Goal: Task Accomplishment & Management: Use online tool/utility

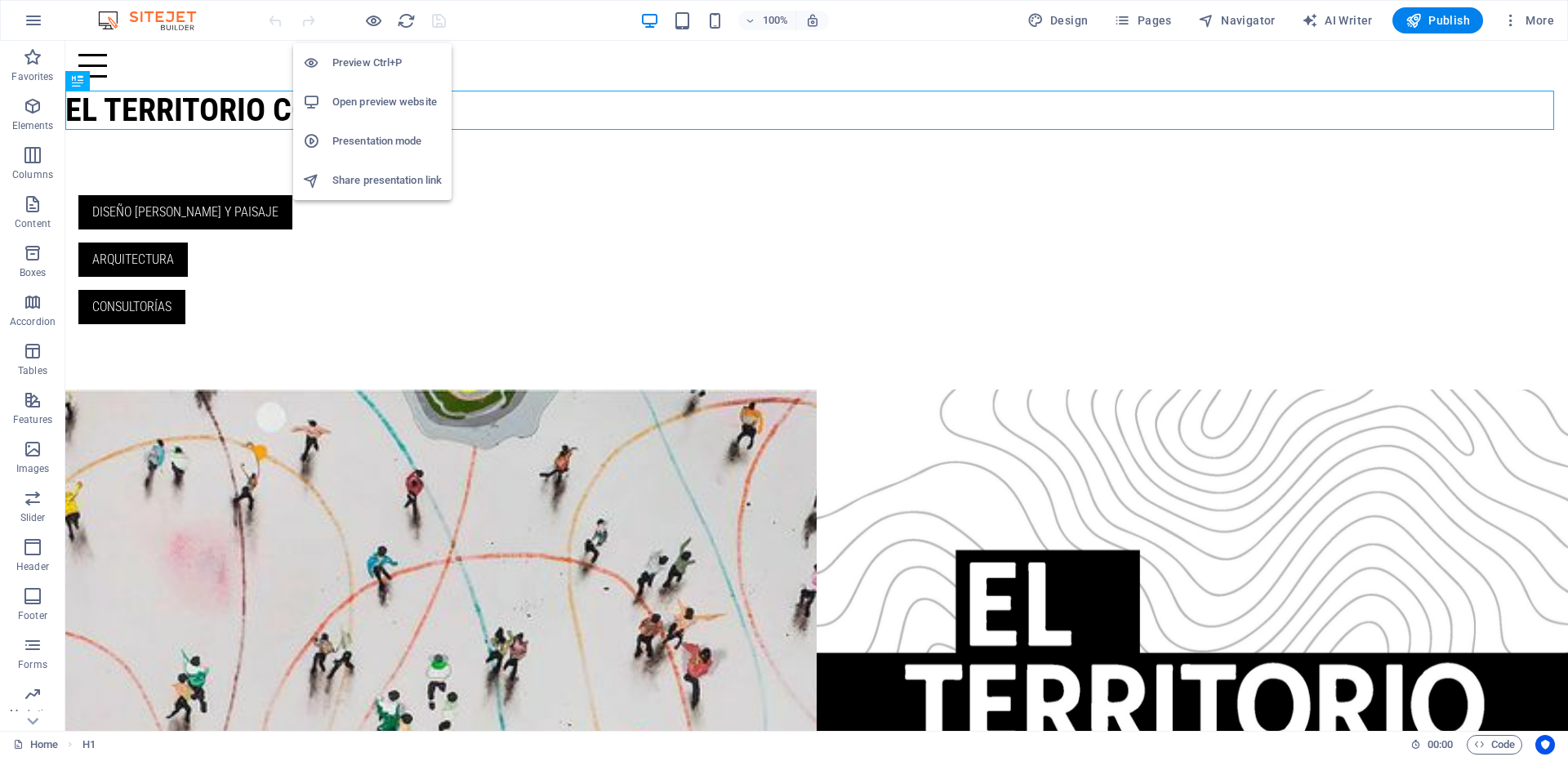
click at [385, 140] on h6 "Presentation mode" at bounding box center [387, 142] width 109 height 20
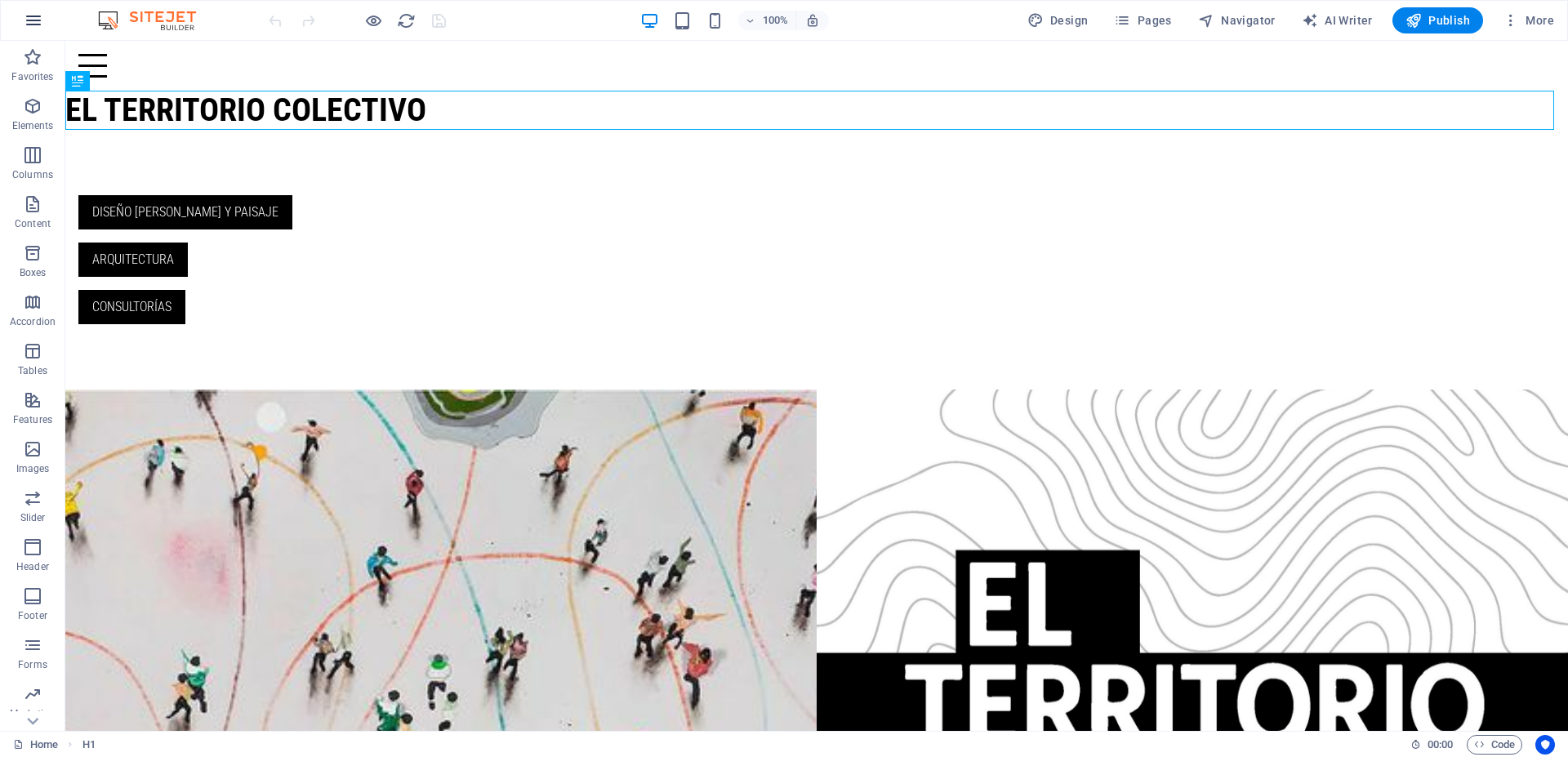
click at [38, 23] on icon "button" at bounding box center [34, 21] width 20 height 20
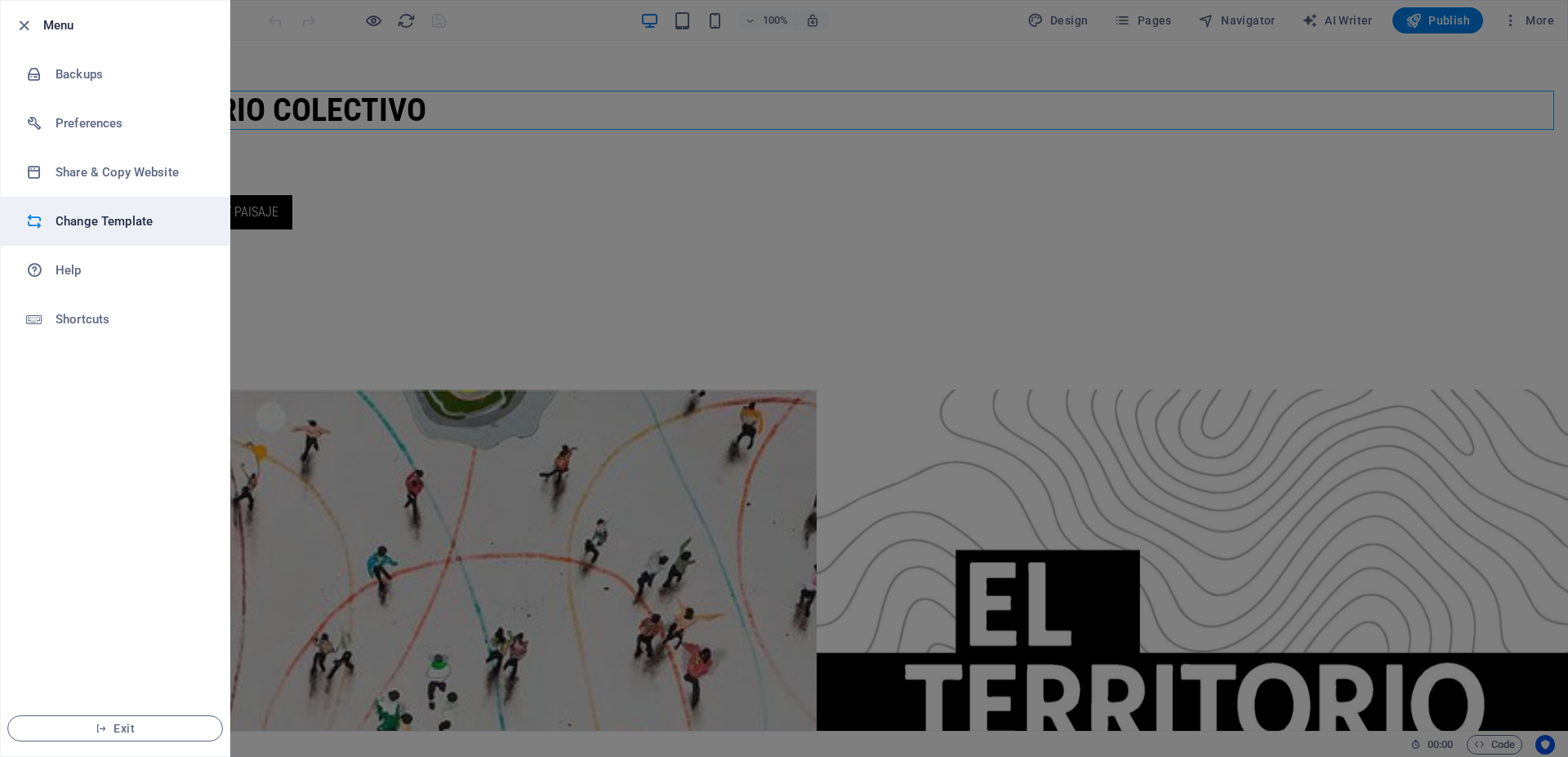
click at [124, 224] on h6 "Change Template" at bounding box center [131, 221] width 151 height 20
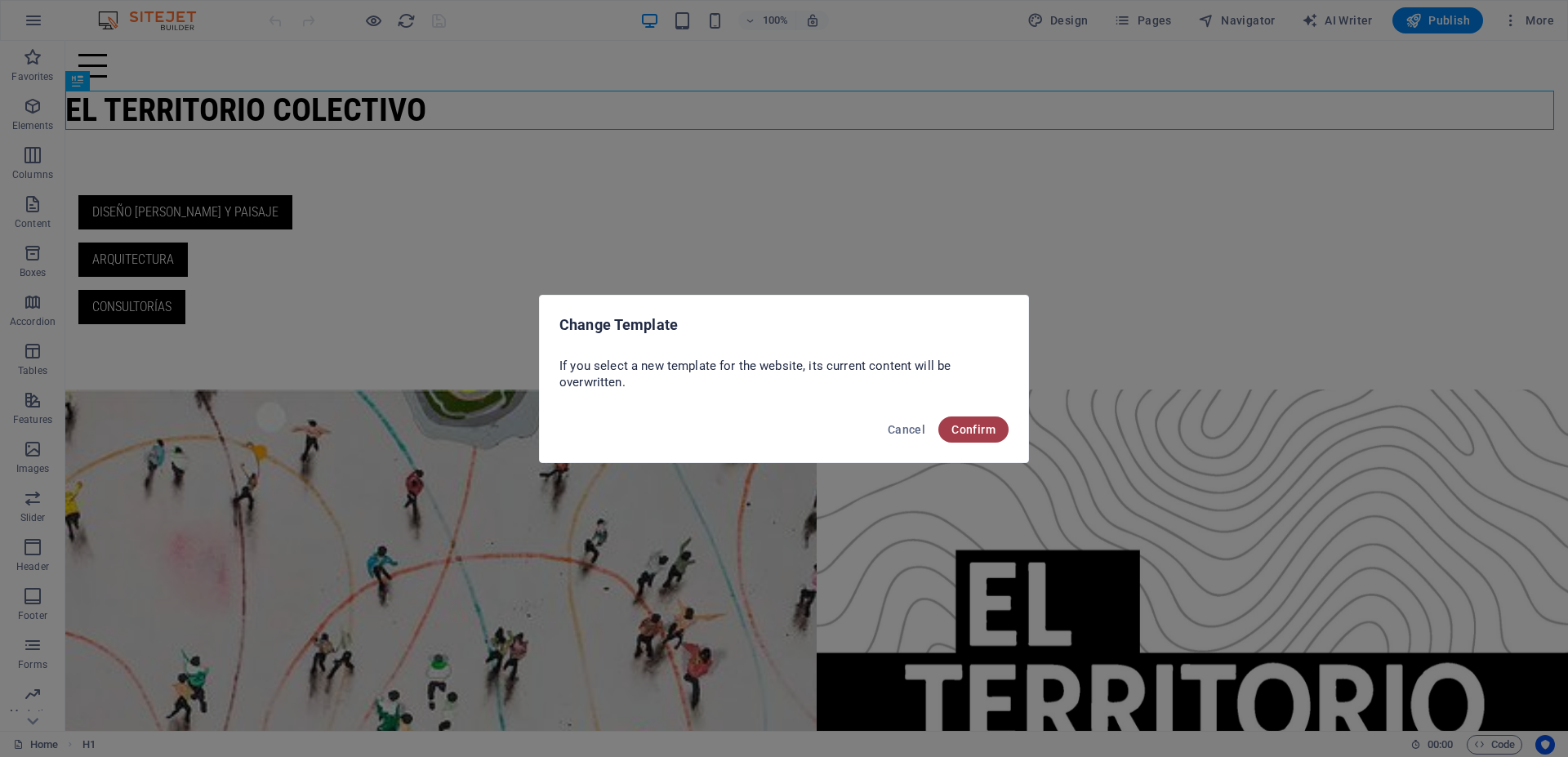
click at [985, 426] on span "Confirm" at bounding box center [973, 429] width 44 height 13
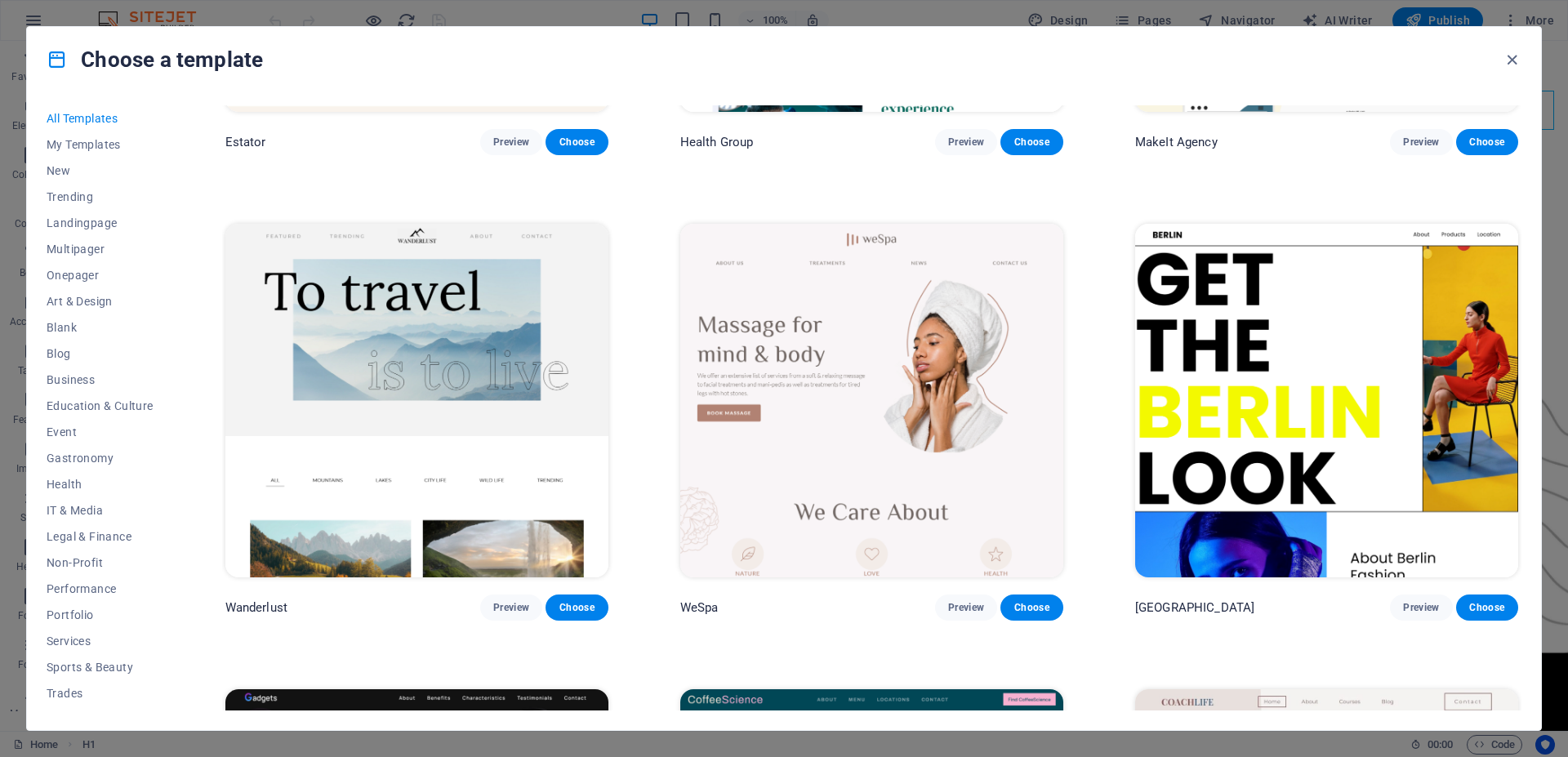
scroll to position [4925, 0]
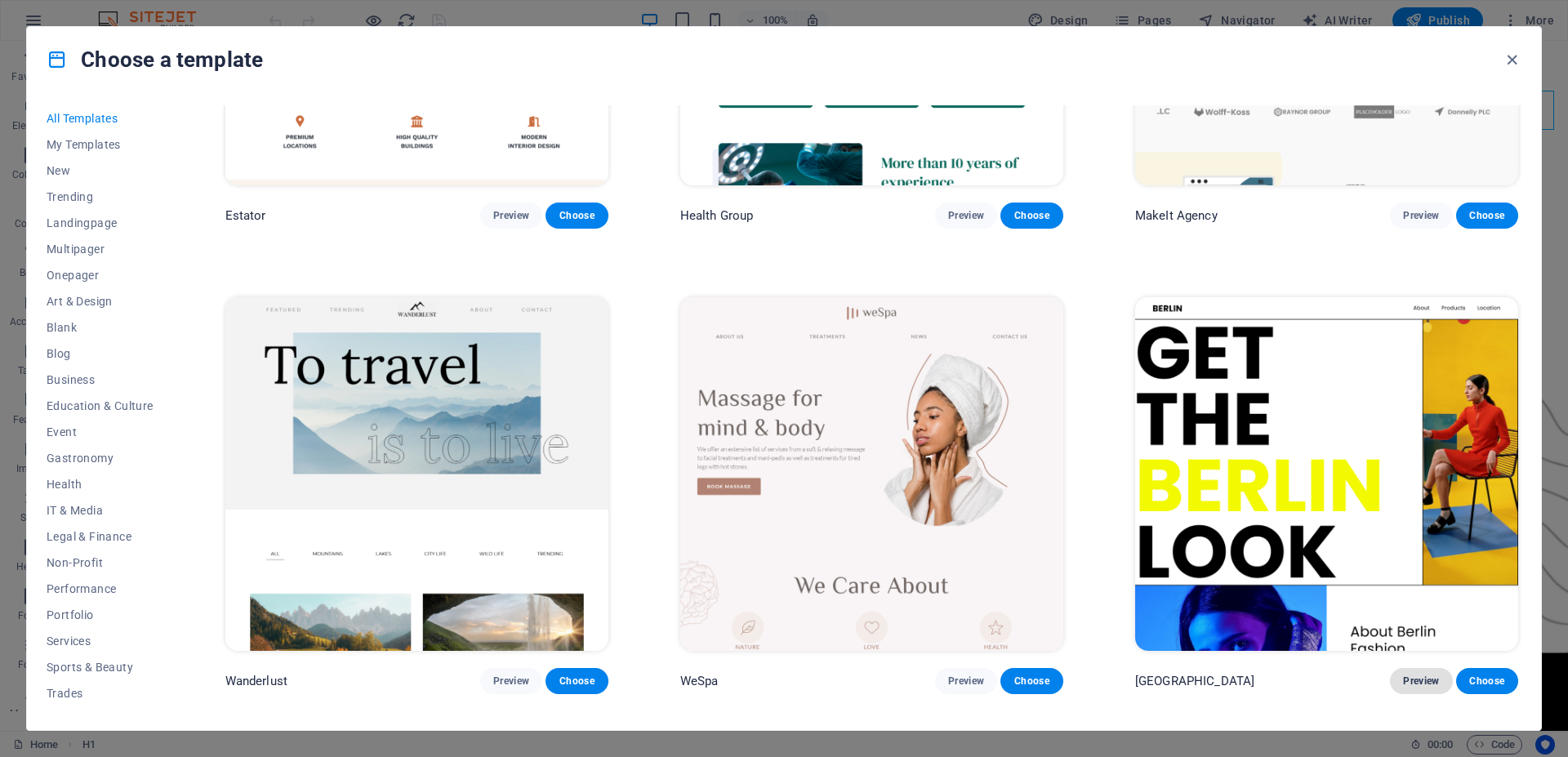
click at [1391, 668] on button "Preview" at bounding box center [1421, 682] width 62 height 27
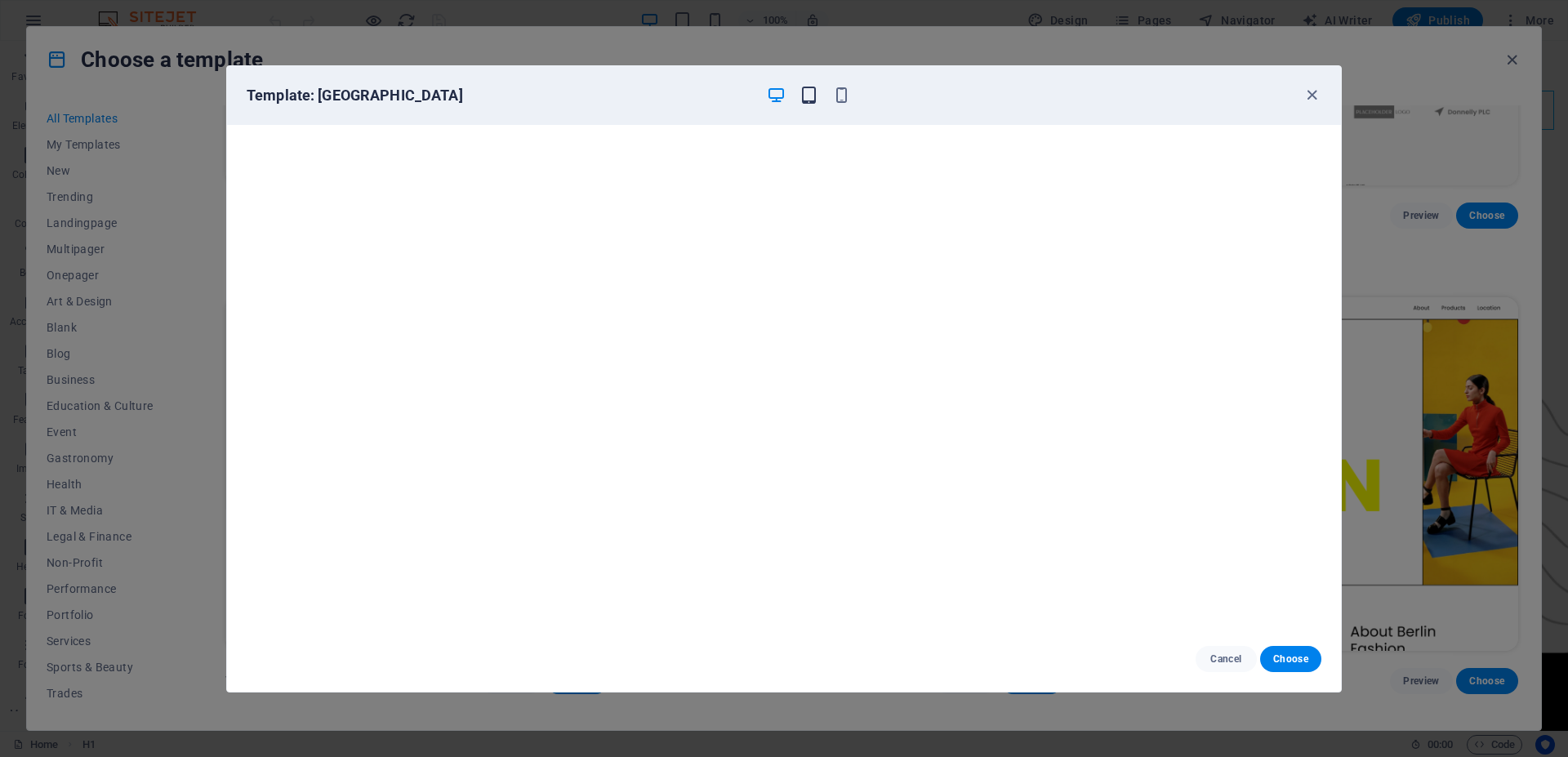
click at [808, 103] on icon "button" at bounding box center [808, 95] width 19 height 19
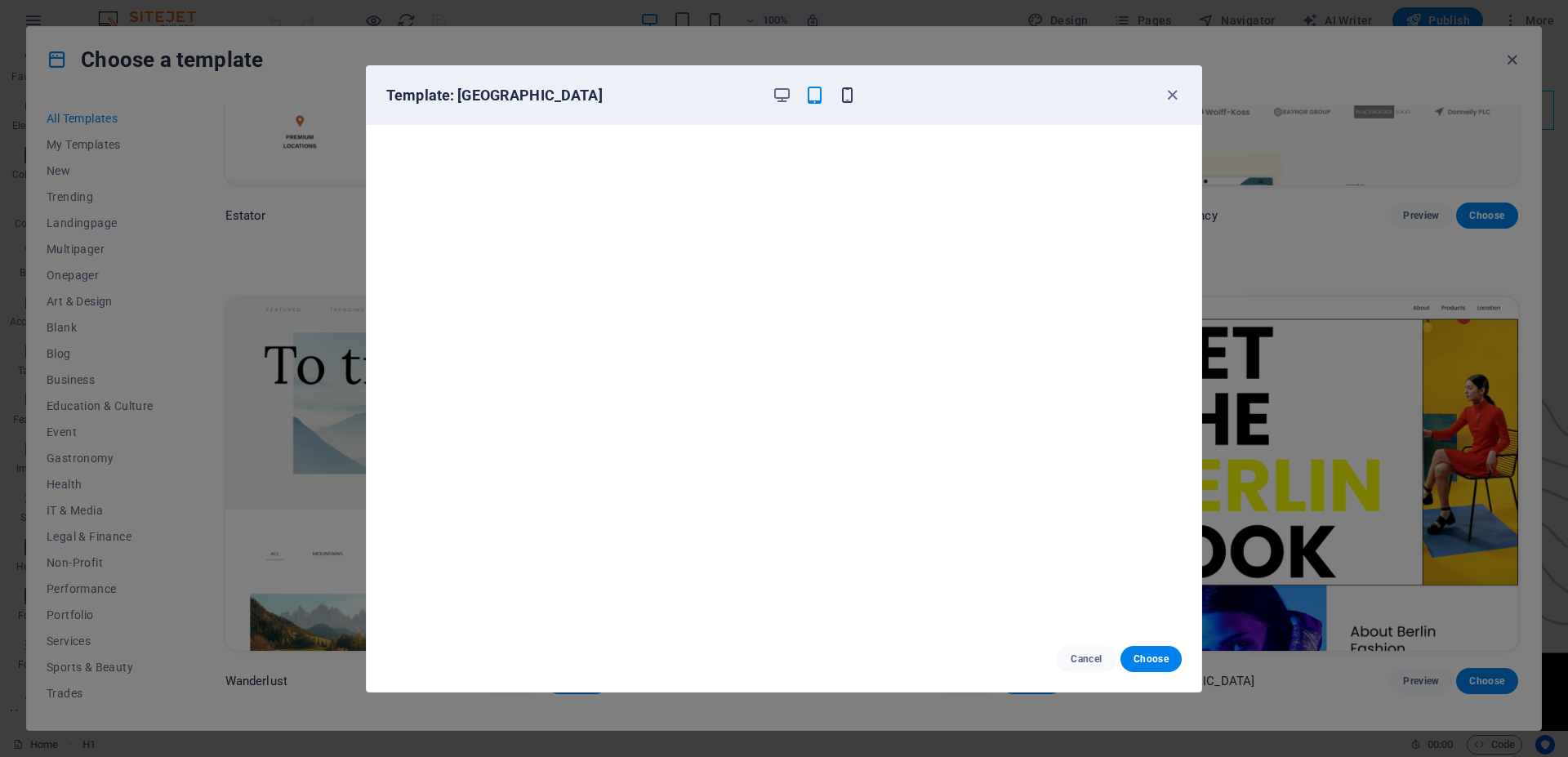
click at [855, 95] on icon "button" at bounding box center [847, 95] width 19 height 19
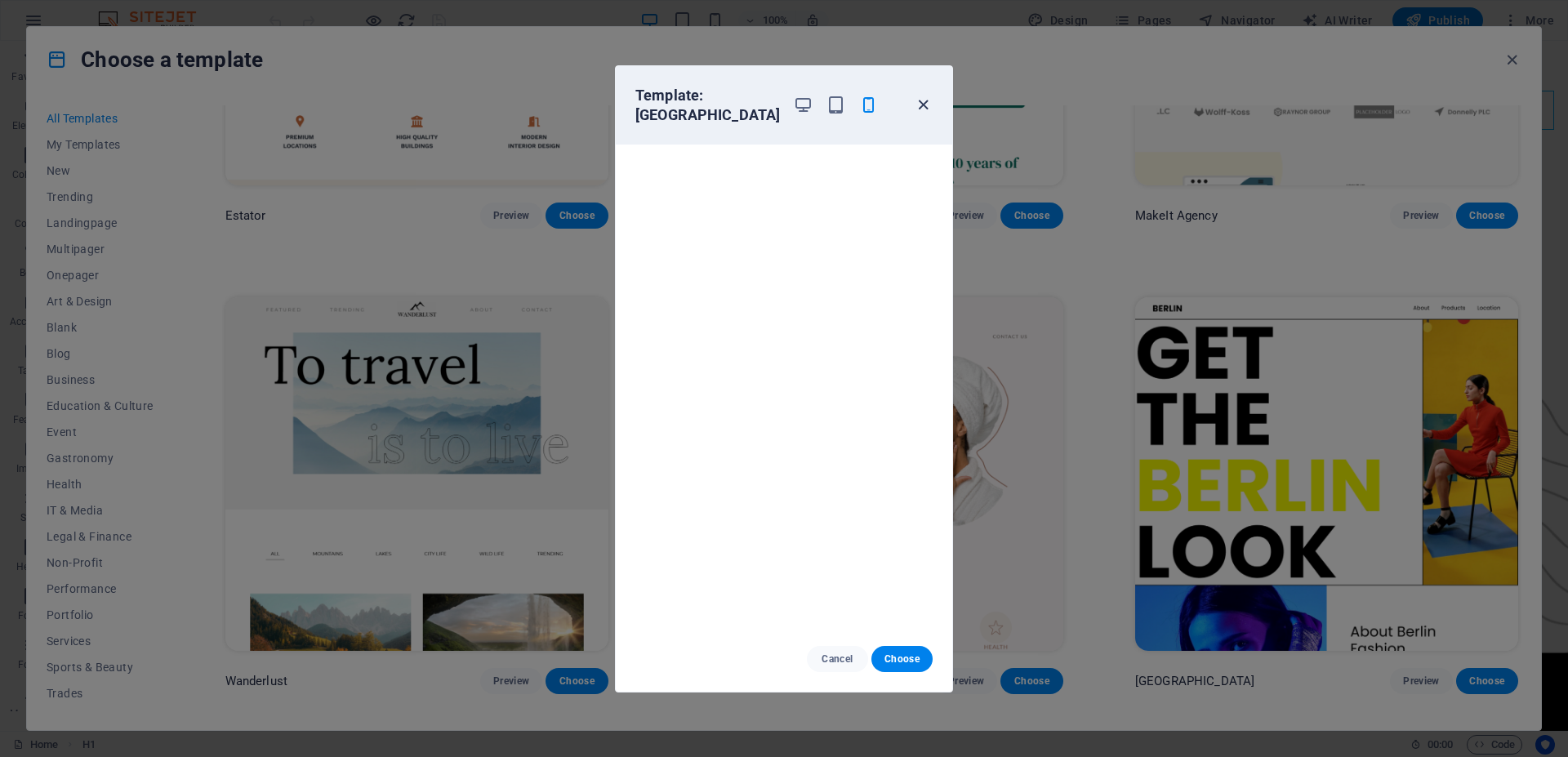
click at [925, 95] on icon "button" at bounding box center [923, 104] width 19 height 19
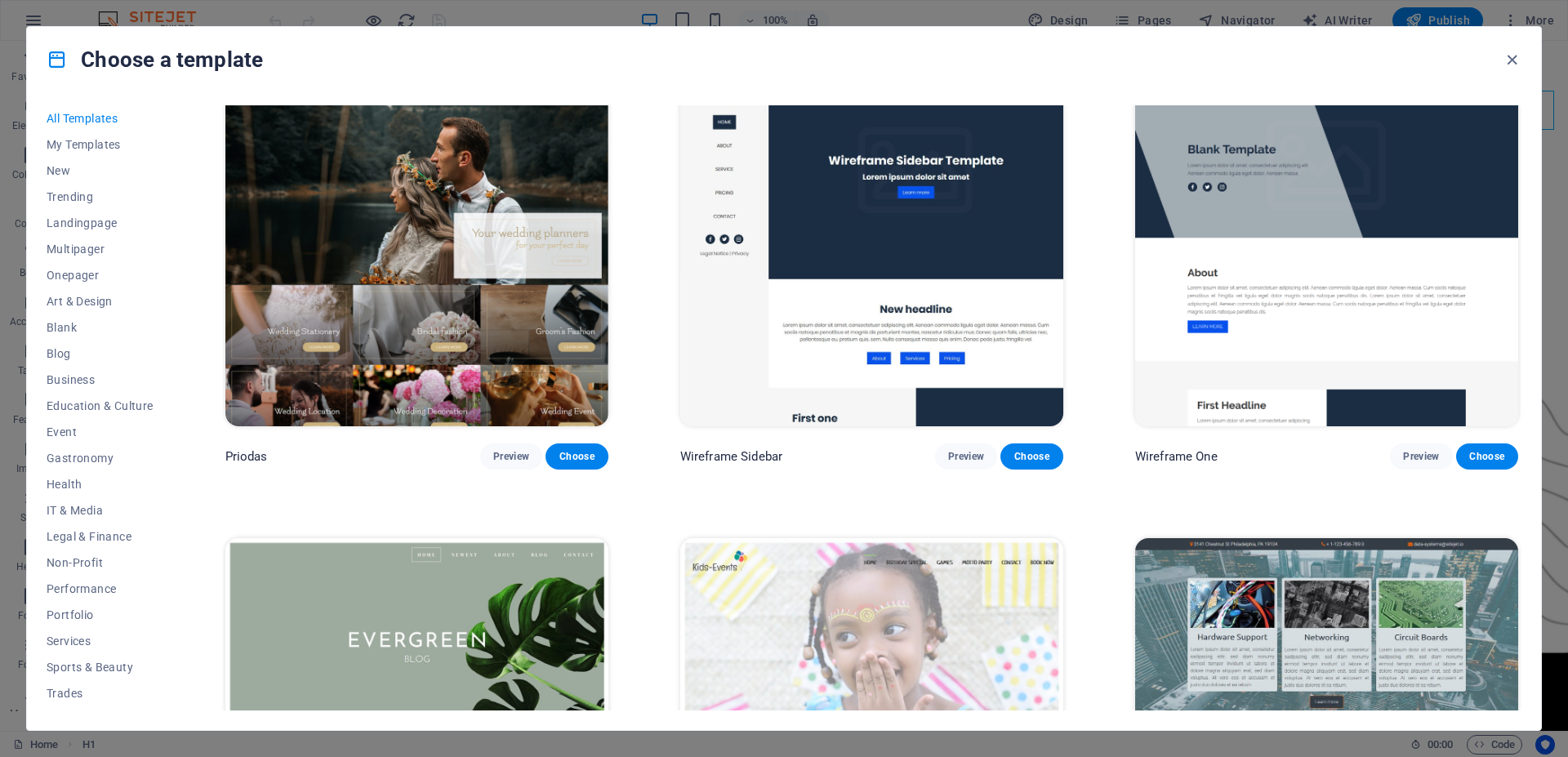
scroll to position [8013, 0]
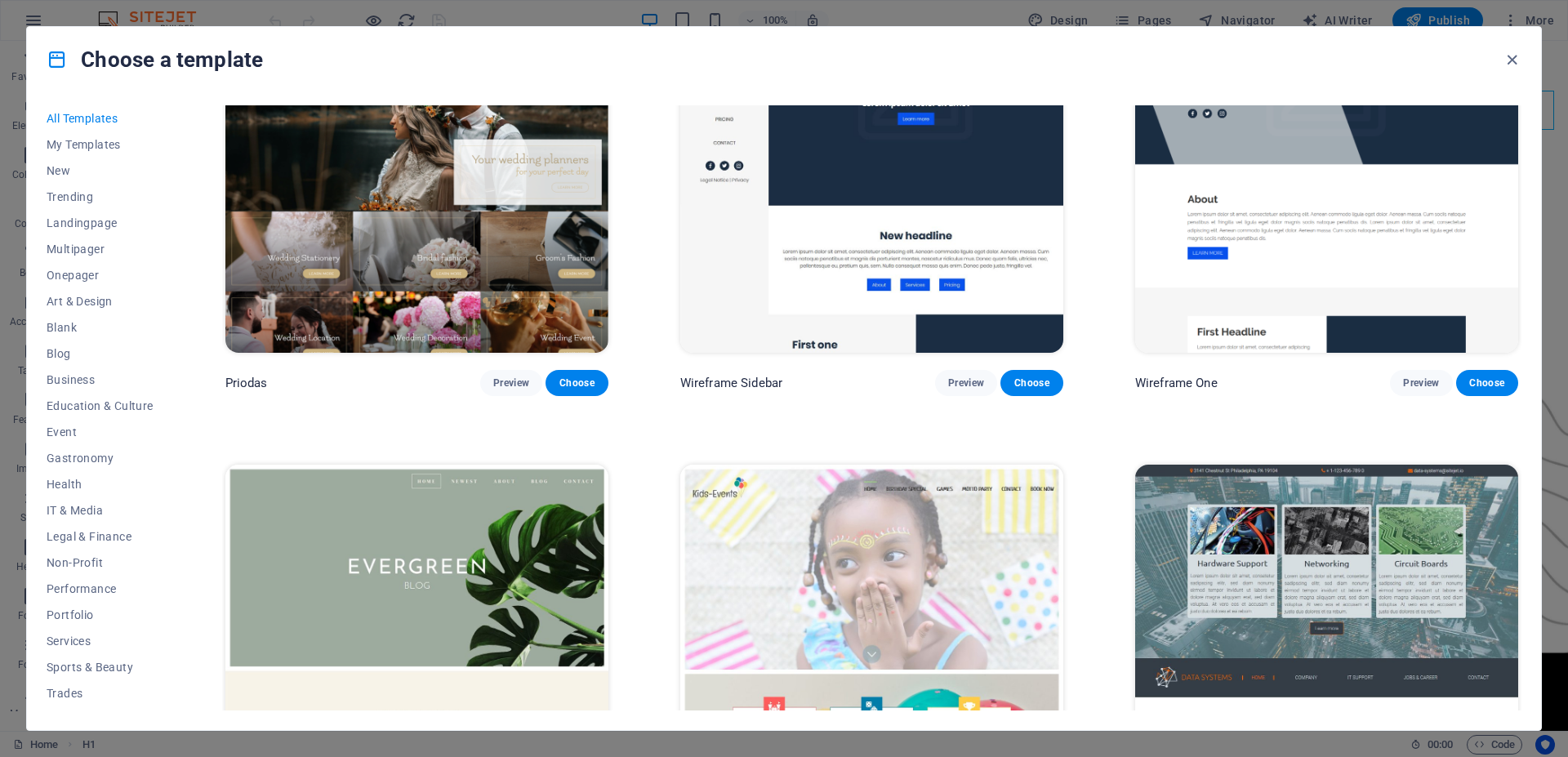
click at [449, 465] on img at bounding box center [417, 642] width 383 height 353
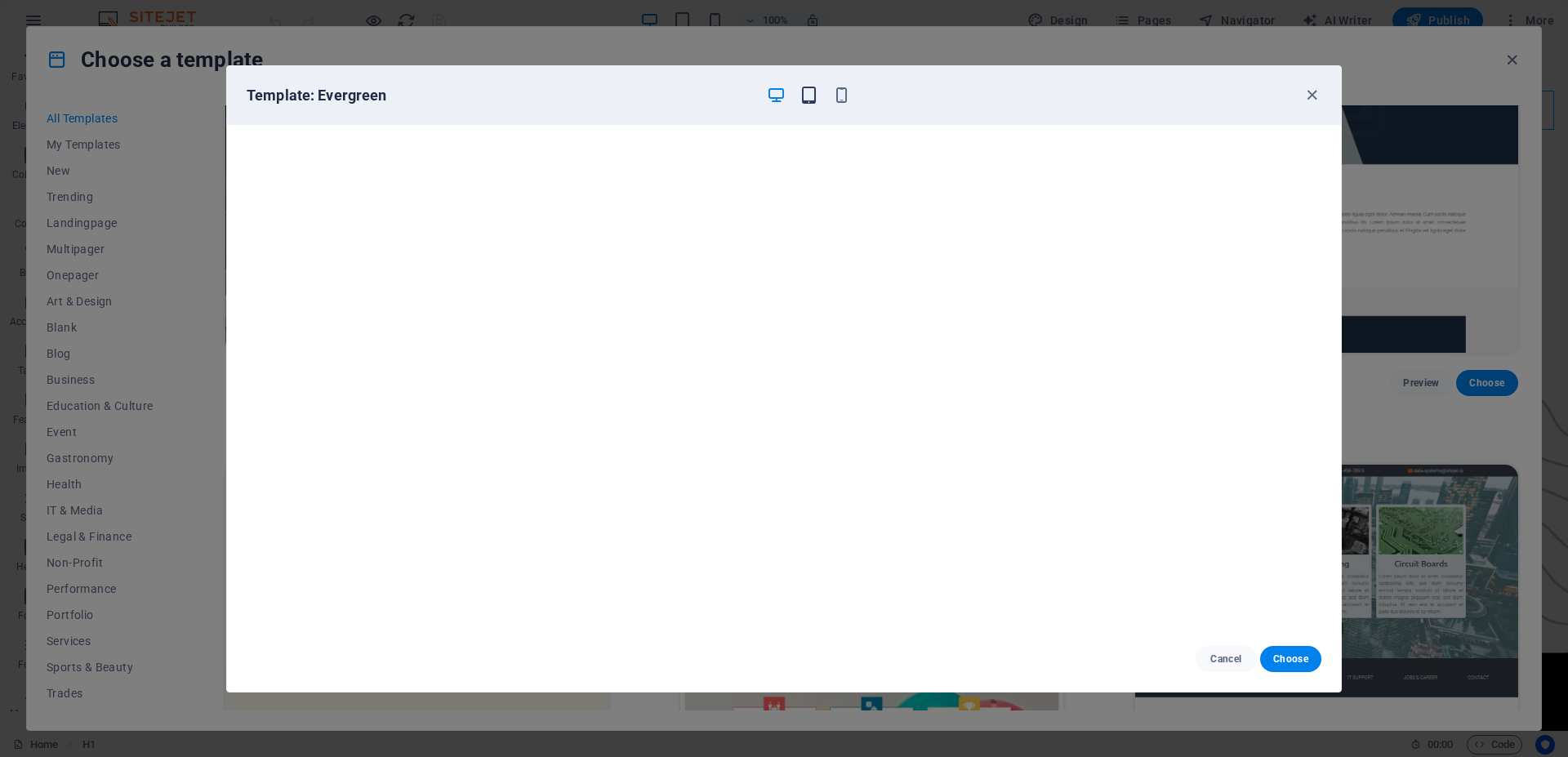
click at [806, 91] on icon "button" at bounding box center [808, 95] width 19 height 19
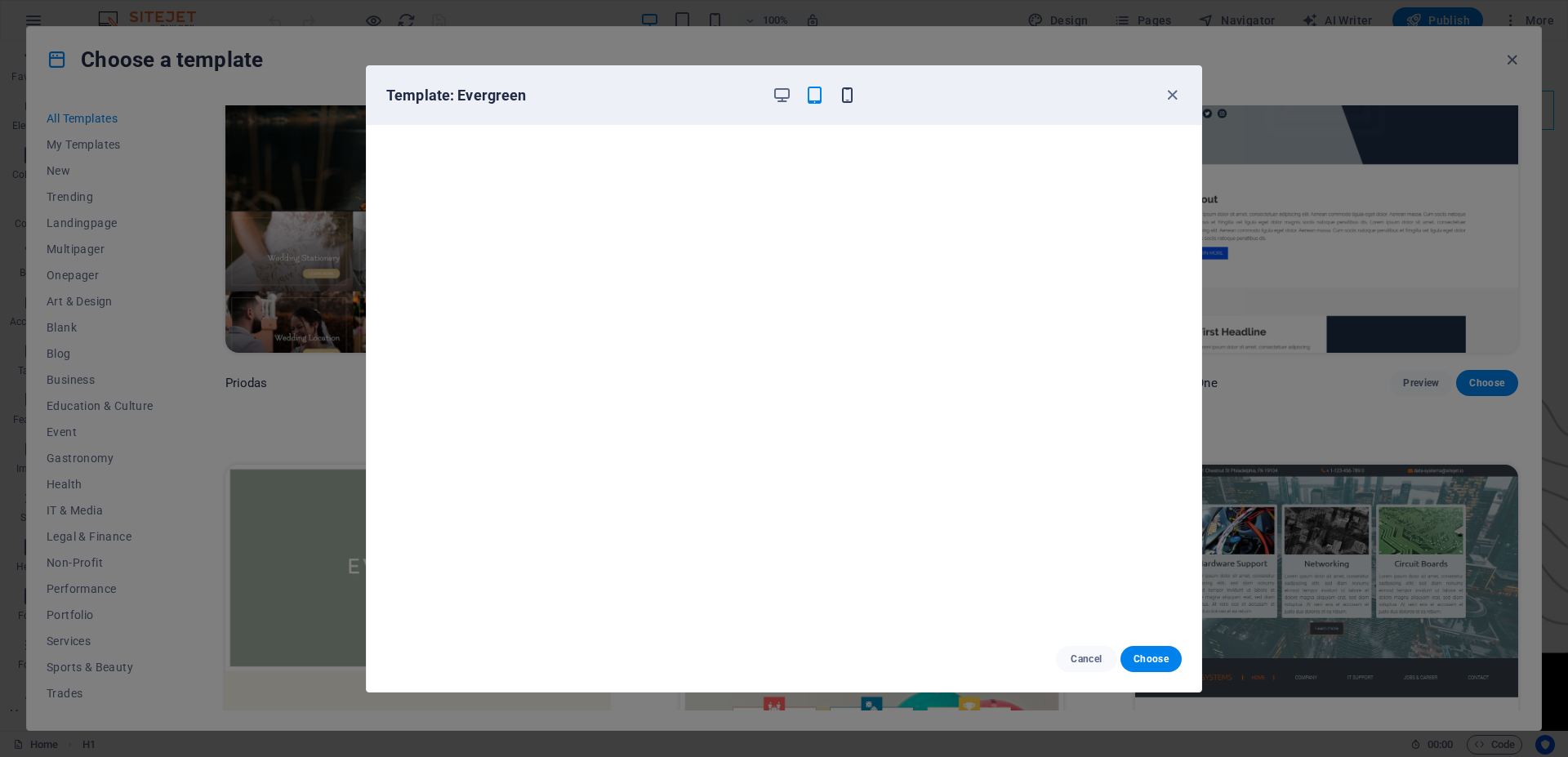
click at [841, 94] on icon "button" at bounding box center [847, 95] width 19 height 19
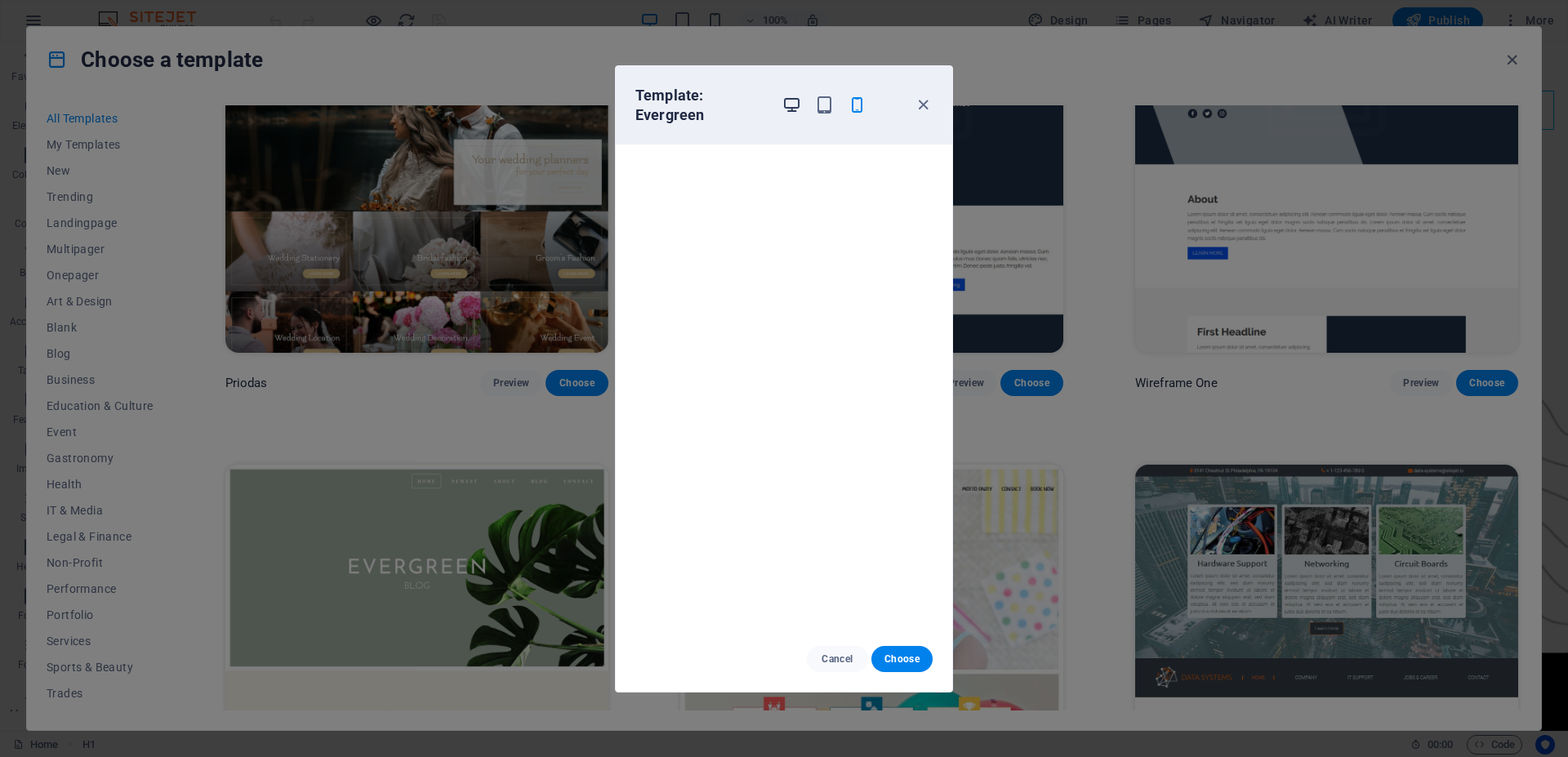
click at [796, 106] on icon "button" at bounding box center [792, 104] width 19 height 19
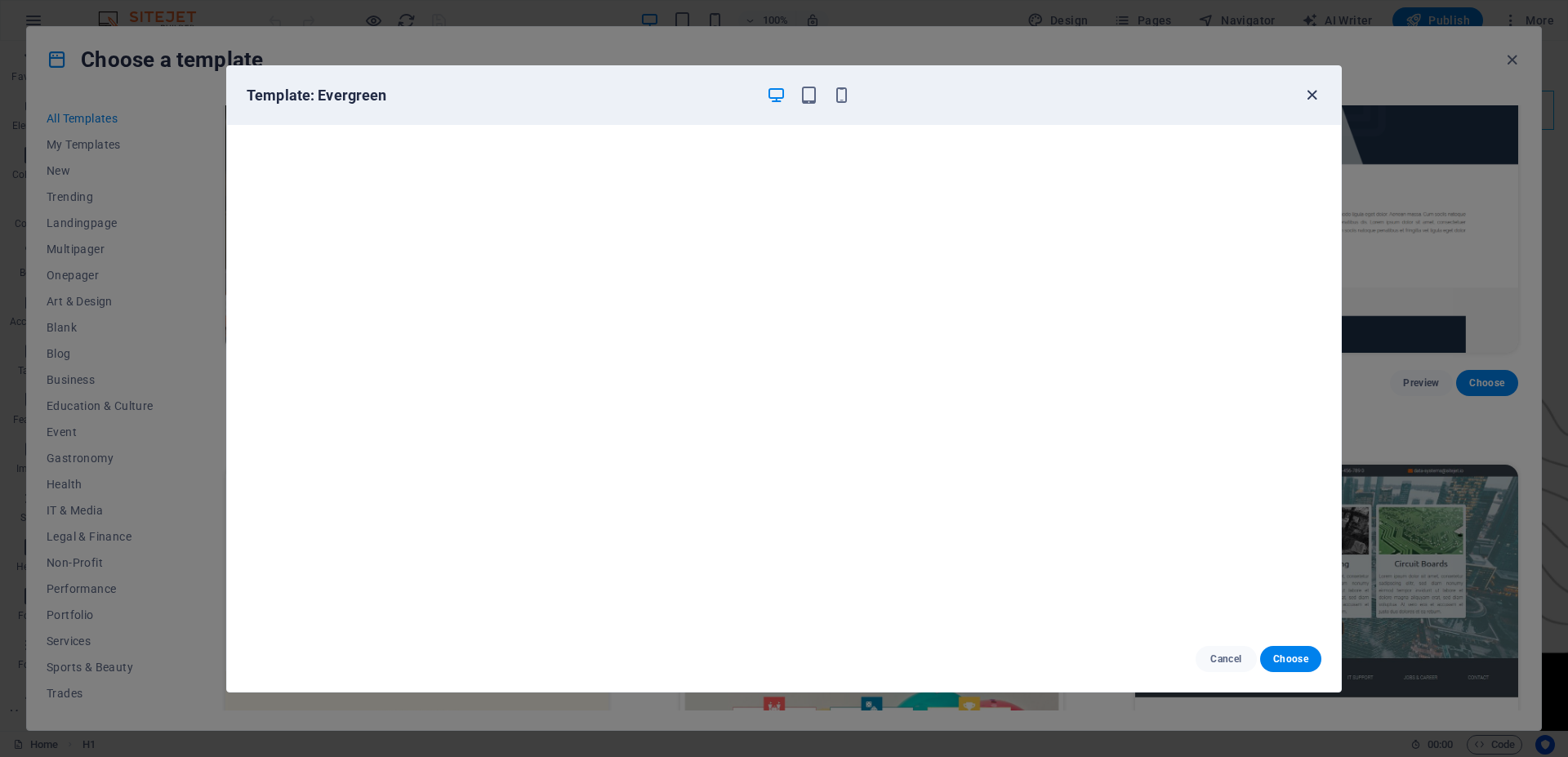
click at [1309, 97] on icon "button" at bounding box center [1312, 95] width 19 height 19
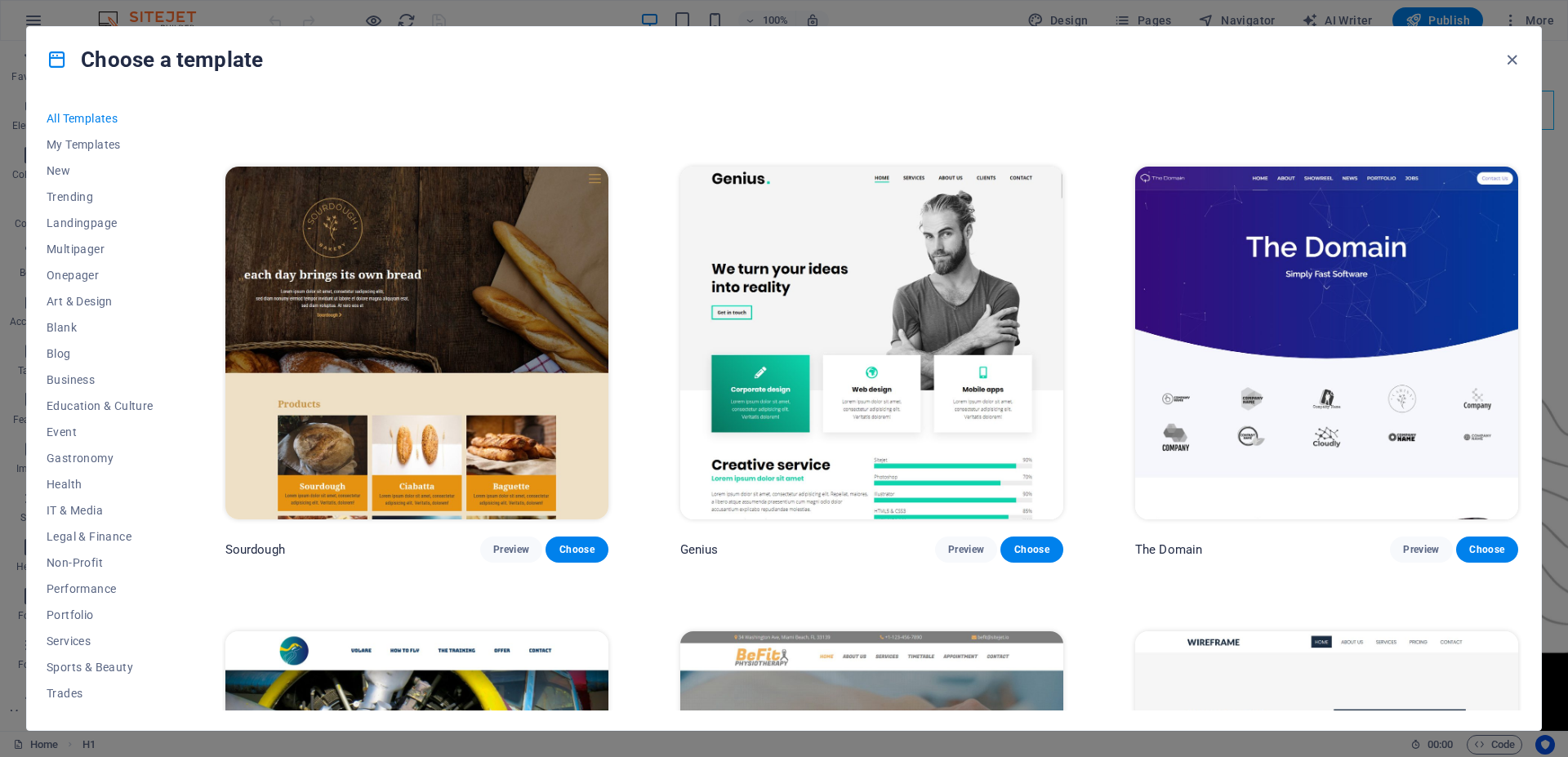
scroll to position [11173, 0]
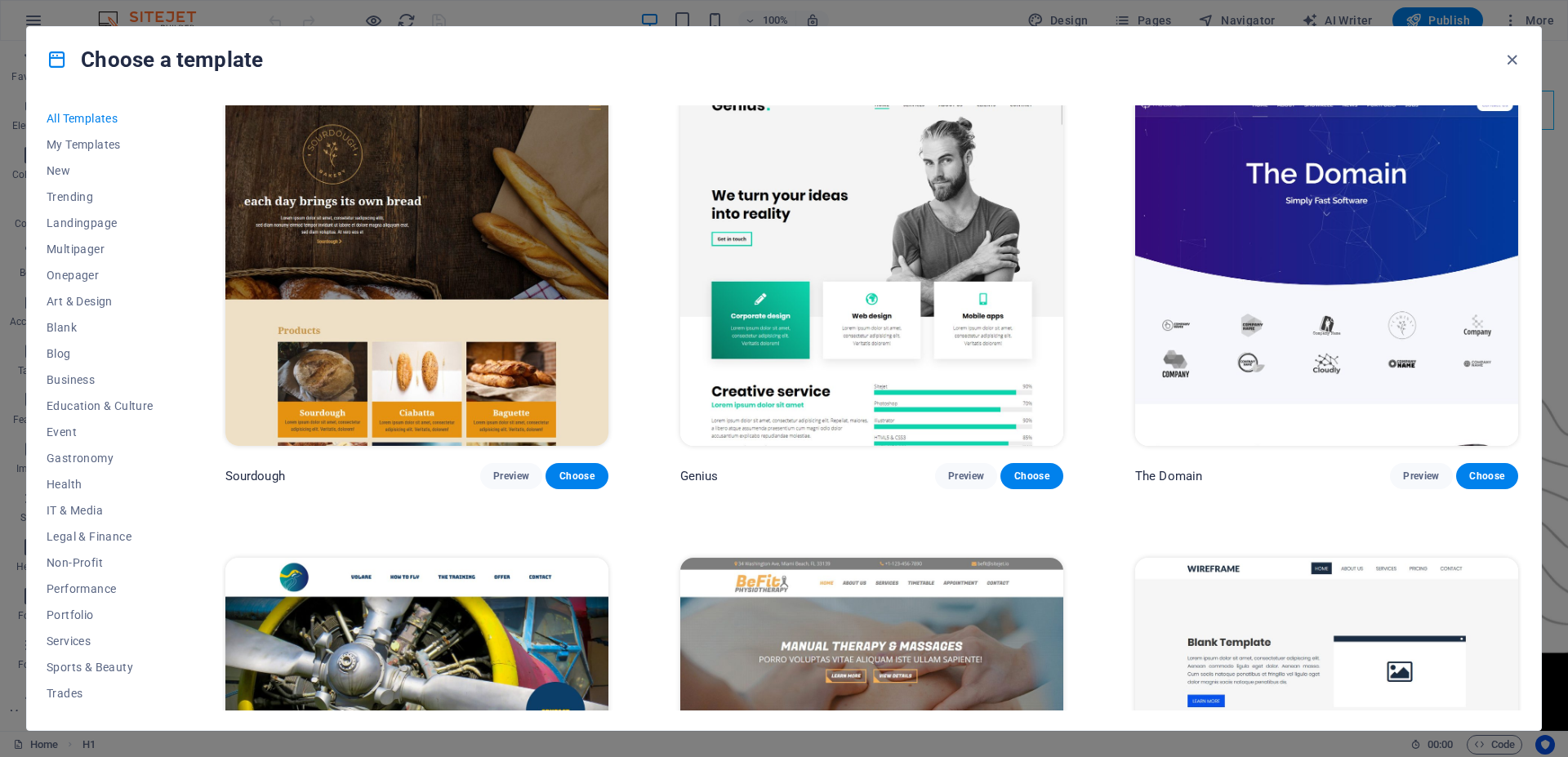
click at [1328, 558] on img at bounding box center [1327, 735] width 383 height 353
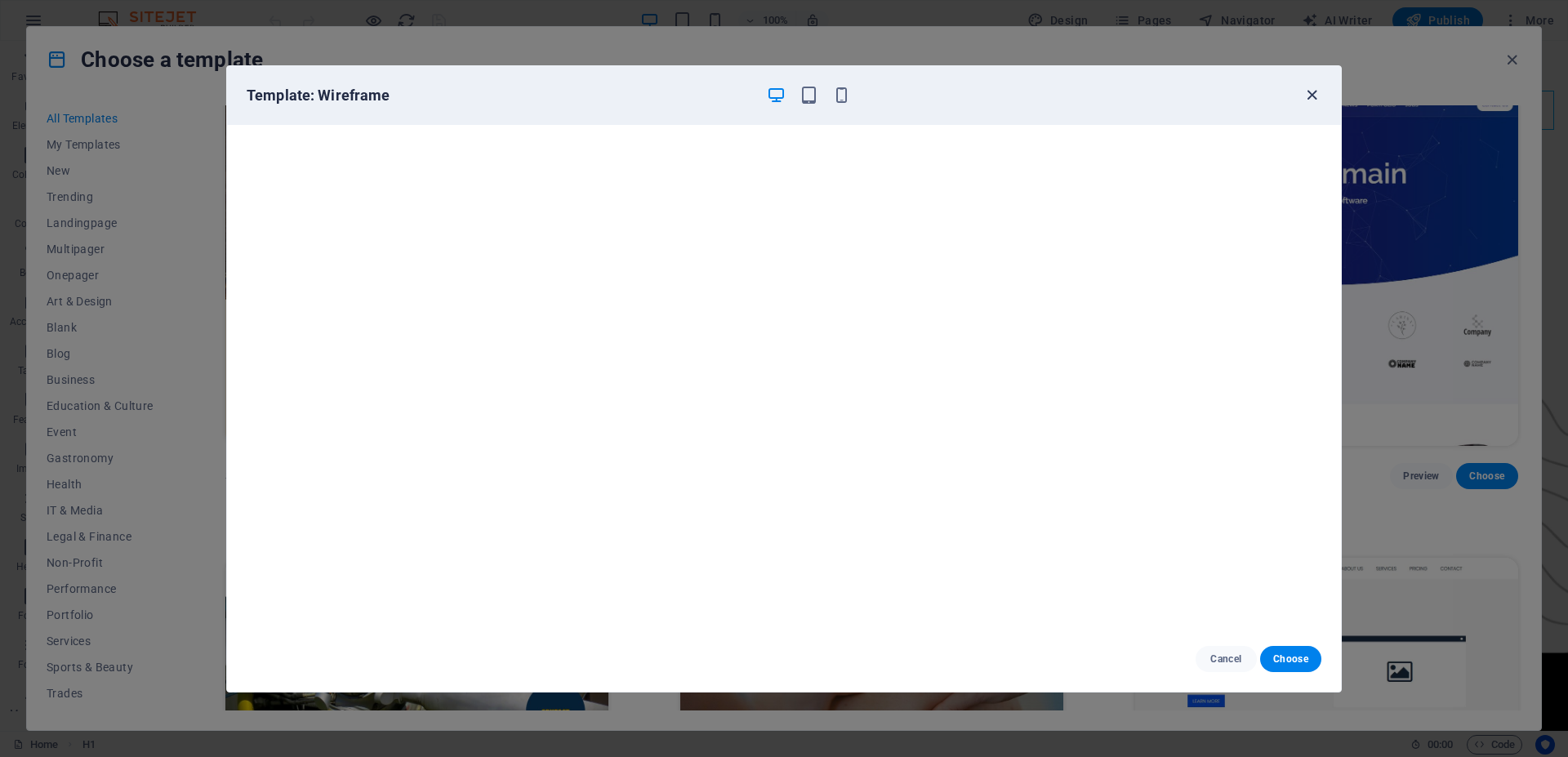
click at [1310, 94] on icon "button" at bounding box center [1312, 95] width 19 height 19
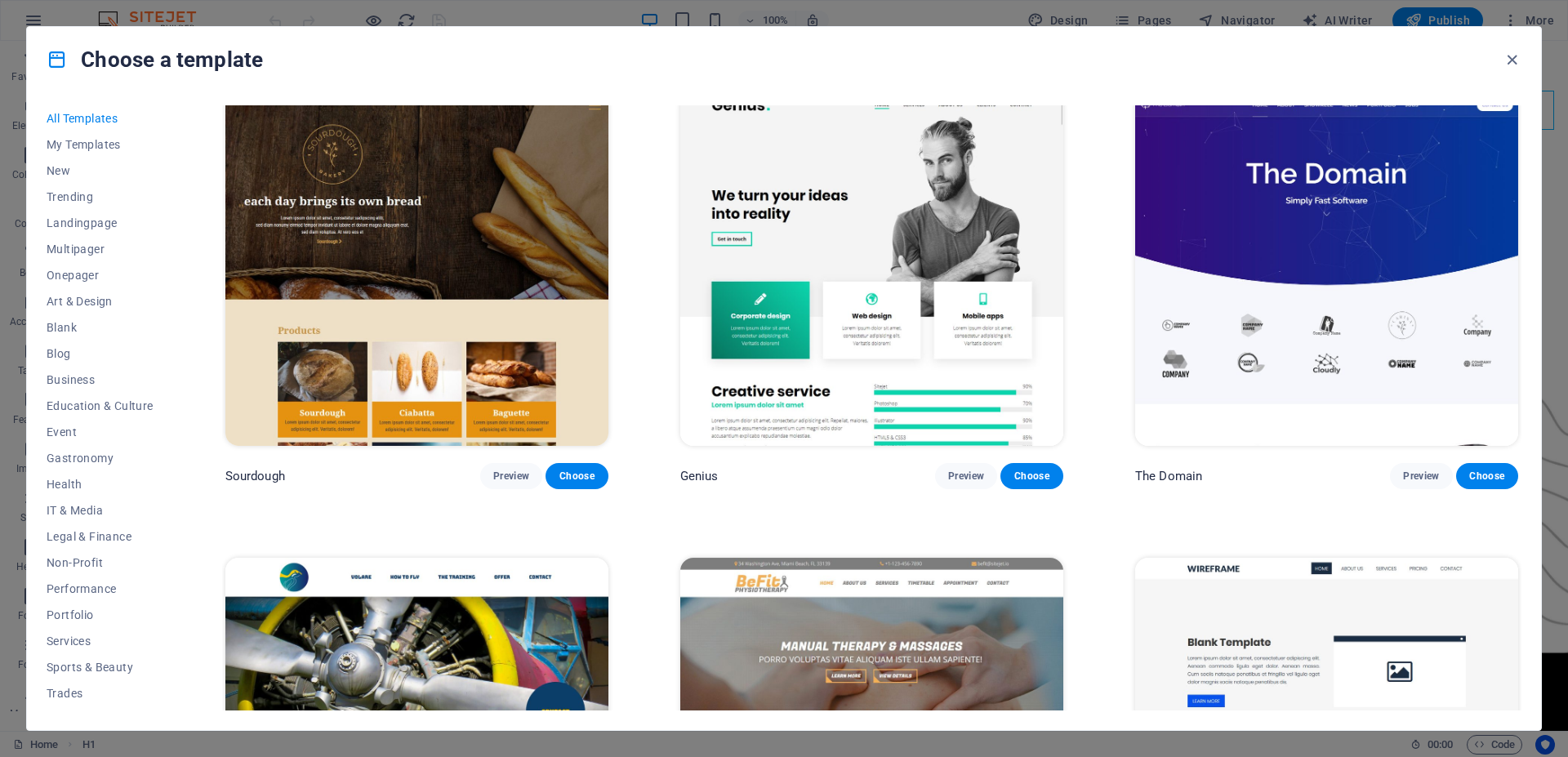
click at [1243, 558] on img at bounding box center [1327, 735] width 383 height 353
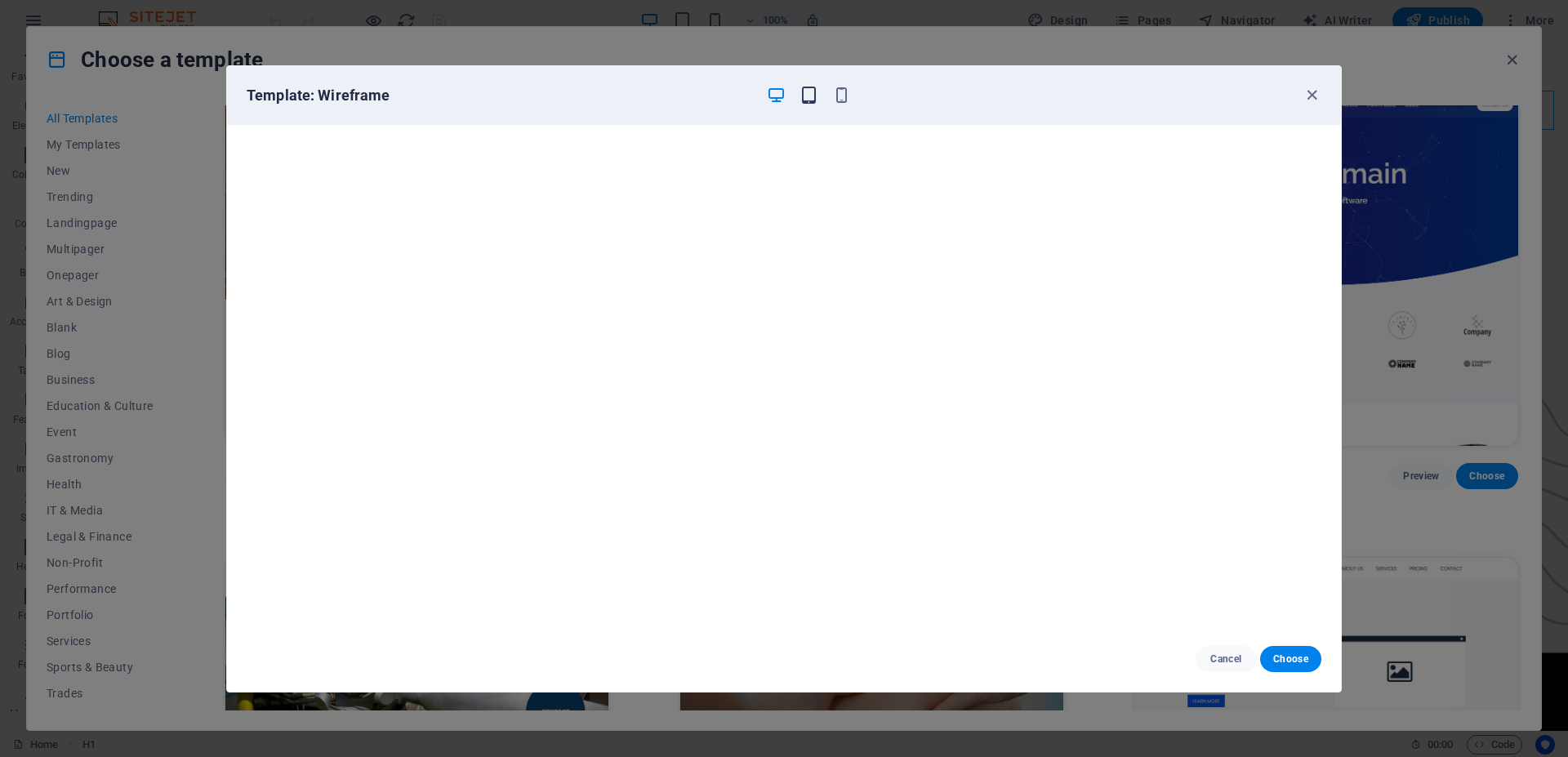
click at [808, 93] on icon "button" at bounding box center [808, 95] width 19 height 19
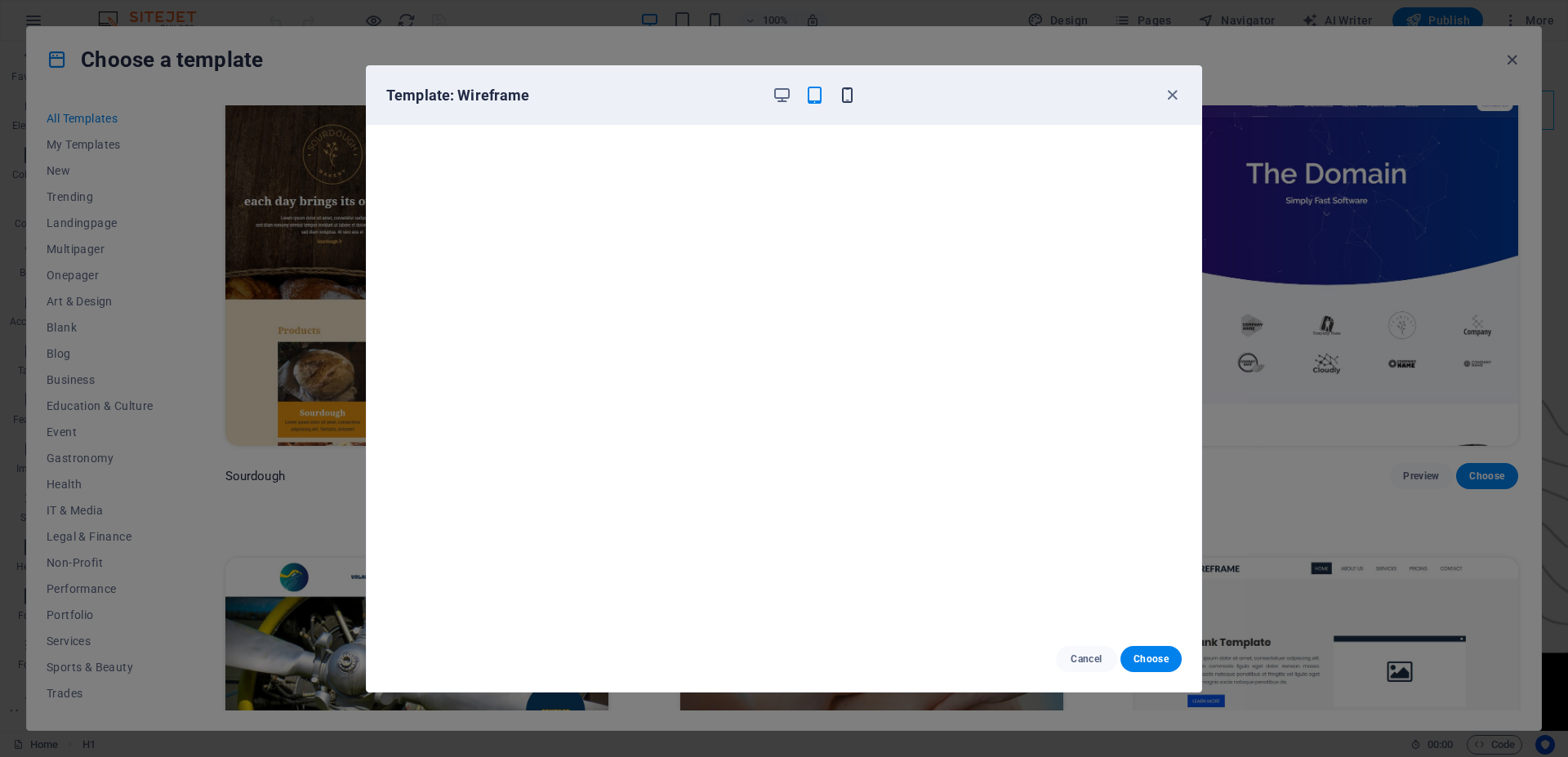
click at [855, 94] on icon "button" at bounding box center [847, 95] width 19 height 19
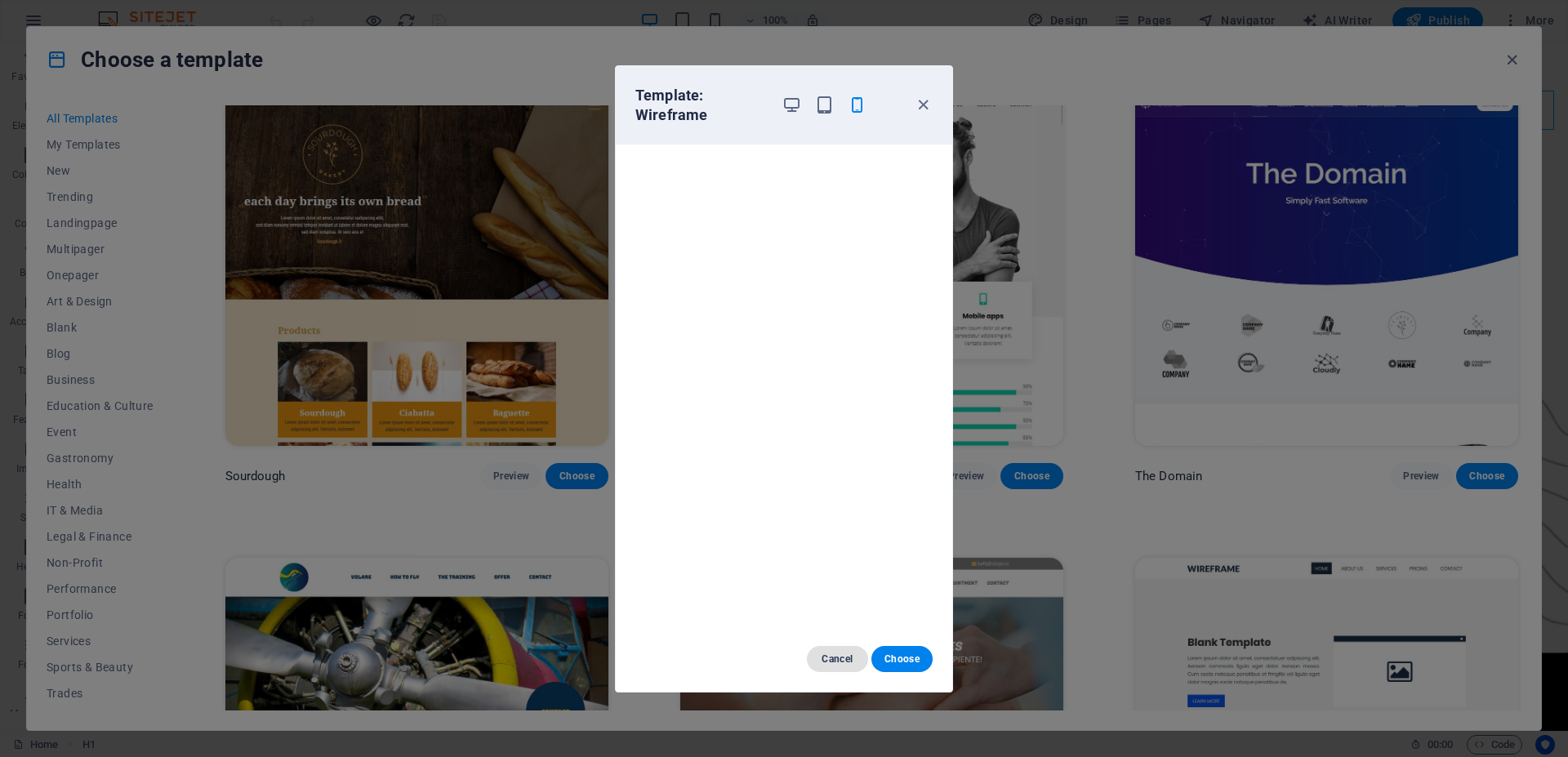
click at [849, 660] on span "Cancel" at bounding box center [837, 659] width 35 height 13
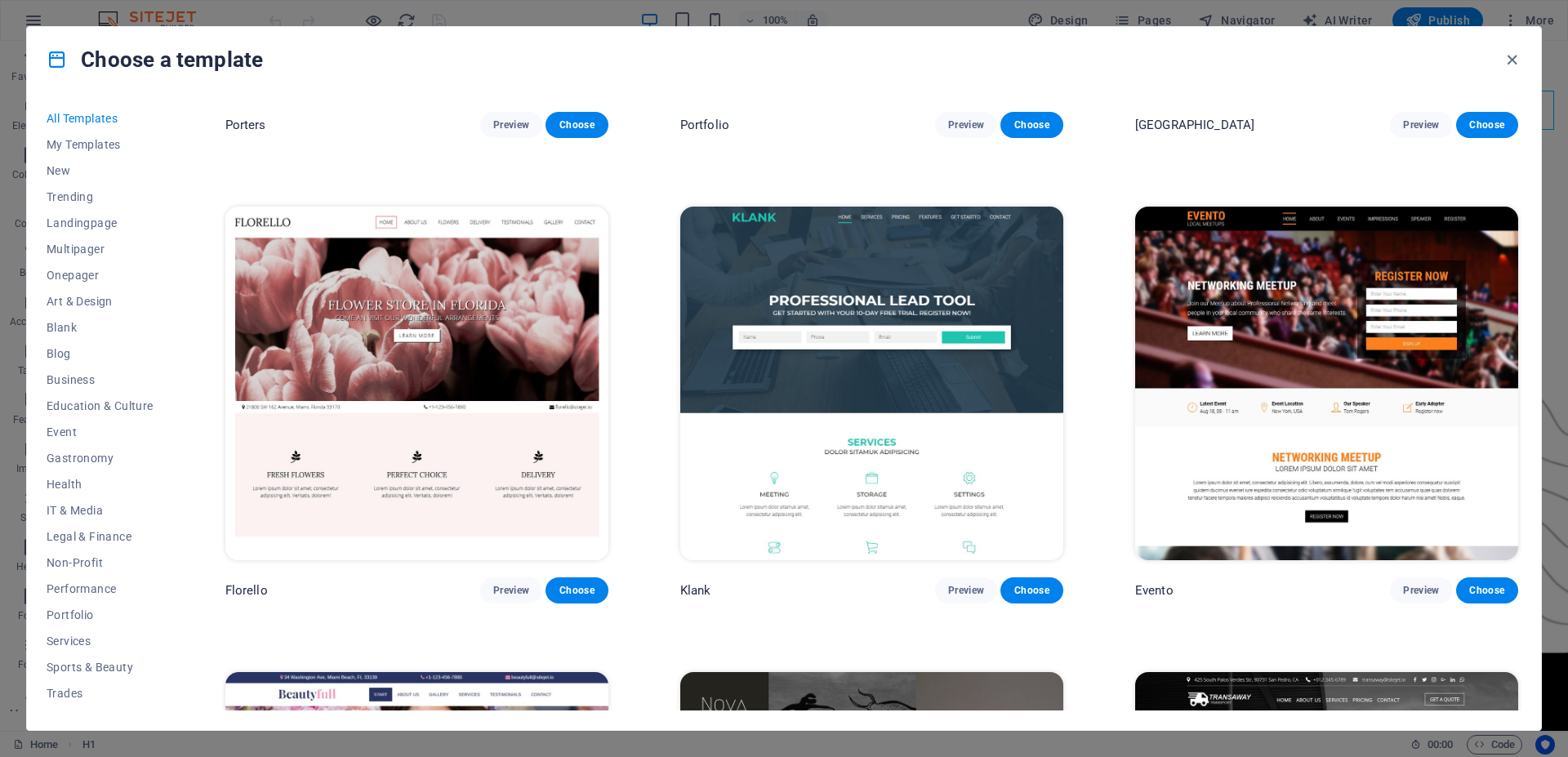
scroll to position [17643, 0]
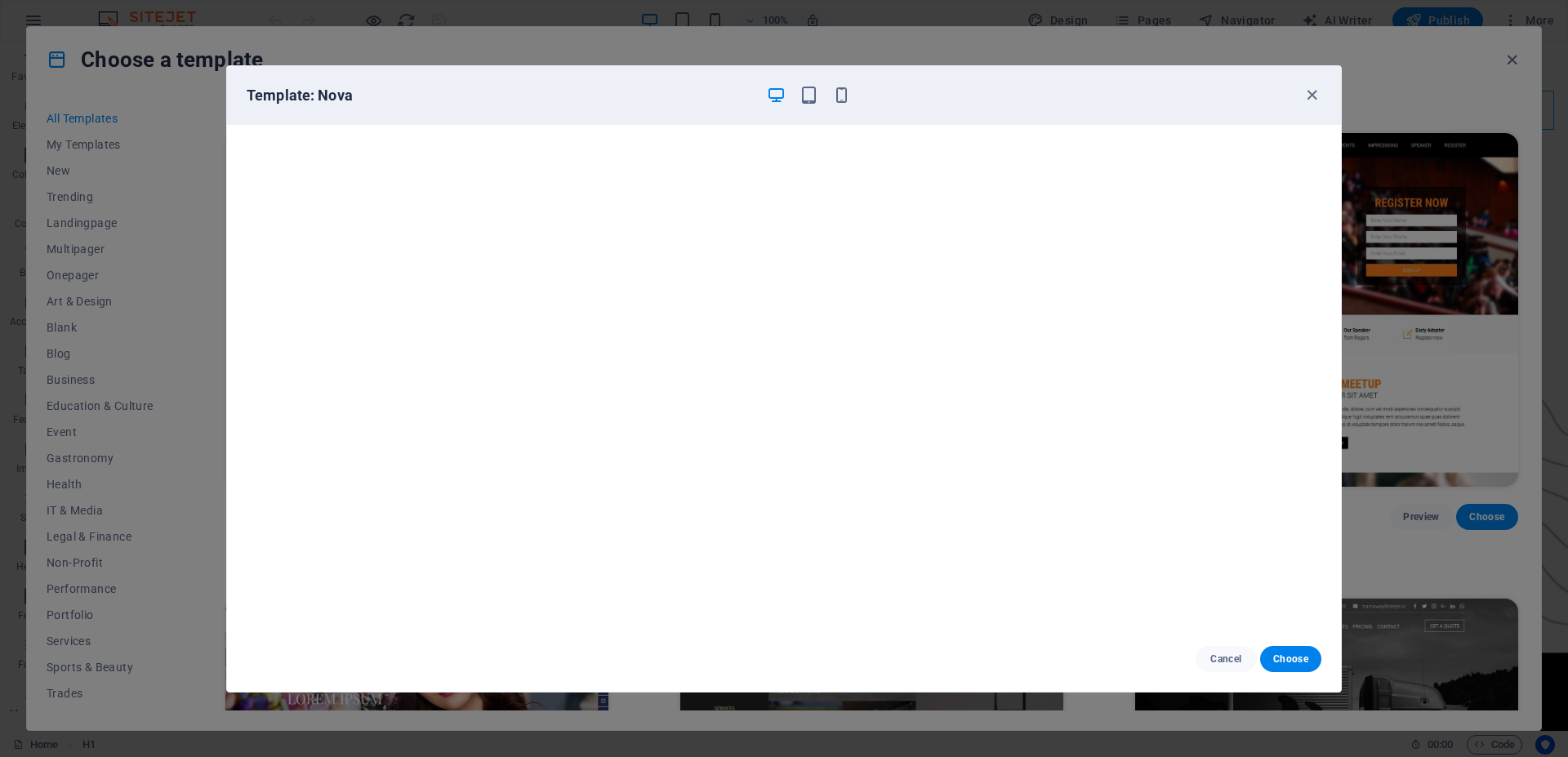
scroll to position [3, 0]
click at [1308, 95] on icon "button" at bounding box center [1312, 95] width 19 height 19
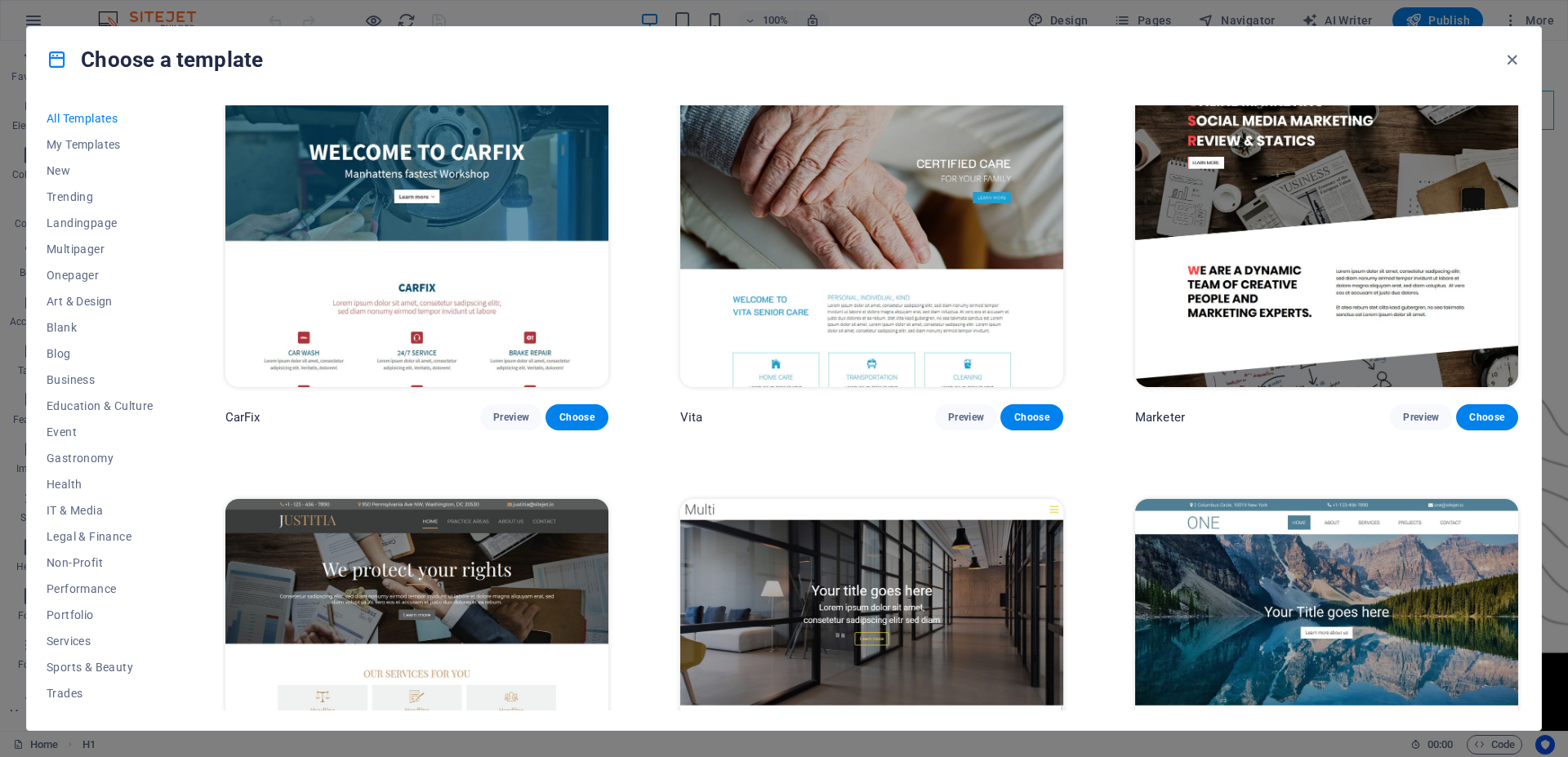
scroll to position [18746, 0]
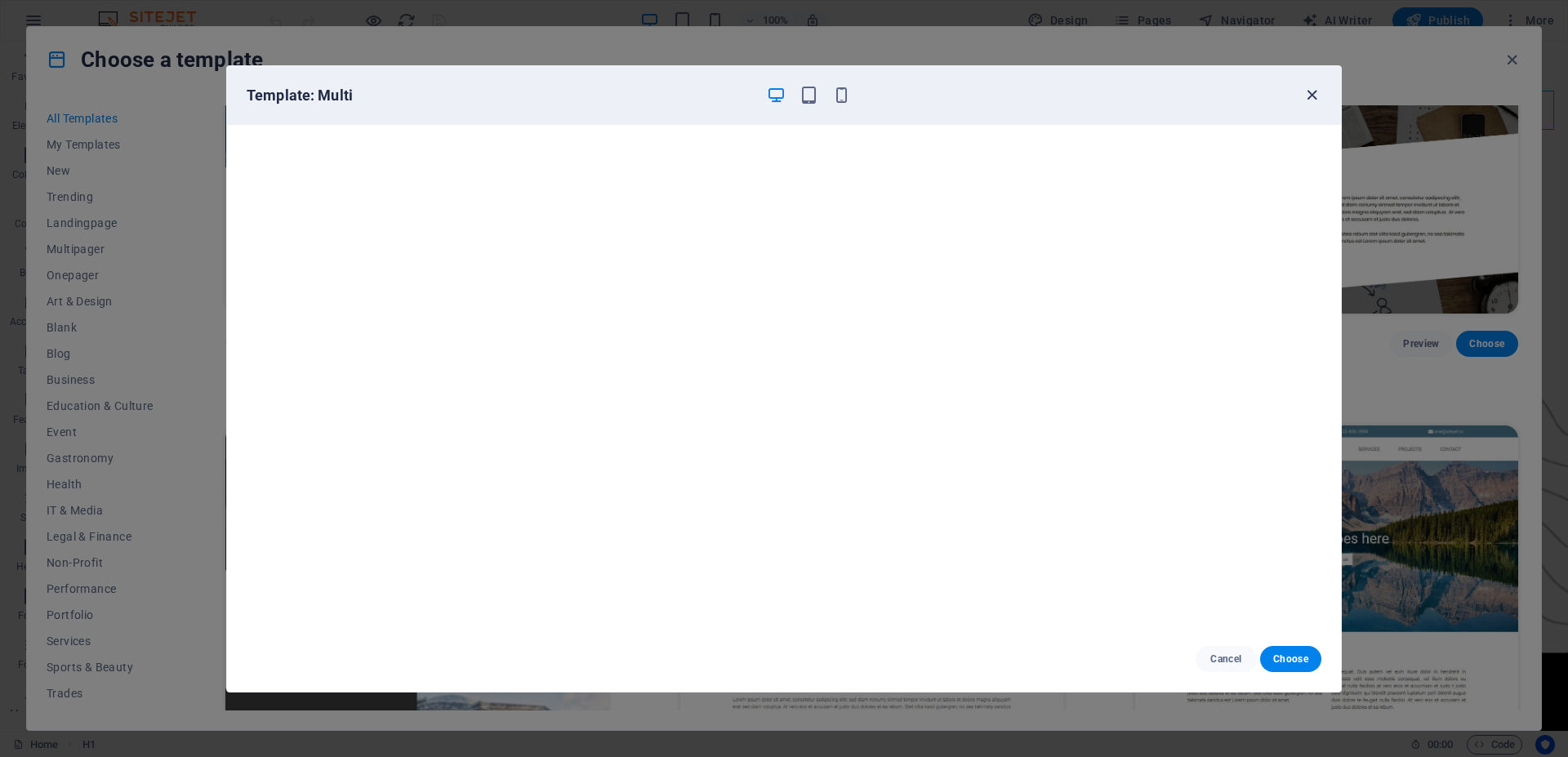
click at [1314, 98] on icon "button" at bounding box center [1312, 95] width 19 height 19
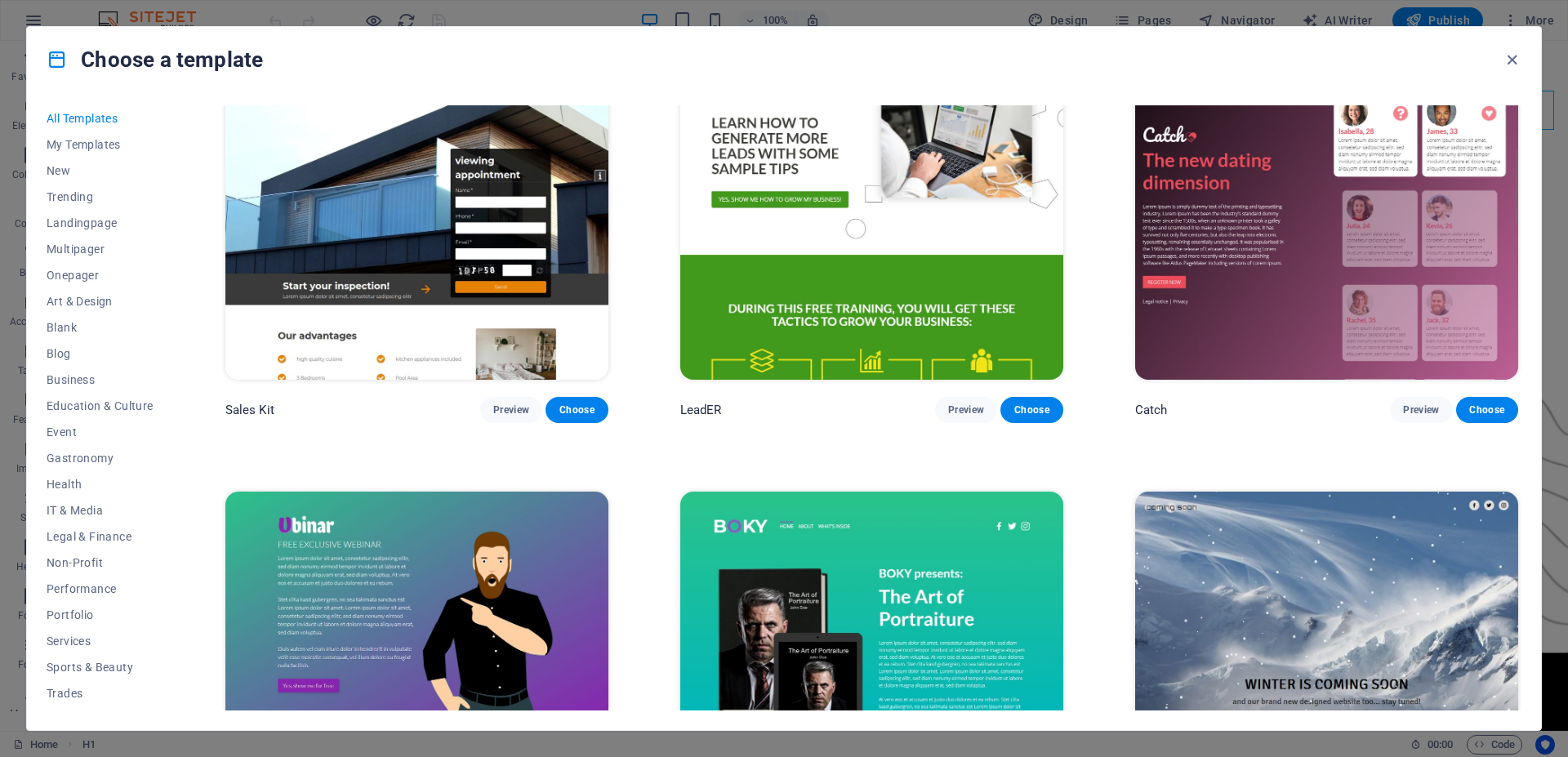
scroll to position [24553, 0]
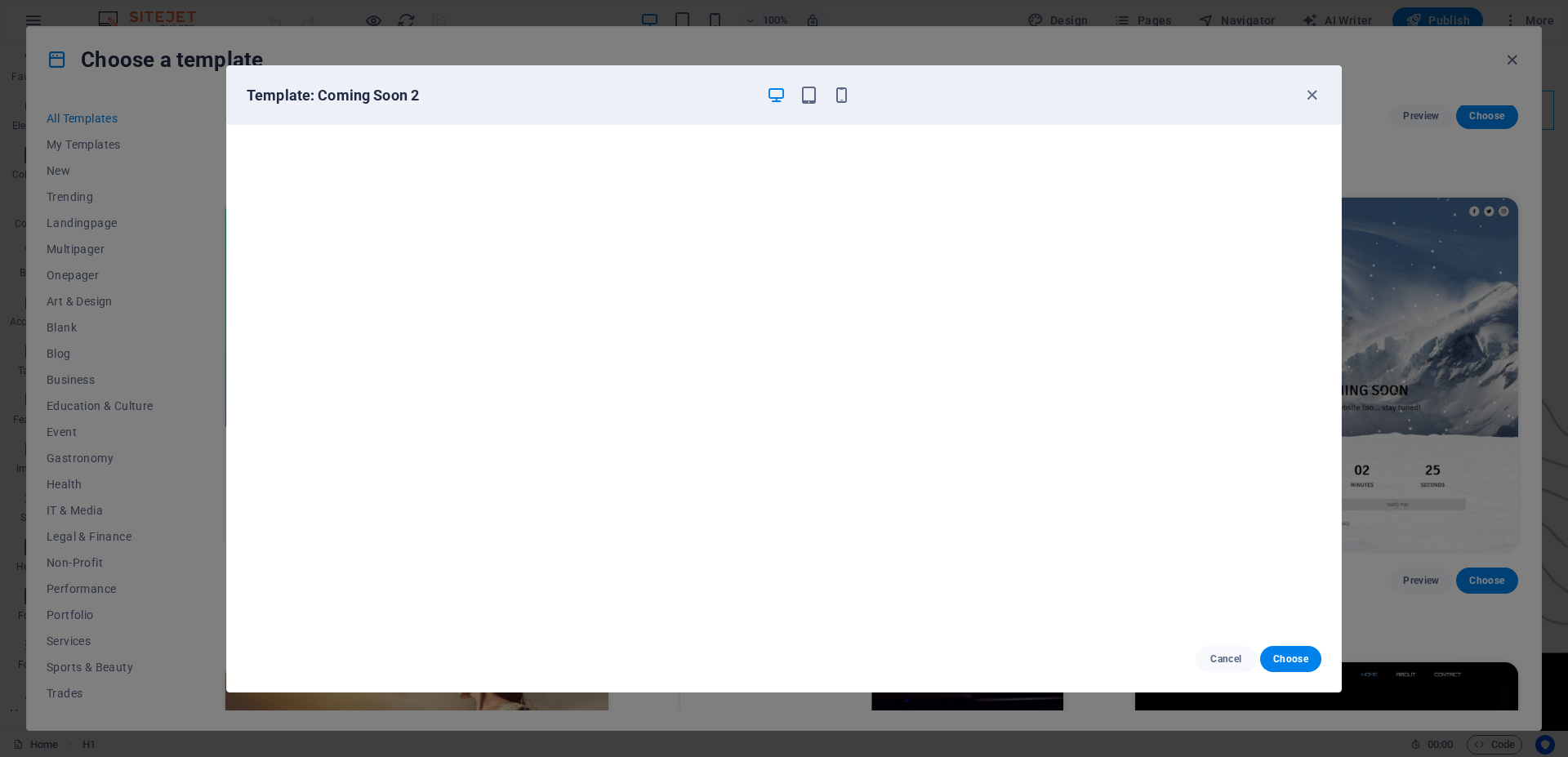
scroll to position [0, 0]
click at [803, 93] on icon "button" at bounding box center [808, 95] width 19 height 19
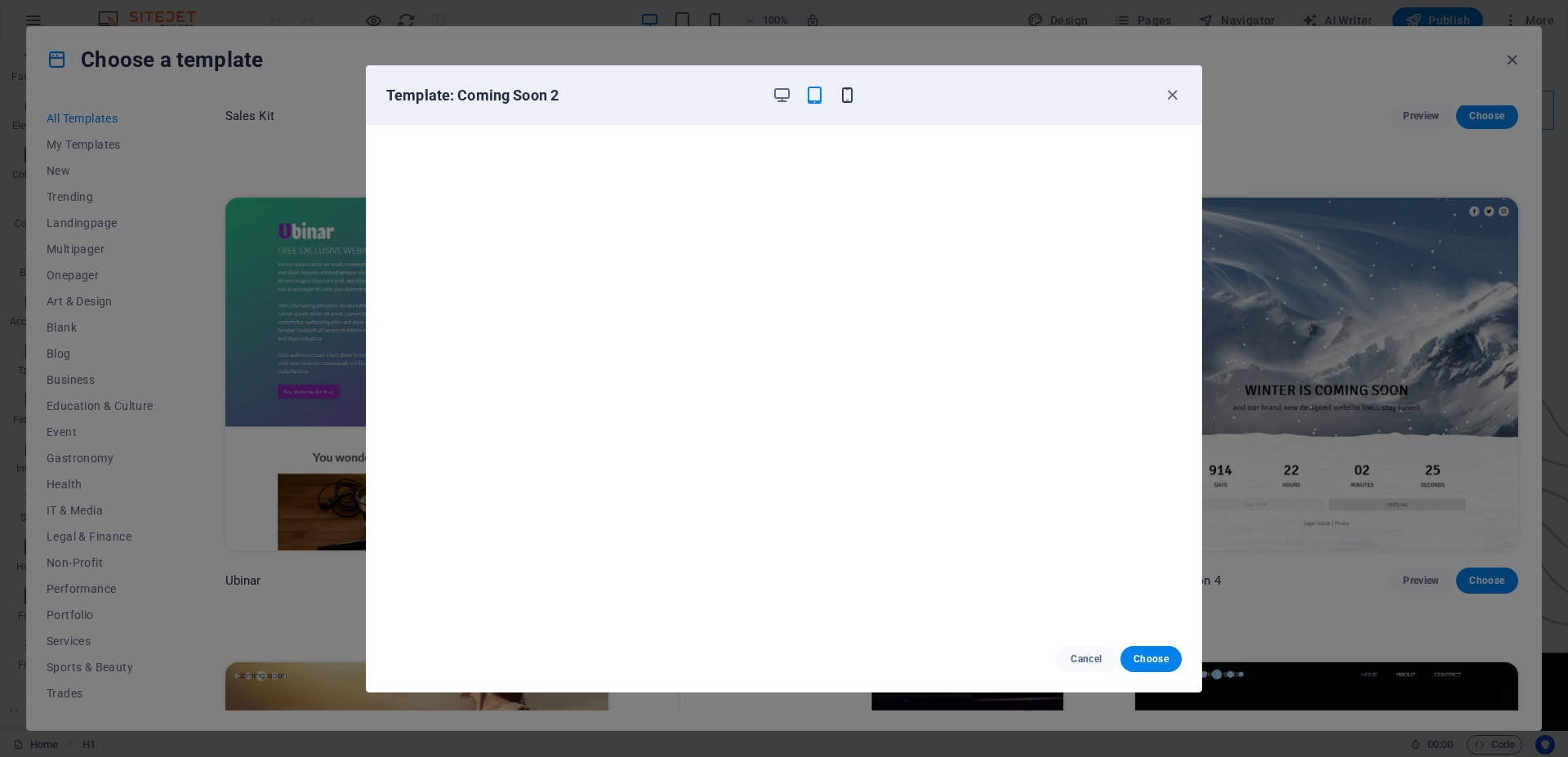
click at [852, 95] on icon "button" at bounding box center [847, 95] width 19 height 19
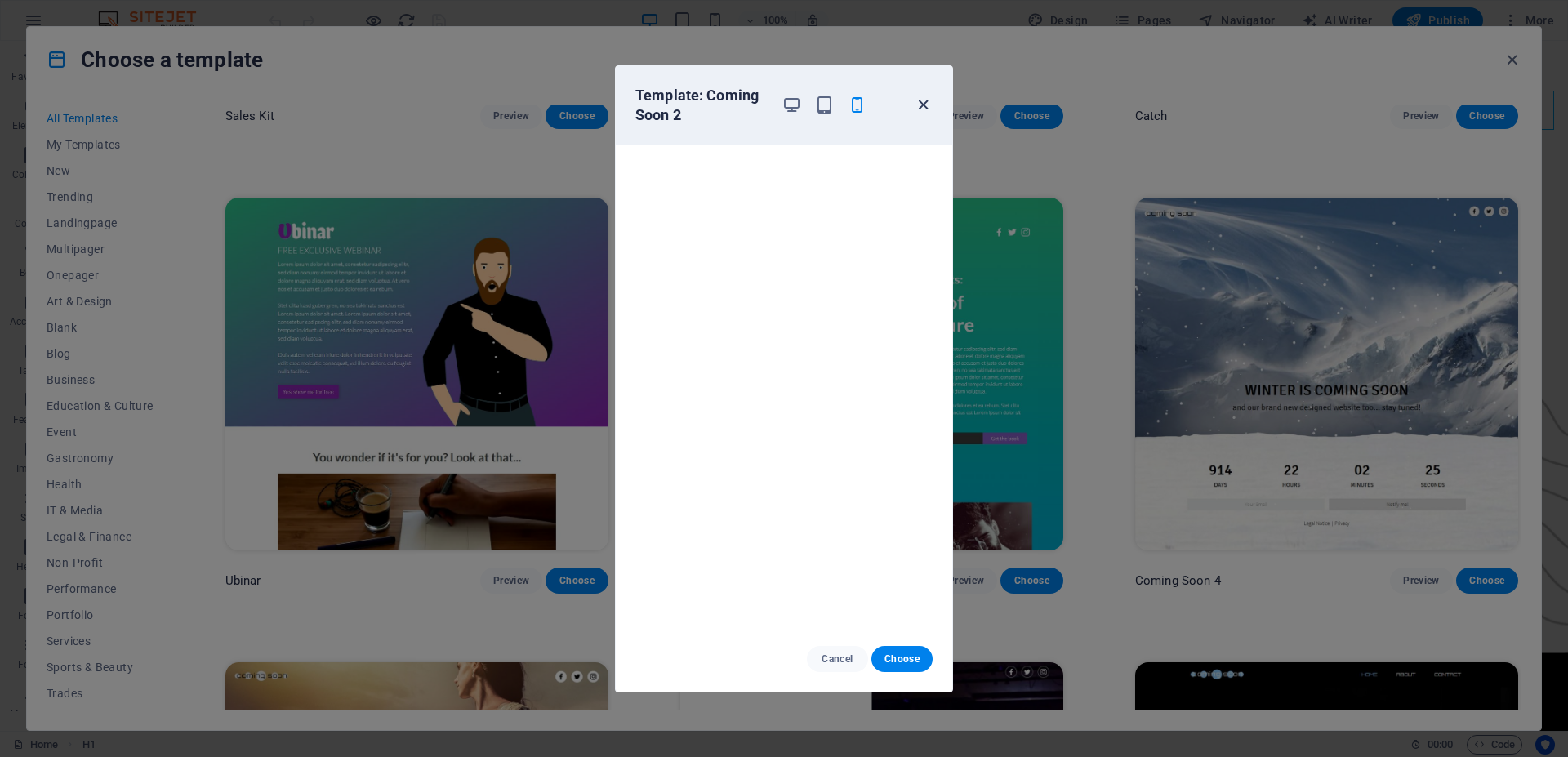
click at [918, 104] on icon "button" at bounding box center [923, 104] width 19 height 19
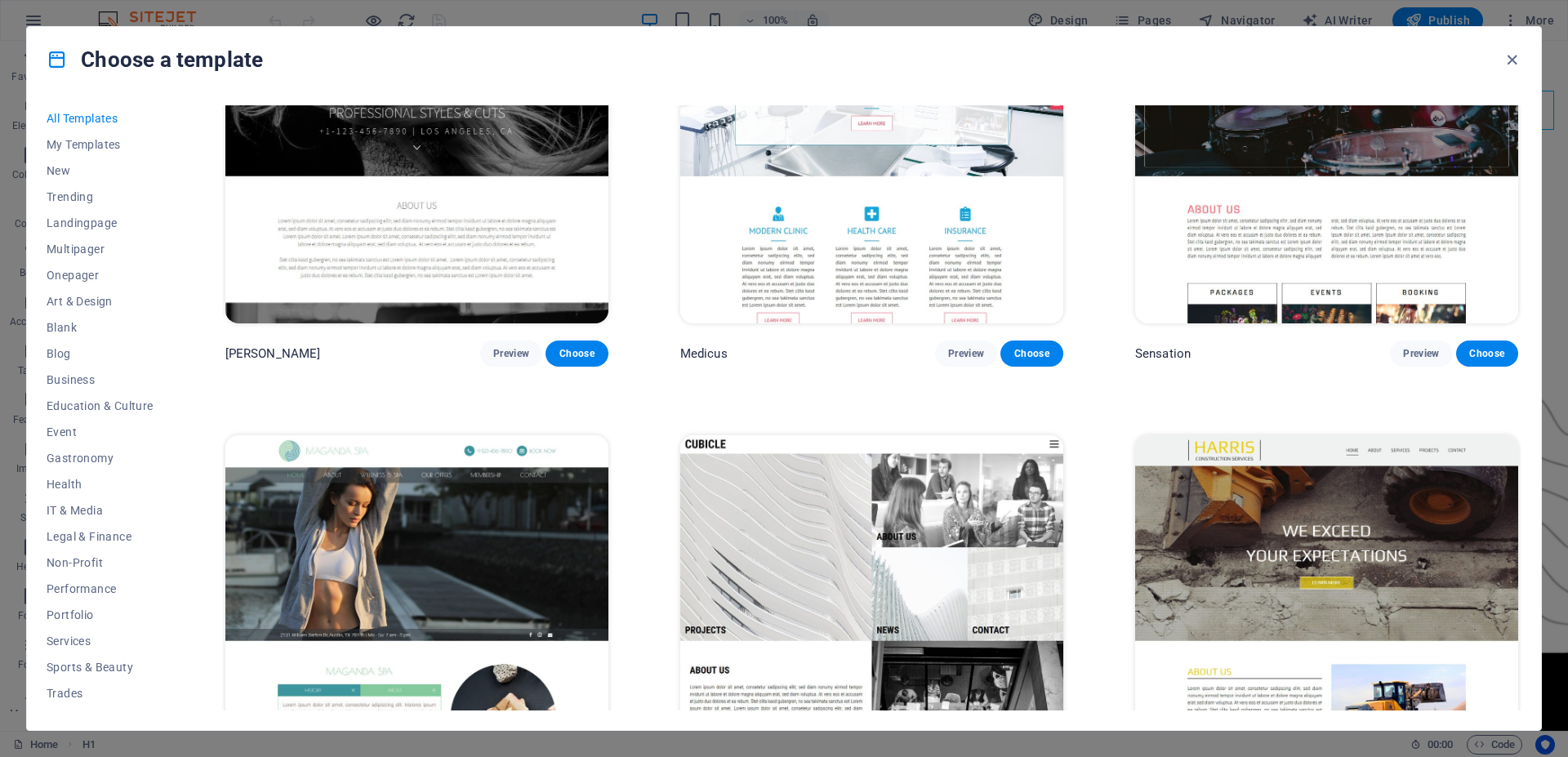
scroll to position [20058, 0]
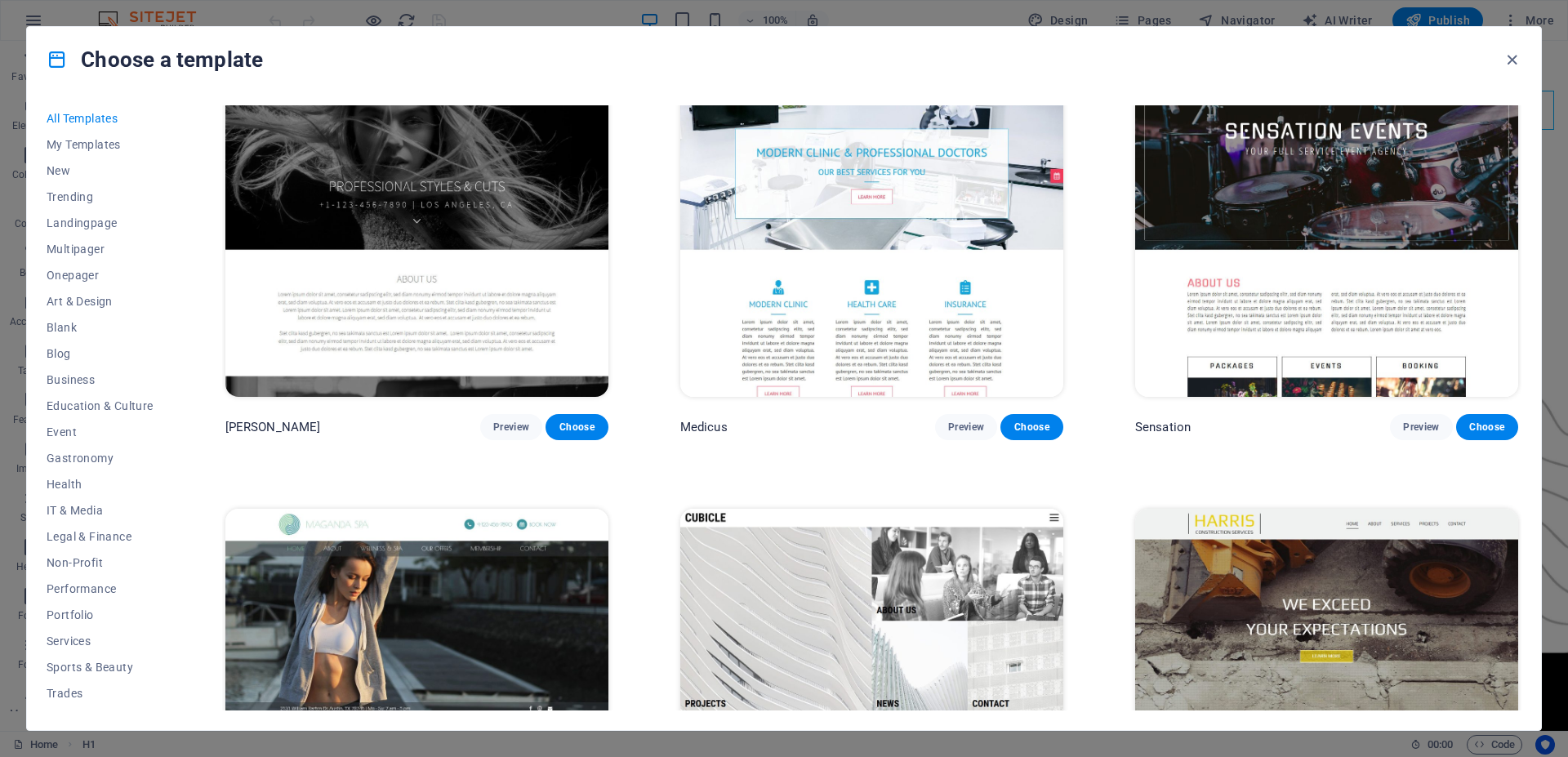
click at [1281, 509] on img at bounding box center [1327, 686] width 383 height 353
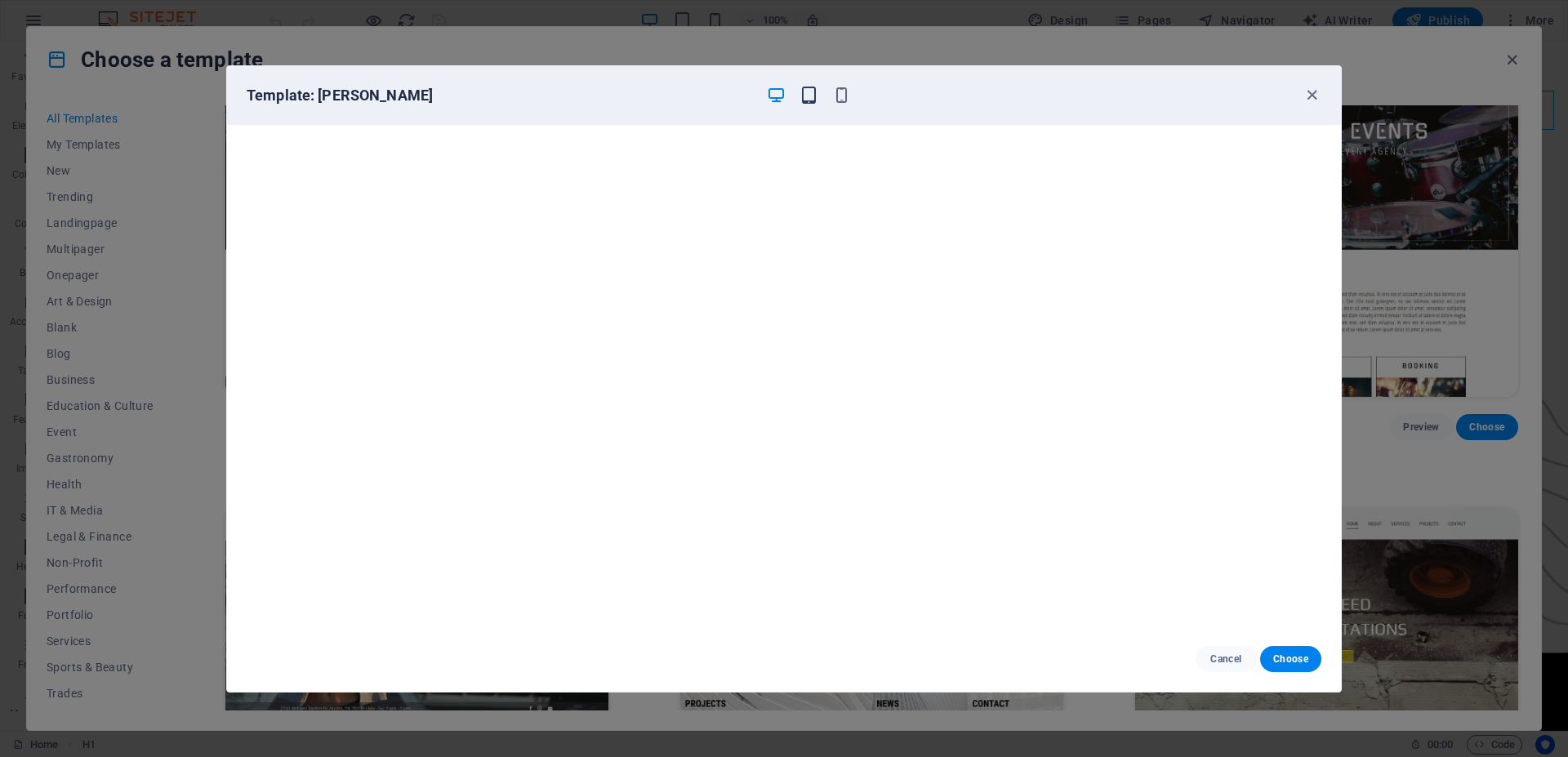
click at [808, 98] on icon "button" at bounding box center [808, 95] width 19 height 19
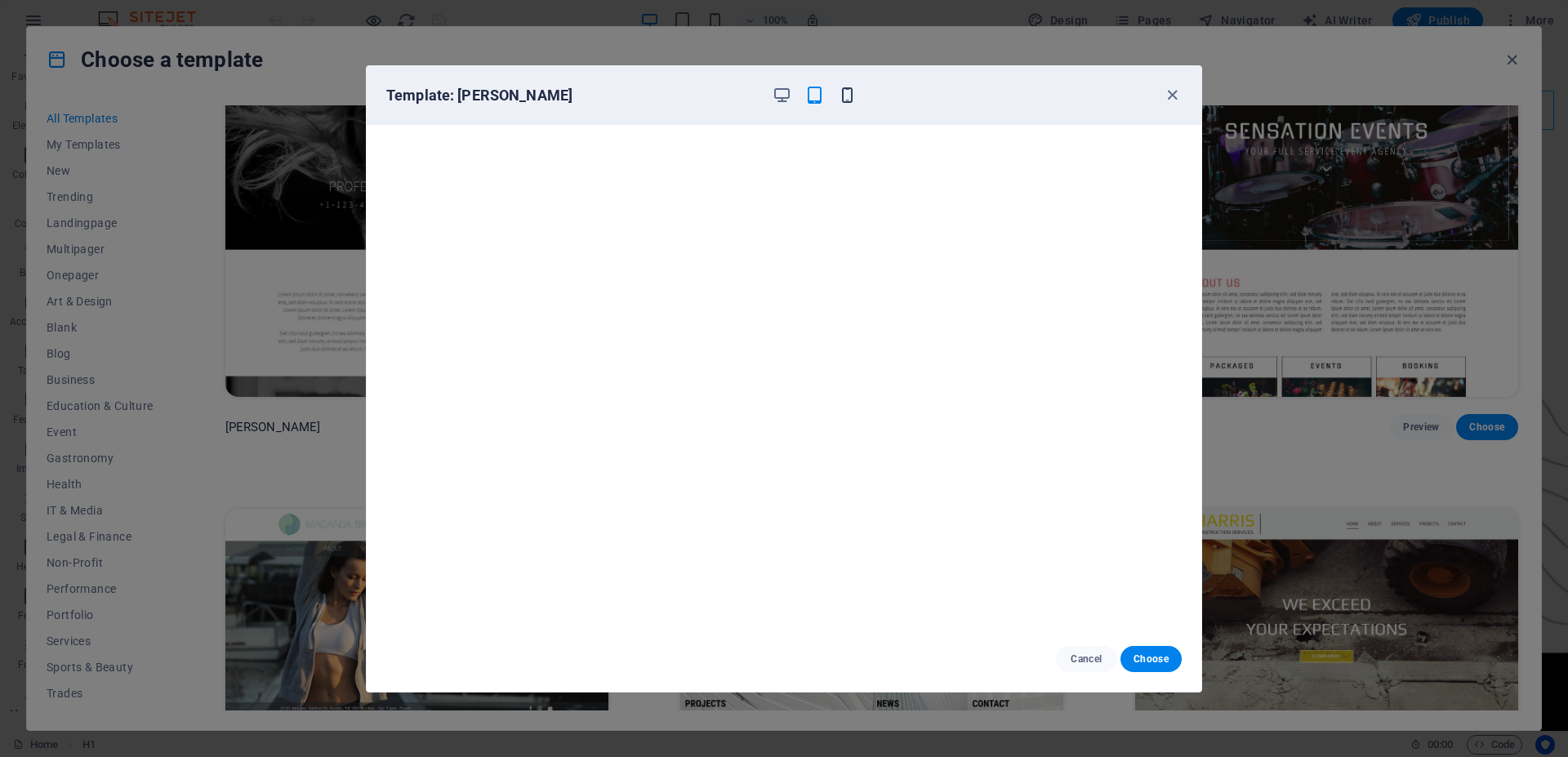
click at [843, 95] on icon "button" at bounding box center [847, 95] width 19 height 19
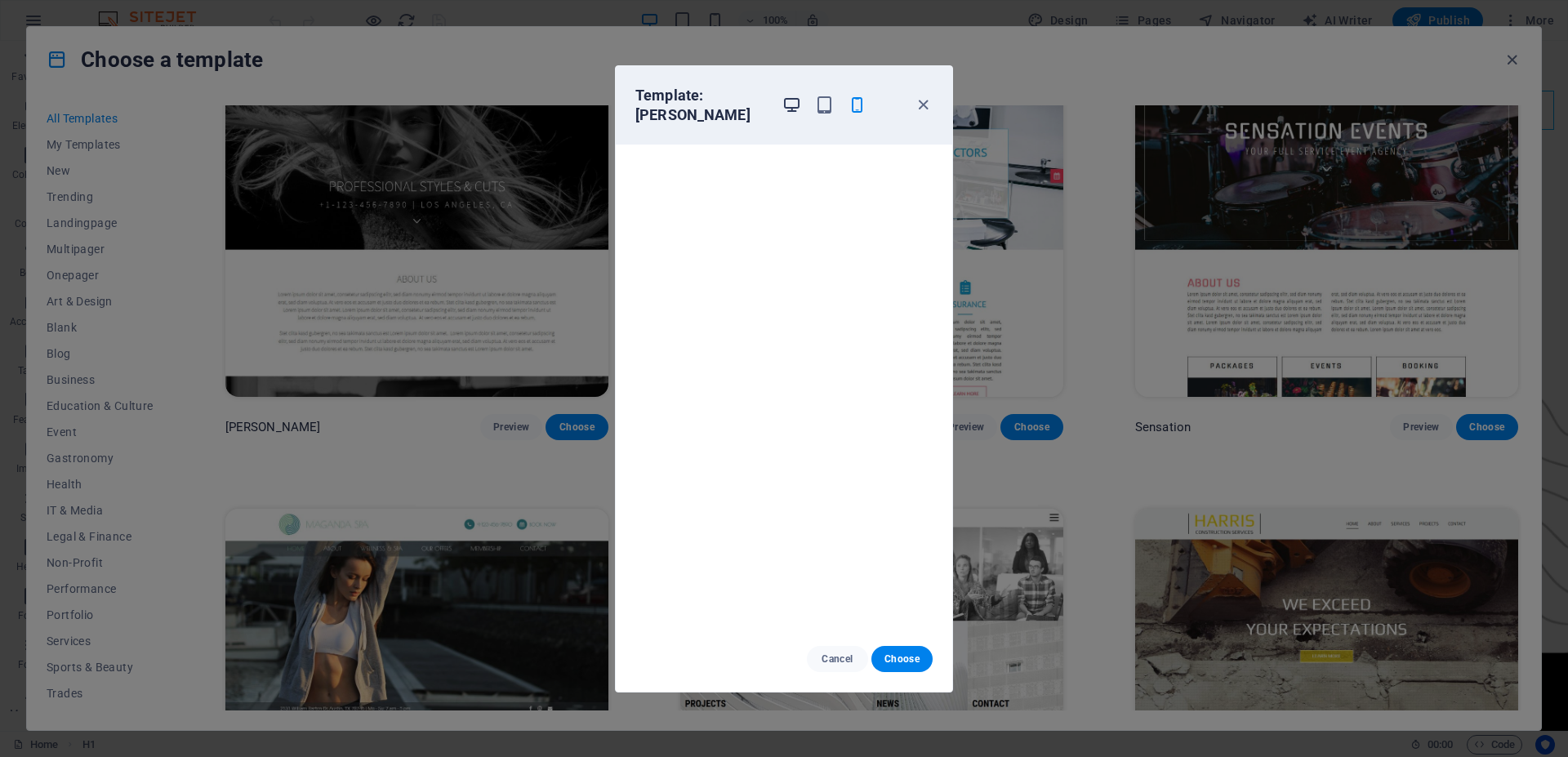
click at [800, 96] on icon "button" at bounding box center [792, 104] width 19 height 19
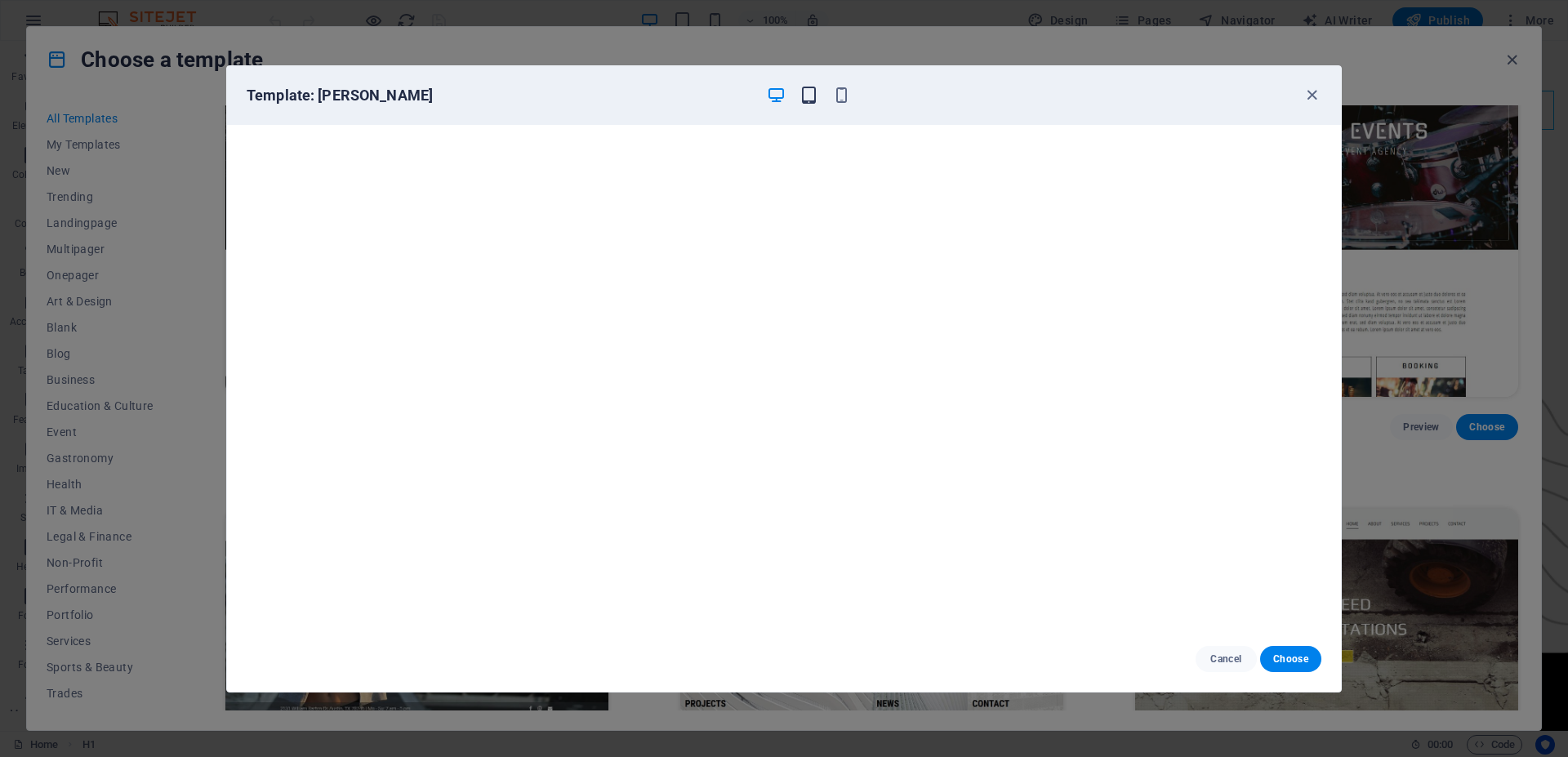
click at [807, 97] on icon "button" at bounding box center [808, 95] width 19 height 19
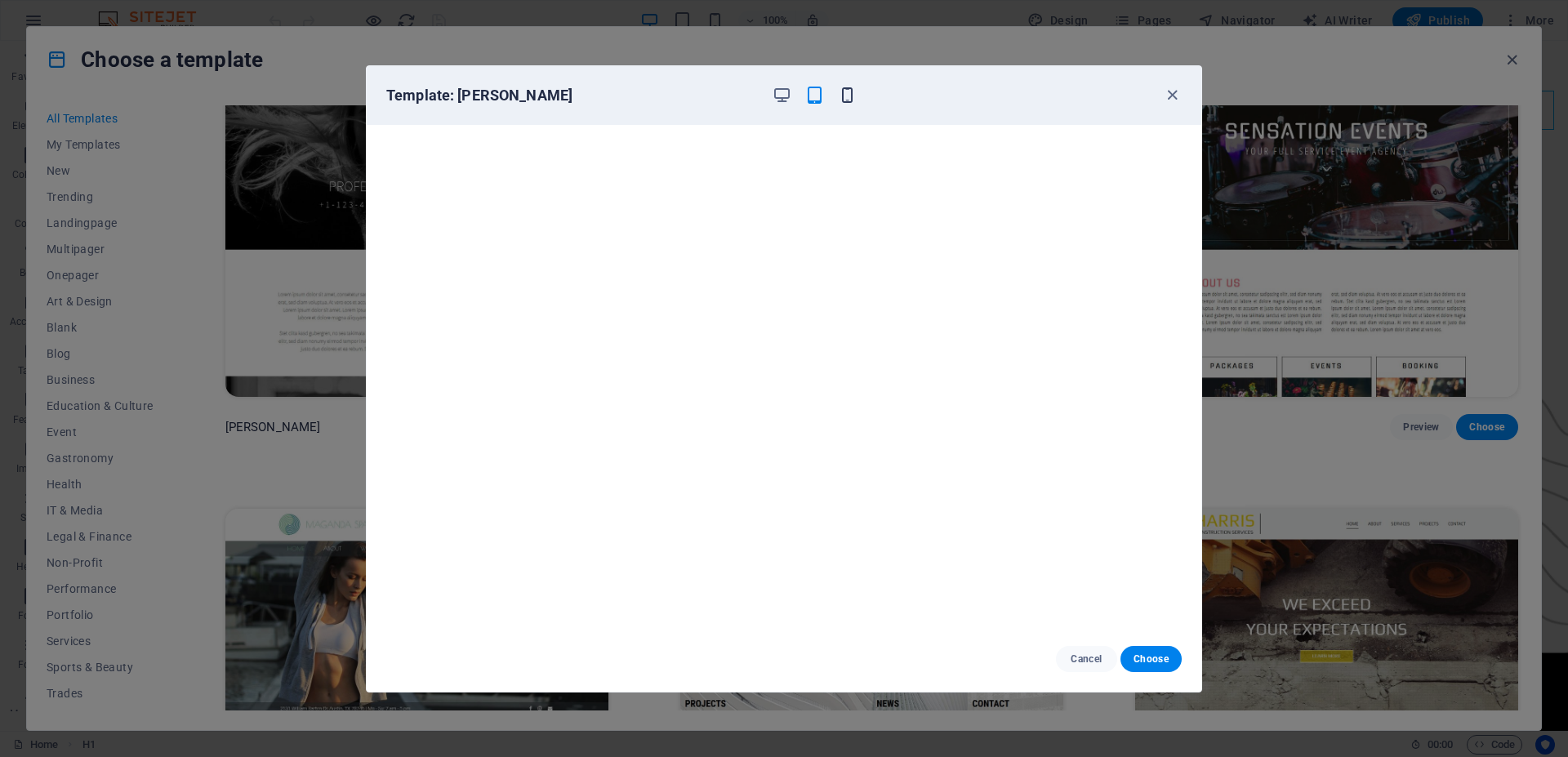
click at [843, 87] on icon "button" at bounding box center [847, 95] width 19 height 19
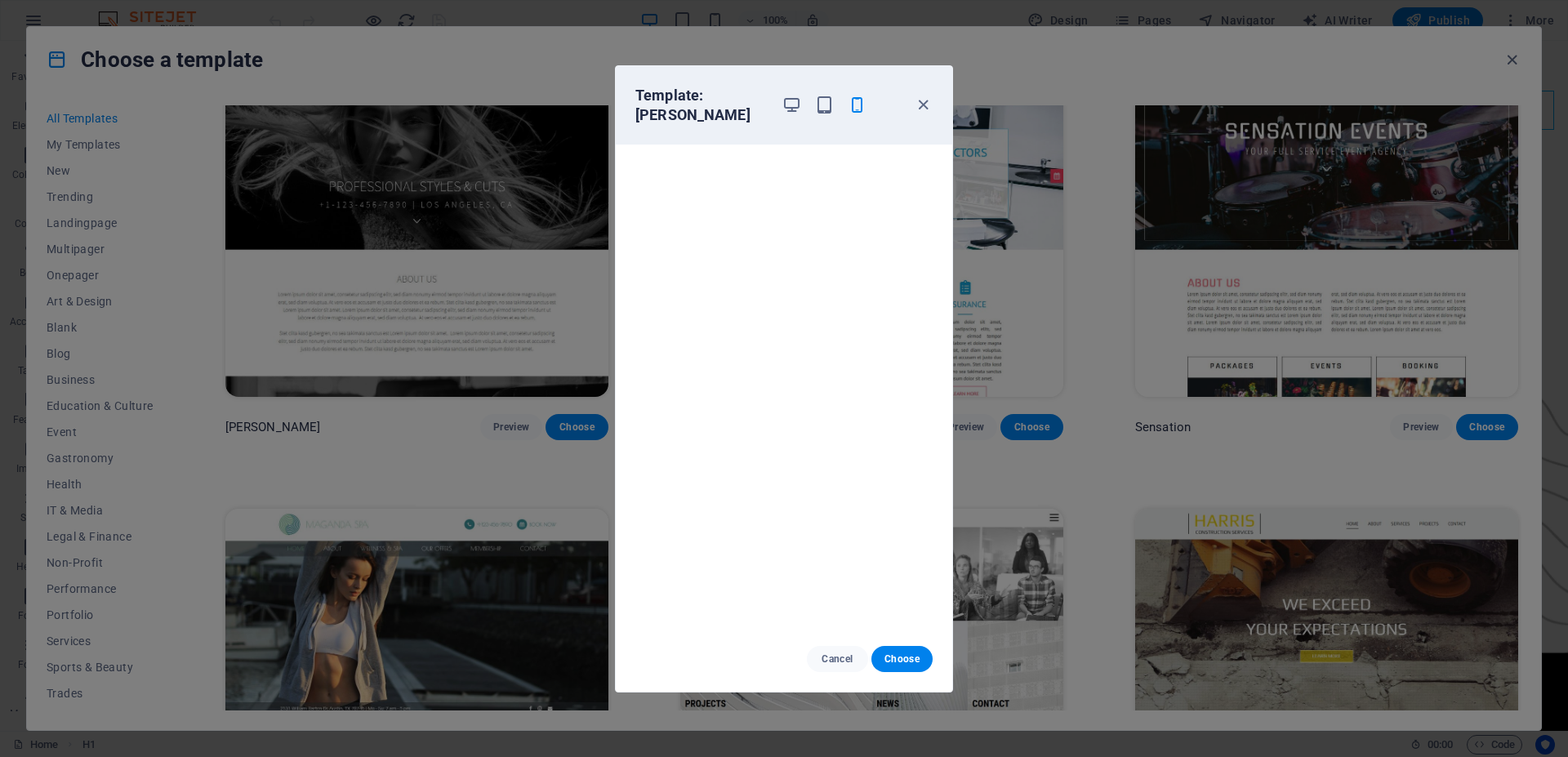
scroll to position [3, 0]
click at [916, 103] on icon "button" at bounding box center [923, 104] width 19 height 19
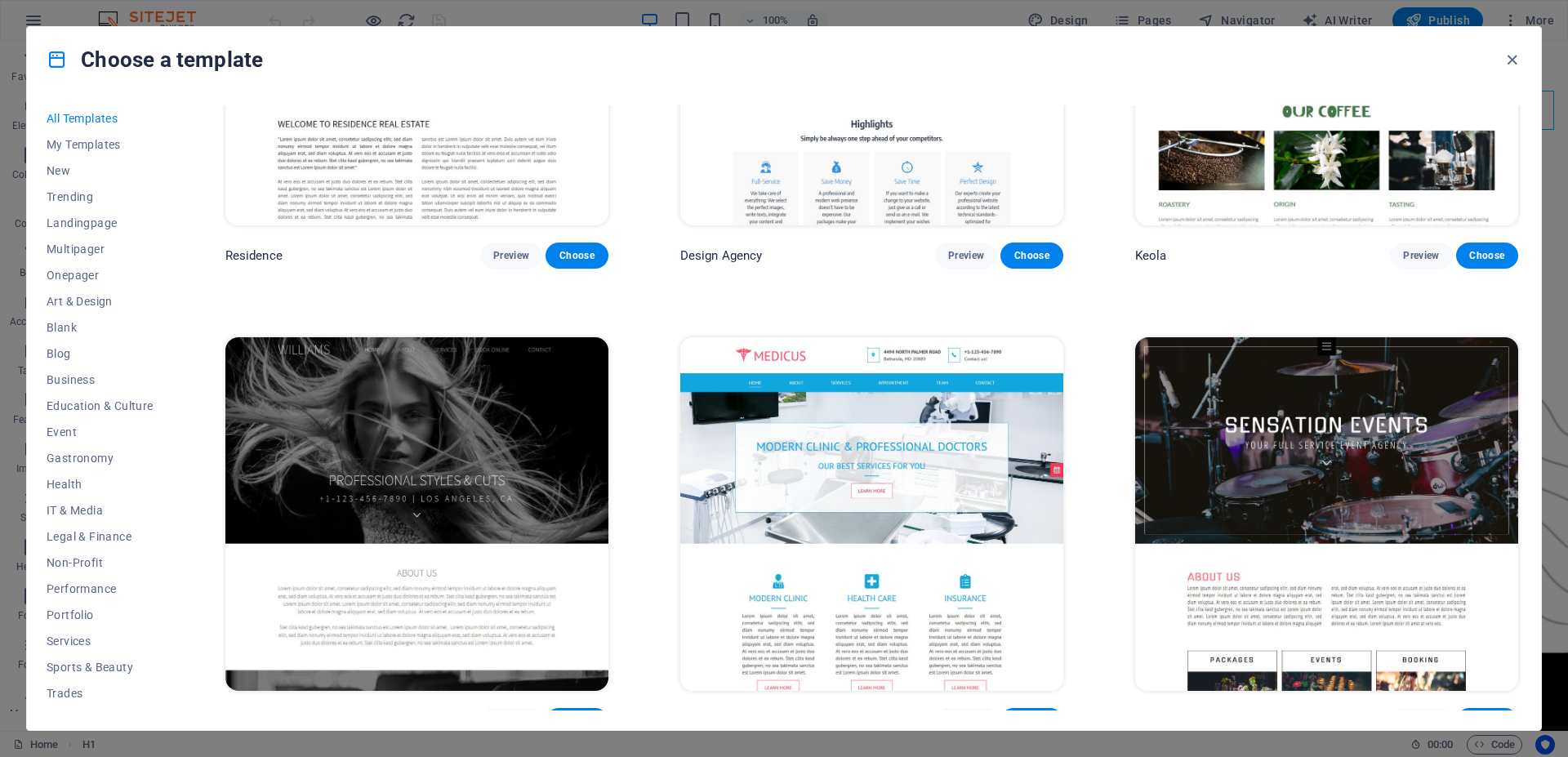
scroll to position [19616, 0]
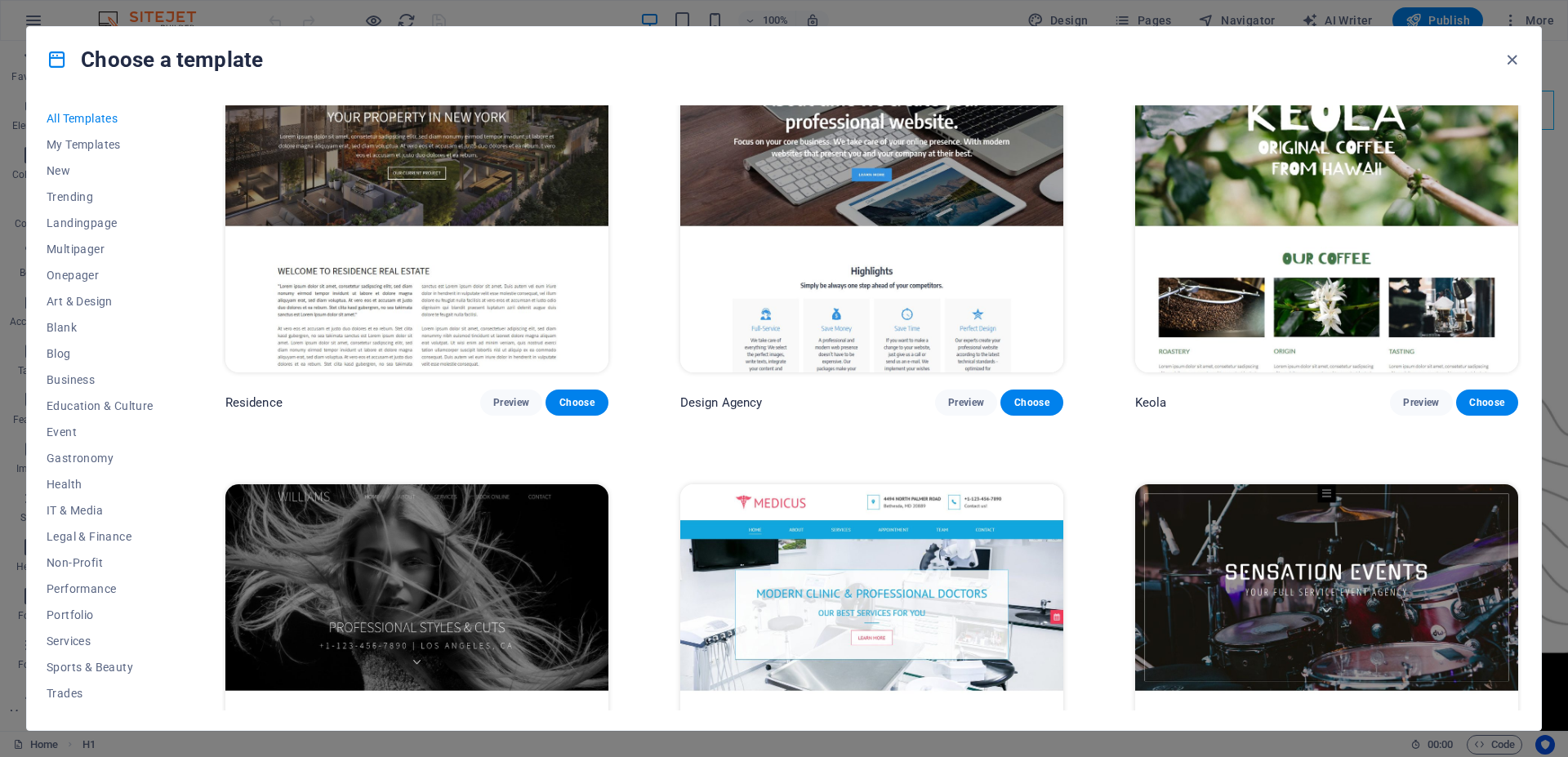
click at [1297, 484] on img at bounding box center [1327, 661] width 383 height 353
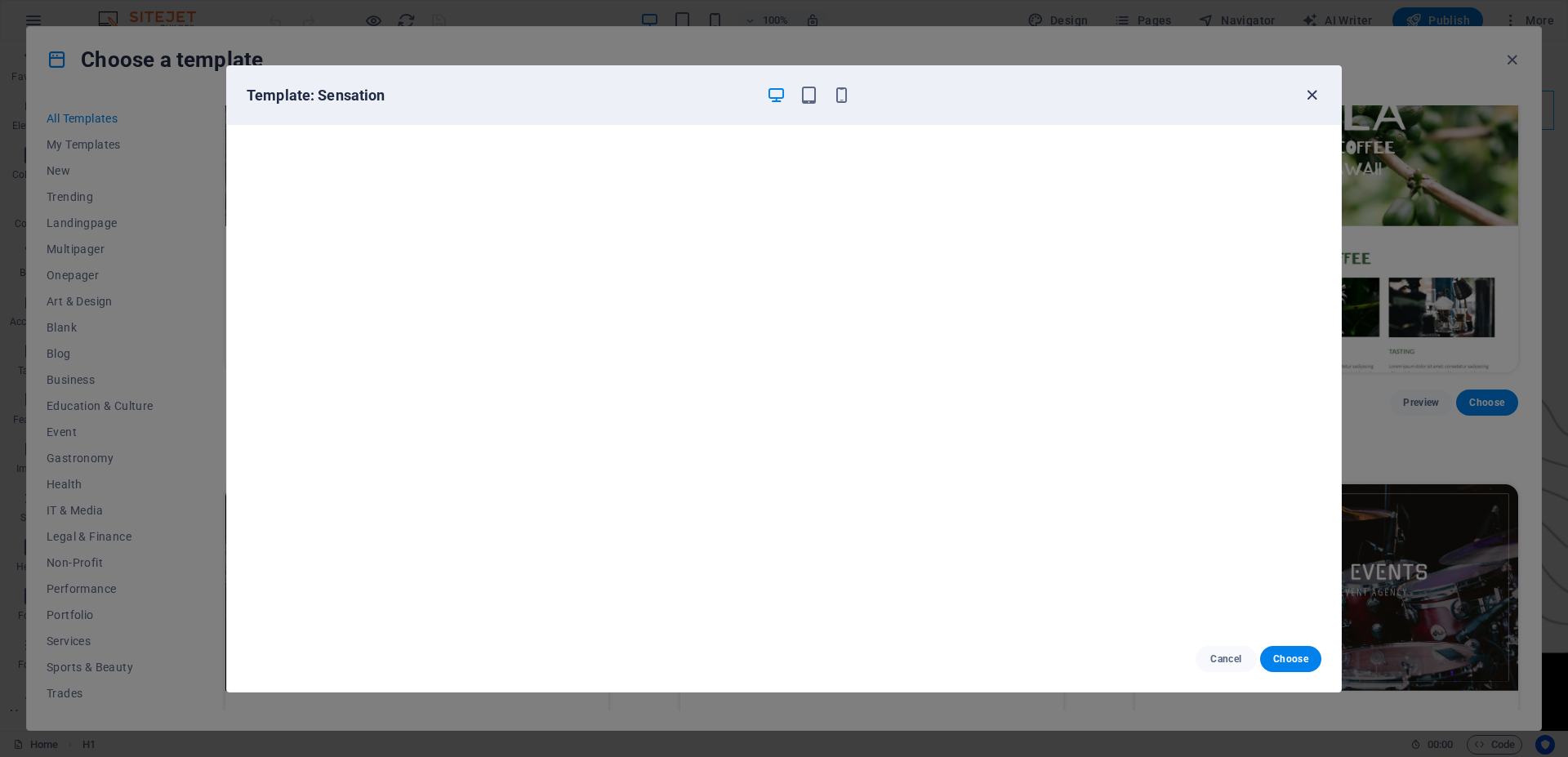
click at [1308, 93] on icon "button" at bounding box center [1312, 95] width 19 height 19
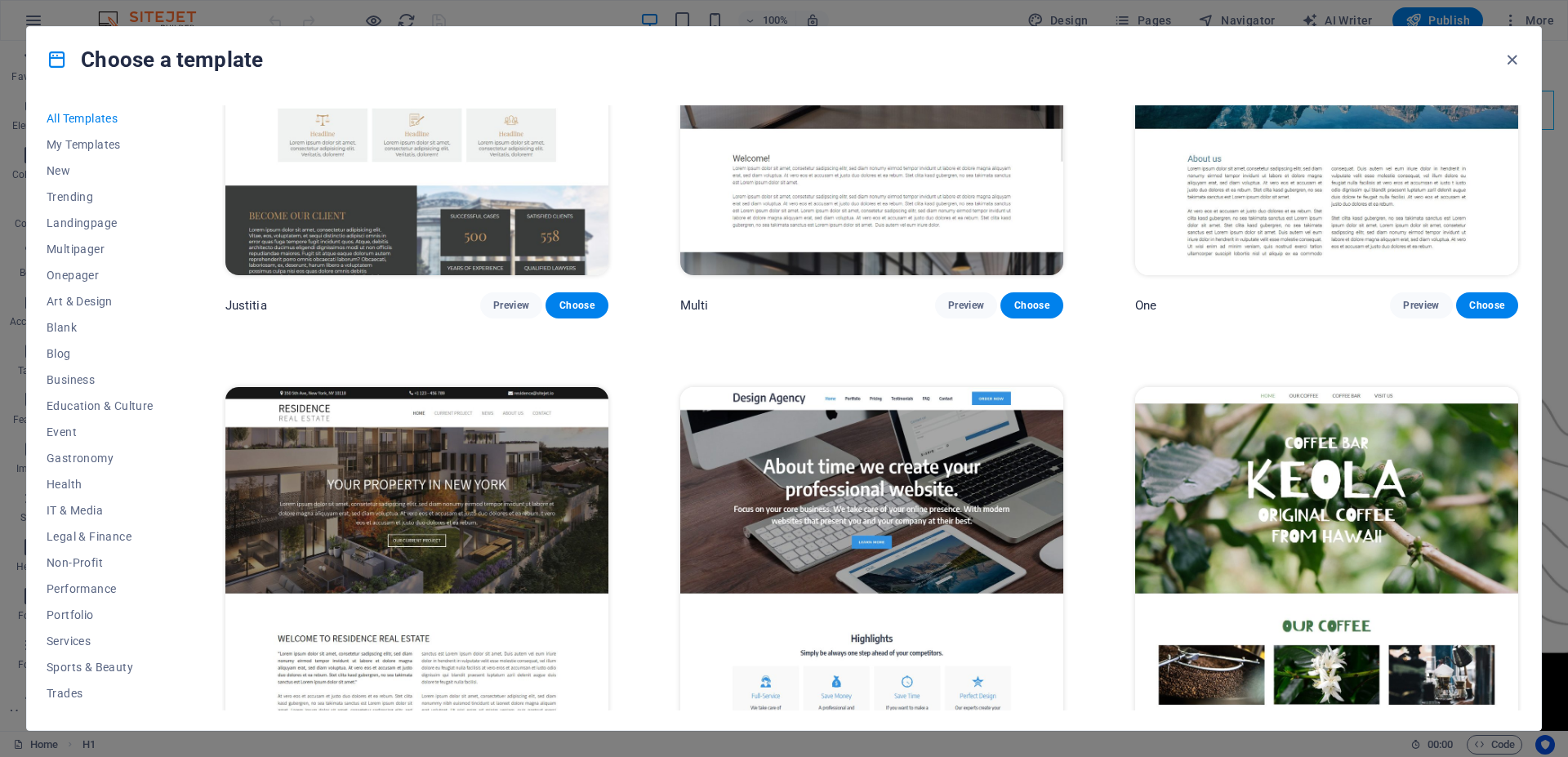
scroll to position [19175, 0]
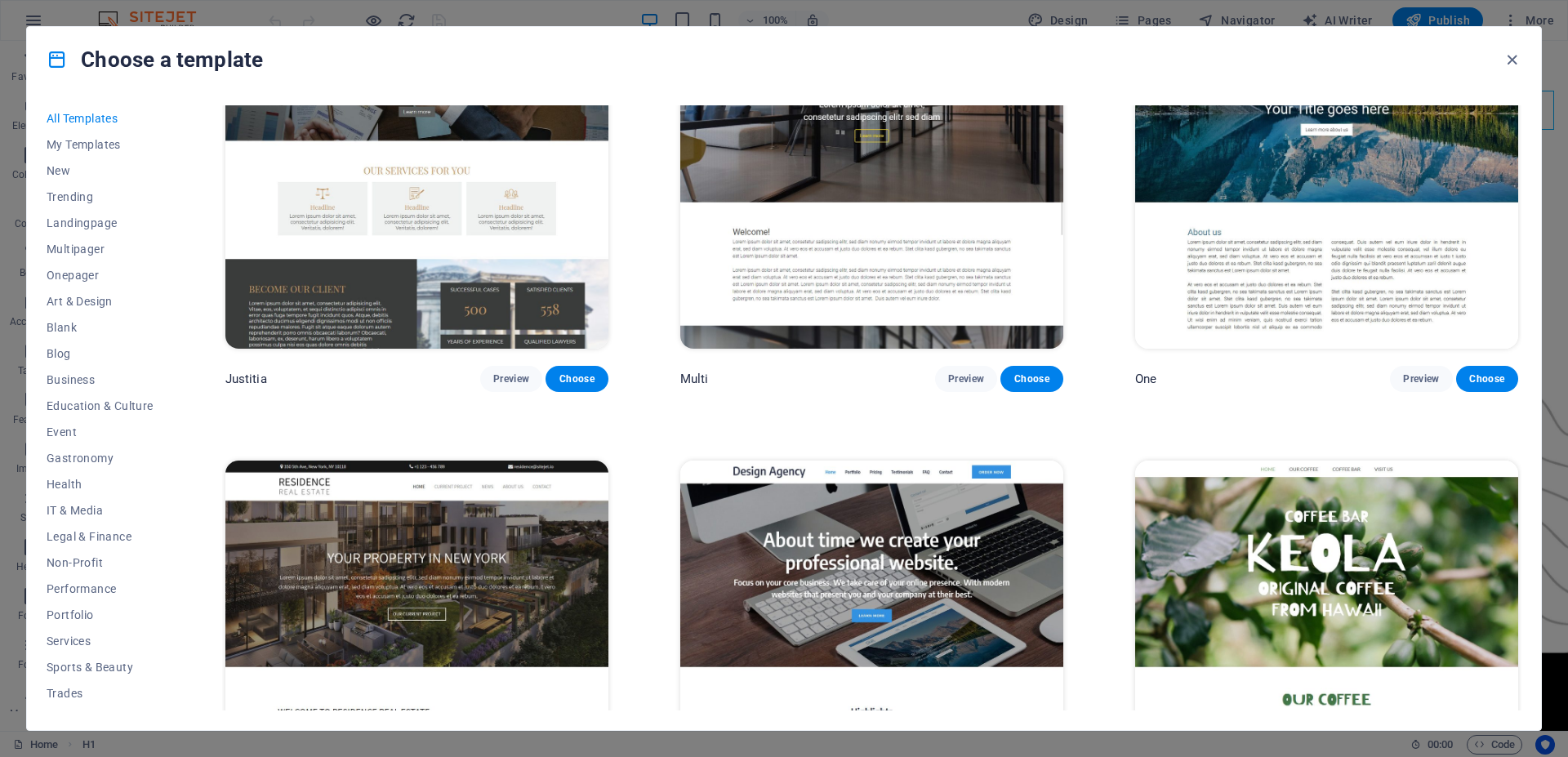
click at [479, 461] on img at bounding box center [417, 638] width 383 height 353
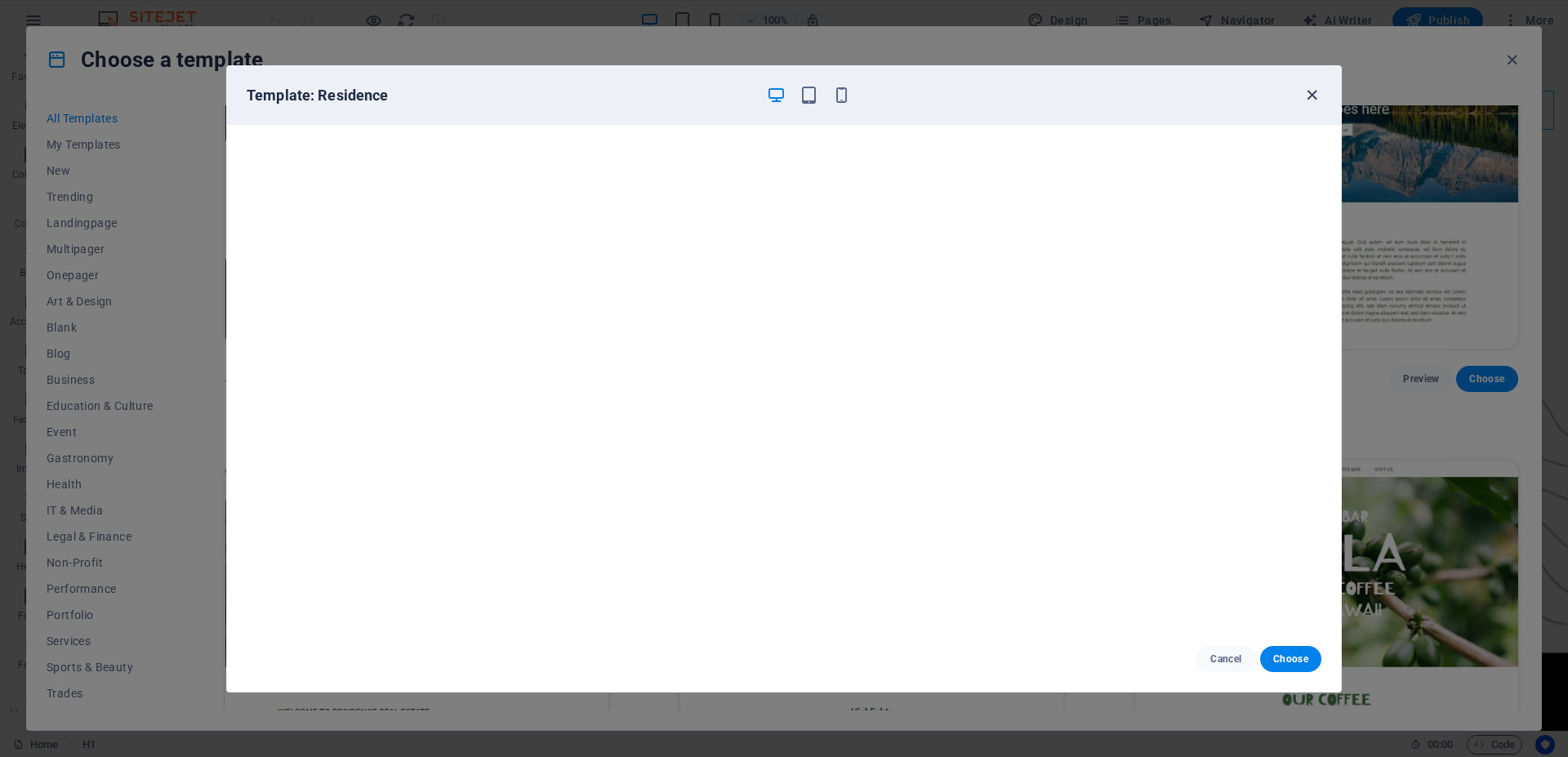
click at [1313, 97] on icon "button" at bounding box center [1312, 95] width 19 height 19
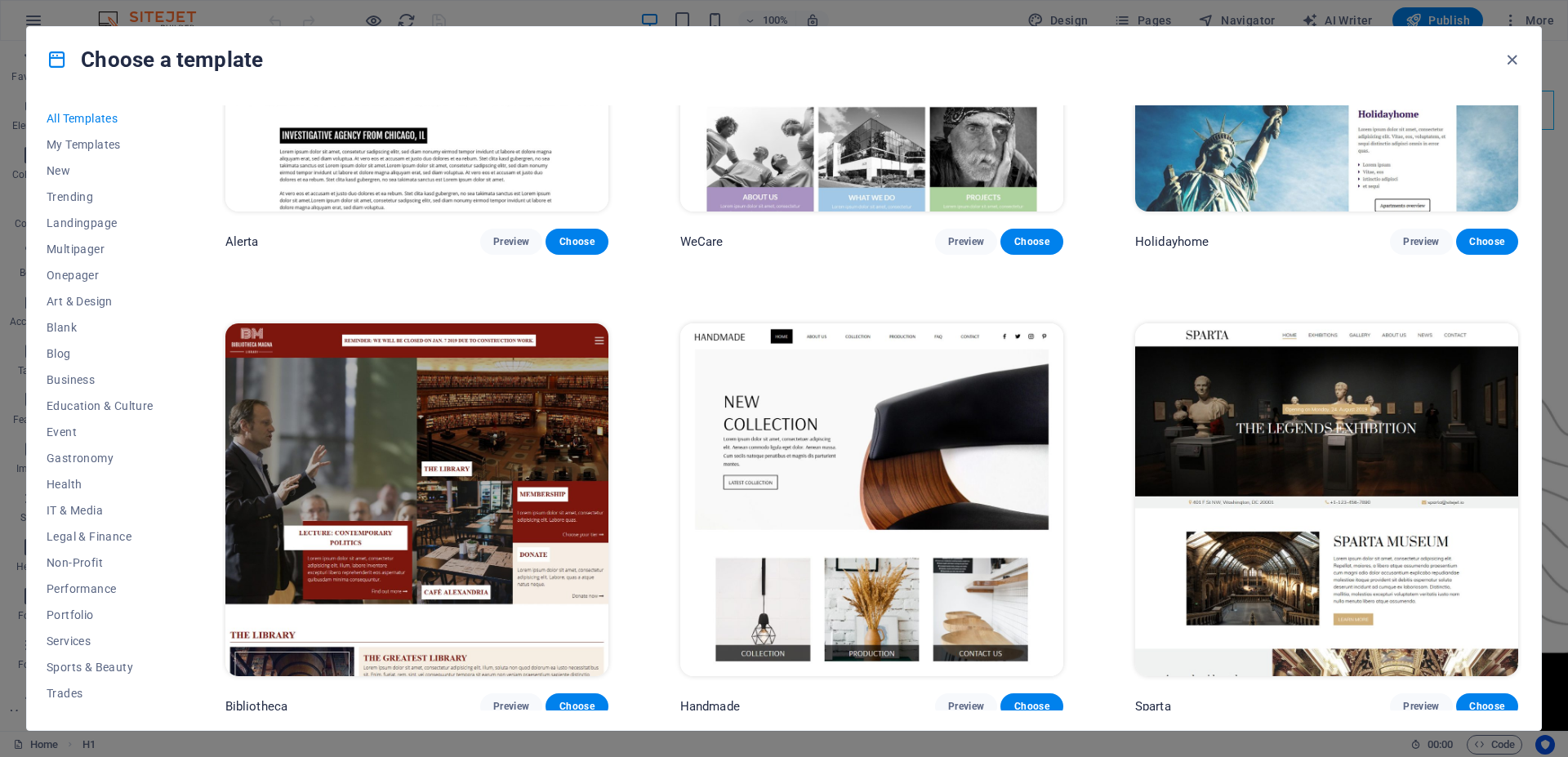
scroll to position [12265, 0]
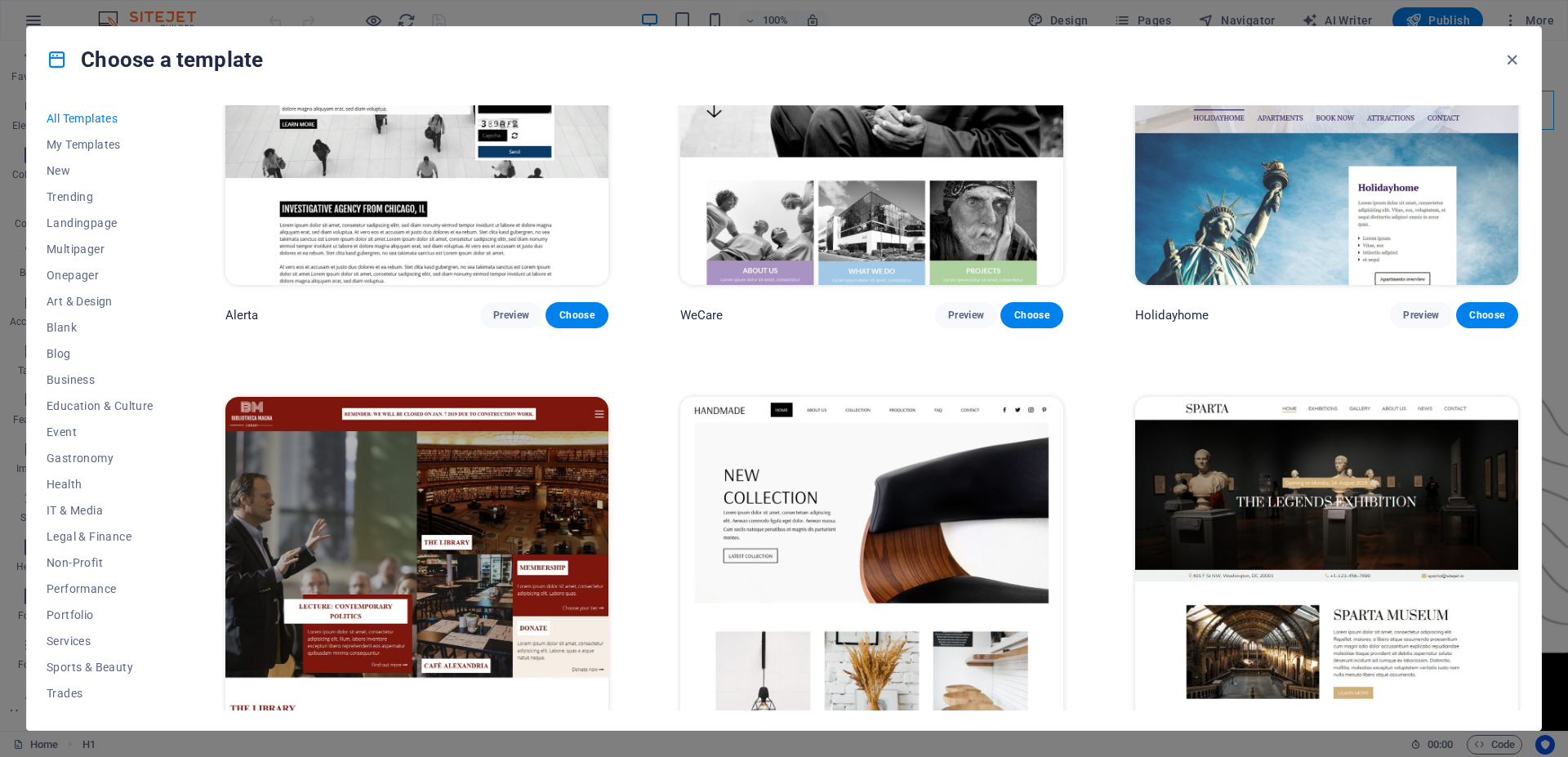
click at [833, 397] on img at bounding box center [872, 574] width 383 height 353
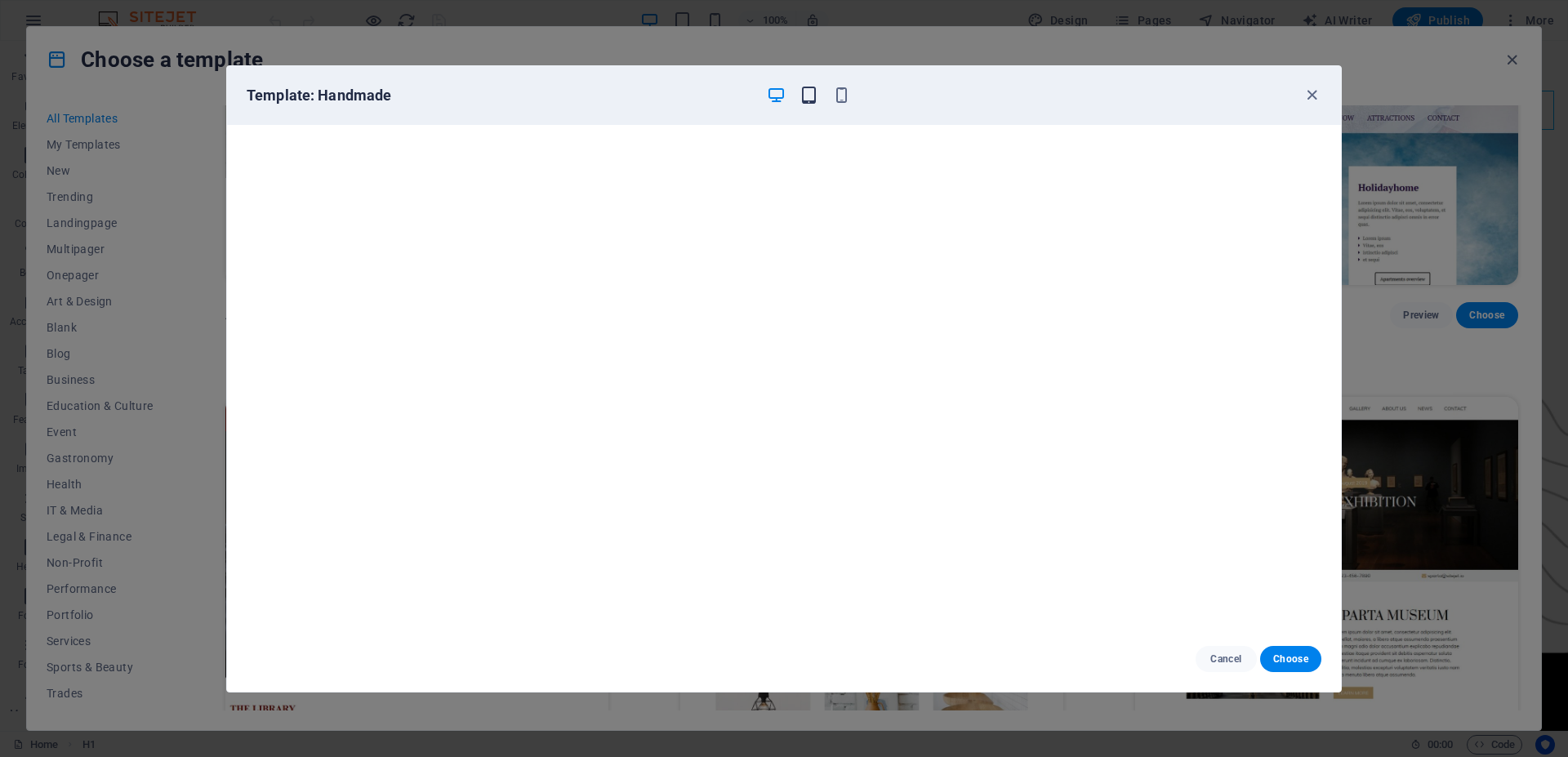
click at [811, 102] on icon "button" at bounding box center [808, 95] width 19 height 19
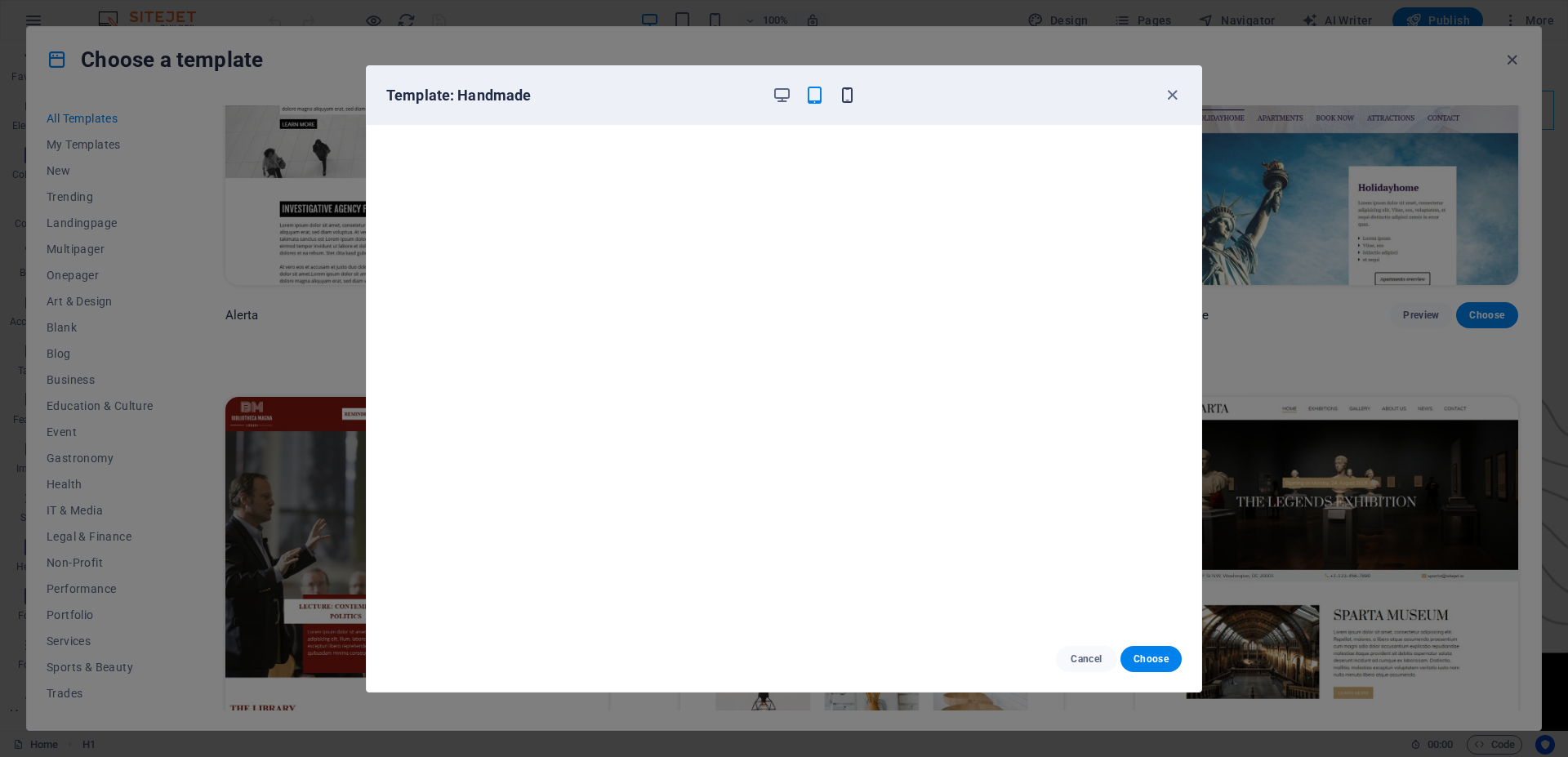
click at [842, 96] on icon "button" at bounding box center [847, 95] width 19 height 19
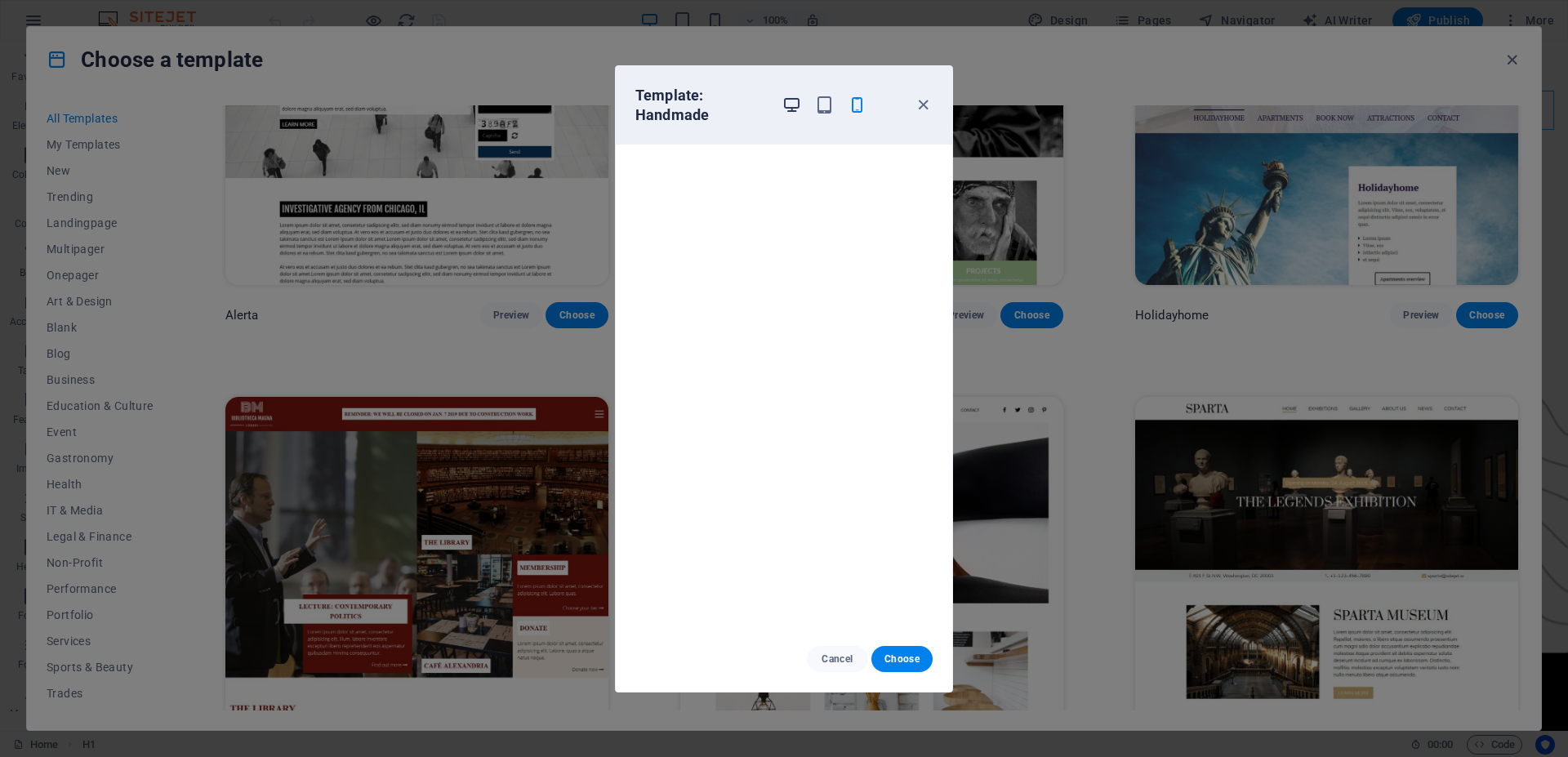
click at [793, 103] on icon "button" at bounding box center [792, 104] width 19 height 19
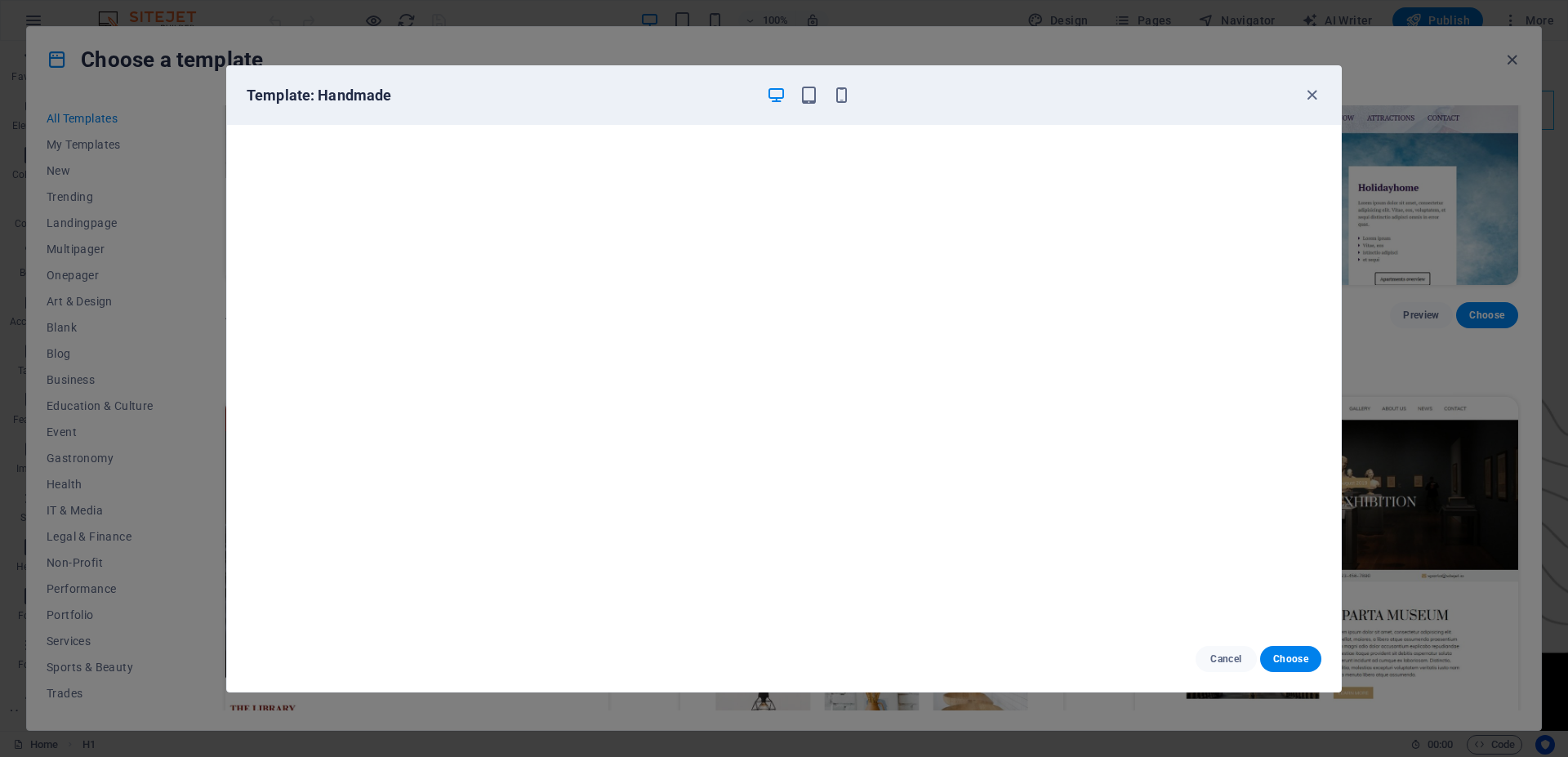
scroll to position [0, 0]
click at [1310, 97] on icon "button" at bounding box center [1312, 95] width 19 height 19
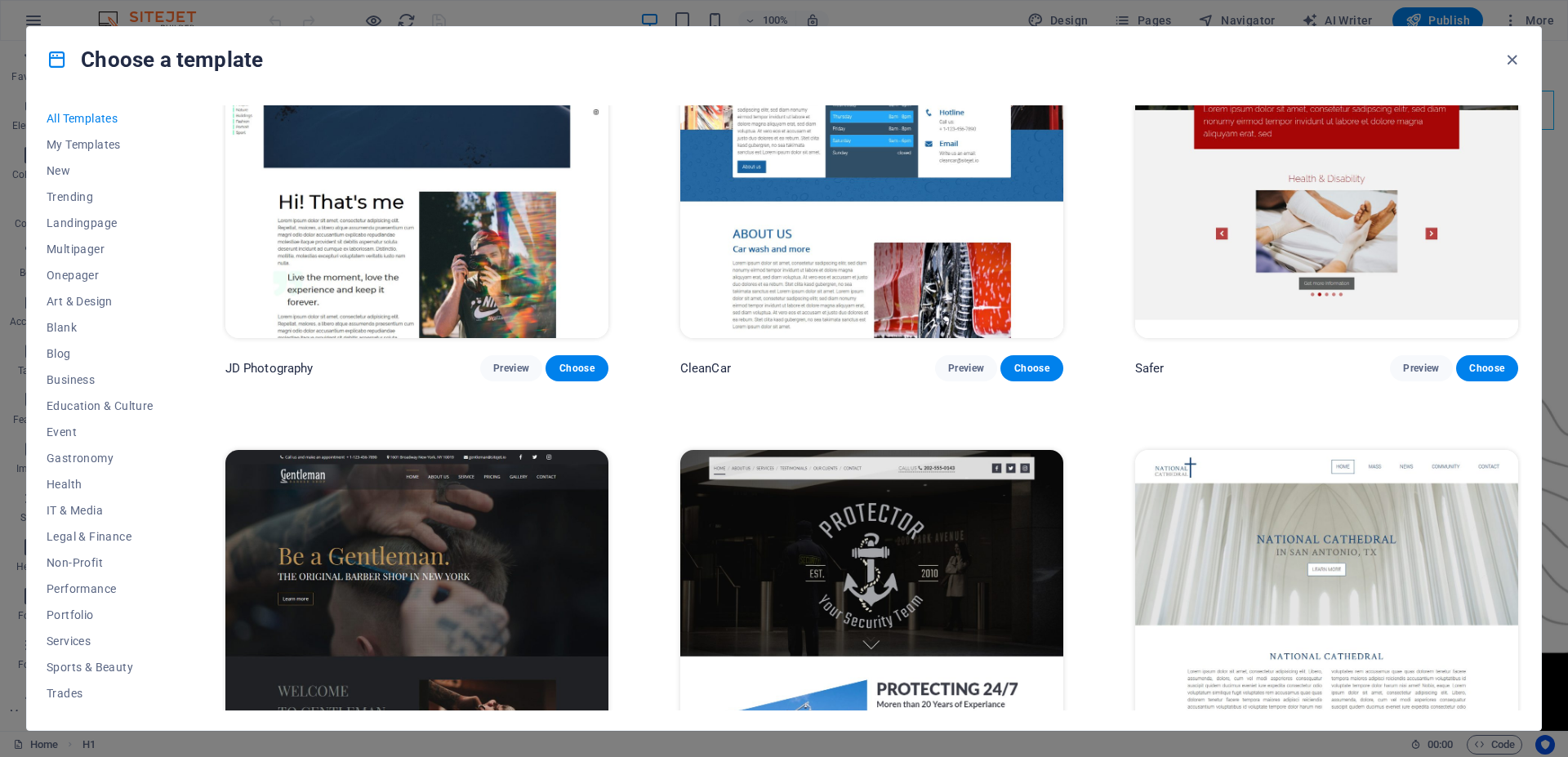
scroll to position [8663, 0]
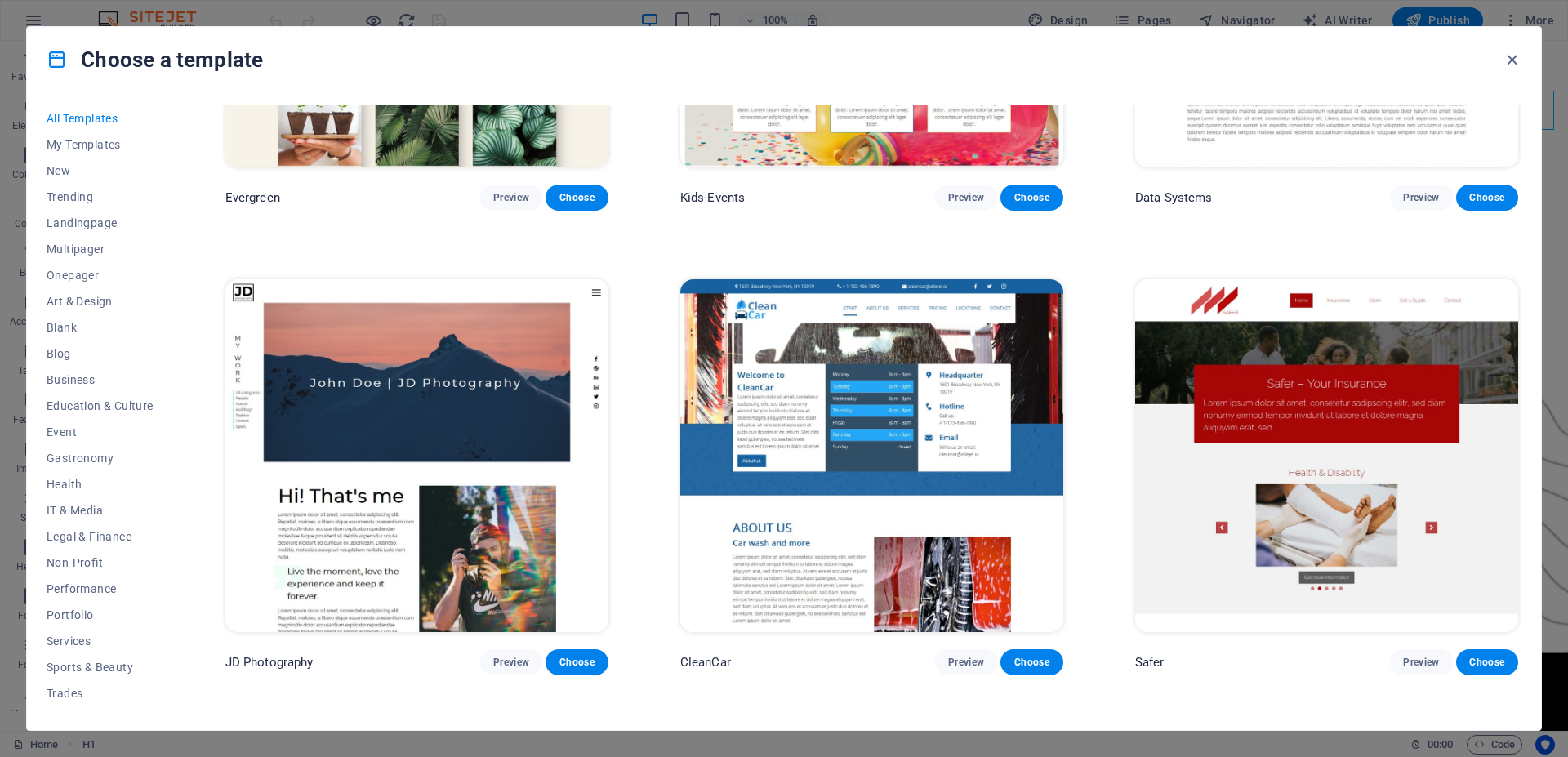
click at [491, 369] on img at bounding box center [417, 456] width 383 height 353
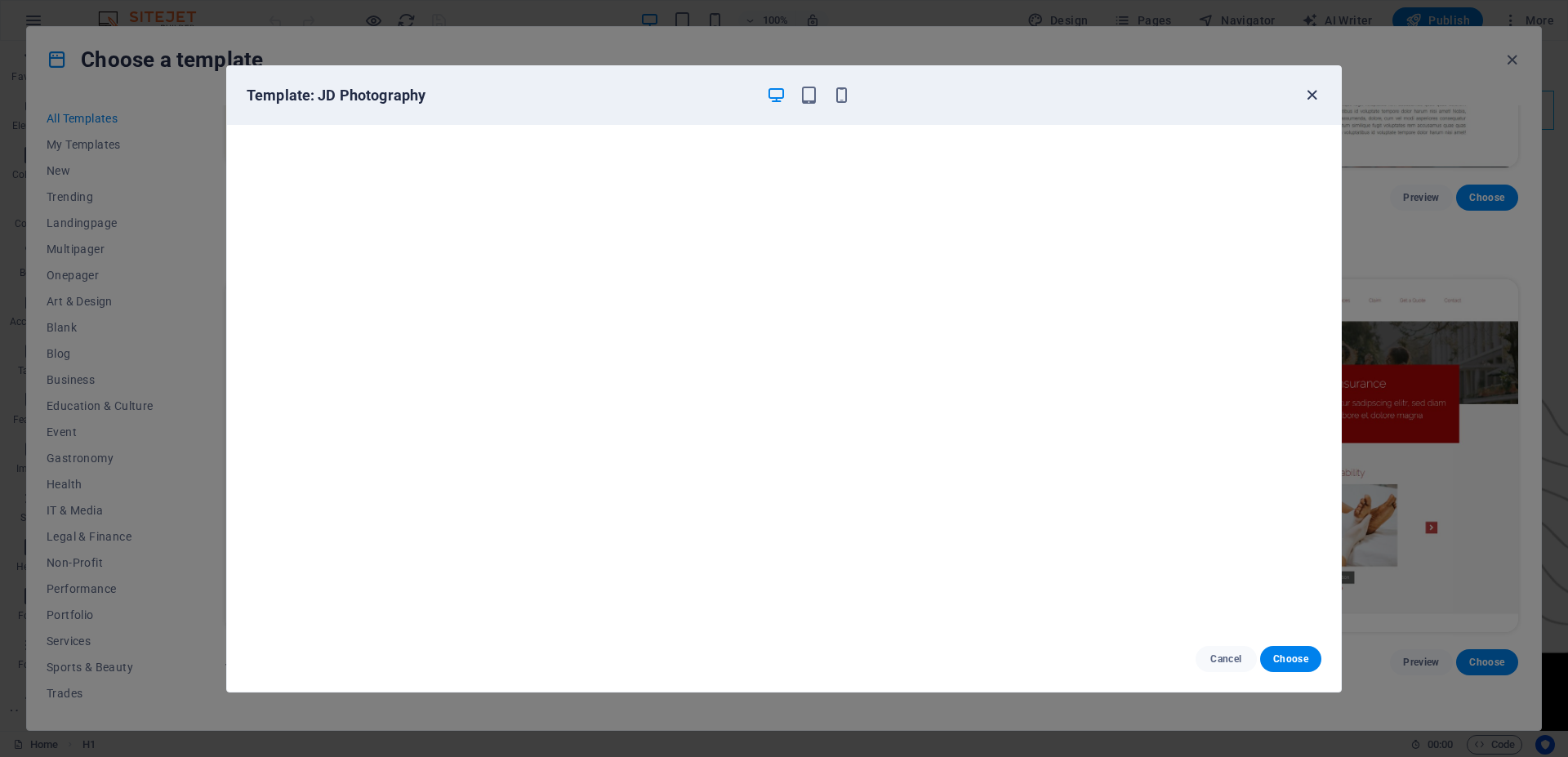
click at [1313, 93] on icon "button" at bounding box center [1312, 95] width 19 height 19
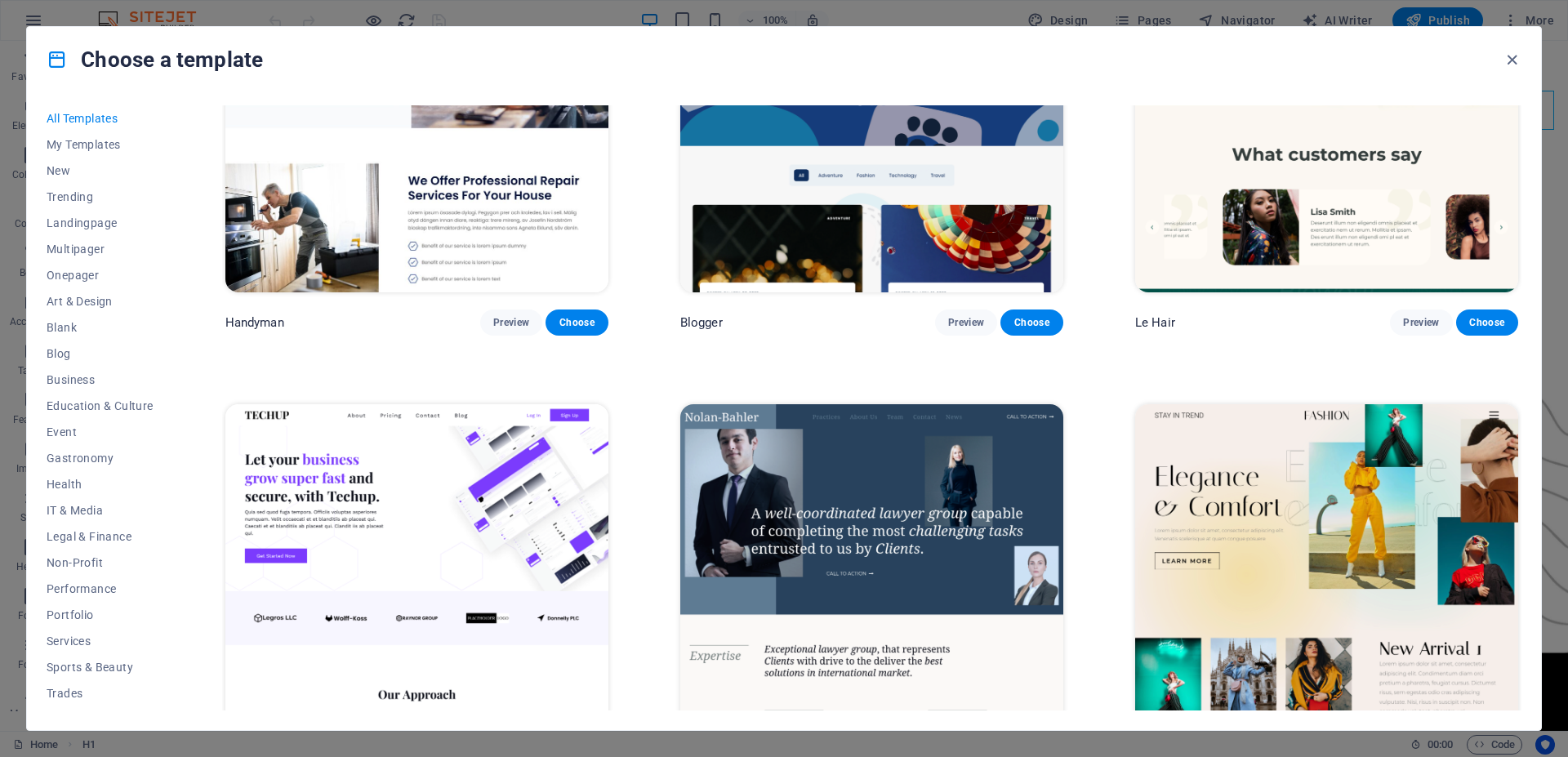
scroll to position [6605, 0]
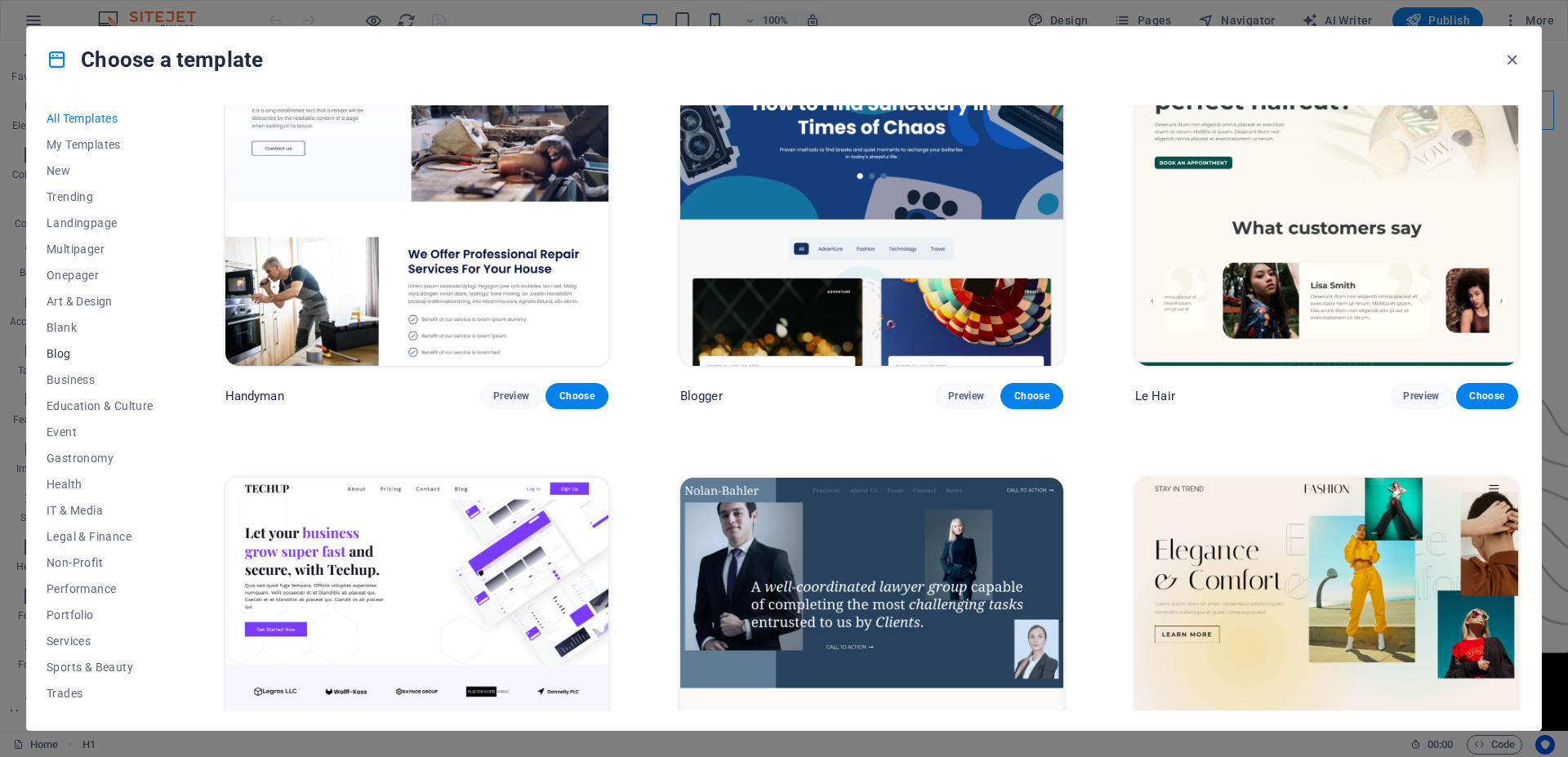
click at [77, 352] on span "Blog" at bounding box center [100, 354] width 107 height 13
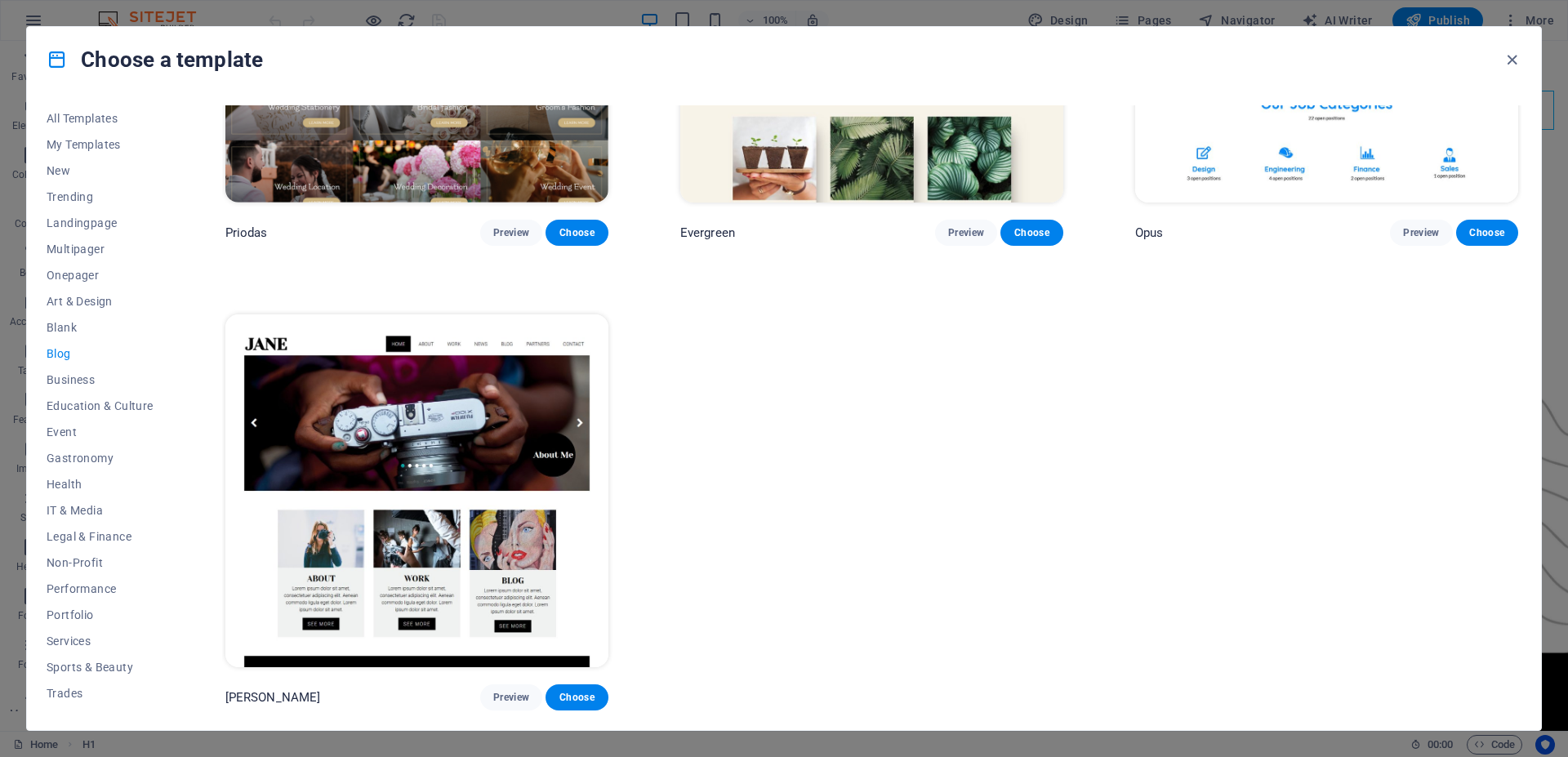
scroll to position [2036, 0]
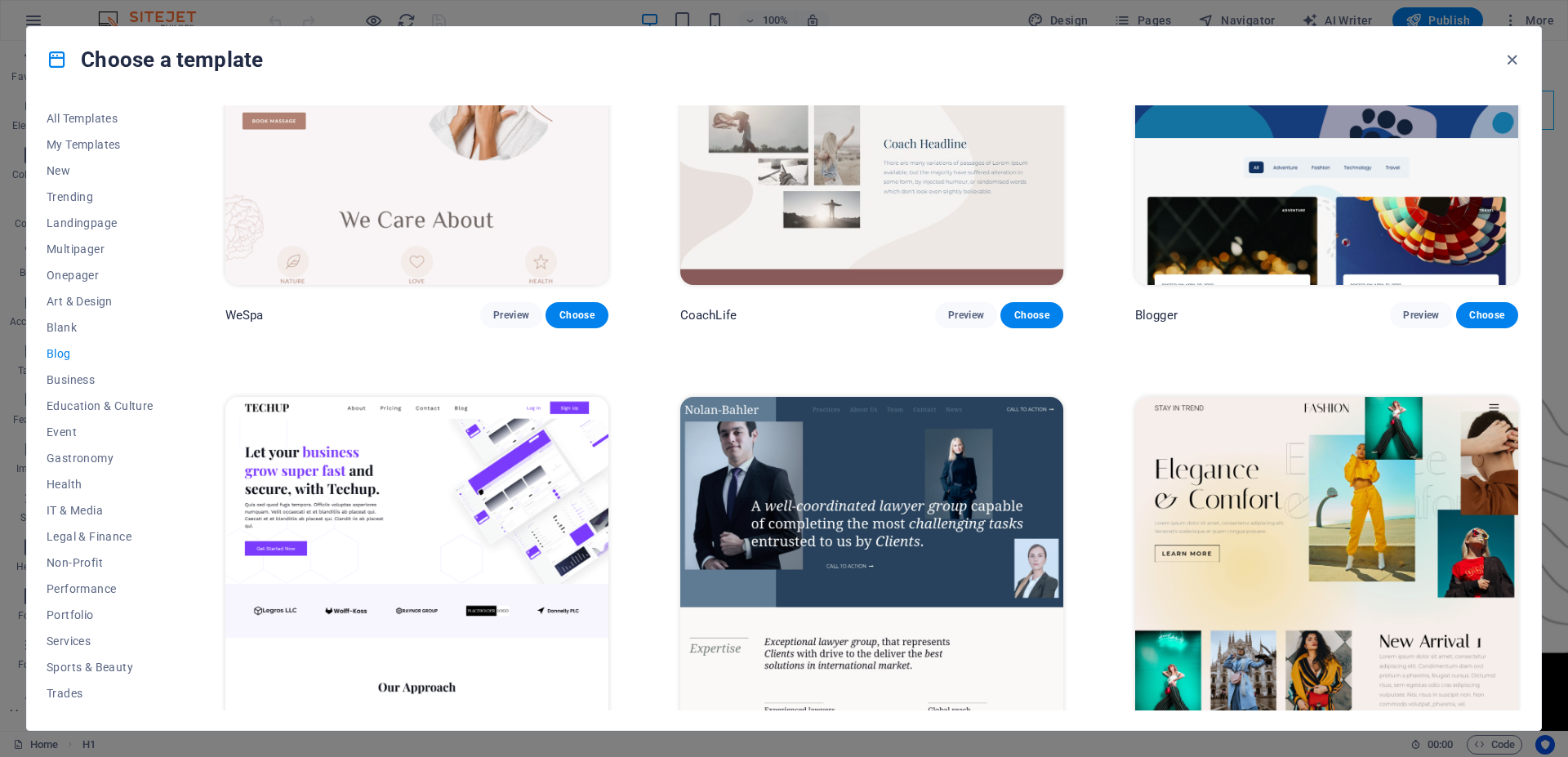
click at [56, 355] on span "Blog" at bounding box center [100, 354] width 107 height 13
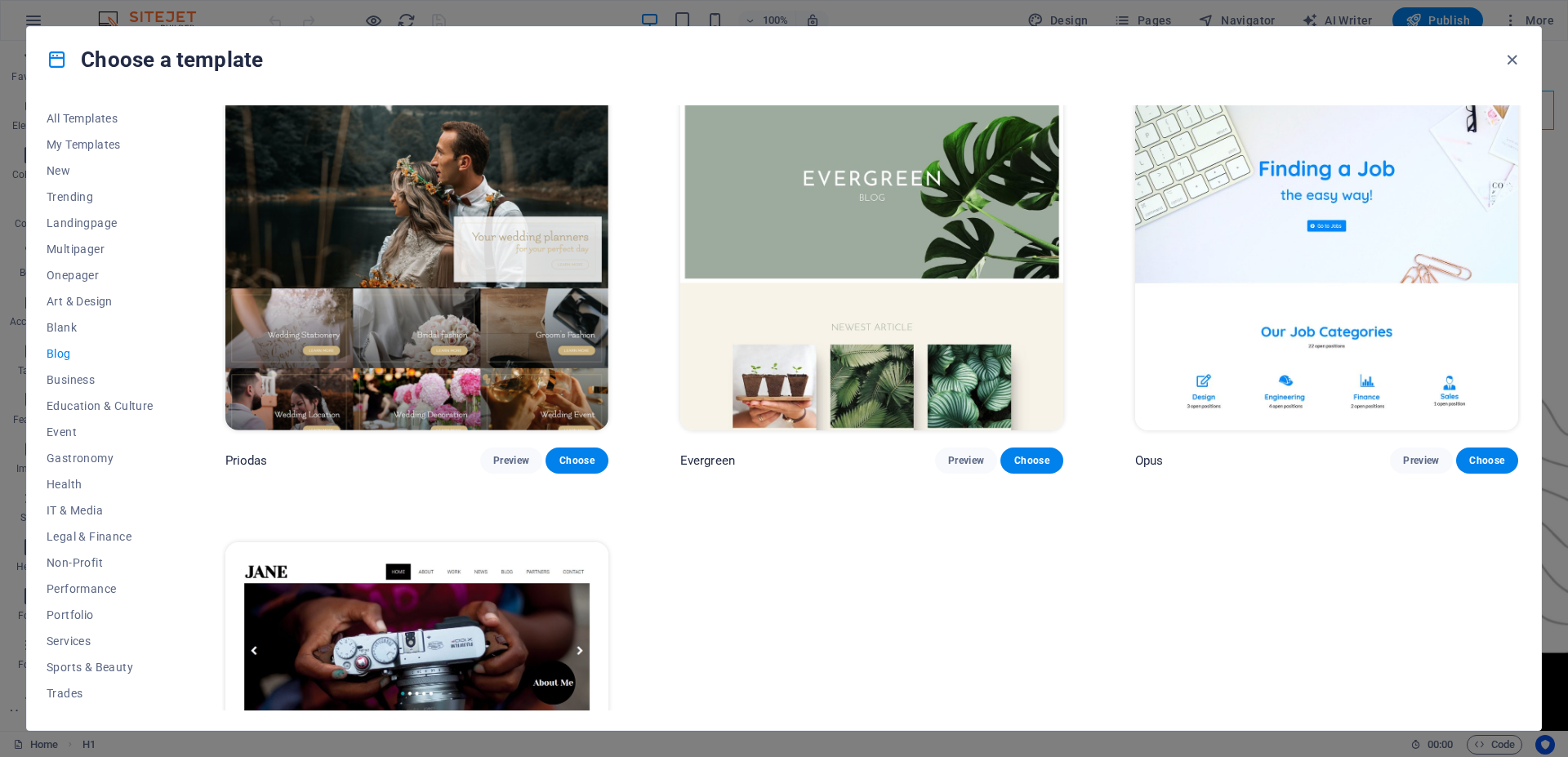
scroll to position [3441, 0]
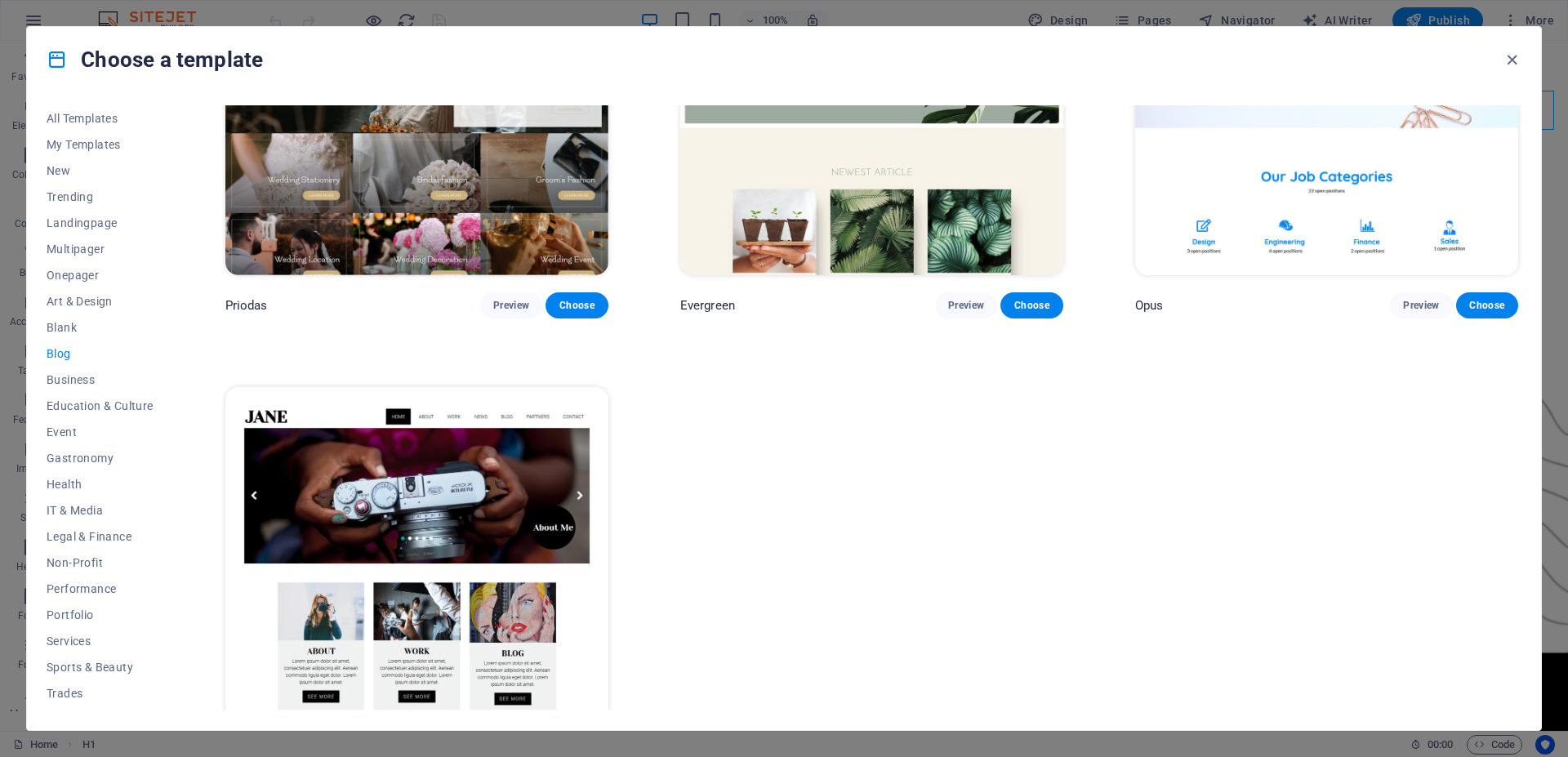
click at [392, 471] on img at bounding box center [417, 564] width 383 height 353
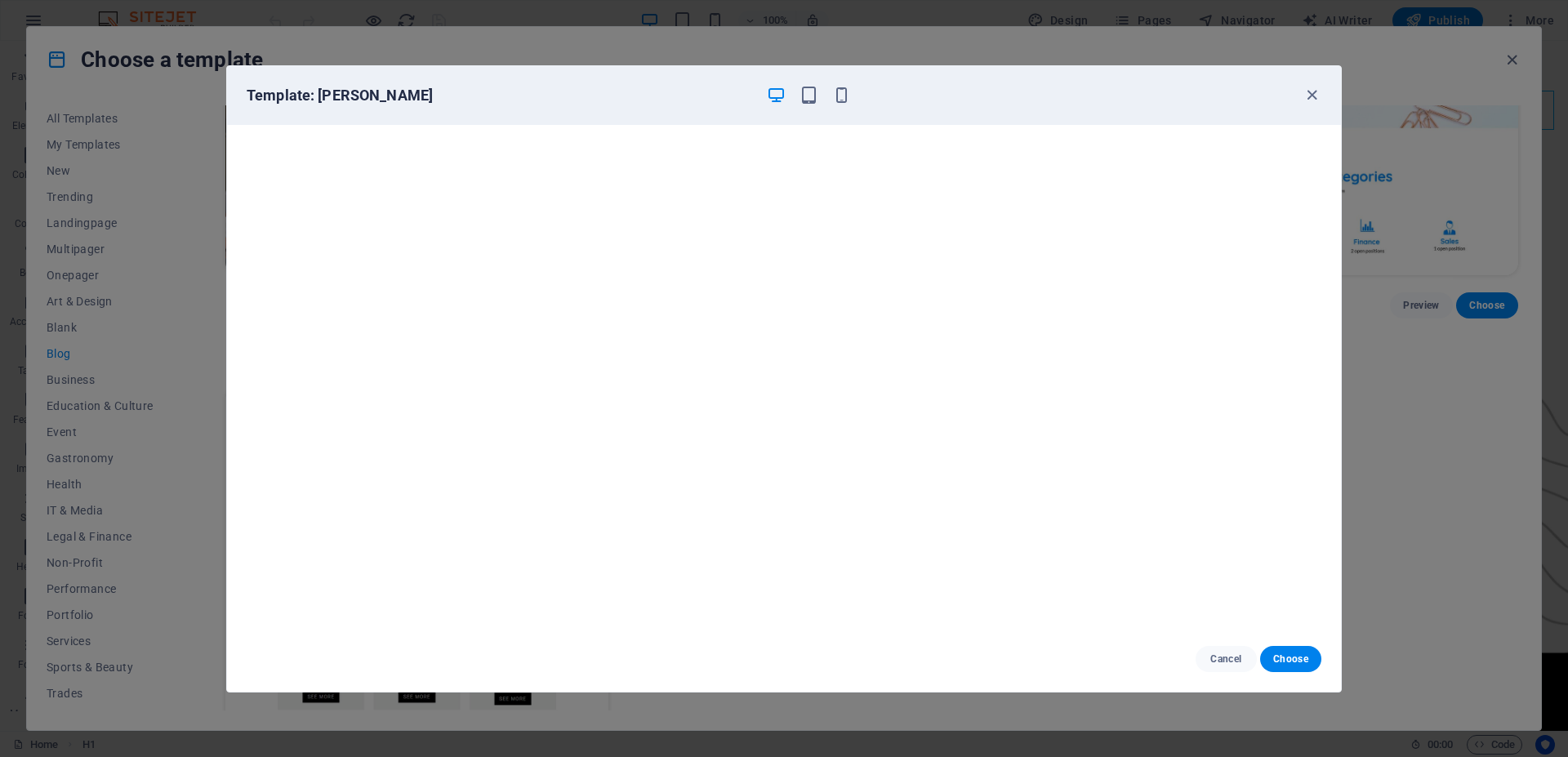
scroll to position [0, 0]
click at [1301, 95] on div "Template: Jane" at bounding box center [774, 95] width 1056 height 20
click at [1307, 95] on icon "button" at bounding box center [1312, 95] width 19 height 19
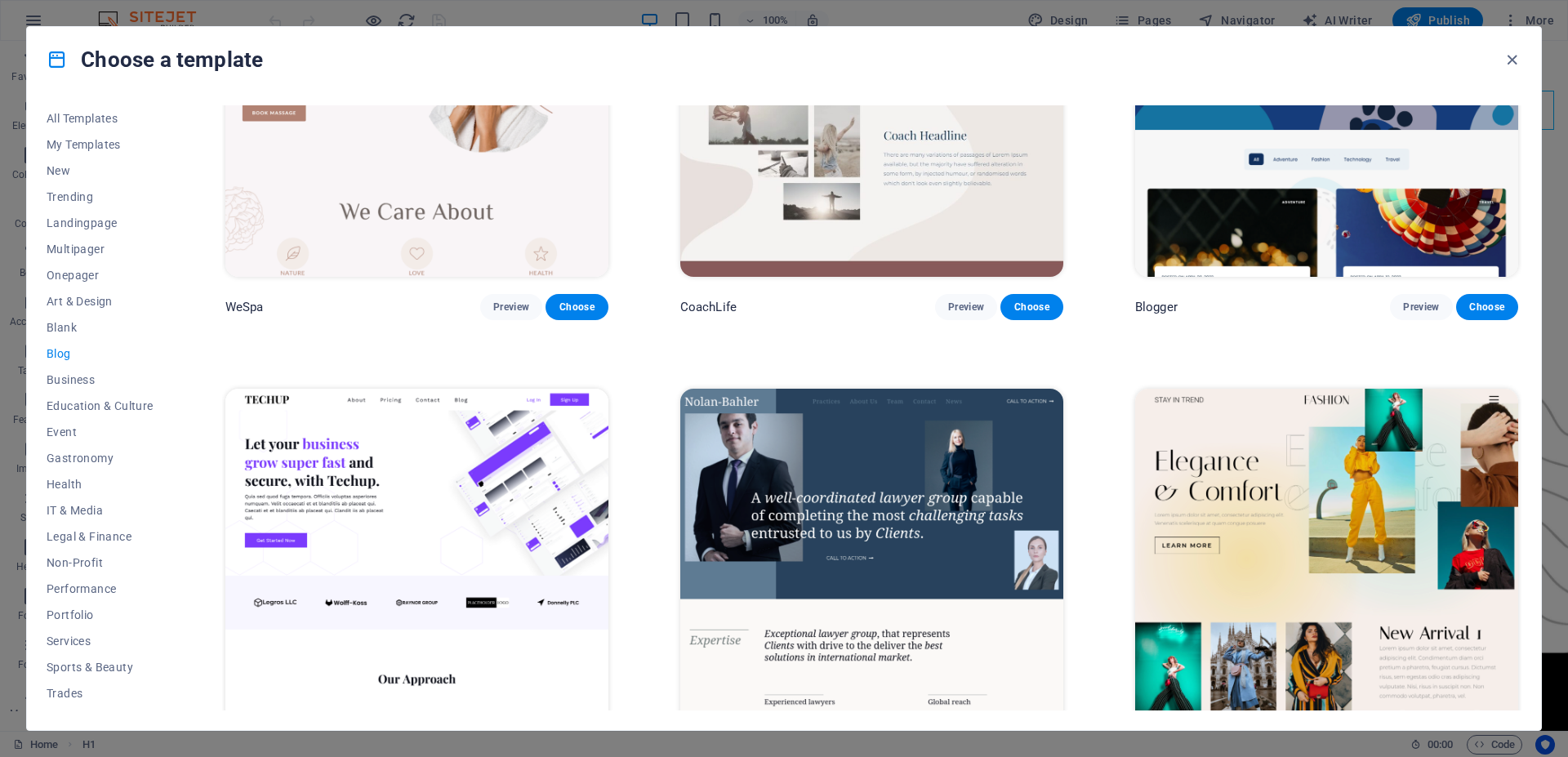
scroll to position [1750, 0]
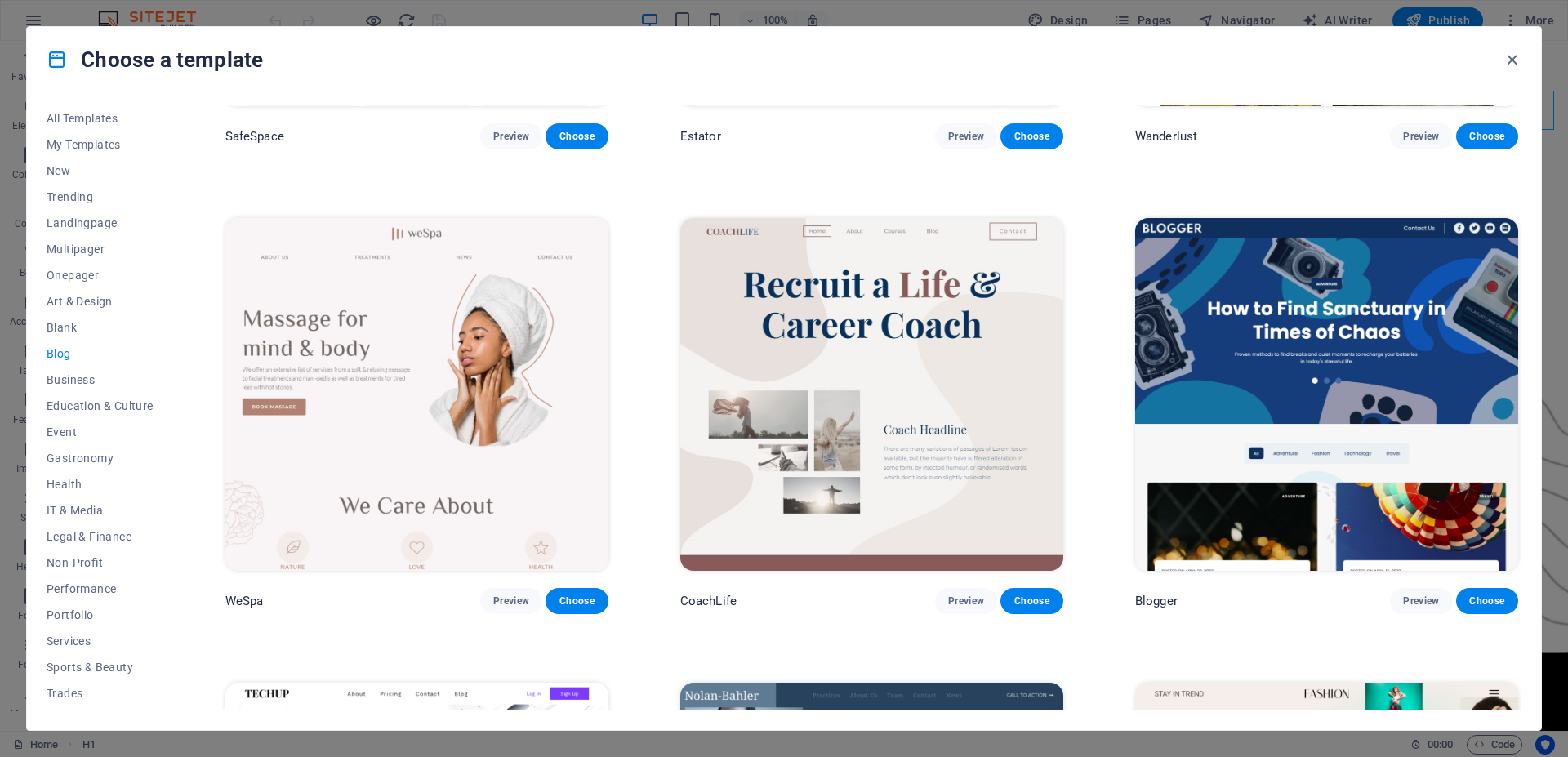
click at [1260, 324] on img at bounding box center [1327, 395] width 383 height 353
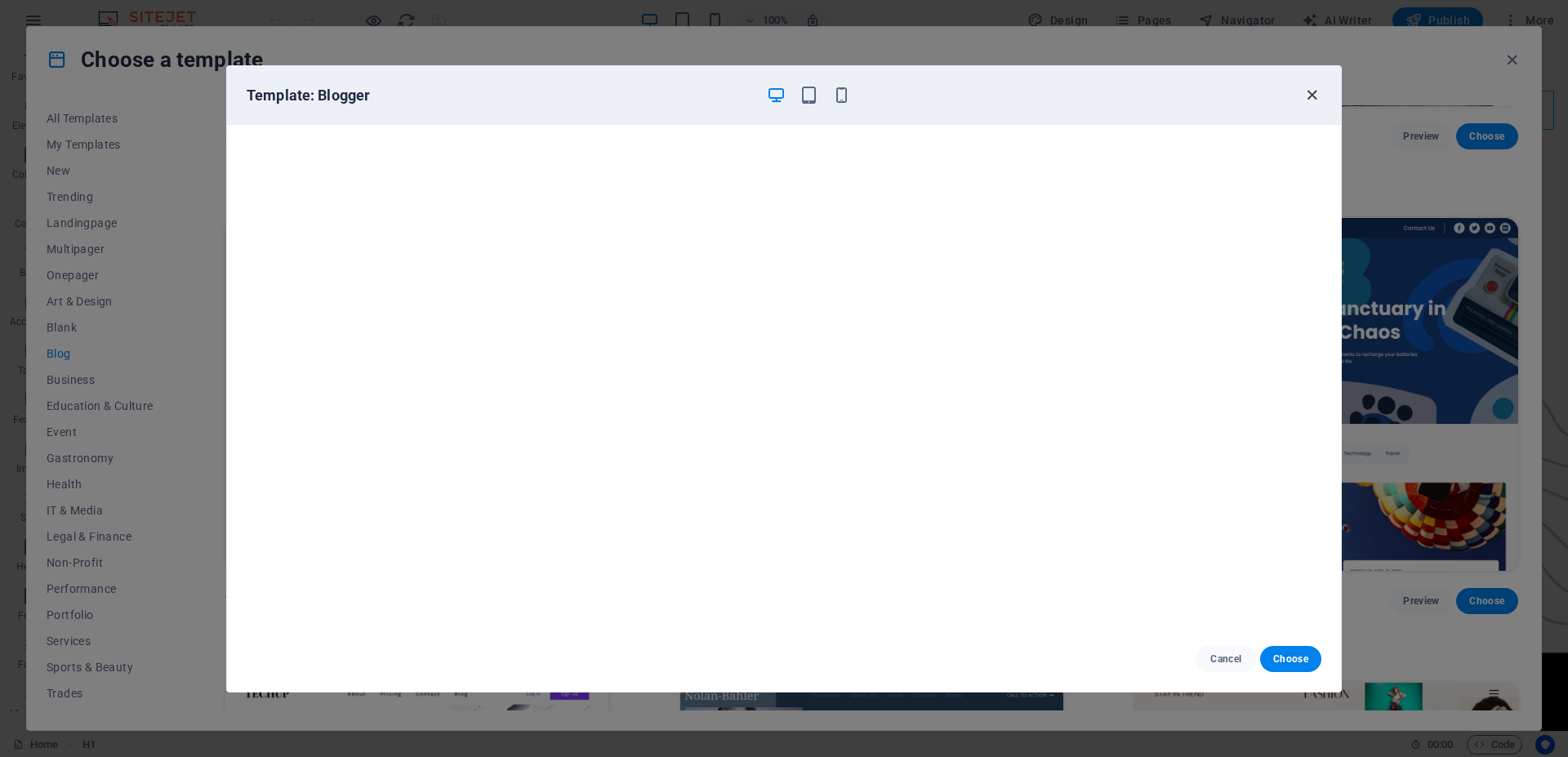
click at [1310, 95] on icon "button" at bounding box center [1312, 95] width 19 height 19
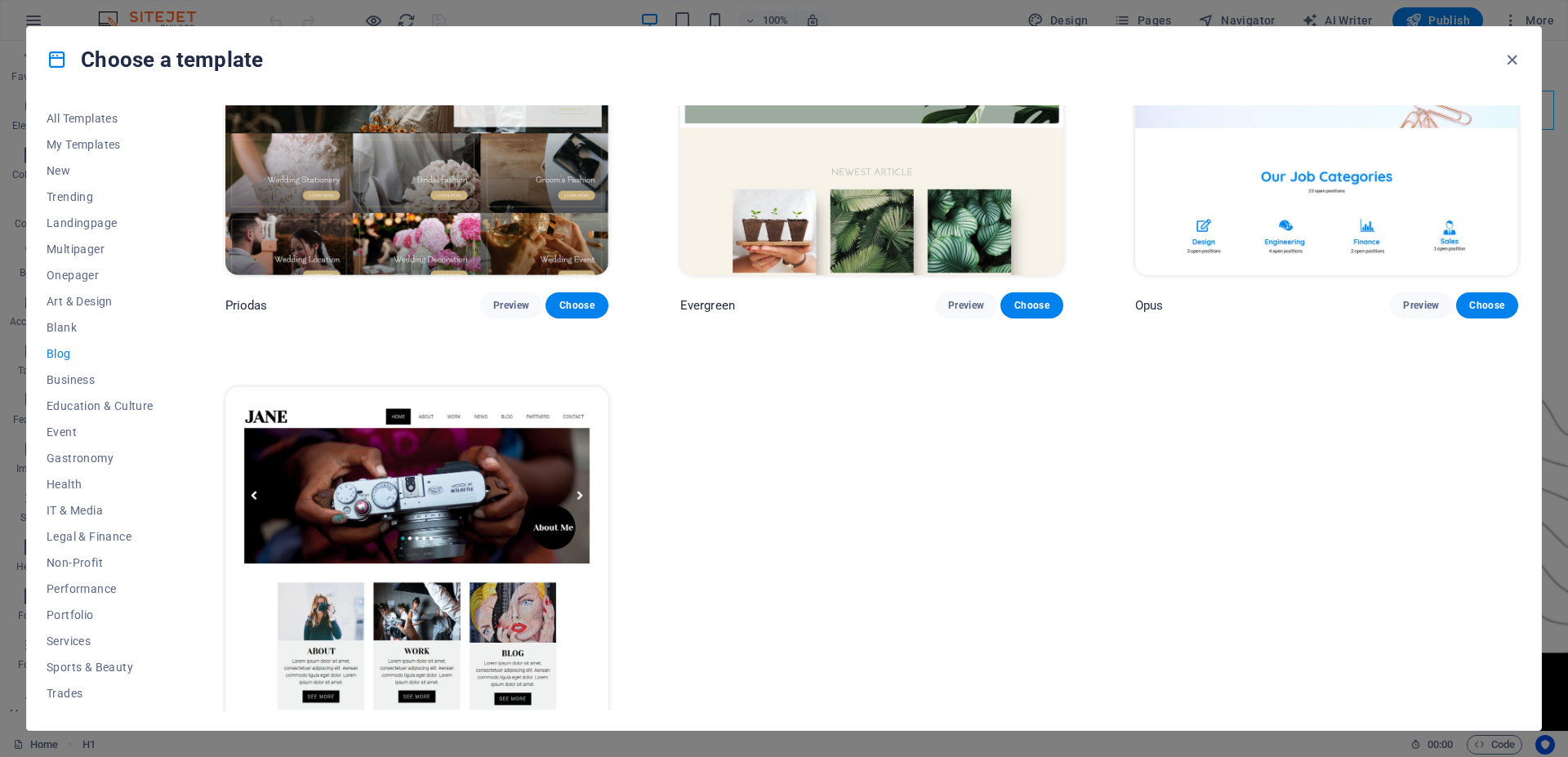
scroll to position [3147, 0]
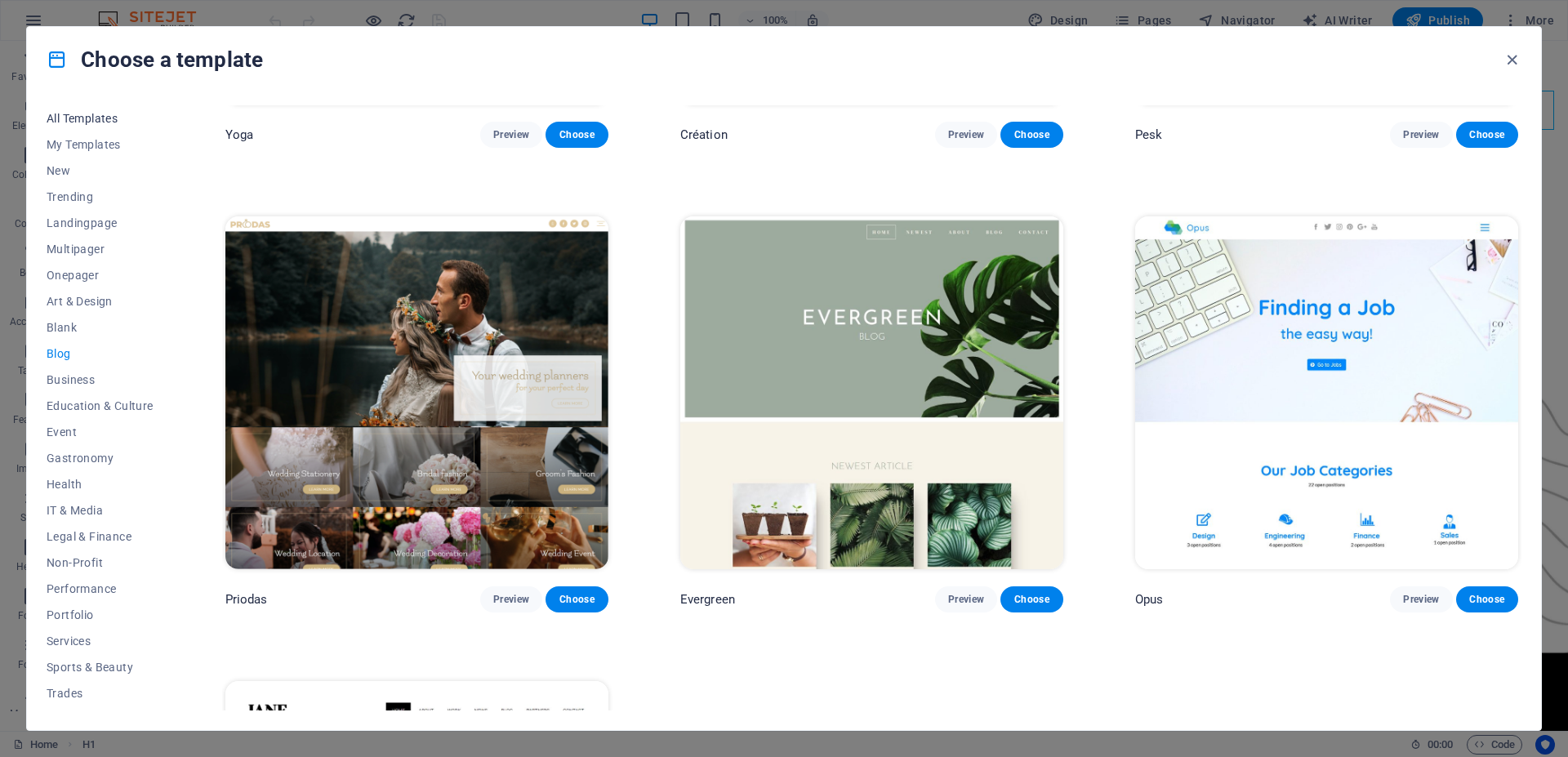
click at [95, 124] on span "All Templates" at bounding box center [100, 119] width 107 height 13
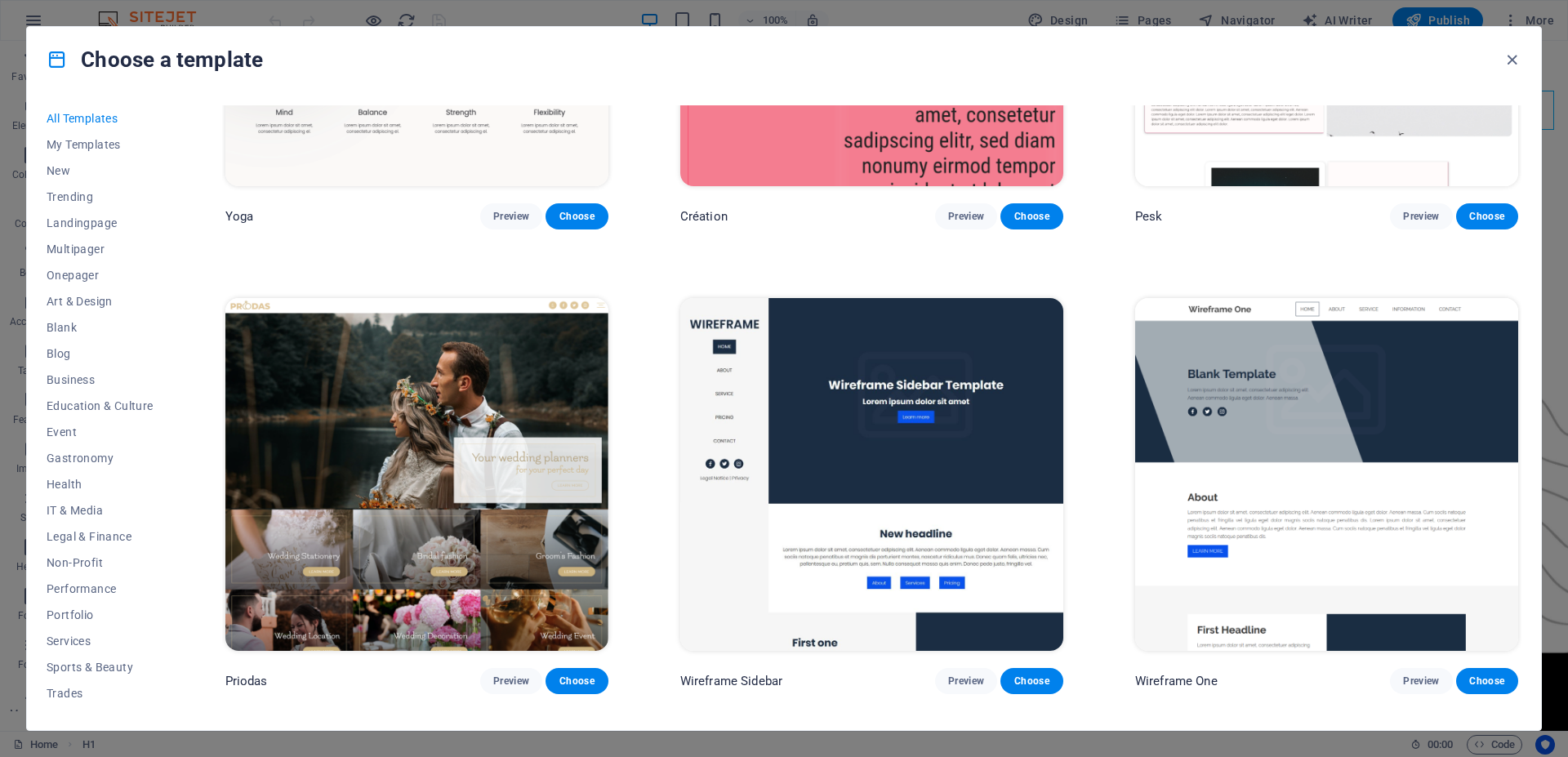
scroll to position [7714, 0]
click at [1326, 298] on img at bounding box center [1327, 475] width 383 height 353
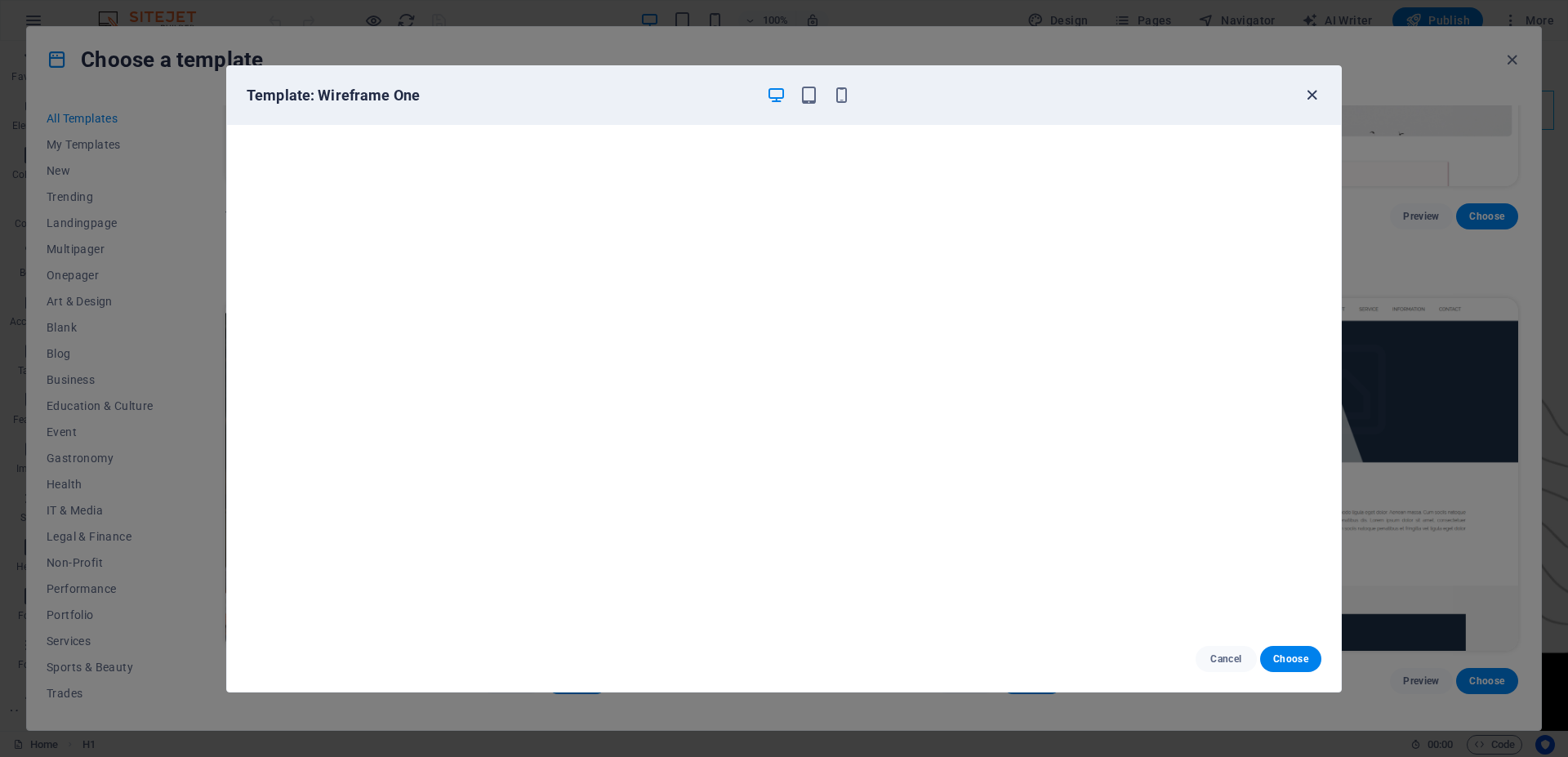
click at [1309, 93] on icon "button" at bounding box center [1312, 95] width 19 height 19
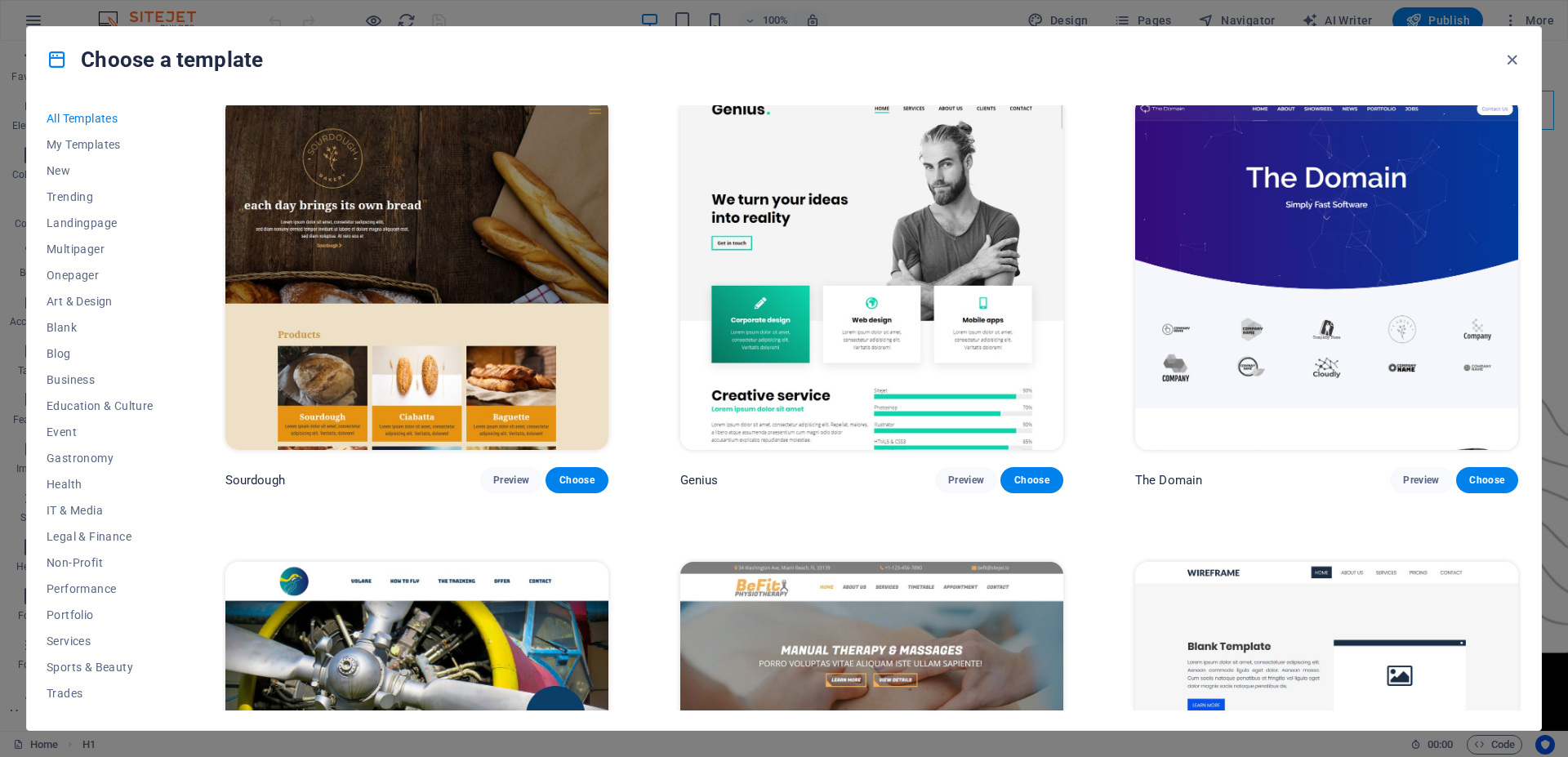
scroll to position [11243, 0]
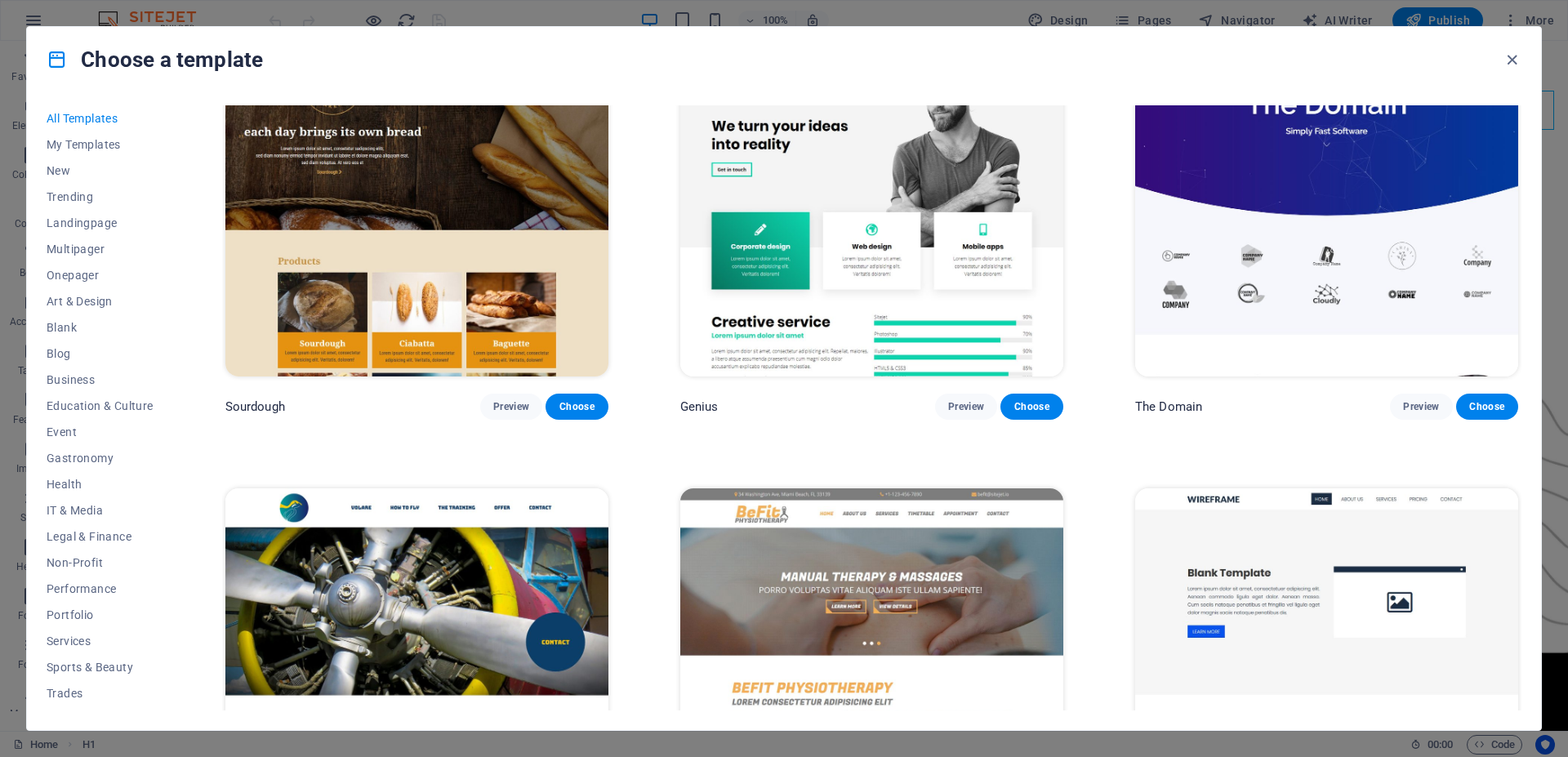
click at [1321, 488] on img at bounding box center [1327, 665] width 383 height 353
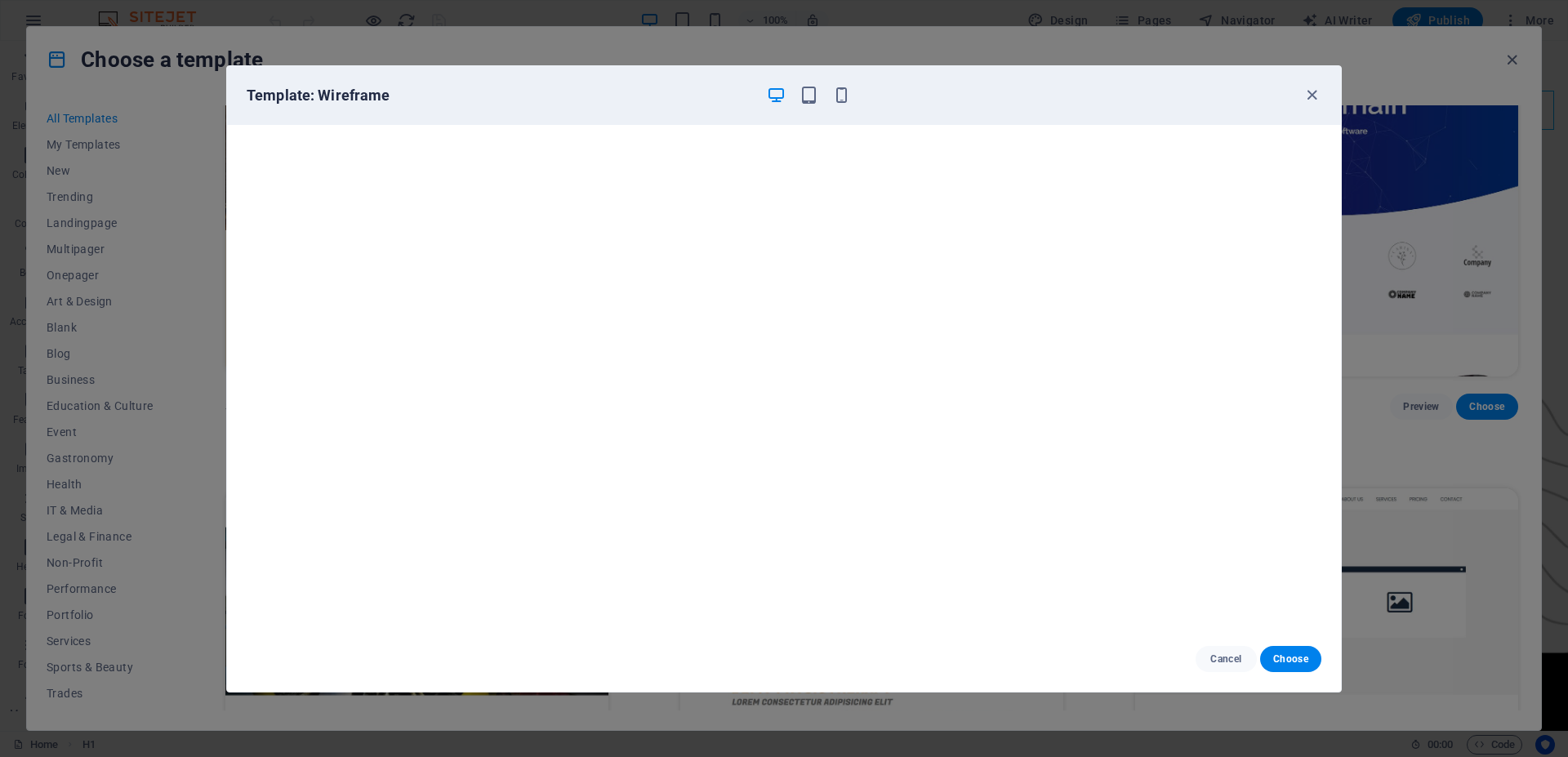
drag, startPoint x: 1310, startPoint y: 95, endPoint x: 1311, endPoint y: 113, distance: 18.0
click at [1309, 95] on icon "button" at bounding box center [1312, 95] width 19 height 19
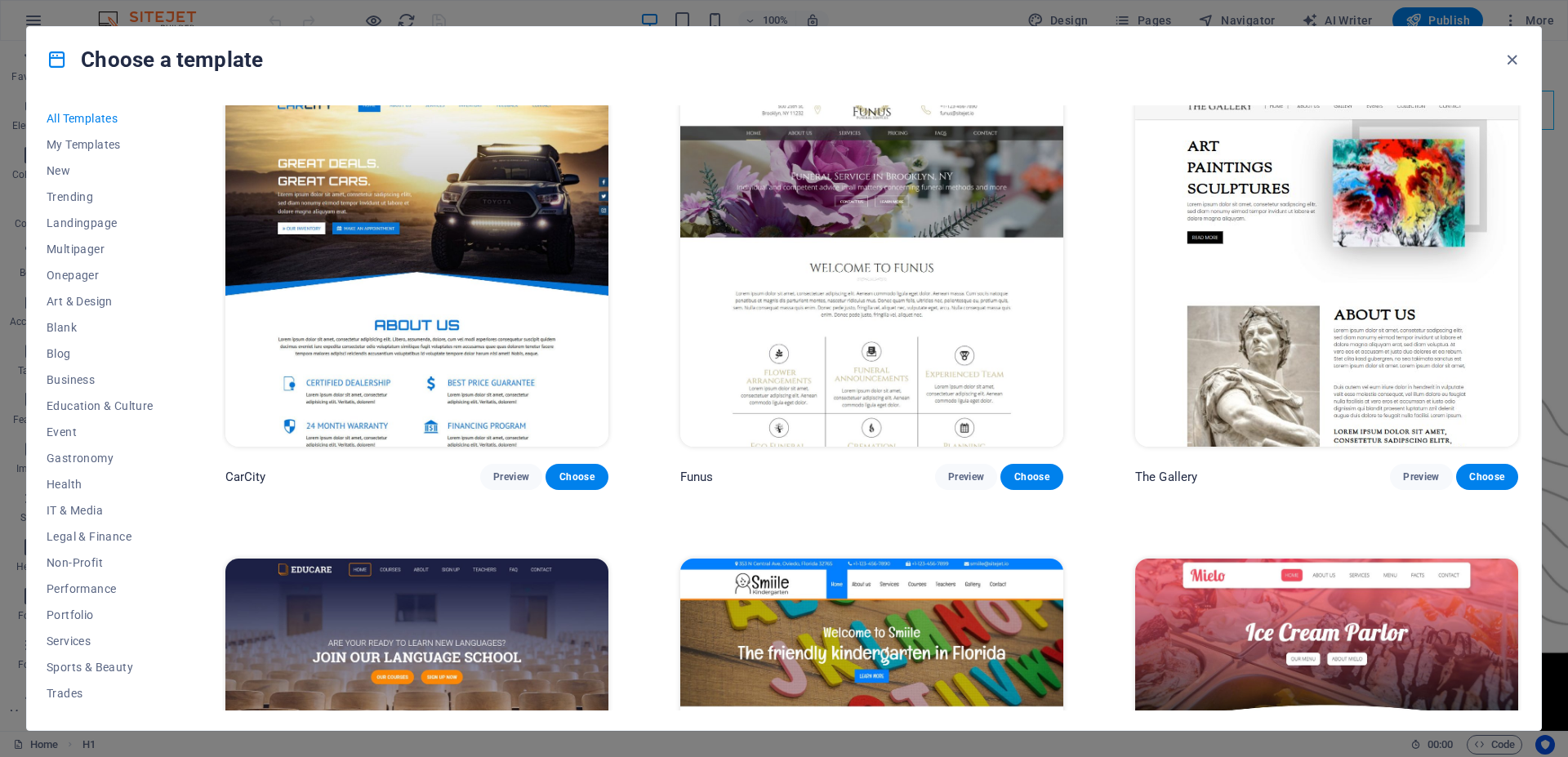
scroll to position [13743, 0]
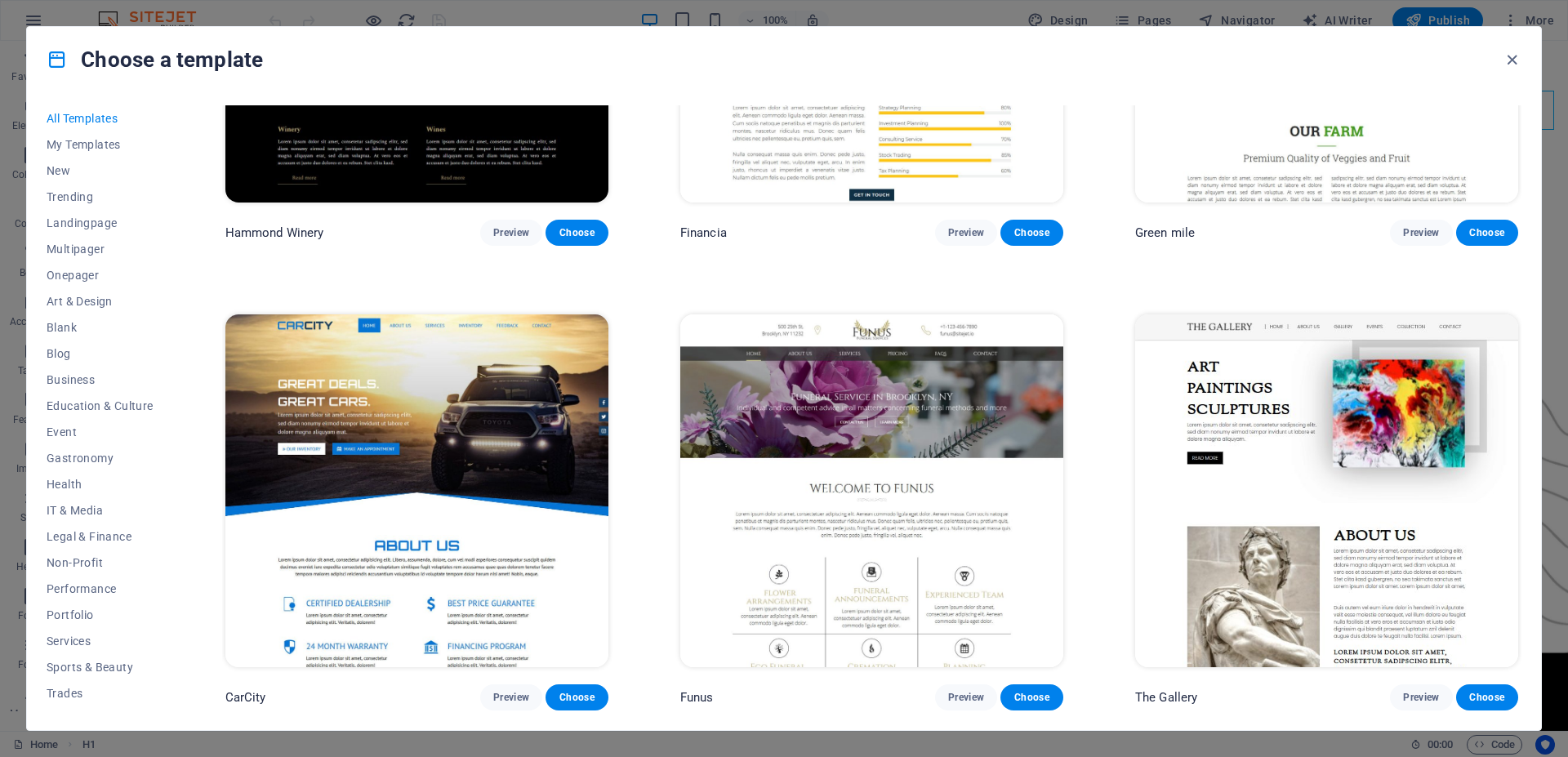
click at [1303, 314] on img at bounding box center [1327, 491] width 383 height 353
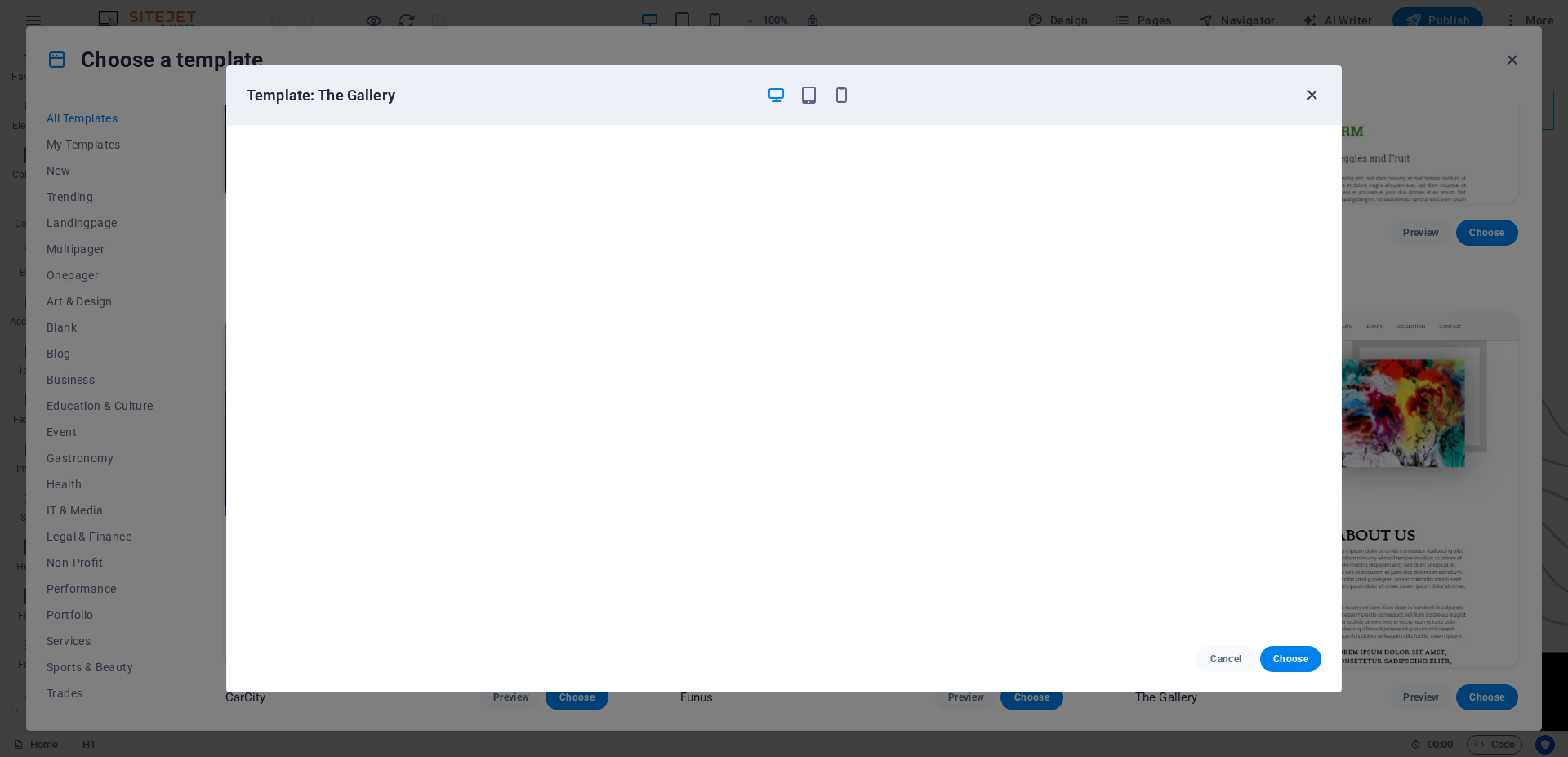
click at [1318, 94] on icon "button" at bounding box center [1312, 95] width 19 height 19
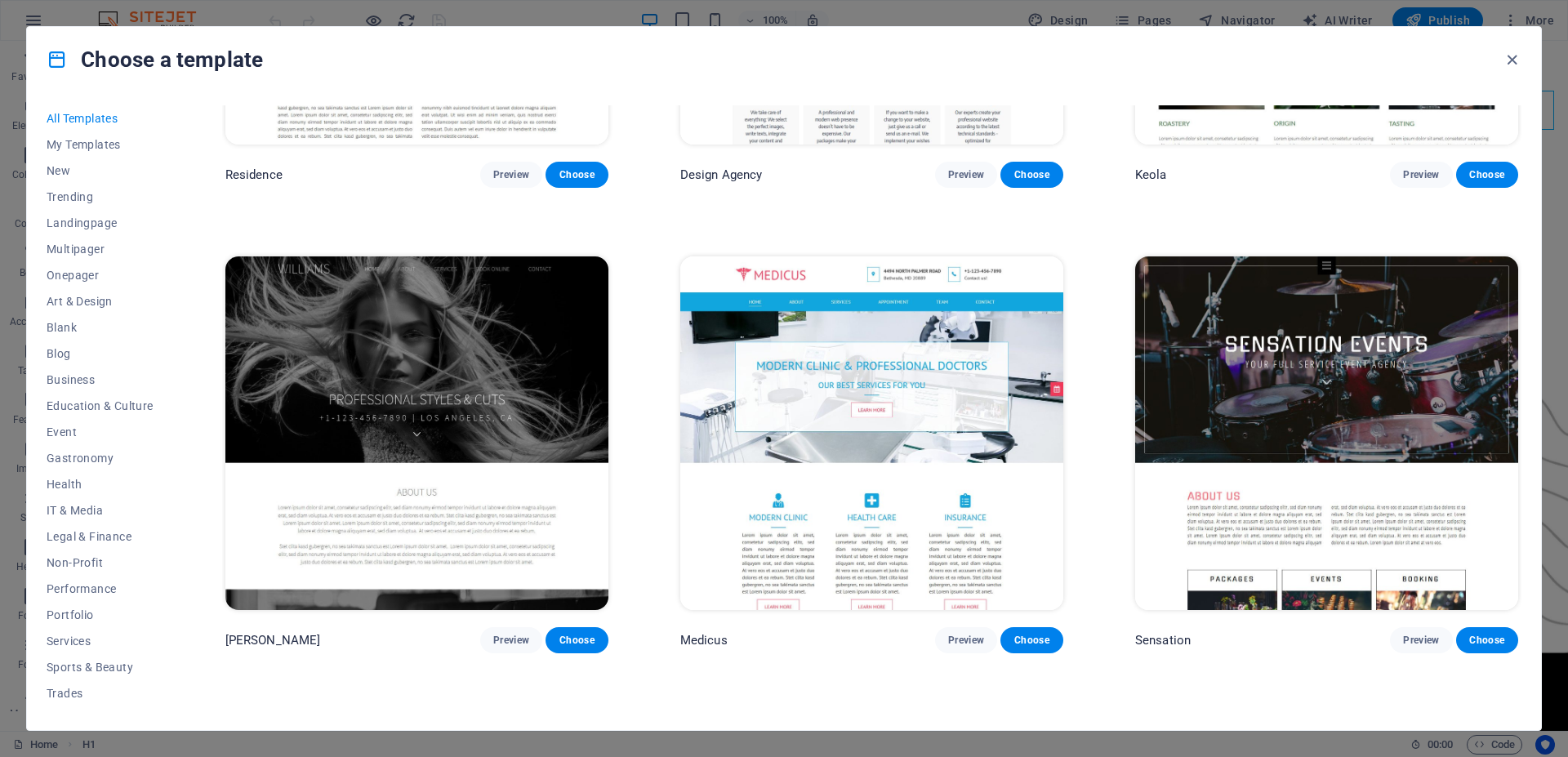
scroll to position [19917, 0]
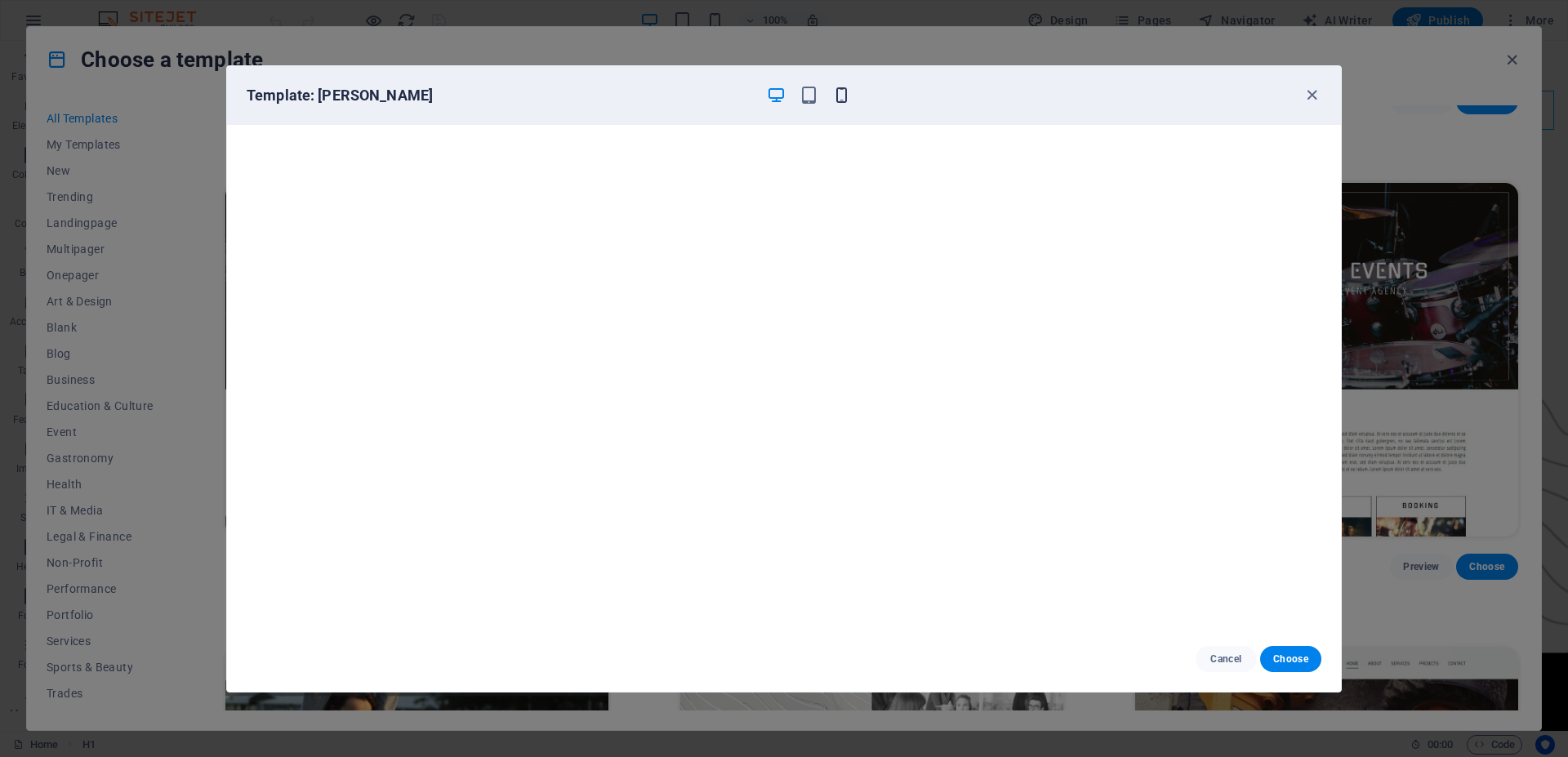
click at [837, 89] on icon "button" at bounding box center [842, 95] width 19 height 19
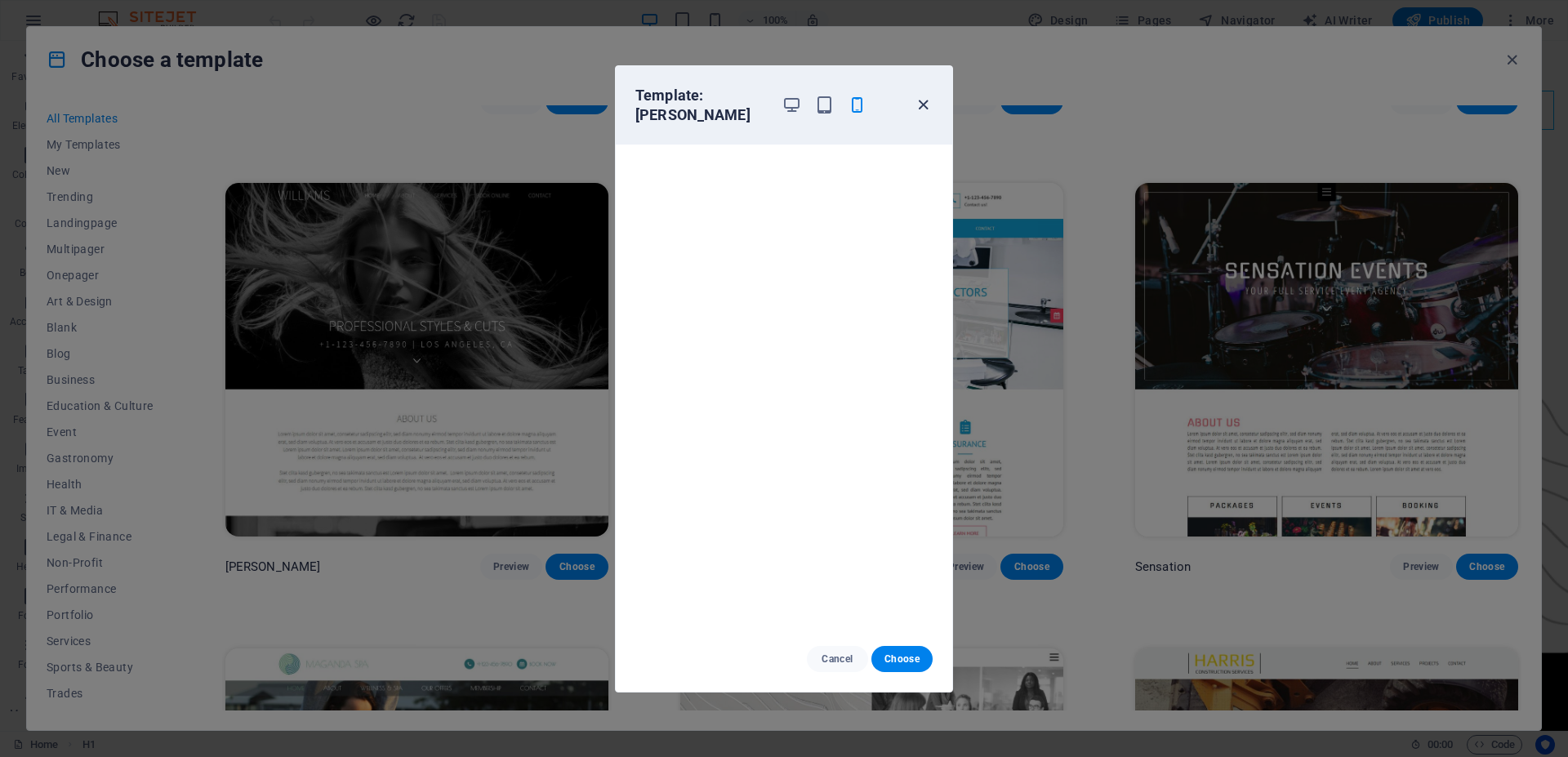
click at [925, 95] on icon "button" at bounding box center [923, 104] width 19 height 19
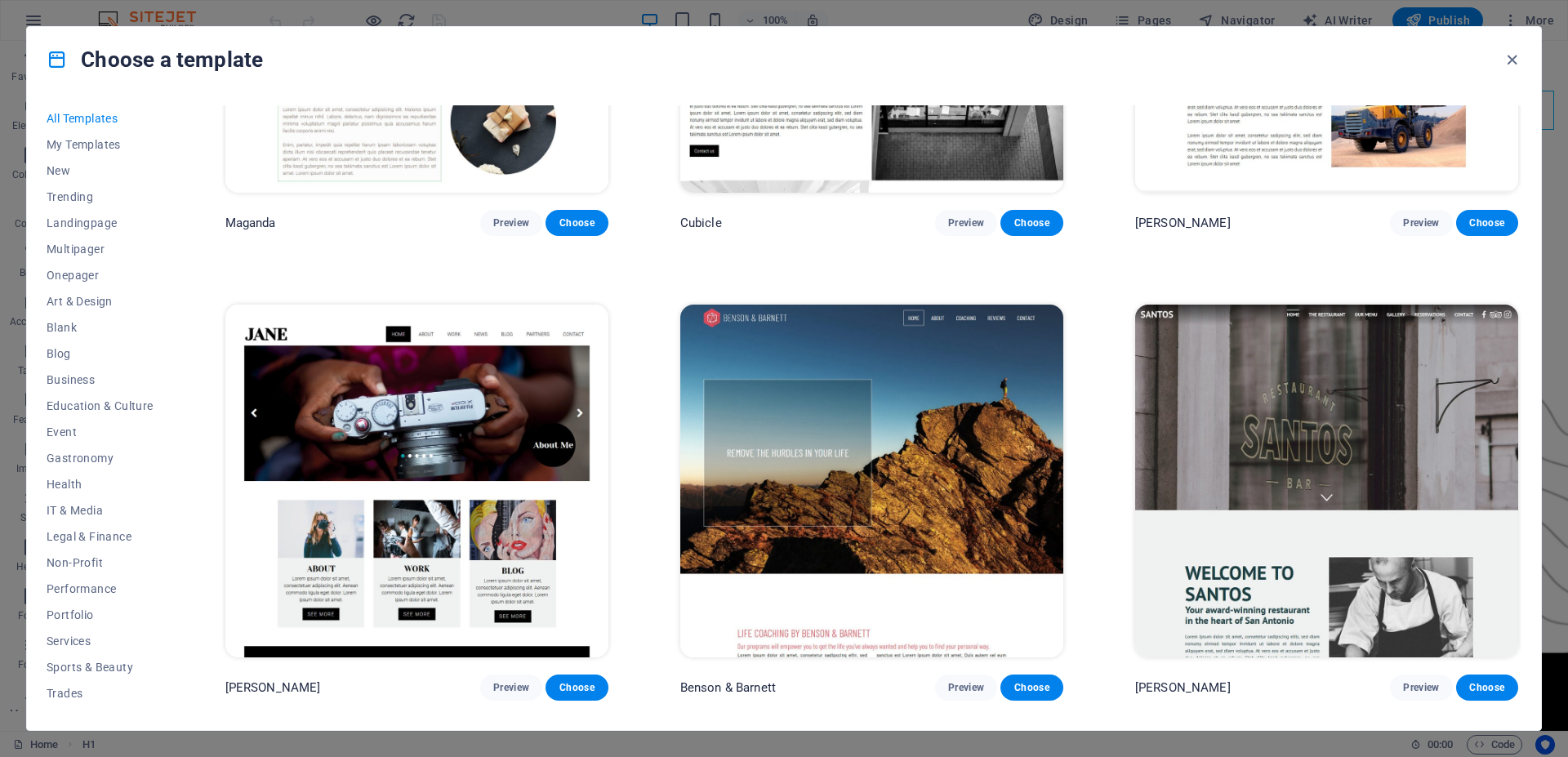
scroll to position [20873, 0]
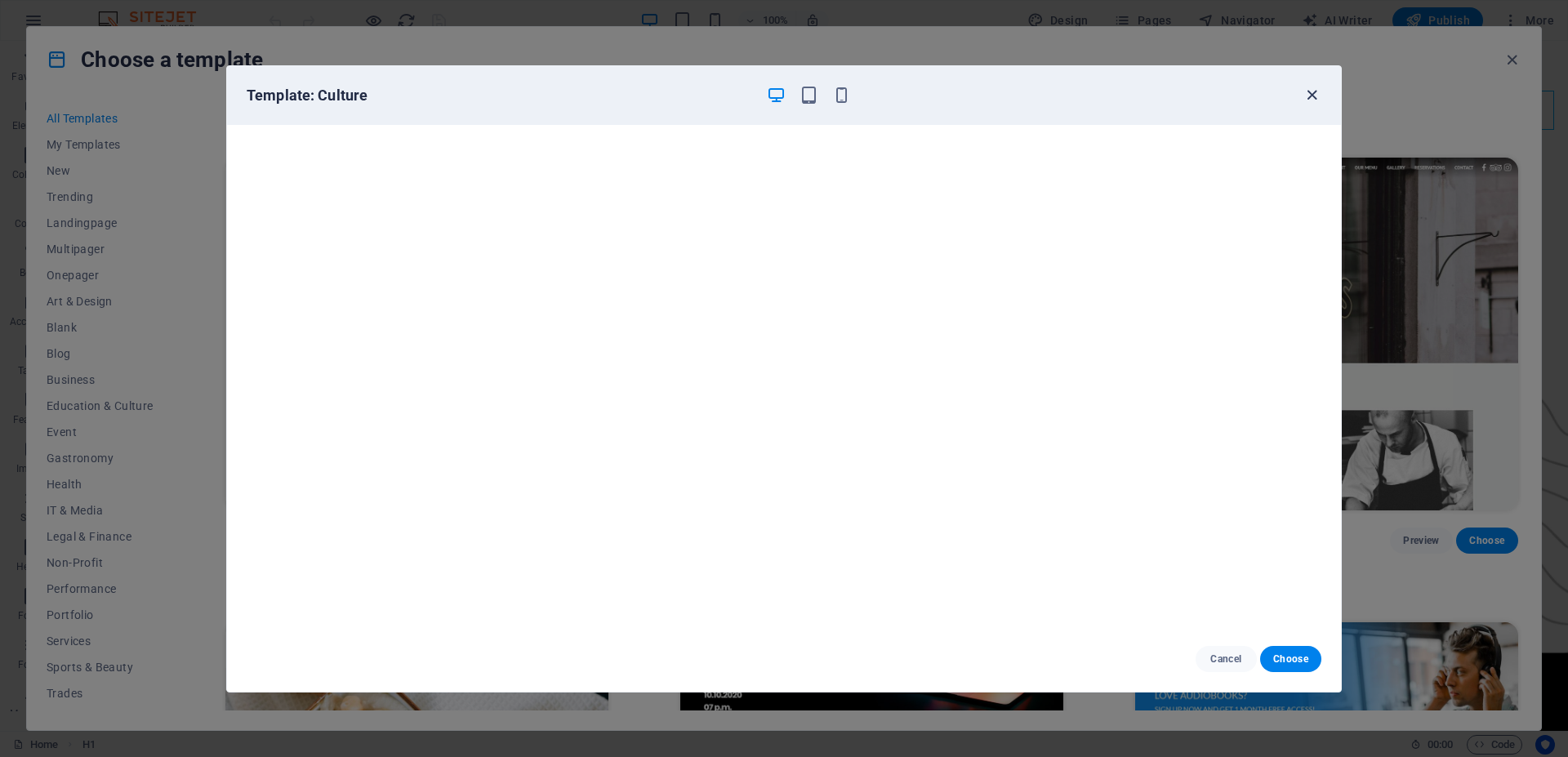
click at [1316, 91] on icon "button" at bounding box center [1312, 95] width 19 height 19
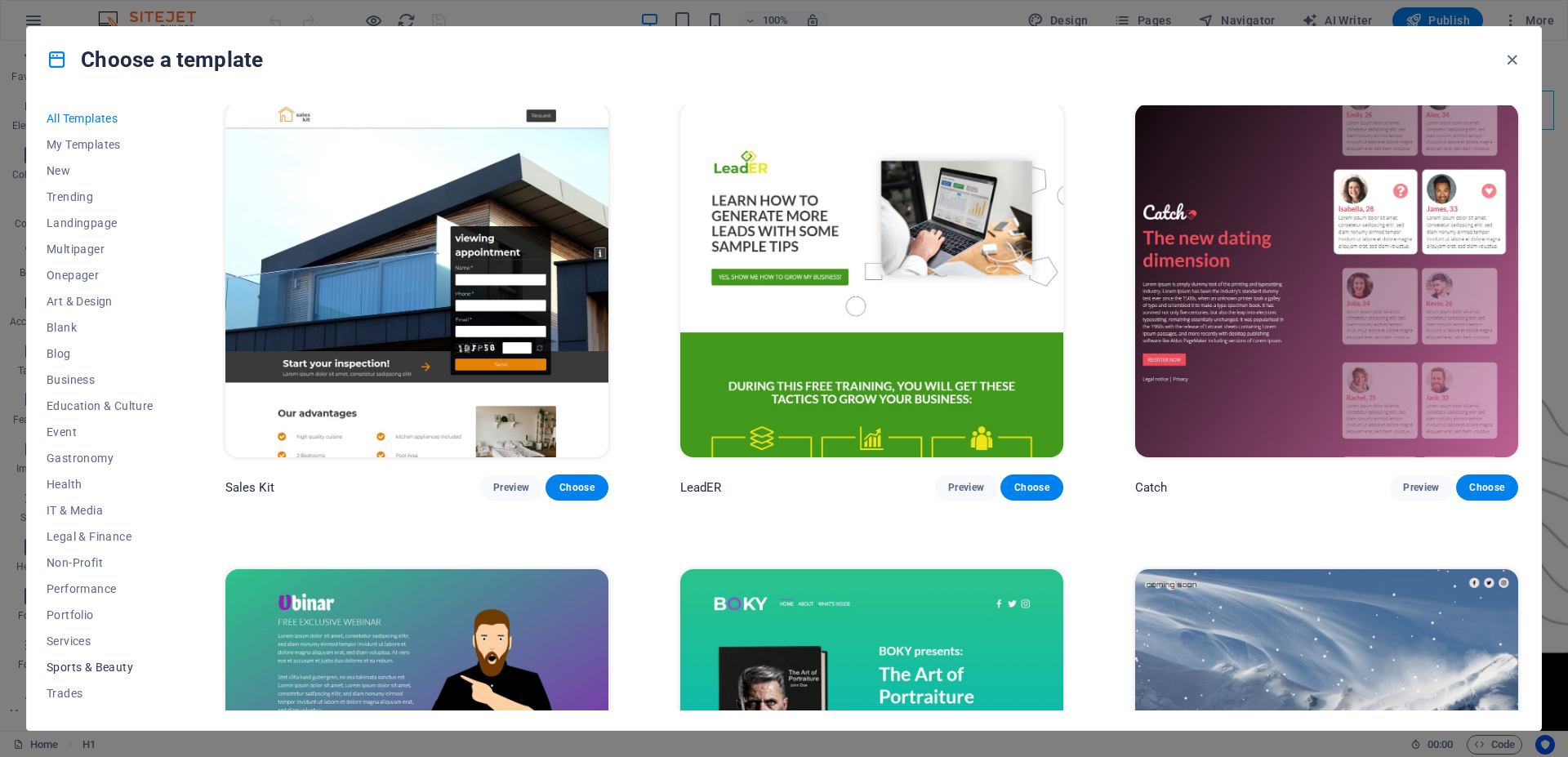
scroll to position [48, 0]
click at [75, 564] on span "Portfolio" at bounding box center [100, 567] width 107 height 13
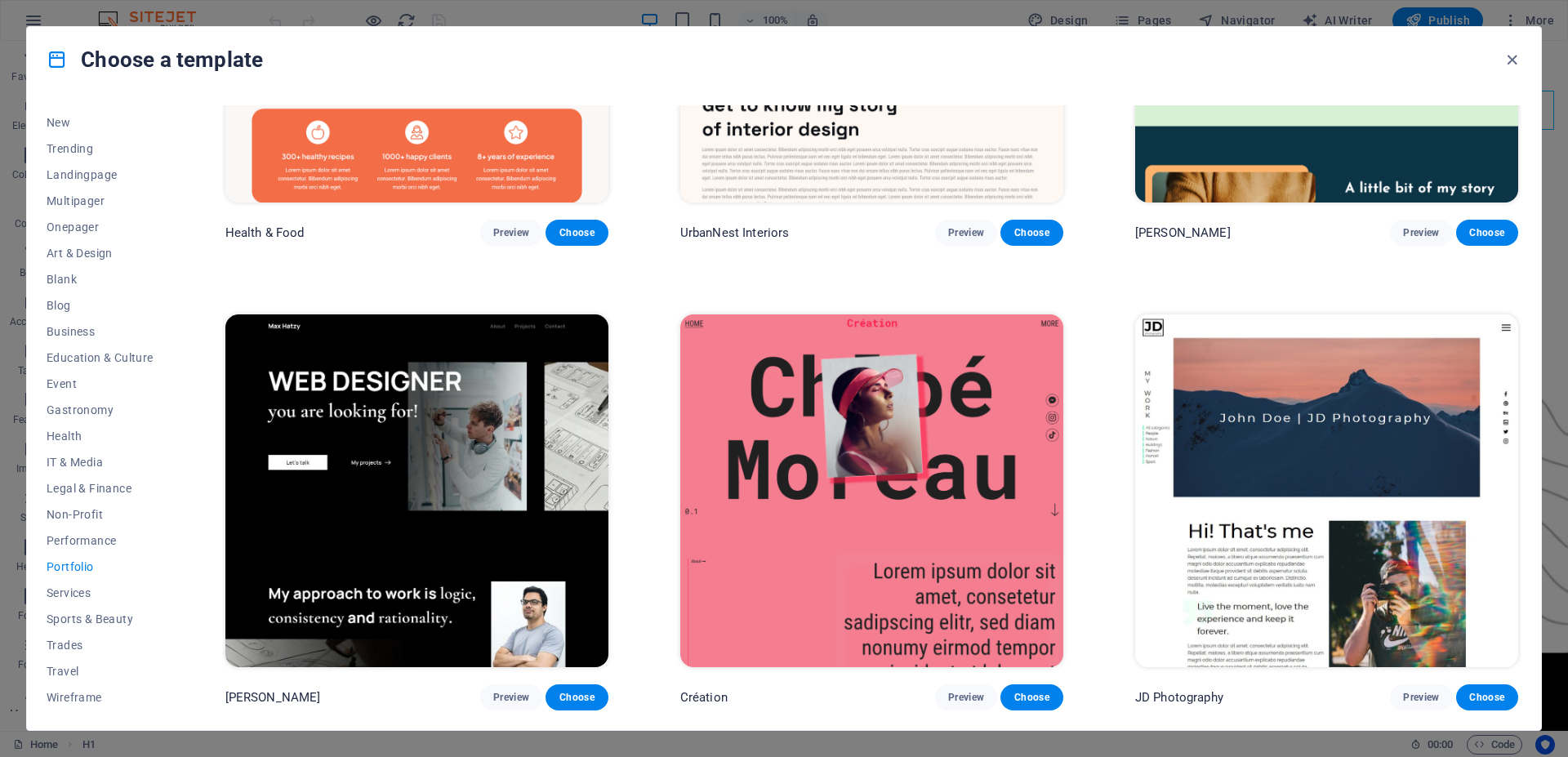
scroll to position [0, 0]
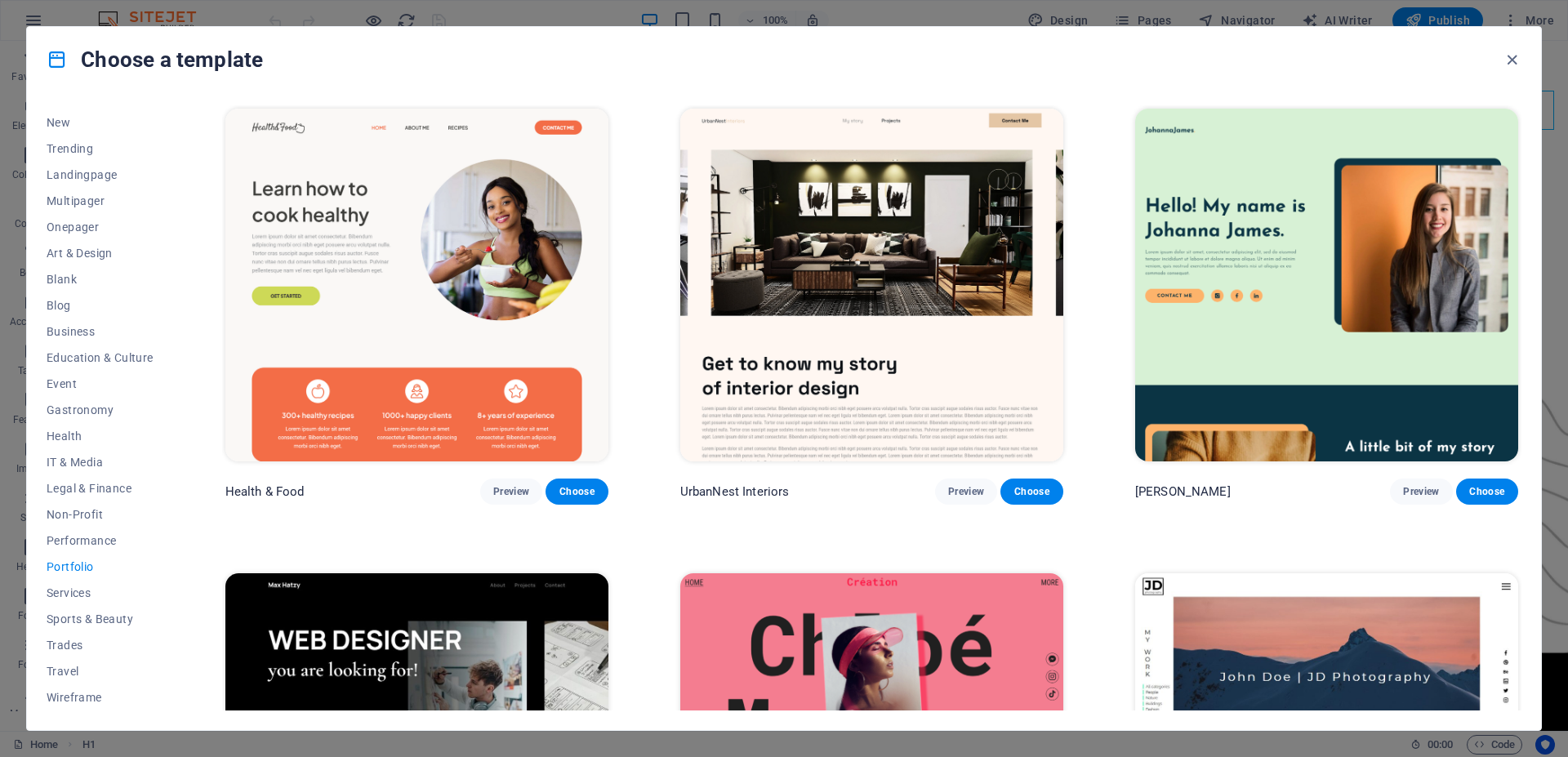
click at [832, 338] on img at bounding box center [872, 285] width 383 height 353
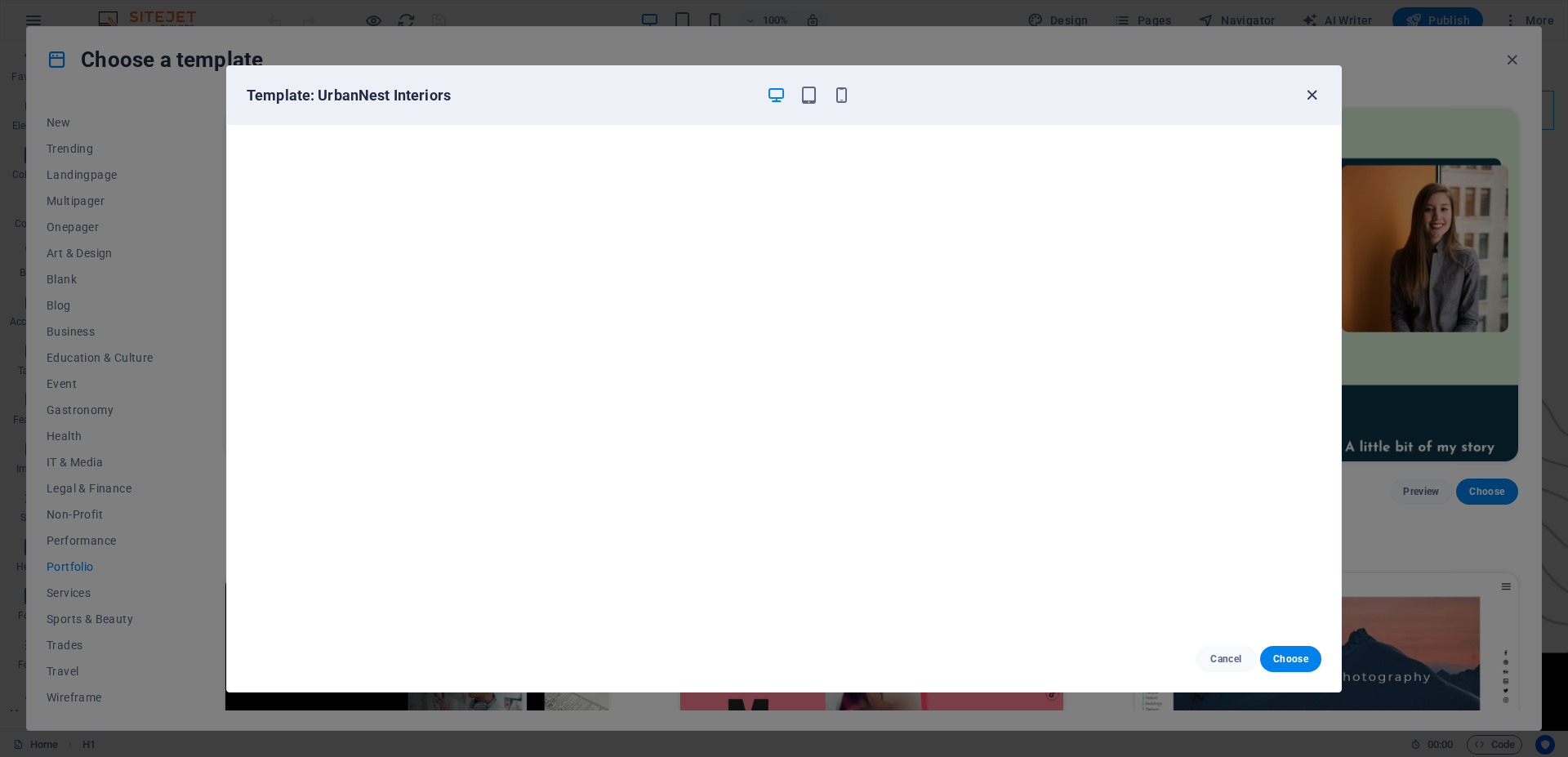
click at [1316, 95] on icon "button" at bounding box center [1312, 95] width 19 height 19
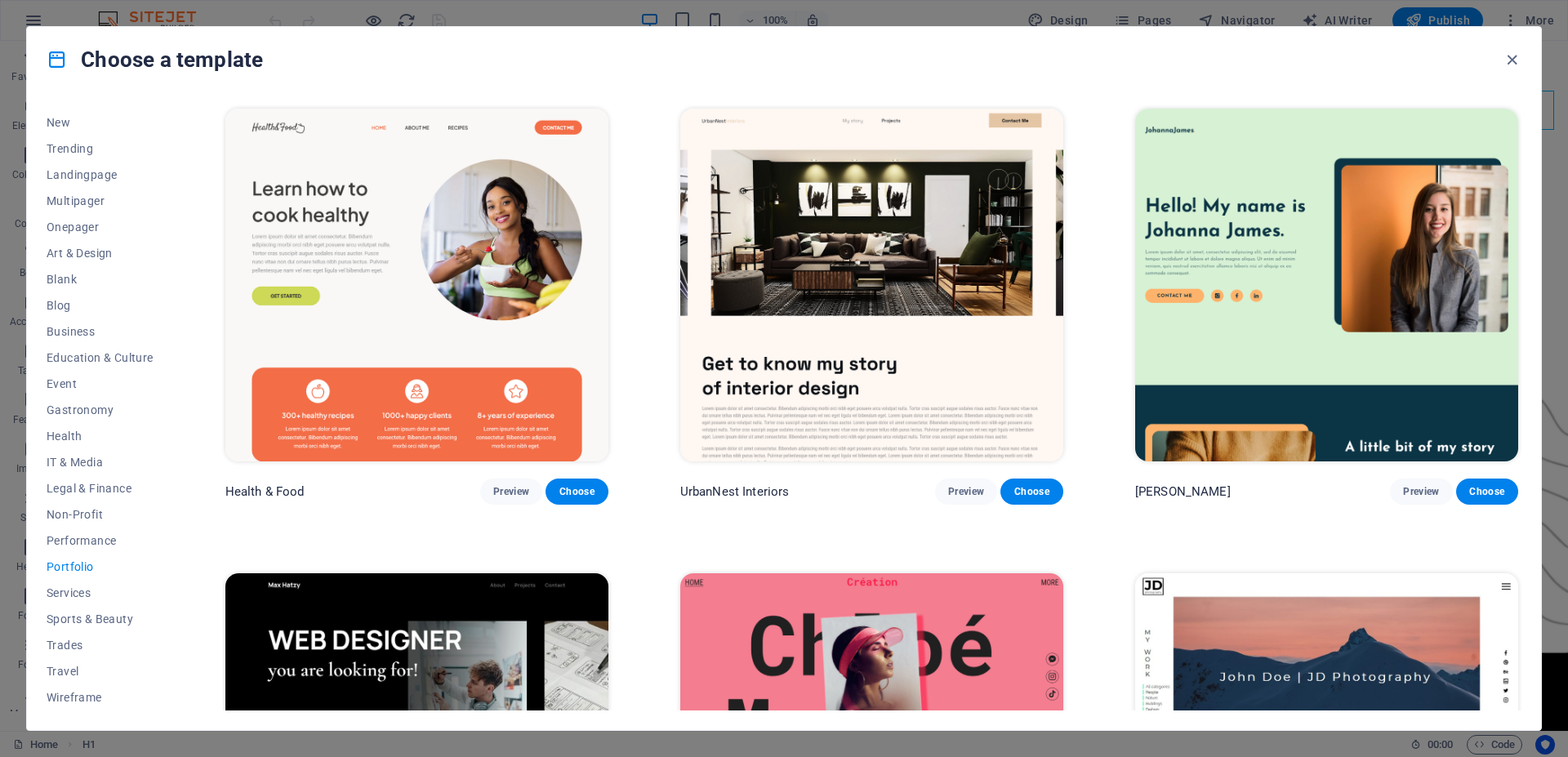
click at [1250, 329] on img at bounding box center [1327, 285] width 383 height 353
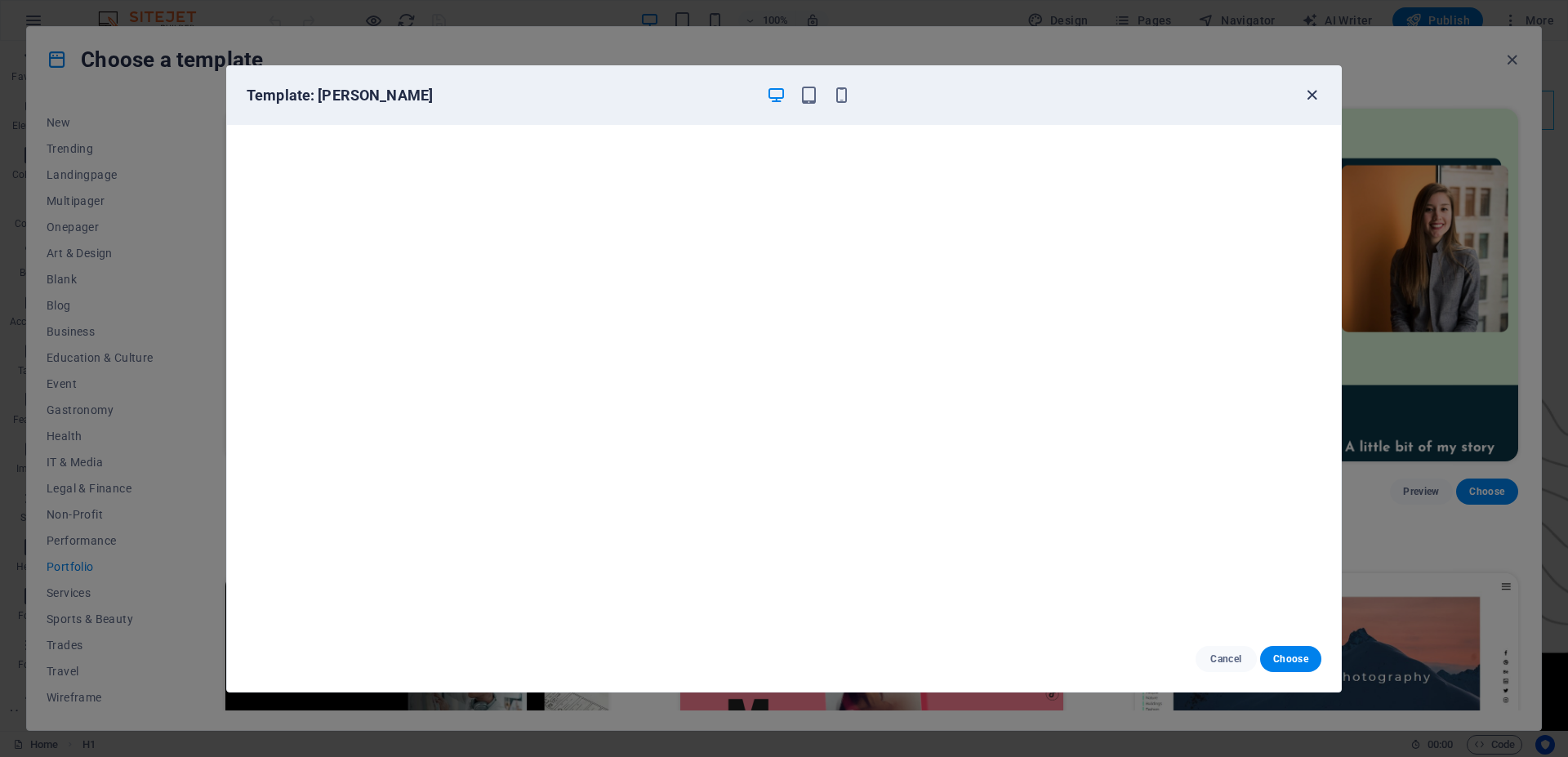
click at [1309, 98] on icon "button" at bounding box center [1312, 95] width 19 height 19
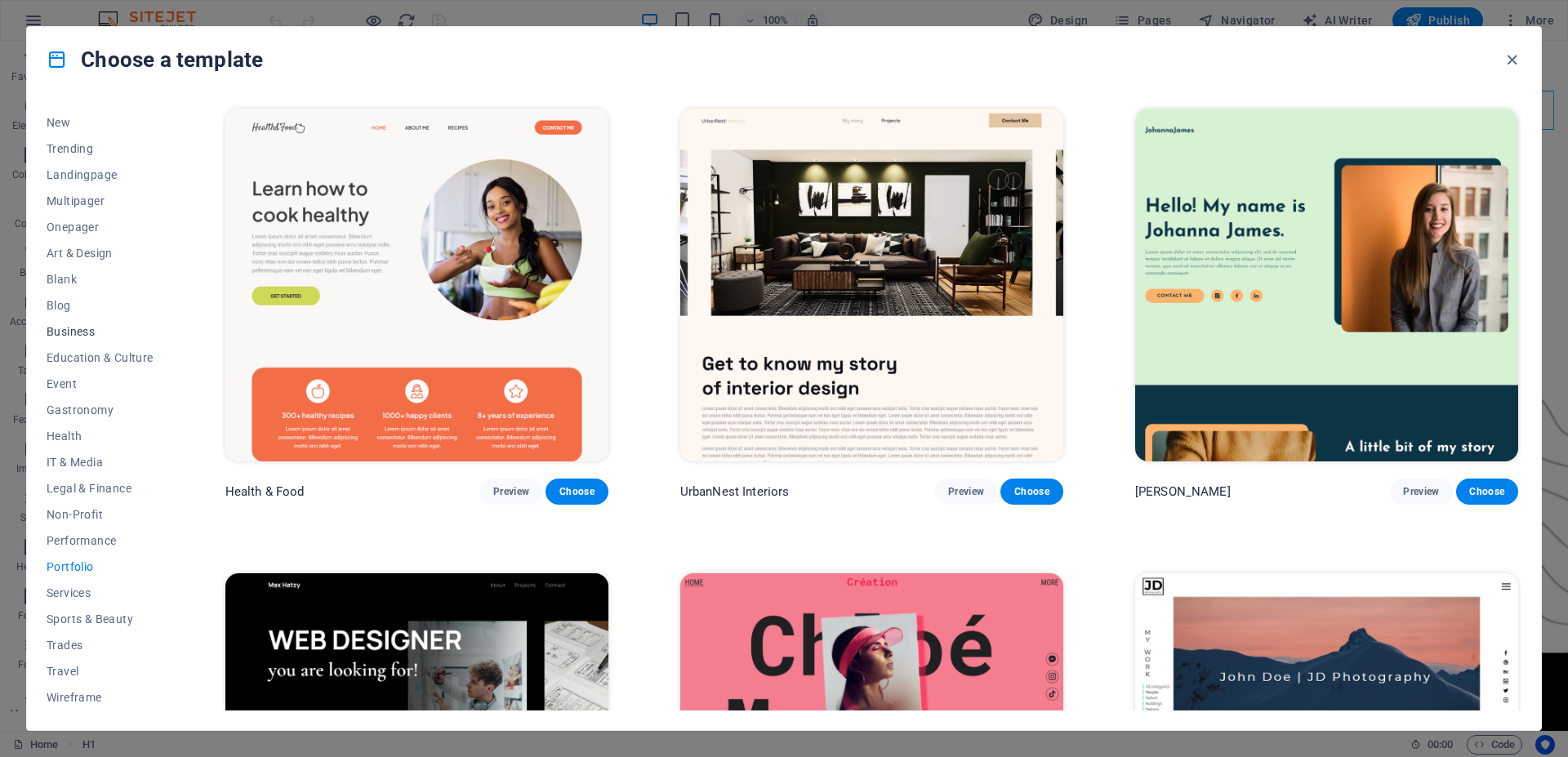
click at [69, 328] on span "Business" at bounding box center [100, 332] width 107 height 13
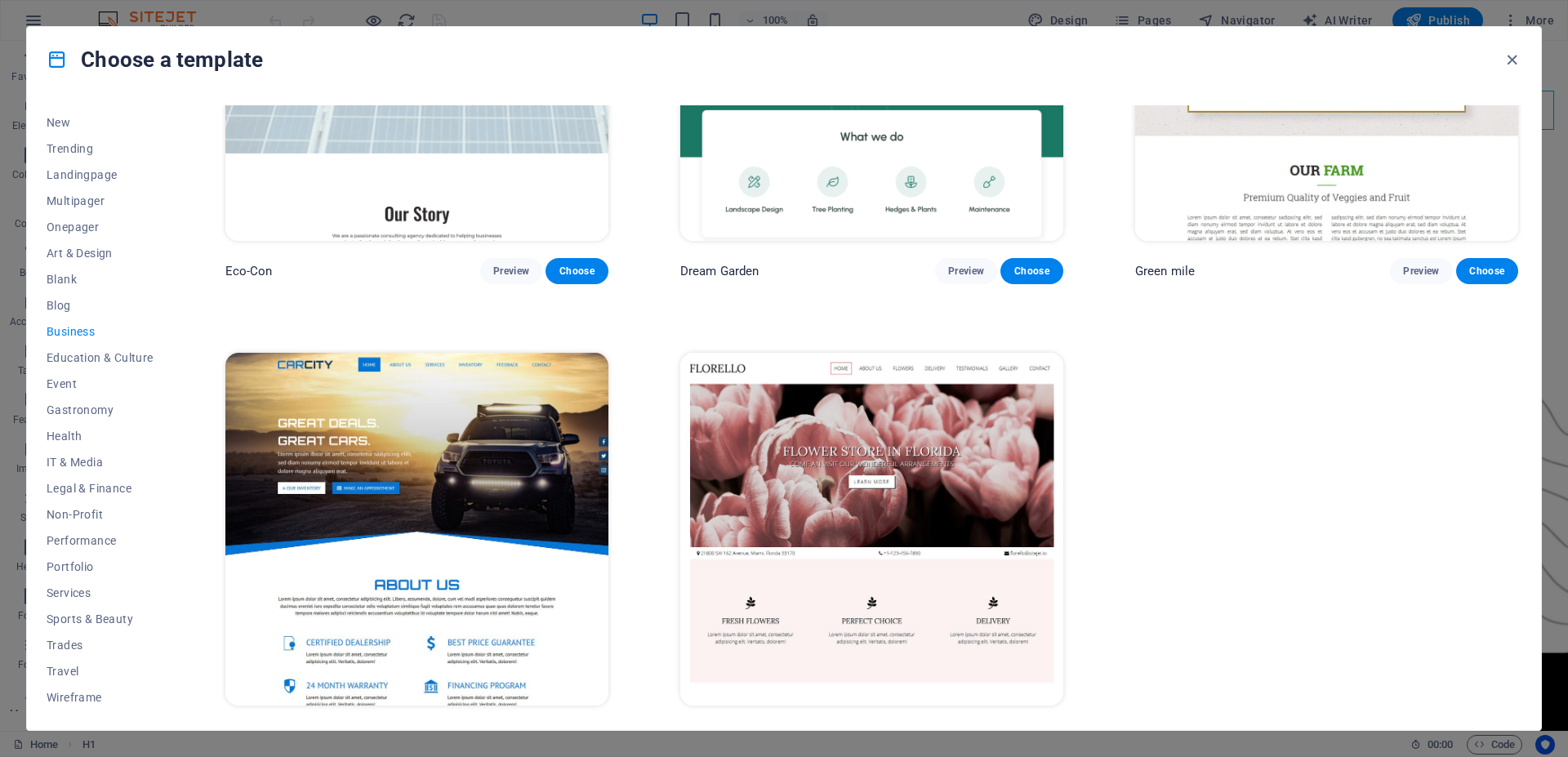
scroll to position [243, 0]
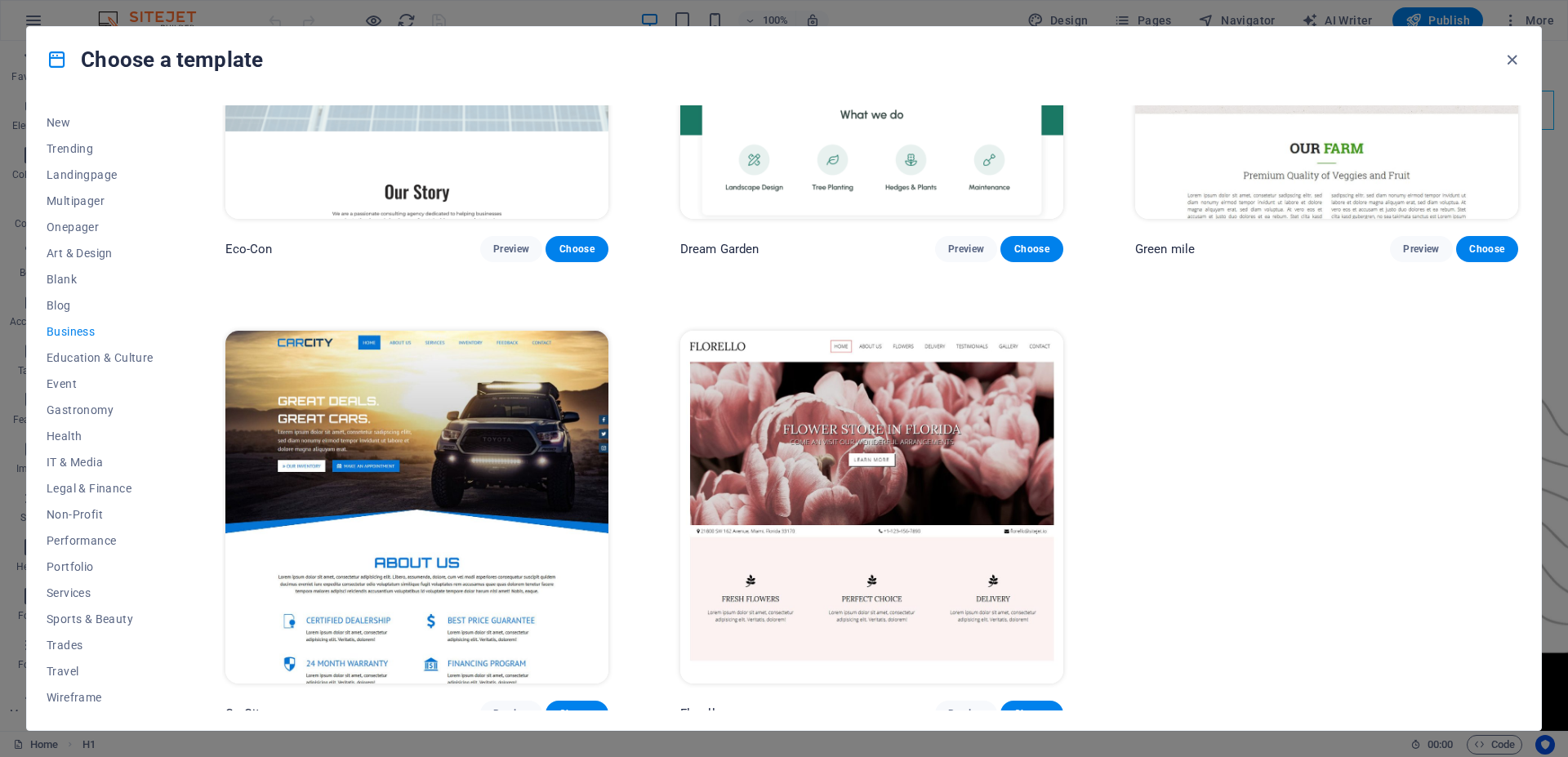
click at [834, 491] on img at bounding box center [872, 507] width 383 height 353
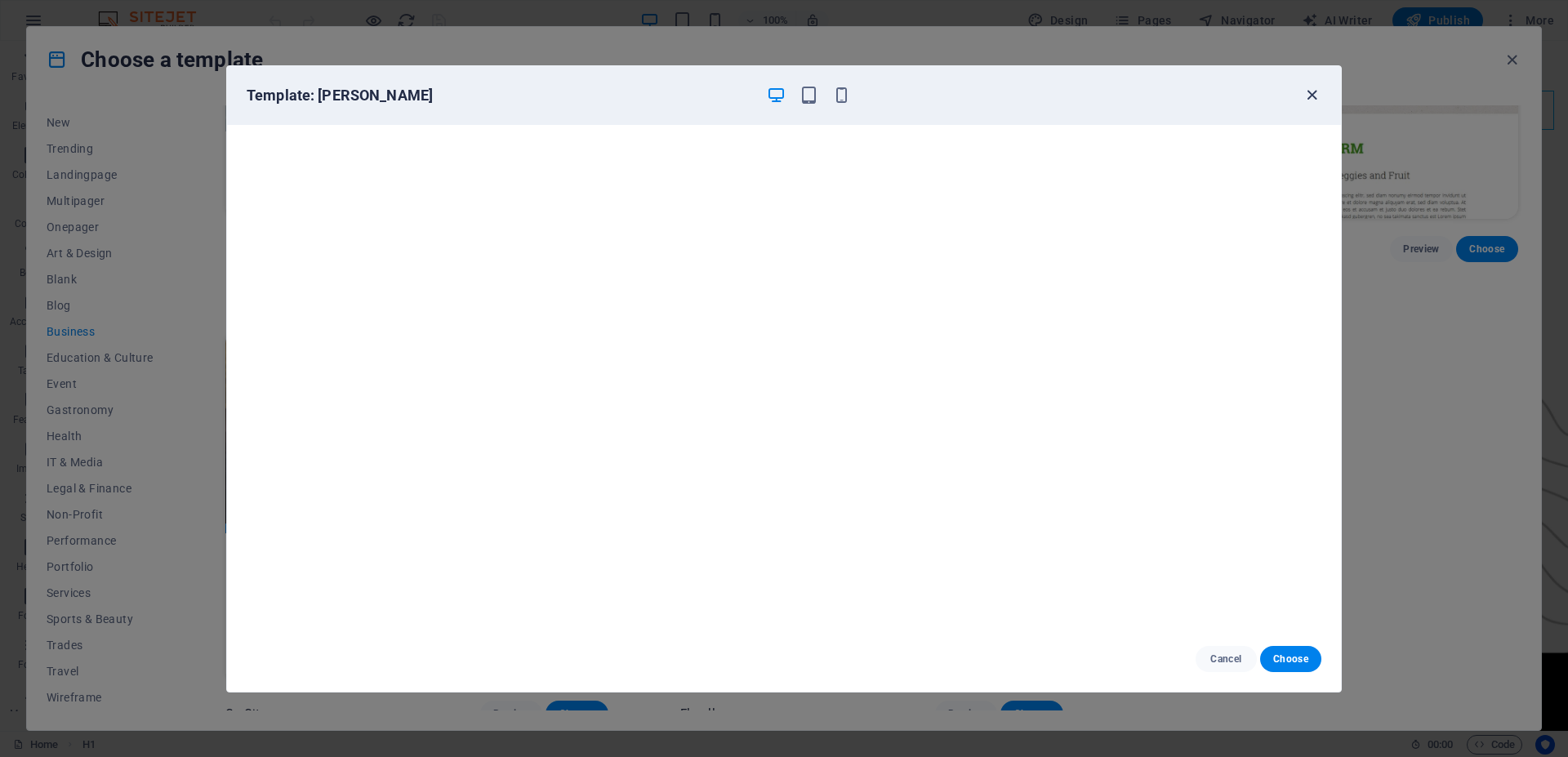
click at [1310, 95] on icon "button" at bounding box center [1312, 95] width 19 height 19
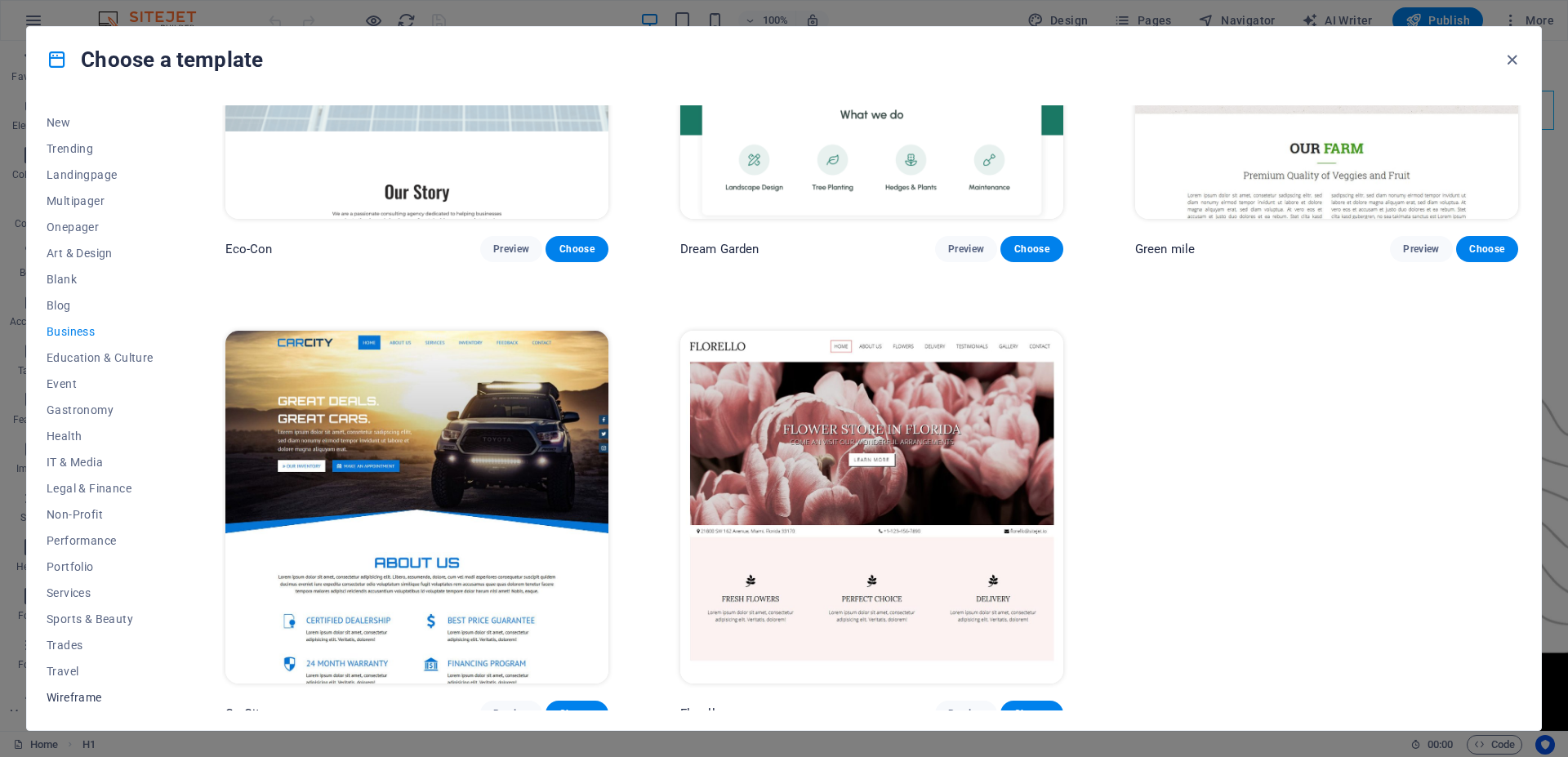
click at [60, 693] on span "Wireframe" at bounding box center [100, 697] width 107 height 13
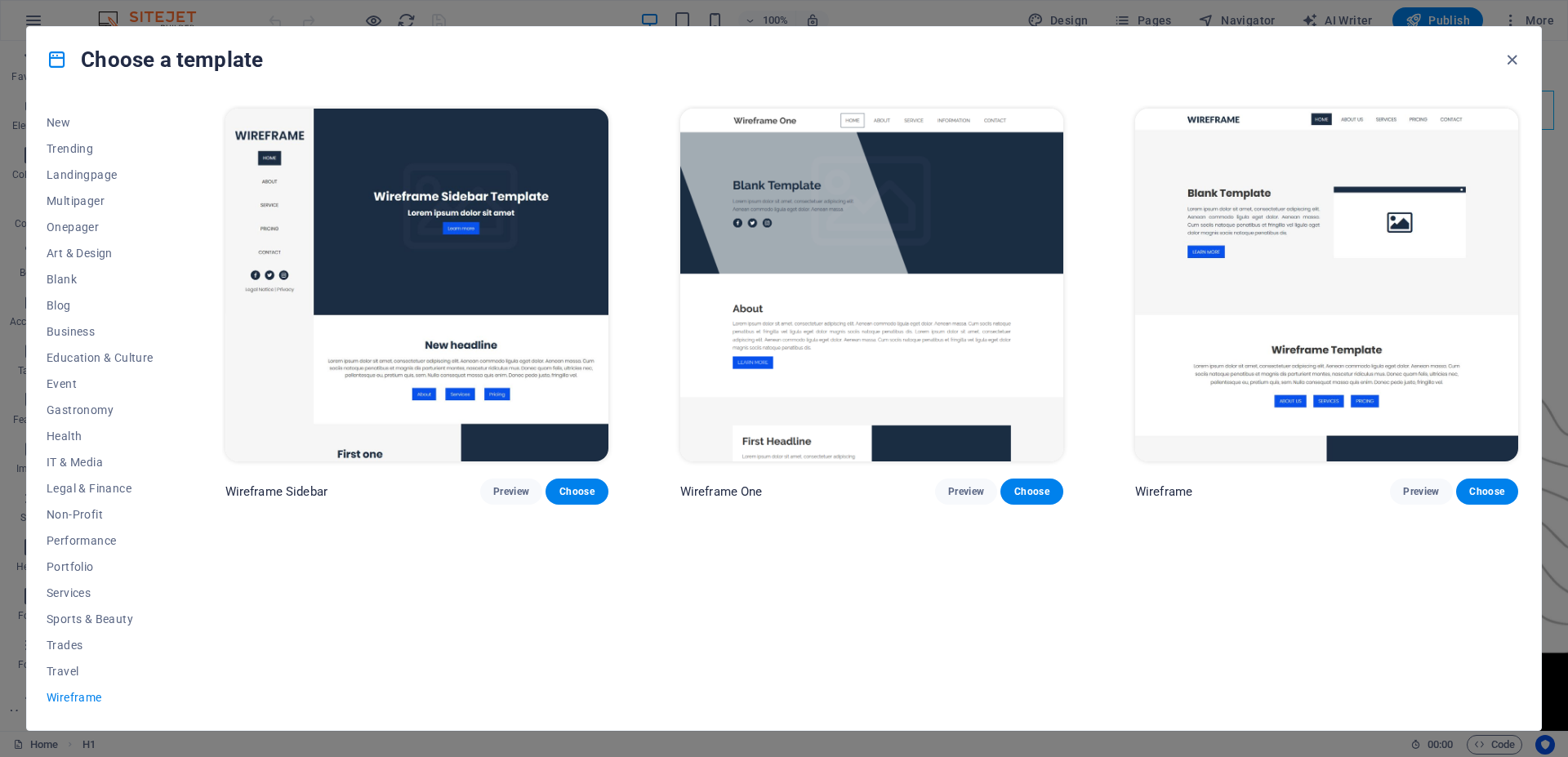
scroll to position [0, 0]
click at [278, 199] on img at bounding box center [417, 285] width 383 height 353
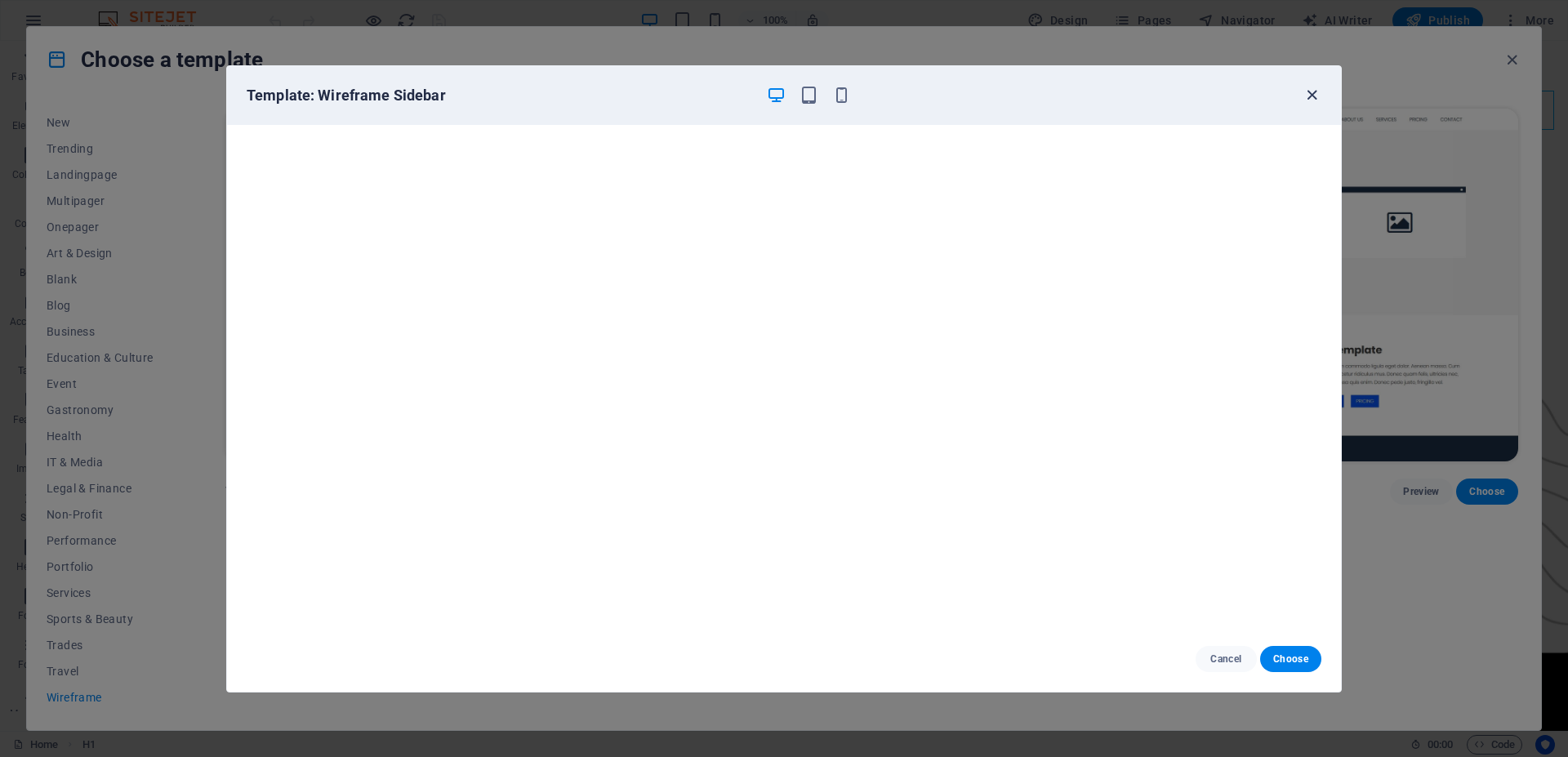
click at [1308, 94] on icon "button" at bounding box center [1312, 95] width 19 height 19
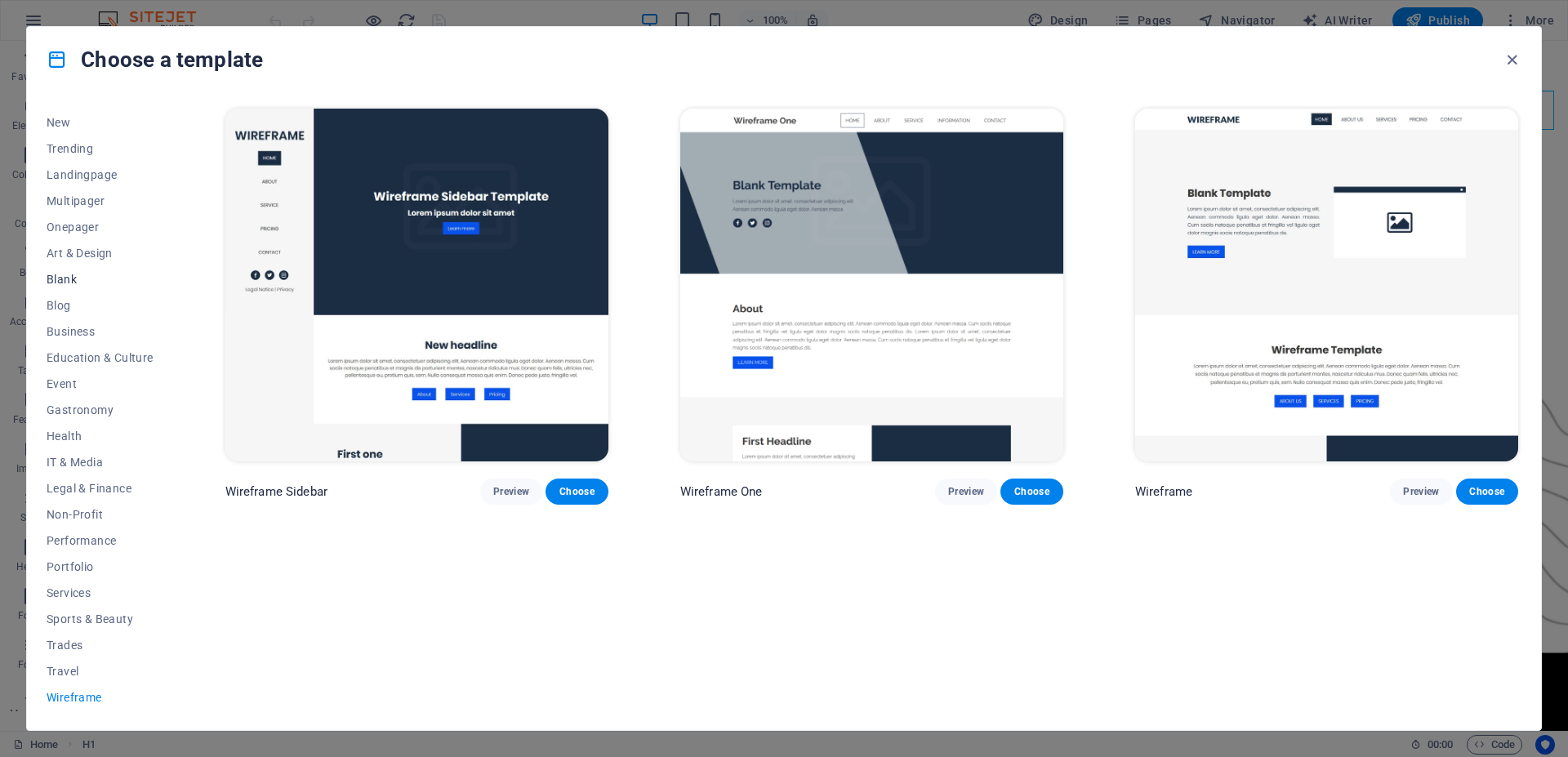
click at [56, 279] on span "Blank" at bounding box center [100, 279] width 107 height 13
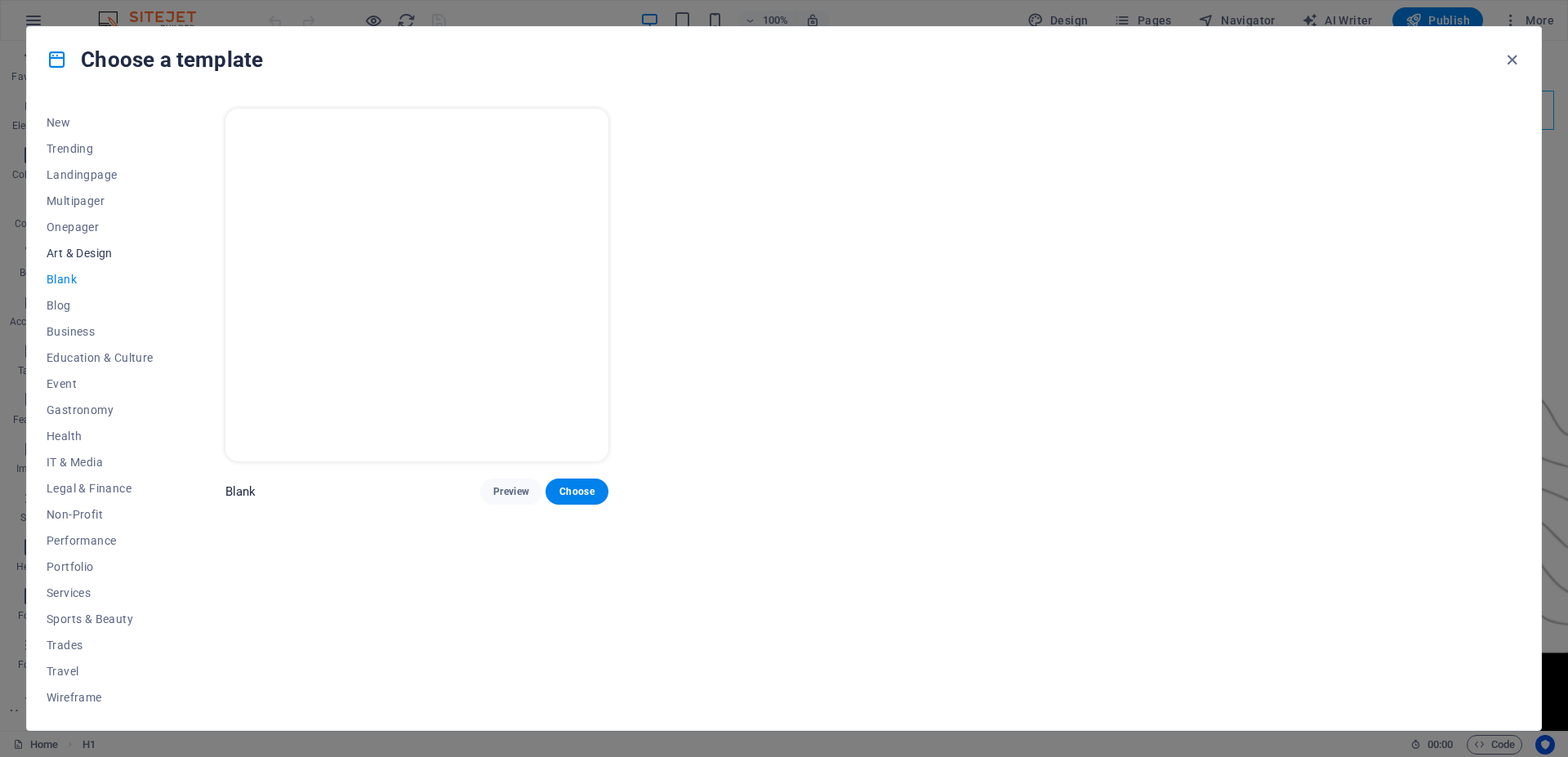
click at [85, 256] on span "Art & Design" at bounding box center [100, 254] width 107 height 13
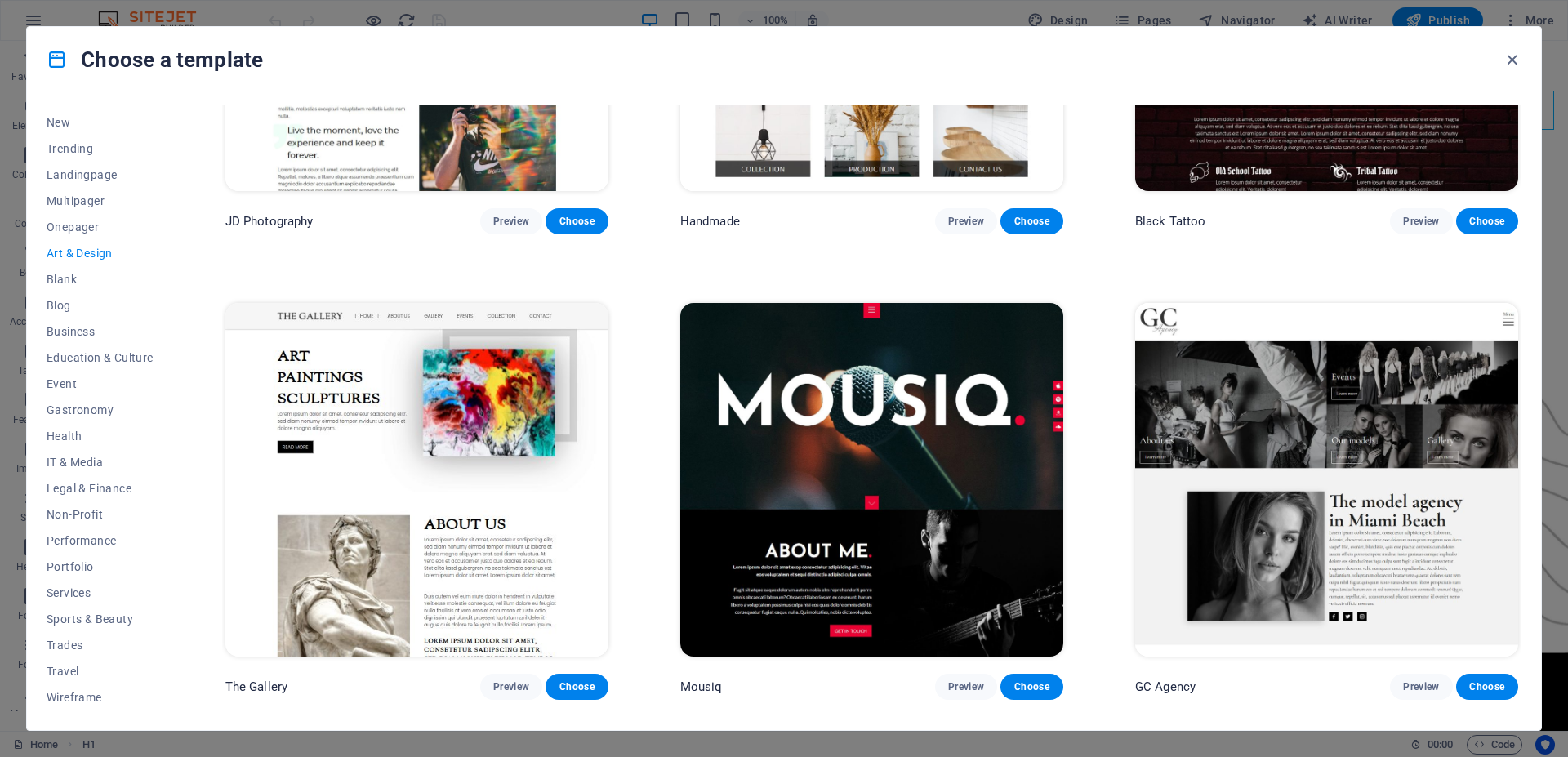
scroll to position [808, 0]
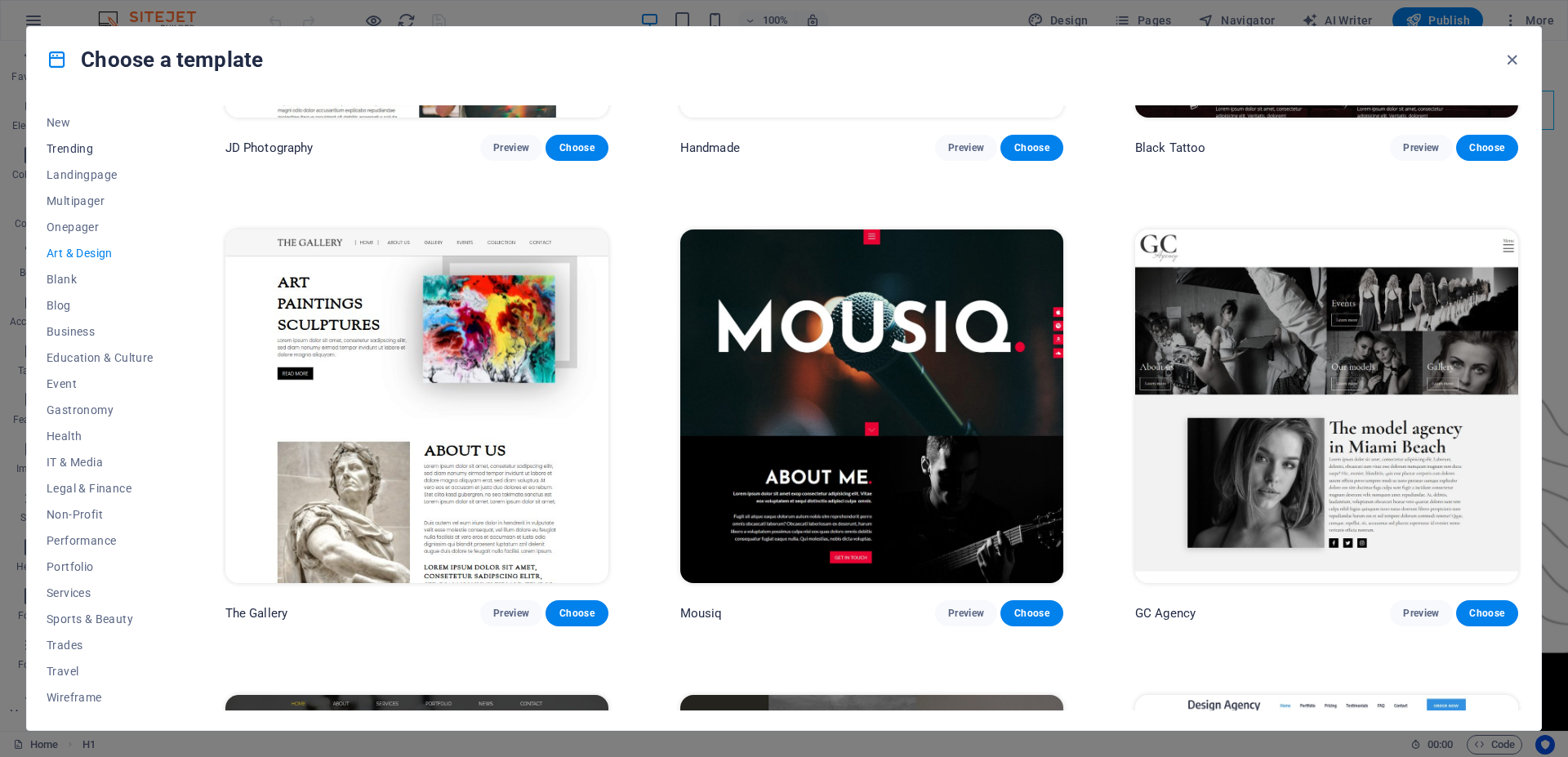
click at [72, 153] on span "Trending" at bounding box center [100, 148] width 107 height 13
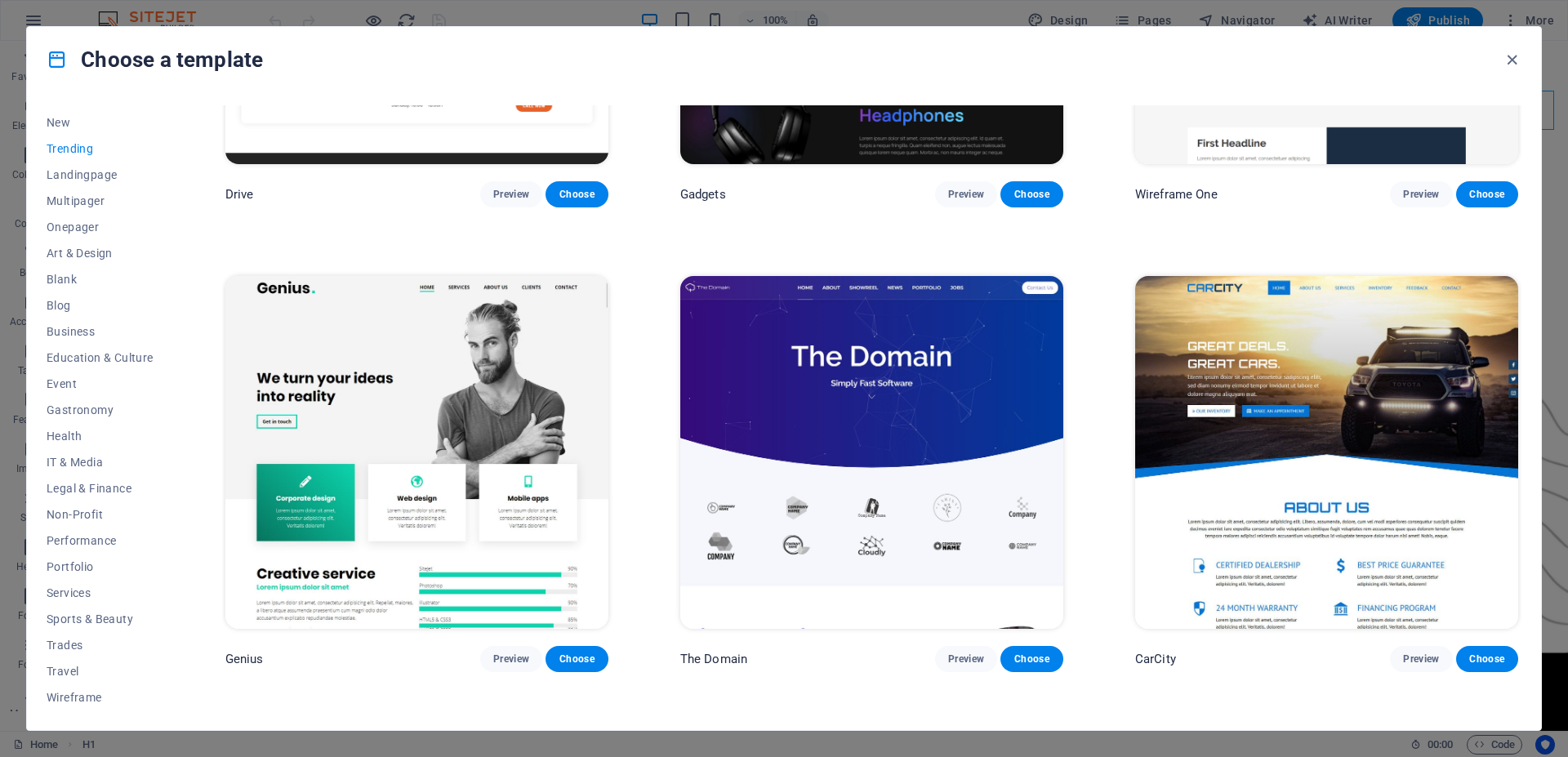
scroll to position [1766, 0]
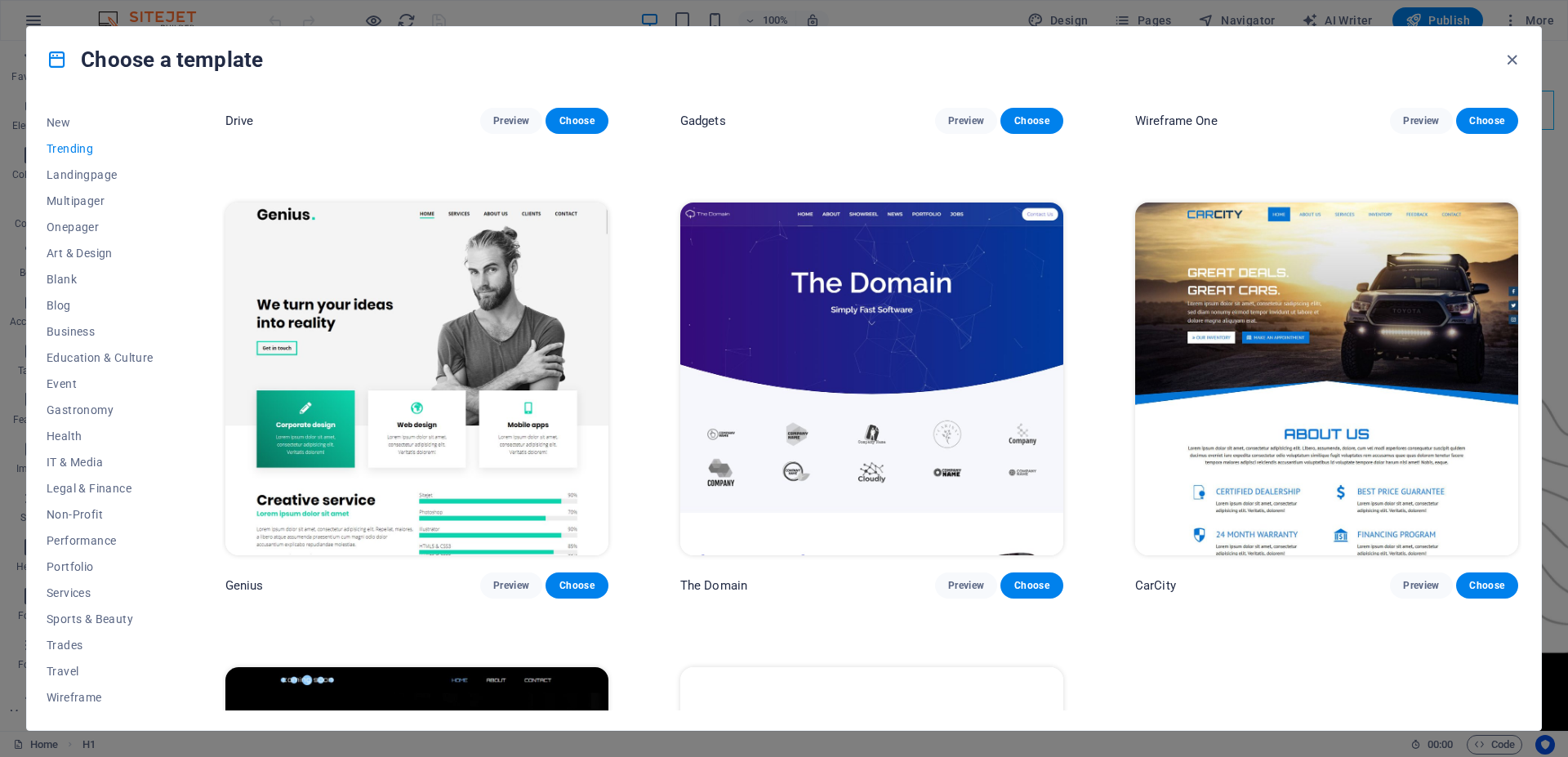
click at [874, 338] on img at bounding box center [872, 379] width 383 height 353
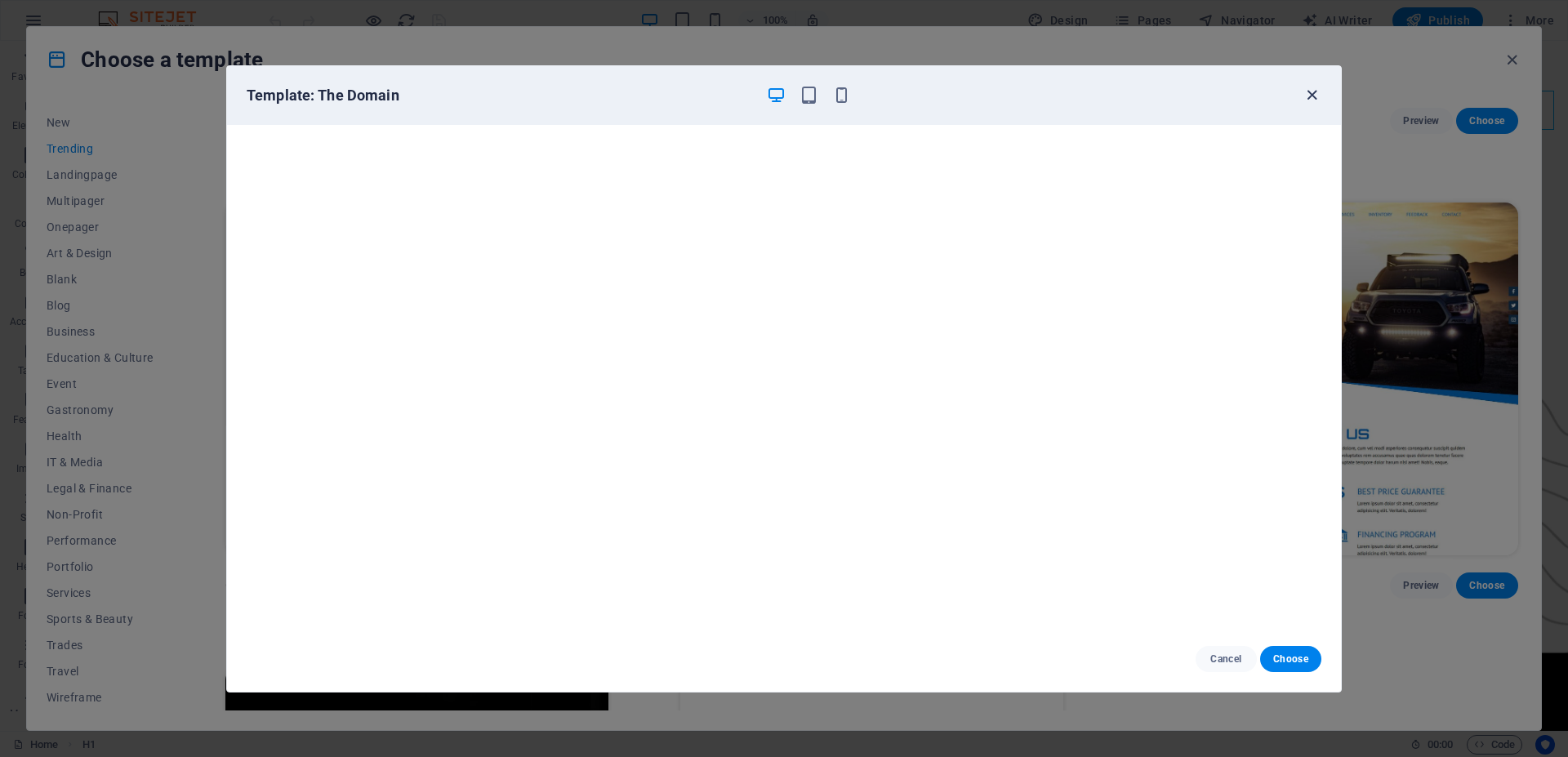
click at [1309, 92] on icon "button" at bounding box center [1312, 95] width 19 height 19
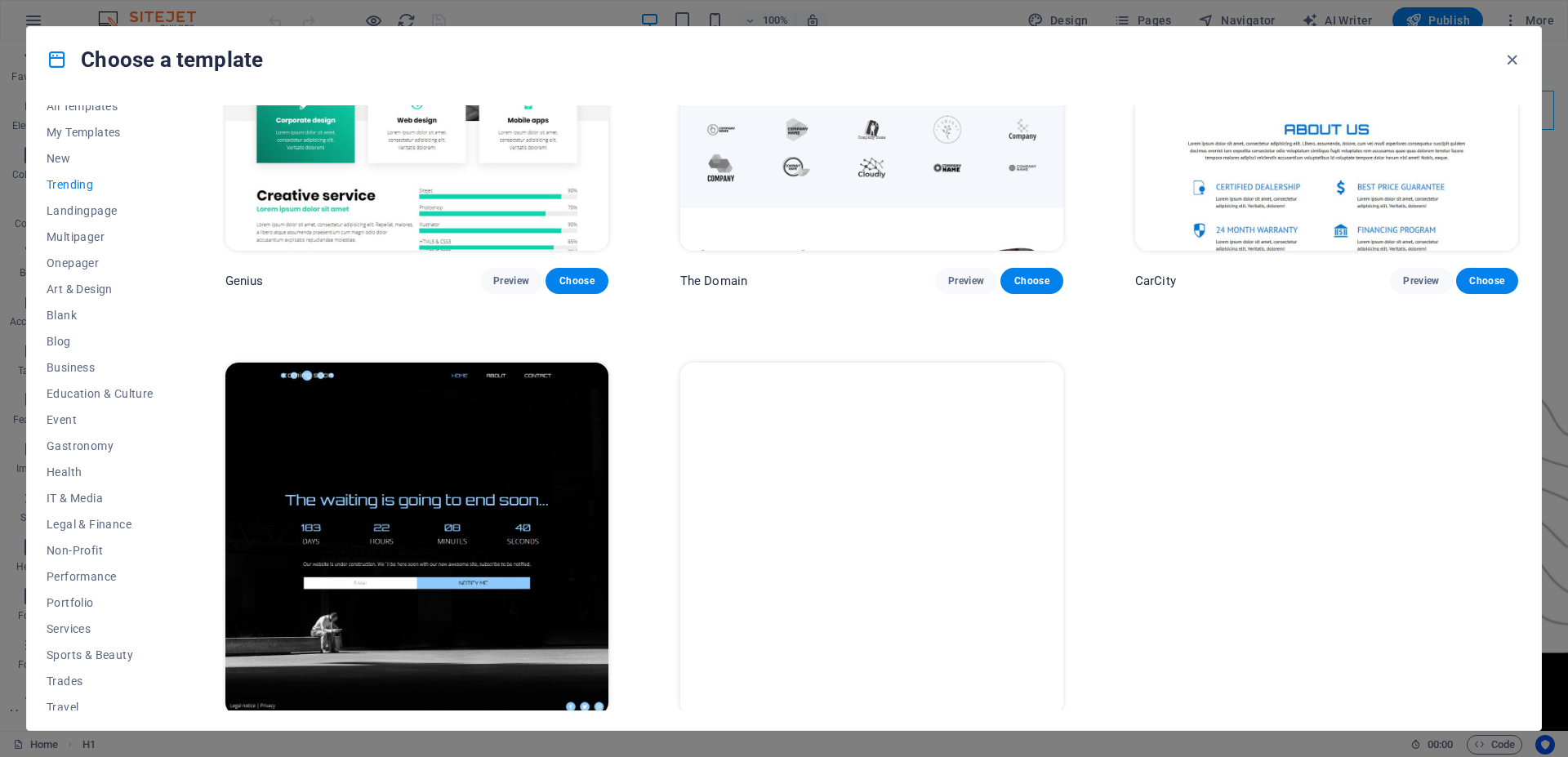
scroll to position [0, 0]
click at [56, 330] on span "Blank" at bounding box center [100, 328] width 107 height 13
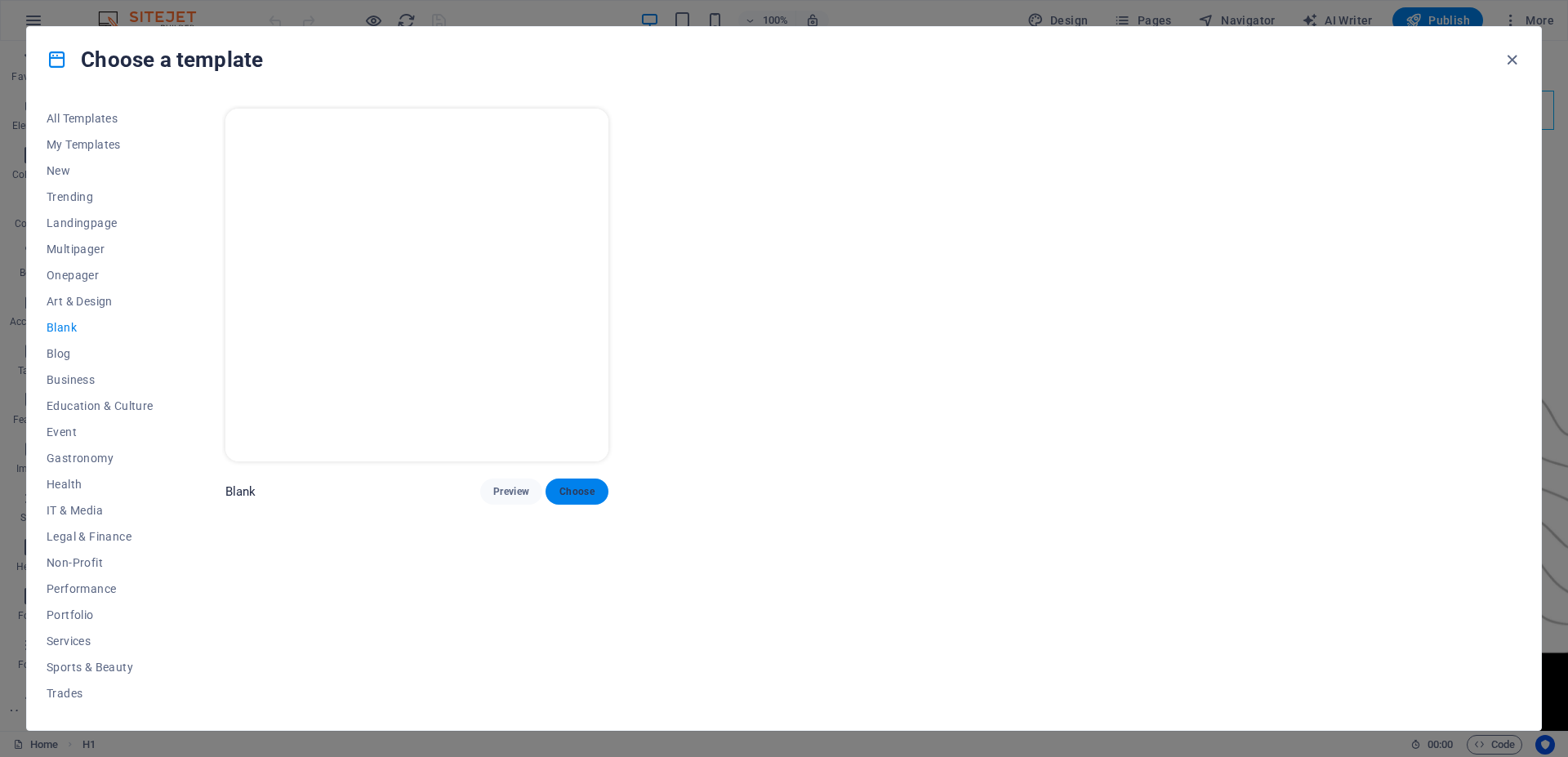
click at [590, 485] on span "Choose" at bounding box center [576, 492] width 36 height 13
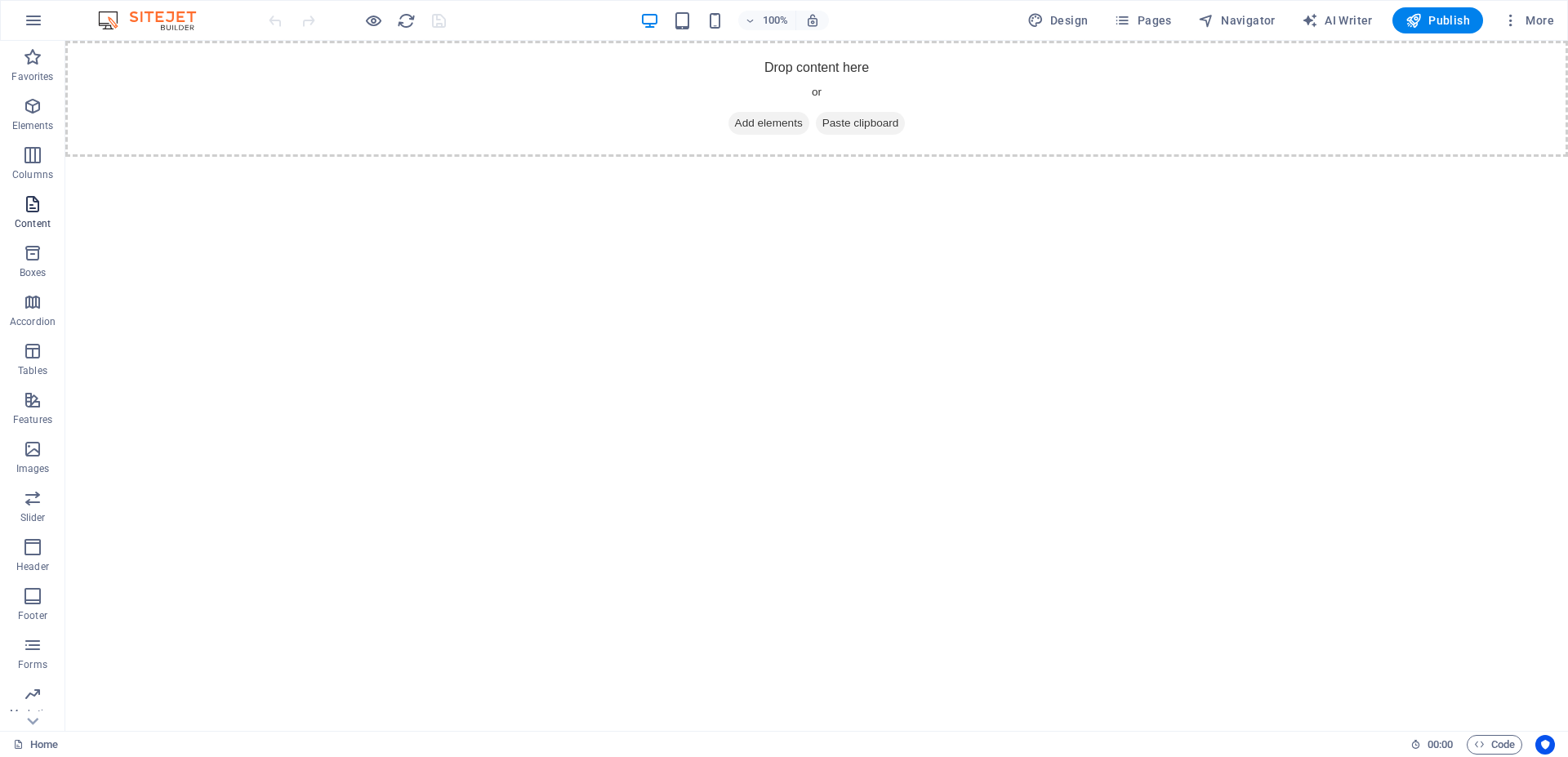
click at [33, 210] on icon "button" at bounding box center [33, 204] width 20 height 20
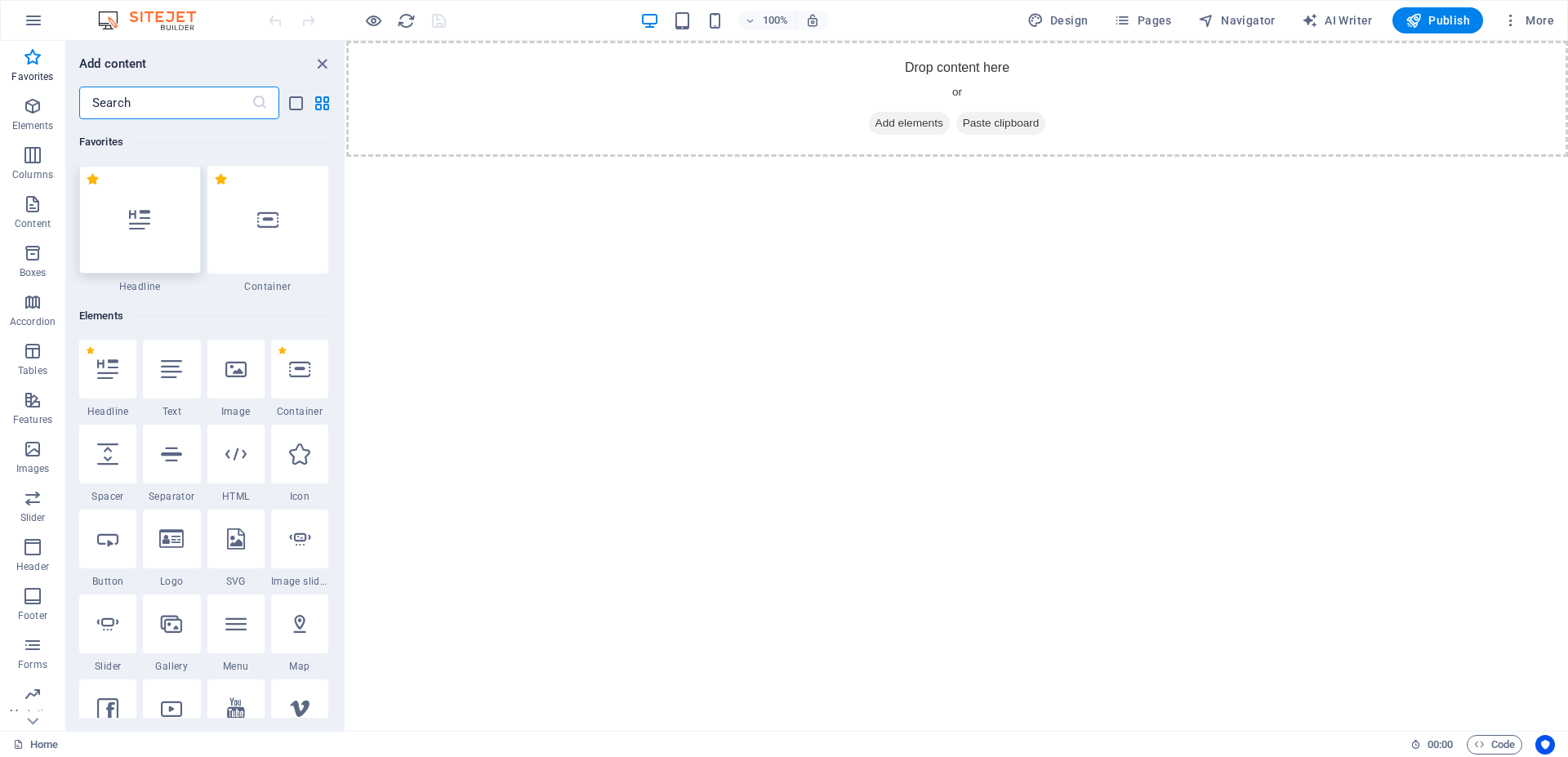
click at [125, 241] on div at bounding box center [140, 220] width 122 height 108
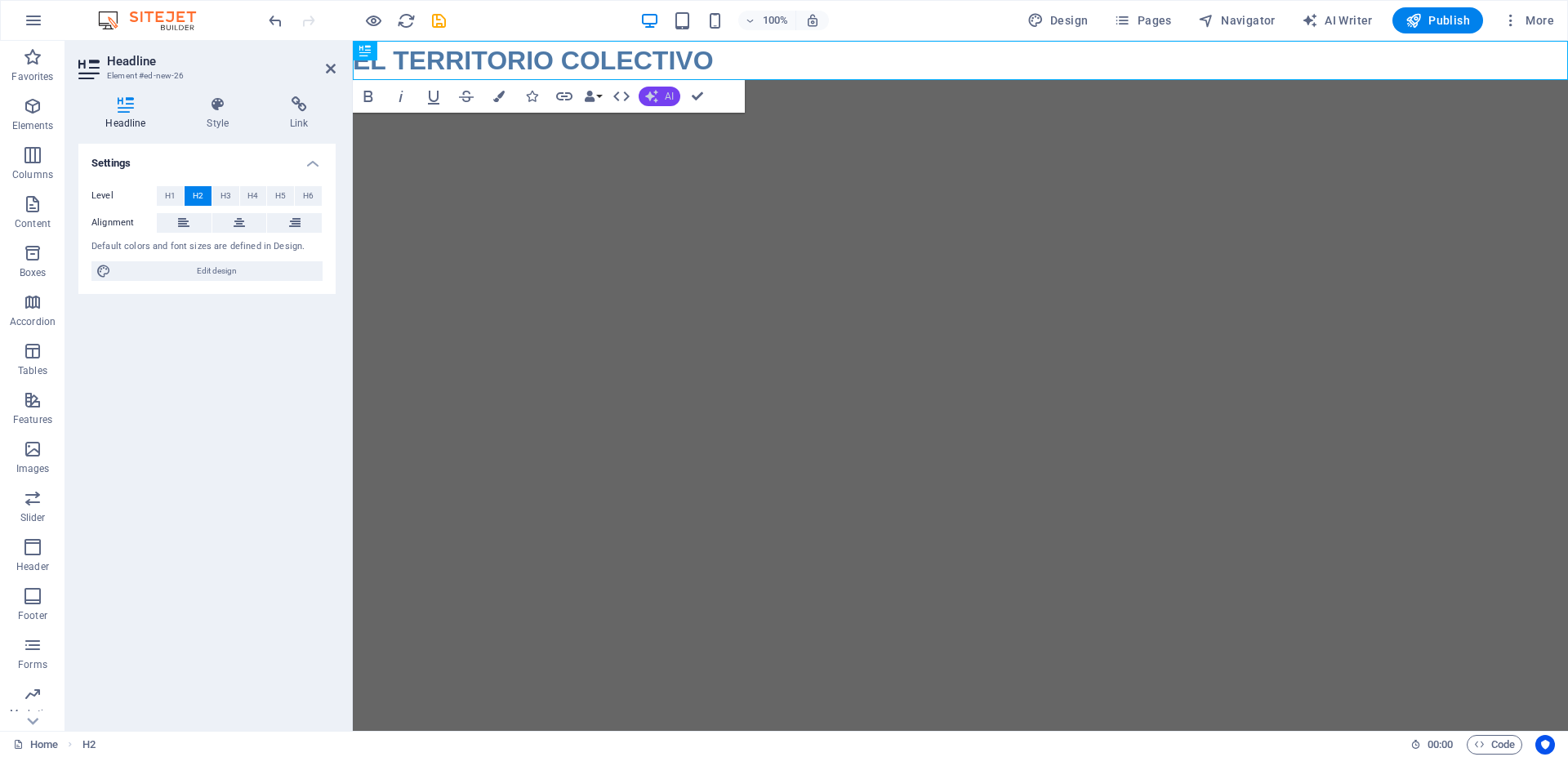
click at [654, 98] on icon "button" at bounding box center [652, 96] width 13 height 13
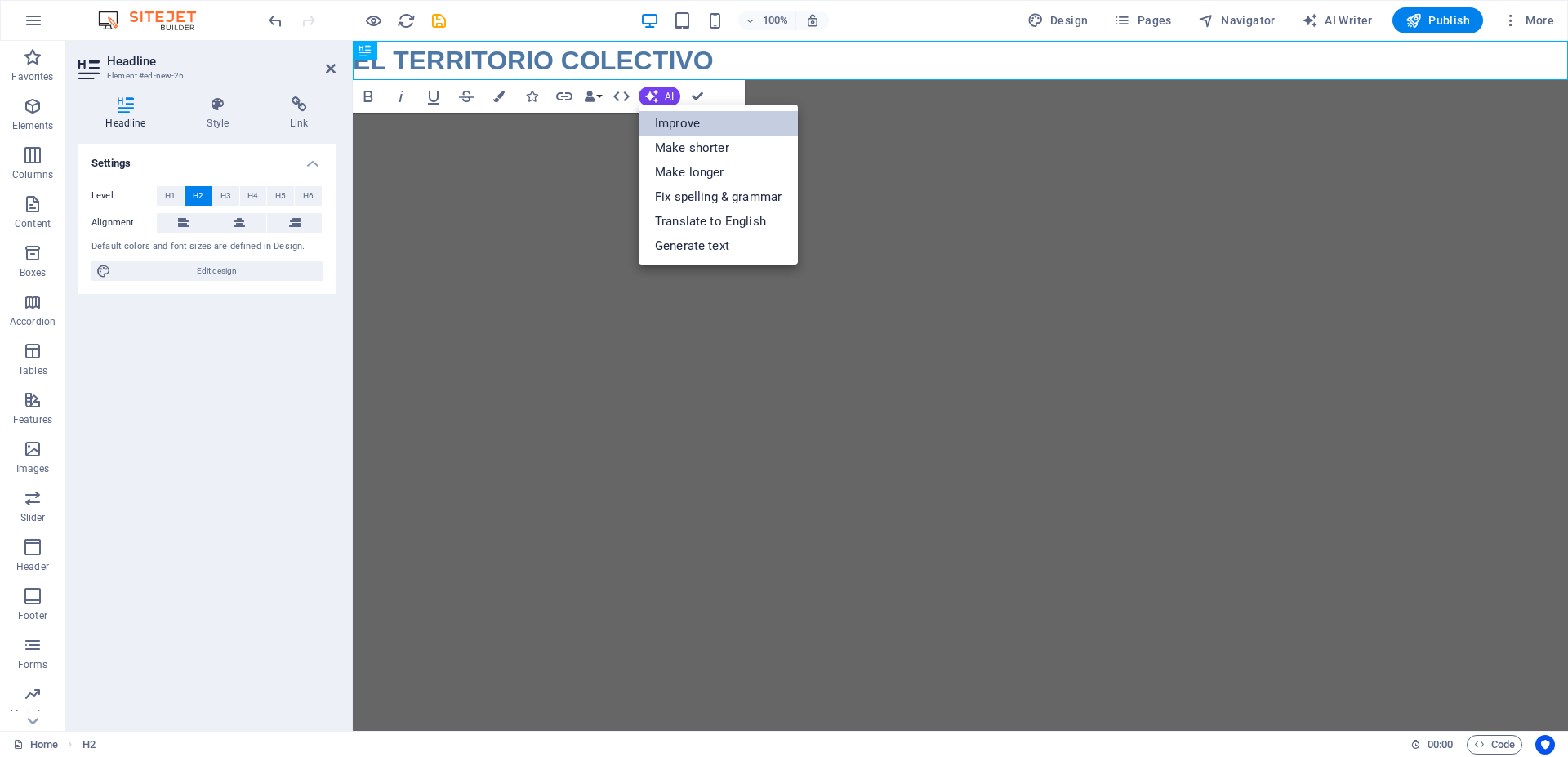
click at [663, 124] on link "Improve" at bounding box center [718, 124] width 159 height 25
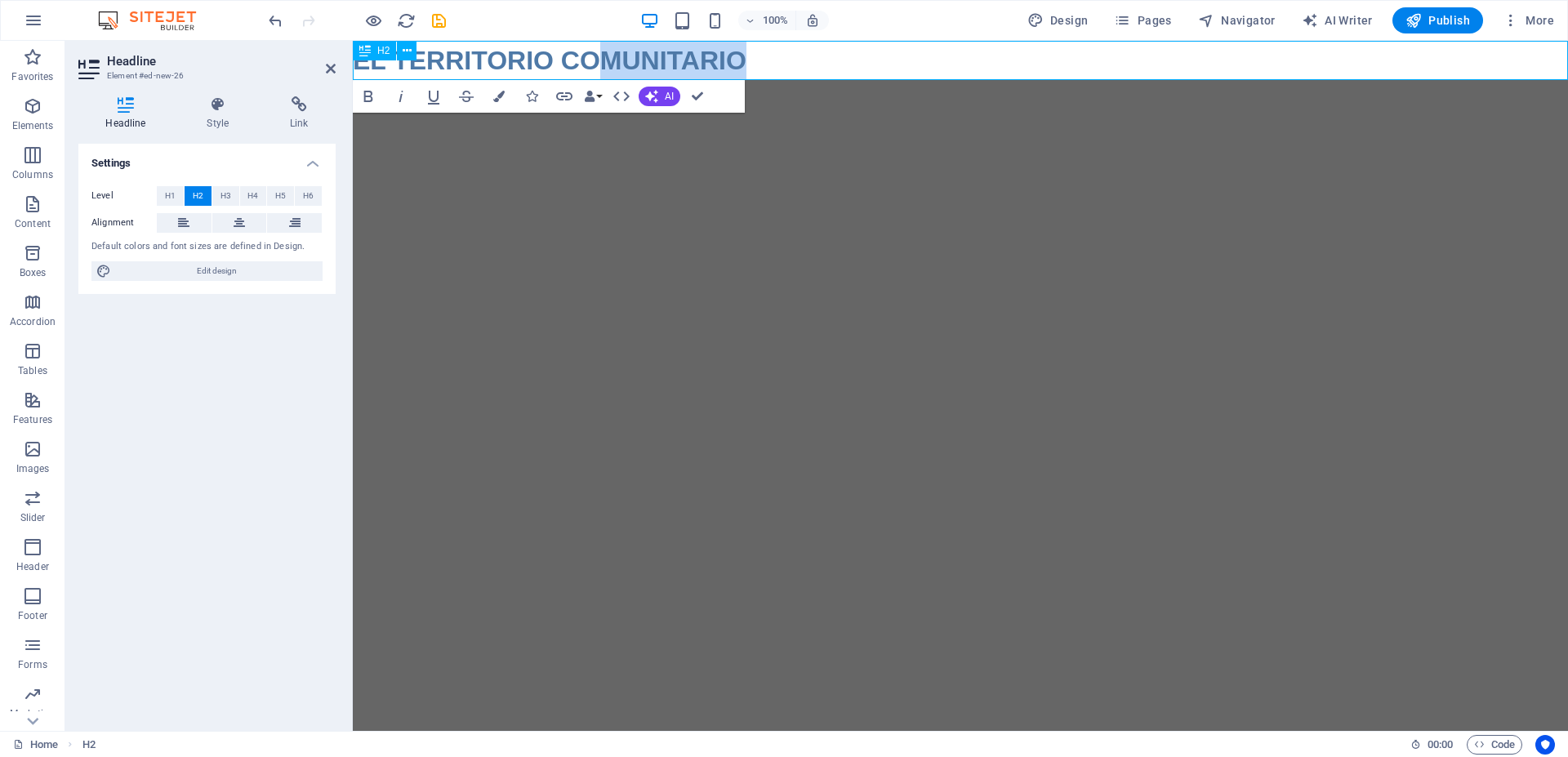
drag, startPoint x: 773, startPoint y: 64, endPoint x: 609, endPoint y: 65, distance: 164.0
click at [609, 65] on h2 "EL TERRITORIO COMUNITARIO" at bounding box center [961, 60] width 1216 height 39
click at [500, 91] on icon "button" at bounding box center [499, 96] width 12 height 12
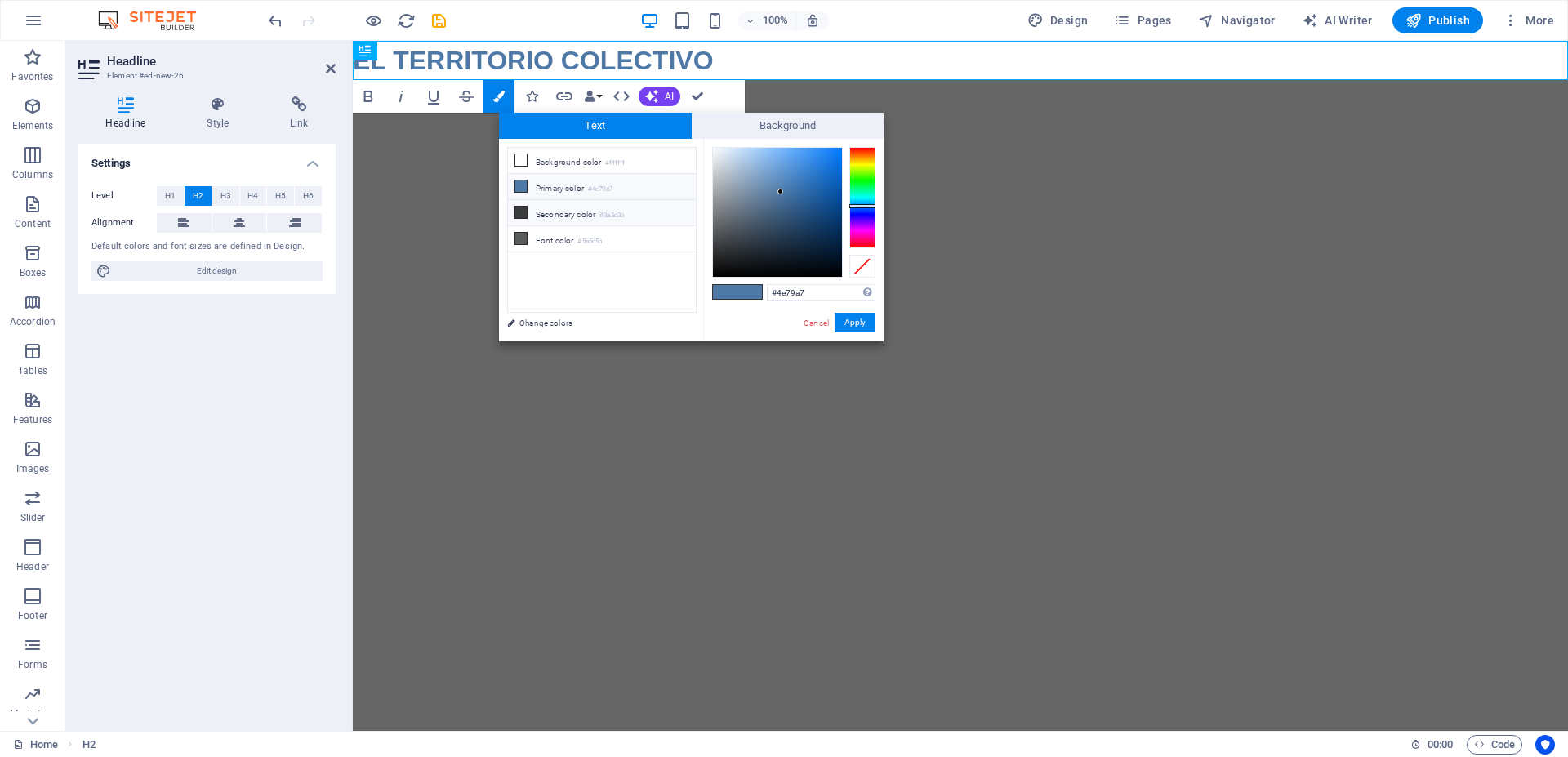
click at [522, 211] on icon at bounding box center [522, 212] width 12 height 12
click at [527, 183] on span at bounding box center [522, 187] width 13 height 13
drag, startPoint x: 771, startPoint y: 192, endPoint x: 694, endPoint y: 312, distance: 142.6
click at [694, 312] on div "less Background color #ffffff Primary color #4e79a7 Secondary color #3a3c3b Fon…" at bounding box center [692, 240] width 385 height 202
click at [849, 322] on button "Apply" at bounding box center [855, 323] width 41 height 20
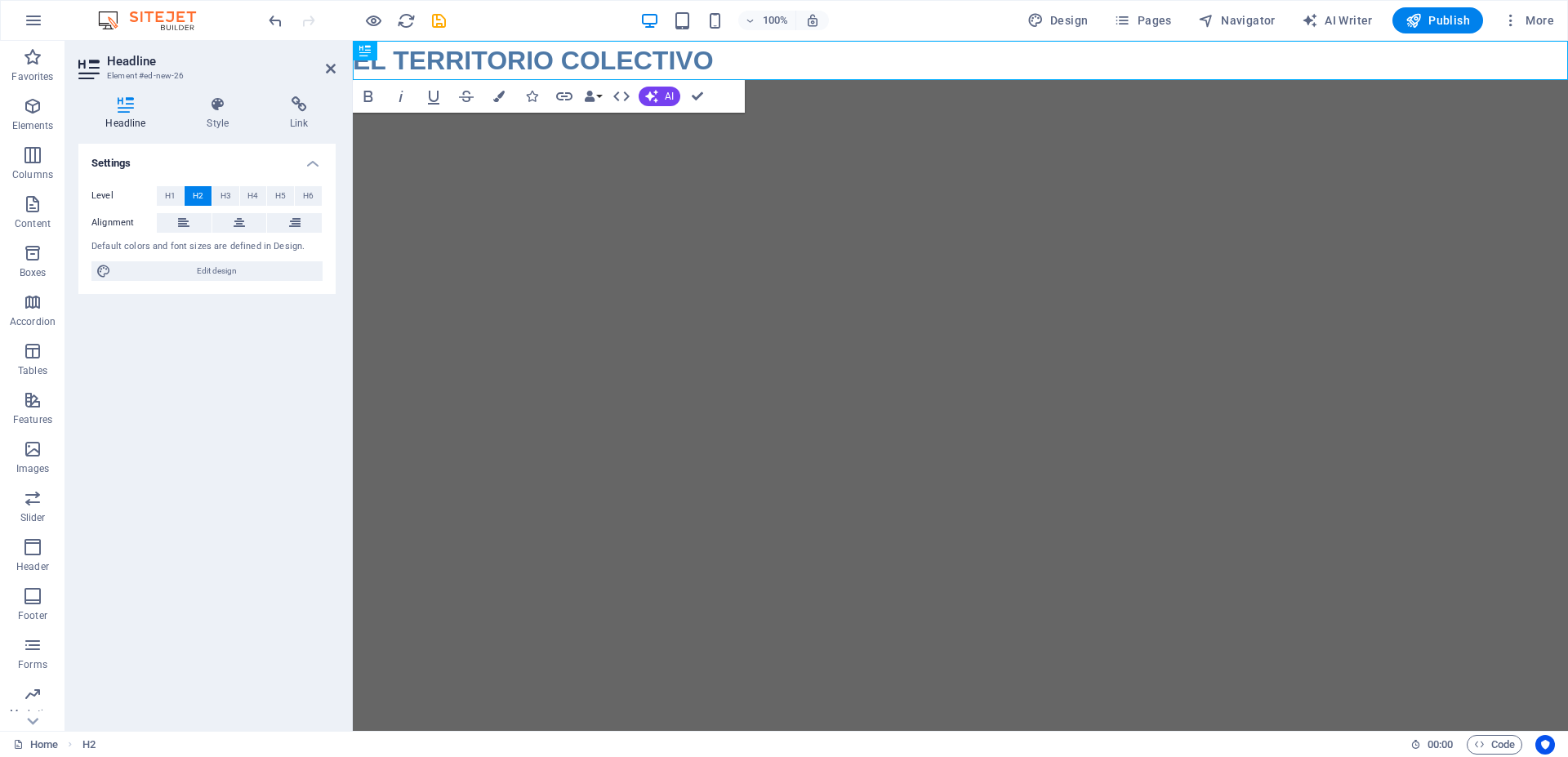
drag, startPoint x: 718, startPoint y: 63, endPoint x: 531, endPoint y: 65, distance: 187.0
click at [531, 65] on div "H2 Bold Italic Underline Strikethrough Colors Icons Link Data Bindings Company …" at bounding box center [961, 386] width 1216 height 690
drag, startPoint x: 710, startPoint y: 65, endPoint x: 789, endPoint y: 151, distance: 116.8
click at [353, 55] on html "Skip to main content EL TERRITORIO COLECTIVO​ ​" at bounding box center [961, 60] width 1216 height 39
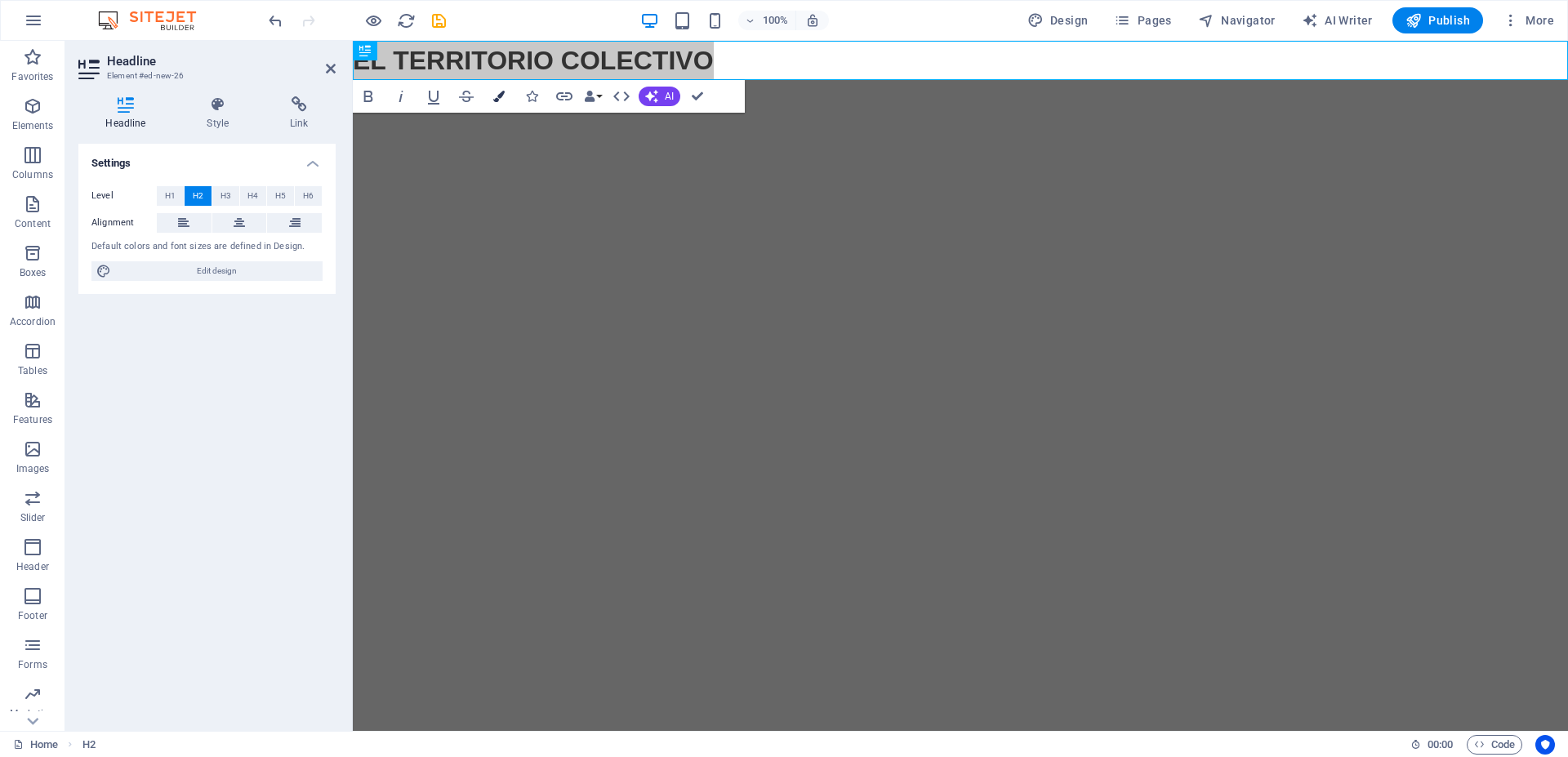
click at [507, 99] on button "Colors" at bounding box center [498, 96] width 31 height 32
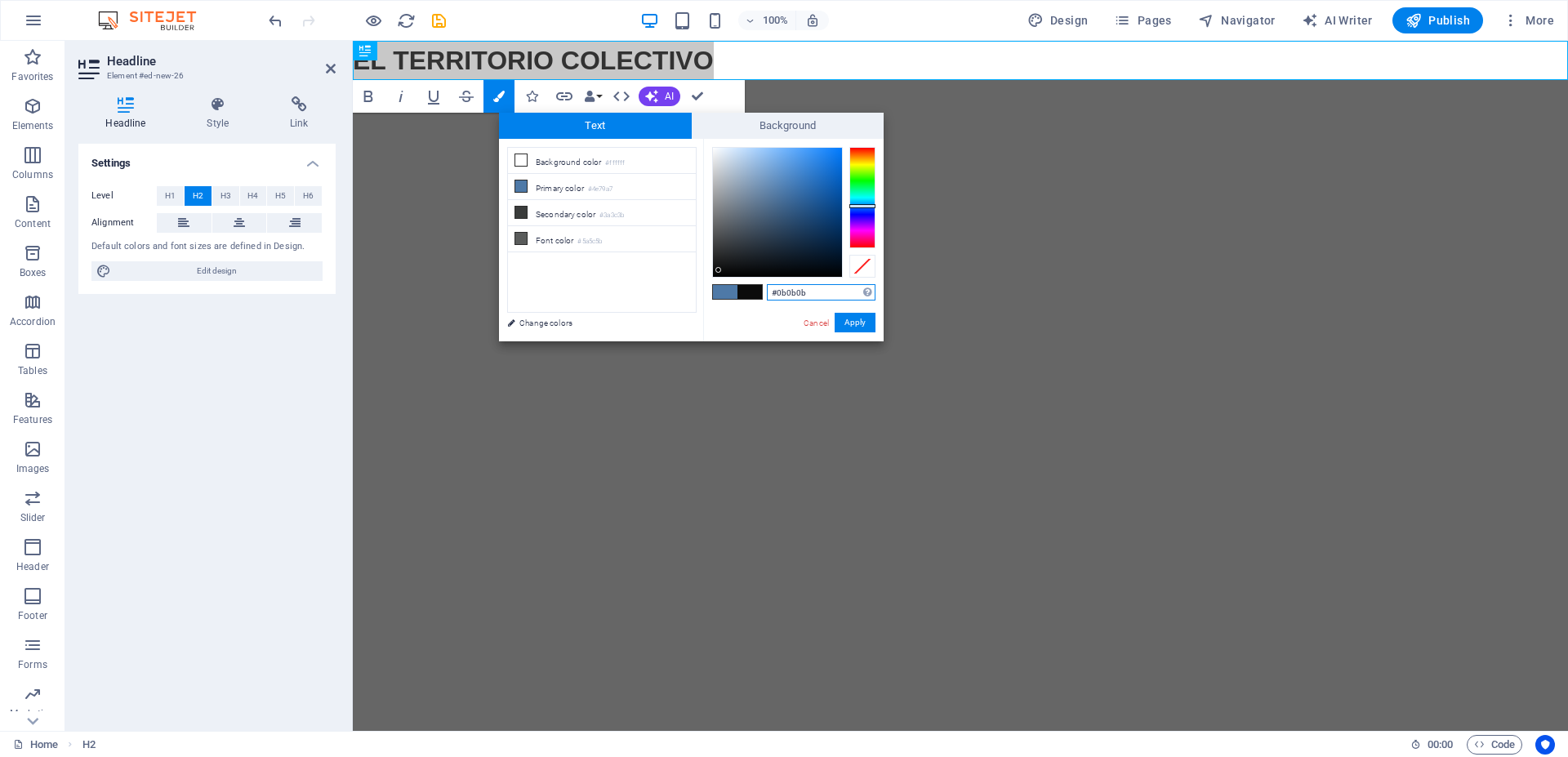
drag, startPoint x: 719, startPoint y: 270, endPoint x: 704, endPoint y: 270, distance: 15.0
click at [718, 270] on div at bounding box center [778, 212] width 129 height 129
type input "#484a4c"
drag, startPoint x: 719, startPoint y: 270, endPoint x: 718, endPoint y: 238, distance: 32.0
click at [718, 238] on div at bounding box center [717, 237] width 6 height 6
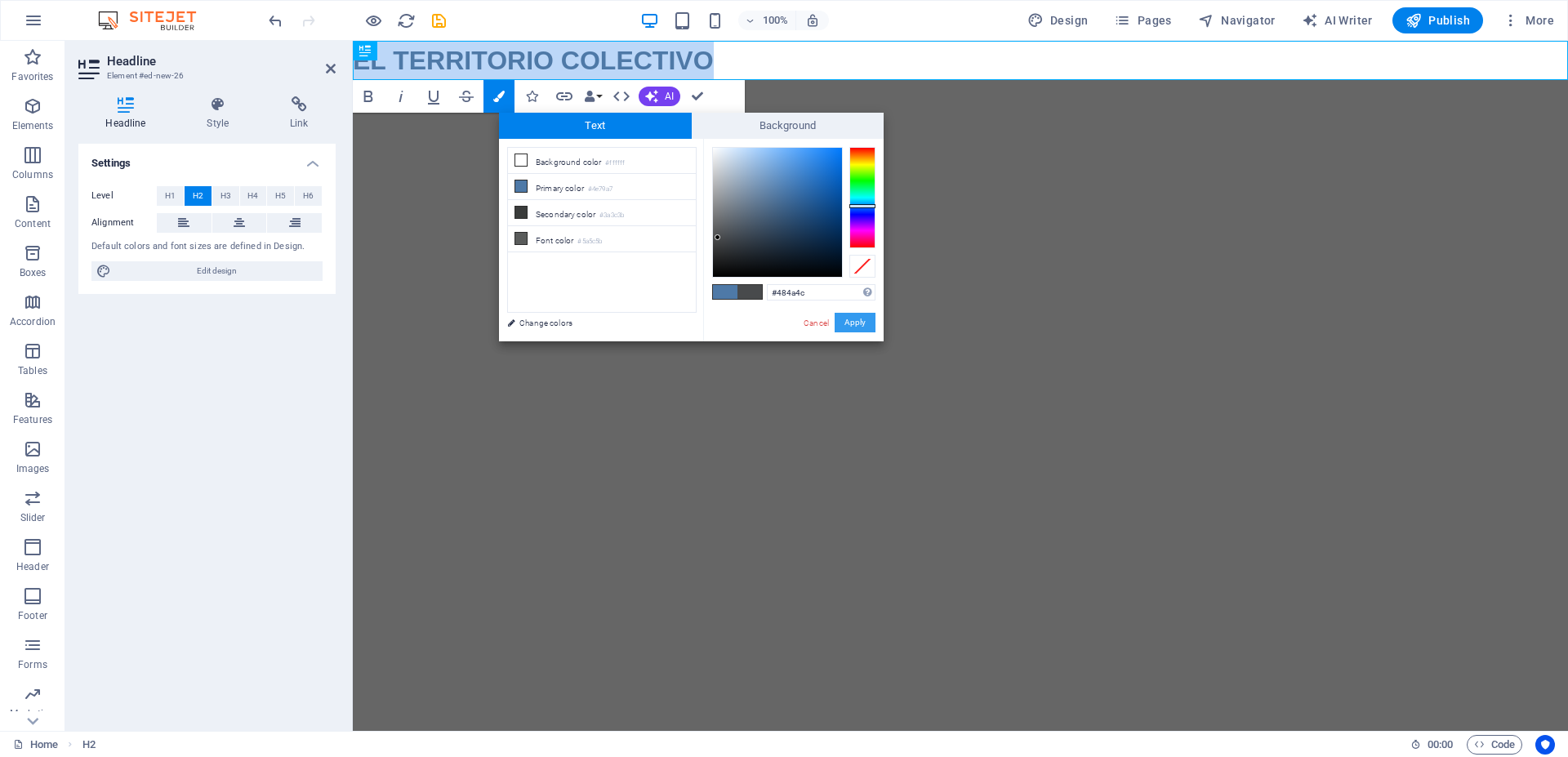
click at [848, 318] on button "Apply" at bounding box center [855, 323] width 41 height 20
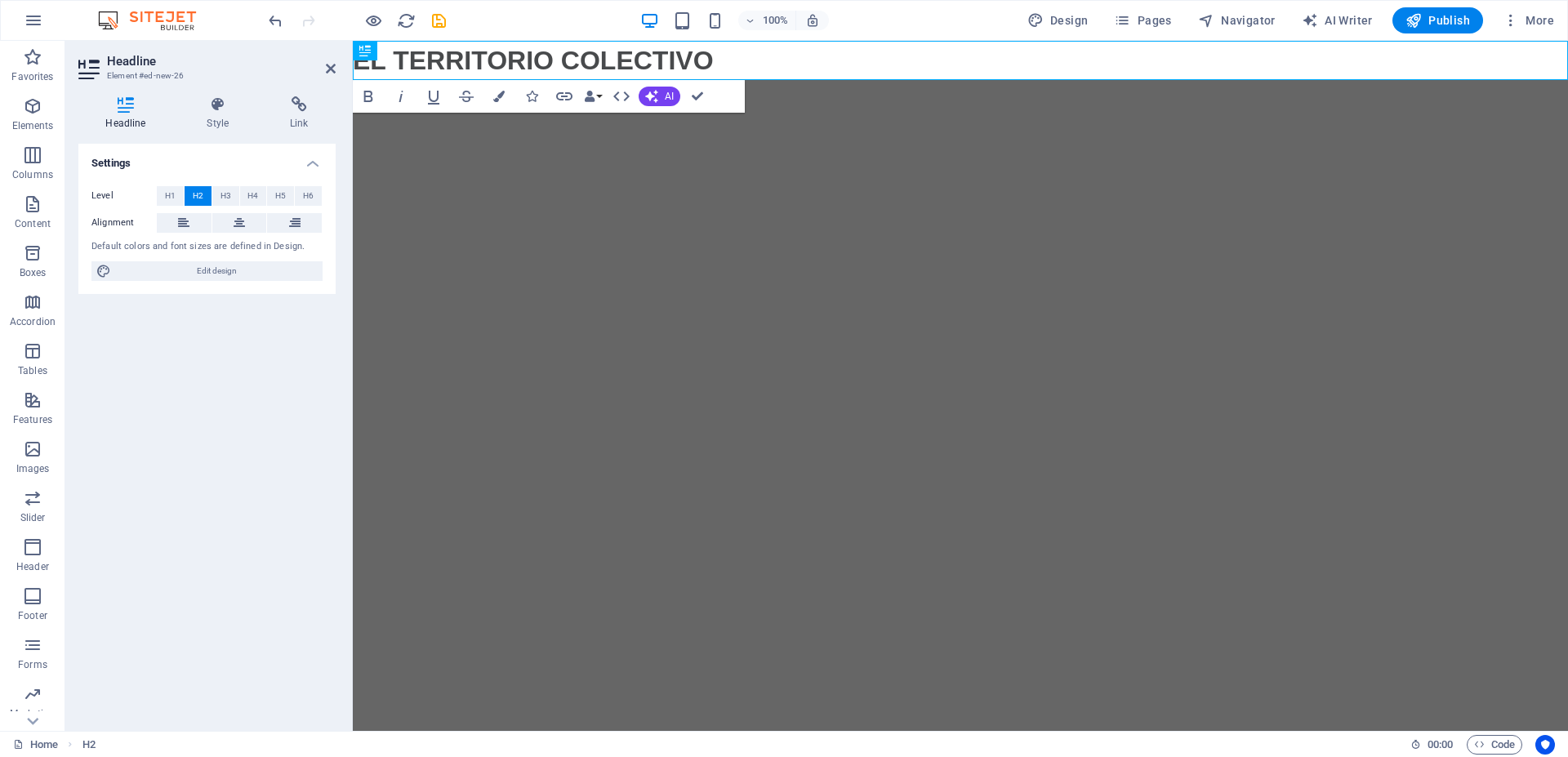
click at [606, 80] on html "Skip to main content EL TERRITORIO COLECTIVO ​ ​" at bounding box center [961, 60] width 1216 height 39
click at [177, 198] on button "H1" at bounding box center [170, 197] width 27 height 20
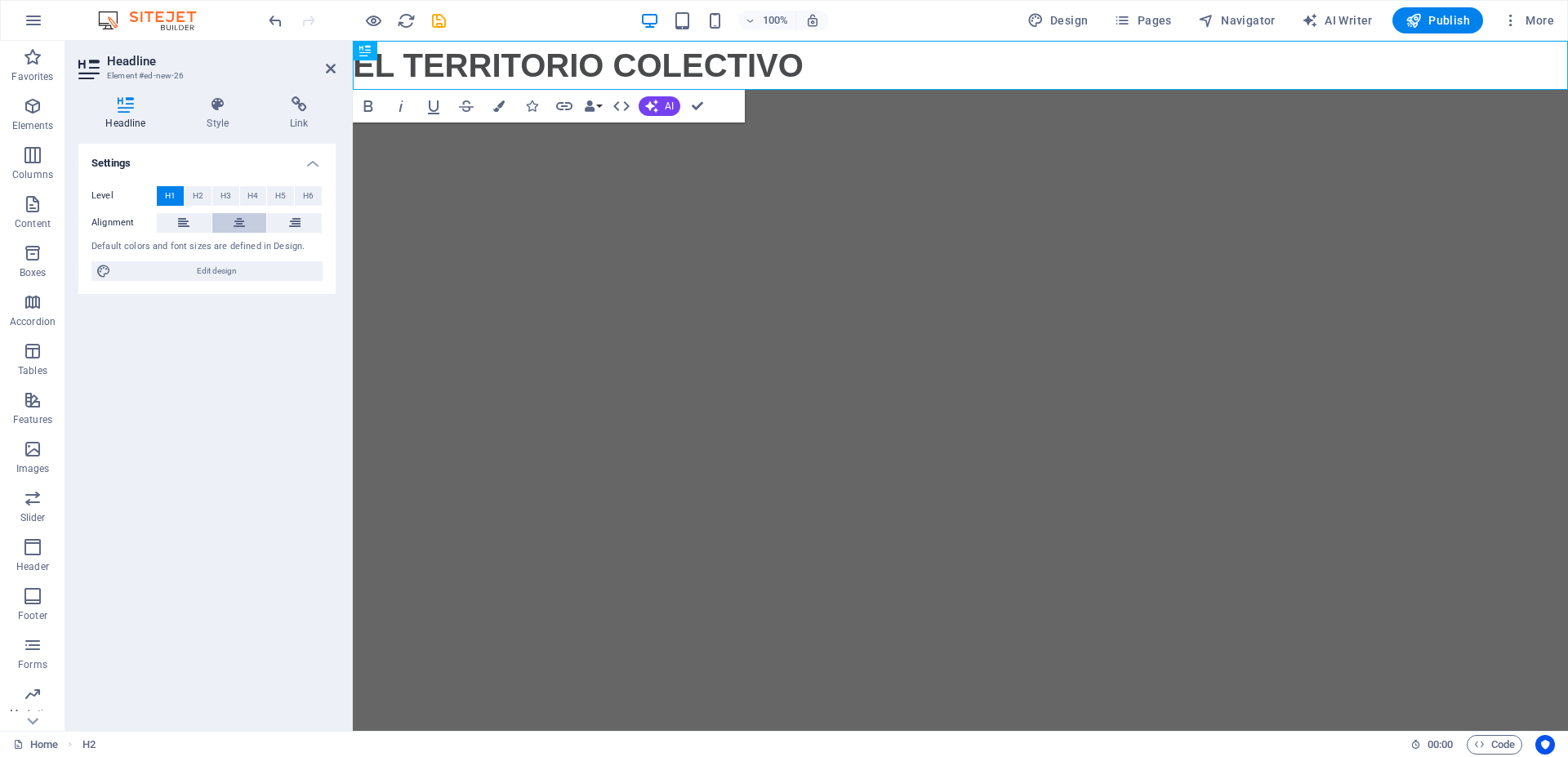
click at [240, 226] on icon at bounding box center [240, 223] width 12 height 20
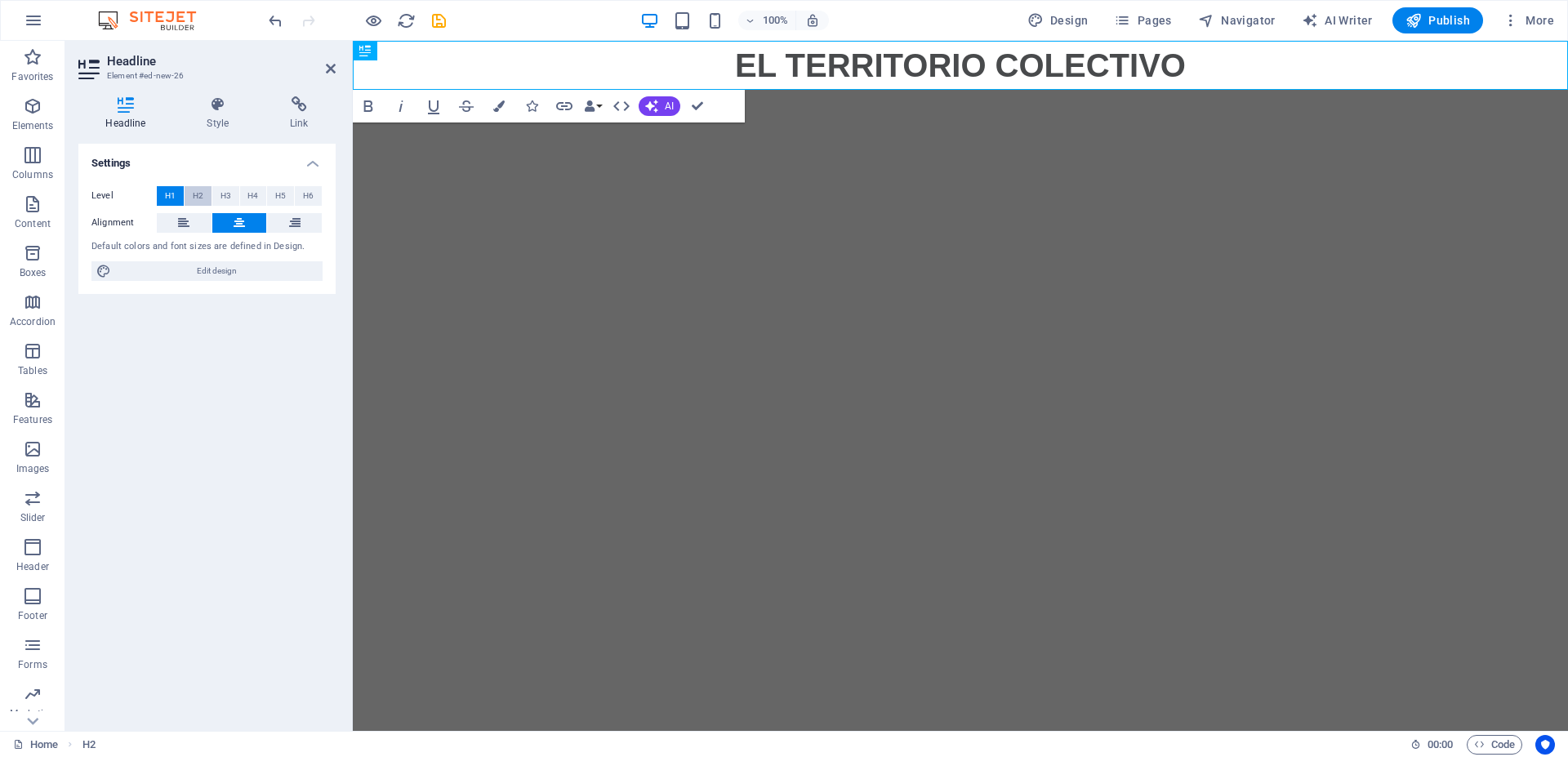
drag, startPoint x: 193, startPoint y: 216, endPoint x: 207, endPoint y: 203, distance: 19.1
click at [193, 216] on button at bounding box center [184, 223] width 55 height 20
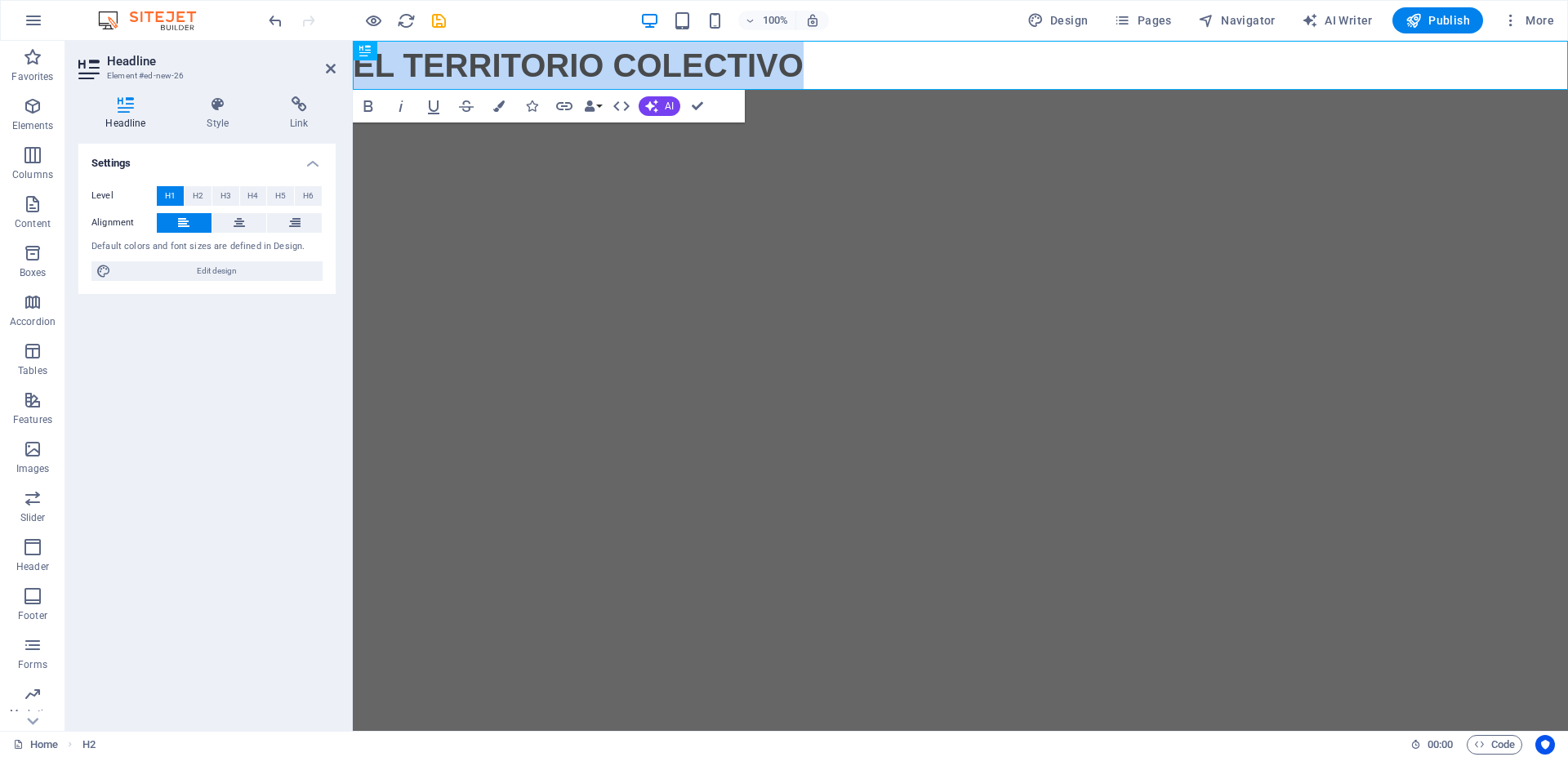
drag, startPoint x: 803, startPoint y: 66, endPoint x: 692, endPoint y: 110, distance: 119.4
click at [353, 70] on html "Skip to main content EL TERRITORIO COLECTIVO ​ ​" at bounding box center [961, 65] width 1216 height 49
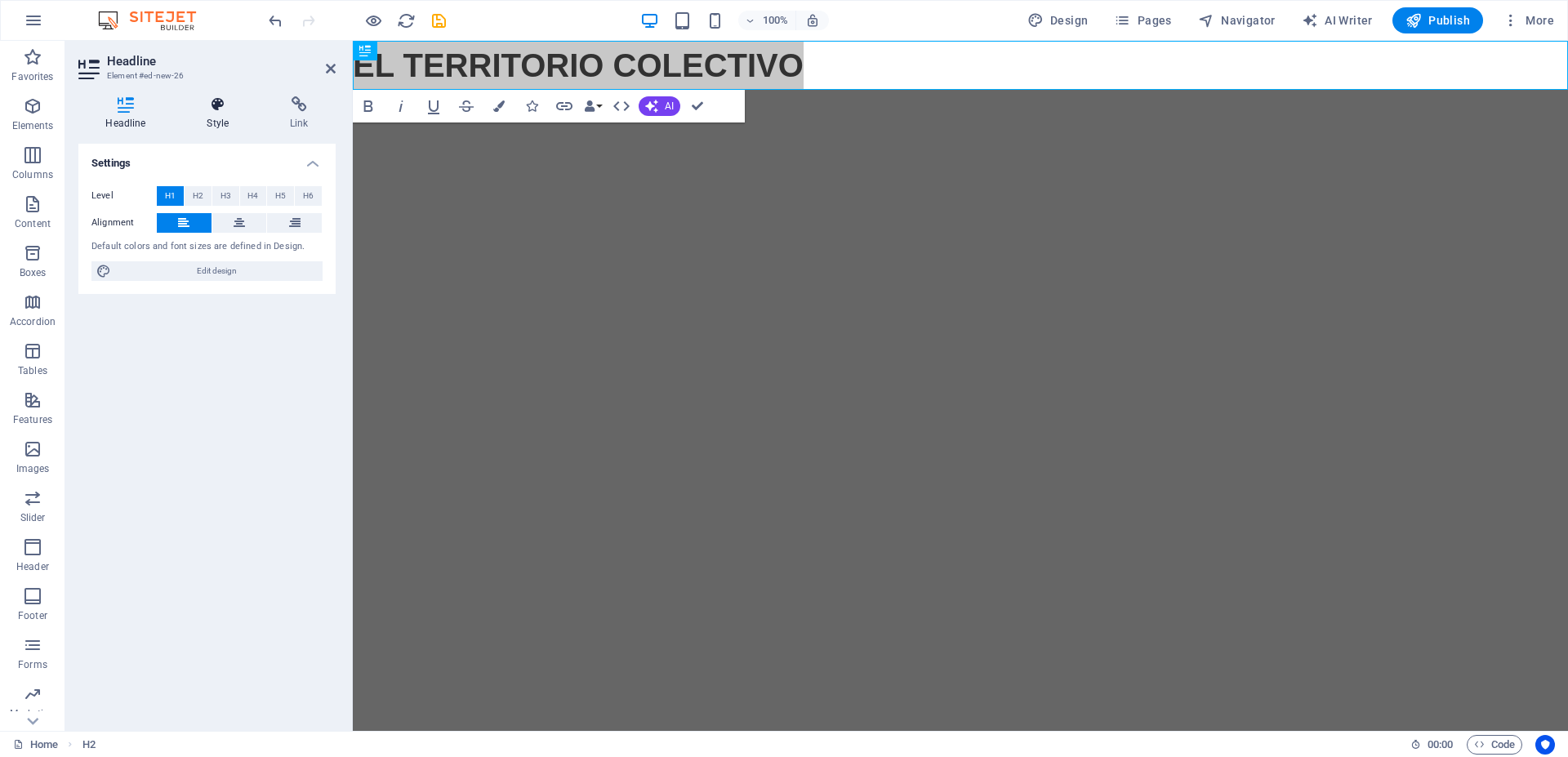
click at [223, 109] on icon at bounding box center [218, 104] width 77 height 17
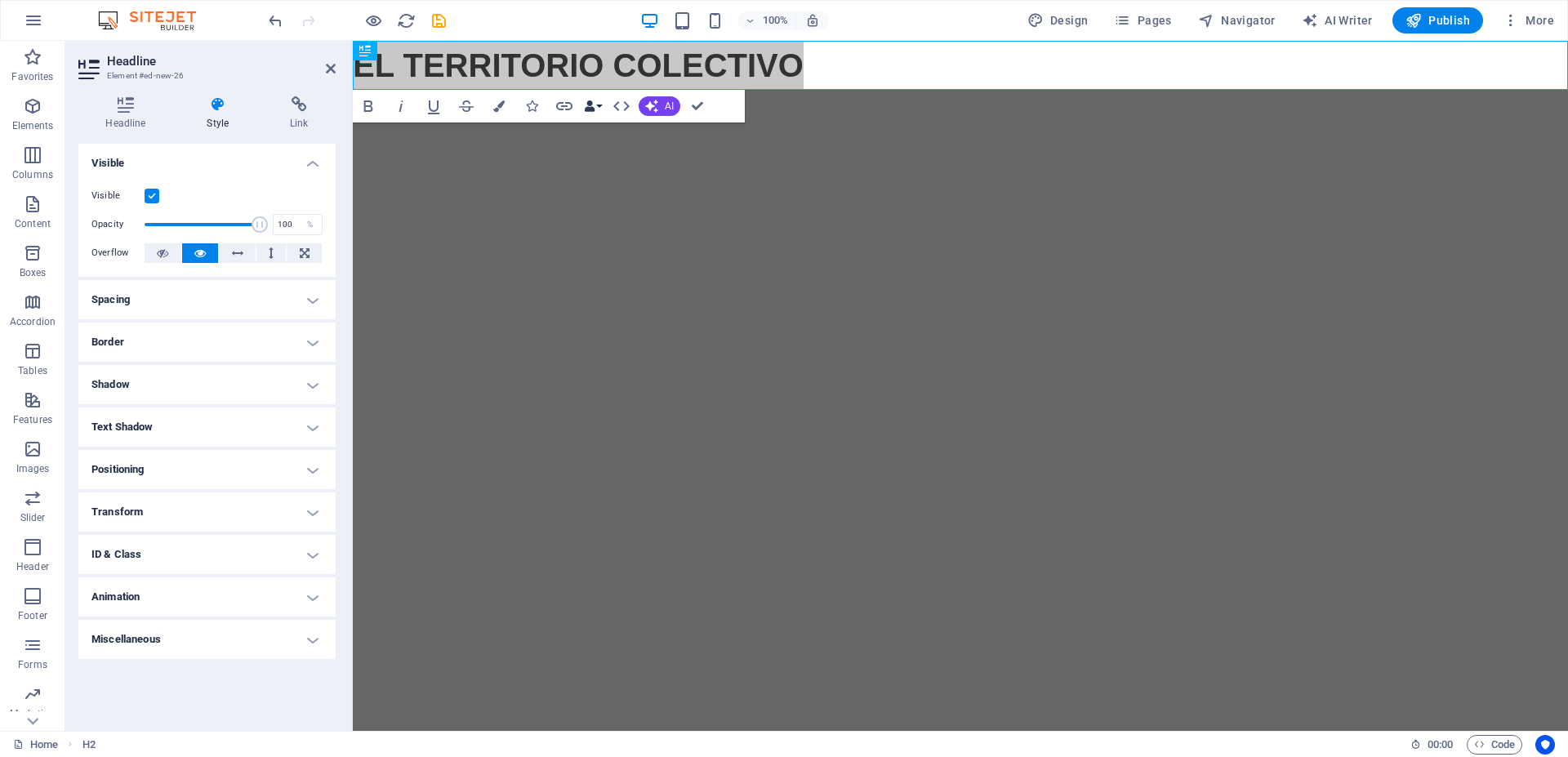
click at [600, 112] on button "Data Bindings" at bounding box center [593, 105] width 23 height 32
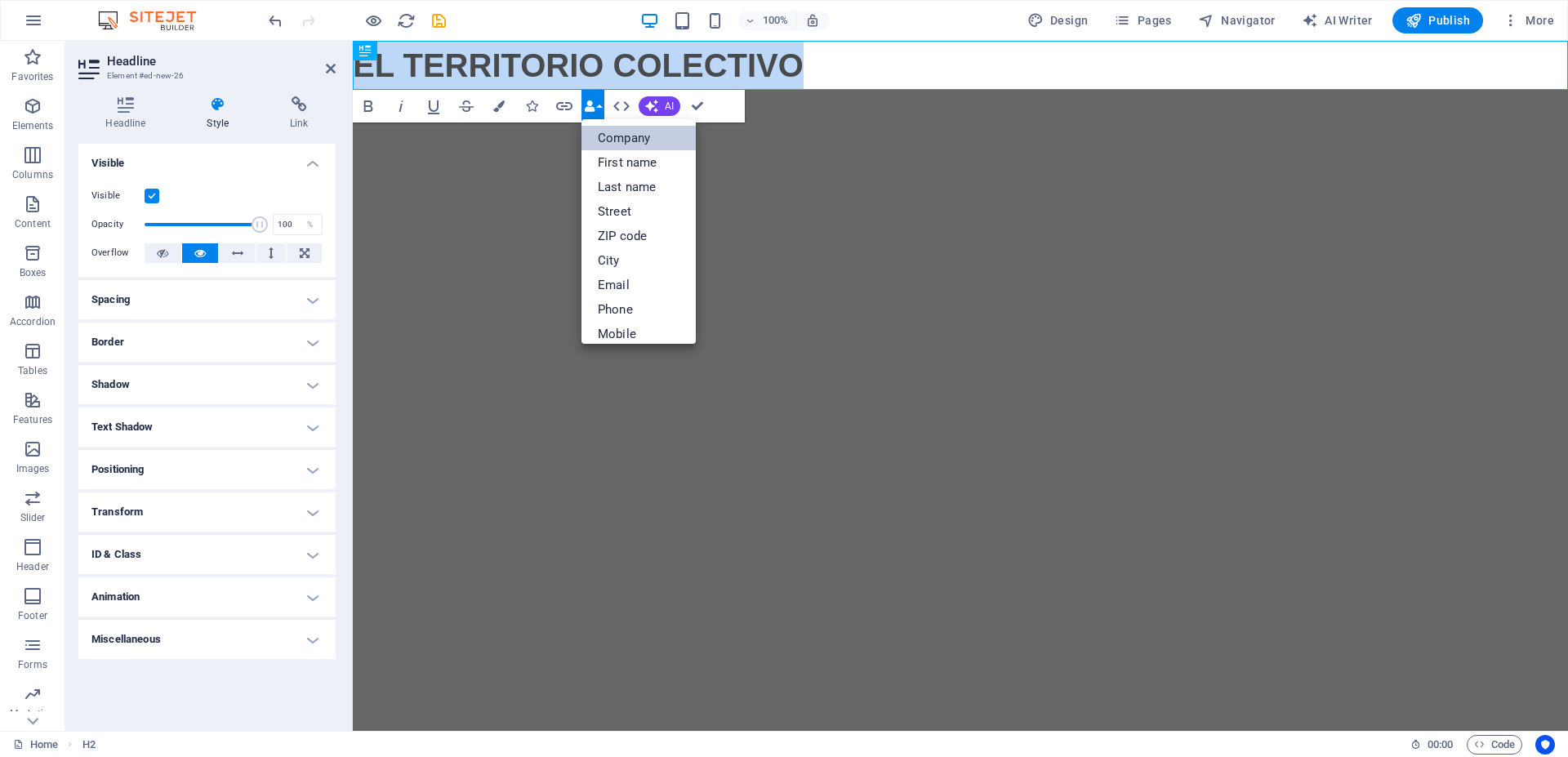
click at [625, 144] on link "Company" at bounding box center [638, 138] width 114 height 25
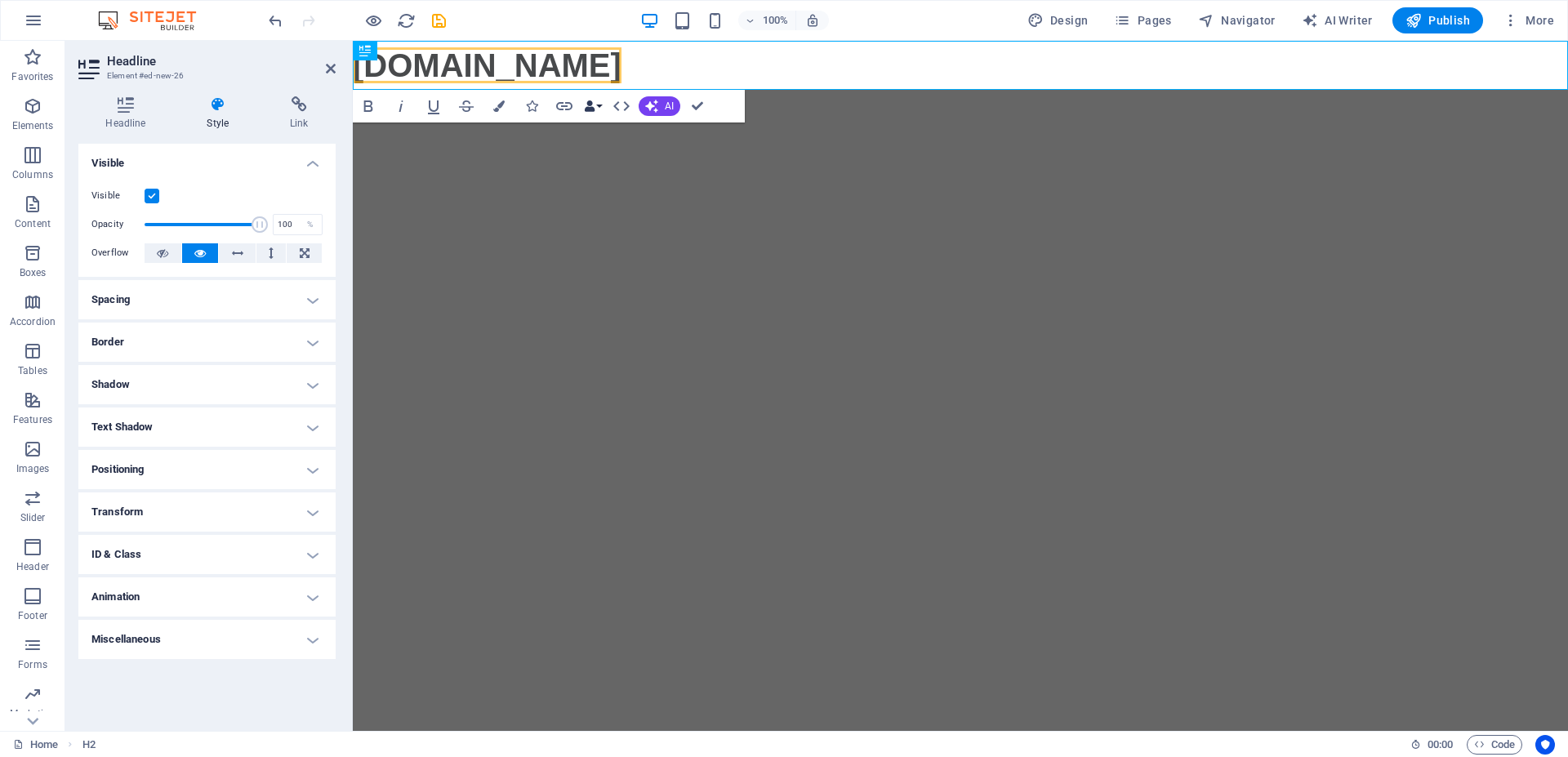
click at [595, 107] on button "Data Bindings" at bounding box center [593, 105] width 23 height 32
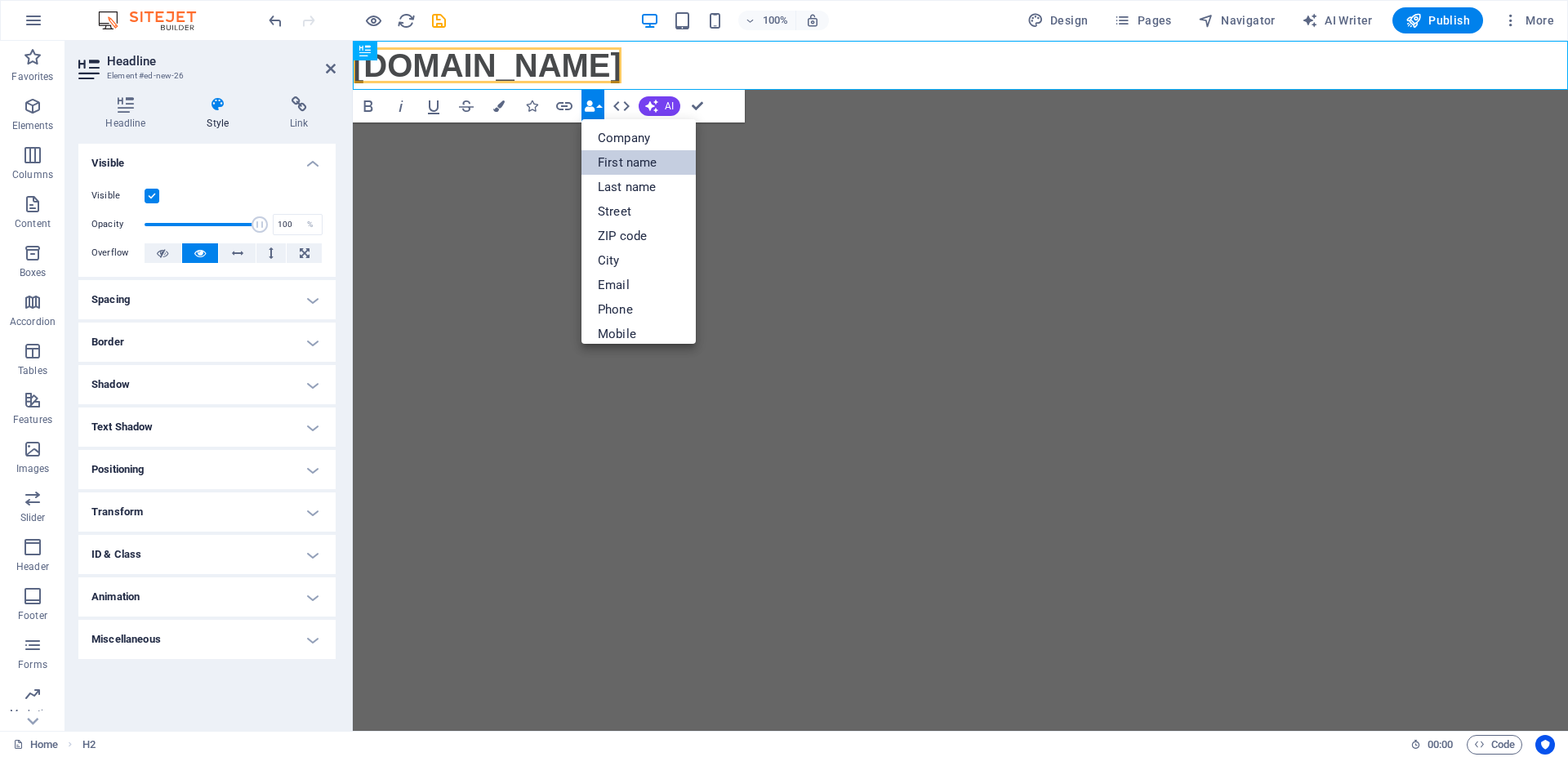
click at [624, 155] on link "First name" at bounding box center [638, 163] width 114 height 25
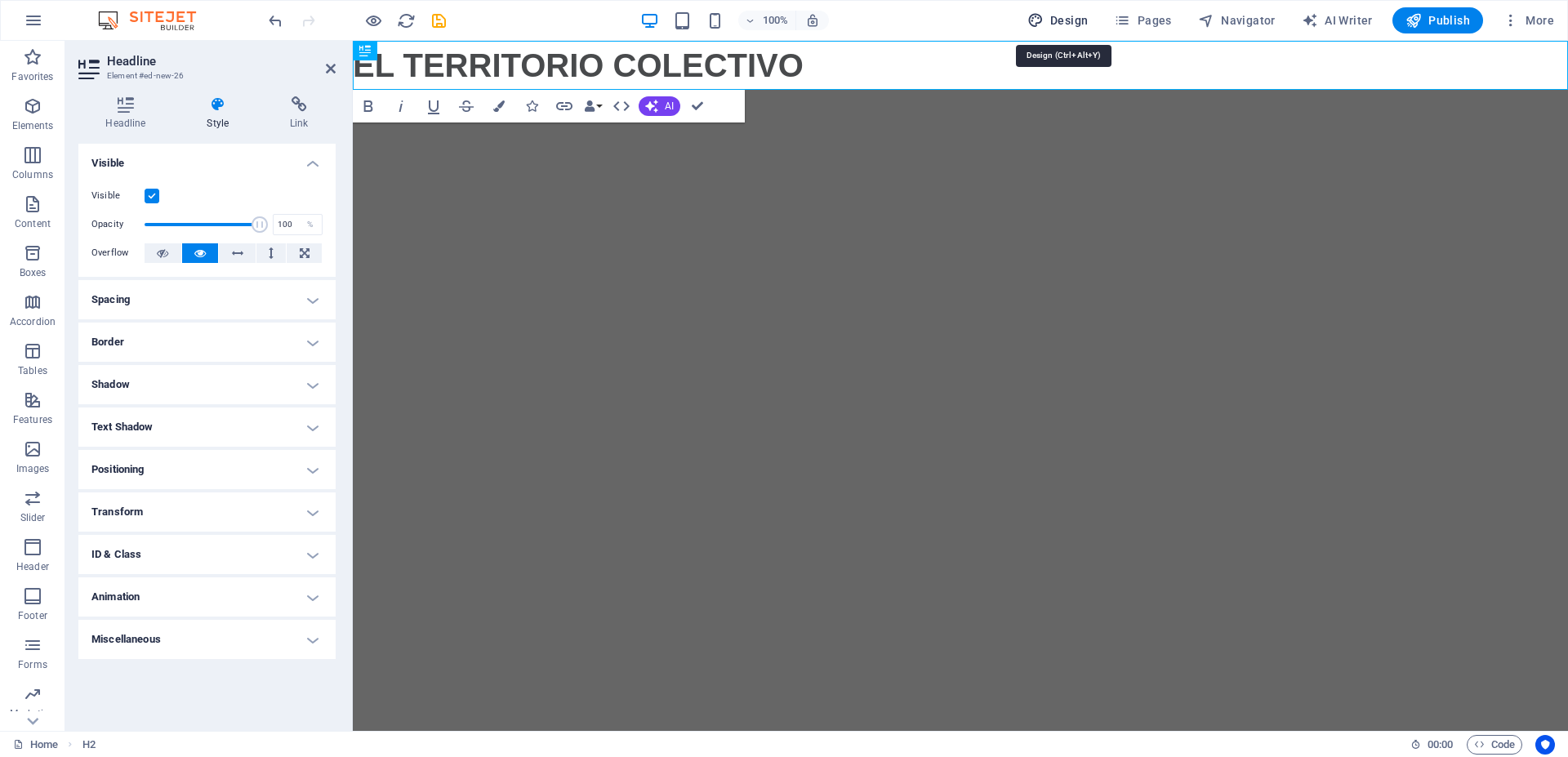
click at [1055, 17] on span "Design" at bounding box center [1058, 21] width 61 height 17
select select "px"
select select "400"
select select "px"
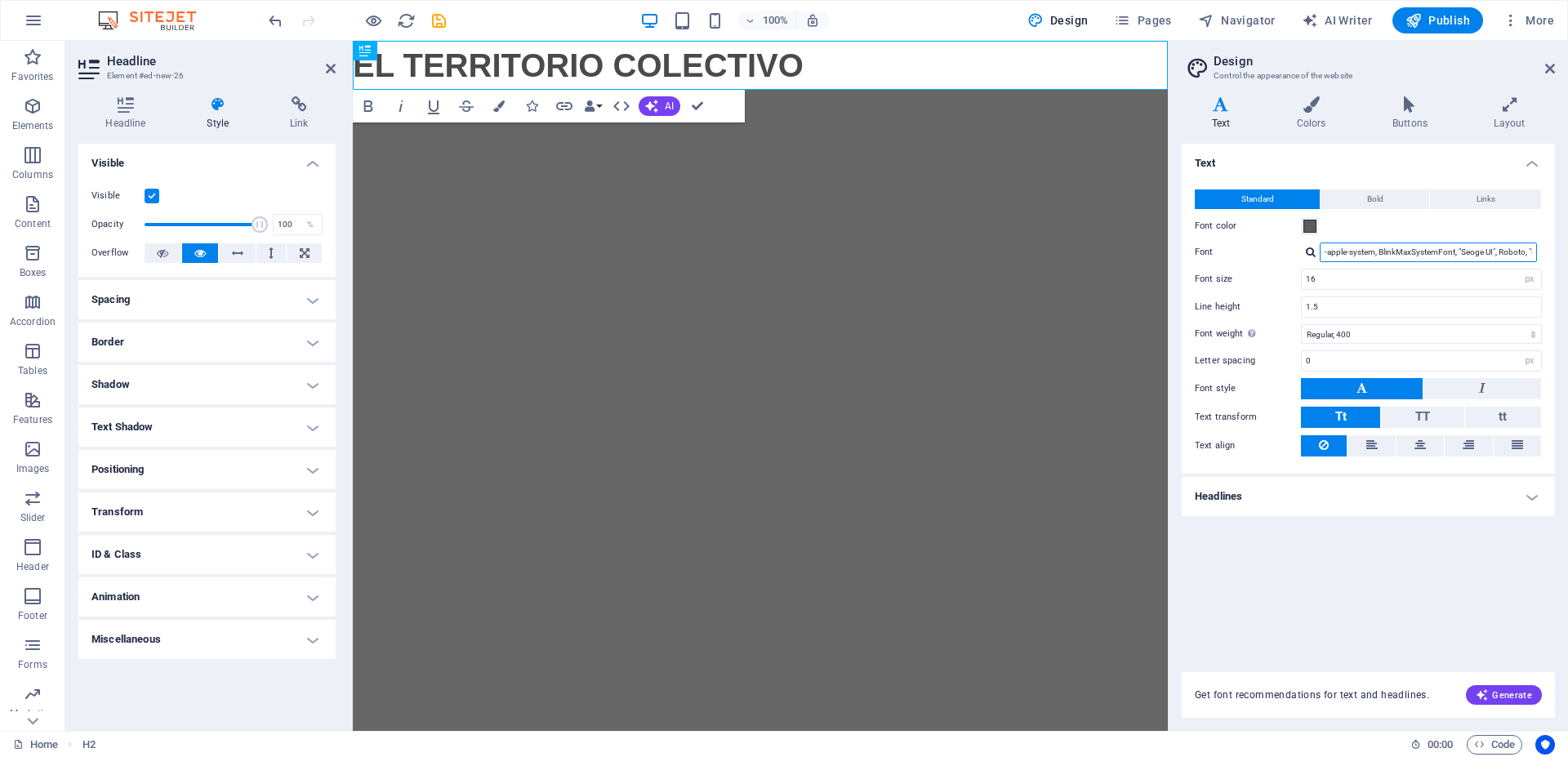
click at [1403, 250] on input "-apple-system, BlinkMaxSystemFont, "Seoge UI", Roboto, "Helvetica Neue", Arial,…" at bounding box center [1429, 253] width 217 height 20
click at [1284, 258] on label "Font" at bounding box center [1248, 253] width 106 height 20
click at [1320, 258] on input "-apple-system, BlinkMaxSystemFont, "Seoge UI", Roboto, "Helvetica Neue", Arial,…" at bounding box center [1429, 253] width 217 height 20
click at [1309, 251] on div at bounding box center [1311, 252] width 10 height 11
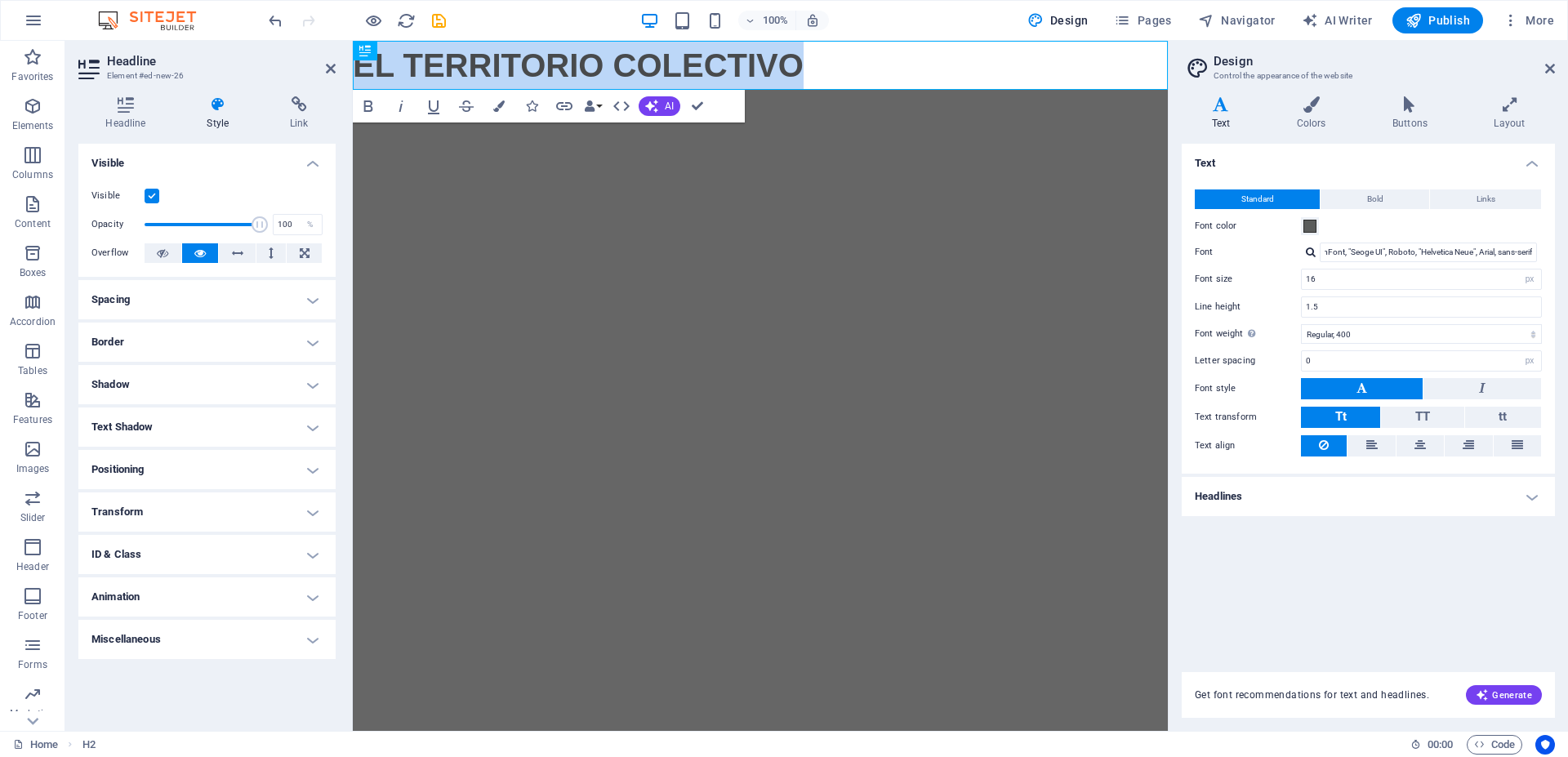
drag, startPoint x: 812, startPoint y: 65, endPoint x: 308, endPoint y: 63, distance: 504.0
click at [353, 63] on html "Skip to main content EL TERRITORIO COLECTIVO ​ ​" at bounding box center [760, 65] width 815 height 49
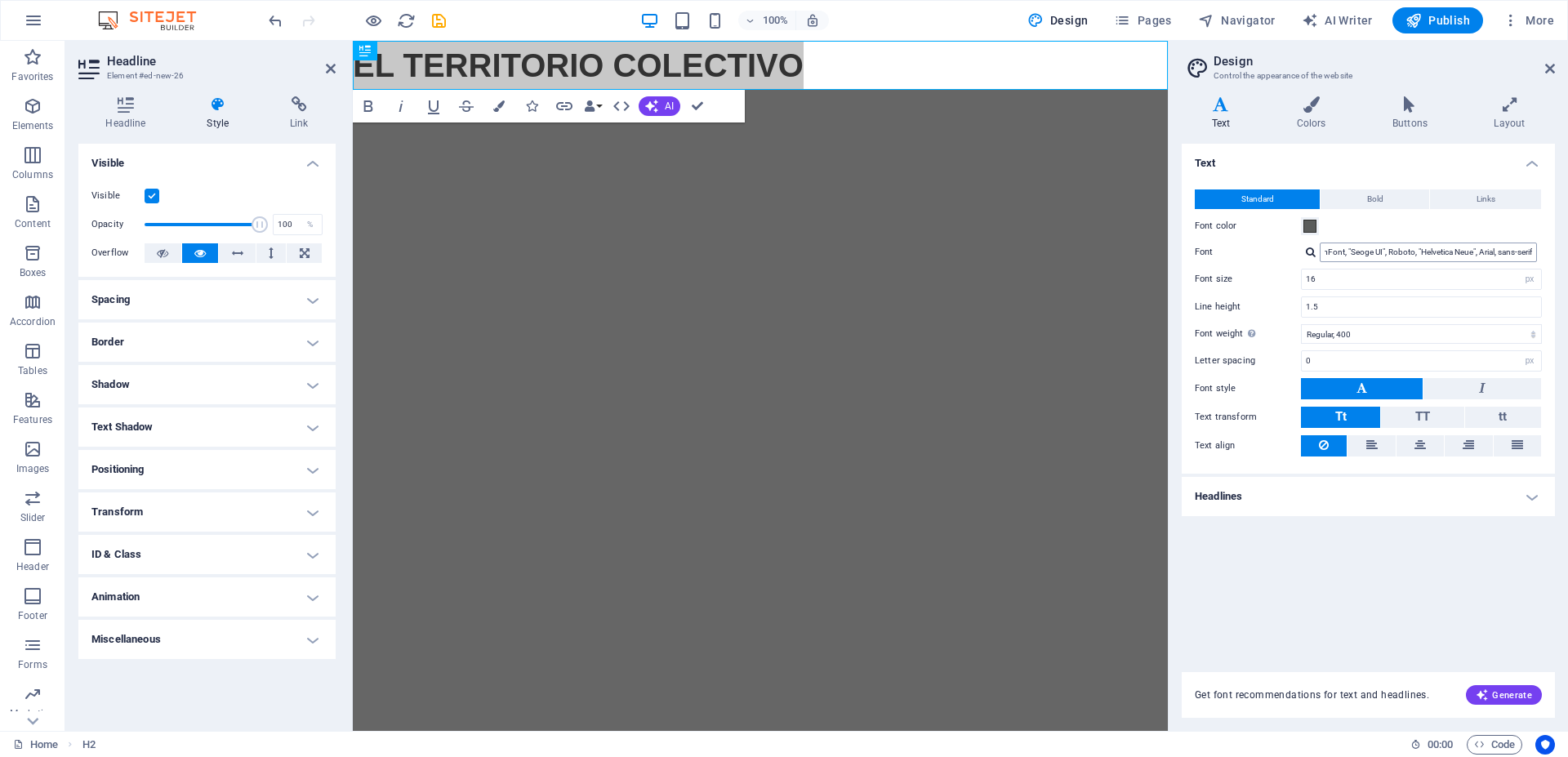
click at [1343, 250] on input "-apple-system, BlinkMaxSystemFont, "Seoge UI", Roboto, "Helvetica Neue", Arial,…" at bounding box center [1429, 253] width 217 height 20
click at [1308, 251] on div at bounding box center [1311, 252] width 10 height 11
click at [1352, 274] on div "Manage fonts →" at bounding box center [1432, 274] width 216 height 17
select select "popularity"
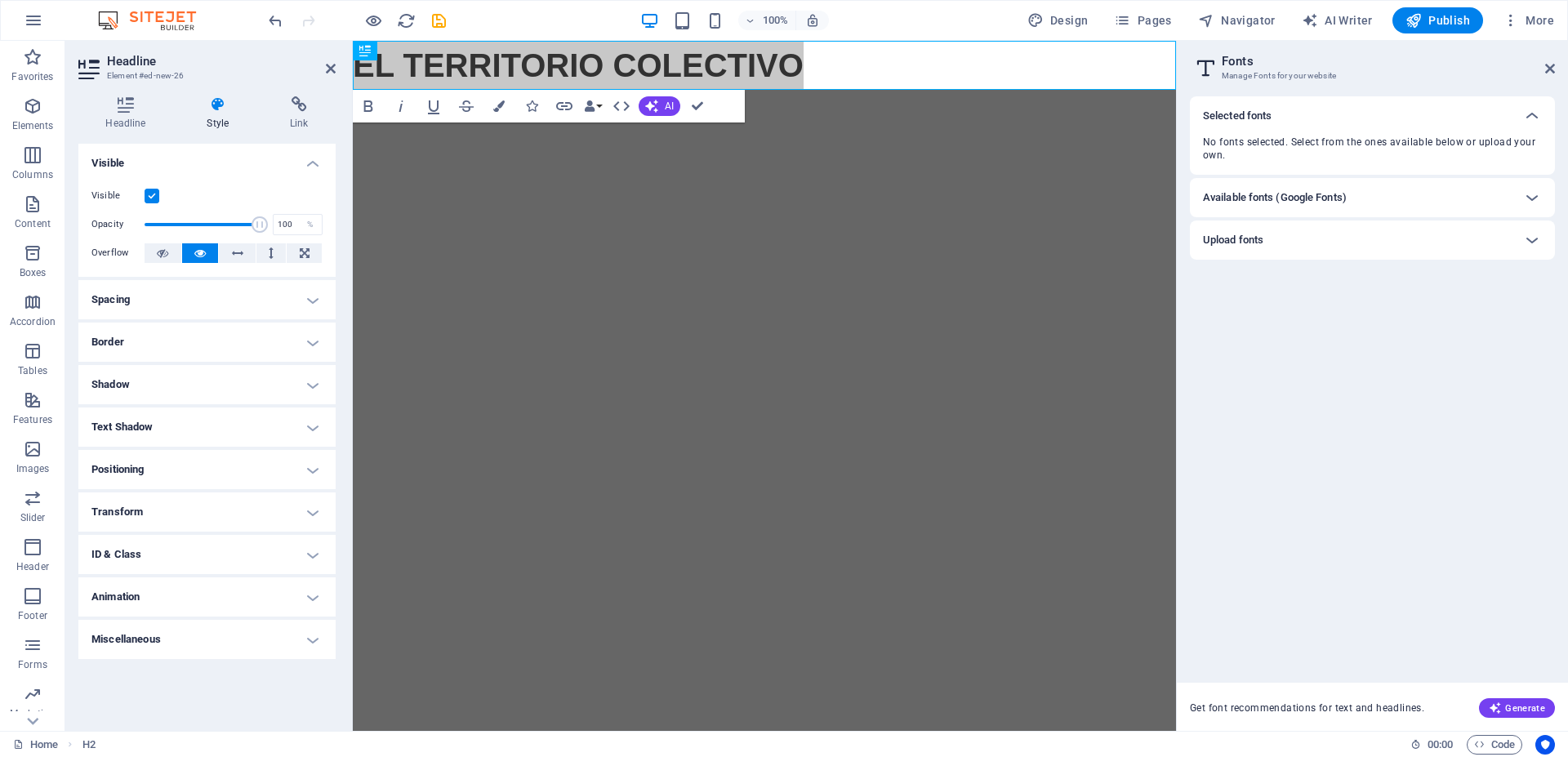
click at [1265, 196] on h6 "Available fonts (Google Fonts)" at bounding box center [1274, 198] width 143 height 20
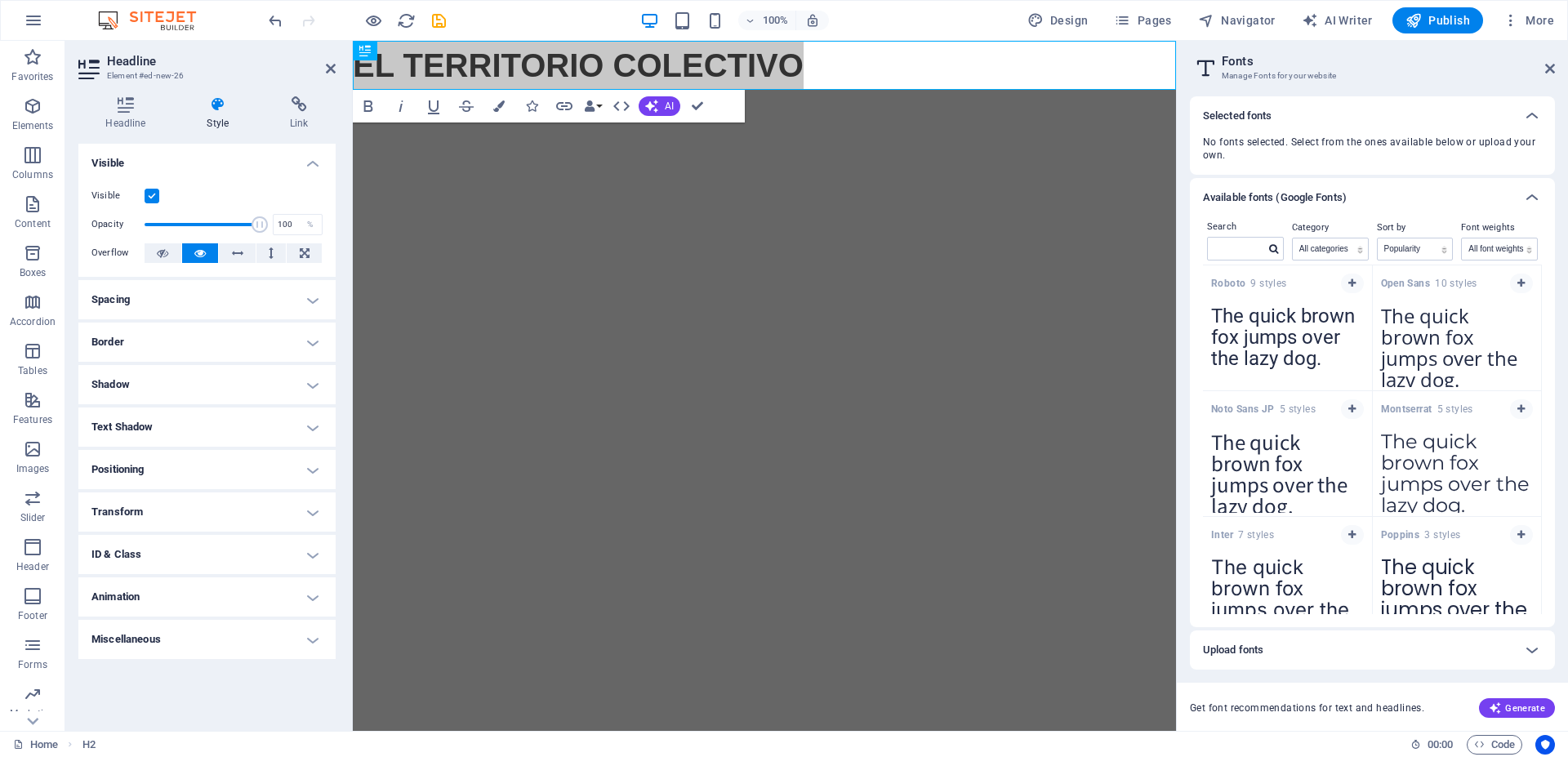
click at [1468, 445] on textarea "The quick brown fox jumps over the lazy dog." at bounding box center [1458, 468] width 169 height 90
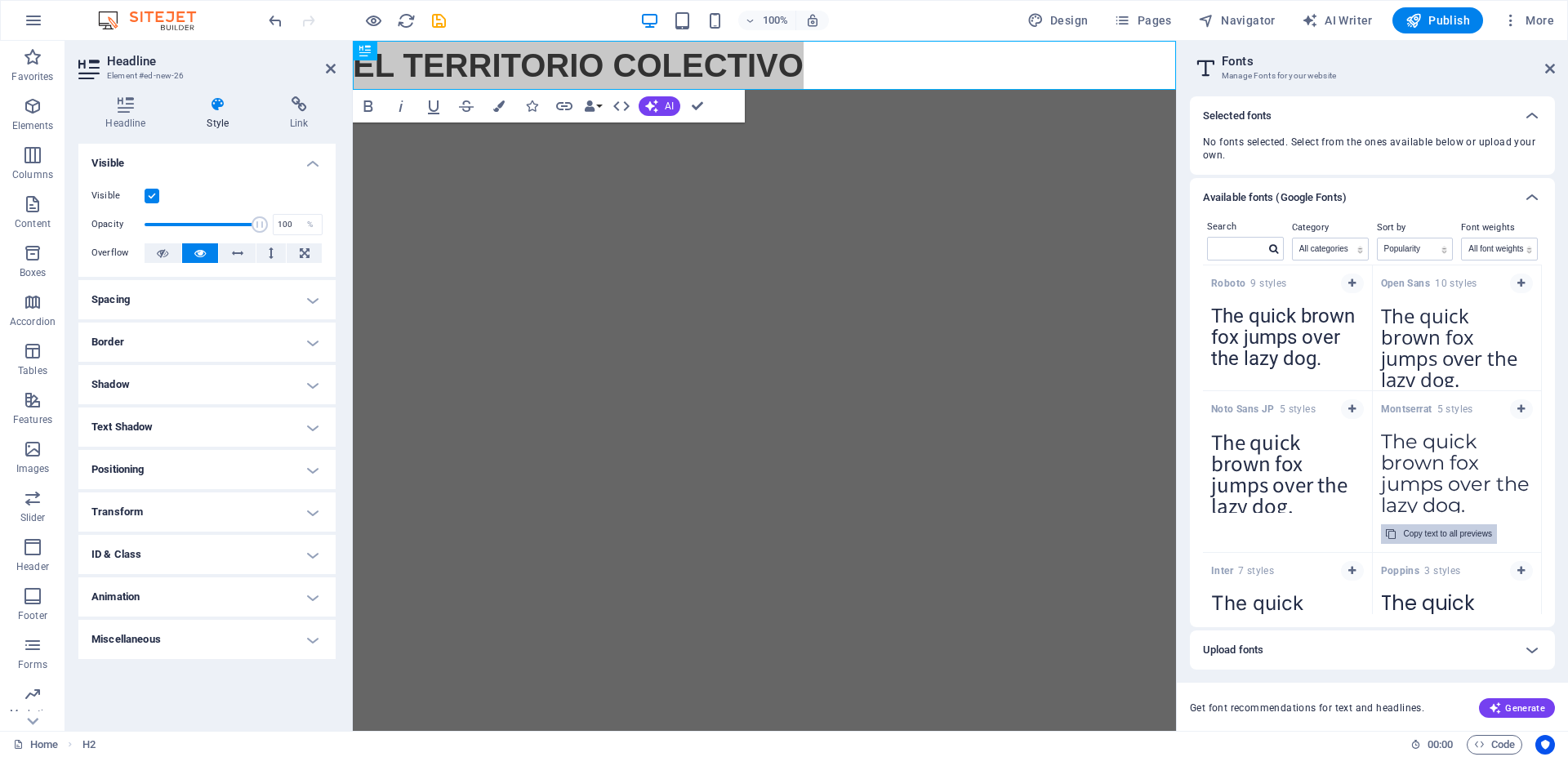
click at [1442, 536] on div "Copy text to all previews" at bounding box center [1448, 534] width 88 height 20
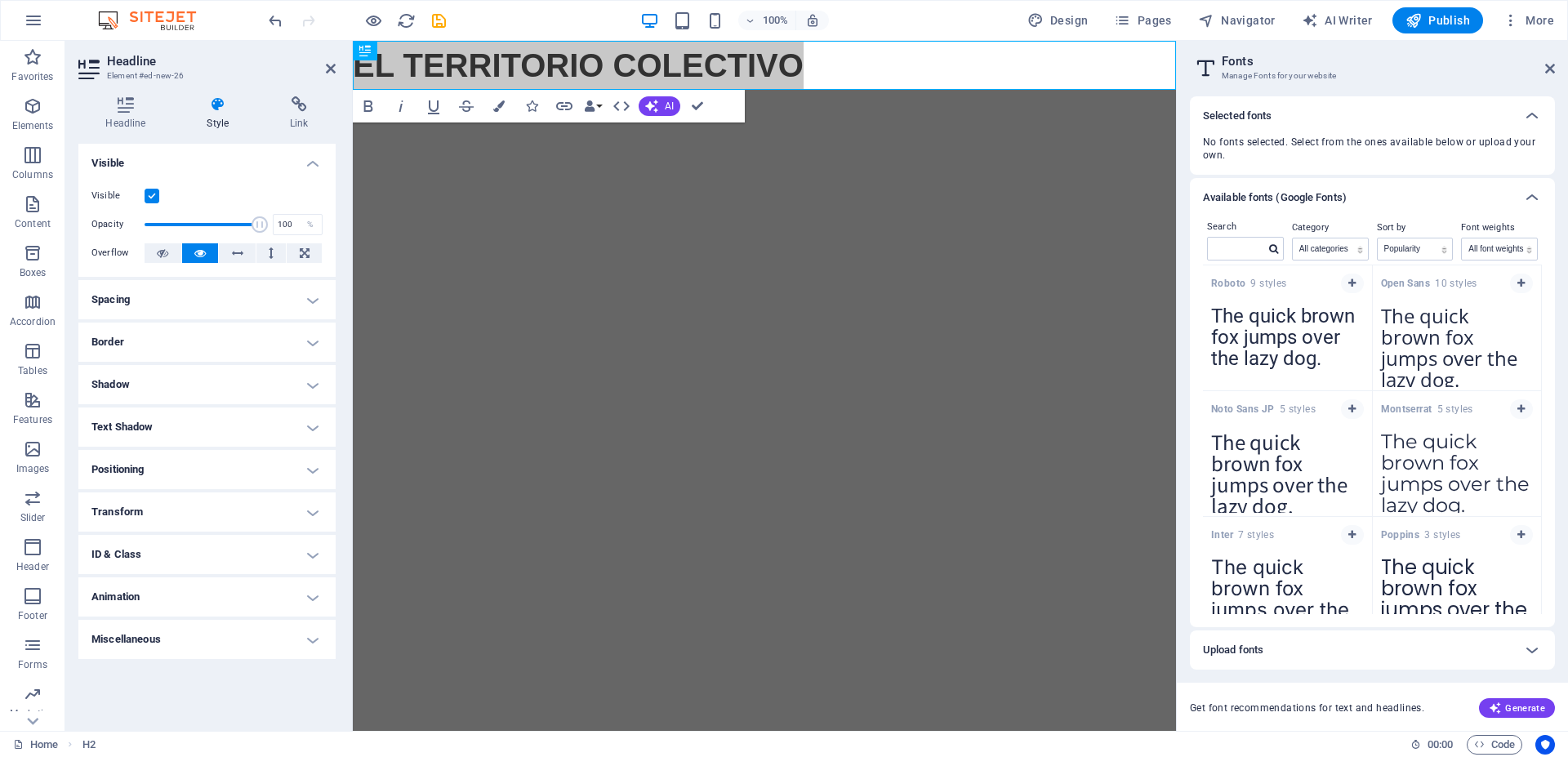
click at [1425, 446] on textarea "The quick brown fox jumps over the lazy dog." at bounding box center [1458, 468] width 169 height 90
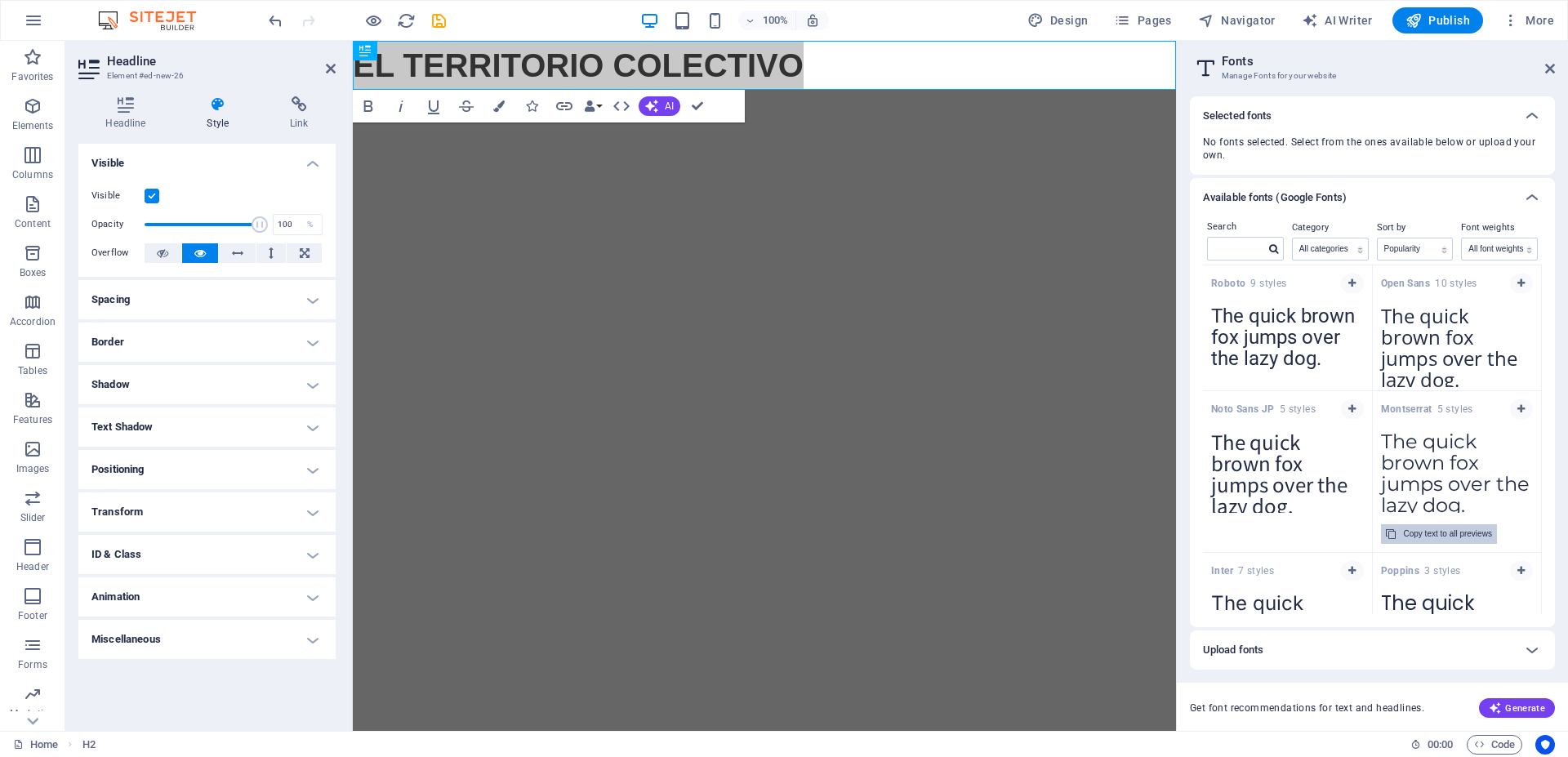
click at [1411, 538] on div "Copy text to all previews" at bounding box center [1448, 534] width 88 height 20
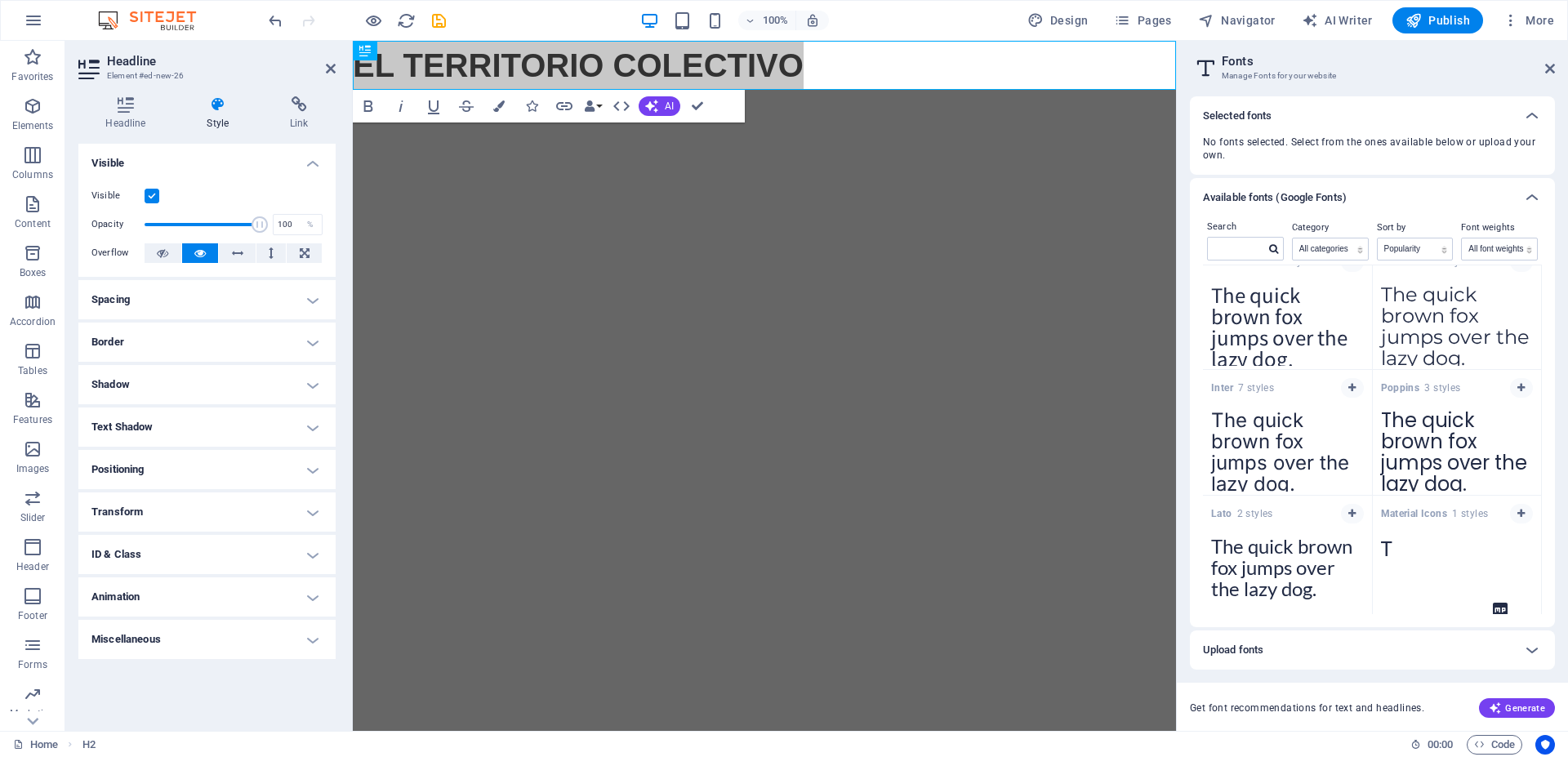
scroll to position [74, 0]
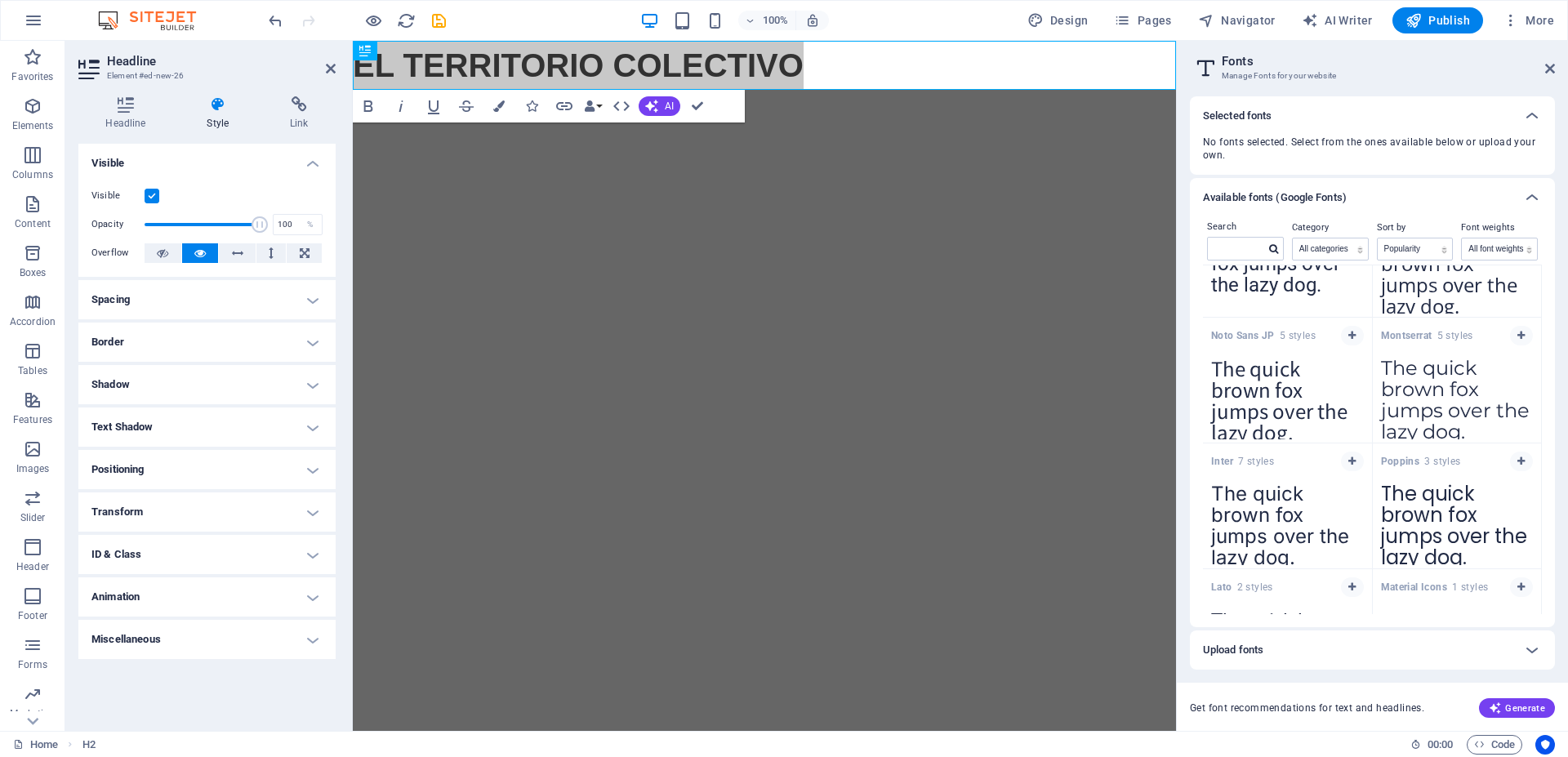
click at [1487, 392] on textarea "The quick brown fox jumps over the lazy dog." at bounding box center [1458, 395] width 169 height 90
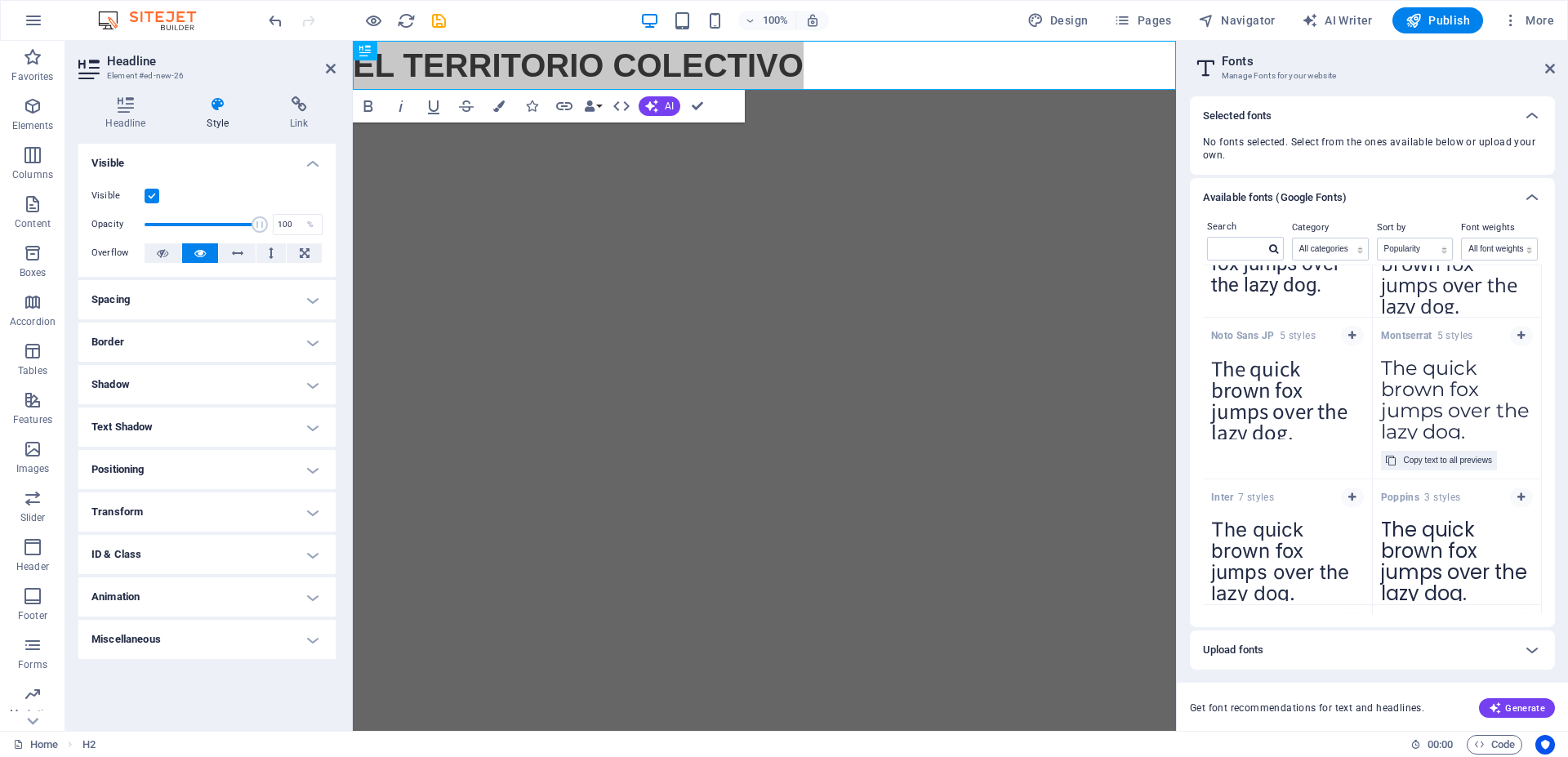
scroll to position [0, 0]
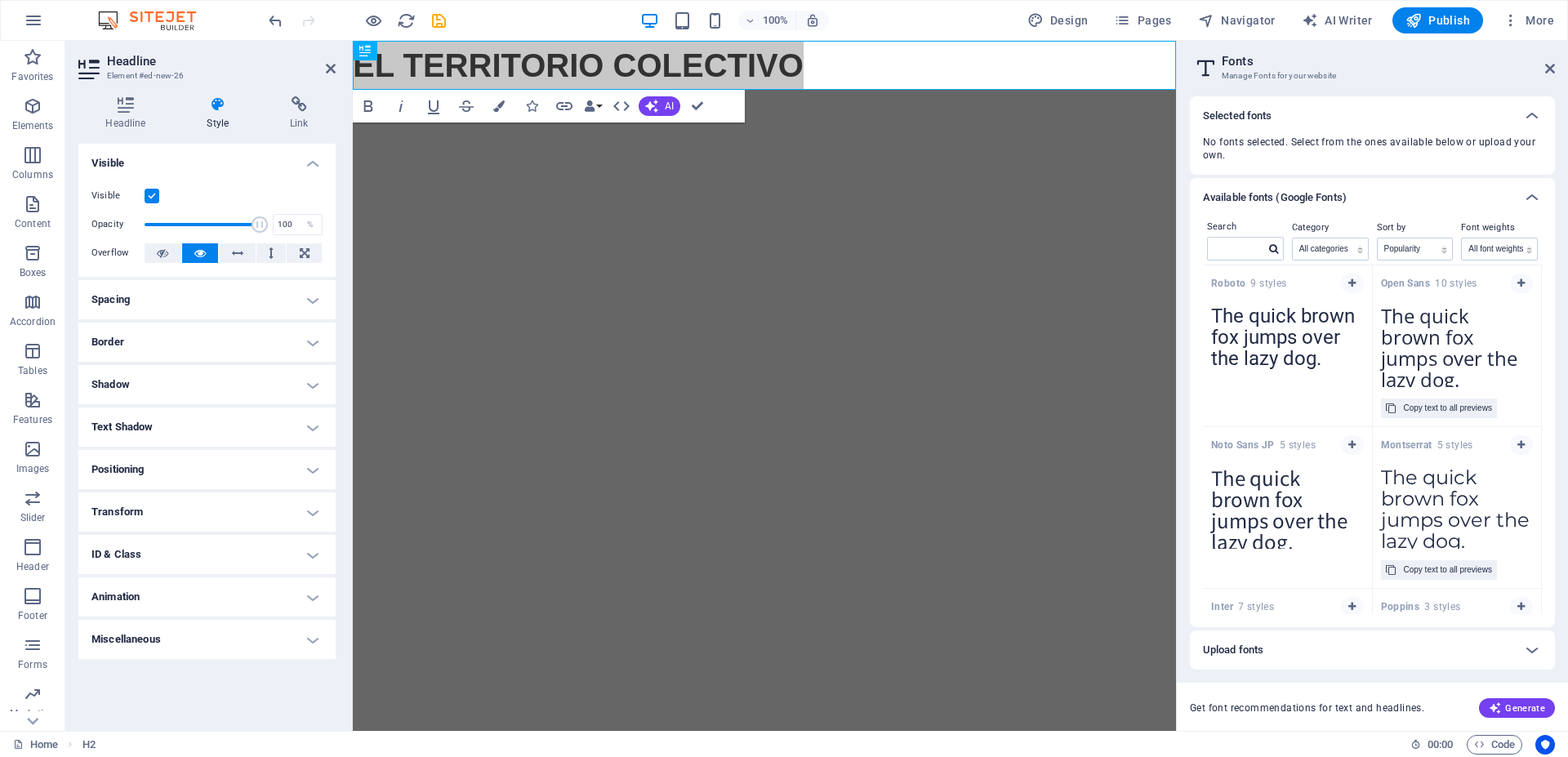
click at [1427, 320] on textarea "The quick brown fox jumps over the lazy dog." at bounding box center [1458, 342] width 169 height 90
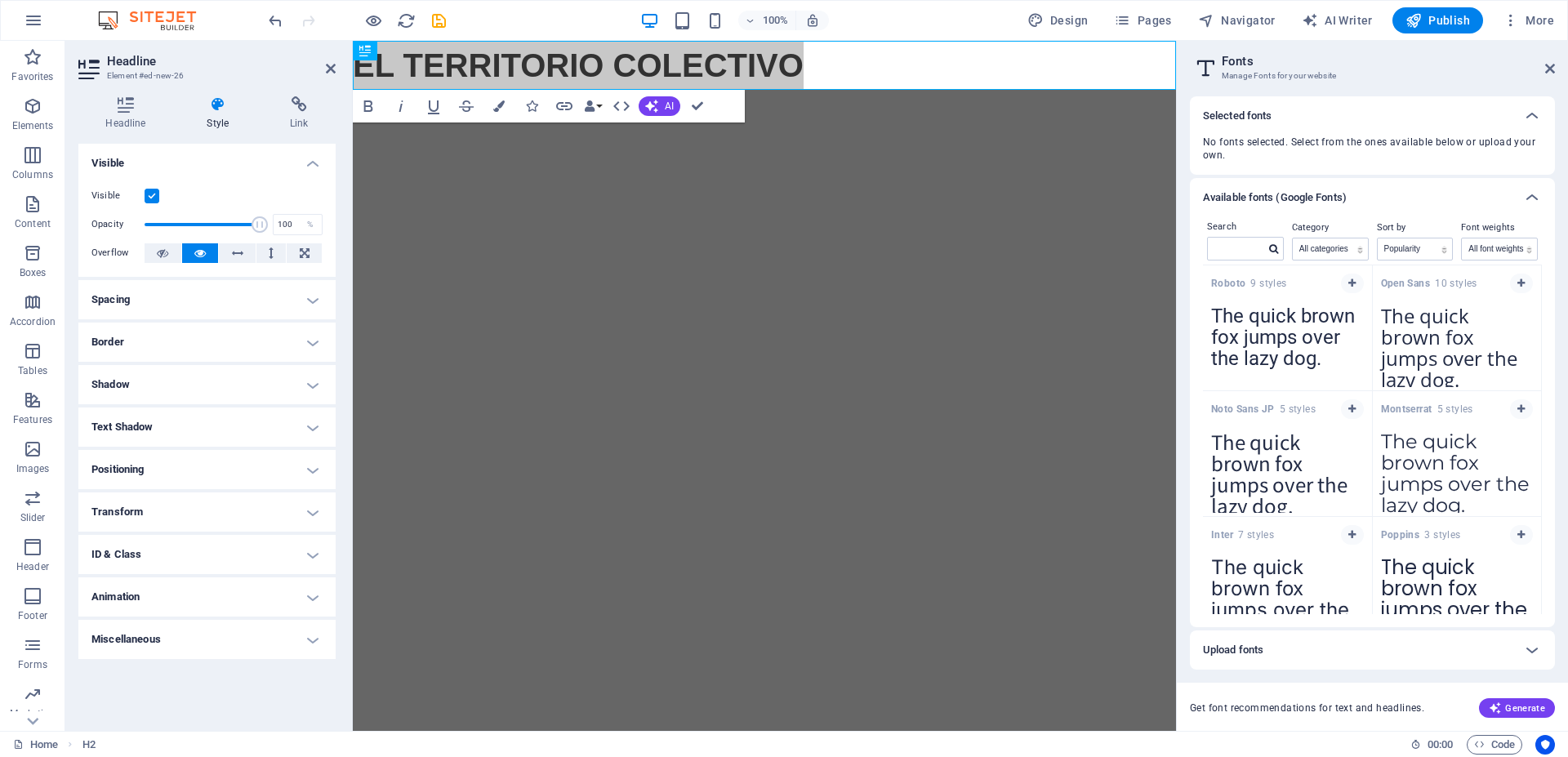
click at [1434, 412] on div "Roboto 9 styles The quick brown fox jumps over the lazy dog. Copy text to all p…" at bounding box center [1372, 439] width 339 height 349
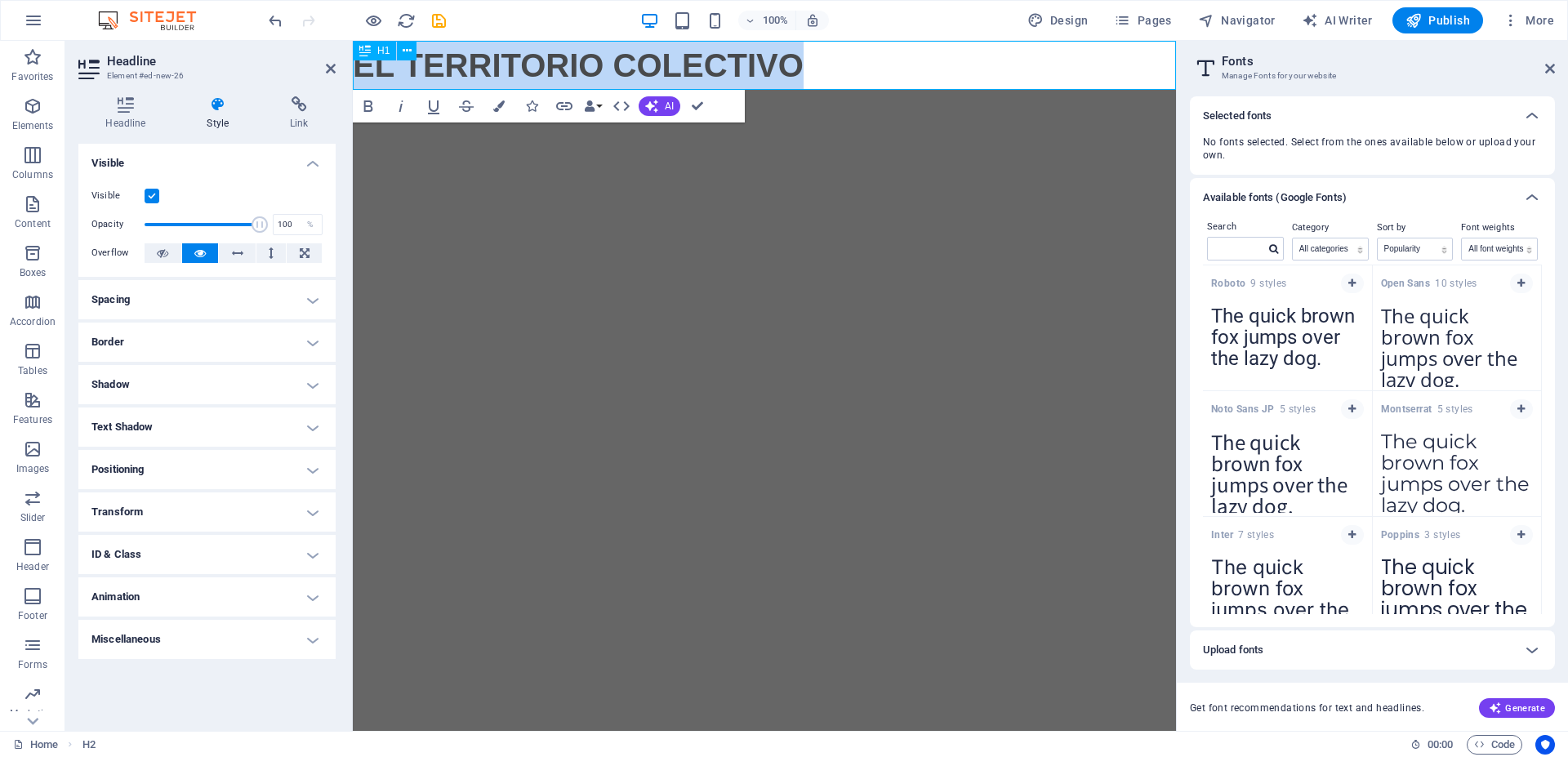
click at [799, 61] on span "EL TERRITORIO COLECTIVO" at bounding box center [579, 65] width 451 height 36
drag, startPoint x: 811, startPoint y: 61, endPoint x: 265, endPoint y: 73, distance: 546.1
click at [353, 73] on html "Skip to main content EL TERRITORIO COLECTIVO ​ ​" at bounding box center [765, 65] width 823 height 49
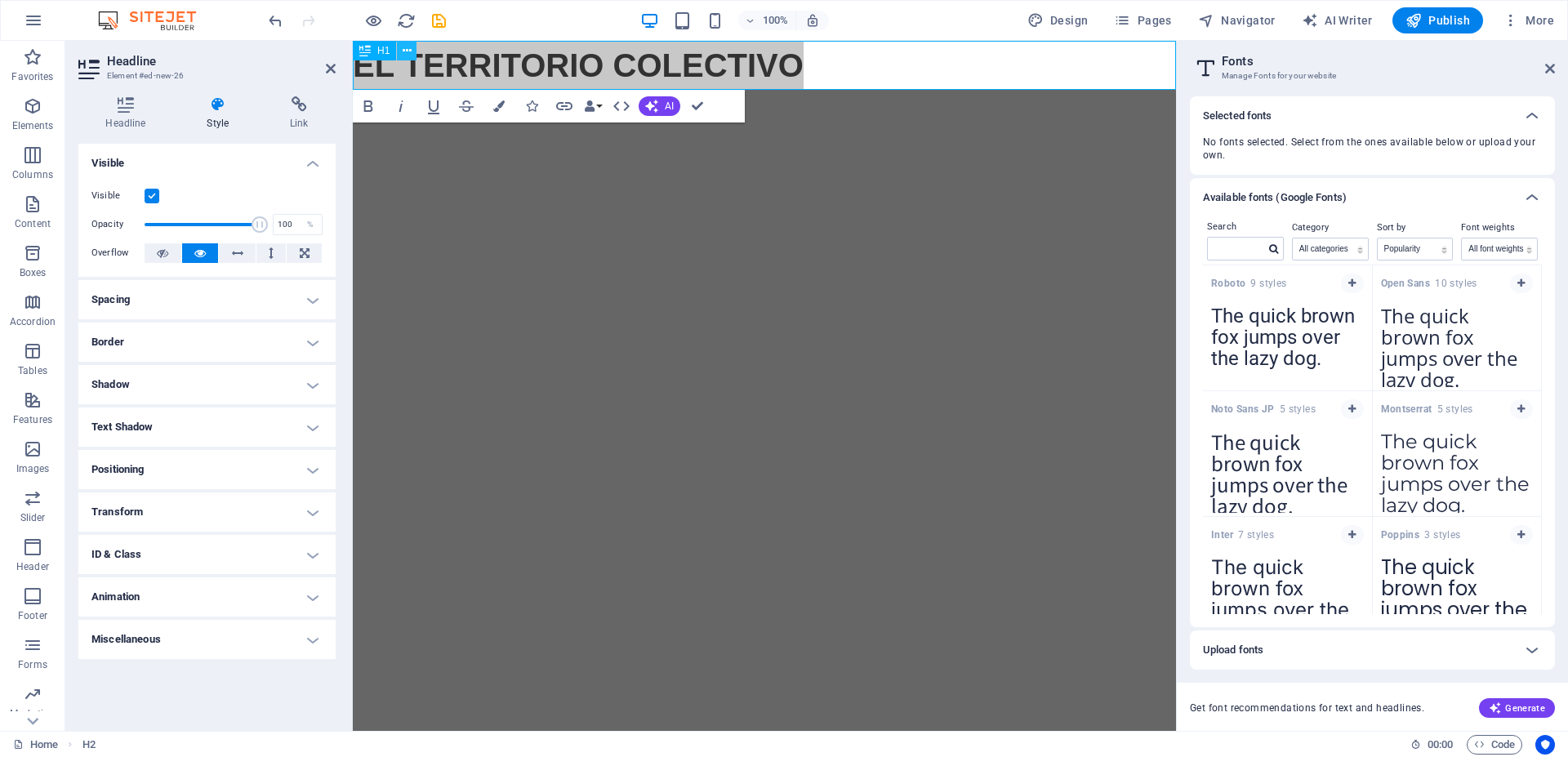
click at [405, 54] on icon at bounding box center [407, 51] width 9 height 17
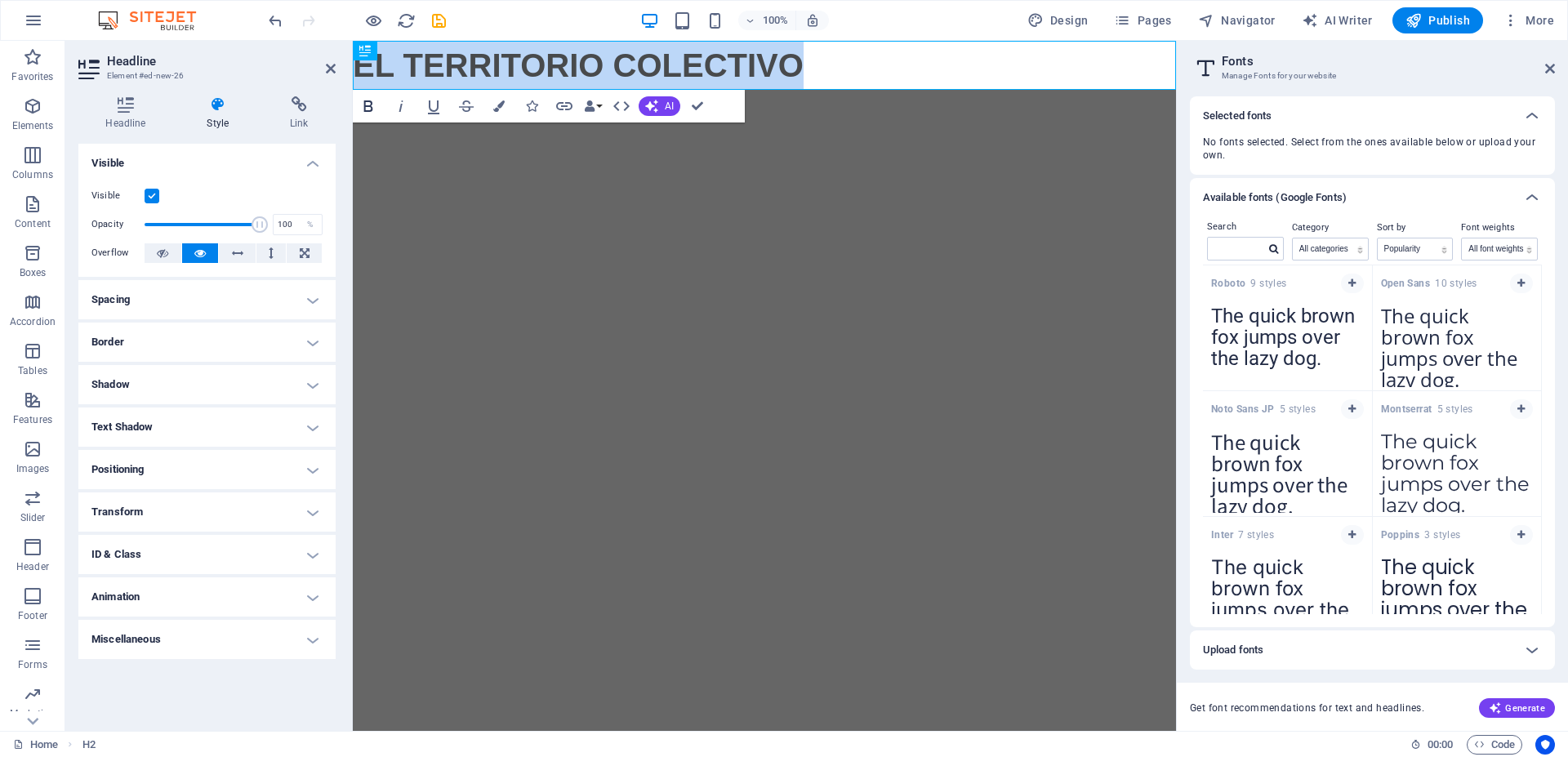
click at [368, 111] on icon "button" at bounding box center [368, 106] width 20 height 20
click at [368, 111] on icon "button" at bounding box center [368, 106] width 9 height 12
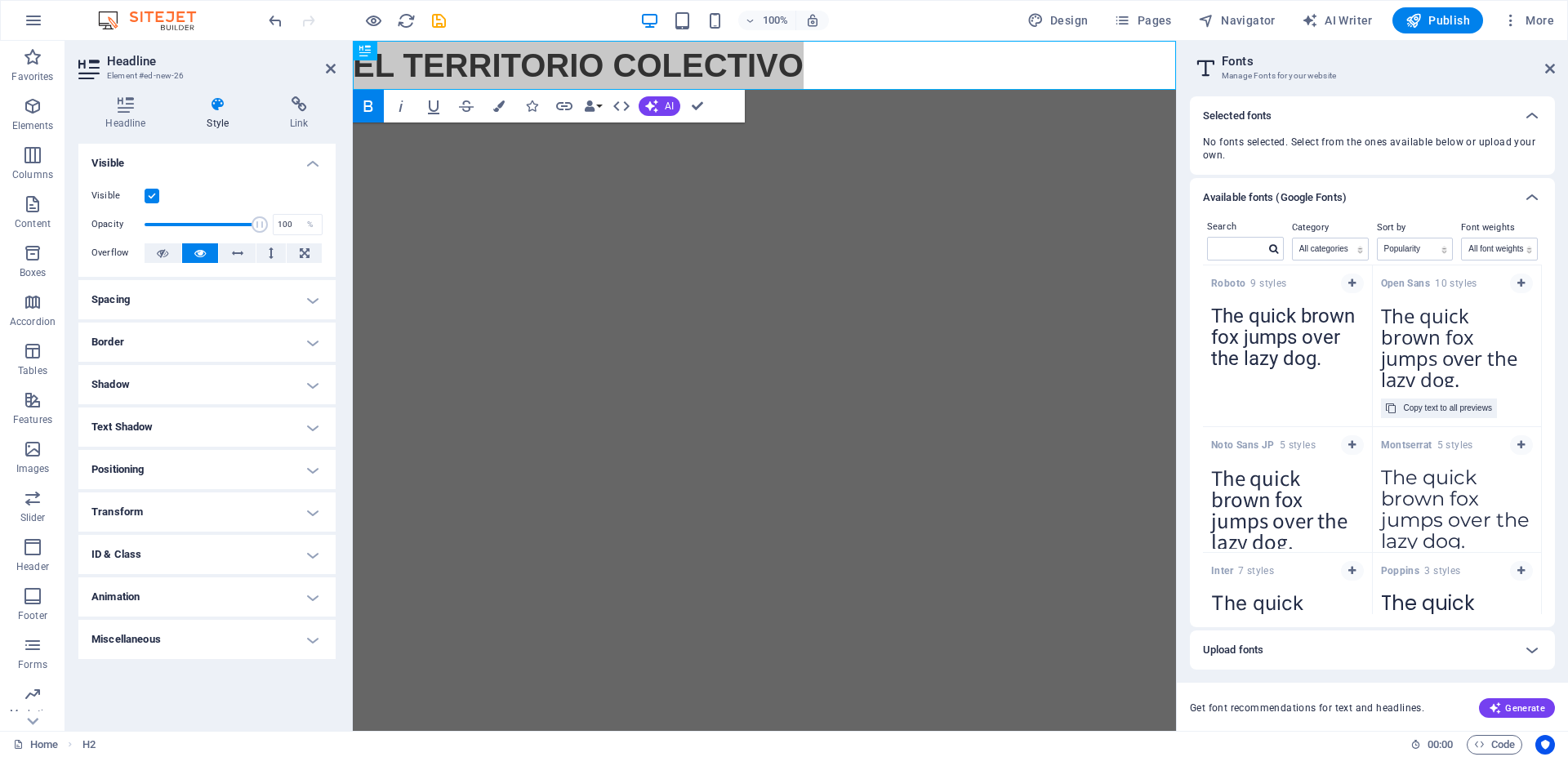
click at [1463, 332] on textarea "The quick brown fox jumps over the lazy dog." at bounding box center [1458, 342] width 169 height 90
click at [1424, 449] on strong "Montserrat" at bounding box center [1410, 445] width 56 height 12
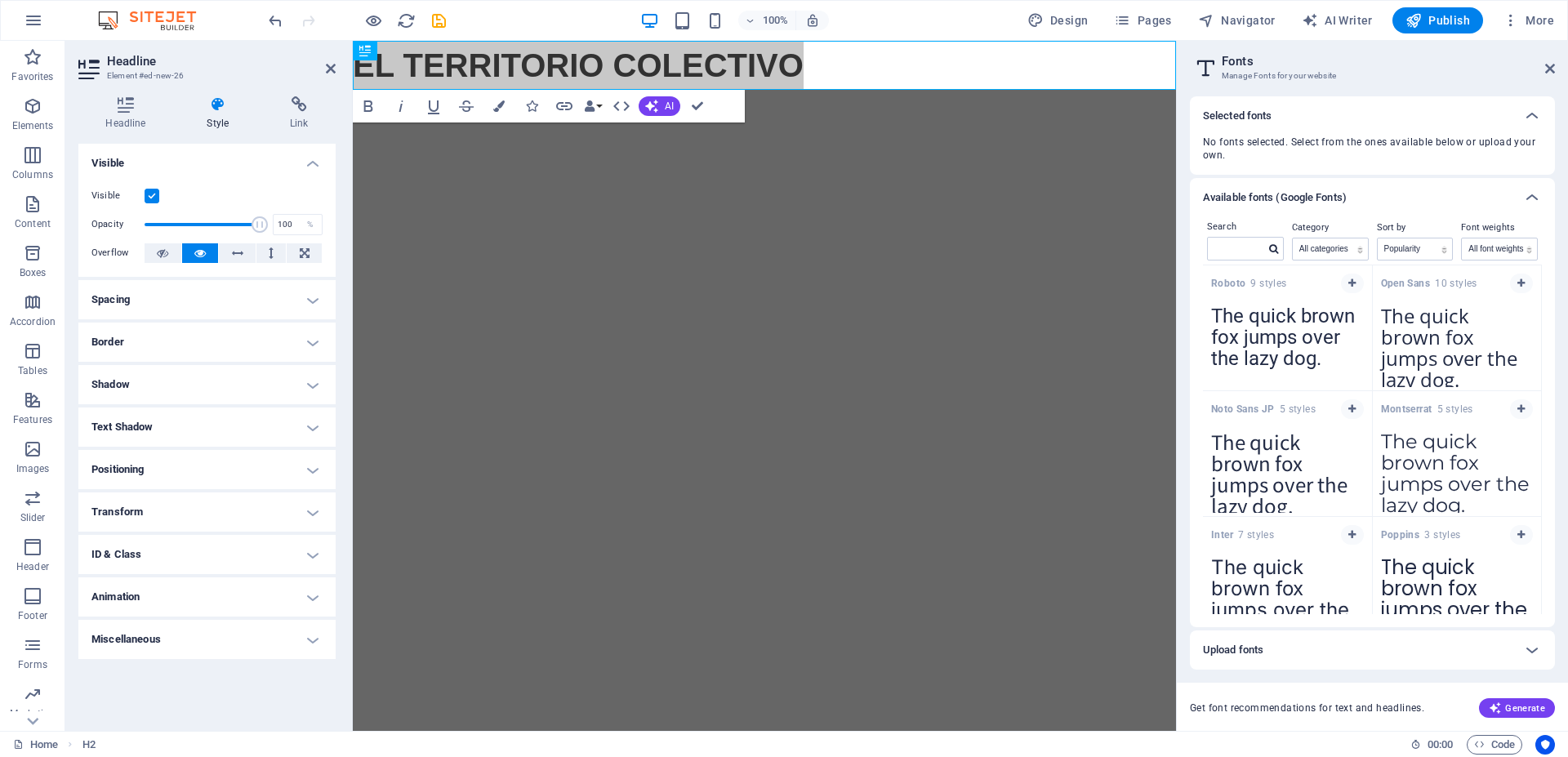
drag, startPoint x: 1393, startPoint y: 402, endPoint x: 1461, endPoint y: 400, distance: 68.0
click at [1394, 402] on div "Montserrat 5 styles" at bounding box center [1458, 407] width 169 height 32
click at [1517, 408] on span "button" at bounding box center [1522, 410] width 10 height 10
drag, startPoint x: 1389, startPoint y: 151, endPoint x: 815, endPoint y: 172, distance: 574.4
click at [1389, 151] on label at bounding box center [1386, 148] width 15 height 15
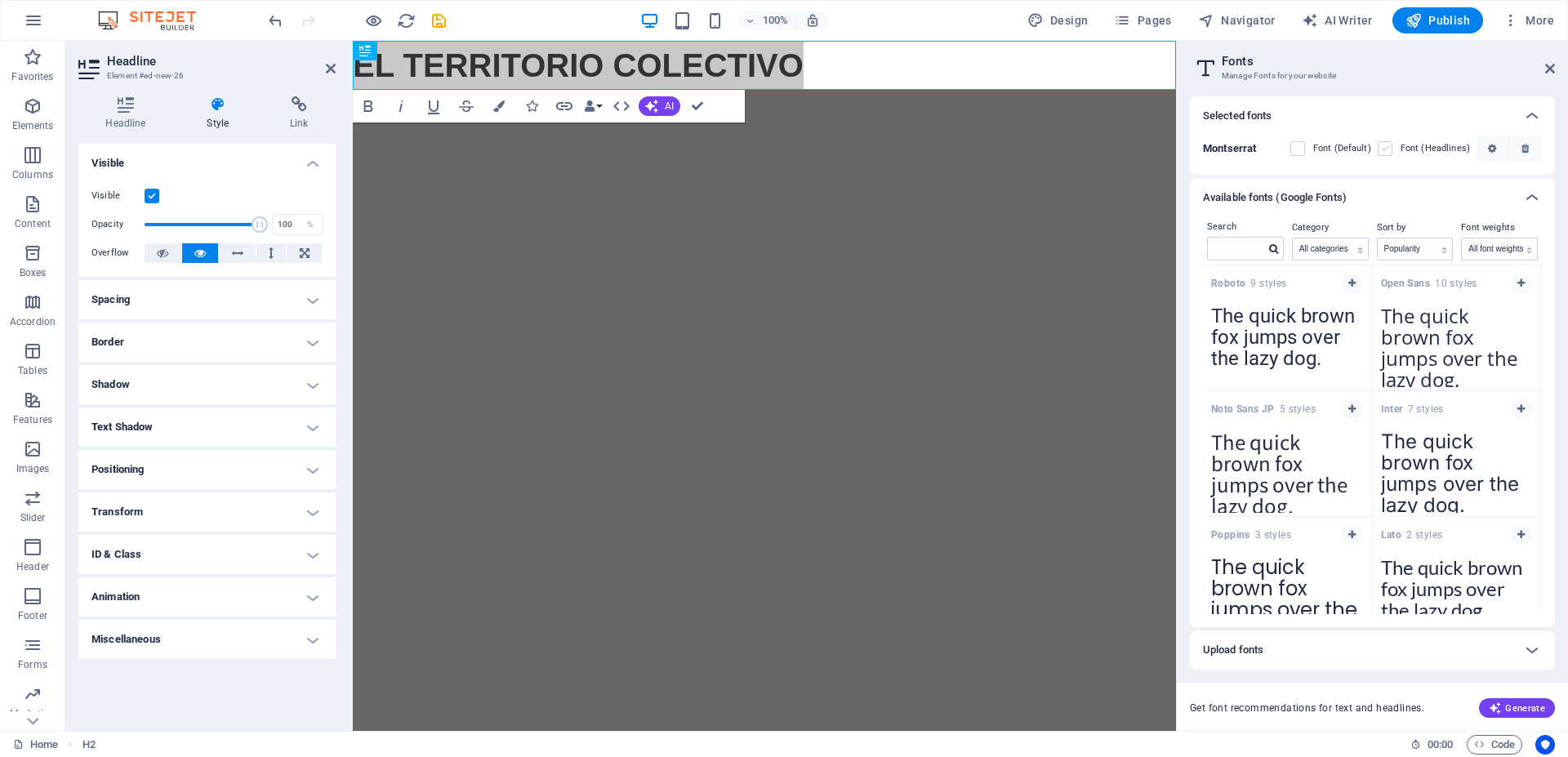
click at [0, 0] on input "checkbox" at bounding box center [0, 0] width 0 height 0
click at [1305, 151] on label at bounding box center [1298, 148] width 15 height 15
click at [0, 0] on input "checkbox" at bounding box center [0, 0] width 0 height 0
drag, startPoint x: 698, startPoint y: 105, endPoint x: 654, endPoint y: 64, distance: 60.1
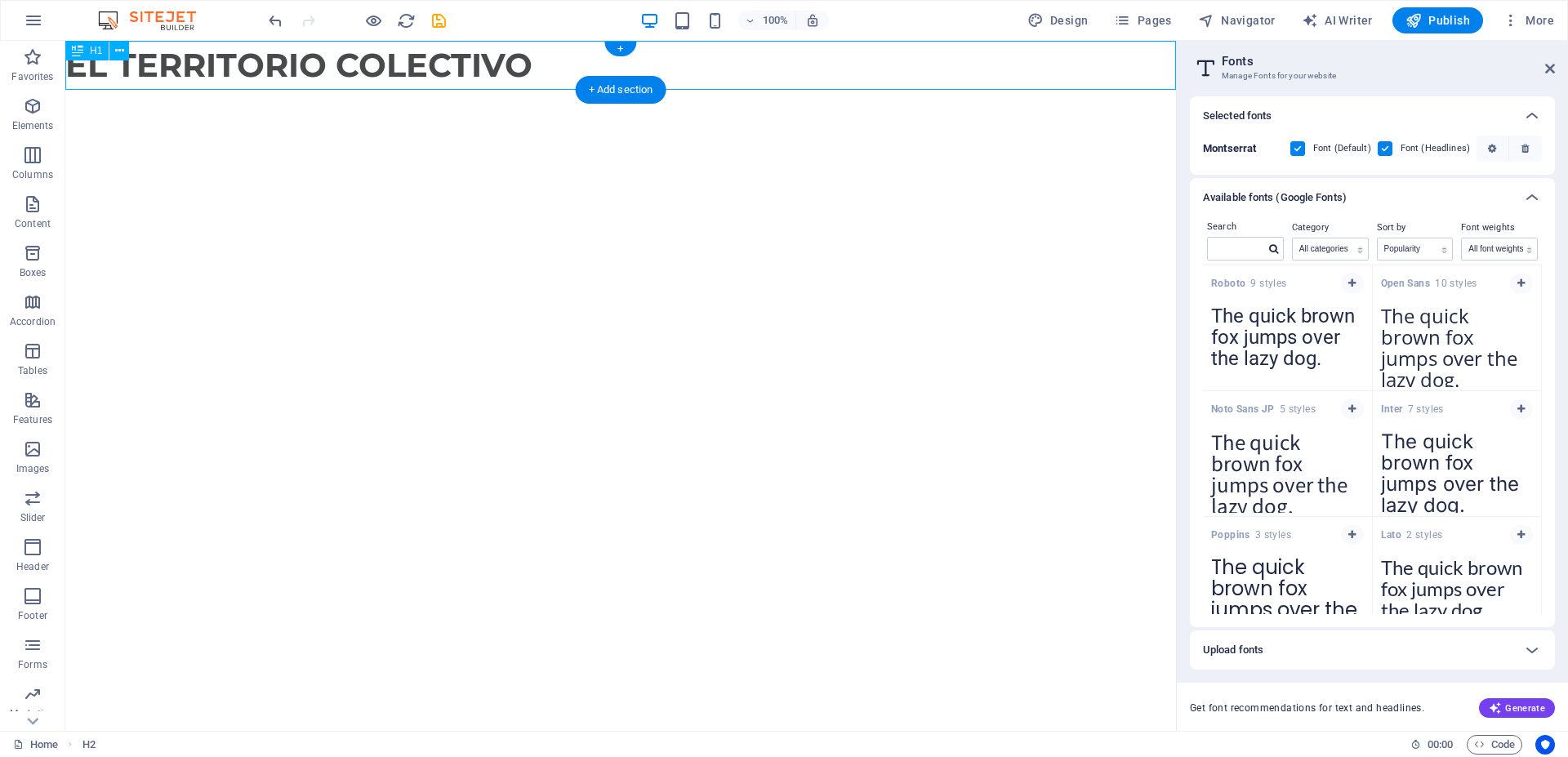
click at [522, 68] on div "EL TERRITORIO COLECTIVO" at bounding box center [621, 65] width 1111 height 49
click at [119, 53] on icon at bounding box center [119, 51] width 9 height 17
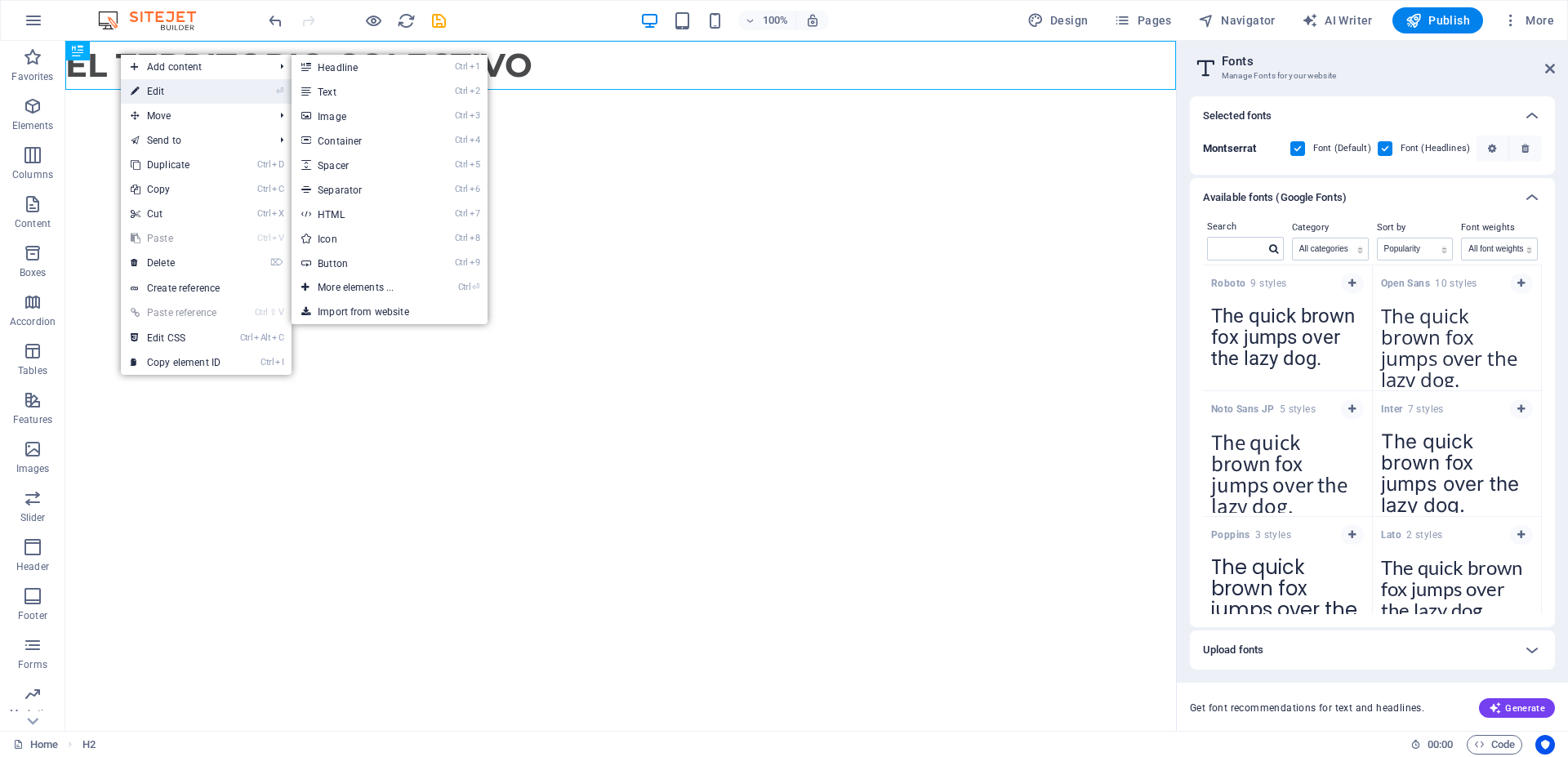
click at [173, 86] on link "⏎ Edit" at bounding box center [176, 92] width 109 height 25
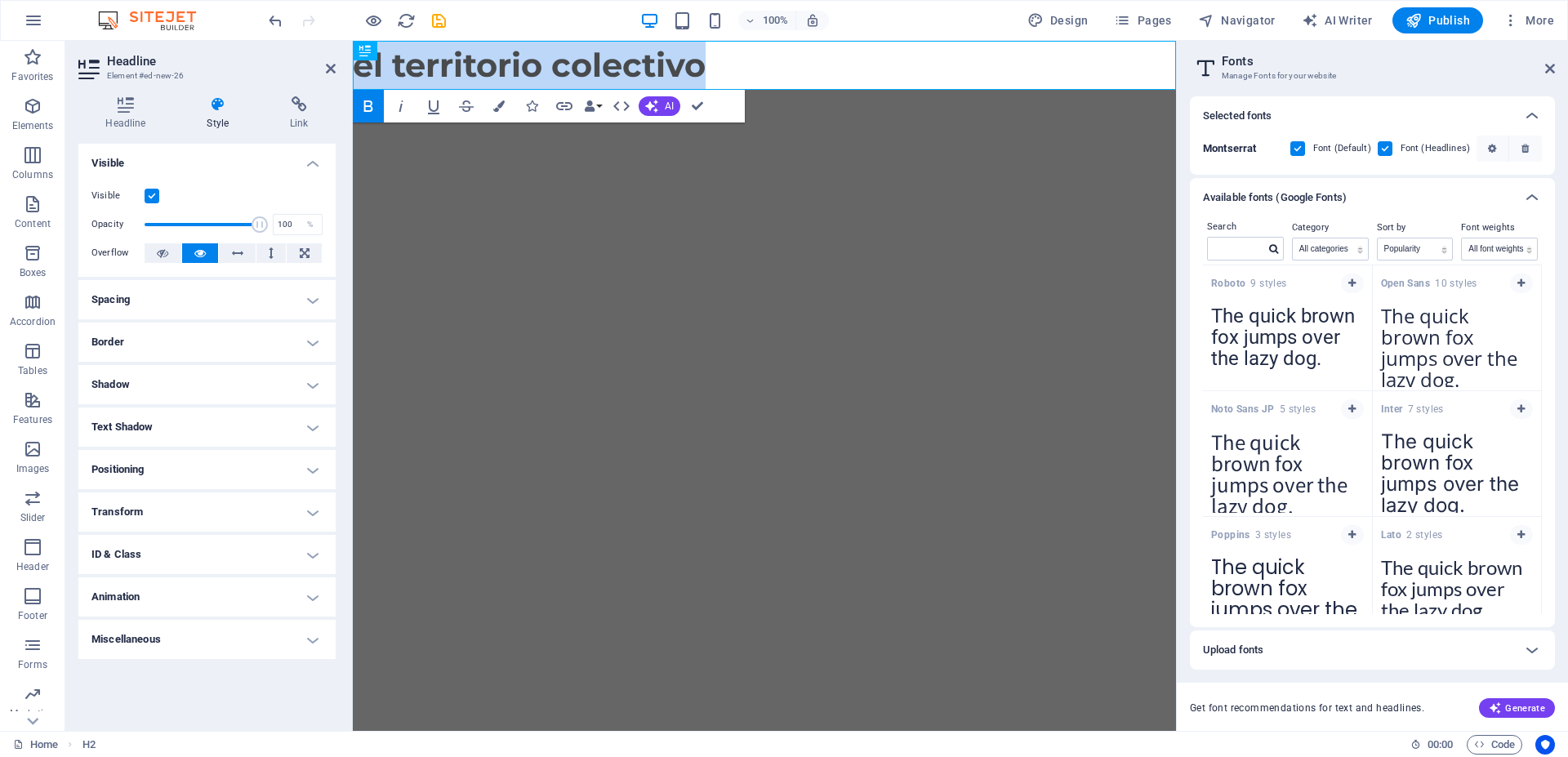
drag, startPoint x: 715, startPoint y: 68, endPoint x: 325, endPoint y: 83, distance: 390.3
click at [353, 83] on html "Skip to main content el territorio colectivo" at bounding box center [765, 65] width 823 height 49
click at [354, 112] on button "Bold" at bounding box center [368, 105] width 31 height 32
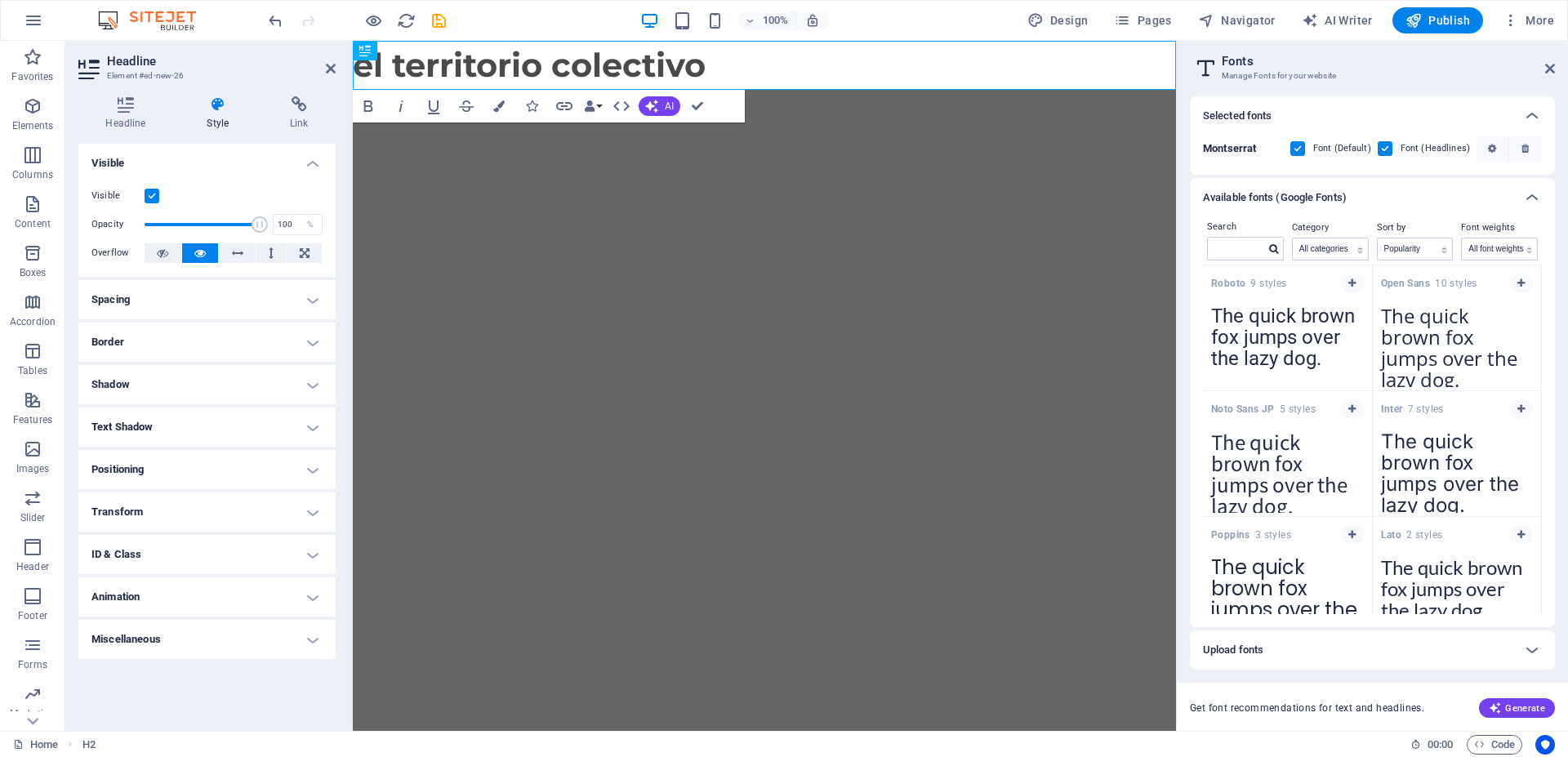
click at [216, 112] on icon at bounding box center [218, 104] width 77 height 17
click at [119, 115] on h4 "Headline" at bounding box center [129, 113] width 101 height 34
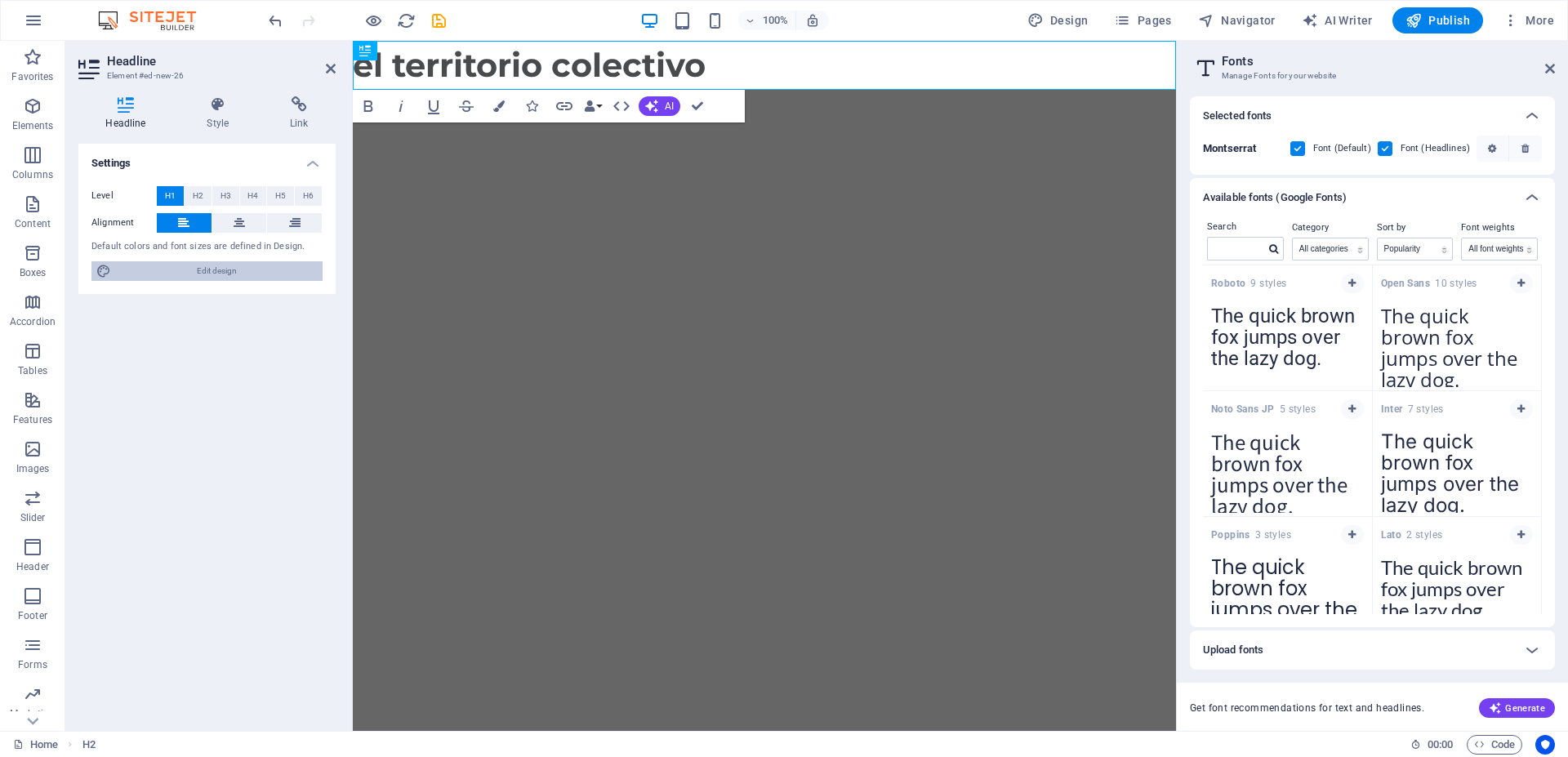
click at [167, 270] on span "Edit design" at bounding box center [216, 271] width 201 height 20
select select "px"
select select "400"
select select "px"
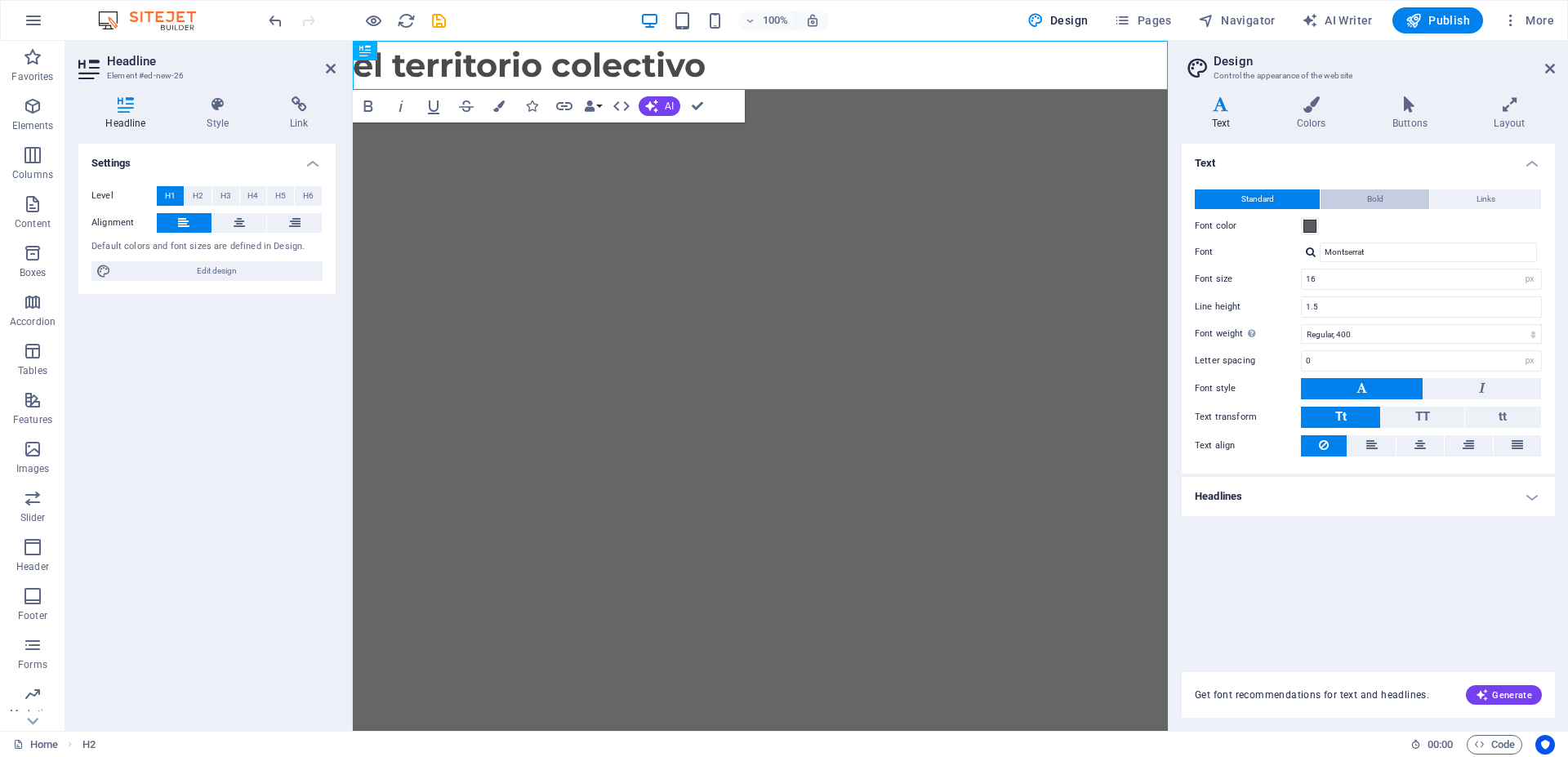
click at [1379, 197] on span "Bold" at bounding box center [1376, 200] width 17 height 20
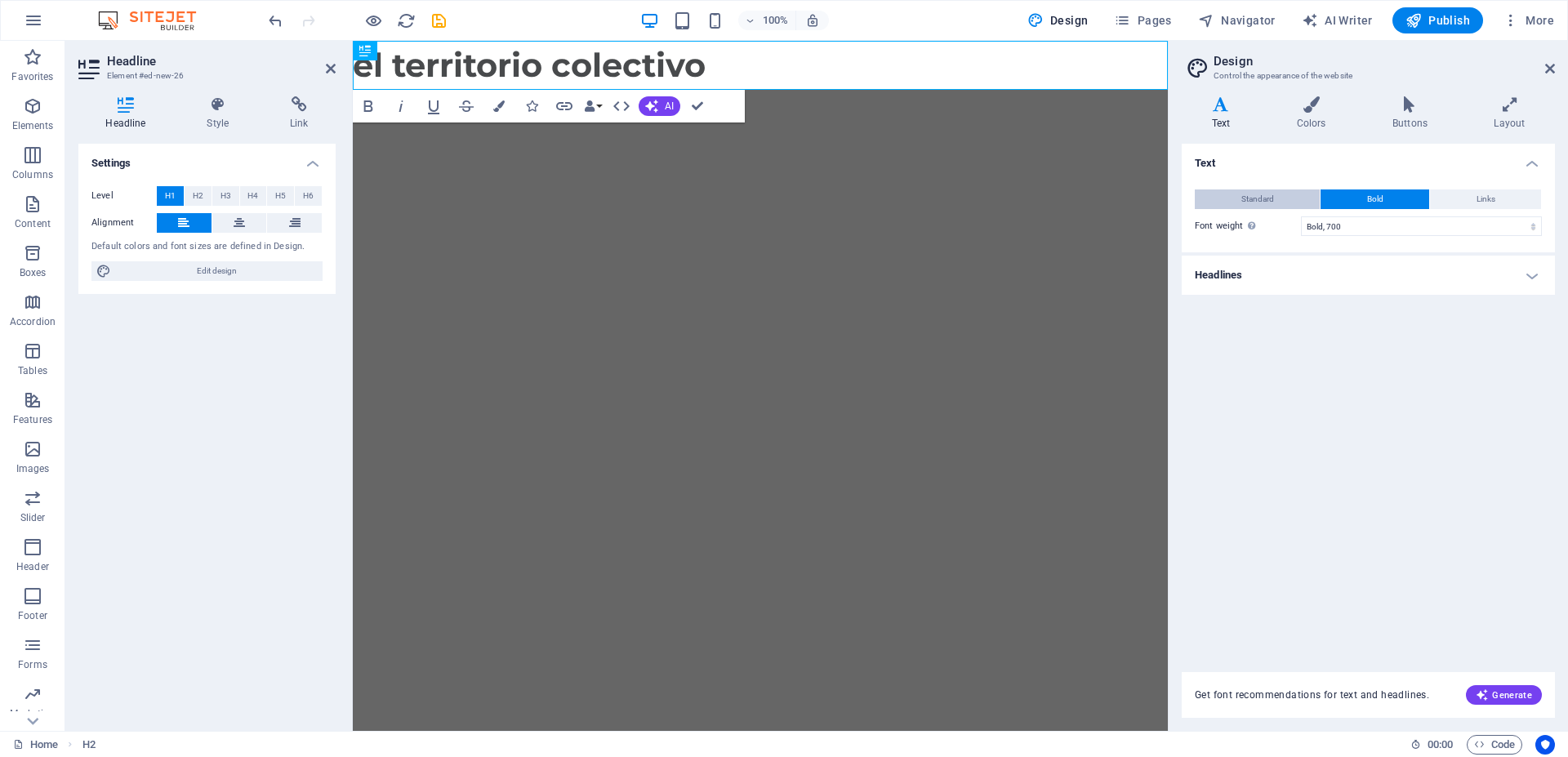
click at [1280, 195] on button "Standard" at bounding box center [1257, 200] width 125 height 20
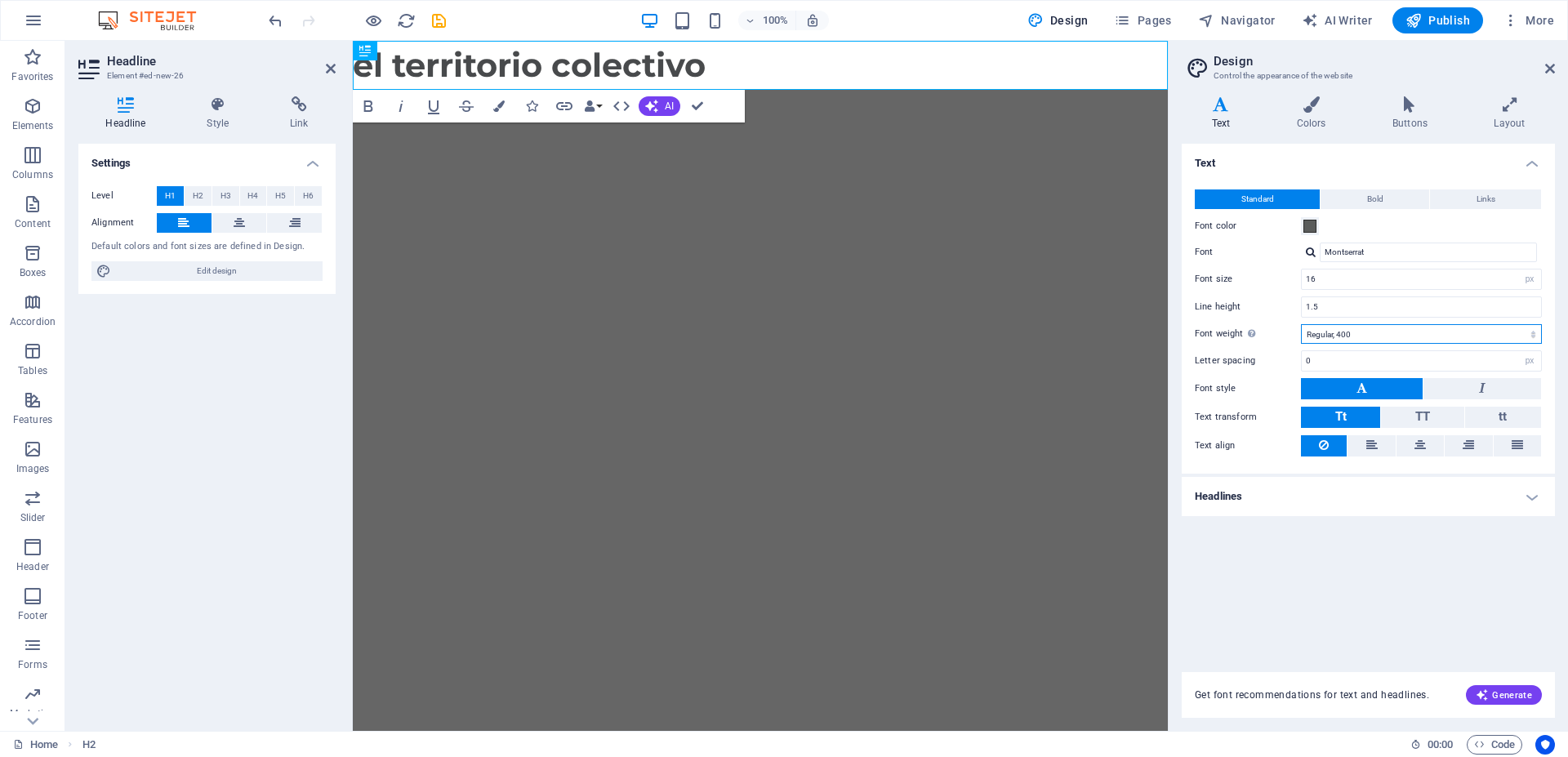
click at [1301, 324] on select "Thin, 100 Extra-light, 200 Light, 300 Regular, 400 Medium, 500 Semi-bold, 600 B…" at bounding box center [1421, 334] width 241 height 20
select select "100"
click option "Thin, 100" at bounding box center [0, 0] width 0 height 0
click at [712, 78] on h1 "el territorio colectivo" at bounding box center [760, 65] width 815 height 49
click at [847, 90] on html "Skip to main content el territorio colectivo" at bounding box center [760, 65] width 815 height 49
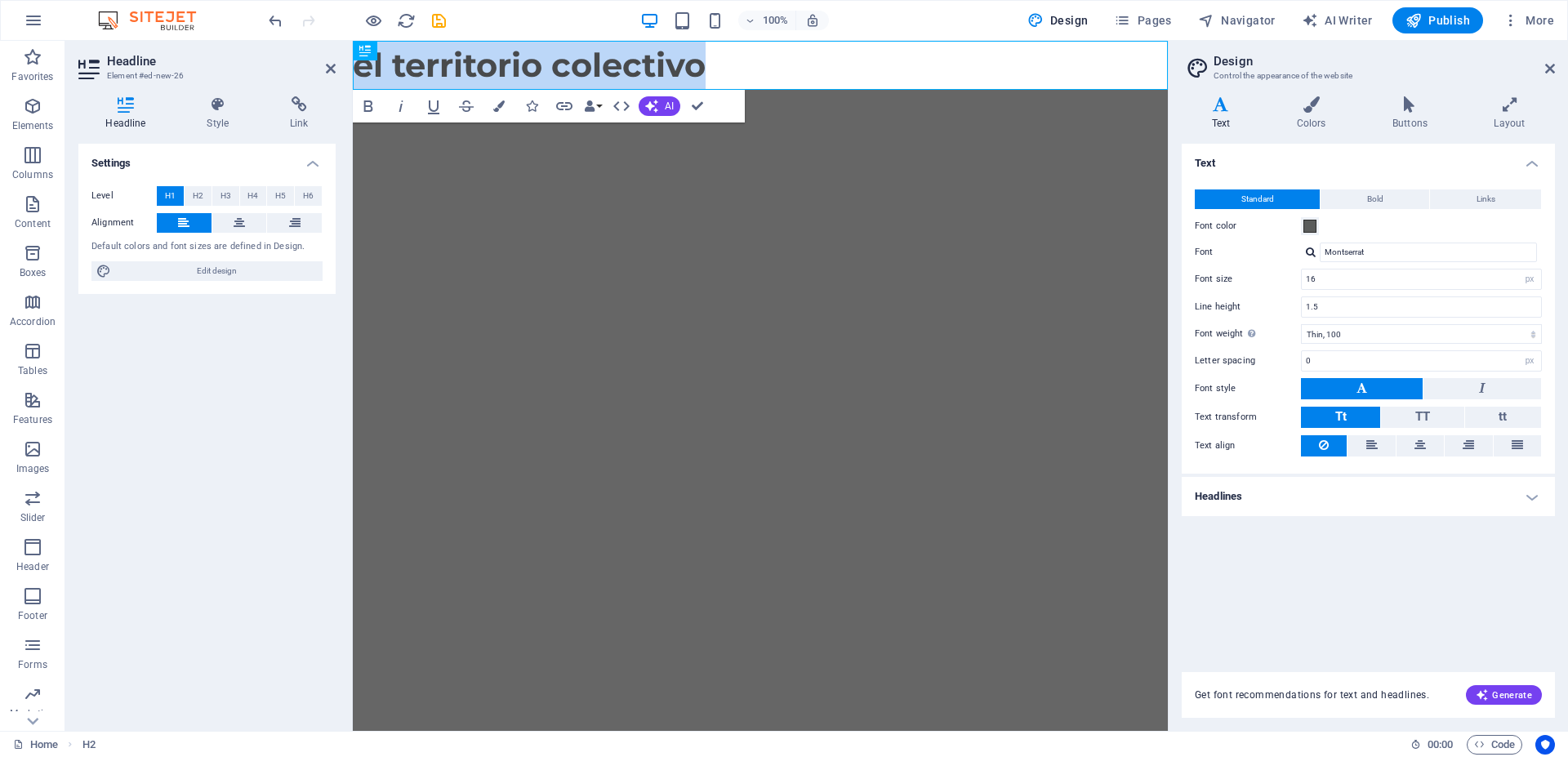
drag, startPoint x: 724, startPoint y: 78, endPoint x: 747, endPoint y: 138, distance: 64.3
click at [353, 80] on html "Skip to main content el territorio colectivo" at bounding box center [760, 65] width 815 height 49
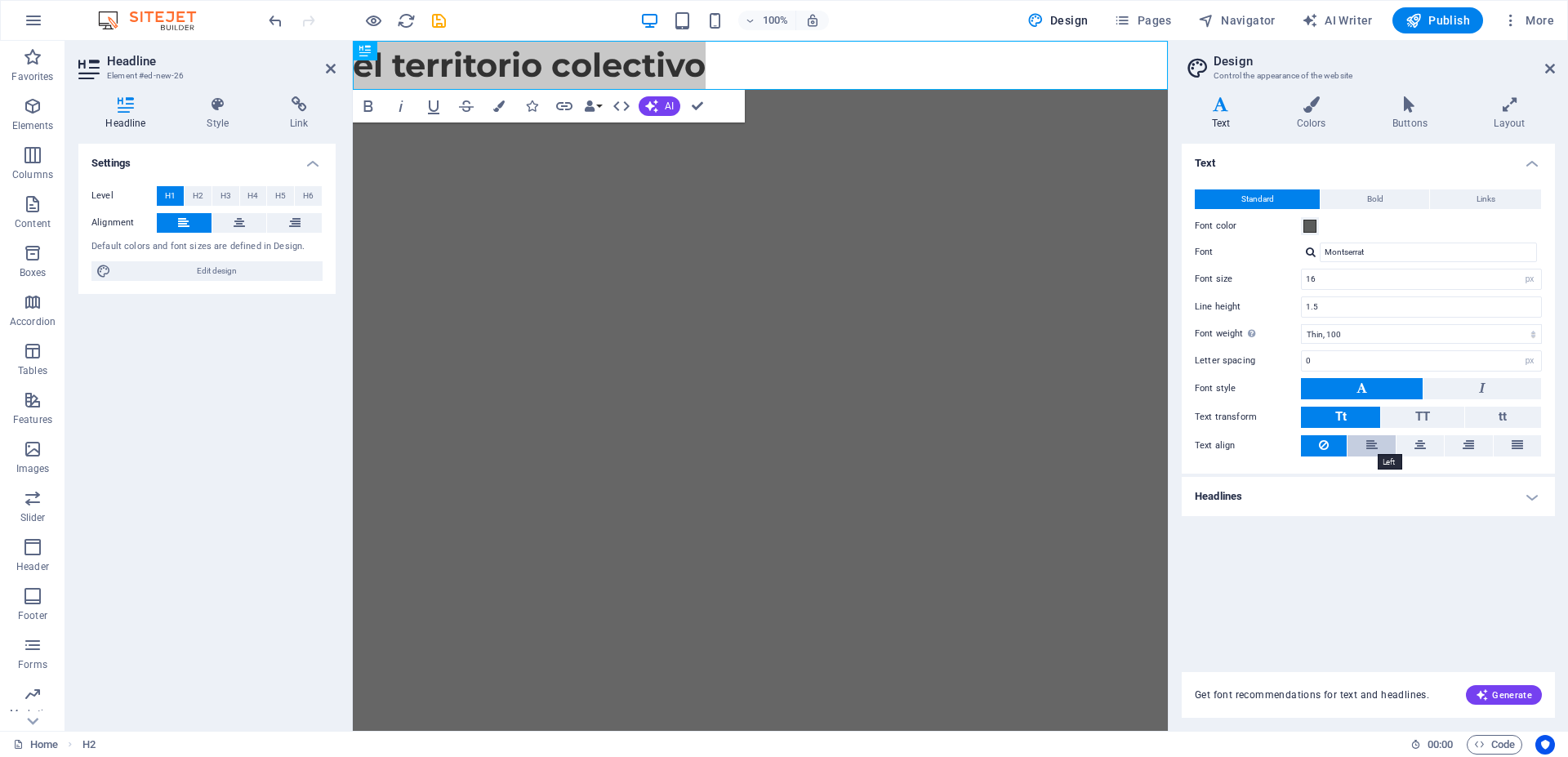
click at [1372, 447] on icon at bounding box center [1372, 445] width 12 height 20
click at [1386, 202] on button "Bold" at bounding box center [1375, 200] width 109 height 20
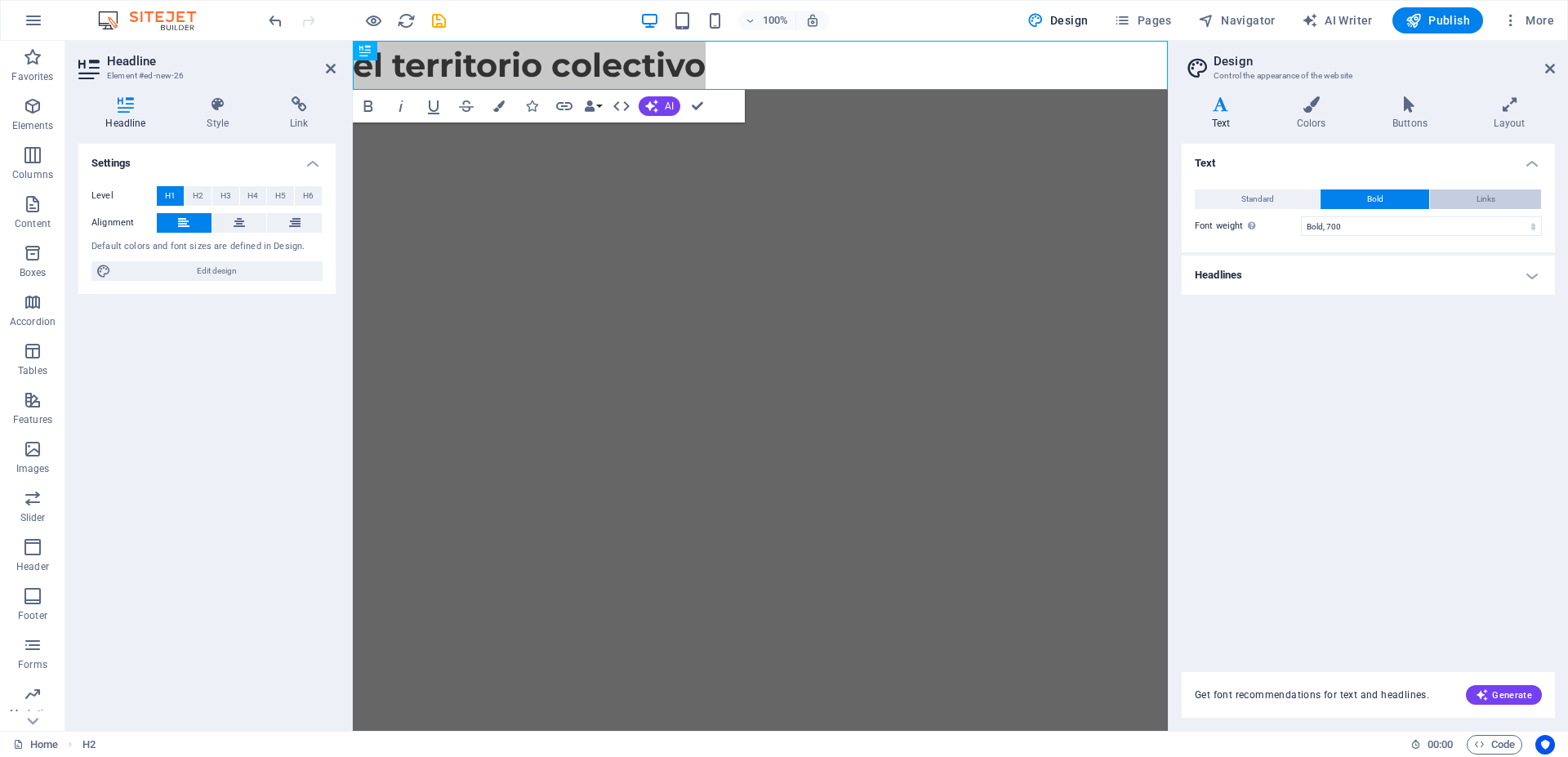
click at [1459, 198] on button "Links" at bounding box center [1486, 200] width 111 height 20
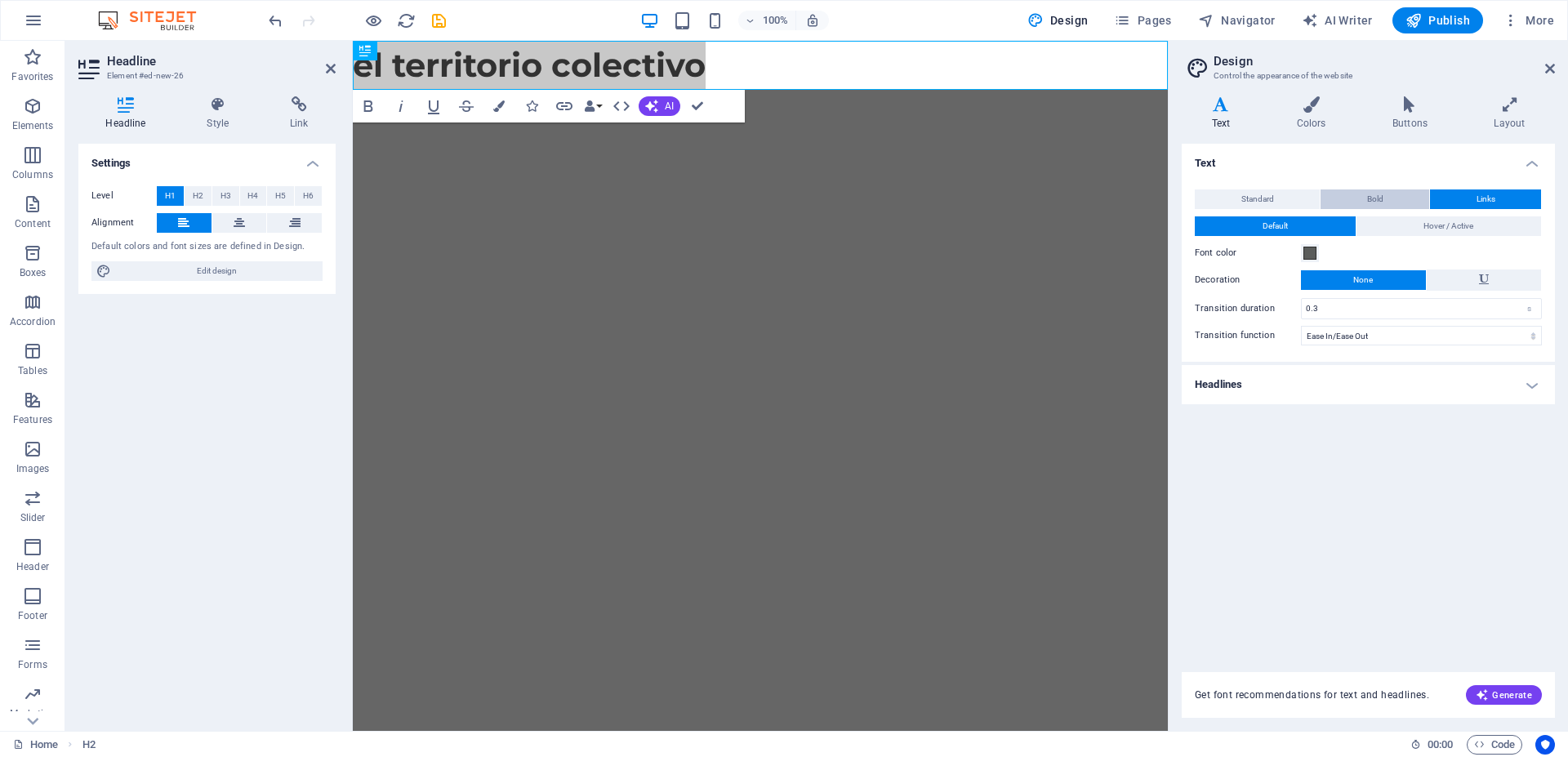
click at [1377, 193] on span "Bold" at bounding box center [1376, 200] width 17 height 20
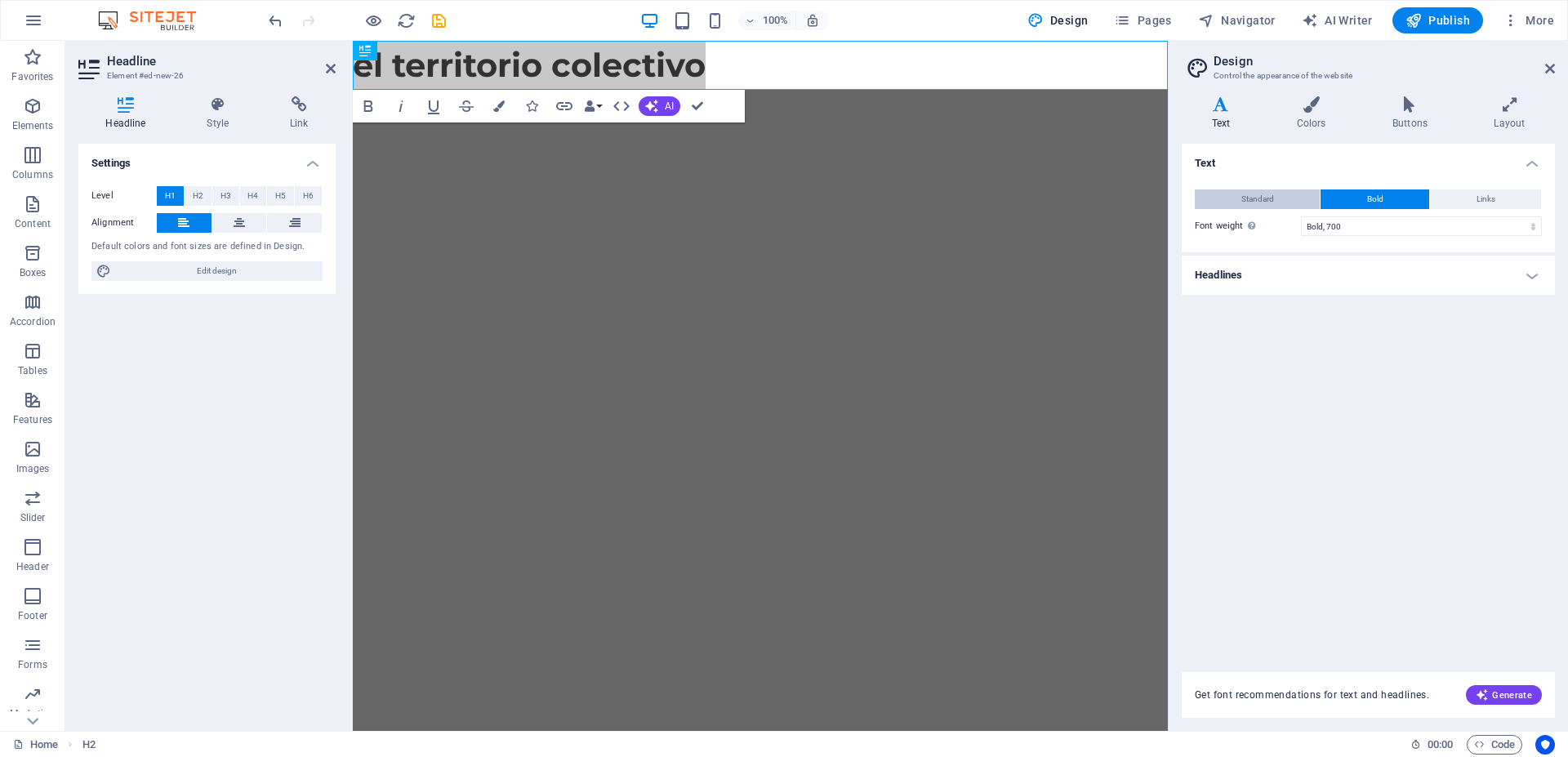
click at [1281, 192] on button "Standard" at bounding box center [1257, 200] width 125 height 20
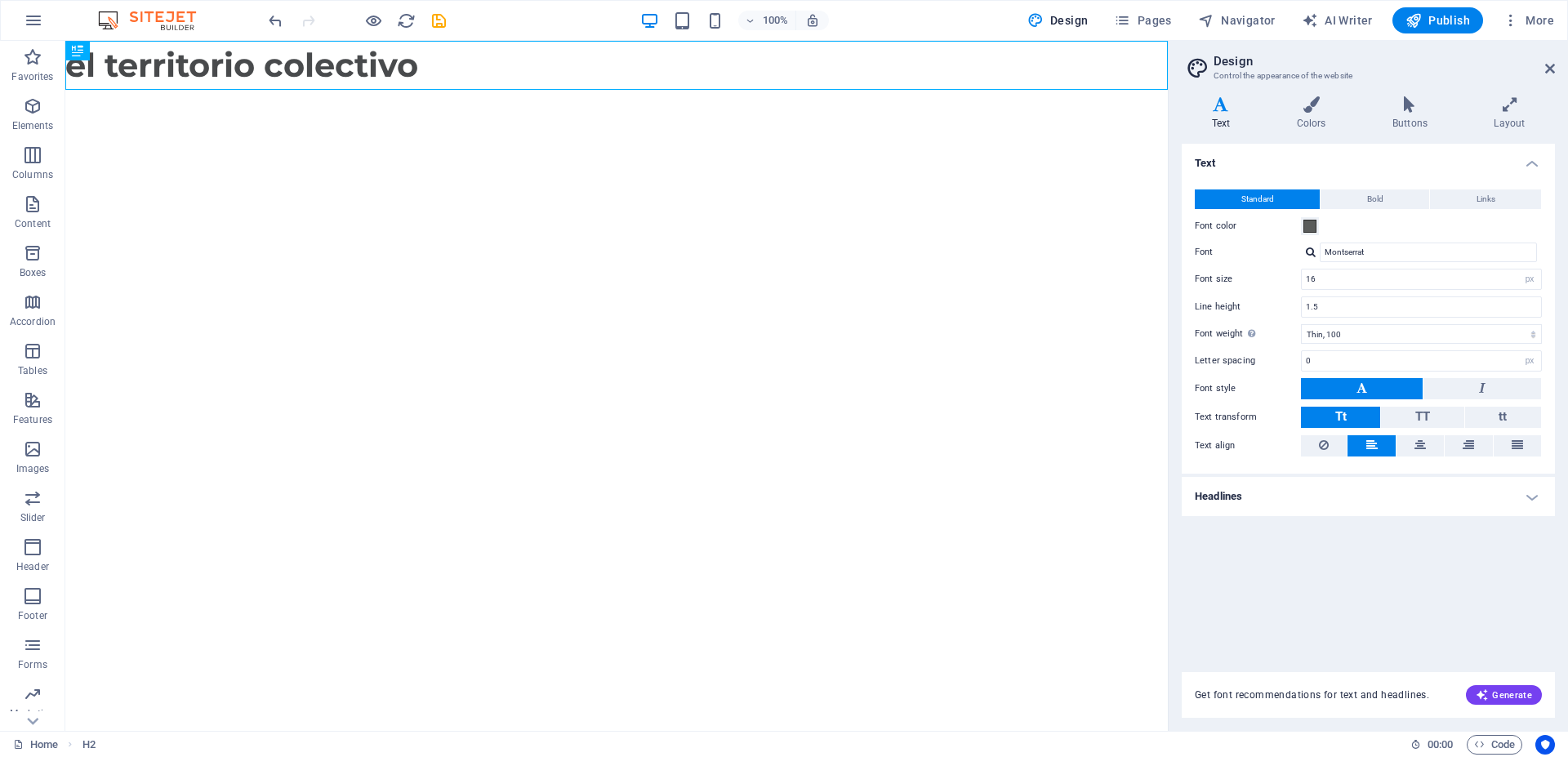
click at [453, 90] on html "Skip to main content el territorio colectivo" at bounding box center [617, 65] width 1103 height 49
click at [33, 16] on icon "button" at bounding box center [34, 21] width 20 height 20
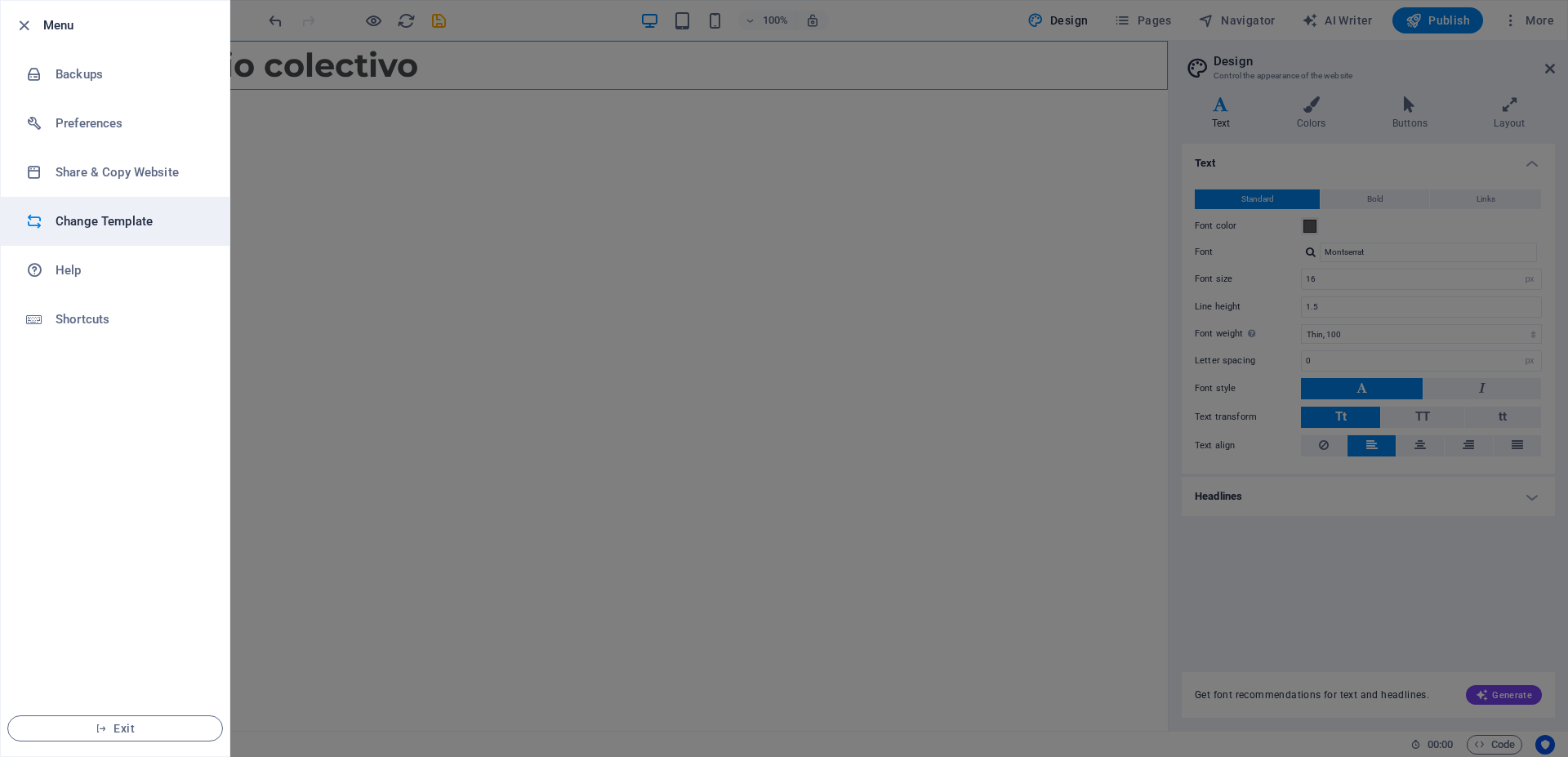
click at [86, 222] on h6 "Change Template" at bounding box center [131, 221] width 151 height 20
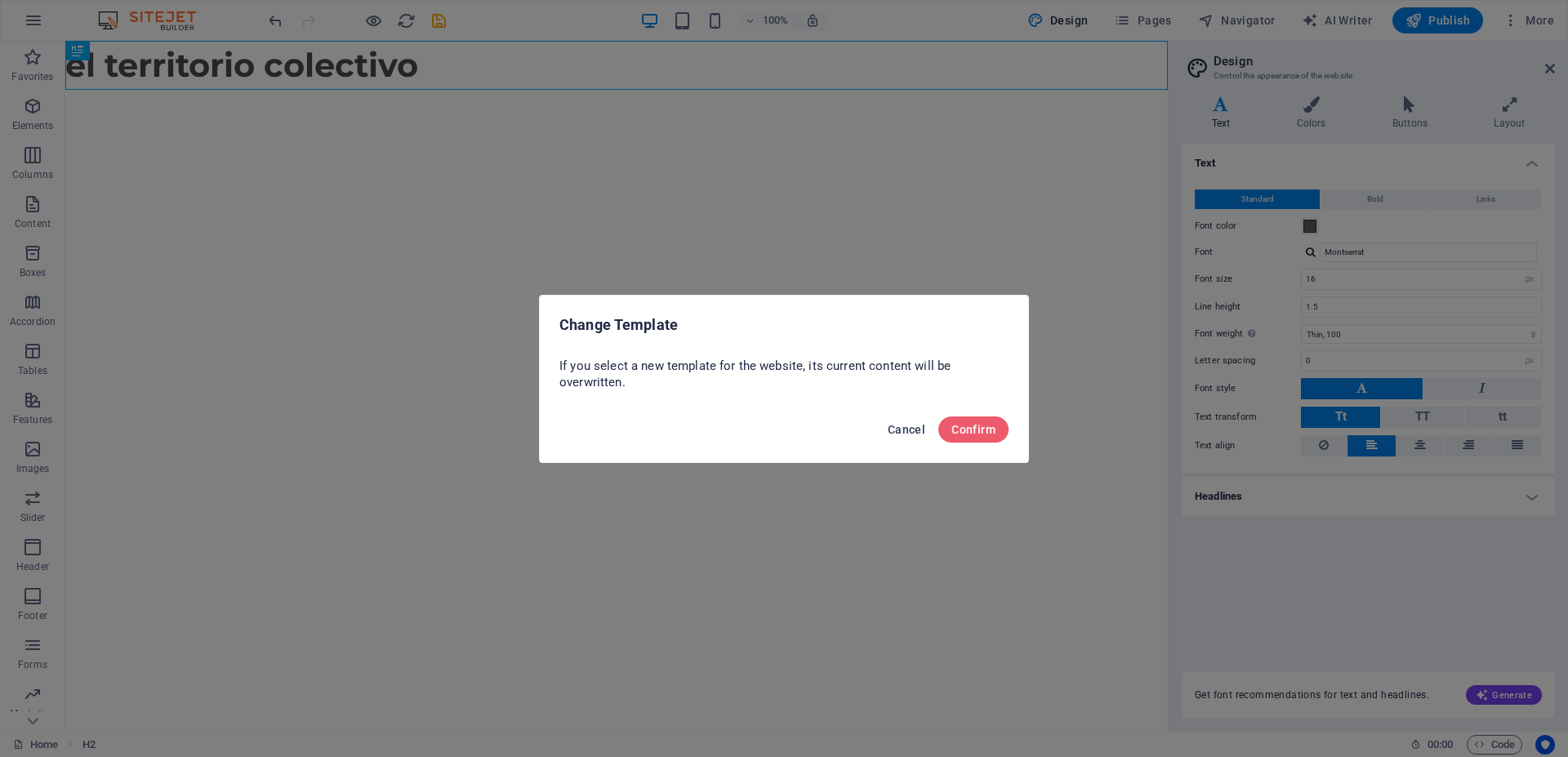
click at [910, 428] on span "Cancel" at bounding box center [906, 429] width 37 height 13
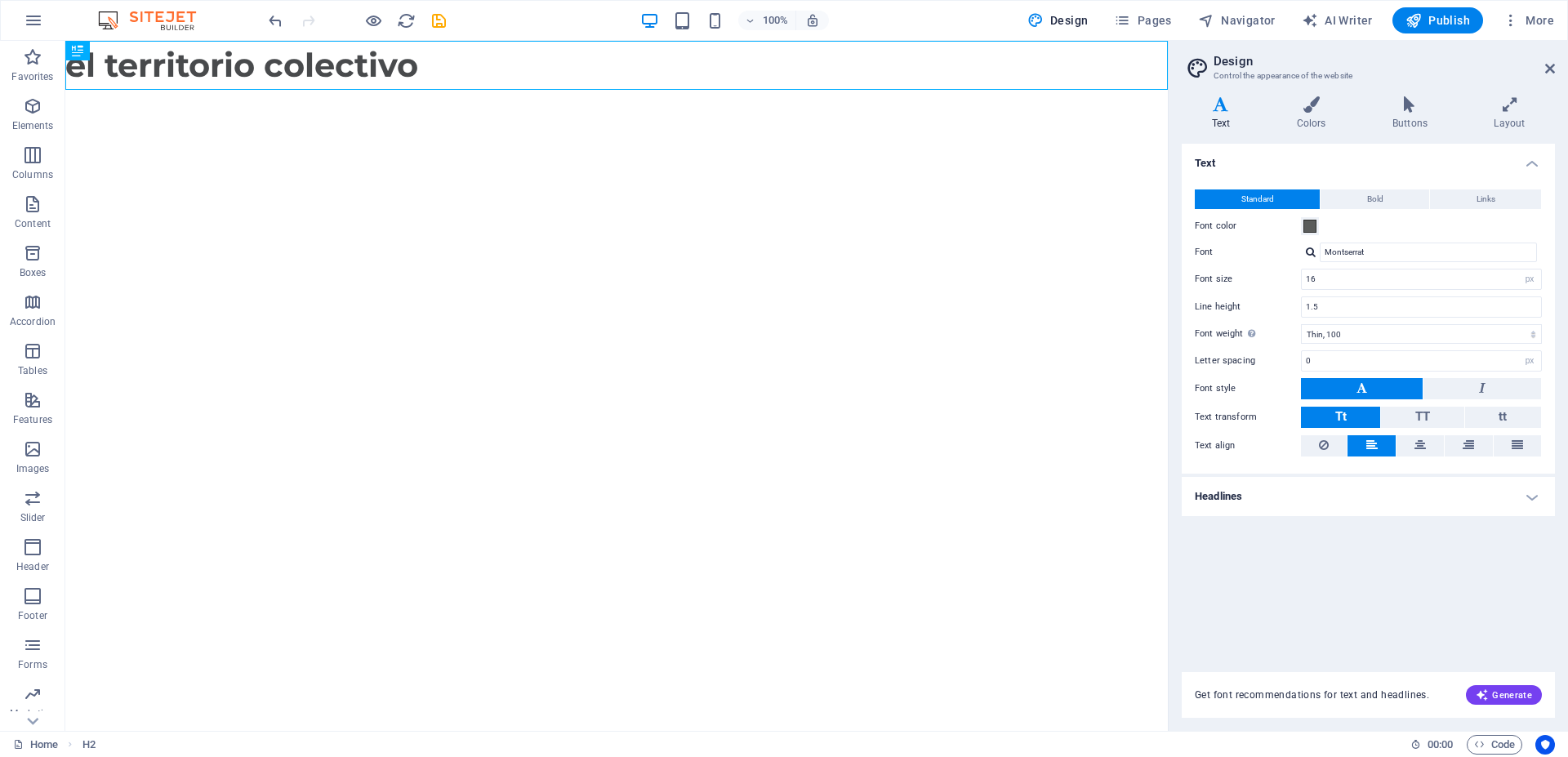
click at [421, 90] on html "Skip to main content el territorio colectivo" at bounding box center [617, 65] width 1103 height 49
click at [38, 112] on icon "button" at bounding box center [33, 106] width 20 height 20
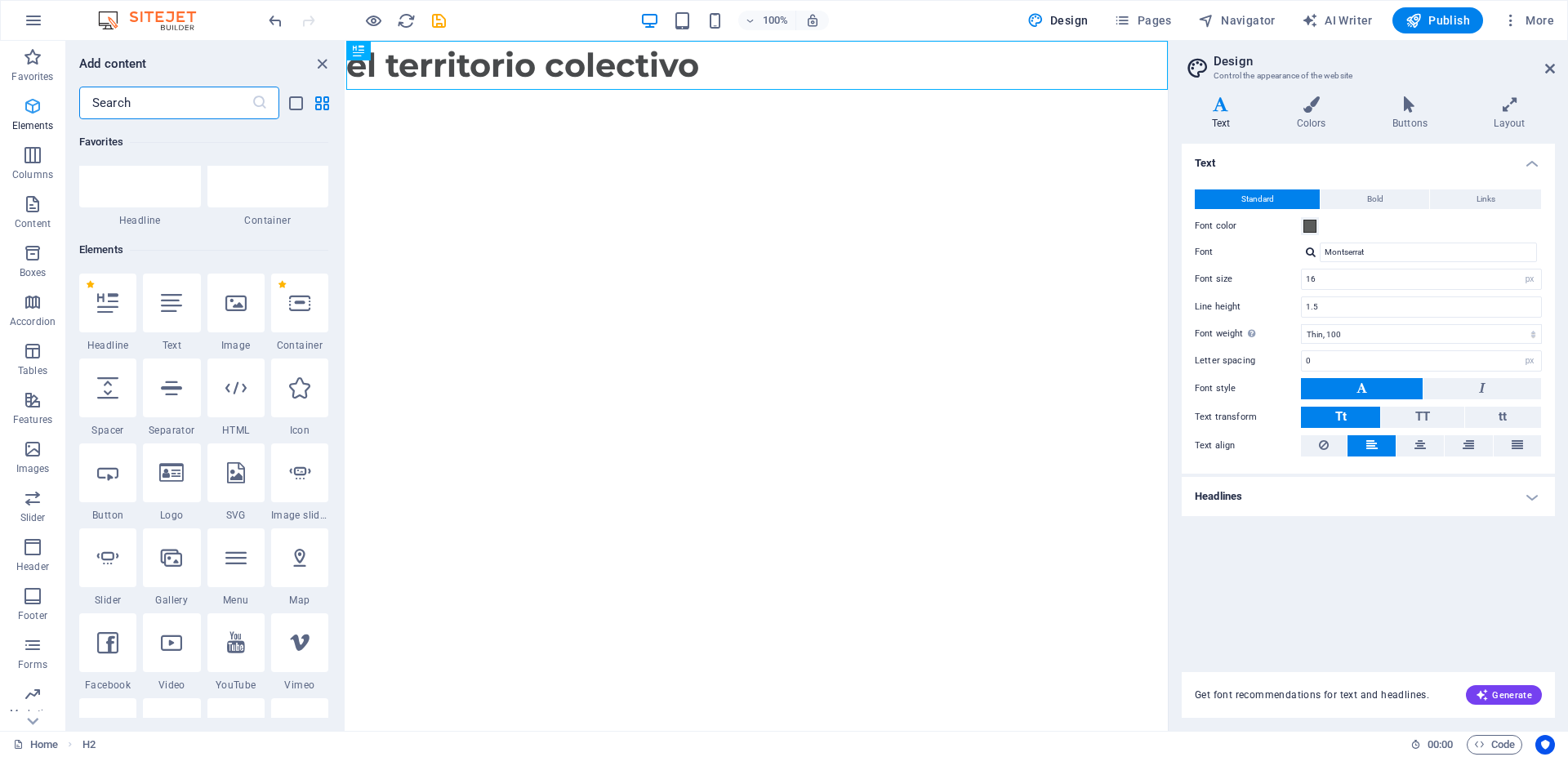
scroll to position [174, 0]
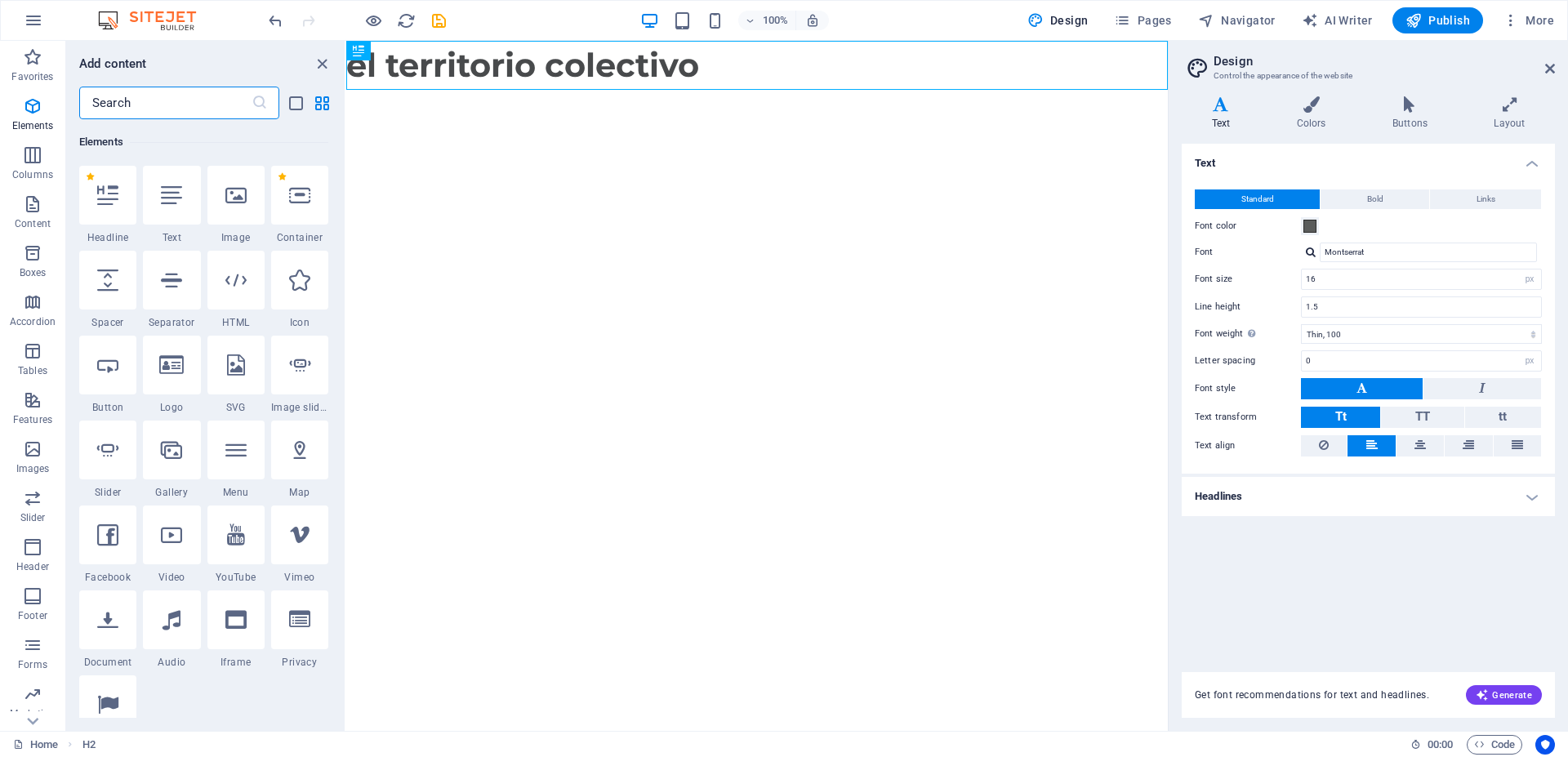
click at [162, 114] on input "text" at bounding box center [166, 102] width 172 height 32
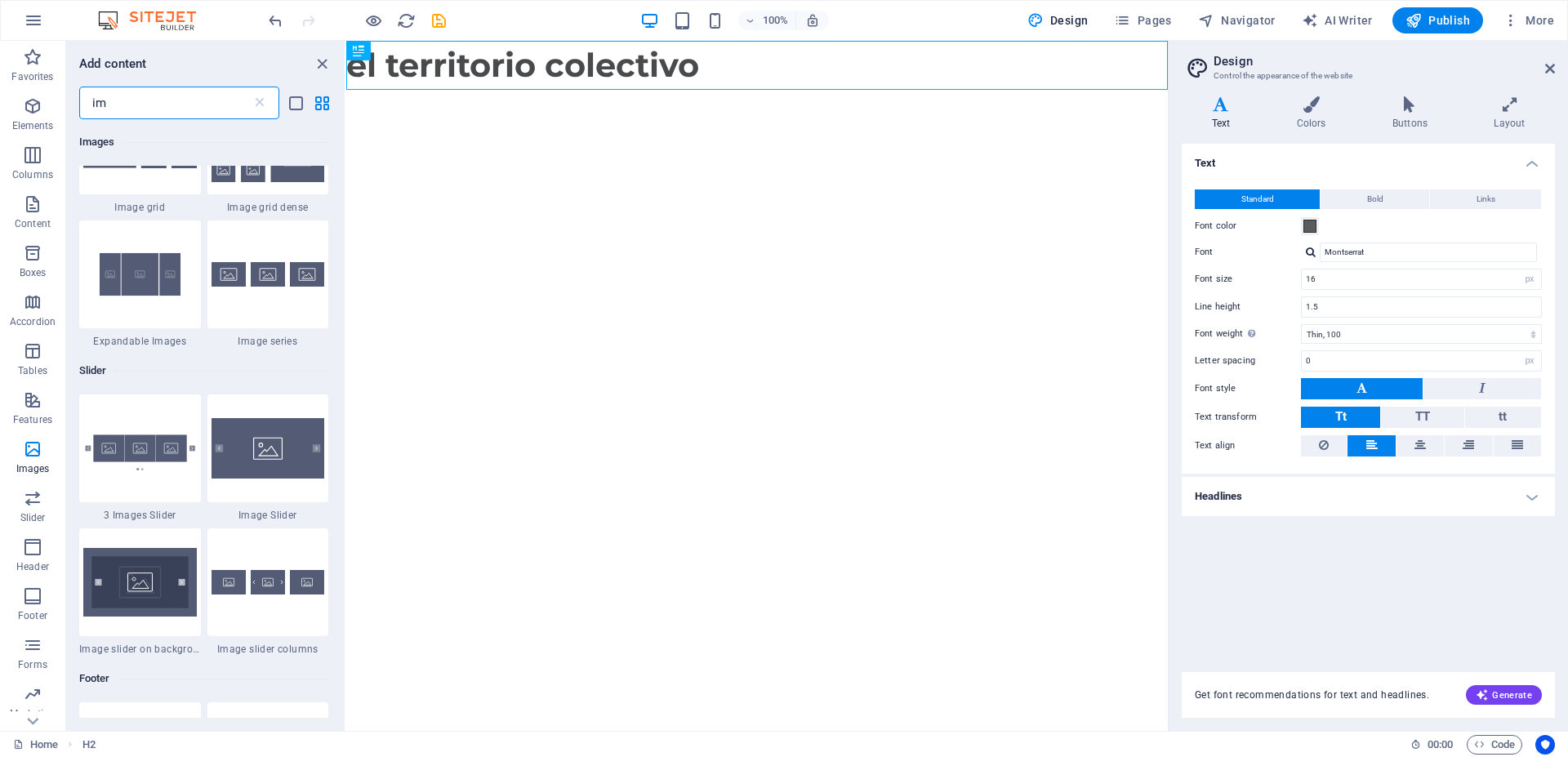
scroll to position [1618, 0]
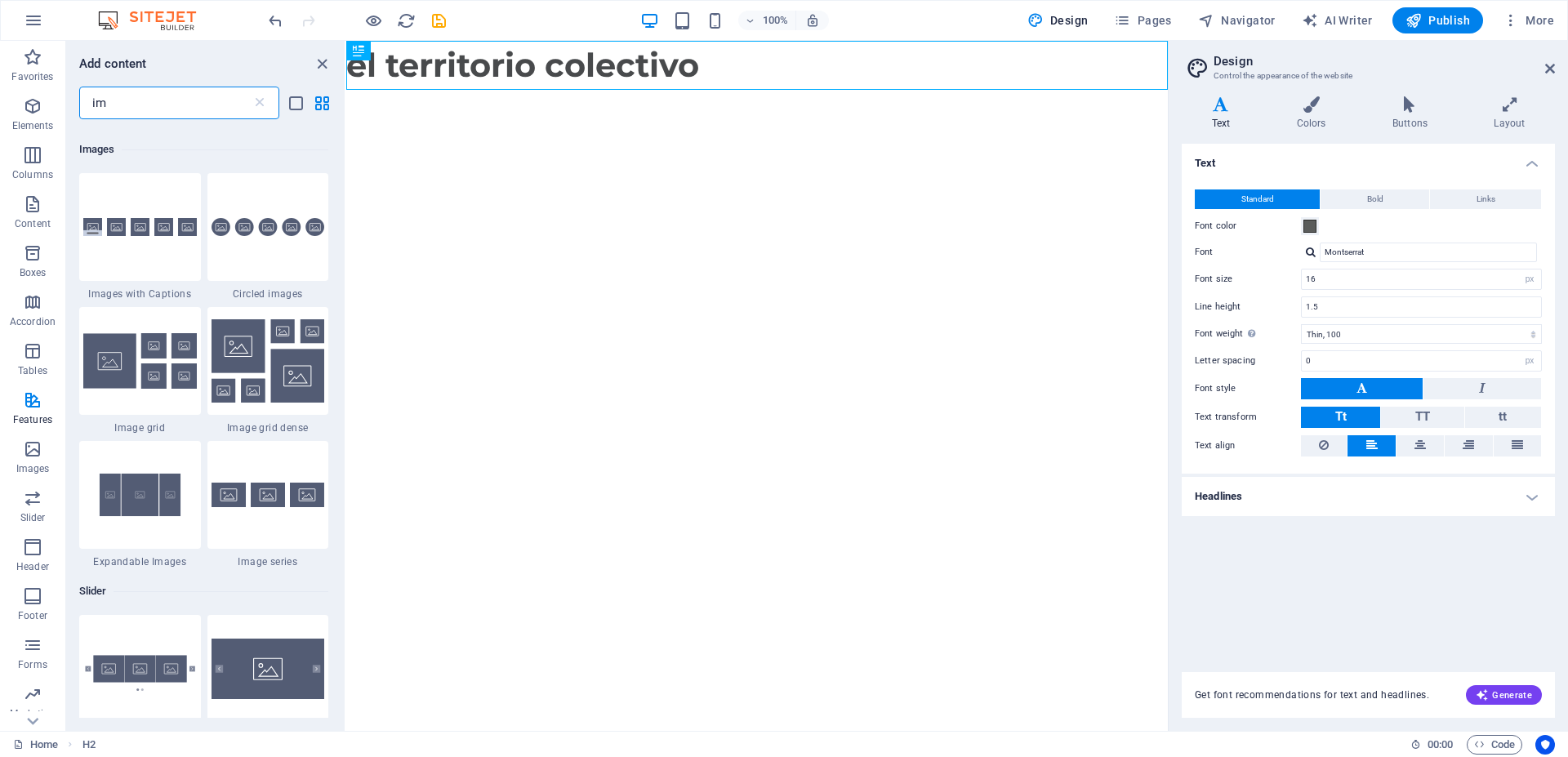
drag, startPoint x: 122, startPoint y: 102, endPoint x: 36, endPoint y: 110, distance: 86.4
click at [80, 110] on input "im" at bounding box center [166, 102] width 172 height 32
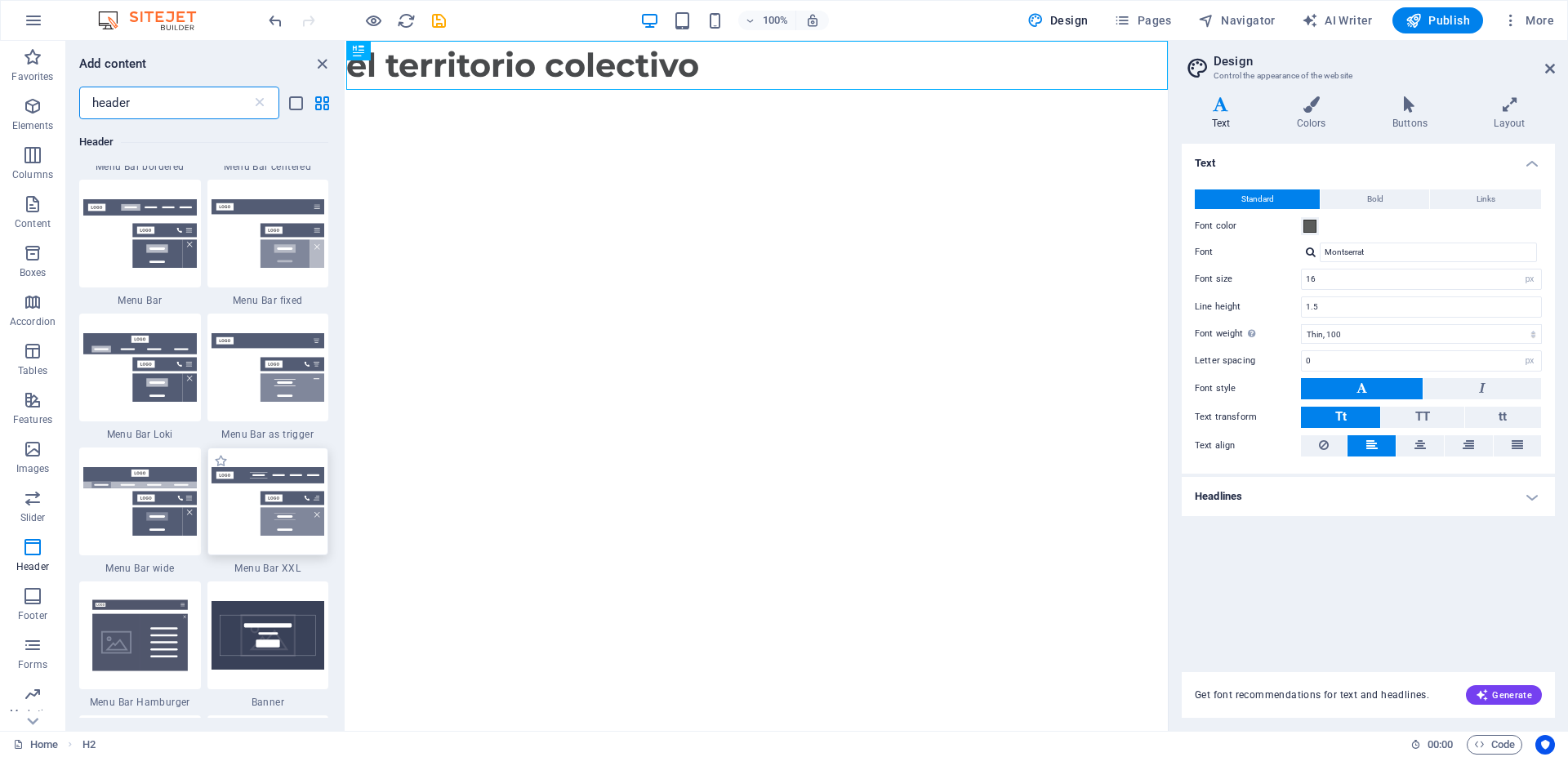
scroll to position [662, 0]
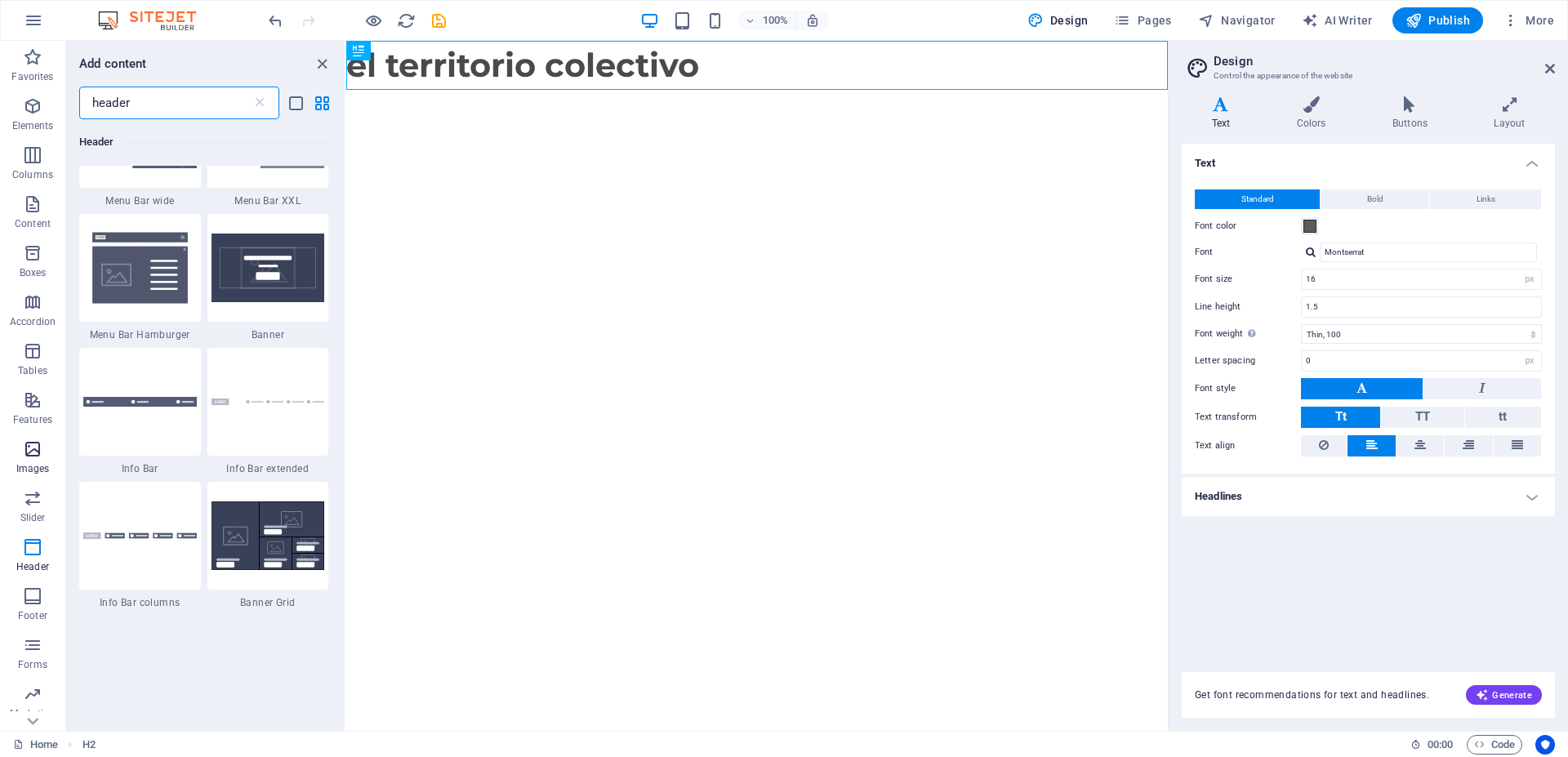
type input "header"
click at [22, 452] on span "Images" at bounding box center [32, 459] width 66 height 39
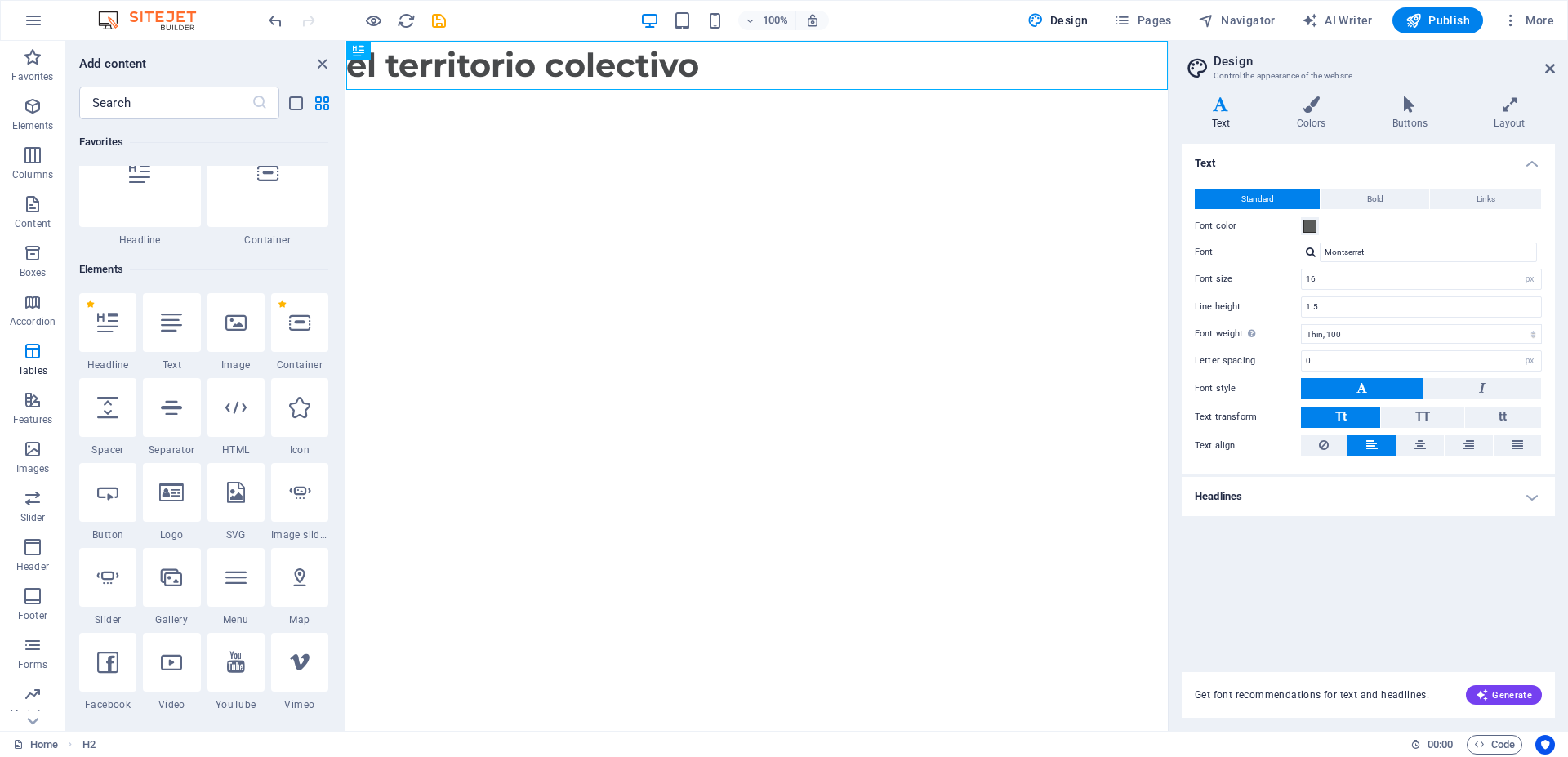
scroll to position [0, 0]
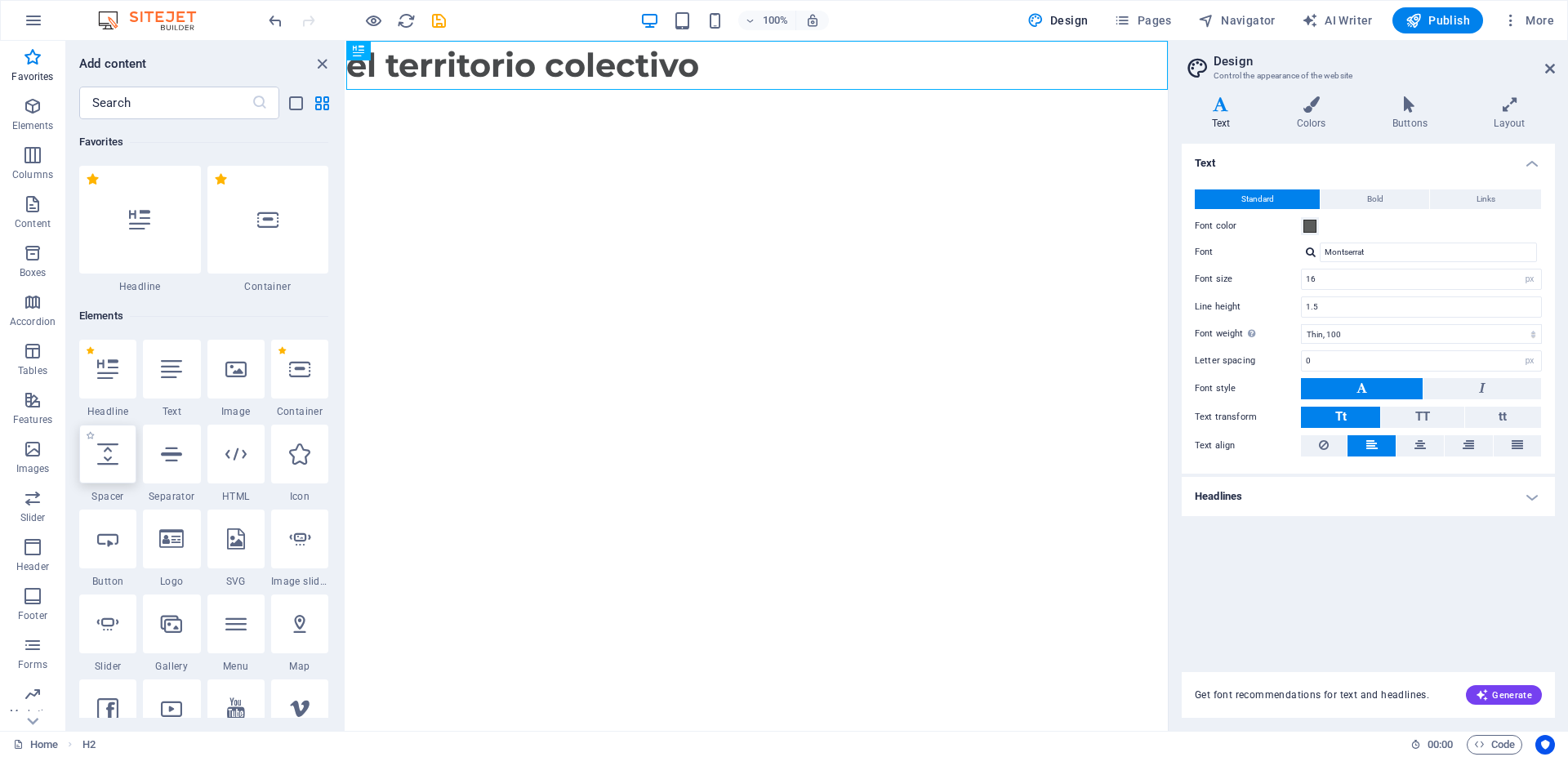
drag, startPoint x: 100, startPoint y: 463, endPoint x: 133, endPoint y: 457, distance: 33.5
click at [101, 463] on icon at bounding box center [108, 454] width 22 height 22
select select "px"
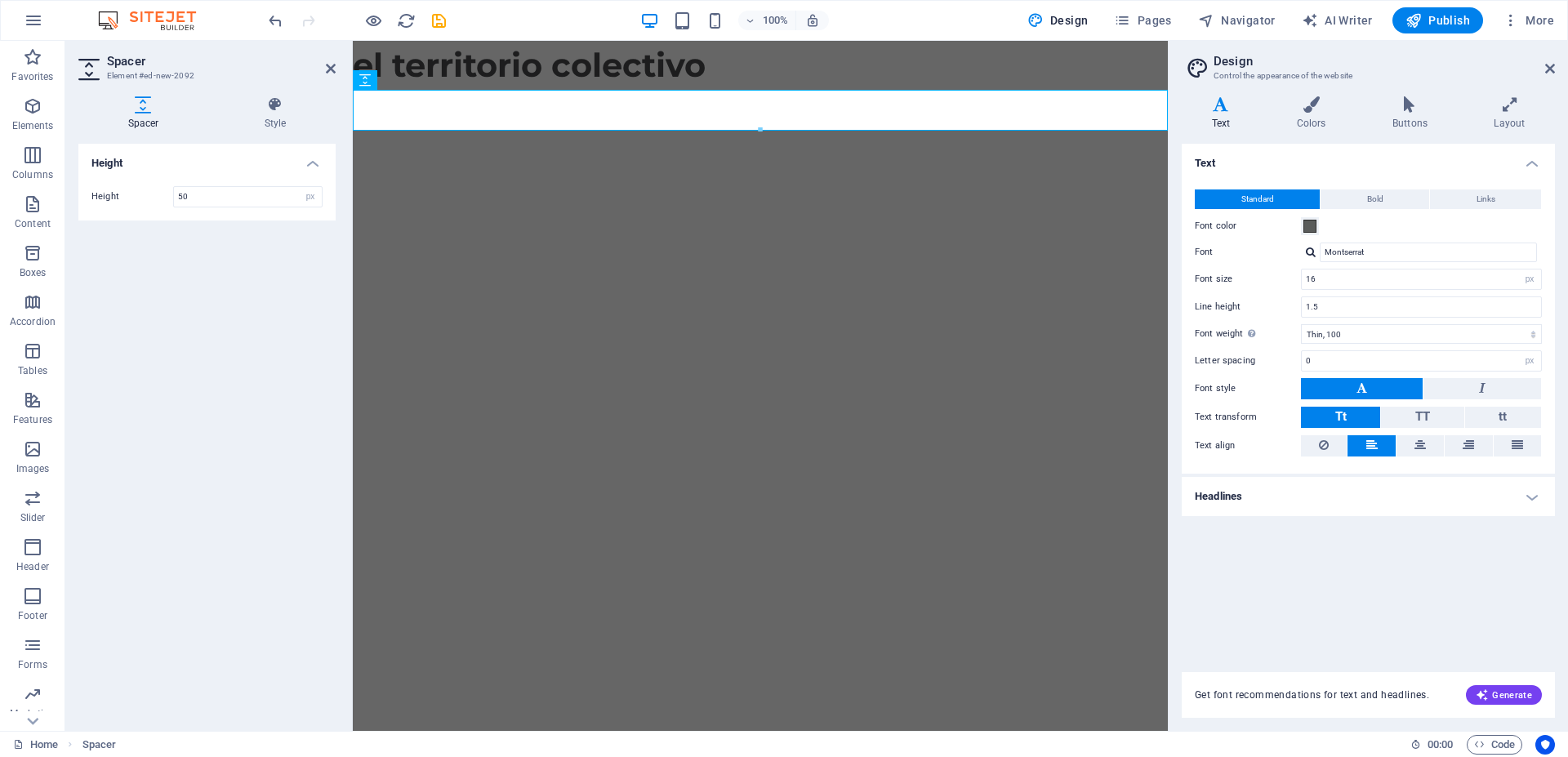
click at [162, 273] on div "Height Height 50 px rem vh vw" at bounding box center [207, 430] width 257 height 575
click at [32, 549] on icon "button" at bounding box center [33, 547] width 20 height 20
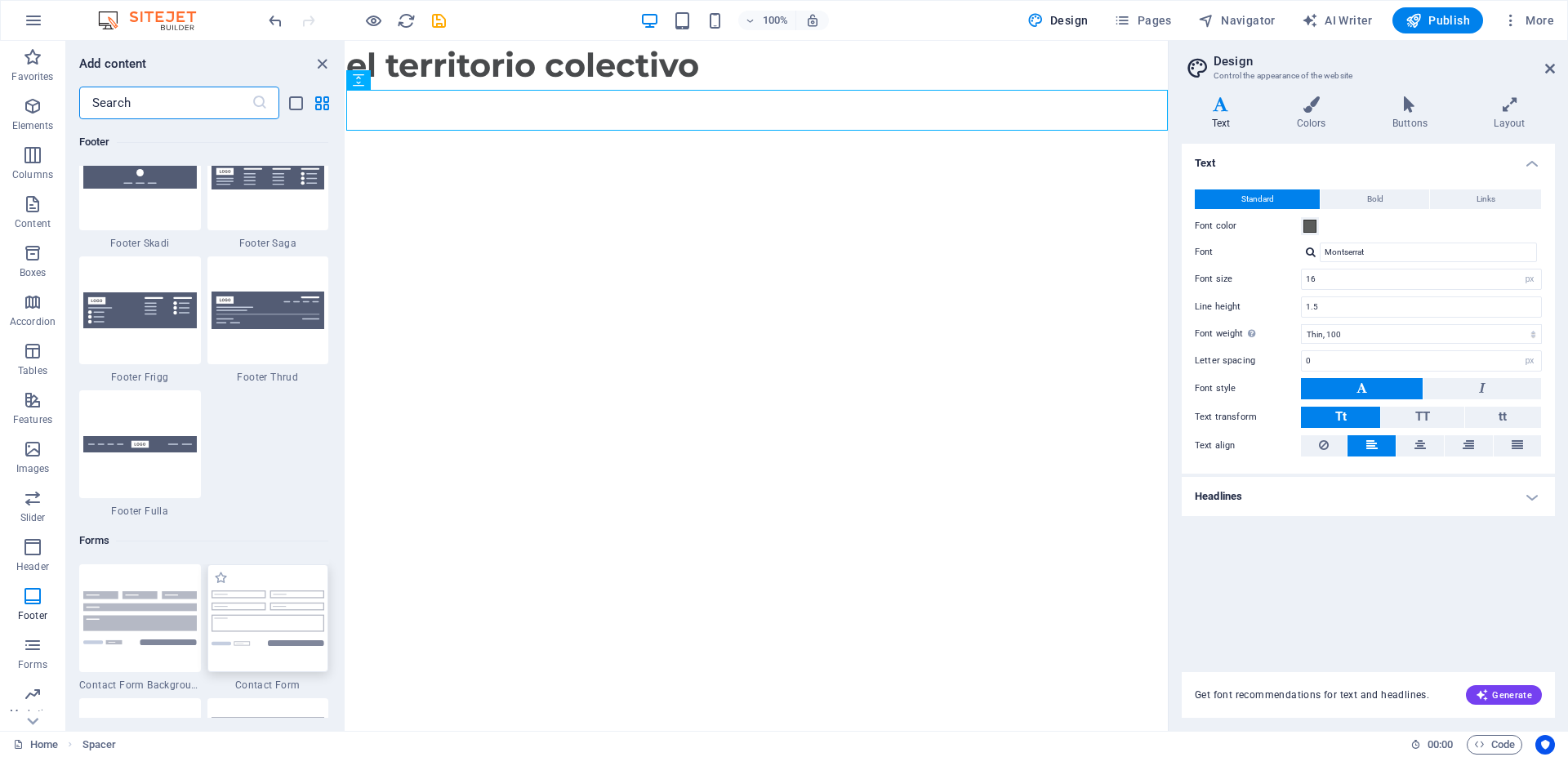
scroll to position [11673, 0]
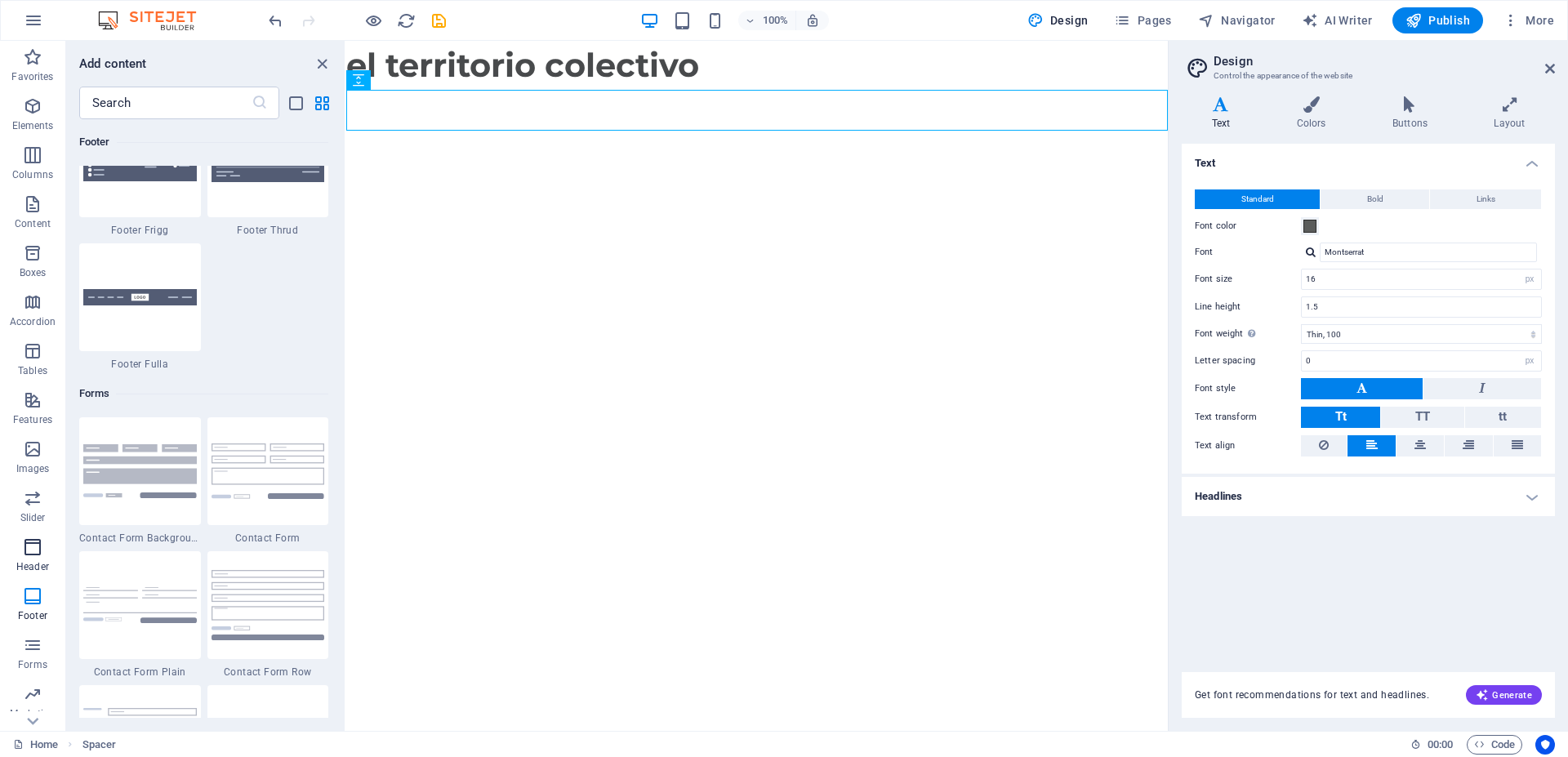
click at [26, 549] on icon "button" at bounding box center [33, 547] width 20 height 20
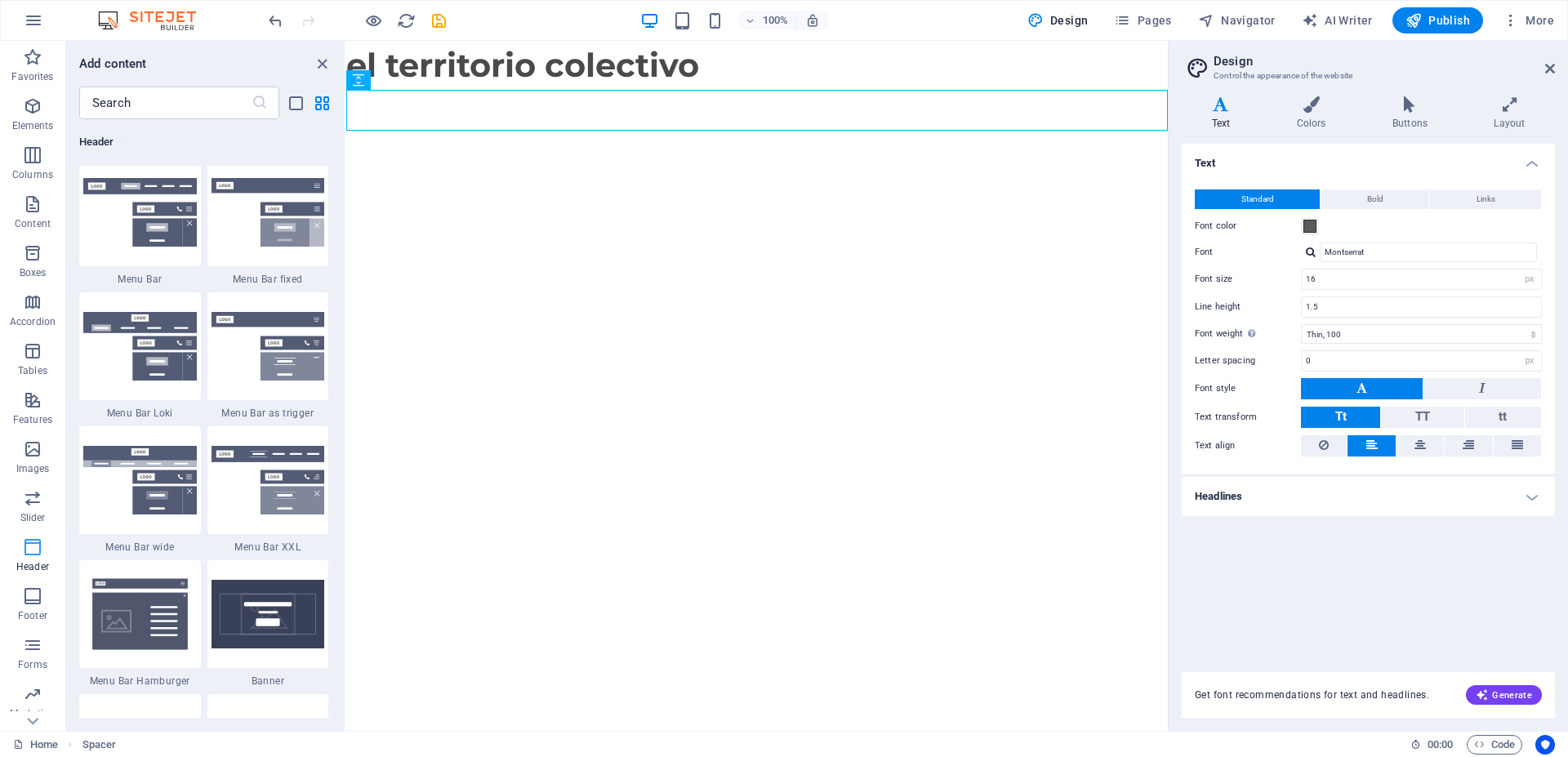
scroll to position [9966, 0]
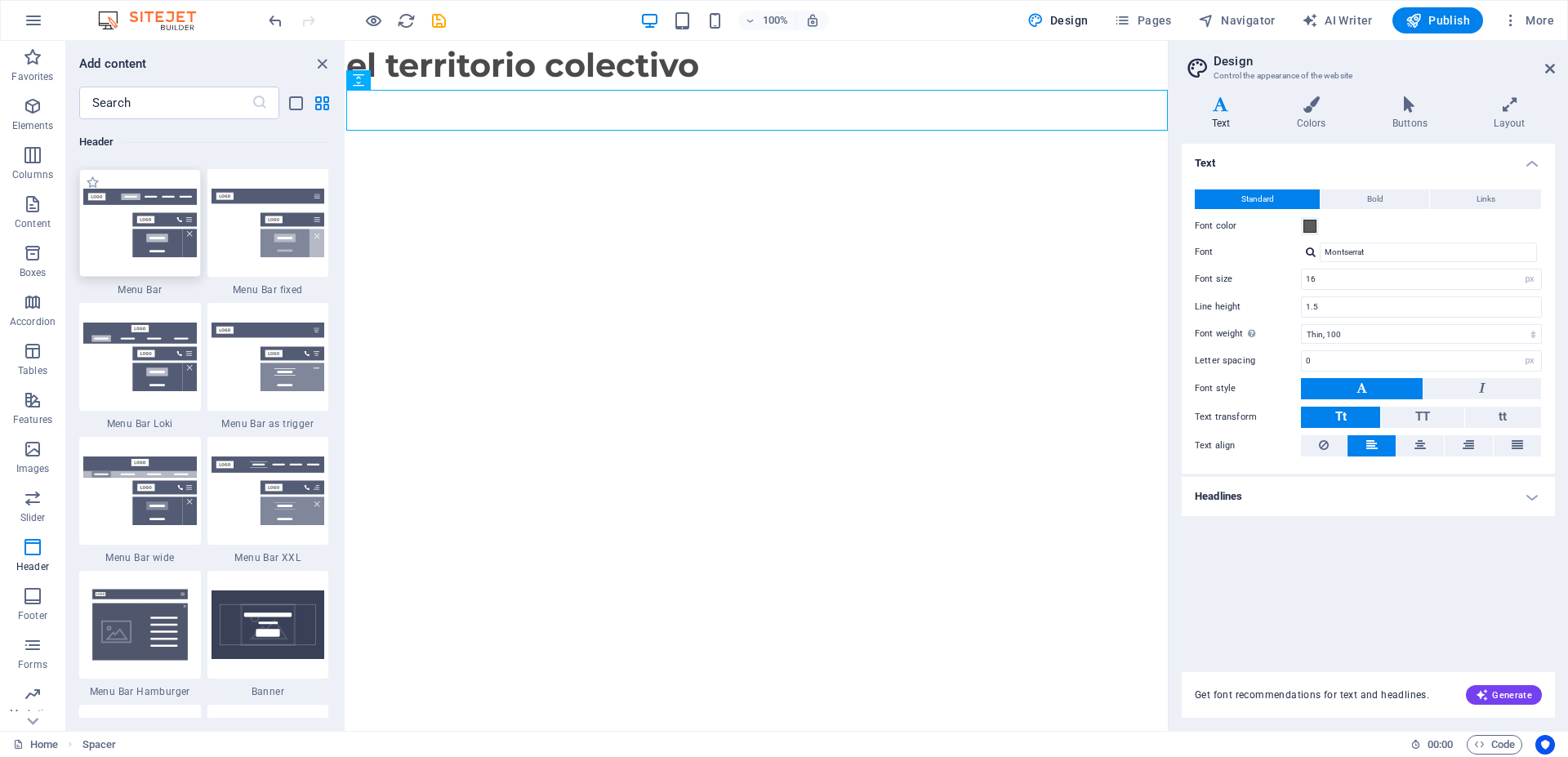
click at [104, 257] on img at bounding box center [139, 223] width 114 height 69
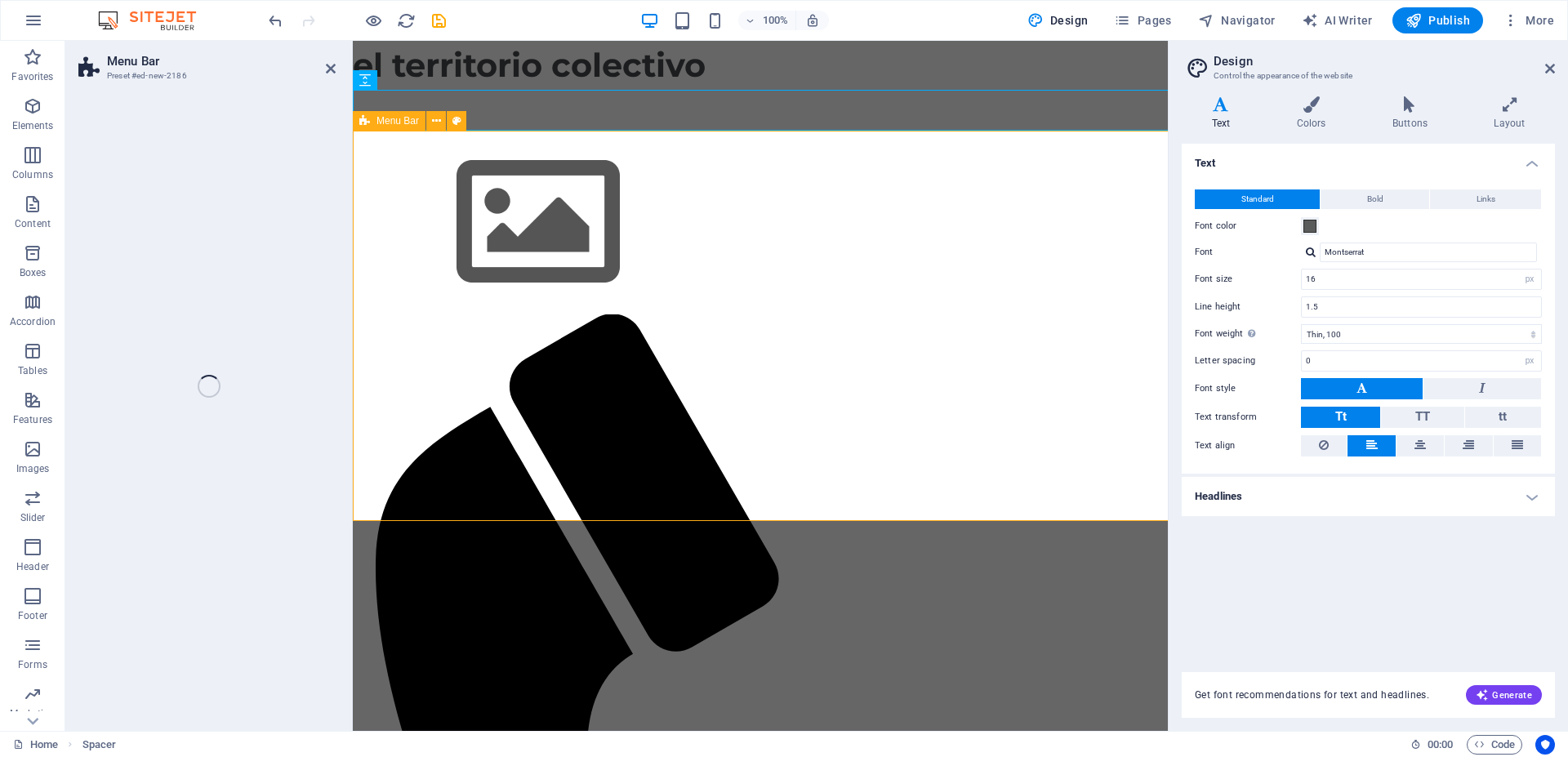
select select "rem"
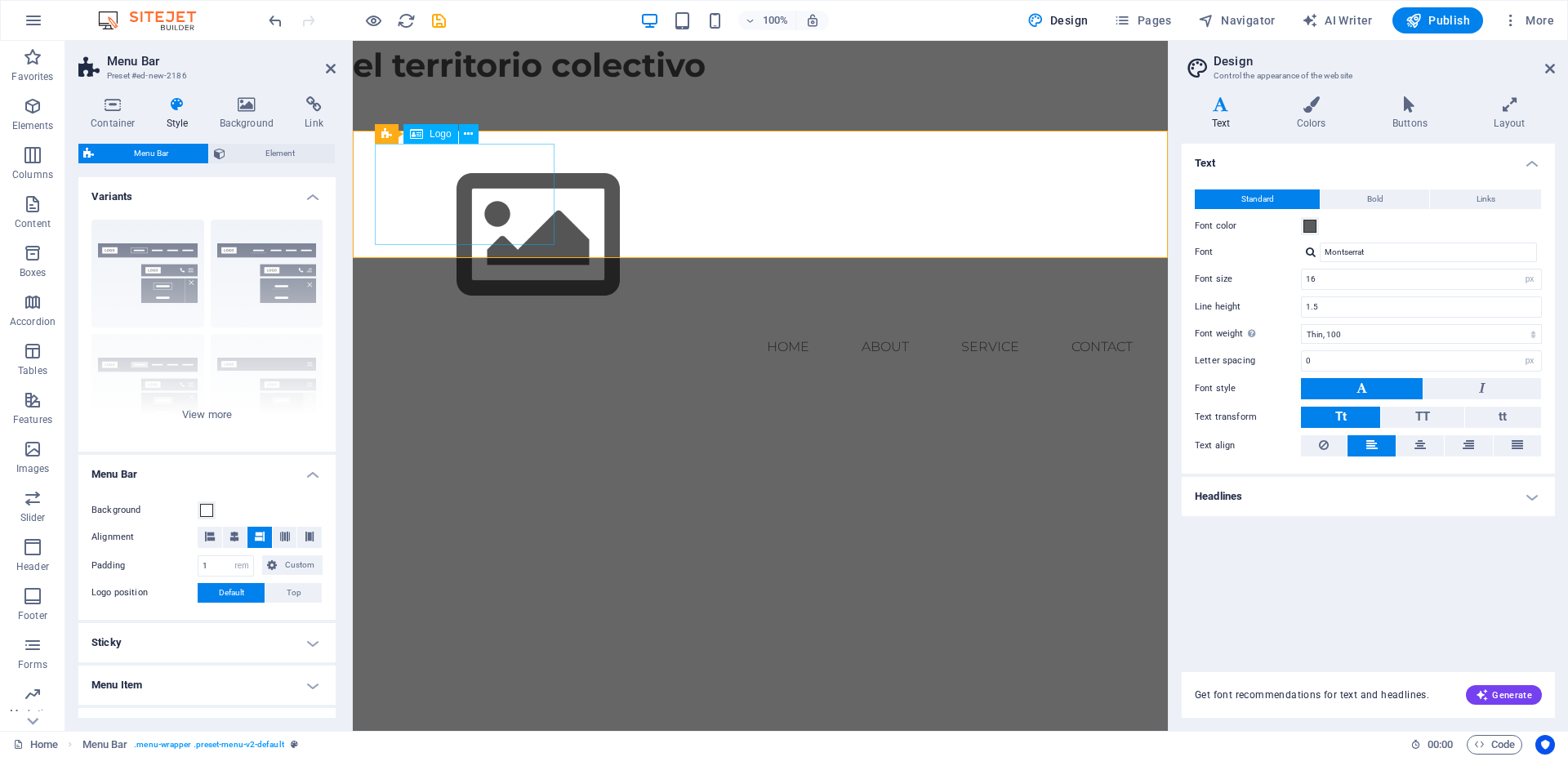
click at [431, 129] on span "Logo" at bounding box center [440, 134] width 22 height 10
click at [435, 134] on span "Logo" at bounding box center [440, 134] width 22 height 10
click at [470, 136] on icon at bounding box center [468, 134] width 9 height 17
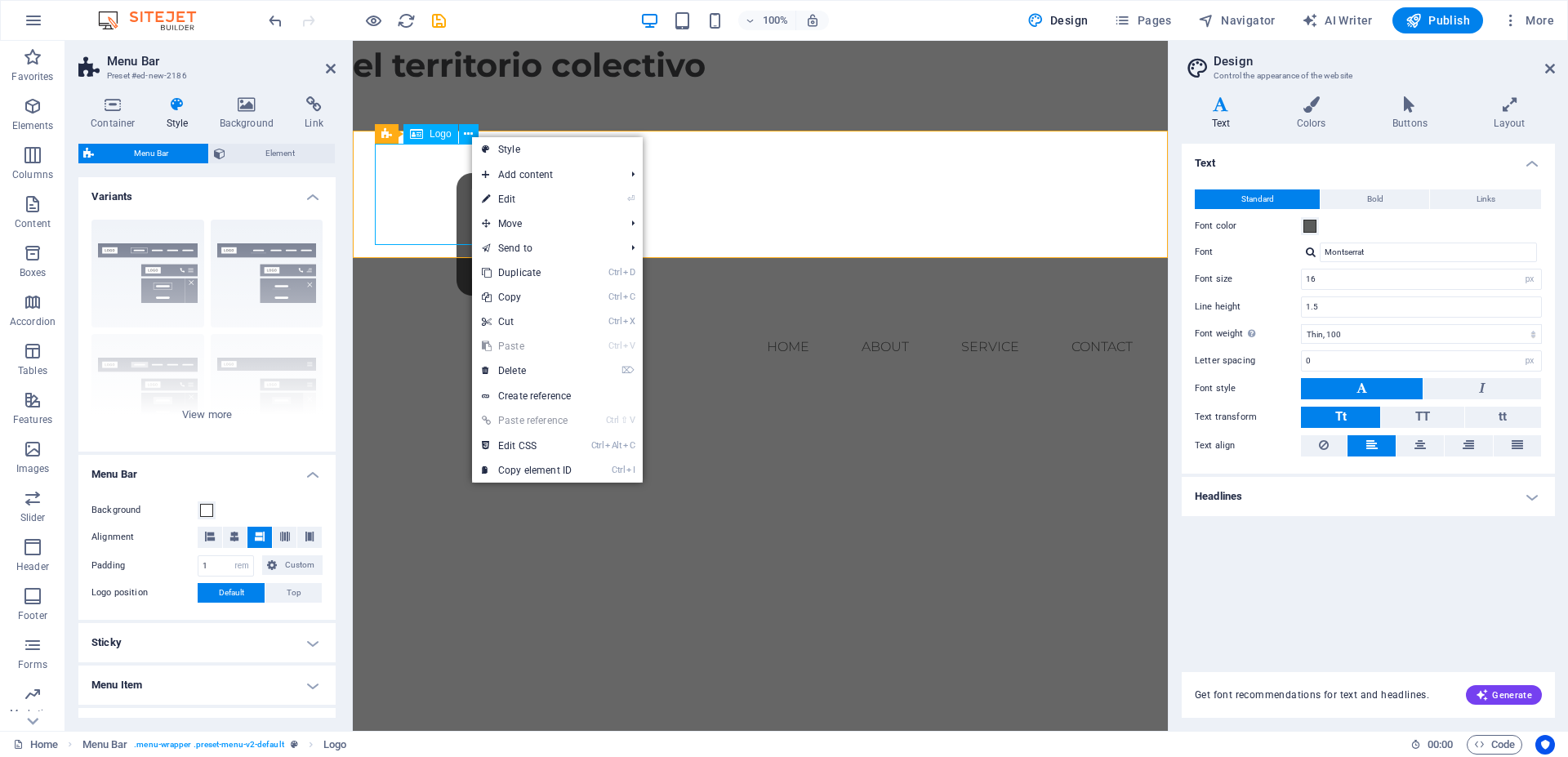
click at [431, 189] on div at bounding box center [760, 235] width 771 height 184
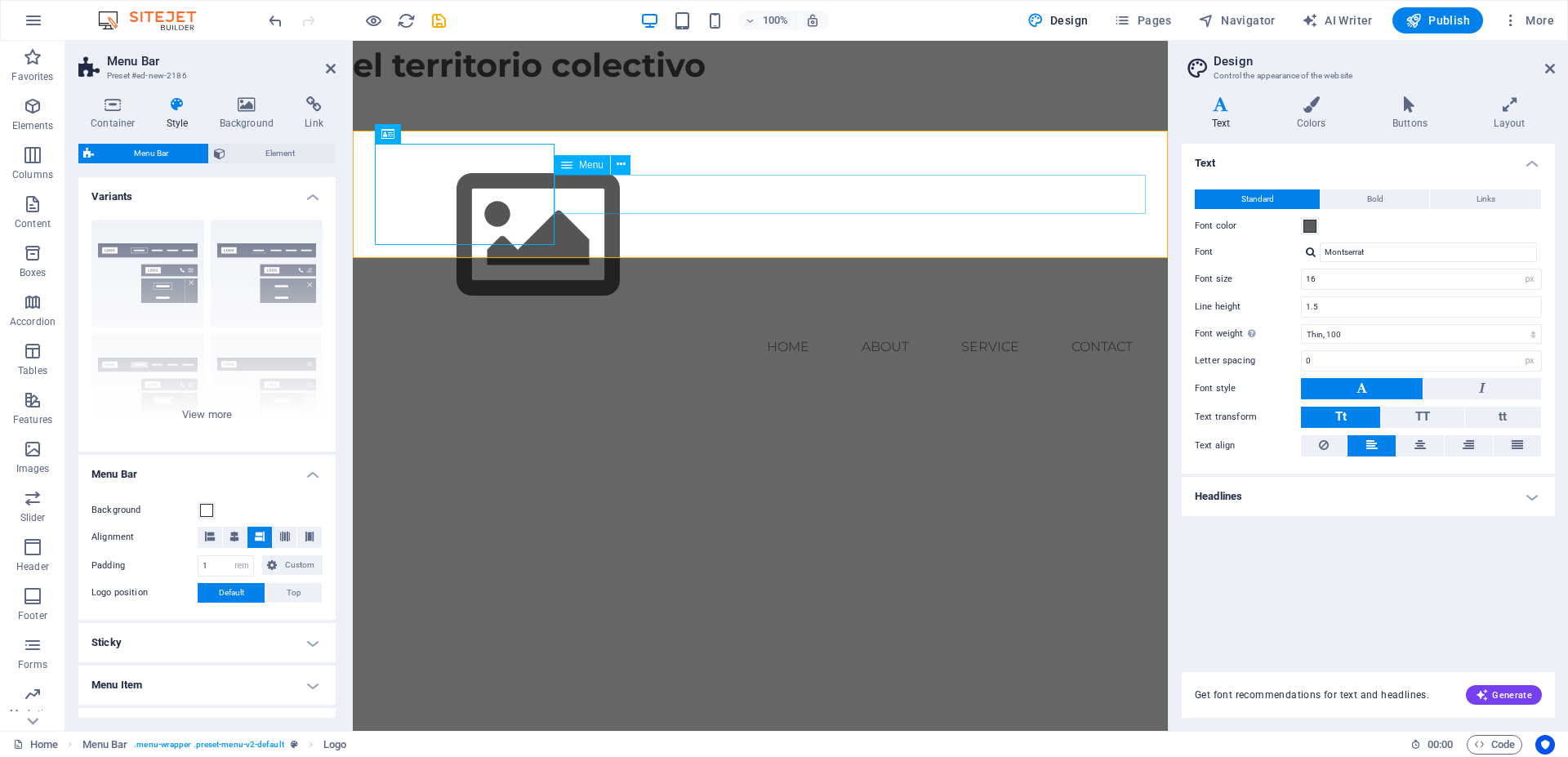
click at [783, 328] on nav "Home About Service Contact" at bounding box center [760, 347] width 771 height 39
click at [794, 328] on nav "Home About Service Contact" at bounding box center [760, 347] width 771 height 39
select select
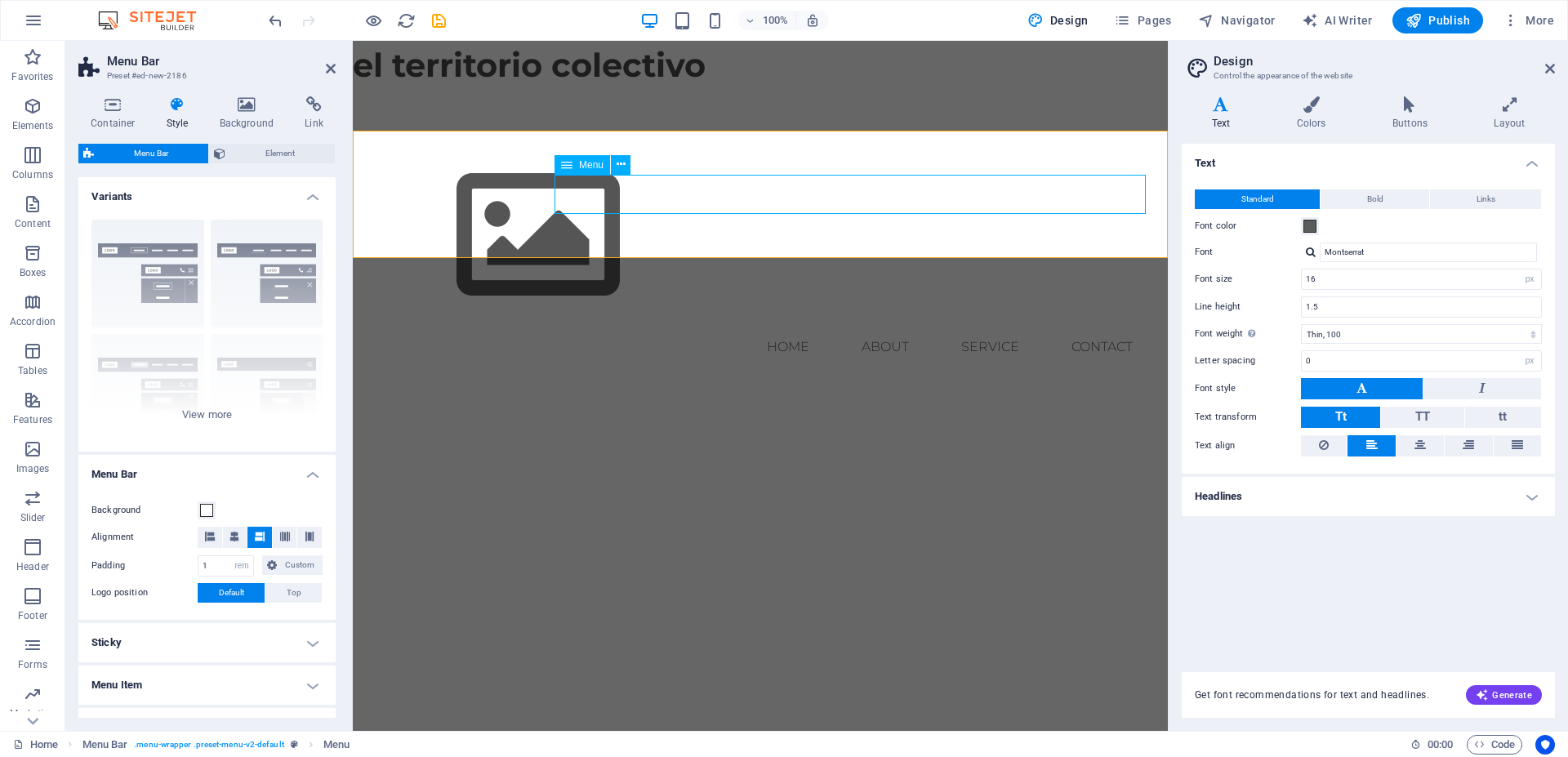
select select
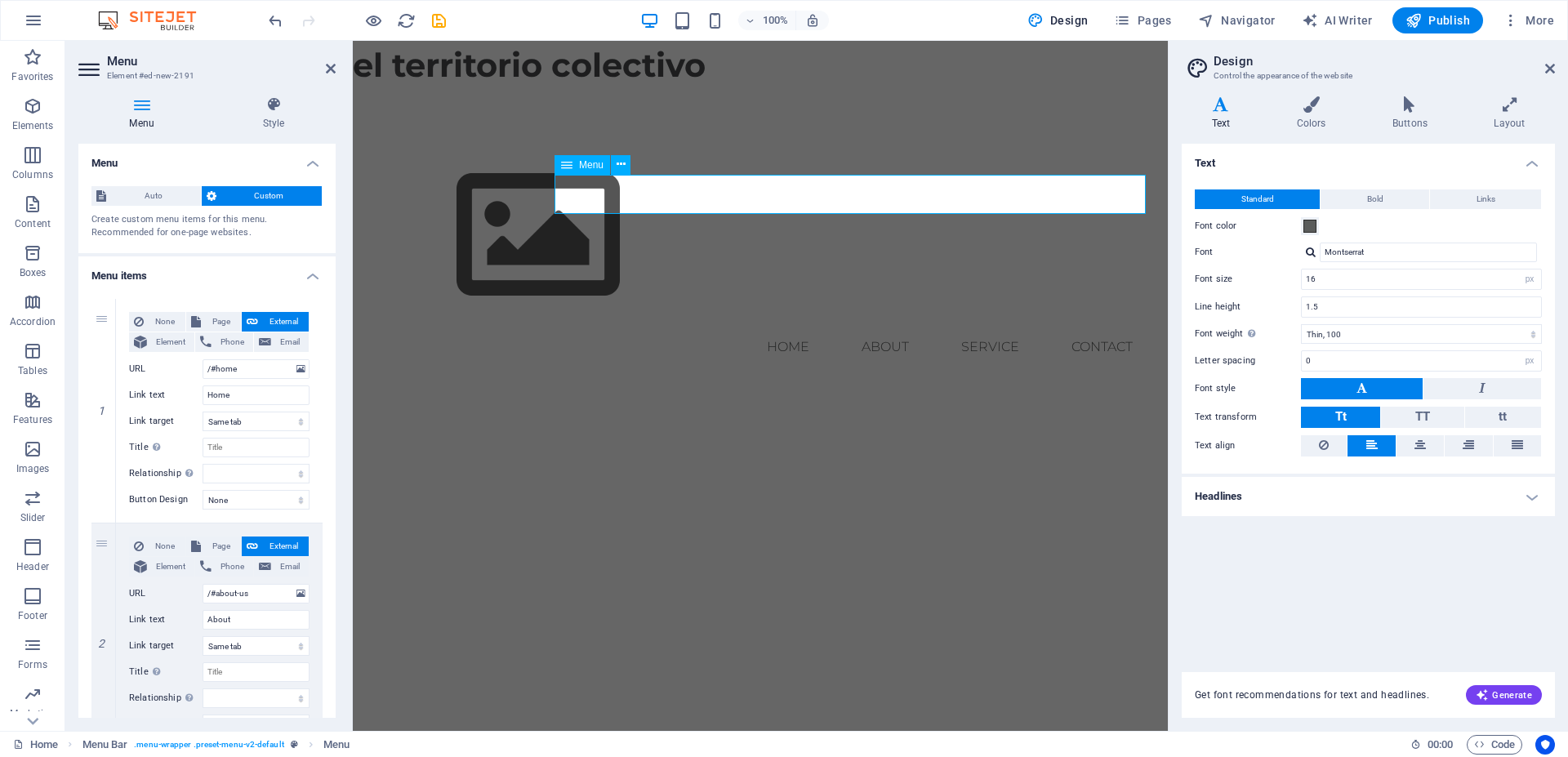
click at [887, 328] on nav "Home About Service Contact" at bounding box center [760, 347] width 771 height 39
drag, startPoint x: 238, startPoint y: 395, endPoint x: 200, endPoint y: 395, distance: 38.0
click at [202, 395] on input "Home" at bounding box center [255, 395] width 107 height 20
drag, startPoint x: 246, startPoint y: 622, endPoint x: 204, endPoint y: 622, distance: 42.0
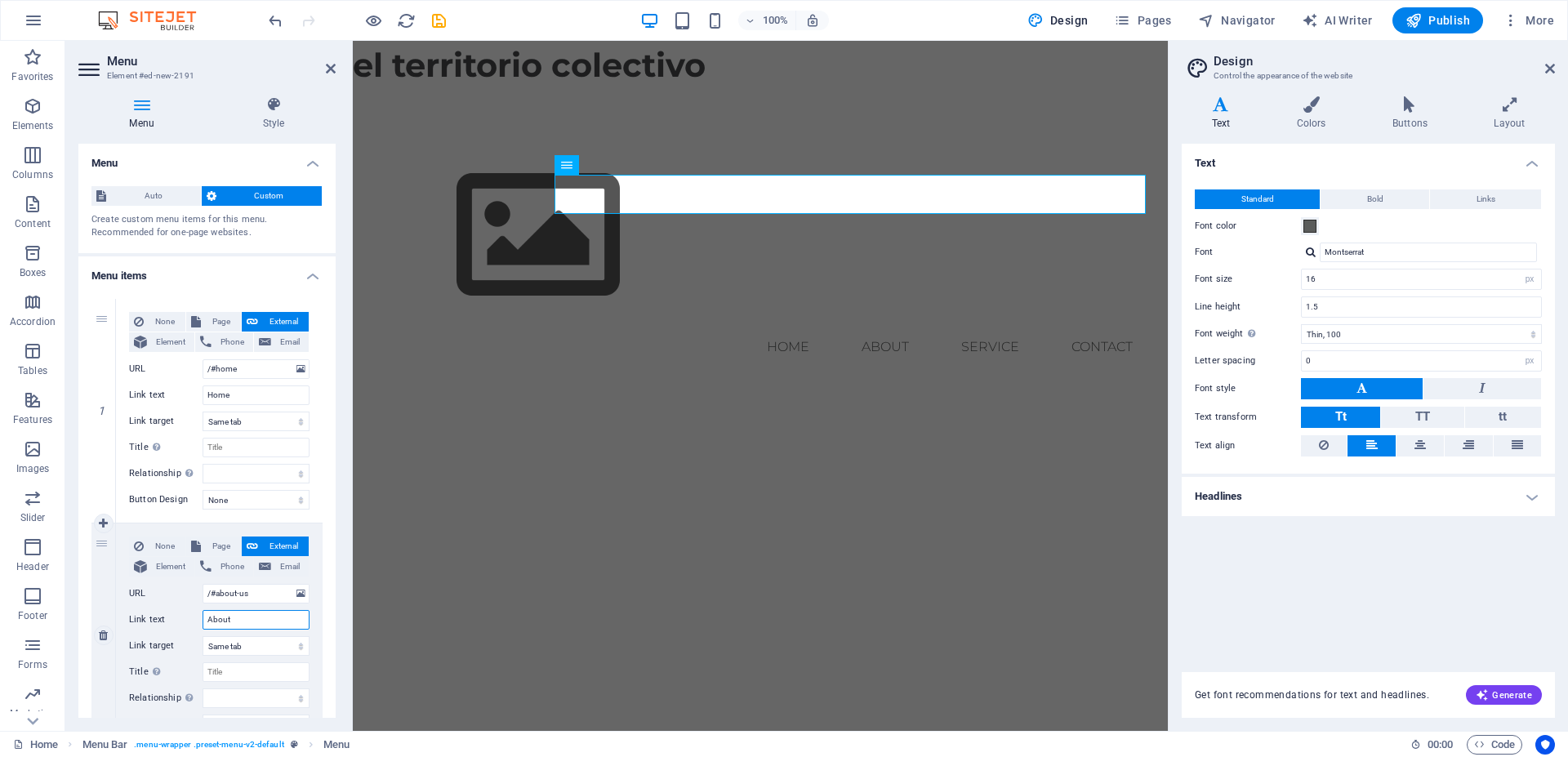
click at [204, 622] on input "About" at bounding box center [255, 620] width 107 height 20
type input "so"
select select
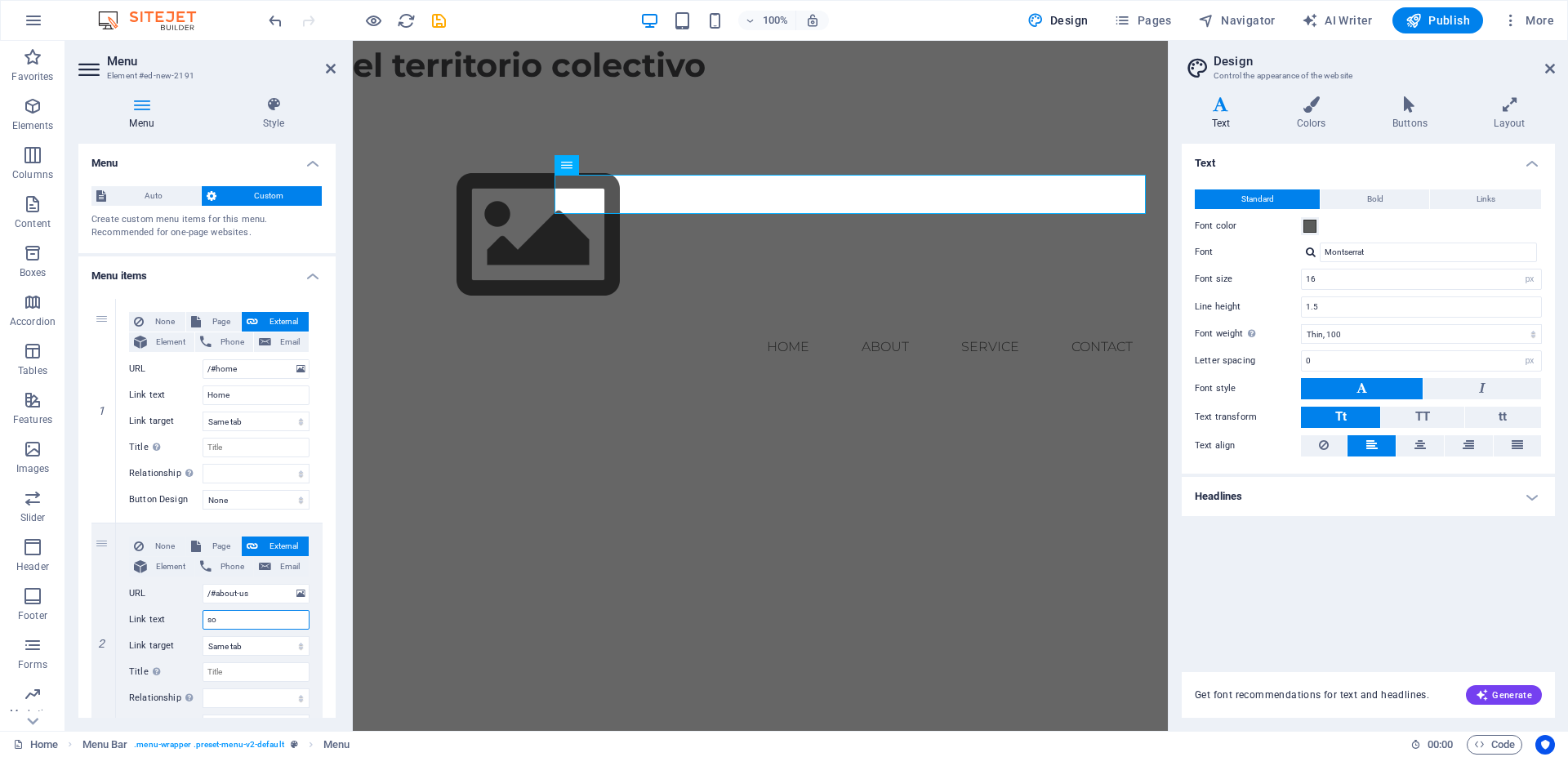
select select
click at [225, 626] on input "so" at bounding box center [255, 620] width 107 height 20
type input "s"
select select
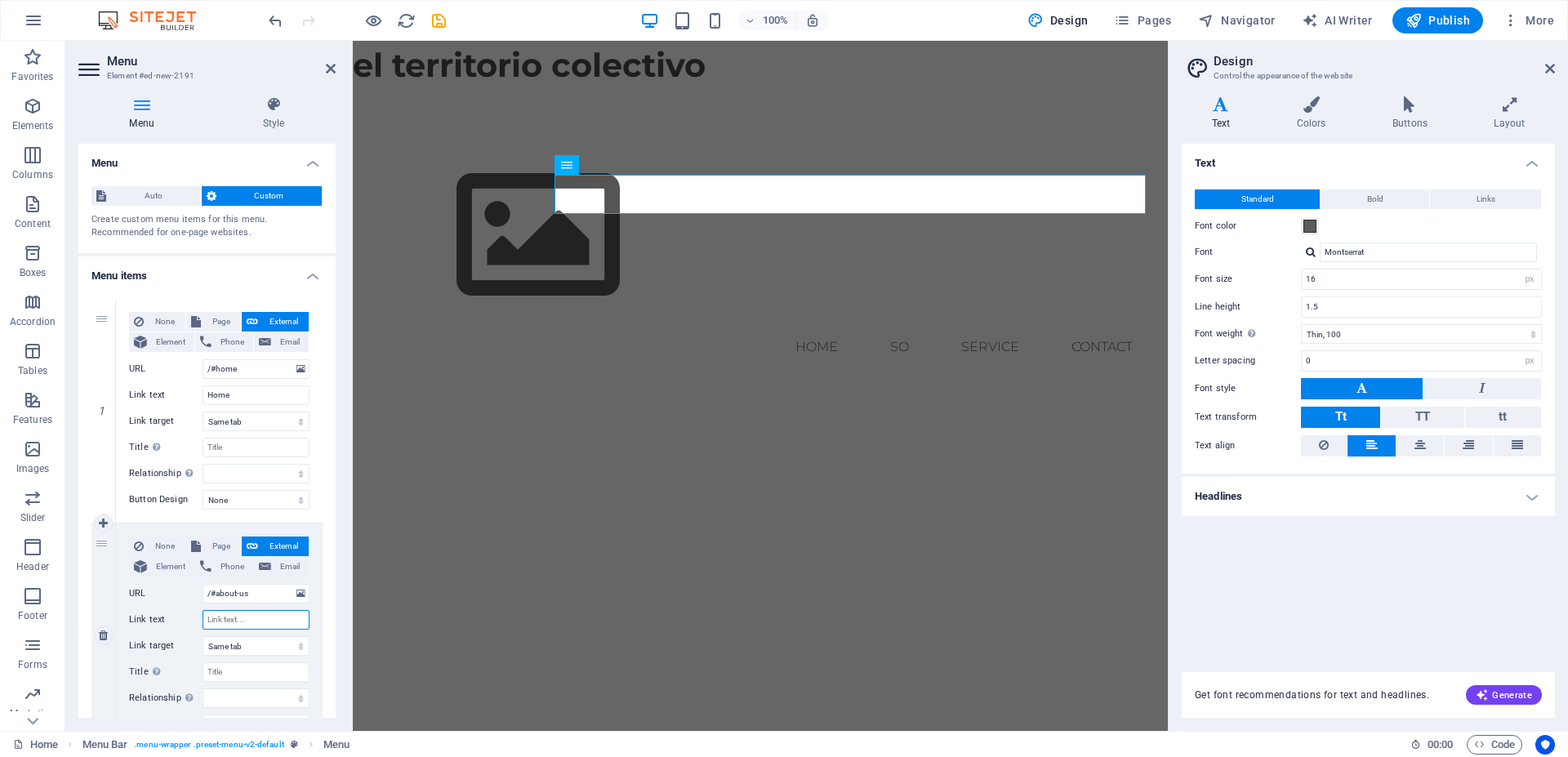
select select
type input "quienes somos"
select select
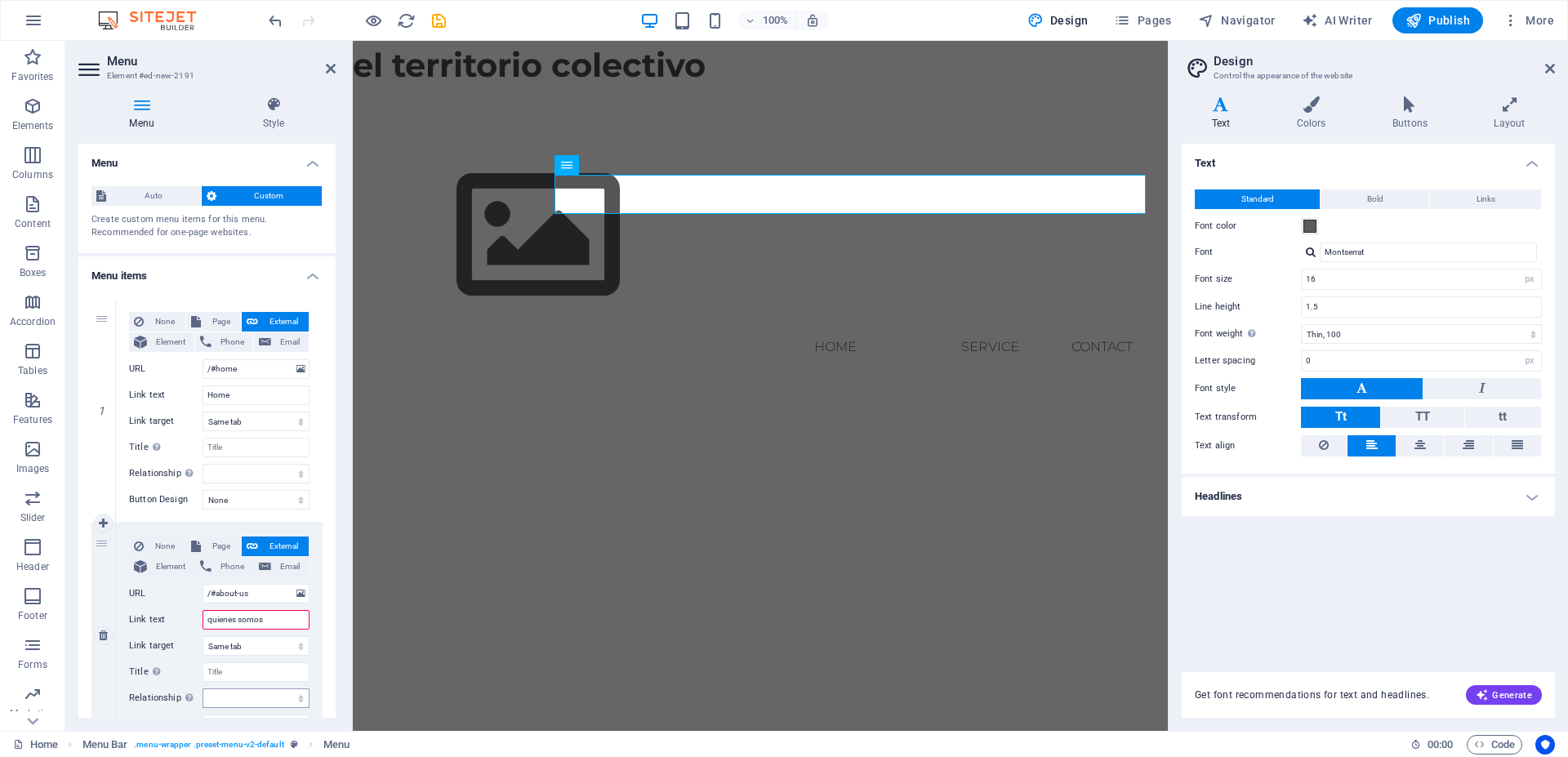
select select
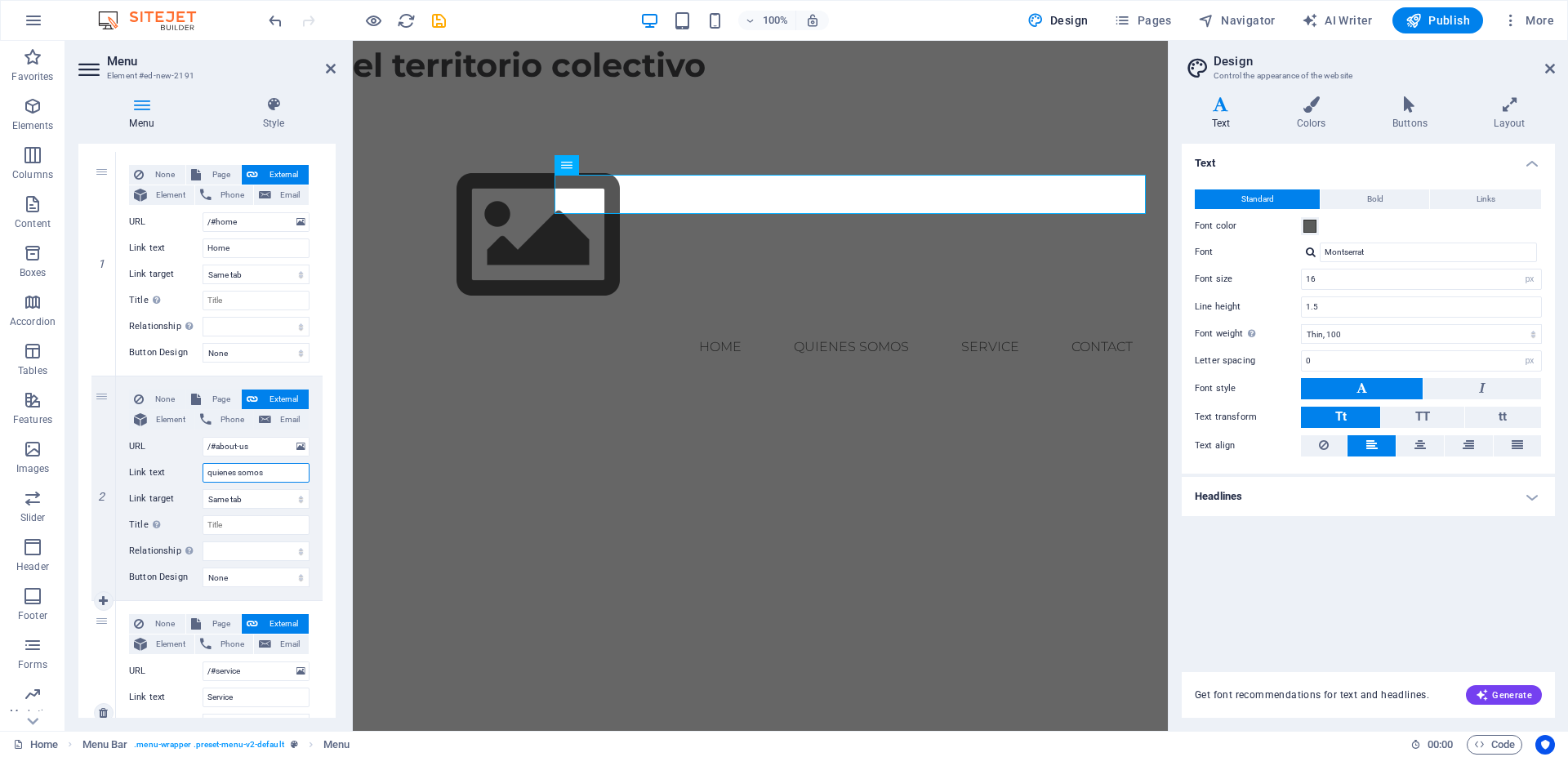
scroll to position [221, 0]
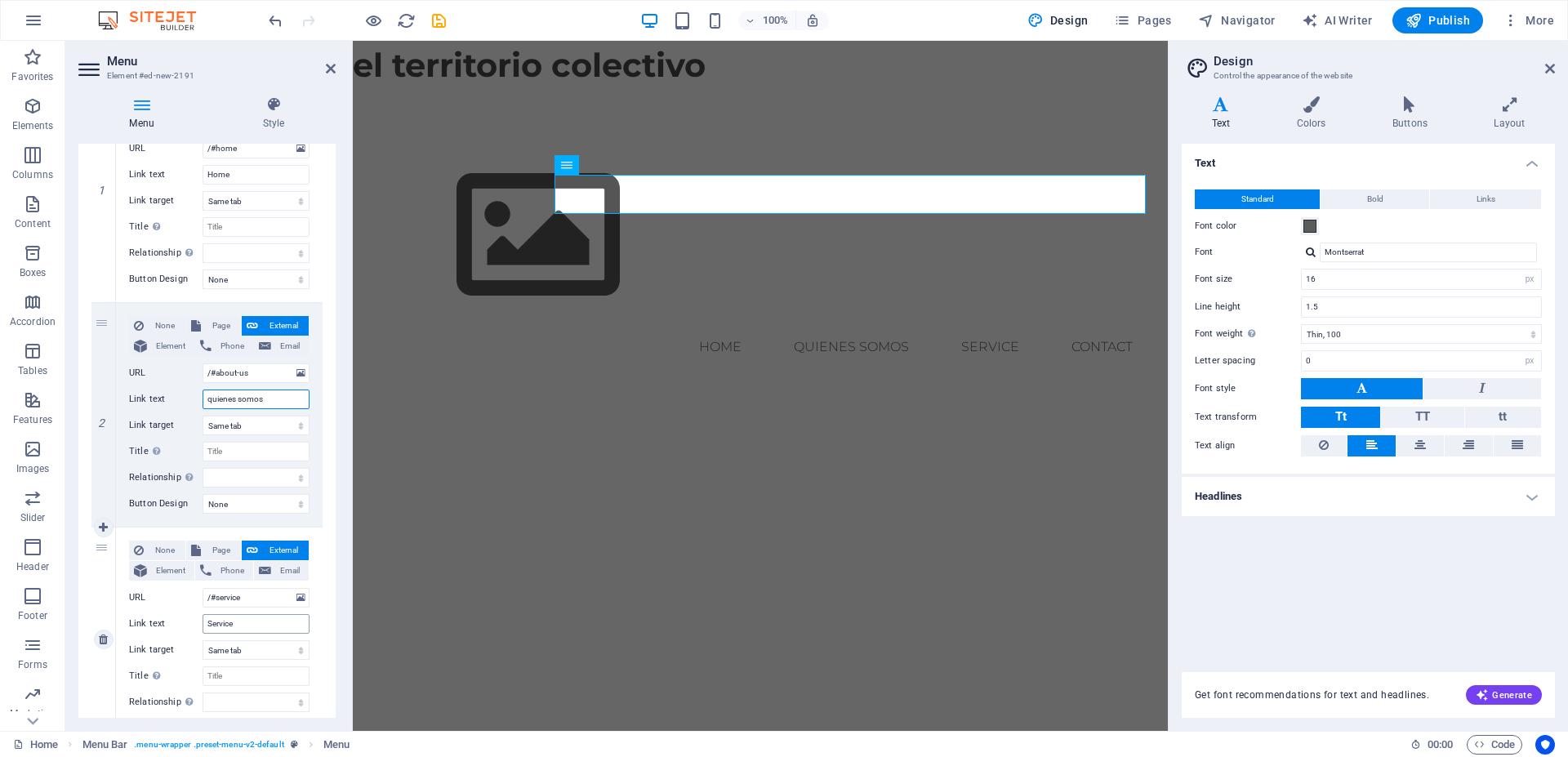
type input "quienes somos"
drag, startPoint x: 254, startPoint y: 625, endPoint x: 197, endPoint y: 629, distance: 57.1
click at [202, 629] on input "Service" at bounding box center [255, 624] width 107 height 20
type input "ex"
select select
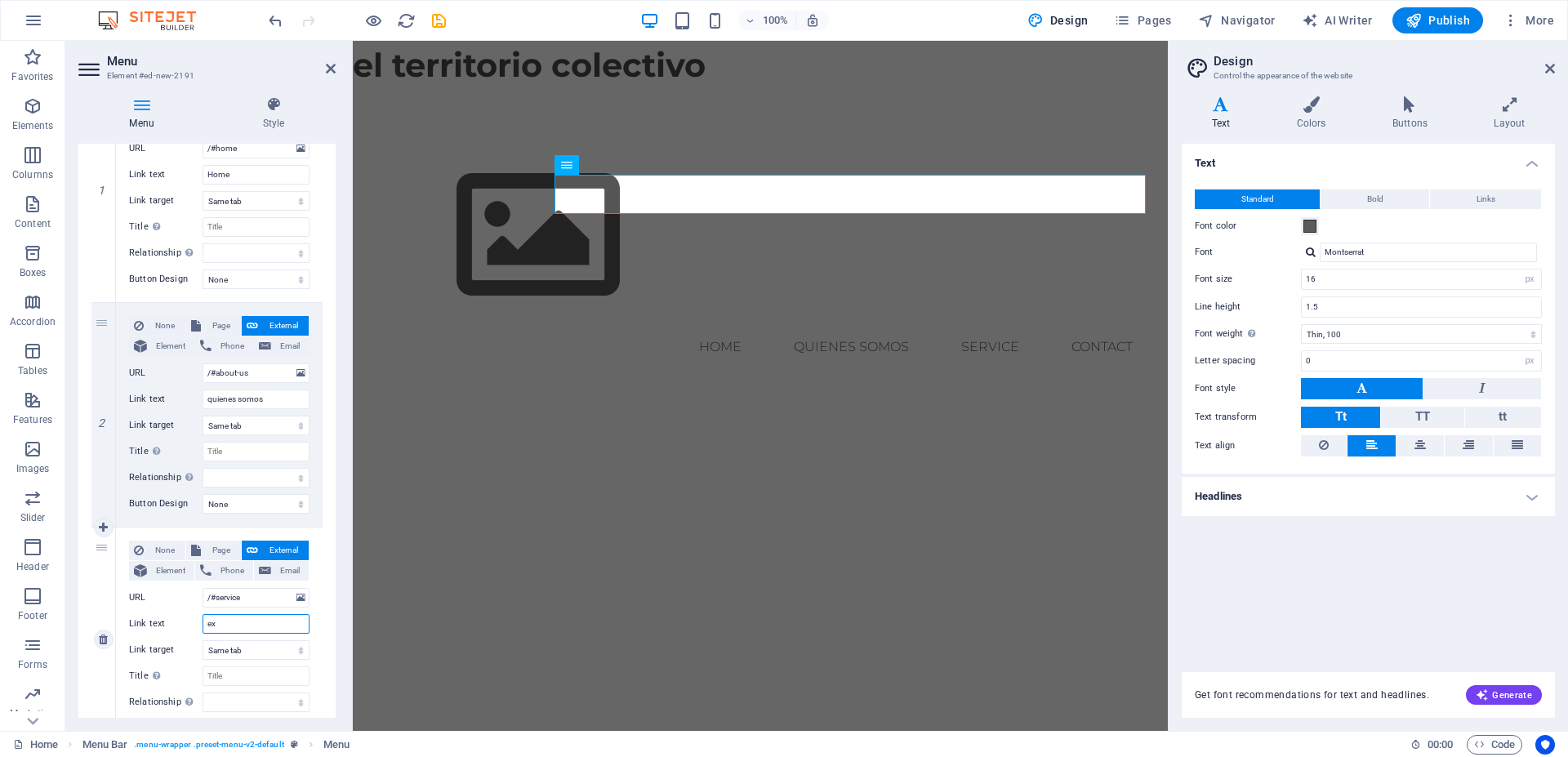
select select
type input "experiencia"
select select
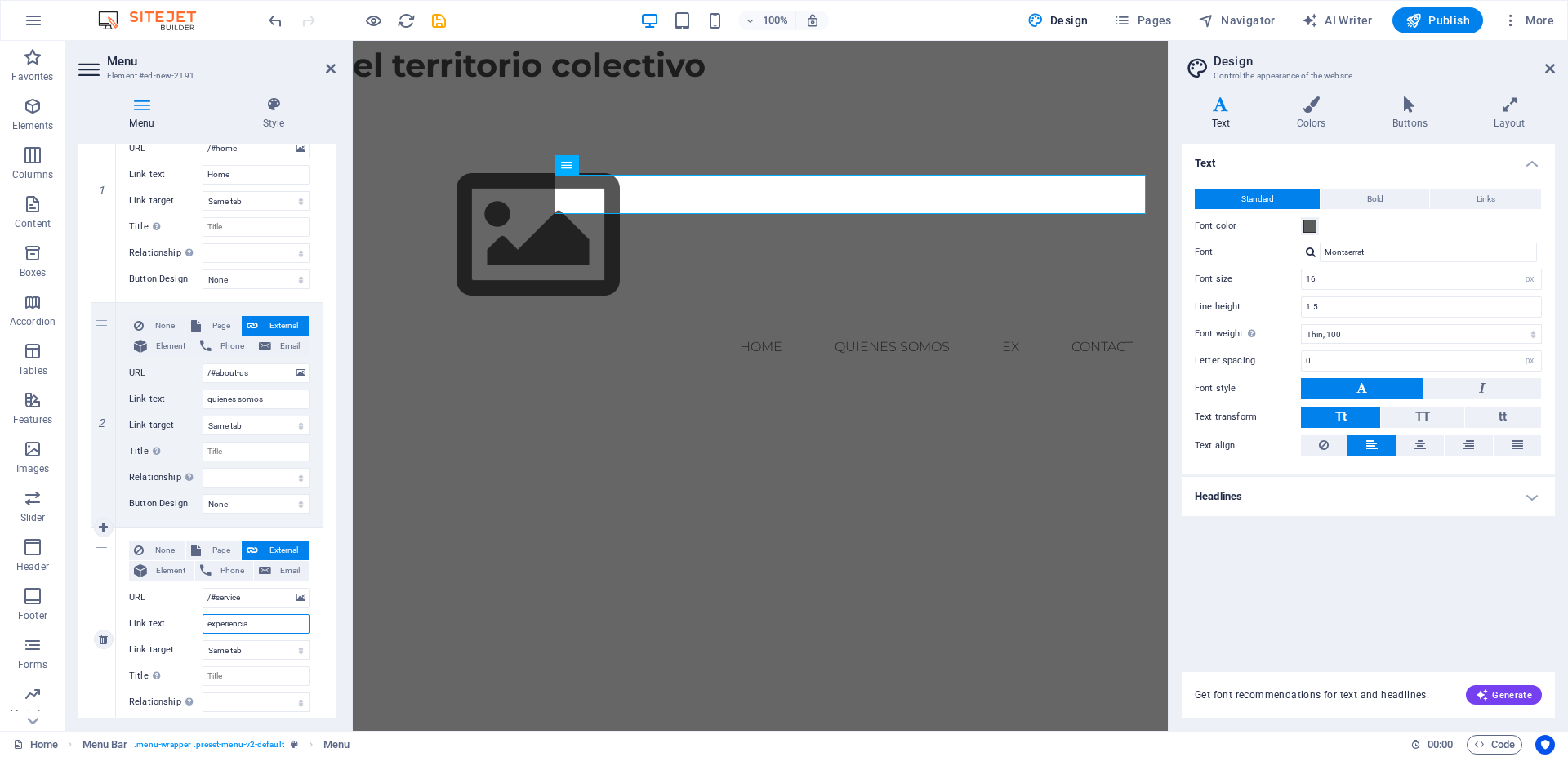
select select
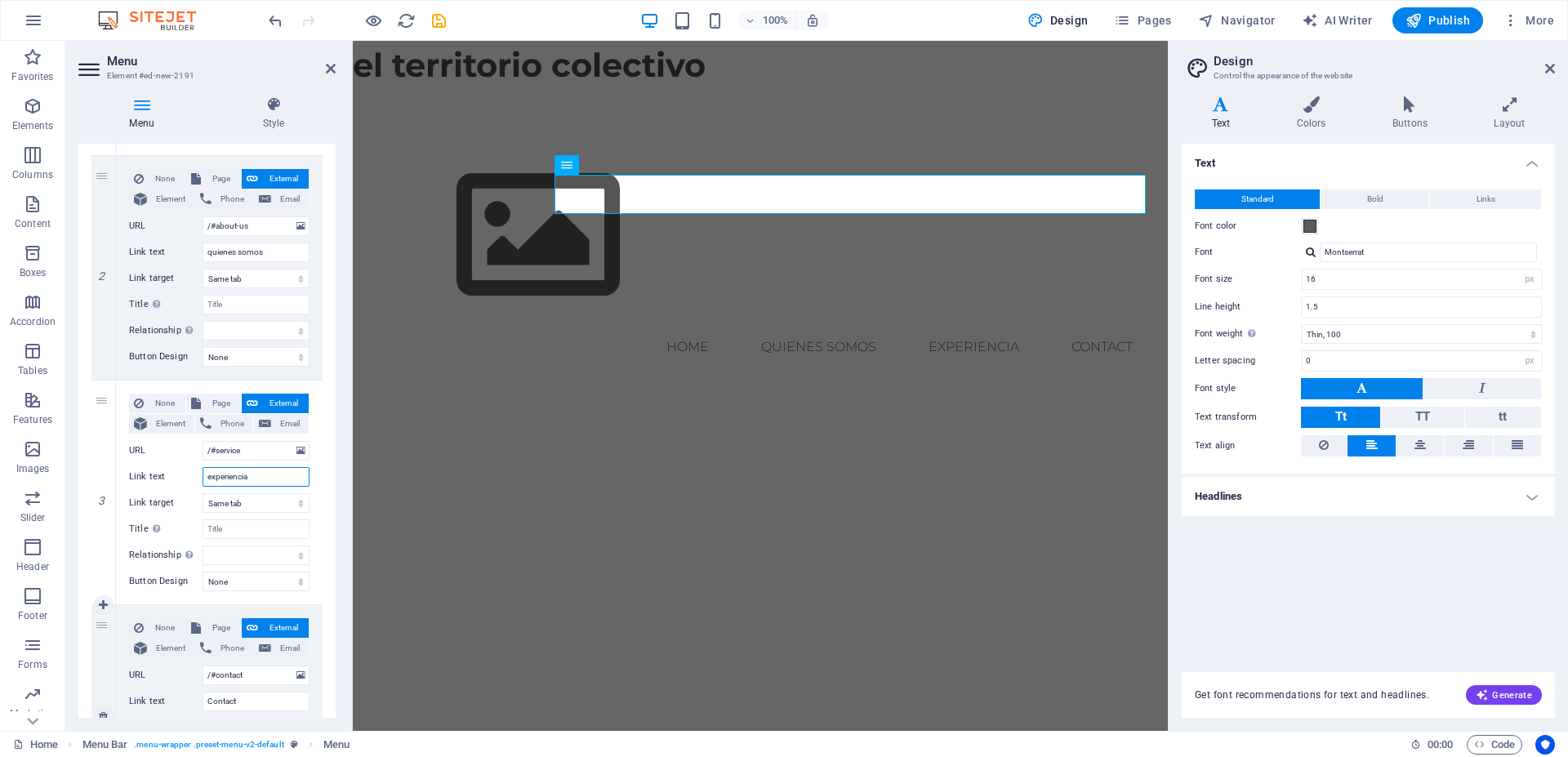
scroll to position [441, 0]
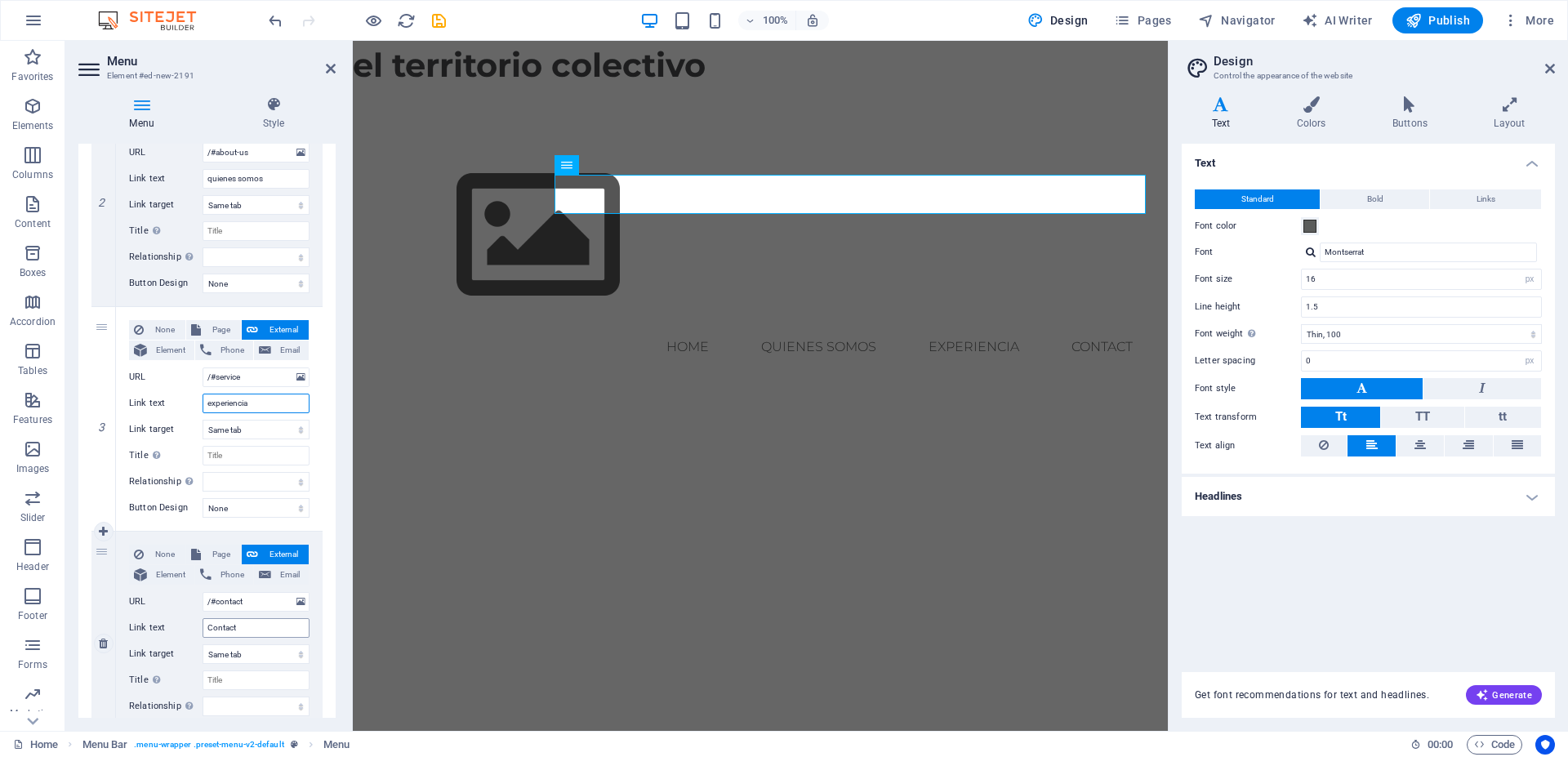
type input "experiencia"
click at [247, 631] on input "Contact" at bounding box center [255, 628] width 107 height 20
type input "Contacto"
select select
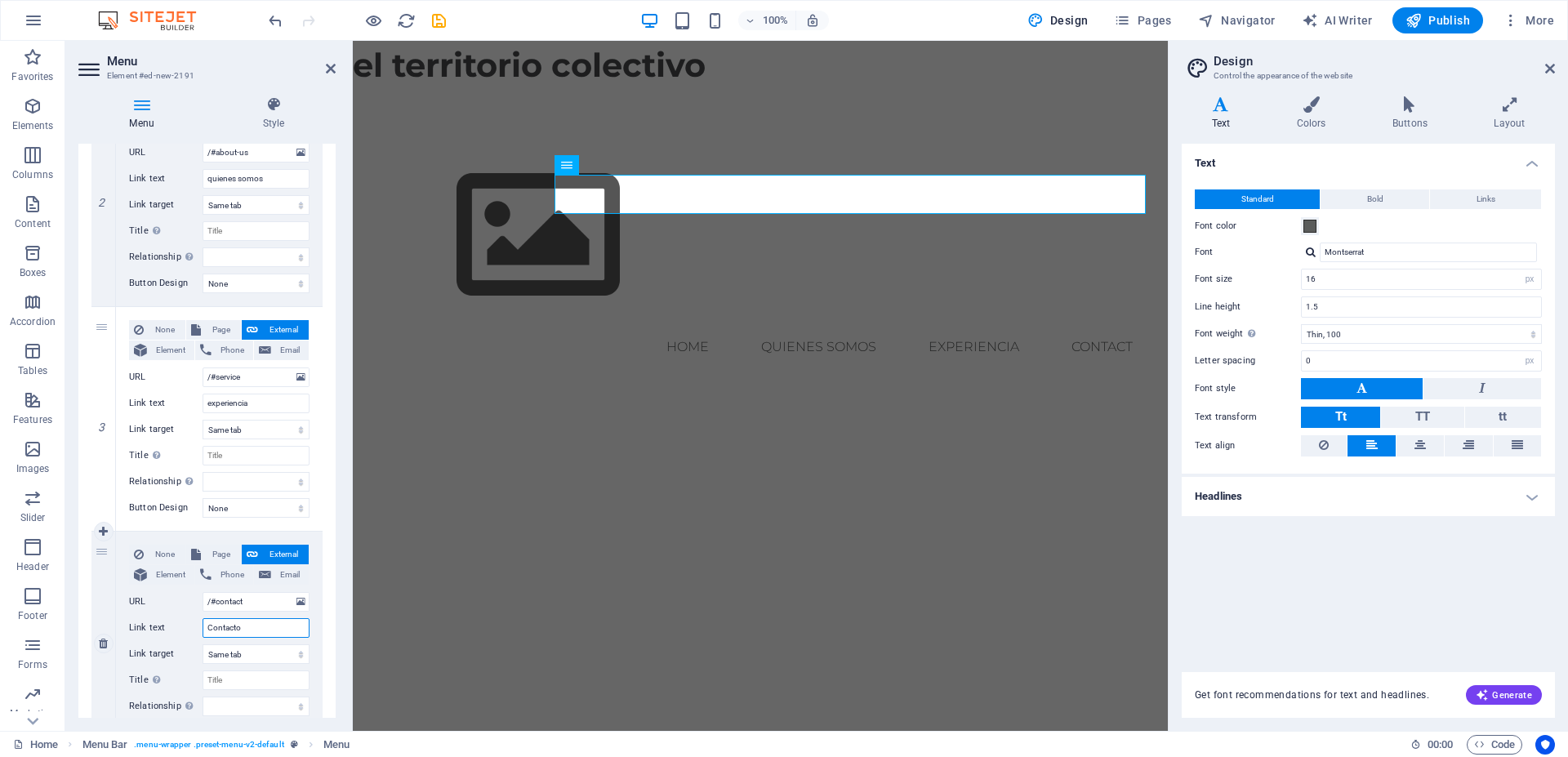
select select
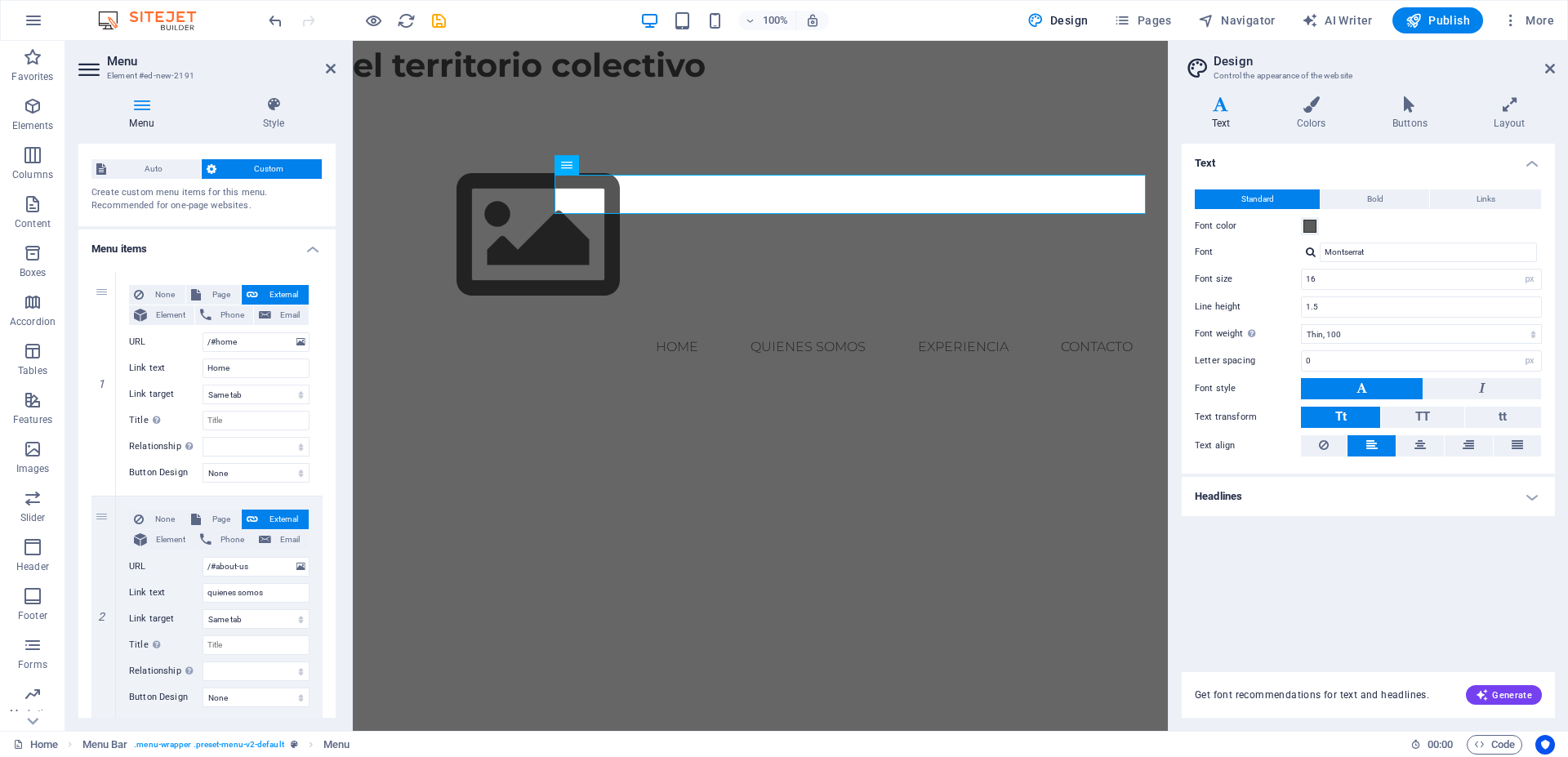
scroll to position [0, 0]
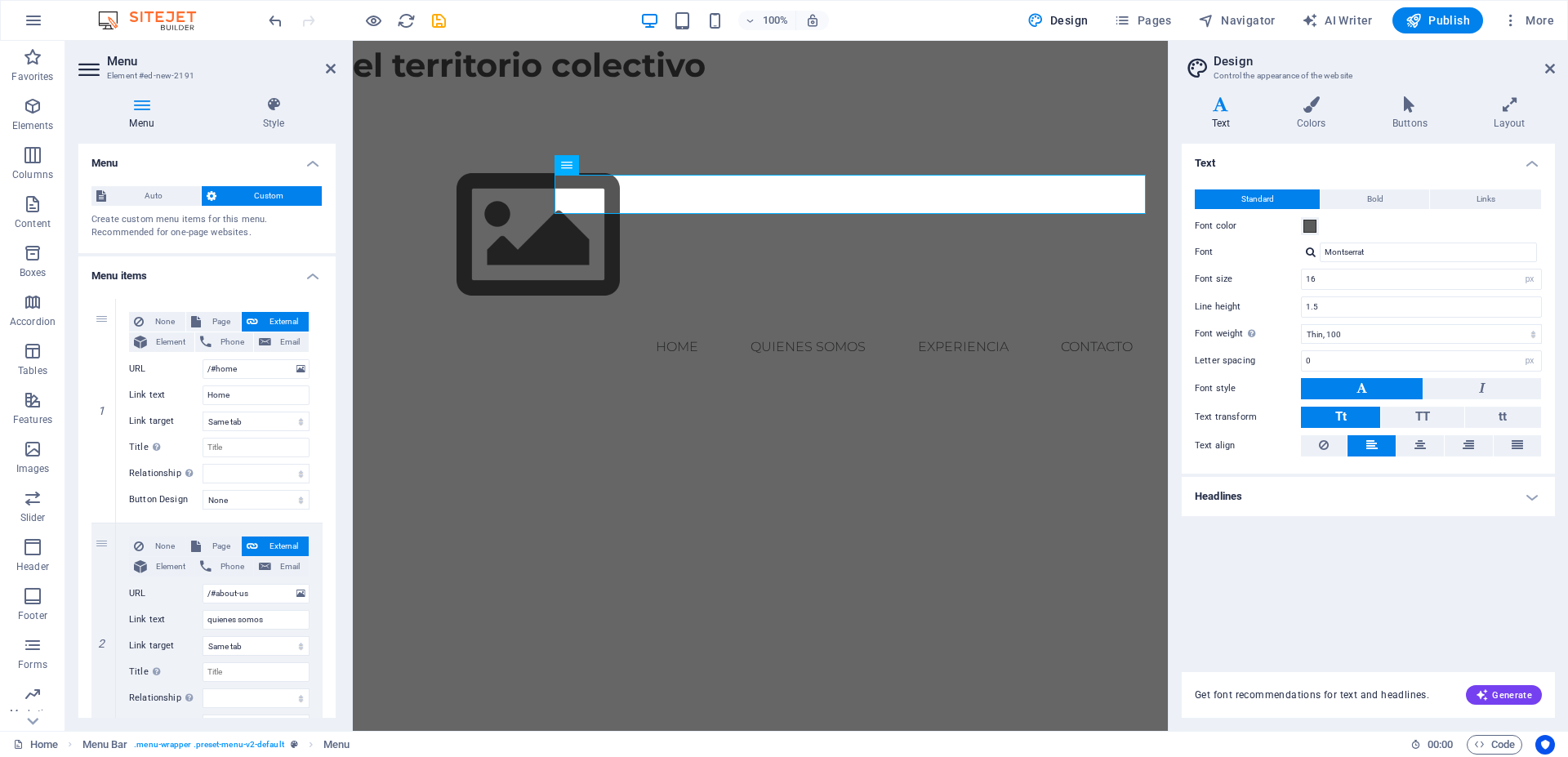
drag, startPoint x: 323, startPoint y: 580, endPoint x: 12, endPoint y: 279, distance: 432.8
type input "Contacto"
click at [673, 328] on nav "Home quienes somos experiencia Contacto" at bounding box center [760, 347] width 771 height 39
click at [156, 337] on span "Element" at bounding box center [170, 342] width 37 height 20
select select
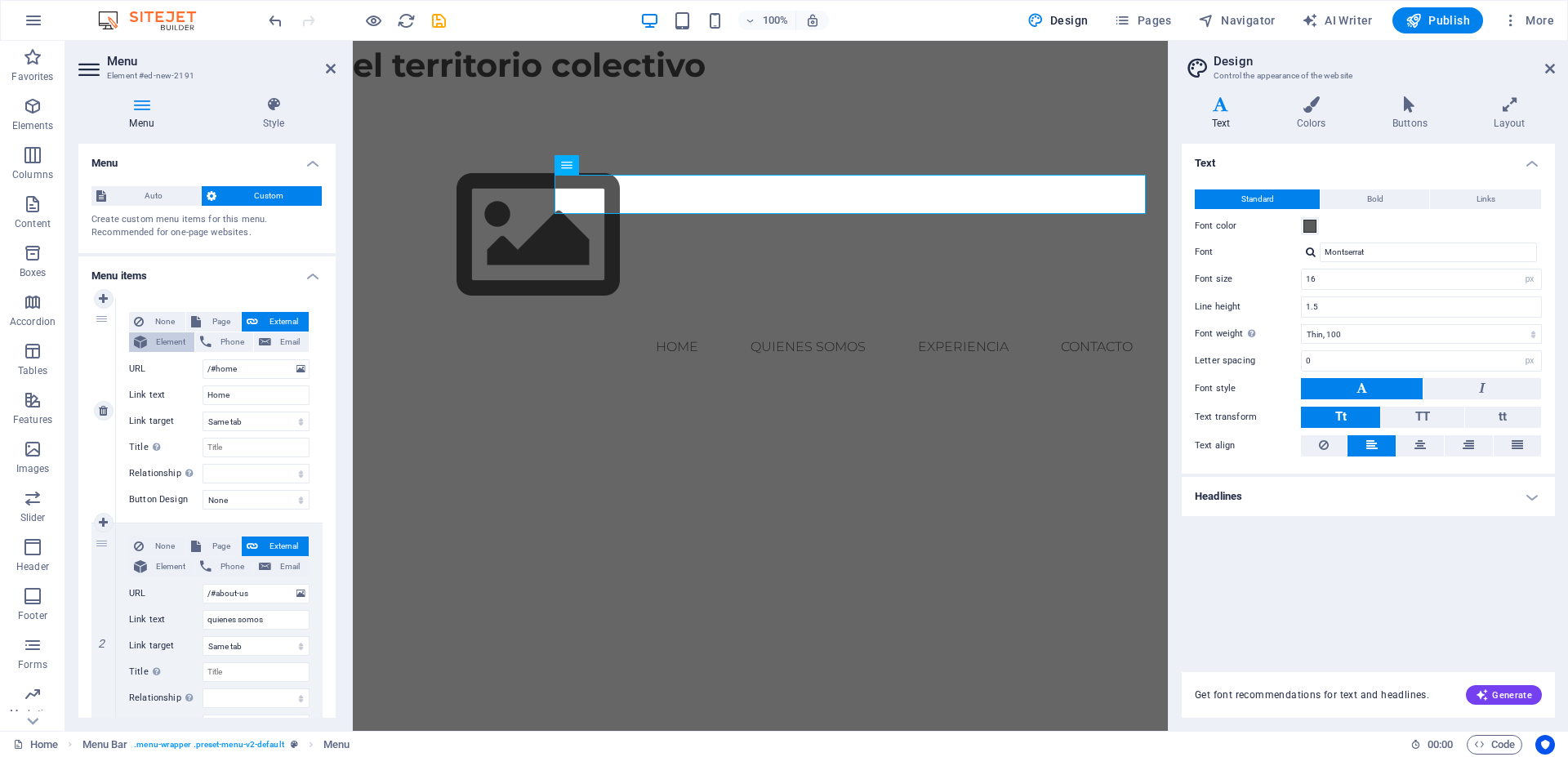
select select
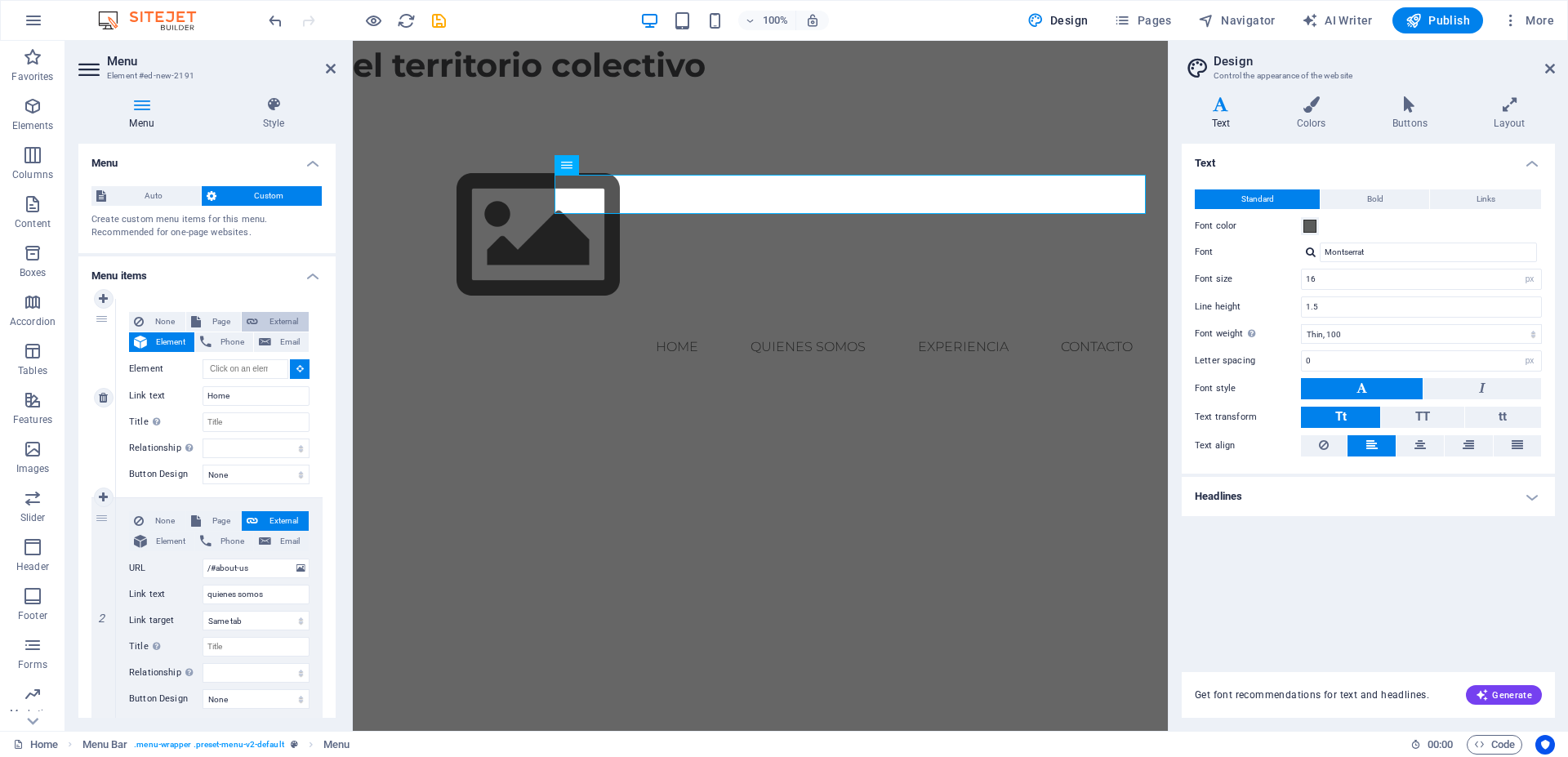
click at [265, 322] on span "External" at bounding box center [283, 322] width 41 height 20
select select "blank"
select select
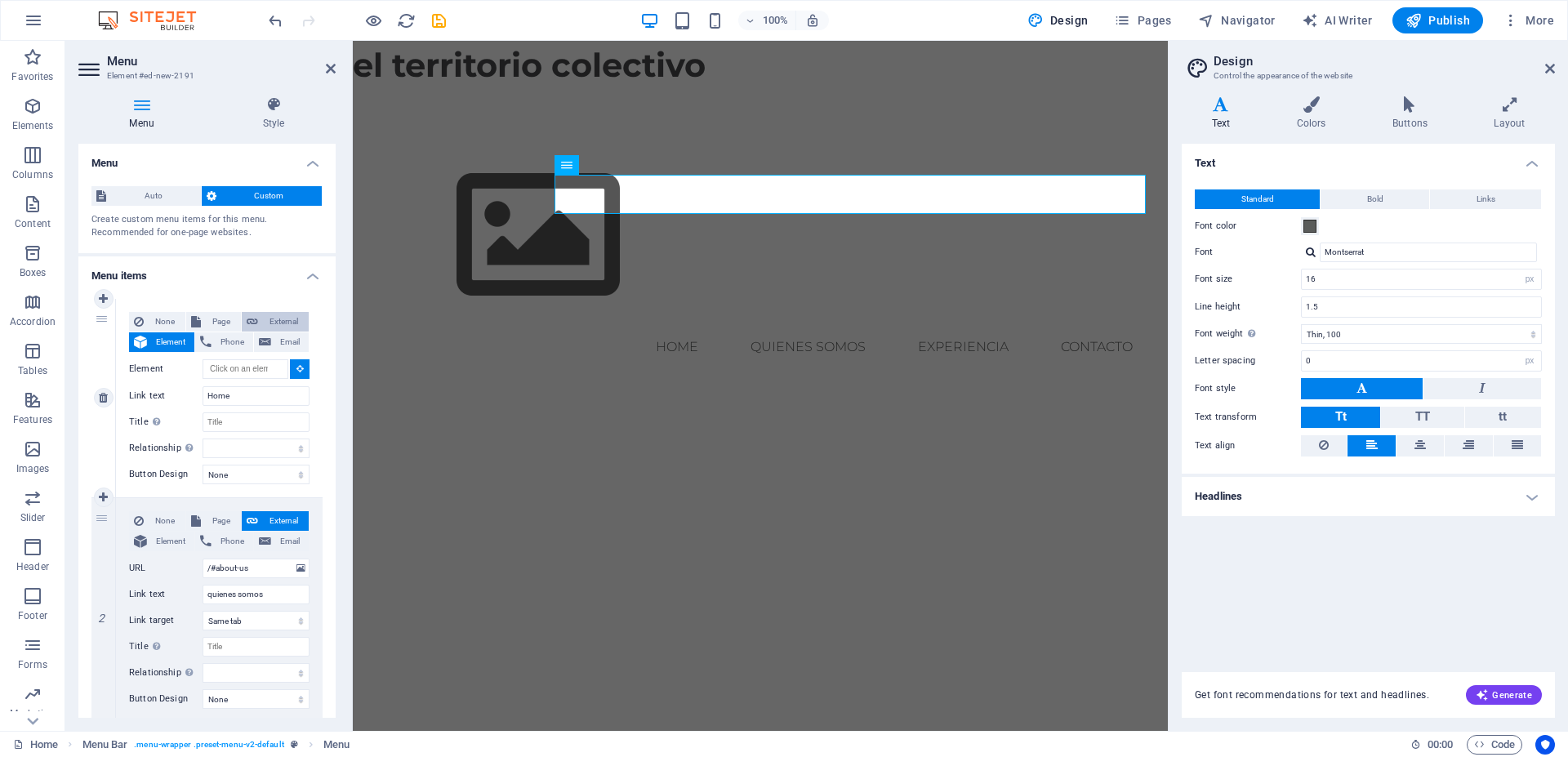
select select
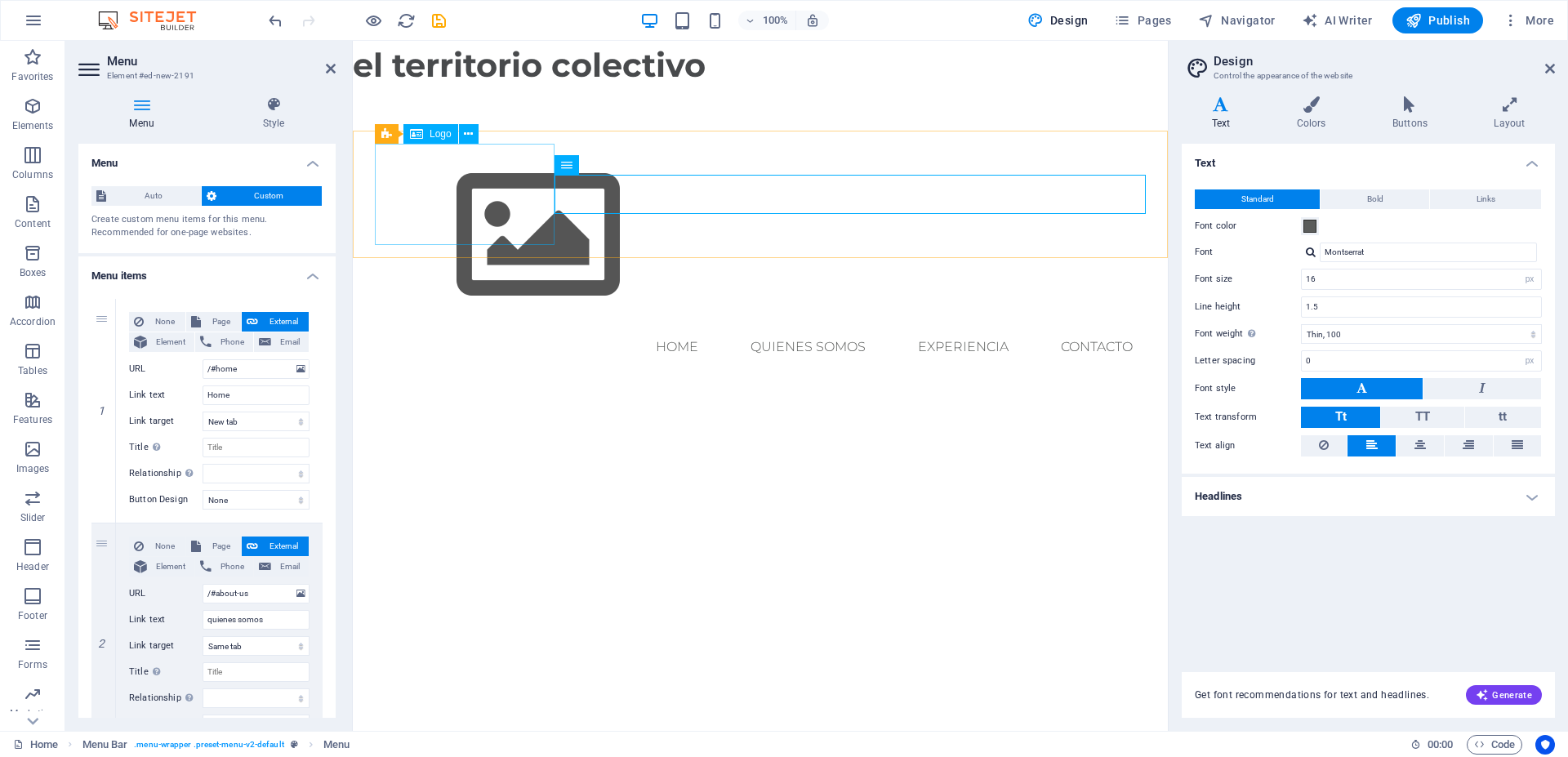
click at [442, 167] on div at bounding box center [760, 235] width 771 height 184
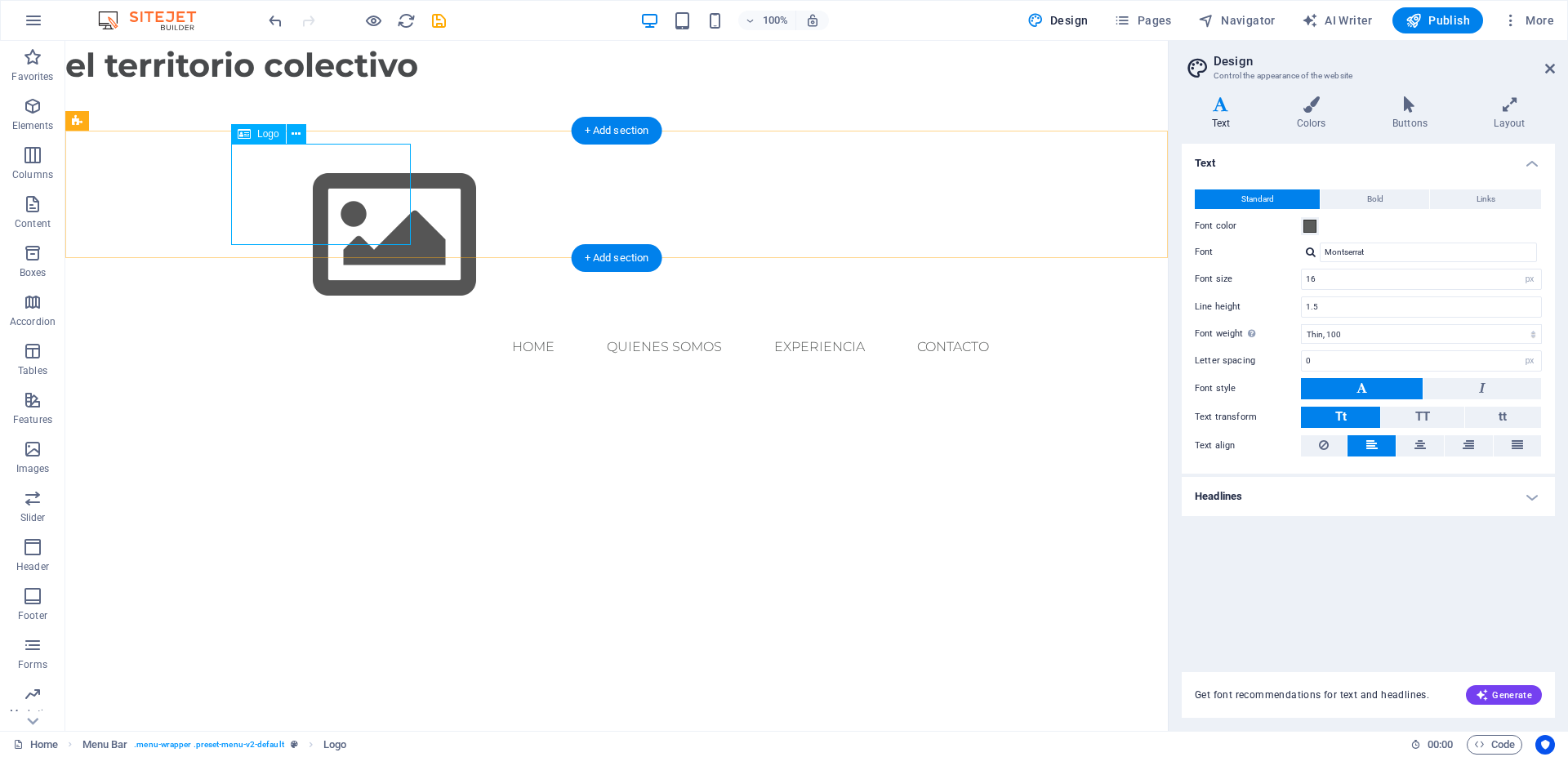
click at [306, 179] on div at bounding box center [617, 235] width 771 height 184
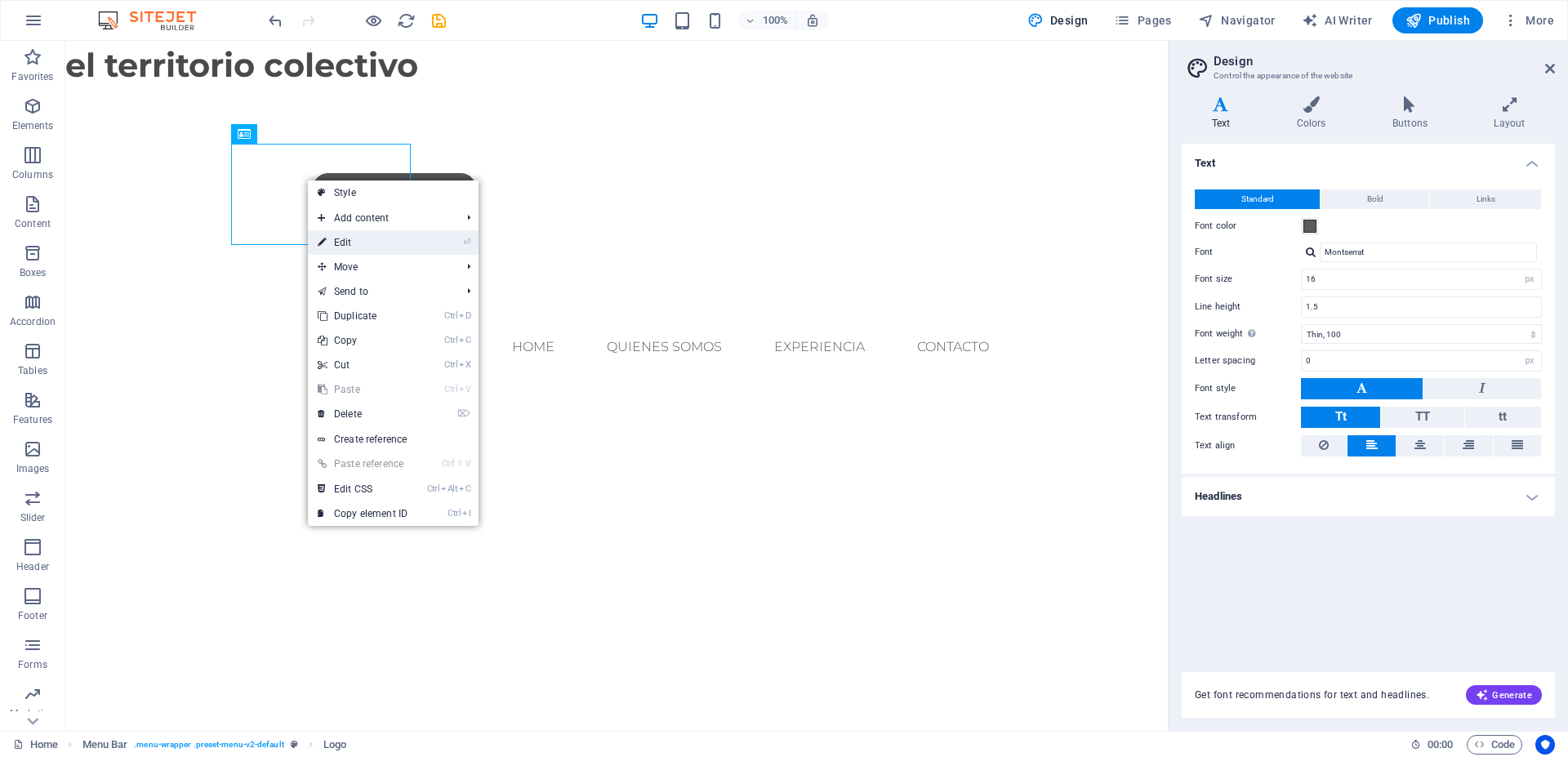
click at [363, 243] on link "⏎ Edit" at bounding box center [362, 243] width 109 height 25
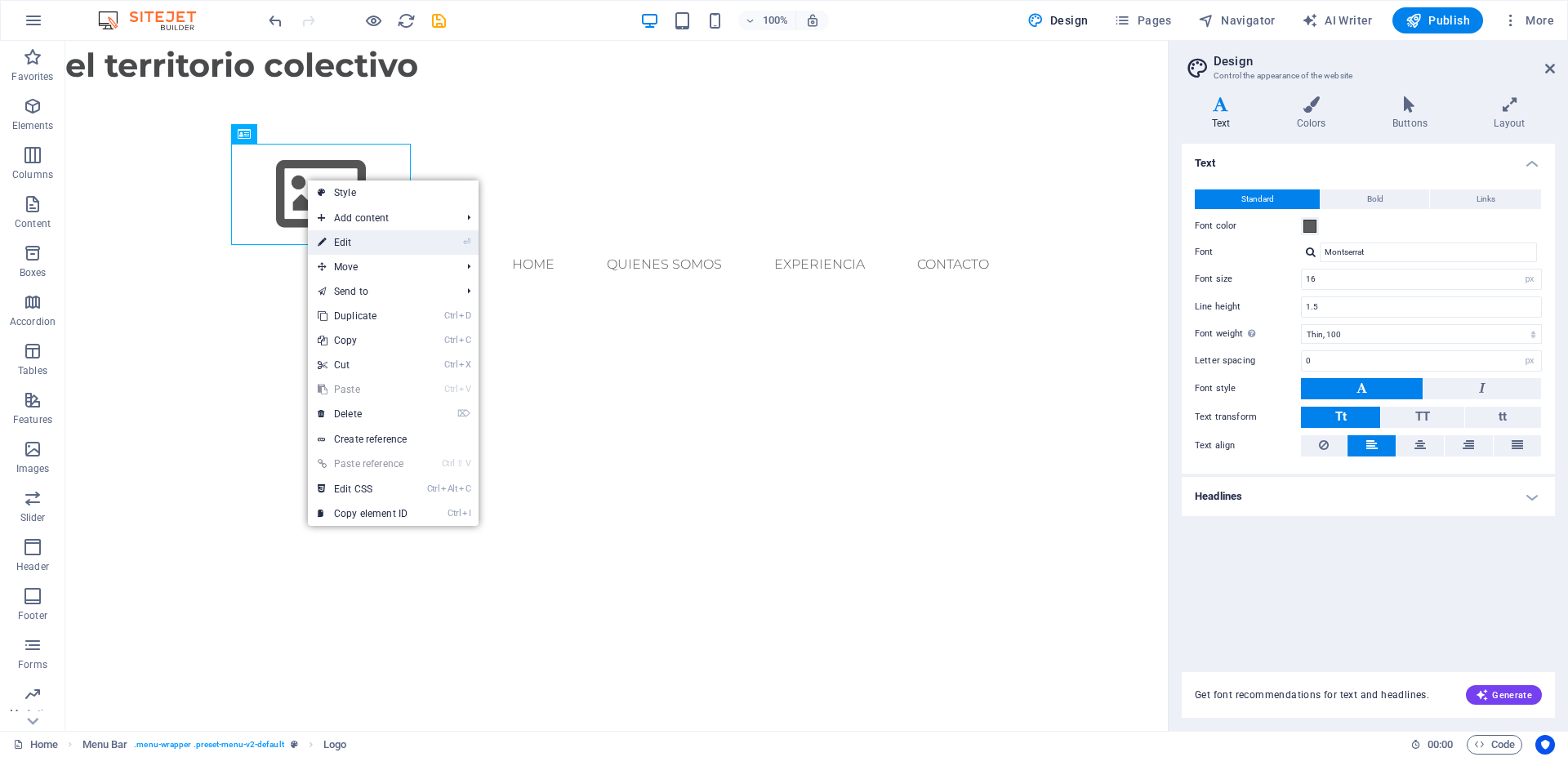
select select "px"
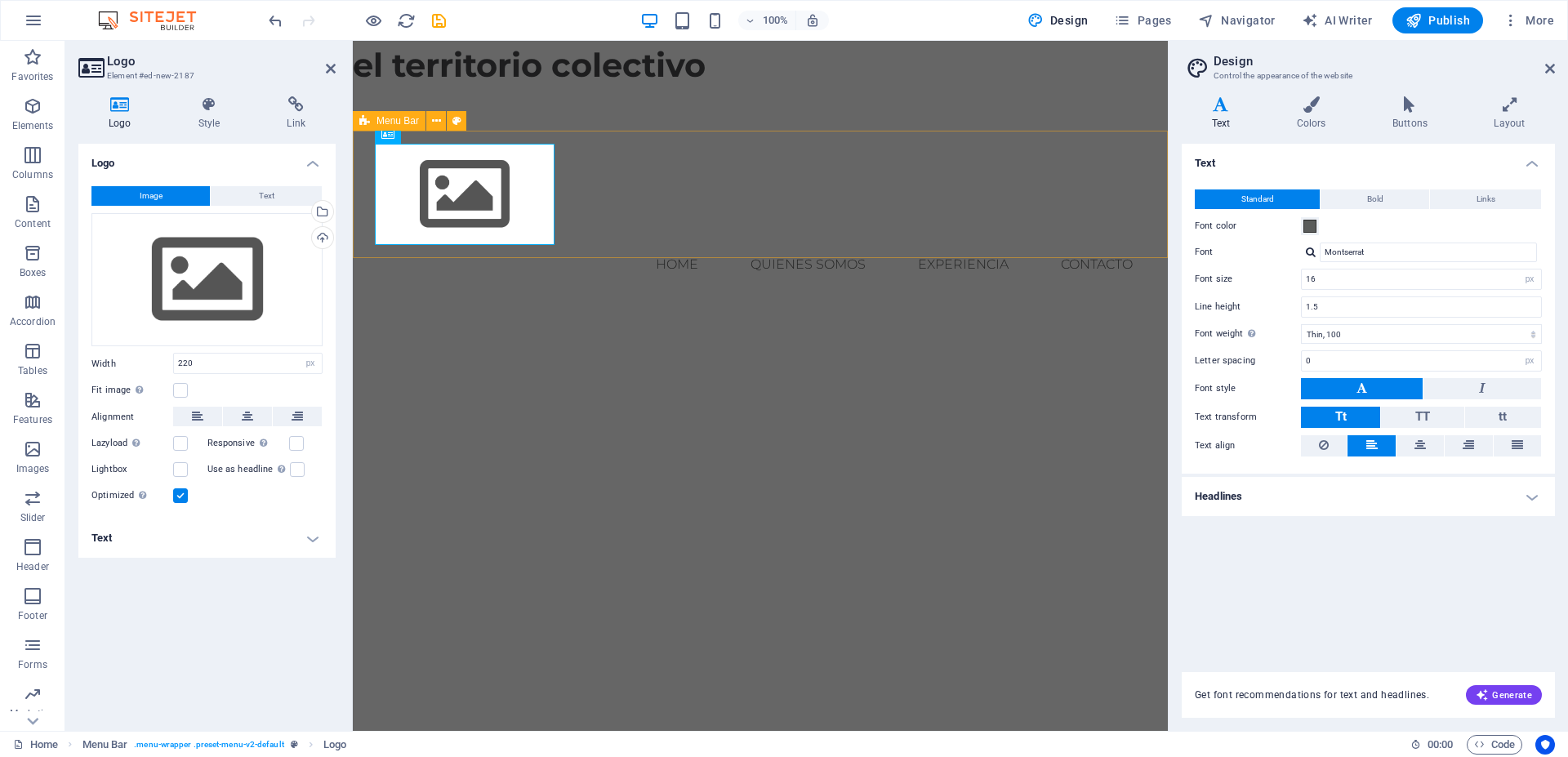
click at [389, 141] on icon at bounding box center [388, 134] width 13 height 20
click at [470, 133] on icon at bounding box center [468, 134] width 9 height 17
click at [333, 243] on div "Upload" at bounding box center [321, 240] width 25 height 25
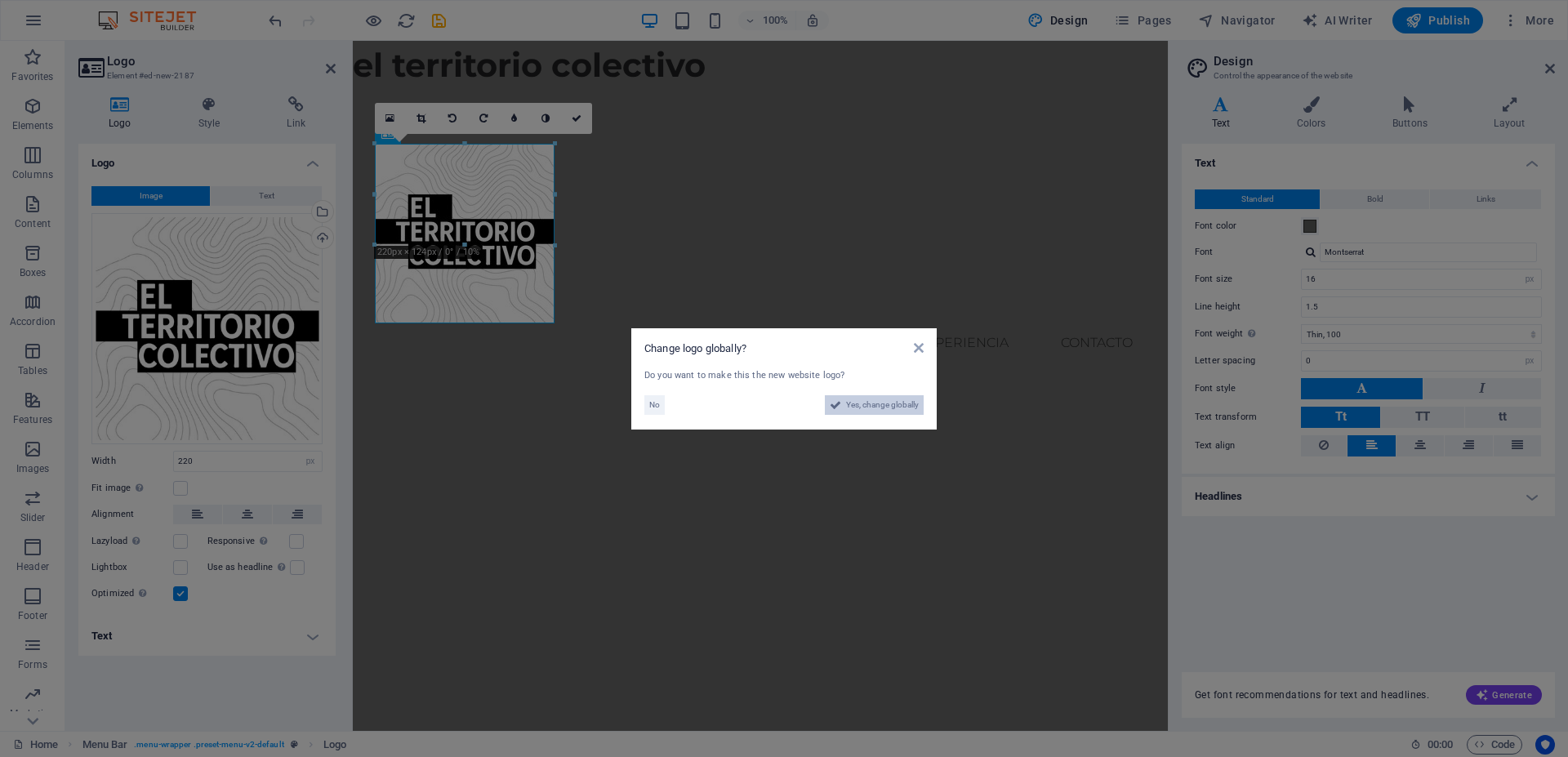
click at [862, 407] on span "Yes, change globally" at bounding box center [883, 405] width 73 height 20
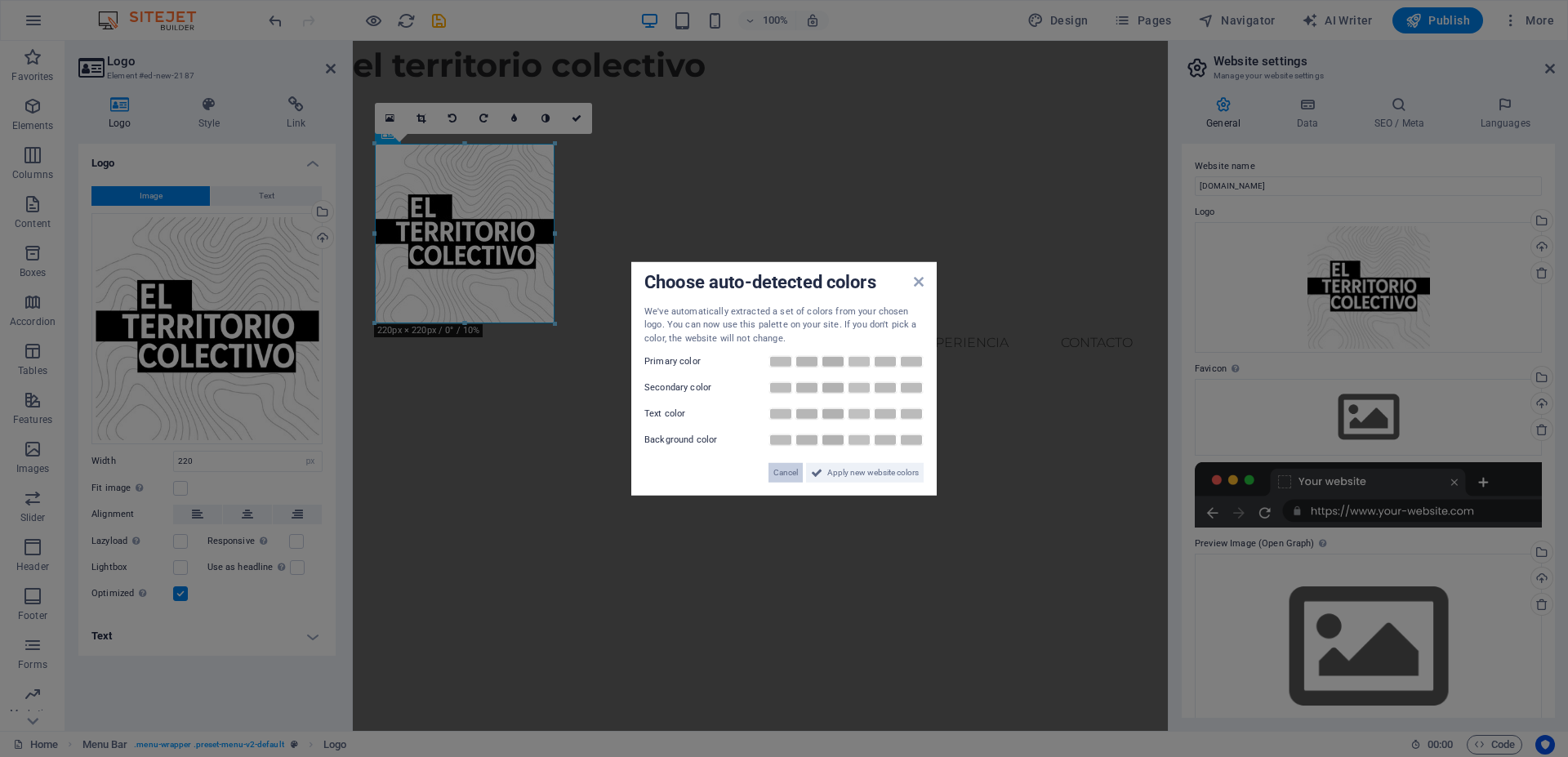
click at [796, 473] on span "Cancel" at bounding box center [786, 473] width 25 height 20
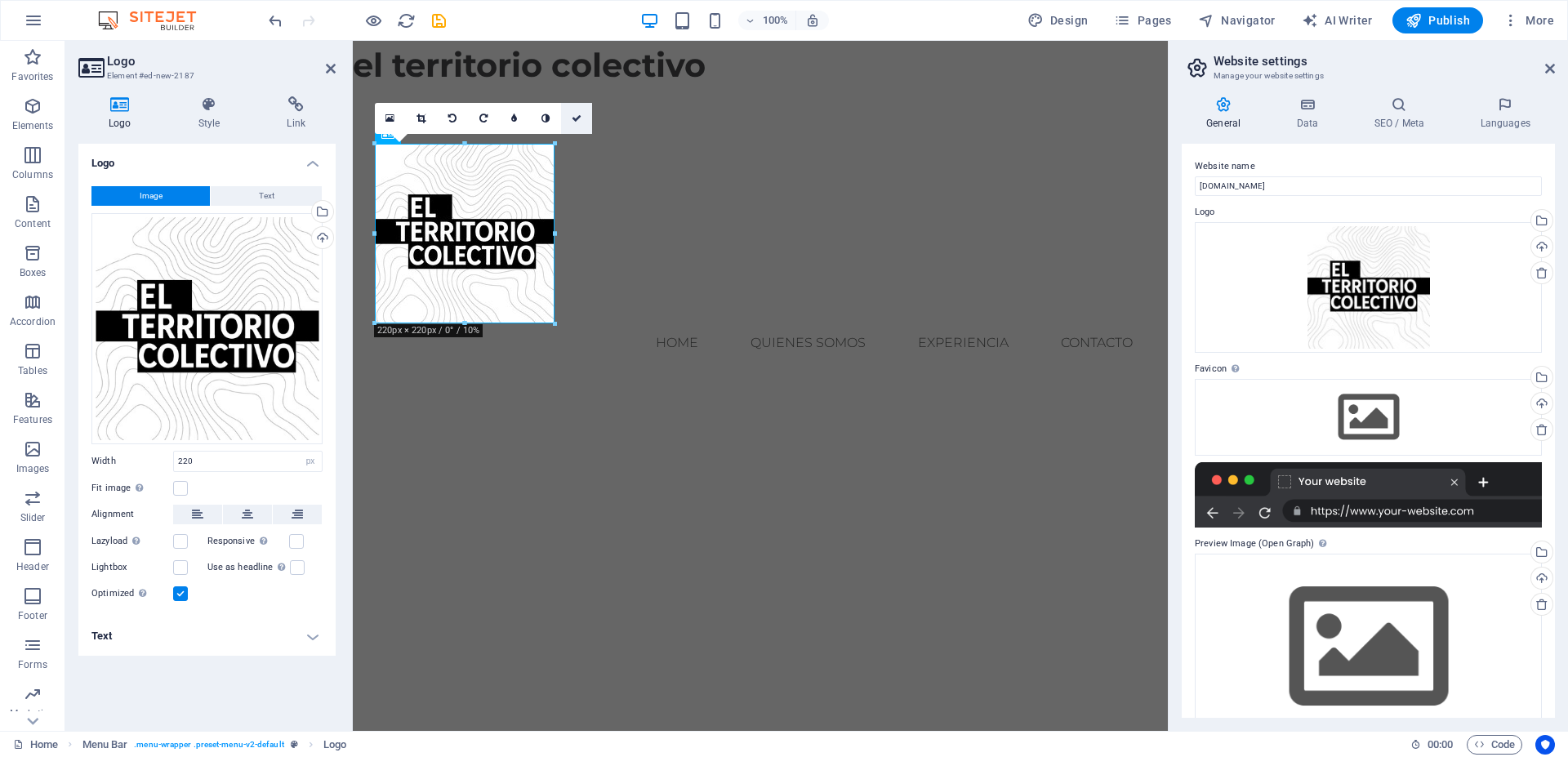
click at [578, 120] on icon at bounding box center [577, 119] width 10 height 10
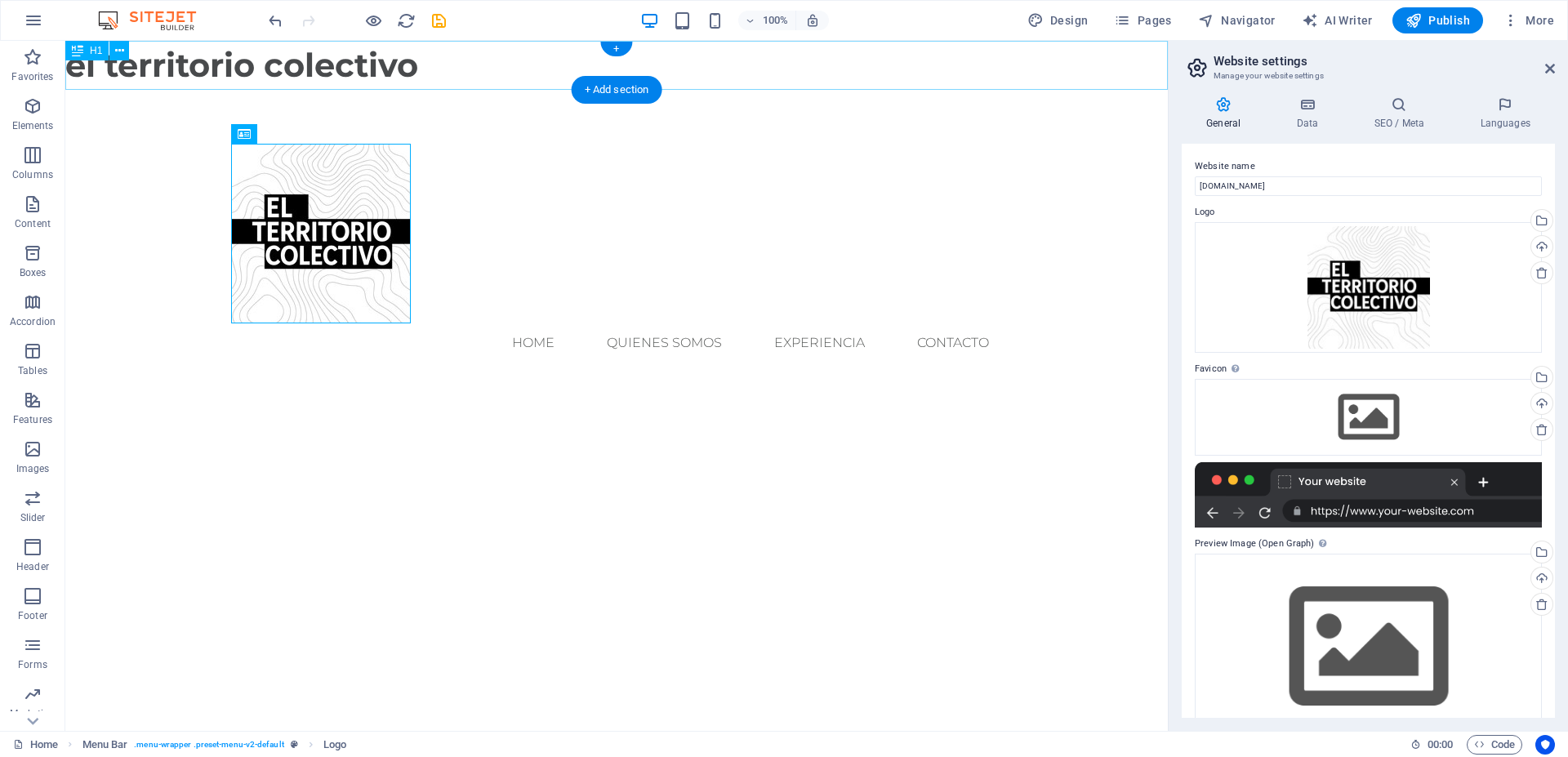
click at [220, 72] on div "el territorio colectivo" at bounding box center [617, 65] width 1103 height 49
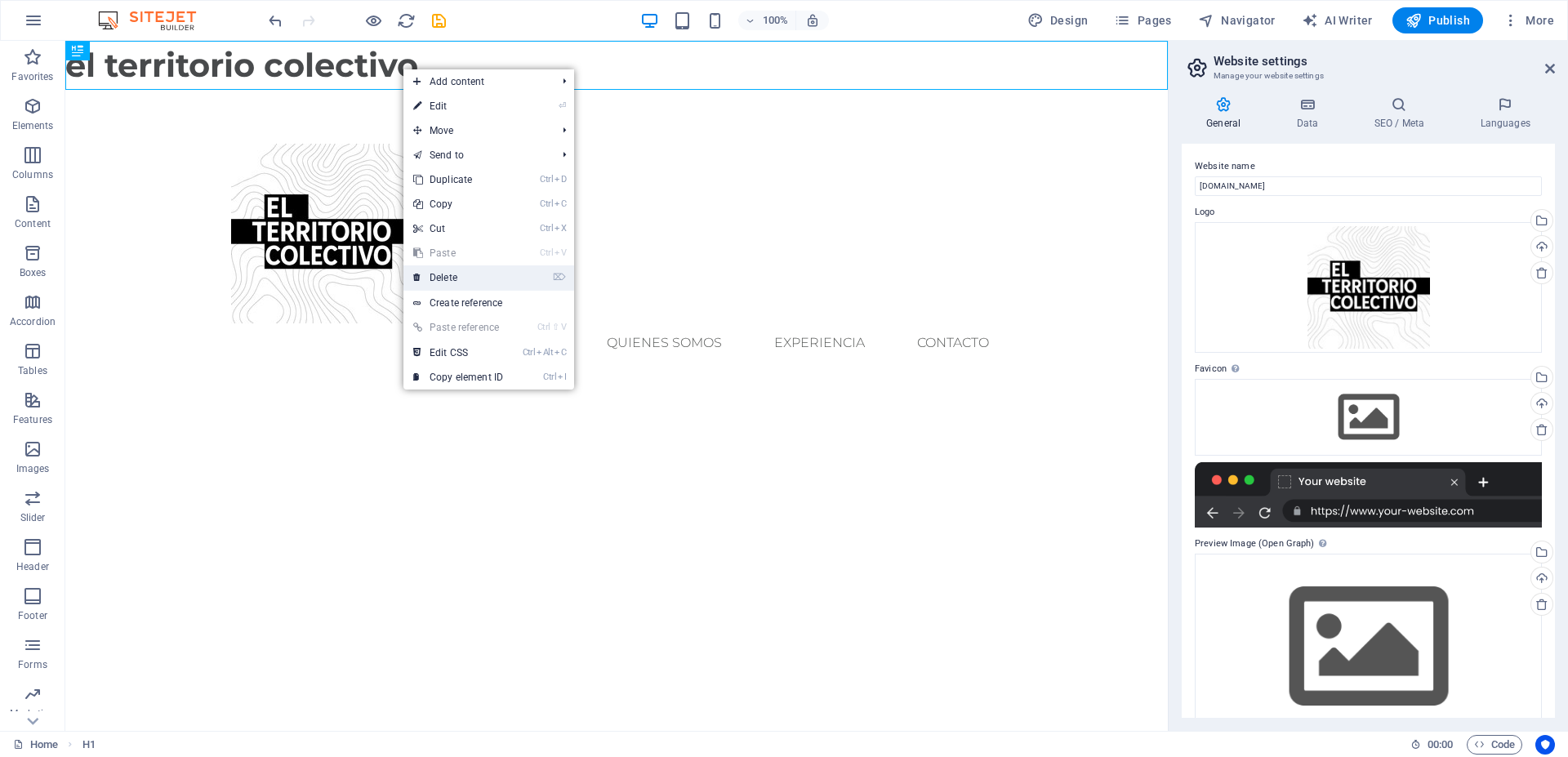
drag, startPoint x: 468, startPoint y: 270, endPoint x: 484, endPoint y: 225, distance: 47.8
click at [468, 270] on link "⌦ Delete" at bounding box center [459, 278] width 109 height 25
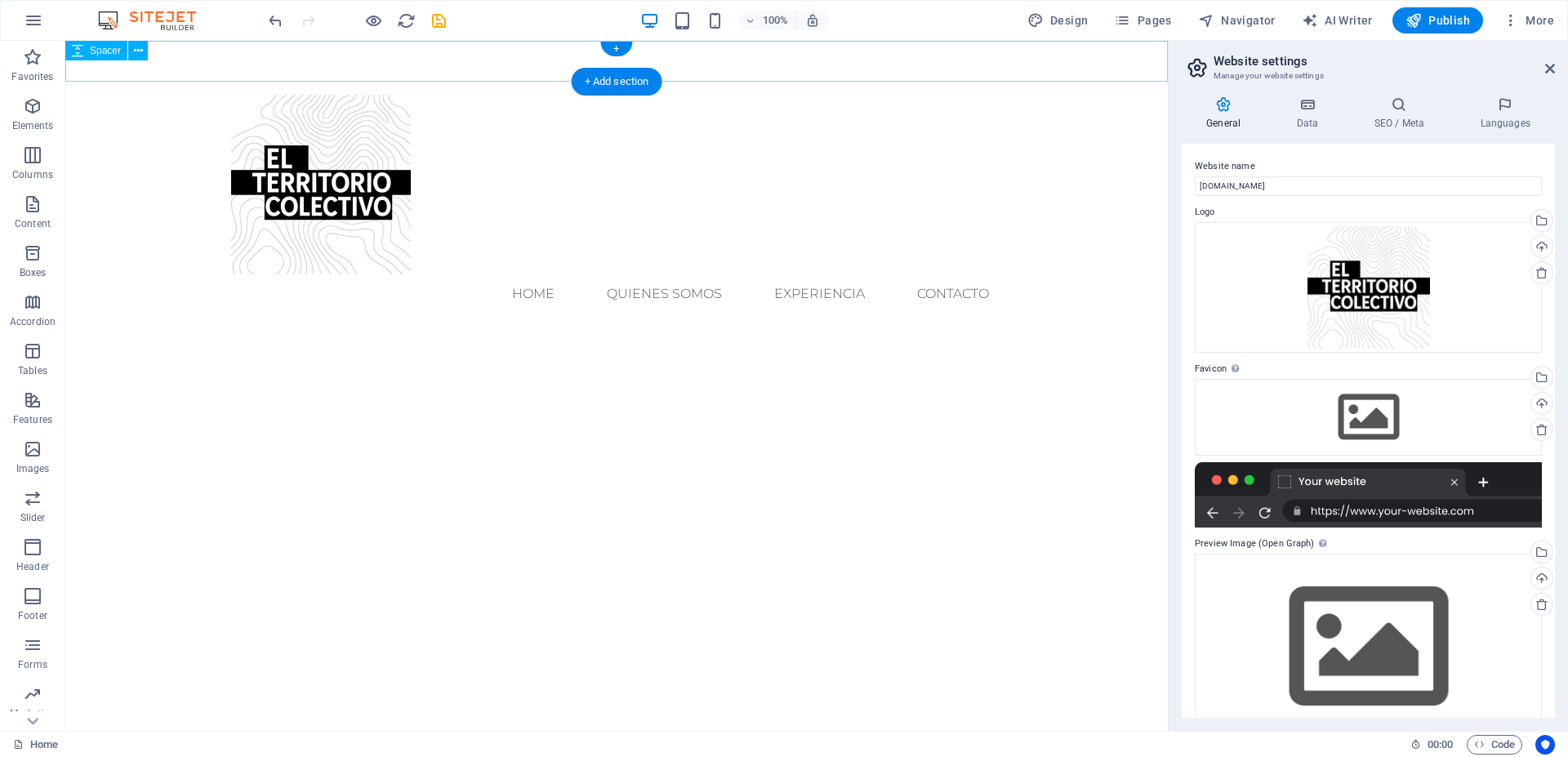
click at [339, 62] on div at bounding box center [617, 61] width 1103 height 41
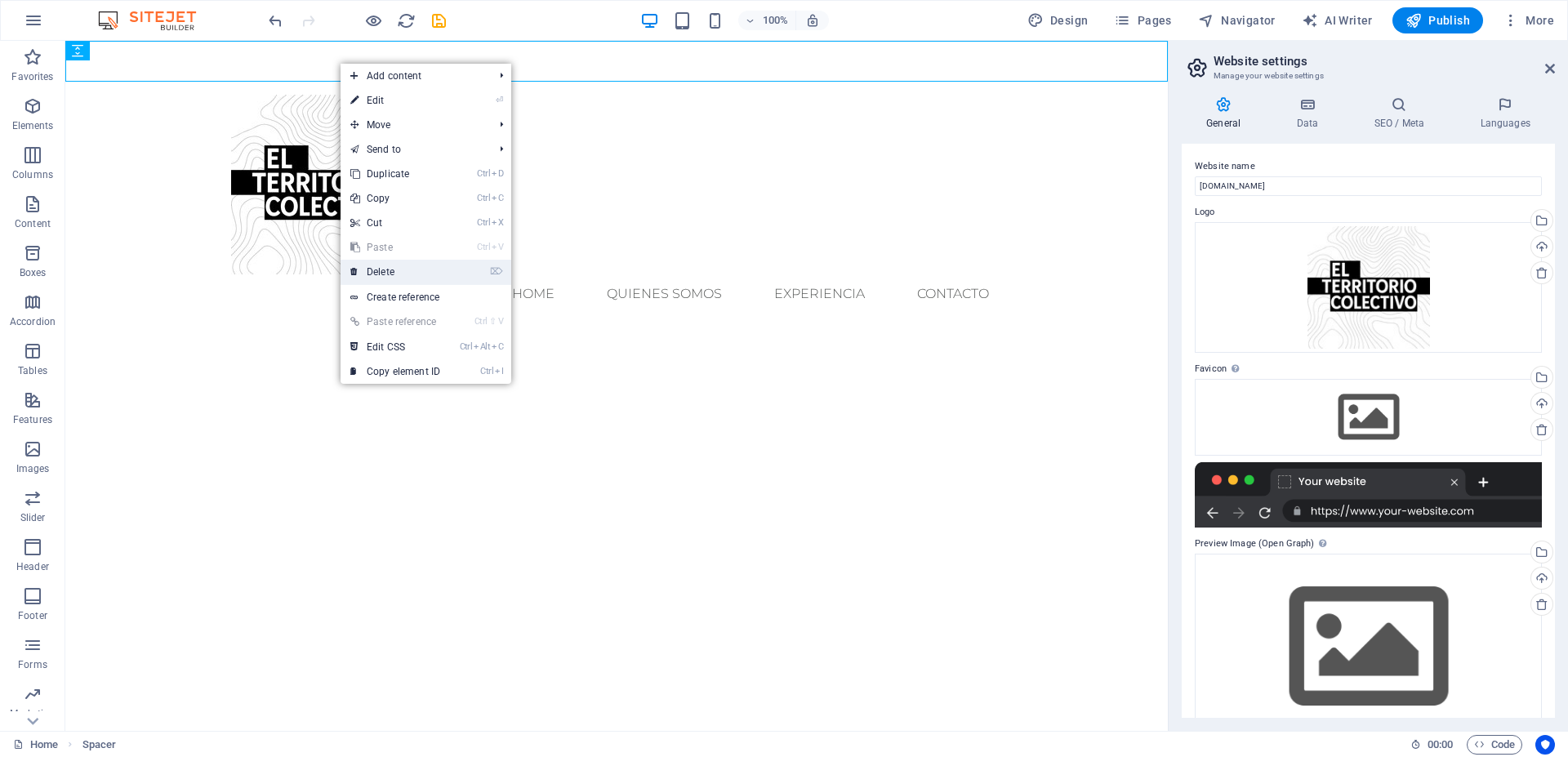
click at [404, 271] on link "⌦ Delete" at bounding box center [396, 272] width 109 height 25
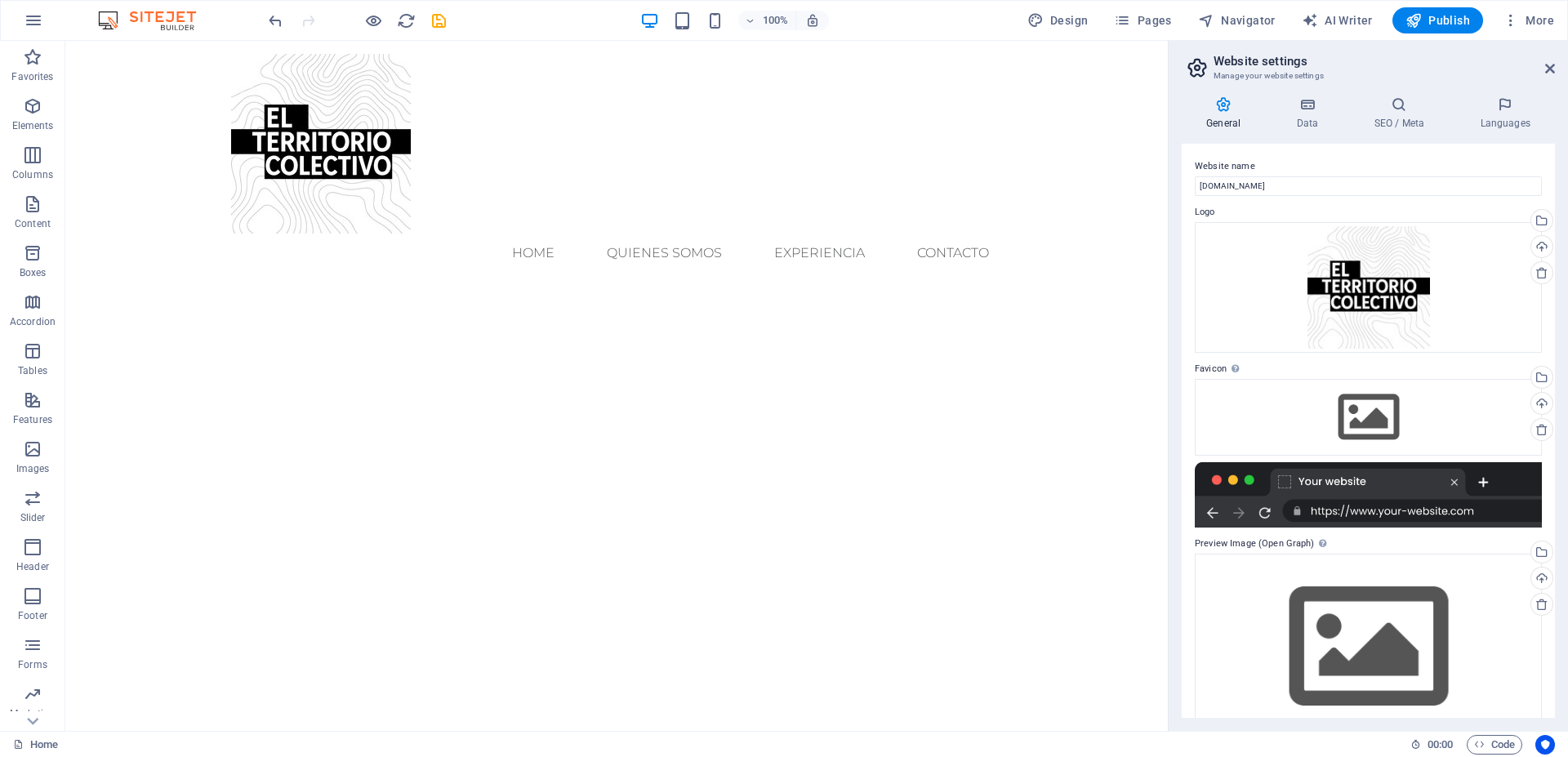
click at [680, 286] on html "Skip to main content Menu Home quienes somos experiencia Contacto" at bounding box center [617, 163] width 1103 height 245
click at [370, 14] on icon "button" at bounding box center [373, 21] width 19 height 19
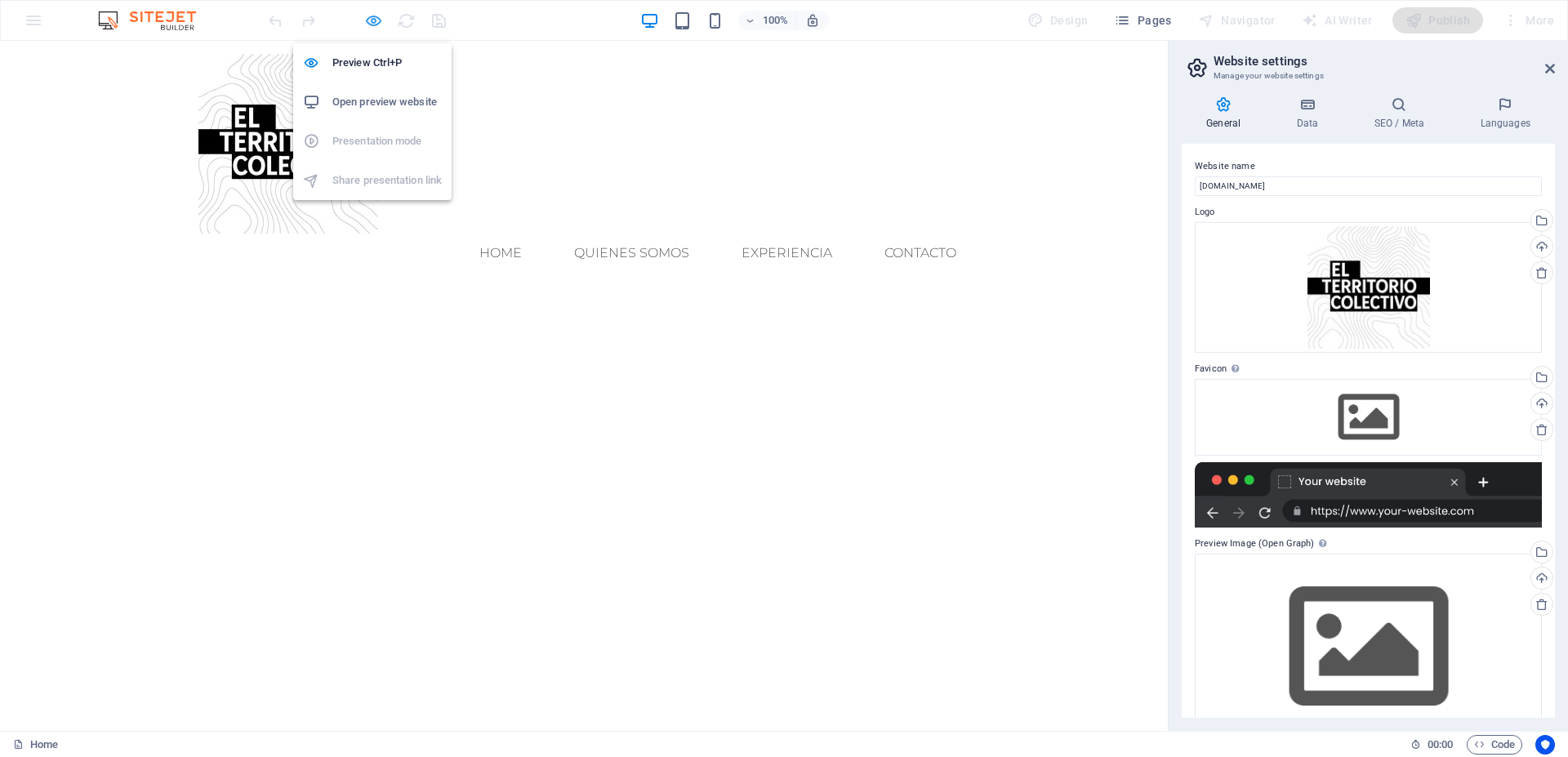
click at [372, 26] on icon "button" at bounding box center [373, 21] width 19 height 19
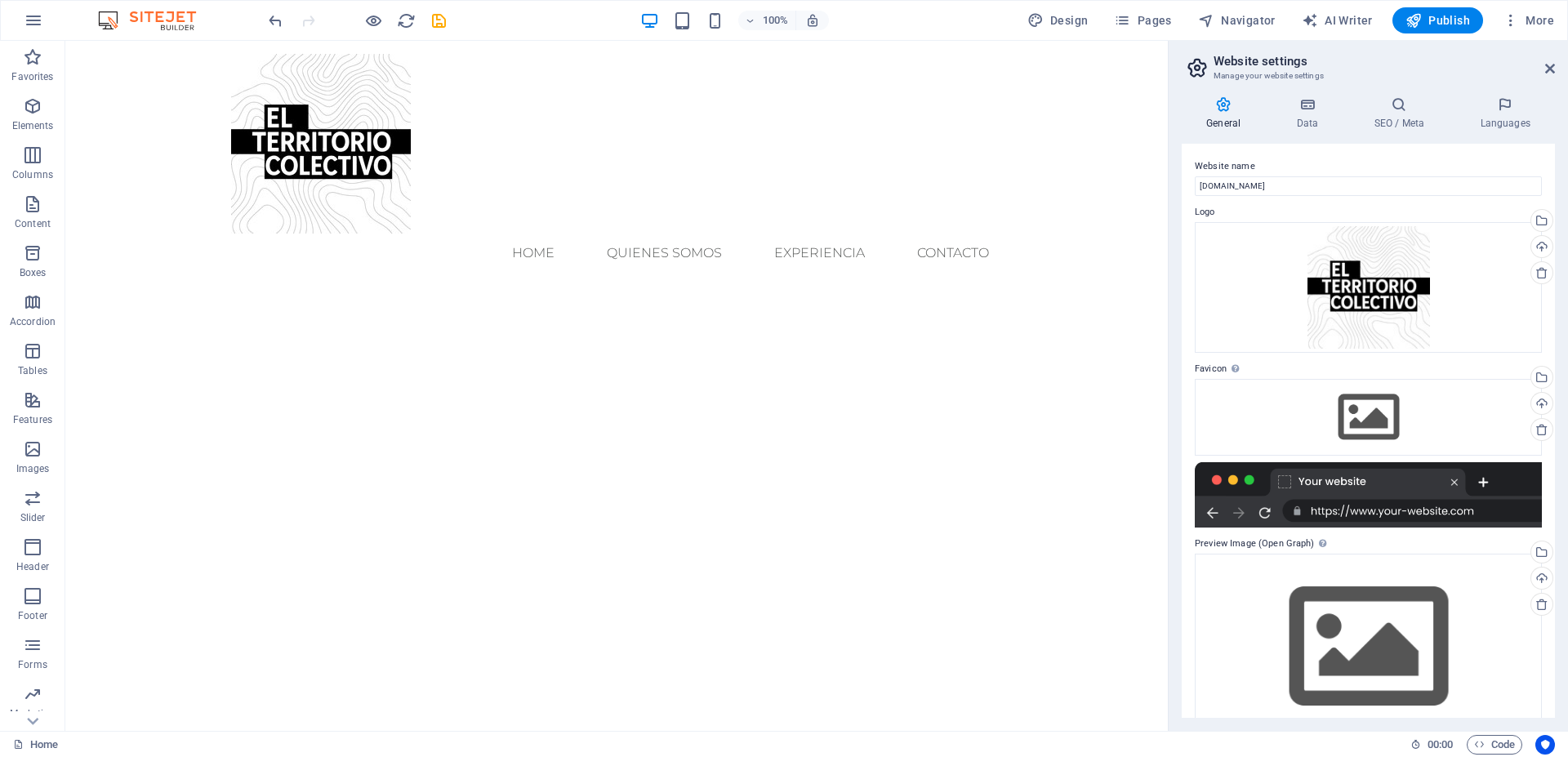
click at [663, 22] on div "100%" at bounding box center [735, 21] width 189 height 27
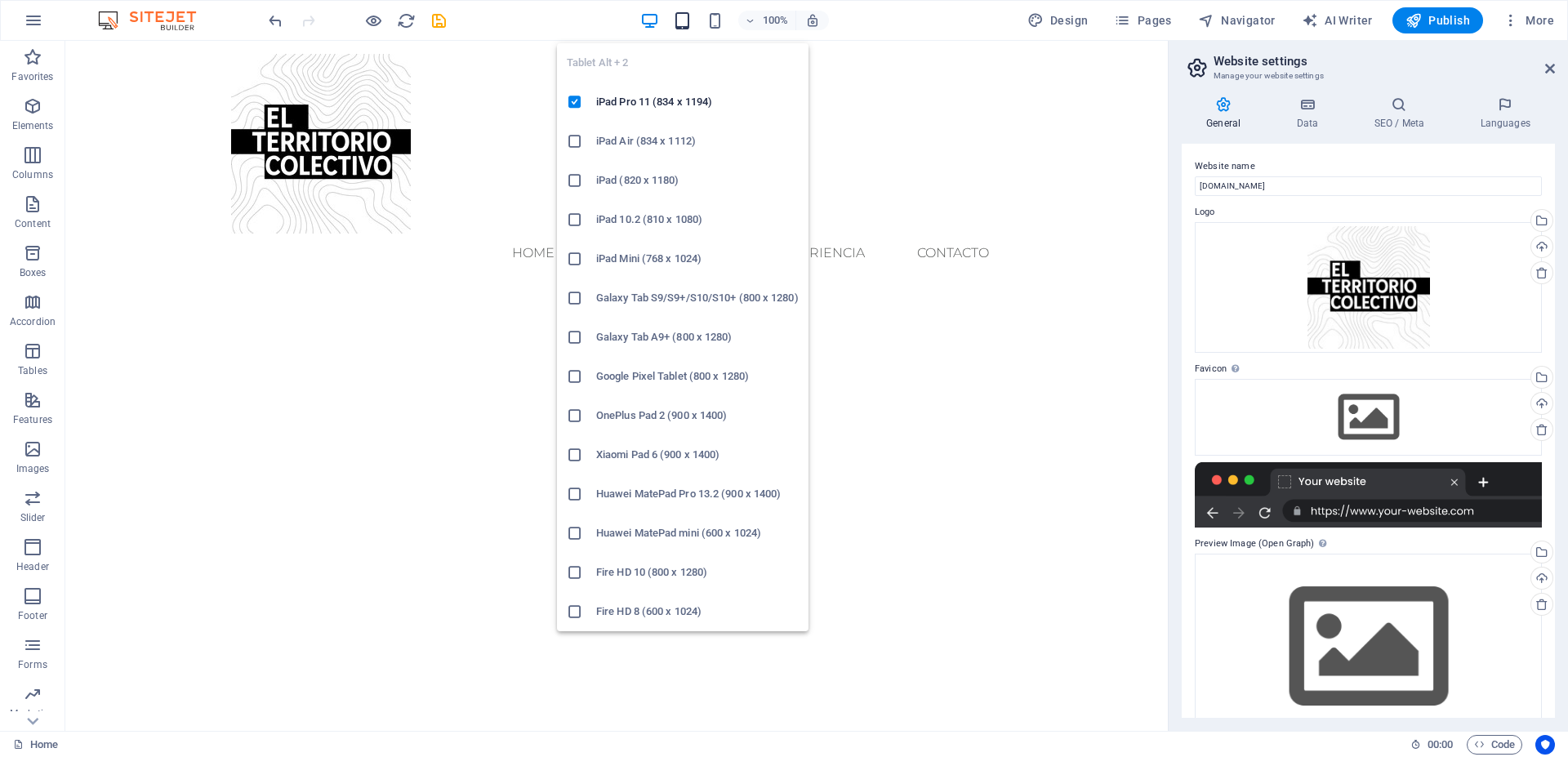
click at [690, 20] on icon "button" at bounding box center [682, 21] width 19 height 19
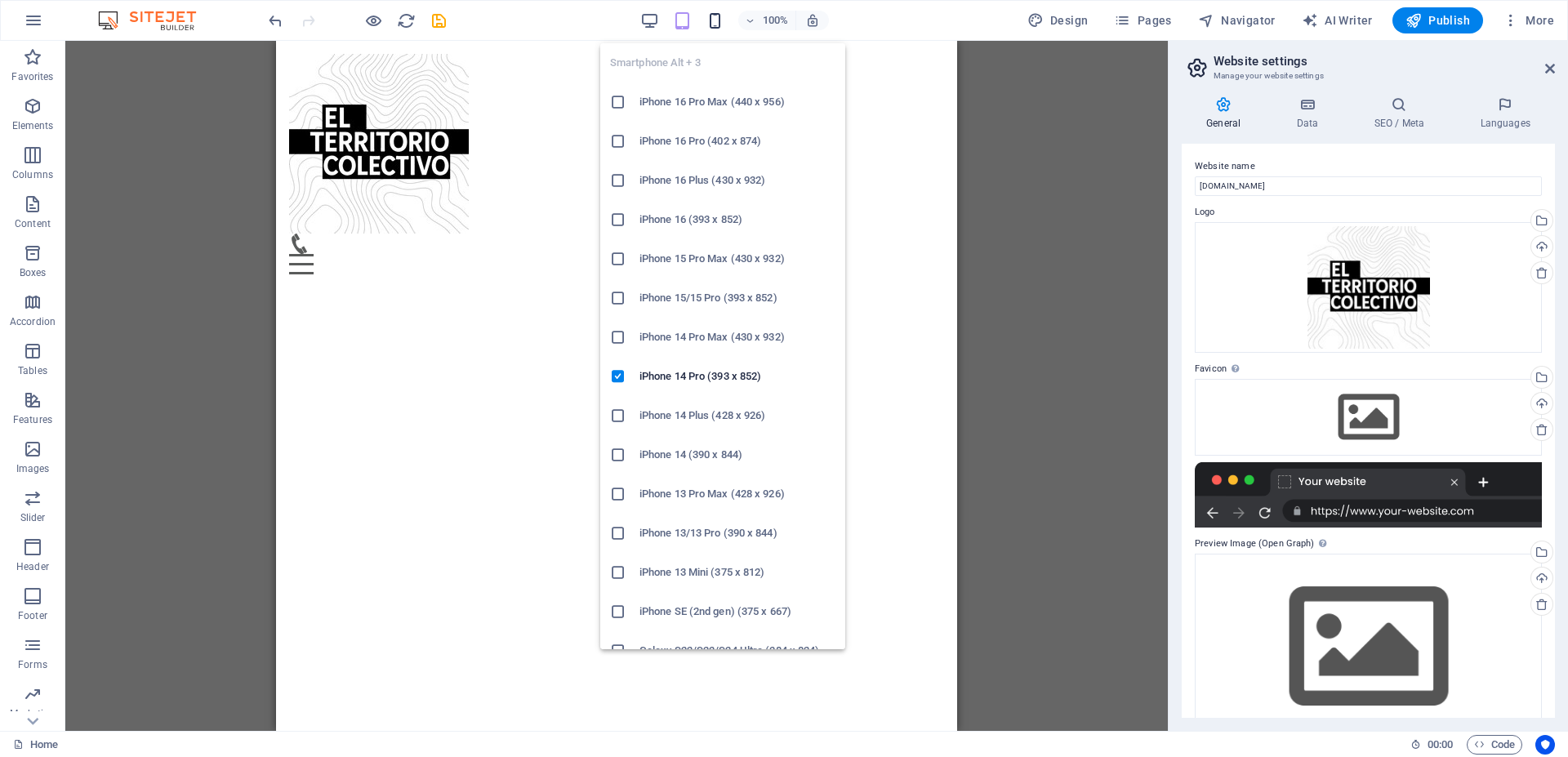
click at [715, 16] on icon "button" at bounding box center [715, 21] width 19 height 19
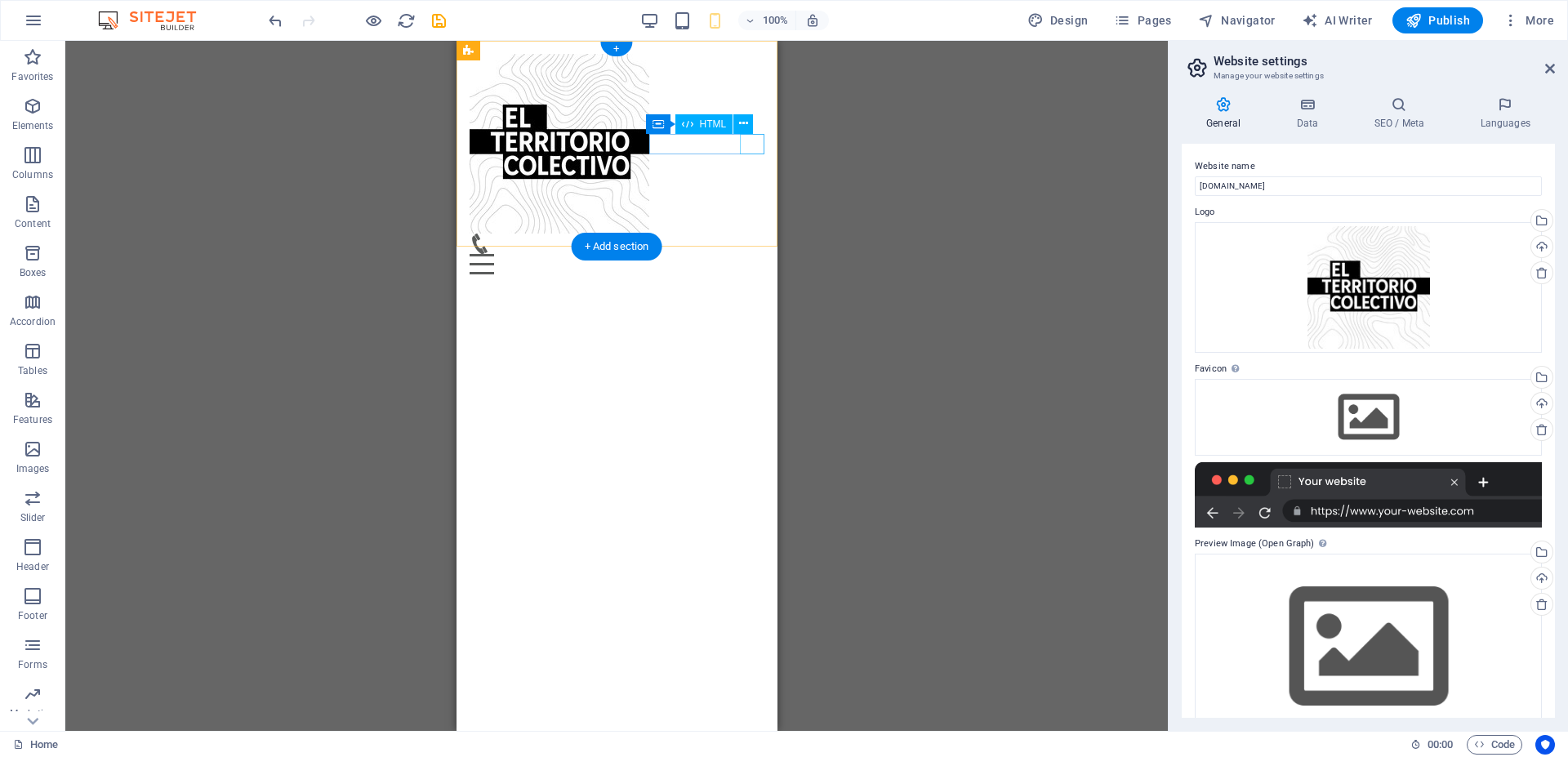
click at [760, 254] on div "Menu" at bounding box center [616, 264] width 295 height 21
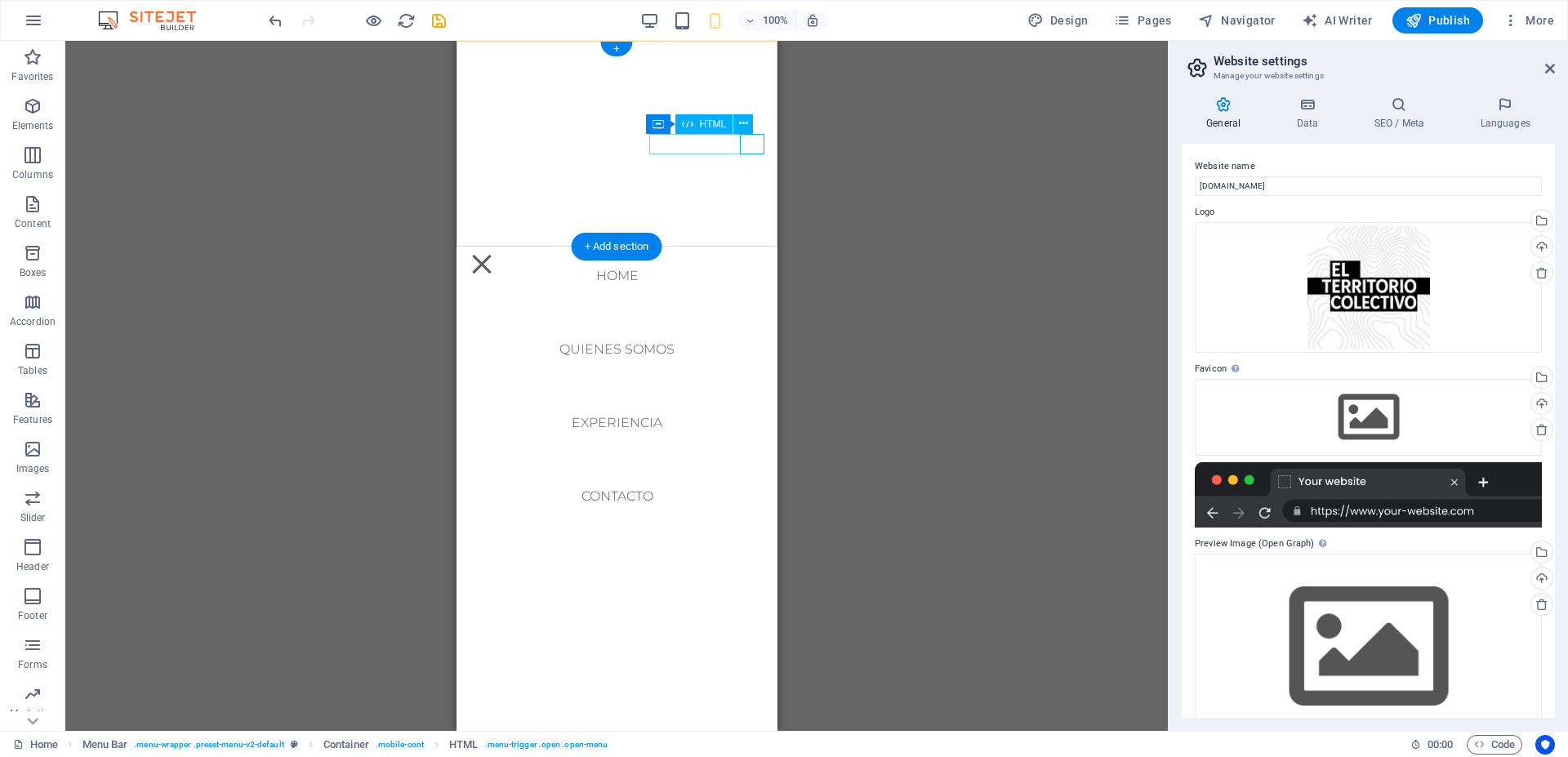
click at [493, 254] on div "Menu" at bounding box center [481, 264] width 25 height 21
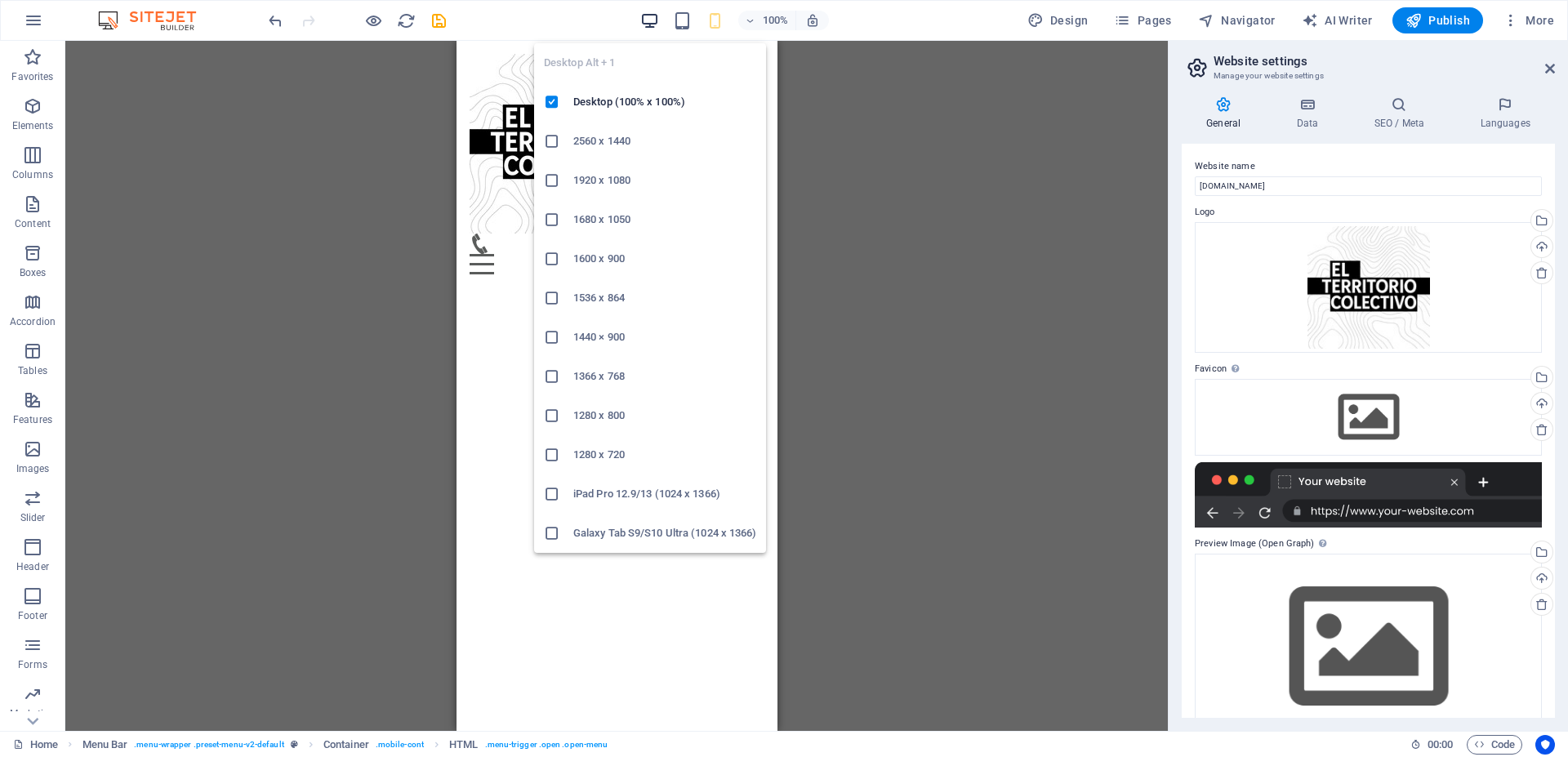
click at [656, 22] on icon "button" at bounding box center [649, 21] width 19 height 19
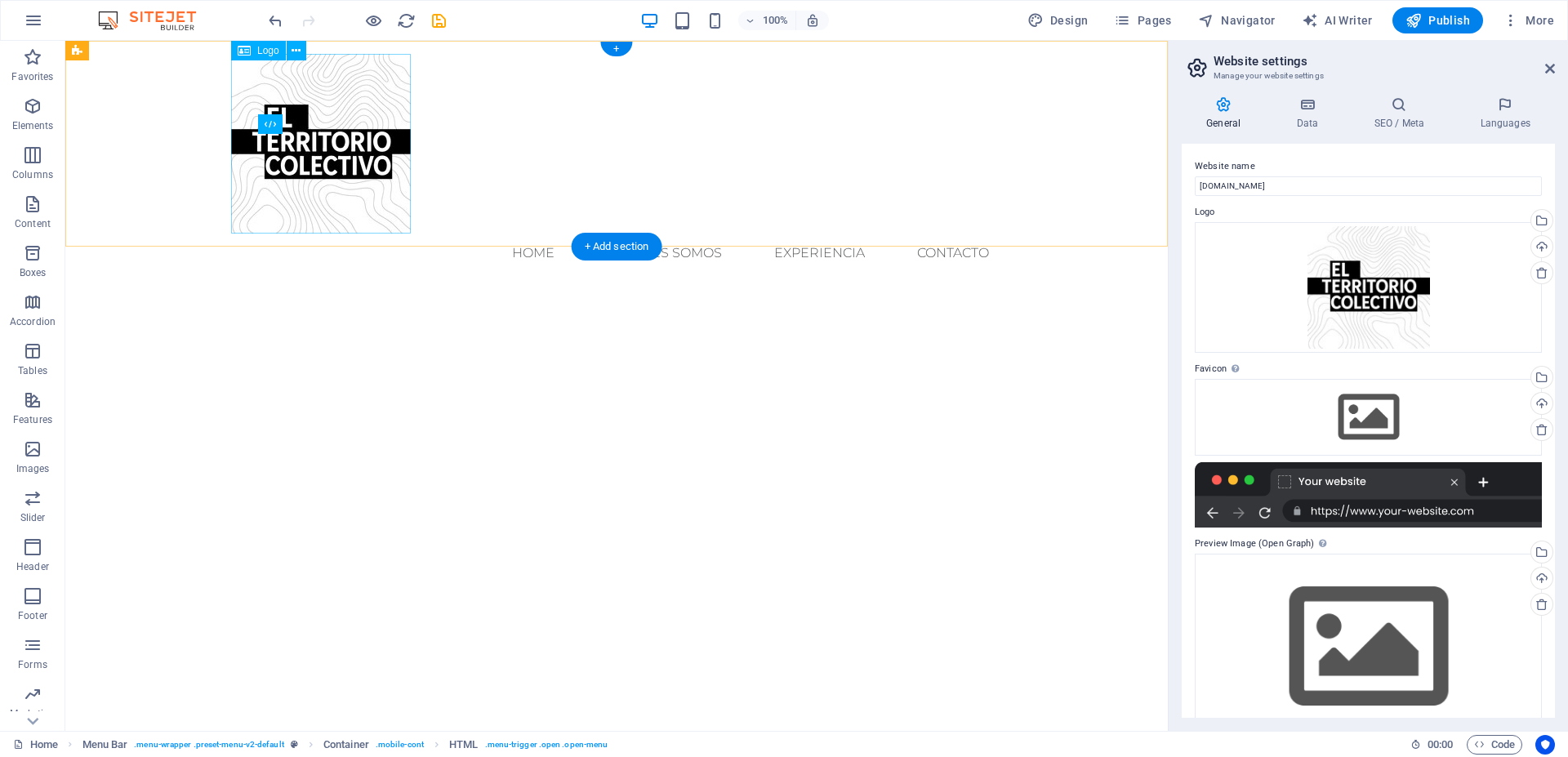
click at [402, 200] on div at bounding box center [617, 143] width 771 height 180
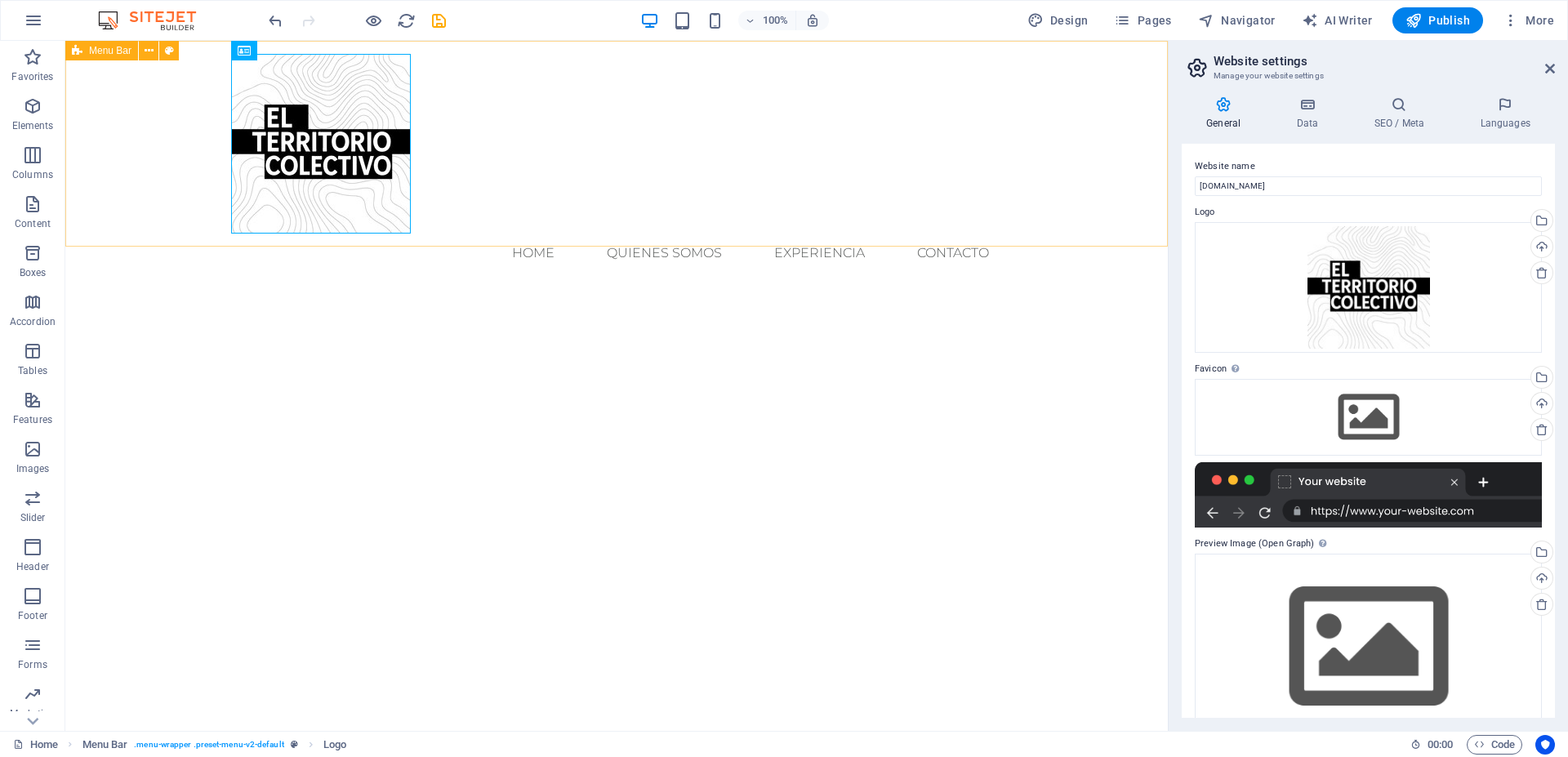
click at [114, 52] on span "Menu Bar" at bounding box center [109, 51] width 42 height 10
click at [153, 55] on button at bounding box center [148, 51] width 20 height 20
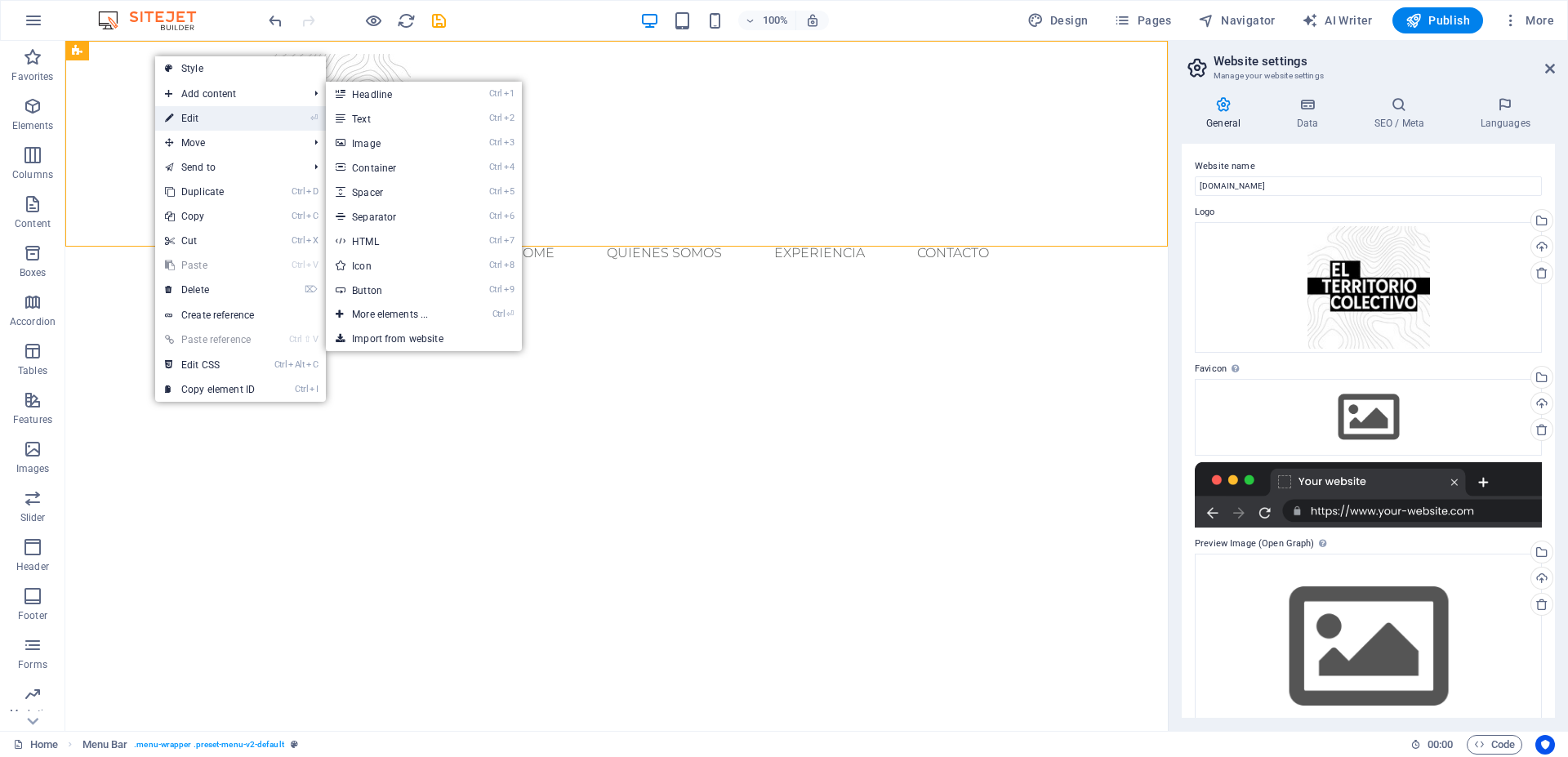
click at [192, 114] on link "⏎ Edit" at bounding box center [210, 119] width 109 height 25
select select "rem"
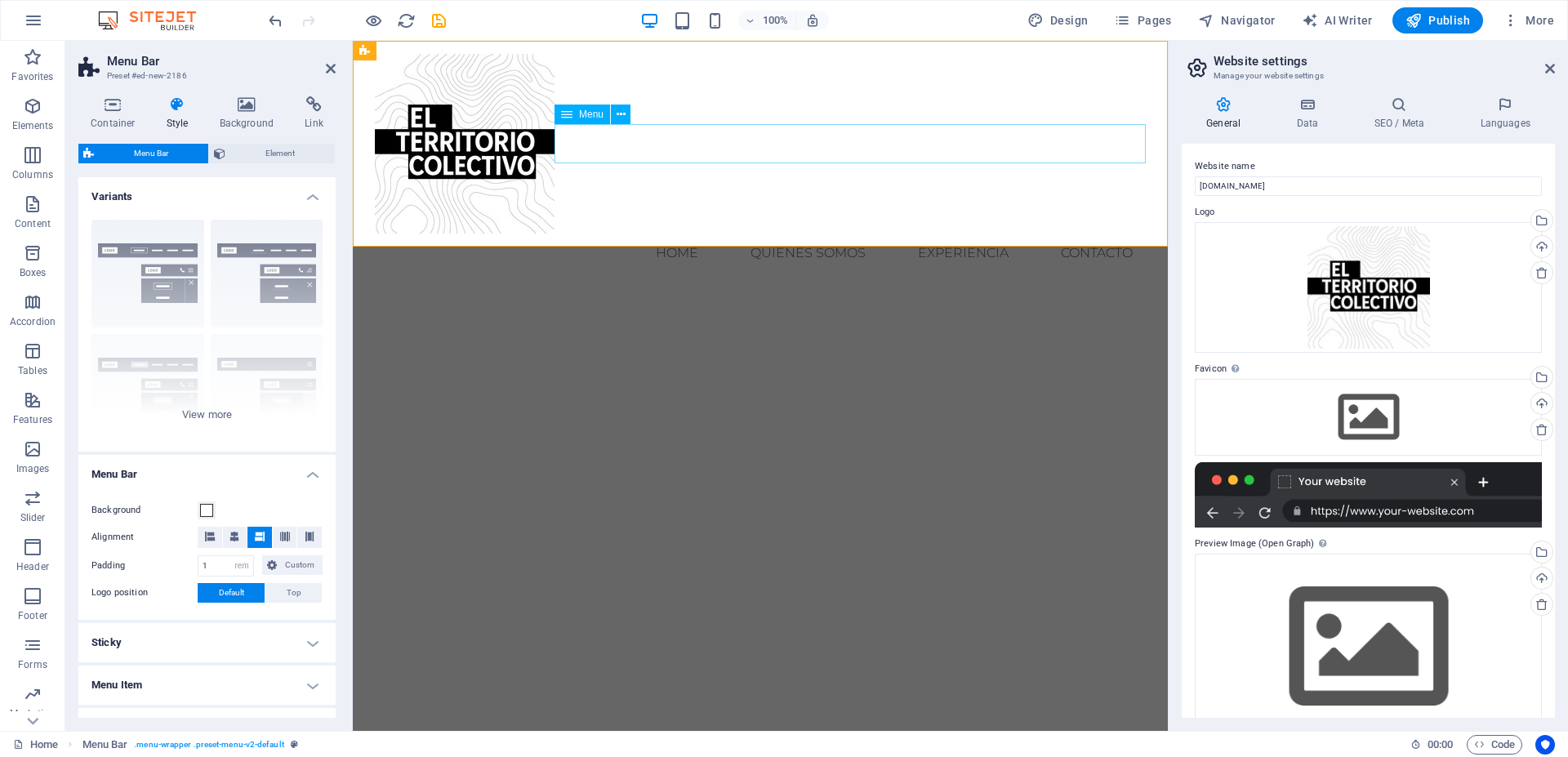
click at [687, 234] on nav "Home quienes somos experiencia Contacto" at bounding box center [760, 253] width 771 height 39
drag, startPoint x: 643, startPoint y: 159, endPoint x: 643, endPoint y: 203, distance: 44.0
click at [643, 203] on div "Menu Home quienes somos experiencia Contacto" at bounding box center [760, 163] width 815 height 245
click at [643, 234] on nav "Home quienes somos experiencia Contacto" at bounding box center [760, 253] width 771 height 39
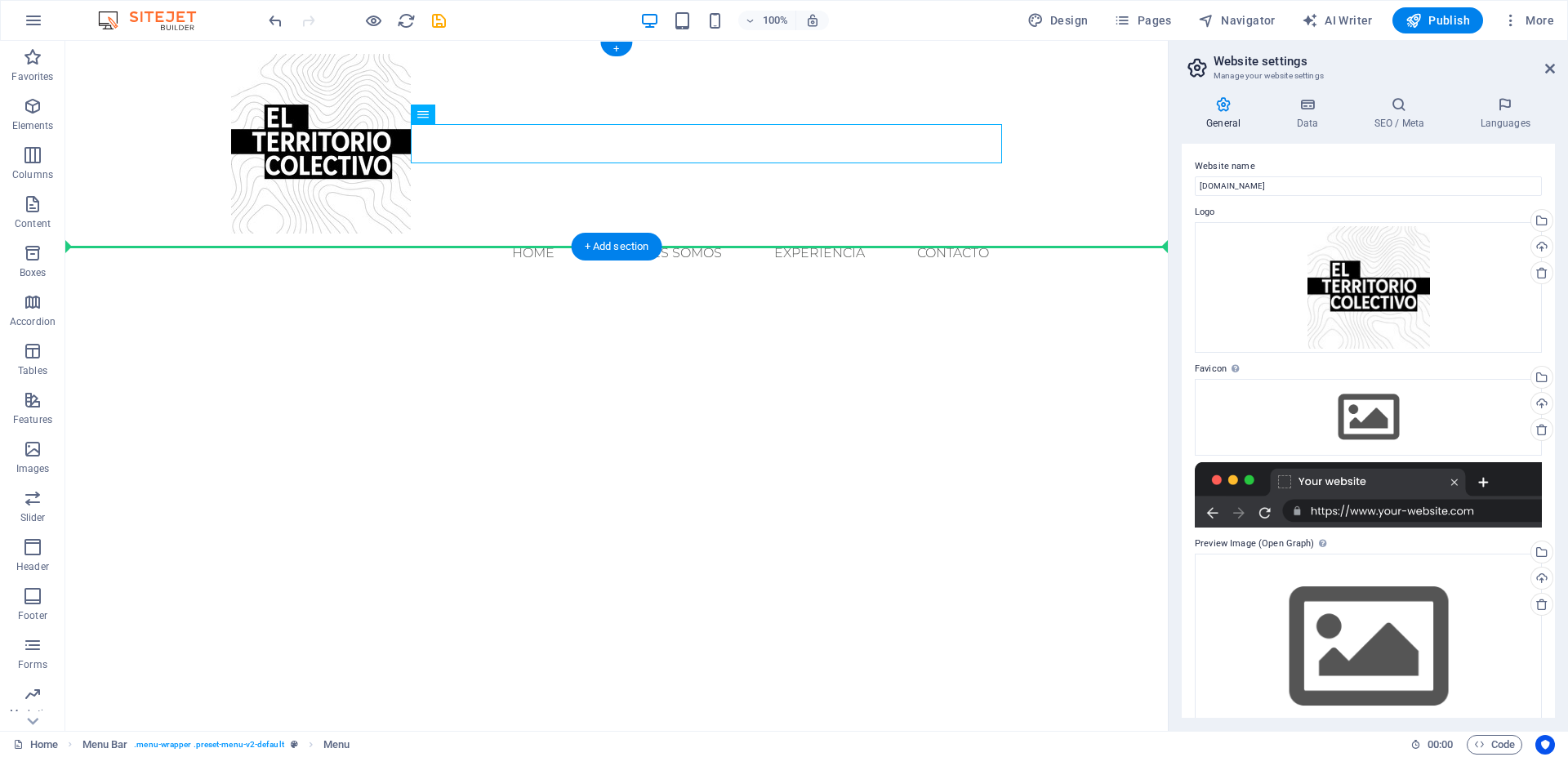
drag, startPoint x: 580, startPoint y: 138, endPoint x: 576, endPoint y: 221, distance: 83.1
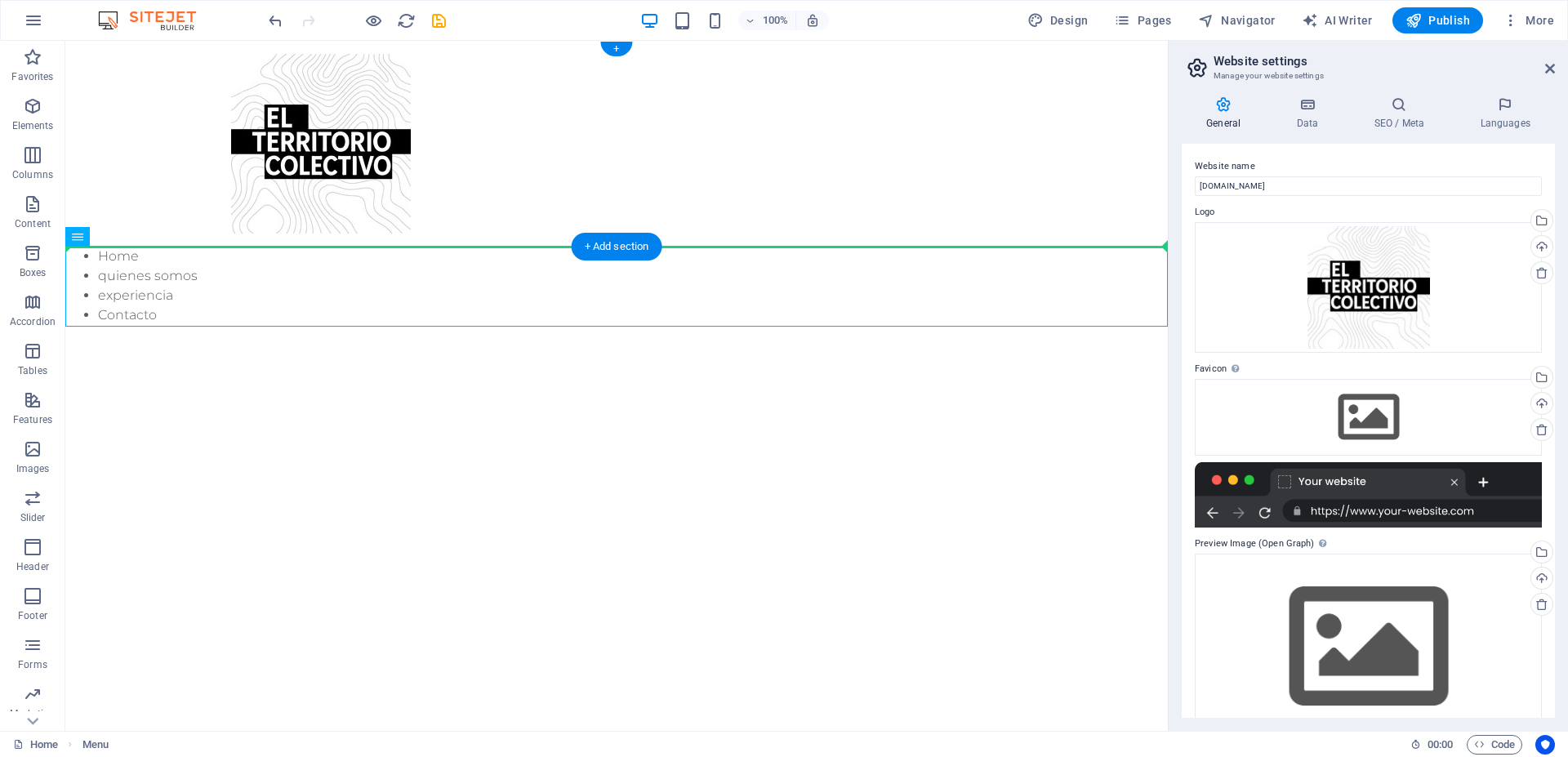
drag, startPoint x: 161, startPoint y: 277, endPoint x: 445, endPoint y: 218, distance: 290.1
drag, startPoint x: 153, startPoint y: 278, endPoint x: 647, endPoint y: 166, distance: 506.5
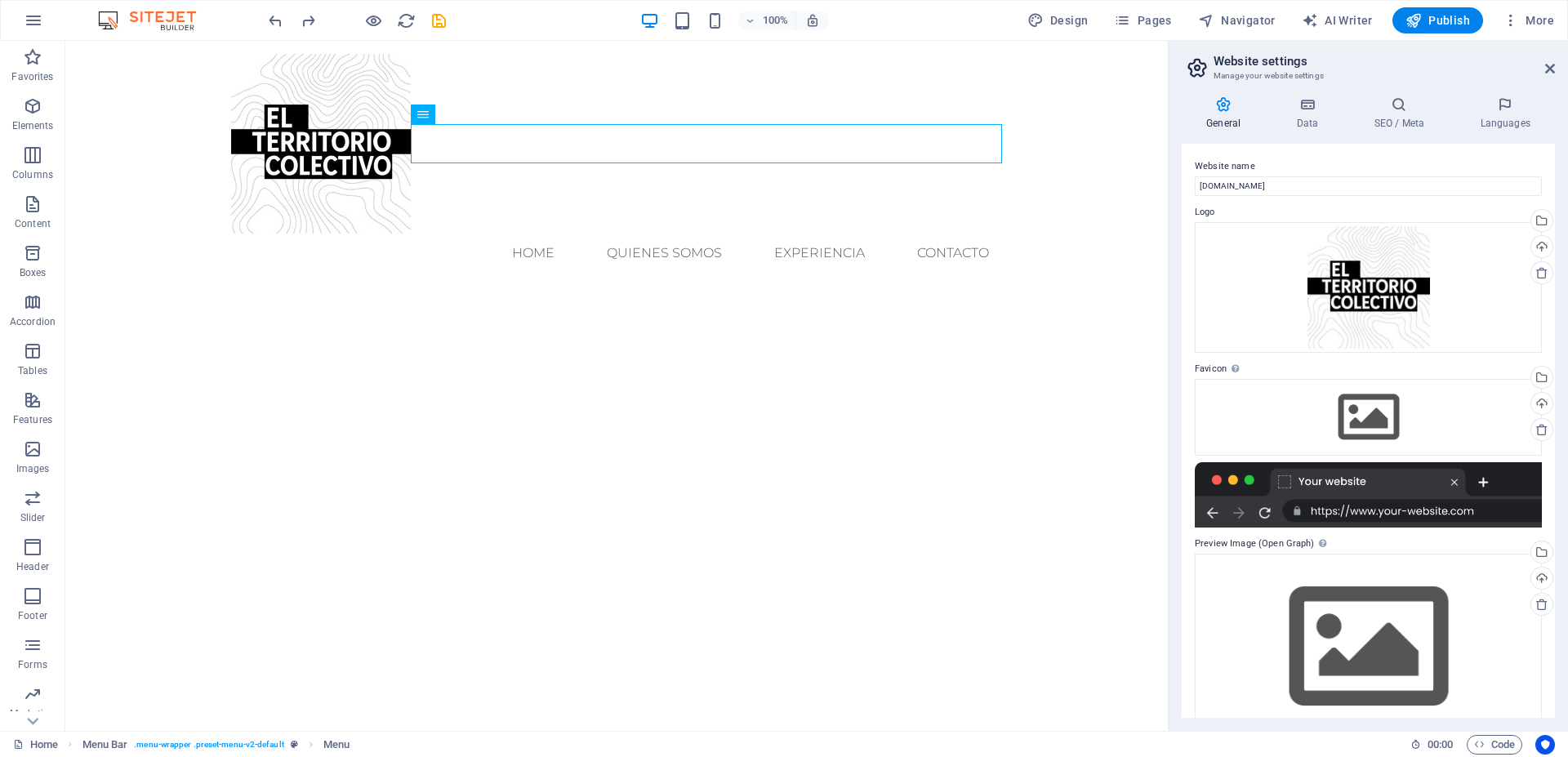
click at [551, 286] on html "Skip to main content Menu Home quienes somos experiencia Contacto" at bounding box center [617, 163] width 1103 height 245
click at [333, 186] on div at bounding box center [617, 143] width 771 height 180
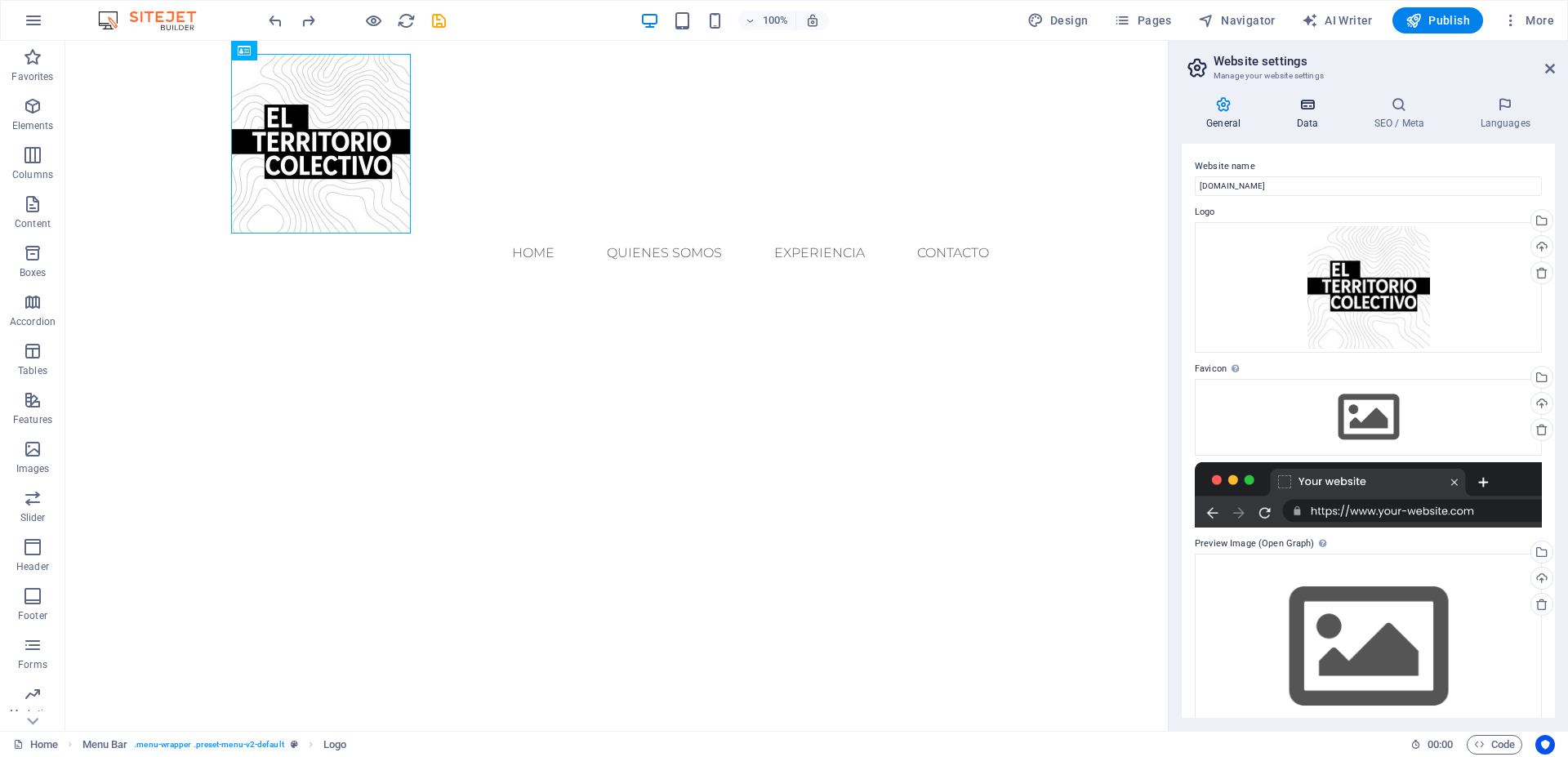
click at [1296, 108] on icon at bounding box center [1308, 104] width 71 height 17
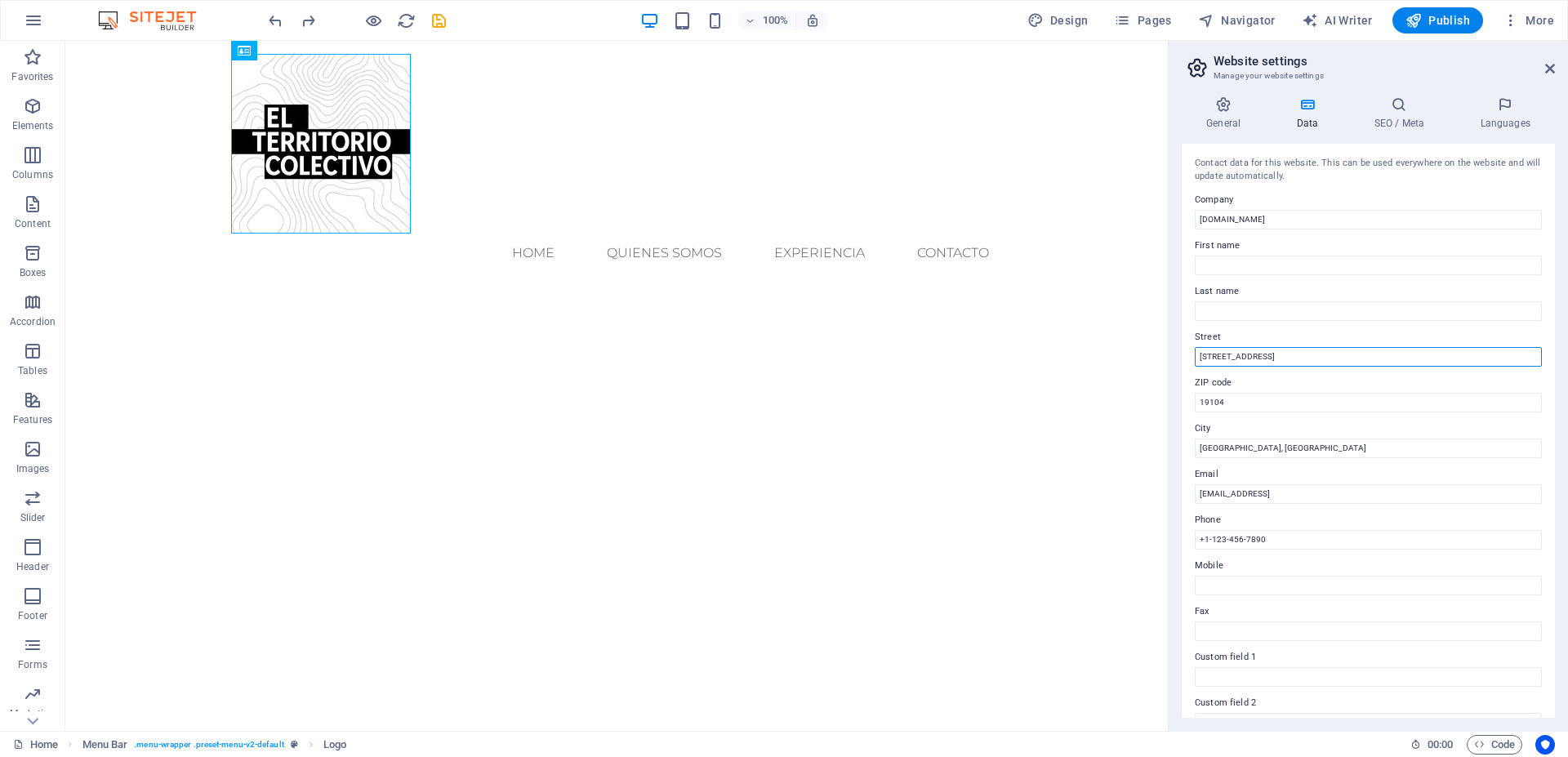
drag, startPoint x: 1292, startPoint y: 358, endPoint x: 1124, endPoint y: 384, distance: 170.0
click at [1195, 366] on input "3141 Chestnut St" at bounding box center [1368, 357] width 347 height 20
type input "[PERSON_NAME] 634"
drag, startPoint x: 1241, startPoint y: 409, endPoint x: 1152, endPoint y: 415, distance: 89.2
click at [1195, 412] on input "19104" at bounding box center [1368, 403] width 347 height 20
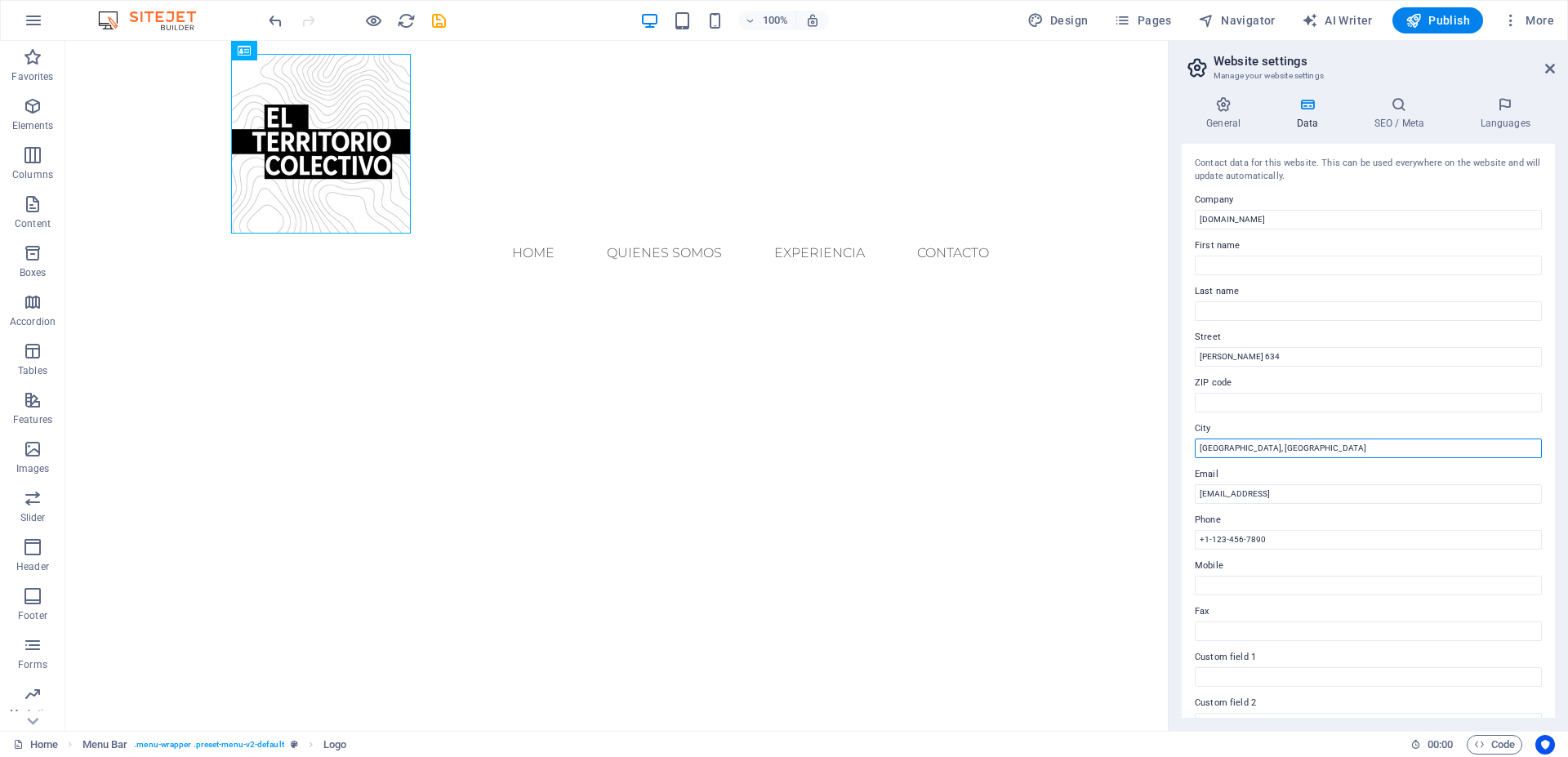
drag, startPoint x: 1278, startPoint y: 452, endPoint x: 1136, endPoint y: 454, distance: 142.0
click at [1195, 454] on input "Philadelphia, PA" at bounding box center [1368, 449] width 347 height 20
type input "[GEOGRAPHIC_DATA], [GEOGRAPHIC_DATA]"
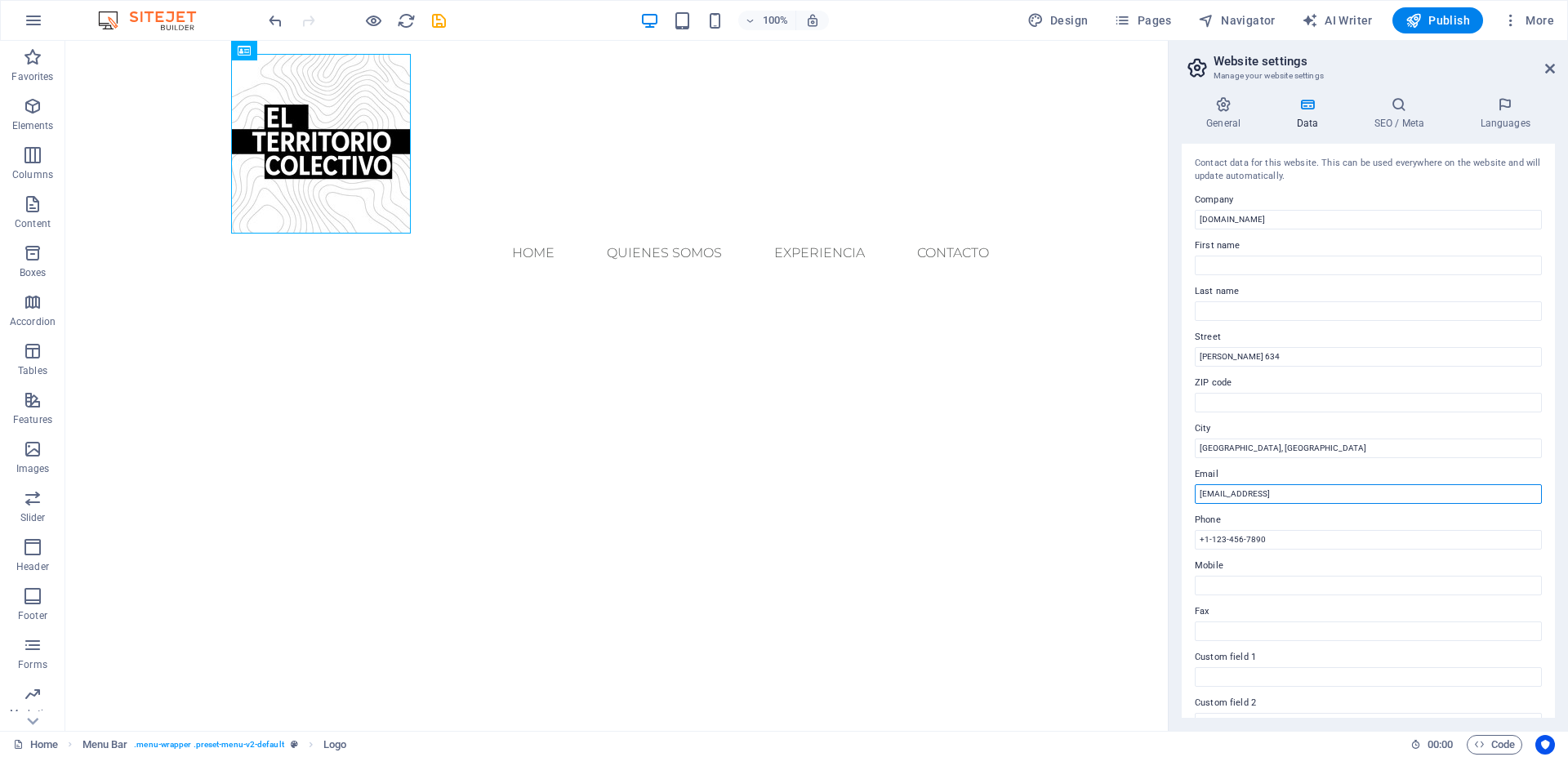
drag, startPoint x: 1403, startPoint y: 497, endPoint x: 1114, endPoint y: 508, distance: 289.2
click at [1195, 504] on input "0dd4d009895b78f8b1ab29e75621a9@cpanel.local" at bounding box center [1368, 494] width 347 height 20
type input "[EMAIL_ADDRESS][DOMAIN_NAME]"
click at [1285, 536] on input "+1-123-456-7890" at bounding box center [1368, 540] width 347 height 20
drag, startPoint x: 1279, startPoint y: 542, endPoint x: 1126, endPoint y: 536, distance: 153.1
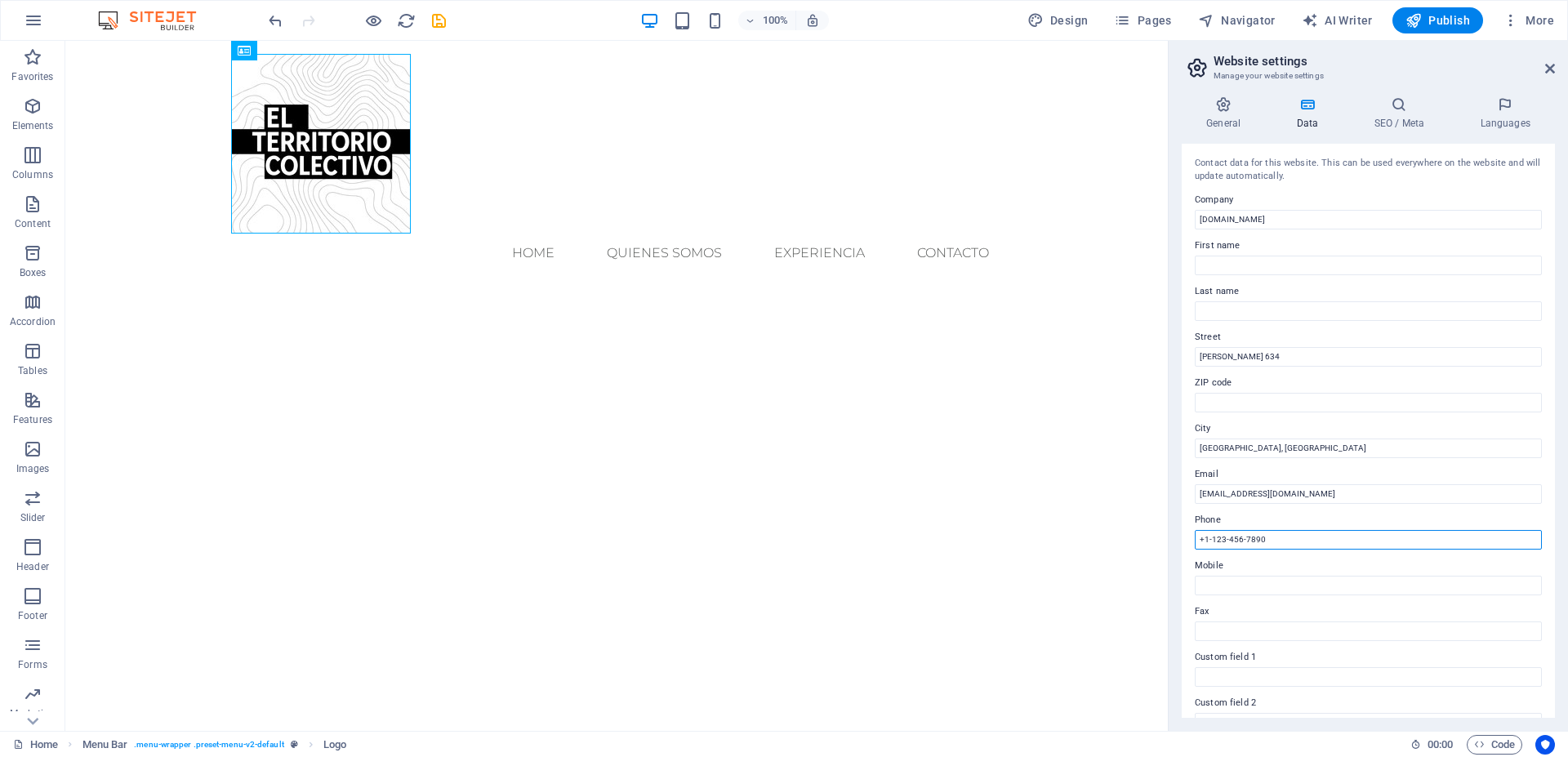
click at [1195, 536] on input "+1-123-456-7890" at bounding box center [1368, 540] width 347 height 20
type input "[PHONE_NUMBER]"
click at [1231, 114] on h4 "General" at bounding box center [1226, 113] width 90 height 34
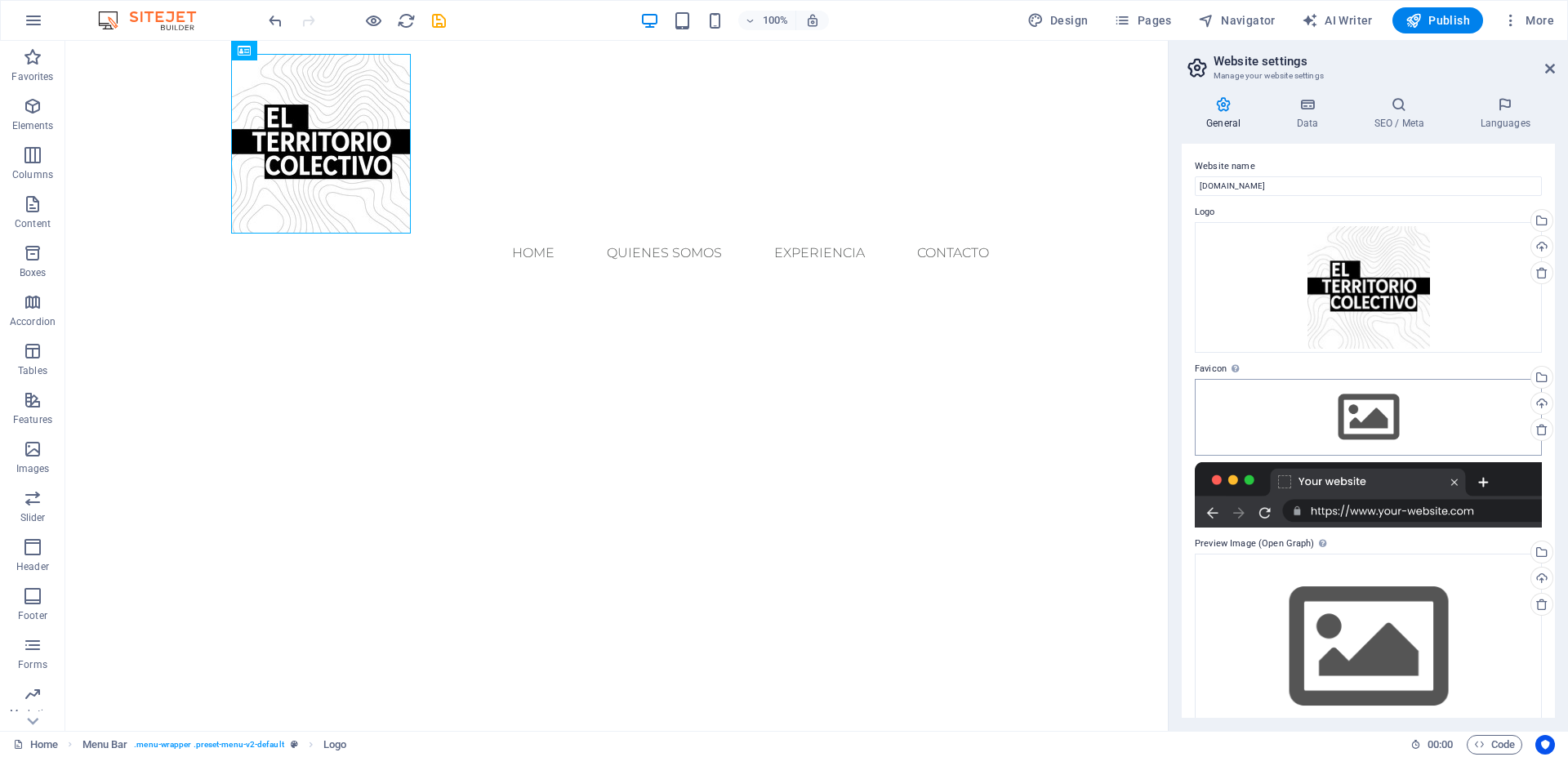
scroll to position [36, 0]
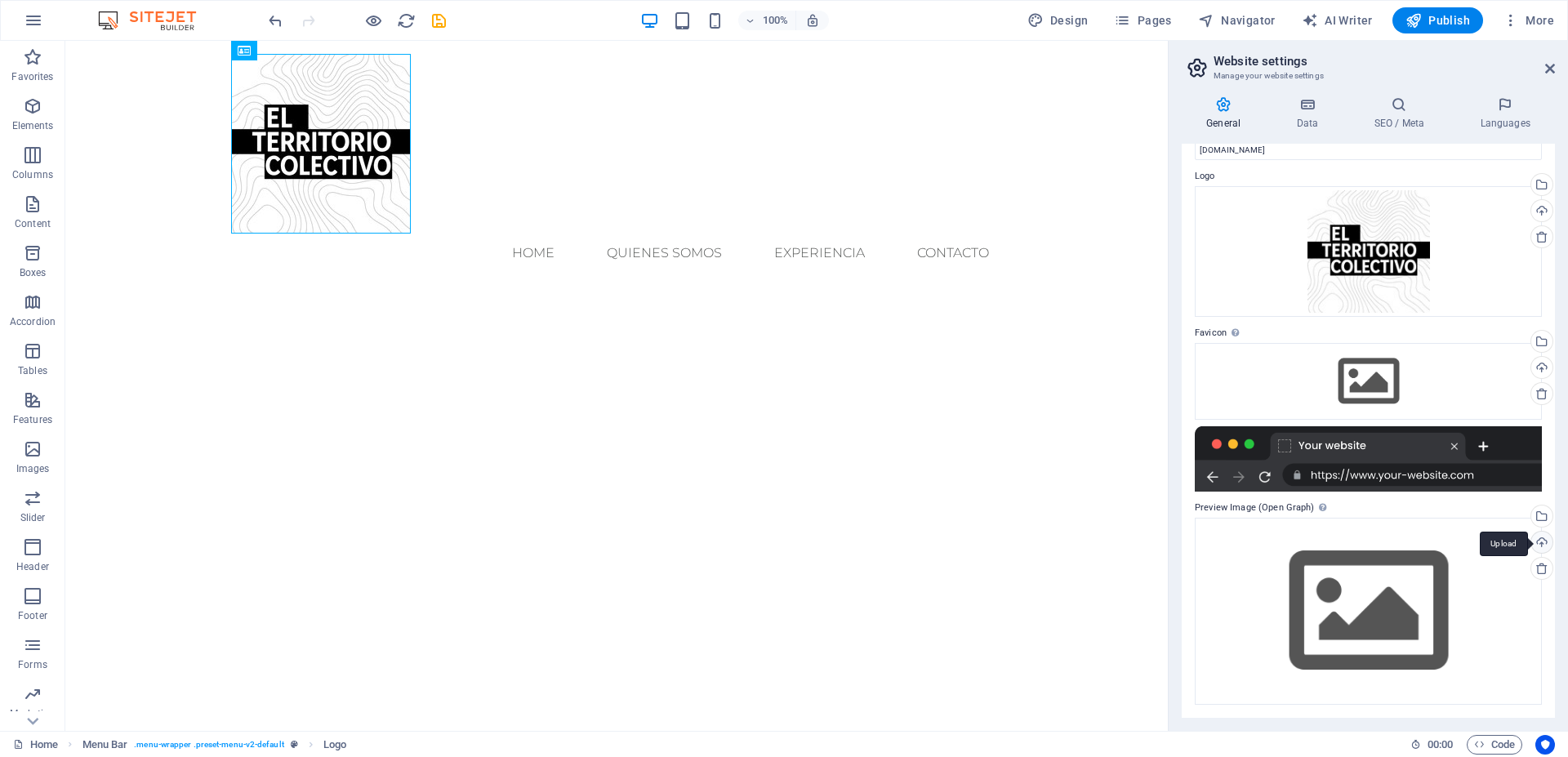
click at [1528, 546] on div "Upload" at bounding box center [1541, 544] width 25 height 25
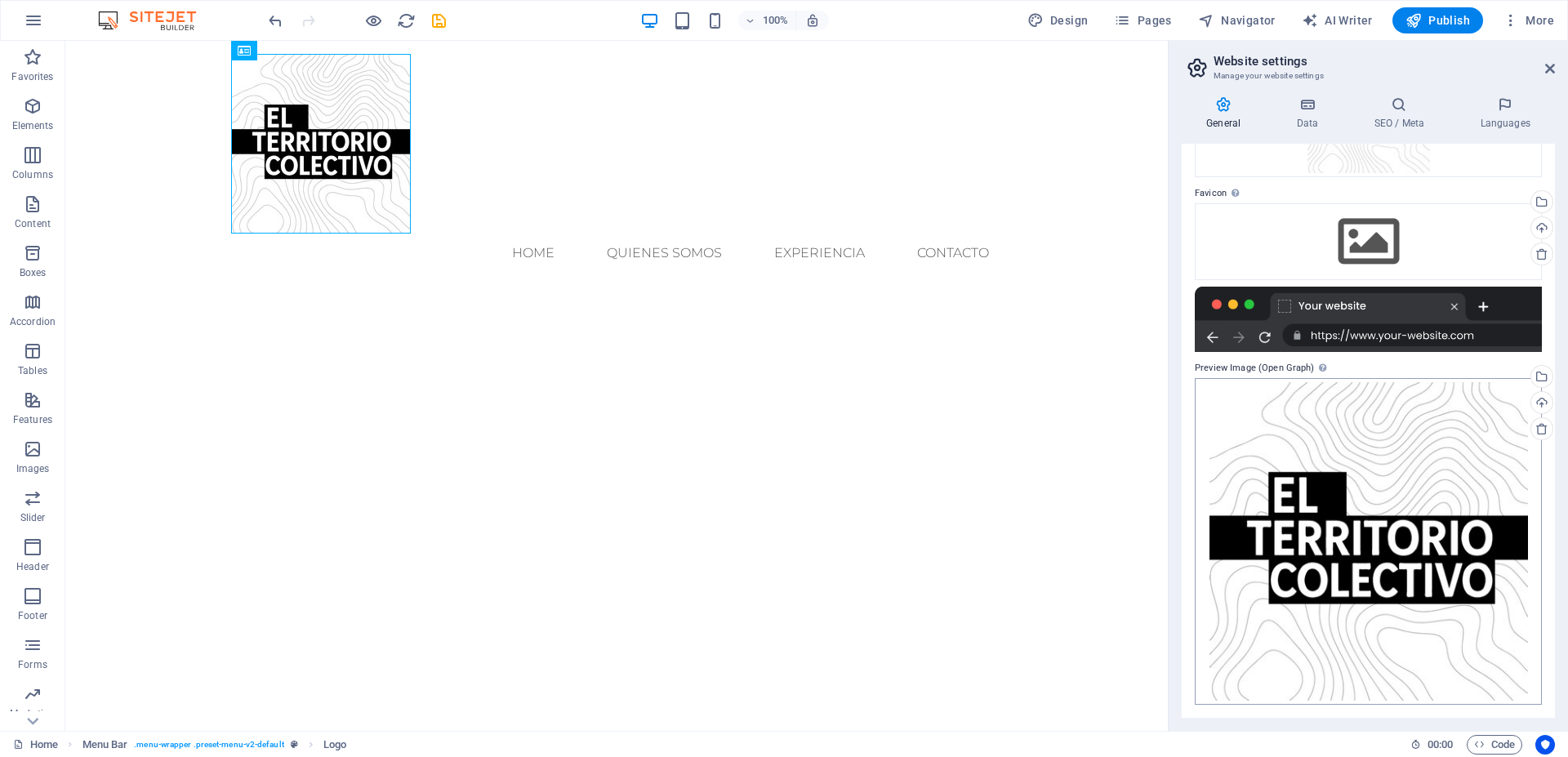
scroll to position [0, 0]
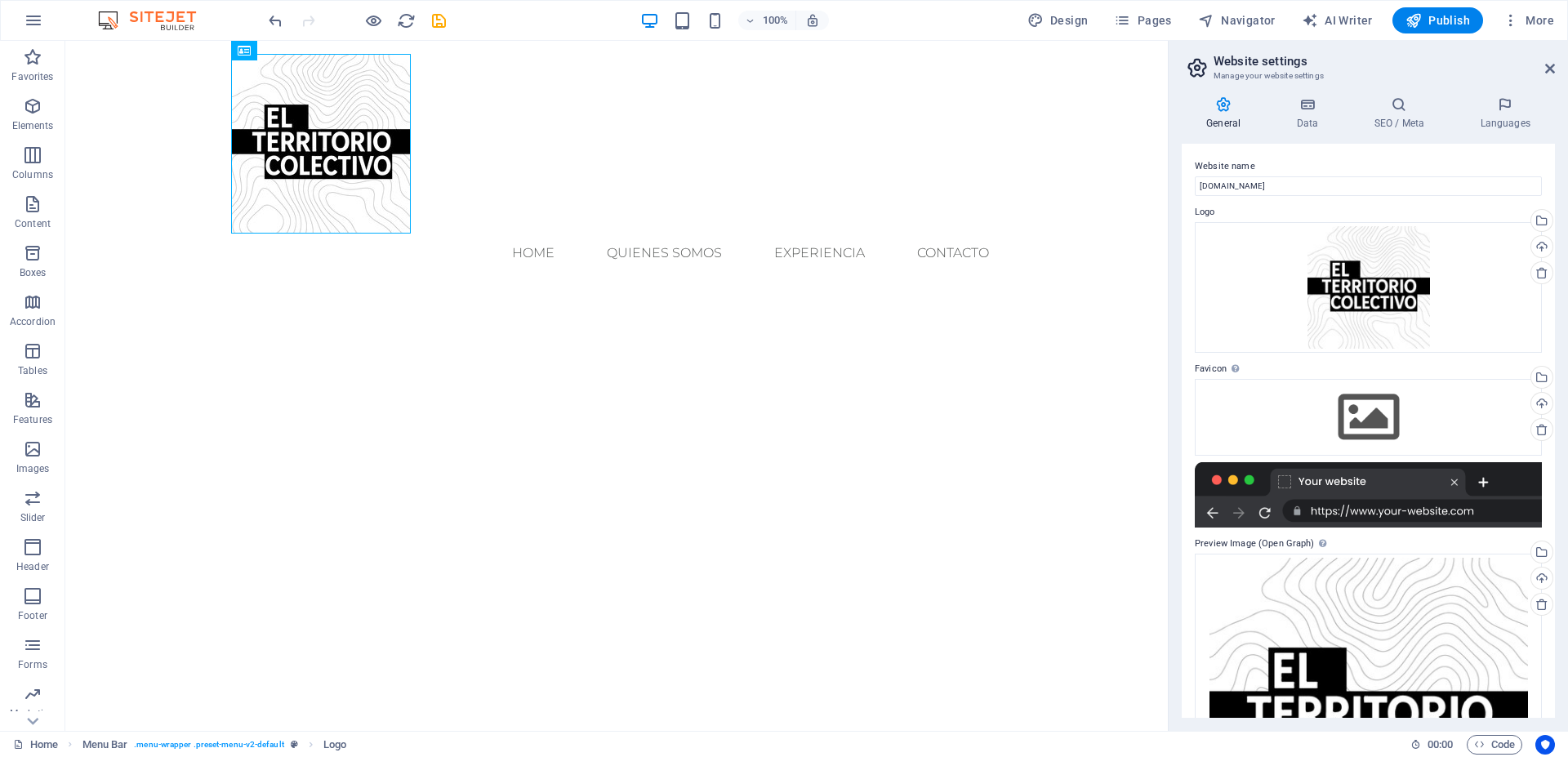
click at [468, 286] on html "Skip to main content Menu Home quienes somos experiencia Contacto" at bounding box center [617, 163] width 1103 height 245
click at [1441, 25] on span "Publish" at bounding box center [1438, 21] width 65 height 17
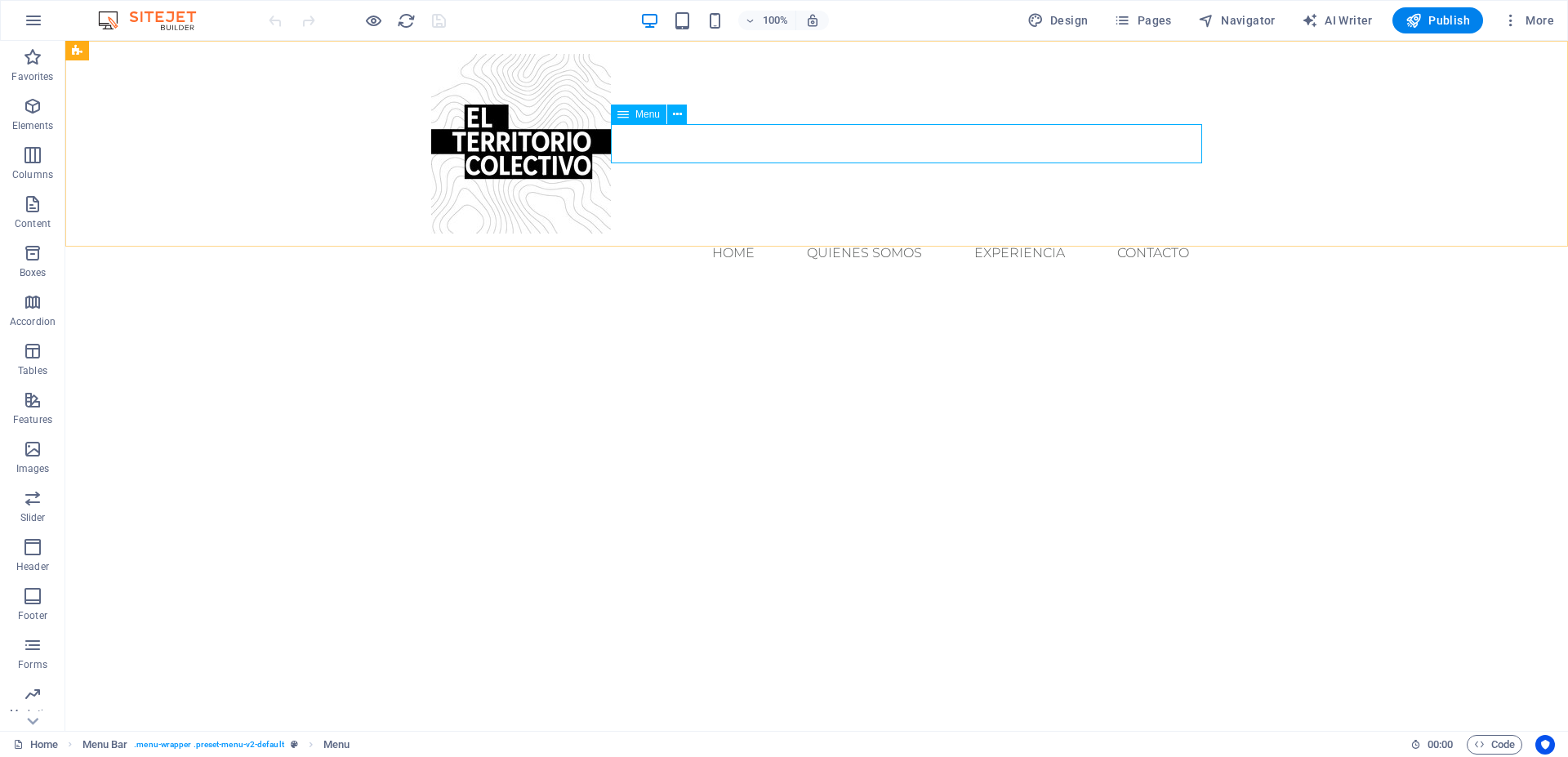
click at [641, 114] on span "Menu" at bounding box center [648, 114] width 25 height 10
click at [680, 115] on icon at bounding box center [677, 114] width 9 height 17
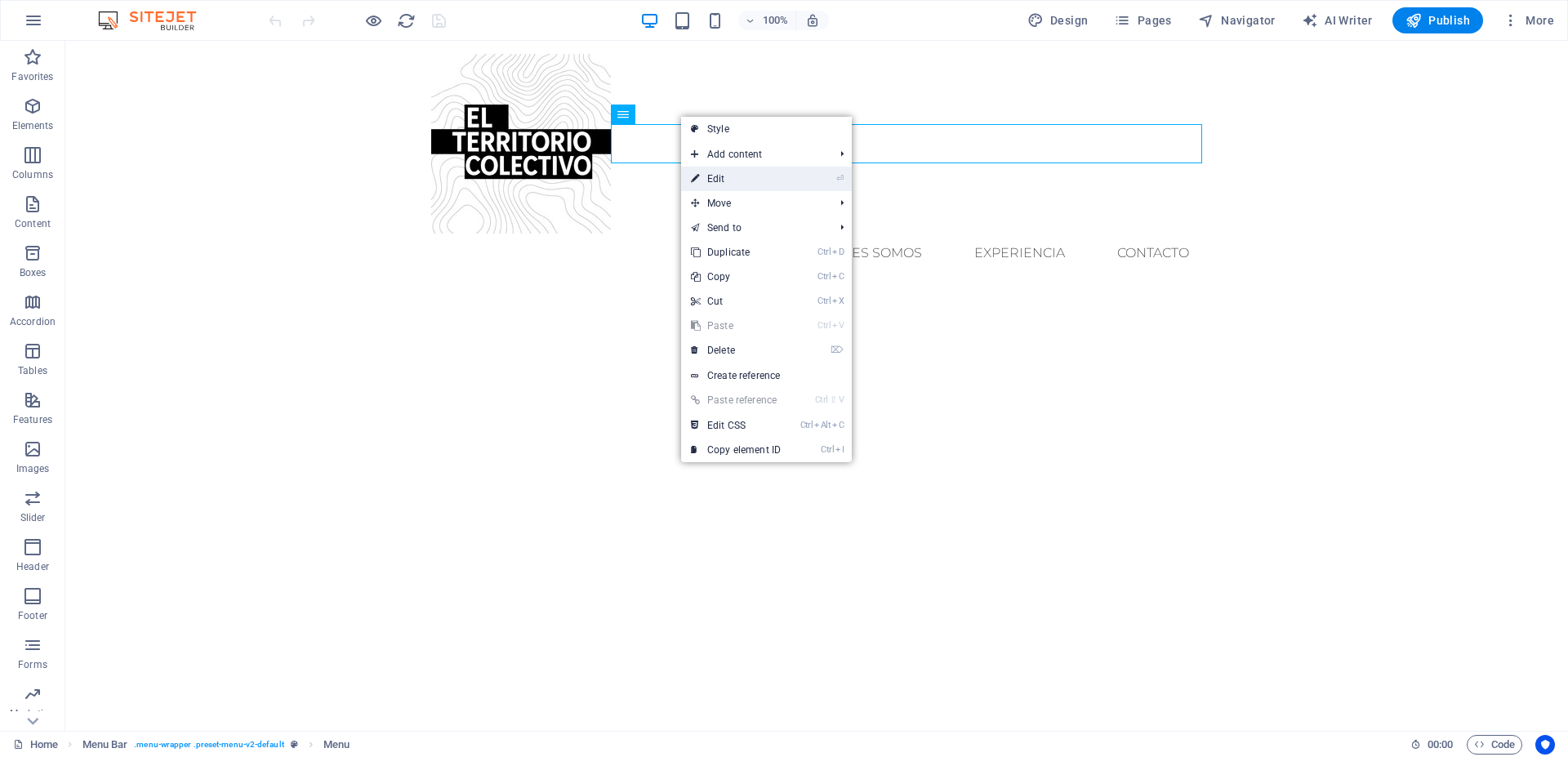
click at [718, 175] on link "⏎ Edit" at bounding box center [736, 179] width 109 height 25
select select
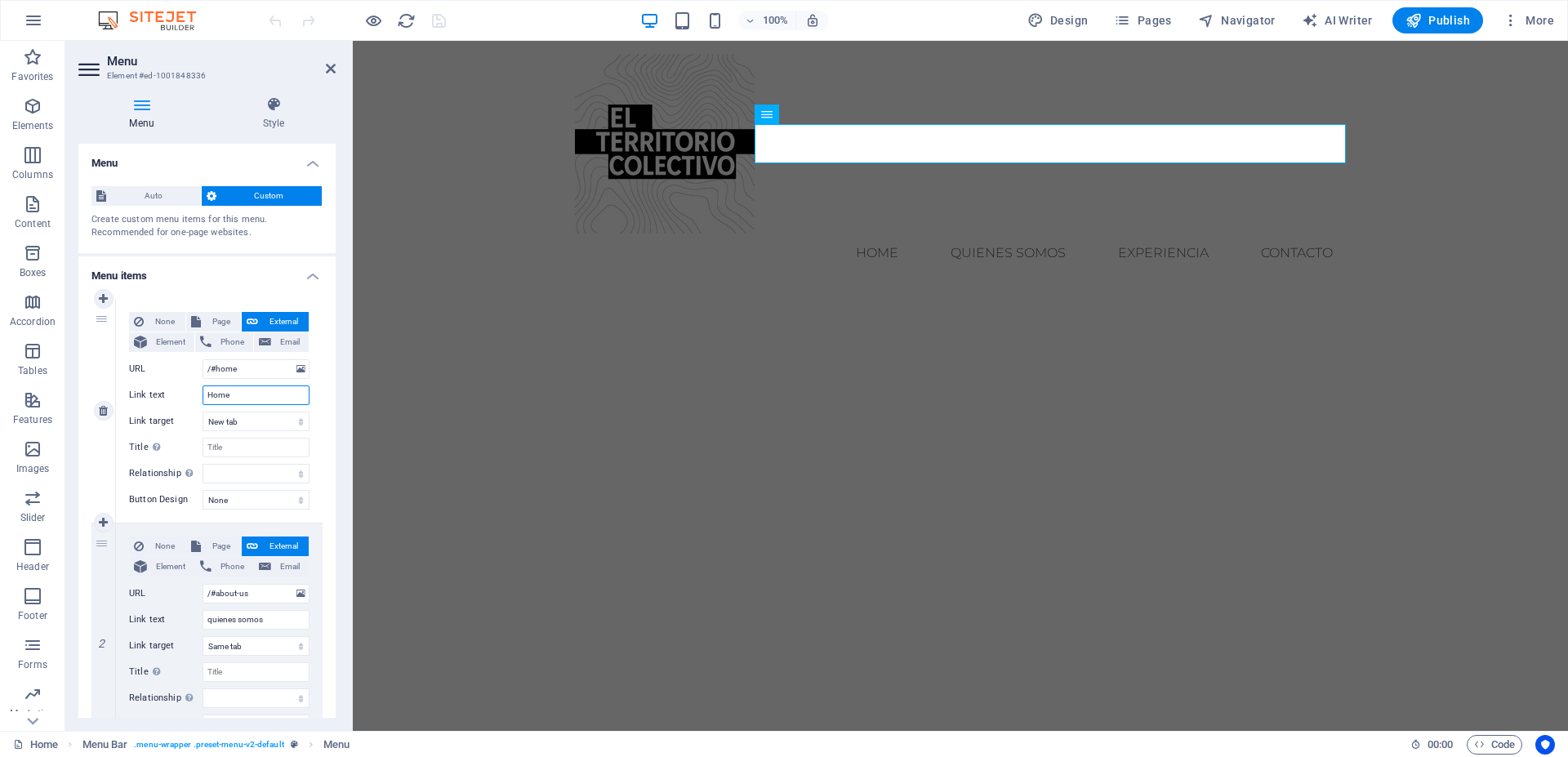
drag, startPoint x: 240, startPoint y: 387, endPoint x: 191, endPoint y: 386, distance: 49.0
click at [202, 386] on input "Home" at bounding box center [255, 395] width 107 height 20
type input "inicio"
select select
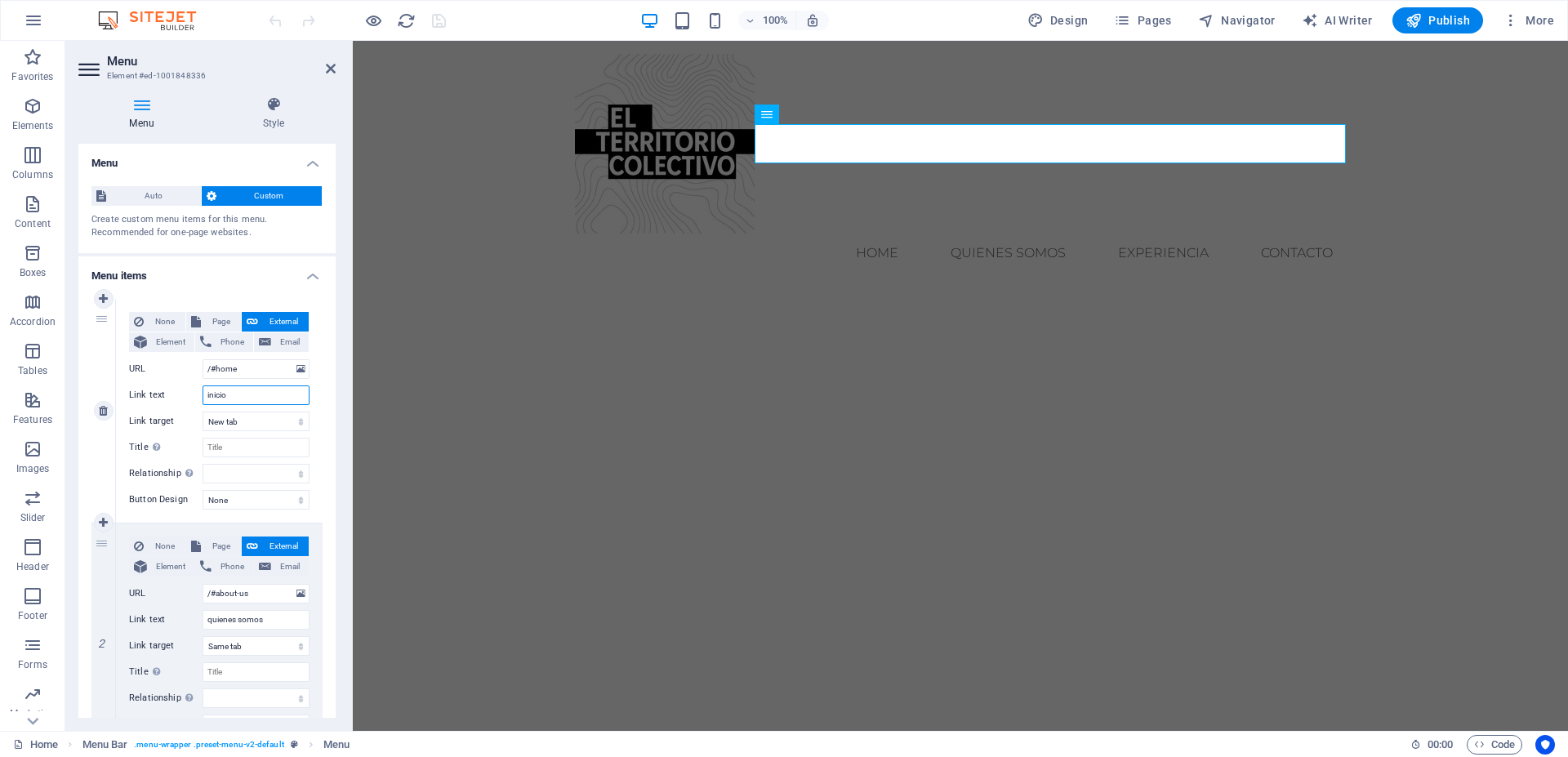
select select
type input "inicio"
click at [223, 622] on input "quienes somos" at bounding box center [255, 620] width 107 height 20
type input "quines somos"
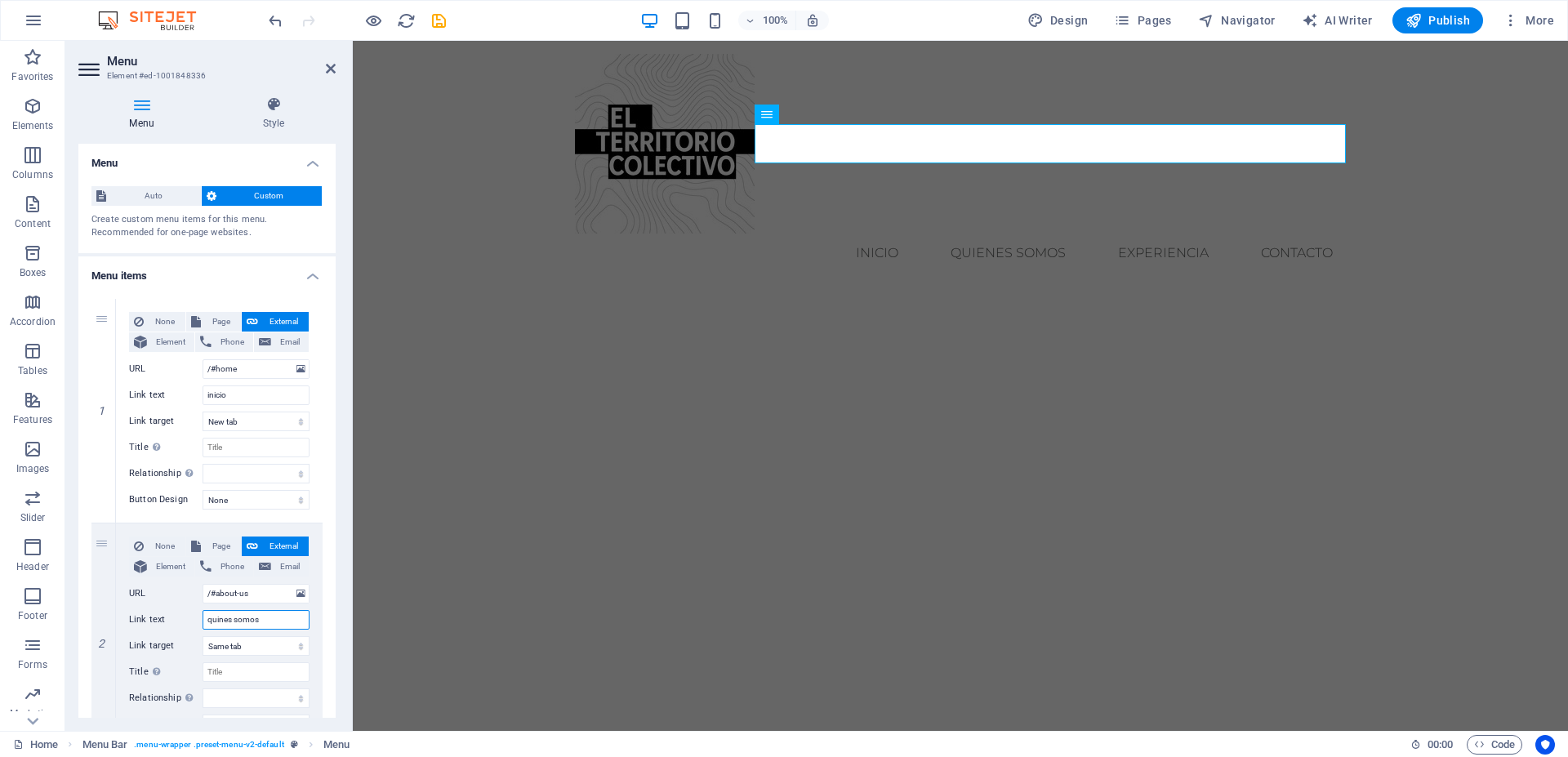
select select
type input "quiénes somos"
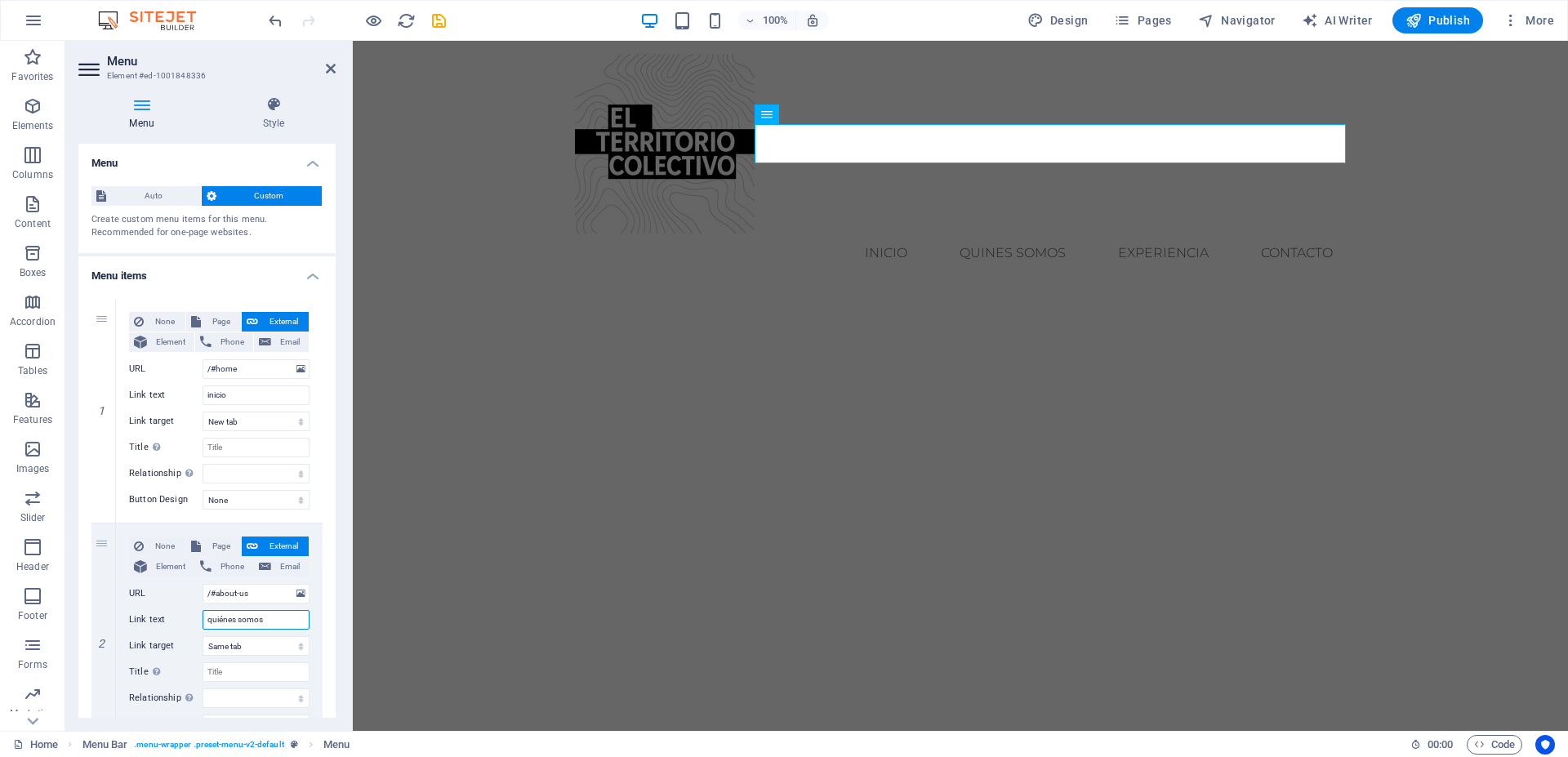
select select
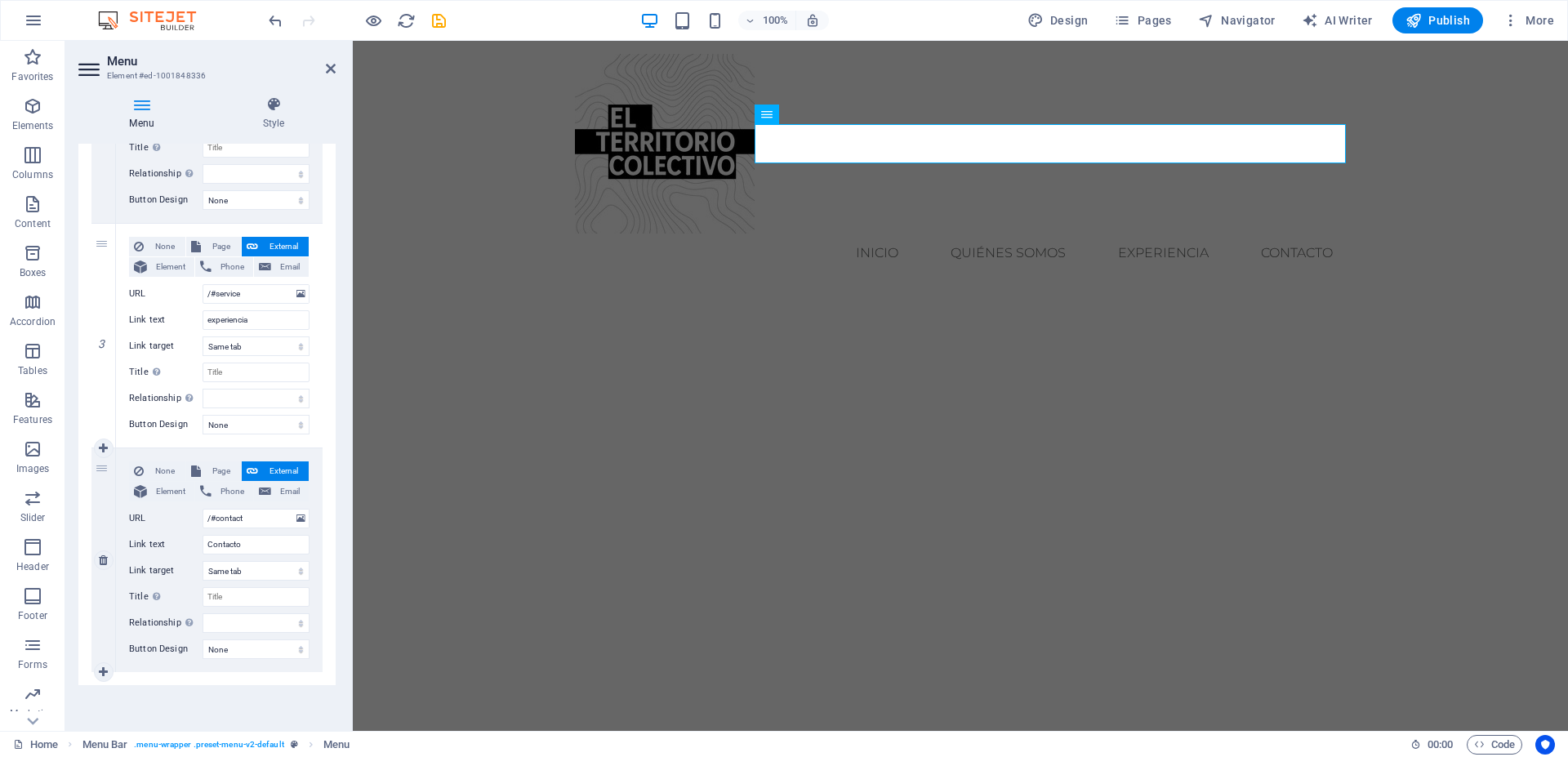
scroll to position [524, 0]
type input "quiénes somos"
click at [297, 519] on icon at bounding box center [301, 519] width 9 height 18
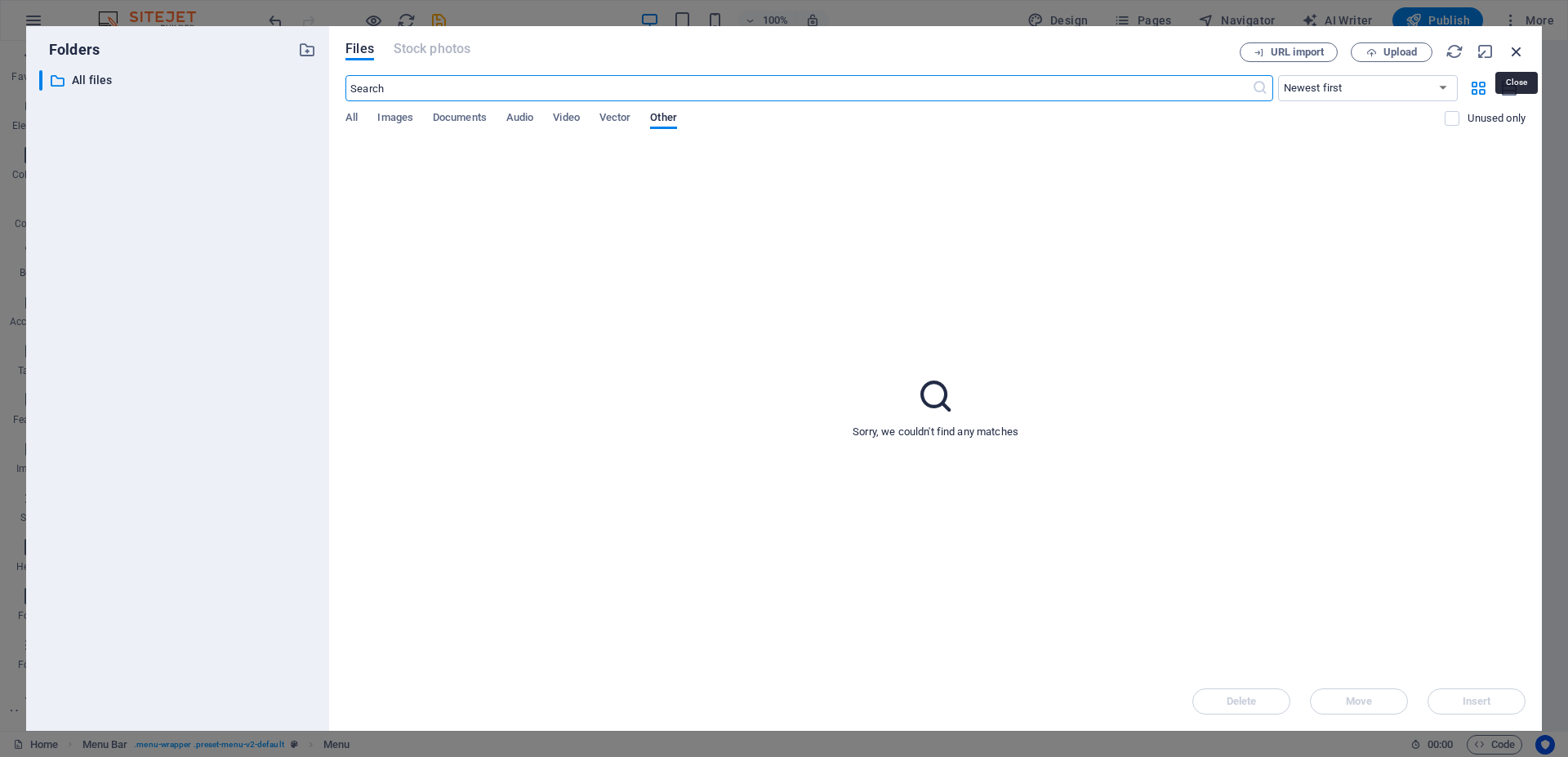
click at [1516, 48] on icon "button" at bounding box center [1517, 51] width 18 height 18
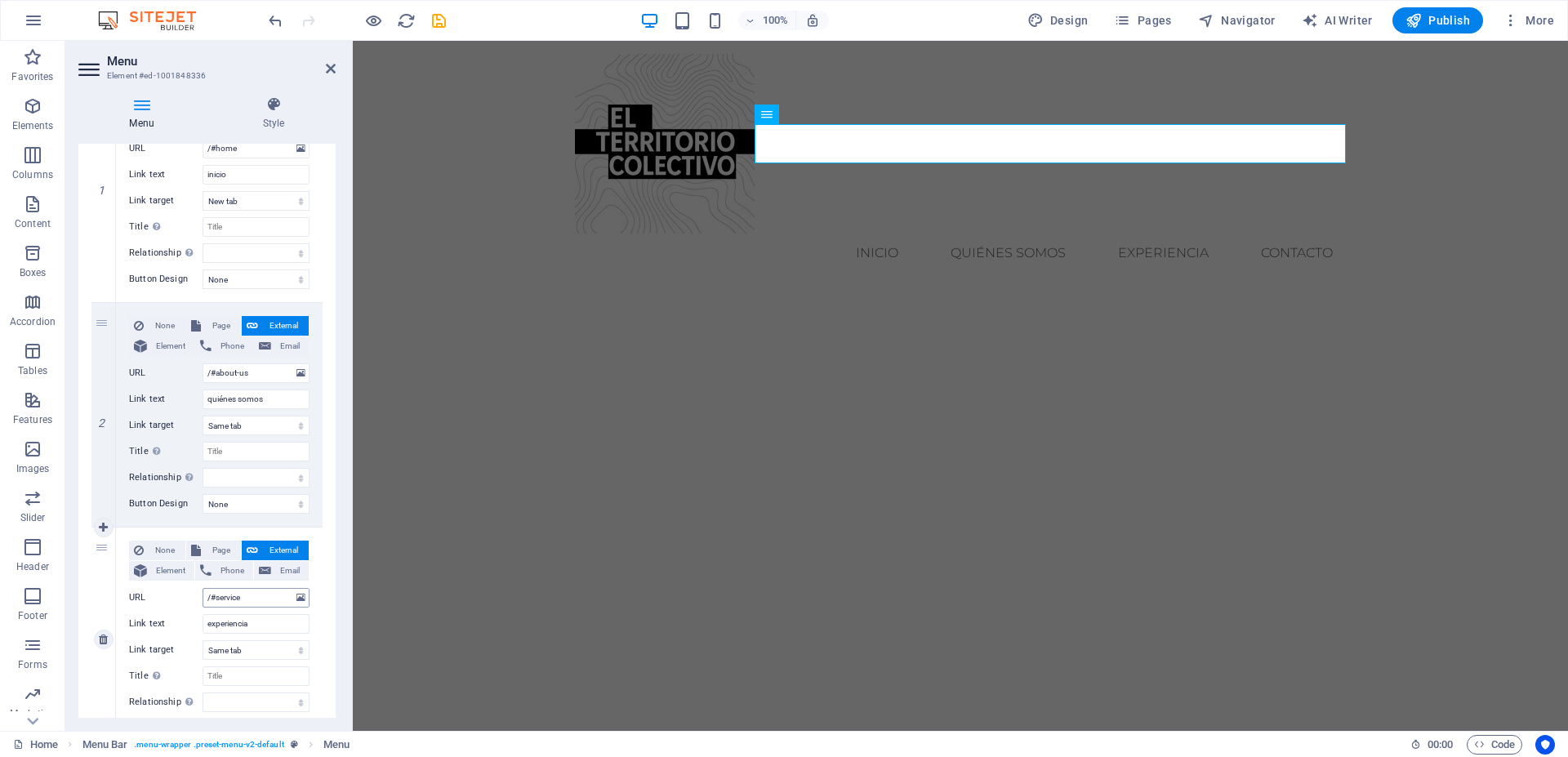
scroll to position [294, 0]
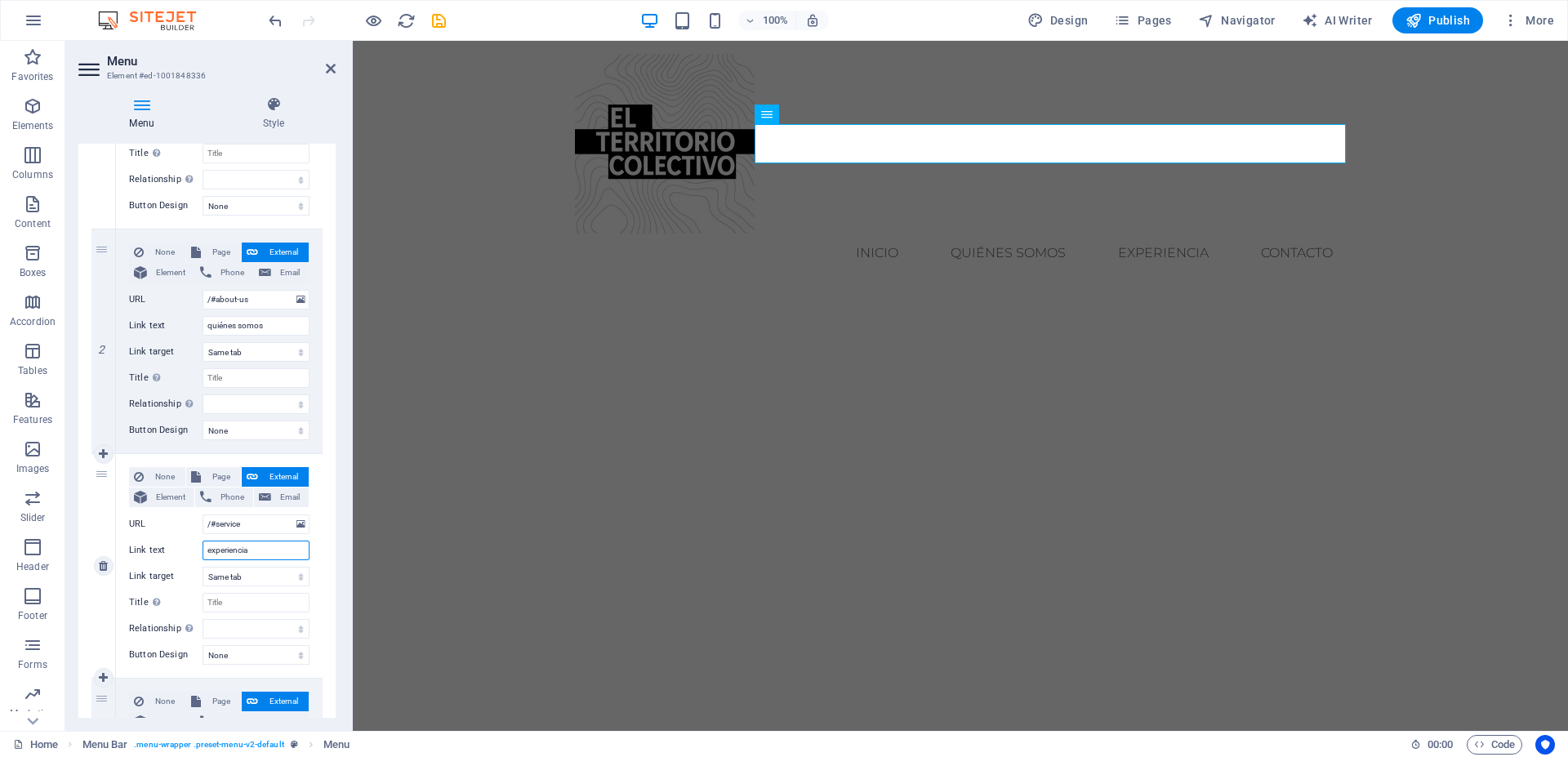
drag, startPoint x: 233, startPoint y: 546, endPoint x: 194, endPoint y: 551, distance: 39.3
click at [202, 551] on input "experiencia" at bounding box center [255, 551] width 107 height 20
type input "qué hacemos"
select select
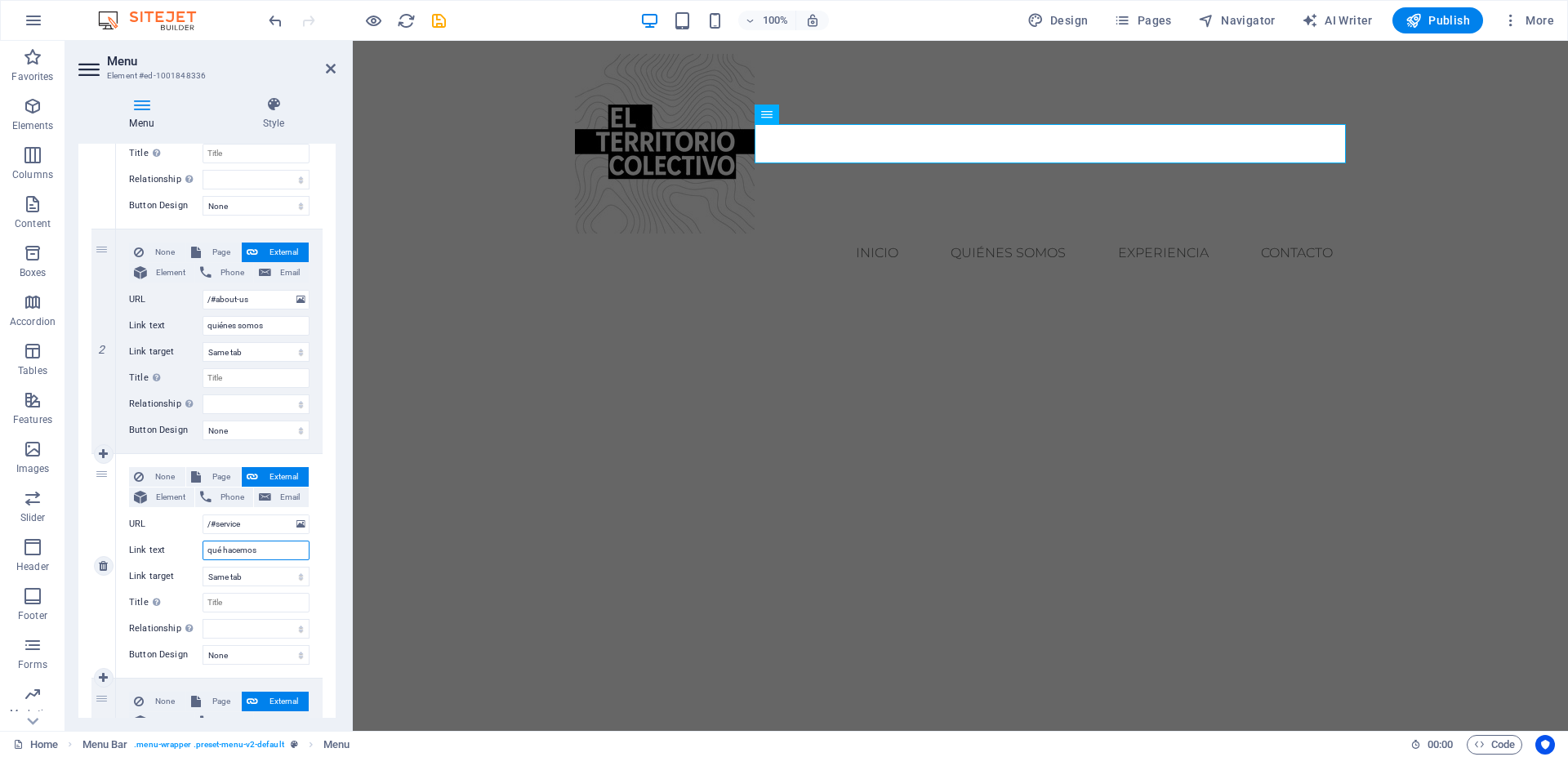
select select
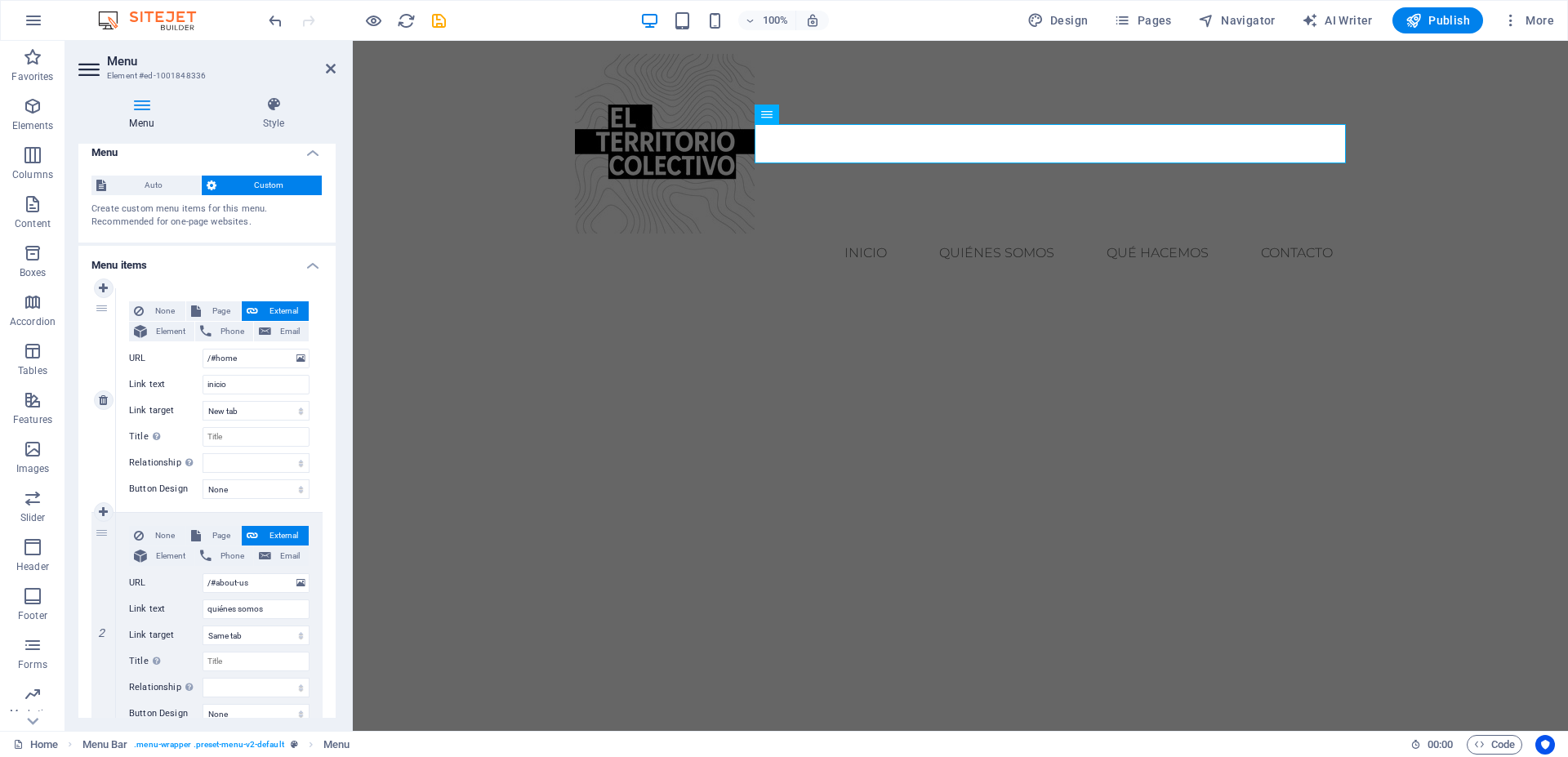
scroll to position [0, 0]
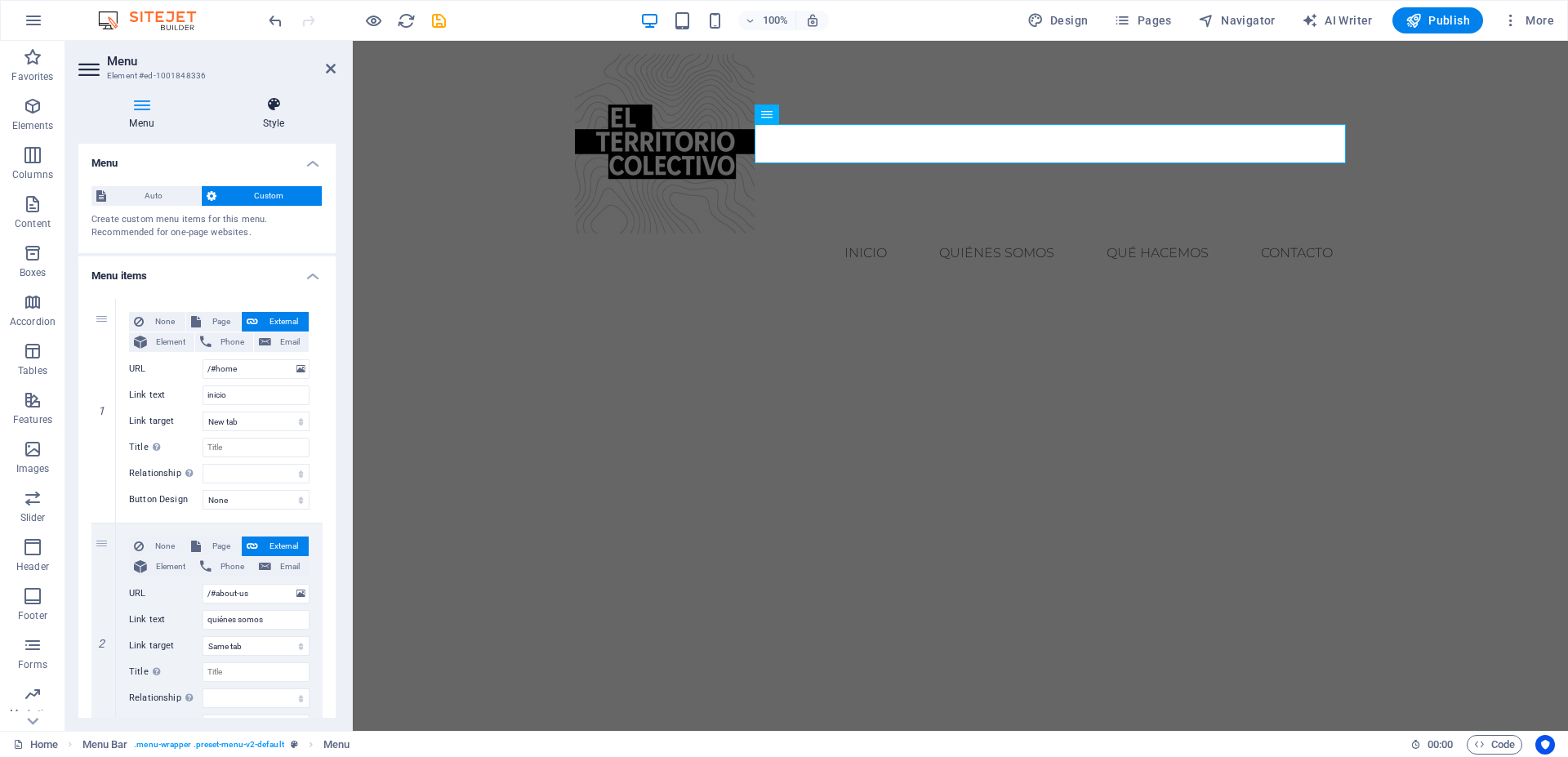
type input "qué hacemos"
click at [270, 117] on h4 "Style" at bounding box center [274, 113] width 124 height 34
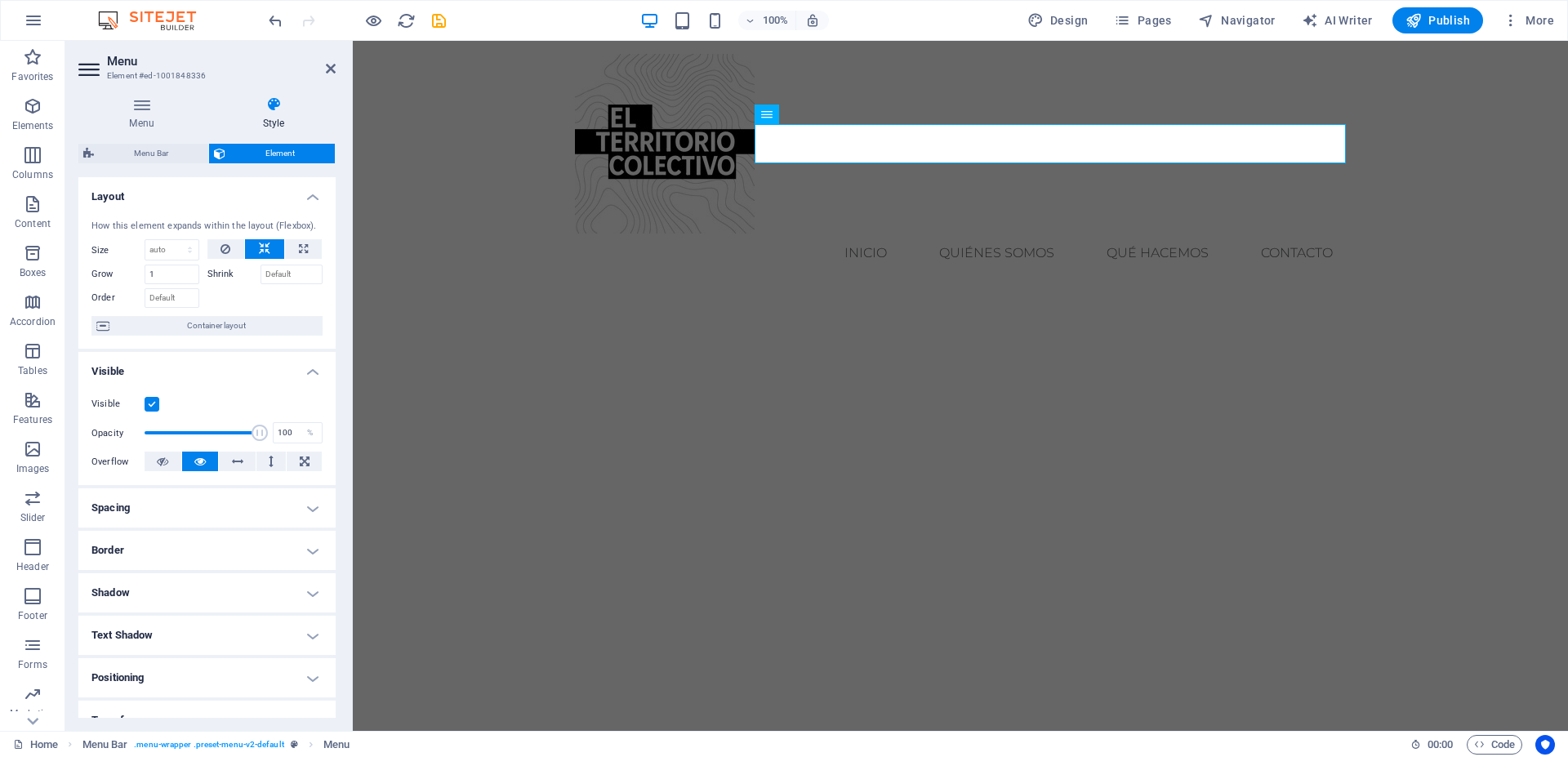
scroll to position [163, 0]
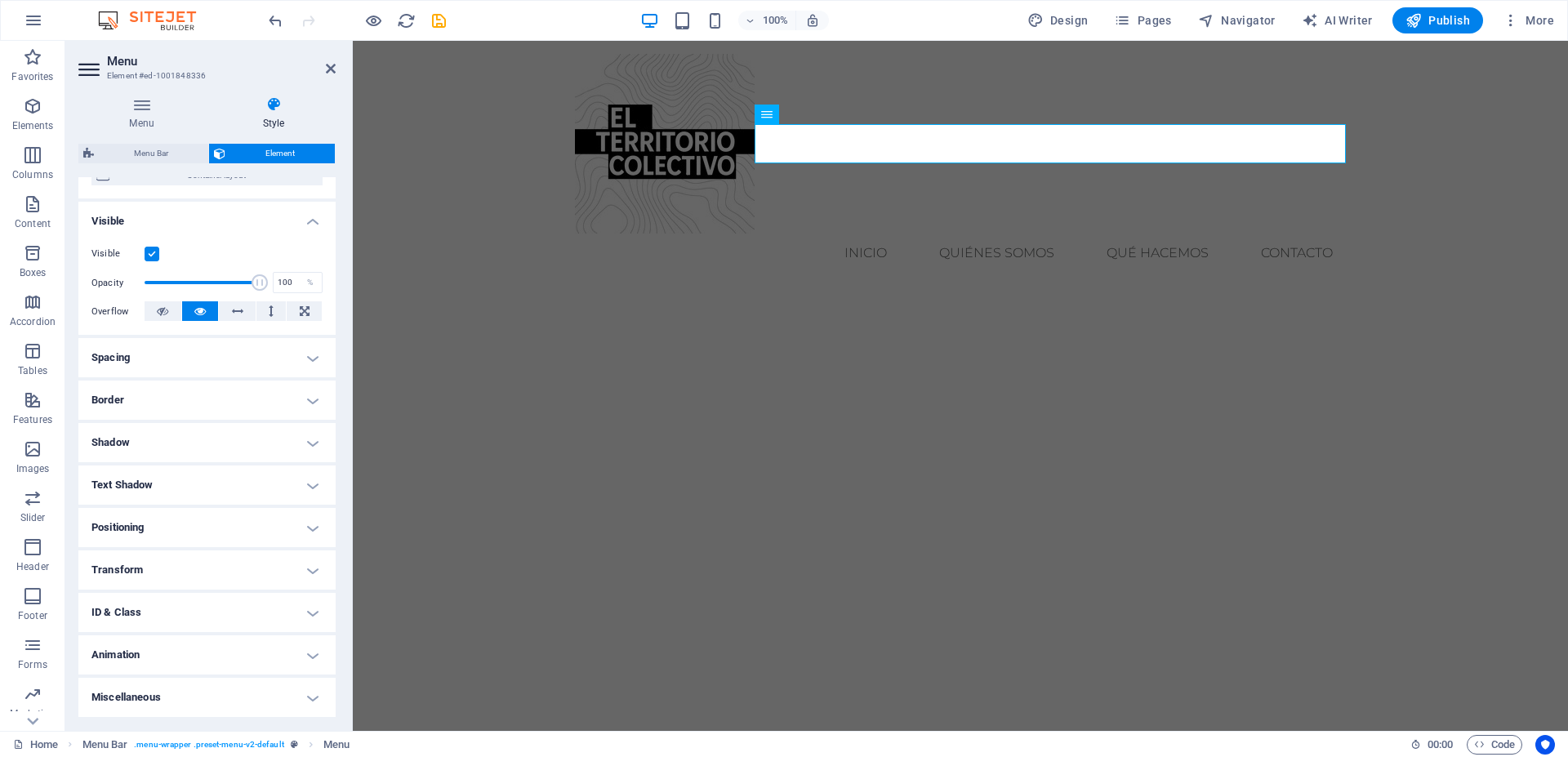
click at [292, 533] on h4 "Positioning" at bounding box center [207, 527] width 257 height 39
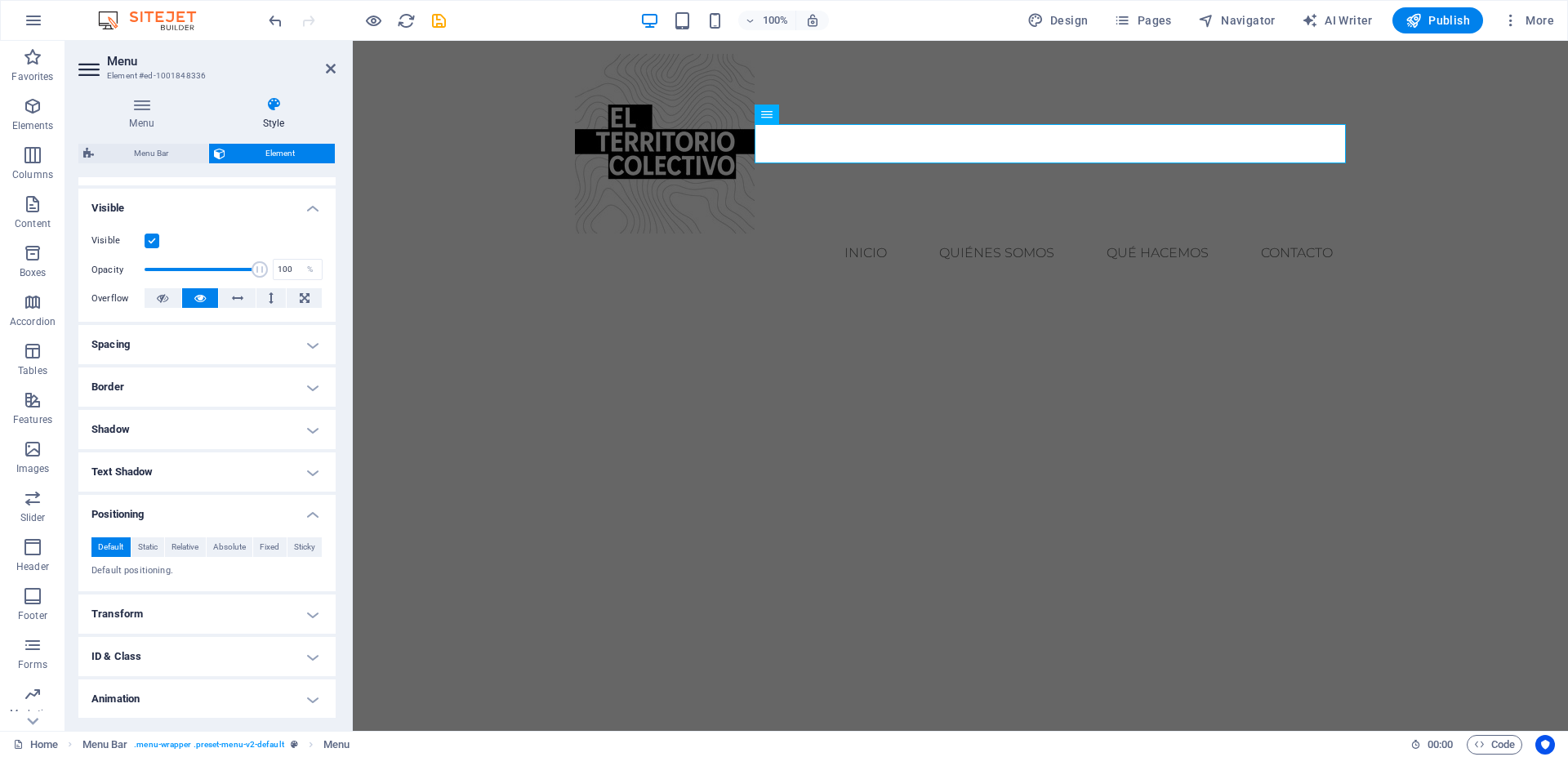
scroll to position [220, 0]
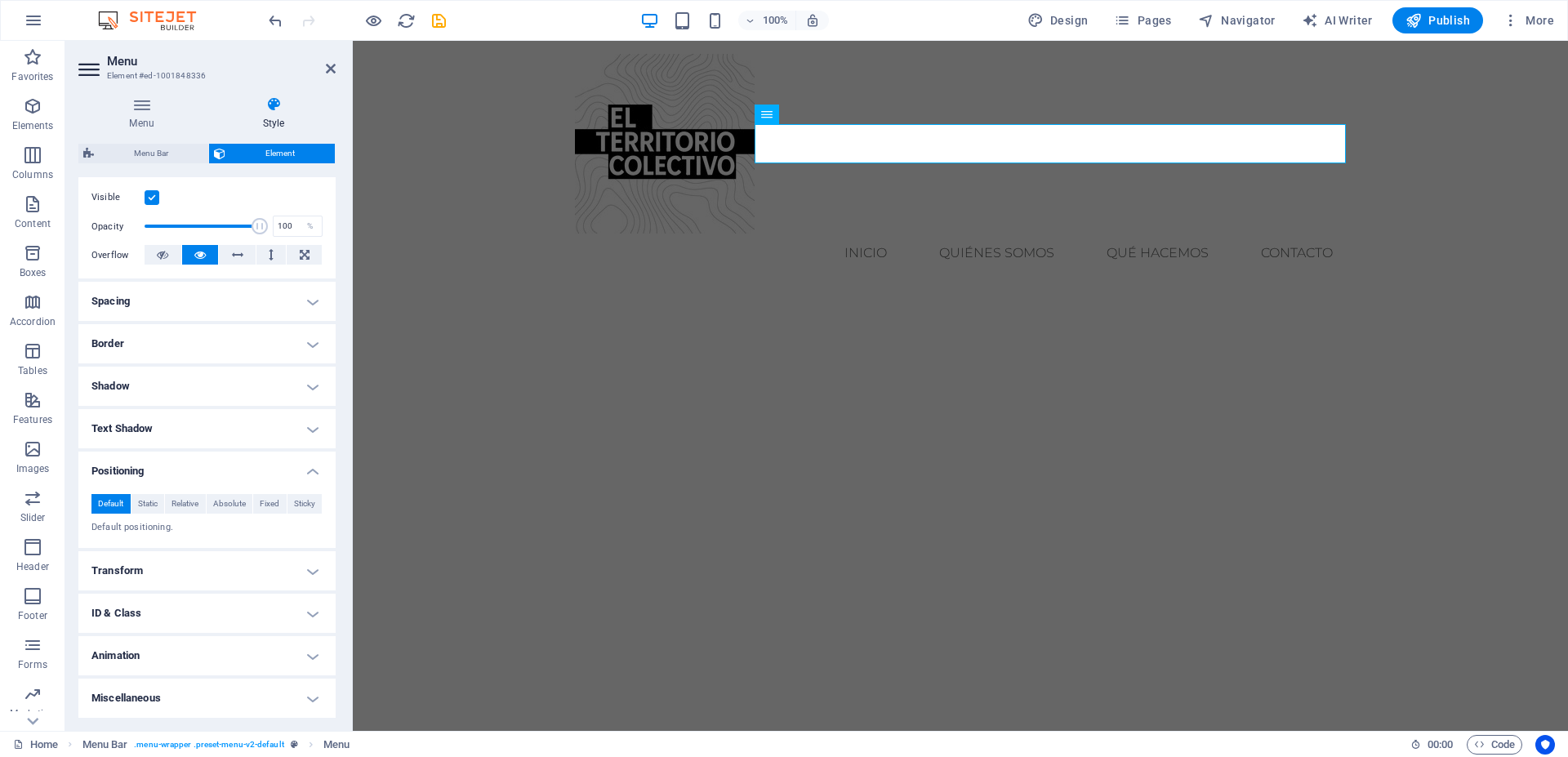
click at [271, 151] on span "Element" at bounding box center [280, 153] width 100 height 20
click at [269, 263] on icon at bounding box center [271, 255] width 5 height 20
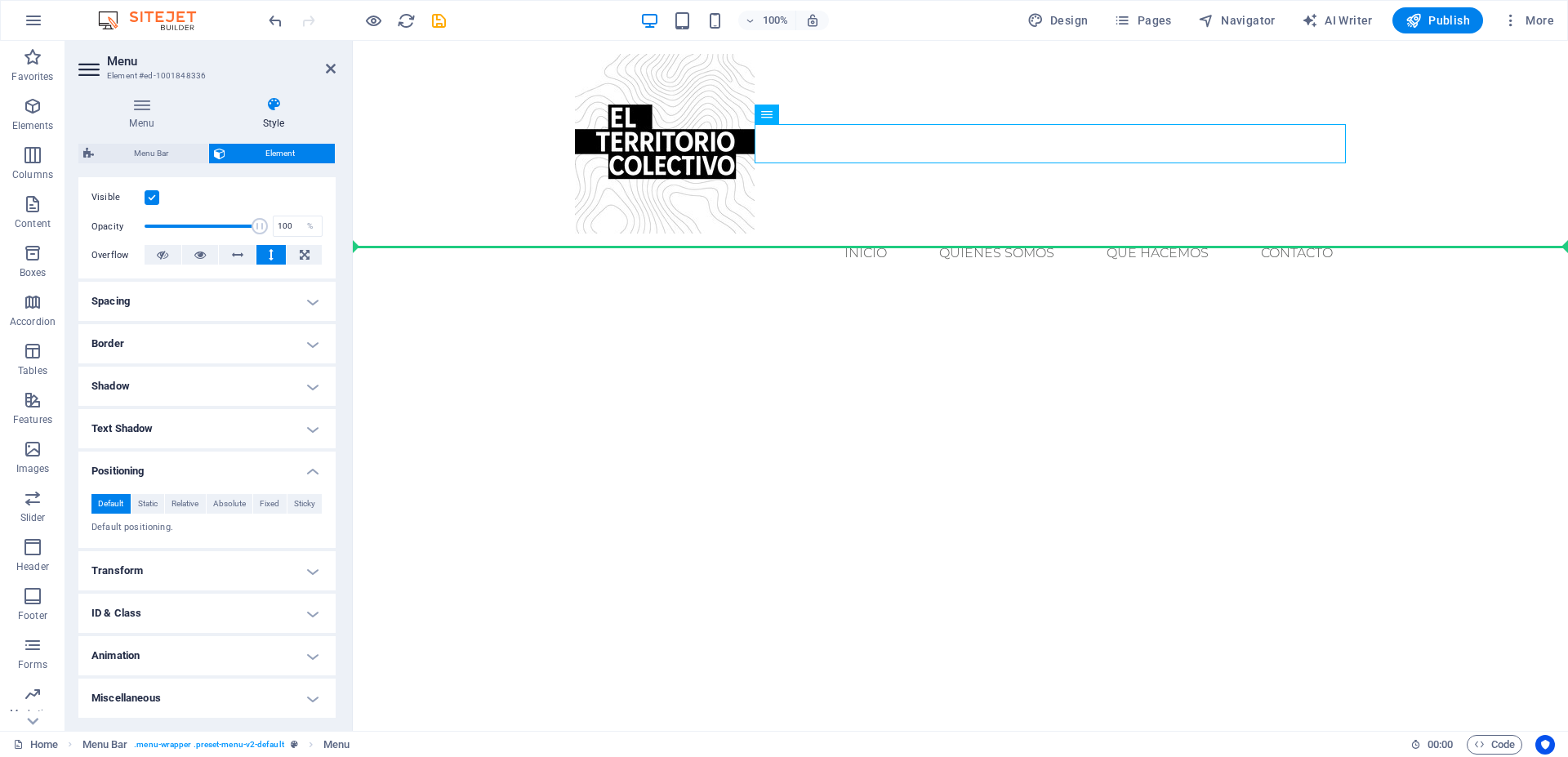
drag, startPoint x: 801, startPoint y: 154, endPoint x: 803, endPoint y: 239, distance: 85.0
click at [803, 239] on div "Menu inicio quiénes somos qué hacemos Contacto" at bounding box center [961, 163] width 1216 height 245
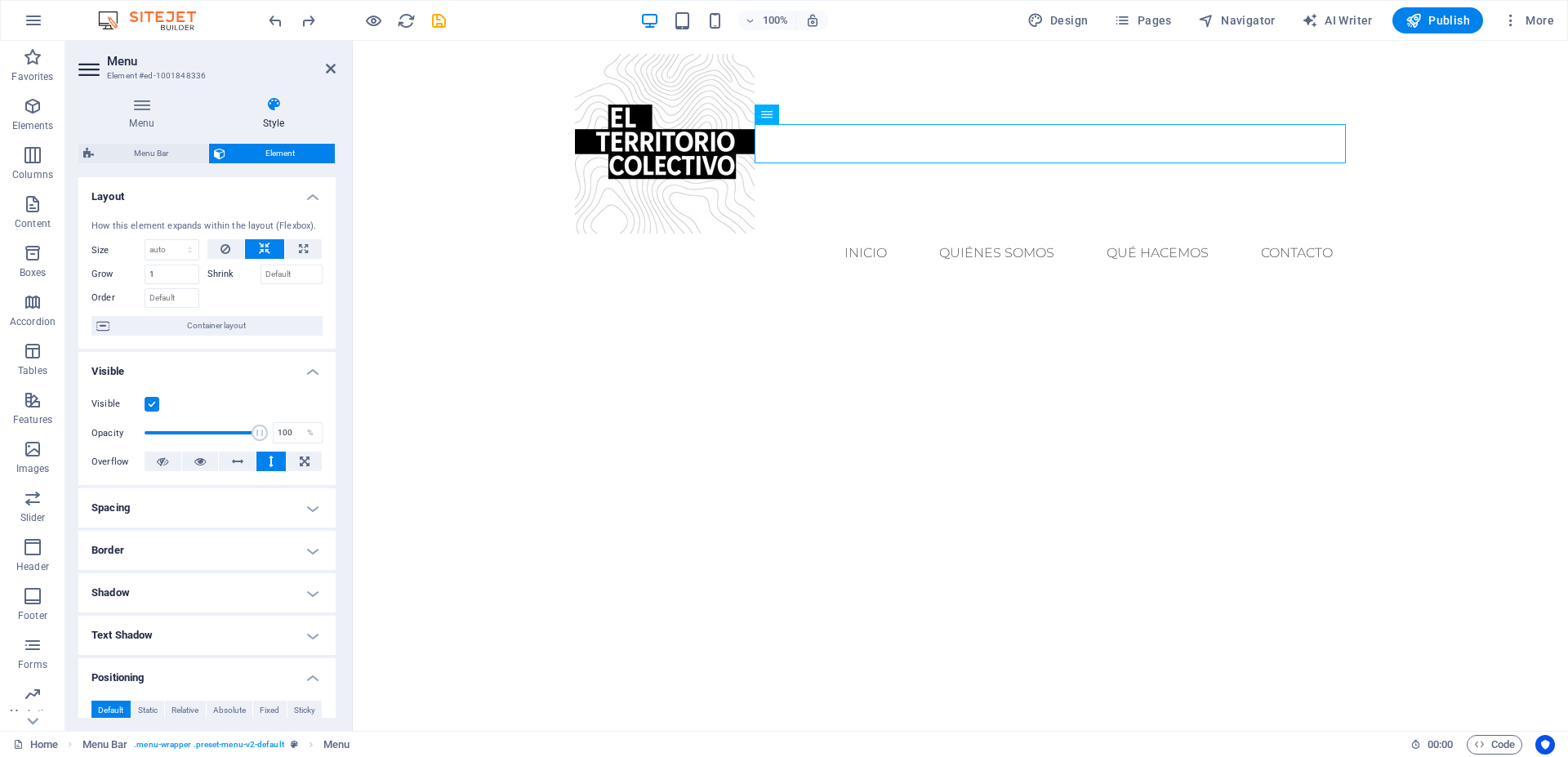
click at [849, 286] on html "Skip to main content Menu inicio quiénes somos qué hacemos Contacto" at bounding box center [961, 163] width 1216 height 245
drag, startPoint x: 336, startPoint y: 526, endPoint x: 336, endPoint y: 555, distance: 29.0
click at [336, 555] on div "Menu Style Menu Auto Custom Create custom menu items for this menu. Recommended…" at bounding box center [207, 406] width 284 height 648
click at [302, 565] on h4 "Border" at bounding box center [207, 550] width 257 height 39
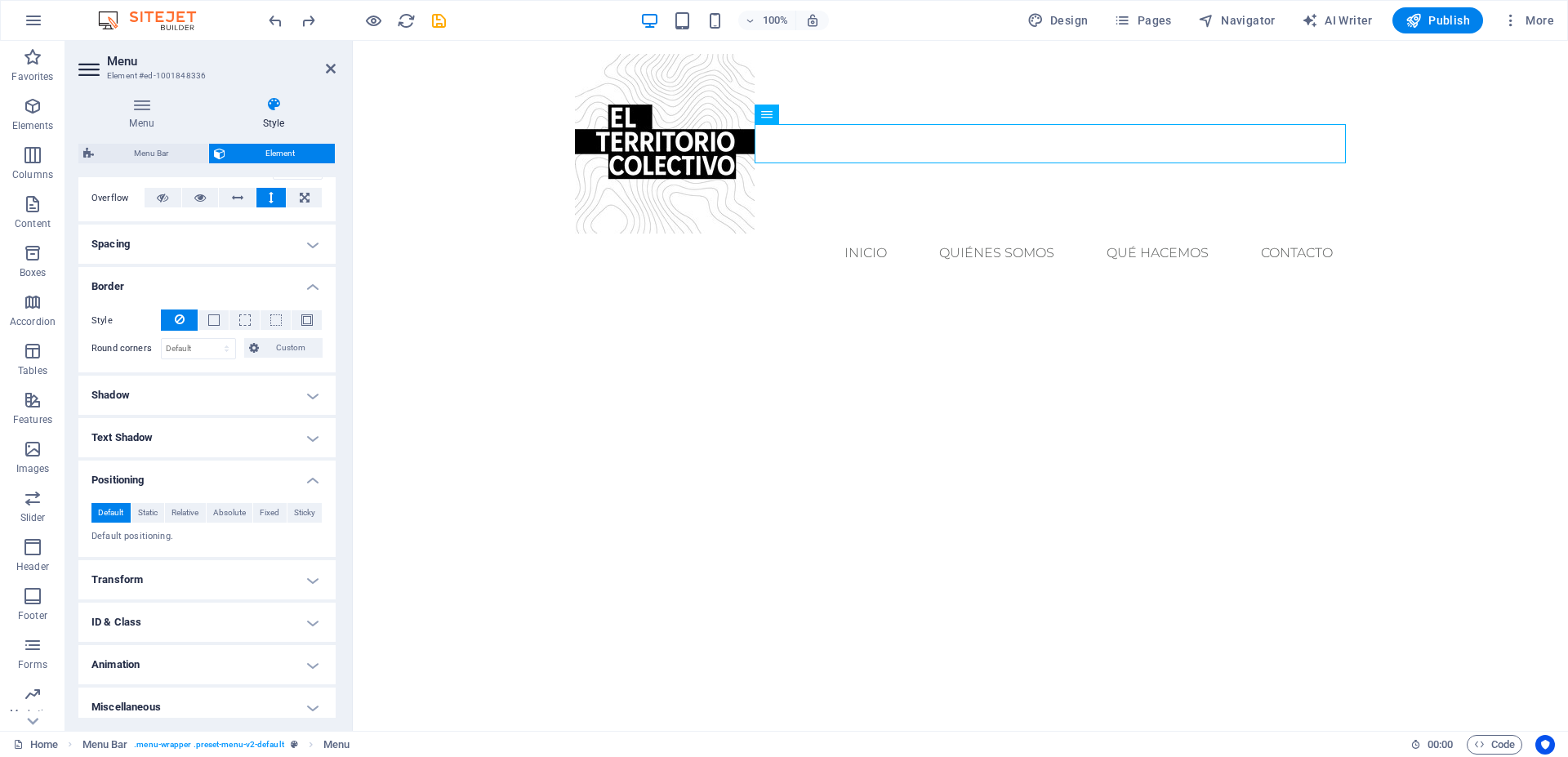
scroll to position [286, 0]
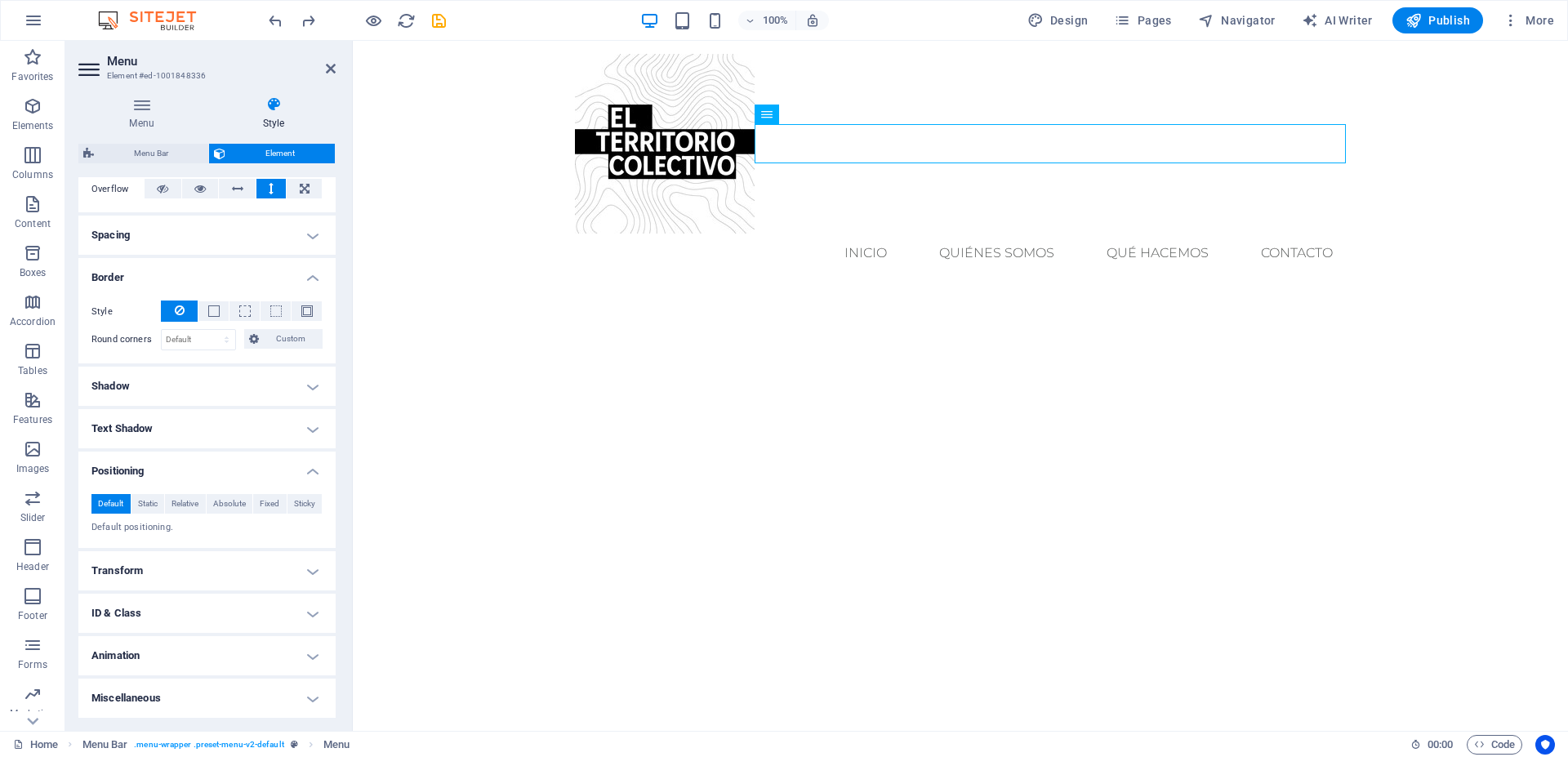
drag, startPoint x: 328, startPoint y: 490, endPoint x: 7, endPoint y: 609, distance: 342.3
click at [221, 506] on span "Absolute" at bounding box center [229, 504] width 32 height 20
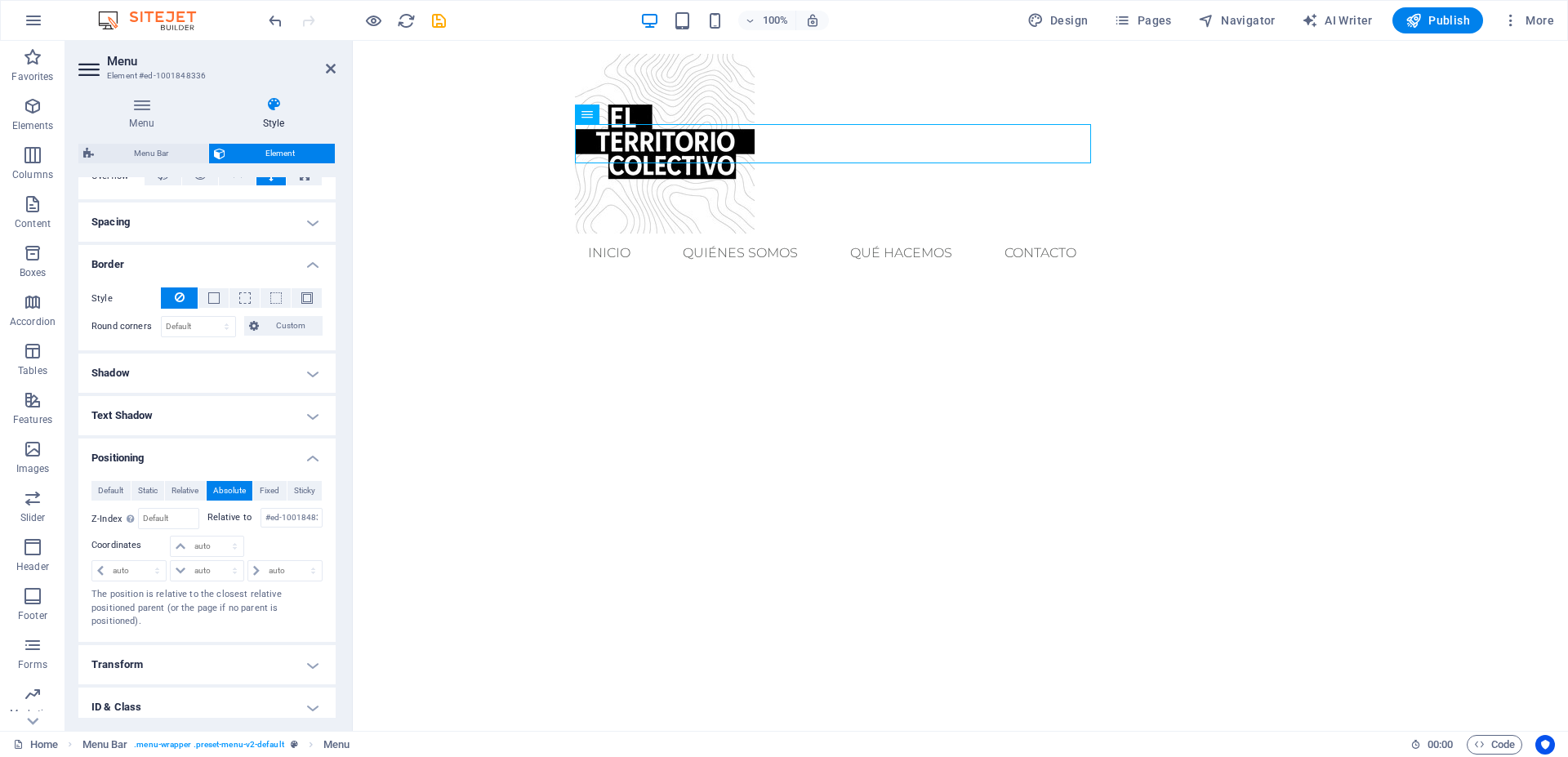
drag, startPoint x: 778, startPoint y: 124, endPoint x: 820, endPoint y: 138, distance: 44.3
click at [820, 234] on nav "inicio quiénes somos qué hacemos Contacto" at bounding box center [833, 253] width 515 height 39
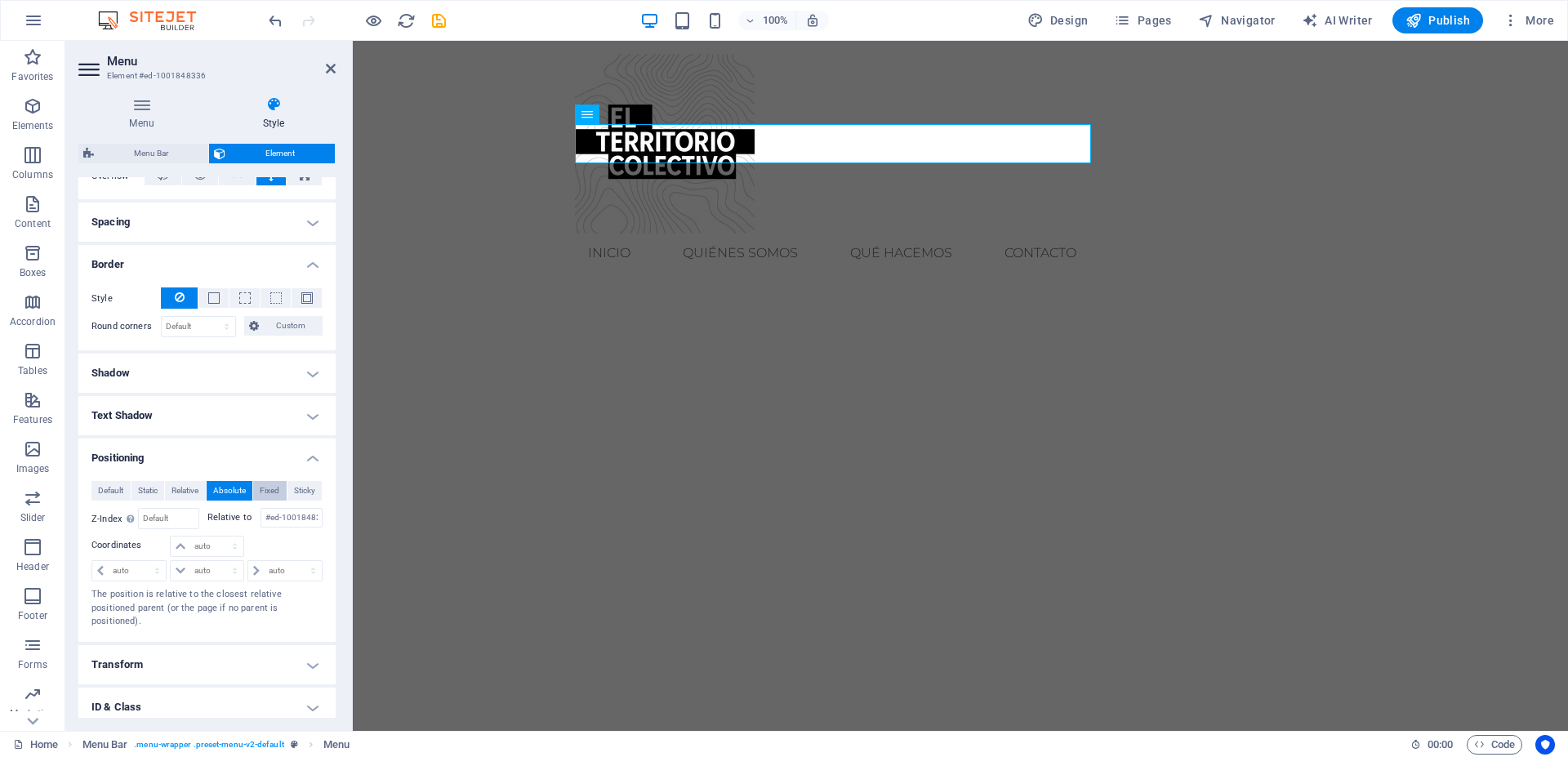
click at [262, 501] on span "Fixed" at bounding box center [269, 491] width 20 height 20
click at [296, 501] on span "Sticky" at bounding box center [305, 491] width 22 height 20
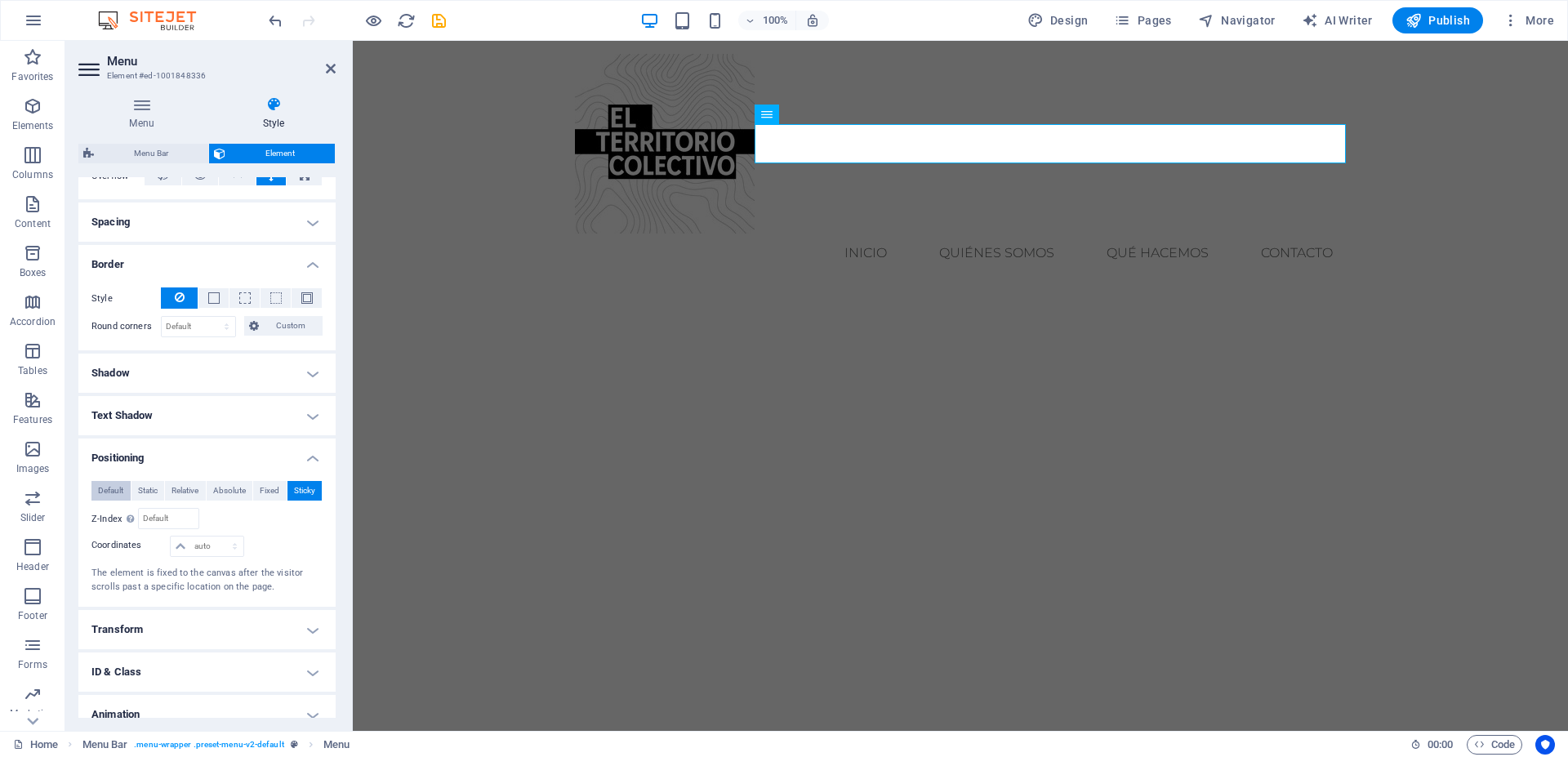
click at [100, 501] on span "Default" at bounding box center [110, 491] width 26 height 20
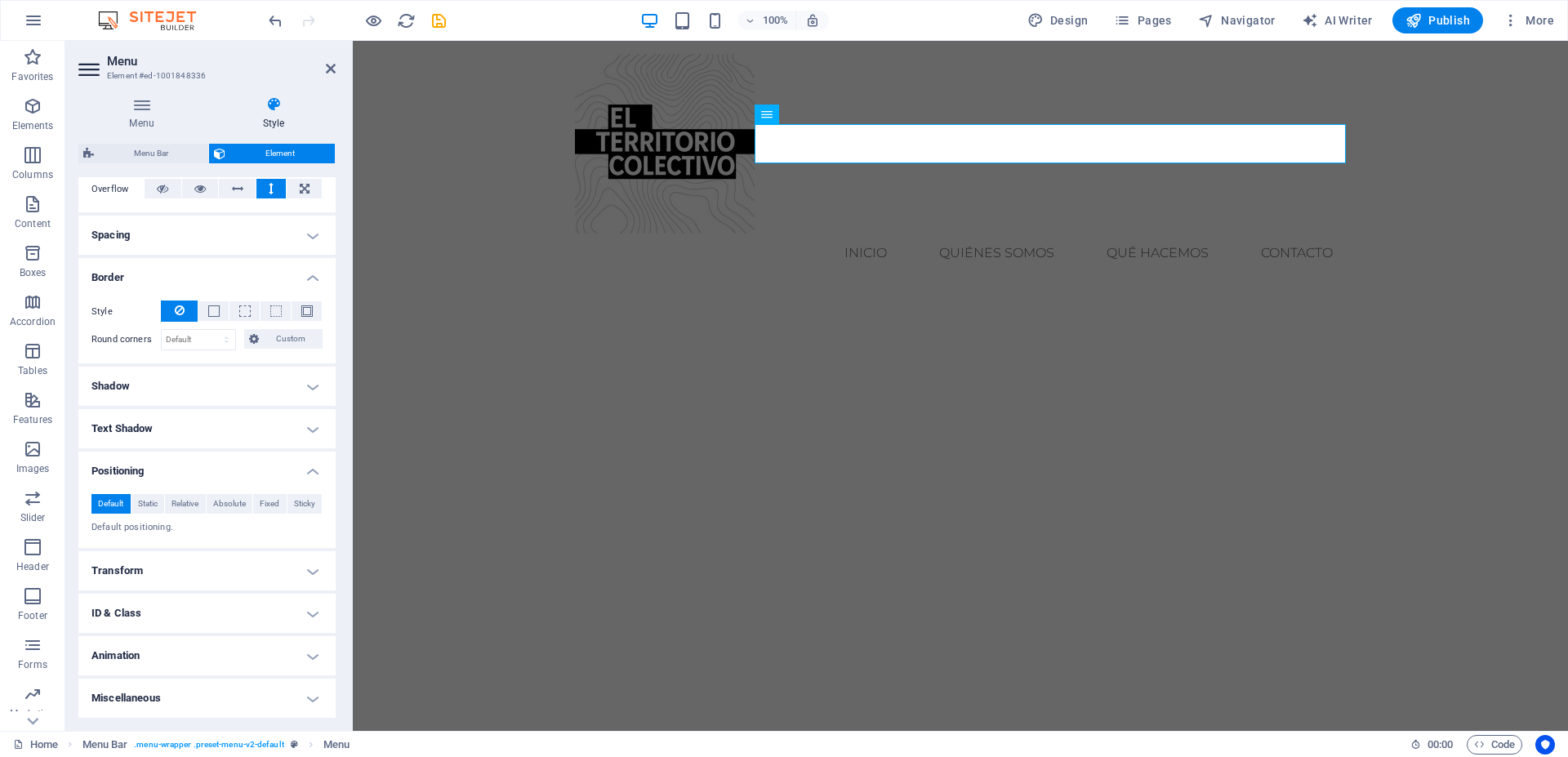
click at [297, 611] on h4 "ID & Class" at bounding box center [207, 613] width 257 height 39
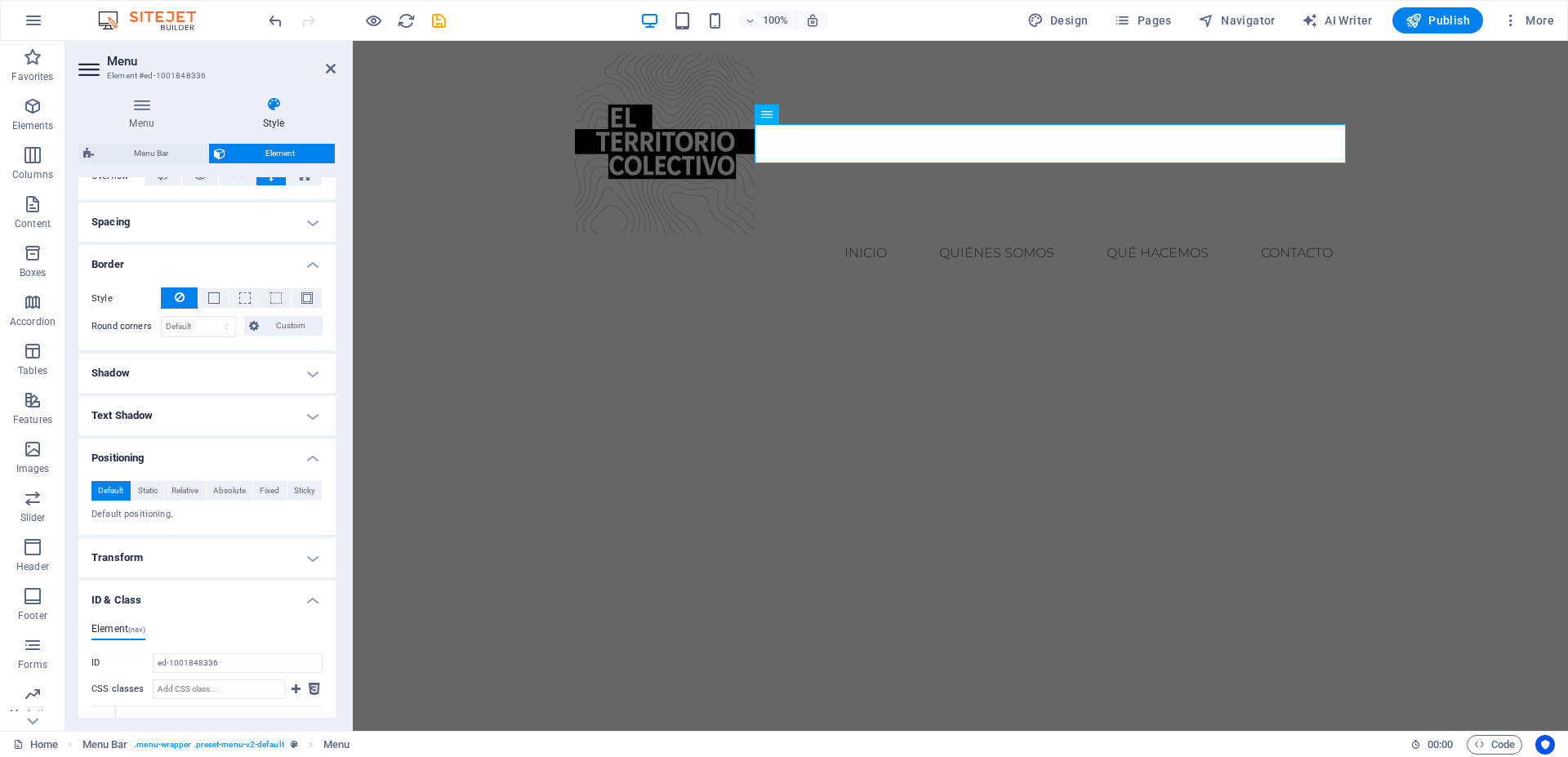
scroll to position [478, 0]
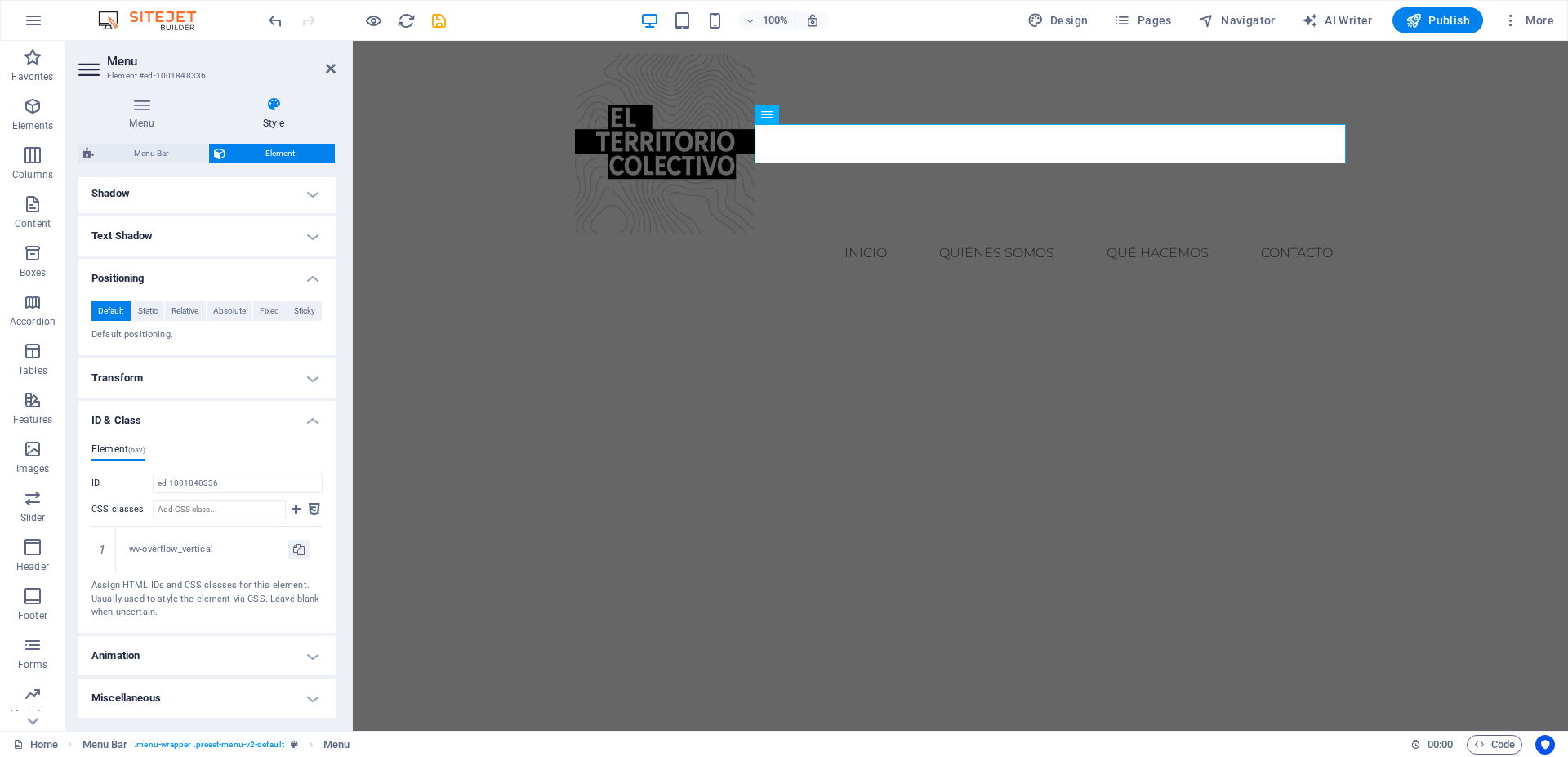
click at [295, 654] on h4 "Animation" at bounding box center [207, 655] width 257 height 39
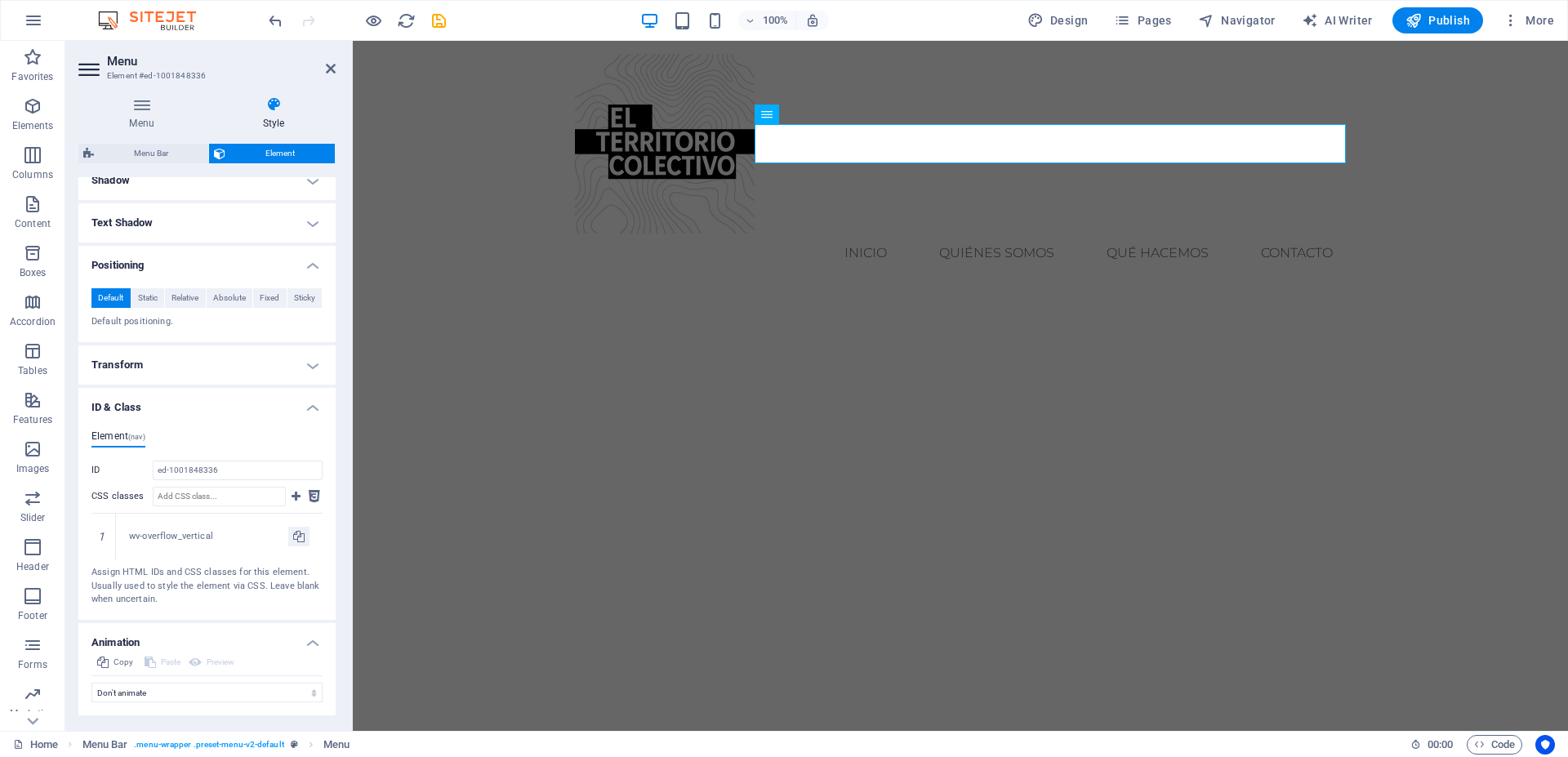
scroll to position [531, 0]
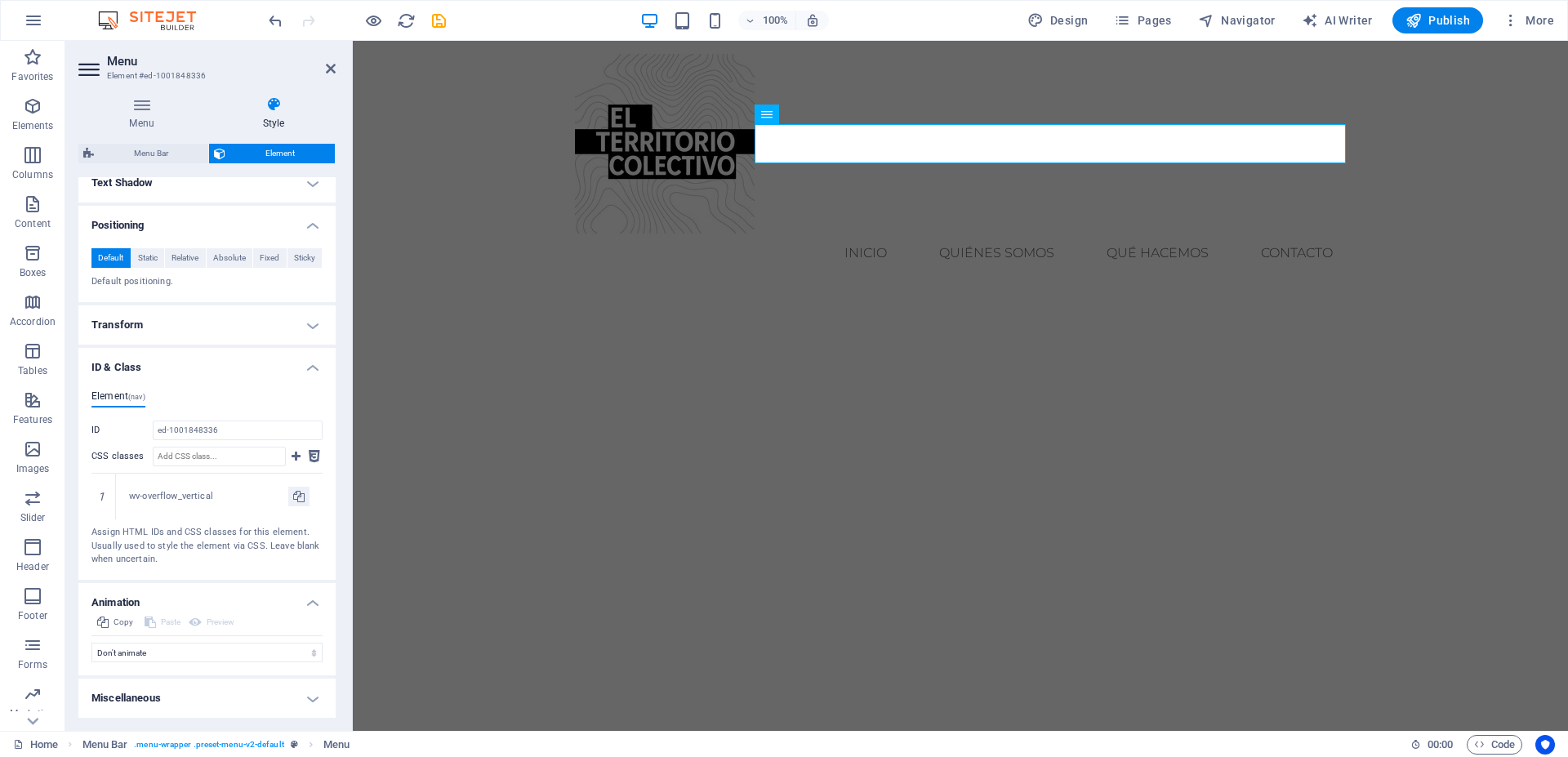
click at [296, 697] on h4 "Miscellaneous" at bounding box center [207, 698] width 257 height 39
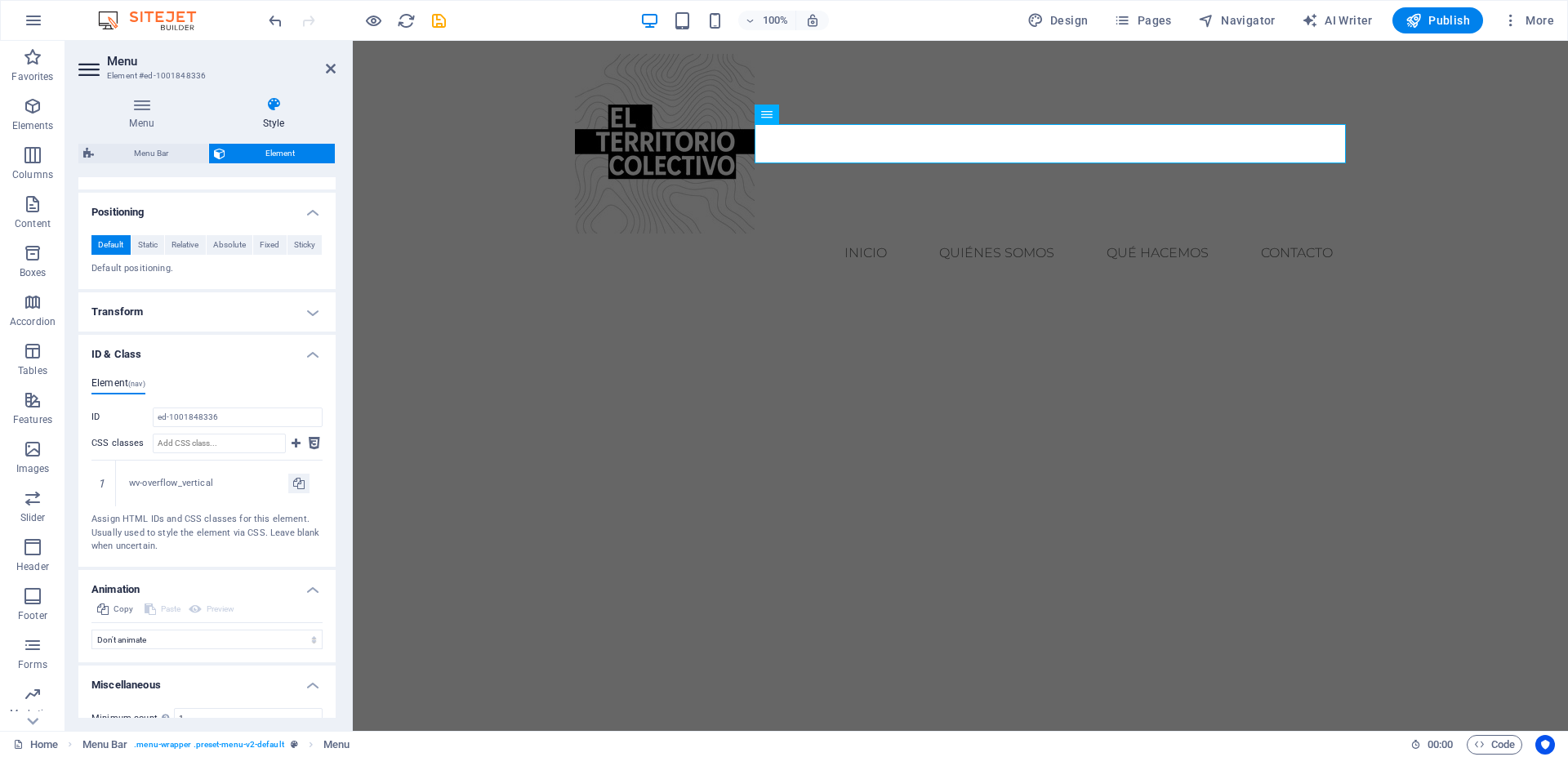
click at [296, 695] on h4 "Miscellaneous" at bounding box center [207, 680] width 257 height 29
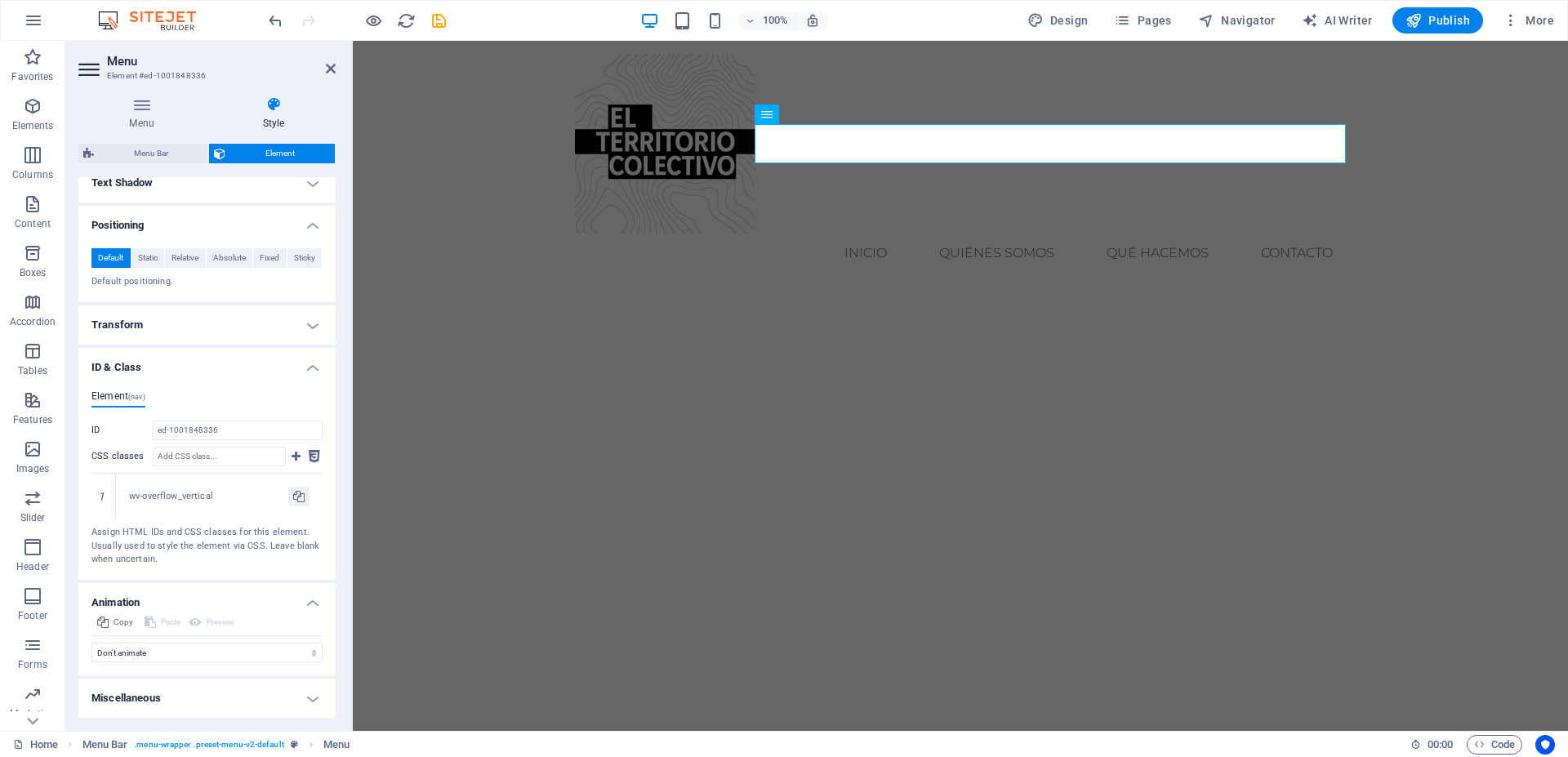
click at [296, 697] on h4 "Miscellaneous" at bounding box center [207, 698] width 257 height 39
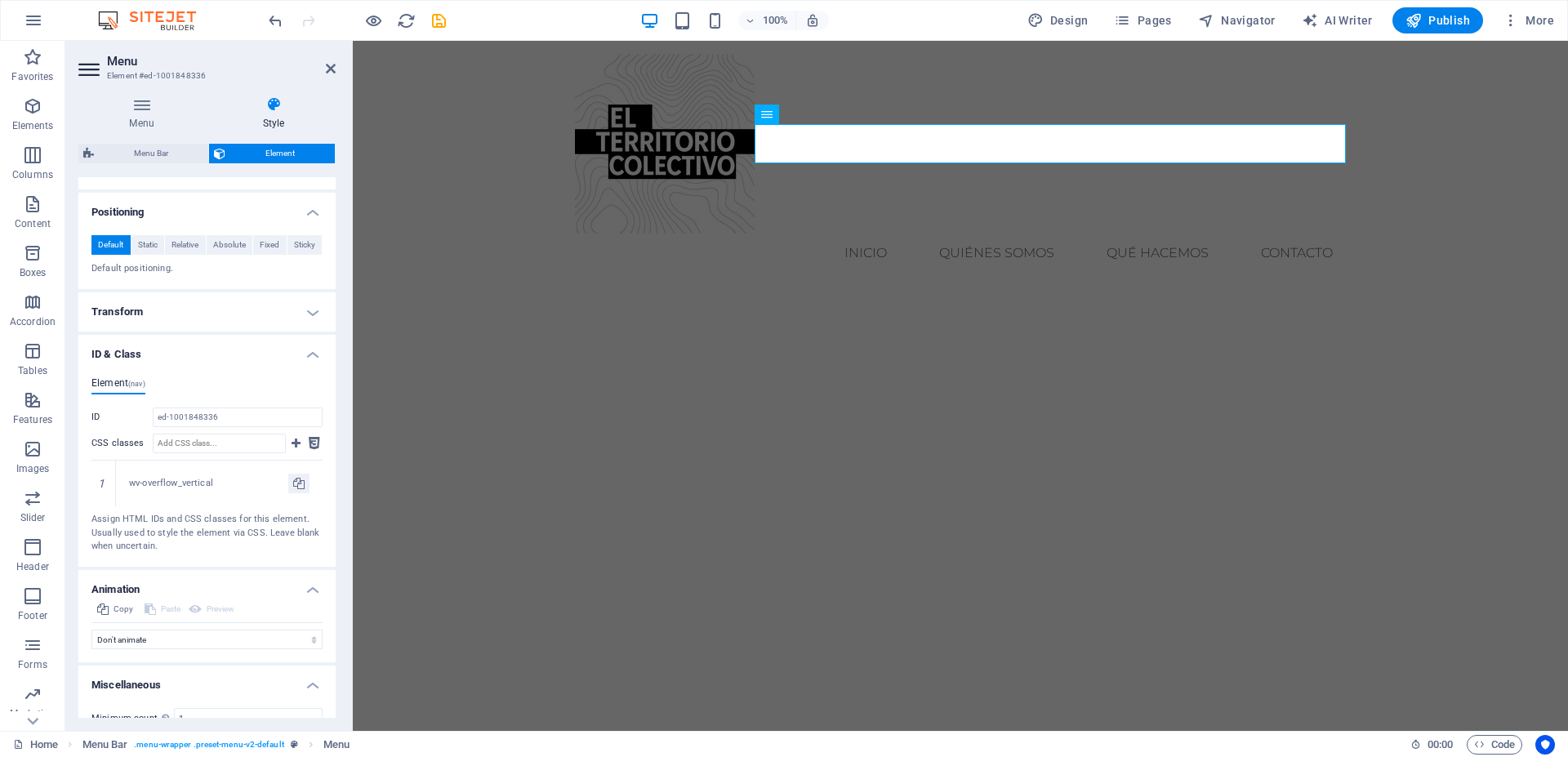
click at [296, 695] on h4 "Miscellaneous" at bounding box center [207, 680] width 257 height 29
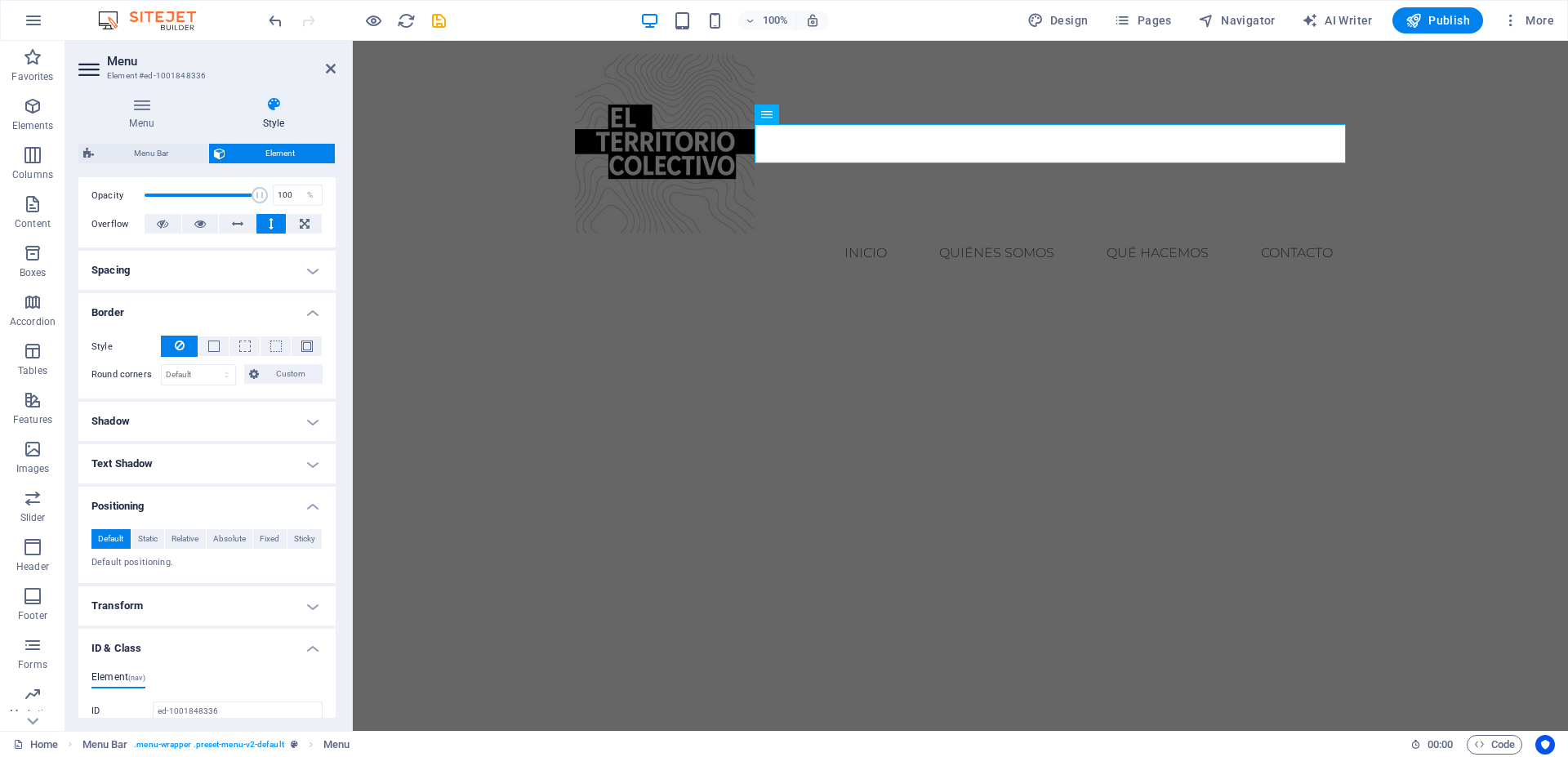
scroll to position [164, 0]
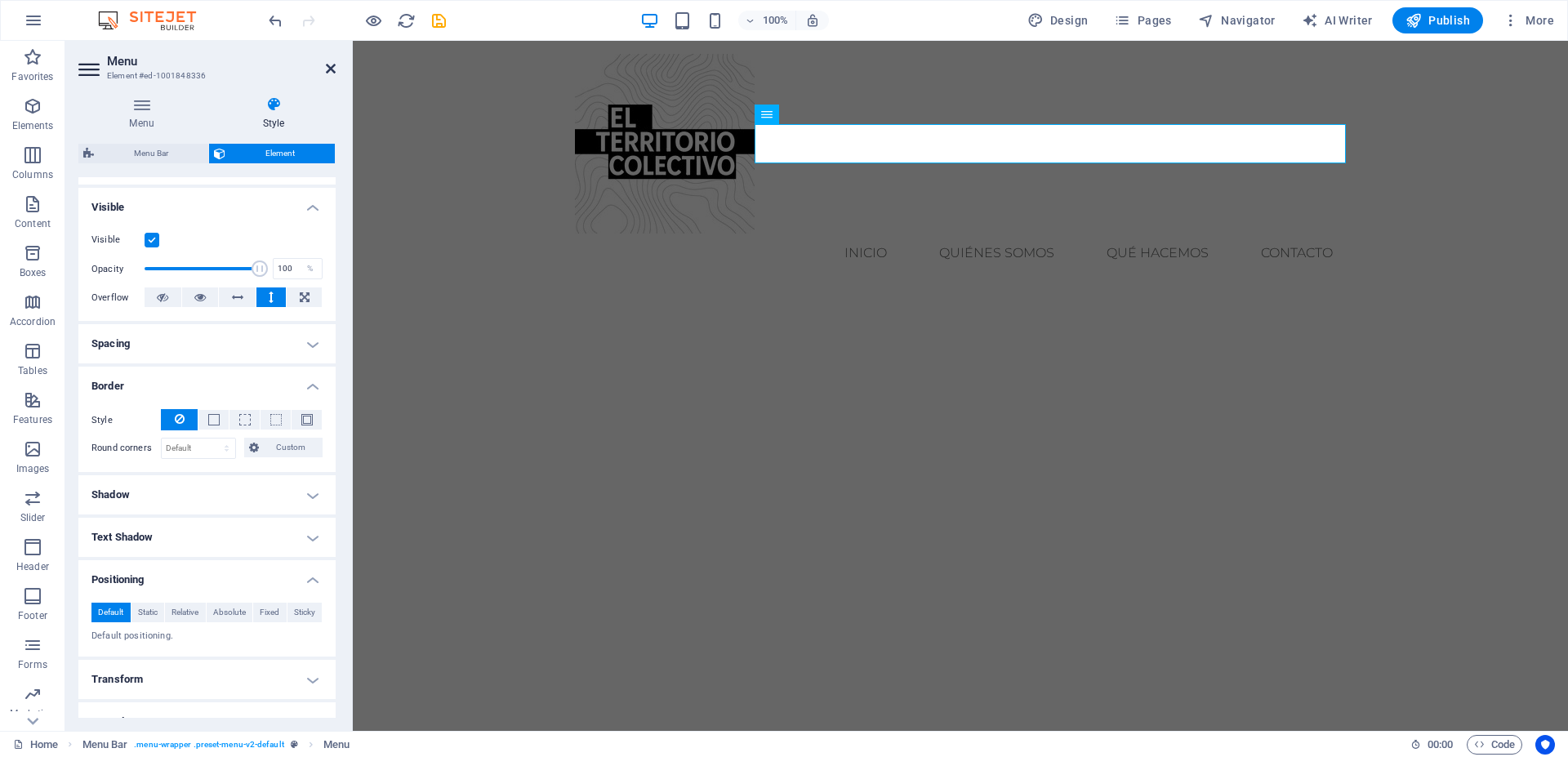
click at [332, 74] on icon at bounding box center [331, 69] width 10 height 13
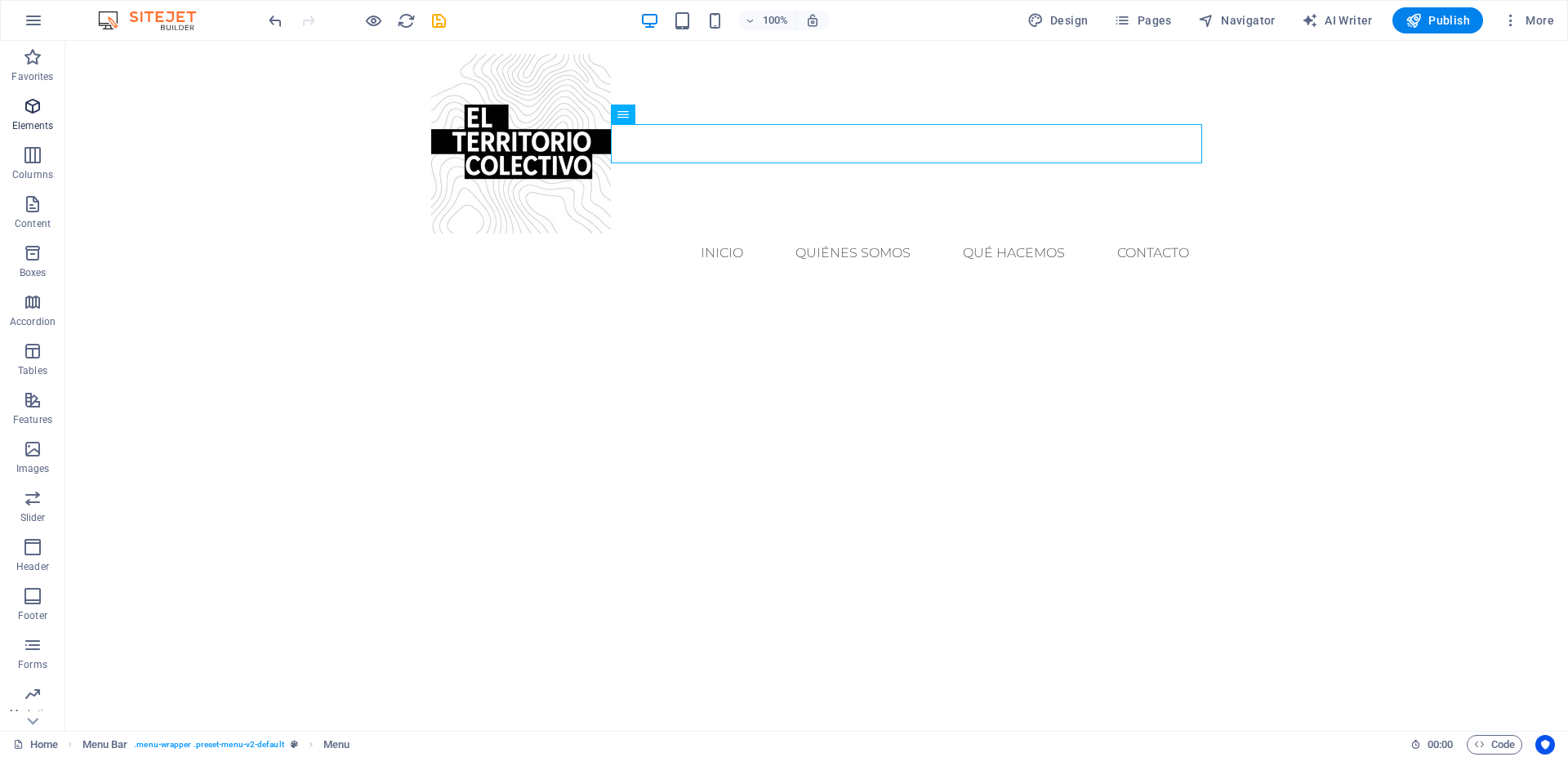
click at [32, 101] on icon "button" at bounding box center [33, 106] width 20 height 20
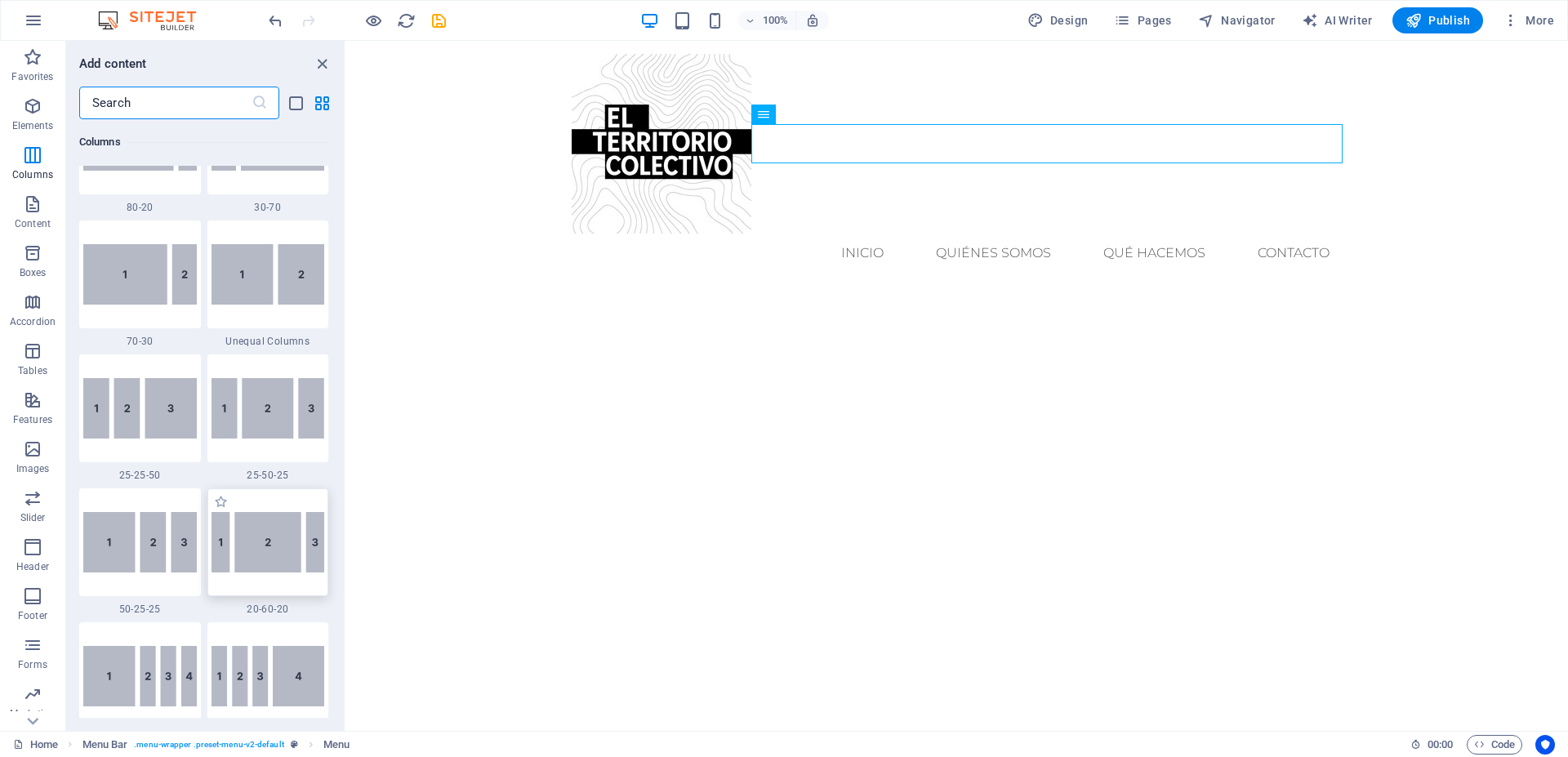
scroll to position [1718, 0]
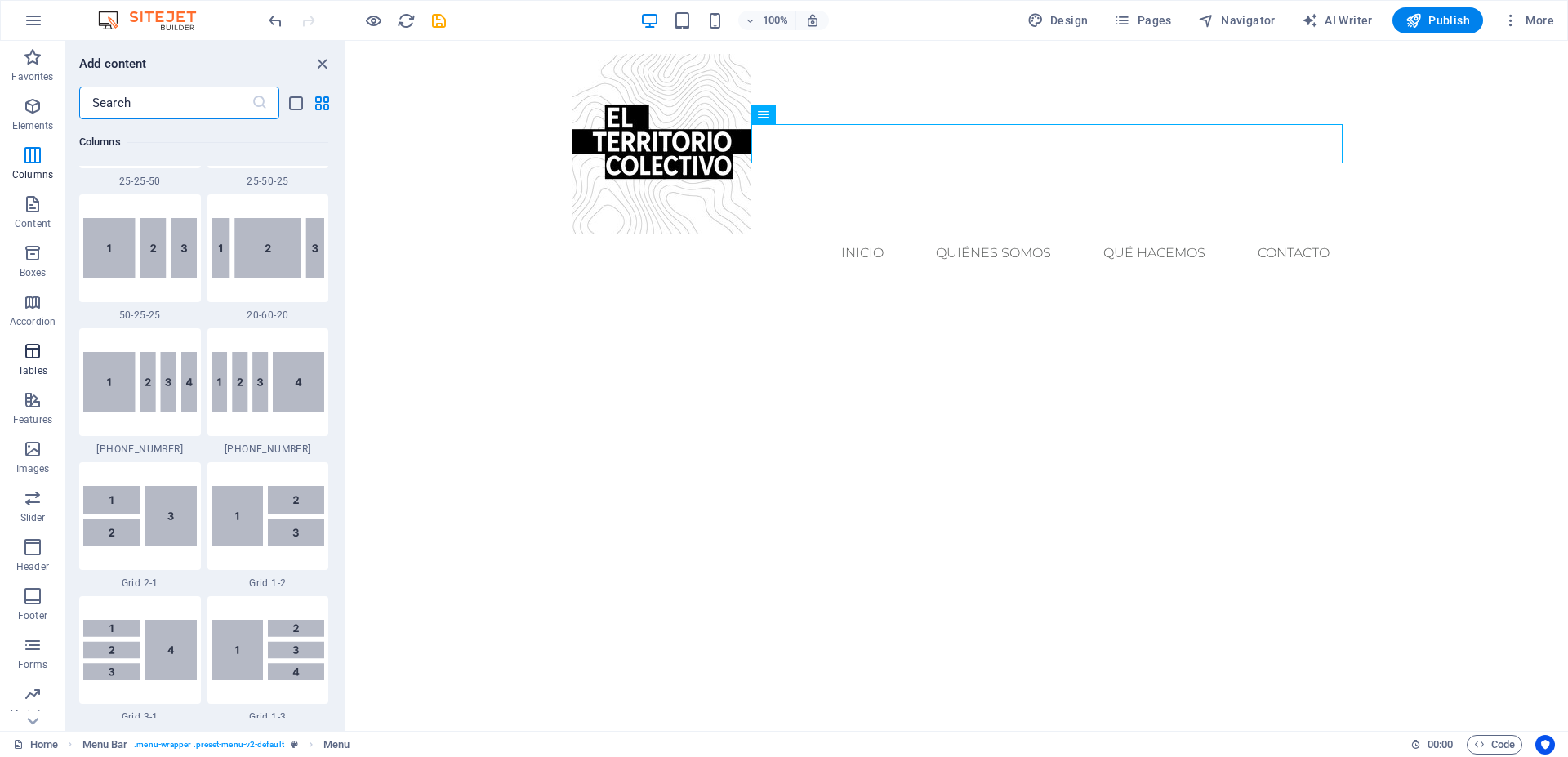
click at [39, 357] on icon "button" at bounding box center [33, 352] width 20 height 20
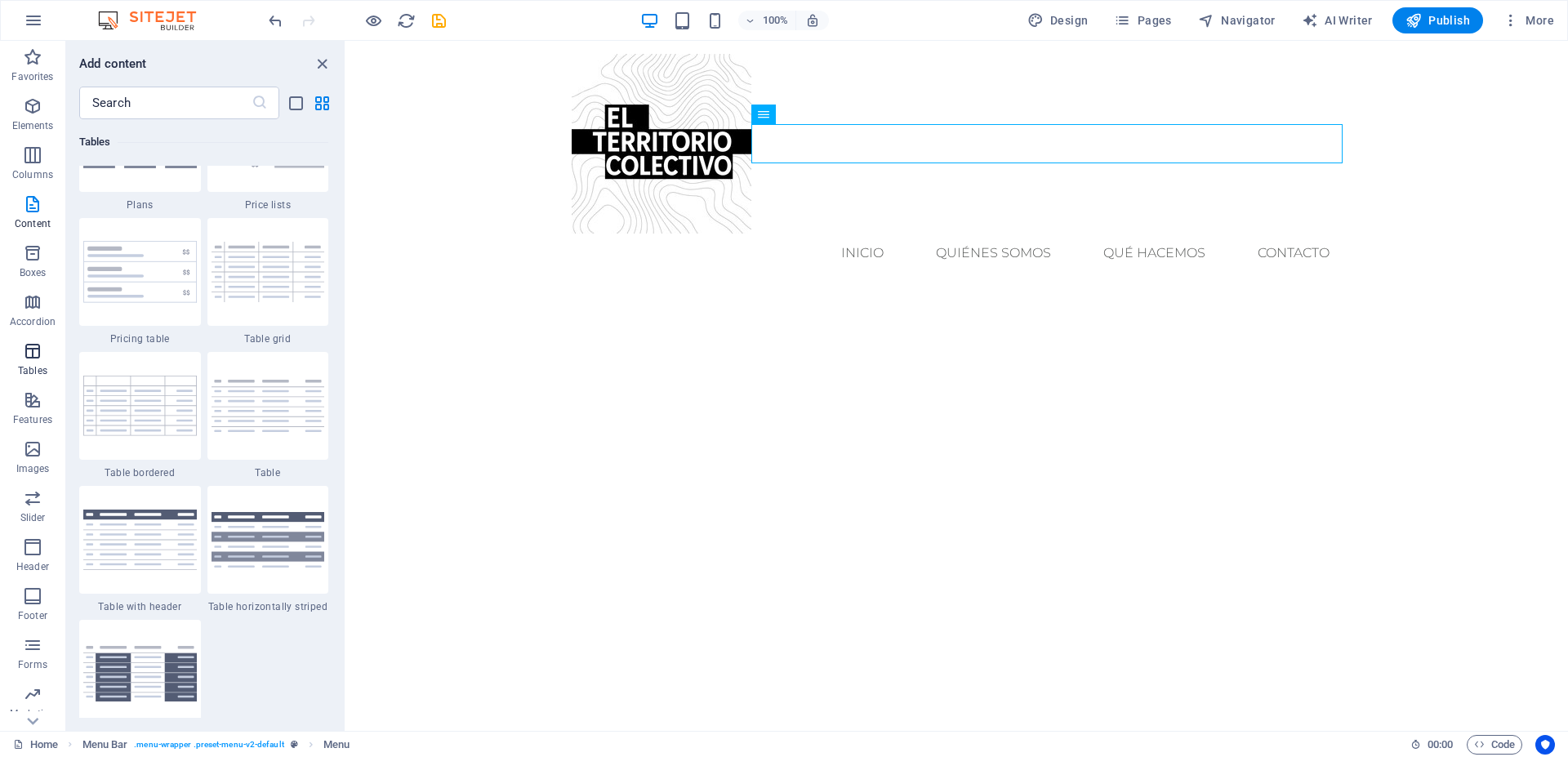
scroll to position [5738, 0]
click at [33, 660] on p "Forms" at bounding box center [32, 665] width 29 height 13
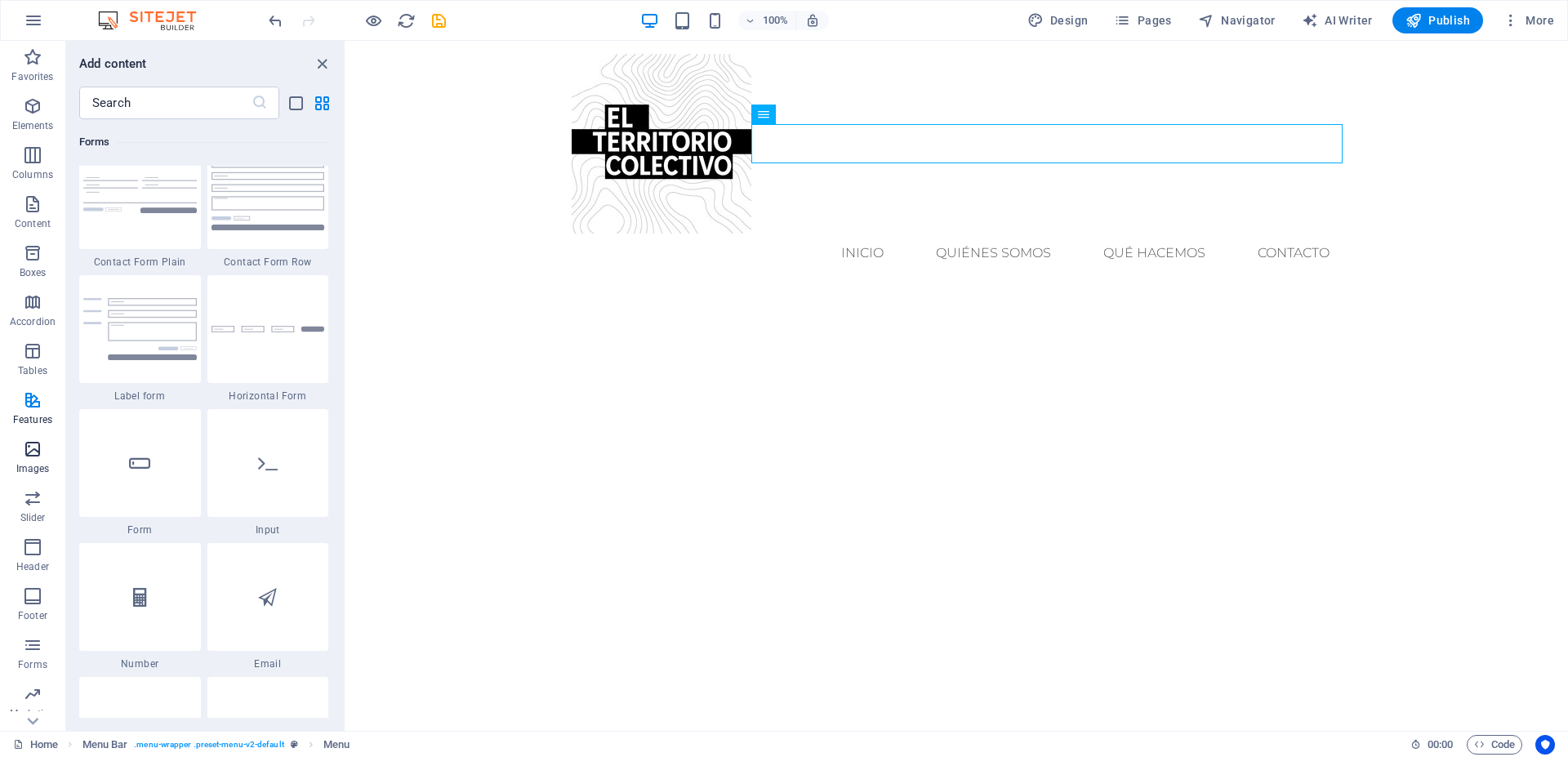
scroll to position [12089, 0]
click at [31, 256] on icon "button" at bounding box center [33, 254] width 20 height 20
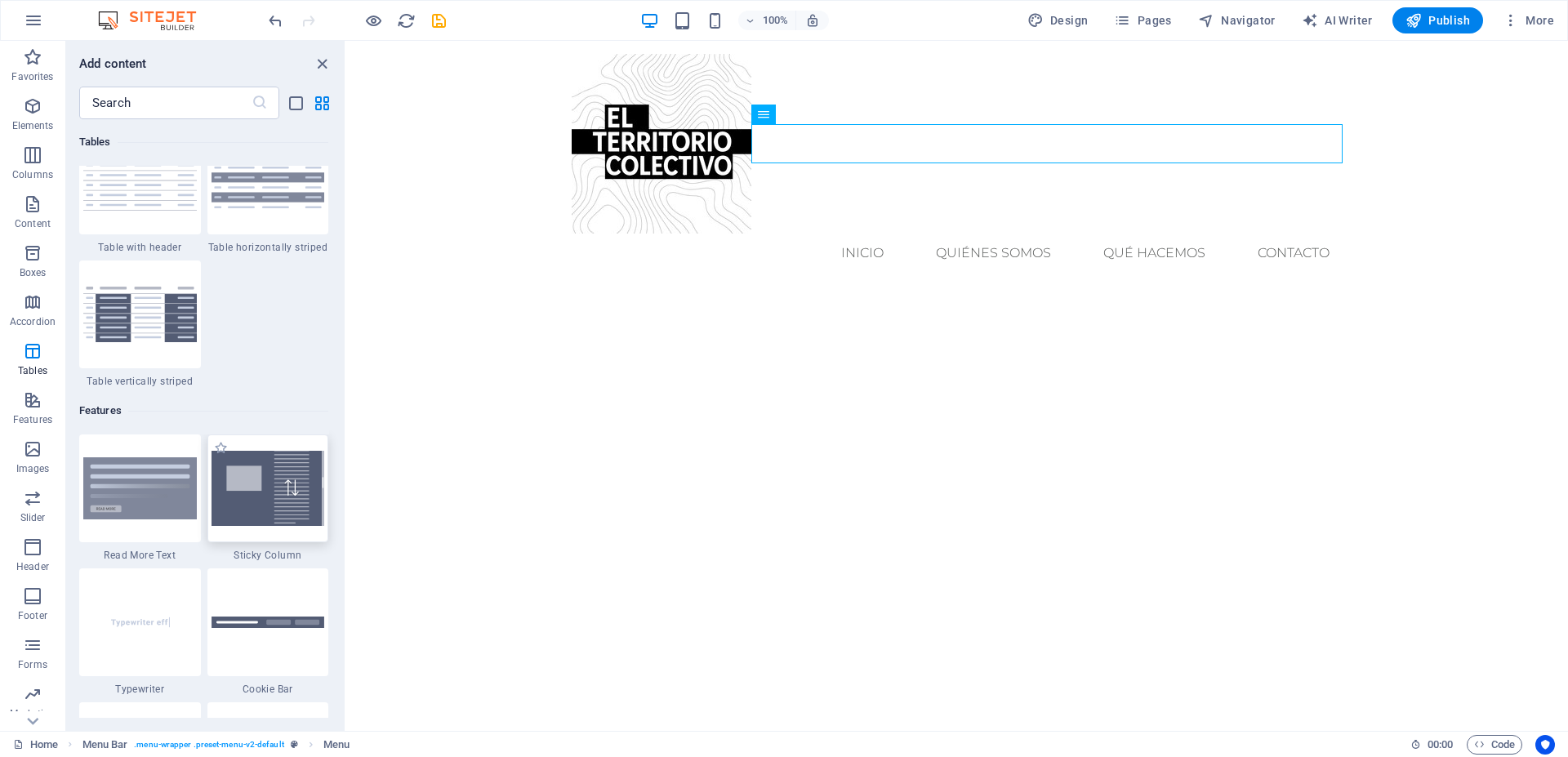
scroll to position [6172, 0]
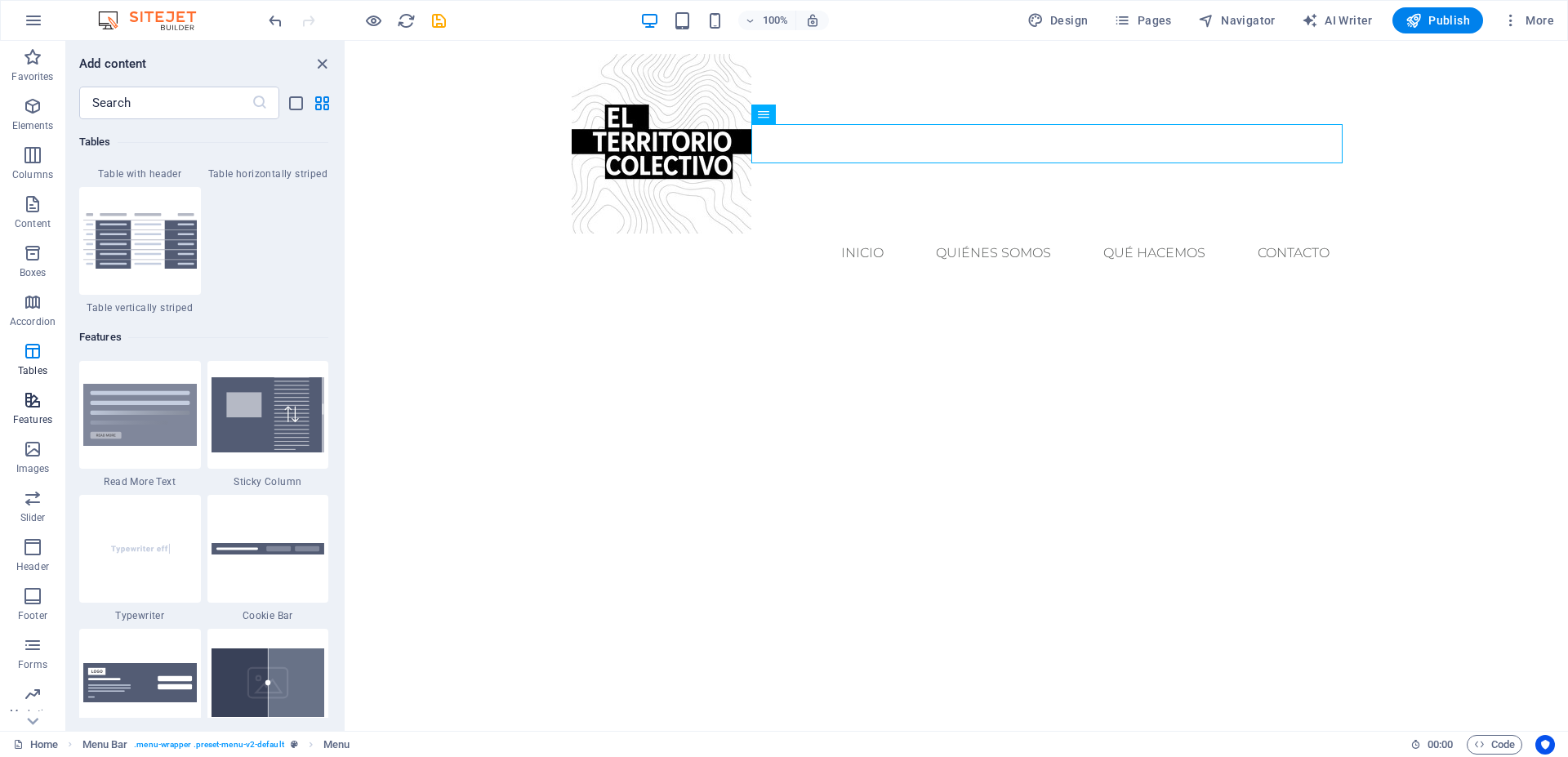
click at [34, 400] on icon "button" at bounding box center [33, 400] width 20 height 20
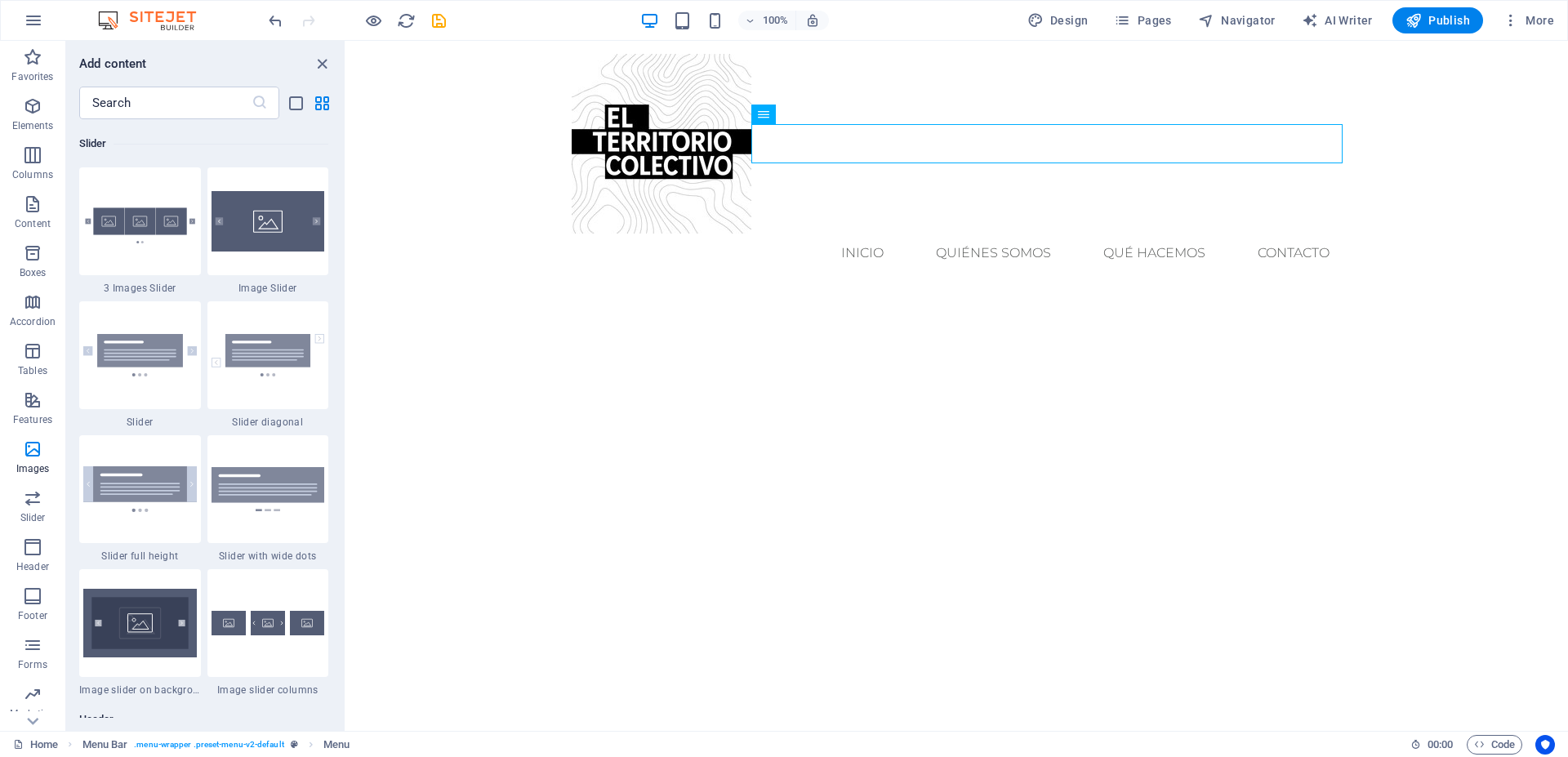
scroll to position [9332, 0]
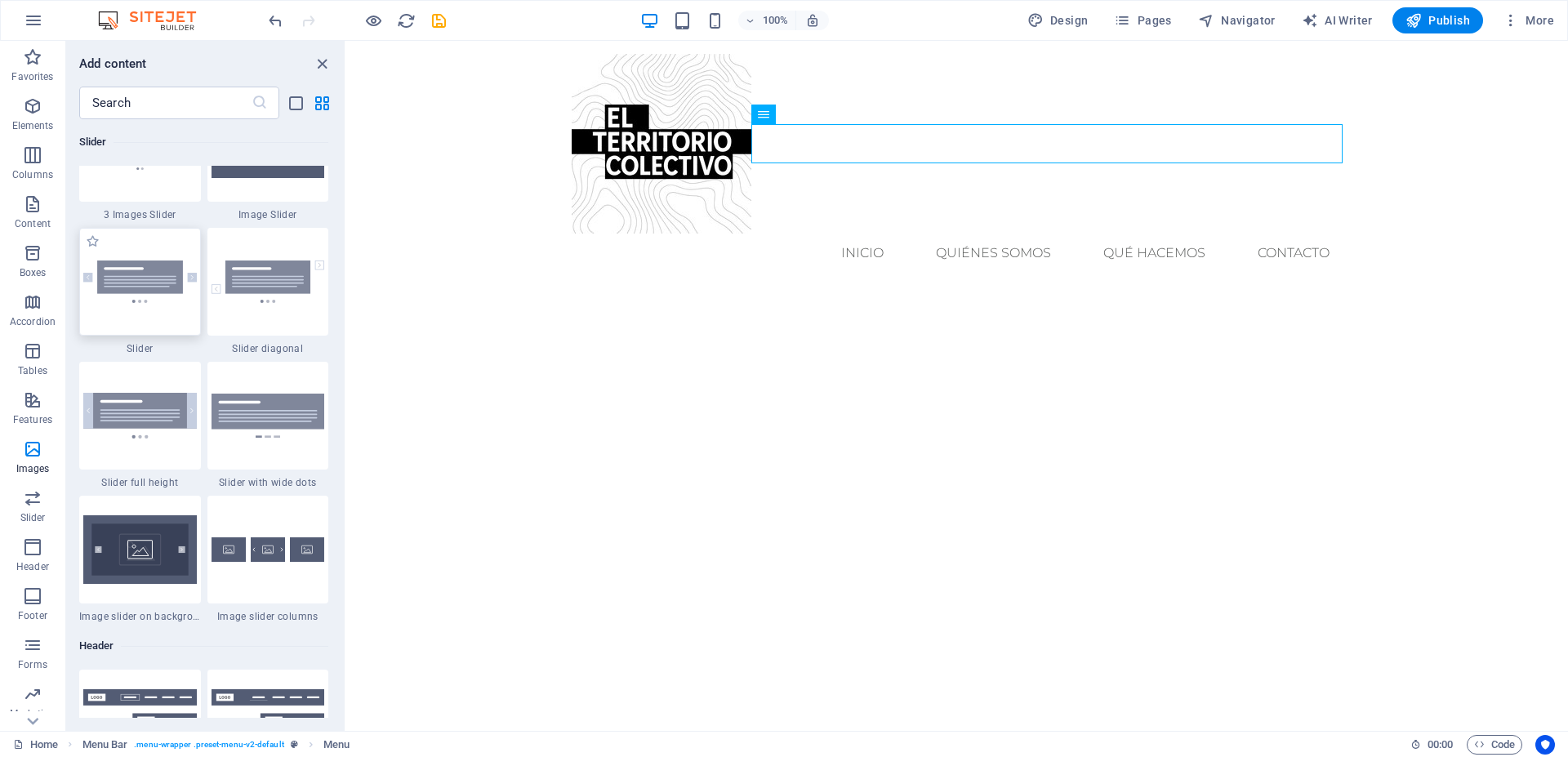
click at [145, 303] on img at bounding box center [139, 281] width 114 height 42
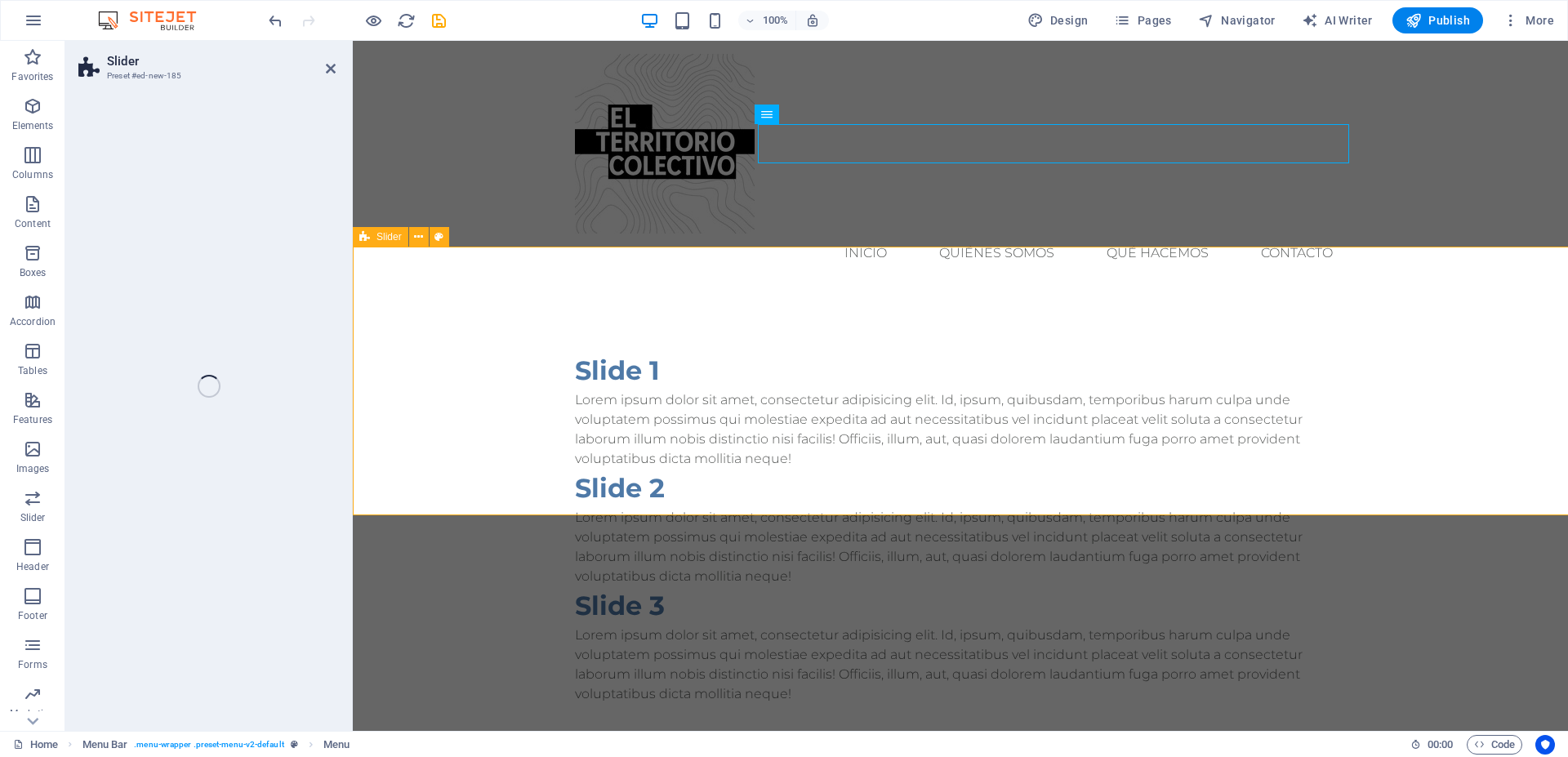
select select "rem"
select select "px"
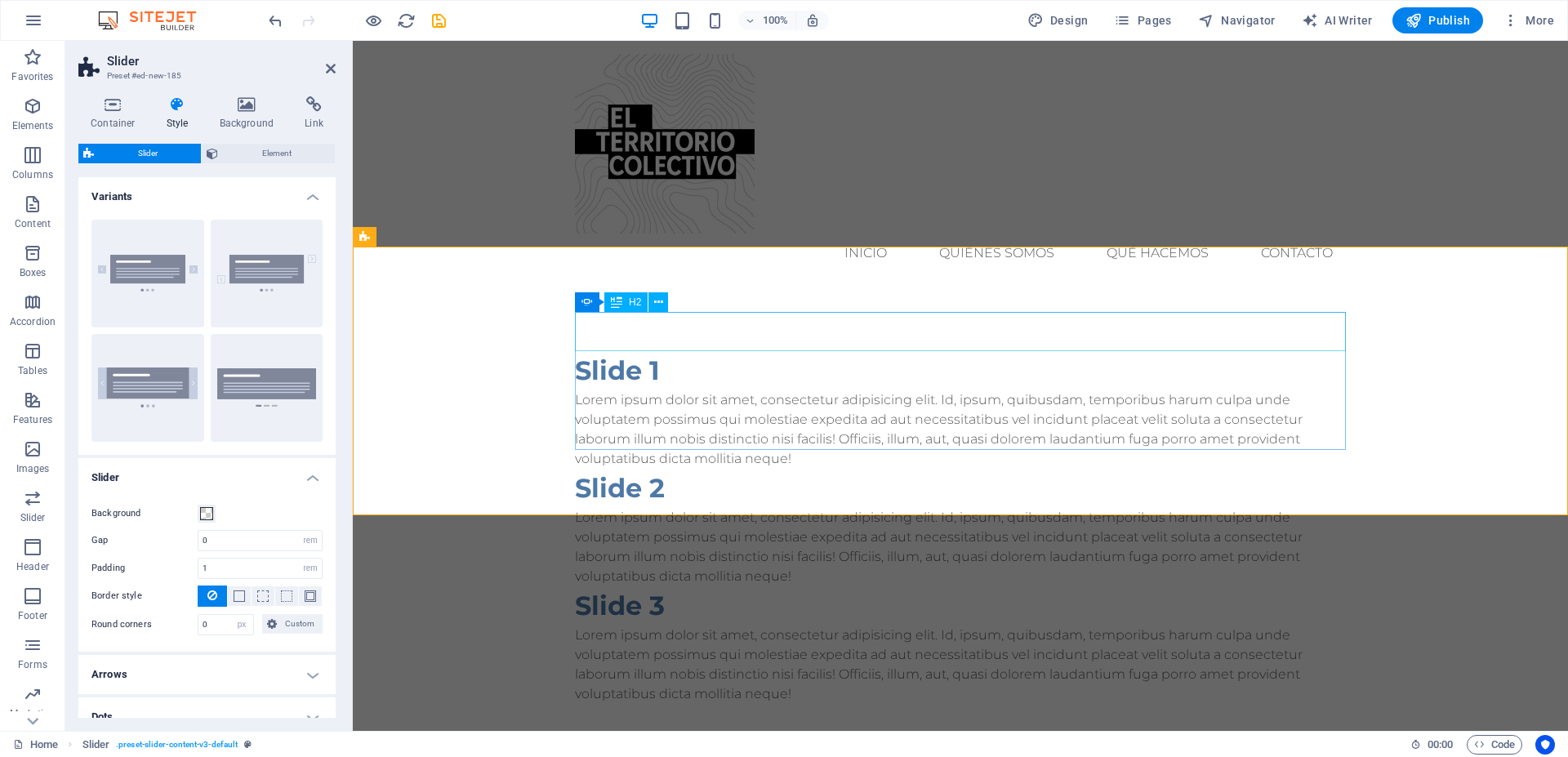
click at [634, 352] on div "Slide 1" at bounding box center [961, 371] width 771 height 39
click at [640, 352] on div "Slide 1" at bounding box center [961, 371] width 771 height 39
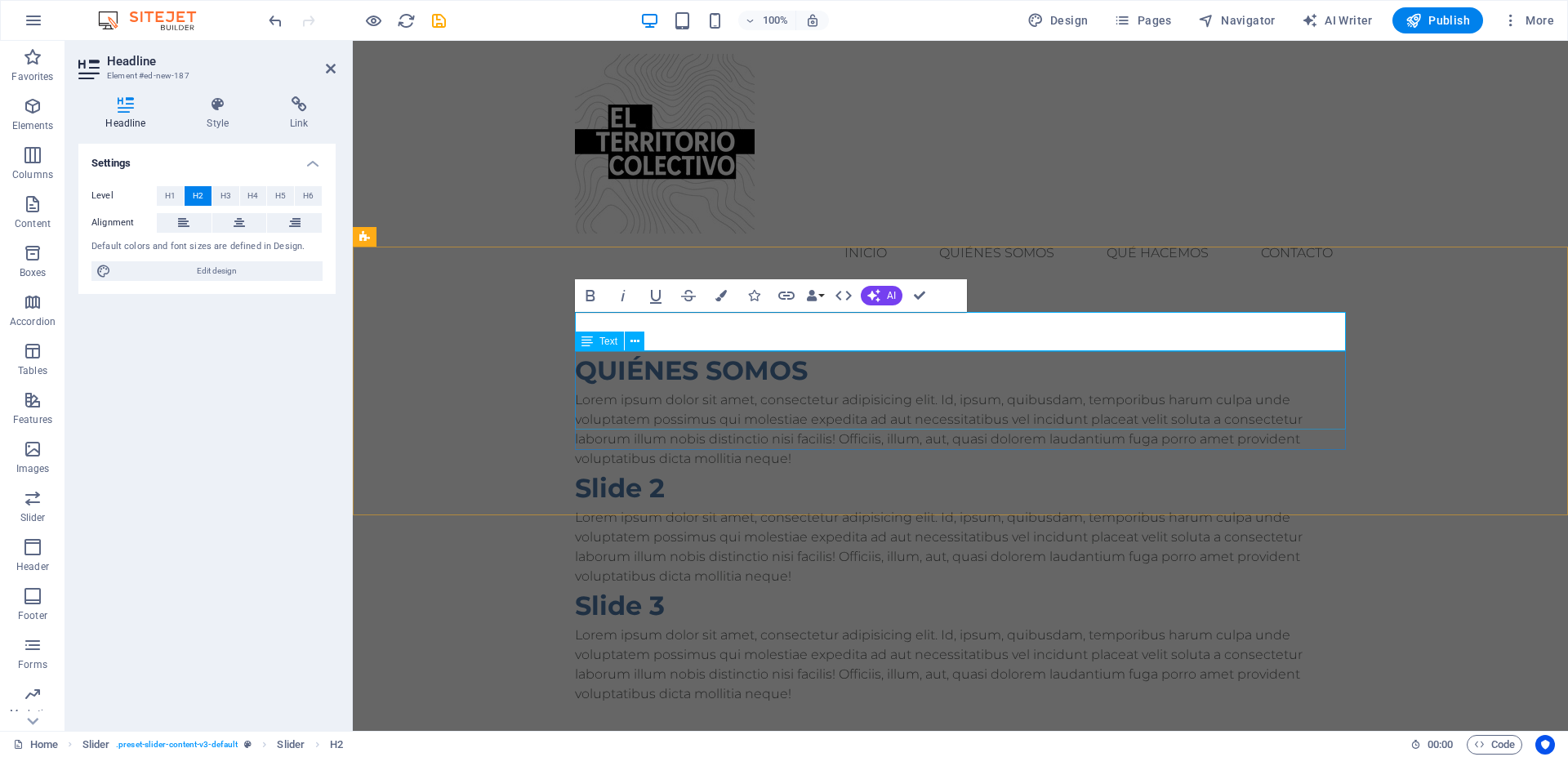
click at [790, 406] on div "Lorem ipsum dolor sit amet, consectetur adipisicing elit. Id, ipsum, quibusdam,…" at bounding box center [961, 429] width 771 height 79
click at [1079, 414] on div "Lorem ipsum dolor sit amet, consectetur adipisicing elit. Id, ipsum, quibusdam,…" at bounding box center [961, 429] width 771 height 79
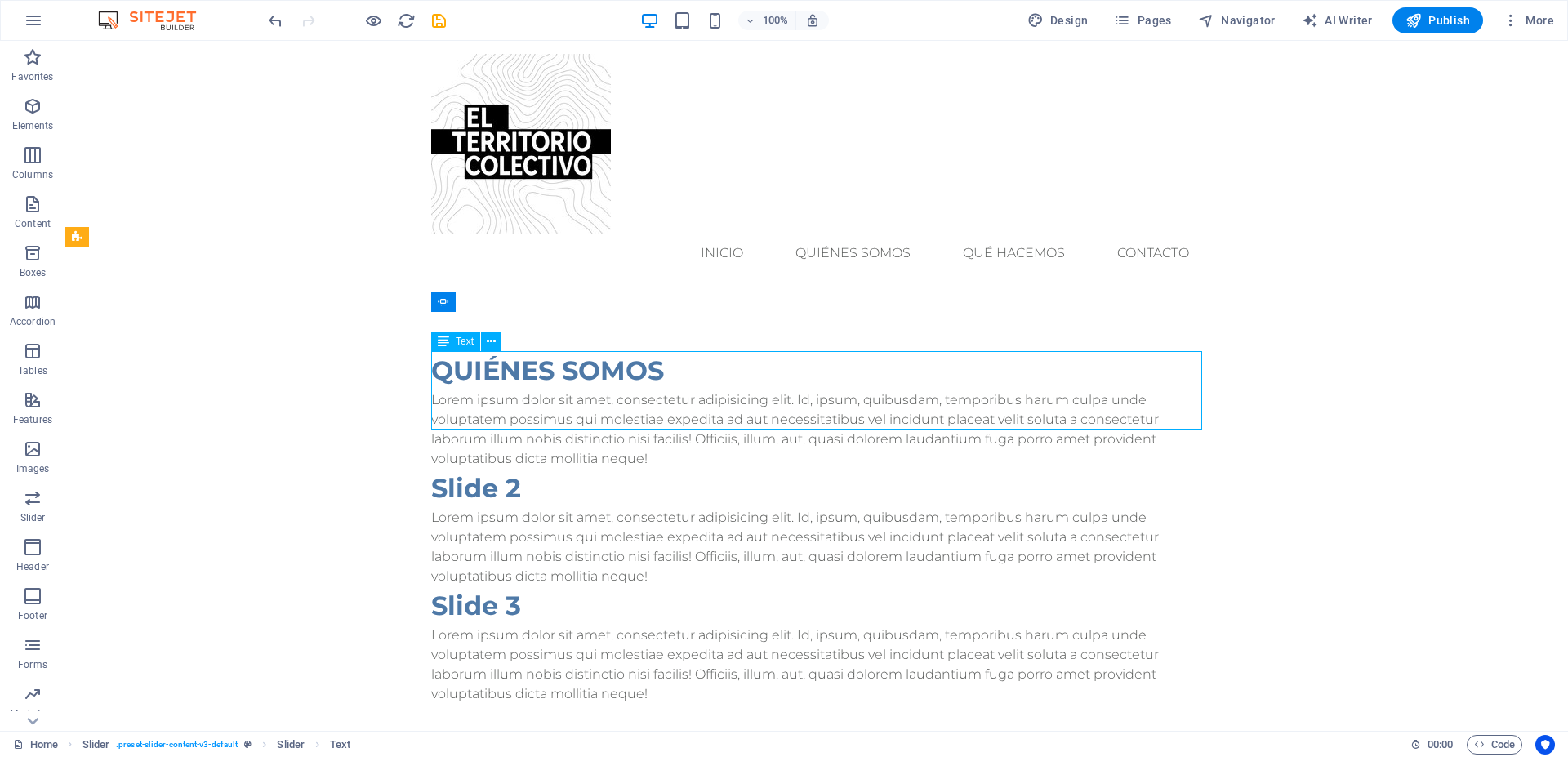
click at [652, 419] on div "Lorem ipsum dolor sit amet, consectetur adipisicing elit. Id, ipsum, quibusdam,…" at bounding box center [817, 429] width 771 height 79
click at [652, 418] on div "Lorem ipsum dolor sit amet, consectetur adipisicing elit. Id, ipsum, quibusdam,…" at bounding box center [817, 429] width 771 height 79
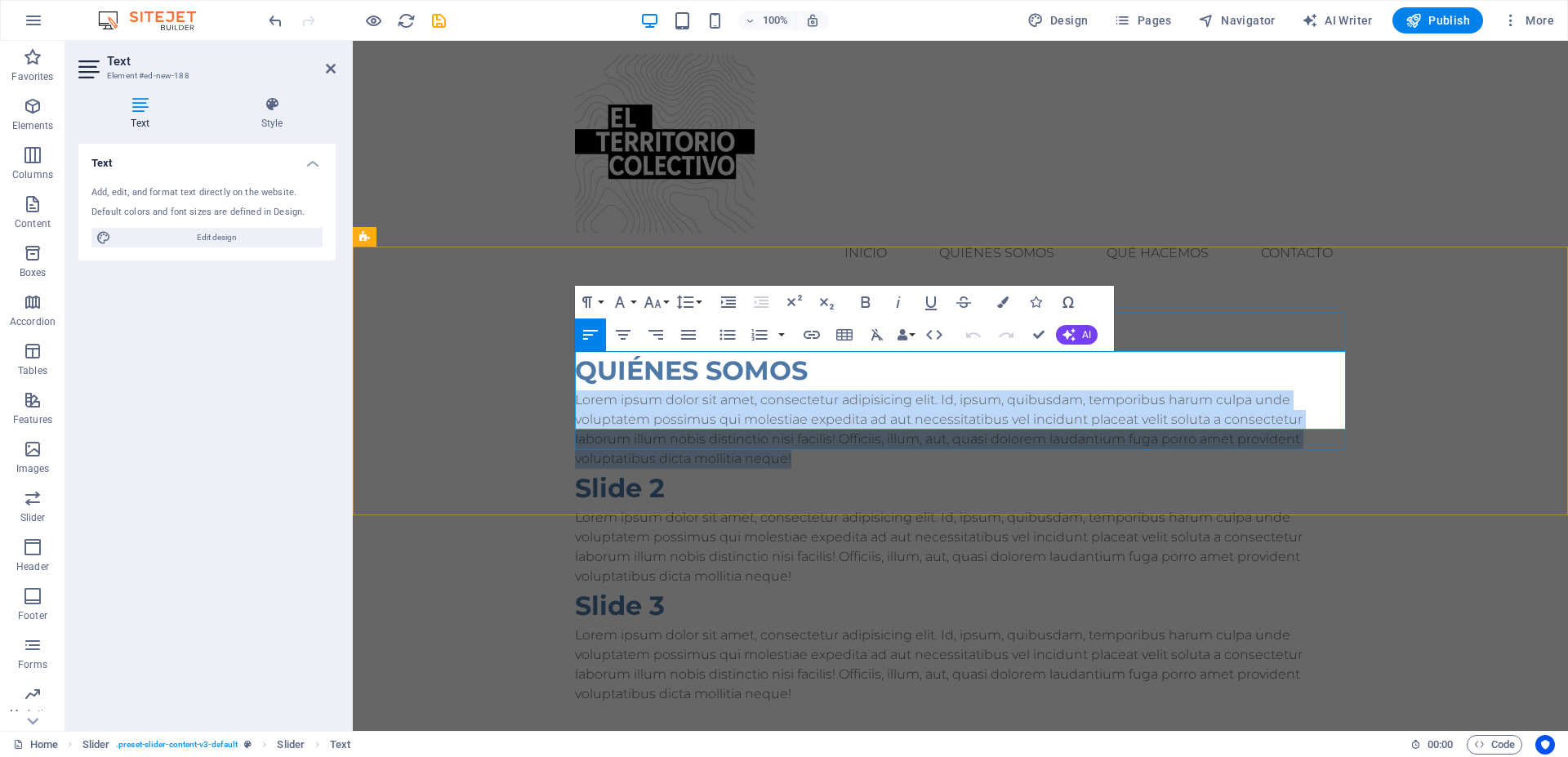
drag, startPoint x: 826, startPoint y: 423, endPoint x: 576, endPoint y: 362, distance: 257.3
click at [576, 391] on p "Lorem ipsum dolor sit amet, consectetur adipisicing elit. Id, ipsum, quibusdam,…" at bounding box center [961, 429] width 771 height 79
copy p "Lorem ipsum dolor sit amet, consectetur adipisicing elit. Id, ipsum, quibusdam,…"
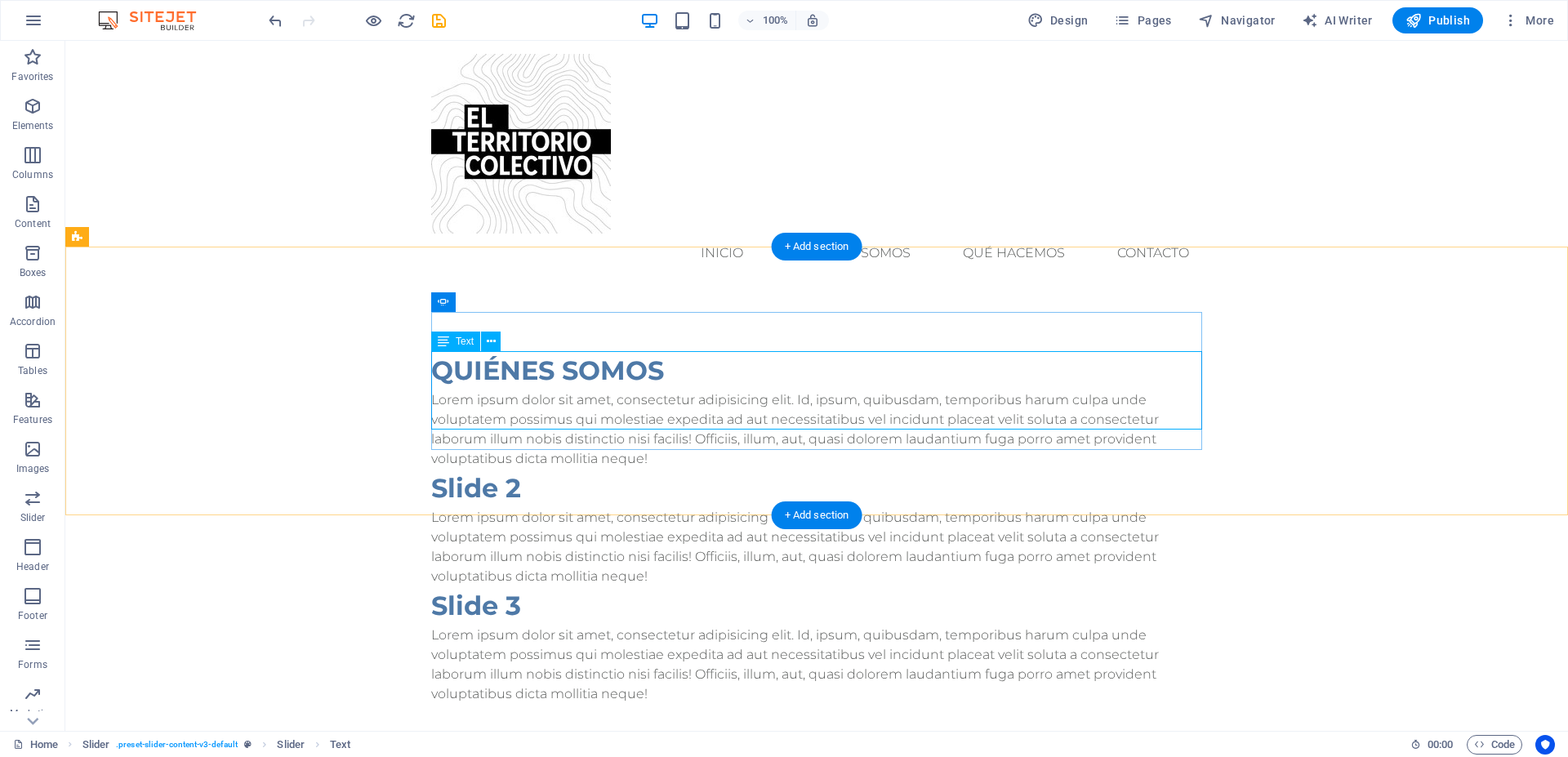
click at [667, 420] on div "Lorem ipsum dolor sit amet, consectetur adipisicing elit. Id, ipsum, quibusdam,…" at bounding box center [817, 429] width 771 height 79
click at [666, 417] on div "Lorem ipsum dolor sit amet, consectetur adipisicing elit. Id, ipsum, quibusdam,…" at bounding box center [817, 429] width 771 height 79
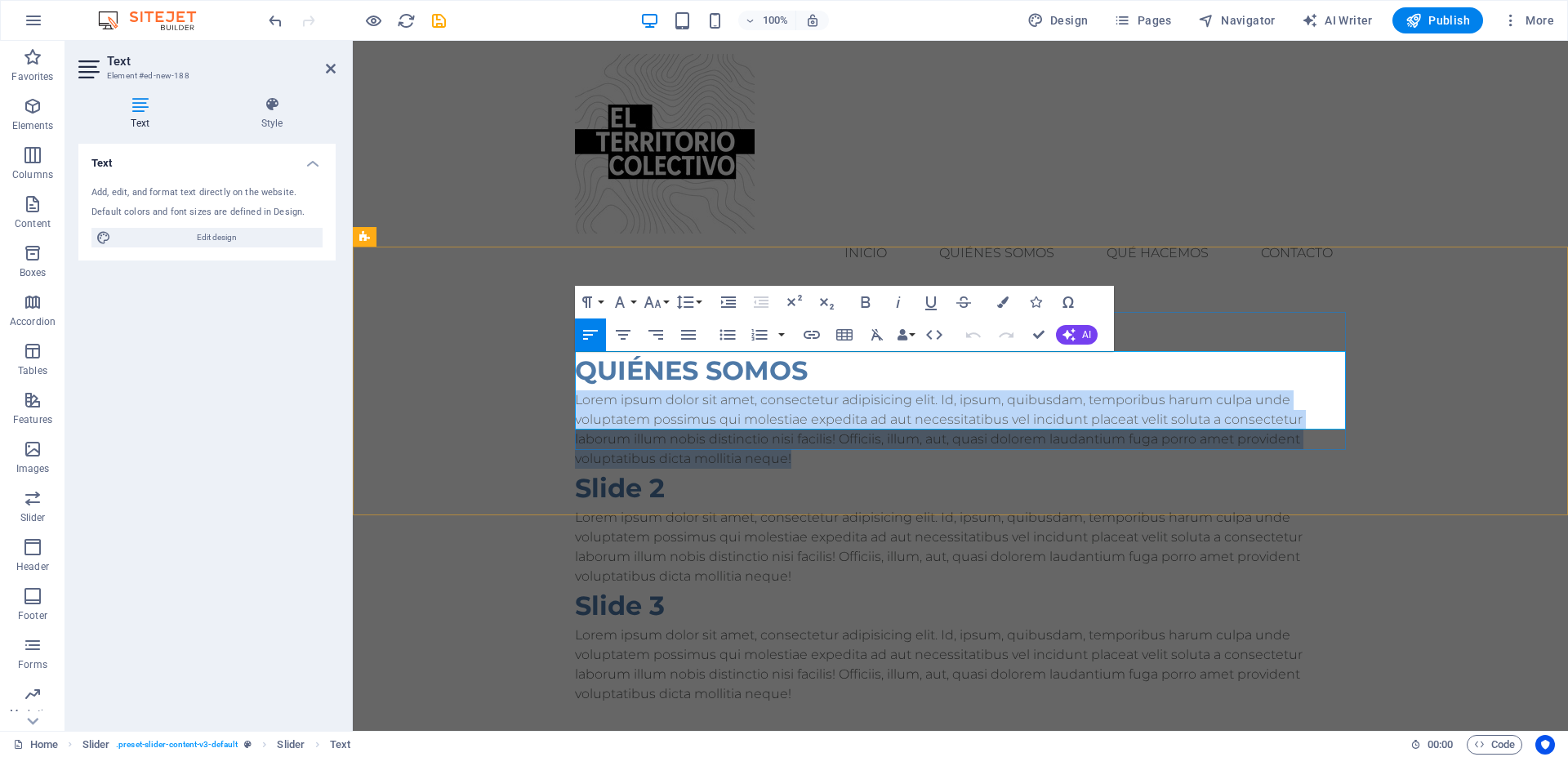
drag, startPoint x: 806, startPoint y: 421, endPoint x: 576, endPoint y: 352, distance: 240.1
click at [576, 391] on p "Lorem ipsum dolor sit amet, consectetur adipisicing elit. Id, ipsum, quibusdam,…" at bounding box center [961, 429] width 771 height 79
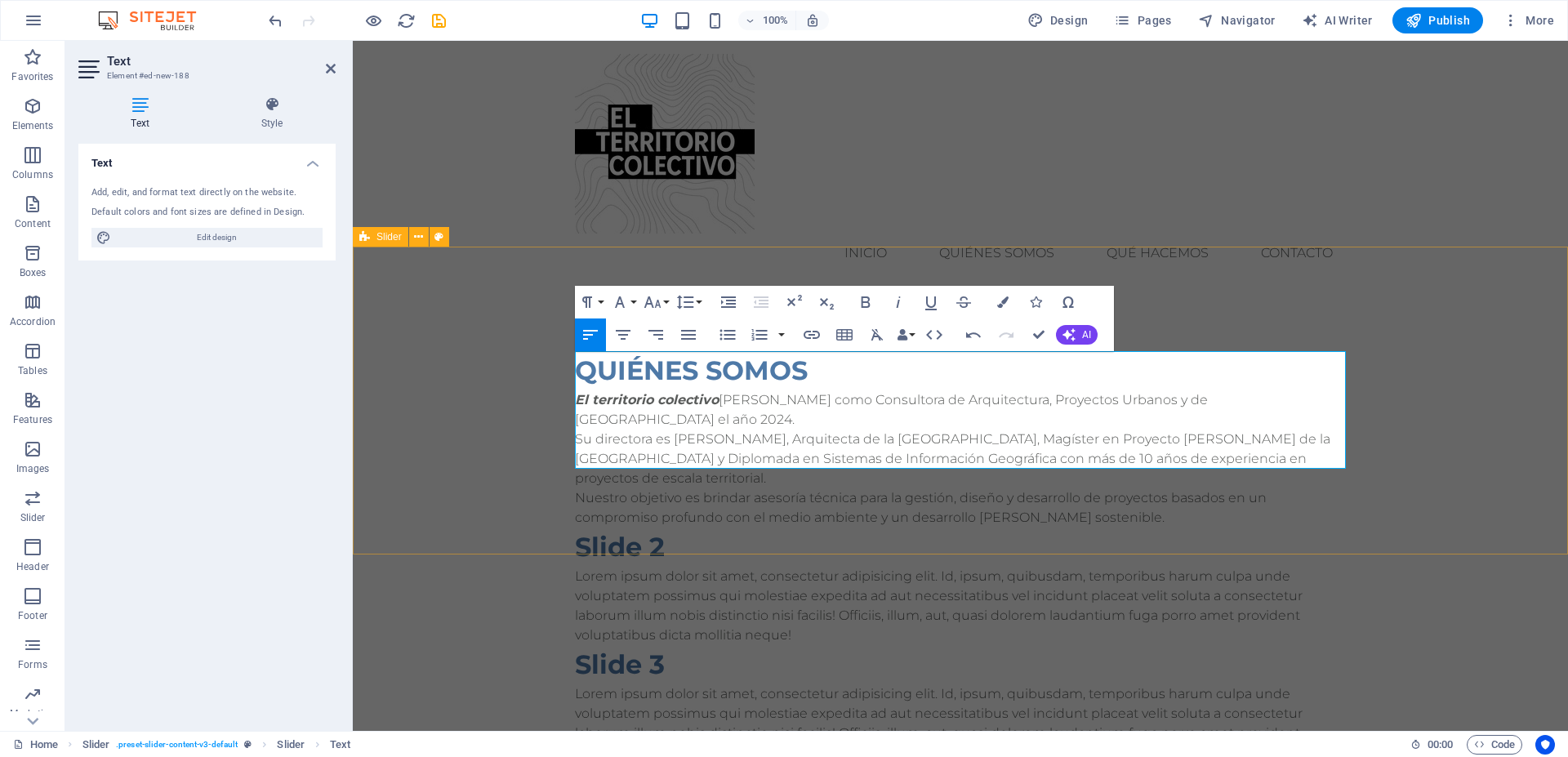
click at [789, 521] on div "QUIÉNES SOMOS El territorio colectivo nace como Consultora de Arquitectura, Pro…" at bounding box center [961, 557] width 1216 height 542
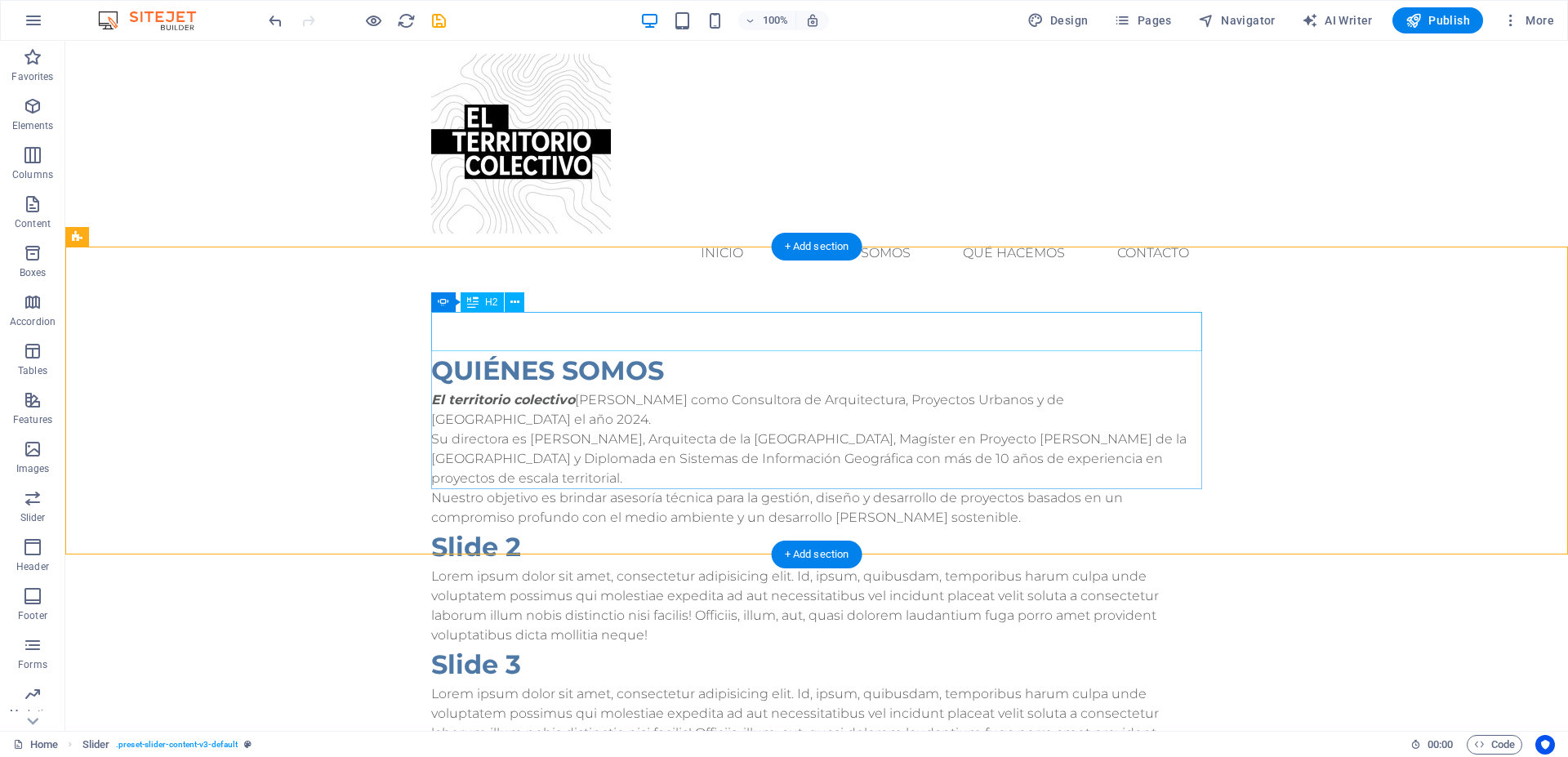
click at [608, 352] on div "QUIÉNES SOMOS" at bounding box center [817, 371] width 771 height 39
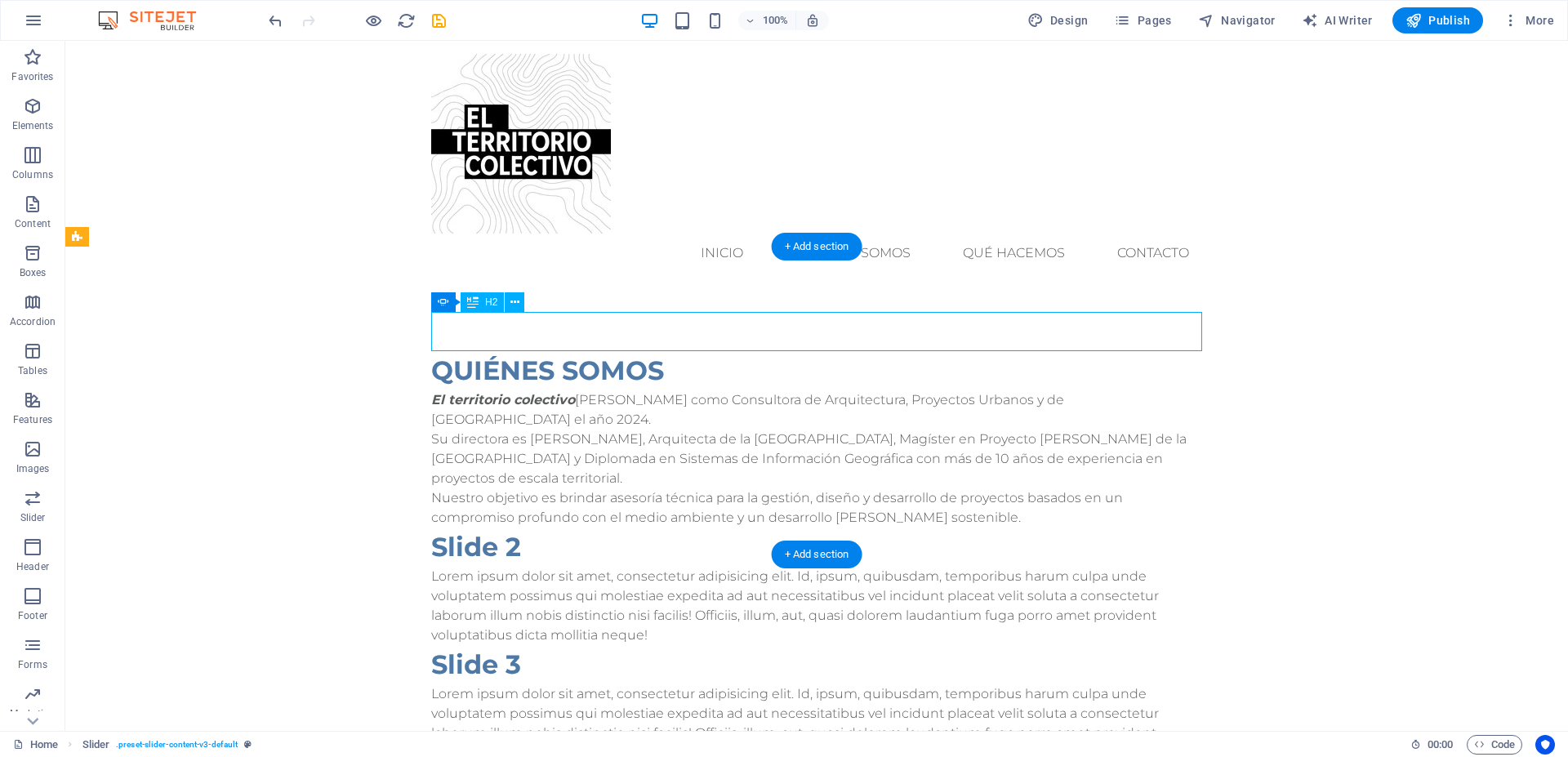
click at [608, 352] on div "QUIÉNES SOMOS" at bounding box center [817, 371] width 771 height 39
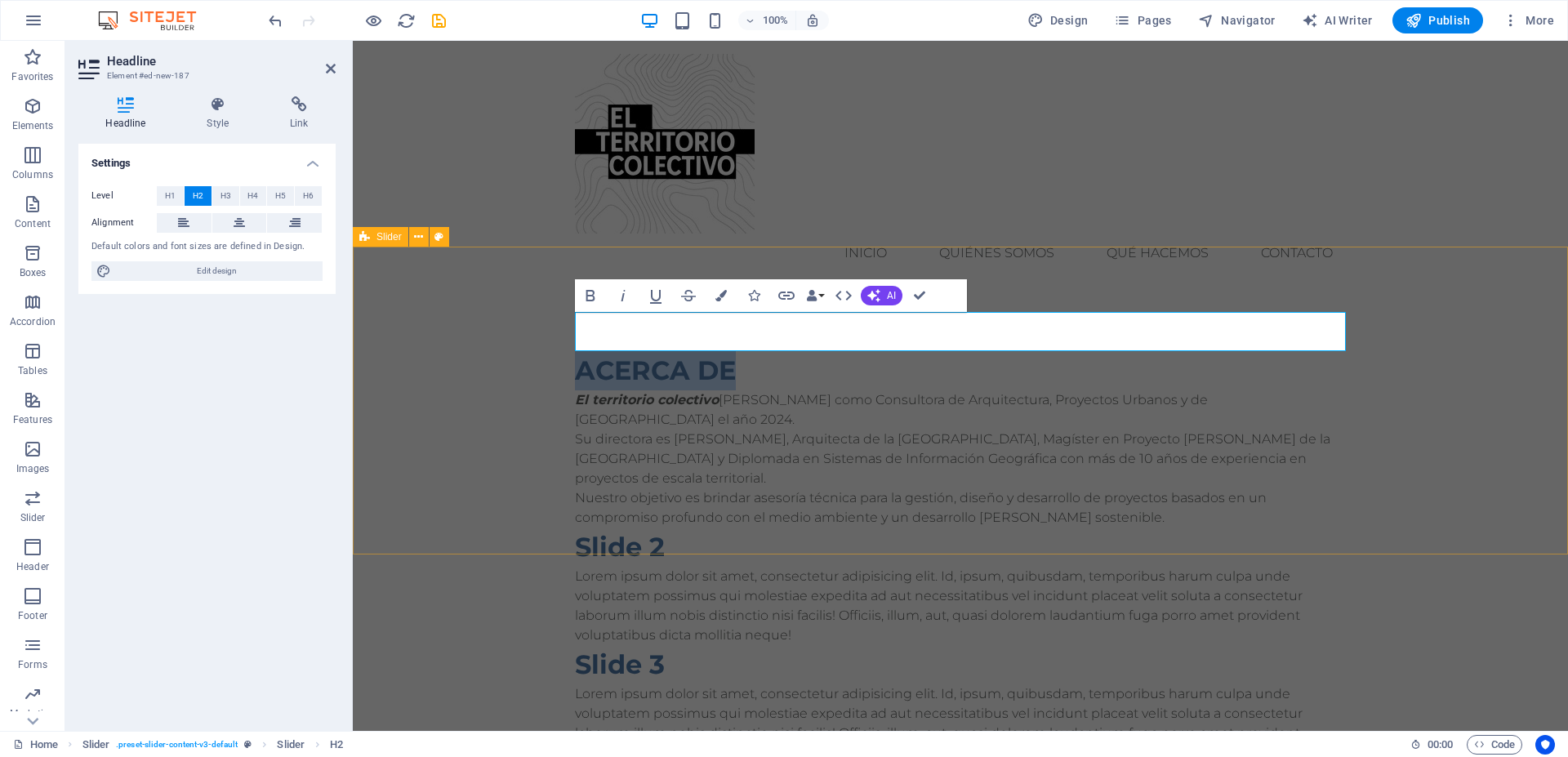
drag, startPoint x: 669, startPoint y: 337, endPoint x: 548, endPoint y: 345, distance: 121.3
click at [548, 345] on div "ACERCA DE El territorio colectivo nace como Consultora de Arquitectura, Proyect…" at bounding box center [961, 557] width 1216 height 542
click at [221, 194] on span "H3" at bounding box center [226, 197] width 11 height 20
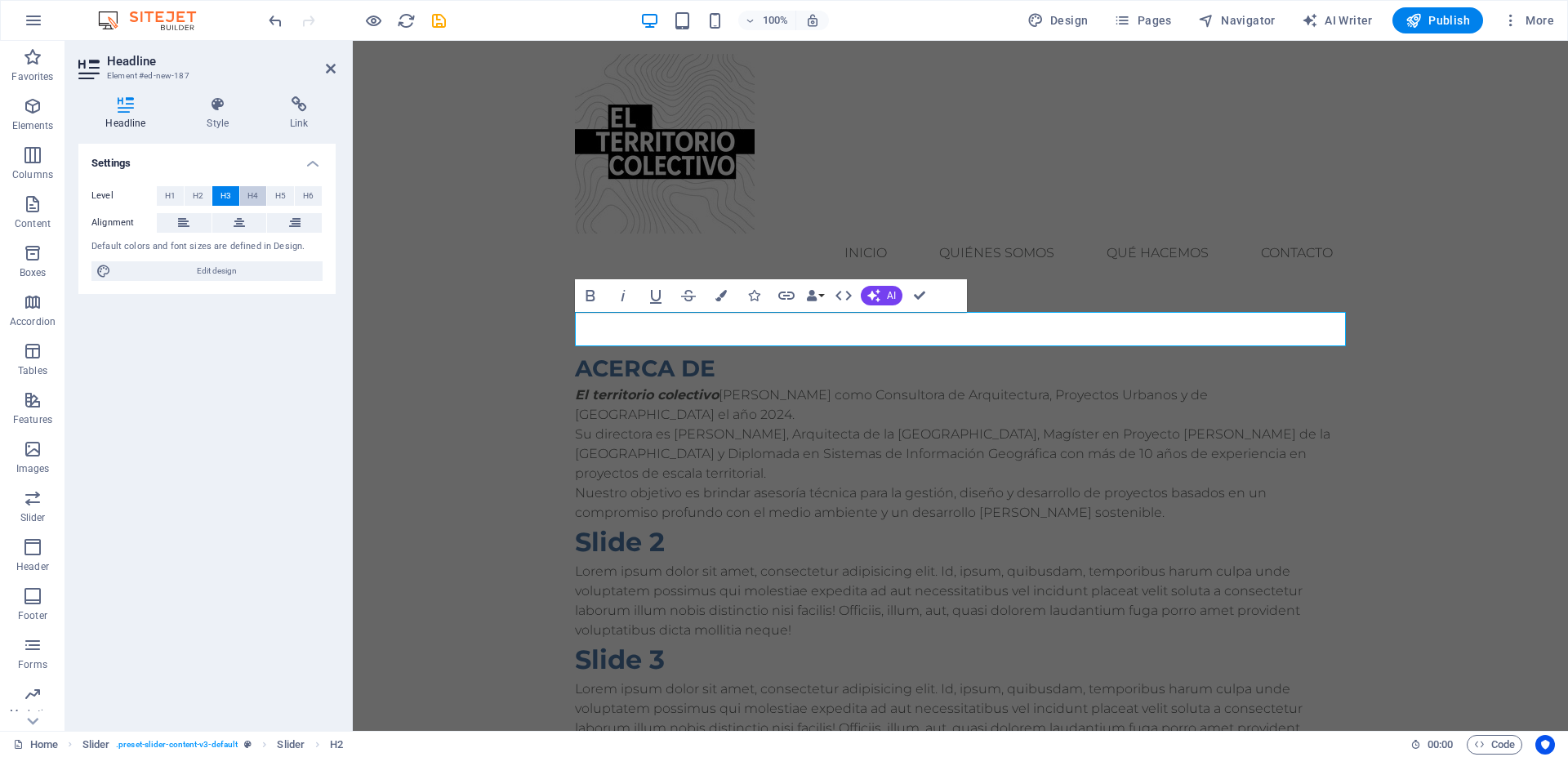
click at [255, 197] on span "H4" at bounding box center [252, 197] width 11 height 20
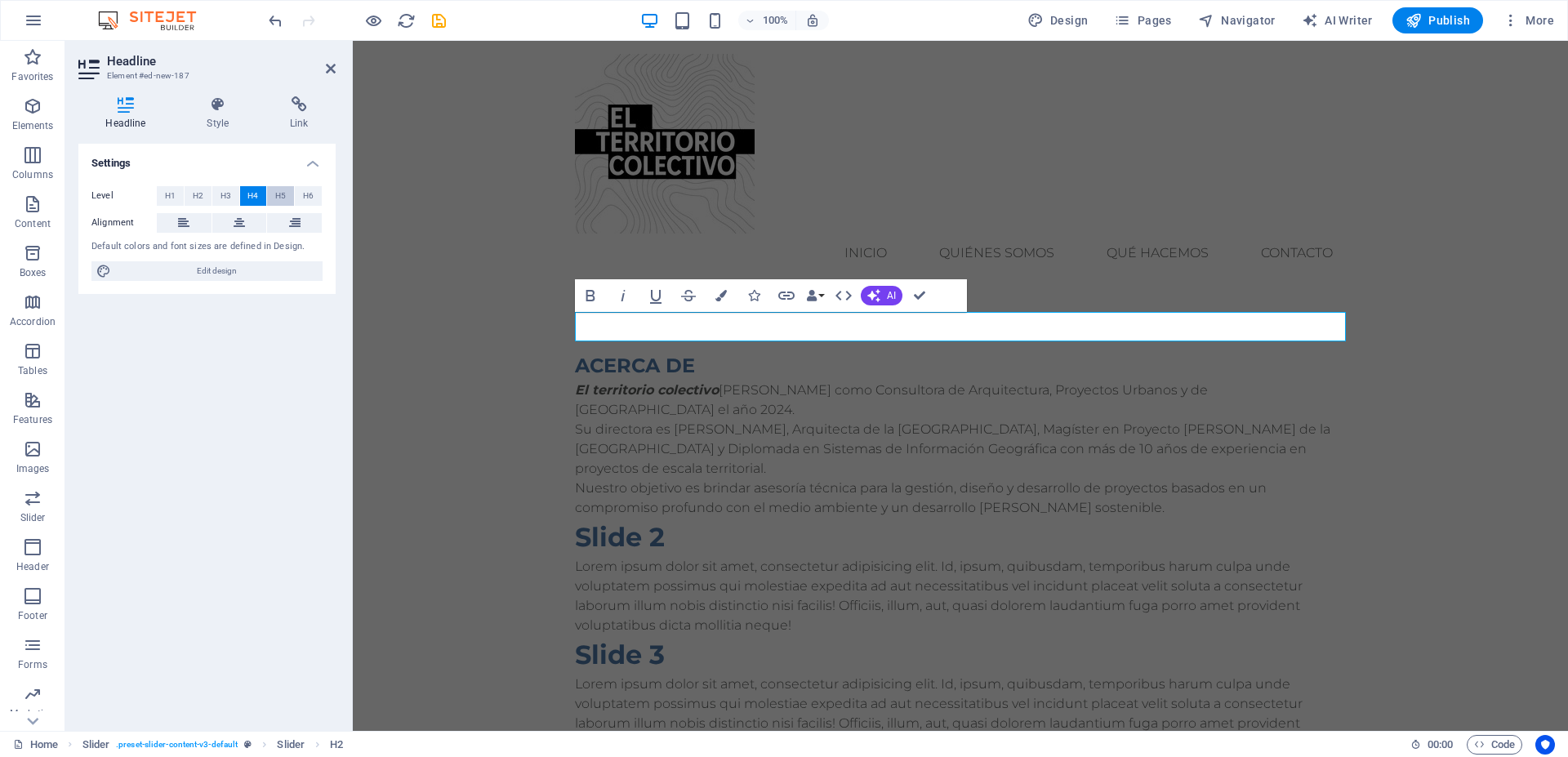
click at [280, 195] on span "H5" at bounding box center [280, 197] width 11 height 20
click at [313, 195] on button "H6" at bounding box center [308, 197] width 27 height 20
click at [257, 198] on span "H4" at bounding box center [252, 197] width 11 height 20
click at [223, 196] on span "H3" at bounding box center [226, 197] width 11 height 20
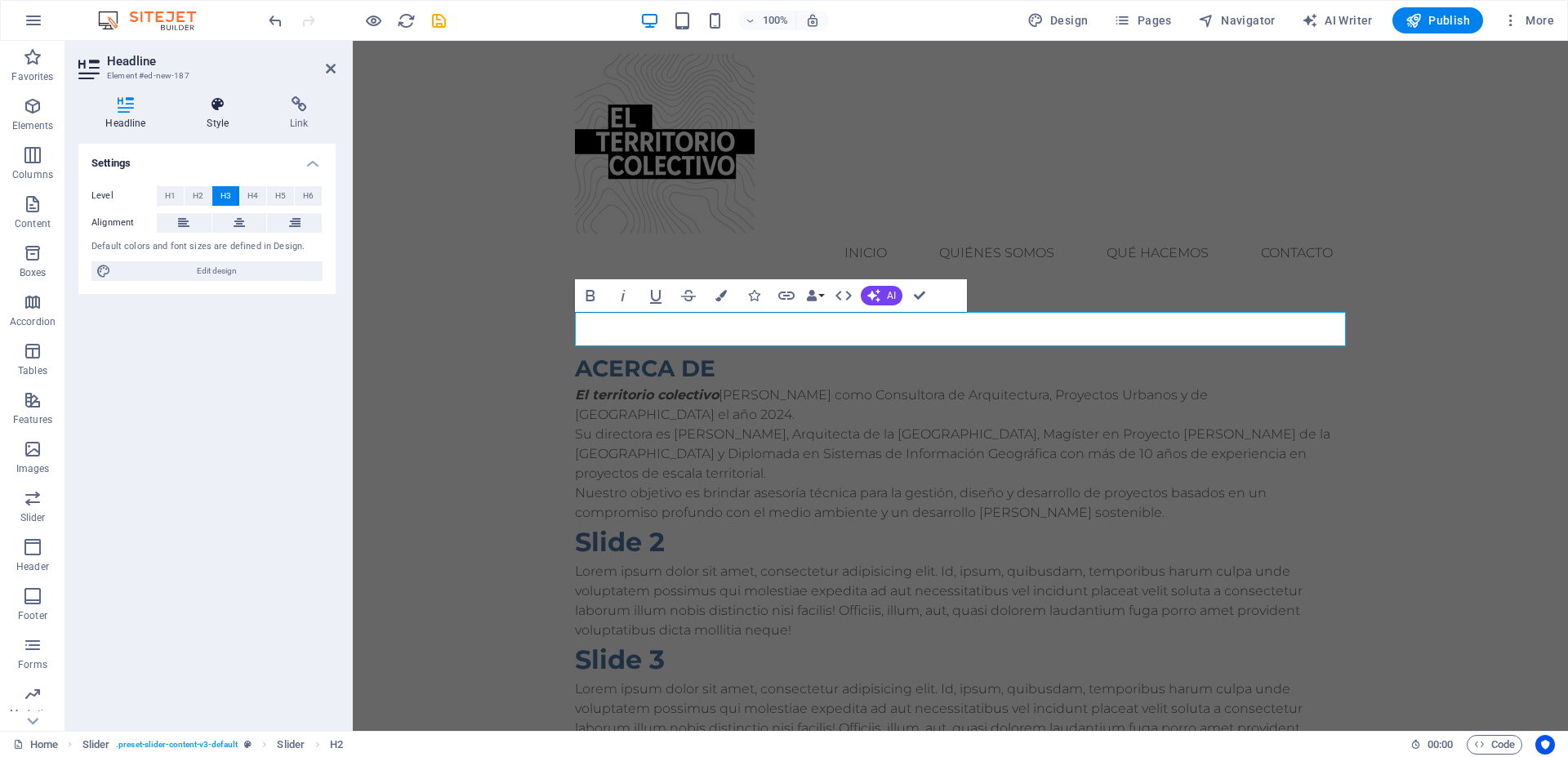
click at [212, 106] on icon at bounding box center [218, 104] width 77 height 17
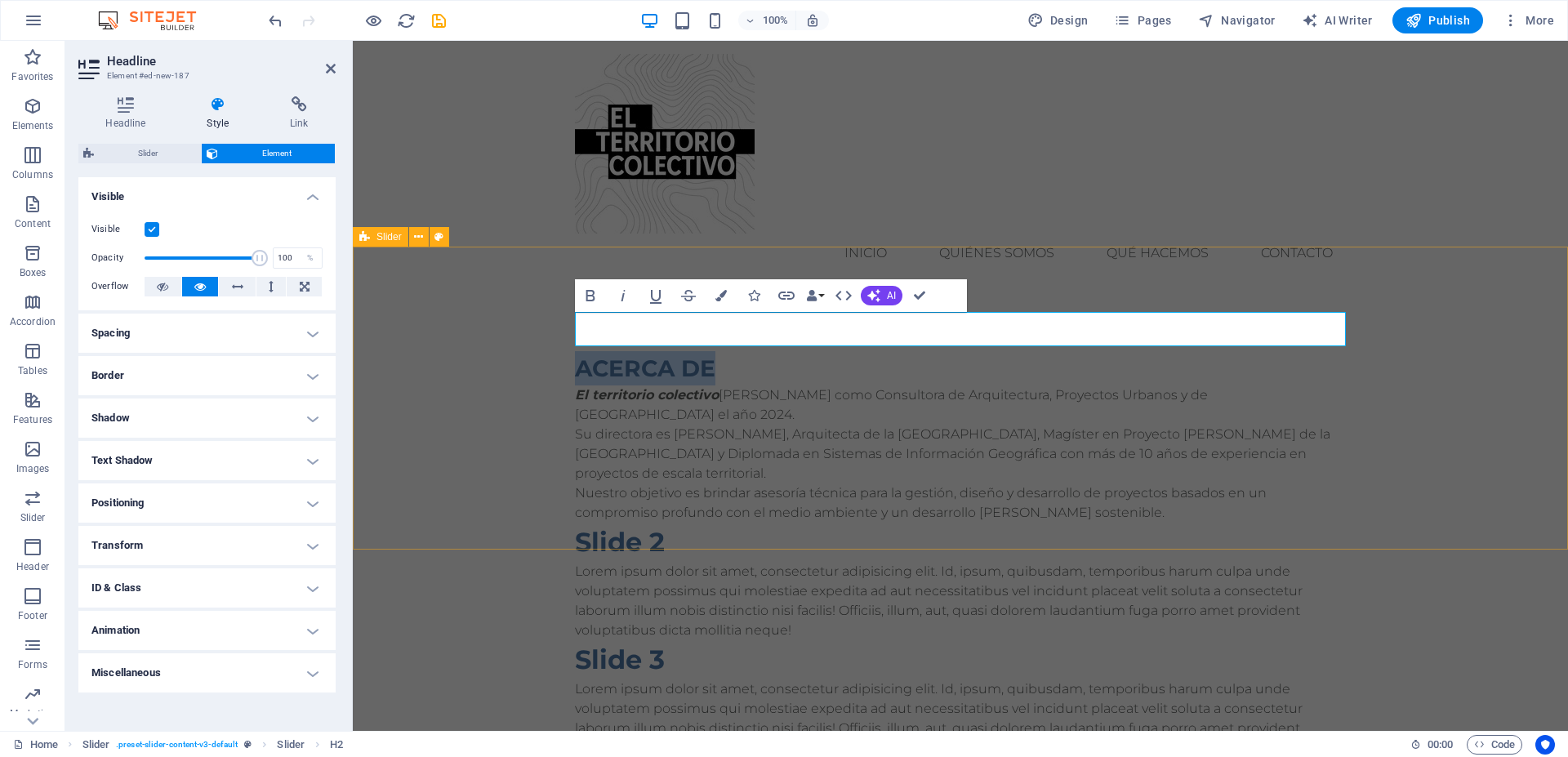
drag, startPoint x: 715, startPoint y: 330, endPoint x: 517, endPoint y: 325, distance: 198.1
click at [517, 325] on div "ACERCA DE El territorio colectivo nace como Consultora de Arquitectura, Proyect…" at bounding box center [961, 555] width 1216 height 537
click at [721, 291] on icon "button" at bounding box center [721, 296] width 12 height 12
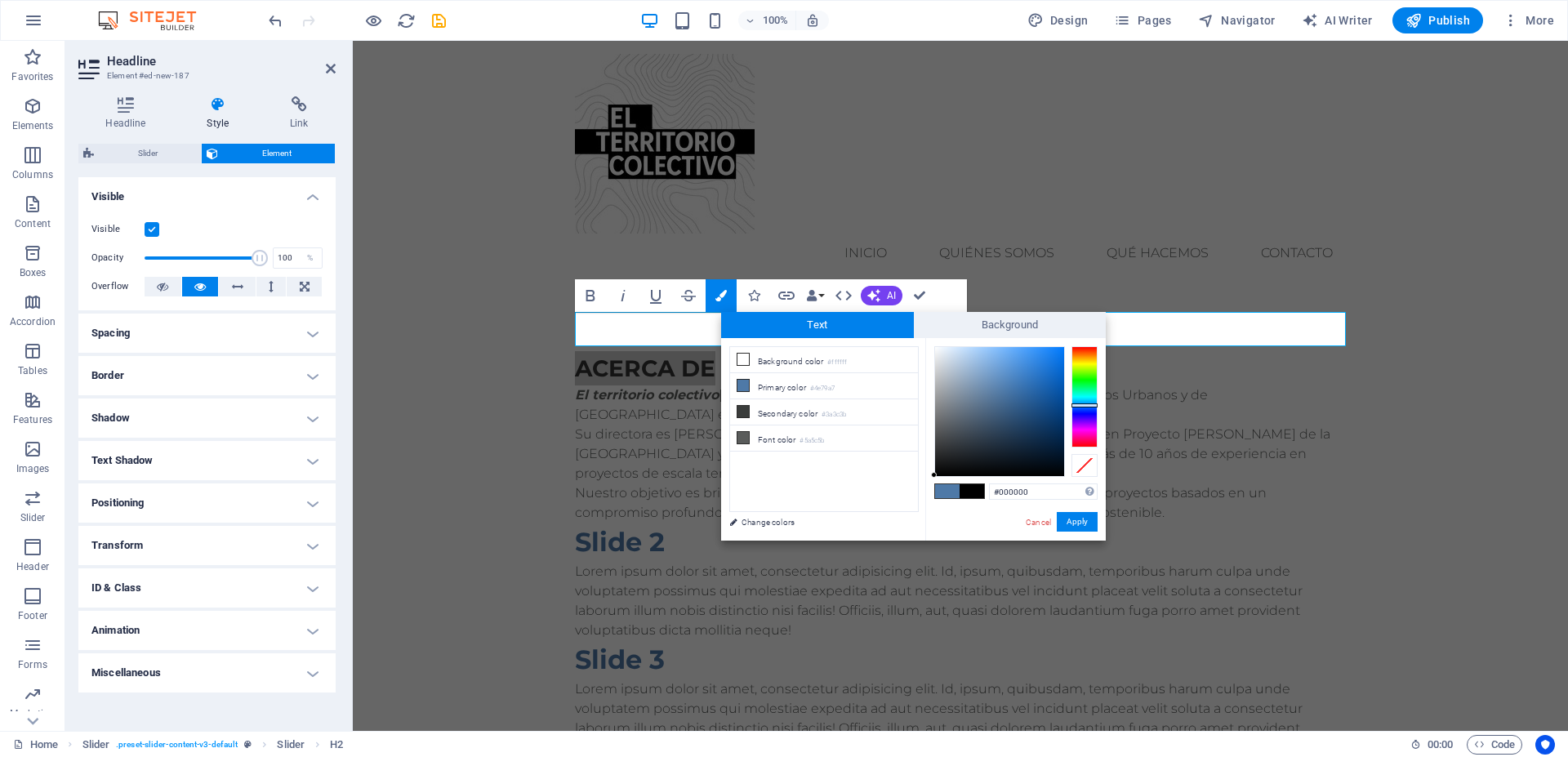
drag, startPoint x: 984, startPoint y: 459, endPoint x: 900, endPoint y: 502, distance: 94.4
click at [885, 502] on div "less Background color #ffffff Primary color #4e79a7 Secondary color #3a3c3b Fon…" at bounding box center [914, 439] width 385 height 202
click at [746, 413] on icon at bounding box center [744, 412] width 12 height 12
click at [746, 410] on icon at bounding box center [744, 412] width 12 height 12
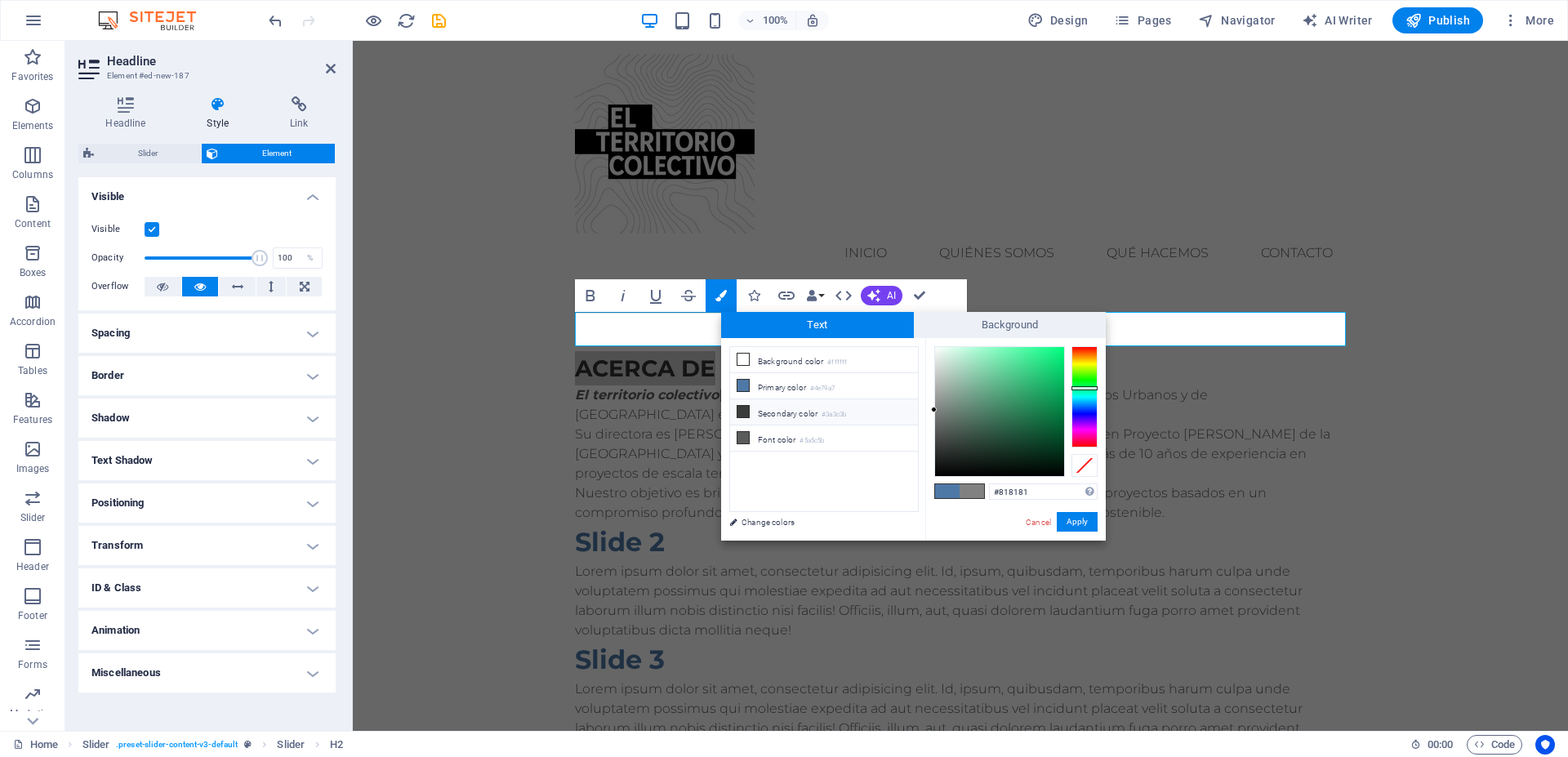
click at [744, 410] on icon at bounding box center [744, 412] width 12 height 12
click at [744, 409] on icon at bounding box center [744, 412] width 12 height 12
click at [769, 439] on li "Font color #5a5c5b" at bounding box center [824, 439] width 188 height 27
click at [739, 437] on icon at bounding box center [744, 438] width 12 height 12
click at [740, 436] on icon at bounding box center [744, 438] width 12 height 12
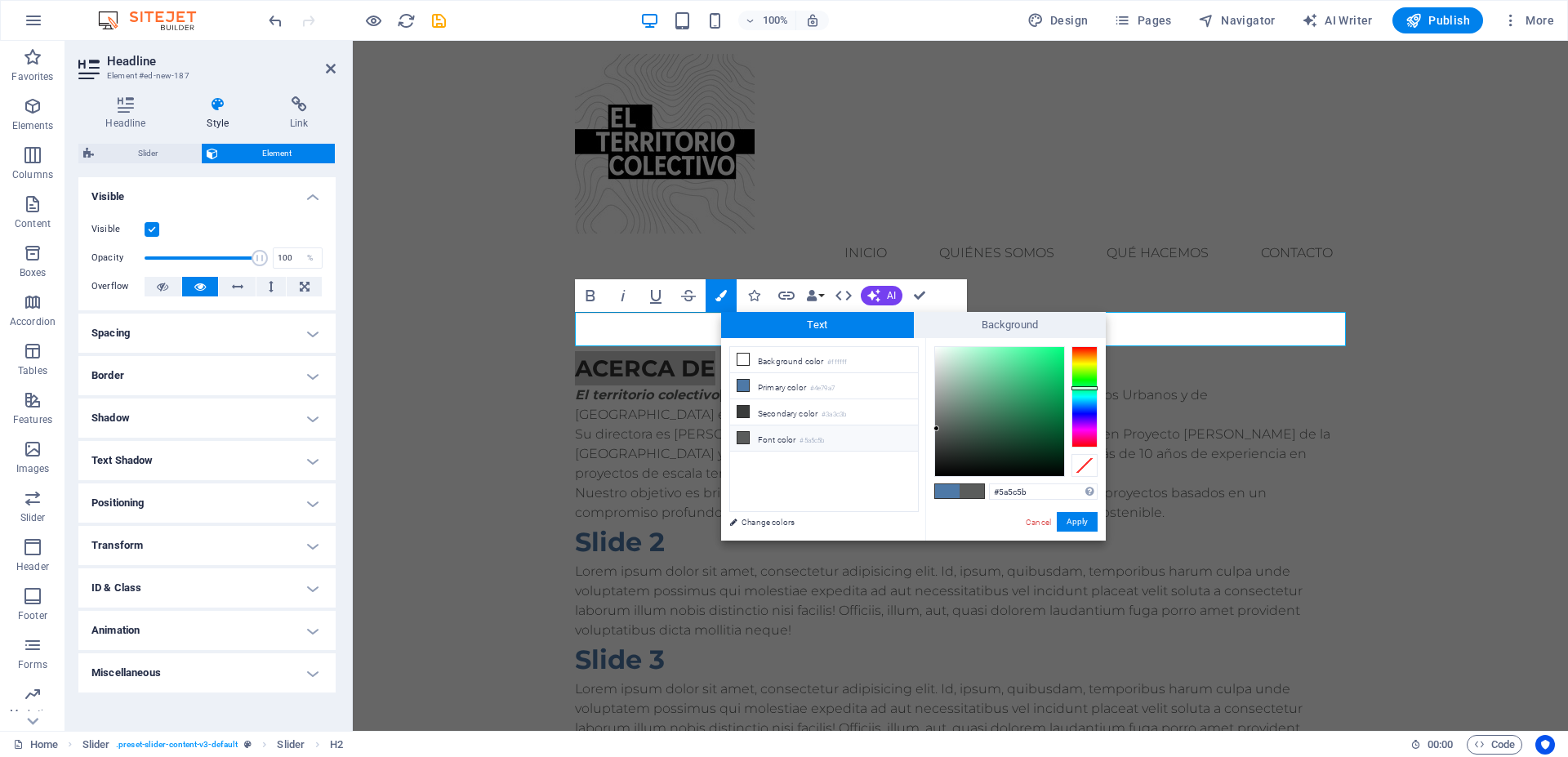
click at [740, 436] on icon at bounding box center [744, 438] width 12 height 12
type input "#000000"
click at [1076, 522] on button "Apply" at bounding box center [1077, 522] width 41 height 20
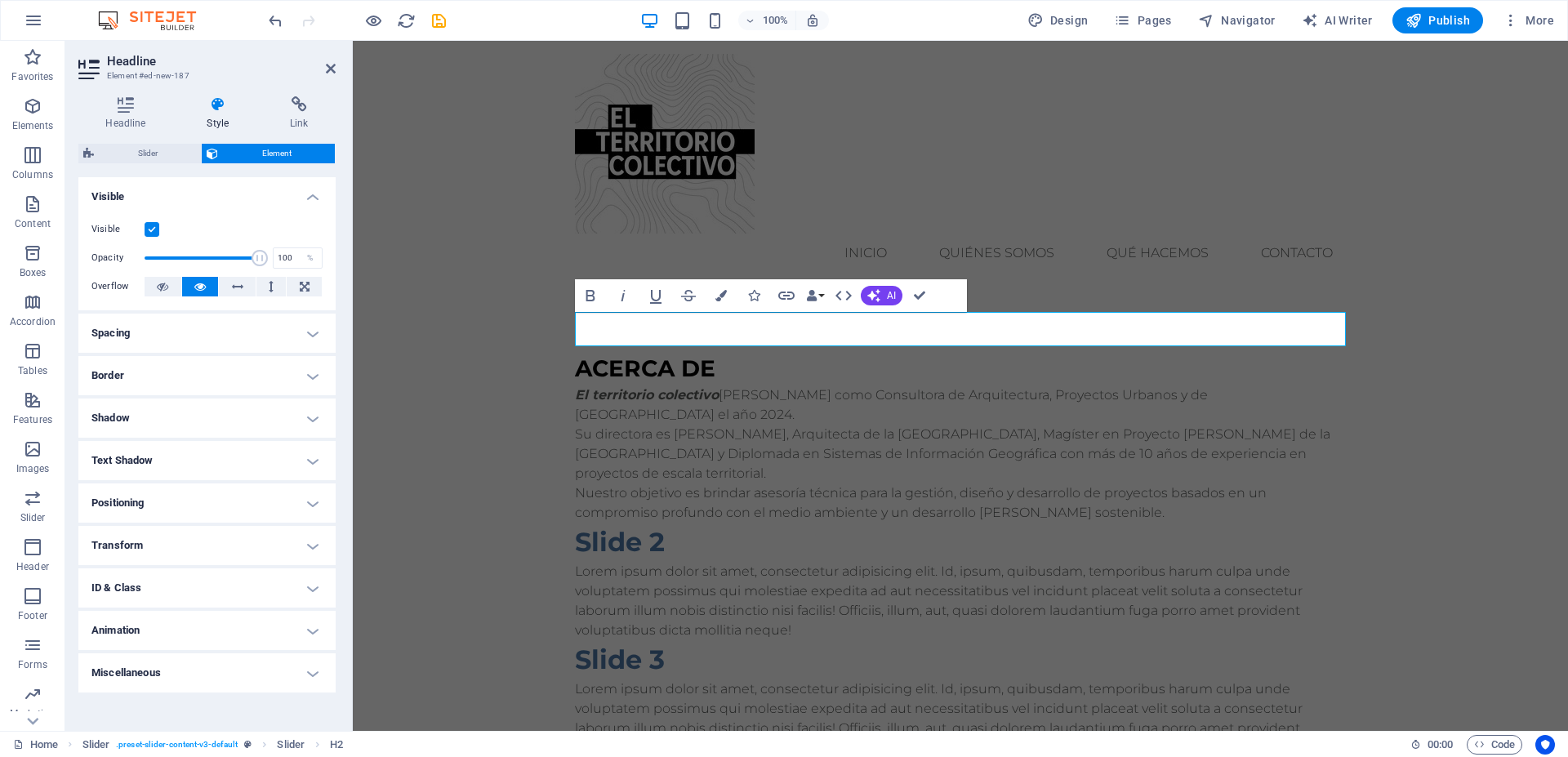
click at [713, 500] on div "Menu Bar Menu Logo Slider Text Slider Slider H3 Bold Italic Underline Strikethr…" at bounding box center [961, 386] width 1216 height 690
click at [724, 352] on h3 "ACERCA DE" at bounding box center [961, 368] width 771 height 34
drag, startPoint x: 751, startPoint y: 566, endPoint x: 783, endPoint y: 567, distance: 32.0
click at [750, 567] on html "Skip to main content Menu inicio quiénes somos qué hacemos Contacto ACERCA DE E…" at bounding box center [961, 432] width 1216 height 783
click at [666, 386] on div "El territorio colectivo nace como Consultora de Arquitectura, Proyectos Urbanos…" at bounding box center [961, 454] width 771 height 138
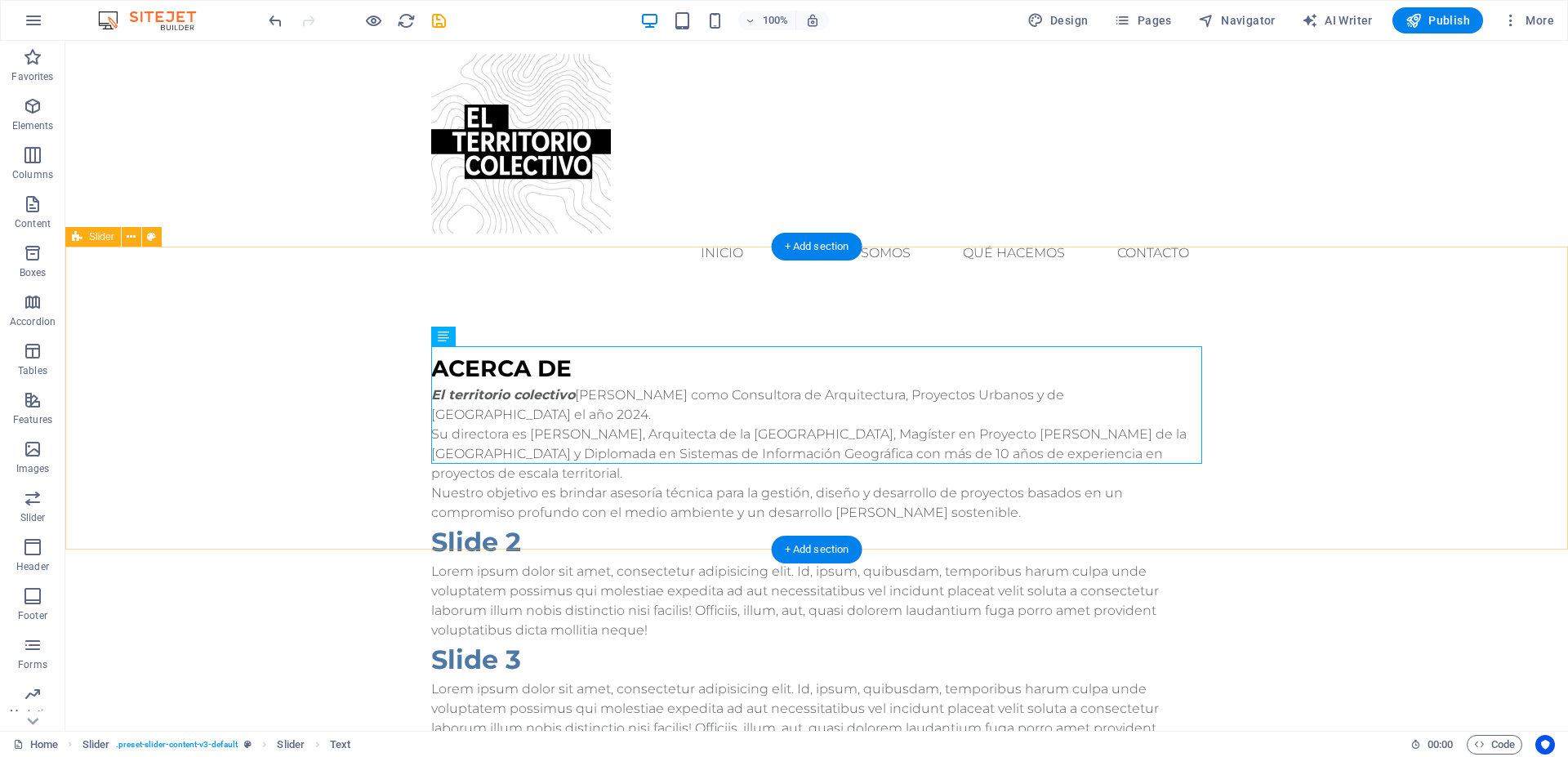
click at [578, 512] on div "ACERCA DE El territorio colectivo nace como Consultora de Arquitectura, Proyect…" at bounding box center [817, 555] width 1503 height 537
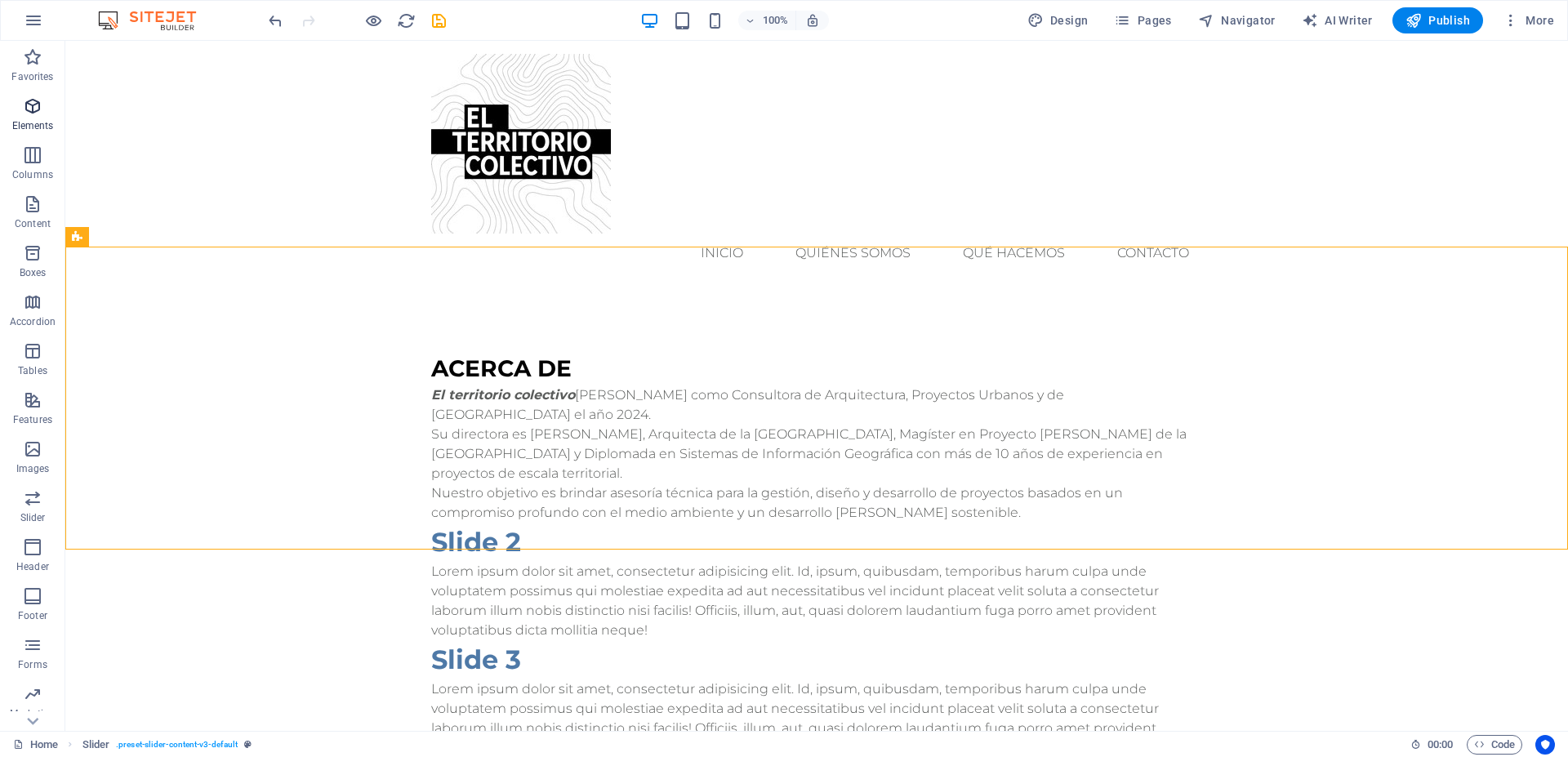
click at [39, 110] on icon "button" at bounding box center [33, 106] width 20 height 20
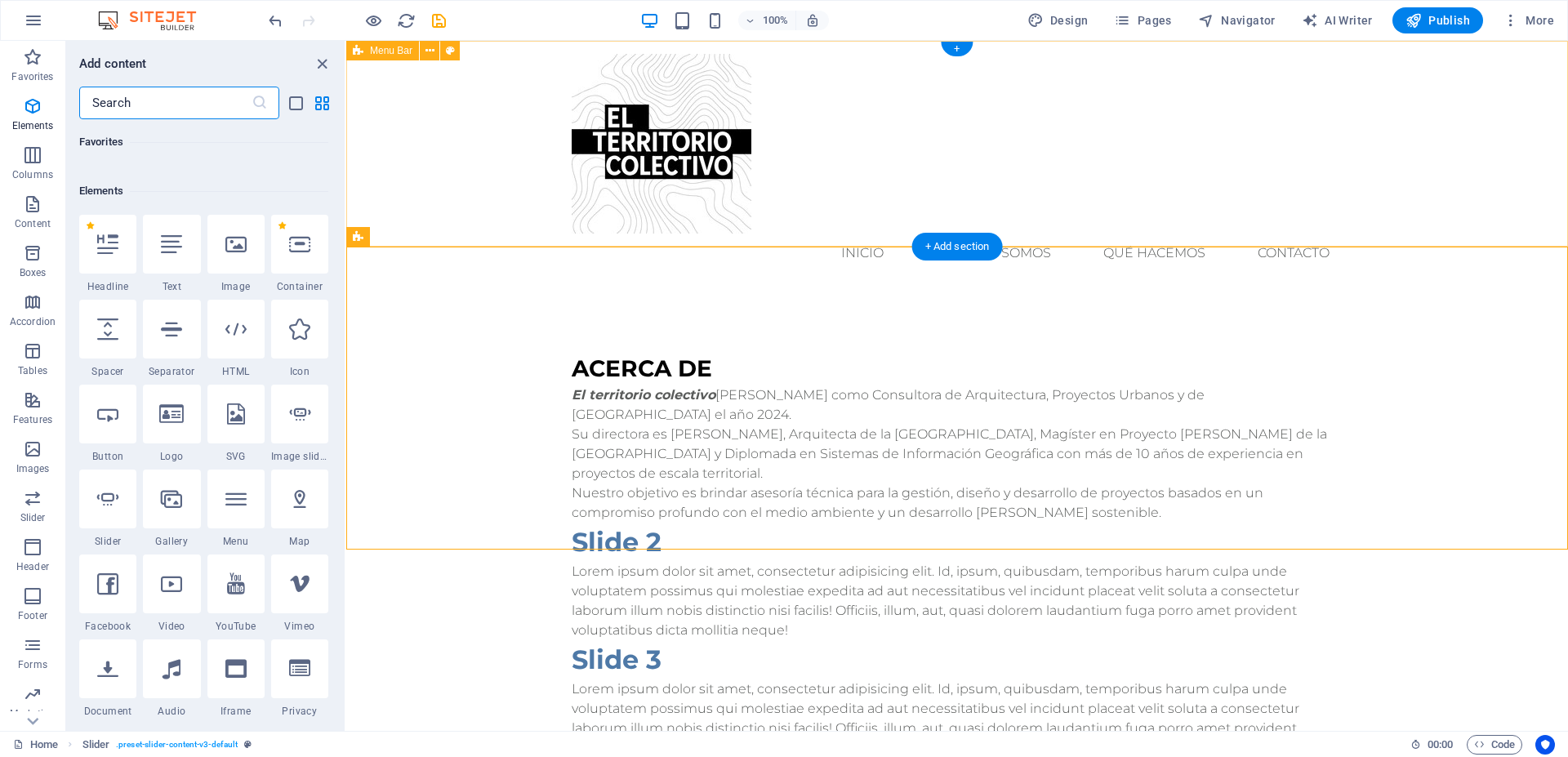
scroll to position [174, 0]
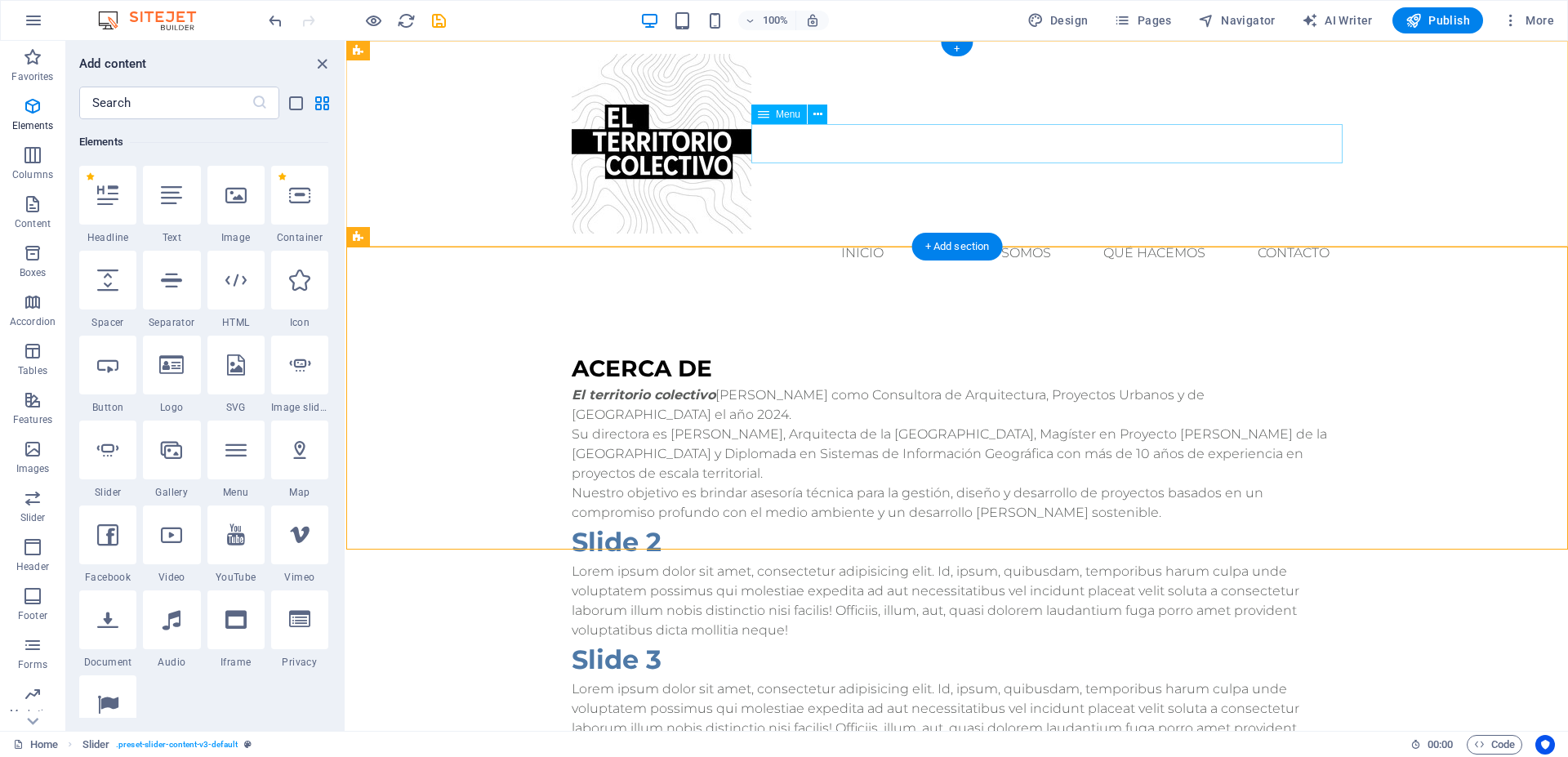
click at [984, 234] on nav "inicio quiénes somos qué hacemos Contacto" at bounding box center [958, 253] width 771 height 39
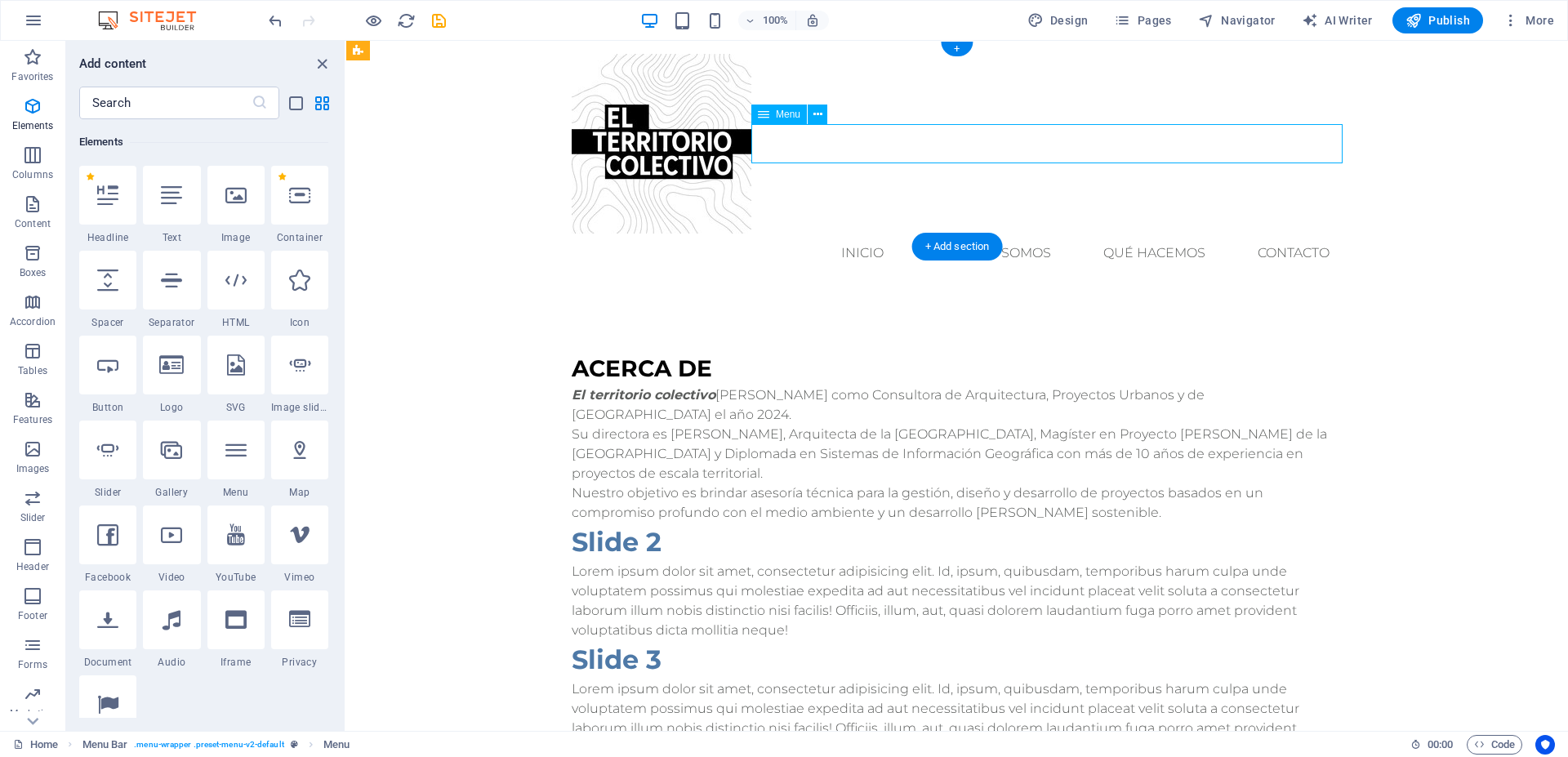
click at [984, 234] on nav "inicio quiénes somos qué hacemos Contacto" at bounding box center [958, 253] width 771 height 39
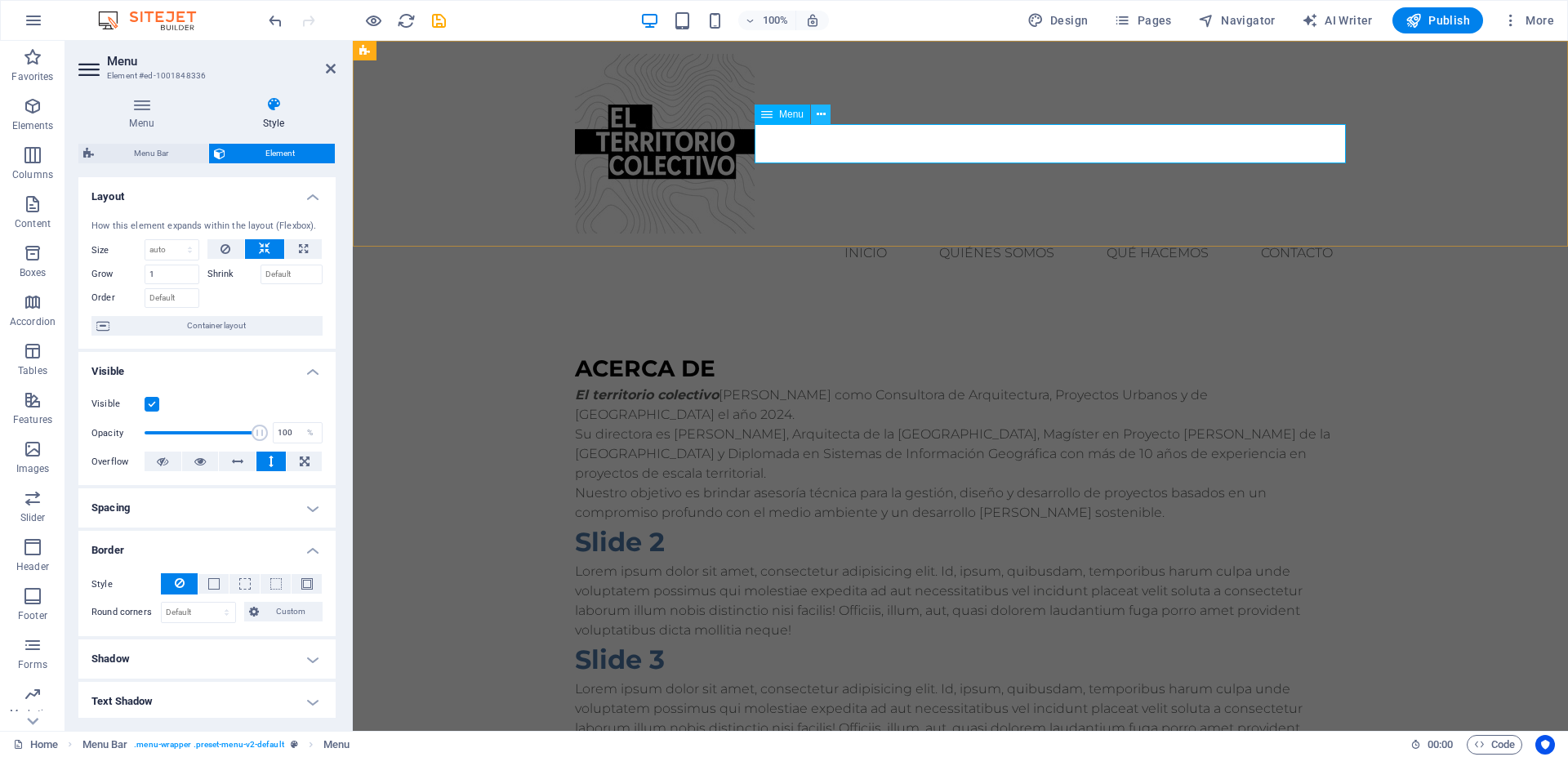
click at [820, 116] on icon at bounding box center [821, 114] width 9 height 17
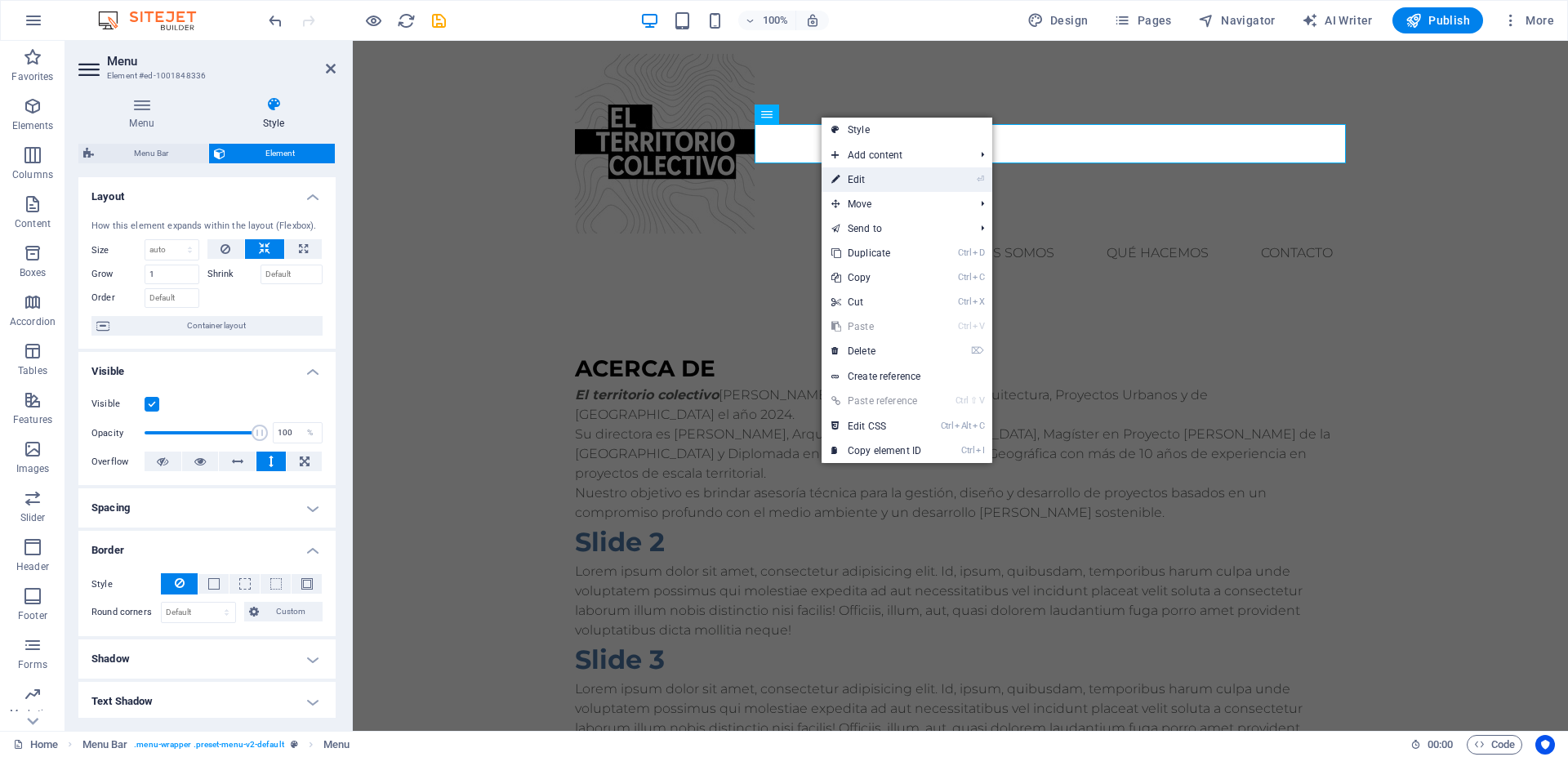
click at [874, 177] on link "⏎ Edit" at bounding box center [876, 180] width 109 height 25
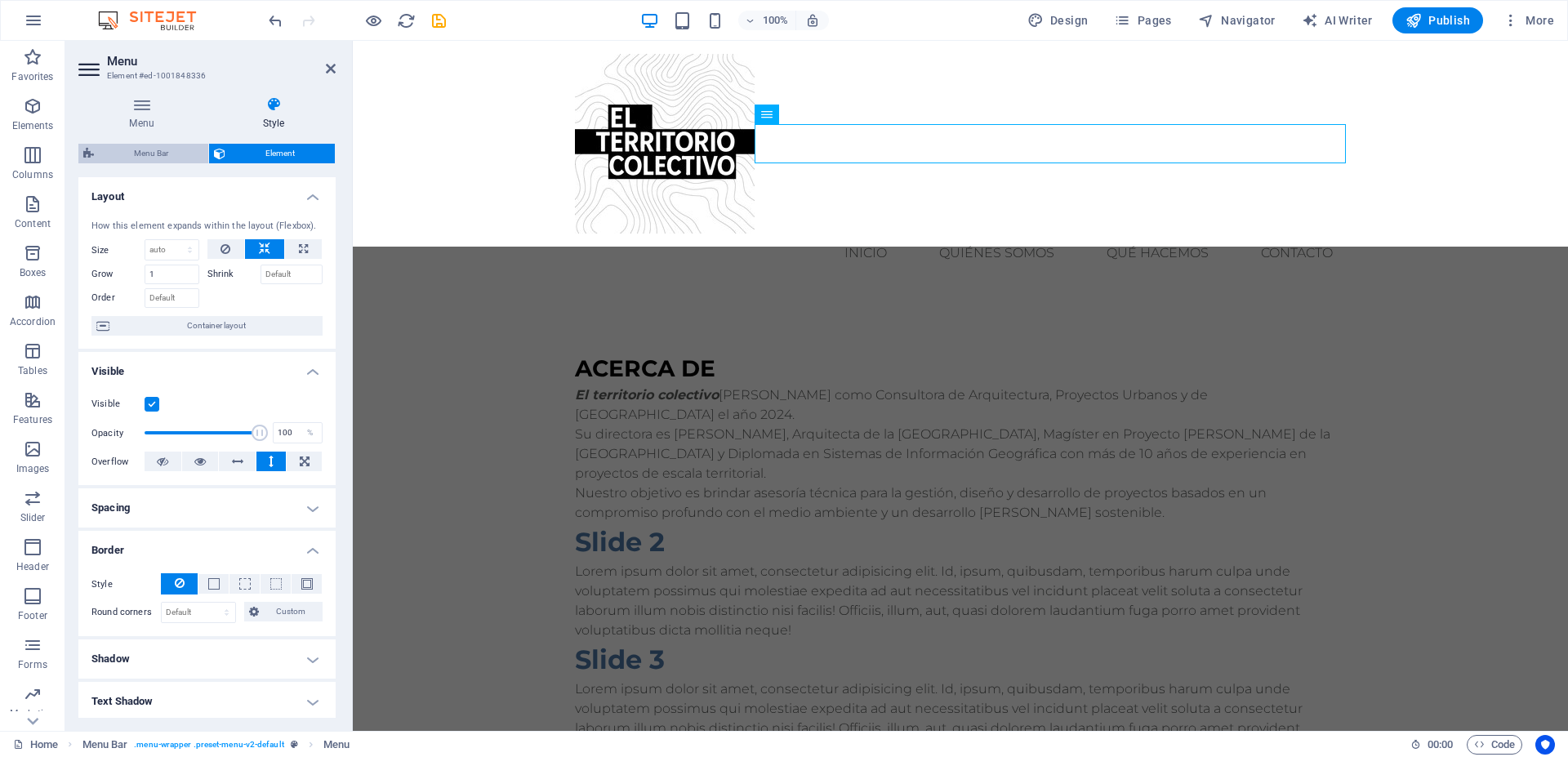
click at [148, 151] on span "Menu Bar" at bounding box center [151, 153] width 104 height 20
select select "rem"
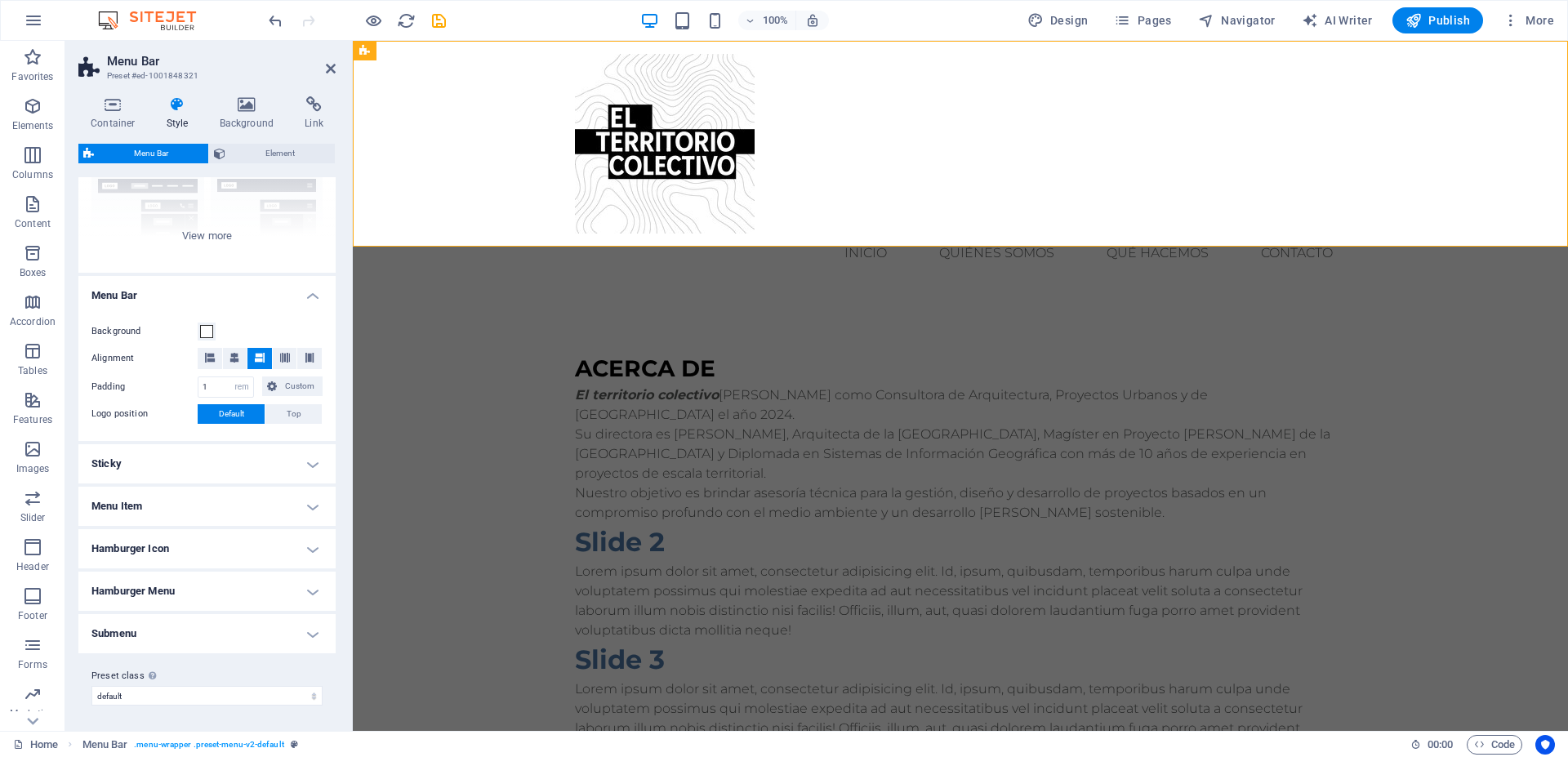
scroll to position [105, 0]
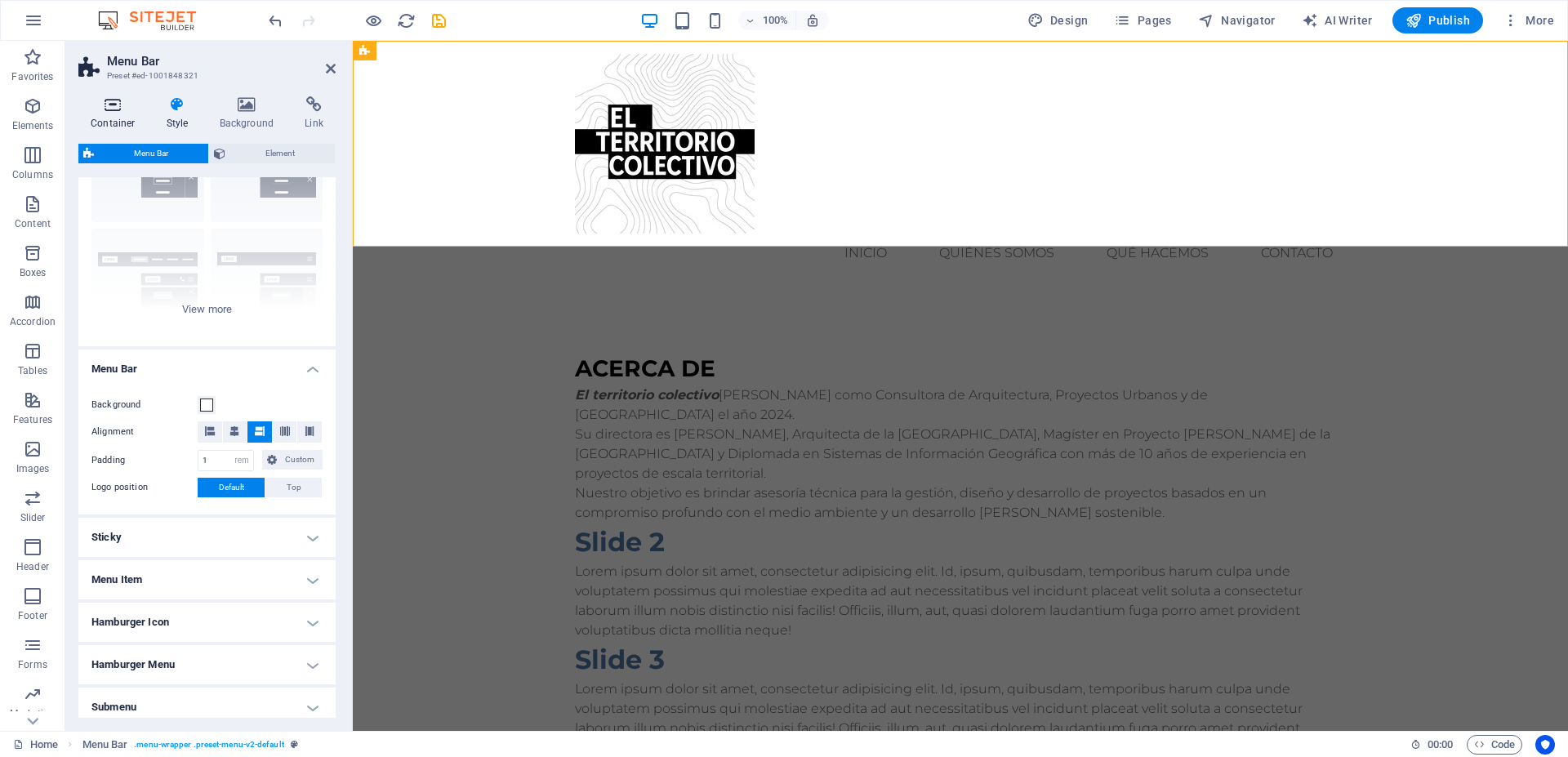
click at [118, 111] on icon at bounding box center [114, 104] width 70 height 17
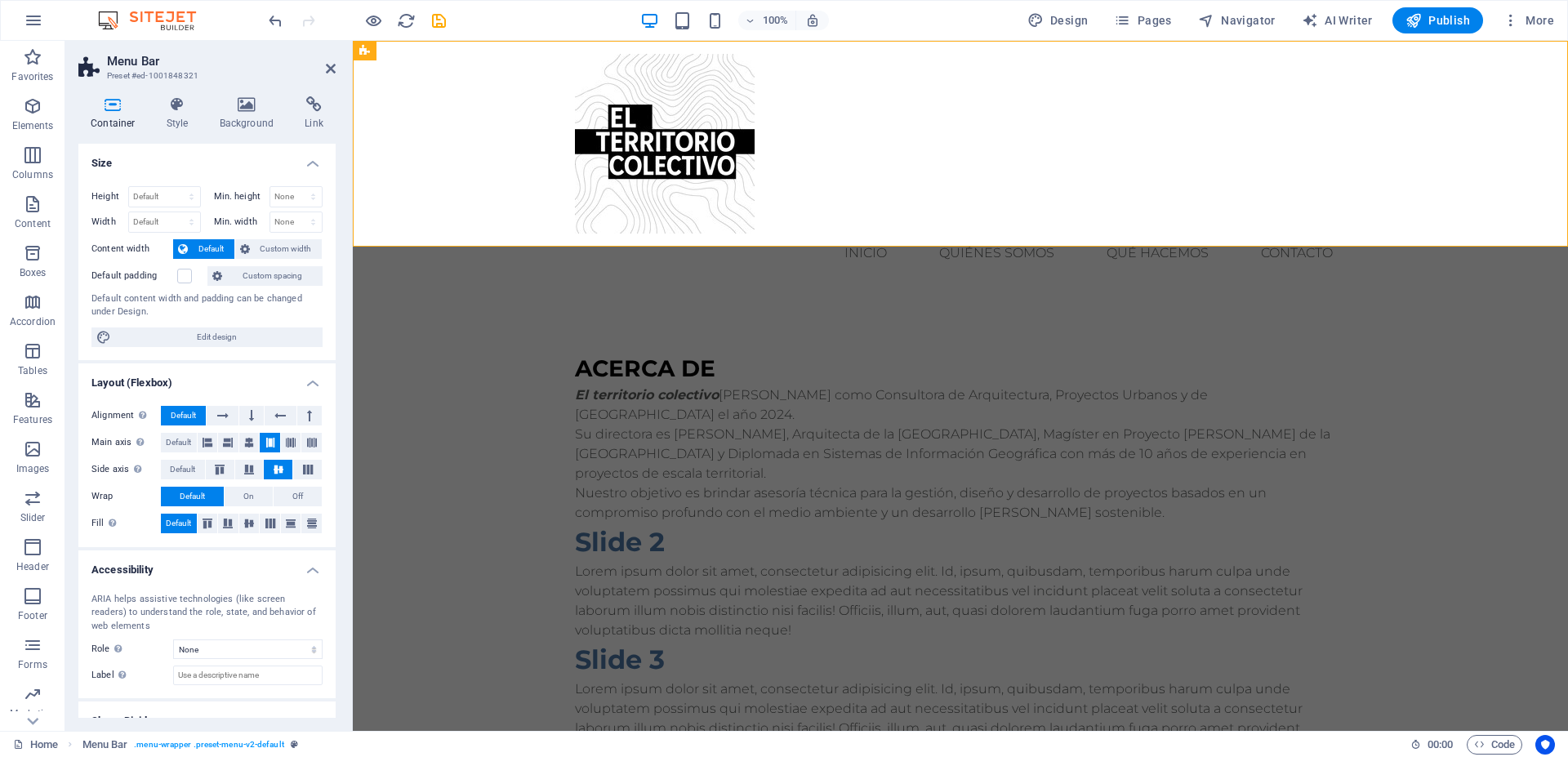
scroll to position [59, 0]
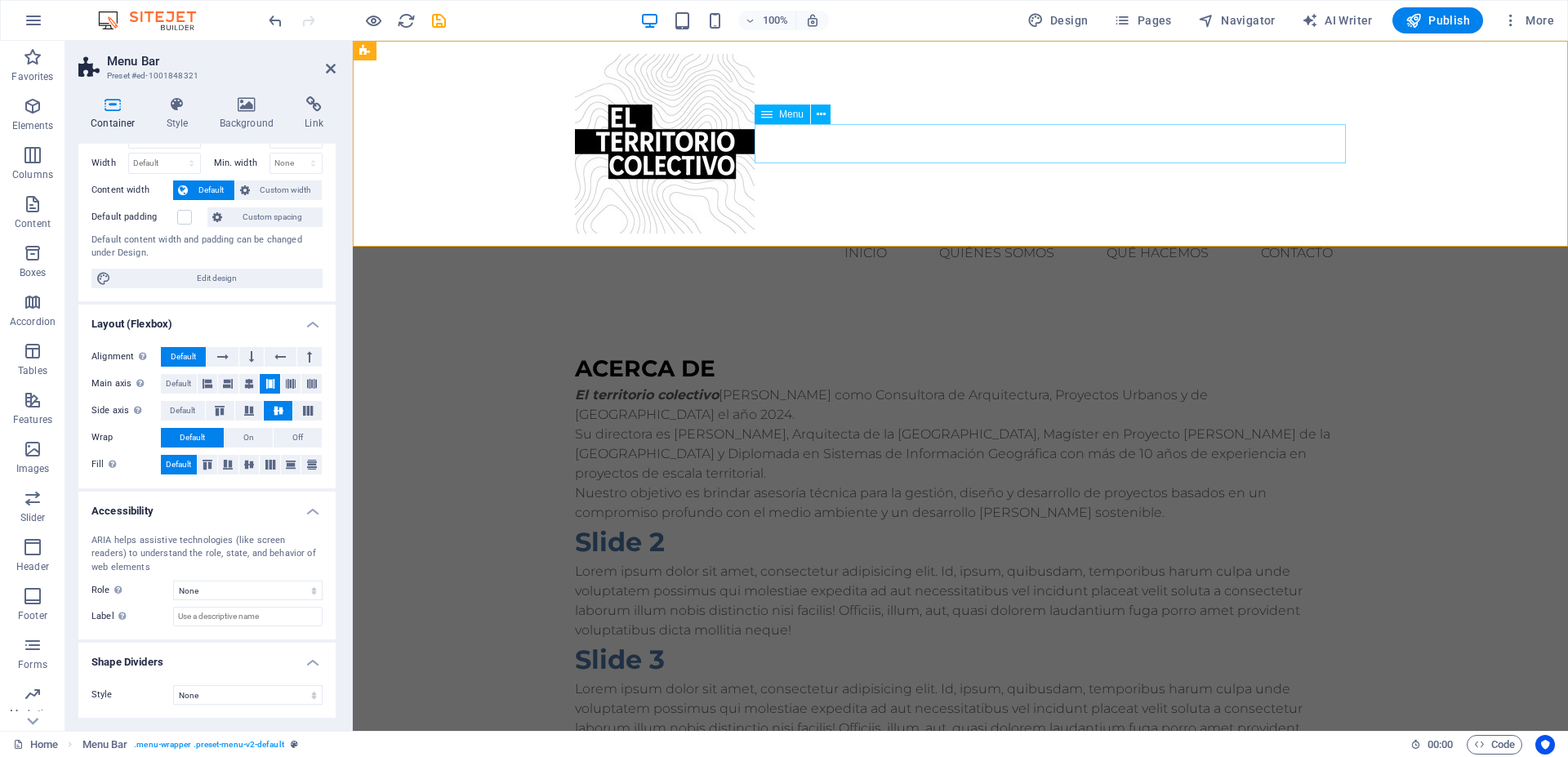
click at [968, 234] on nav "inicio quiénes somos qué hacemos Contacto" at bounding box center [961, 253] width 771 height 39
click at [987, 234] on nav "inicio quiénes somos qué hacemos Contacto" at bounding box center [961, 253] width 771 height 39
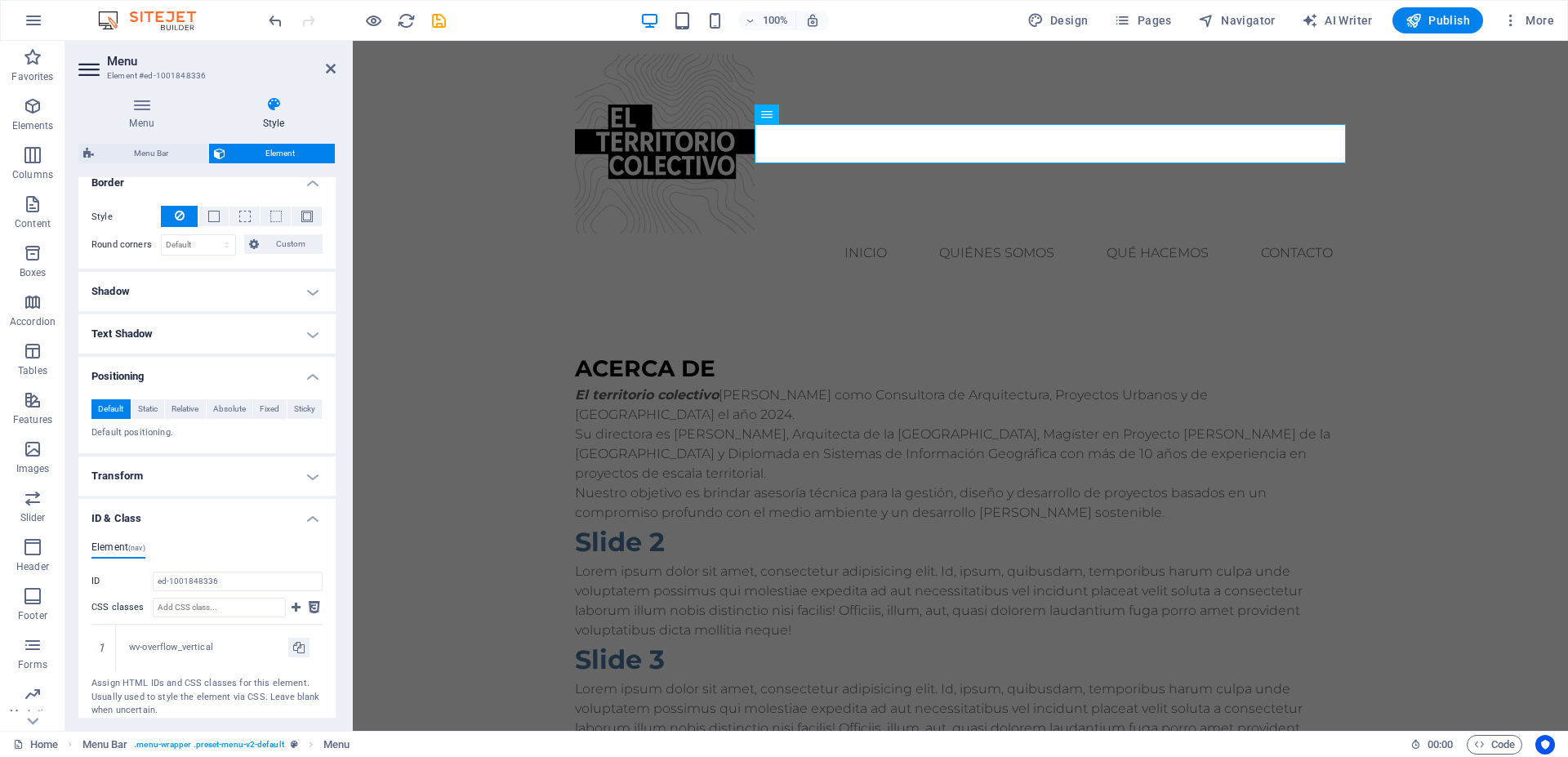
scroll to position [531, 0]
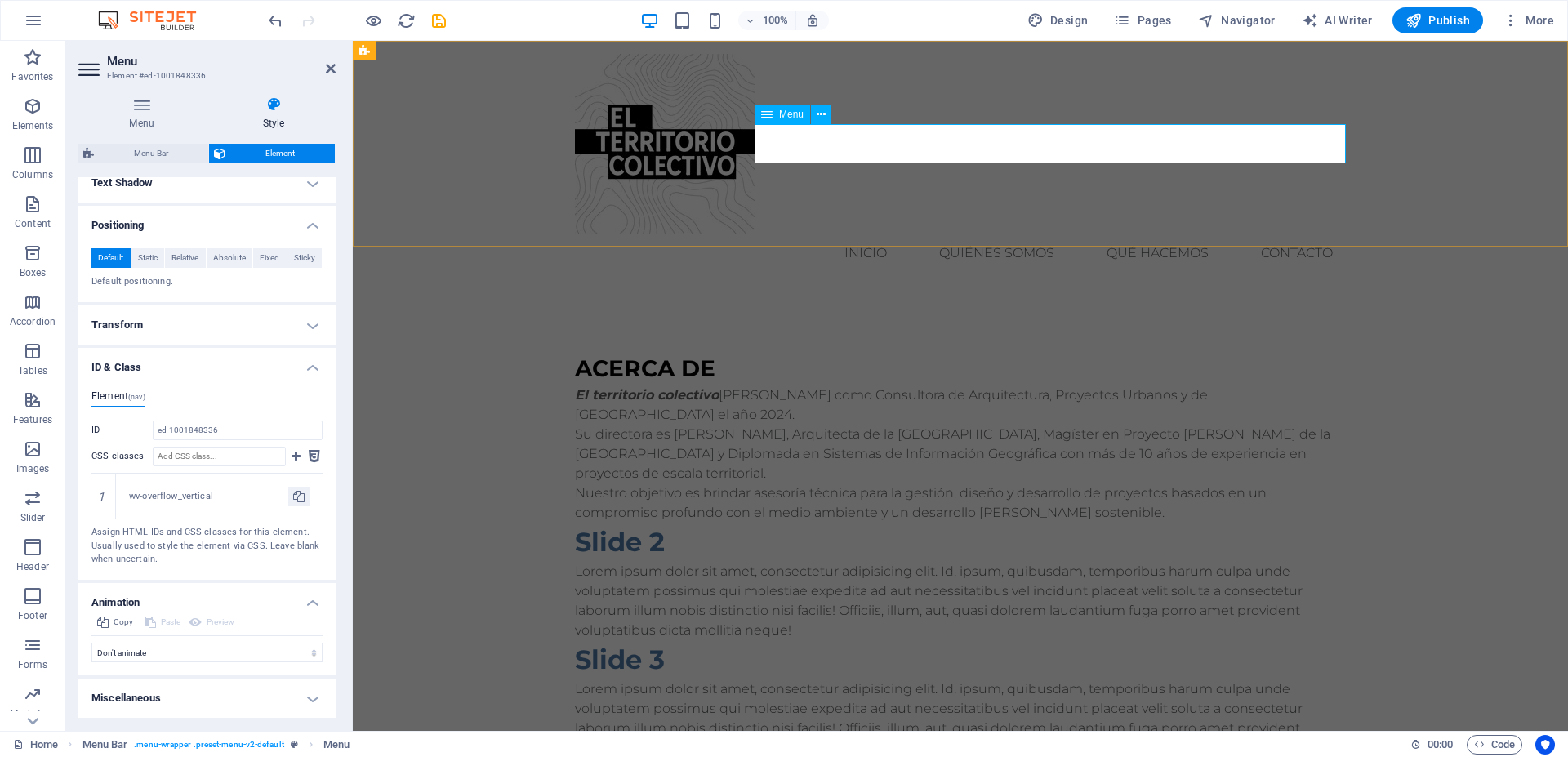
click at [1012, 234] on nav "inicio quiénes somos qué hacemos Contacto" at bounding box center [961, 253] width 771 height 39
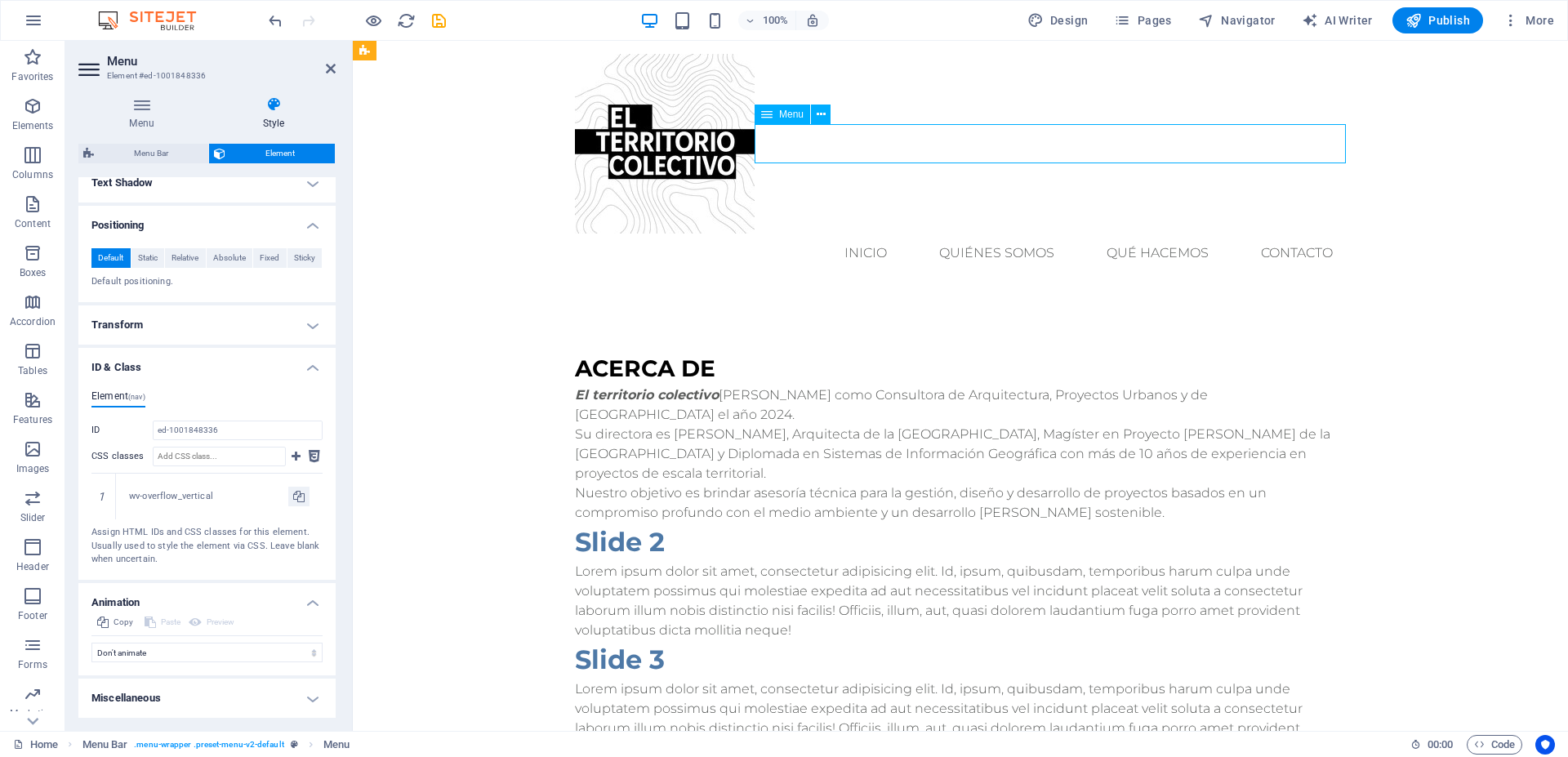
click at [1012, 234] on nav "inicio quiénes somos qué hacemos Contacto" at bounding box center [961, 253] width 771 height 39
click at [998, 234] on nav "inicio quiénes somos qué hacemos Contacto" at bounding box center [961, 253] width 771 height 39
click at [778, 117] on div "Menu" at bounding box center [782, 114] width 56 height 20
click at [824, 116] on icon at bounding box center [821, 114] width 9 height 17
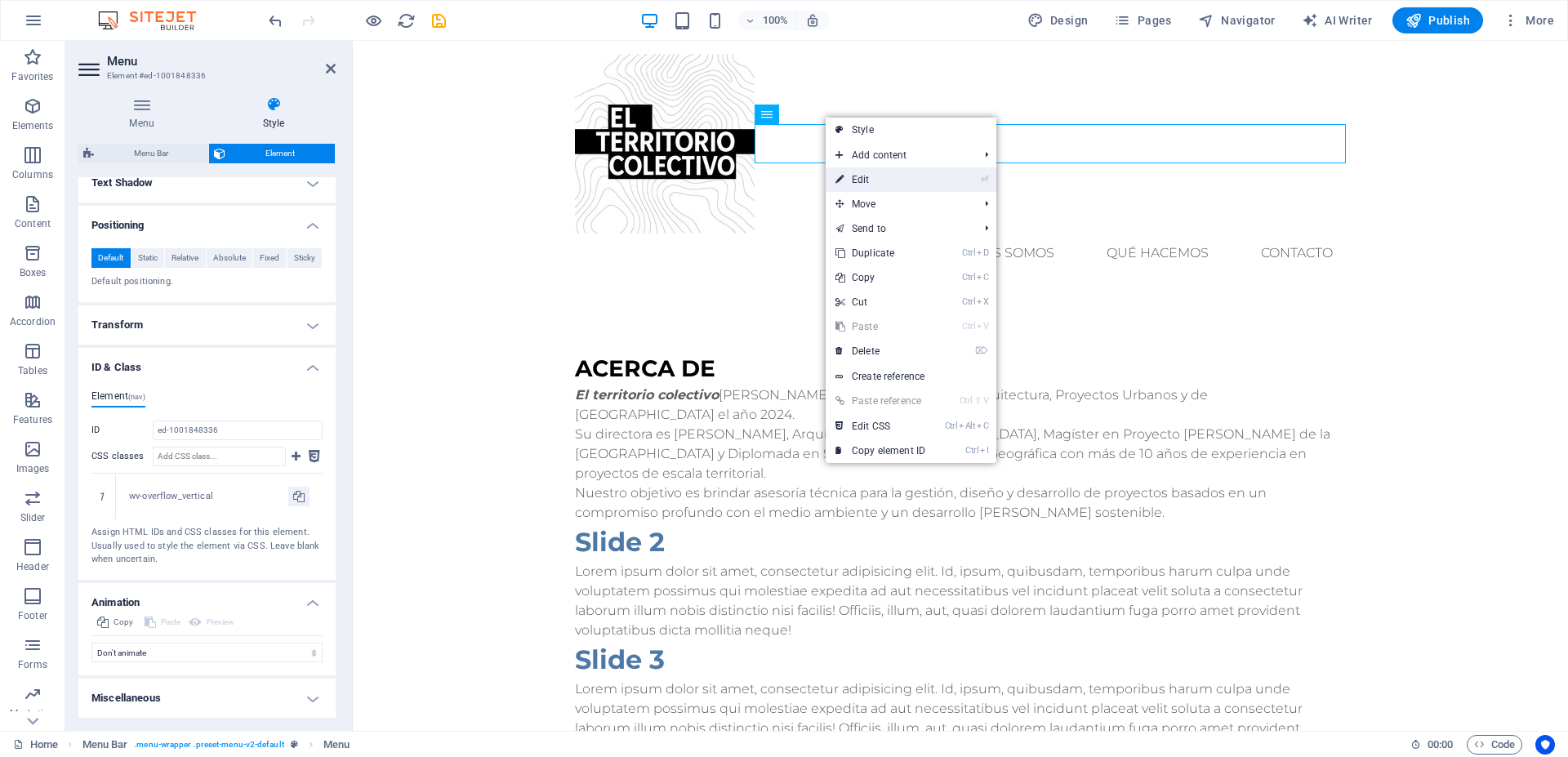
click at [899, 181] on link "⏎ Edit" at bounding box center [881, 180] width 109 height 25
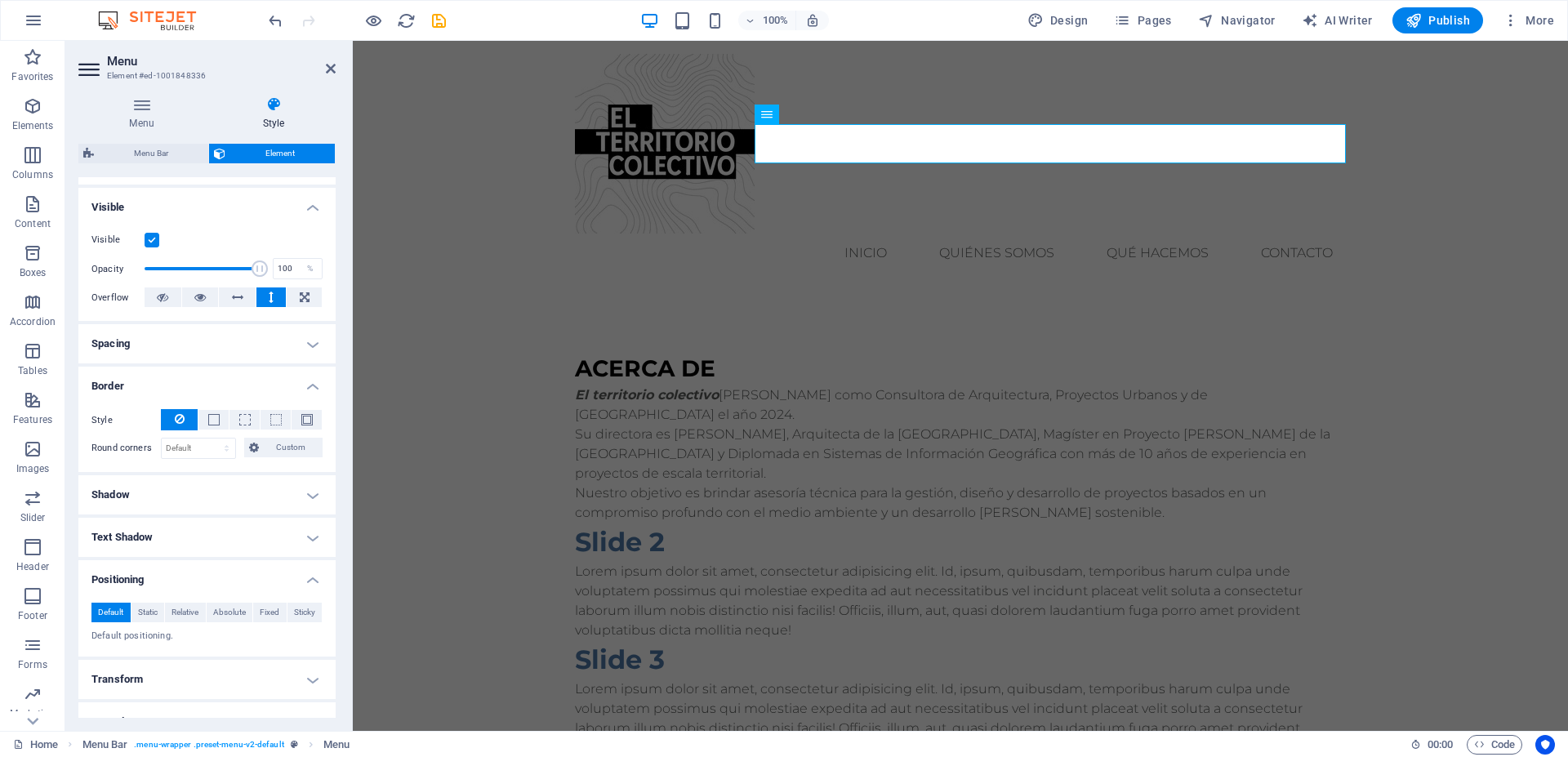
scroll to position [0, 0]
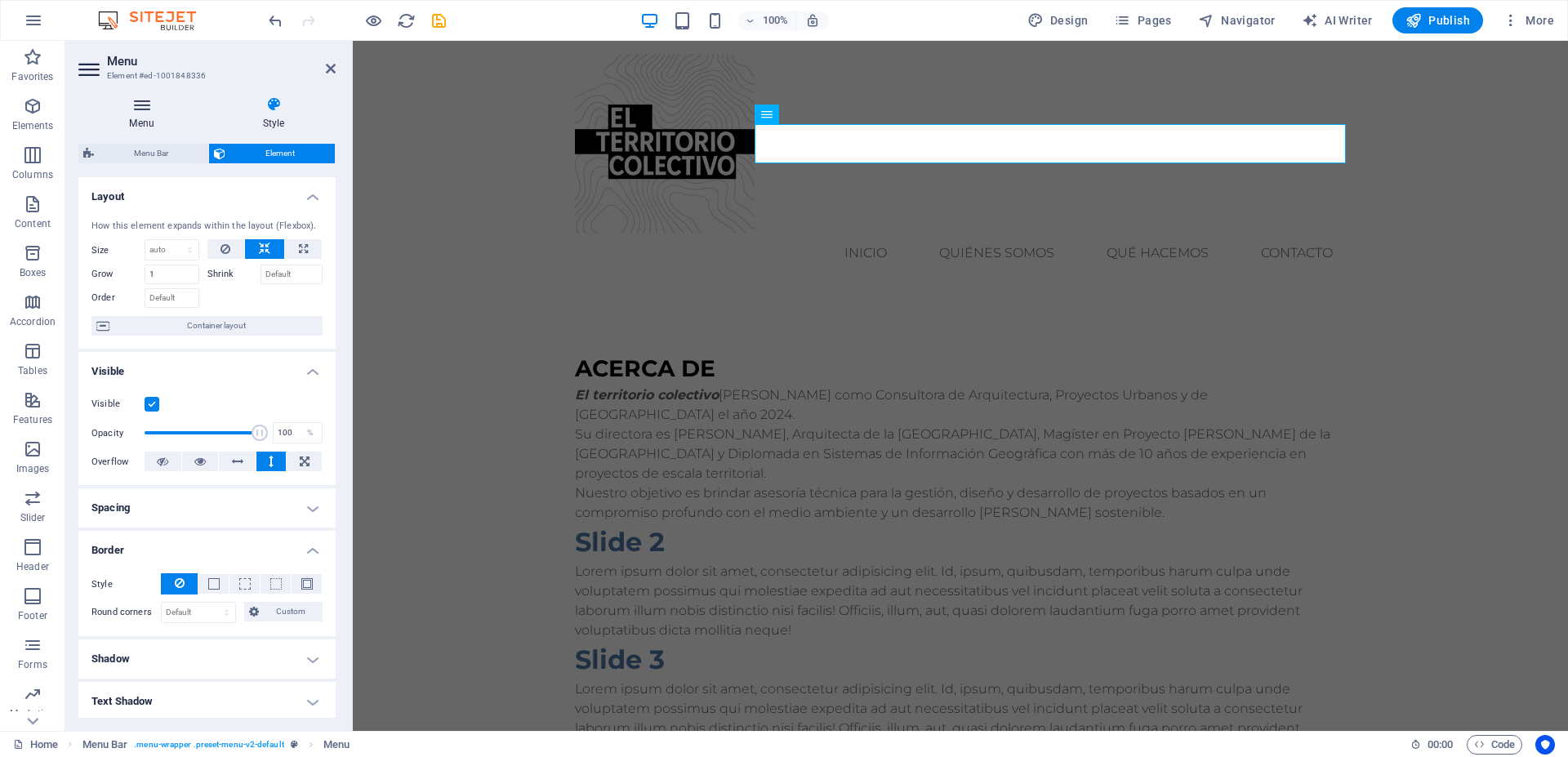
click at [142, 119] on h4 "Menu" at bounding box center [145, 113] width 133 height 34
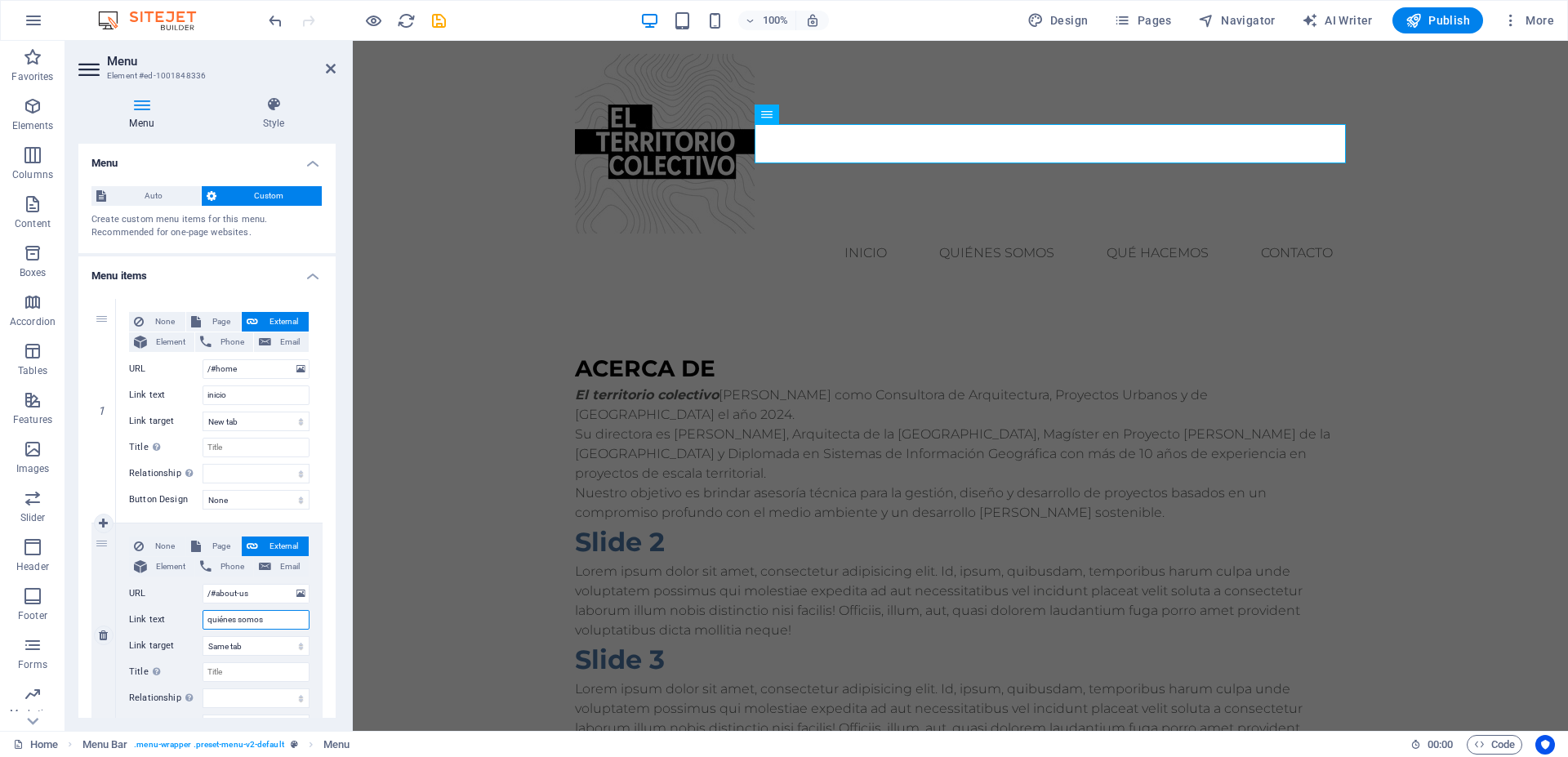
drag, startPoint x: 262, startPoint y: 620, endPoint x: 182, endPoint y: 624, distance: 80.1
click at [202, 624] on input "quiénes somos" at bounding box center [255, 620] width 107 height 20
type input "ACER"
select select
type input "ACERC"
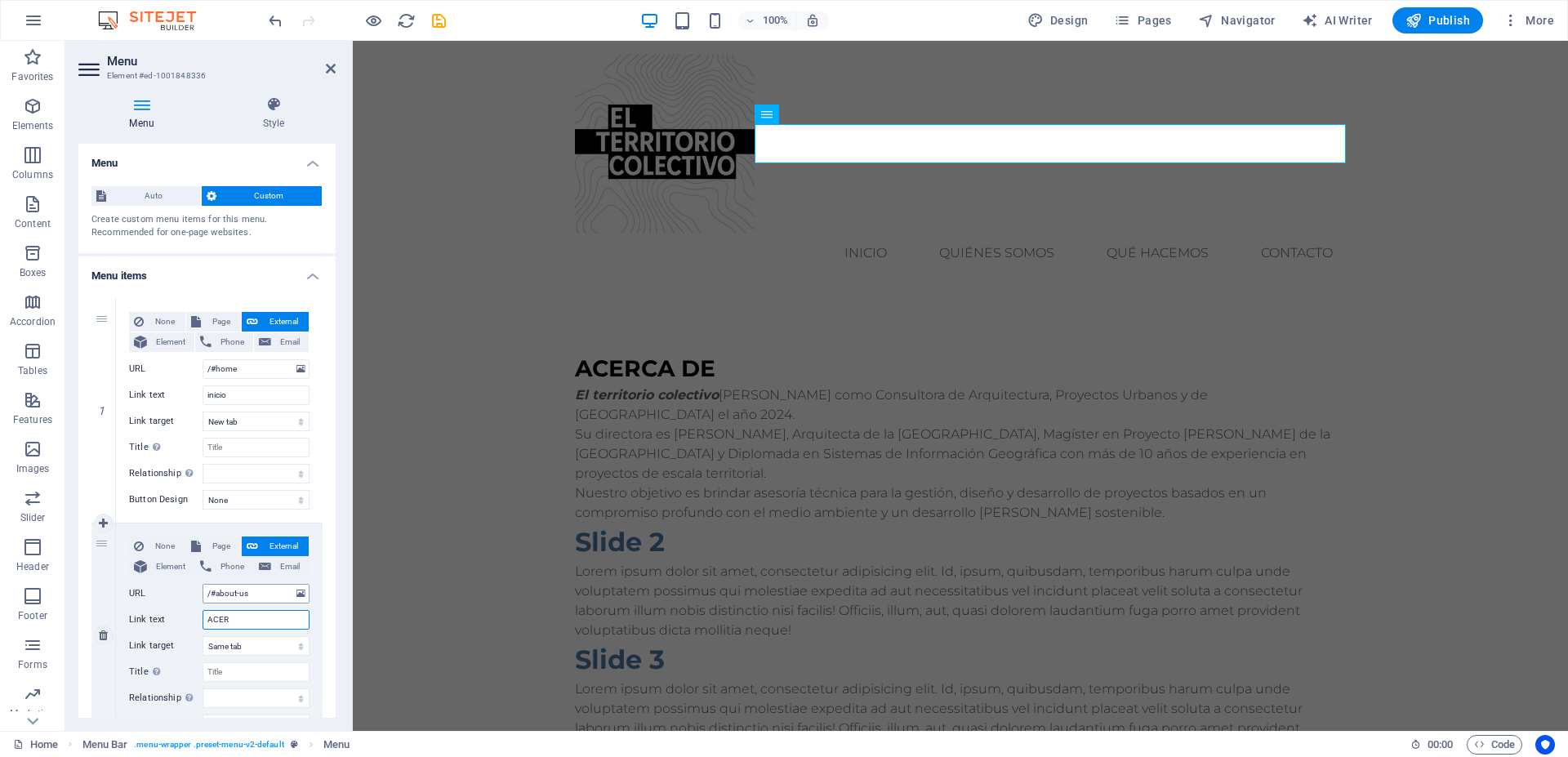
select select
type input "ACERCA DE"
select select
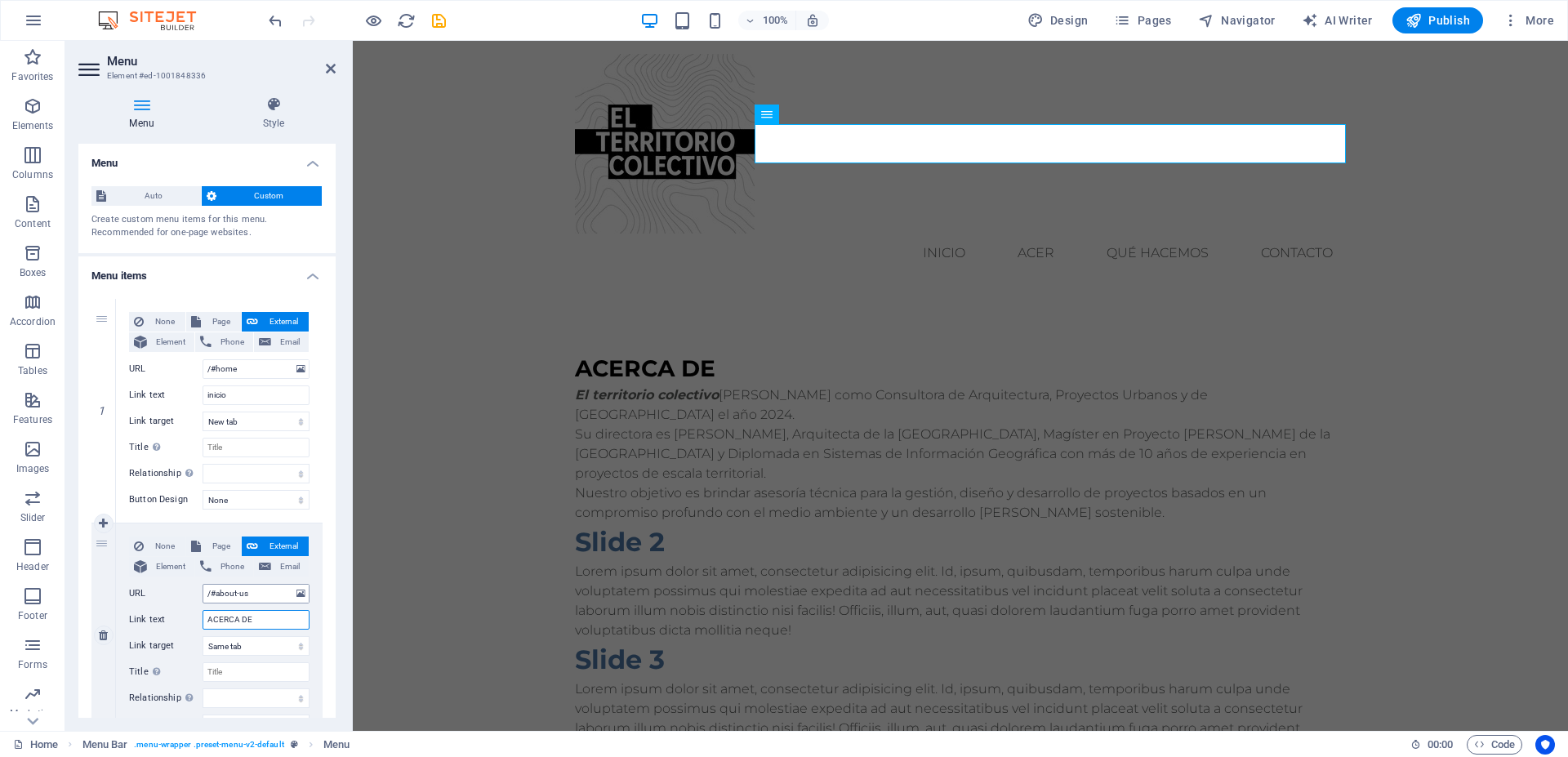
select select
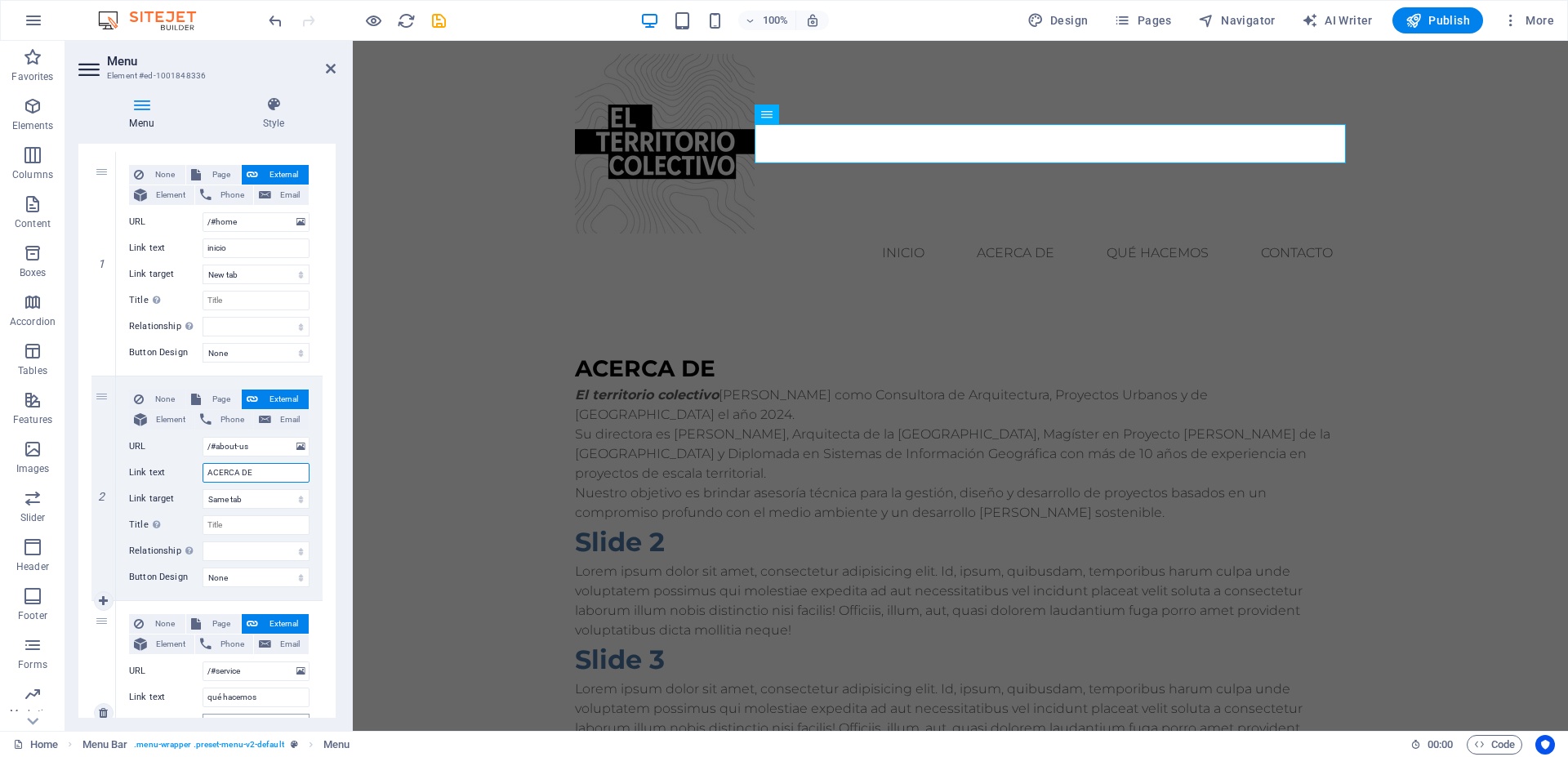
scroll to position [294, 0]
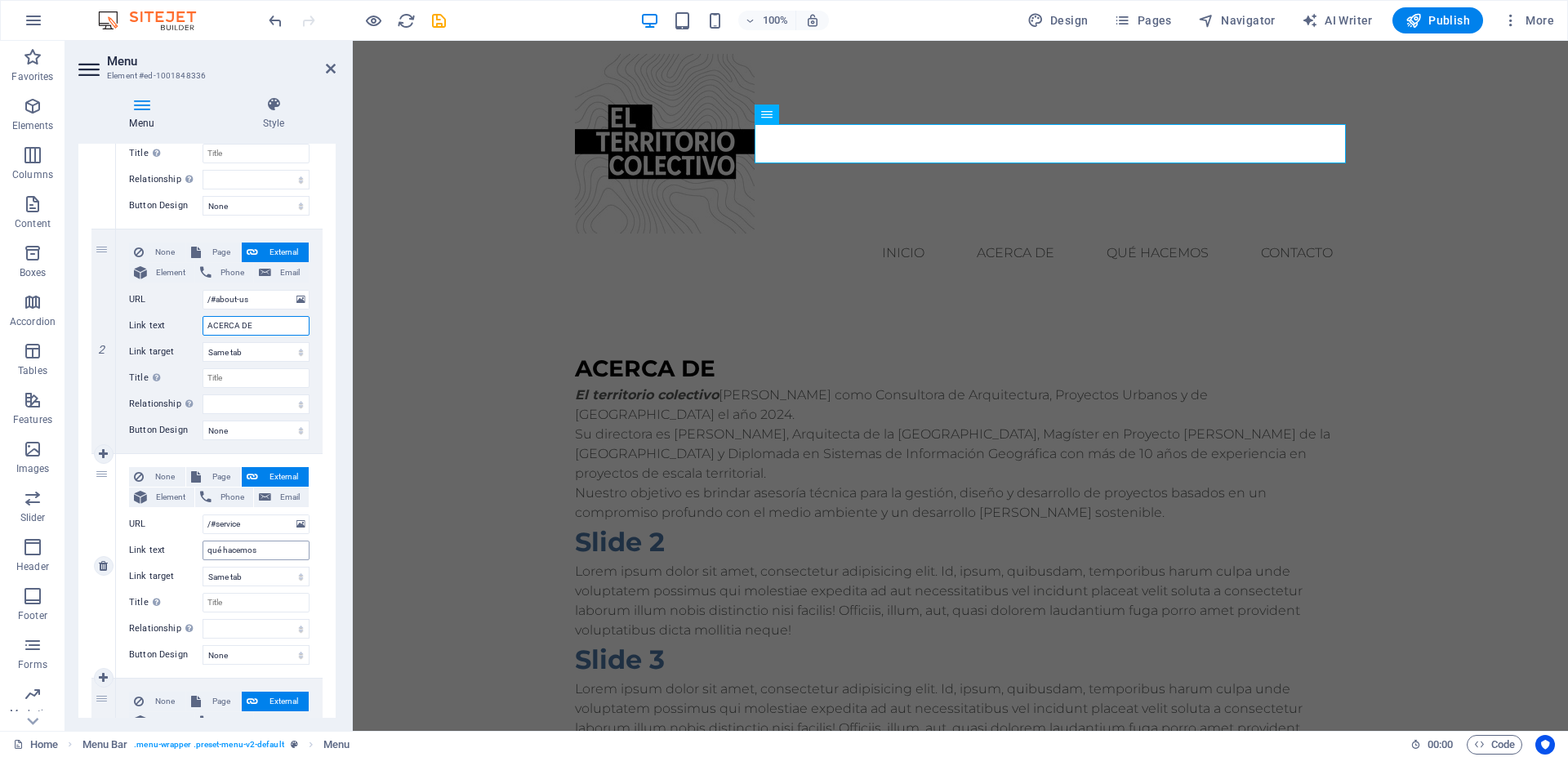
type input "ACERCA DE"
drag, startPoint x: 279, startPoint y: 552, endPoint x: 140, endPoint y: 551, distance: 139.0
click at [202, 551] on input "qué hacemos" at bounding box center [255, 551] width 107 height 20
type input "PRO"
select select
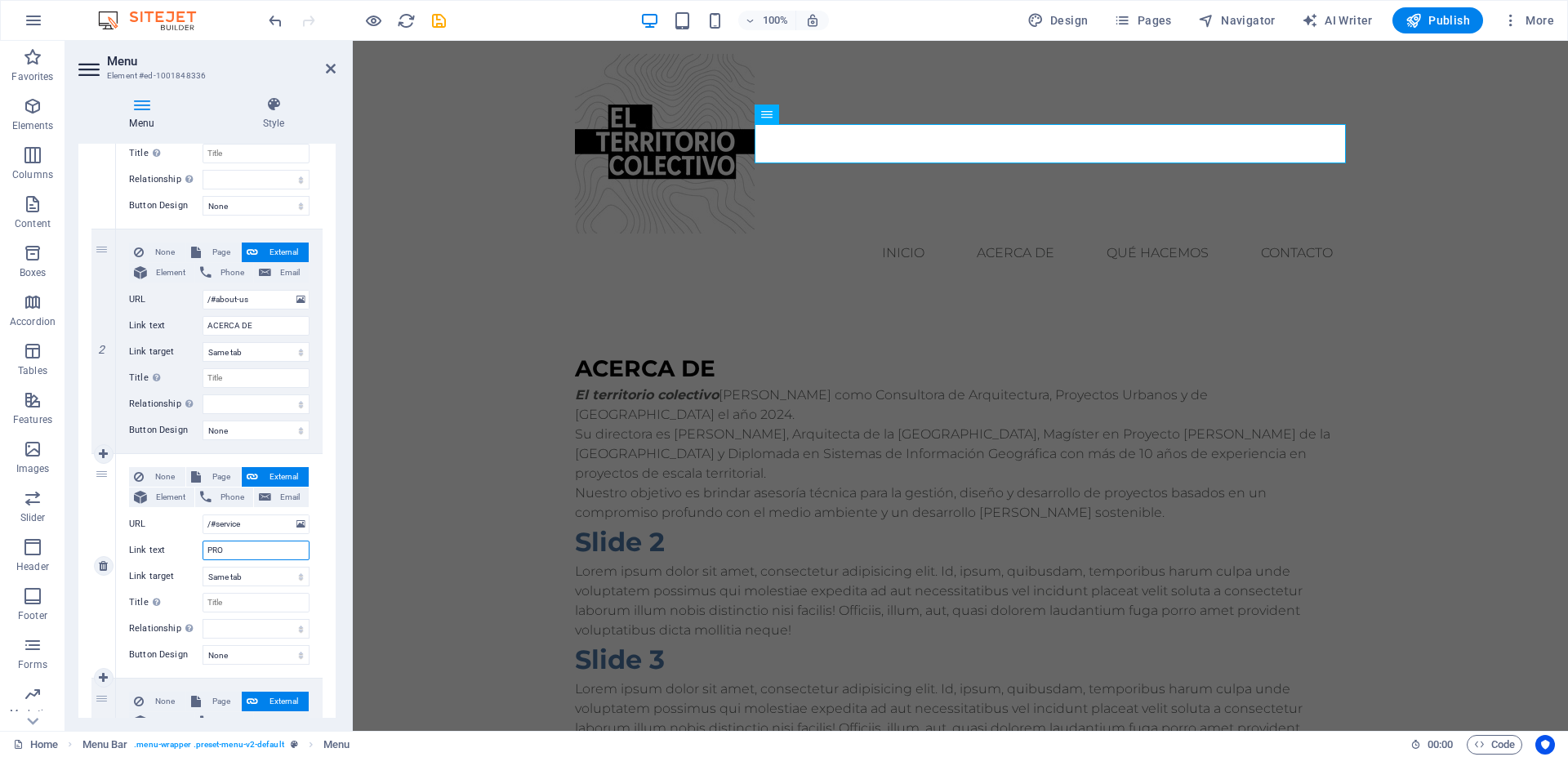
select select
type input "PROYECTOS"
select select
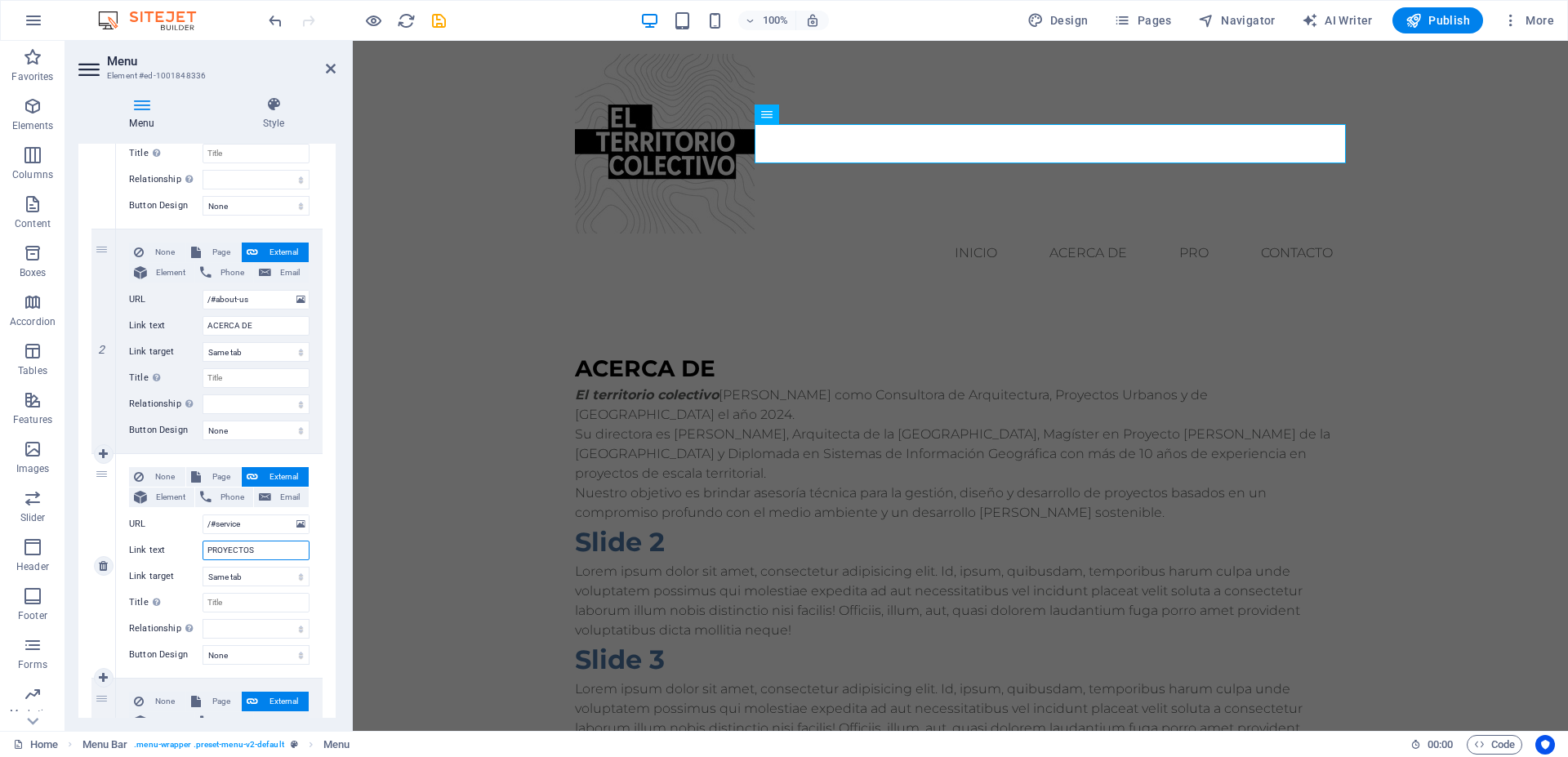
select select
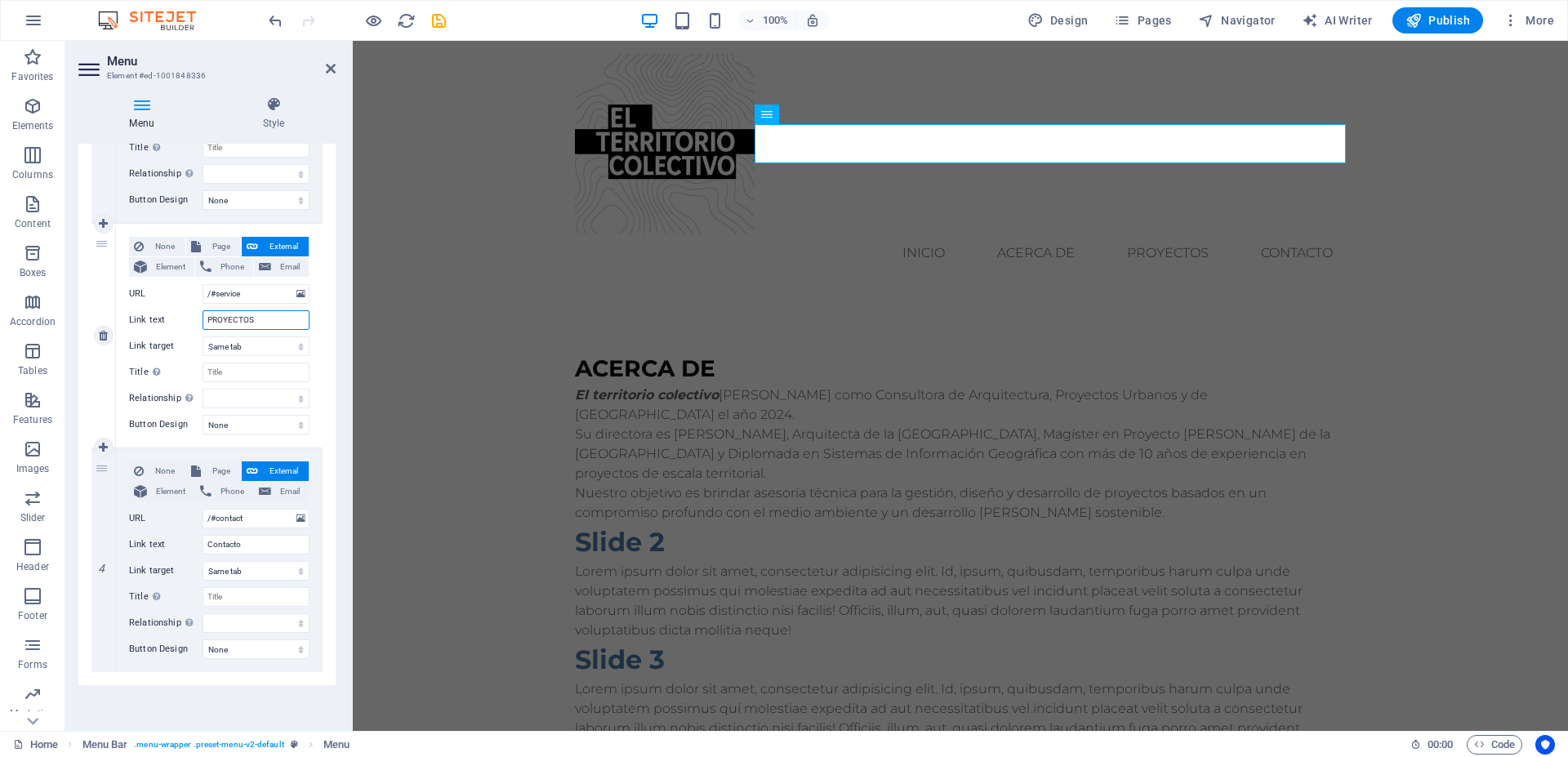
drag, startPoint x: 260, startPoint y: 322, endPoint x: 211, endPoint y: 326, distance: 49.2
click at [211, 326] on input "PROYECTOS" at bounding box center [255, 320] width 107 height 20
type input "PPORT"
select select
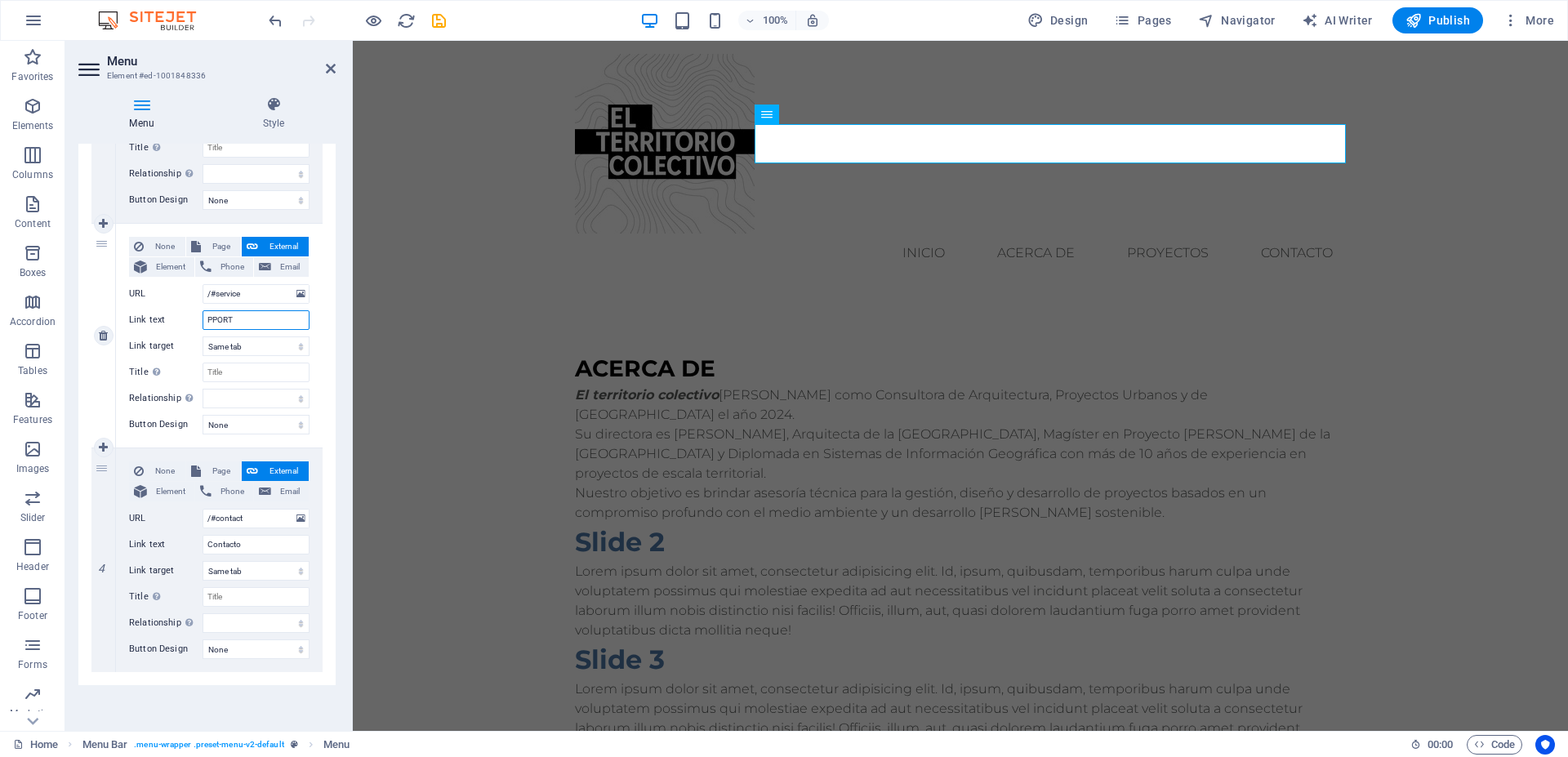
select select
type input "P"
select select
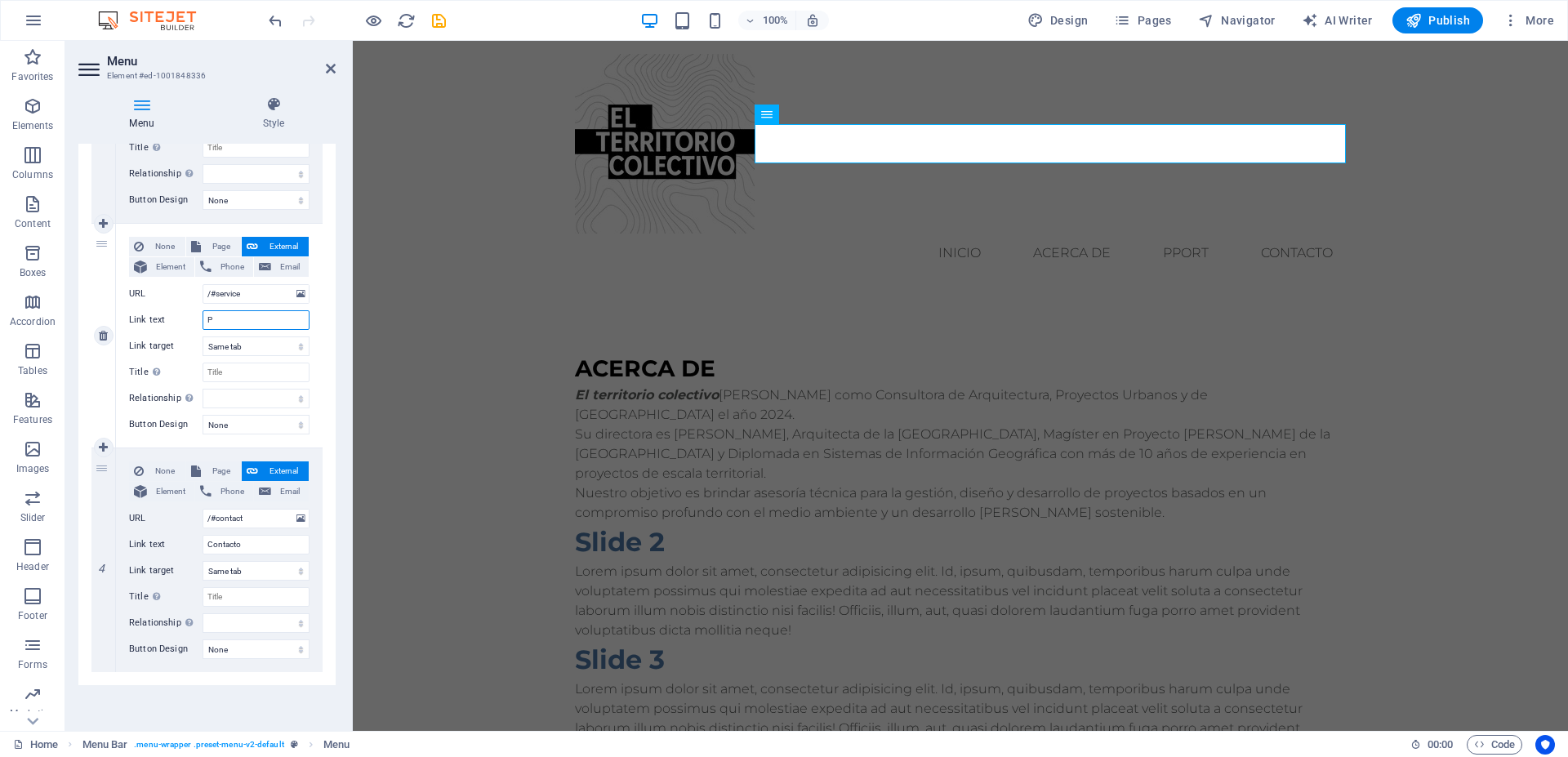
select select
type input "PORTA"
select select
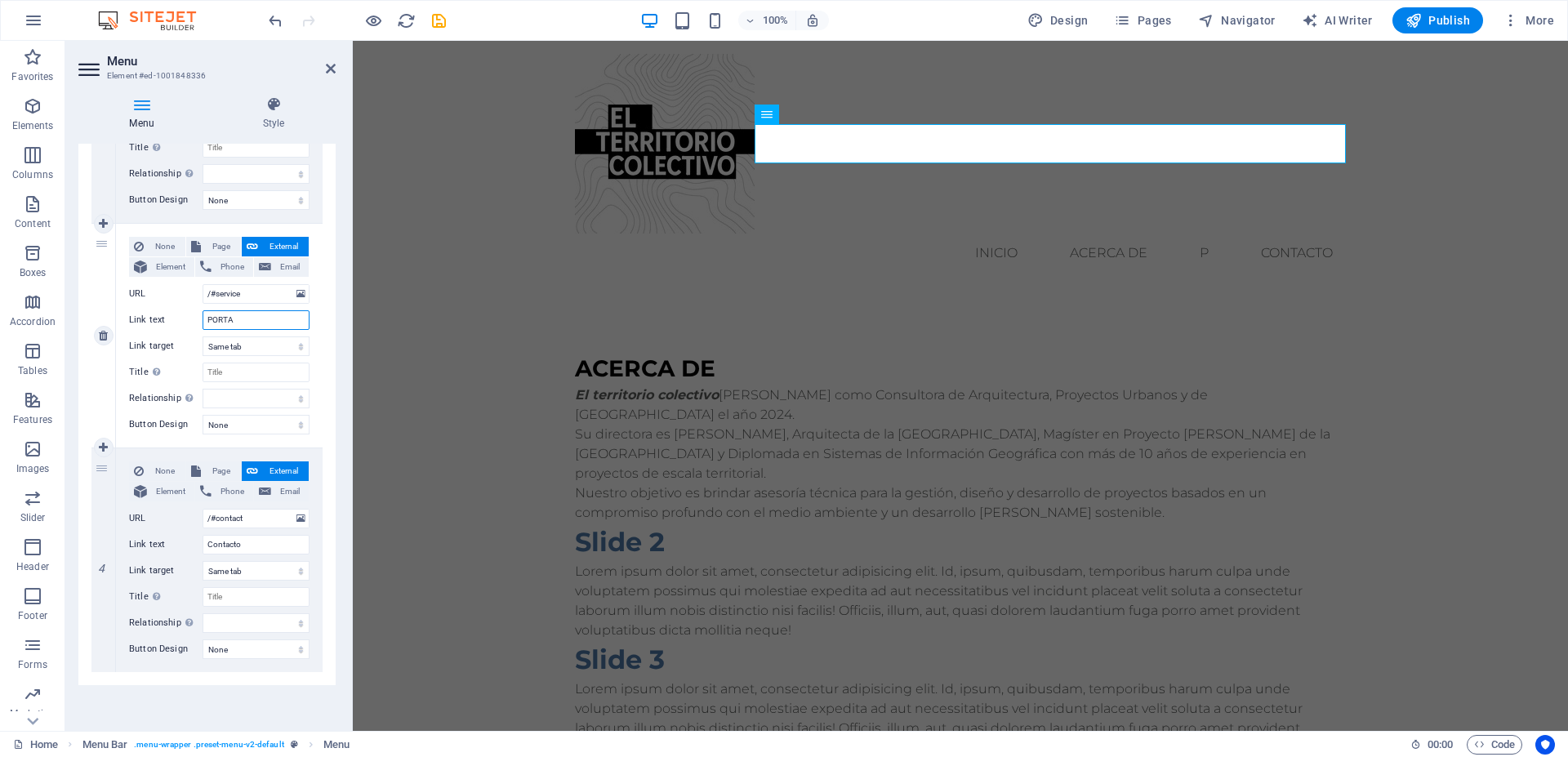
type input "PORTAF"
select select
type input "PORTAFOLIO"
select select
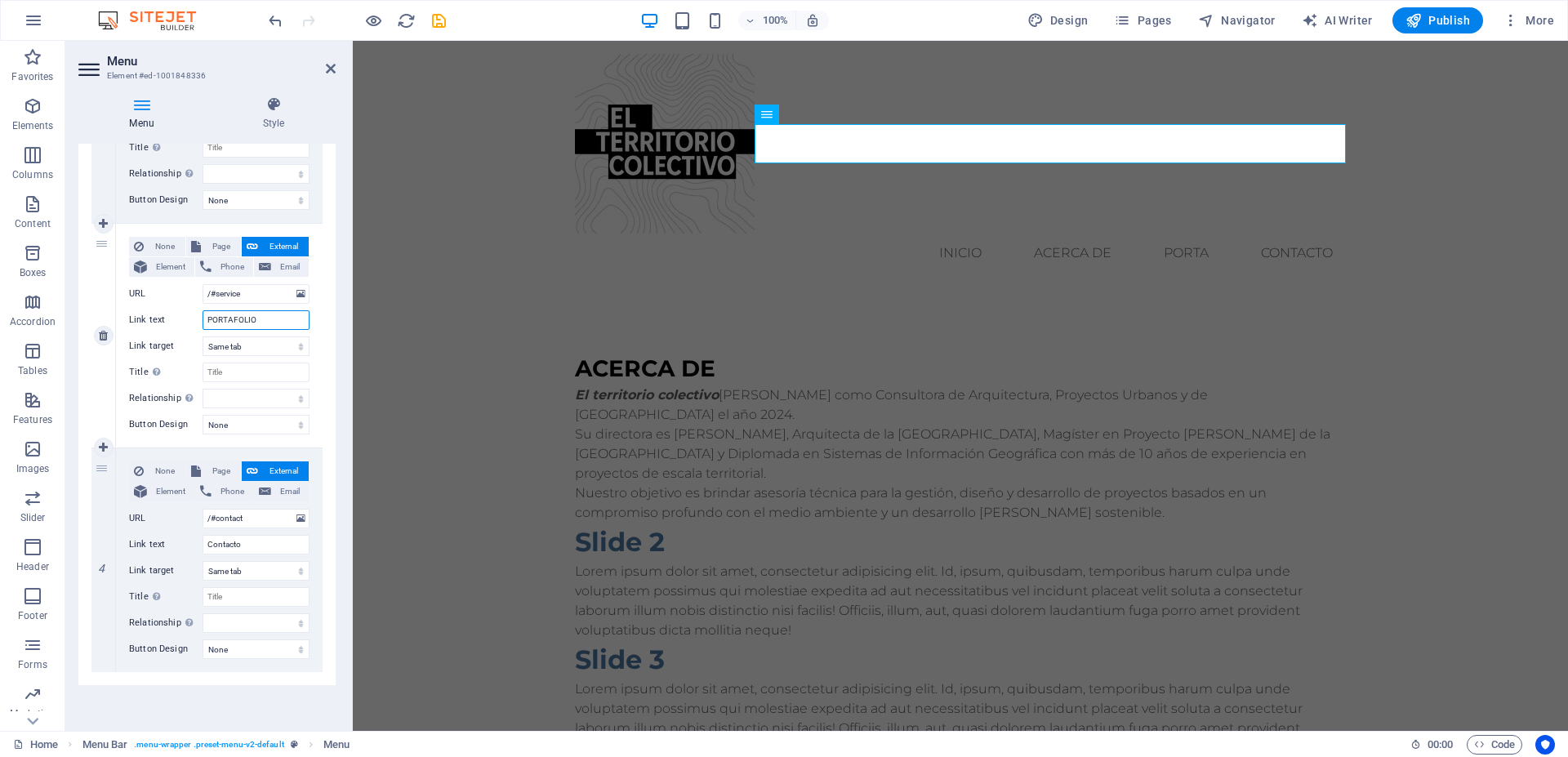
select select
type input "PORTAFOLIO"
click at [507, 337] on div "ACERCA DE El territorio colectivo nace como Consultora de Arquitectura, Proyect…" at bounding box center [961, 555] width 1216 height 537
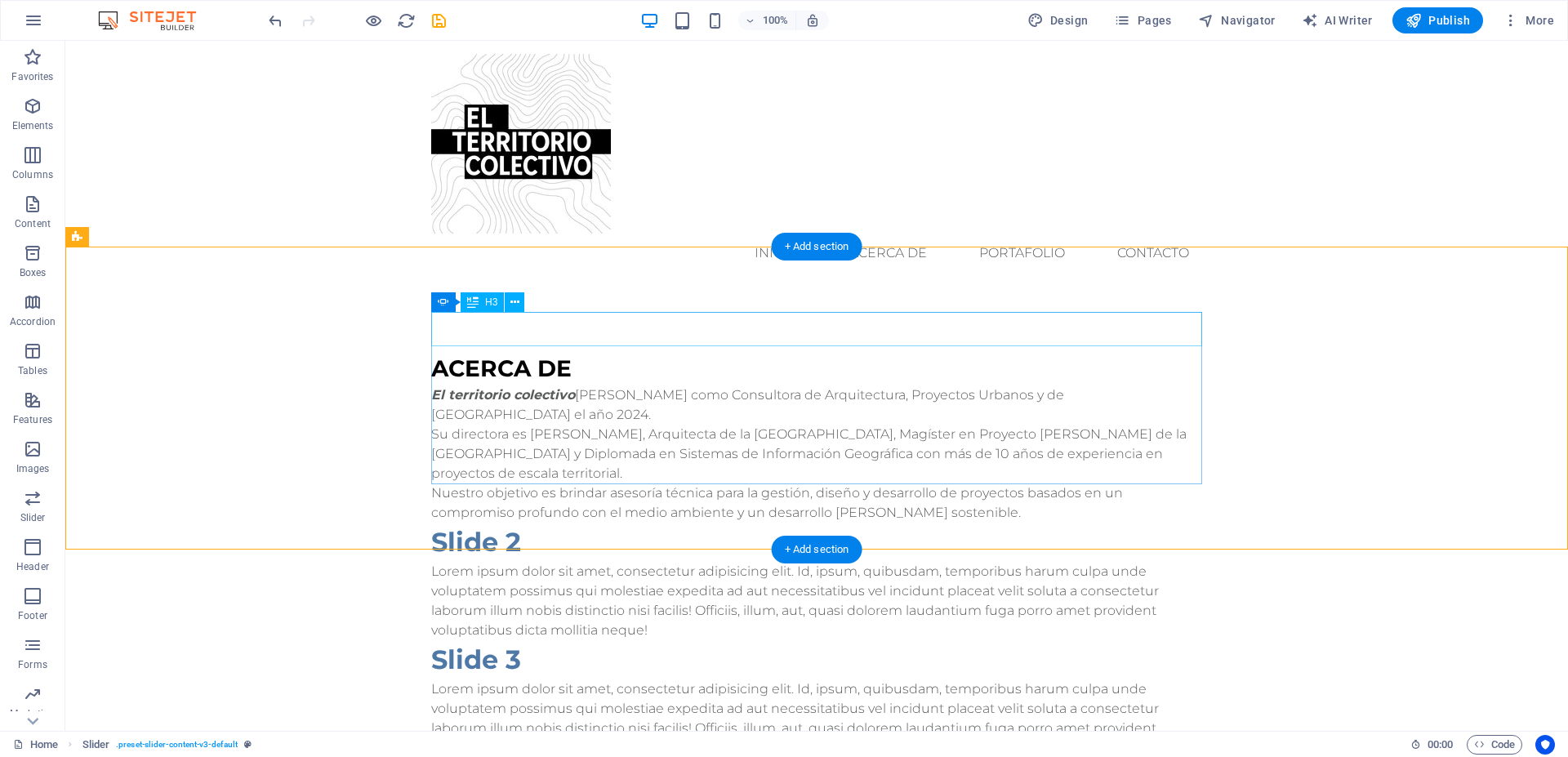
click at [532, 352] on div "ACERCA DE" at bounding box center [817, 368] width 771 height 34
click at [483, 294] on div "H3" at bounding box center [483, 303] width 43 height 20
click at [483, 306] on div "H3" at bounding box center [483, 303] width 43 height 20
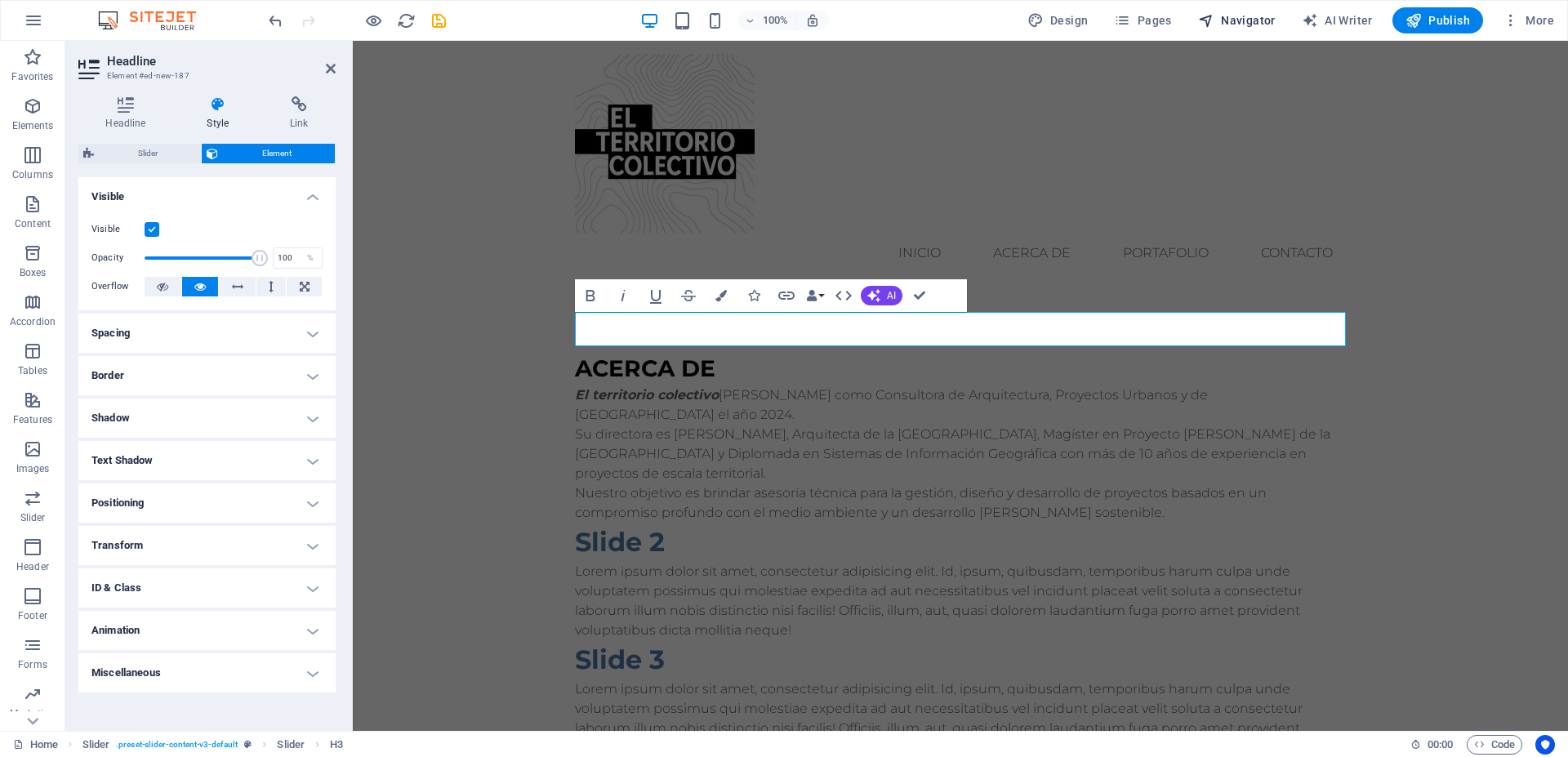
click at [1222, 23] on span "Navigator" at bounding box center [1237, 21] width 78 height 17
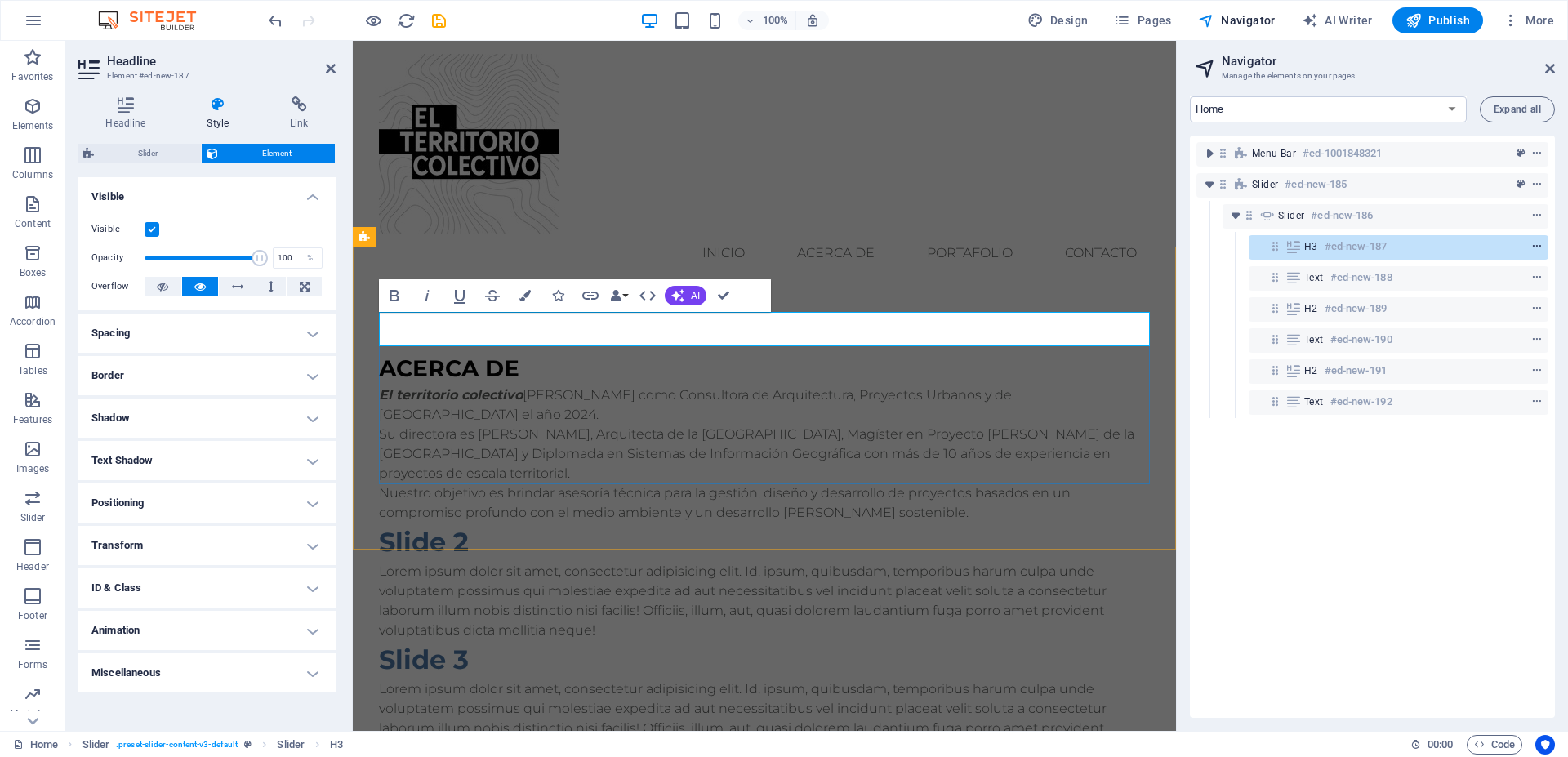
click at [1532, 247] on icon "context-menu" at bounding box center [1537, 247] width 12 height 12
click at [1148, 14] on span "Pages" at bounding box center [1143, 21] width 57 height 17
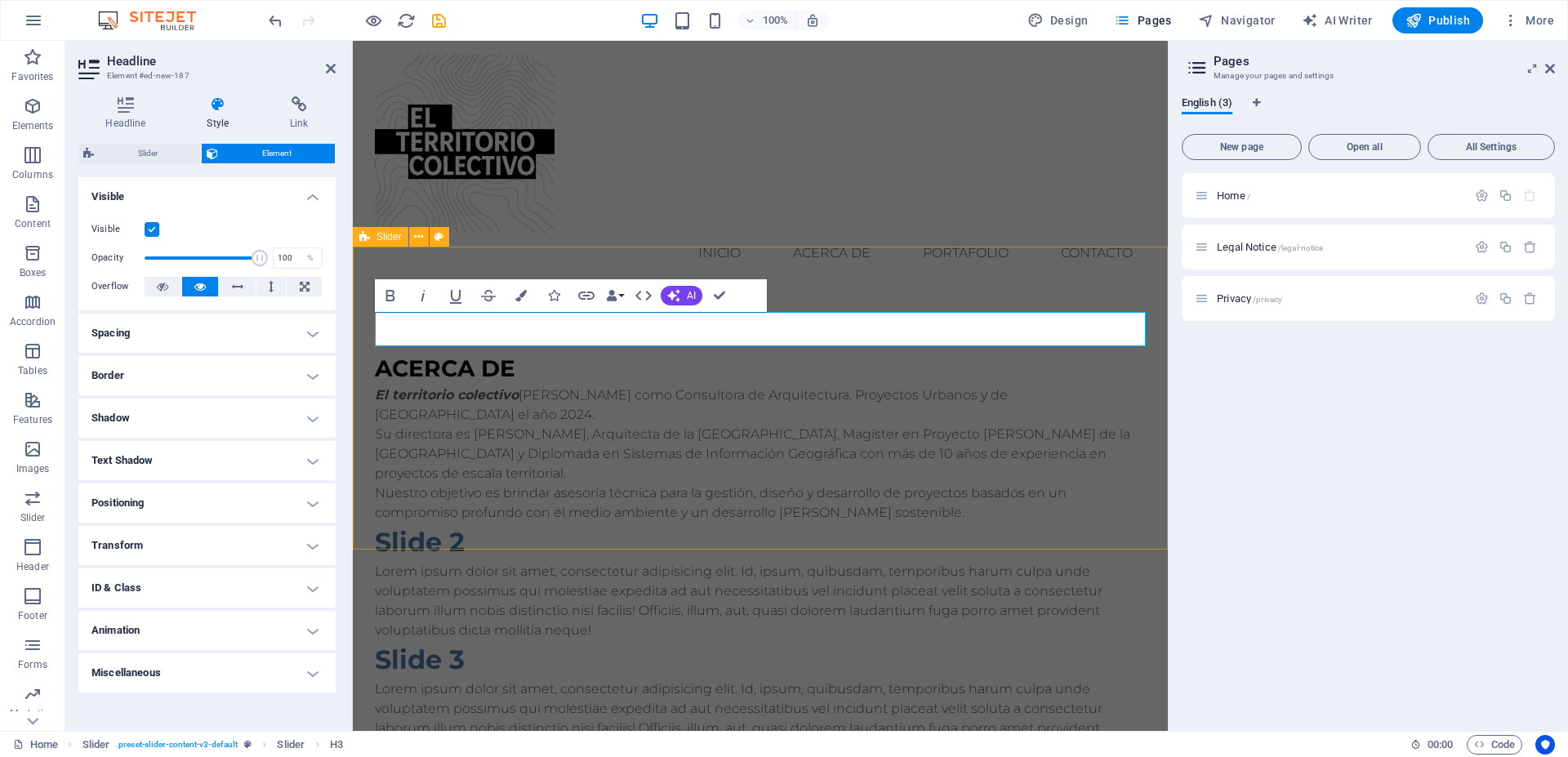
click at [569, 547] on div "ACERCA DE El territorio colectivo nace como Consultora de Arquitectura, Proyect…" at bounding box center [760, 555] width 815 height 537
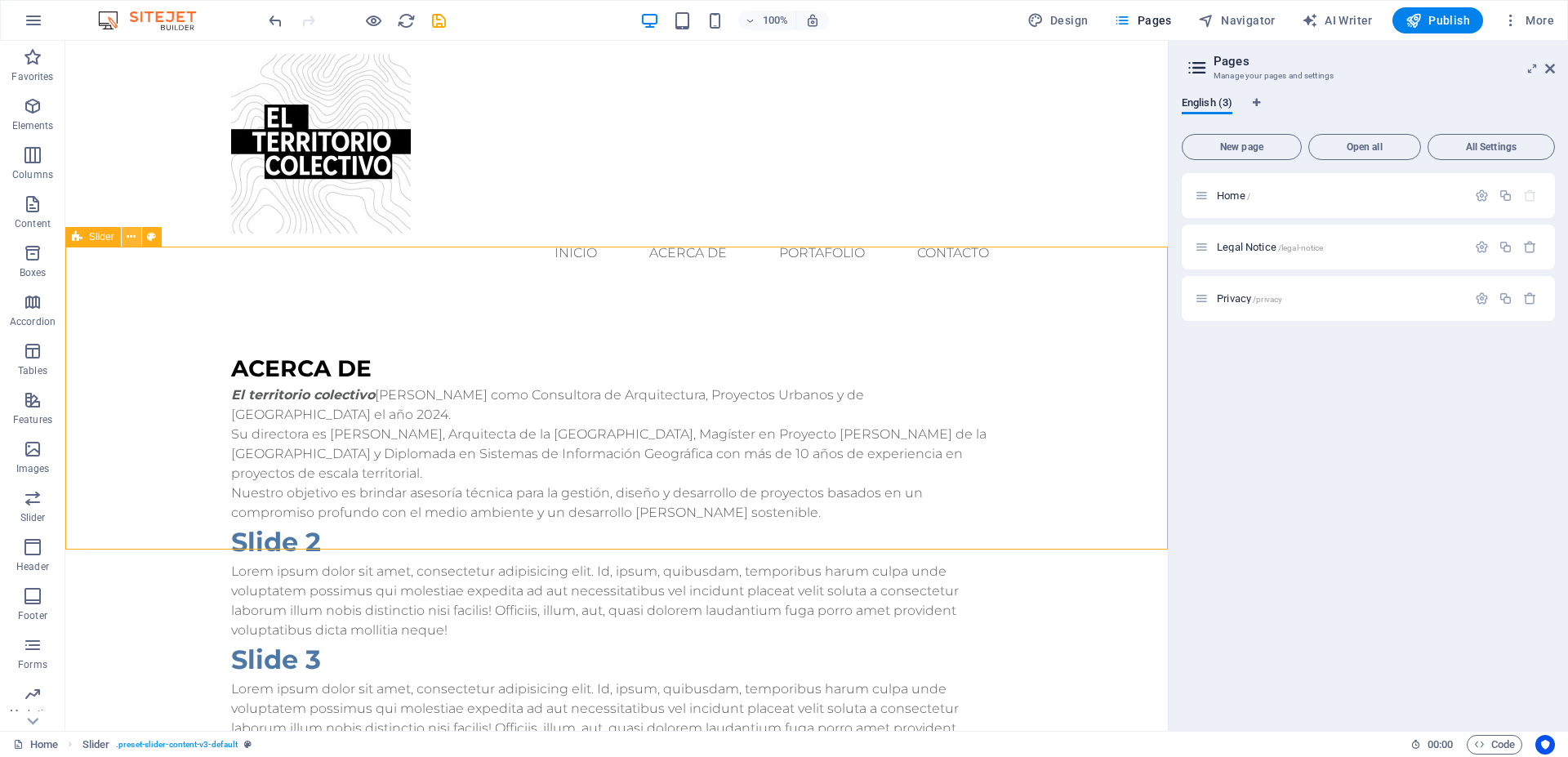
click at [137, 241] on button at bounding box center [132, 237] width 20 height 20
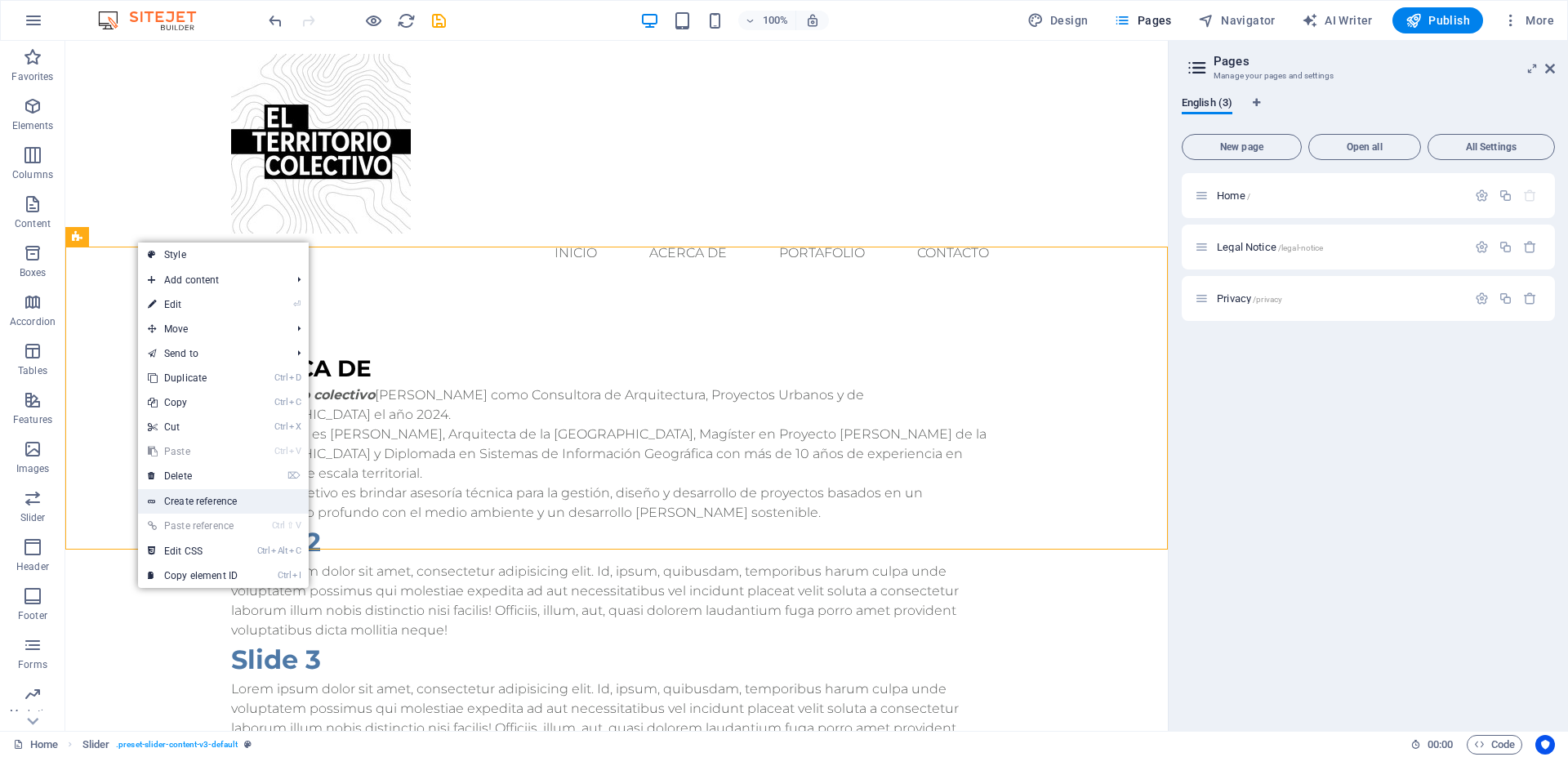
click at [191, 503] on link "Create reference" at bounding box center [223, 502] width 171 height 25
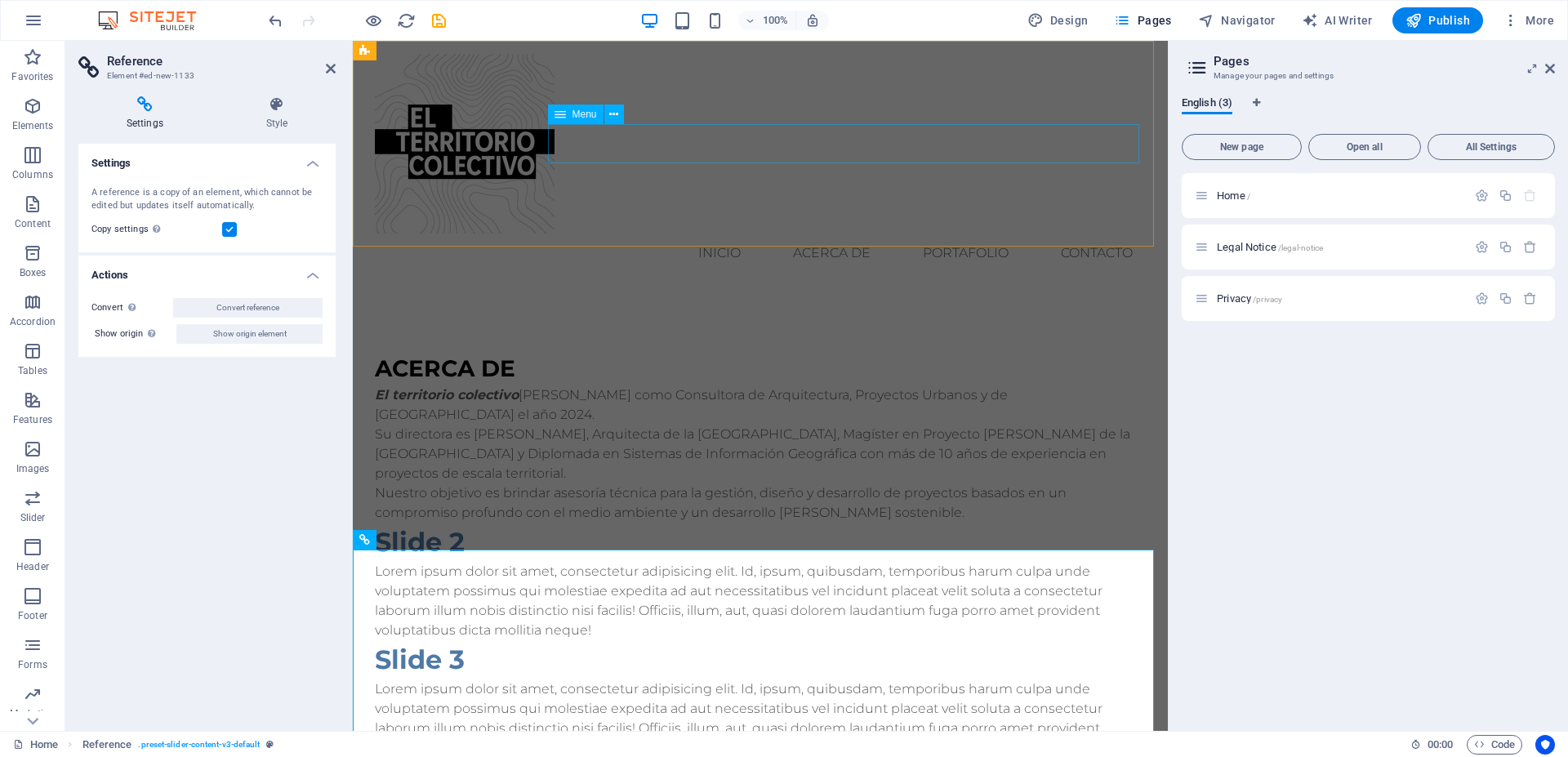
click at [832, 234] on nav "inicio ACERCA DE PORTAFOLIO Contacto" at bounding box center [760, 253] width 771 height 39
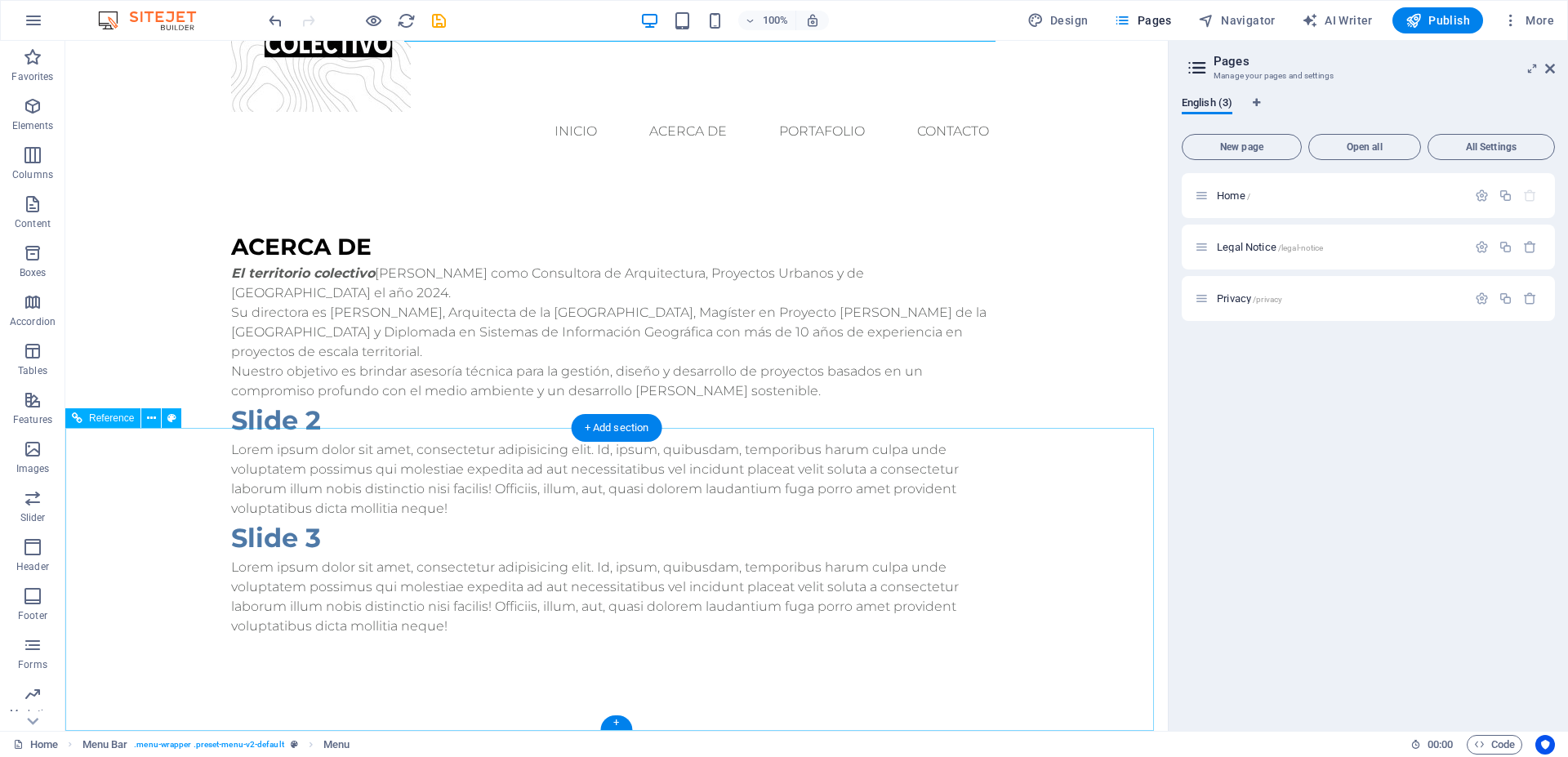
scroll to position [0, 0]
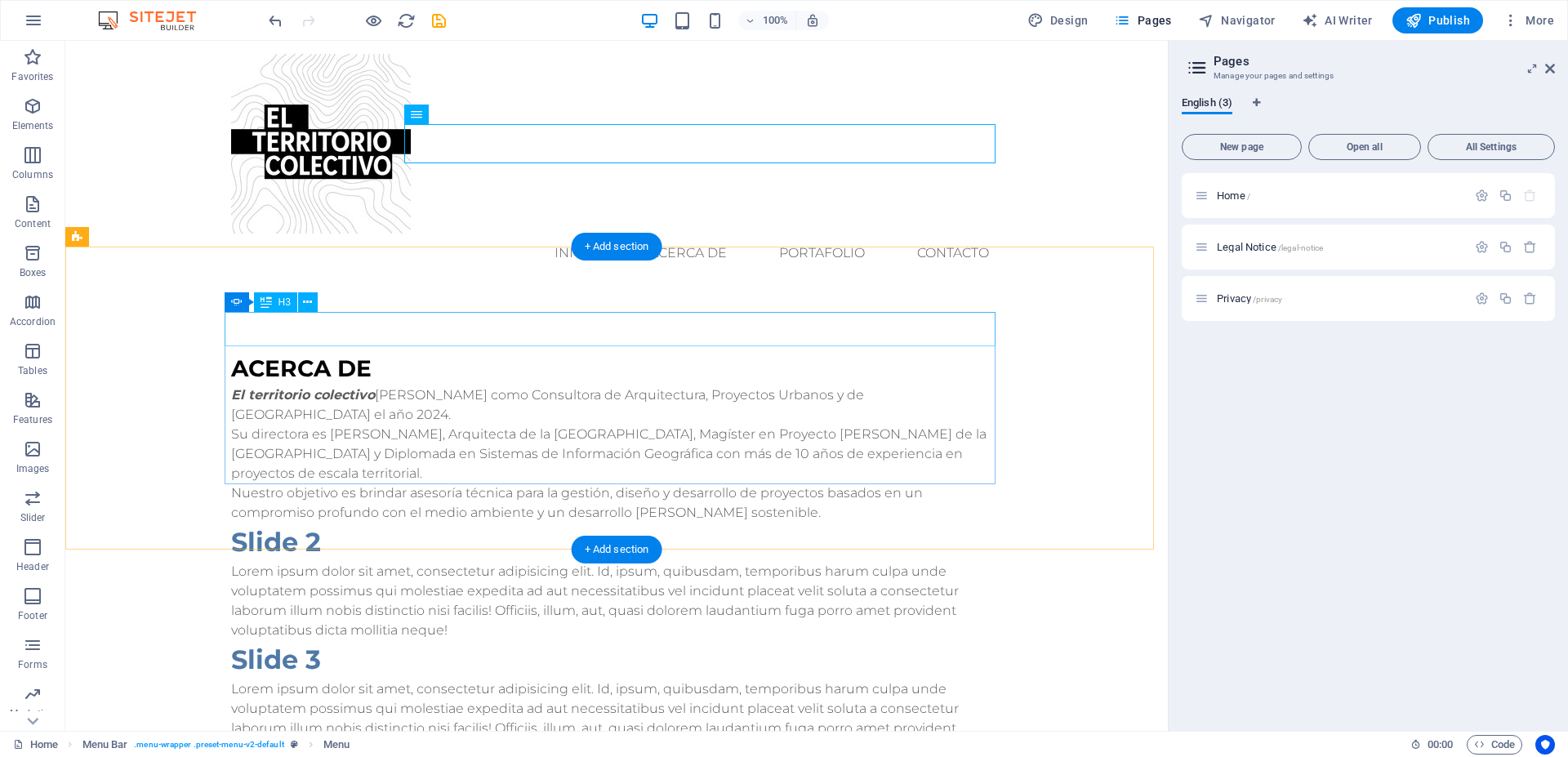
click at [338, 352] on div "ACERCA DE" at bounding box center [617, 368] width 771 height 34
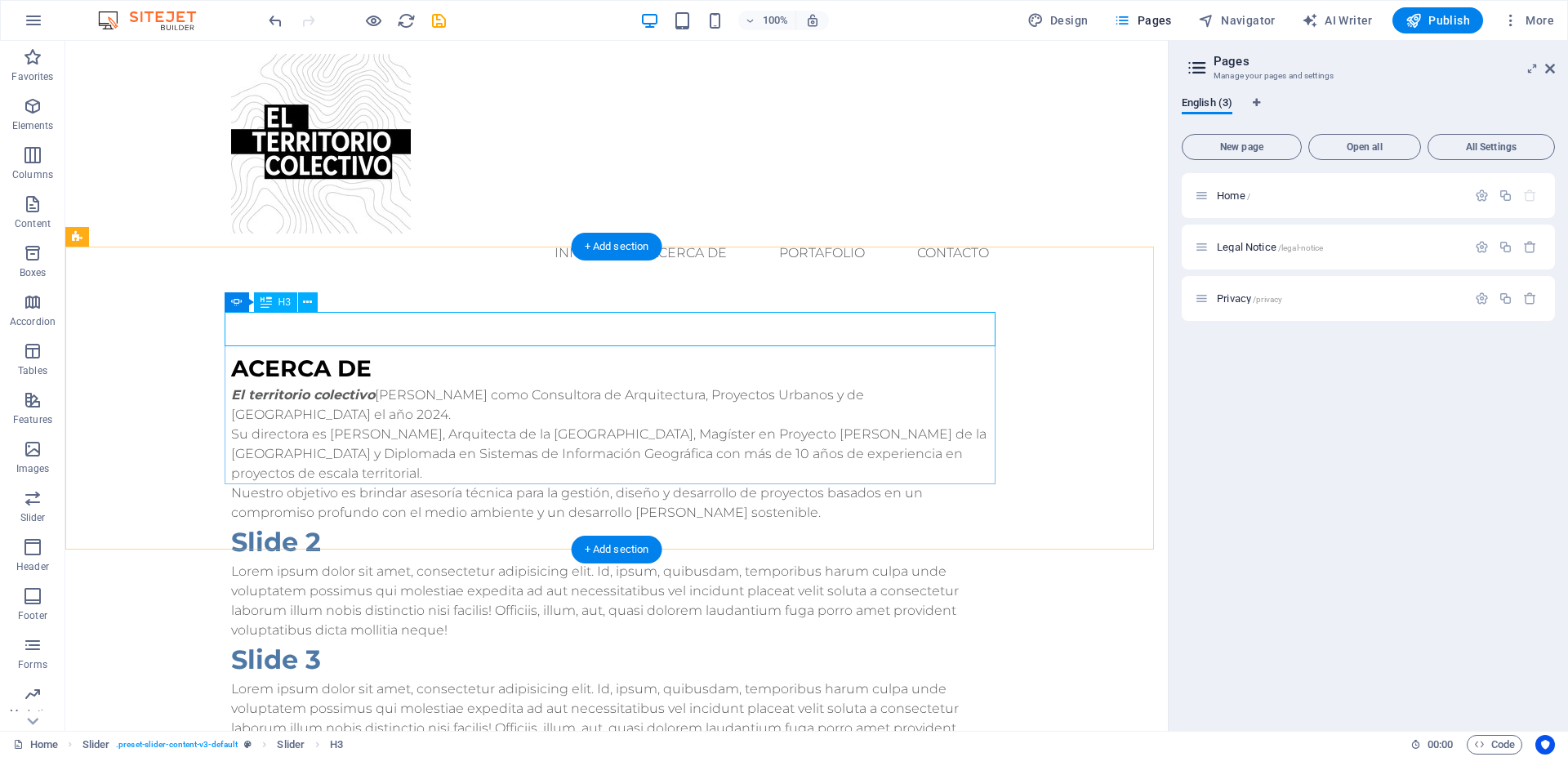
click at [352, 352] on div "ACERCA DE" at bounding box center [617, 368] width 771 height 34
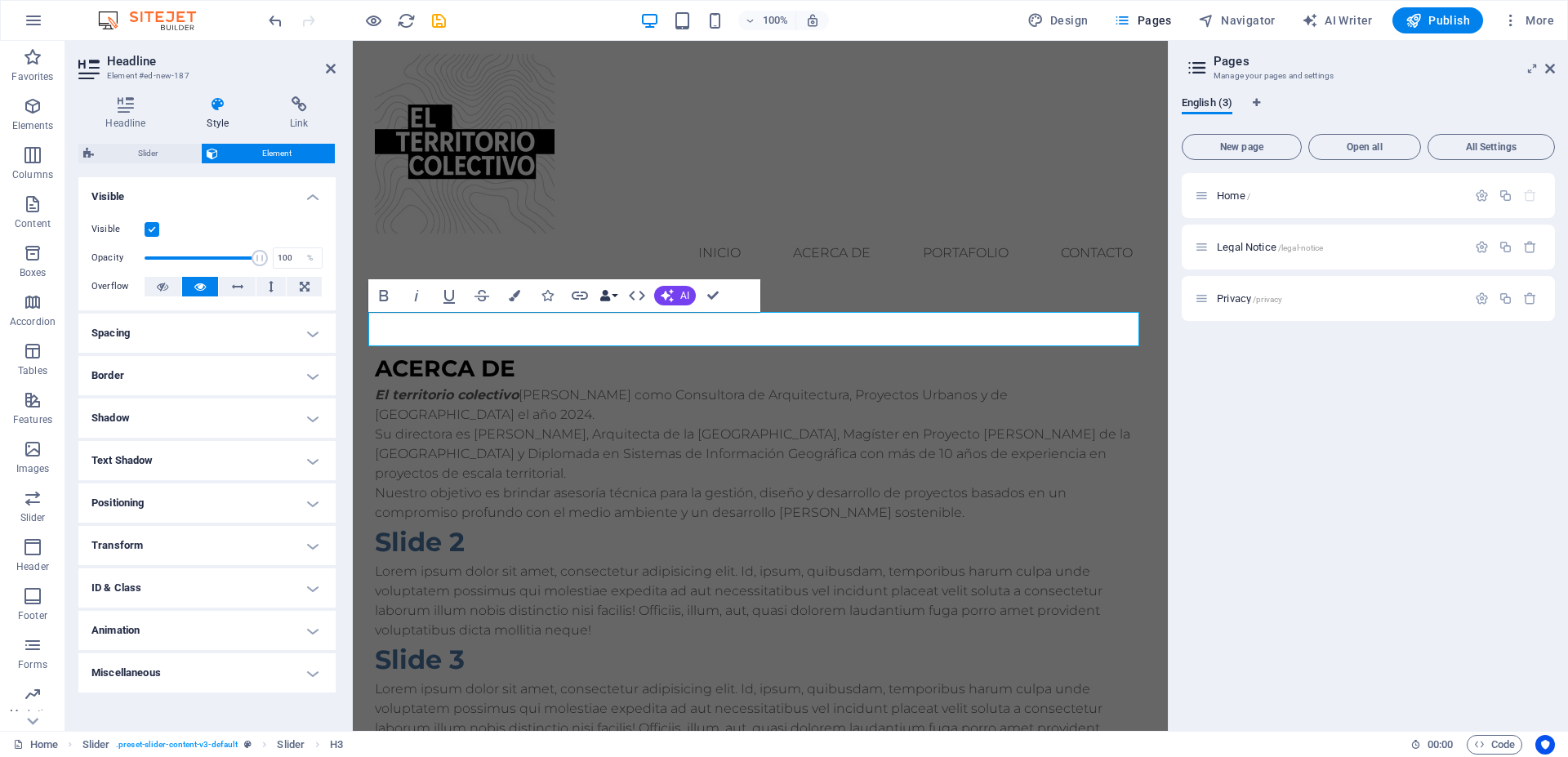
click at [617, 301] on button "Data Bindings" at bounding box center [609, 295] width 23 height 32
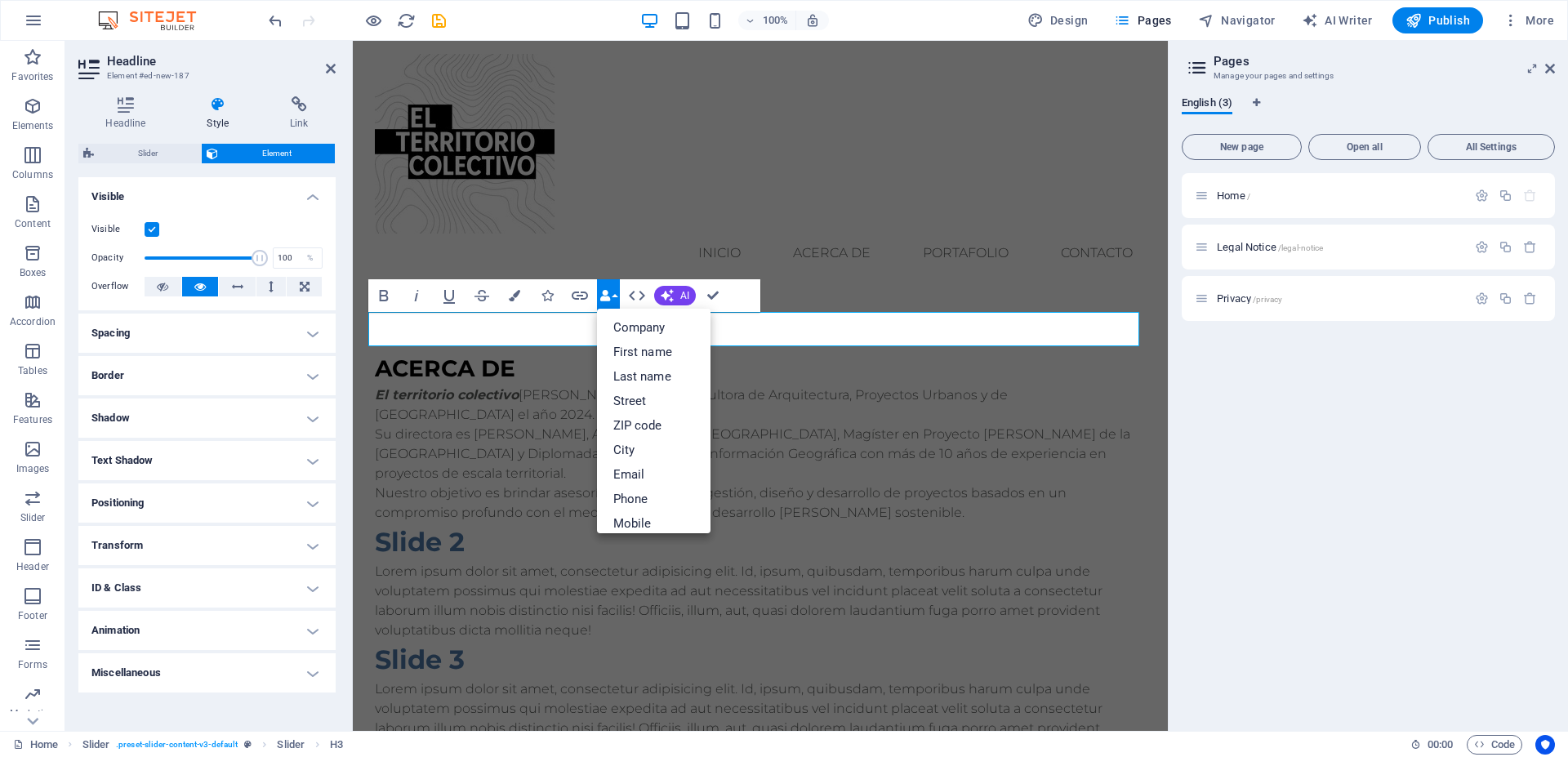
click at [1218, 222] on div "Home / Legal Notice /legal-notice Privacy /privacy" at bounding box center [1368, 247] width 373 height 148
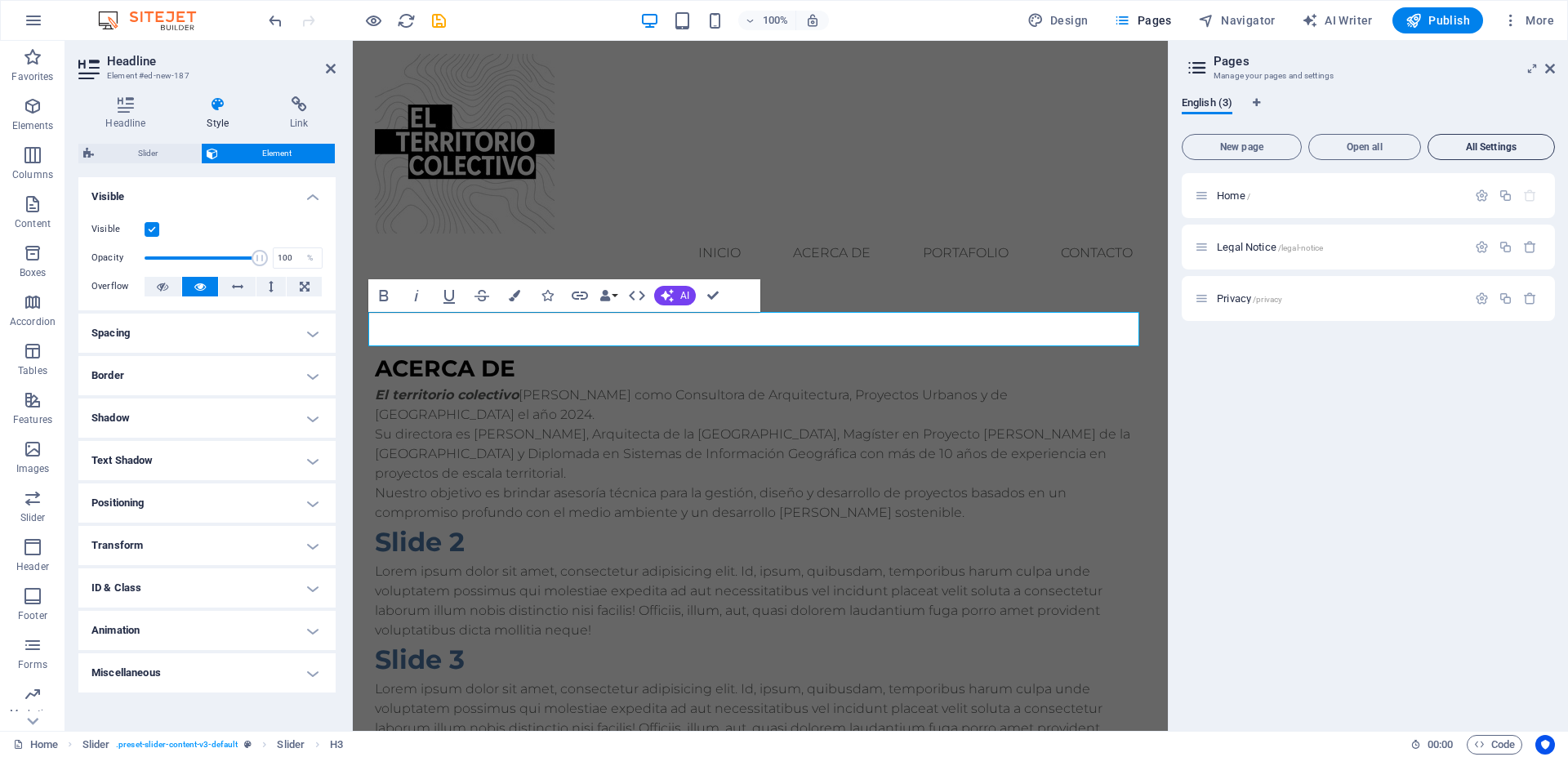
click at [1474, 143] on span "All Settings" at bounding box center [1492, 147] width 113 height 10
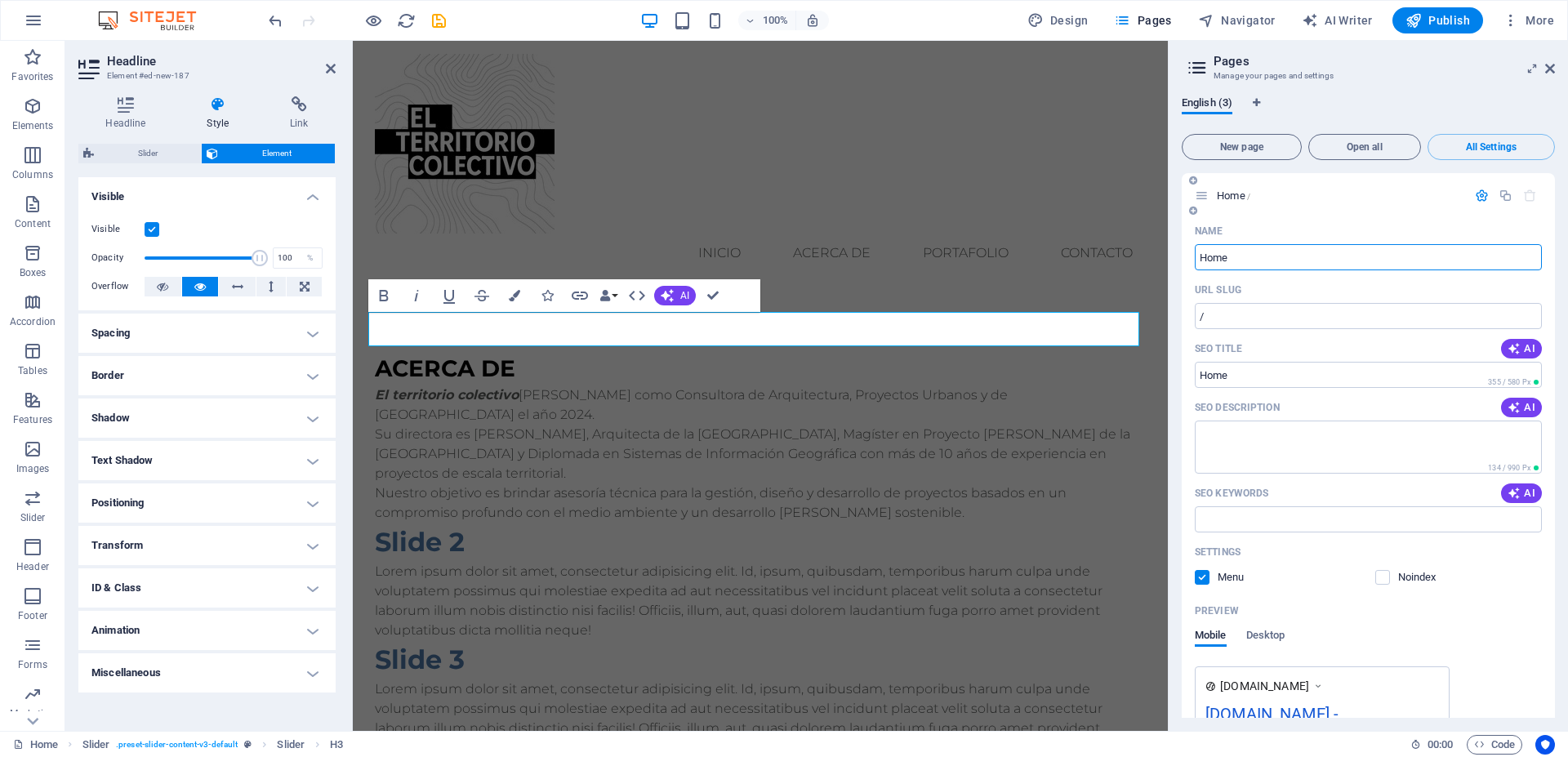
drag, startPoint x: 1243, startPoint y: 256, endPoint x: 1186, endPoint y: 251, distance: 57.2
click at [1195, 251] on input "Home" at bounding box center [1368, 258] width 347 height 27
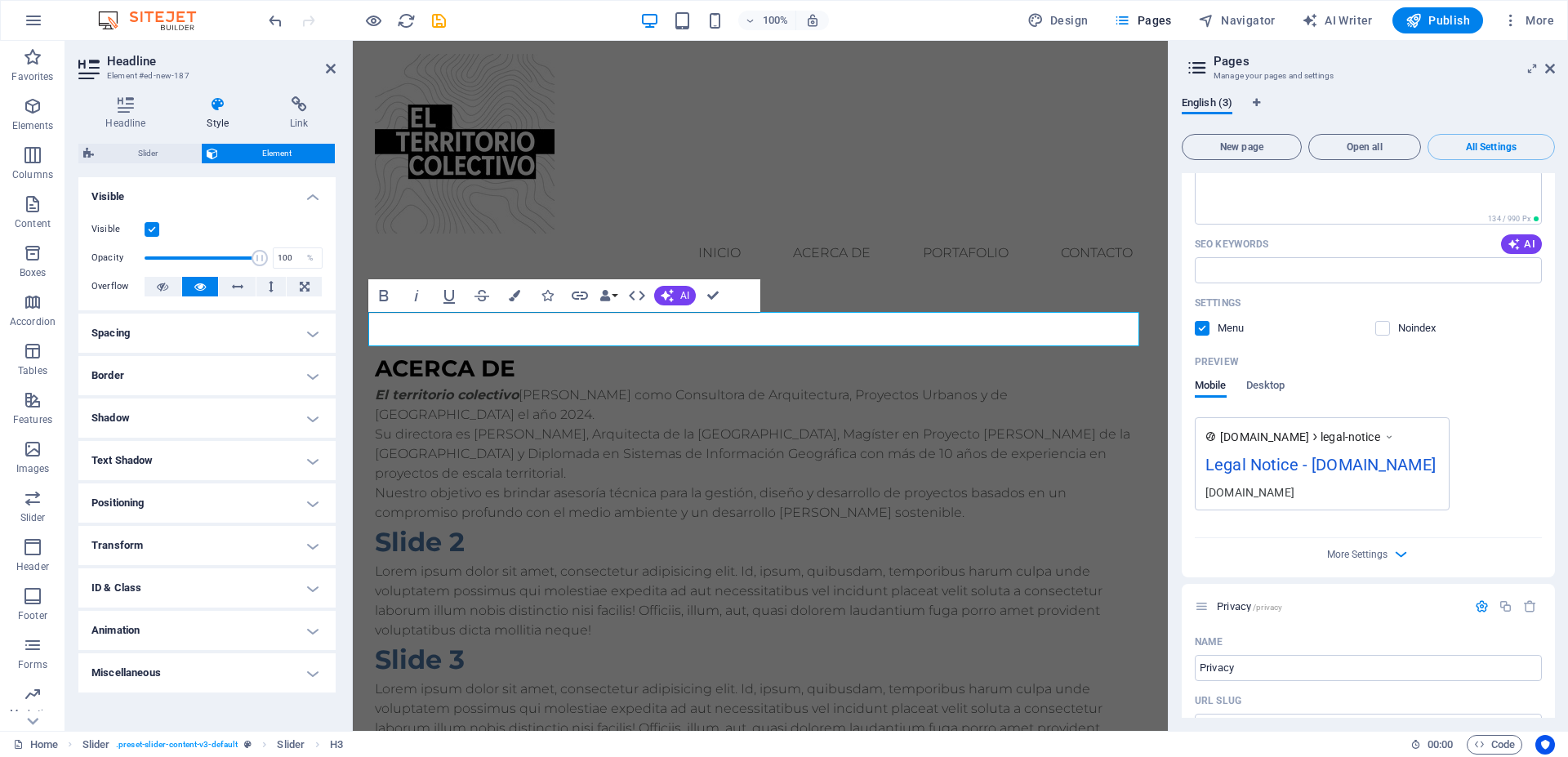
scroll to position [1103, 0]
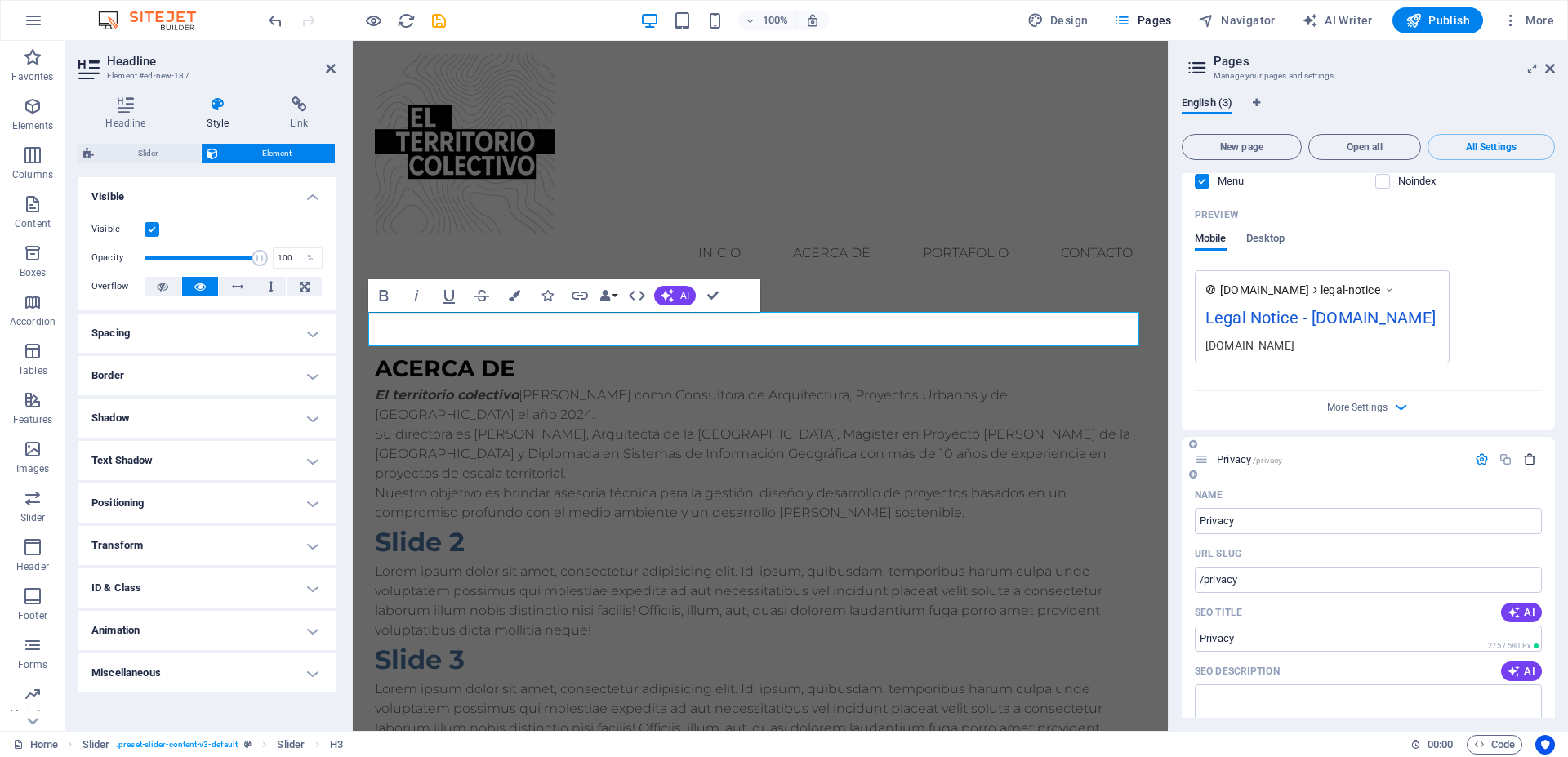
click at [1523, 462] on icon "button" at bounding box center [1530, 459] width 14 height 14
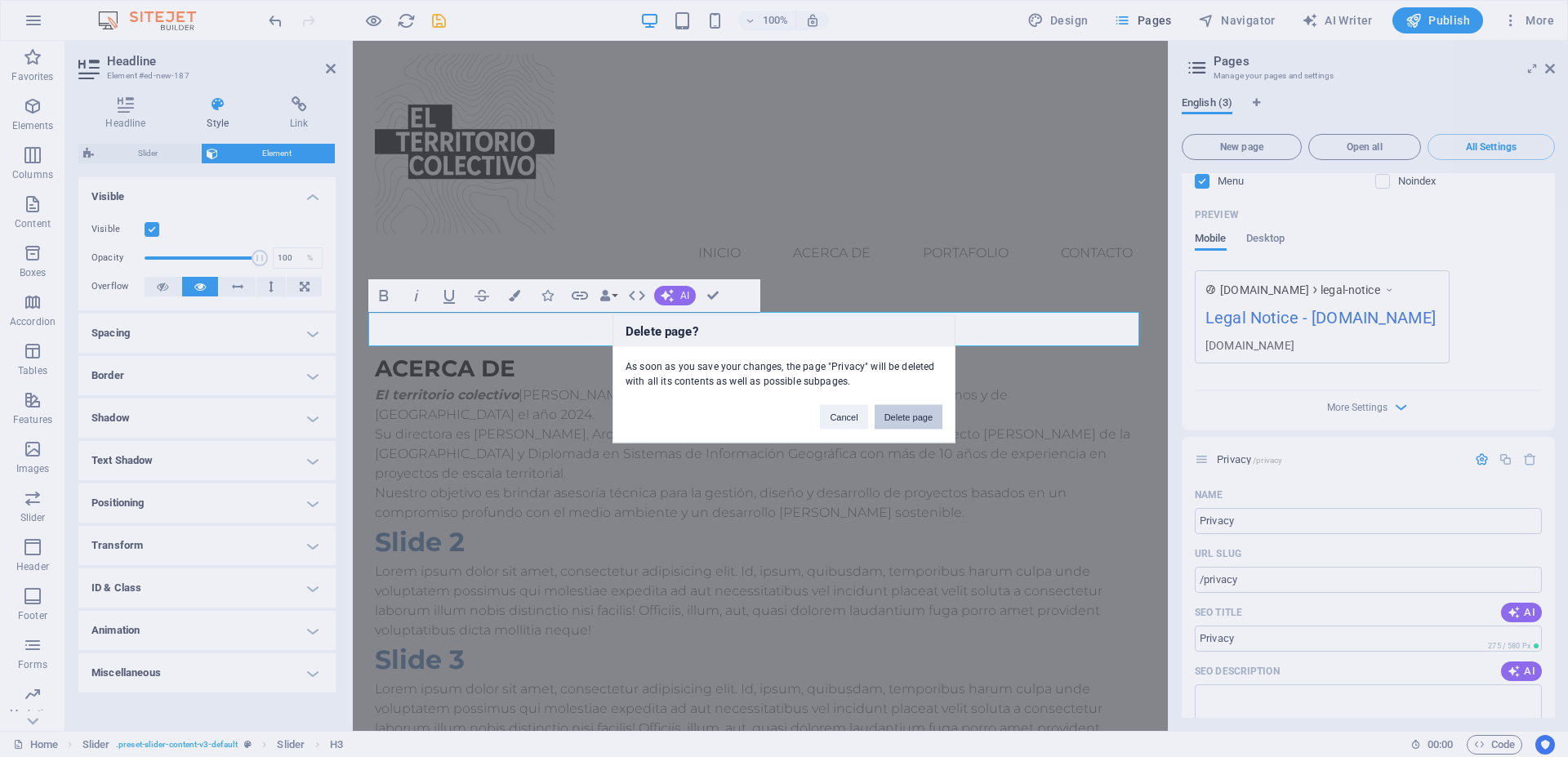
drag, startPoint x: 920, startPoint y: 418, endPoint x: 1231, endPoint y: 438, distance: 311.6
click at [922, 417] on button "Delete page" at bounding box center [909, 417] width 68 height 25
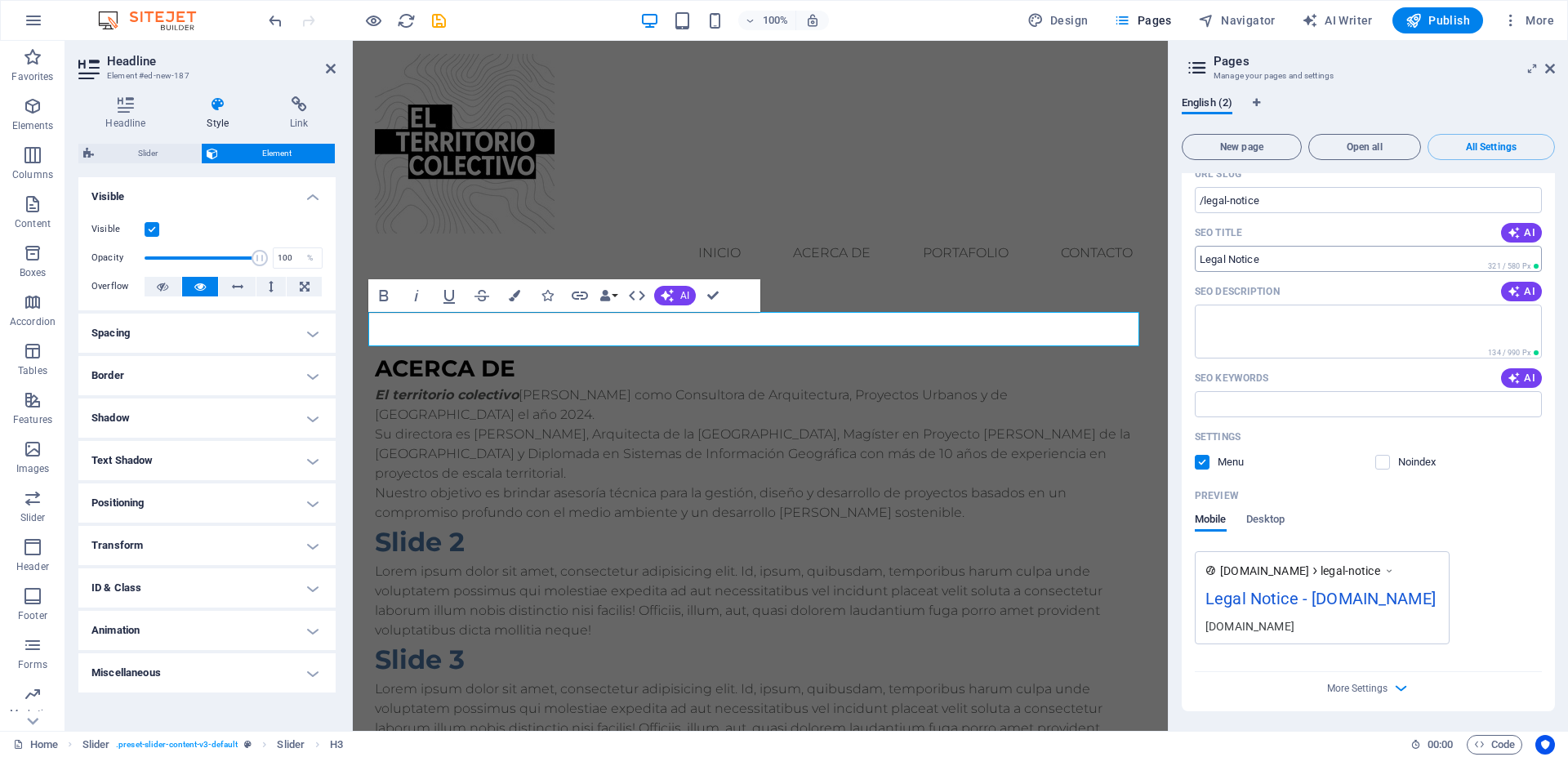
scroll to position [601, 0]
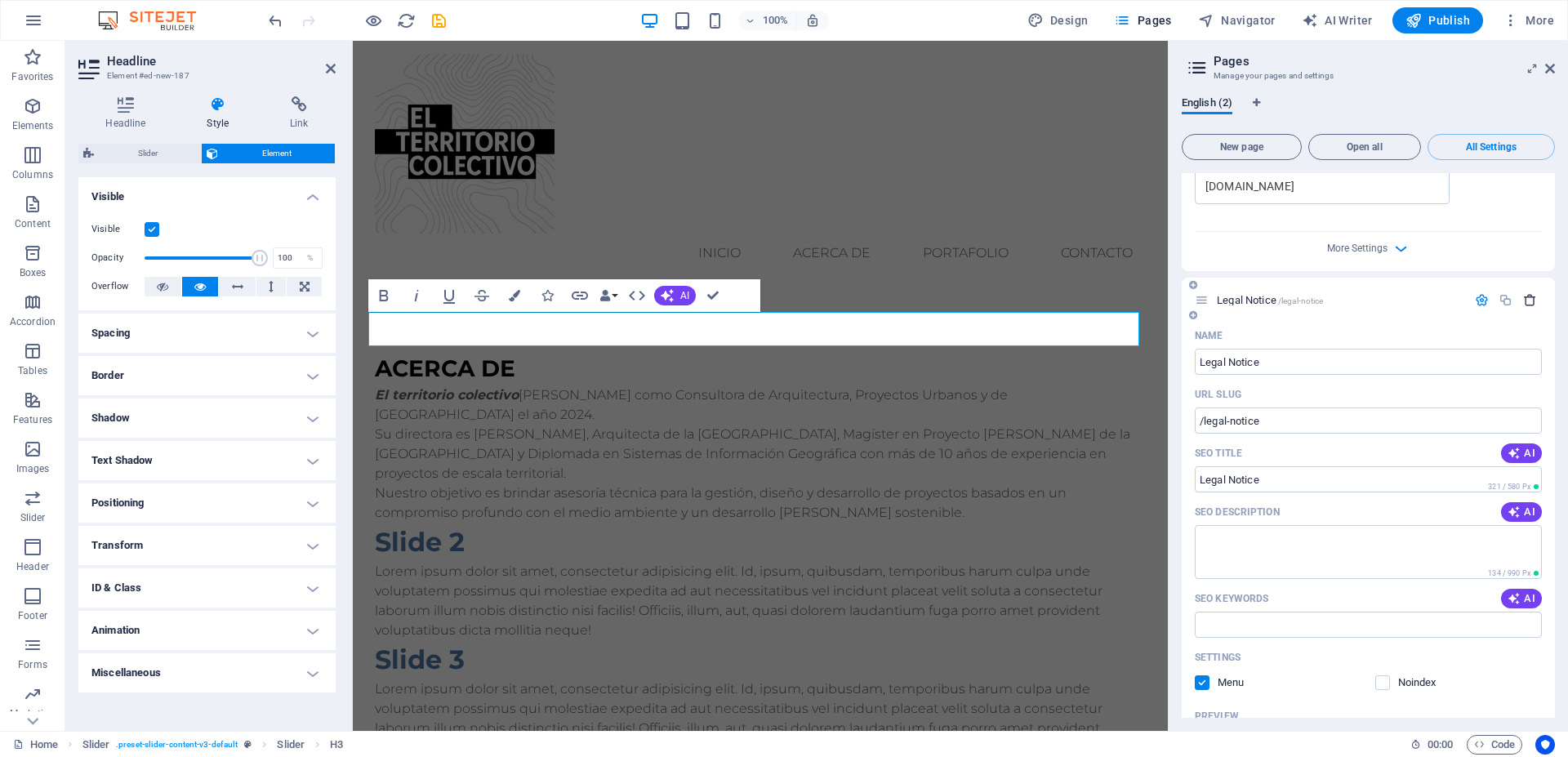
click at [1523, 294] on icon "button" at bounding box center [1530, 300] width 14 height 14
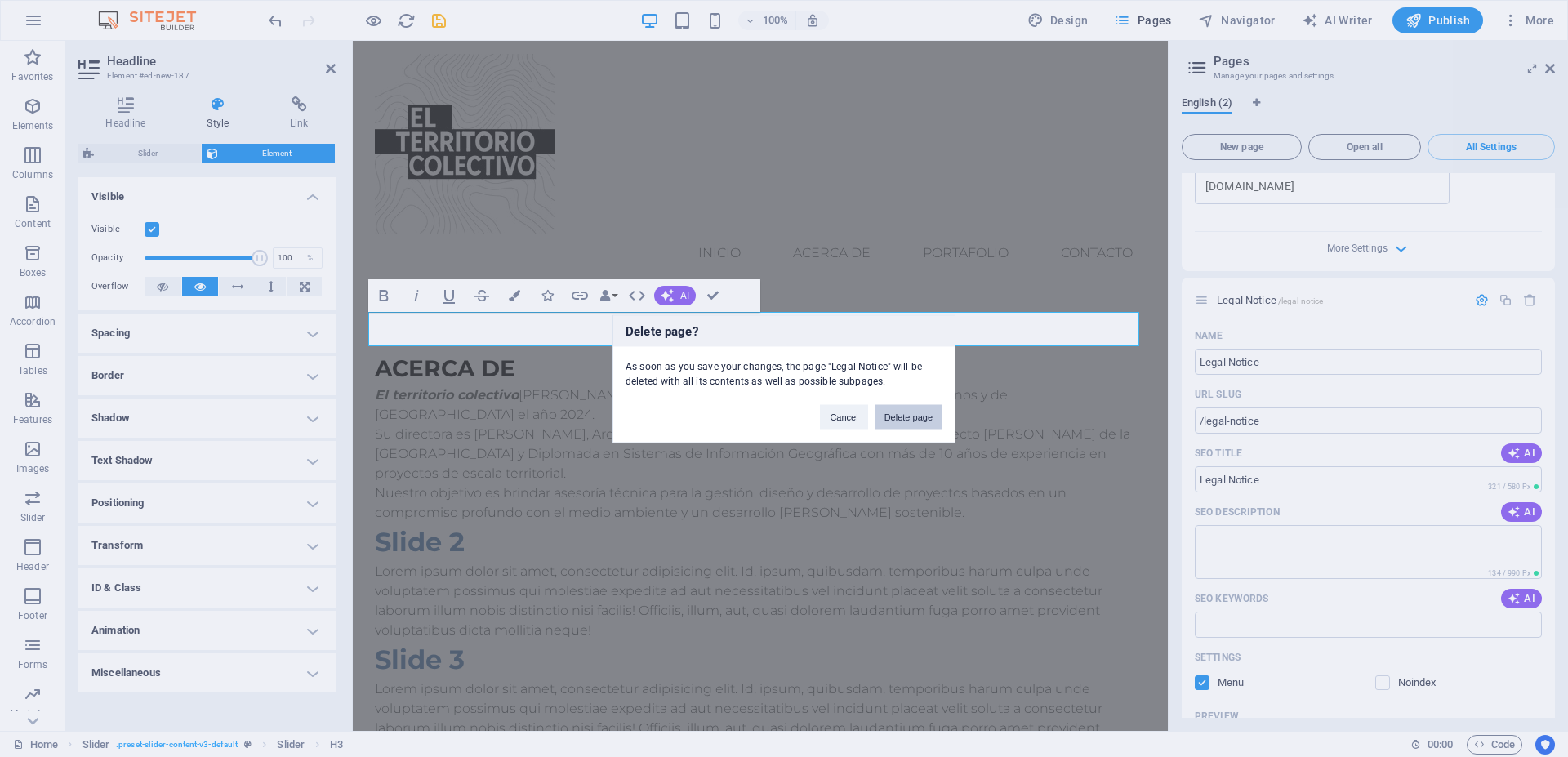
click at [915, 416] on button "Delete page" at bounding box center [909, 417] width 68 height 25
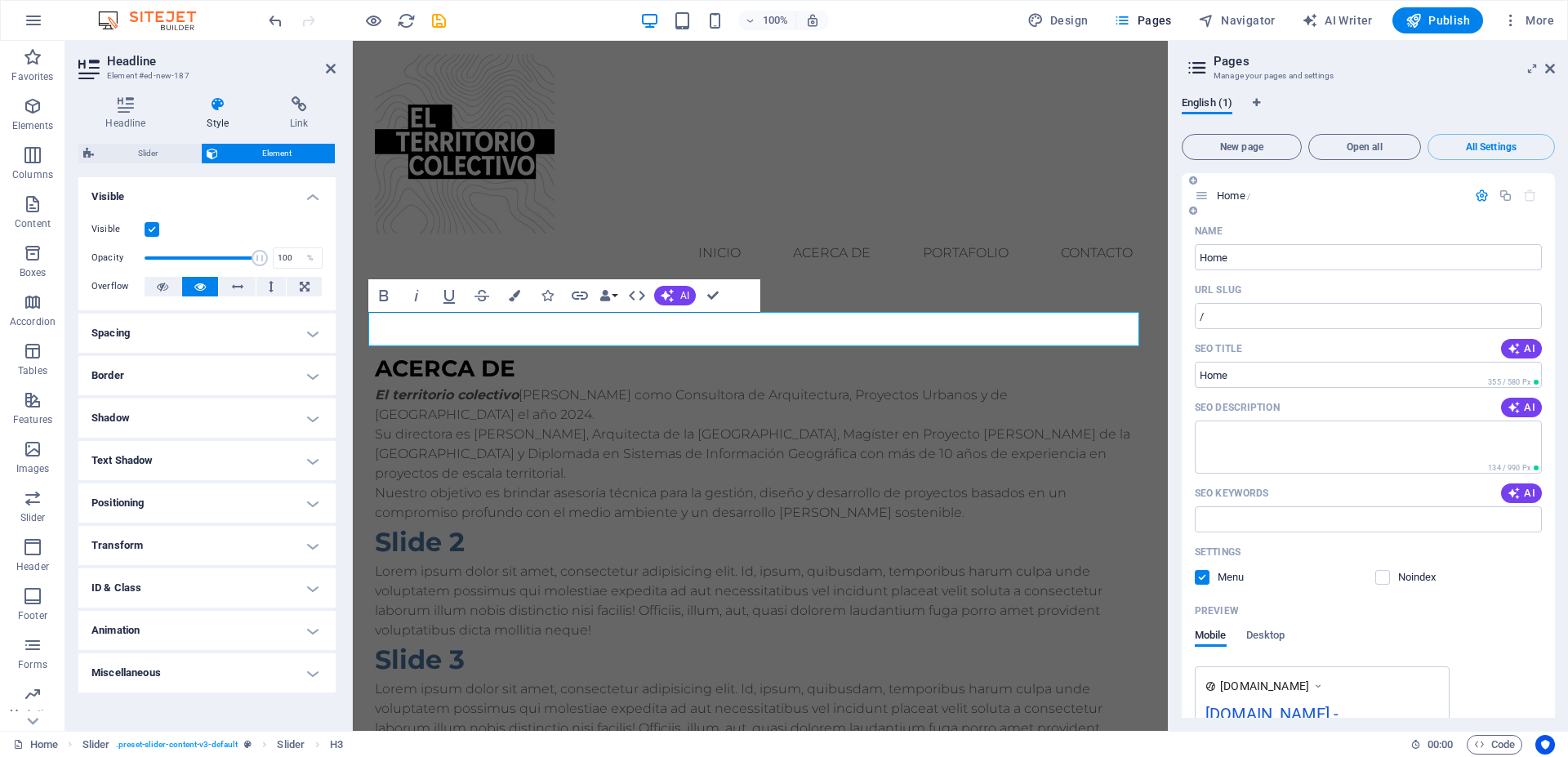
scroll to position [138, 0]
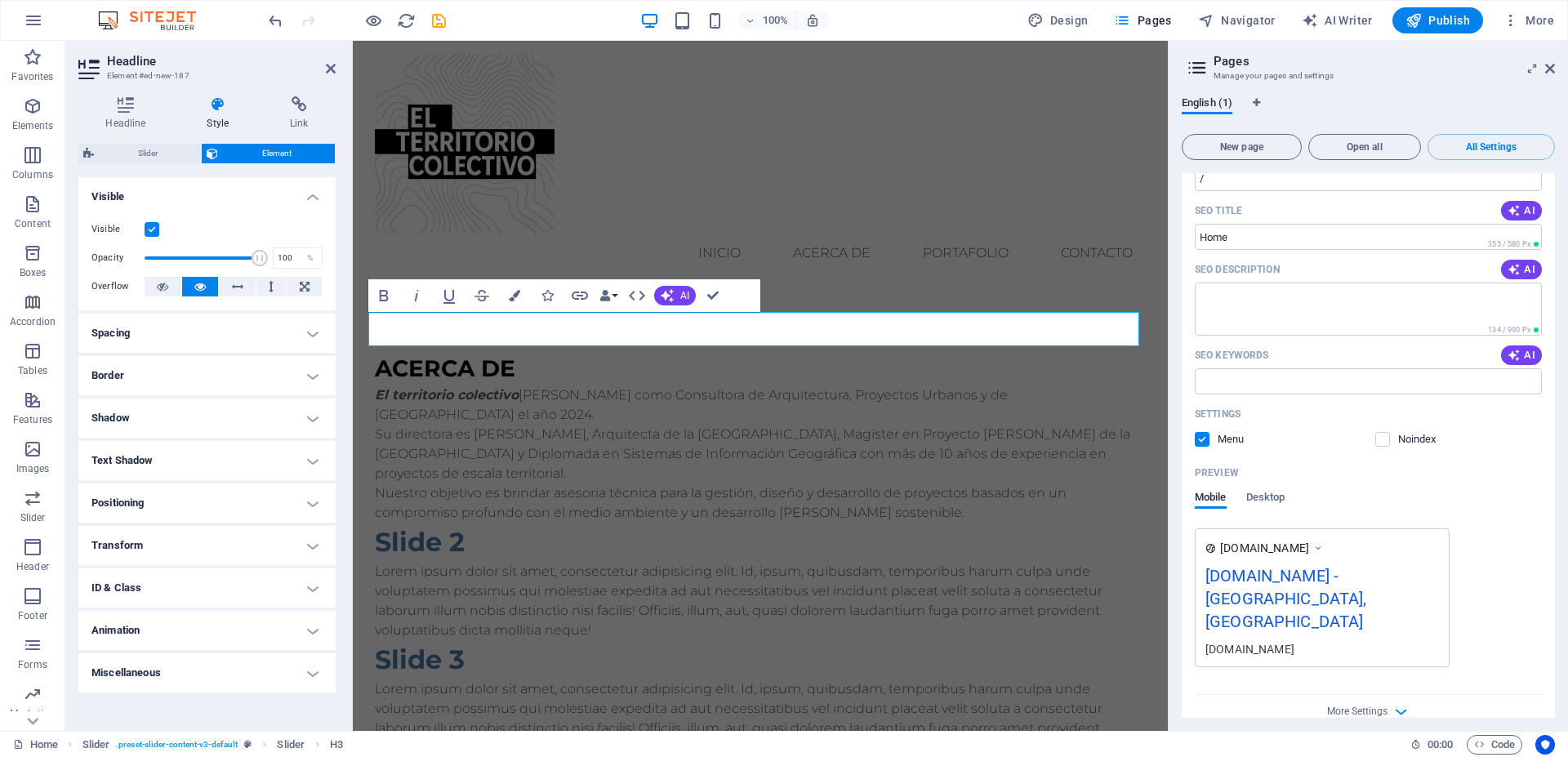
click at [1496, 619] on div "www.example.com elterritoriocolectivo.cl - Philadelphia, PA elterritoriocolecti…" at bounding box center [1368, 597] width 347 height 138
drag, startPoint x: 328, startPoint y: 70, endPoint x: 512, endPoint y: 223, distance: 239.3
click at [328, 70] on icon at bounding box center [331, 69] width 10 height 13
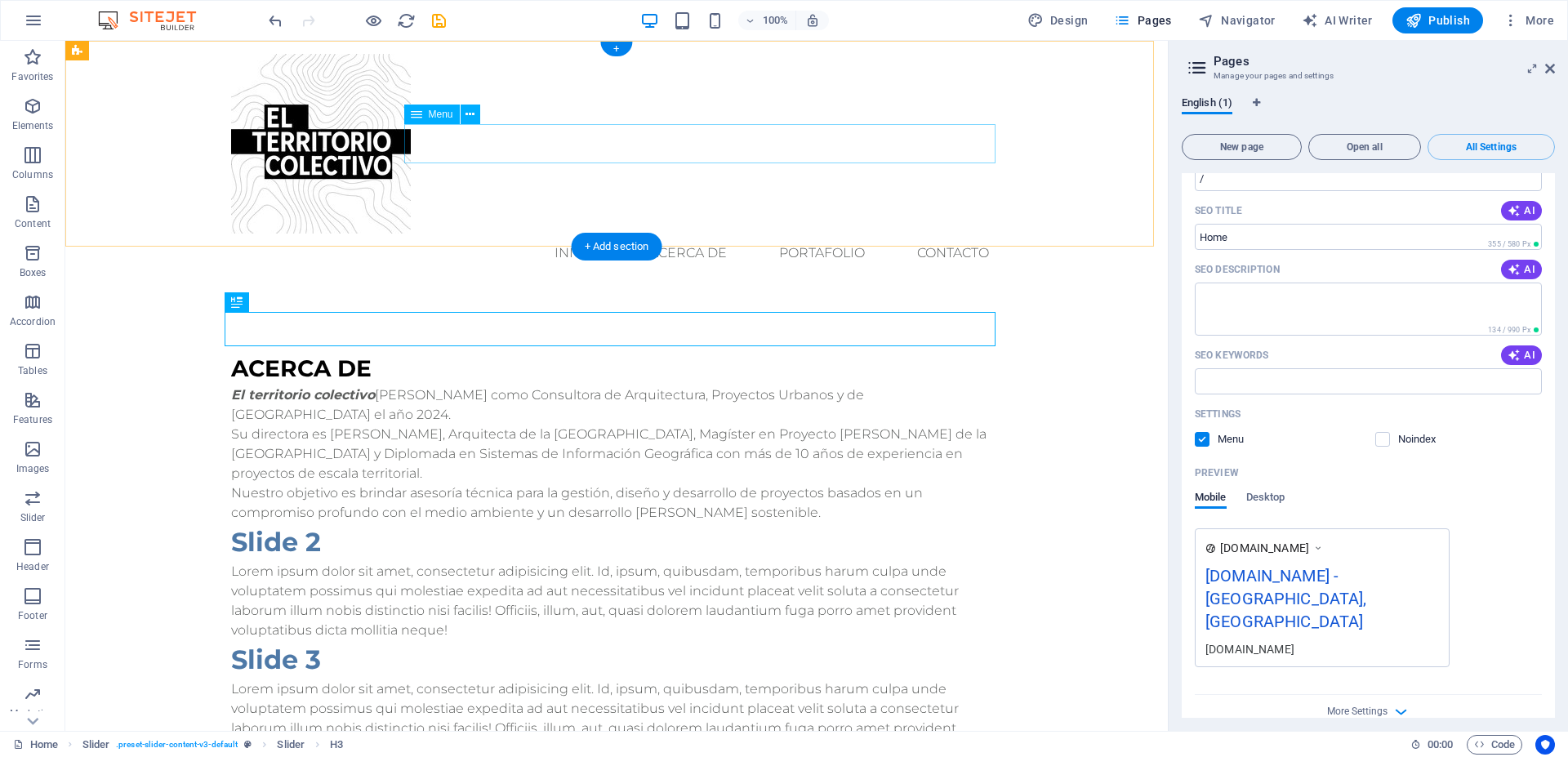
click at [680, 234] on nav "inicio ACERCA DE PORTAFOLIO Contacto" at bounding box center [617, 253] width 771 height 39
click at [606, 234] on nav "inicio ACERCA DE PORTAFOLIO Contacto" at bounding box center [617, 253] width 771 height 39
drag, startPoint x: 606, startPoint y: 140, endPoint x: 318, endPoint y: 141, distance: 288.0
click at [605, 234] on nav "inicio ACERCA DE PORTAFOLIO Contacto" at bounding box center [617, 253] width 771 height 39
select select
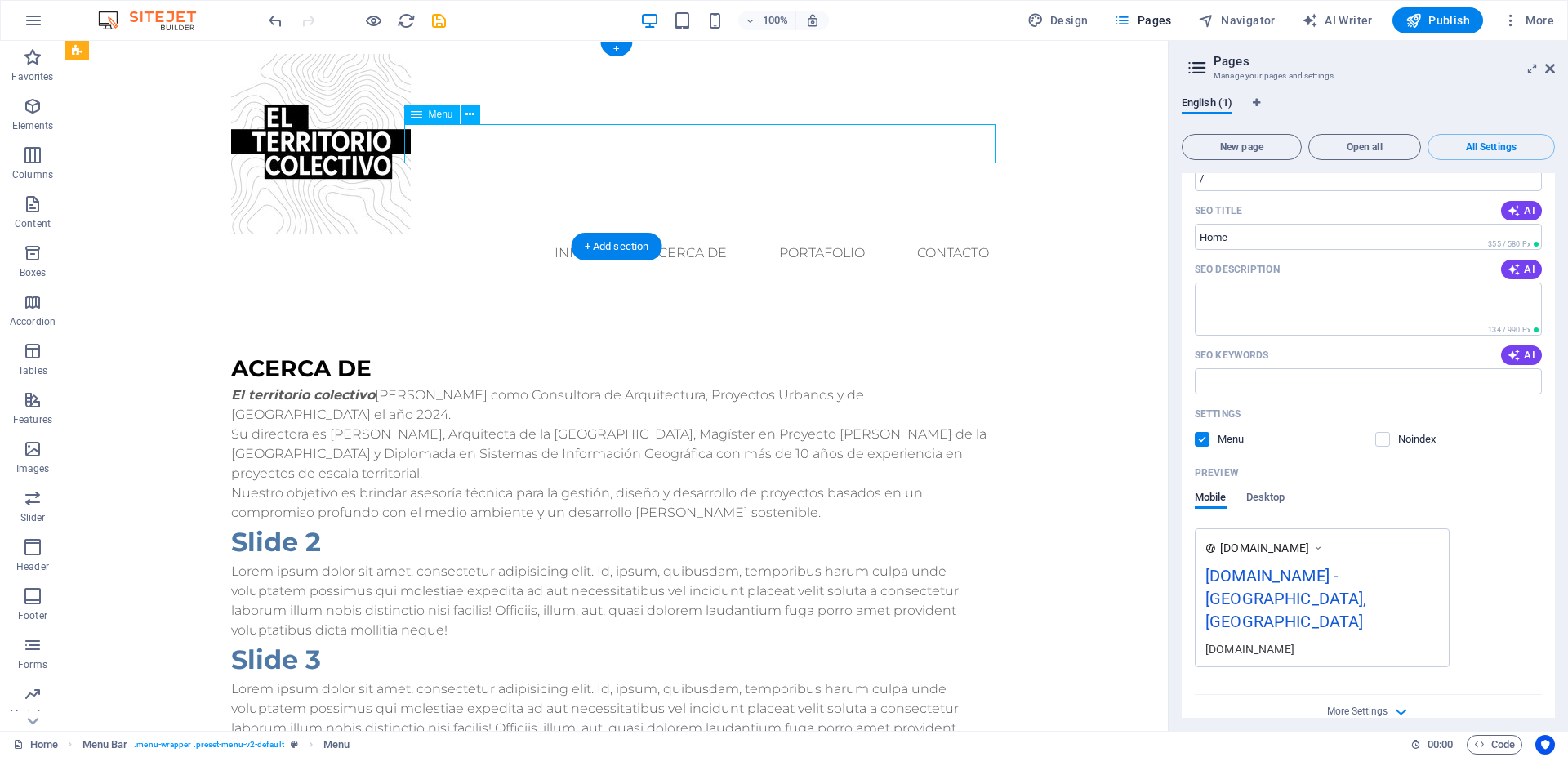
select select
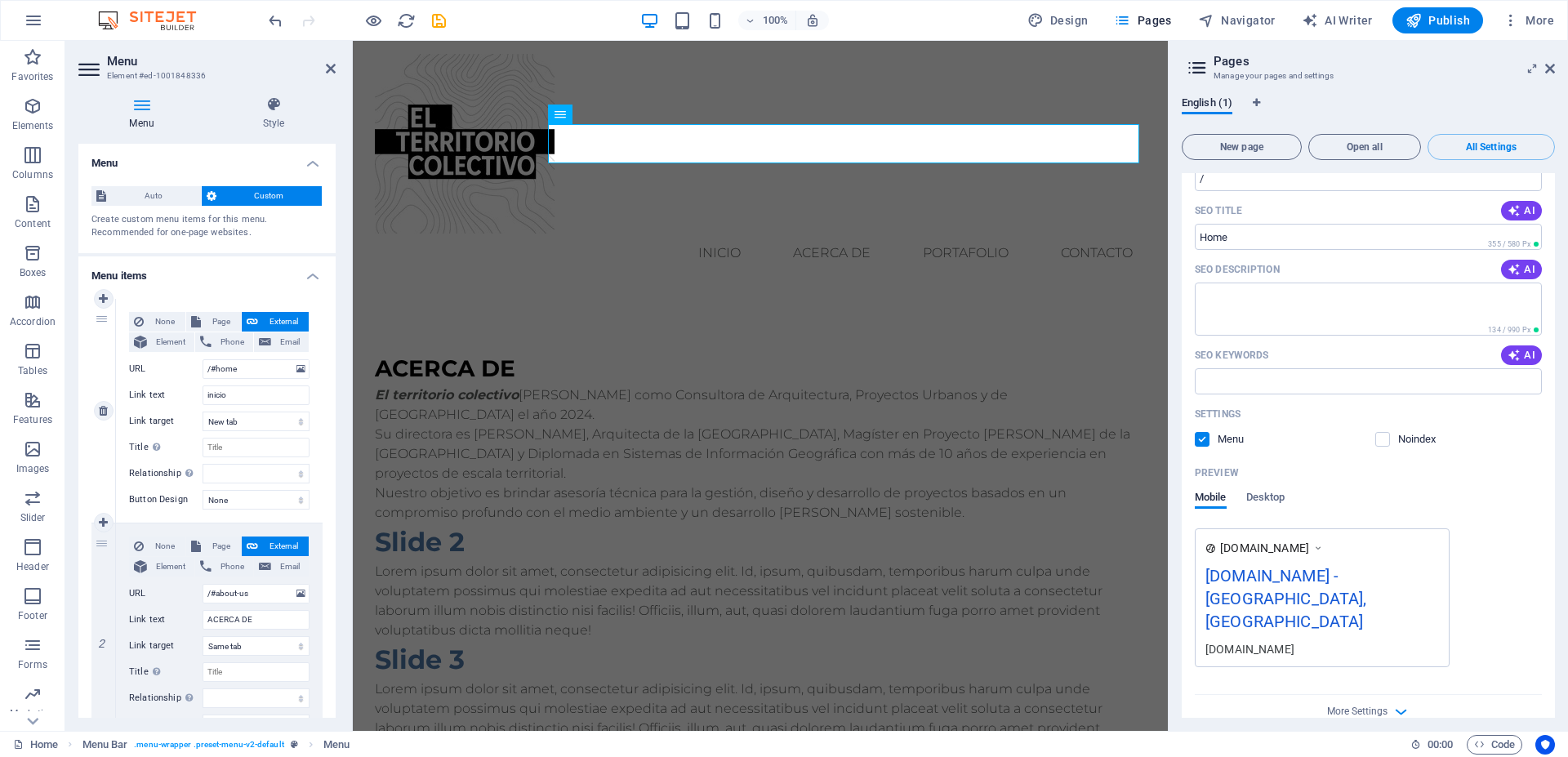
scroll to position [294, 0]
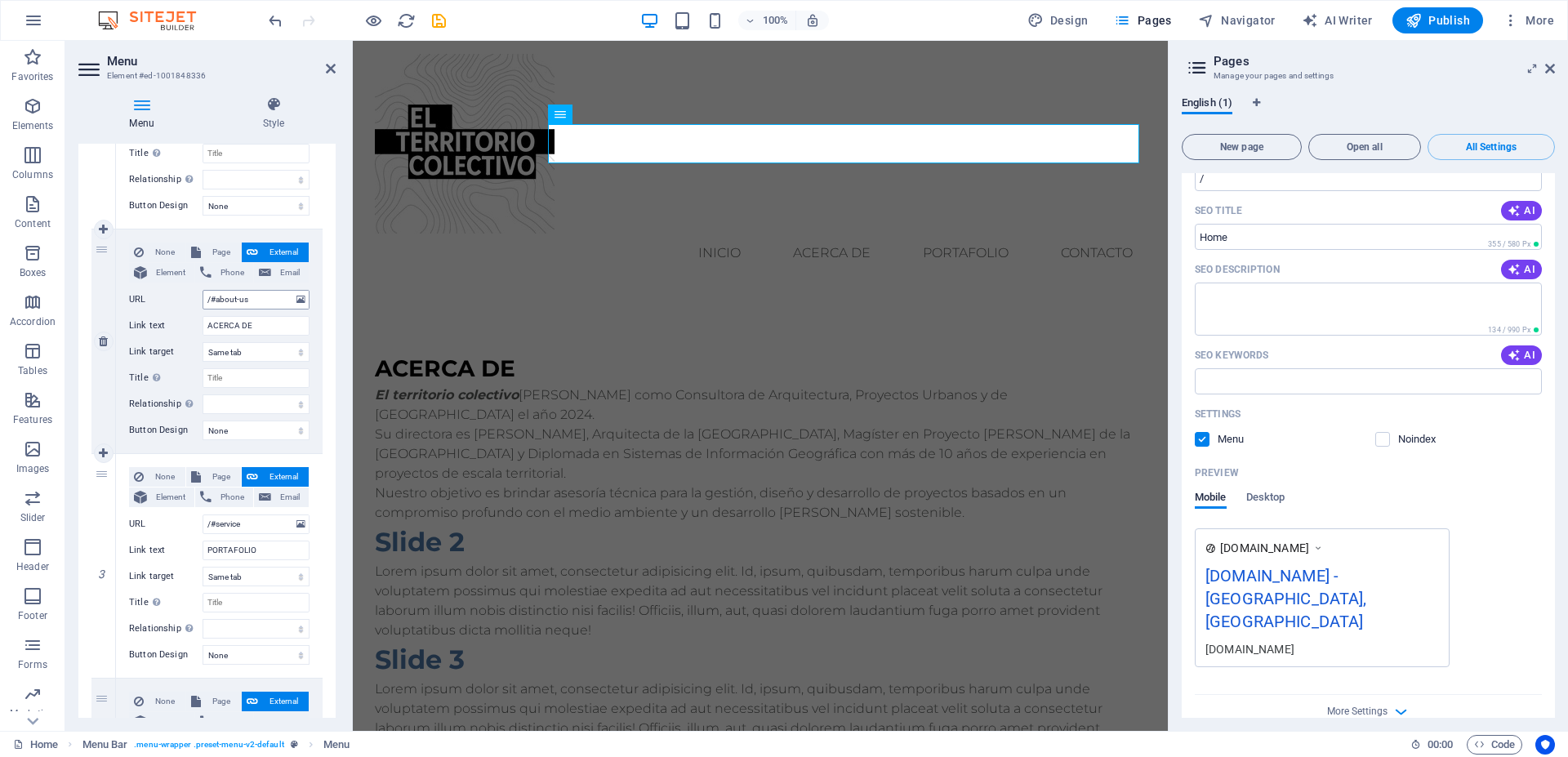
click at [250, 301] on input "/#about-us" at bounding box center [255, 300] width 107 height 20
click at [202, 342] on select "New tab Same tab Overlay" at bounding box center [255, 352] width 107 height 20
click at [257, 353] on select "New tab Same tab Overlay" at bounding box center [255, 352] width 107 height 20
drag, startPoint x: 257, startPoint y: 300, endPoint x: 178, endPoint y: 302, distance: 79.0
click at [202, 302] on input "/#about-us" at bounding box center [255, 300] width 107 height 20
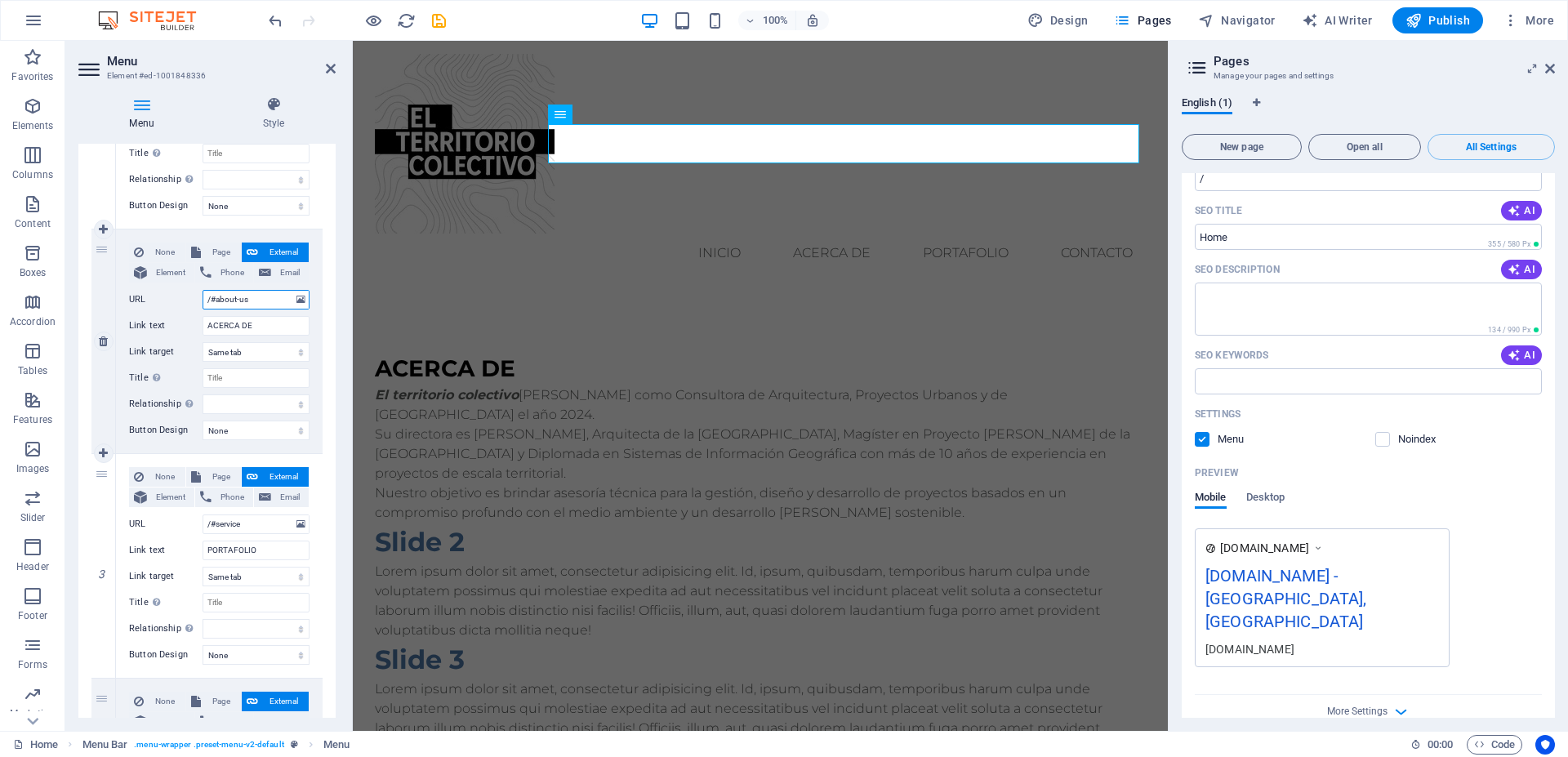
paste input "El territorio colectivo nace como Consultora de Arquitectura, Proyectos Urbanos…"
type input "El territorio colectivo nace como Consultora de Arquitectura, Proyectos Urbanos…"
select select
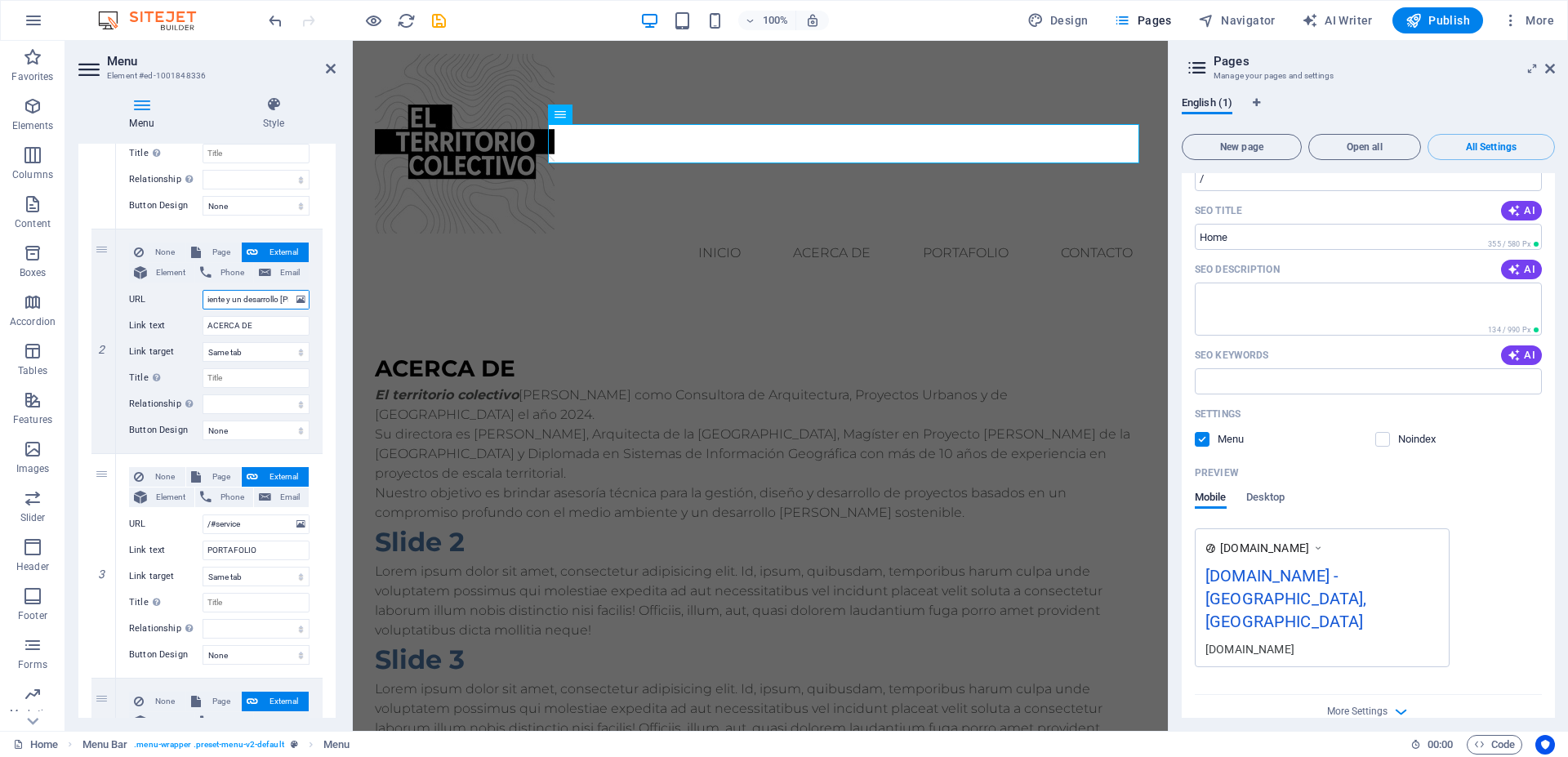
select select
drag, startPoint x: 274, startPoint y: 300, endPoint x: 141, endPoint y: 310, distance: 133.4
click at [202, 309] on input "El territorio colectivo nace como Consultora de Arquitectura, Proyectos Urbanos…" at bounding box center [255, 300] width 107 height 20
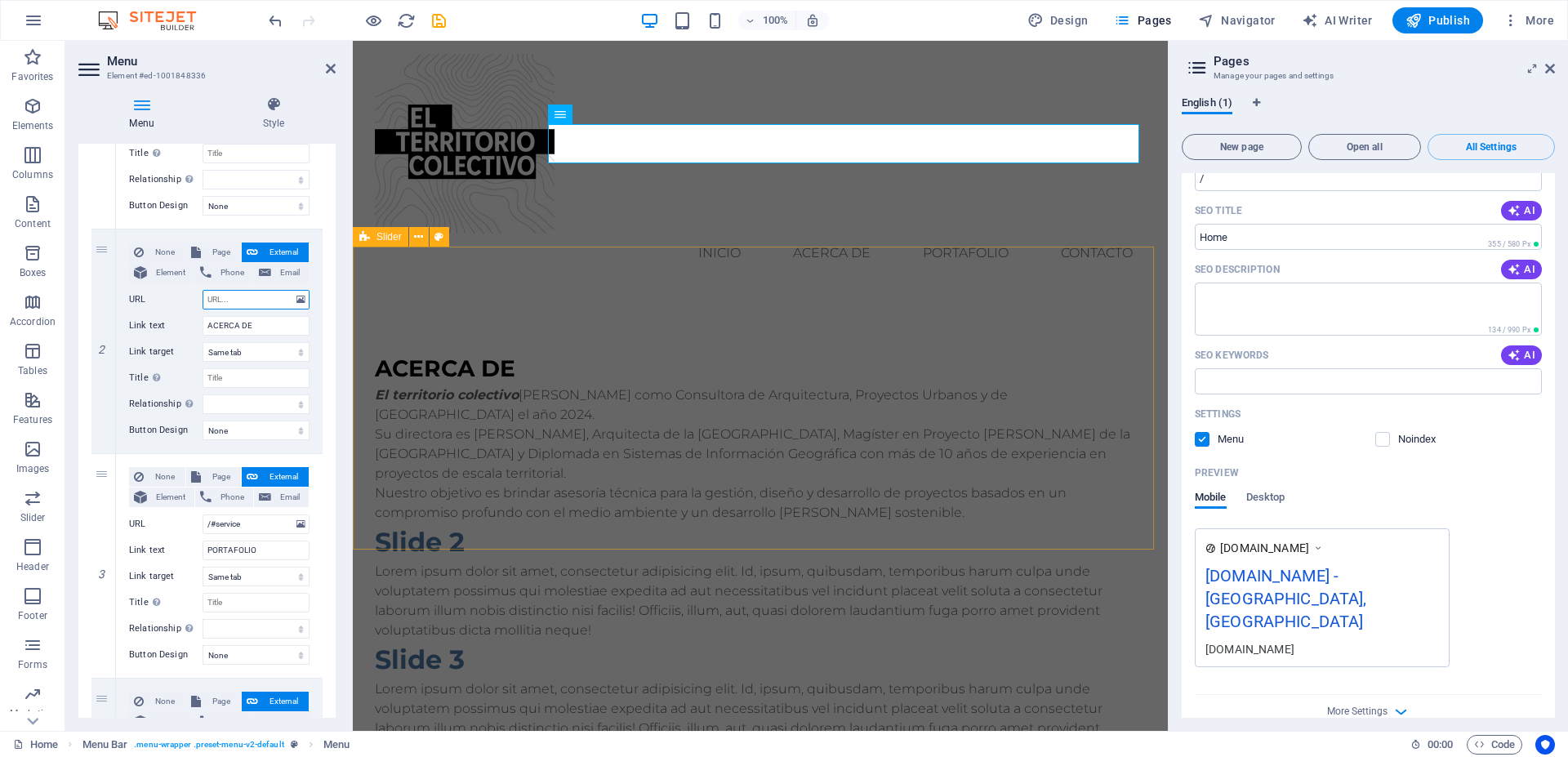
select select
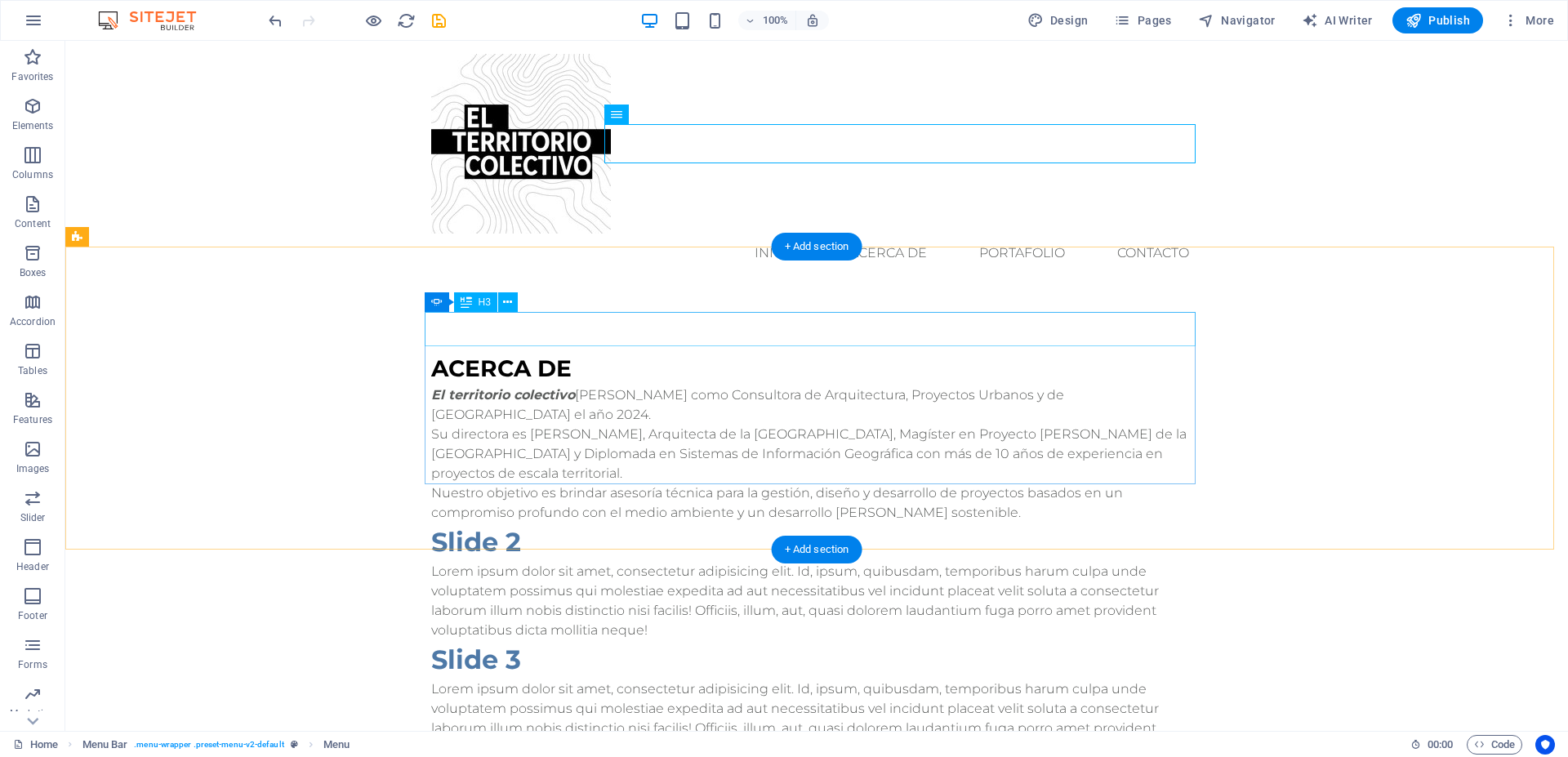
click at [500, 352] on div "ACERCA DE" at bounding box center [817, 368] width 771 height 34
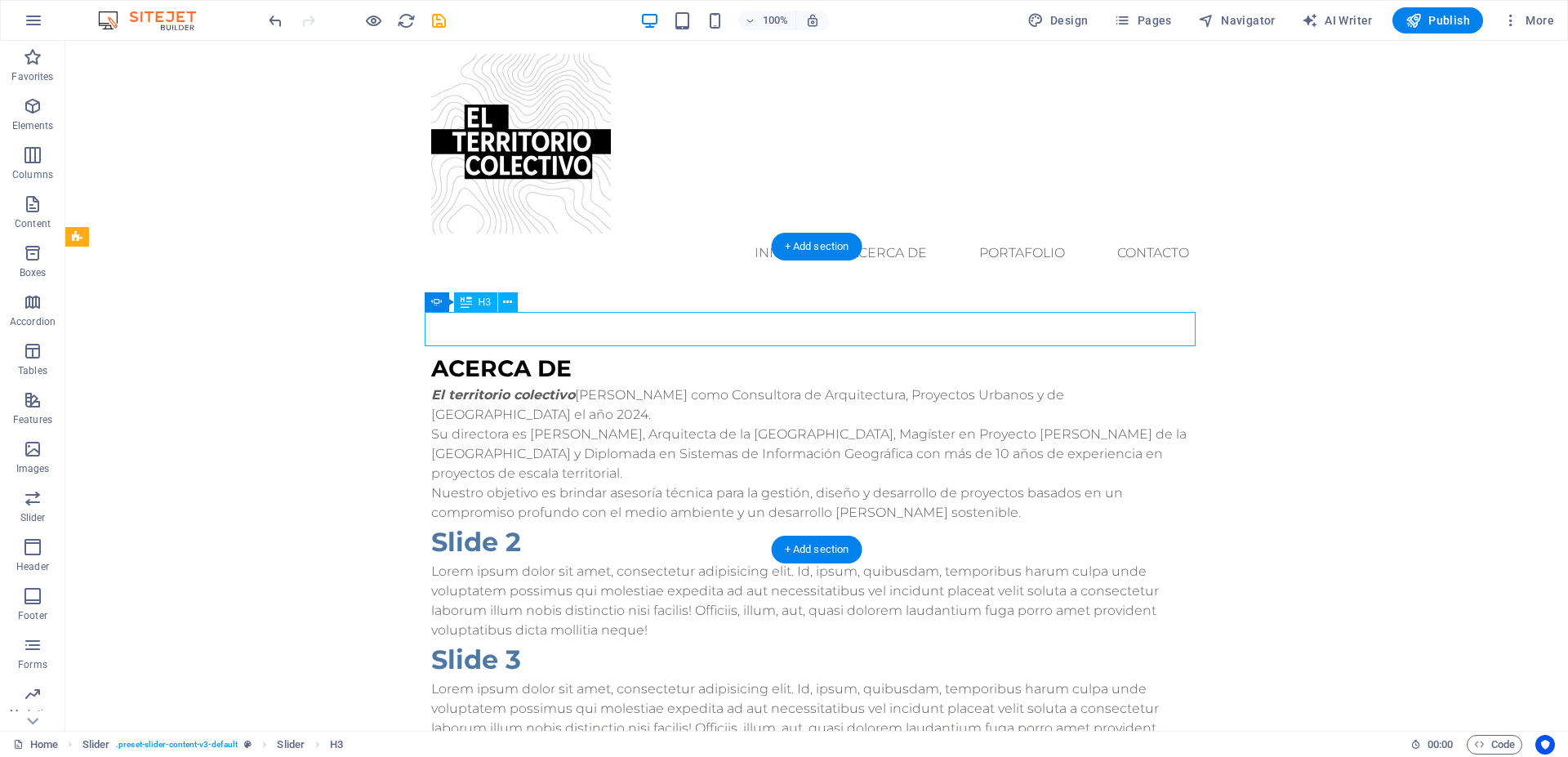
click at [500, 352] on div "ACERCA DE" at bounding box center [817, 368] width 771 height 34
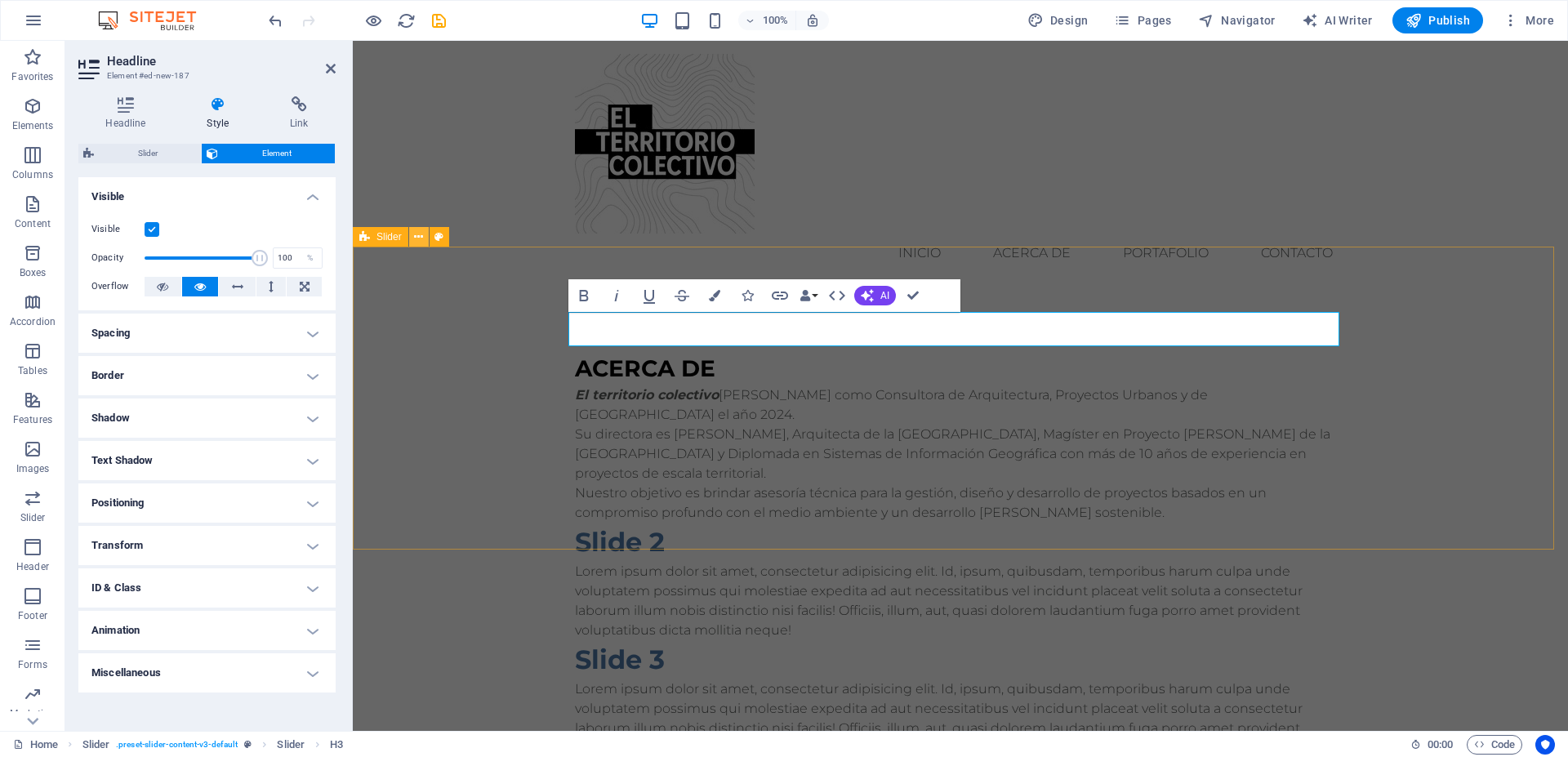
click at [422, 237] on icon at bounding box center [418, 237] width 9 height 17
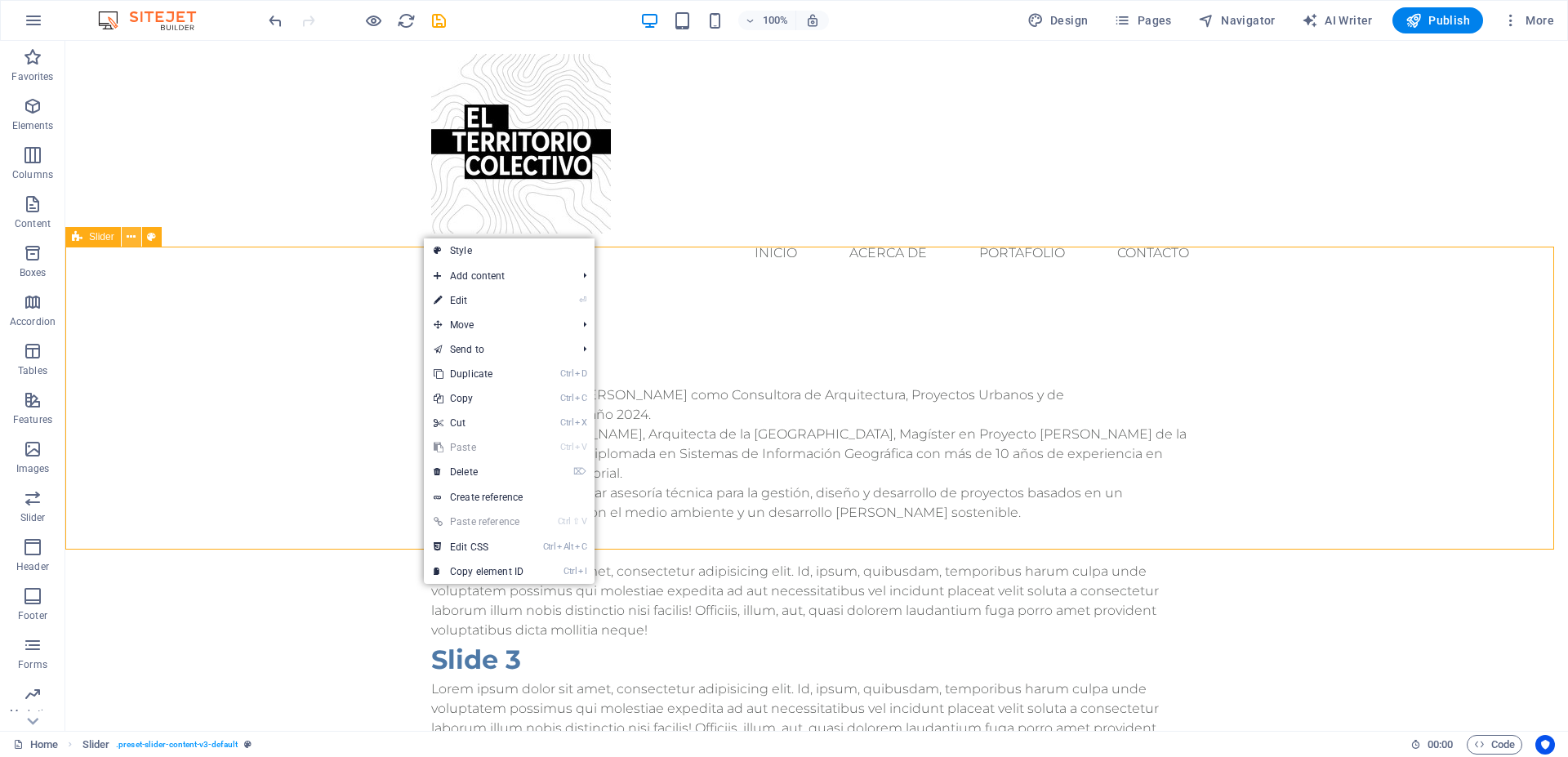
click at [132, 239] on icon at bounding box center [131, 237] width 9 height 17
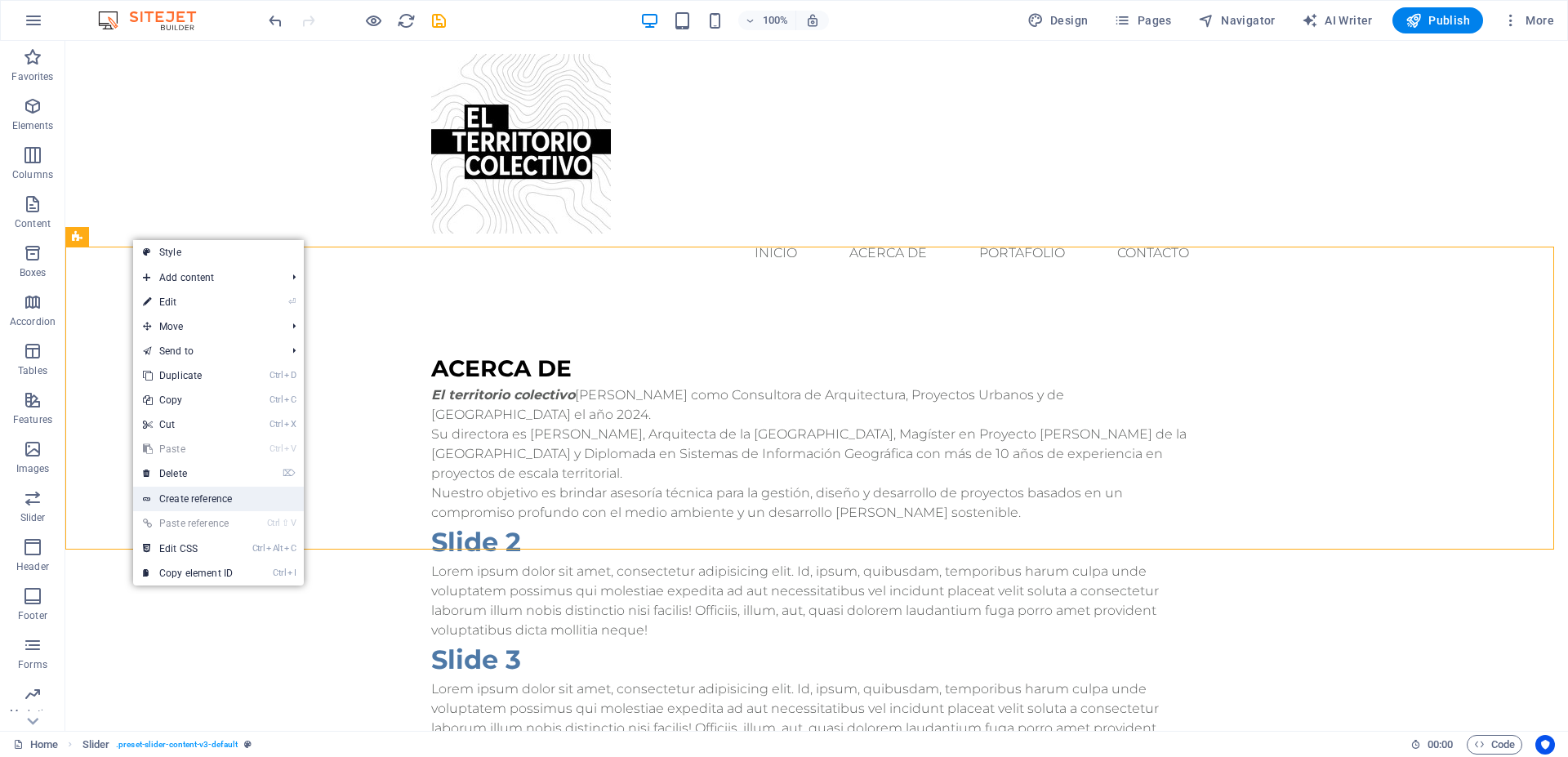
click at [192, 500] on link "Create reference" at bounding box center [219, 499] width 171 height 25
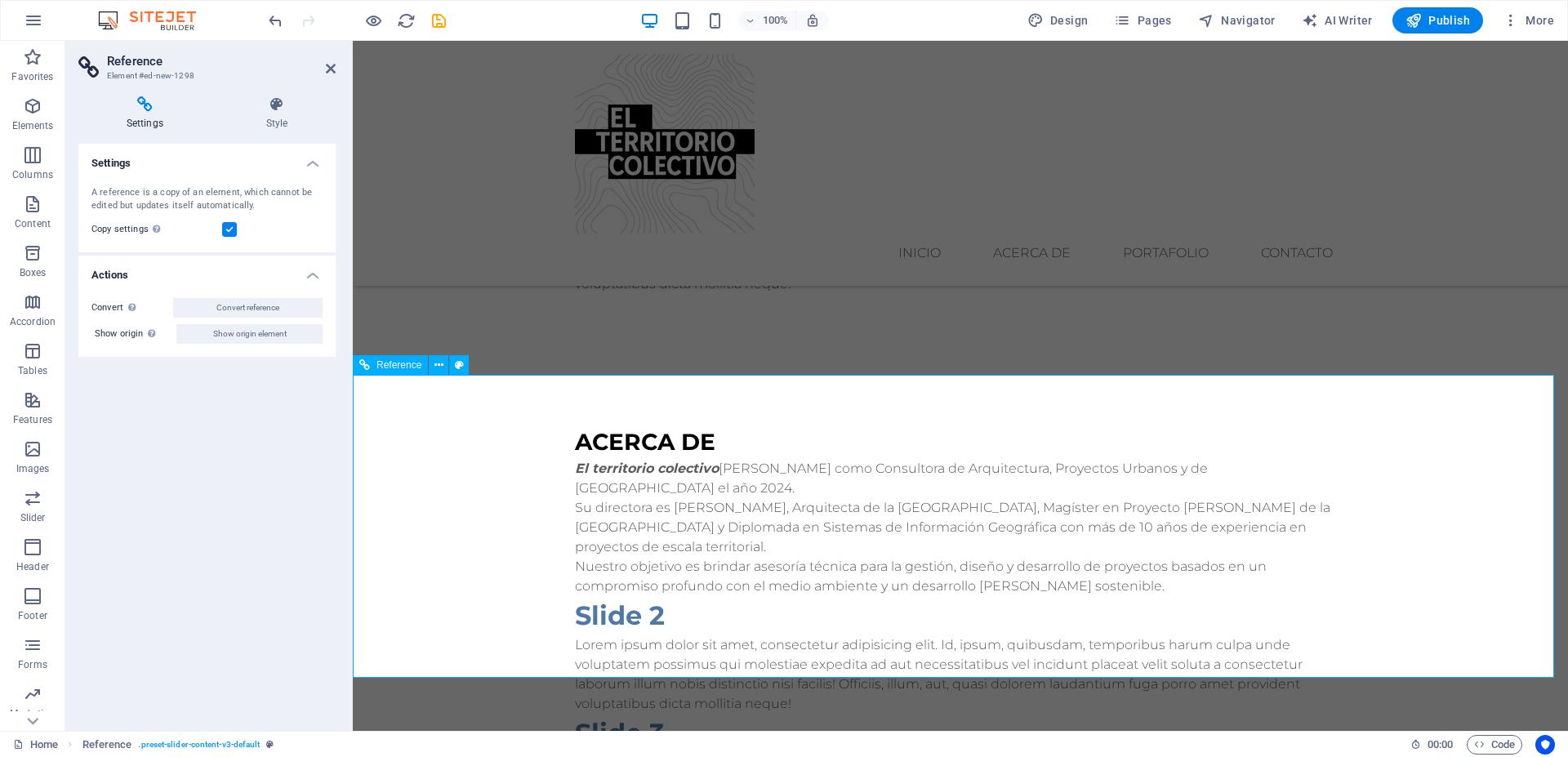
scroll to position [91, 0]
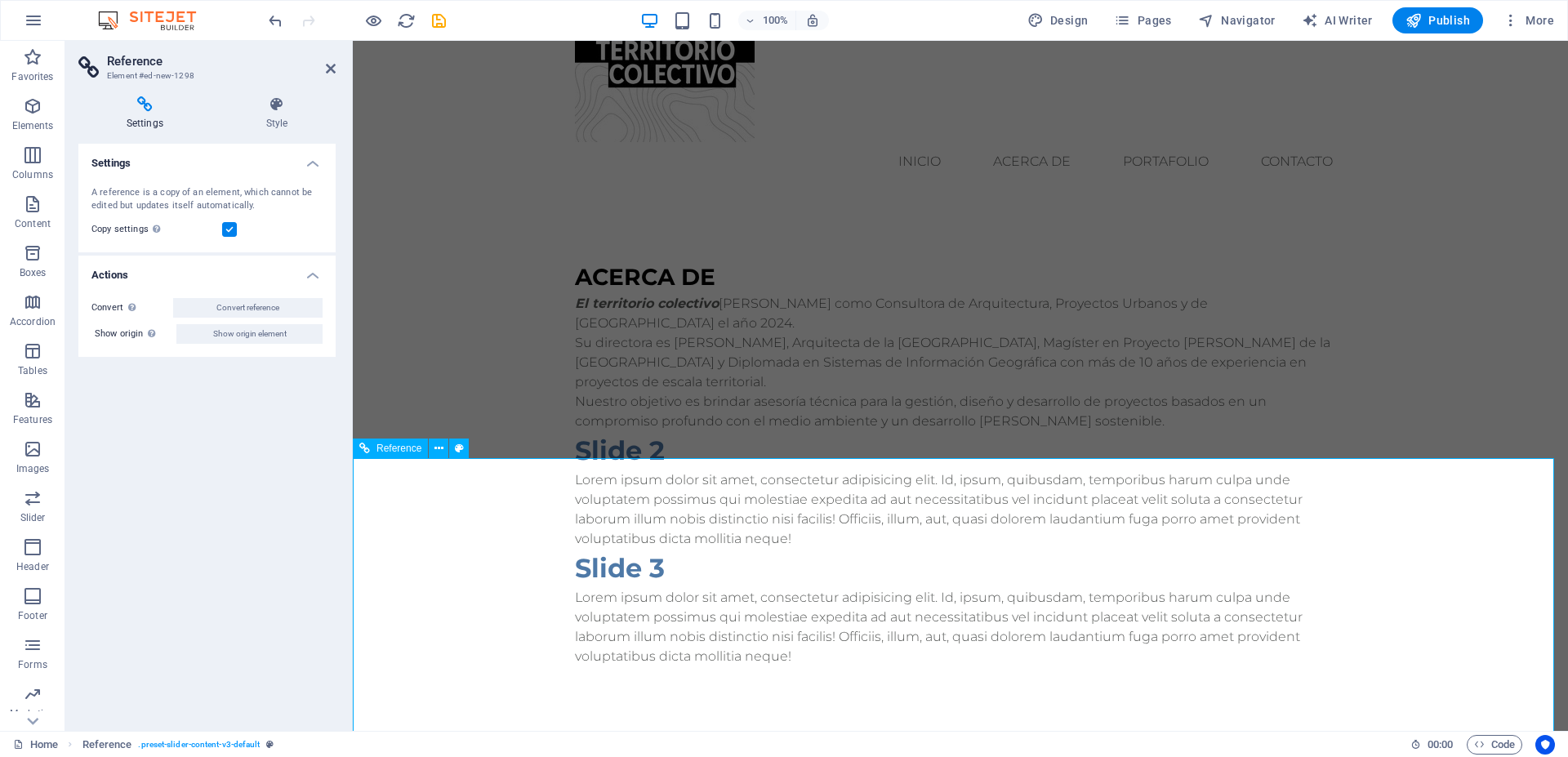
click at [396, 447] on span "Reference" at bounding box center [399, 449] width 45 height 10
click at [442, 448] on icon at bounding box center [439, 449] width 9 height 17
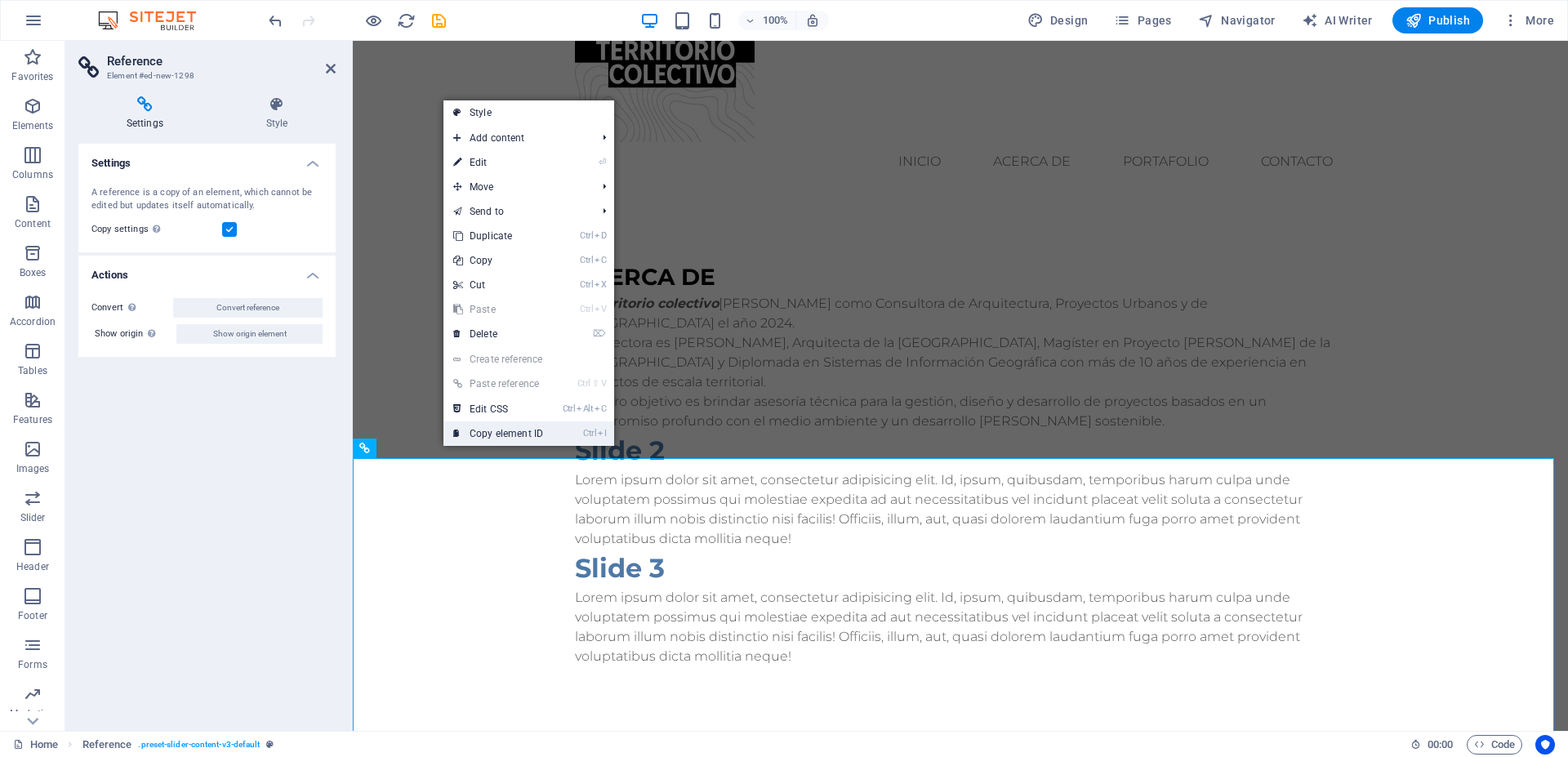
click at [488, 434] on link "Ctrl I Copy element ID" at bounding box center [498, 434] width 109 height 25
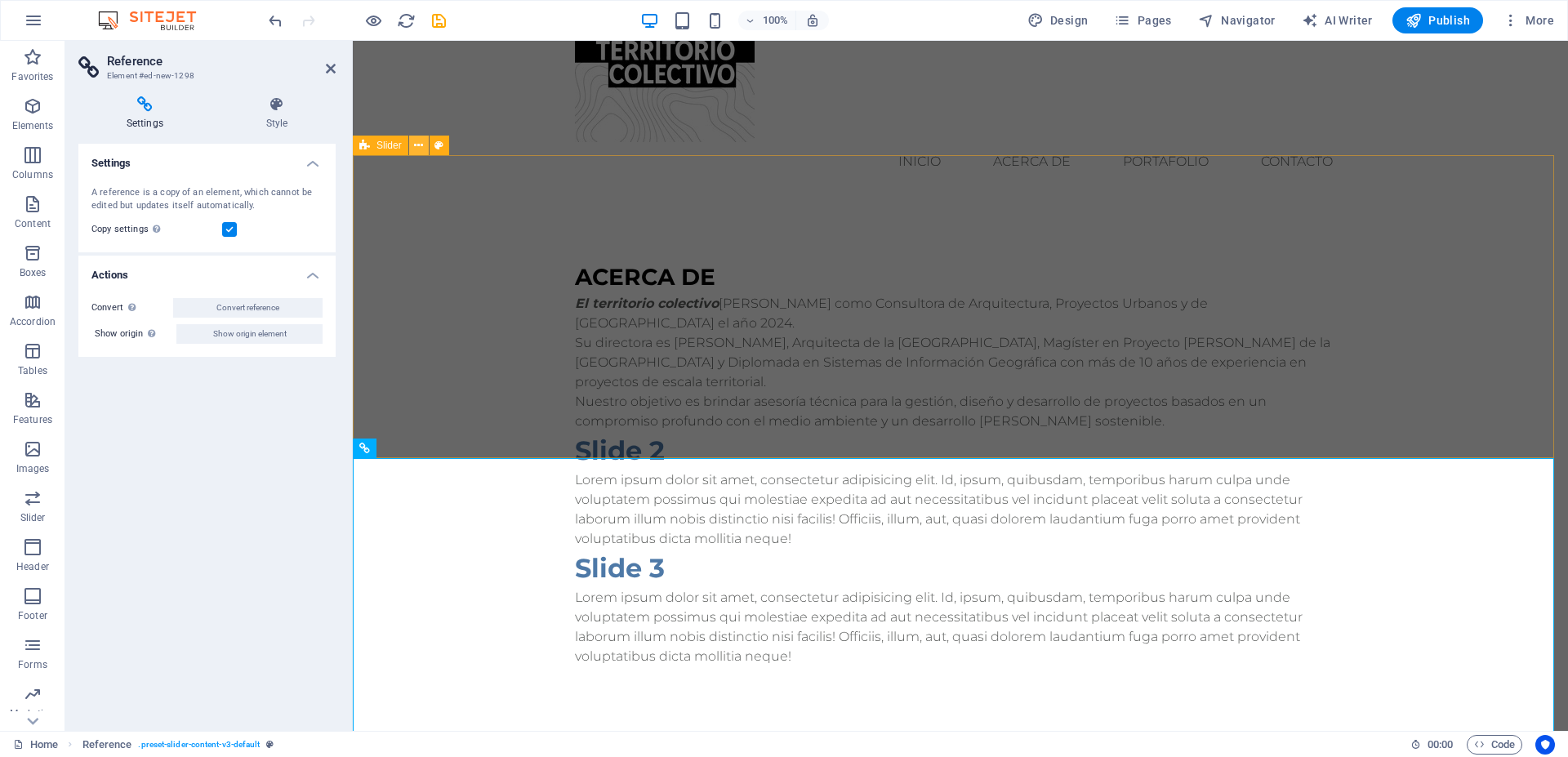
click at [426, 145] on button at bounding box center [420, 146] width 20 height 20
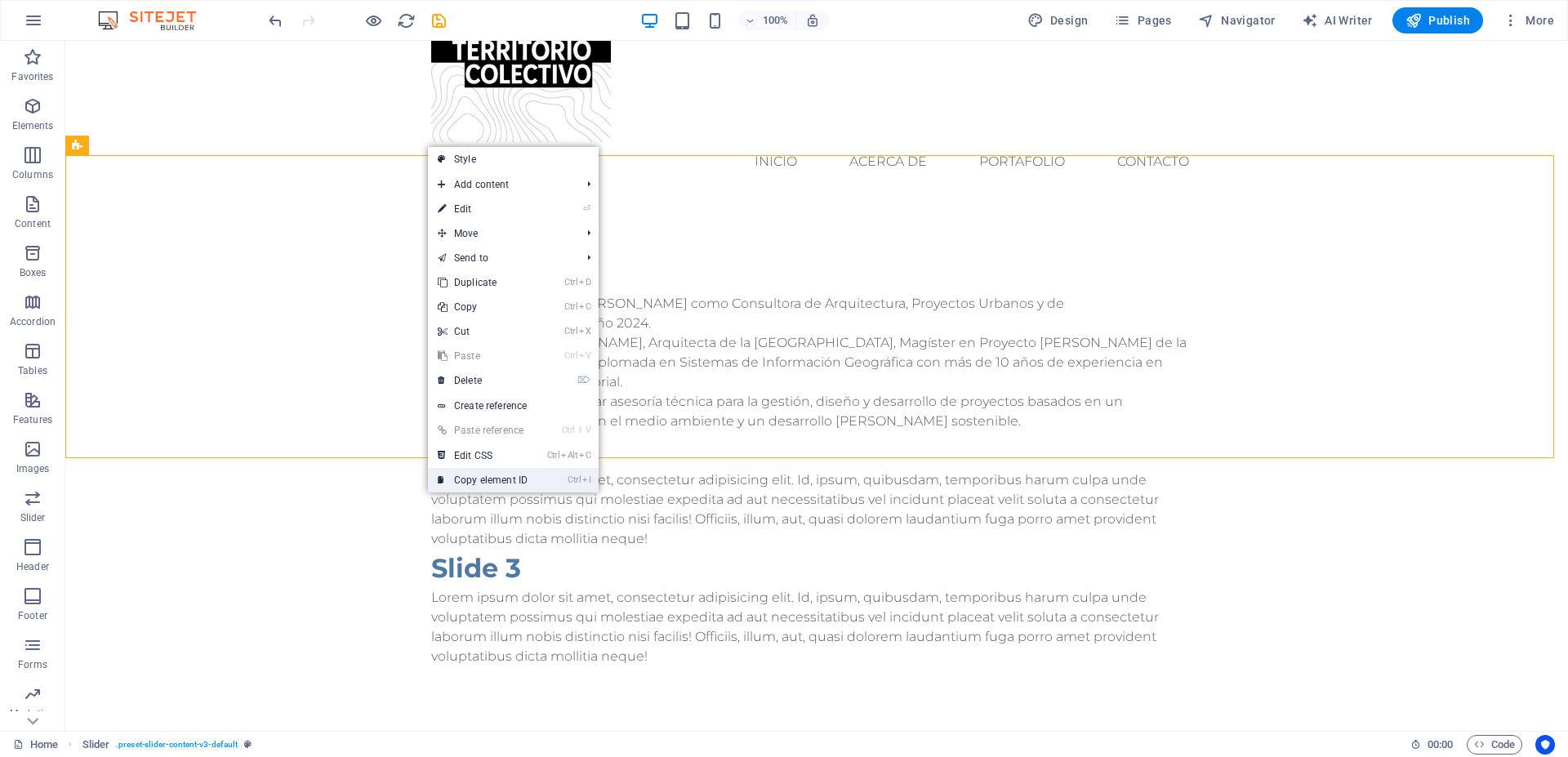
click at [496, 474] on link "Ctrl I Copy element ID" at bounding box center [483, 480] width 109 height 25
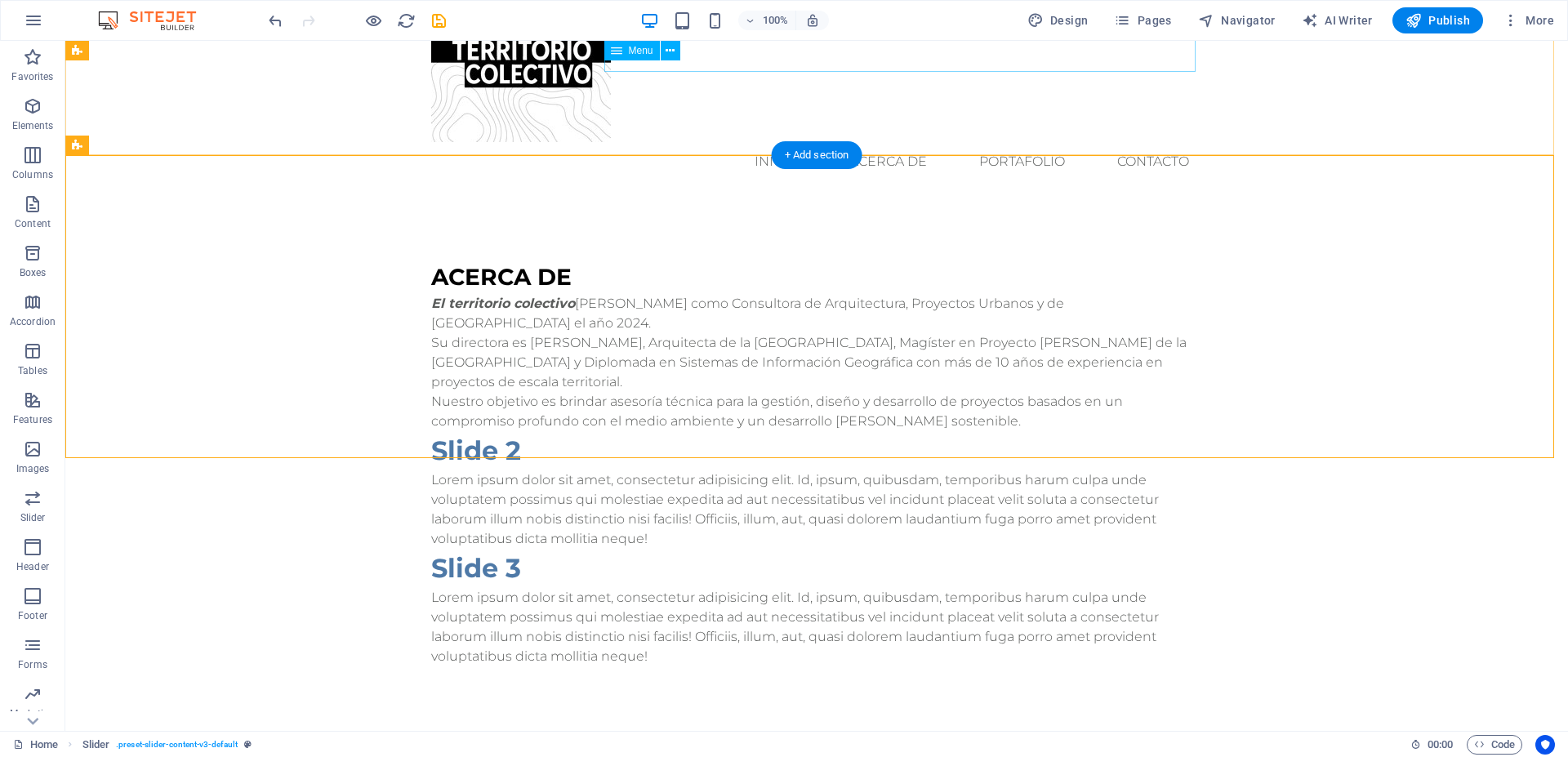
click at [873, 142] on nav "inicio ACERCA DE PORTAFOLIO Contacto" at bounding box center [817, 161] width 771 height 39
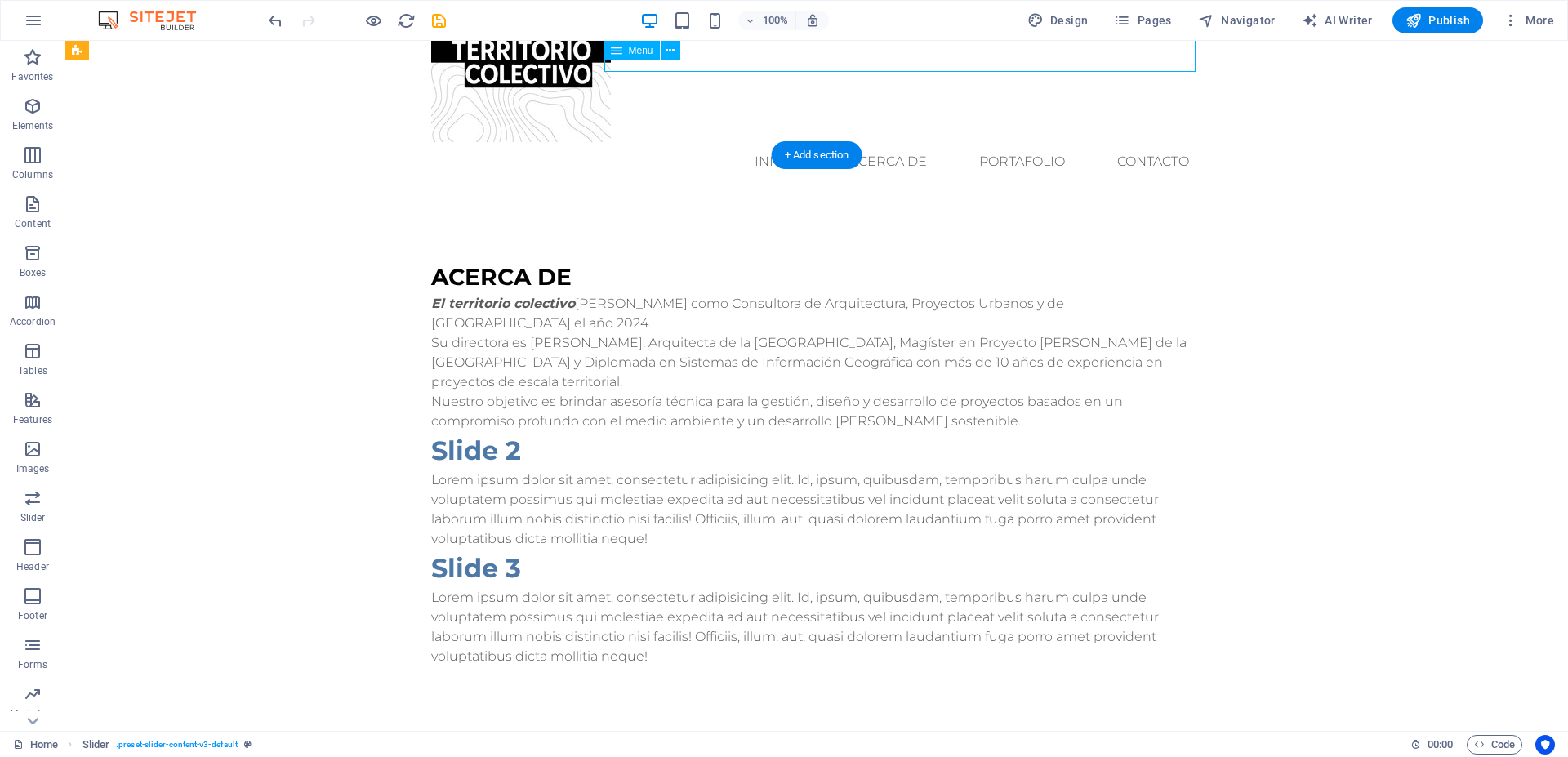
click at [872, 142] on nav "inicio ACERCA DE PORTAFOLIO Contacto" at bounding box center [817, 161] width 771 height 39
select select
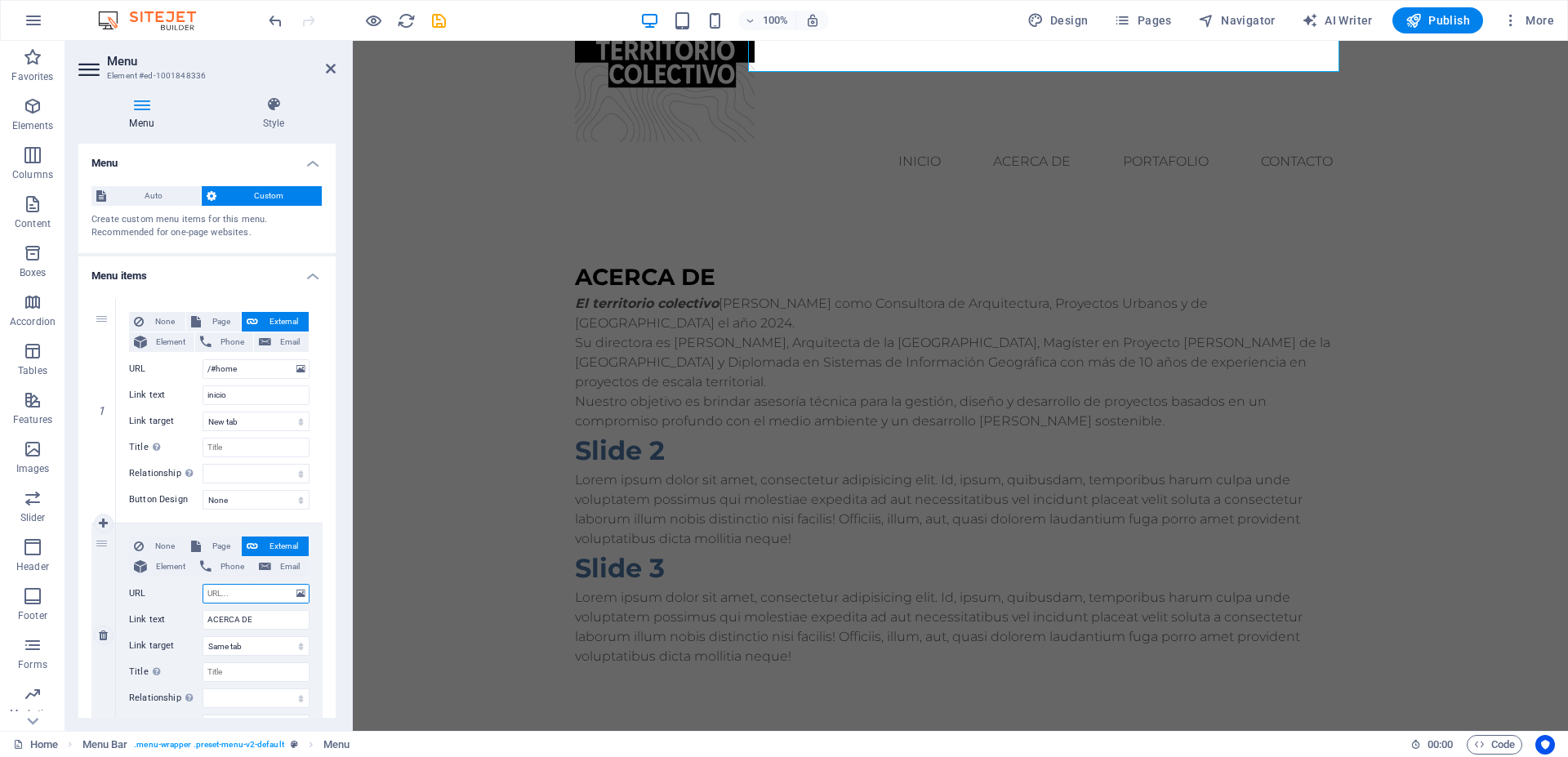
click at [230, 593] on input "URL" at bounding box center [255, 594] width 107 height 20
paste input "#ed-new-185"
type input "#ed-new-185"
select select
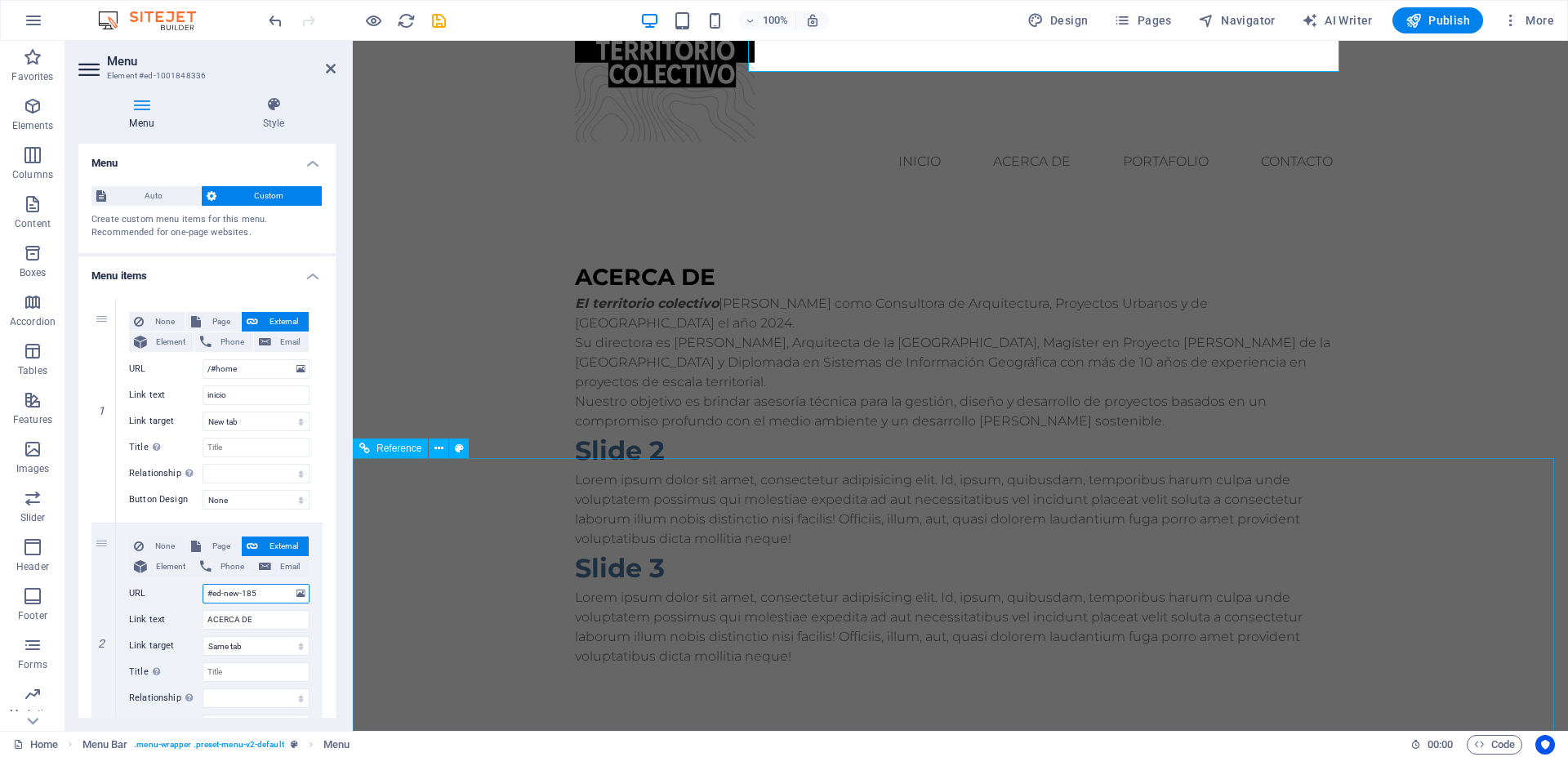
select select
type input "#ed-new-185"
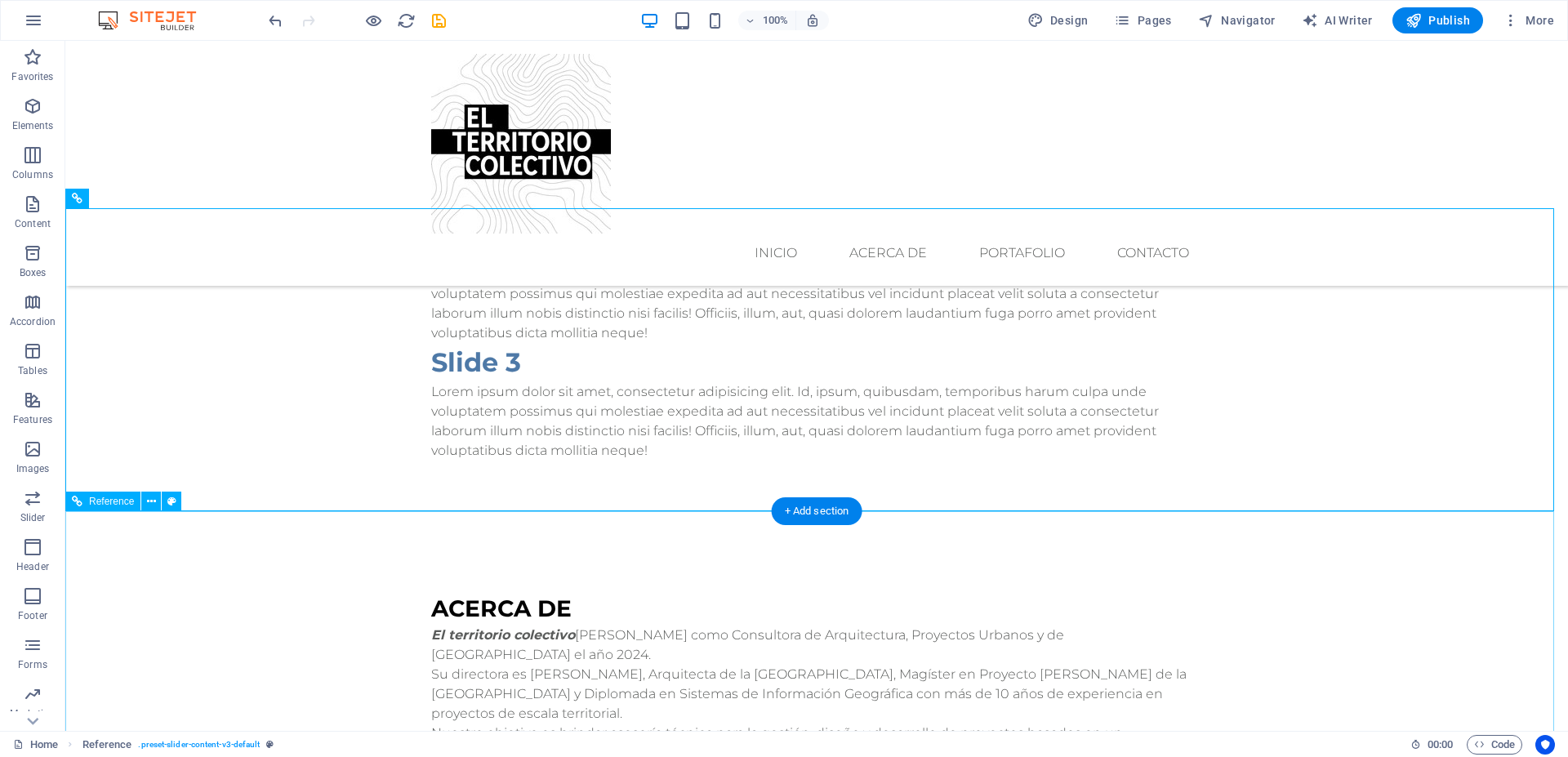
scroll to position [342, 0]
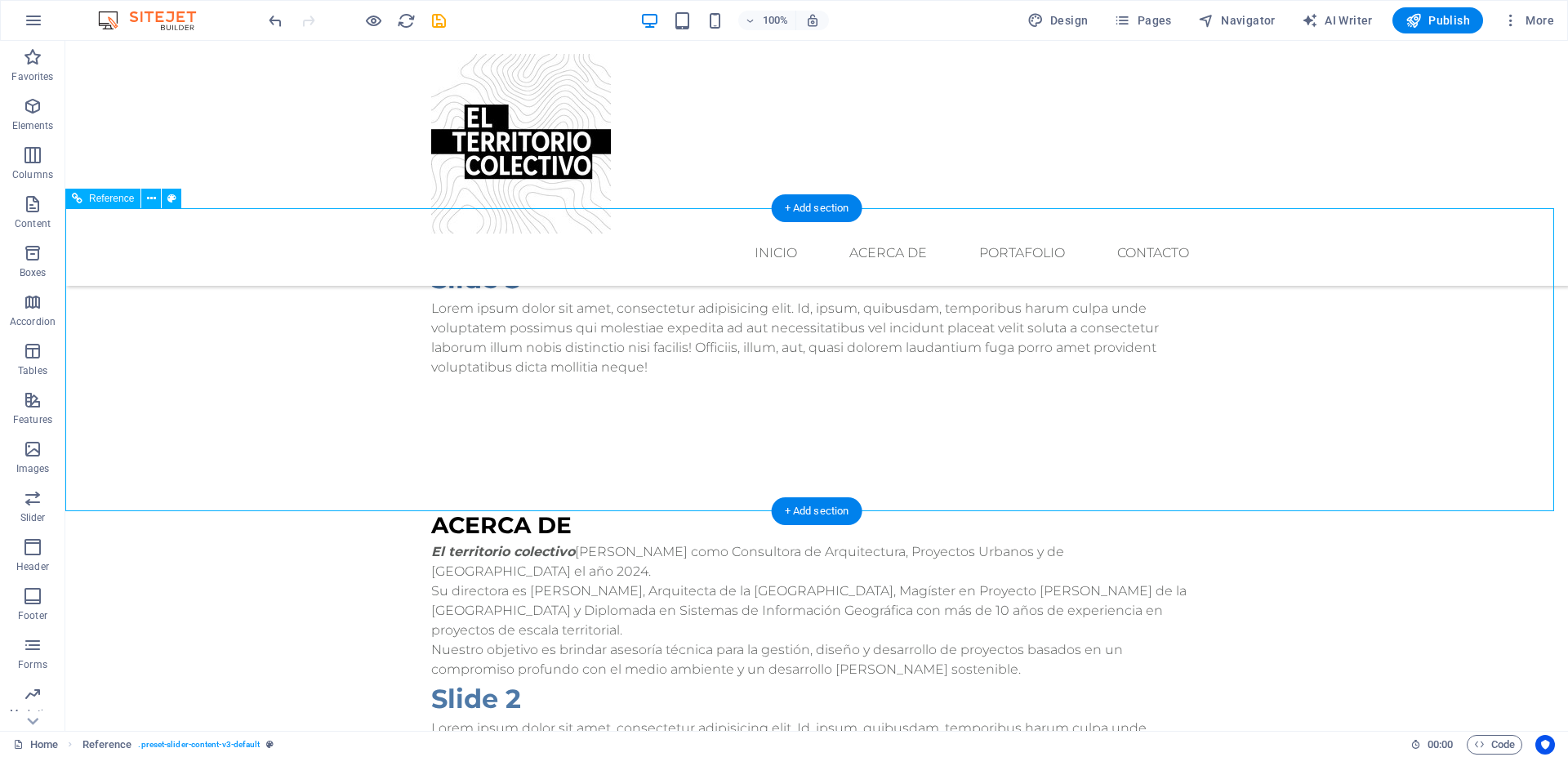
click at [299, 449] on div "ACERCA DE El territorio colectivo nace como Consultora de Arquitectura, Proyect…" at bounding box center [817, 711] width 1503 height 537
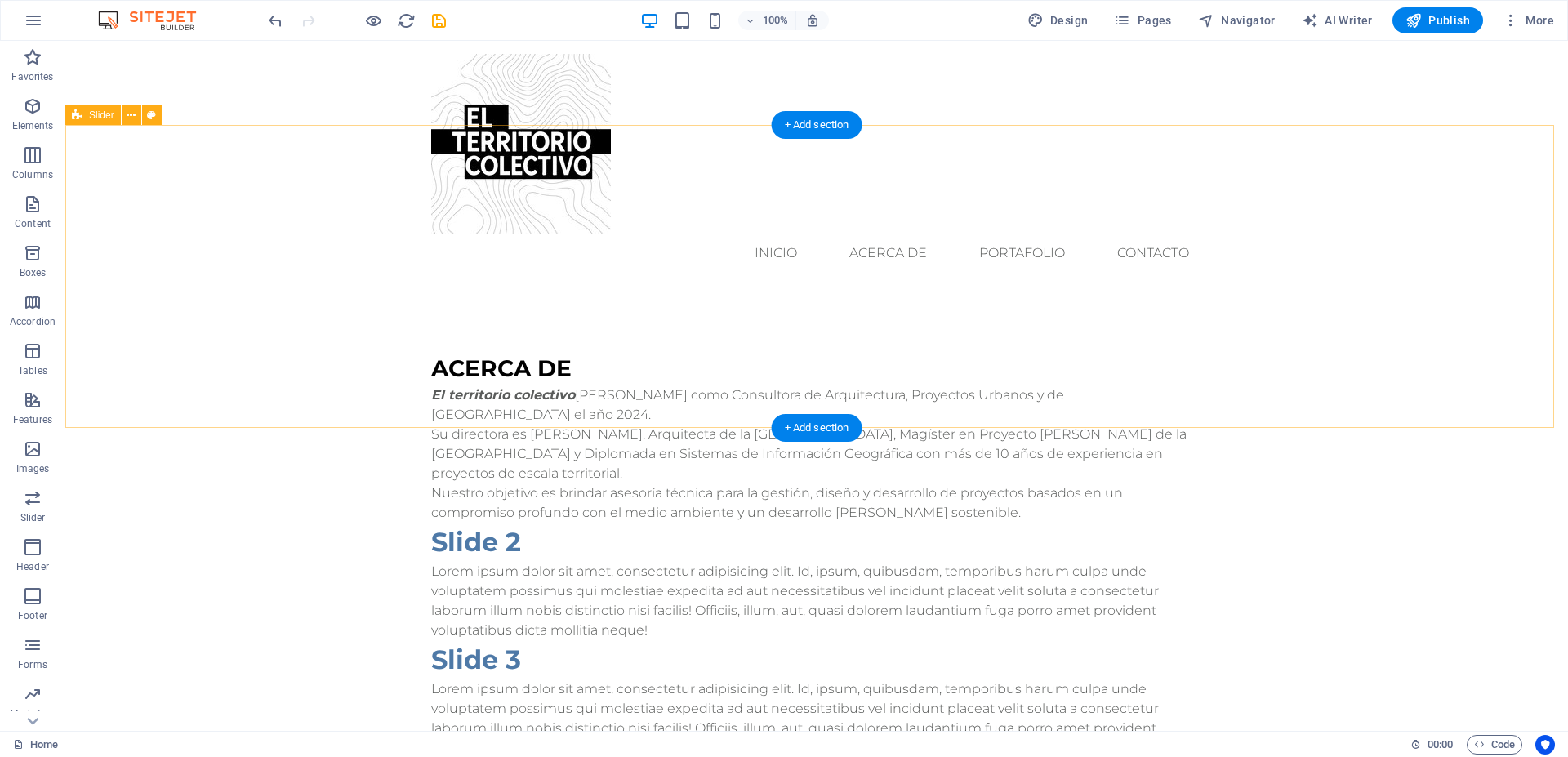
scroll to position [122, 0]
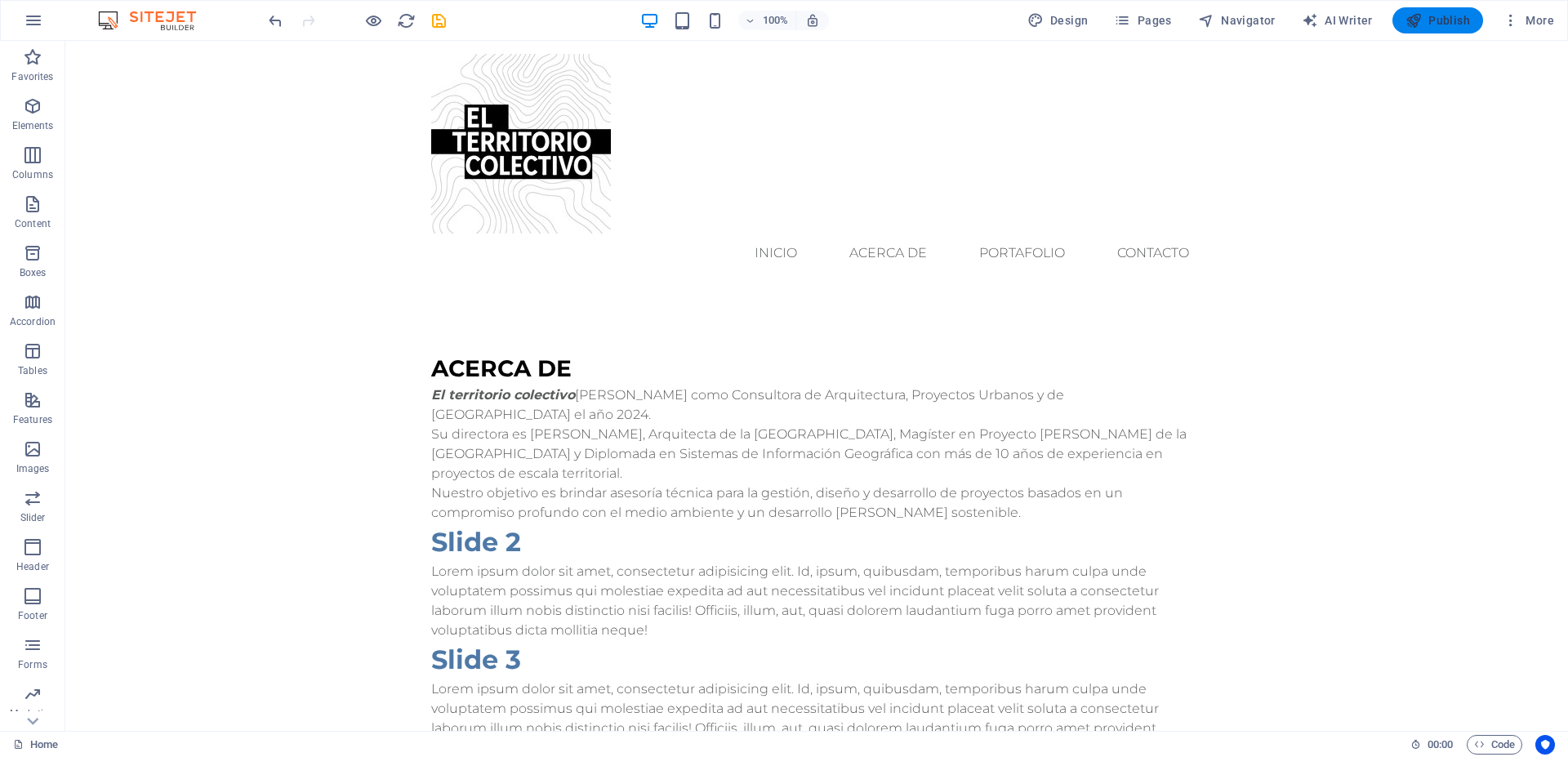
drag, startPoint x: 1430, startPoint y: 15, endPoint x: 1344, endPoint y: 27, distance: 86.8
click at [1430, 15] on span "Publish" at bounding box center [1438, 21] width 65 height 17
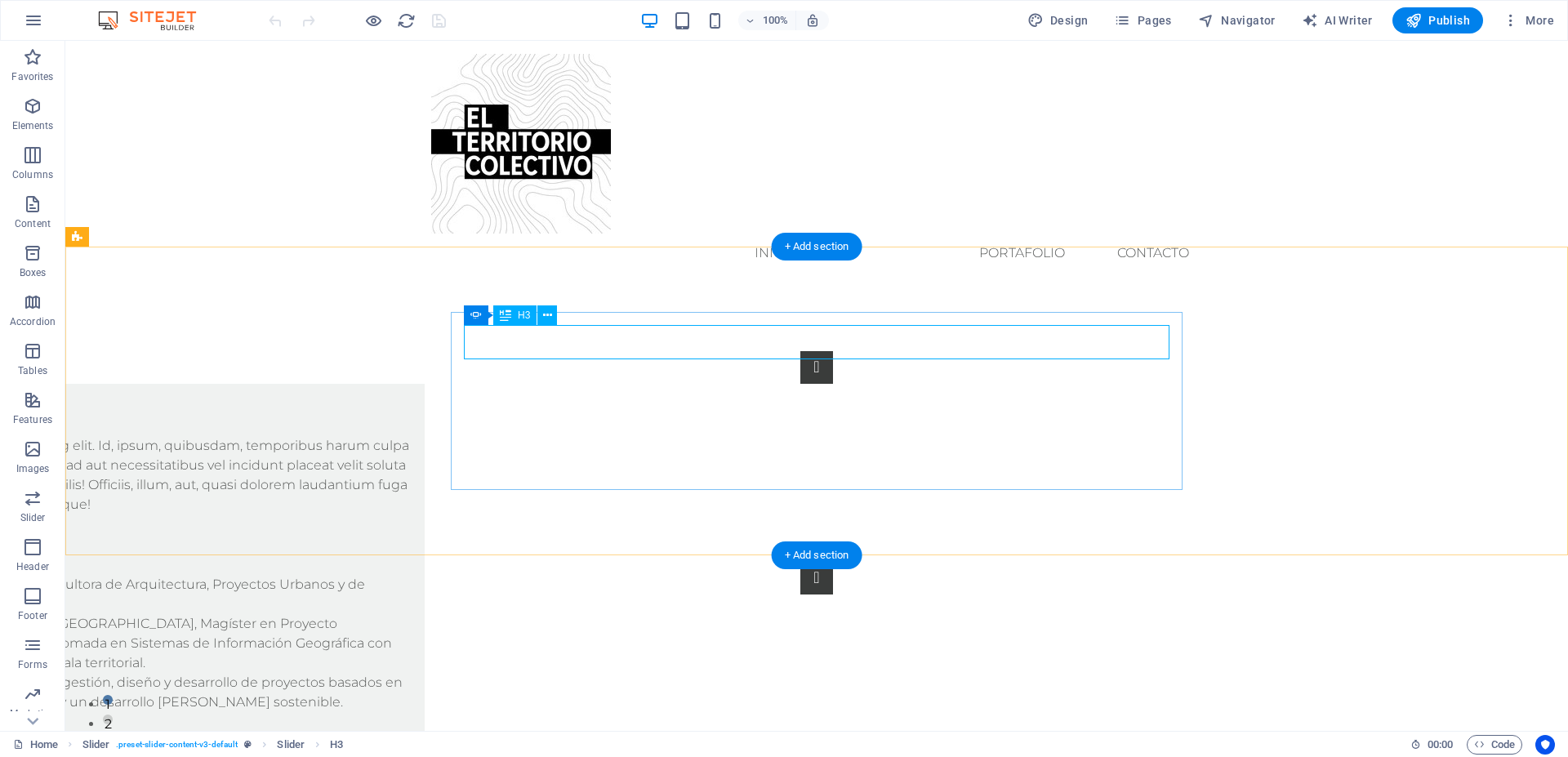
click at [412, 541] on div "ACERCA DE" at bounding box center [72, 557] width 680 height 34
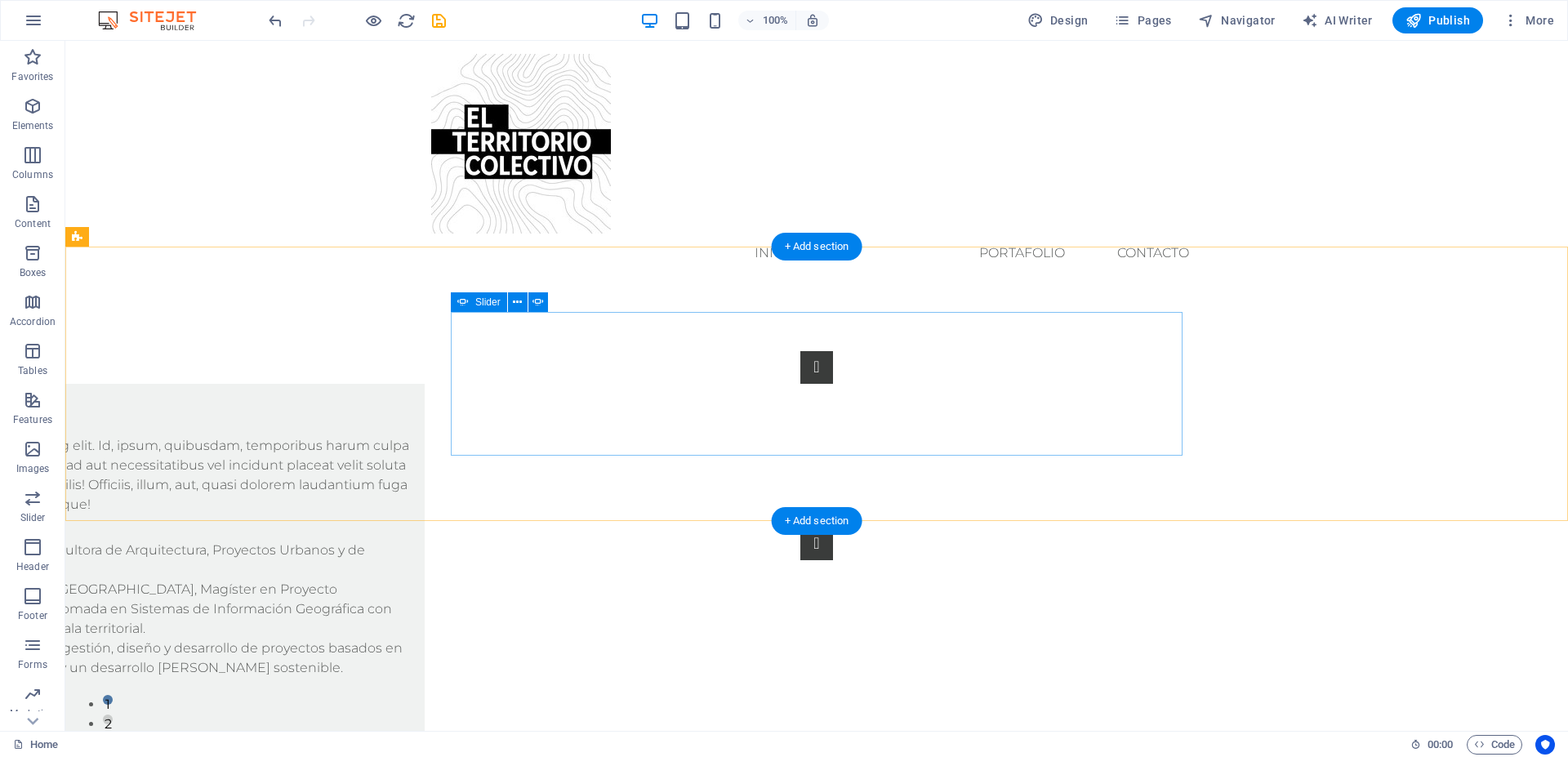
click at [687, 352] on div "Slide 3 Lorem ipsum dolor sit amet, consectetur adipisicing elit. Id, ipsum, qu…" at bounding box center [817, 456] width 732 height 209
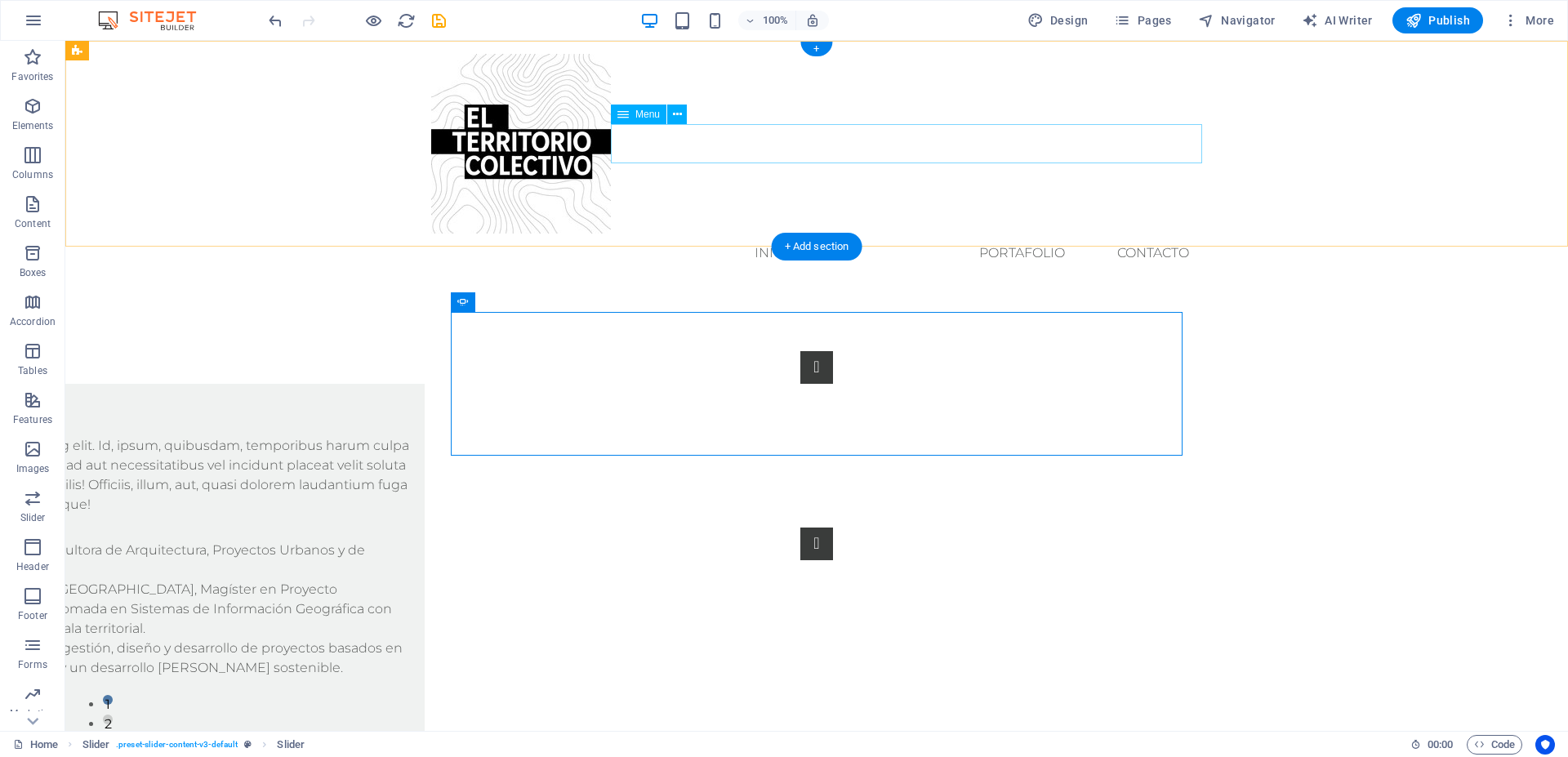
click at [871, 234] on nav "inicio ACERCA DE PORTAFOLIO Contacto" at bounding box center [817, 253] width 771 height 39
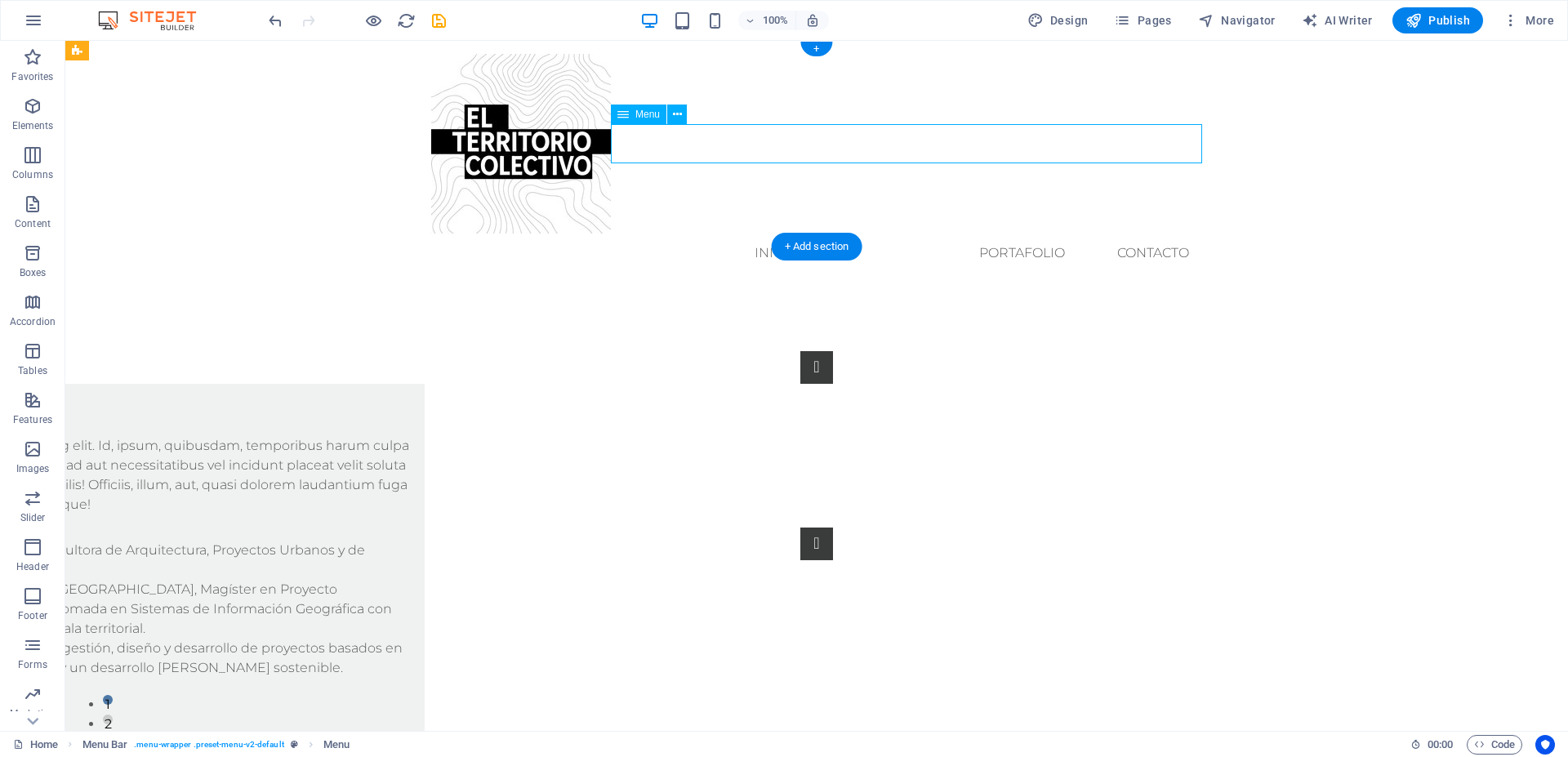
click at [871, 234] on nav "inicio ACERCA DE PORTAFOLIO Contacto" at bounding box center [817, 253] width 771 height 39
select select
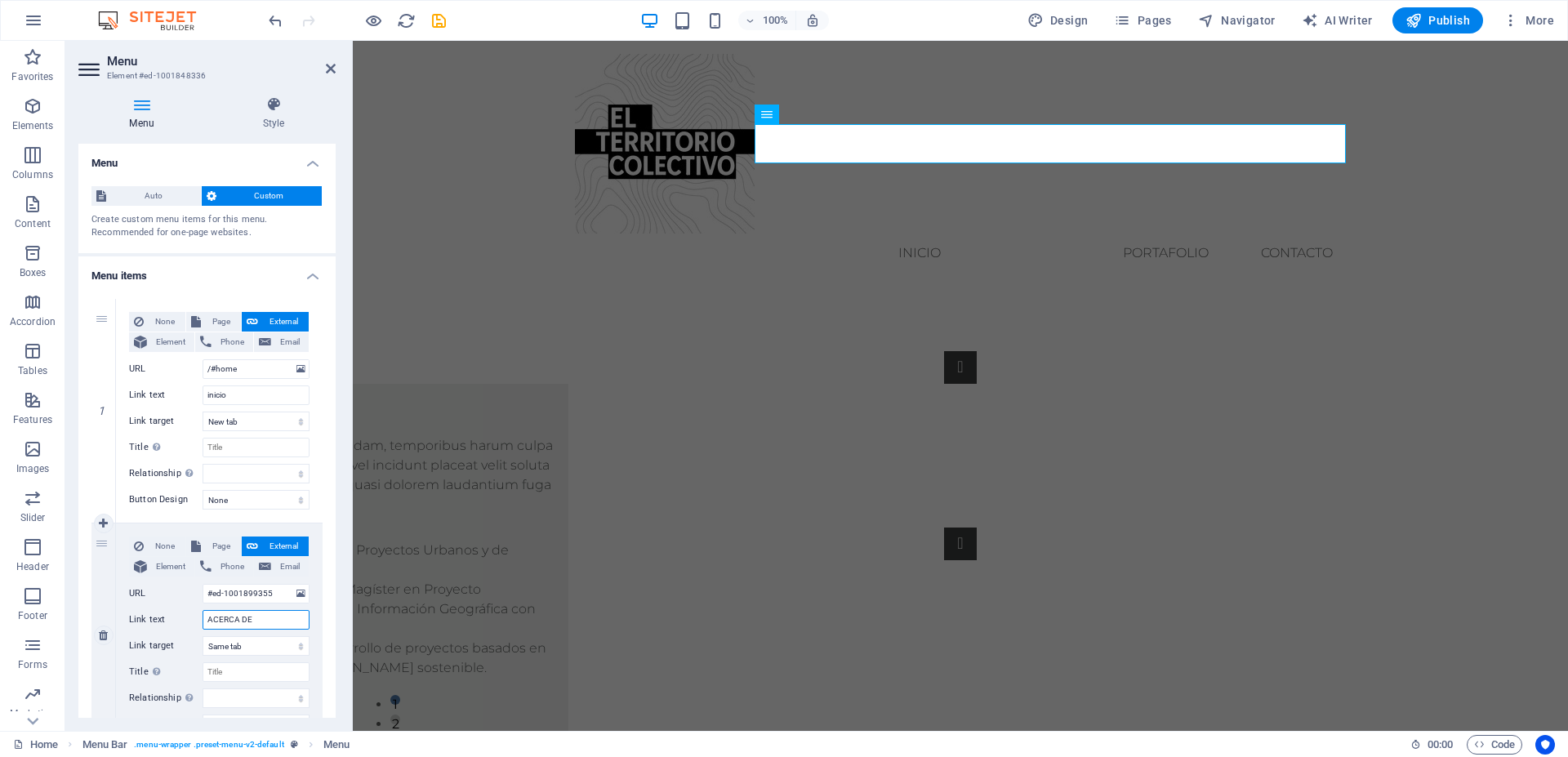
click at [257, 617] on input "ACERCA DE" at bounding box center [255, 620] width 107 height 20
drag, startPoint x: 275, startPoint y: 597, endPoint x: 184, endPoint y: 593, distance: 91.1
click at [184, 593] on div "URL #ed-1001899355" at bounding box center [220, 594] width 181 height 20
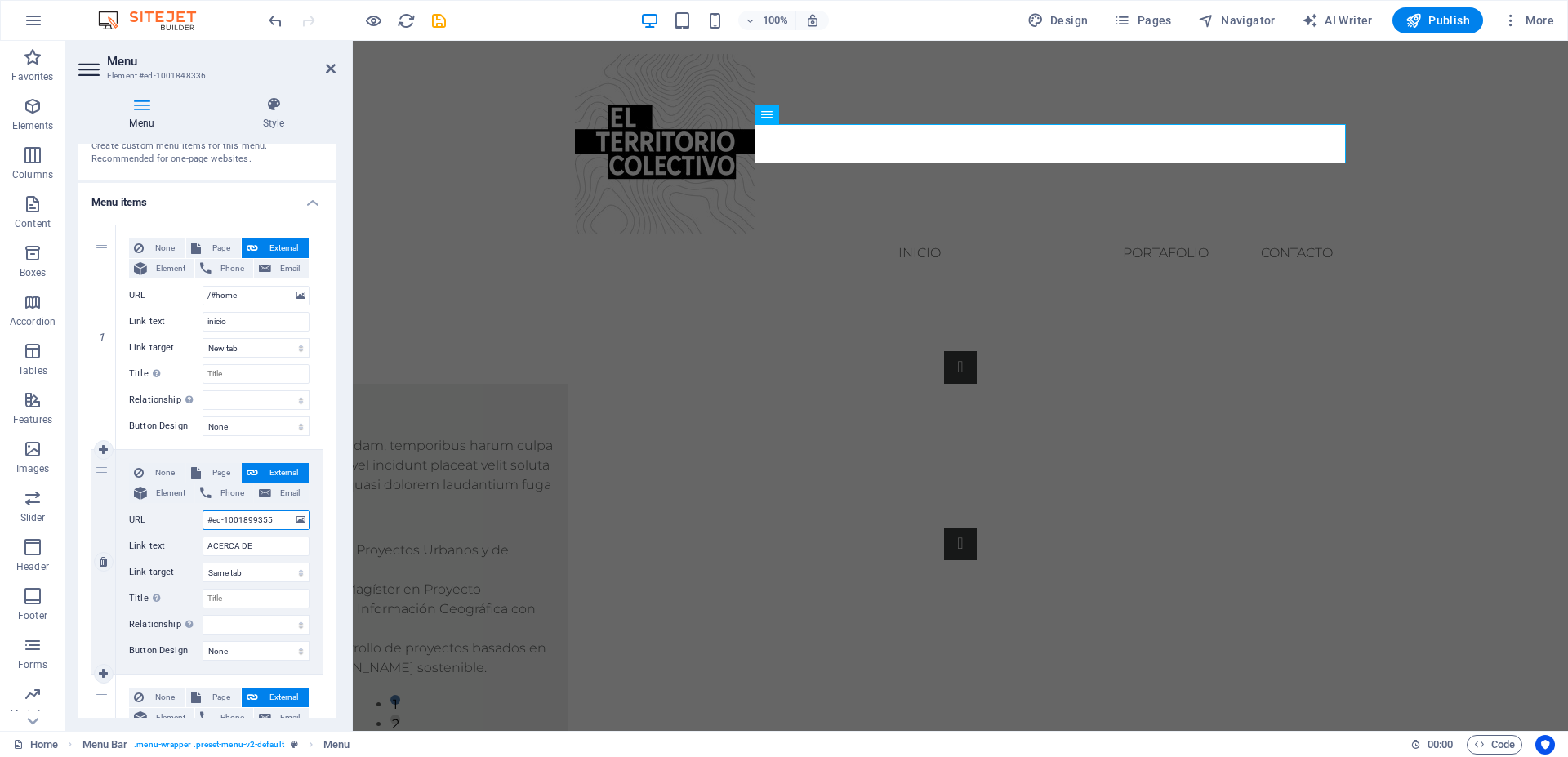
scroll to position [147, 0]
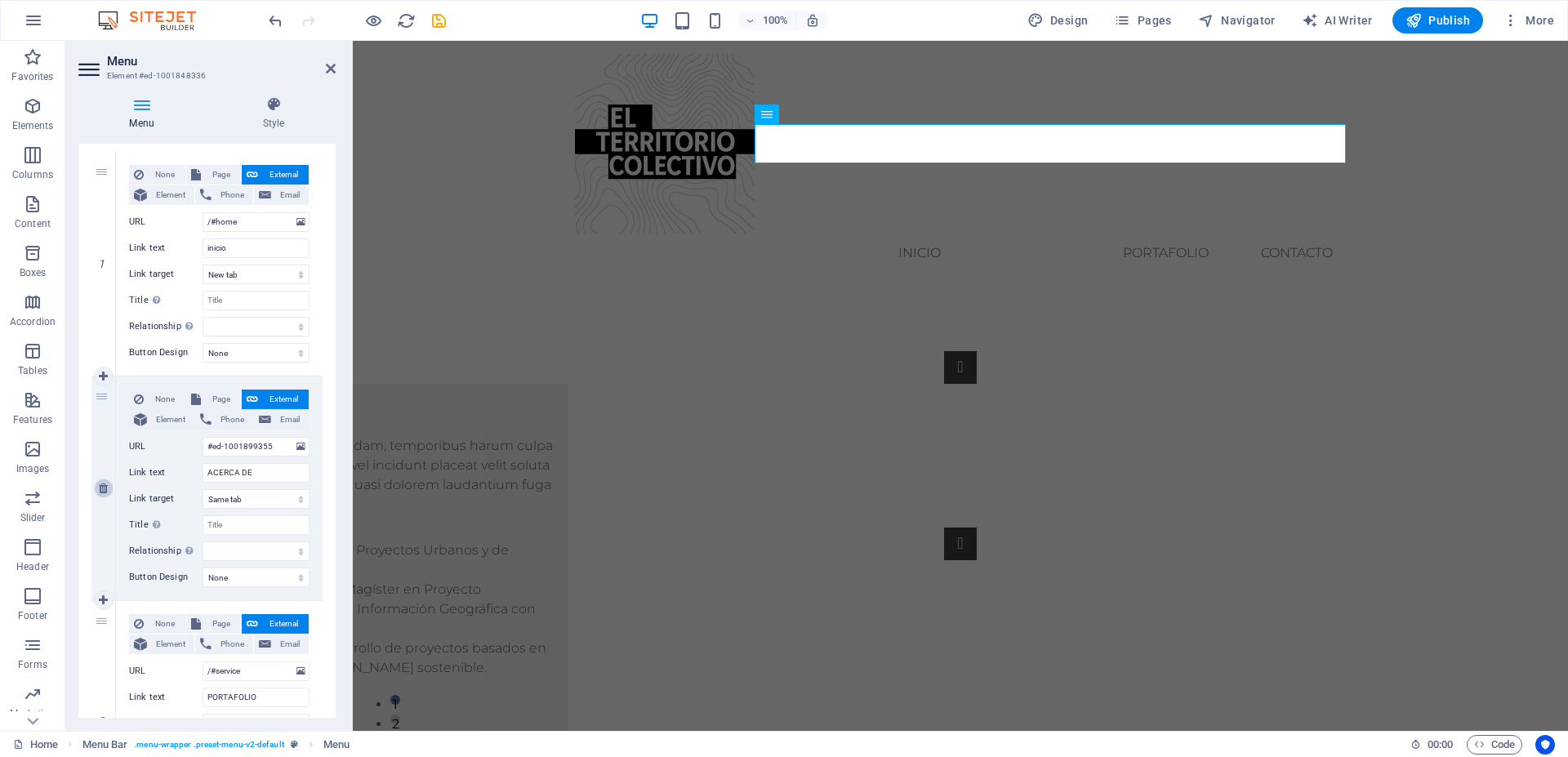
click at [105, 487] on icon at bounding box center [103, 488] width 9 height 12
select select
type input "/#service"
type input "PORTAFOLIO"
select select
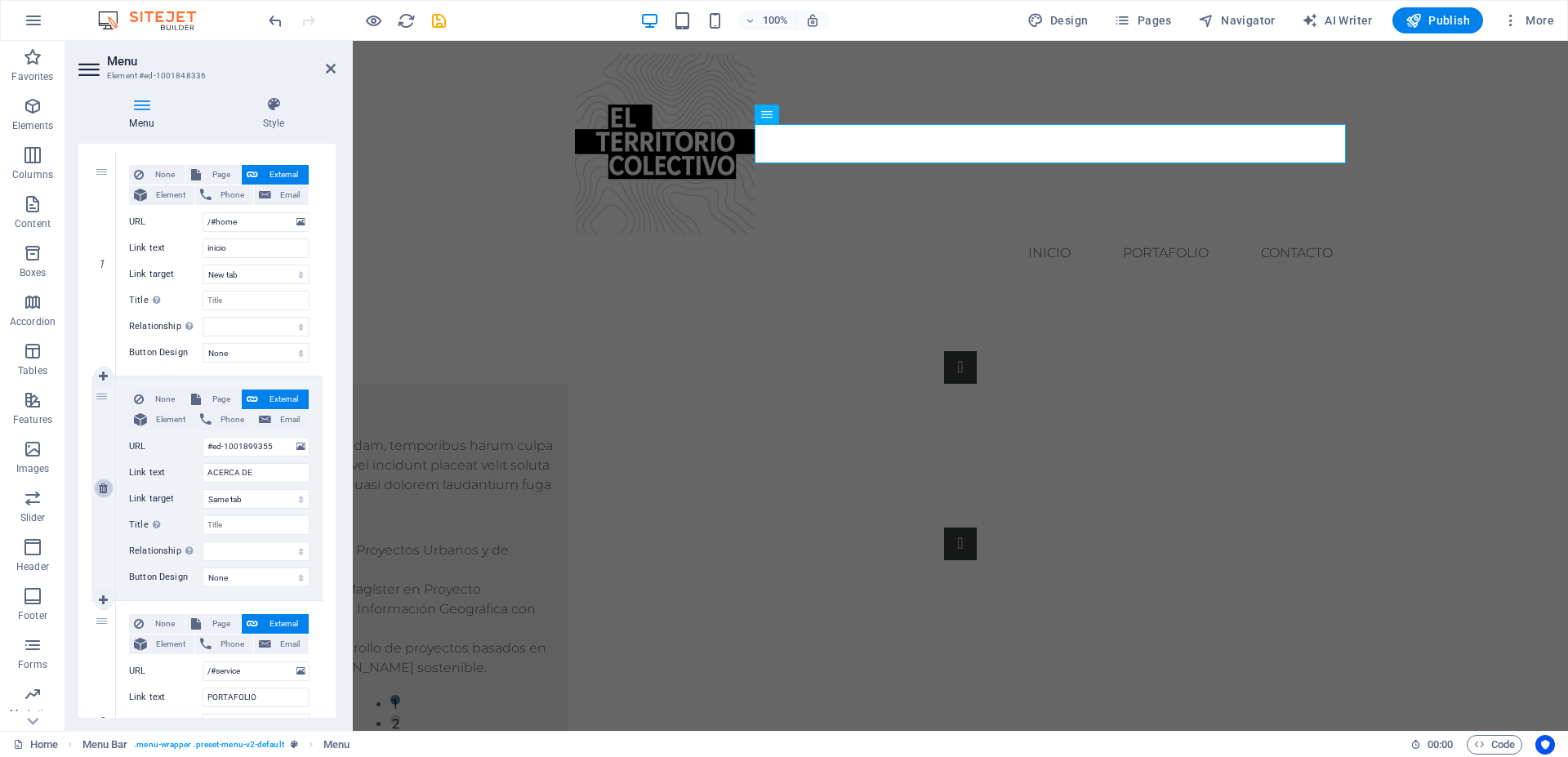
type input "/#contact"
type input "Contacto"
select select
click at [101, 376] on icon at bounding box center [103, 376] width 9 height 12
select select
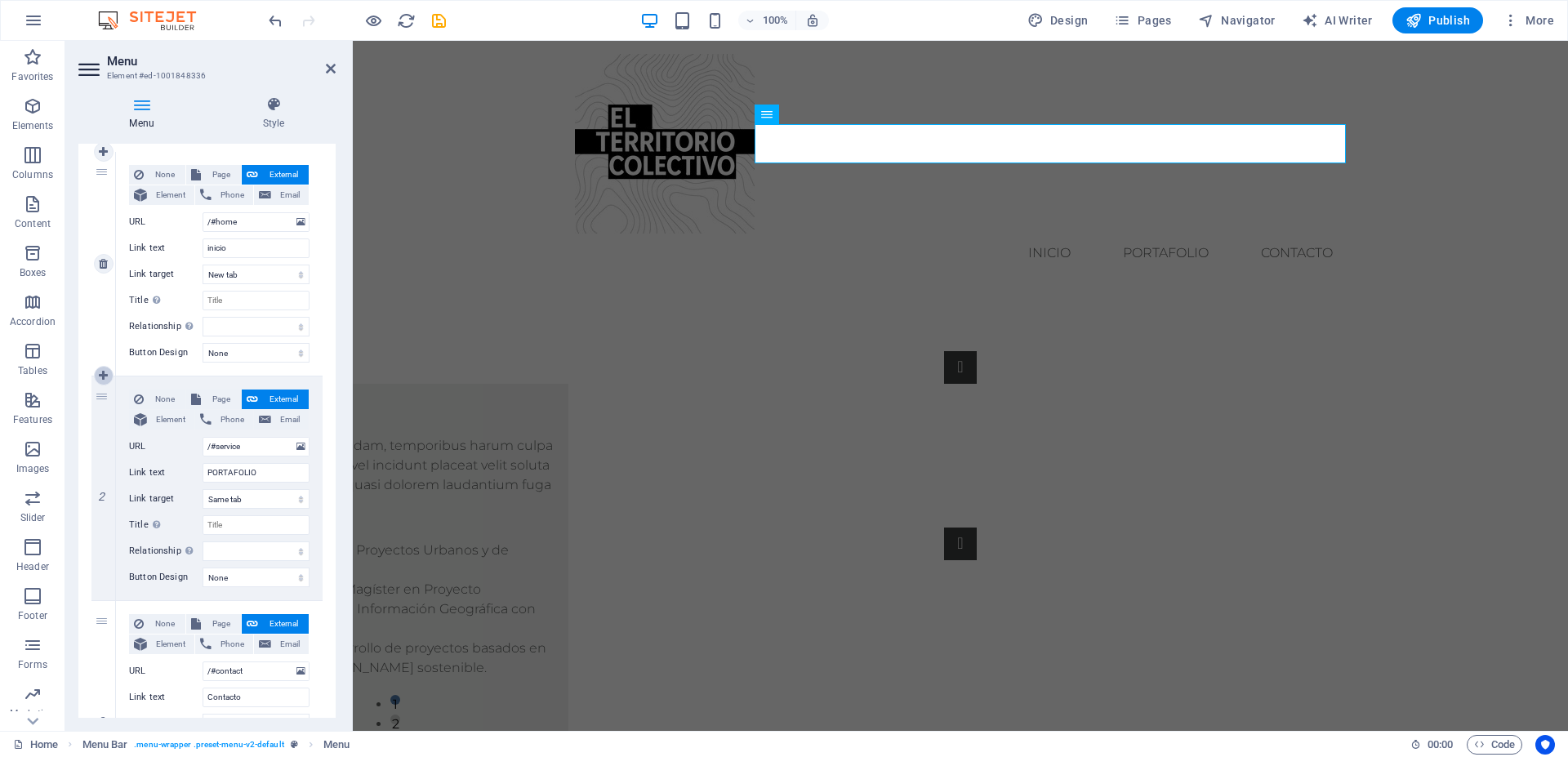
select select
type input "/#service"
type input "PORTAFOLIO"
select select
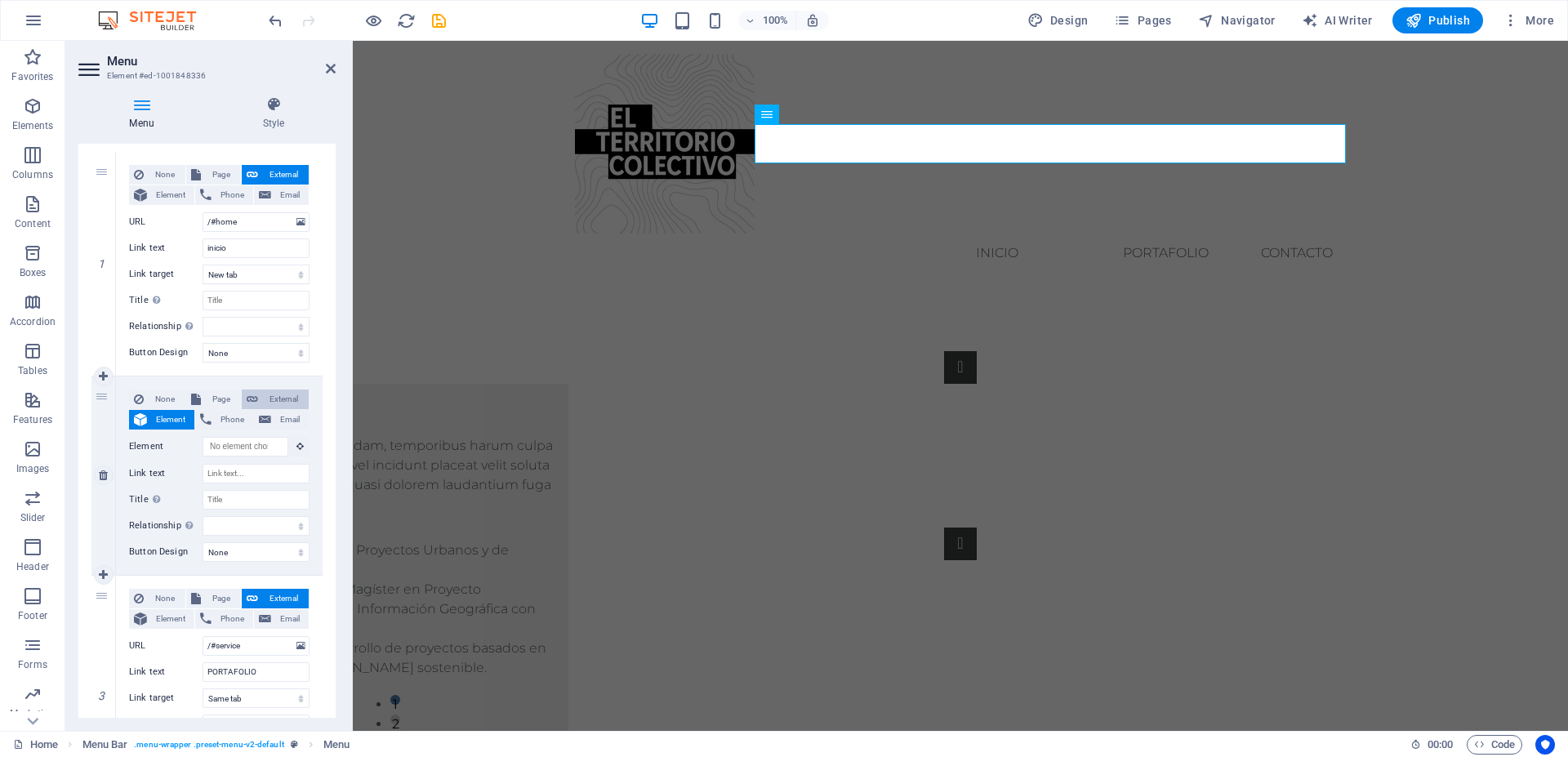
click at [264, 396] on span "External" at bounding box center [283, 400] width 41 height 20
select select
select select "blank"
select select
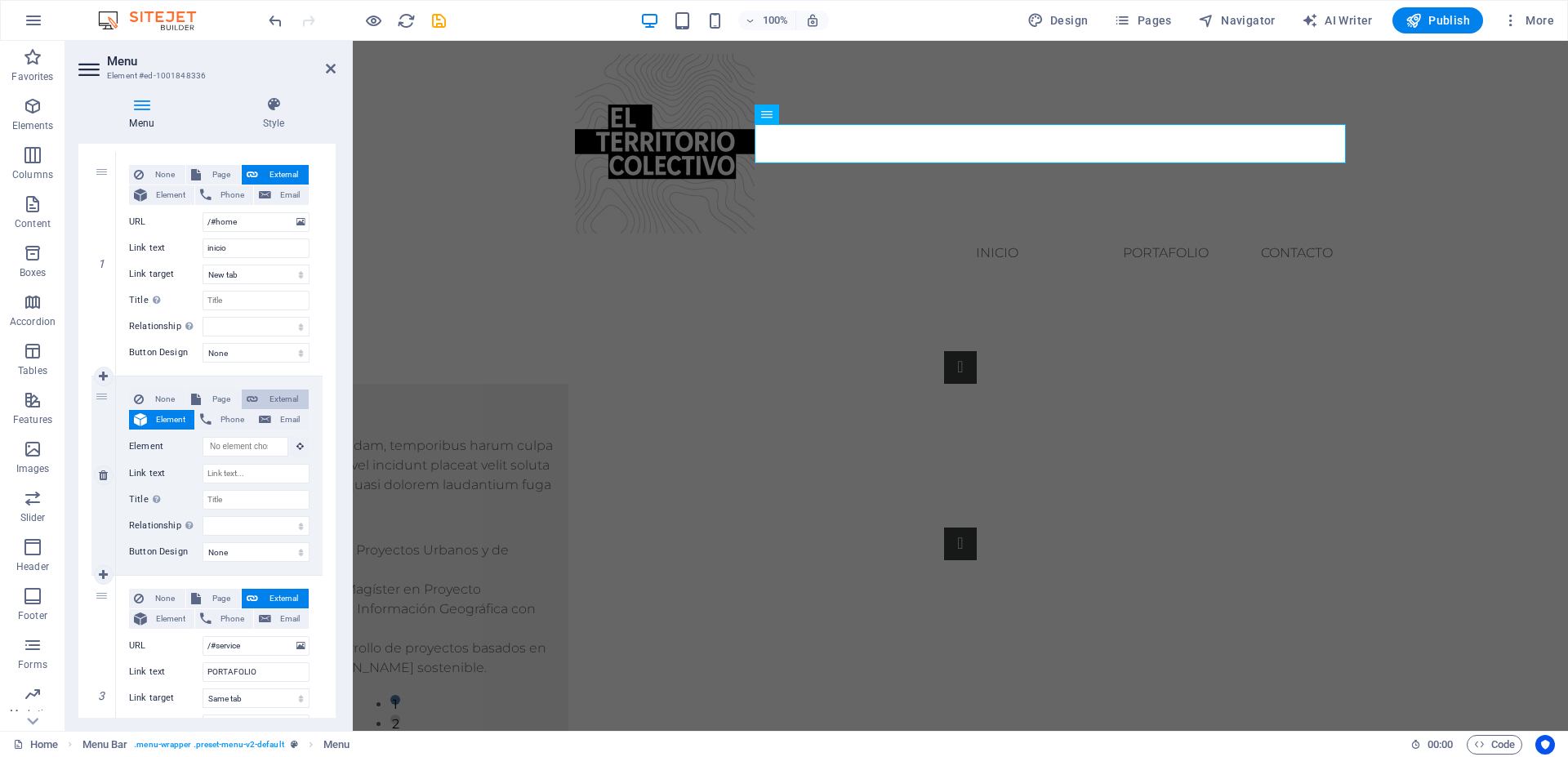
select select
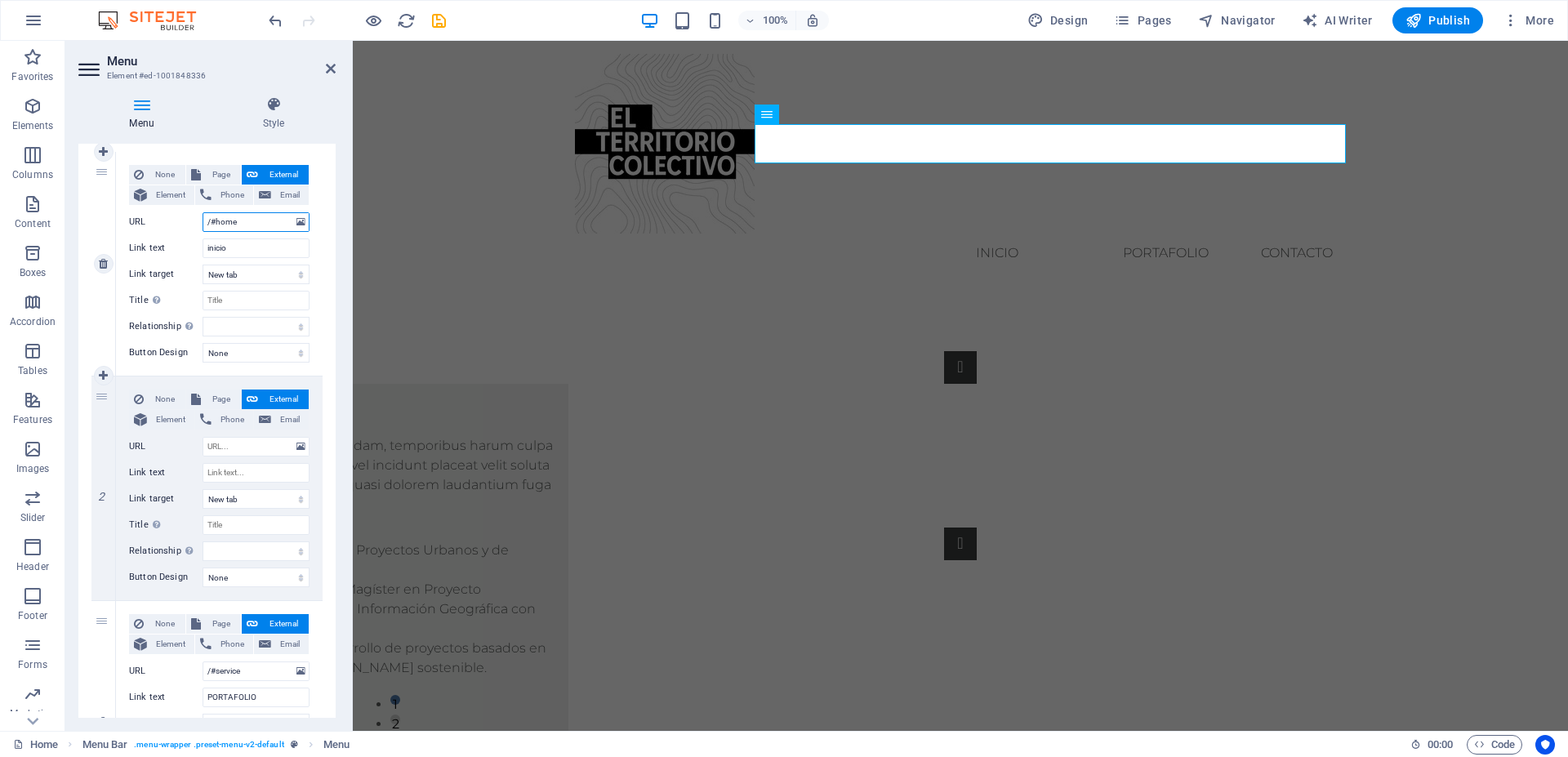
drag, startPoint x: 245, startPoint y: 222, endPoint x: 201, endPoint y: 222, distance: 44.0
click at [202, 222] on input "/#home" at bounding box center [255, 222] width 107 height 20
click at [231, 446] on input "URL" at bounding box center [255, 447] width 107 height 20
paste input "/#home"
type input "/#home"
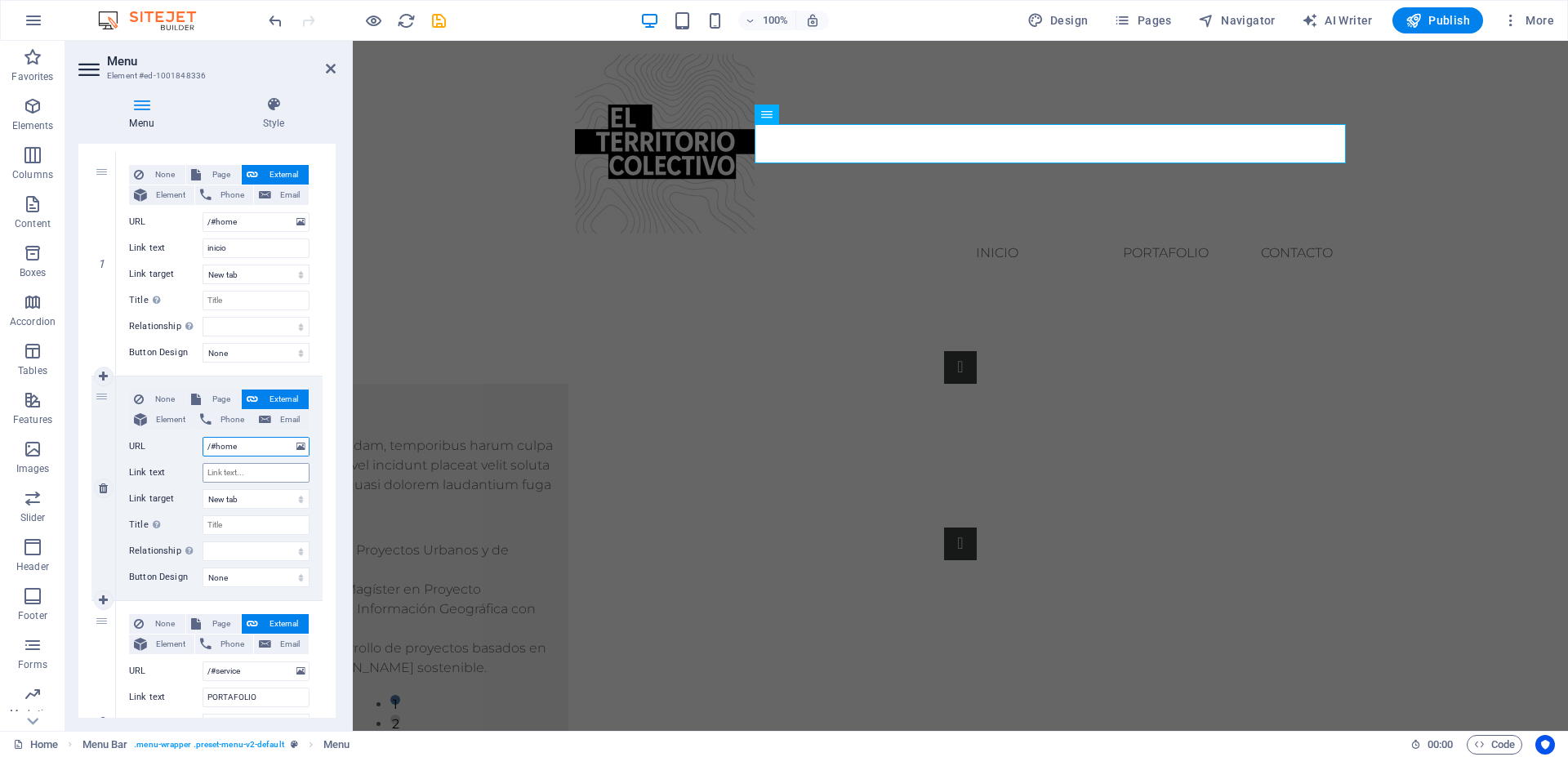
select select
type input "/#home"
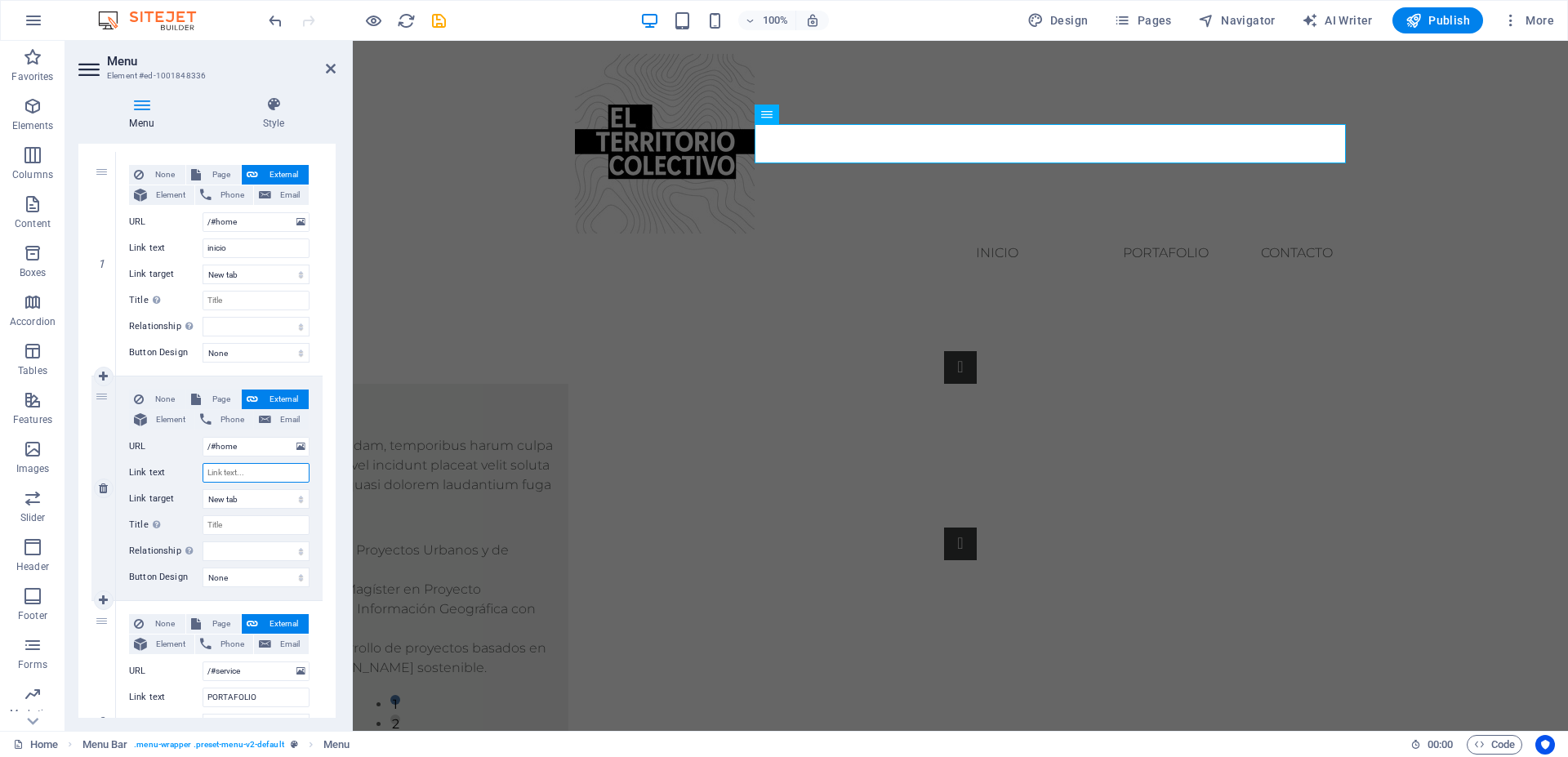
click at [231, 470] on input "Link text" at bounding box center [255, 473] width 107 height 20
type input "ABO"
select select
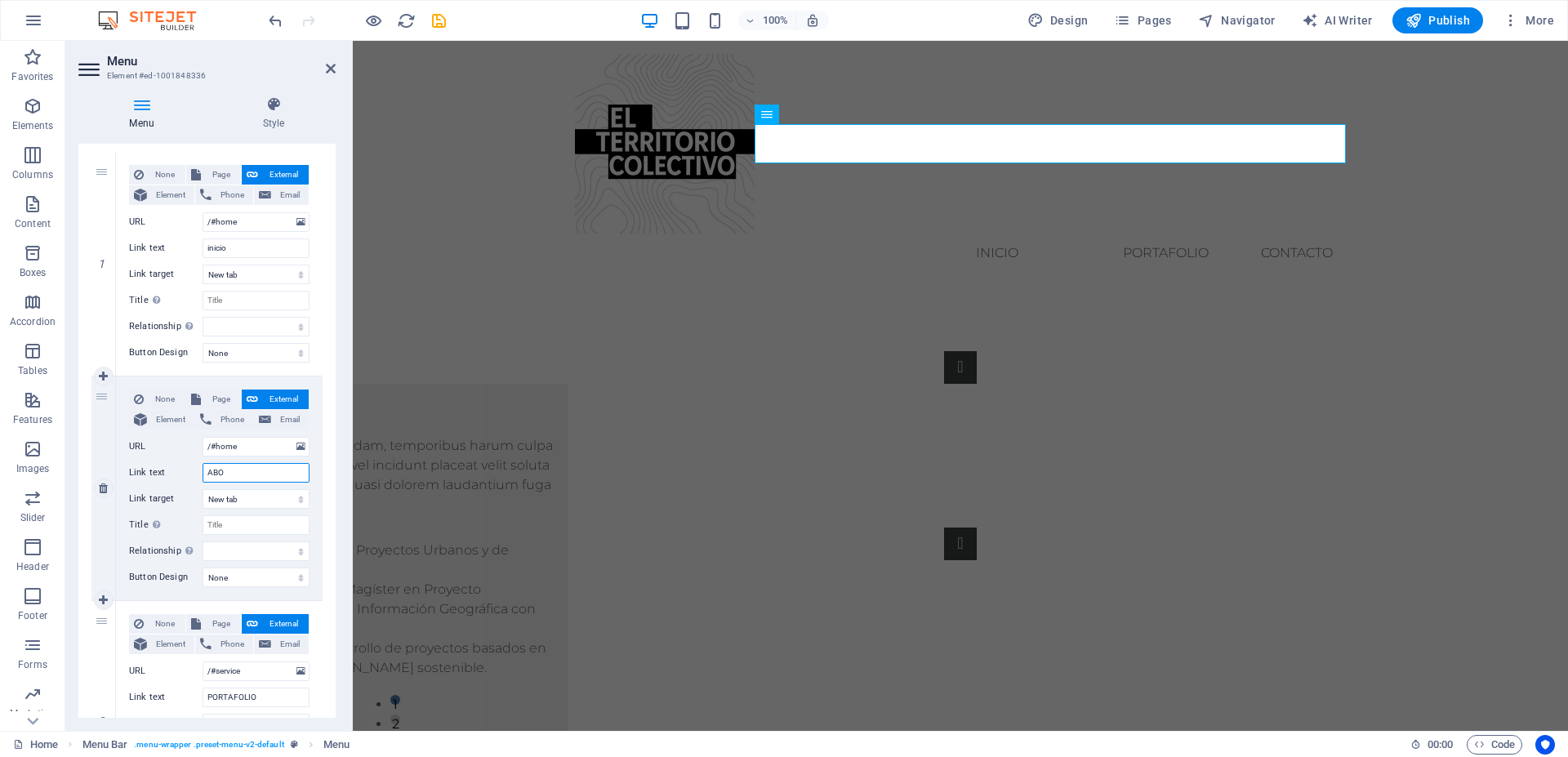
select select
type input "A"
select select
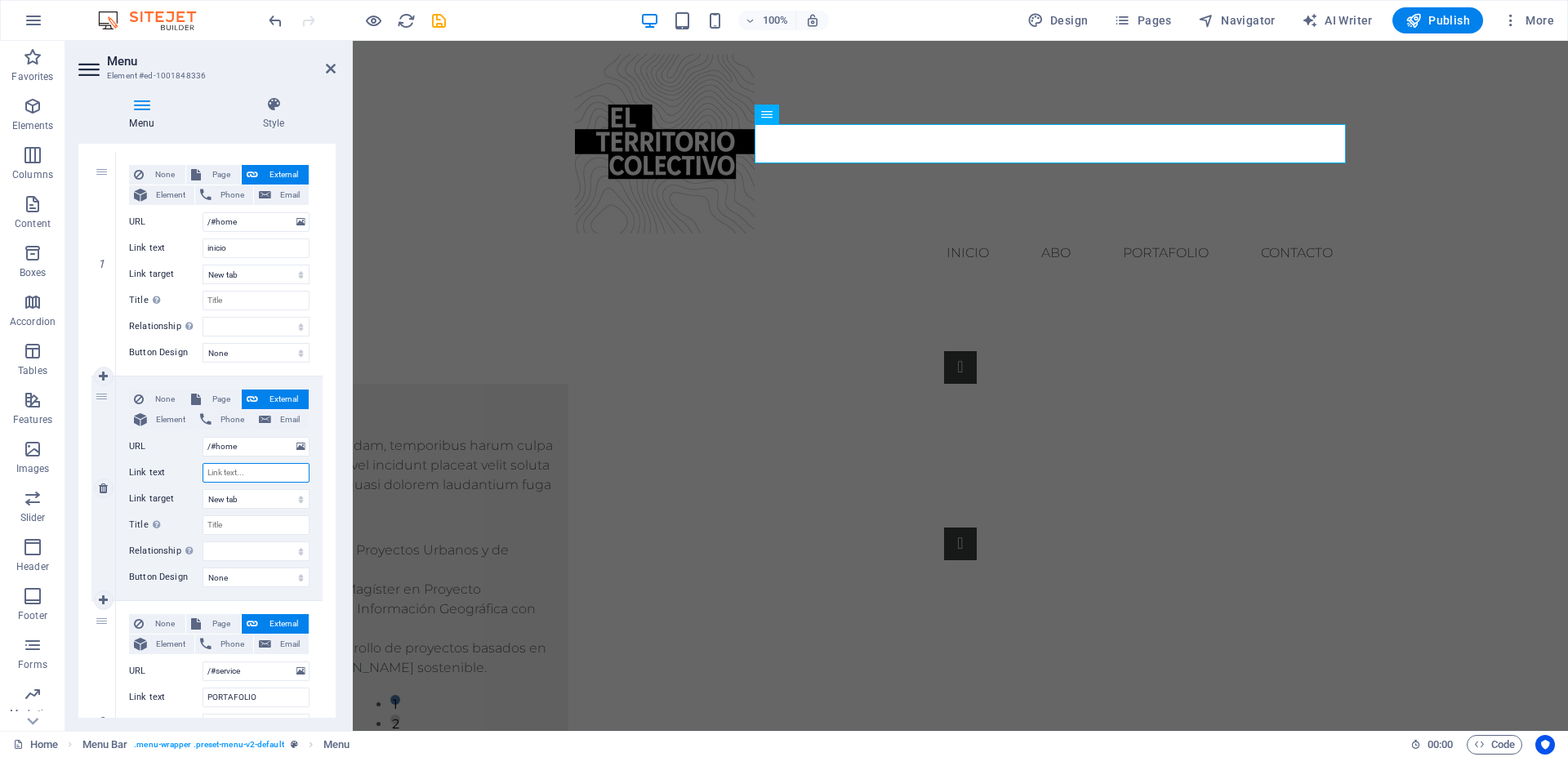
select select
type input "ACER"
select select
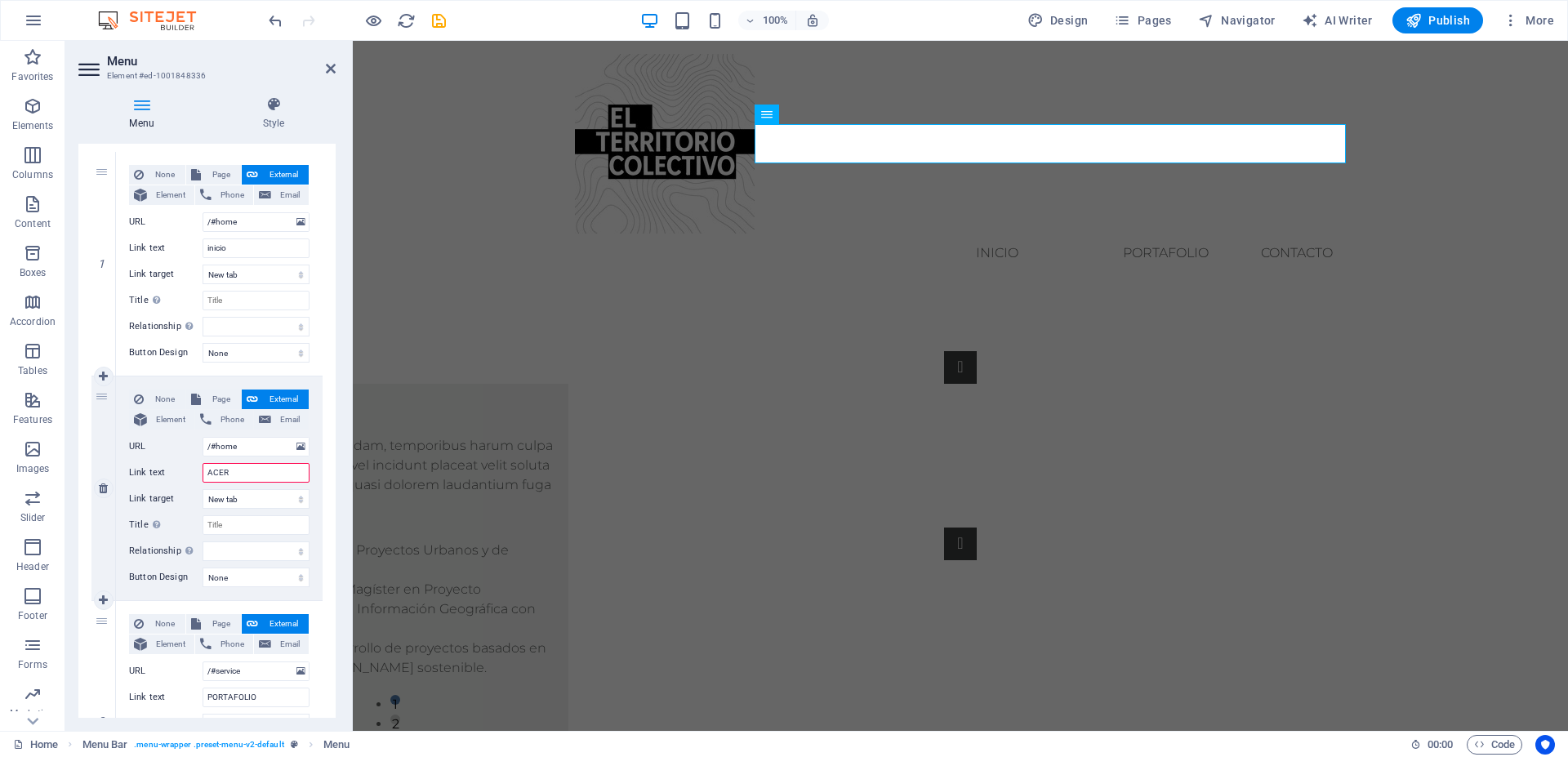
select select
type input "ACERCA DE"
select select
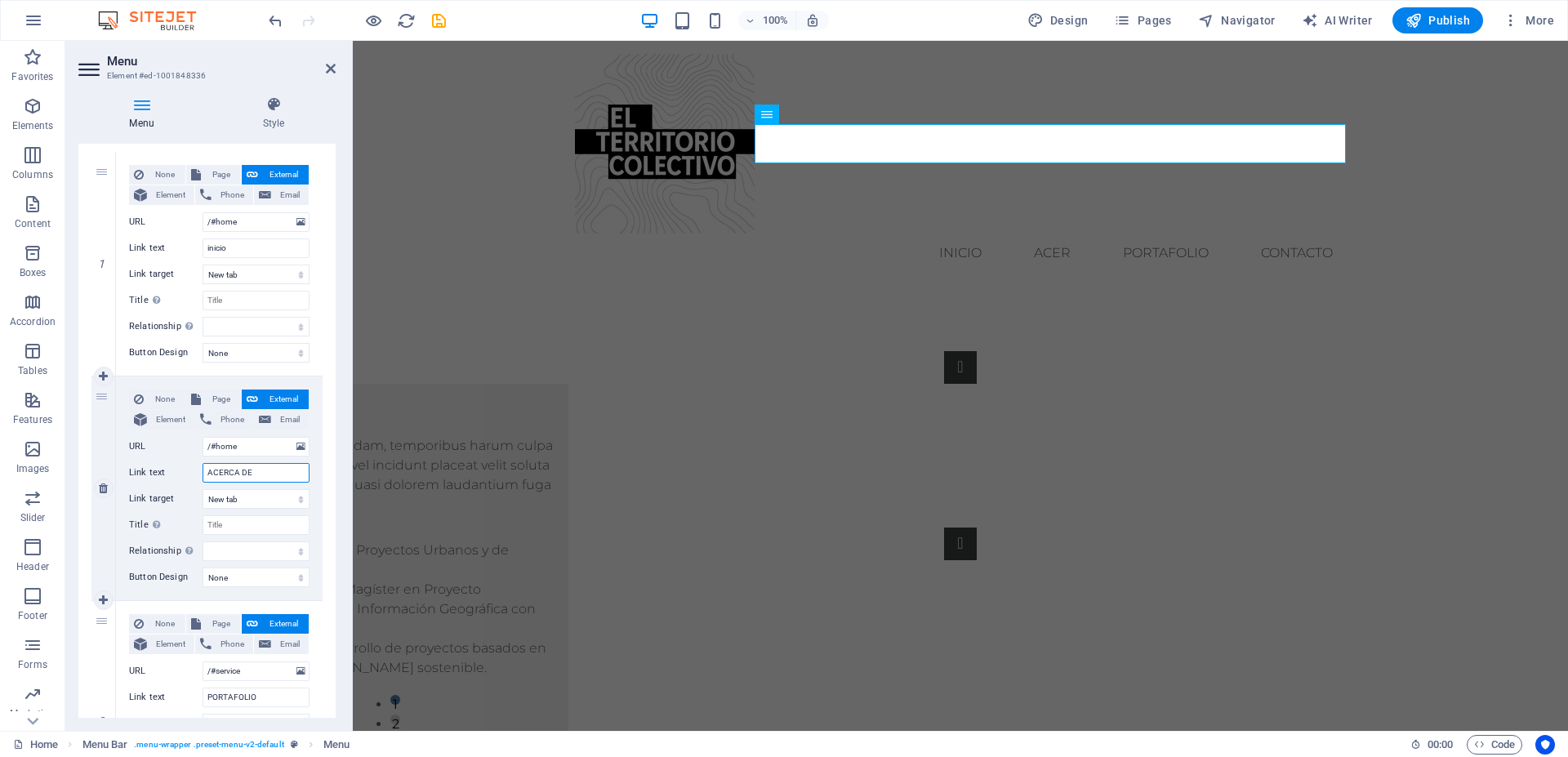
select select
type input "ACERCA DE"
drag, startPoint x: 247, startPoint y: 447, endPoint x: 216, endPoint y: 459, distance: 33.2
click at [216, 457] on input "/#home" at bounding box center [255, 447] width 107 height 20
type input "/#ABOUT"
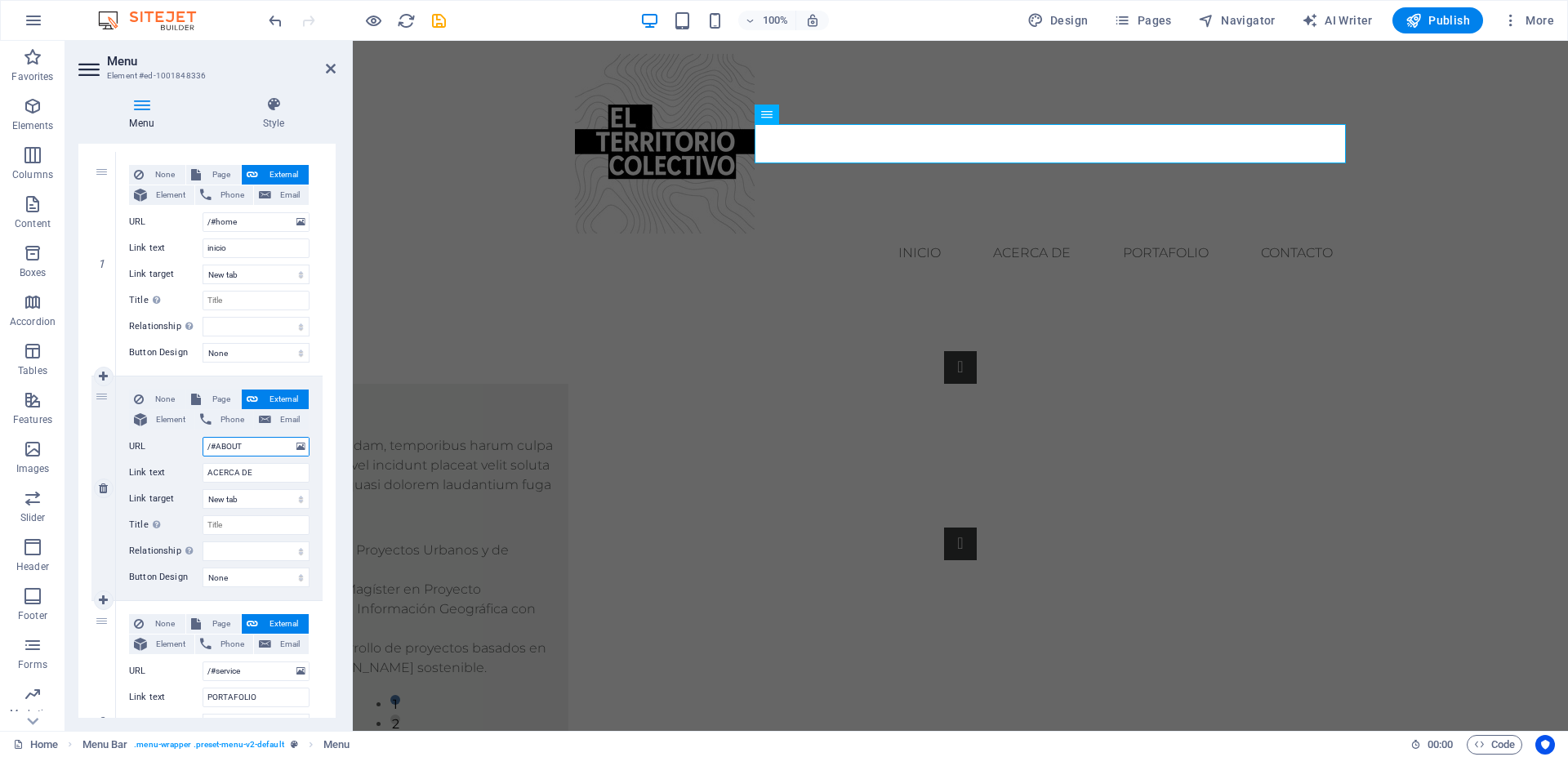
select select
type input "/#ABOUT US"
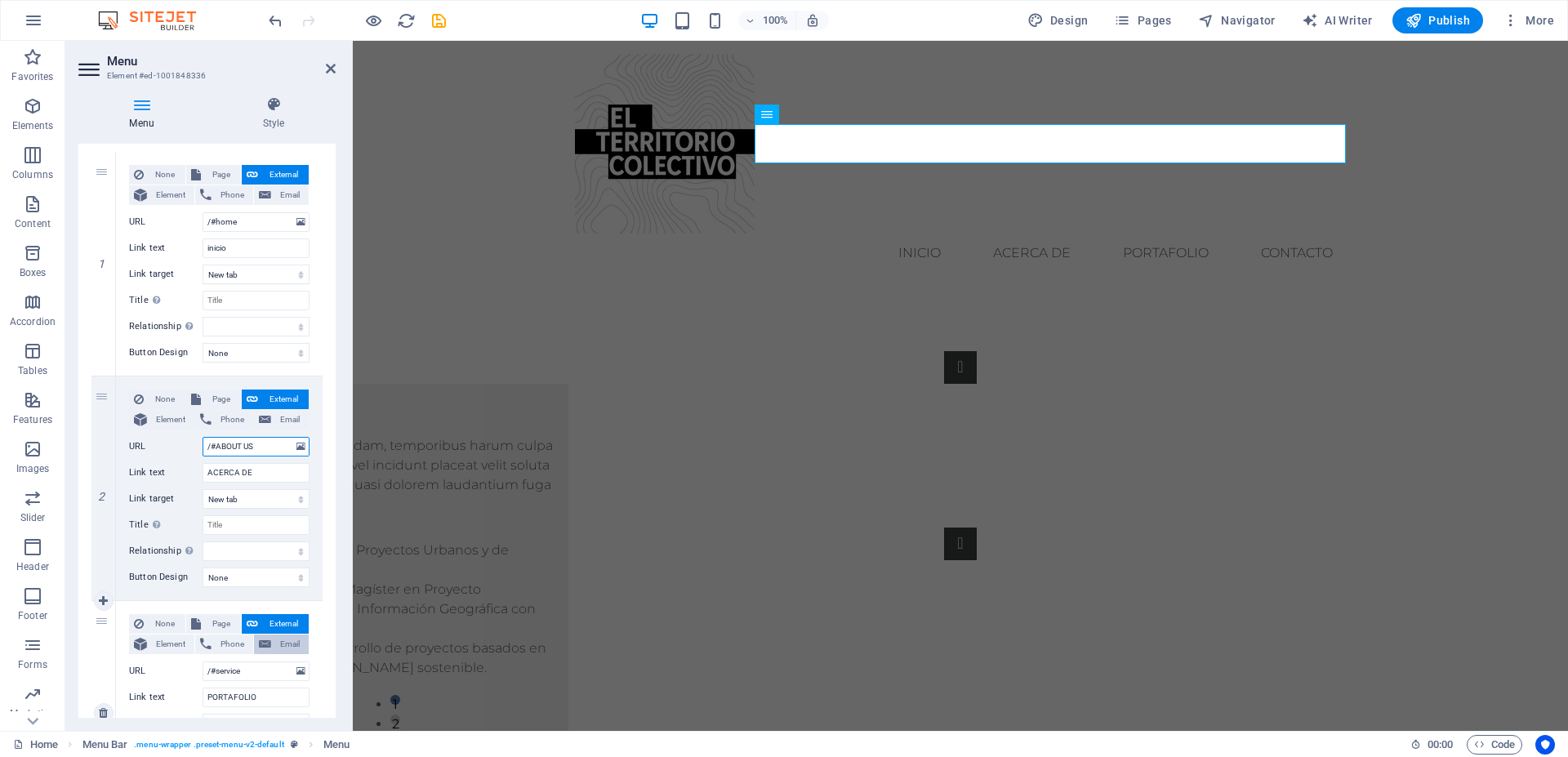
select select
type input "/#ABOUT US"
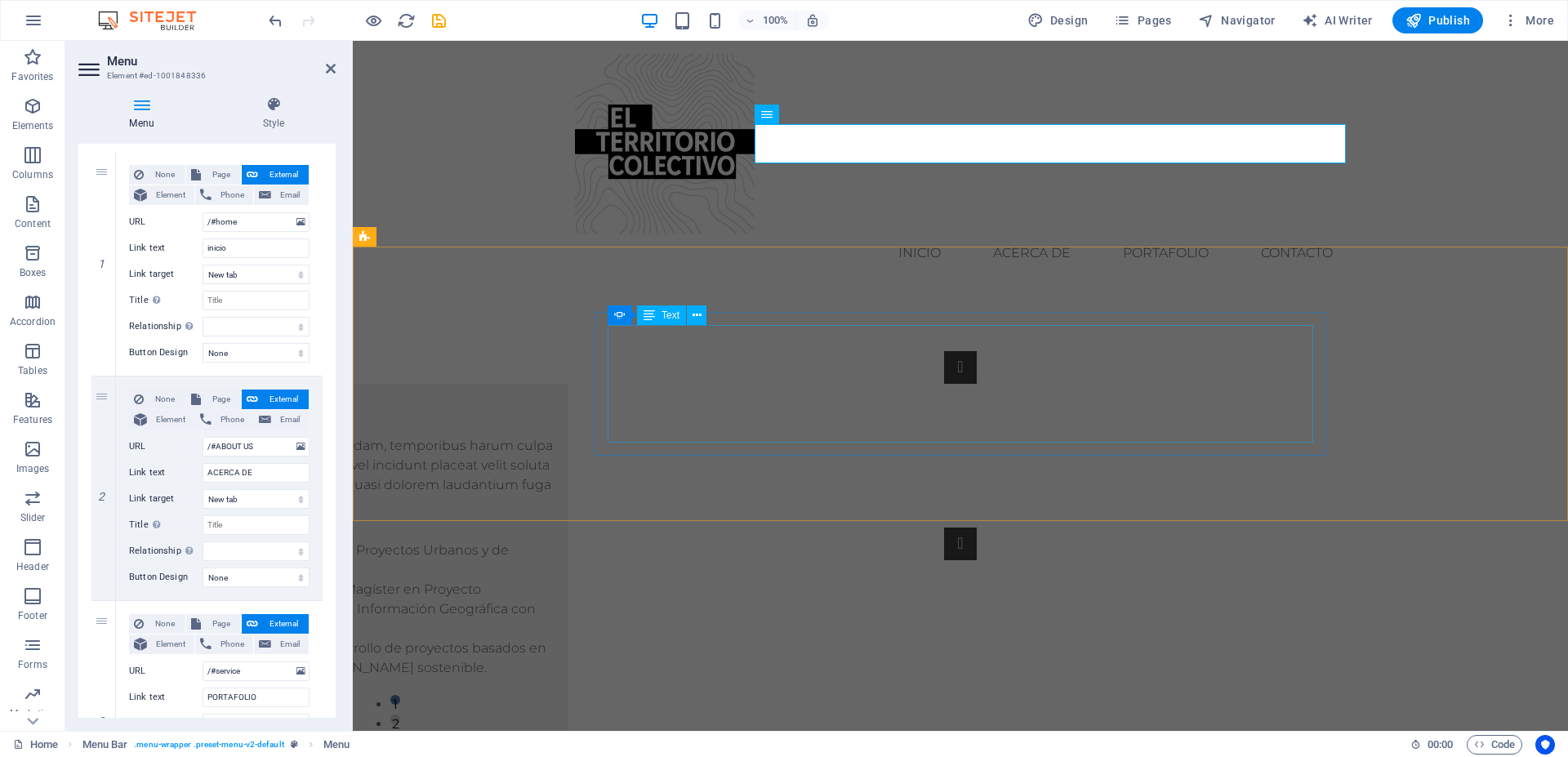
click at [556, 541] on div "El territorio colectivo nace como Consultora de Arquitectura, Proyectos Urbanos…" at bounding box center [216, 609] width 680 height 138
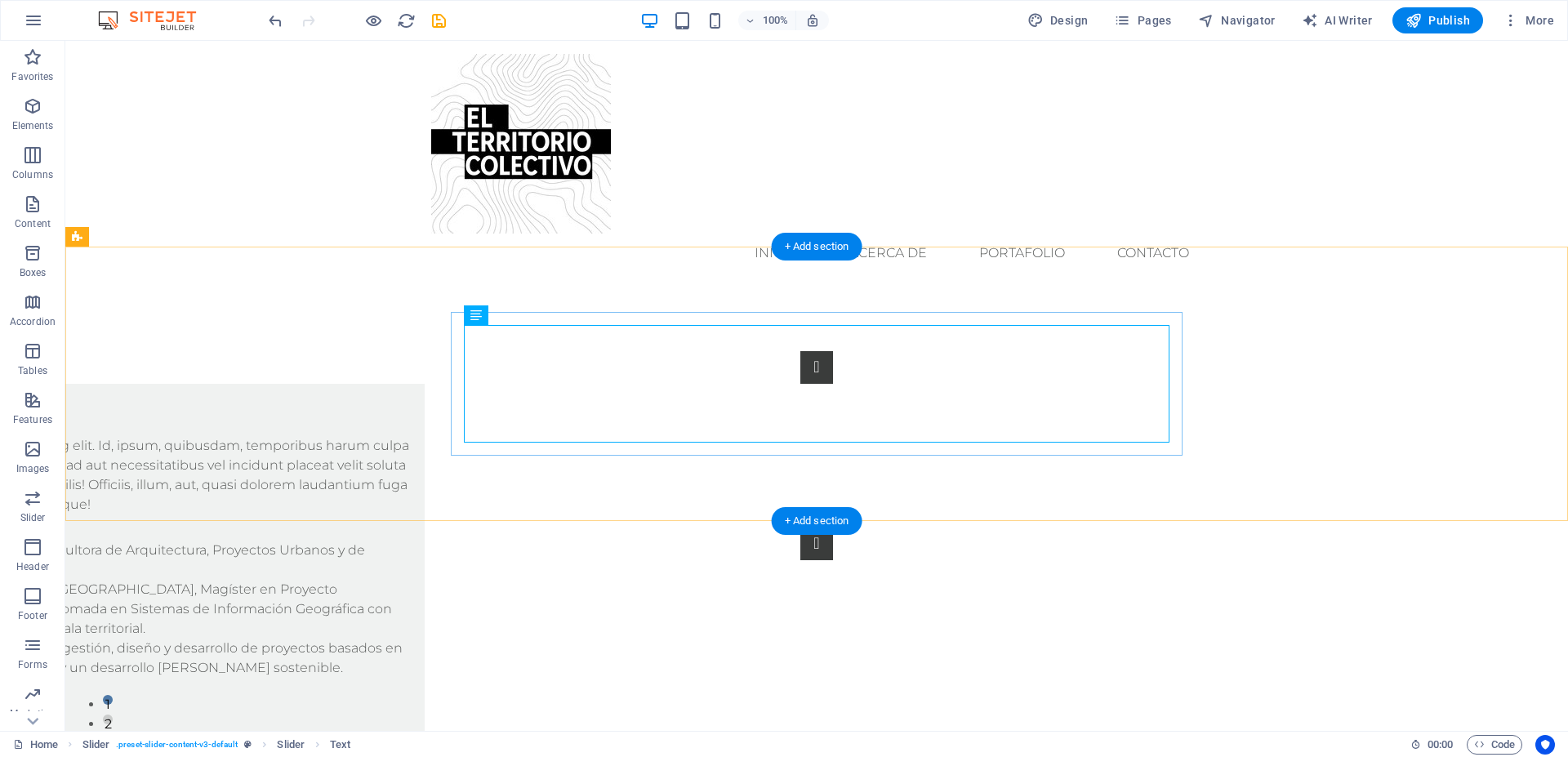
click at [611, 352] on div "Slide 3 Lorem ipsum dolor sit amet, consectetur adipisicing elit. Id, ipsum, qu…" at bounding box center [817, 456] width 732 height 209
select select "ms"
select select "s"
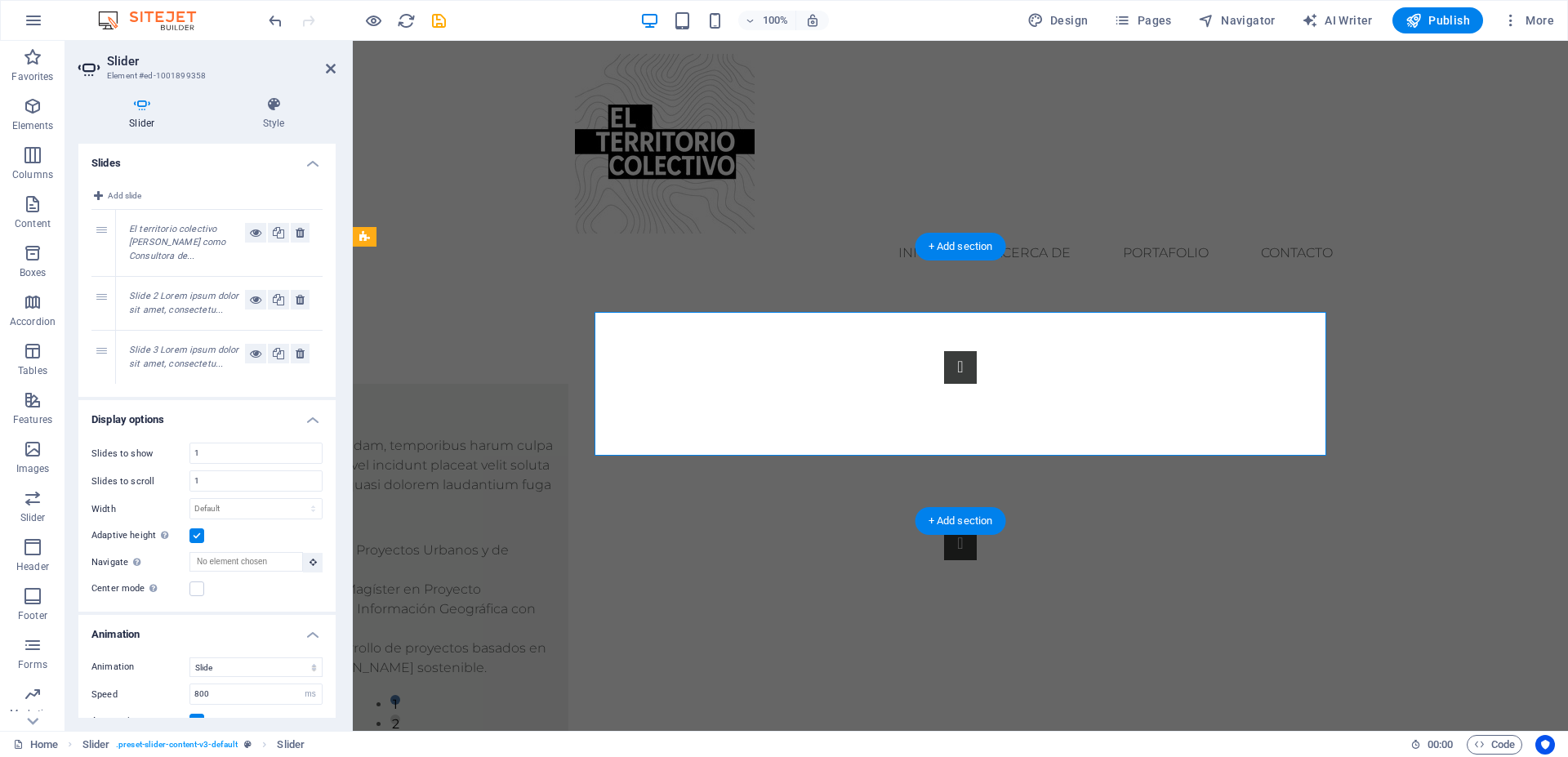
click at [611, 352] on div "Slide 3 Lorem ipsum dolor sit amet, consectetur adipisicing elit. Id, ipsum, qu…" at bounding box center [960, 456] width 732 height 209
click at [279, 114] on h4 "Style" at bounding box center [274, 113] width 124 height 34
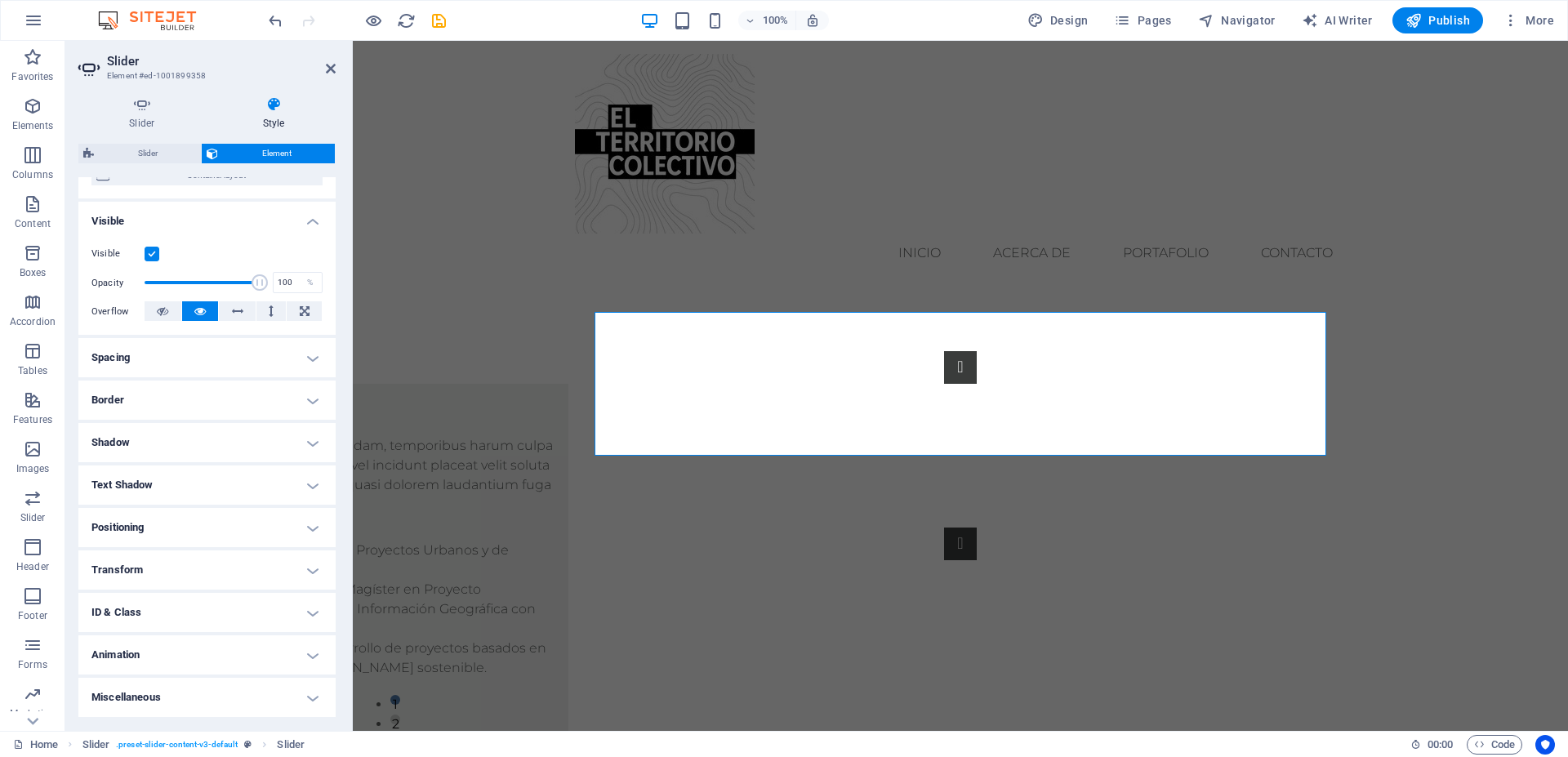
scroll to position [0, 0]
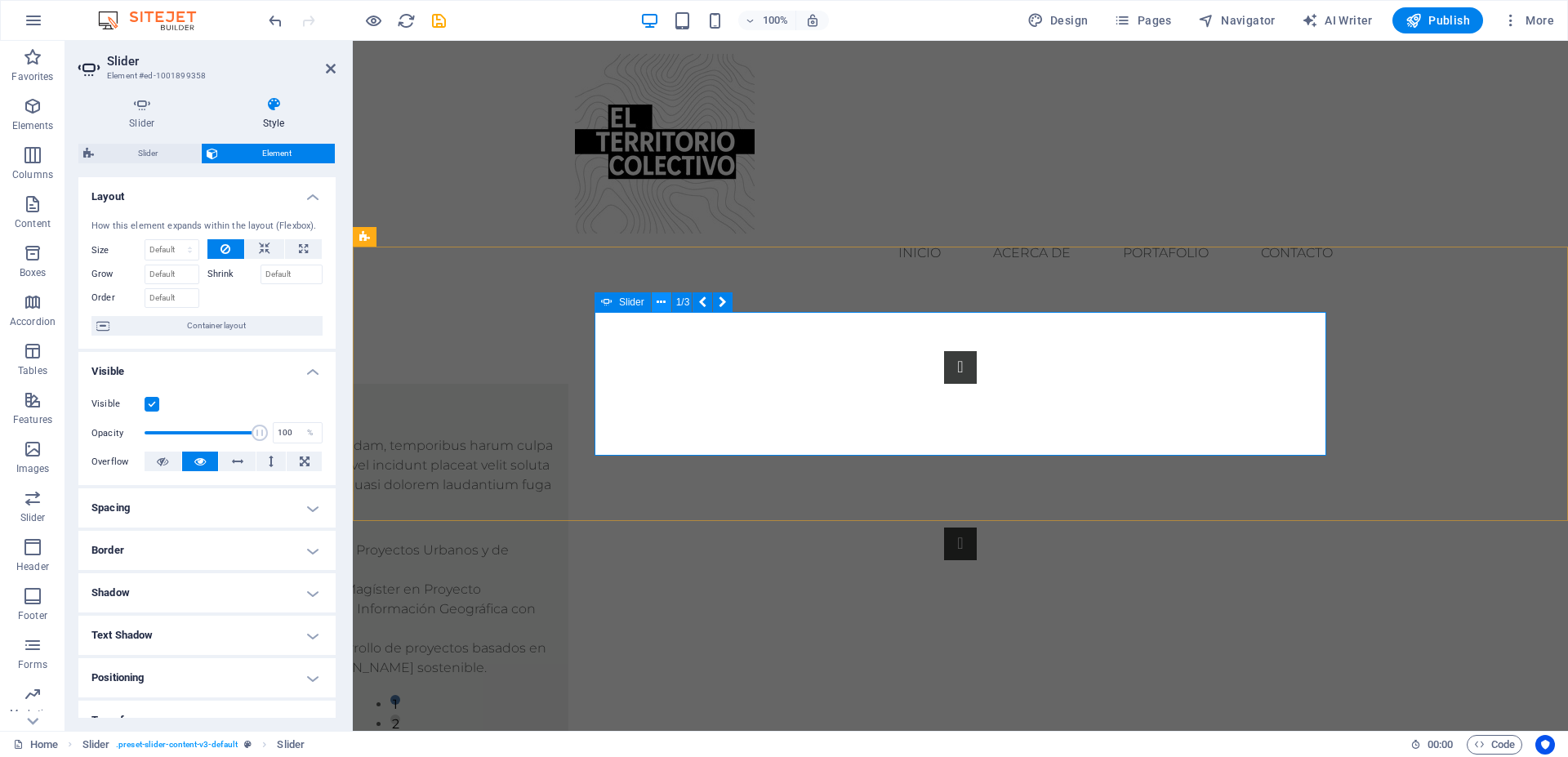
click at [667, 299] on button at bounding box center [662, 303] width 20 height 20
click at [977, 527] on button "Content Slider" at bounding box center [960, 543] width 32 height 32
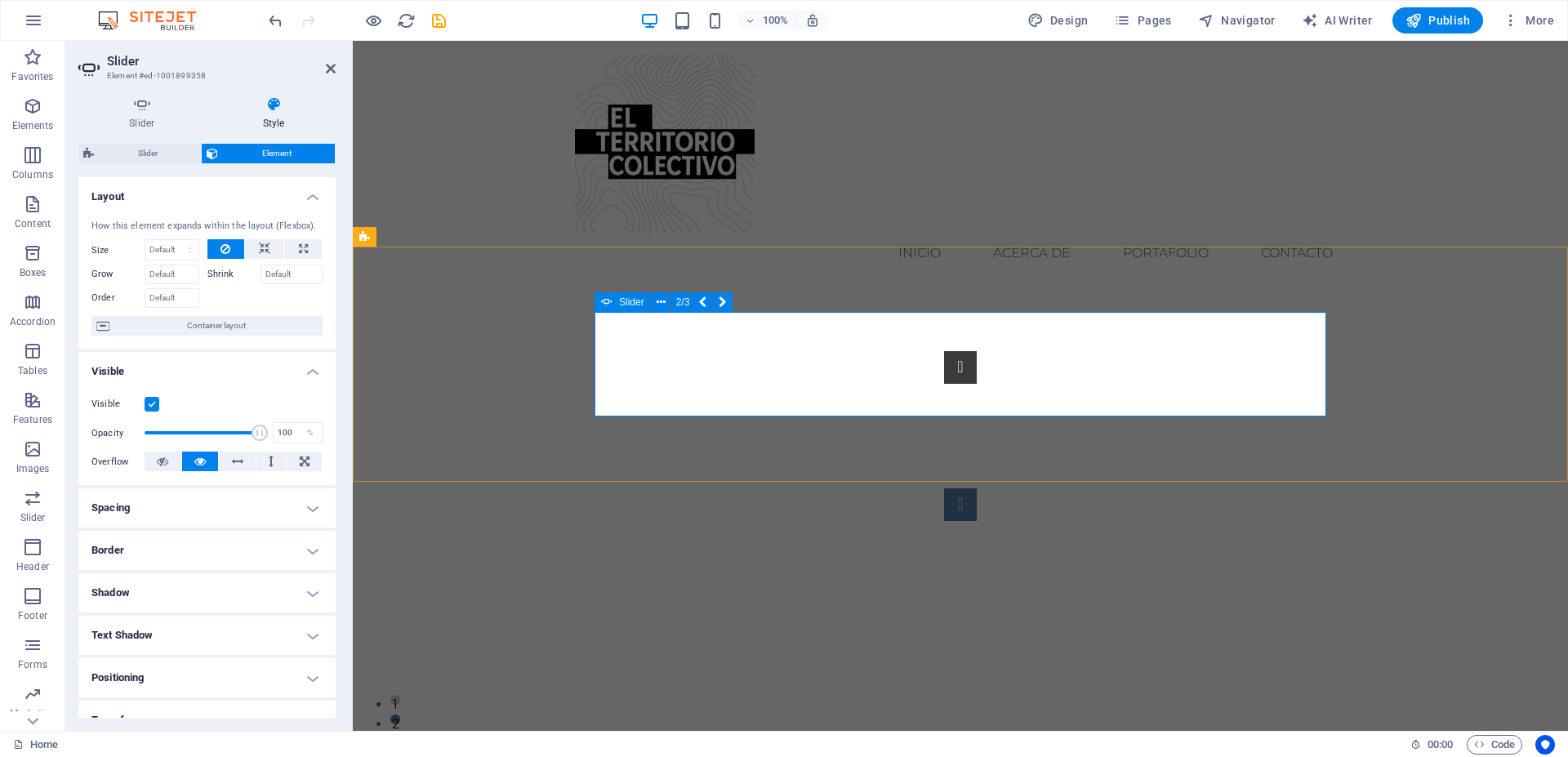
click at [977, 488] on button "Content Slider" at bounding box center [960, 504] width 32 height 32
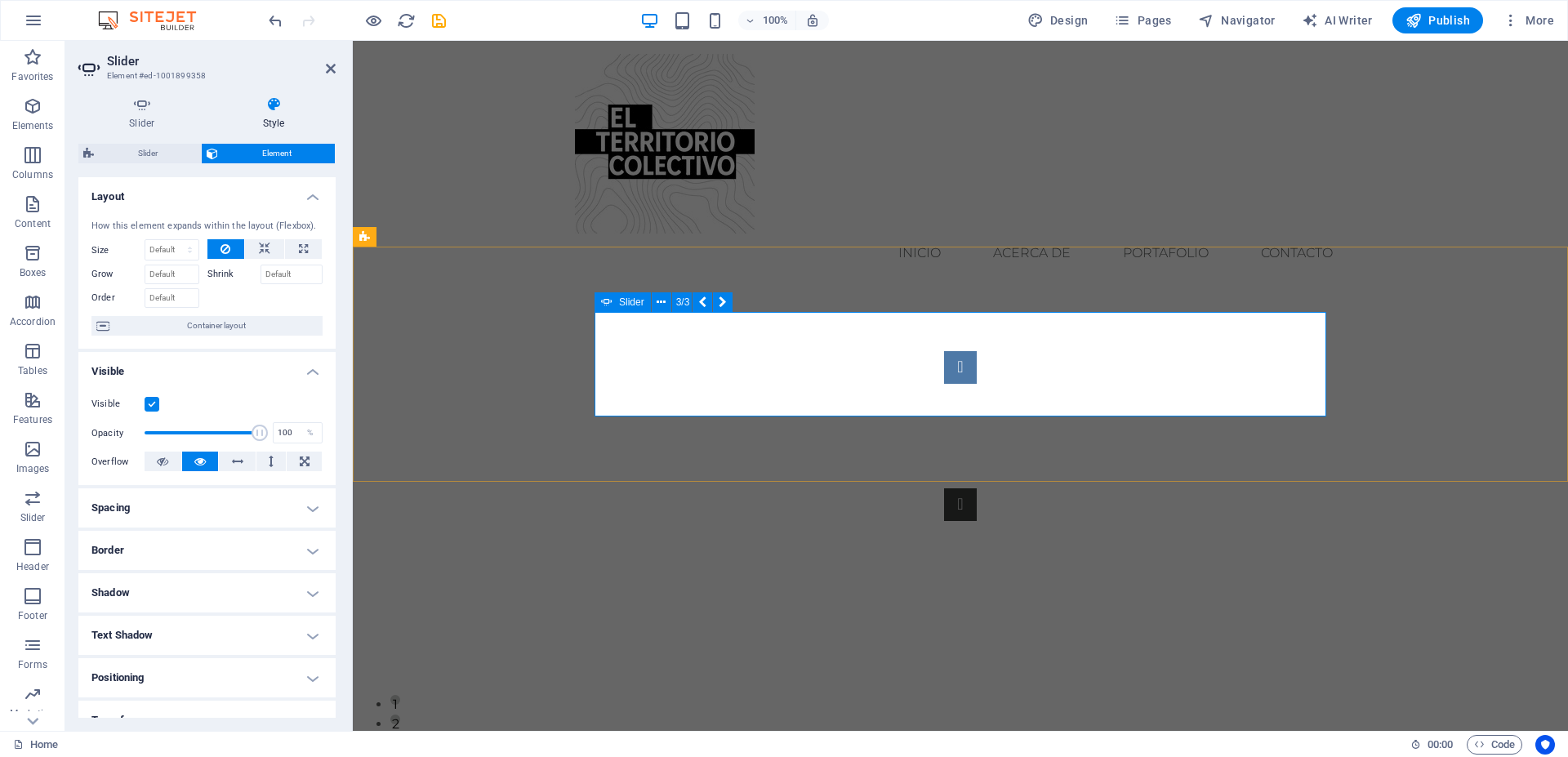
click at [944, 364] on button "Content Slider" at bounding box center [960, 367] width 32 height 32
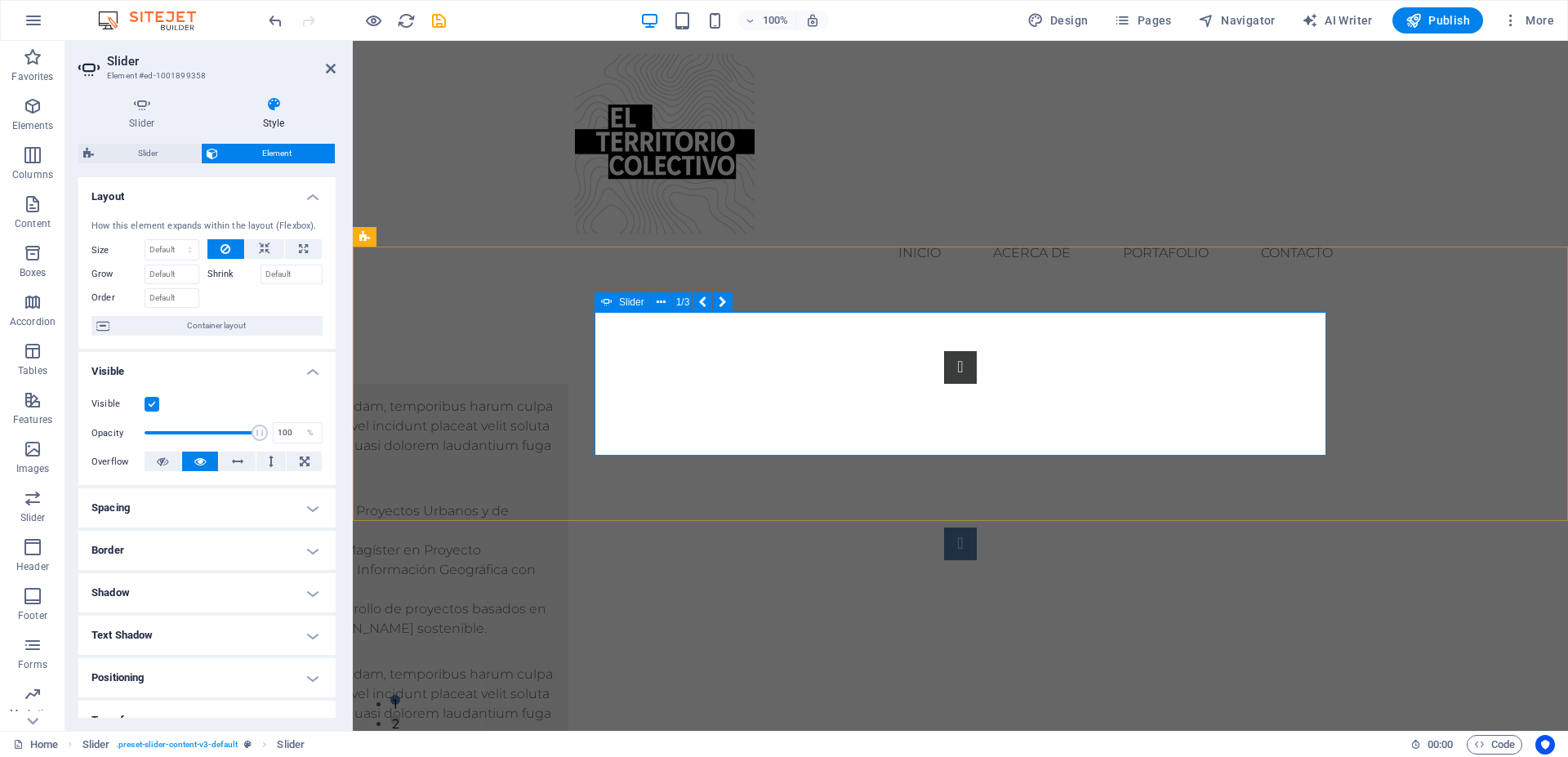
click at [977, 527] on button "Content Slider" at bounding box center [960, 543] width 32 height 32
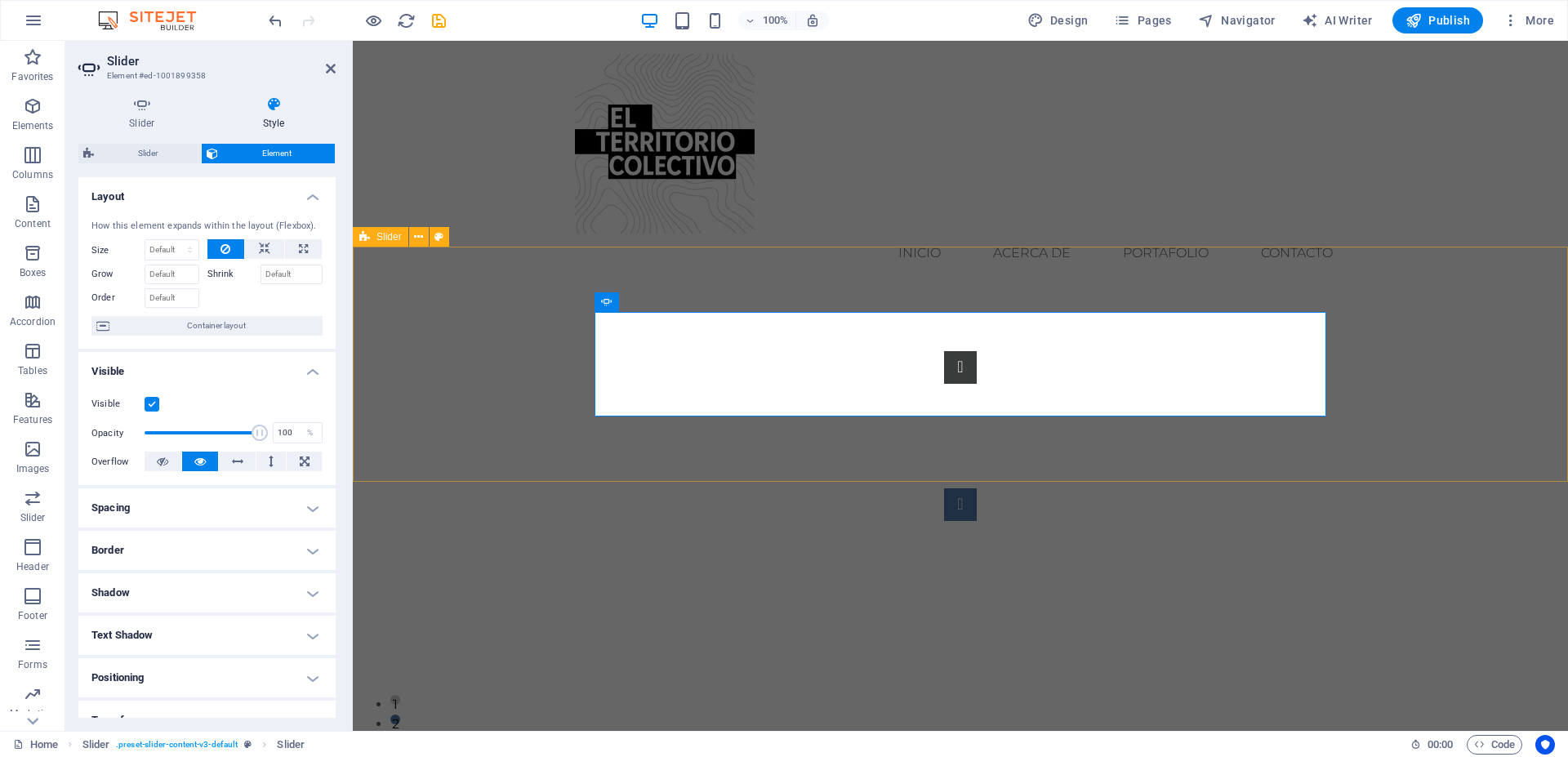
click at [1352, 387] on div "Lorem ipsum dolor sit amet, consectetur adipisicing elit. Id, ipsum, quibusdam,…" at bounding box center [961, 436] width 1216 height 301
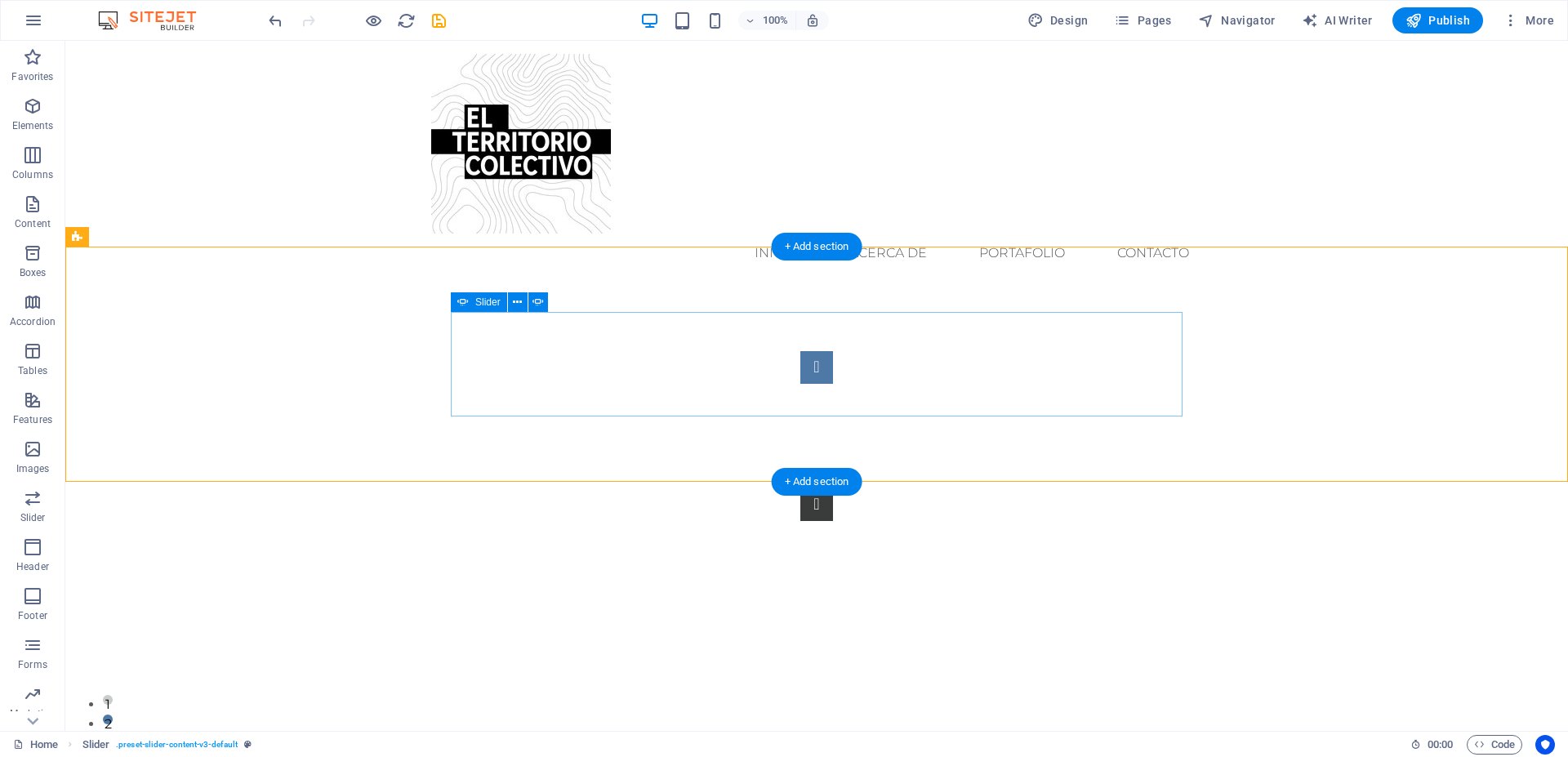
click at [800, 365] on button "Content Slider" at bounding box center [816, 367] width 32 height 32
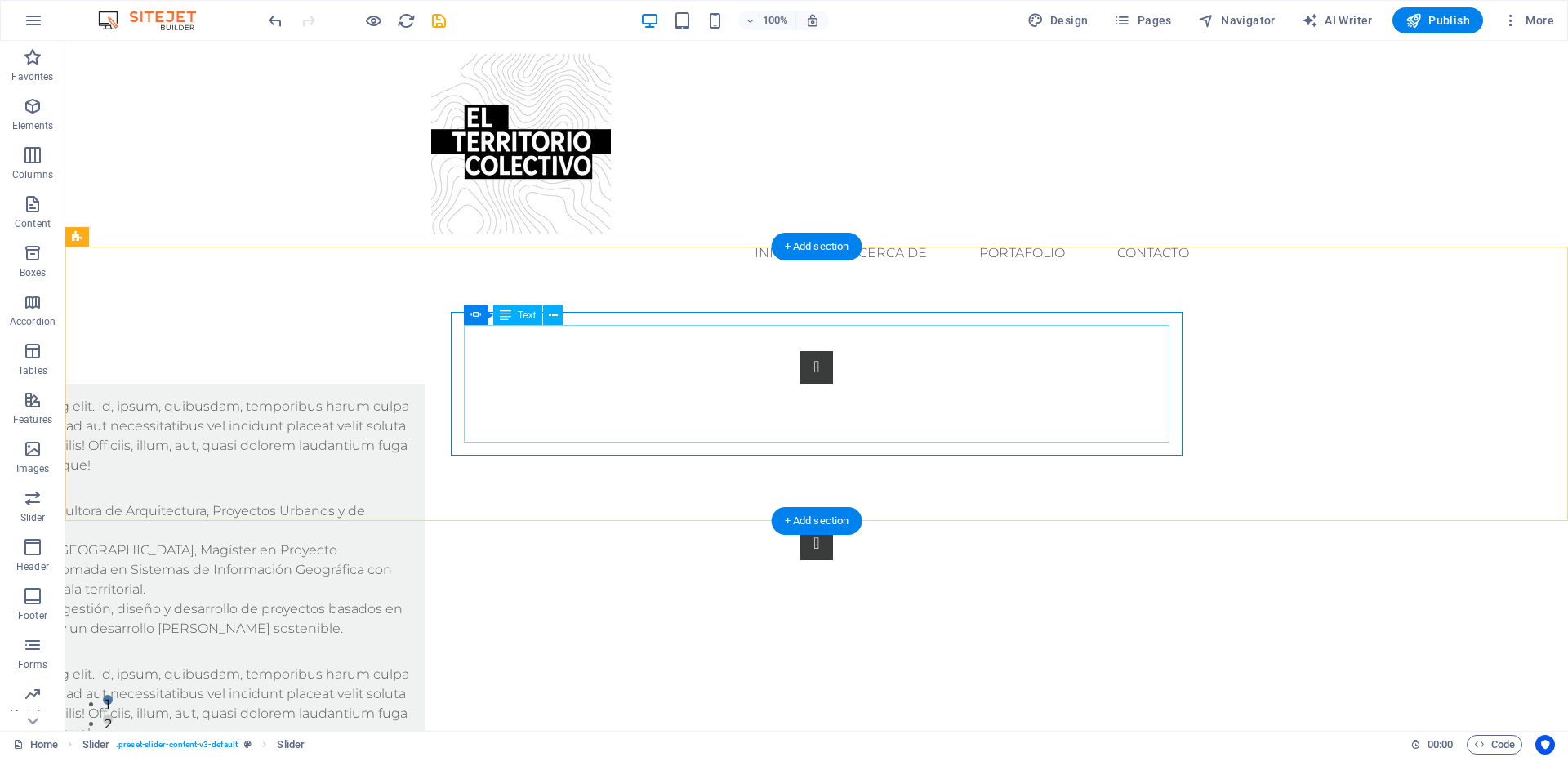
click at [412, 502] on div "El territorio colectivo nace como Consultora de Arquitectura, Proyectos Urbanos…" at bounding box center [72, 570] width 680 height 138
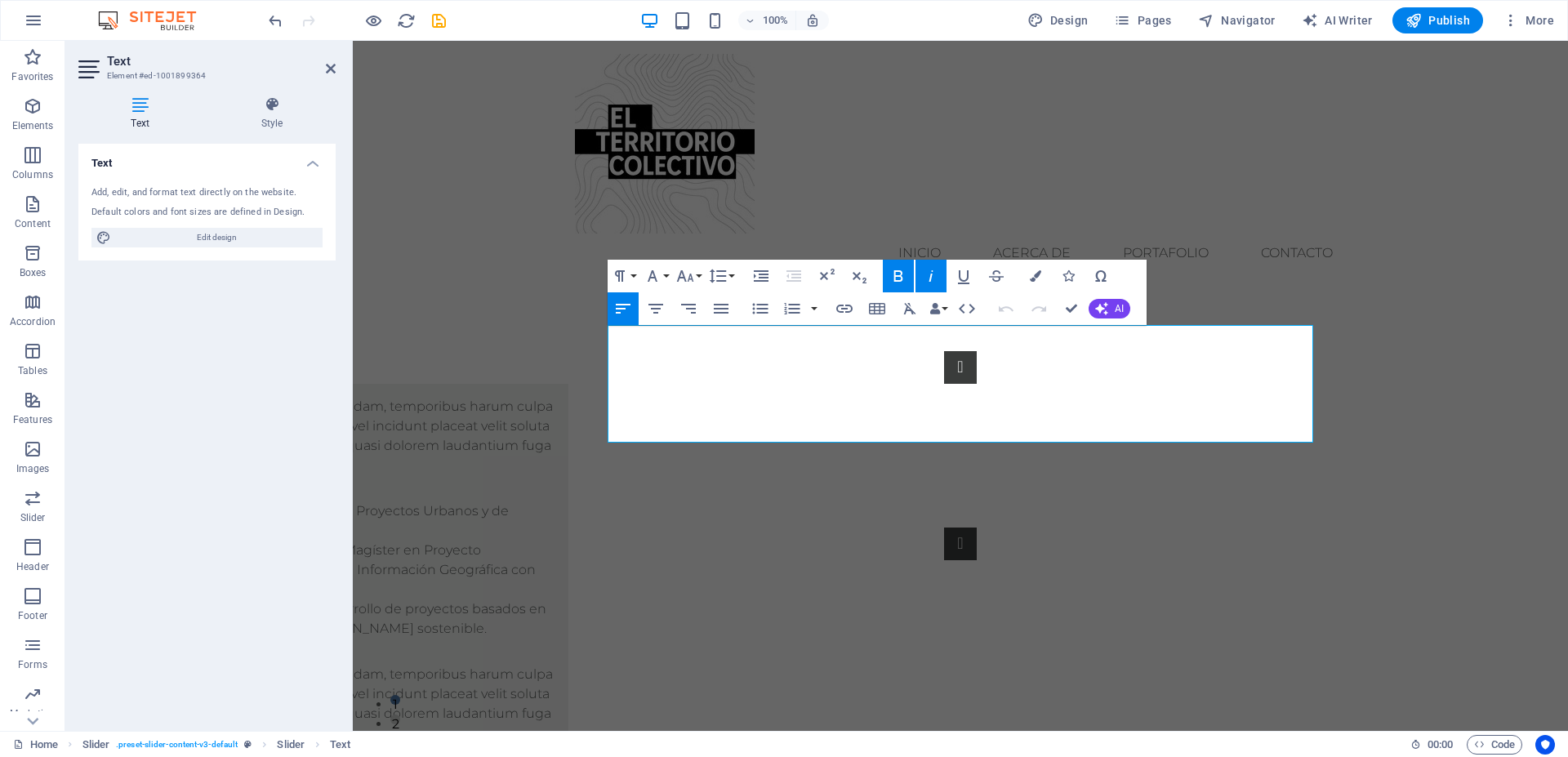
click at [698, 556] on html "Skip to main content Menu inicio ACERCA DE PORTAFOLIO Contacto Lorem ipsum dolo…" at bounding box center [961, 332] width 1216 height 585
click at [330, 70] on icon at bounding box center [331, 69] width 10 height 13
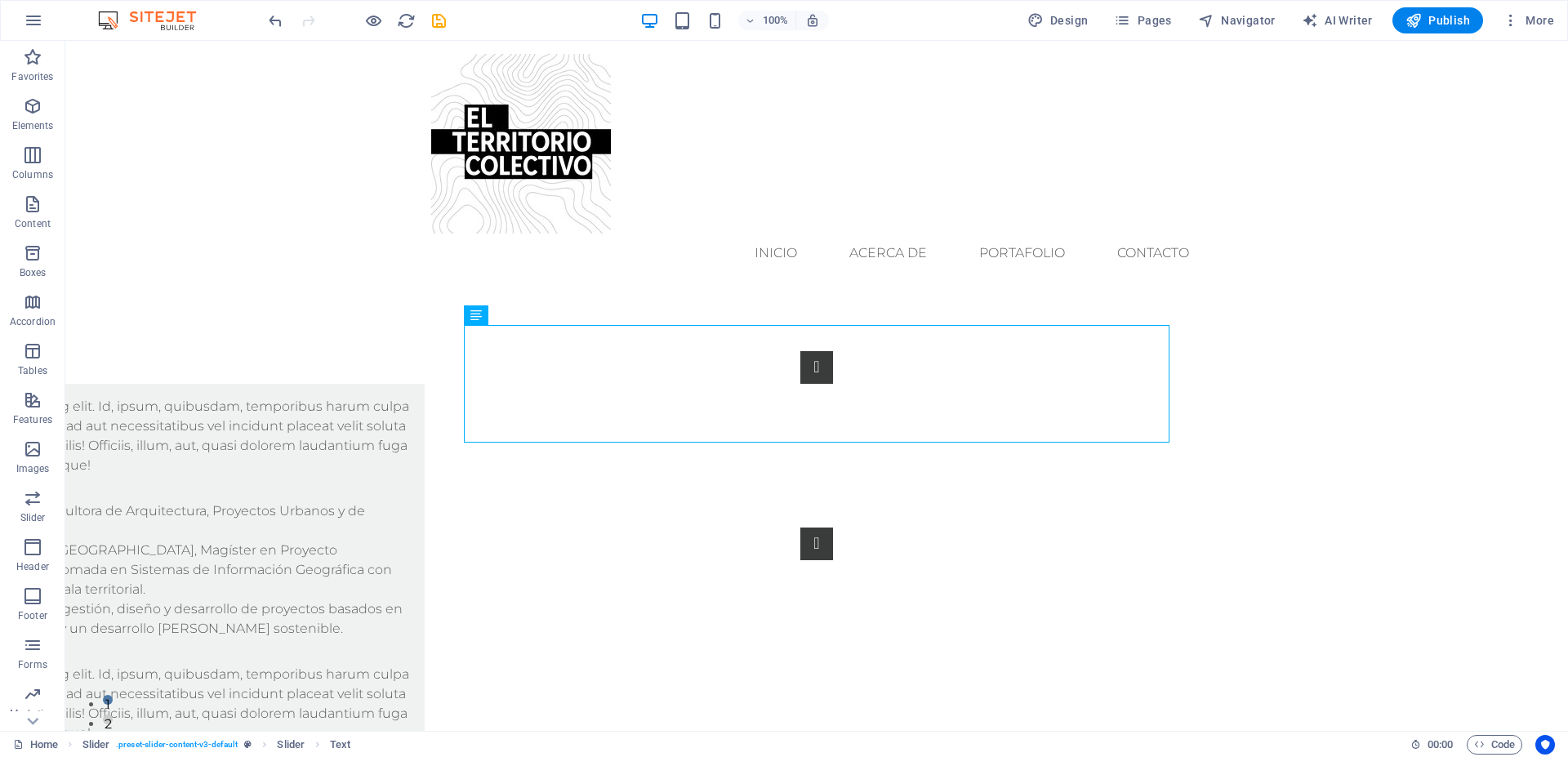
drag, startPoint x: 534, startPoint y: 610, endPoint x: 541, endPoint y: 595, distance: 16.6
click at [541, 595] on html "Skip to main content Menu inicio ACERCA DE PORTAFOLIO Contacto Lorem ipsum dolo…" at bounding box center [817, 332] width 1503 height 585
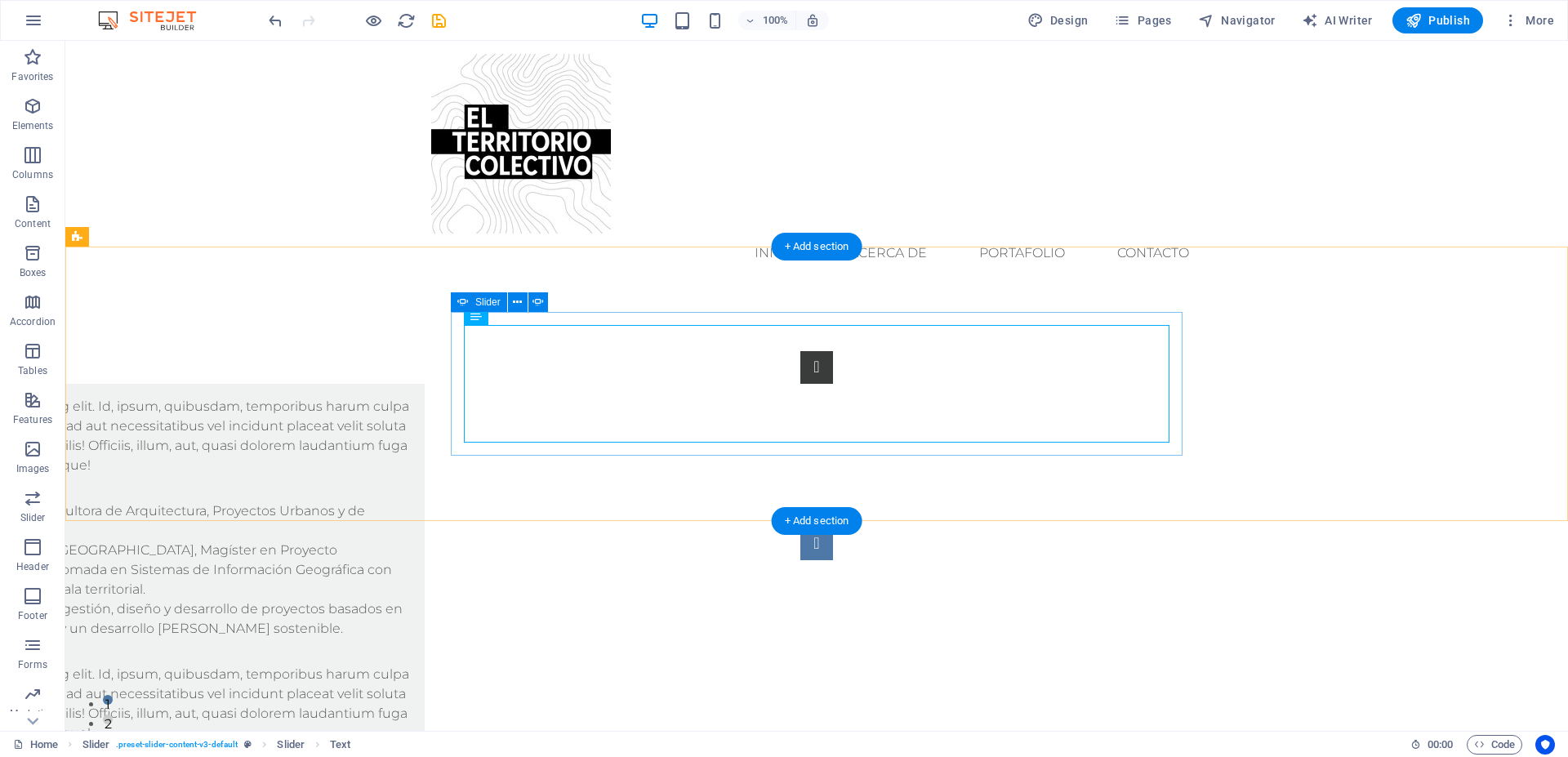
click at [833, 527] on button "Content Slider" at bounding box center [816, 543] width 32 height 32
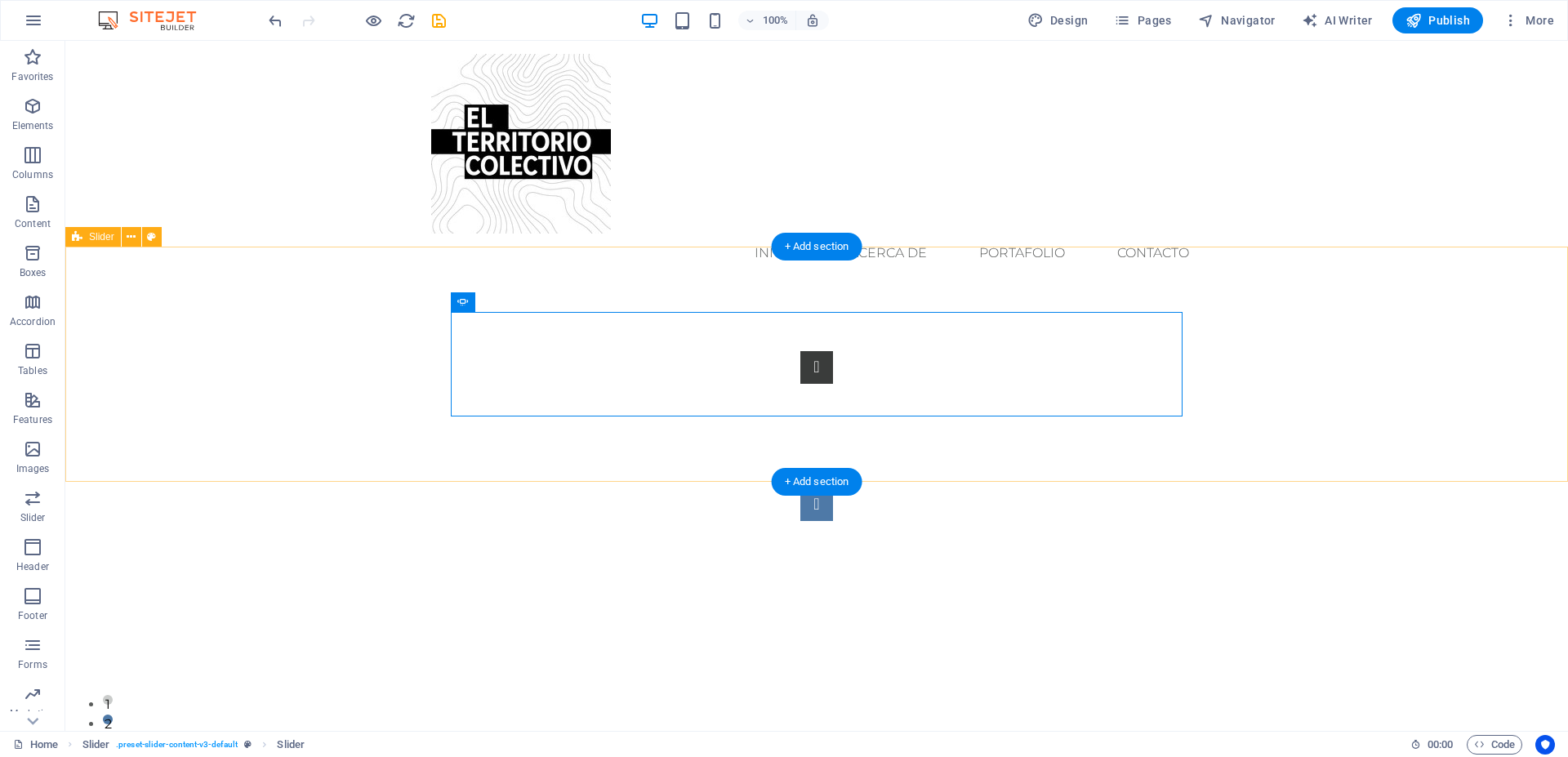
click at [1213, 384] on div "Lorem ipsum dolor sit amet, consectetur adipisicing elit. Id, ipsum, quibusdam,…" at bounding box center [817, 436] width 1503 height 301
click at [833, 488] on button "Content Slider" at bounding box center [816, 504] width 32 height 32
click at [800, 364] on button "Content Slider" at bounding box center [816, 367] width 32 height 32
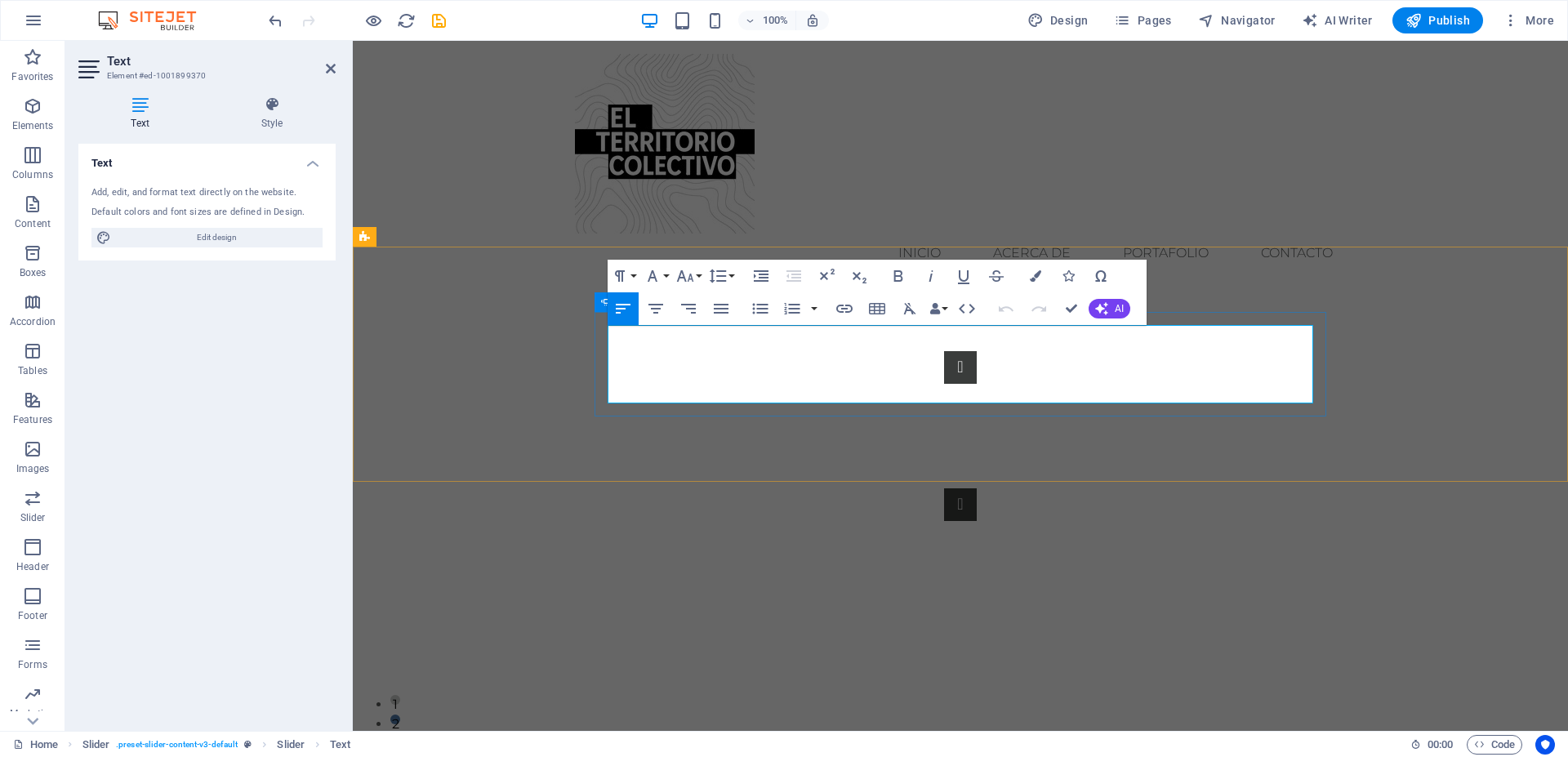
drag, startPoint x: 937, startPoint y: 395, endPoint x: 604, endPoint y: 338, distance: 337.8
click at [604, 384] on div "Lorem ipsum dolor sit amet, consectetur adipisicing elit. Id, ipsum, quibusdam,…" at bounding box center [960, 436] width 732 height 104
click at [718, 502] on html "Skip to main content Menu inicio ACERCA DE PORTAFOLIO Contacto Lorem ipsum dolo…" at bounding box center [961, 313] width 1216 height 546
click at [656, 514] on html "Skip to main content Menu inicio ACERCA DE PORTAFOLIO Contacto Lorem ipsum dolo…" at bounding box center [961, 313] width 1216 height 546
click at [1294, 234] on nav "inicio ACERCA DE PORTAFOLIO Contacto" at bounding box center [961, 253] width 771 height 39
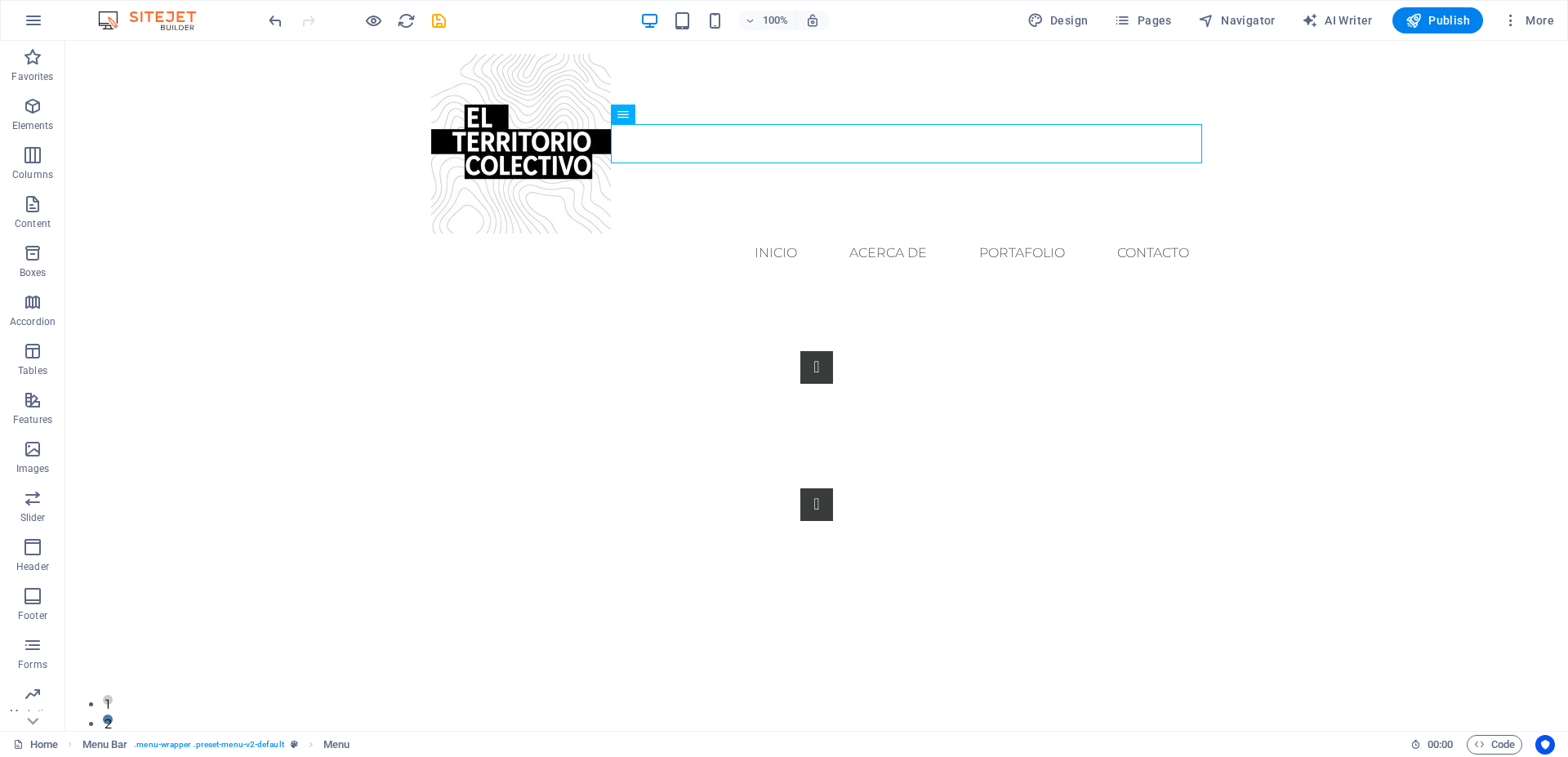
click at [533, 547] on html "Skip to main content Menu inicio ACERCA DE PORTAFOLIO Contacto Lorem ipsum dolo…" at bounding box center [817, 313] width 1503 height 546
drag, startPoint x: 36, startPoint y: 155, endPoint x: 29, endPoint y: 165, distance: 12.2
click at [36, 156] on icon "button" at bounding box center [33, 155] width 20 height 20
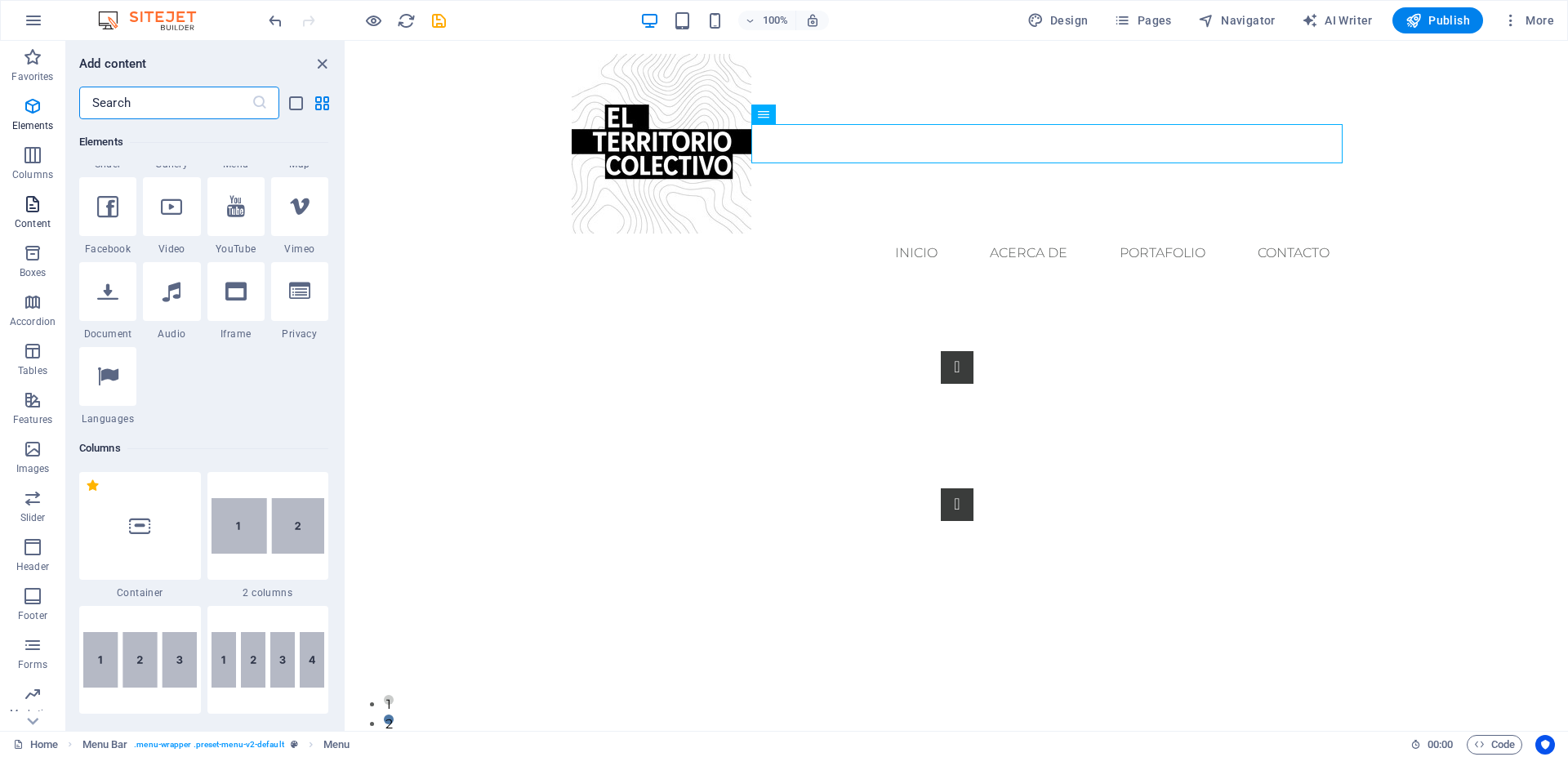
scroll to position [808, 0]
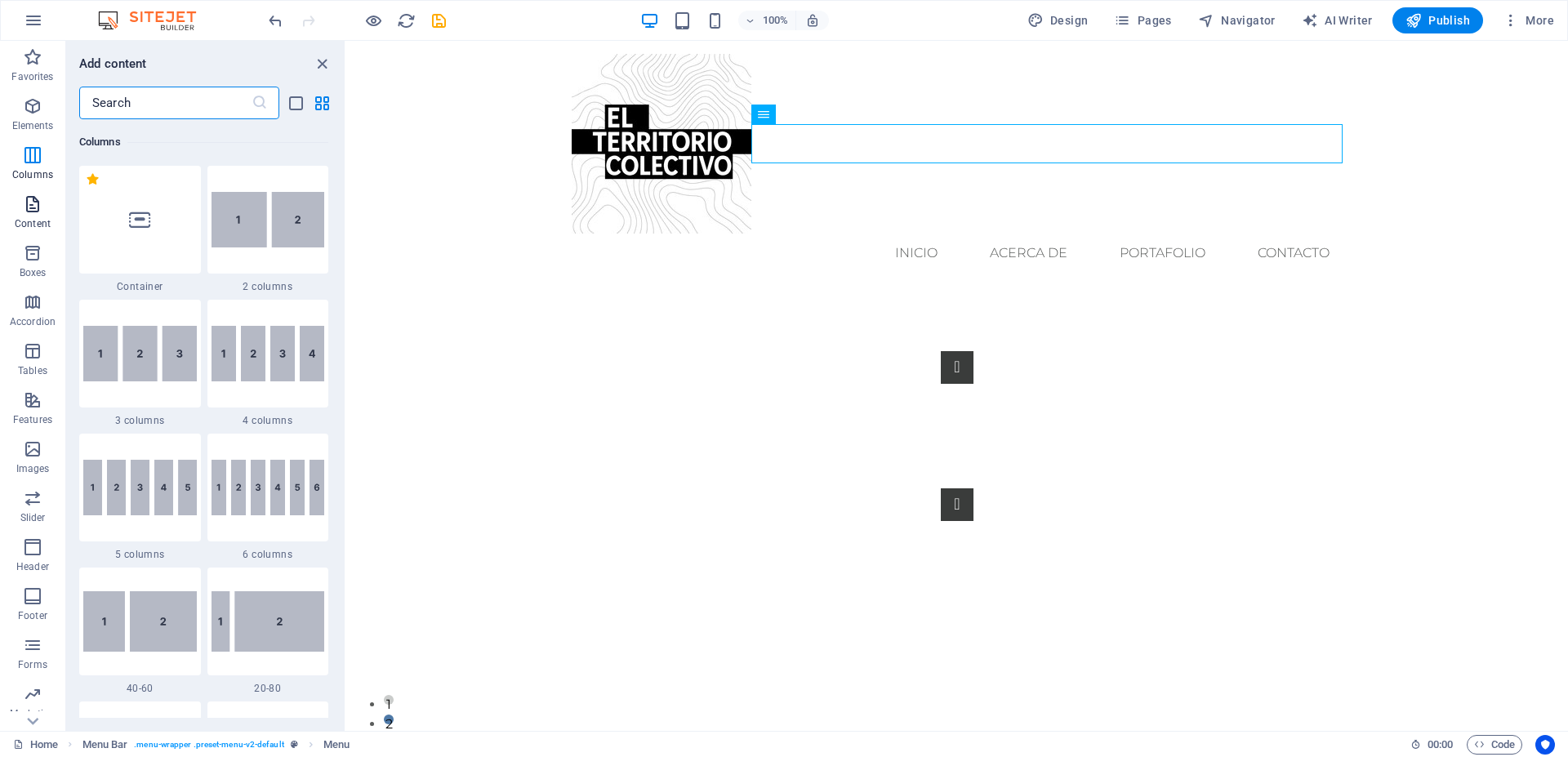
click at [29, 201] on icon "button" at bounding box center [33, 204] width 20 height 20
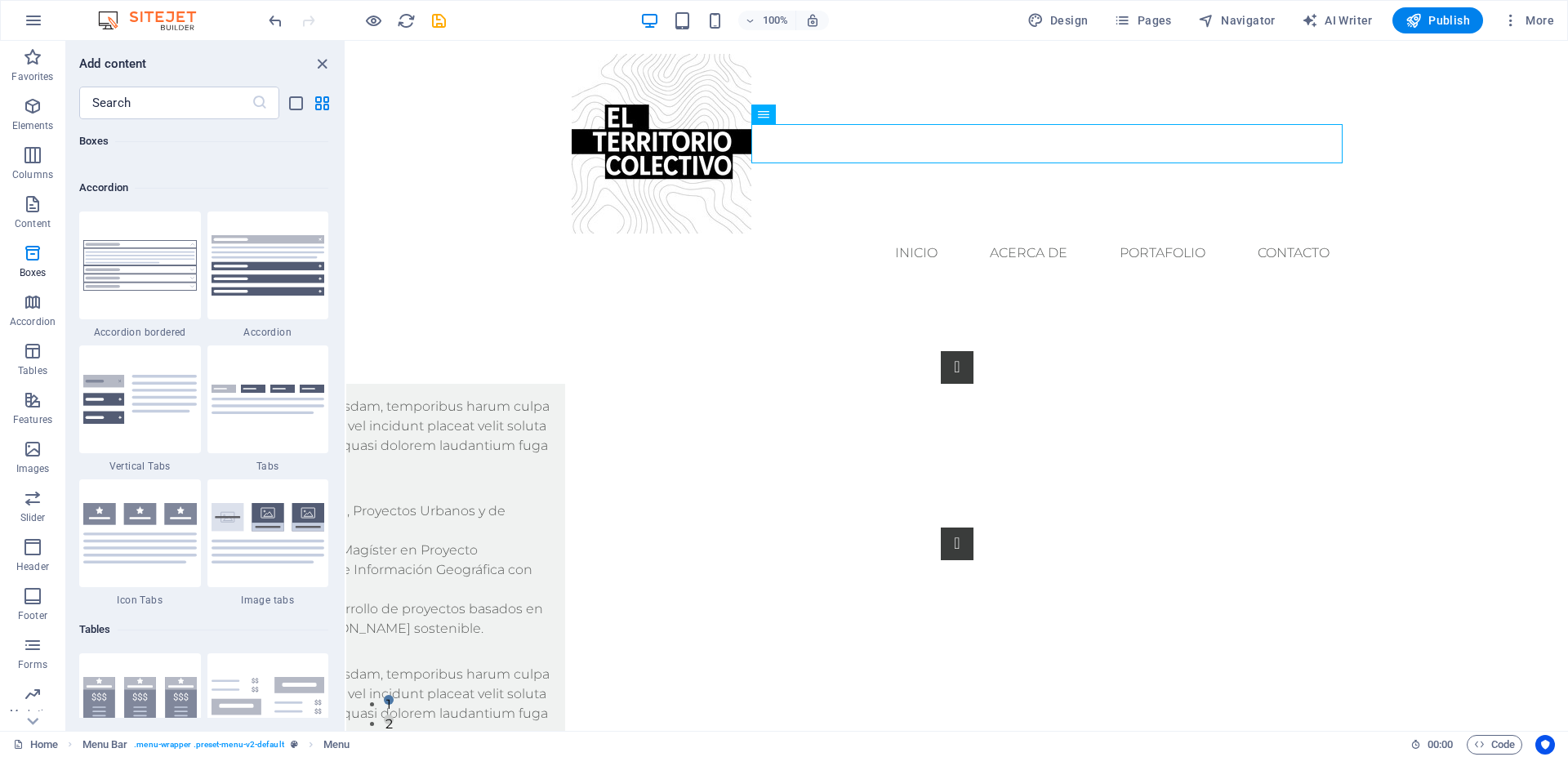
scroll to position [5023, 0]
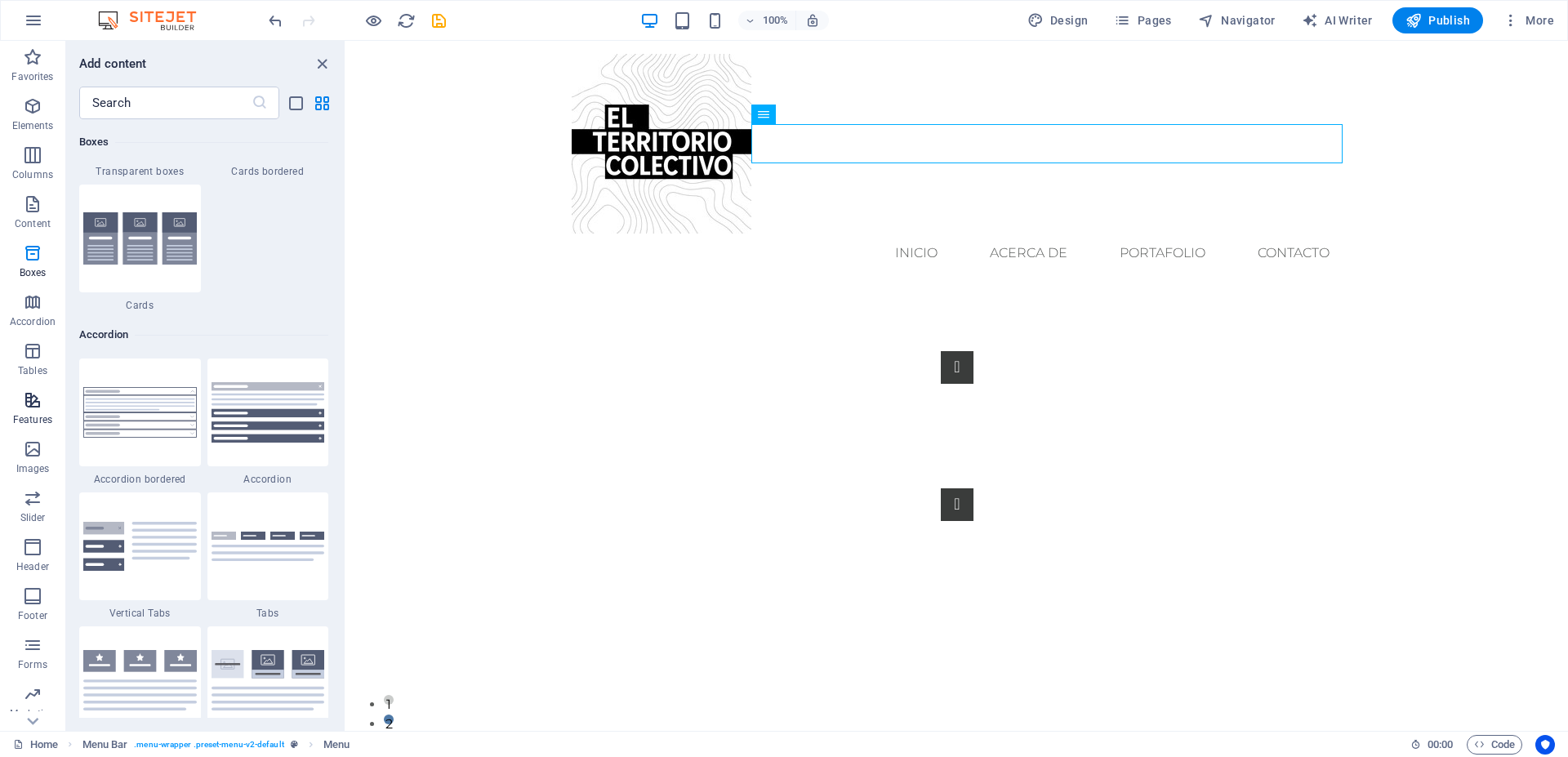
click at [32, 403] on icon "button" at bounding box center [33, 400] width 20 height 20
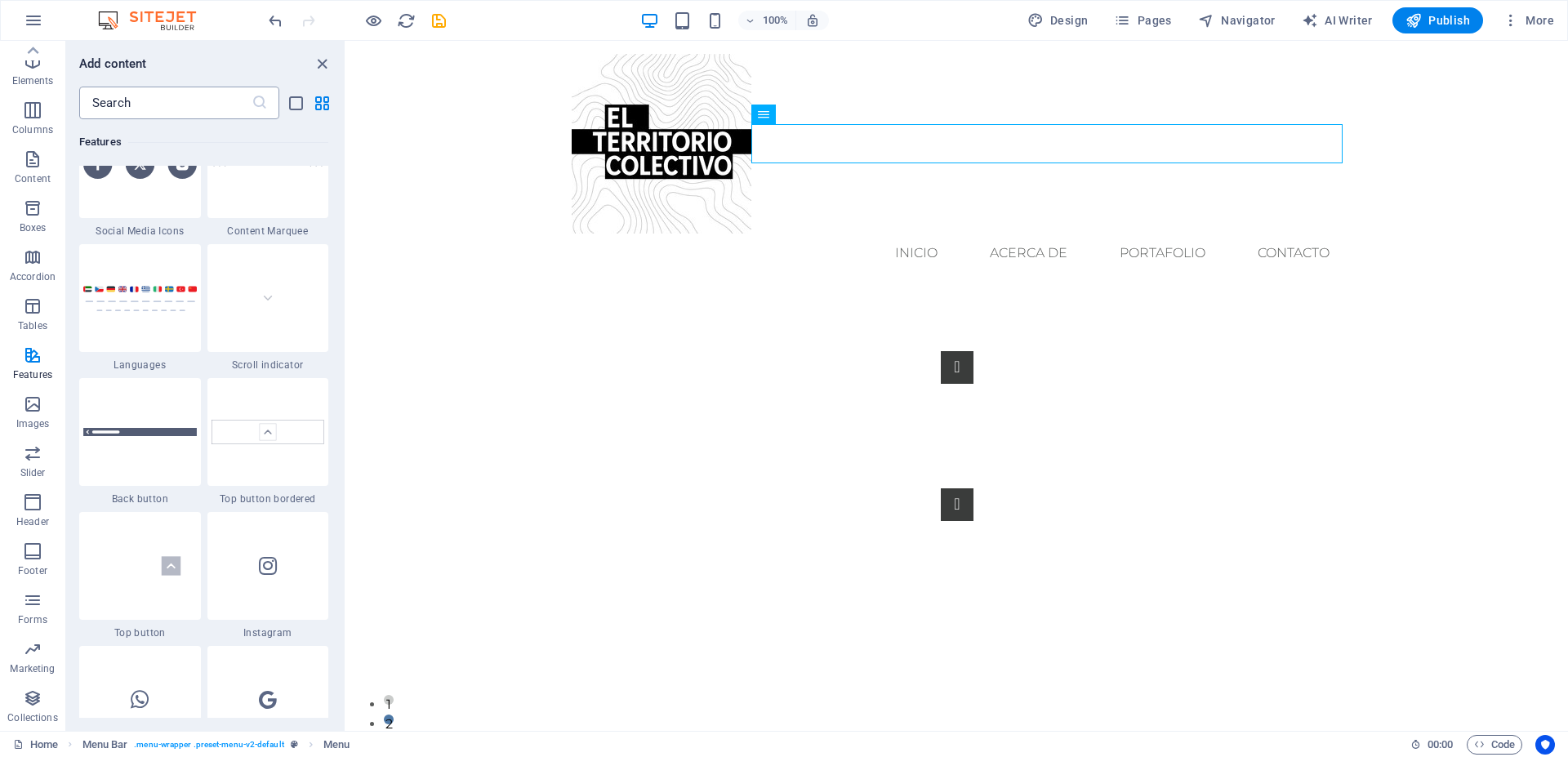
scroll to position [7347, 0]
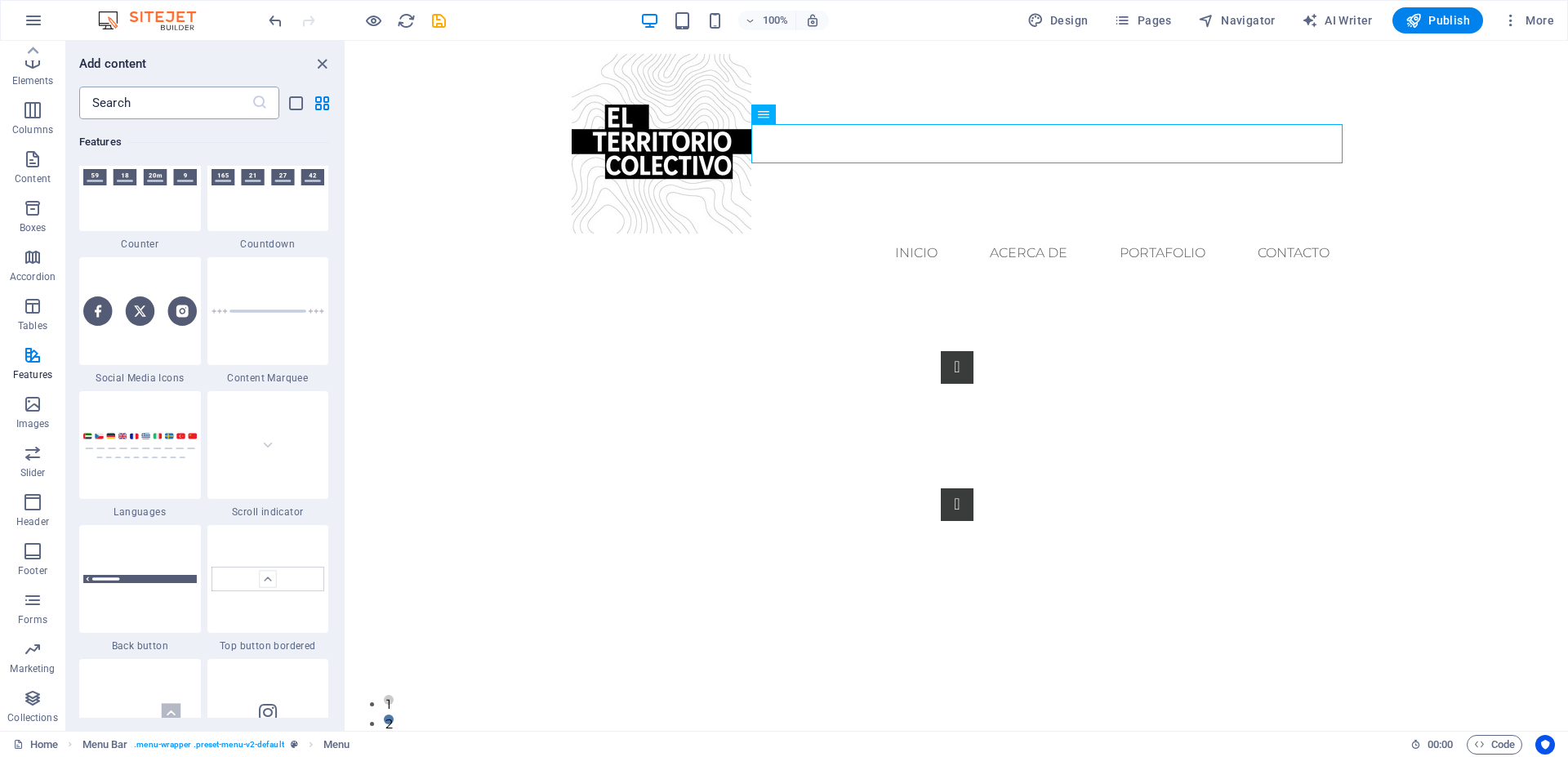
click at [138, 95] on input "text" at bounding box center [166, 102] width 172 height 32
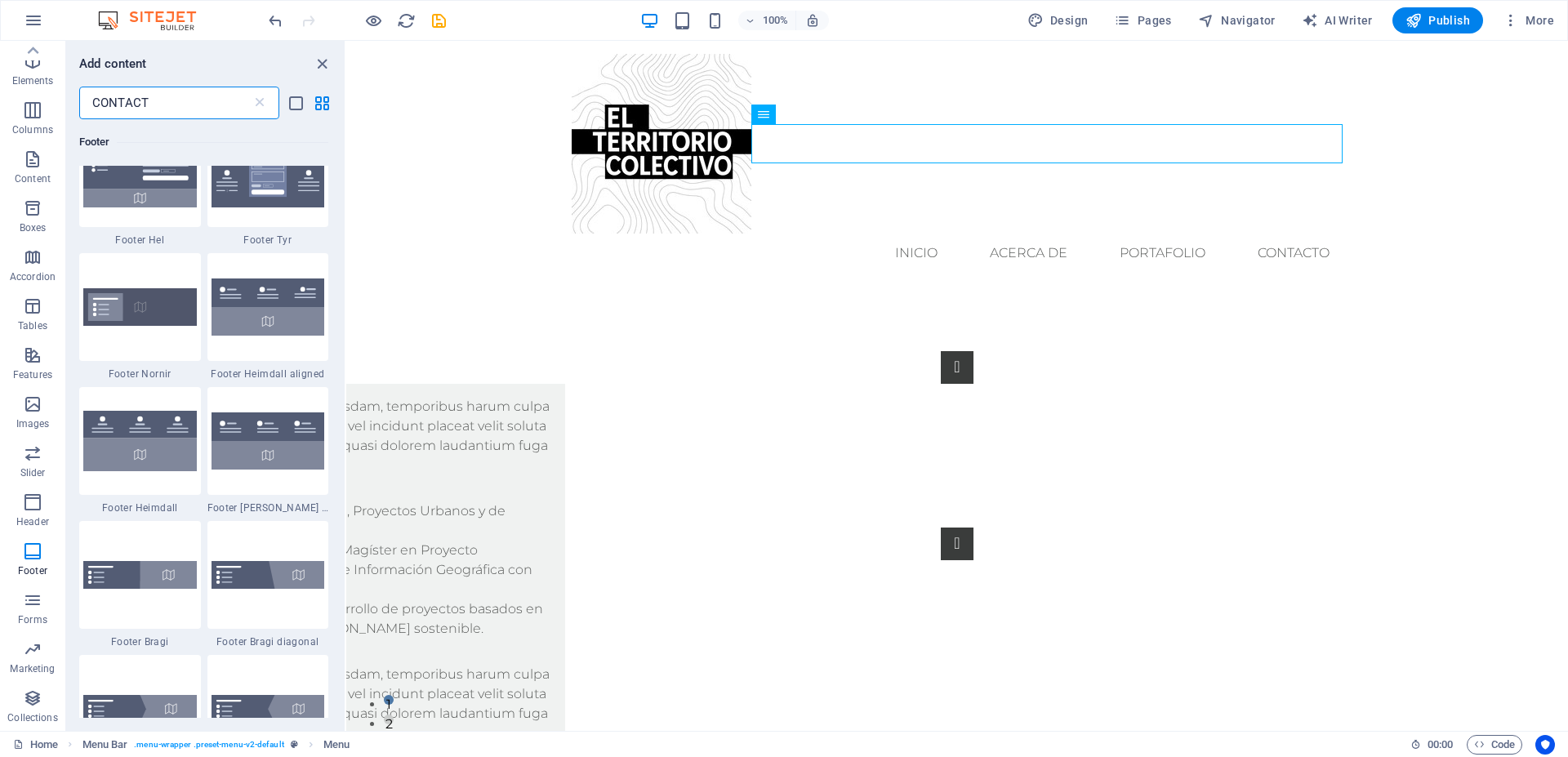
scroll to position [441, 0]
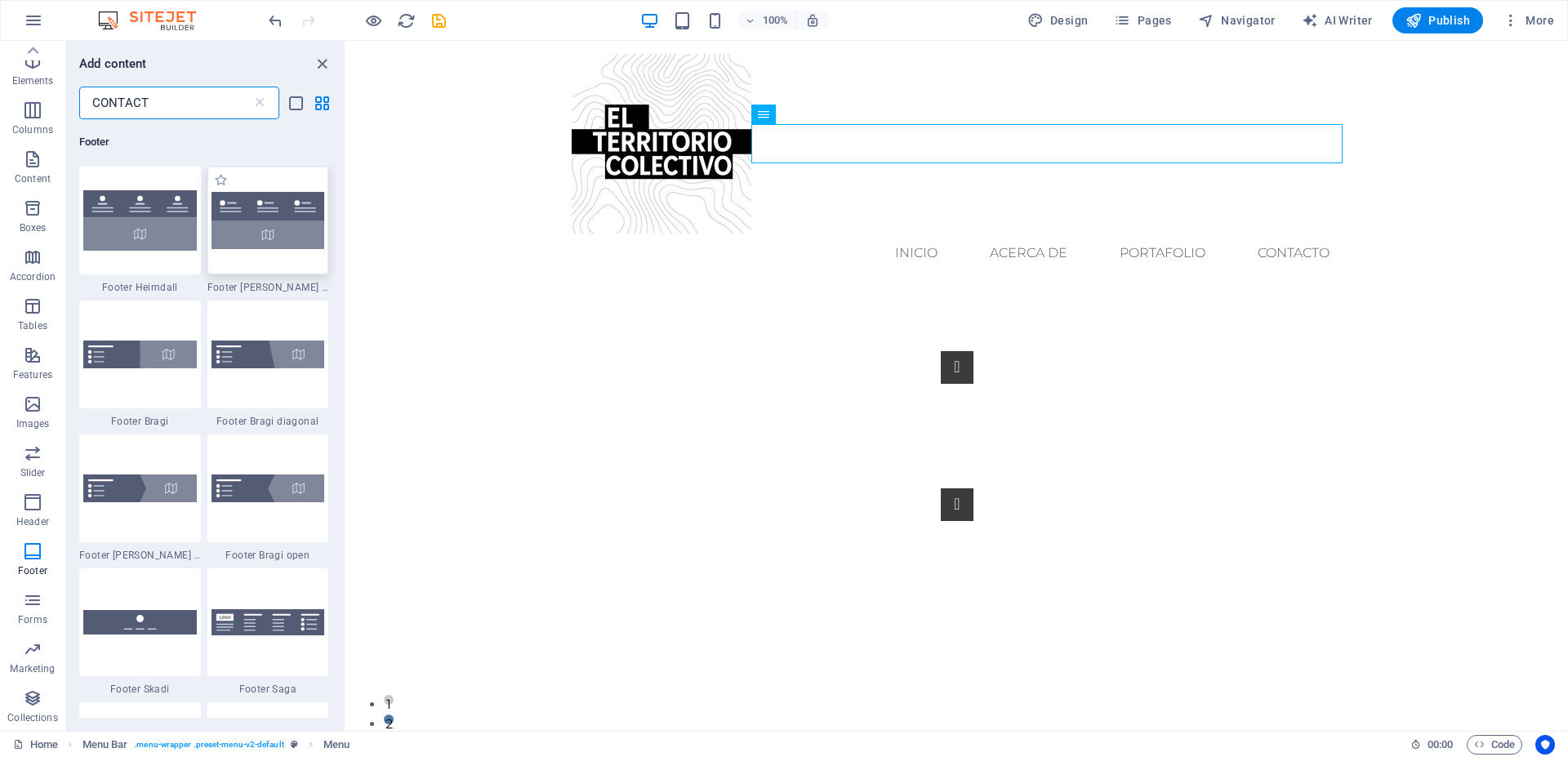
type input "CONTACT"
click at [257, 237] on img at bounding box center [268, 221] width 114 height 57
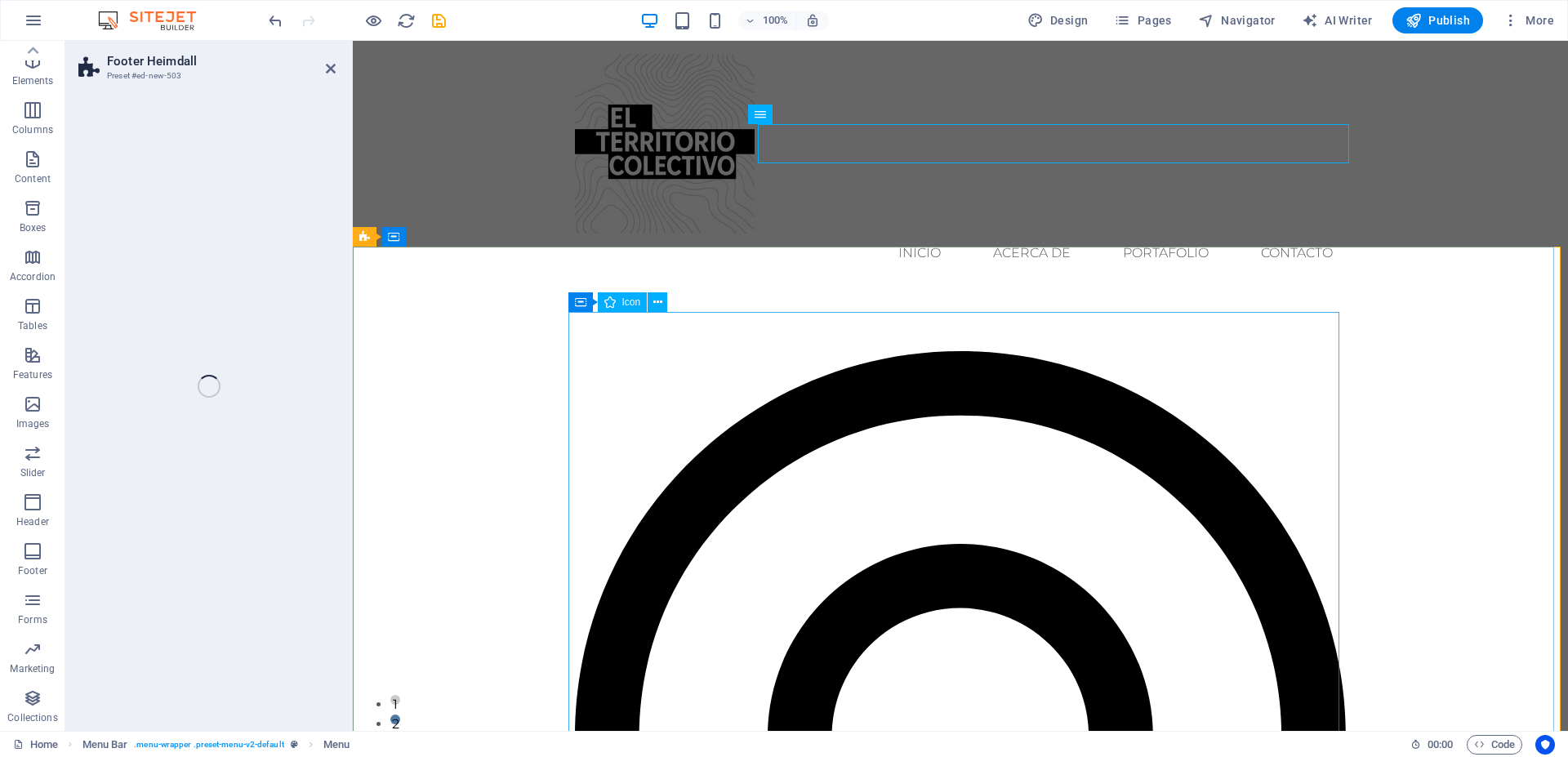
scroll to position [45, 0]
select select "rem"
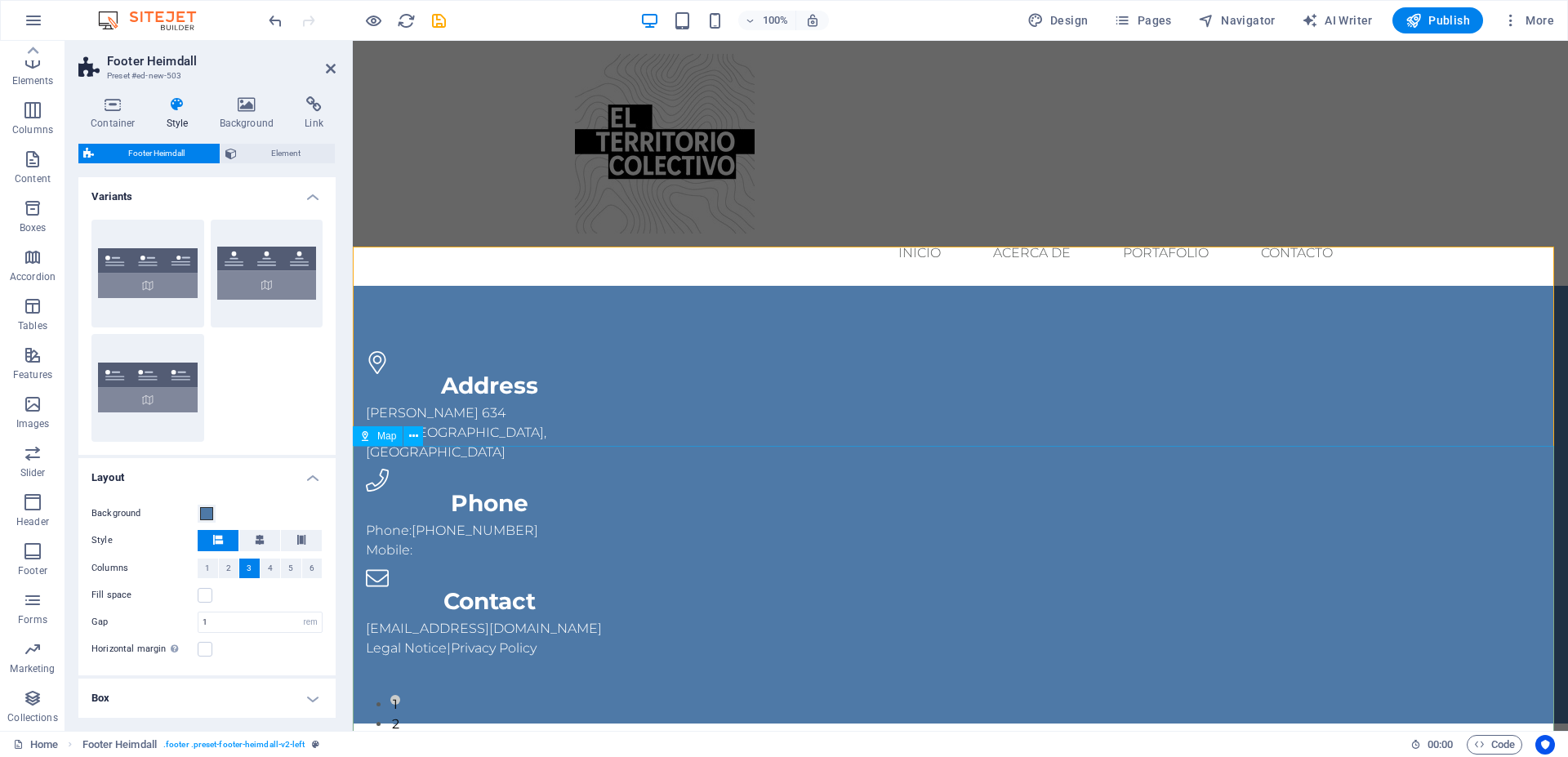
click at [546, 425] on span "[GEOGRAPHIC_DATA], [GEOGRAPHIC_DATA]" at bounding box center [456, 442] width 181 height 35
click at [614, 619] on div "contacto@elterritoriocolectivo.cl Legal Notice | Privacy Policy" at bounding box center [489, 638] width 248 height 39
click at [561, 288] on div "Address Maule 634 19104 Santiago, Chile Phone Phone: +56 9 9535 2077 Mobile: Co…" at bounding box center [961, 505] width 1216 height 438
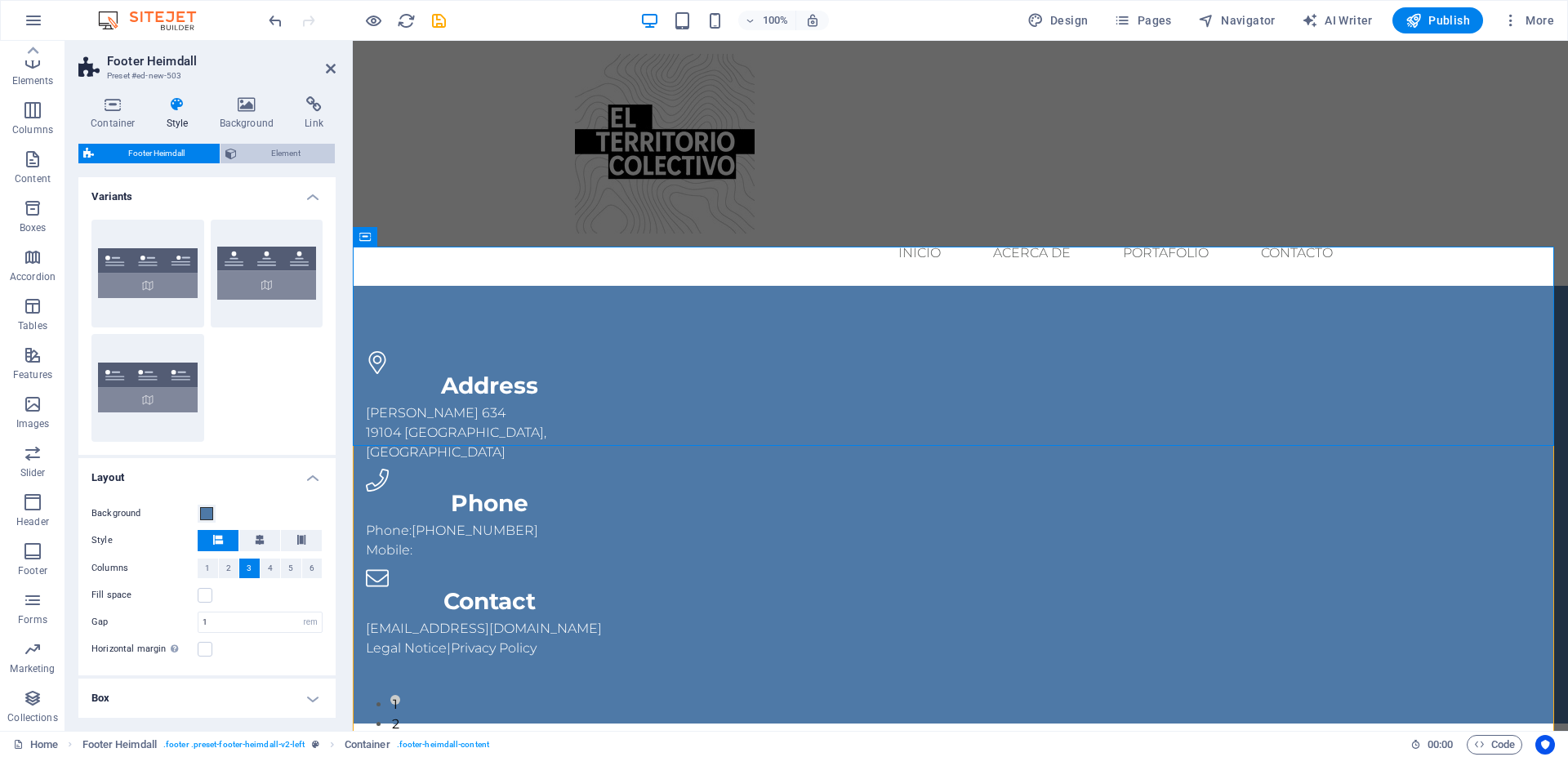
click at [254, 152] on span "Element" at bounding box center [286, 153] width 89 height 20
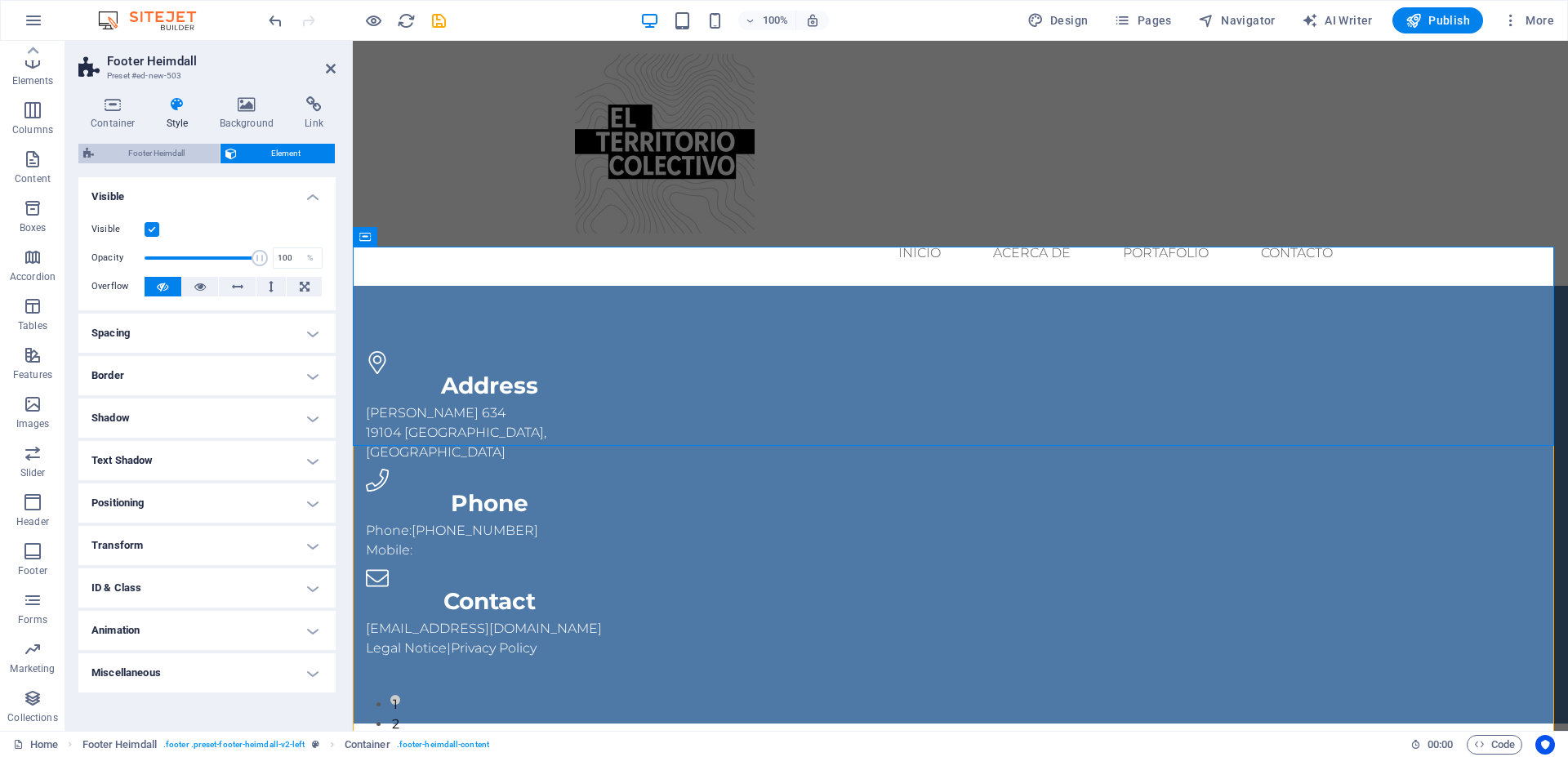
click at [167, 152] on span "Footer Heimdall" at bounding box center [157, 153] width 116 height 20
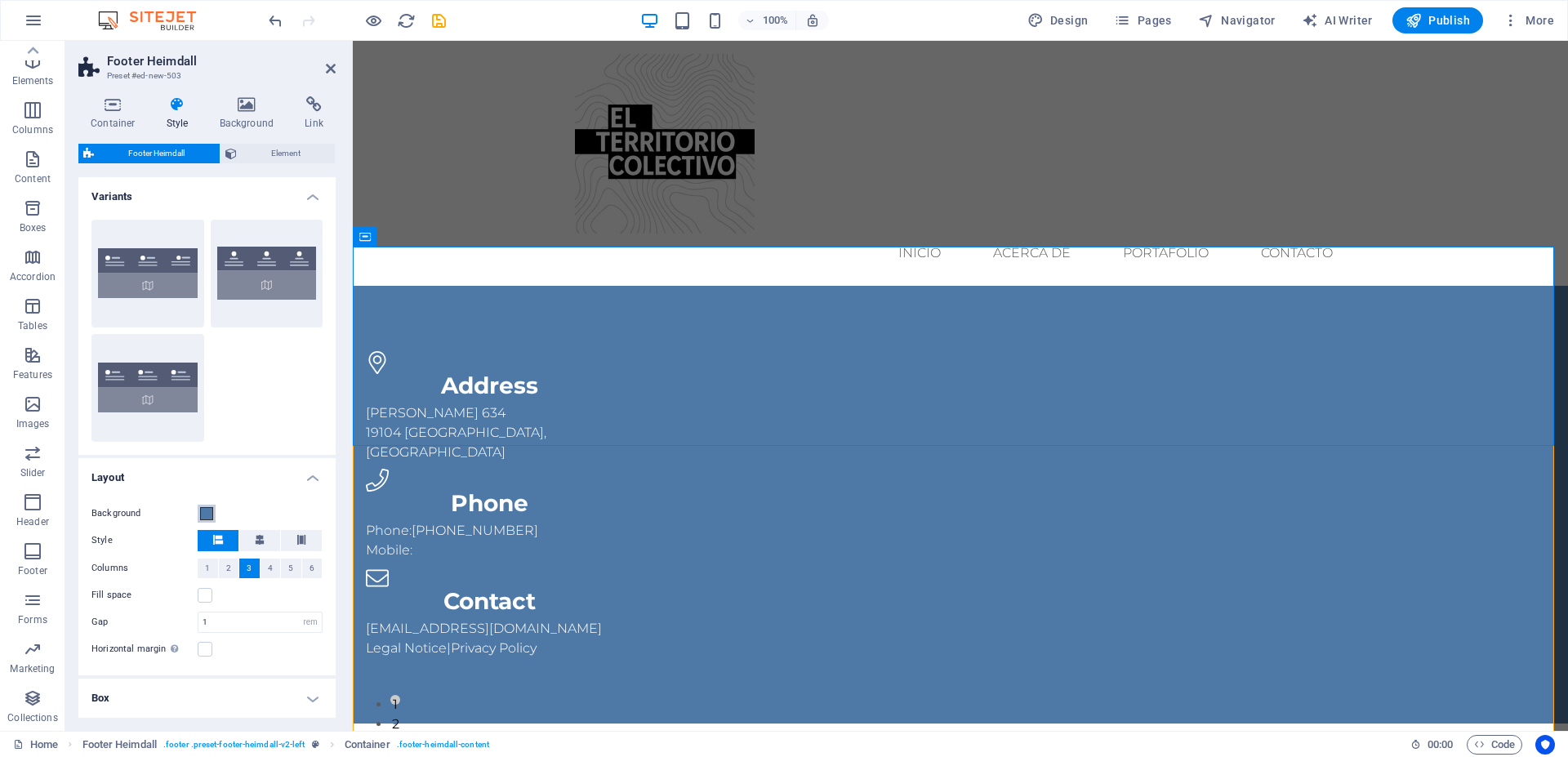
click at [211, 516] on span at bounding box center [206, 514] width 13 height 13
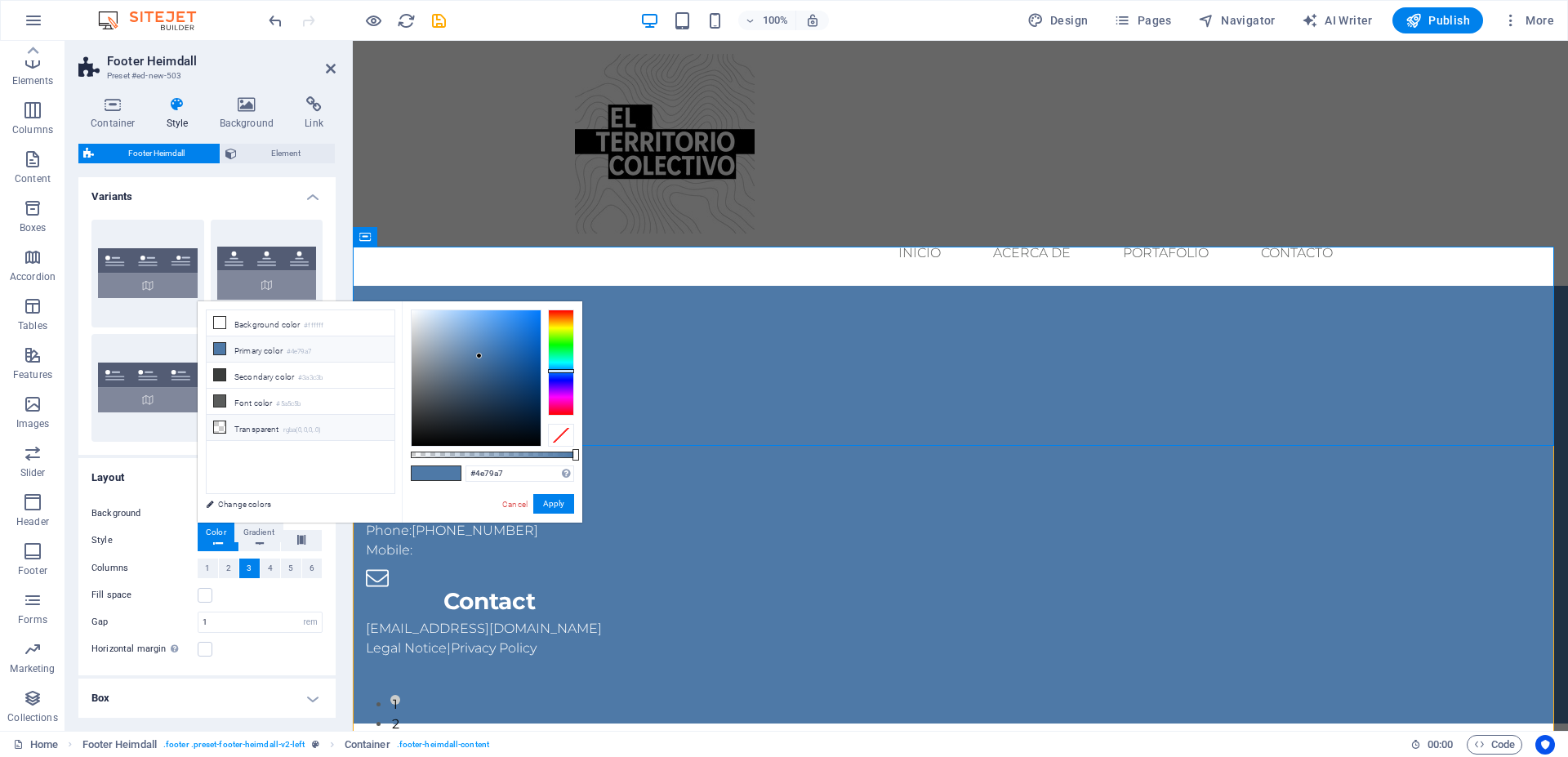
drag, startPoint x: 235, startPoint y: 422, endPoint x: 265, endPoint y: 439, distance: 34.5
click at [235, 422] on li "Transparent rgba(0,0,0,.0)" at bounding box center [300, 428] width 188 height 27
type input "rgba(0, 0, 0, 0)"
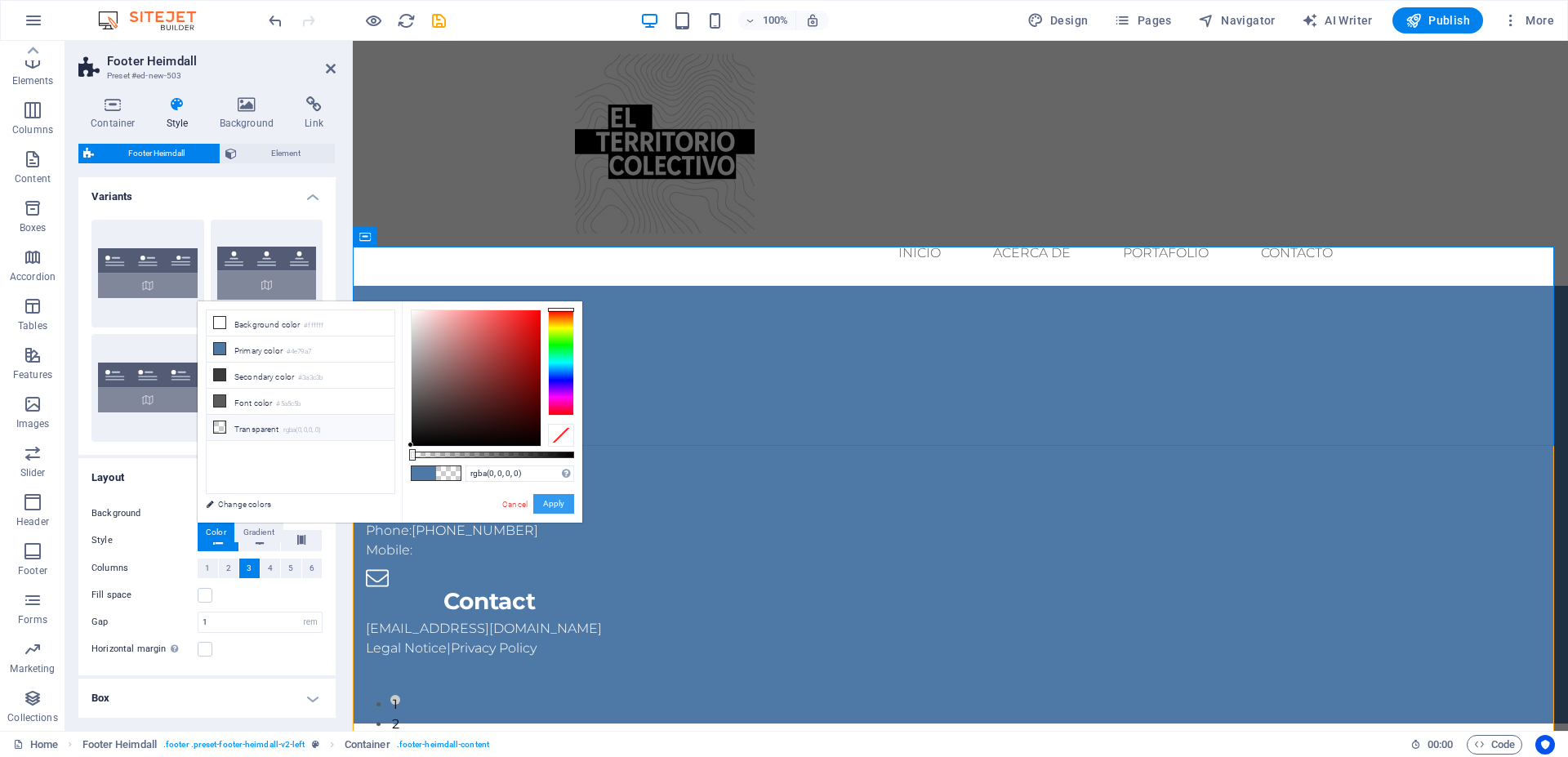
drag, startPoint x: 549, startPoint y: 506, endPoint x: 207, endPoint y: 460, distance: 345.1
click at [549, 506] on button "Apply" at bounding box center [553, 504] width 41 height 20
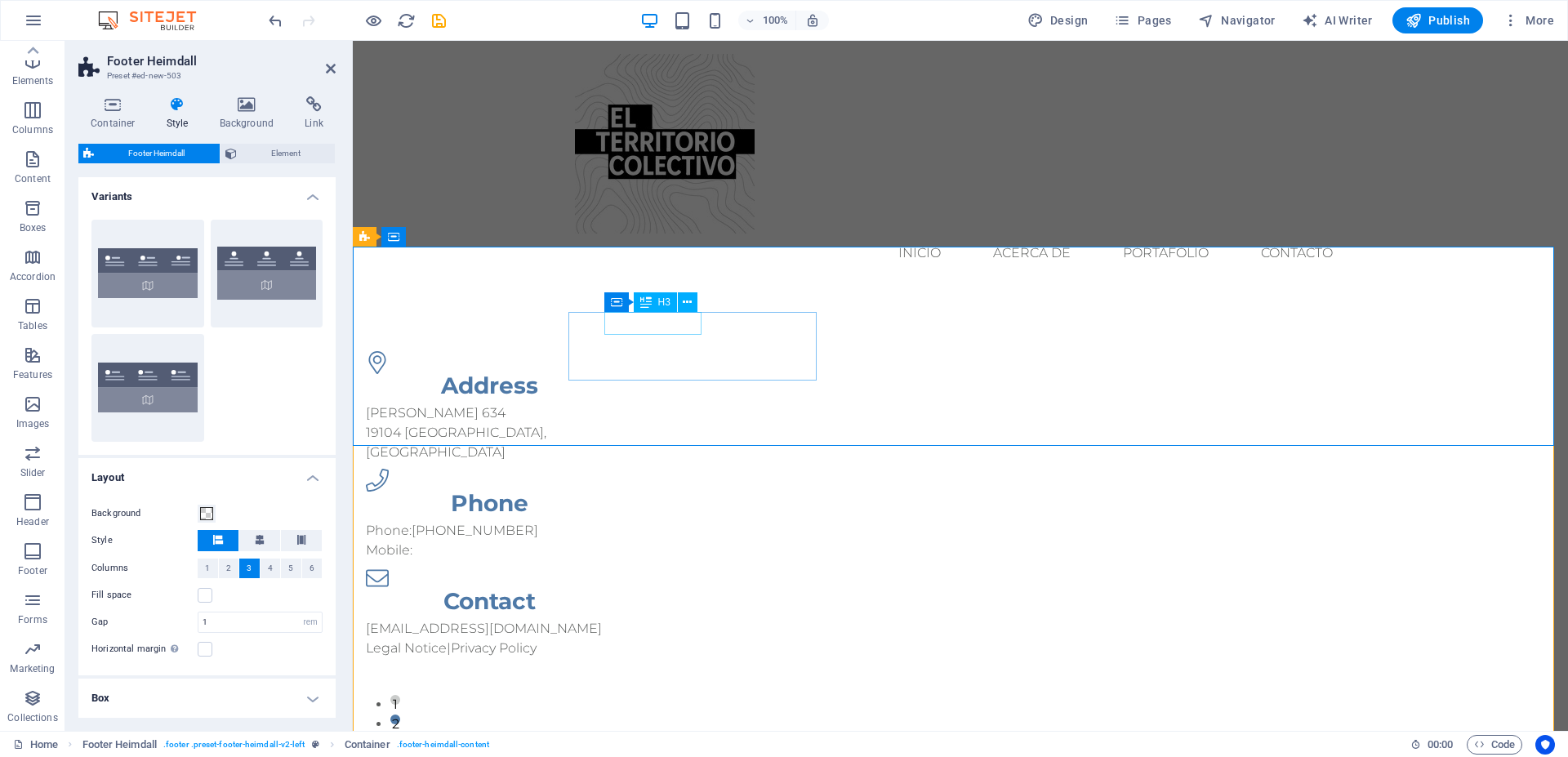
click at [614, 374] on div "Address" at bounding box center [489, 386] width 248 height 23
click at [579, 352] on figure at bounding box center [483, 363] width 235 height 23
click at [614, 374] on div "Address" at bounding box center [489, 386] width 248 height 23
click at [694, 302] on button at bounding box center [688, 303] width 20 height 20
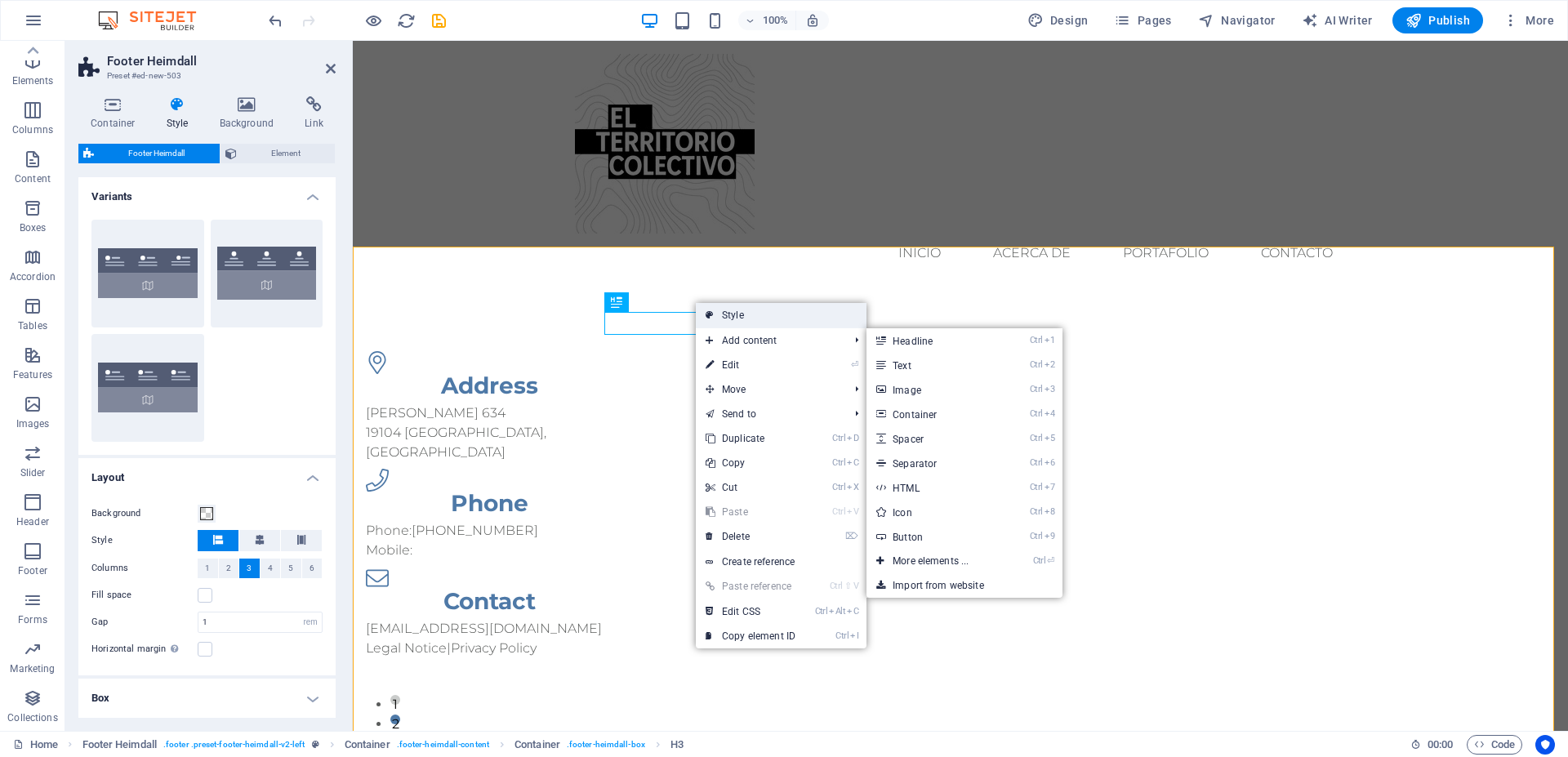
click at [757, 315] on link "Style" at bounding box center [781, 315] width 171 height 25
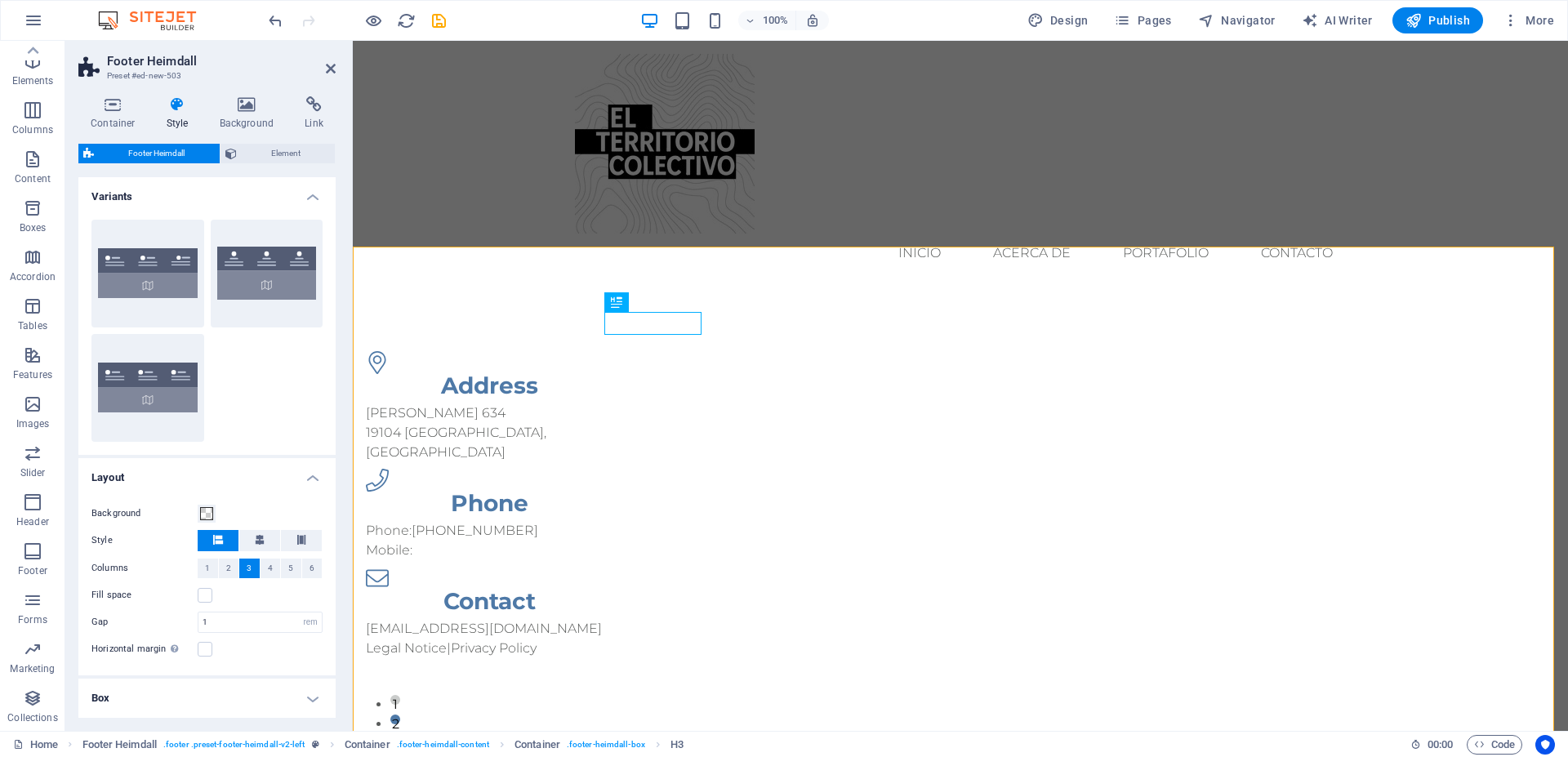
scroll to position [107, 0]
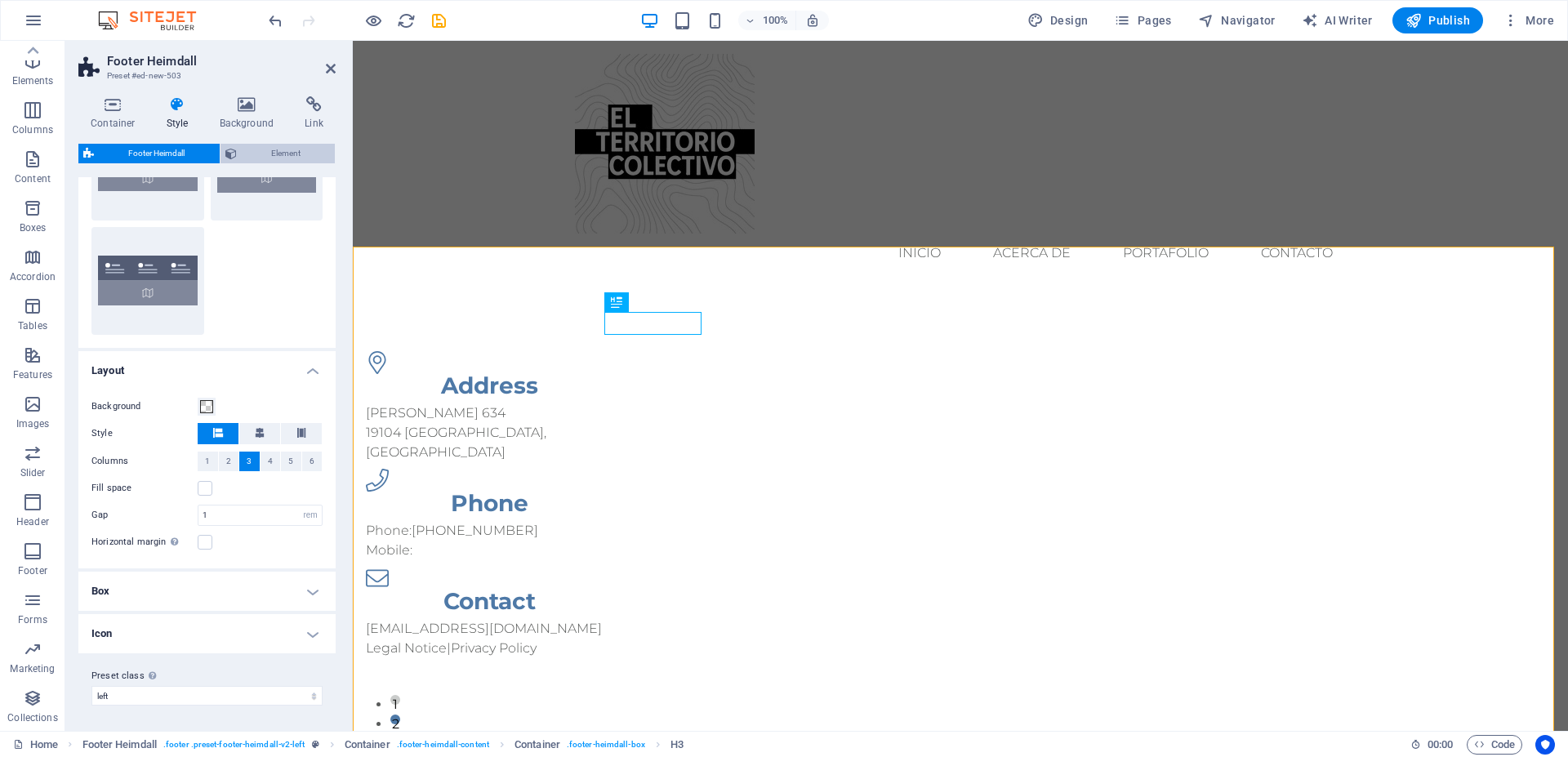
click at [241, 156] on button "Element" at bounding box center [278, 153] width 115 height 20
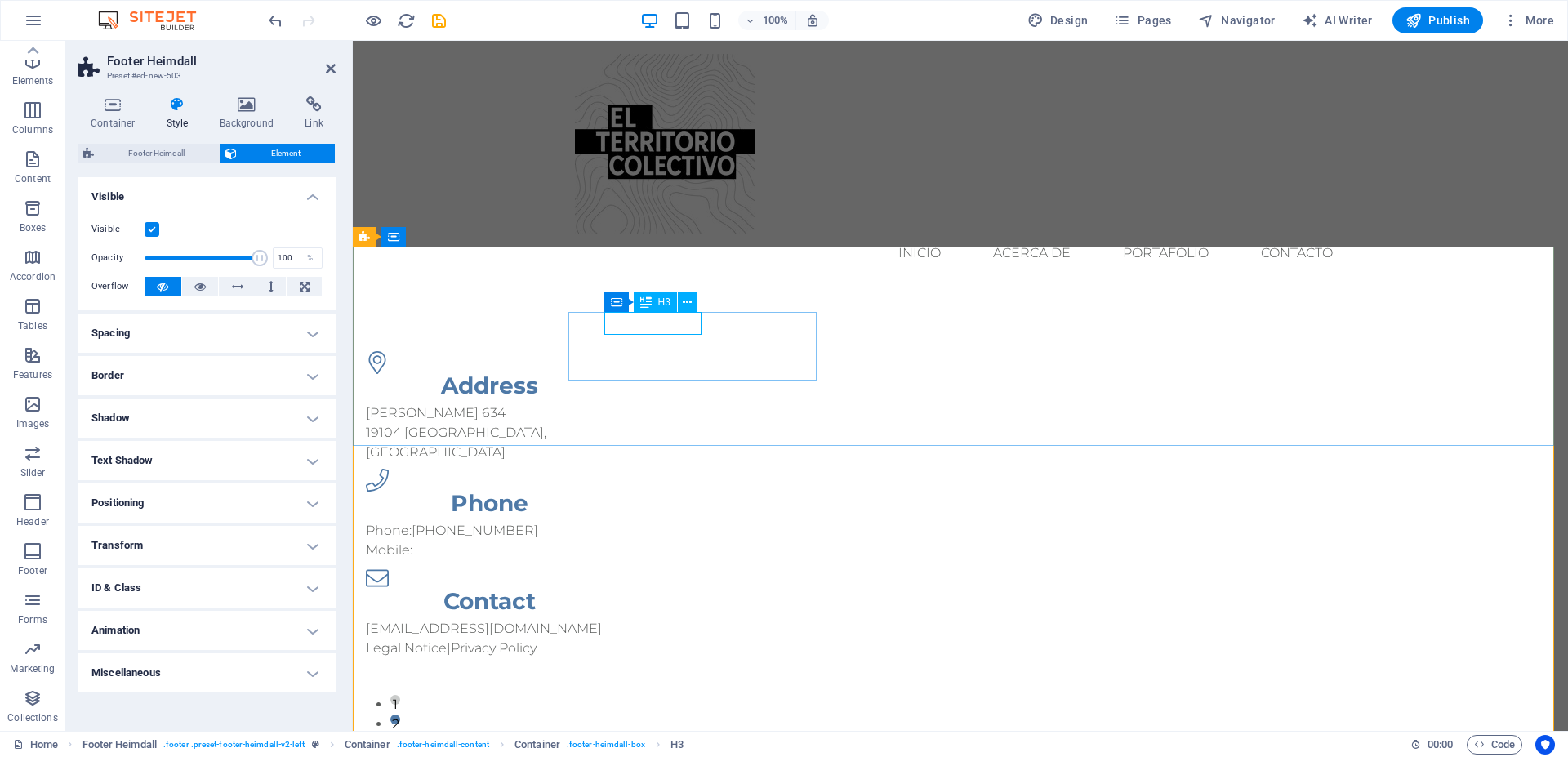
click at [656, 304] on div "H3" at bounding box center [655, 303] width 43 height 20
click at [682, 301] on button at bounding box center [688, 303] width 20 height 20
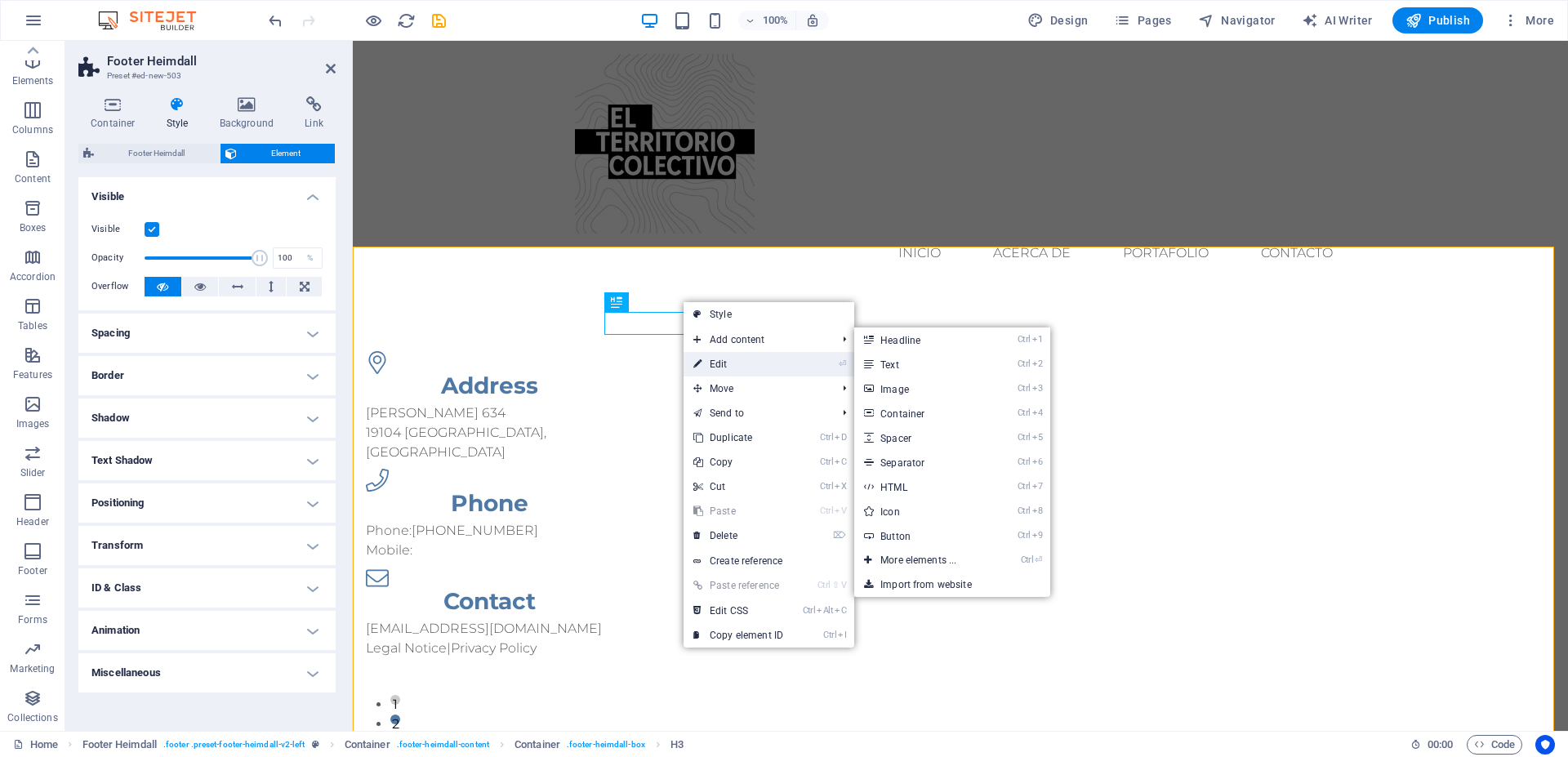
click at [729, 363] on link "⏎ Edit" at bounding box center [739, 365] width 109 height 25
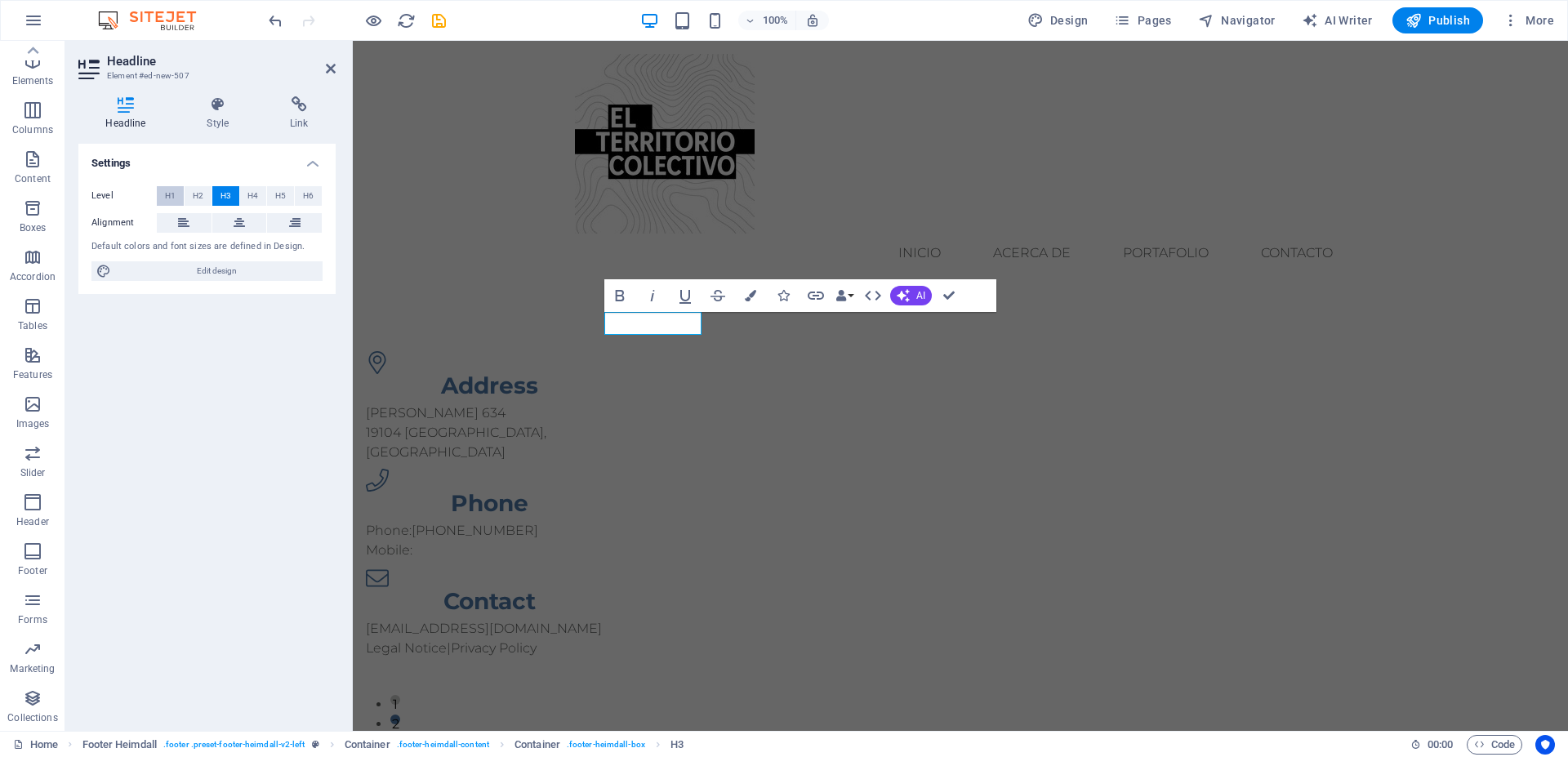
click at [169, 195] on span "H1" at bounding box center [170, 197] width 11 height 20
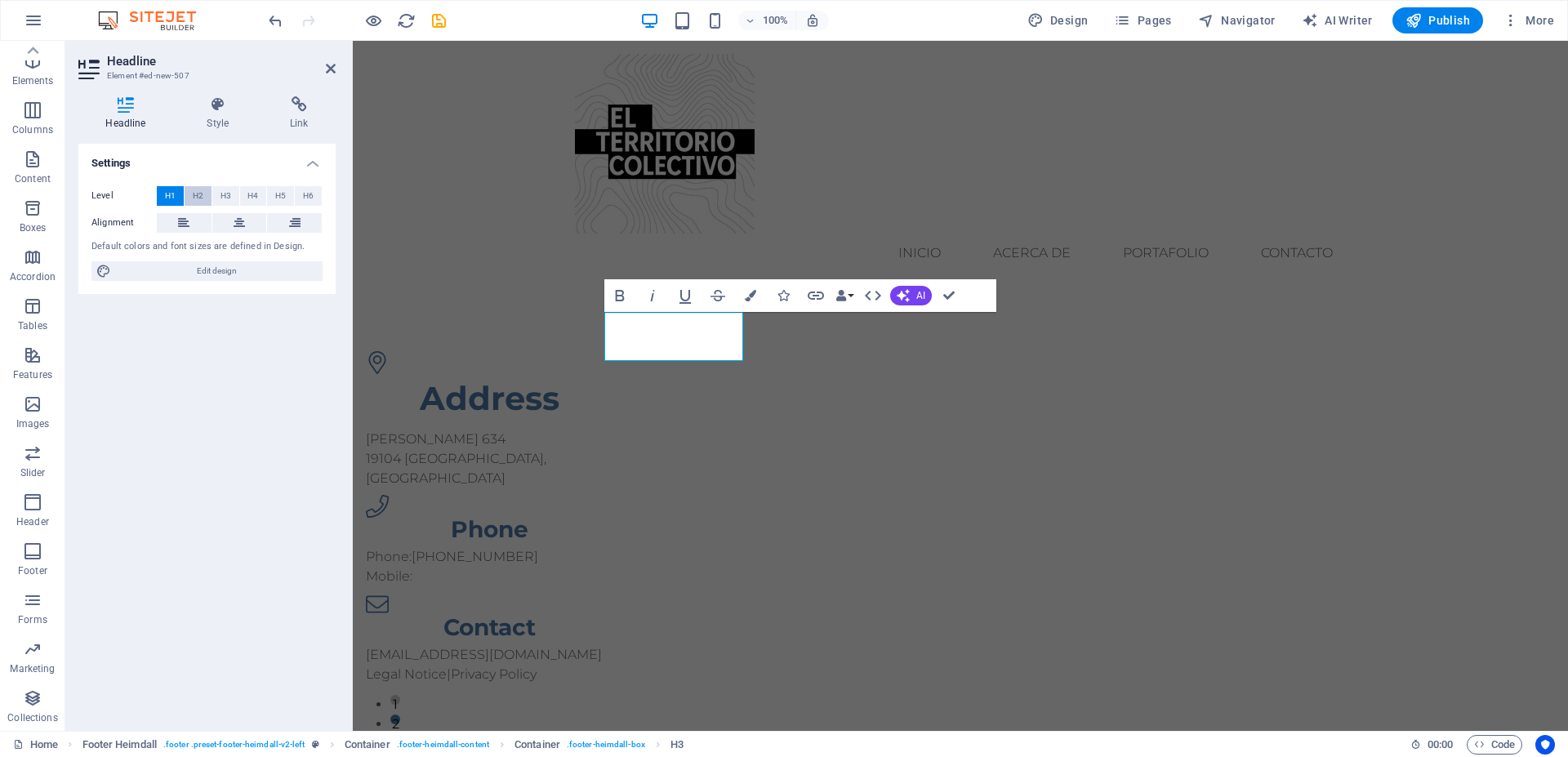
click at [205, 194] on button "H2" at bounding box center [198, 197] width 27 height 20
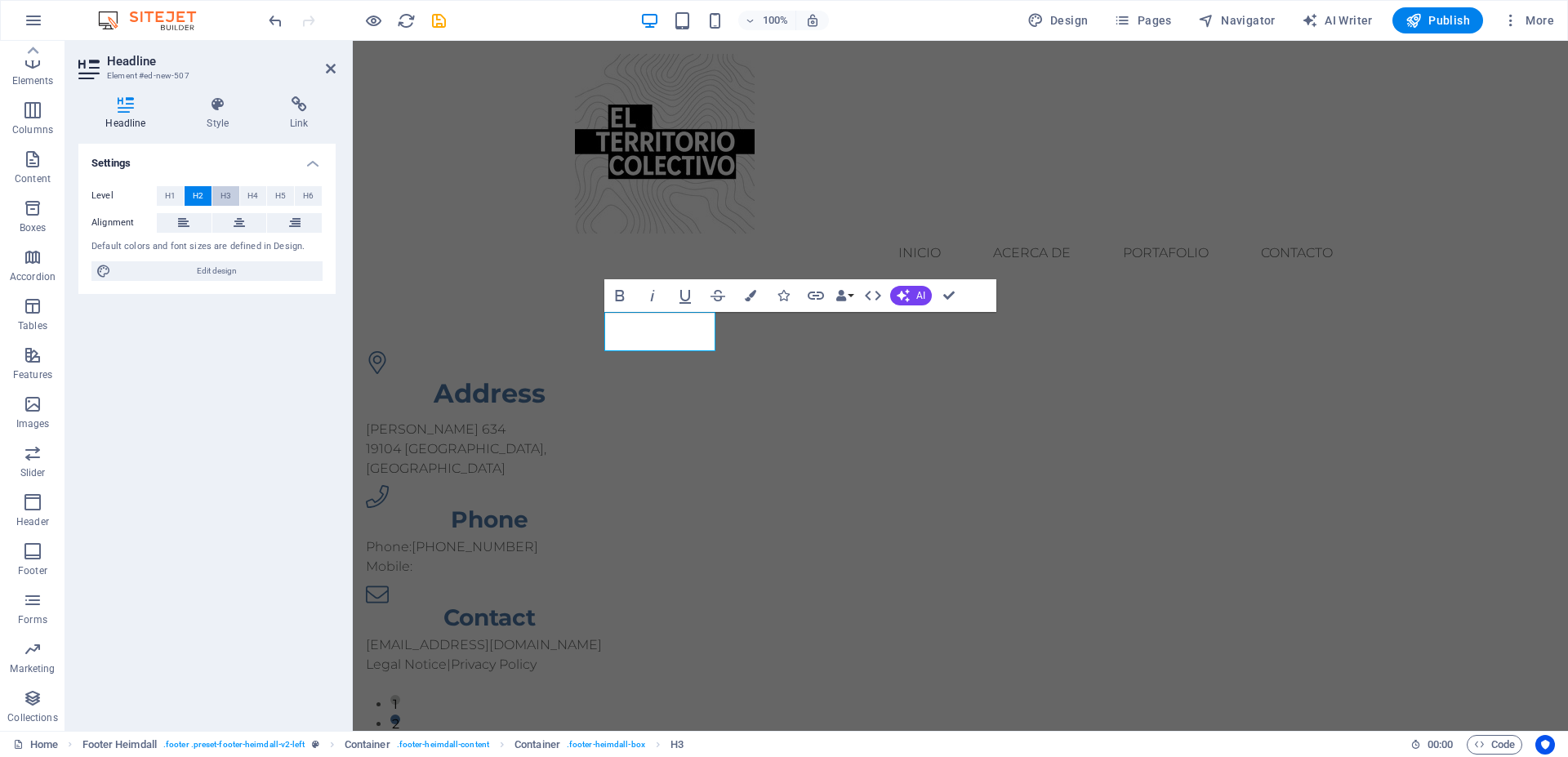
click at [236, 200] on button "H3" at bounding box center [226, 197] width 27 height 20
click at [197, 197] on span "H2" at bounding box center [197, 197] width 11 height 20
click at [223, 192] on span "H3" at bounding box center [226, 197] width 11 height 20
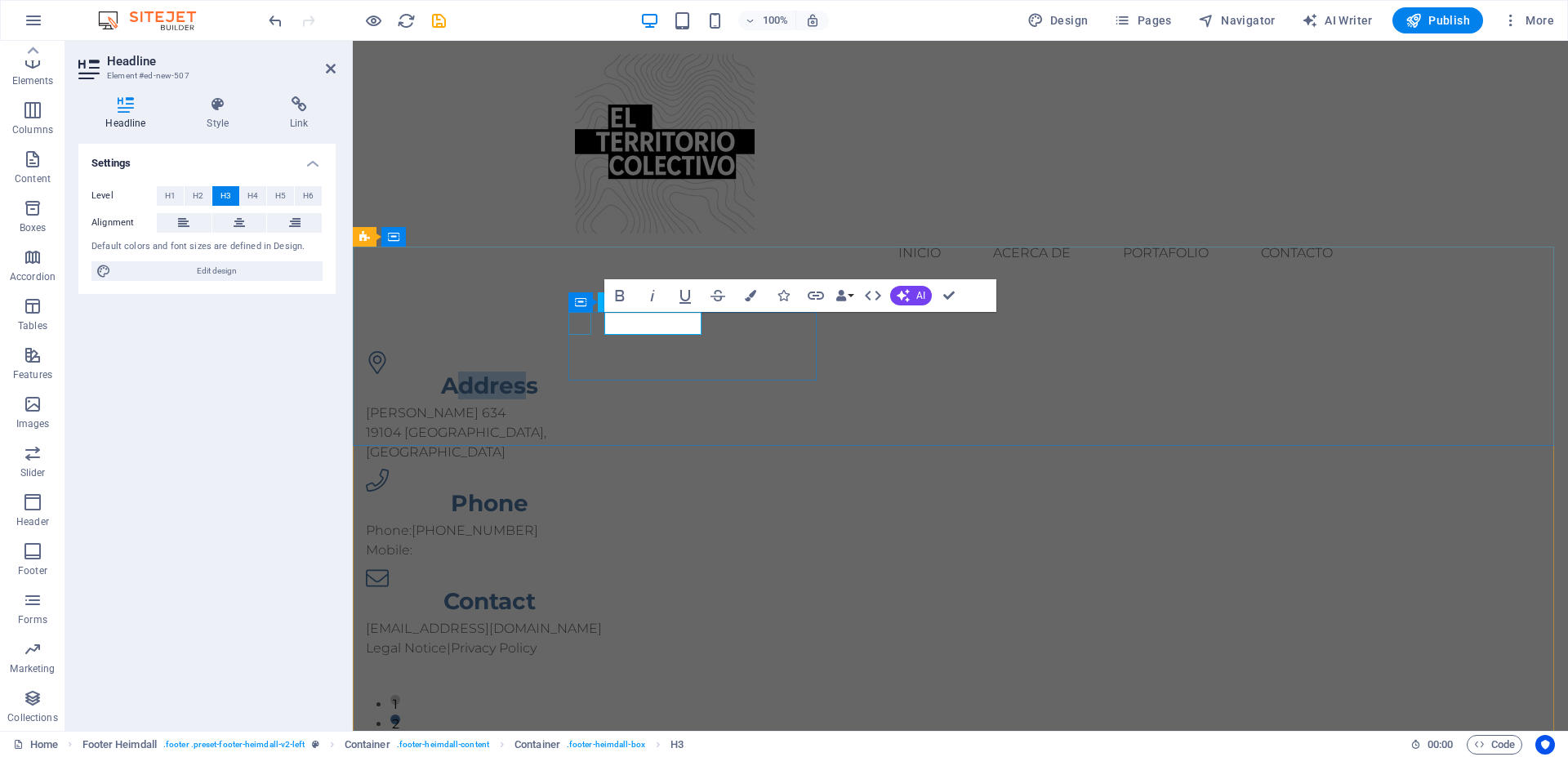
drag, startPoint x: 695, startPoint y: 323, endPoint x: 573, endPoint y: 324, distance: 122.0
click at [573, 352] on div "Address Maule 634 19104 Santiago, Chile" at bounding box center [489, 407] width 248 height 111
click at [614, 492] on div "Phone" at bounding box center [489, 503] width 248 height 23
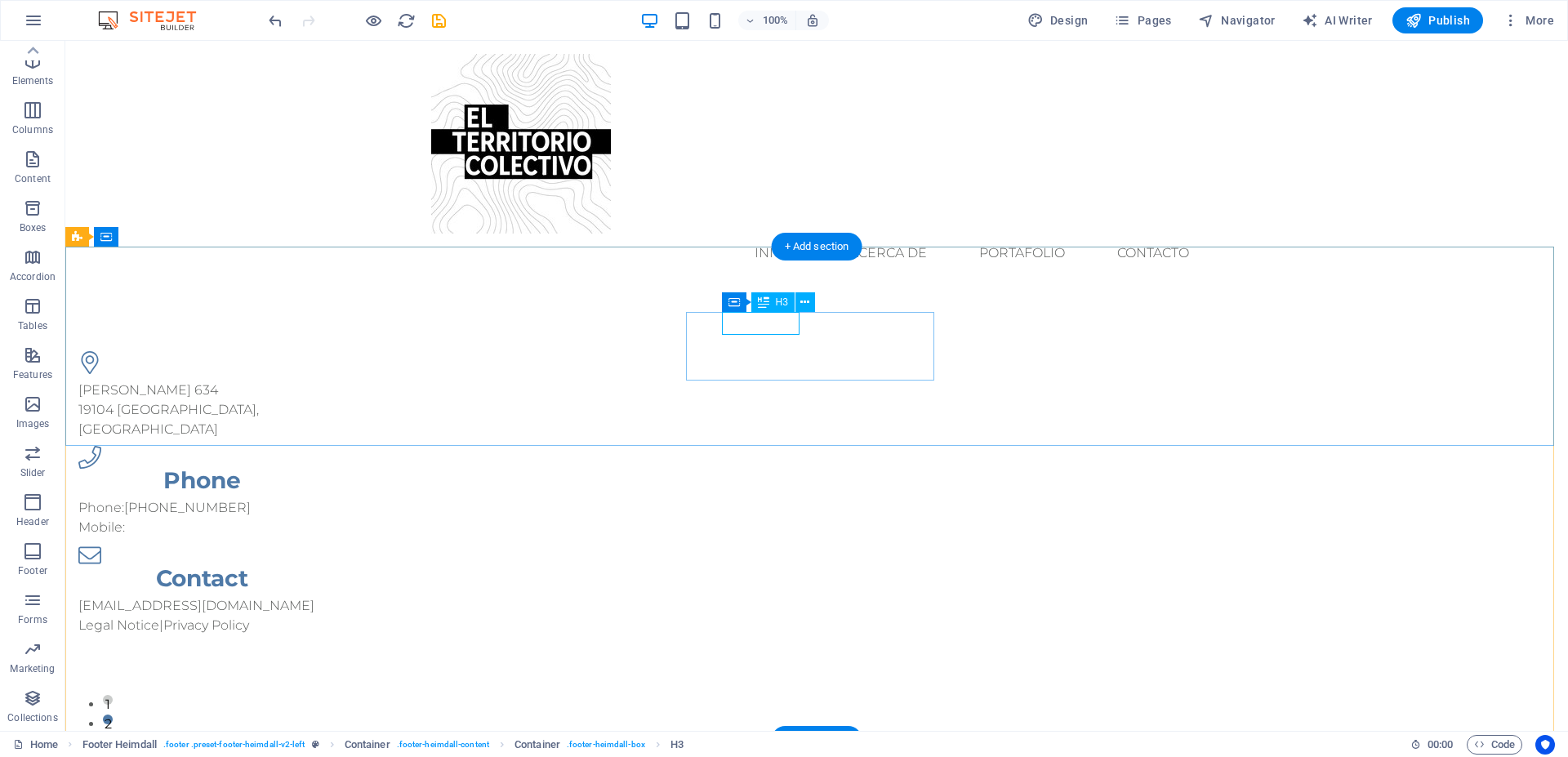
click at [327, 468] on div "Phone" at bounding box center [202, 480] width 248 height 23
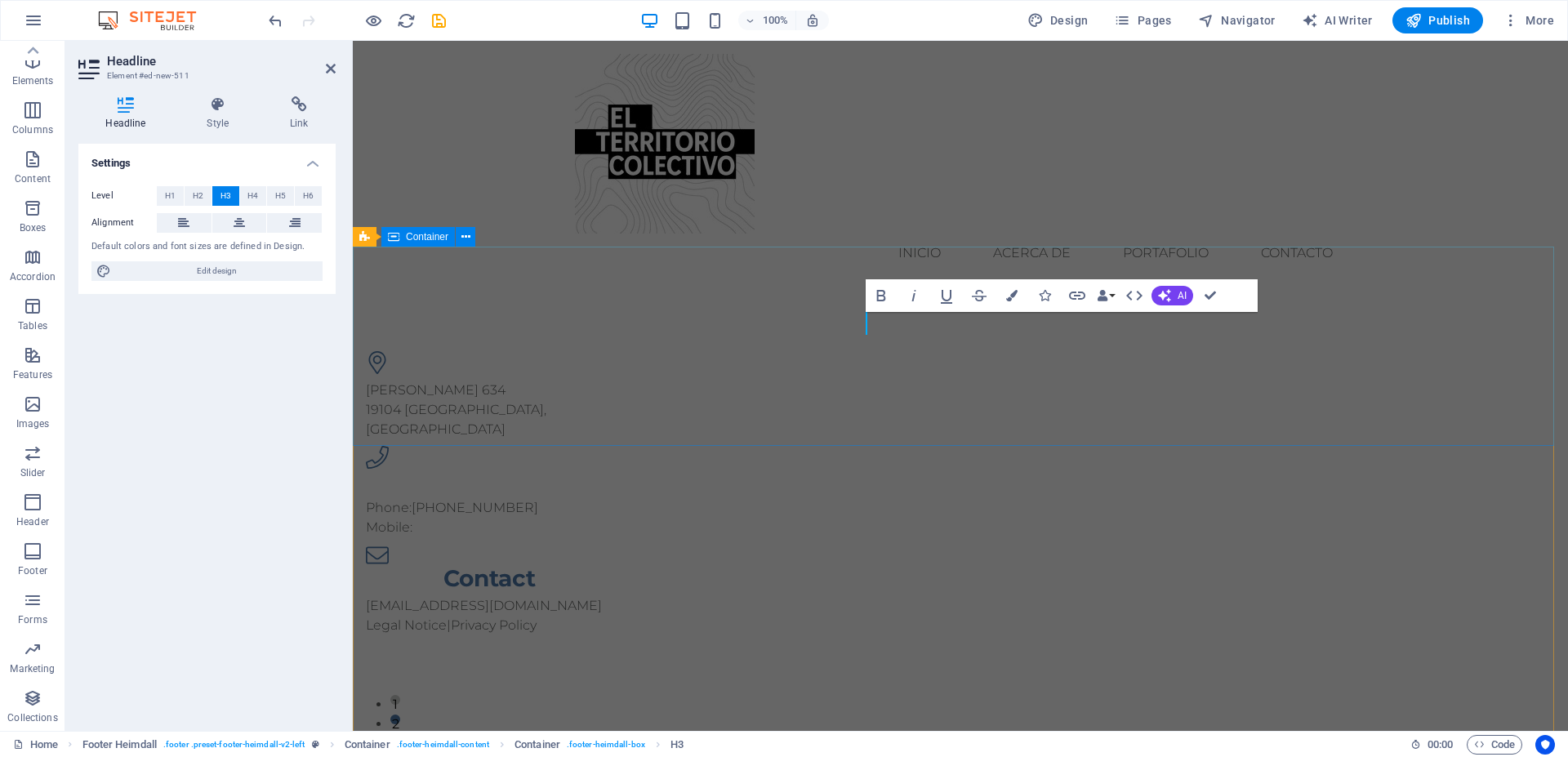
click at [1153, 391] on div "Maule 634 19104 Santiago, Chile ​ Phone: +56 9 9535 2077 Mobile: Contact contac…" at bounding box center [961, 493] width 1216 height 415
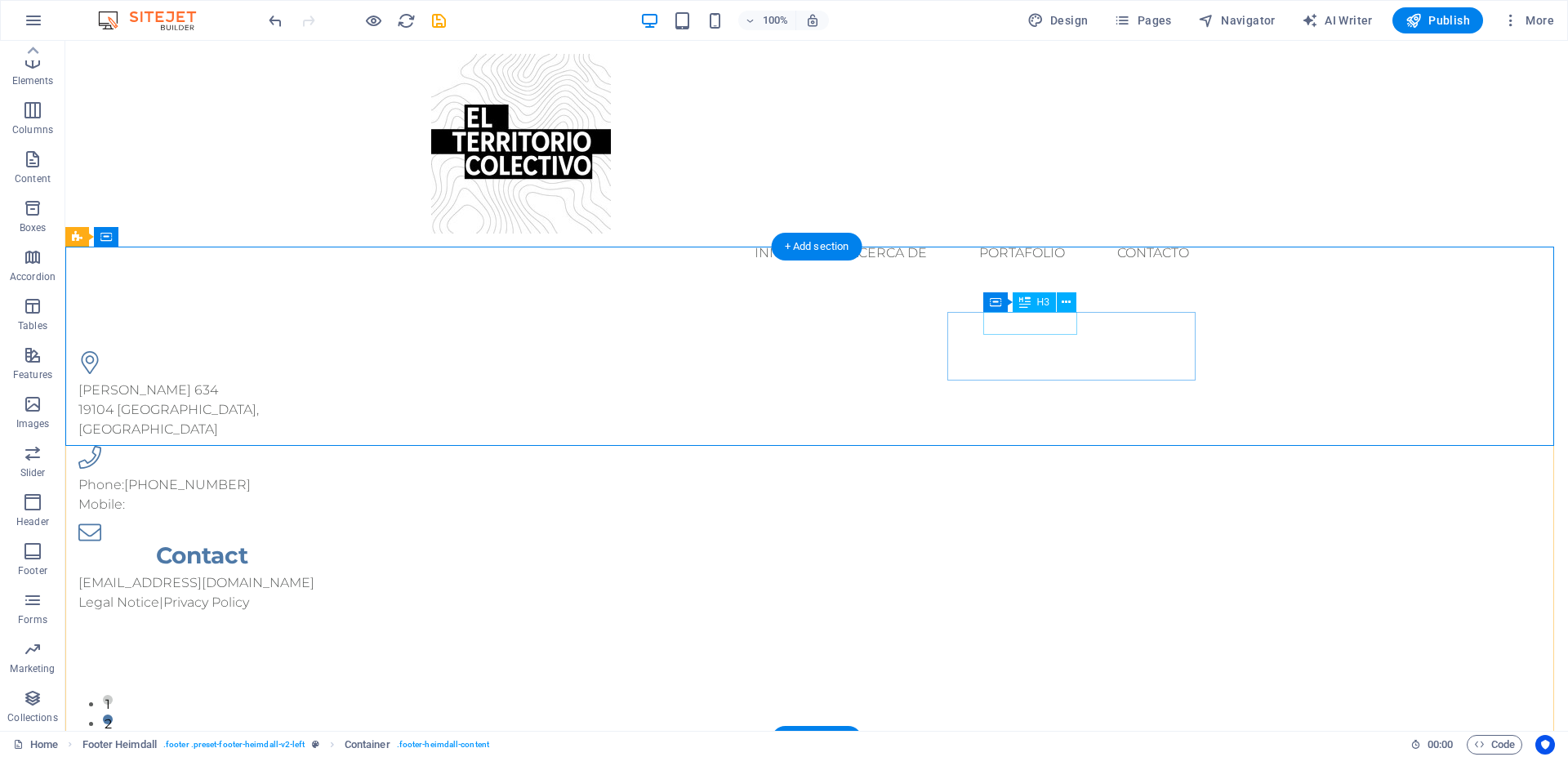
click at [327, 544] on div "Contact" at bounding box center [202, 556] width 248 height 23
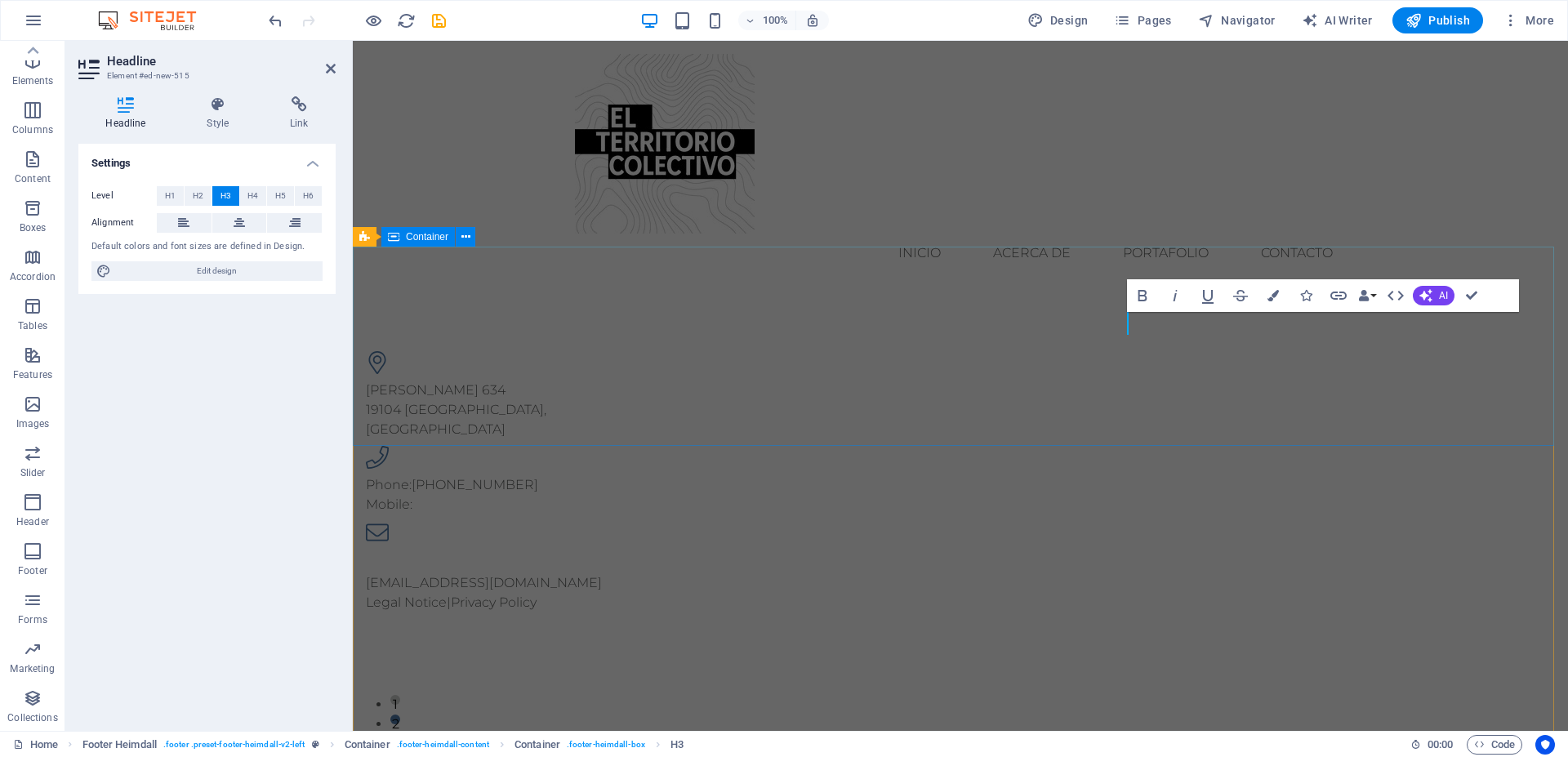
drag, startPoint x: 1173, startPoint y: 388, endPoint x: 1165, endPoint y: 384, distance: 8.9
click at [1173, 387] on div "Maule 634 19104 Santiago, Chile Phone: +56 9 9535 2077 Mobile: ​ contacto@elter…" at bounding box center [961, 482] width 1216 height 392
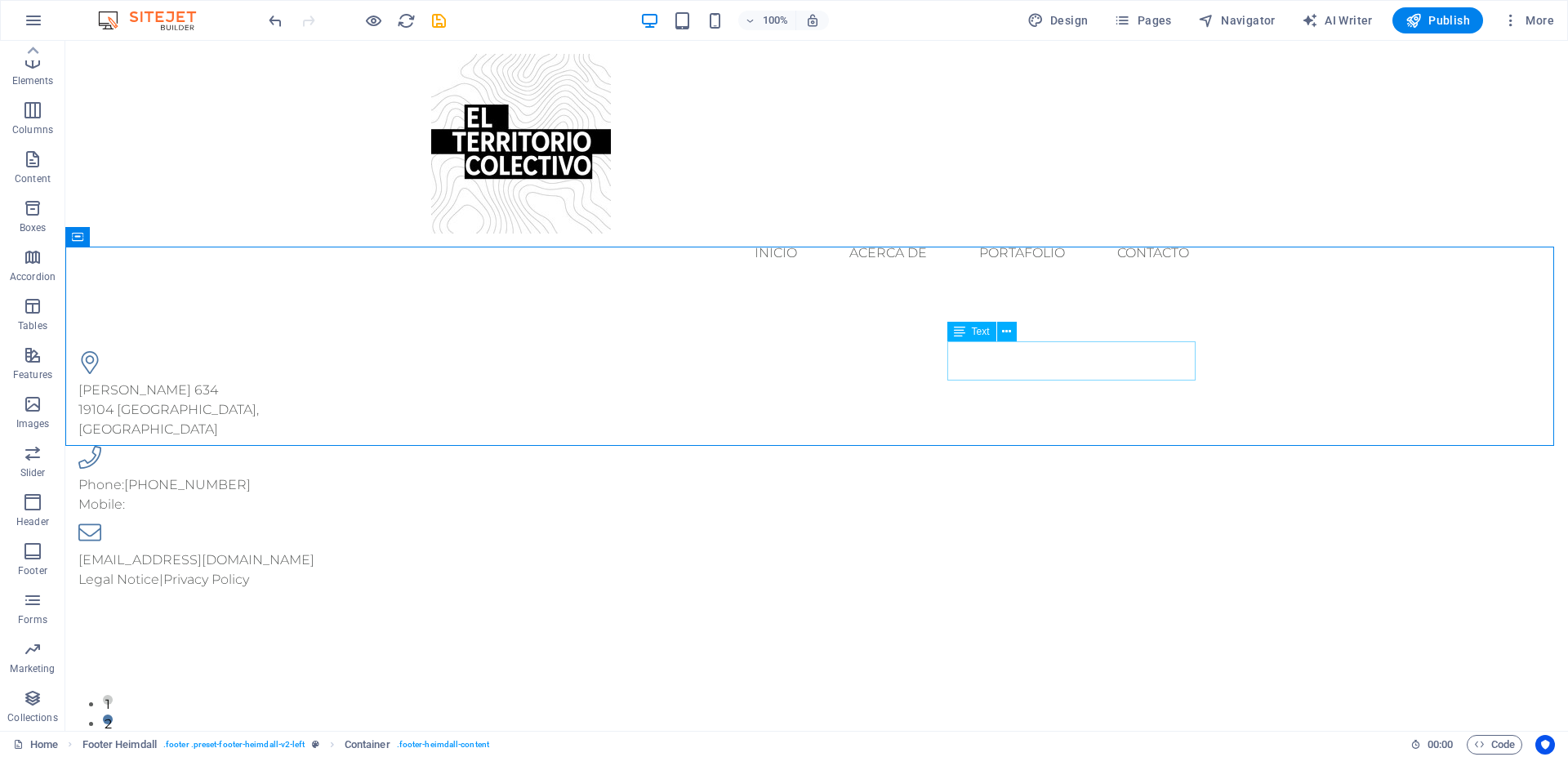
click at [327, 551] on div "contacto@elterritoriocolectivo.cl Legal Notice | Privacy Policy" at bounding box center [202, 570] width 248 height 39
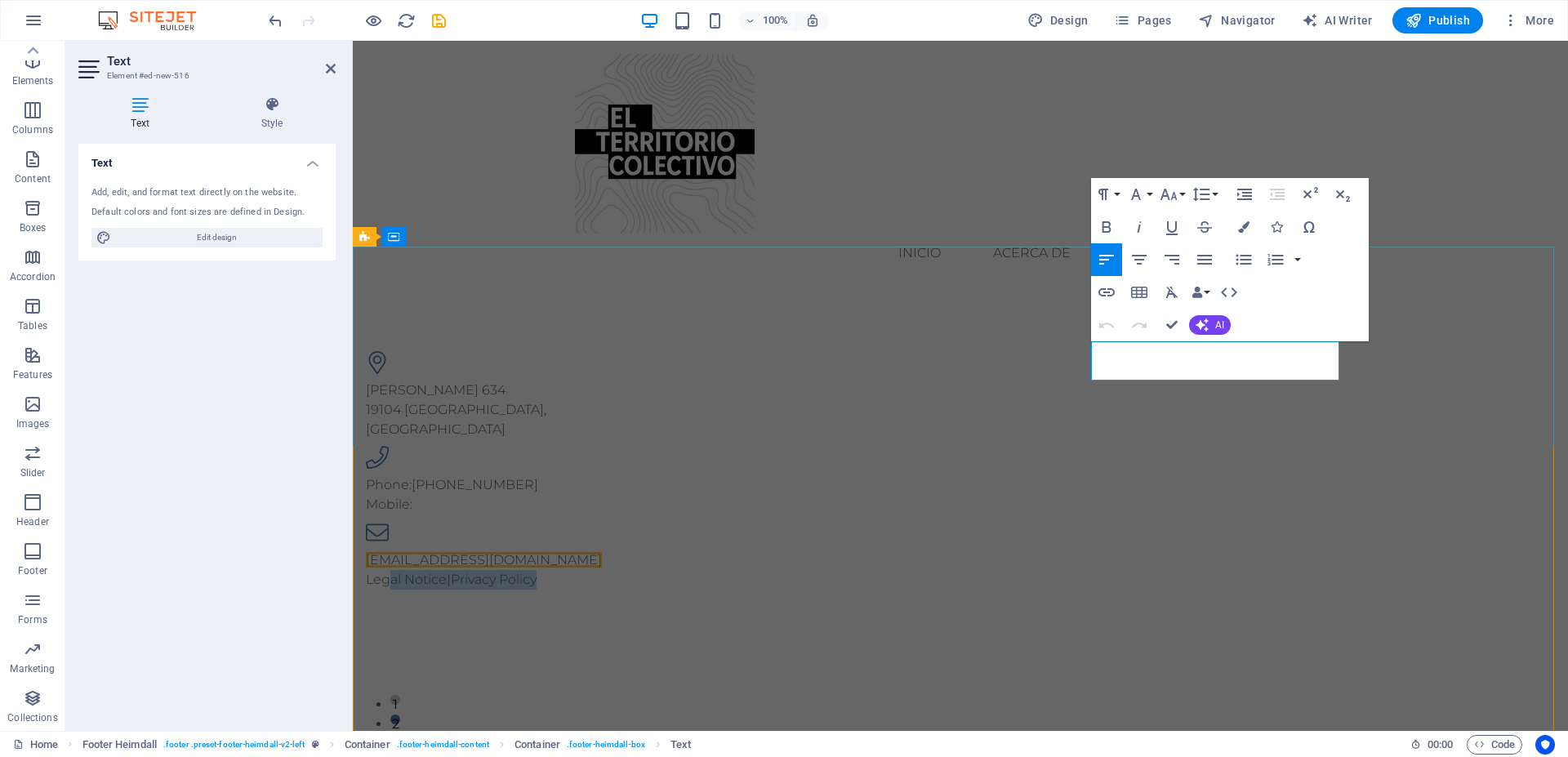
drag, startPoint x: 1279, startPoint y: 371, endPoint x: 1023, endPoint y: 371, distance: 256.0
click at [614, 522] on div "contacto@elterritoriocolectivo.cl Legal Notice | Privacy Policy" at bounding box center [489, 556] width 248 height 69
click at [1133, 402] on div "Maule 634 19104 Santiago, Chile Phone: +56 9 9535 2077 Mobile: contacto@elterri…" at bounding box center [961, 470] width 1216 height 369
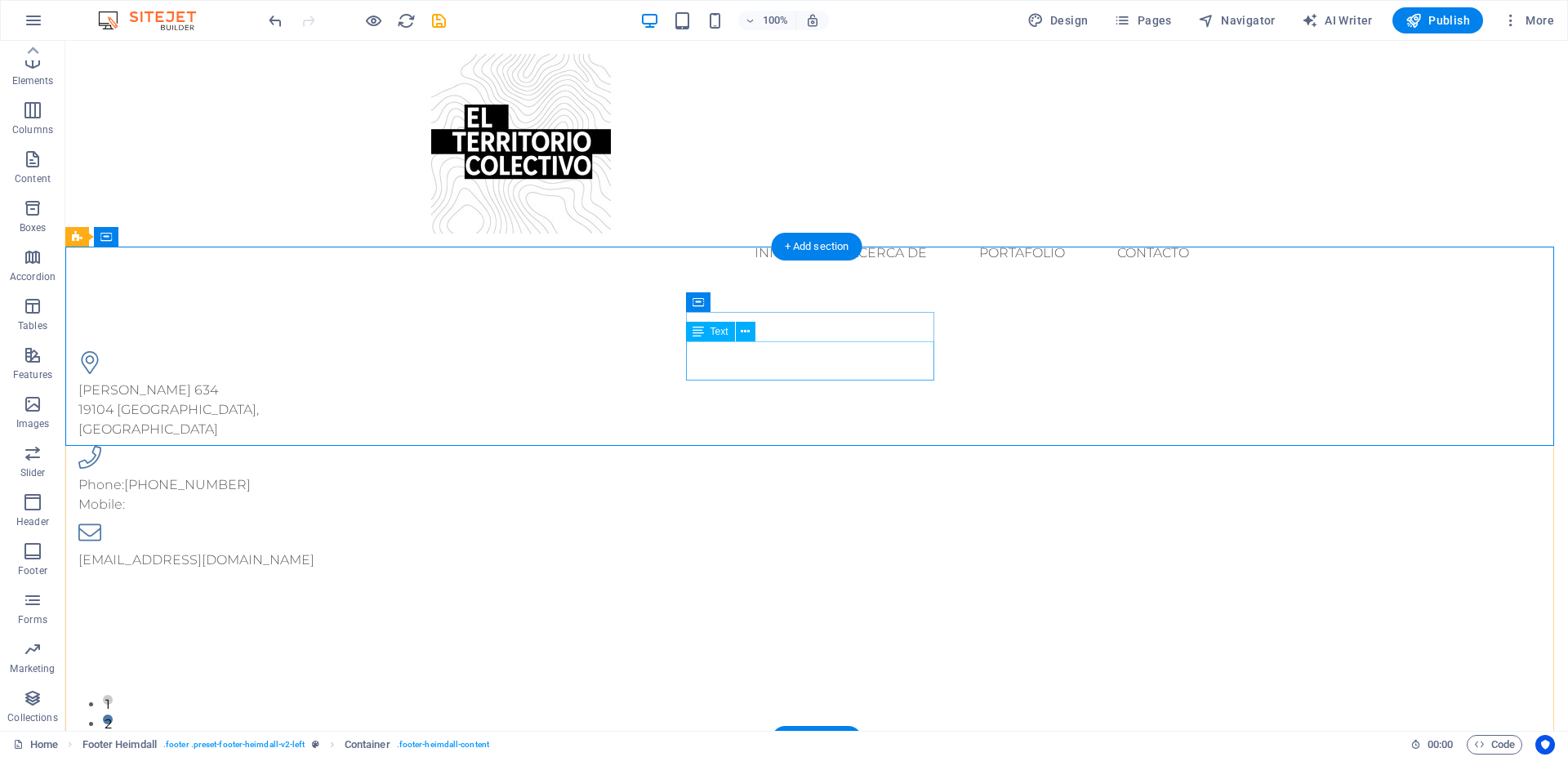
click at [327, 475] on div "Phone: +56 9 9535 2077 Mobile:" at bounding box center [202, 494] width 248 height 39
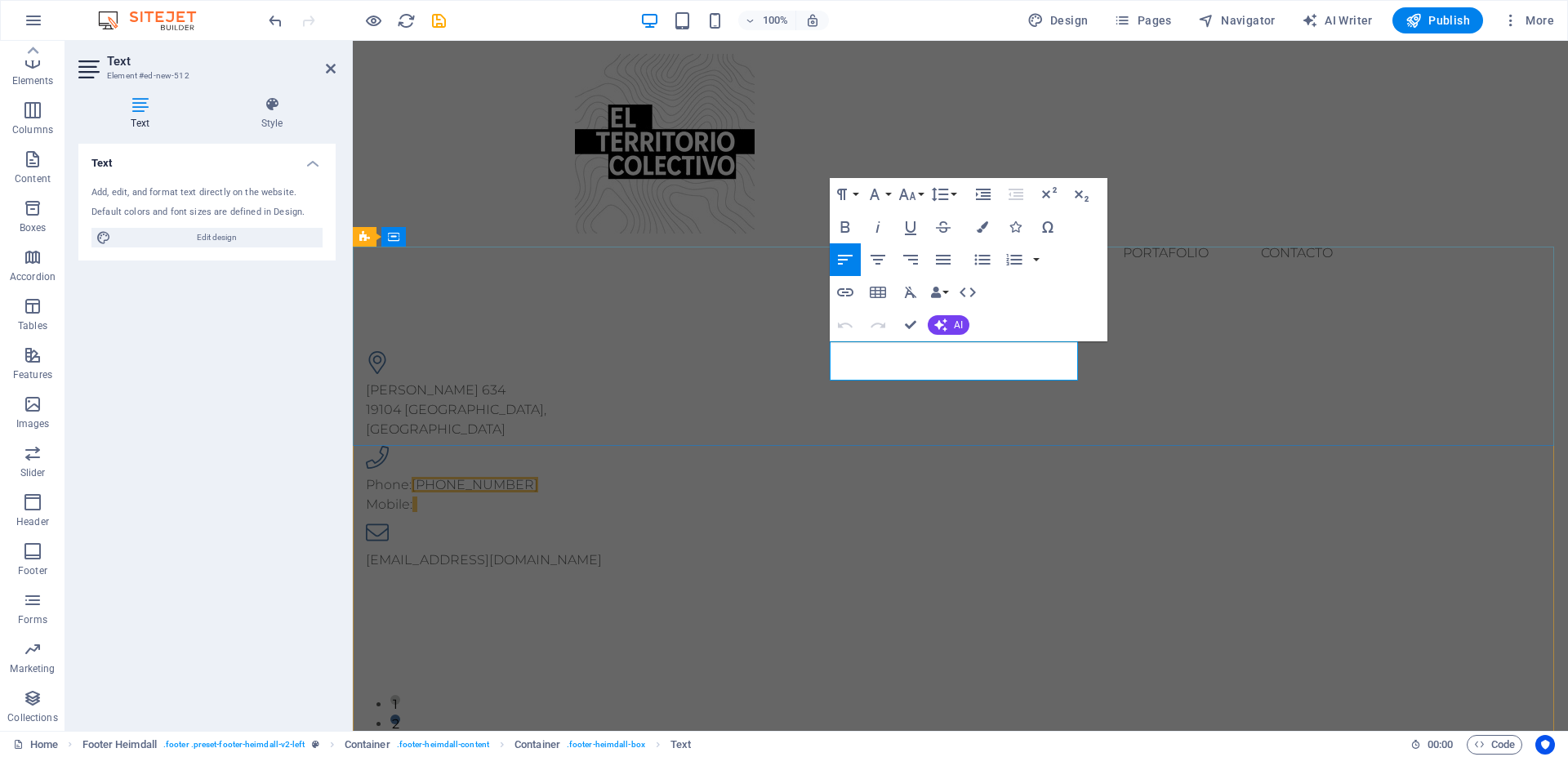
drag, startPoint x: 885, startPoint y: 371, endPoint x: 808, endPoint y: 372, distance: 77.0
click at [614, 446] on div "Phone: +56 9 9535 2077 Mobile:" at bounding box center [489, 480] width 248 height 69
drag, startPoint x: 870, startPoint y: 354, endPoint x: 830, endPoint y: 355, distance: 40.0
click at [614, 475] on p "Phone: +56 9 9535 2077" at bounding box center [489, 485] width 248 height 20
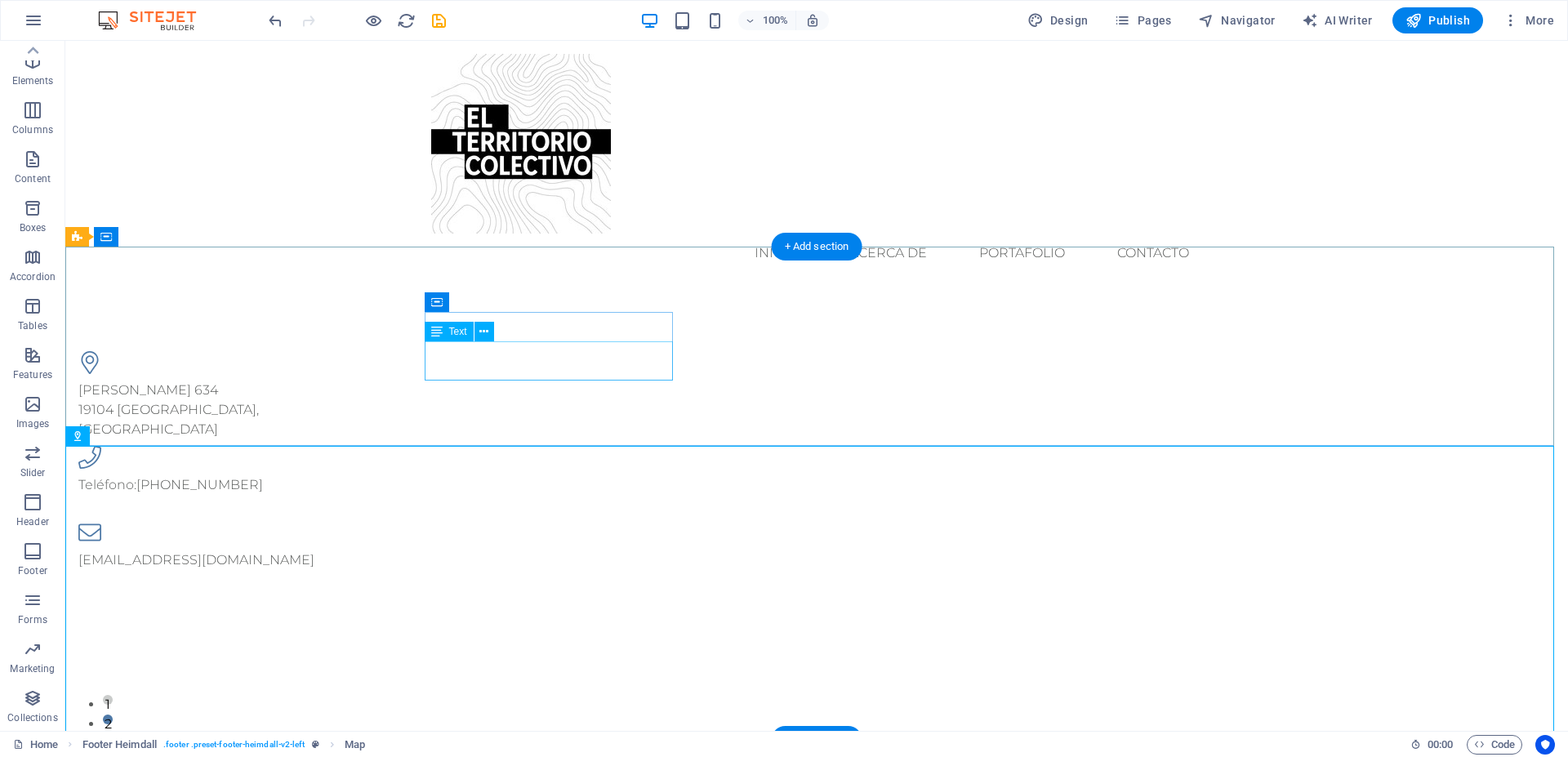
click at [259, 402] on span "[GEOGRAPHIC_DATA], [GEOGRAPHIC_DATA]" at bounding box center [169, 420] width 181 height 35
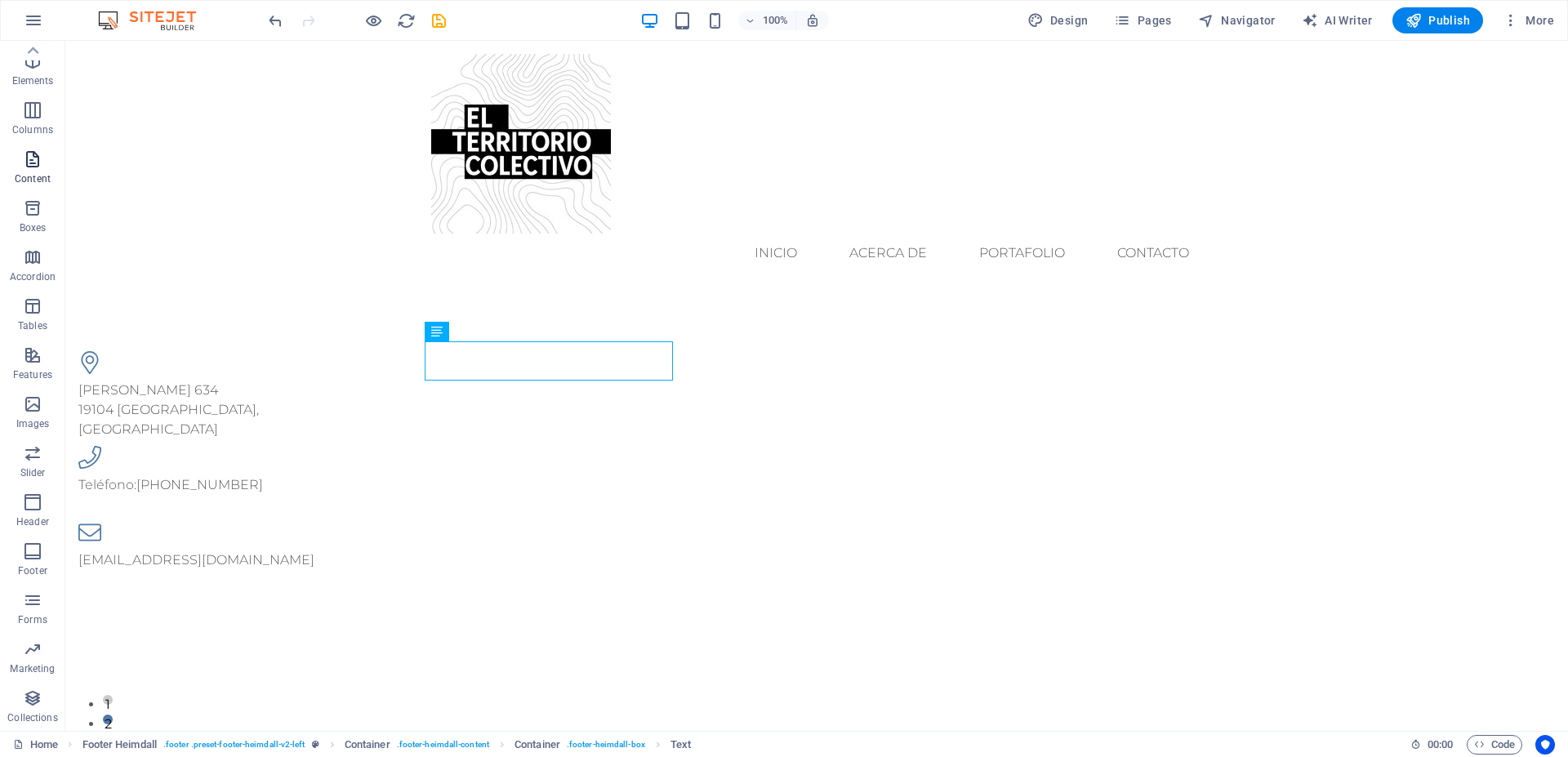
scroll to position [0, 0]
click at [1143, 20] on span "Pages" at bounding box center [1143, 21] width 57 height 17
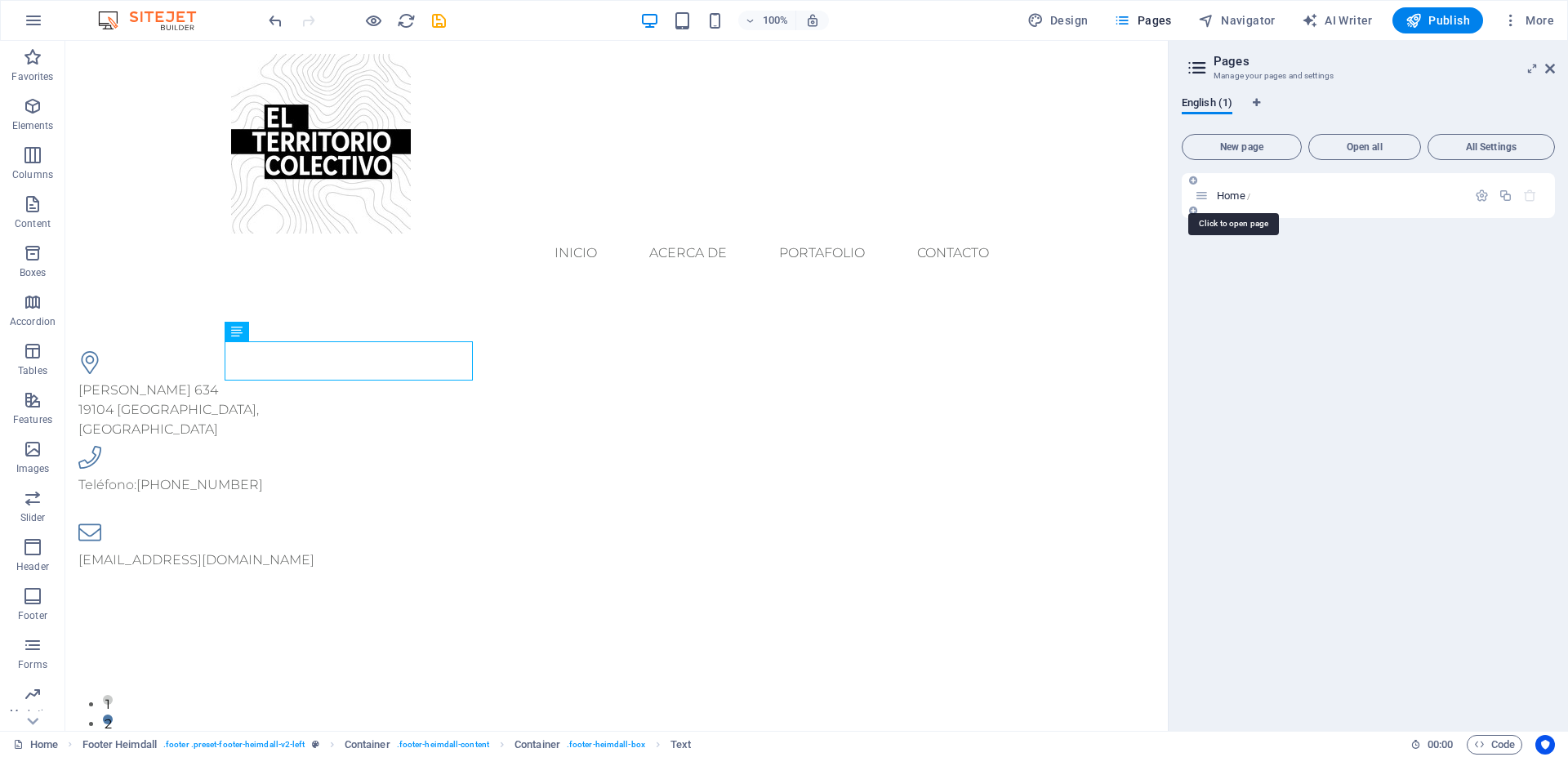
click at [1231, 193] on span "Home /" at bounding box center [1234, 196] width 33 height 12
click at [1235, 26] on span "Navigator" at bounding box center [1237, 21] width 78 height 17
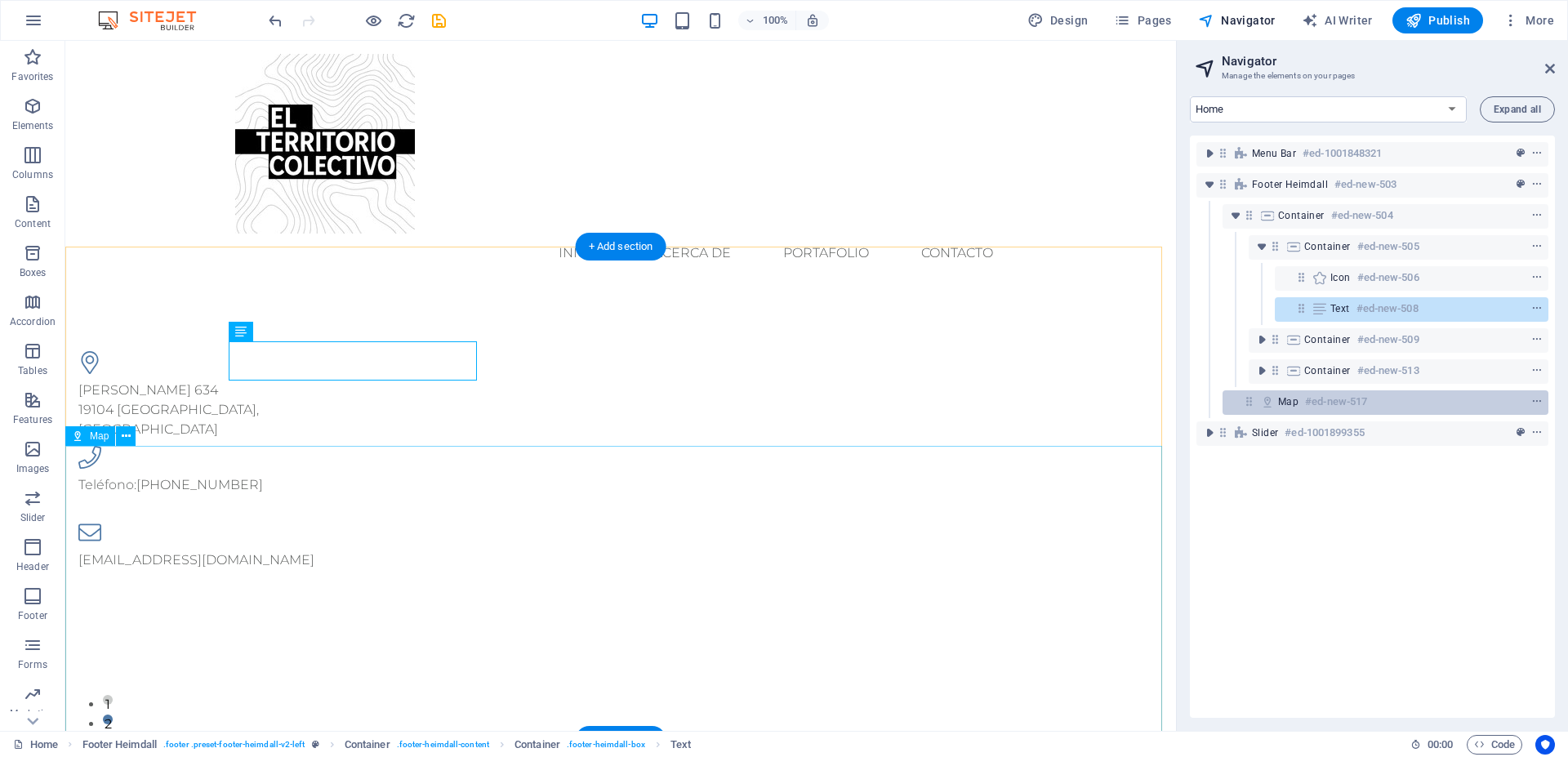
click at [1358, 401] on h6 "#ed-new-517" at bounding box center [1336, 402] width 62 height 20
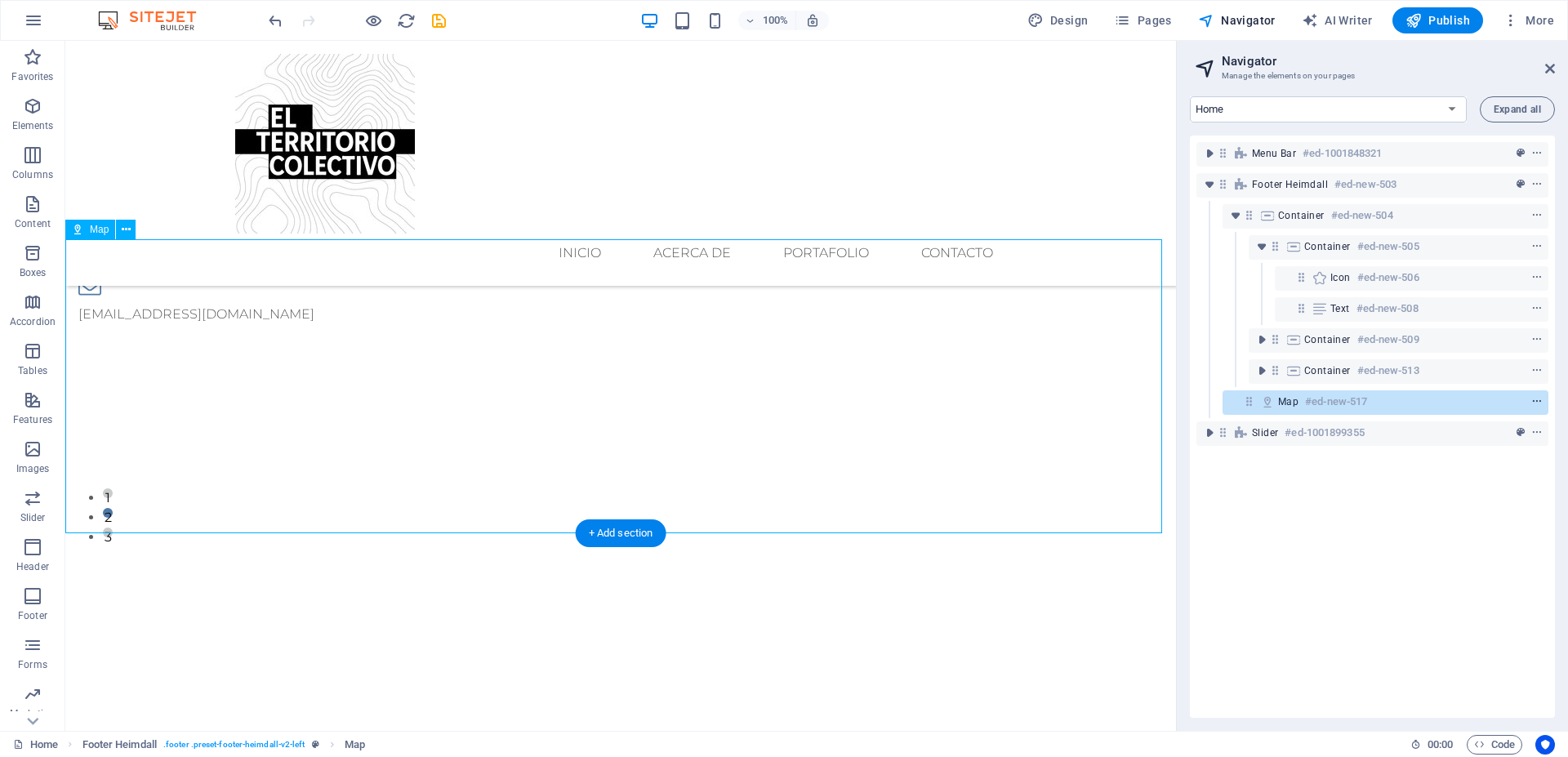
click at [1529, 403] on span "context-menu" at bounding box center [1537, 402] width 17 height 12
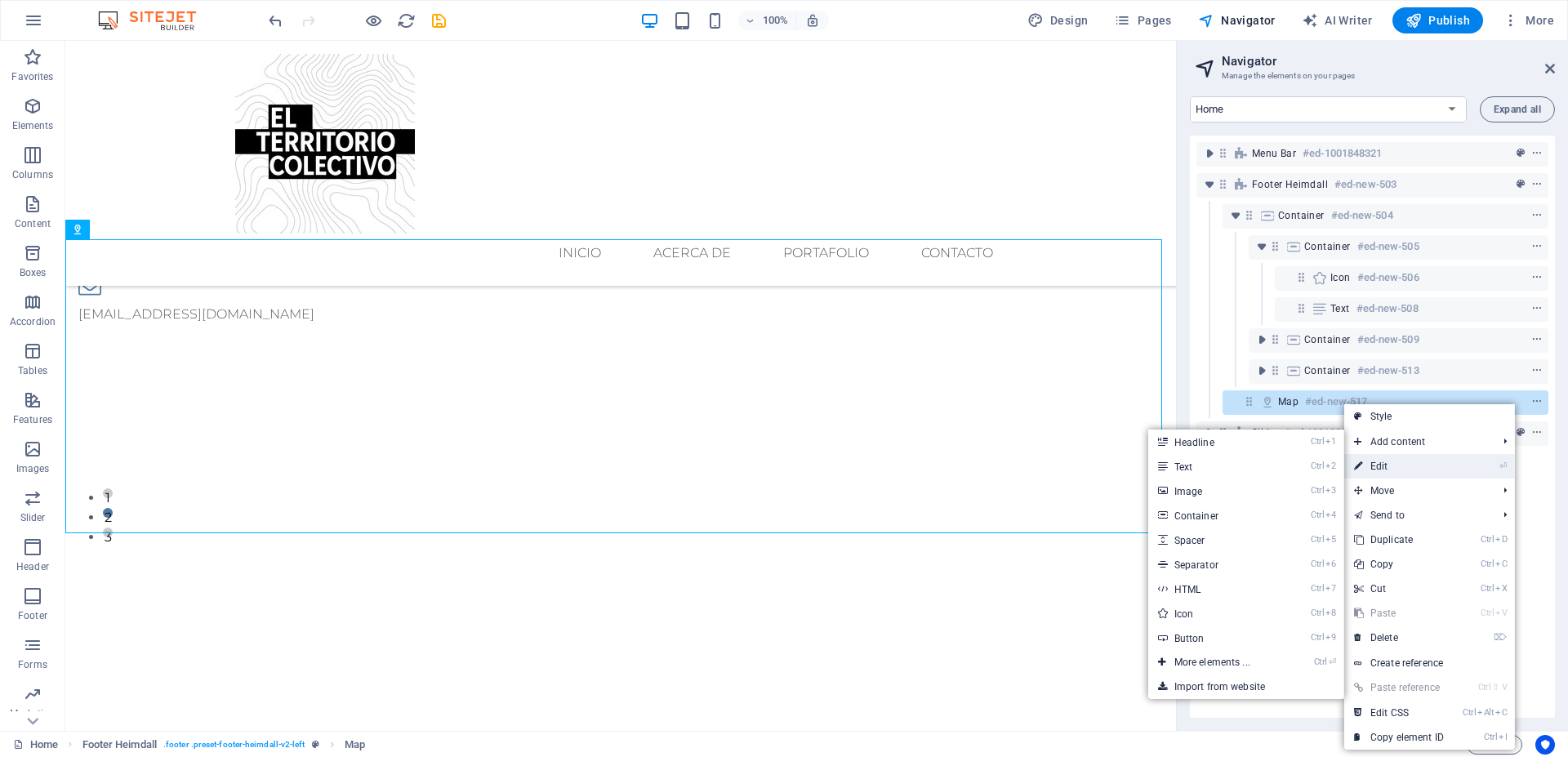
click at [1391, 468] on link "⏎ Edit" at bounding box center [1400, 467] width 109 height 25
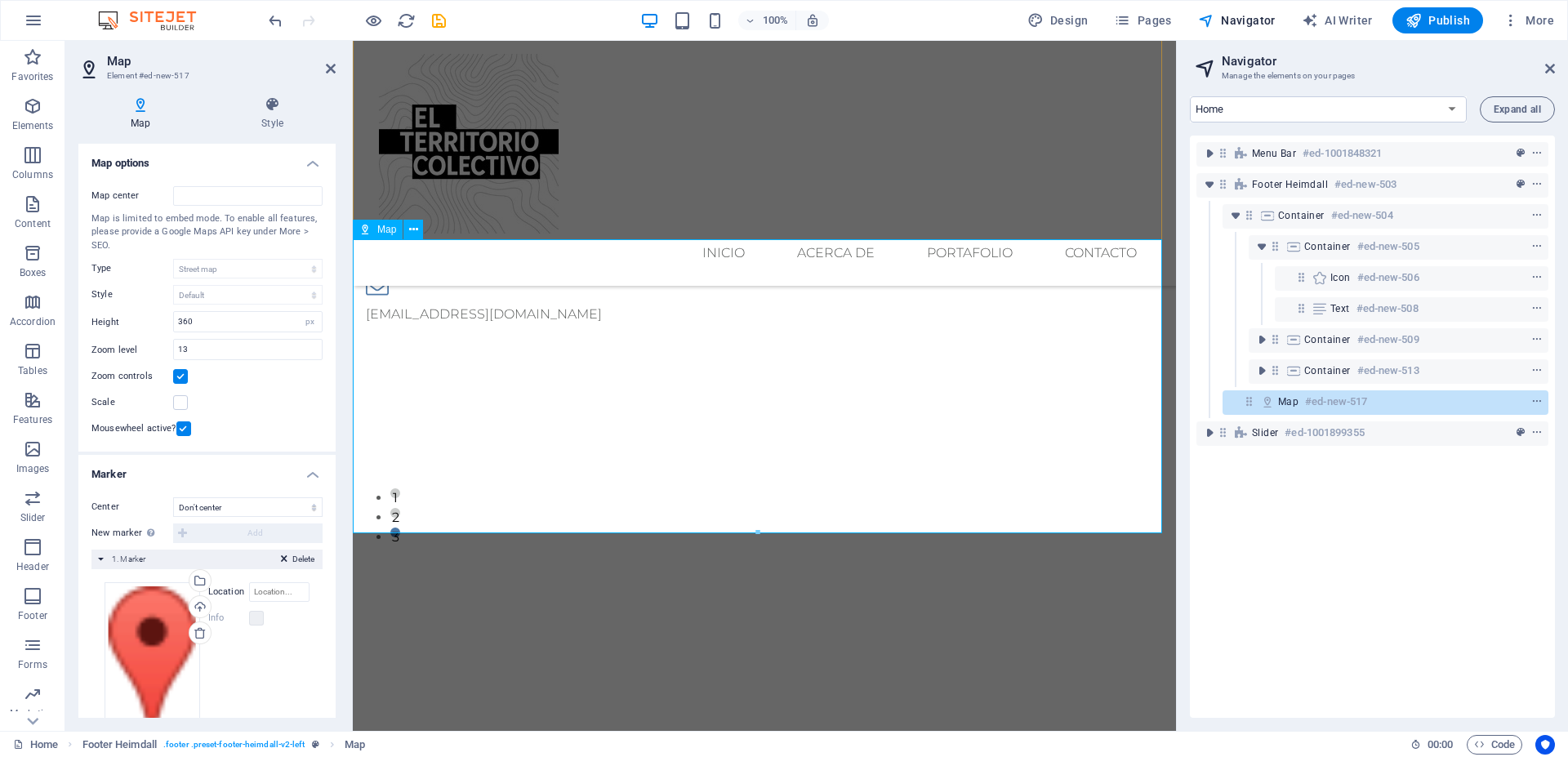
click at [373, 230] on div "Map" at bounding box center [378, 230] width 50 height 20
click at [1334, 403] on h6 "#ed-new-517" at bounding box center [1336, 402] width 62 height 20
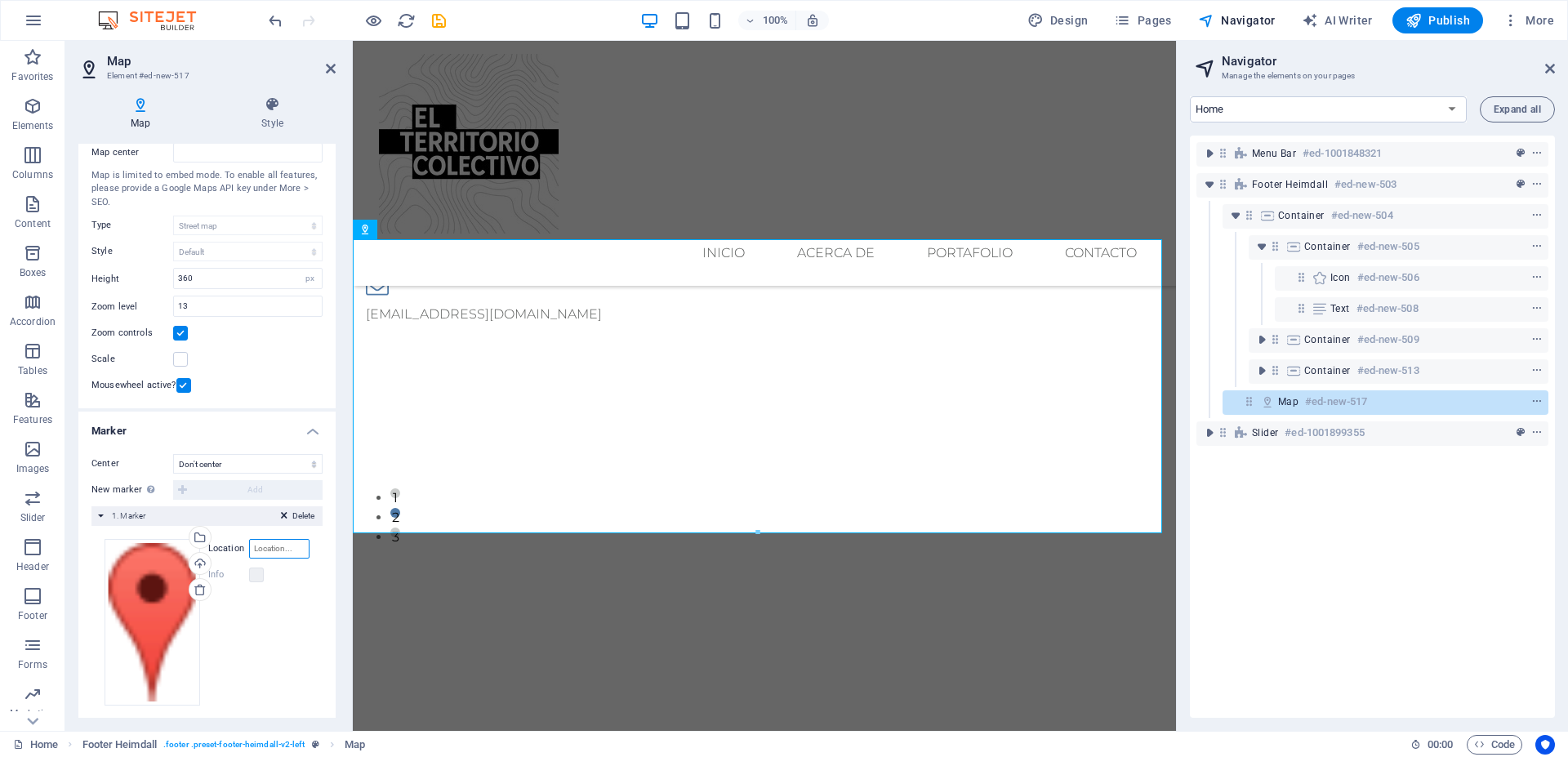
click at [261, 545] on input "Location" at bounding box center [279, 549] width 61 height 20
paste input "8360714"
type input "8360714"
click at [405, 390] on div at bounding box center [765, 536] width 823 height 294
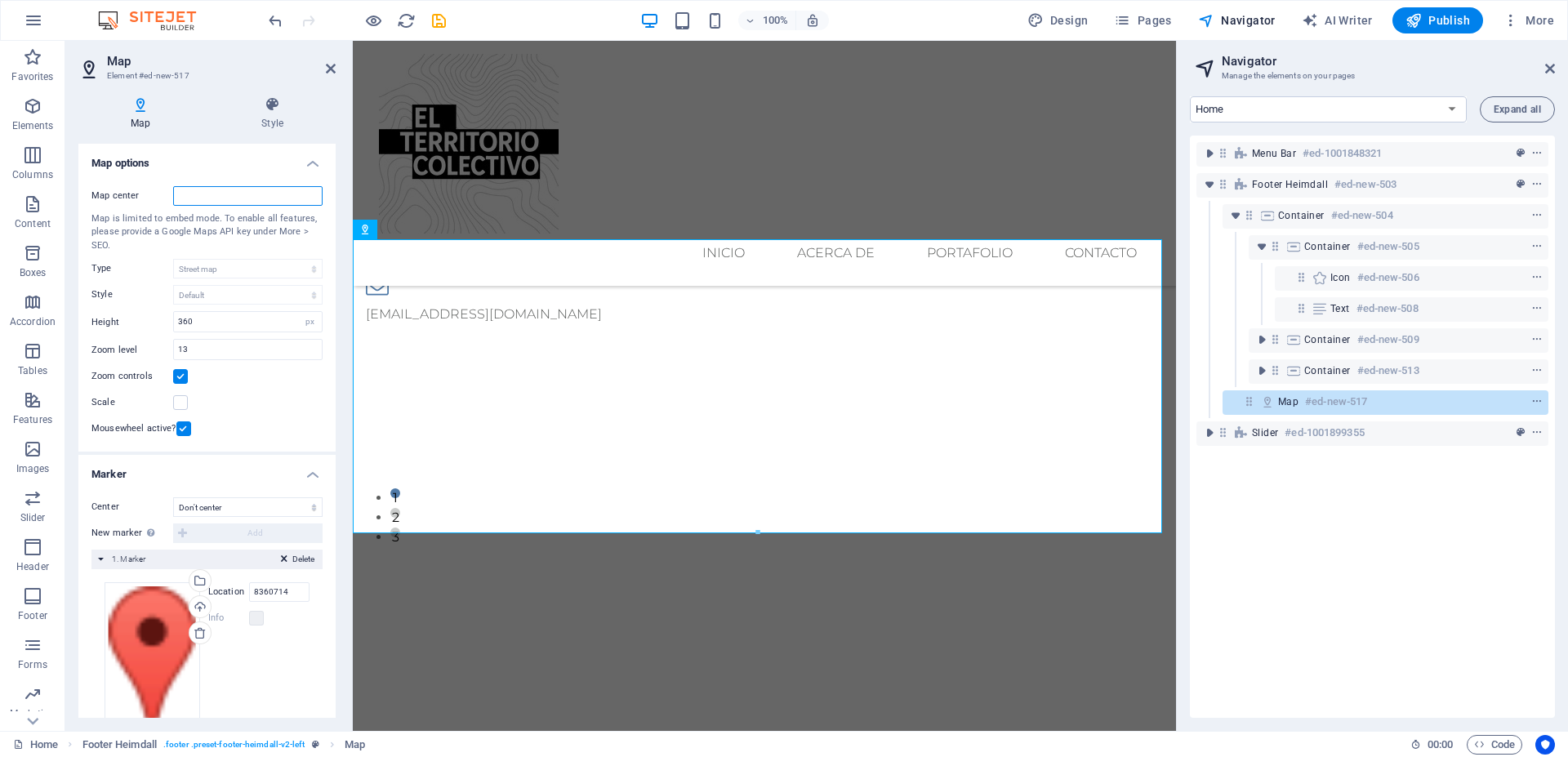
click at [244, 198] on input "Map center" at bounding box center [248, 197] width 149 height 20
click at [273, 108] on icon at bounding box center [272, 104] width 127 height 17
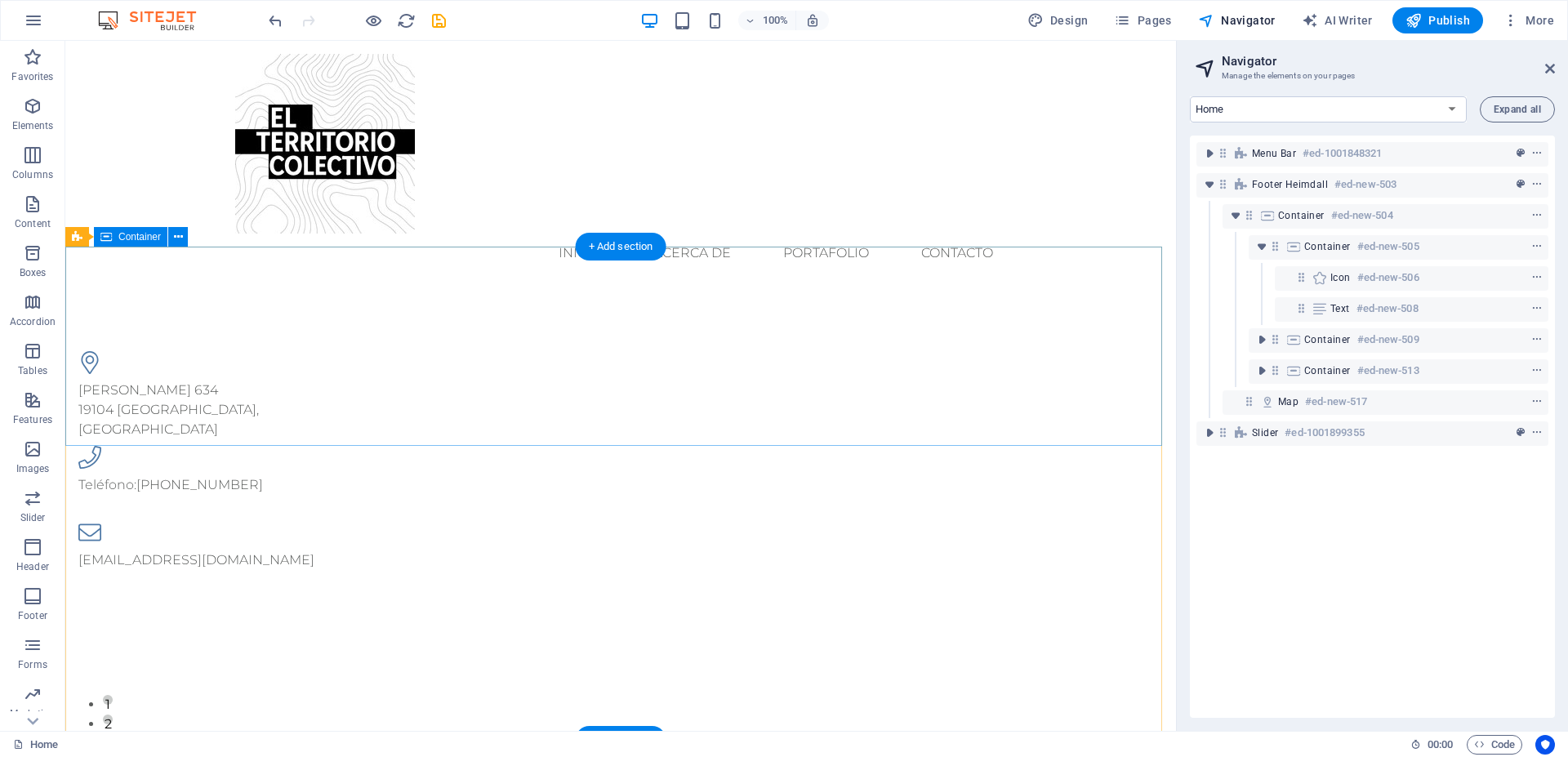
scroll to position [245, 0]
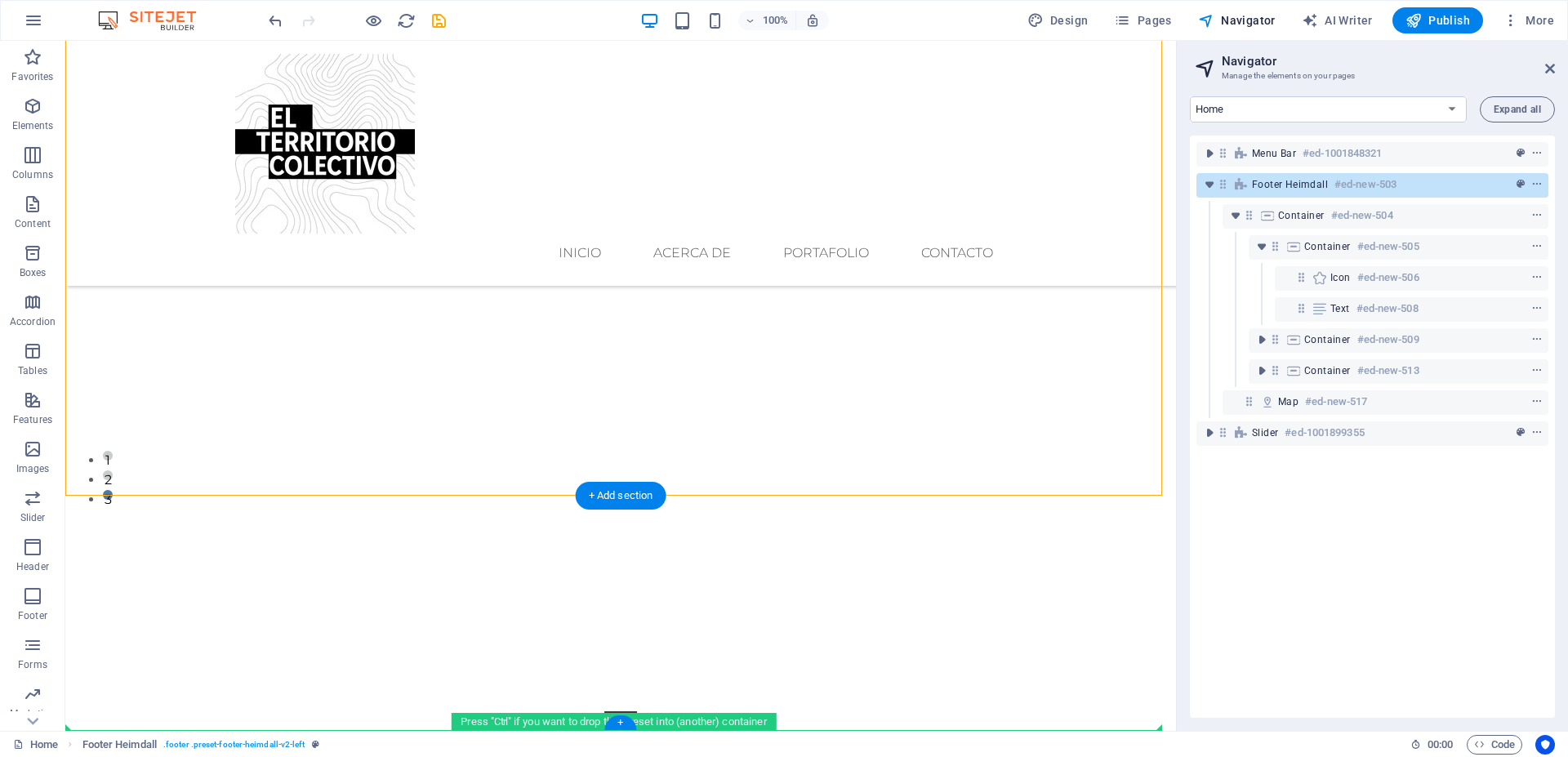
drag, startPoint x: 350, startPoint y: 323, endPoint x: 349, endPoint y: 705, distance: 382.0
click at [347, 708] on div "Menu inicio ACERCA DE PORTAFOLIO Contacto Maule 634 19104 Santiago, Chile Teléf…" at bounding box center [621, 371] width 1111 height 1150
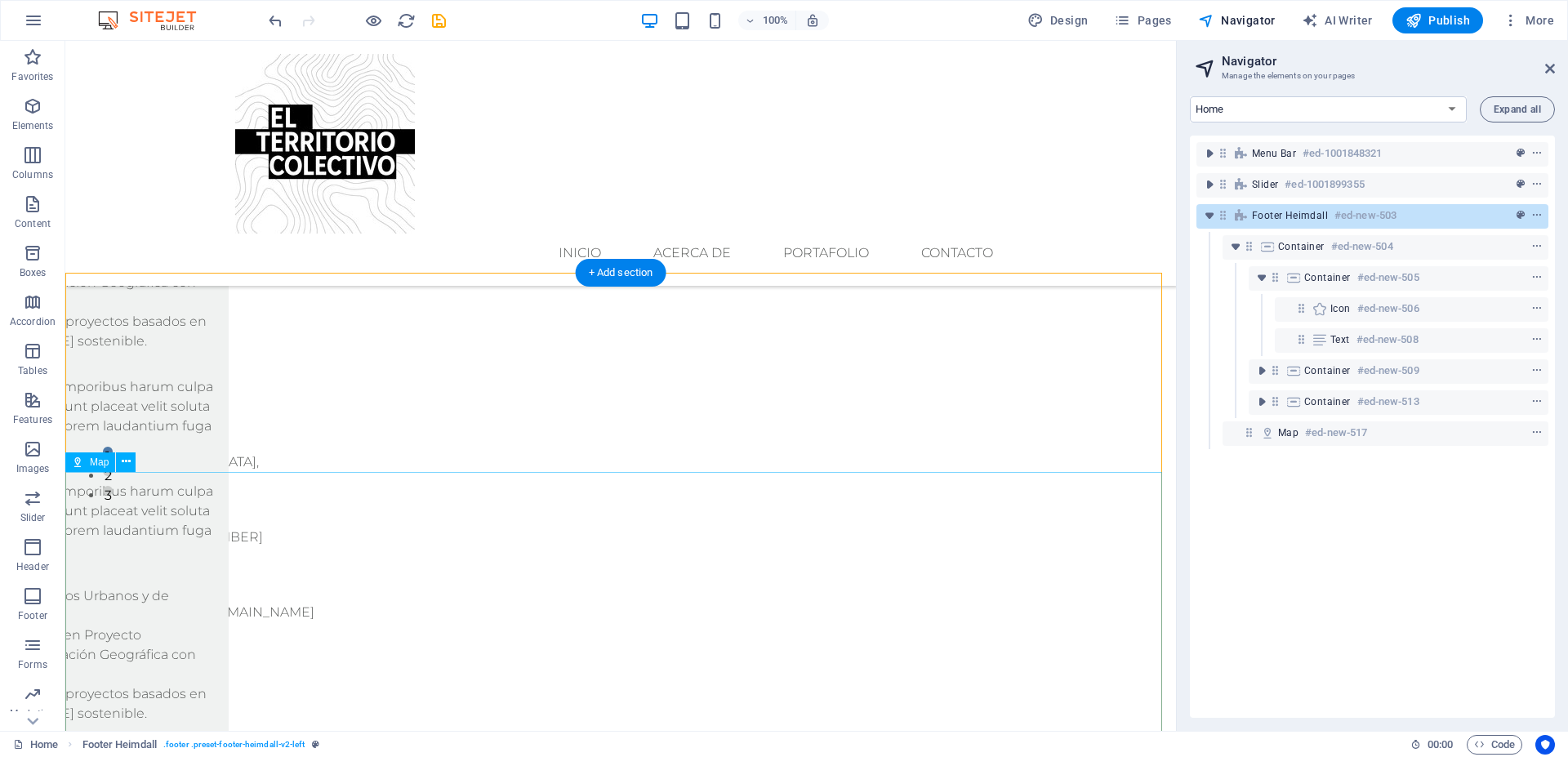
scroll to position [284, 0]
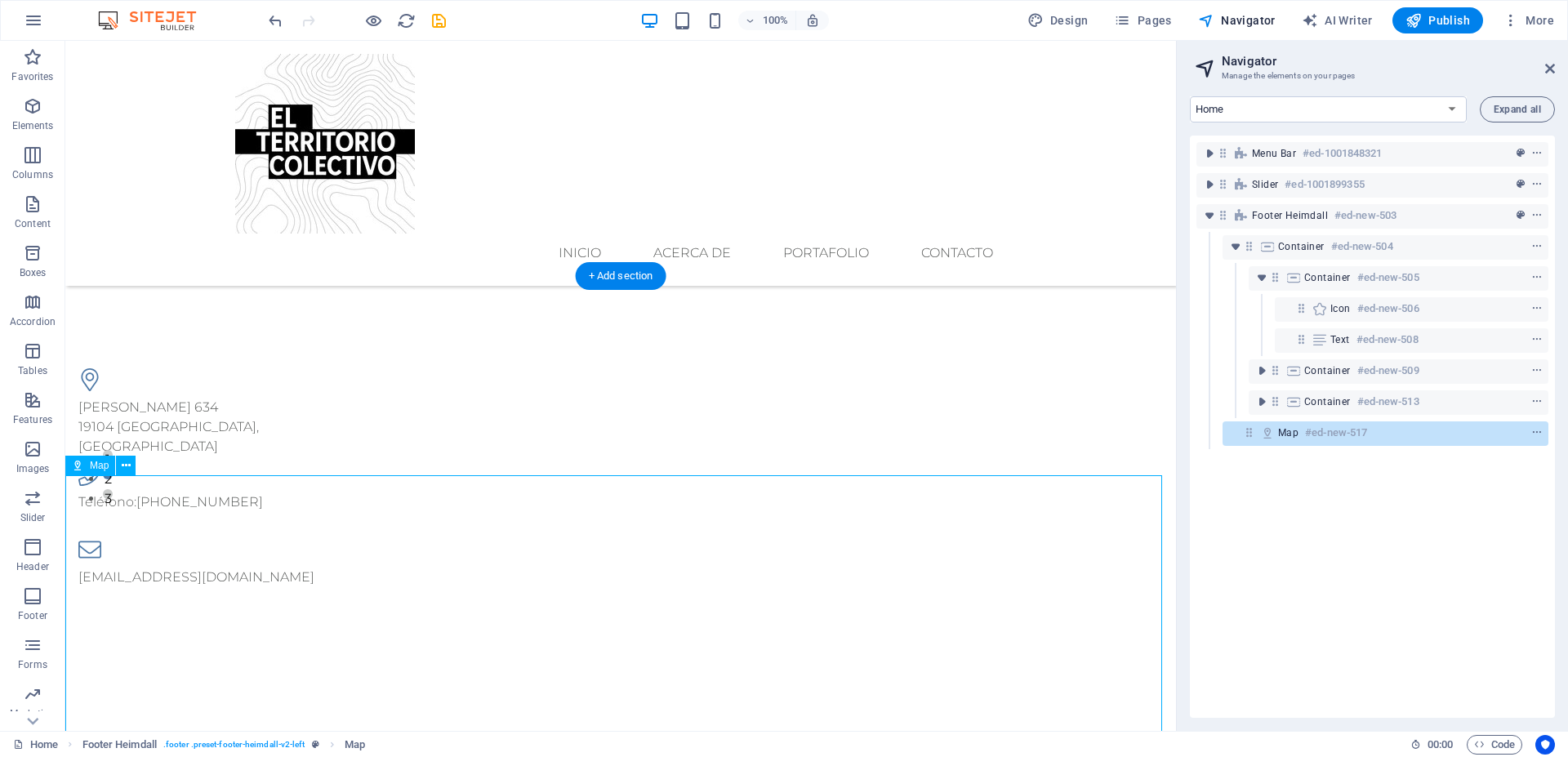
scroll to position [245, 0]
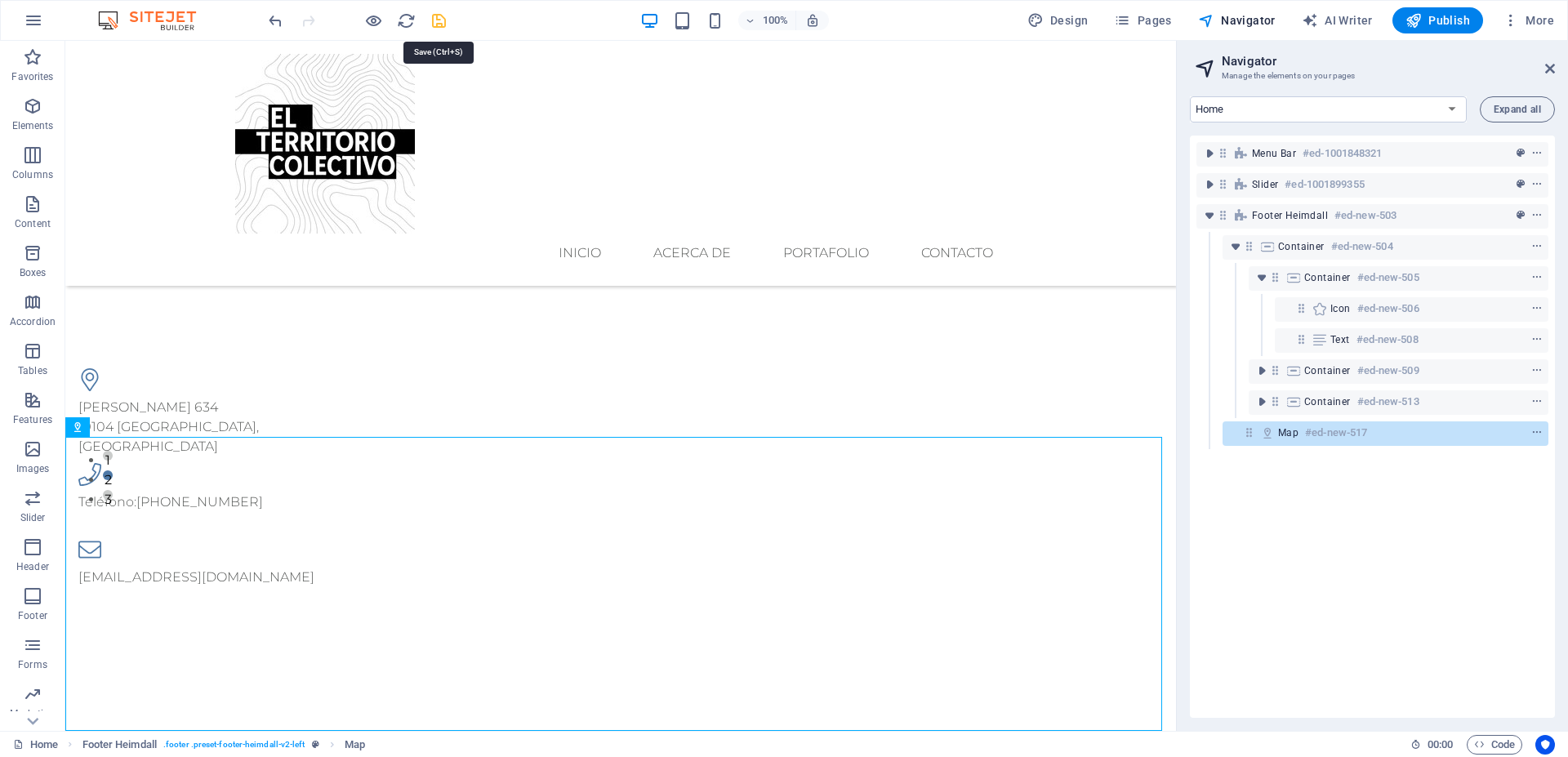
click at [439, 21] on icon "save" at bounding box center [439, 21] width 19 height 19
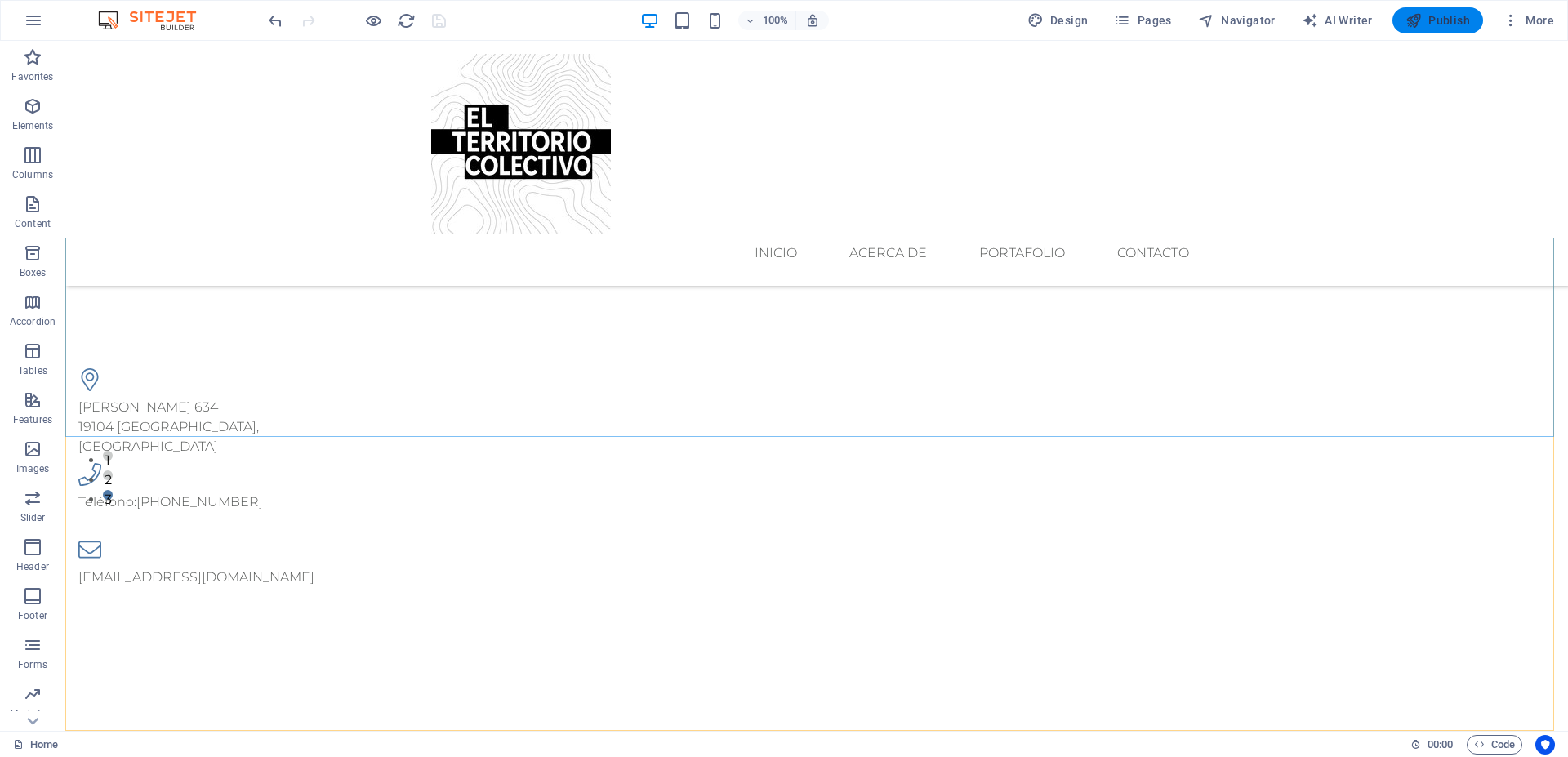
click at [1429, 18] on span "Publish" at bounding box center [1438, 21] width 65 height 17
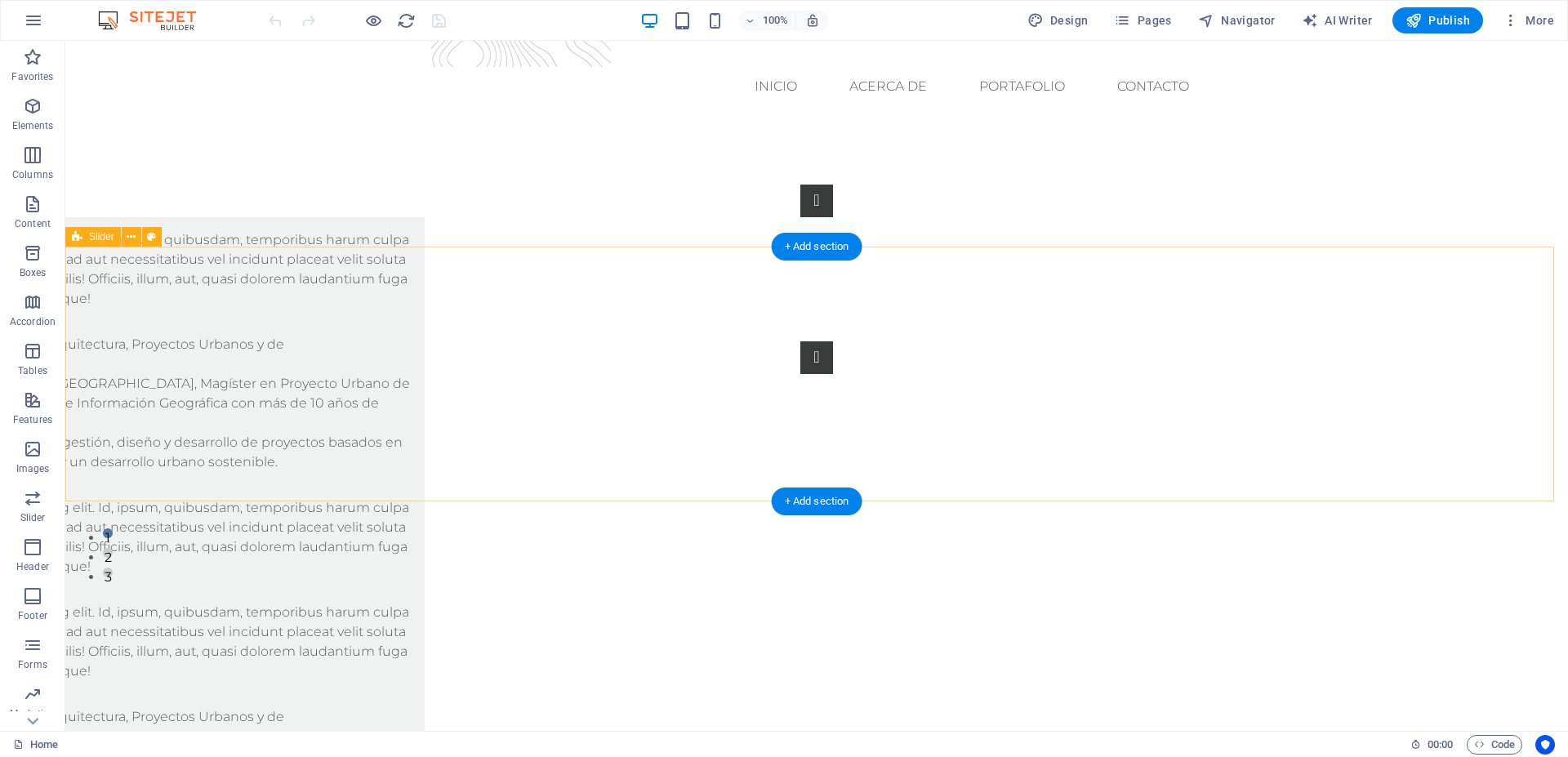
scroll to position [250, 0]
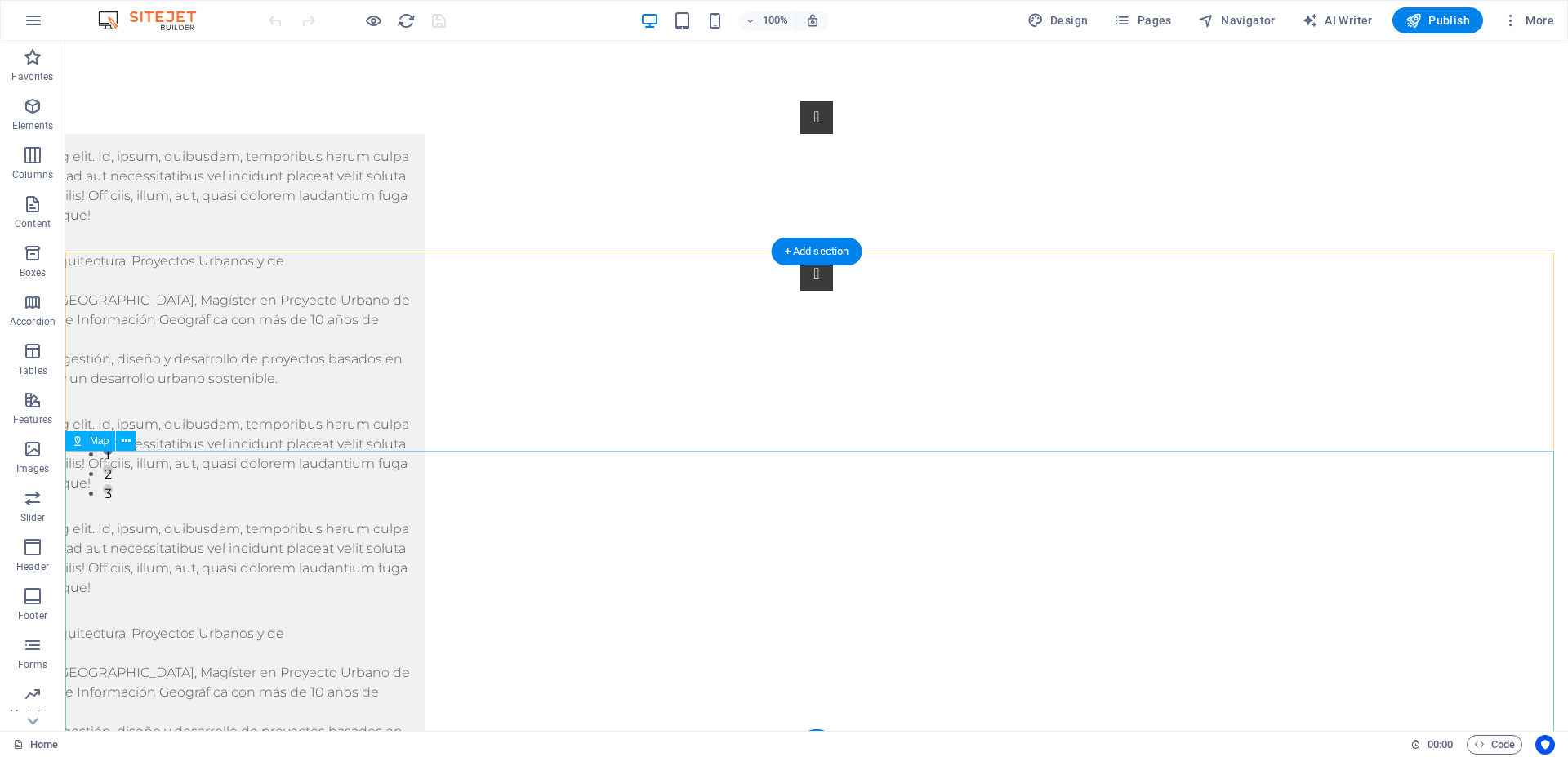
click at [85, 443] on div "Map" at bounding box center [90, 441] width 50 height 20
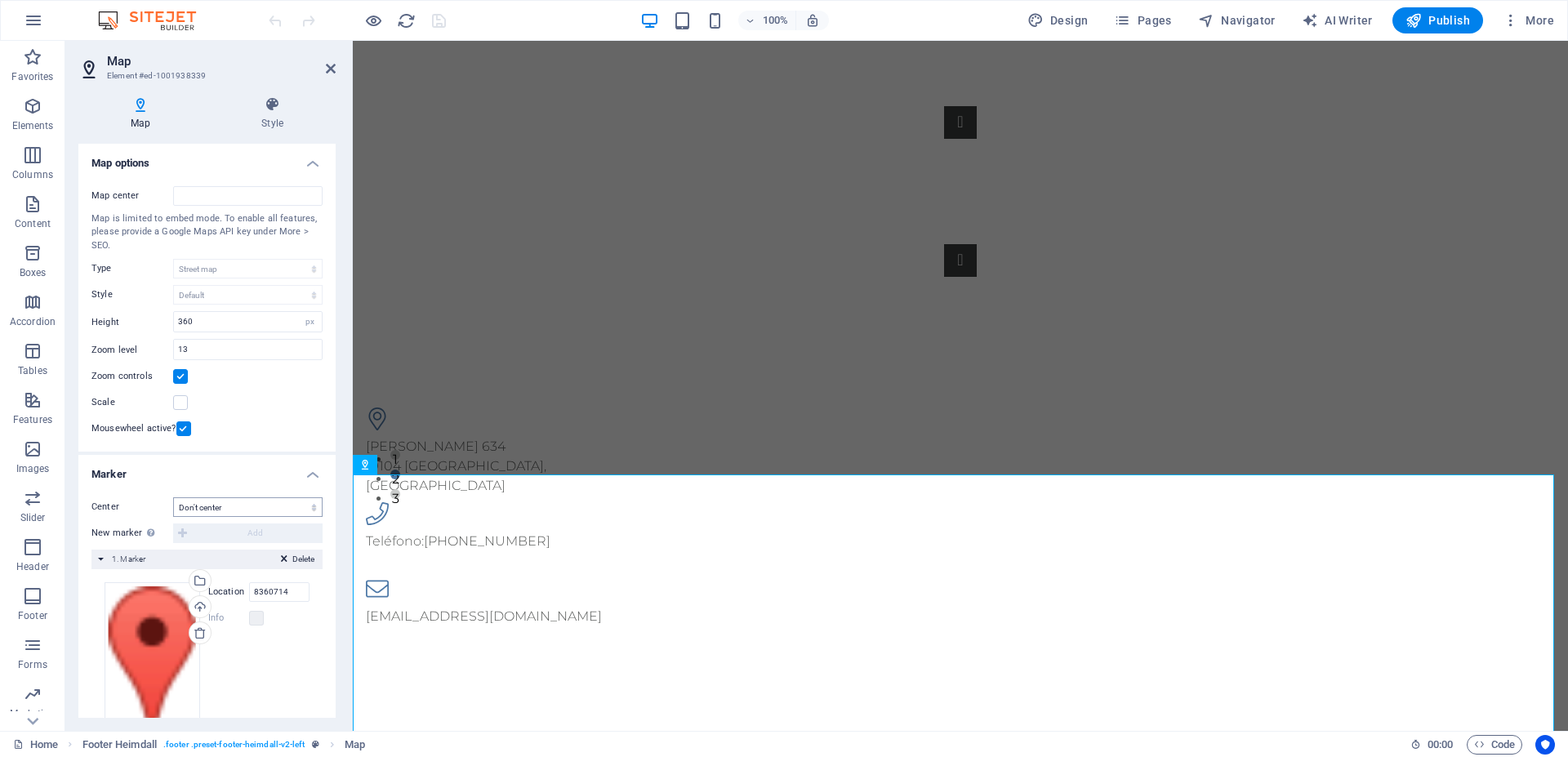
scroll to position [245, 0]
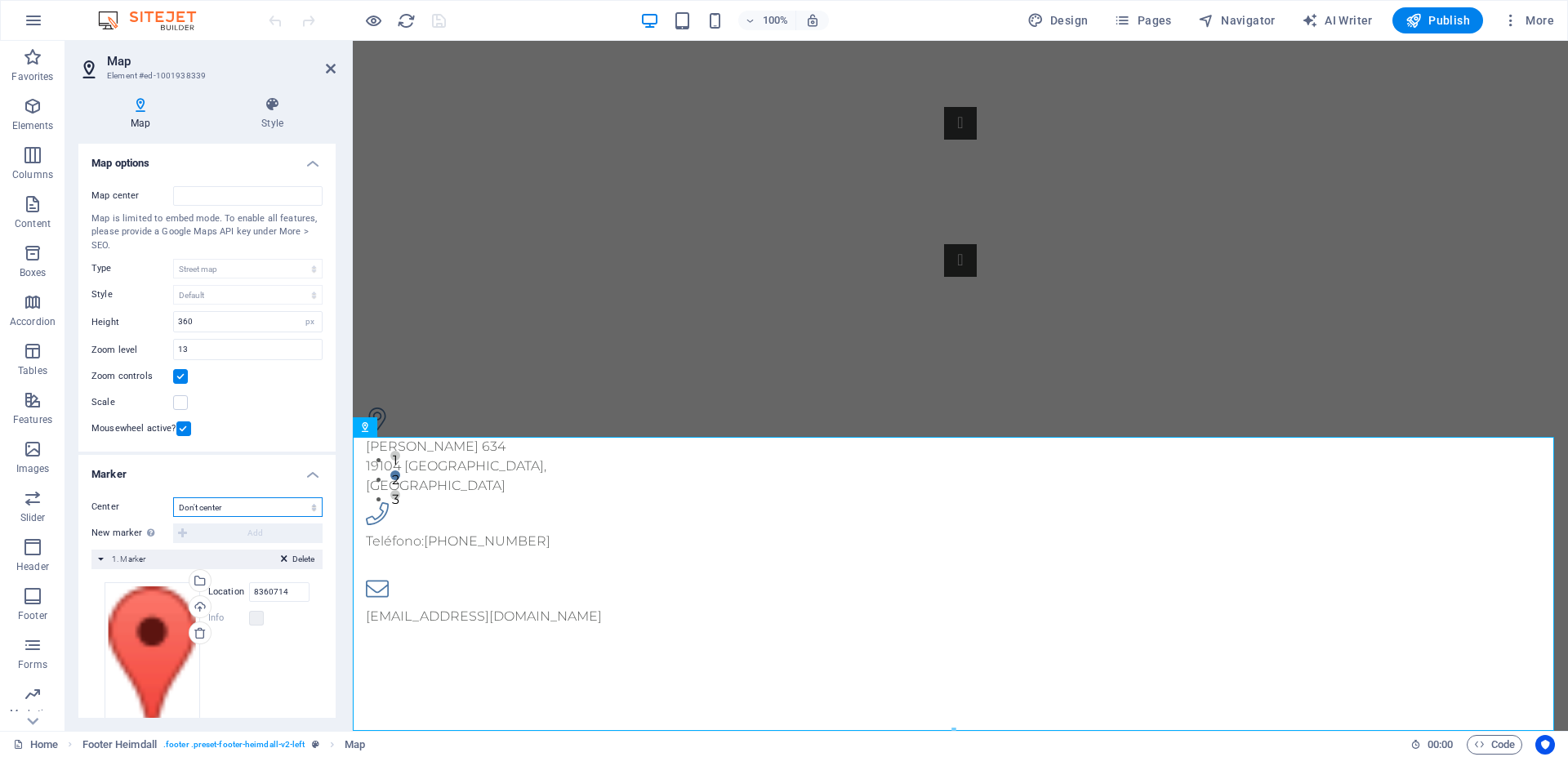
select select "2"
click option "Center and zoom markers" at bounding box center [0, 0] width 0 height 0
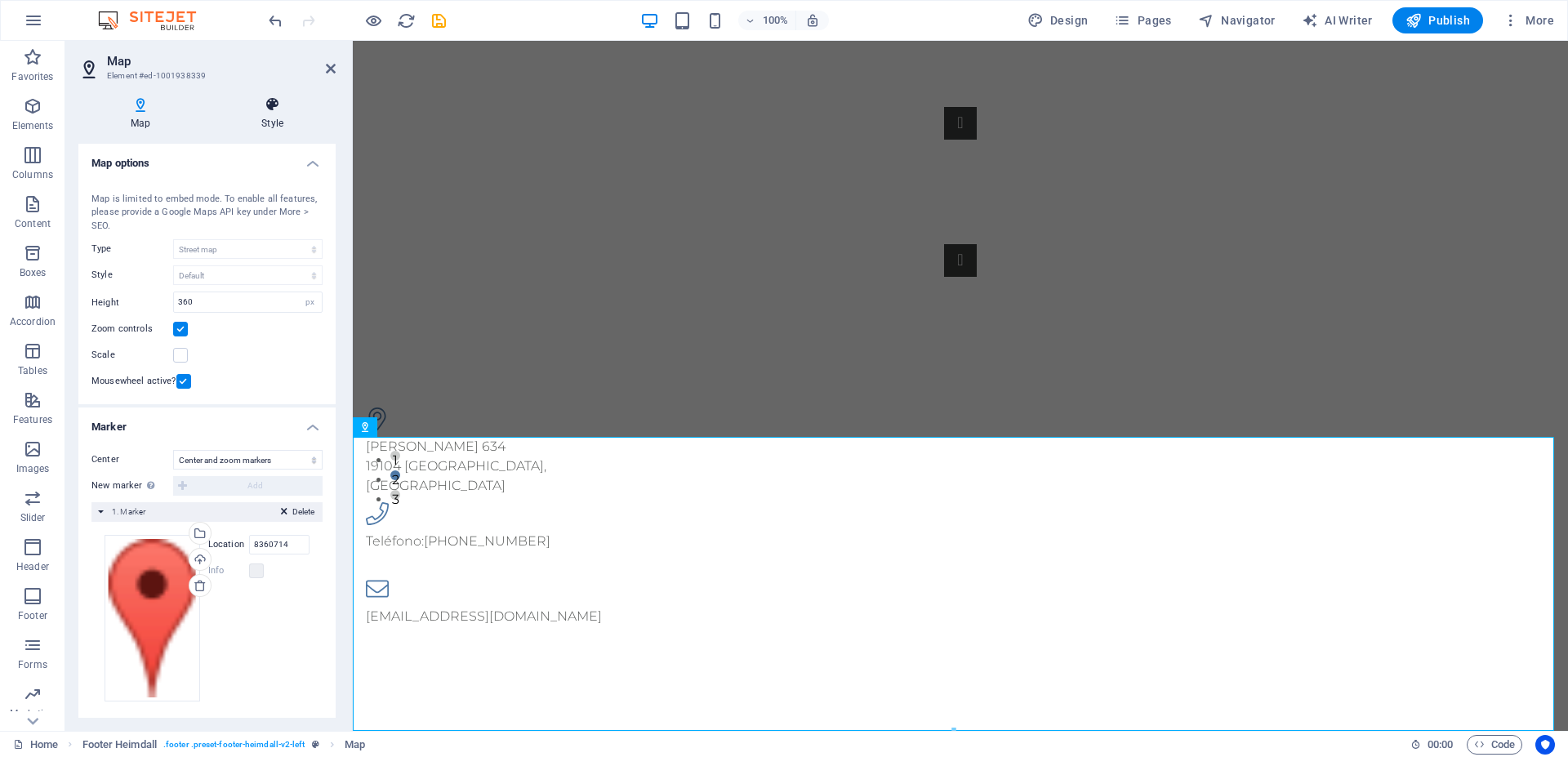
click at [277, 107] on icon at bounding box center [272, 104] width 127 height 17
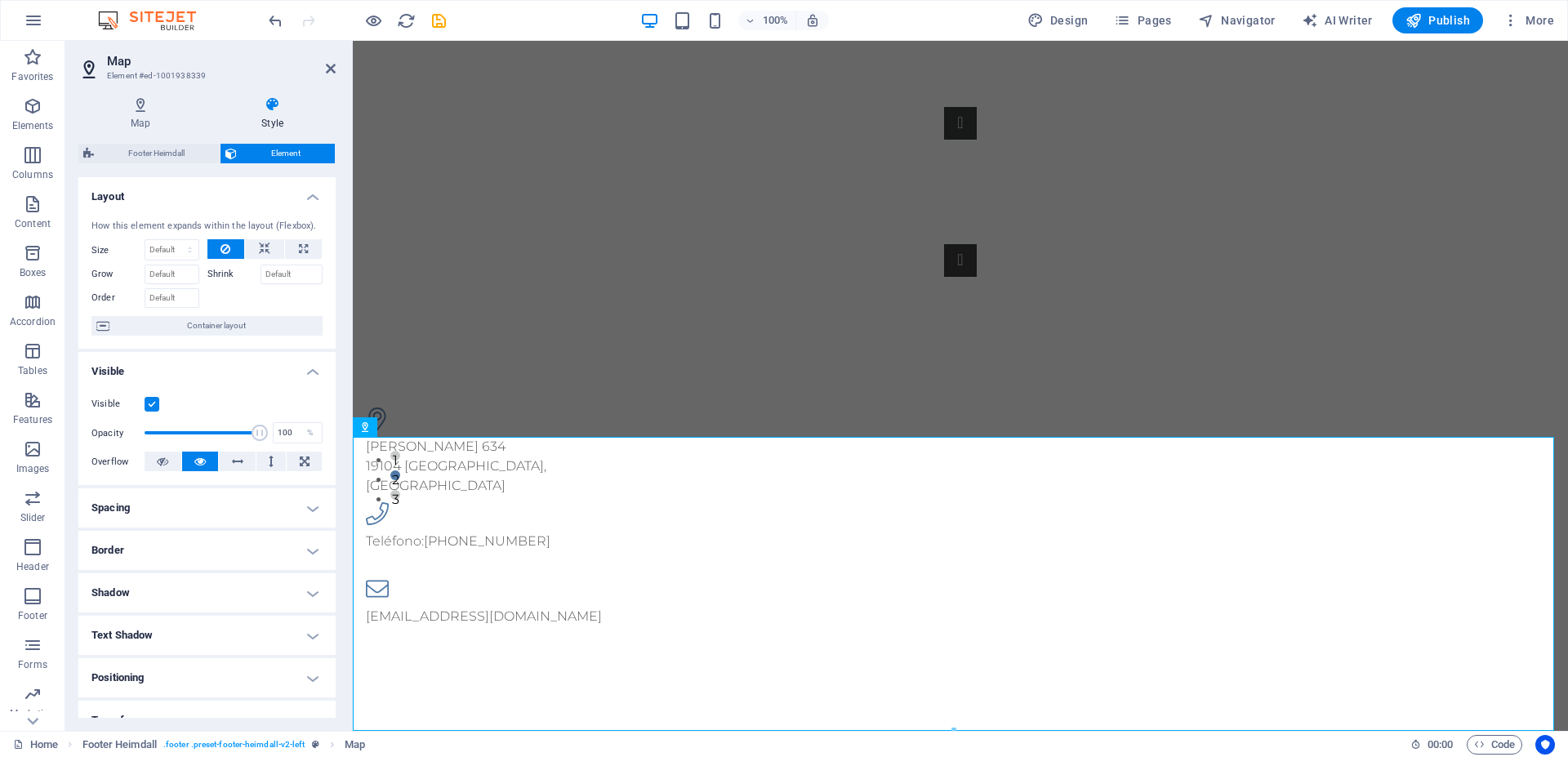
scroll to position [163, 0]
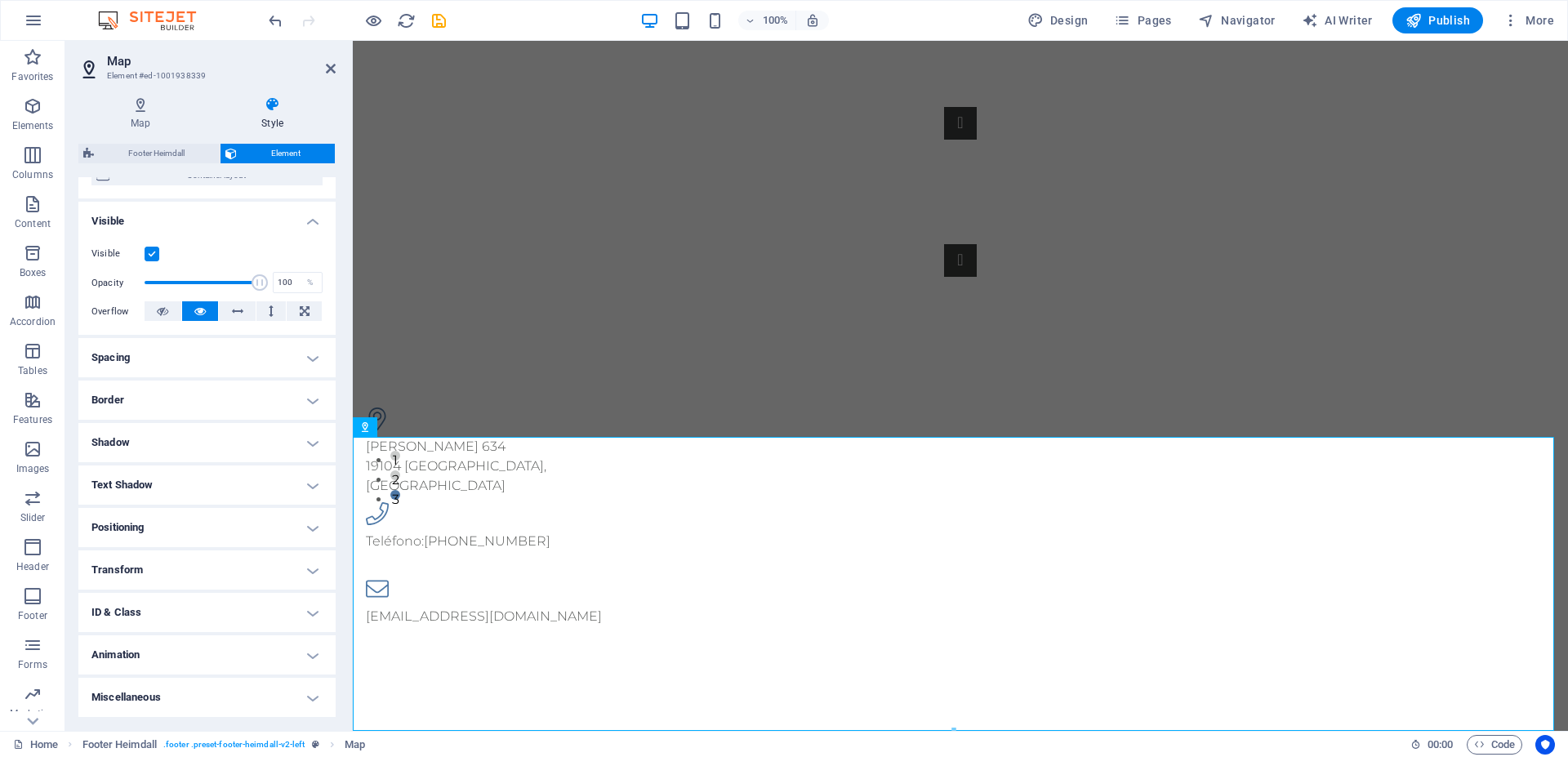
click at [254, 442] on h4 "Shadow" at bounding box center [207, 442] width 257 height 39
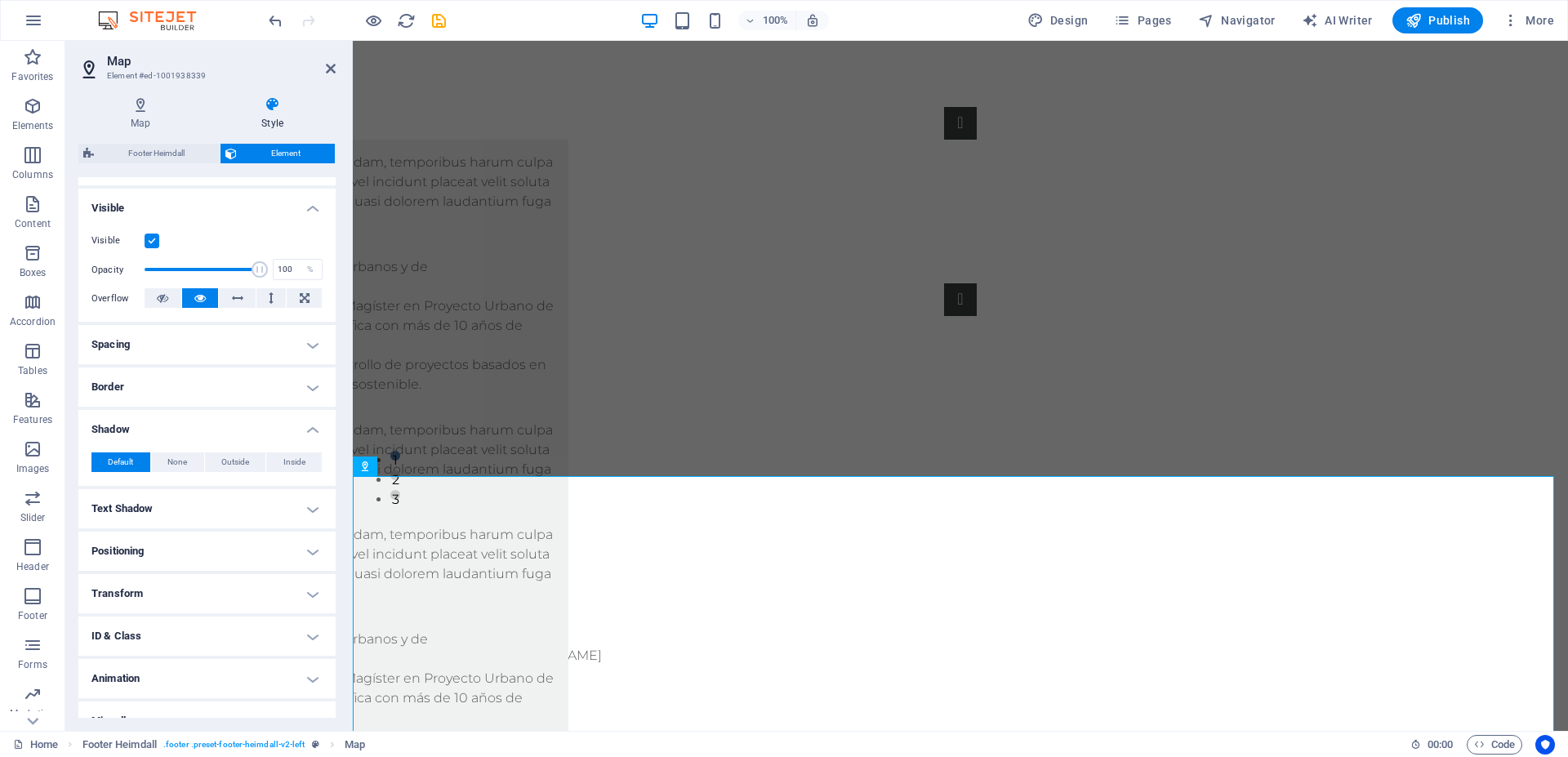
scroll to position [200, 0]
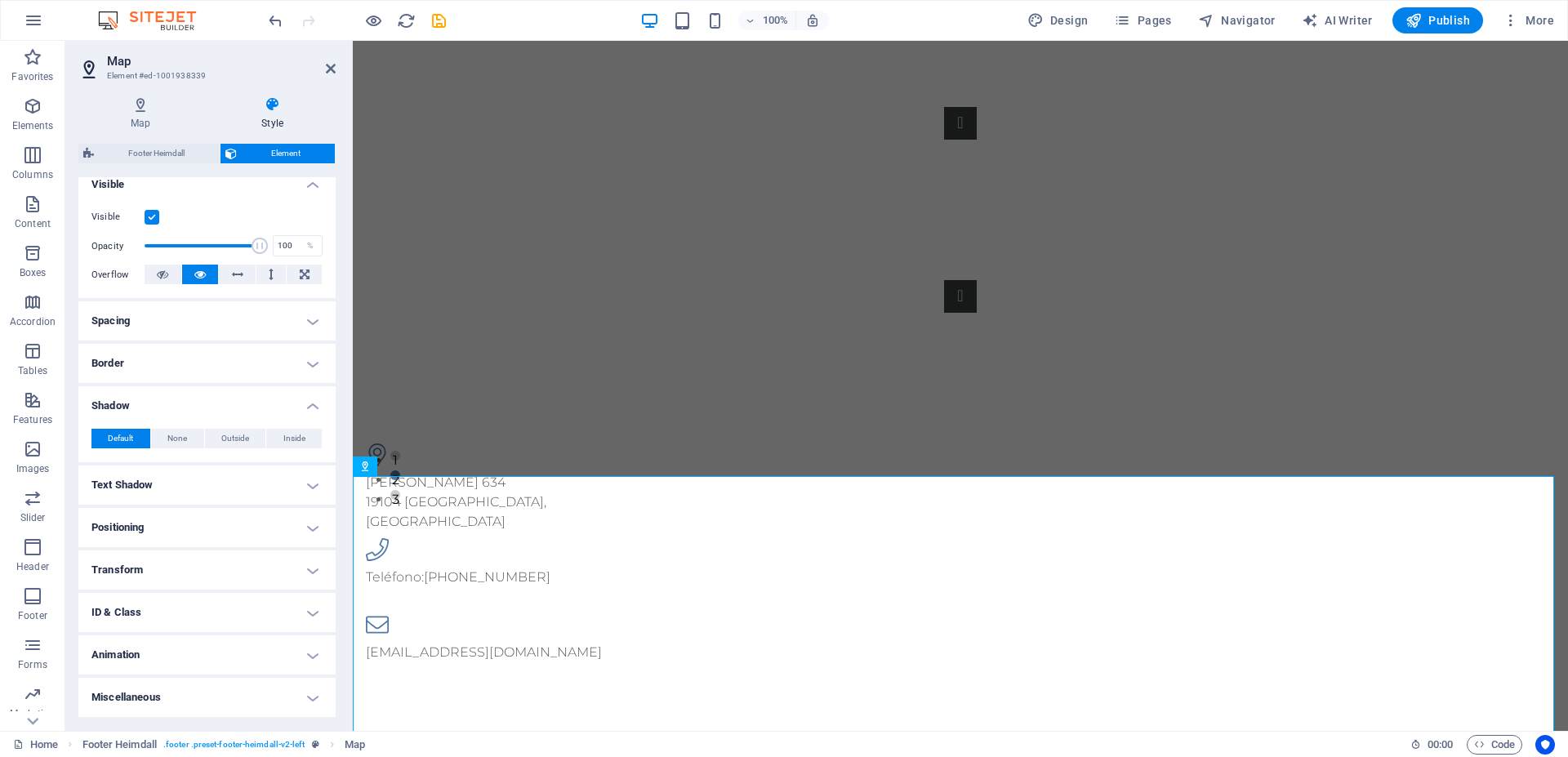
click at [238, 326] on h4 "Spacing" at bounding box center [207, 321] width 257 height 39
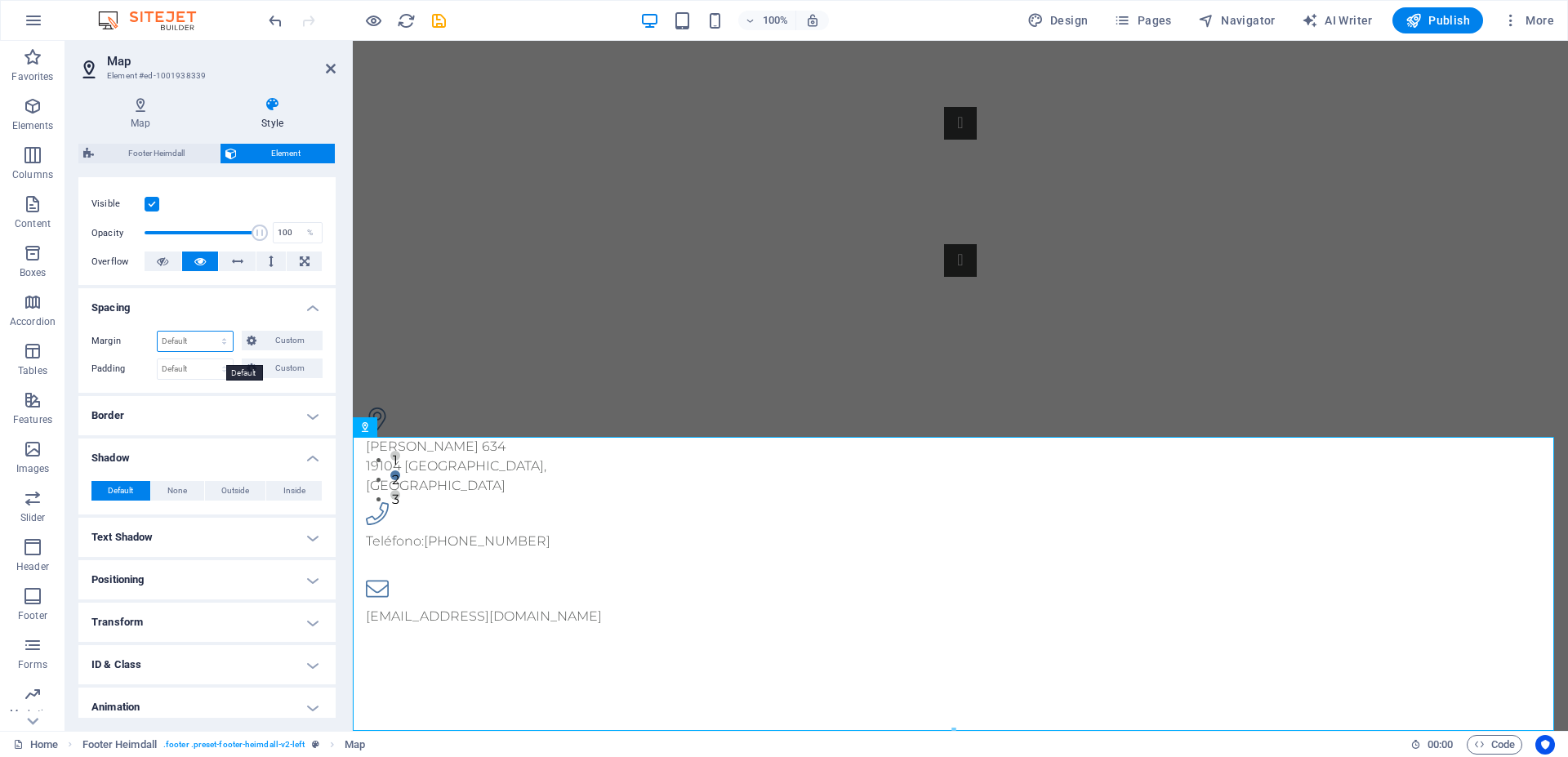
click at [158, 332] on select "Default auto px % rem vw vh Custom" at bounding box center [195, 342] width 75 height 20
click option "auto" at bounding box center [0, 0] width 0 height 0
select select "DISABLED_OPTION_VALUE"
click at [158, 359] on select "Default px rem % vh vw Custom" at bounding box center [195, 369] width 75 height 20
select select "px"
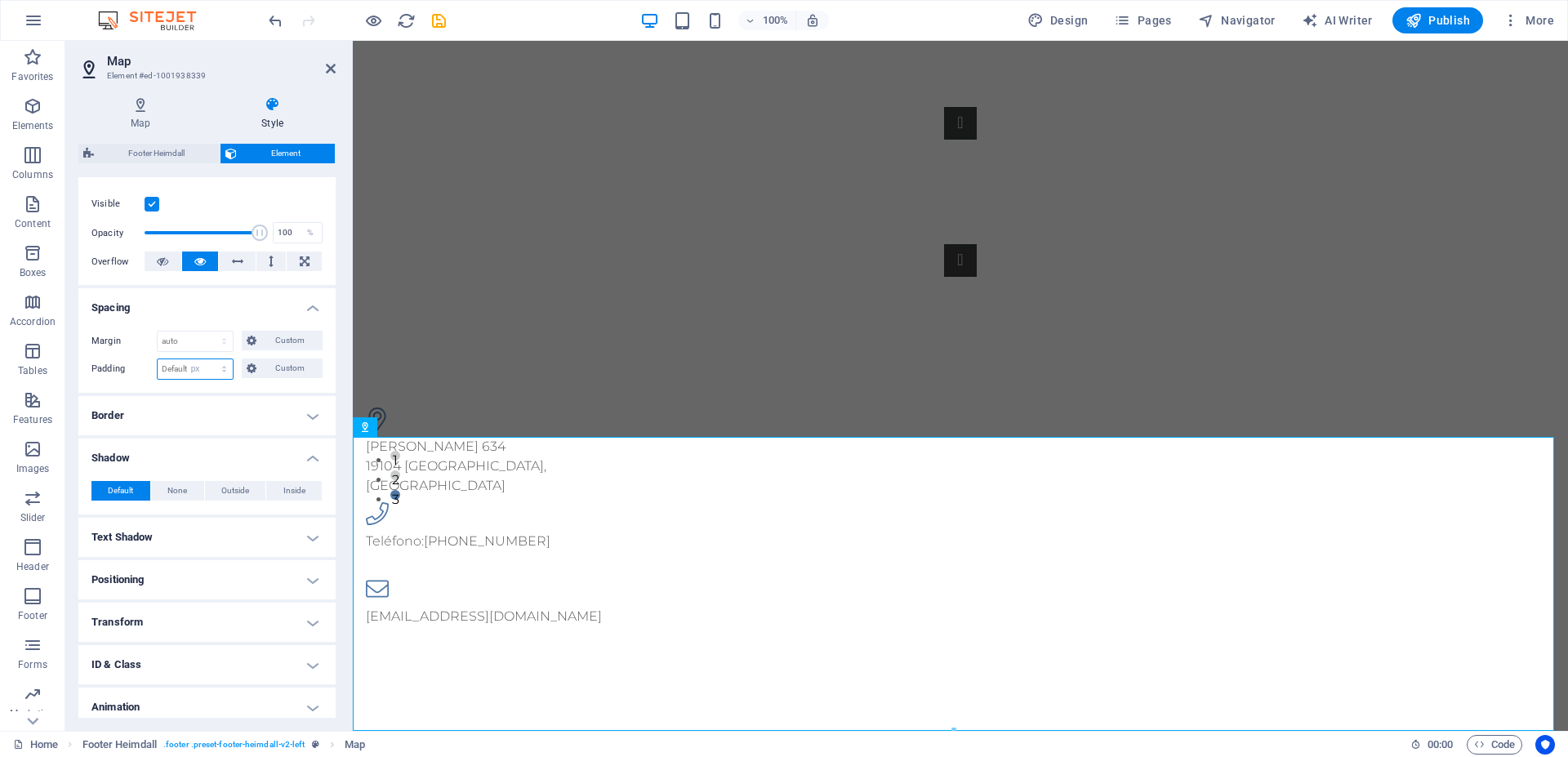
click option "px" at bounding box center [0, 0] width 0 height 0
type input "0"
click at [158, 332] on select "Default auto px % rem vw vh Custom" at bounding box center [195, 342] width 75 height 20
select select "px"
click option "px" at bounding box center [0, 0] width 0 height 0
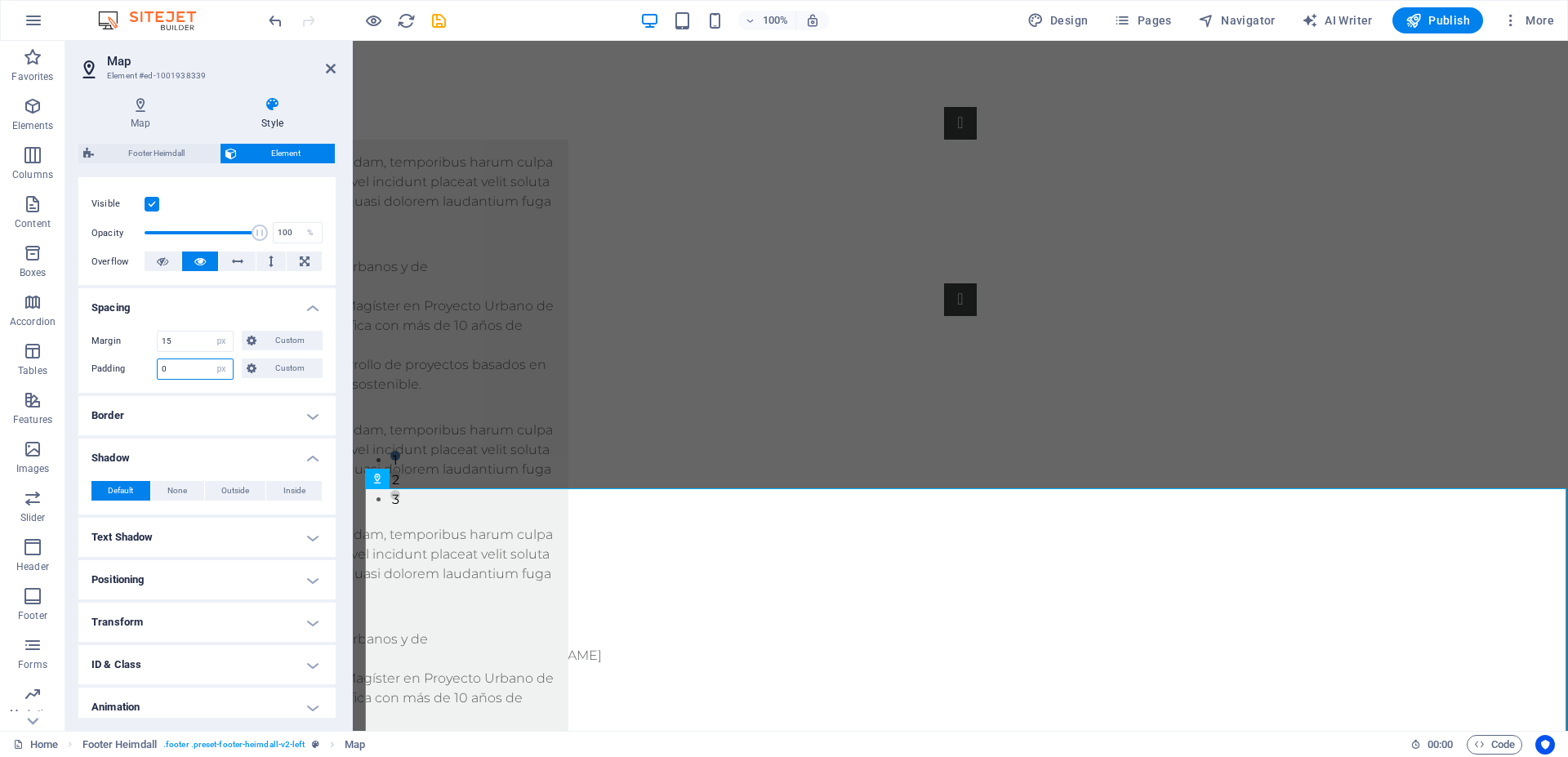
click at [192, 379] on input "0" at bounding box center [195, 369] width 75 height 20
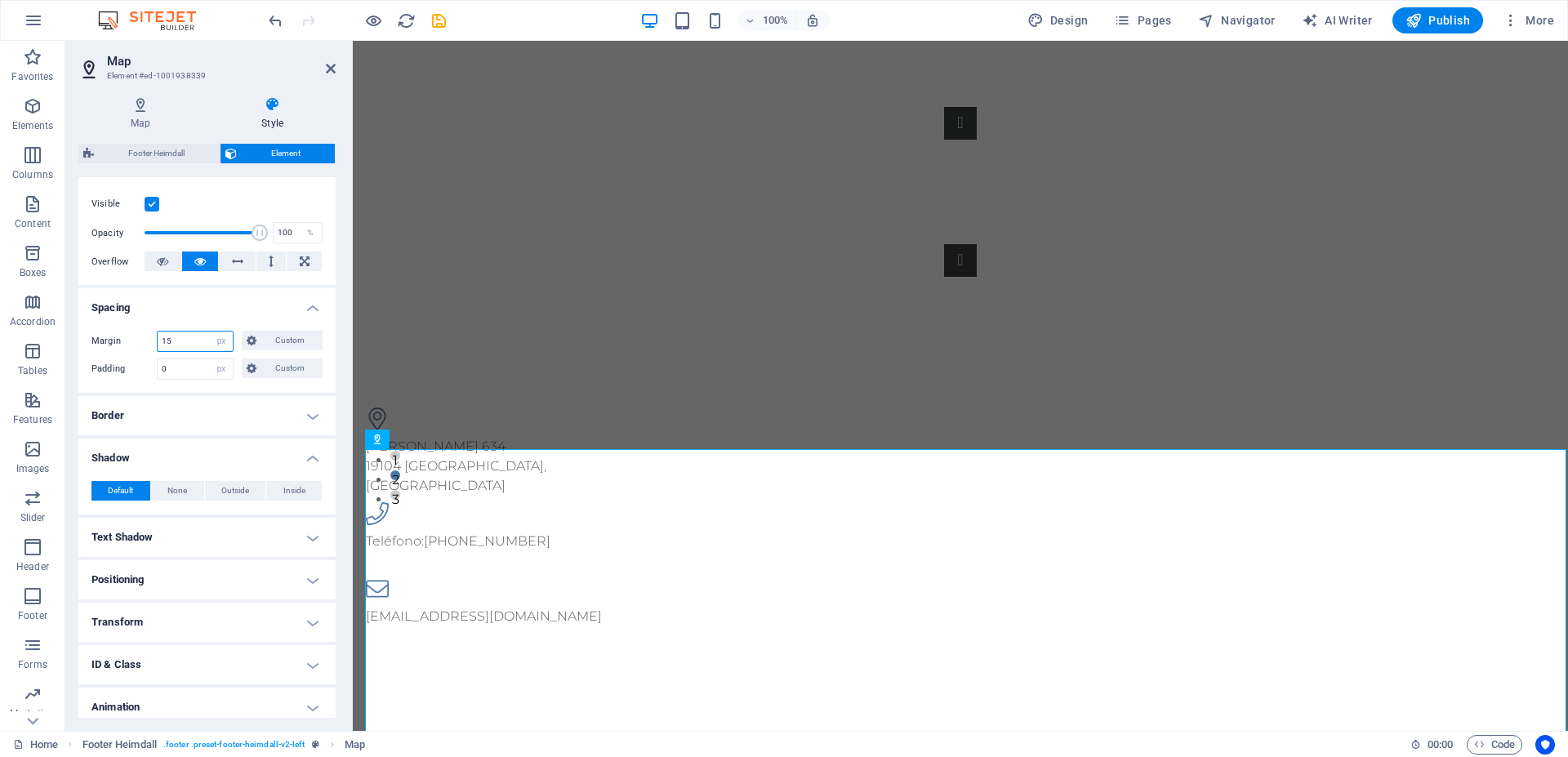
drag, startPoint x: 183, startPoint y: 357, endPoint x: 129, endPoint y: 356, distance: 54.0
click at [158, 352] on input "15" at bounding box center [195, 342] width 75 height 20
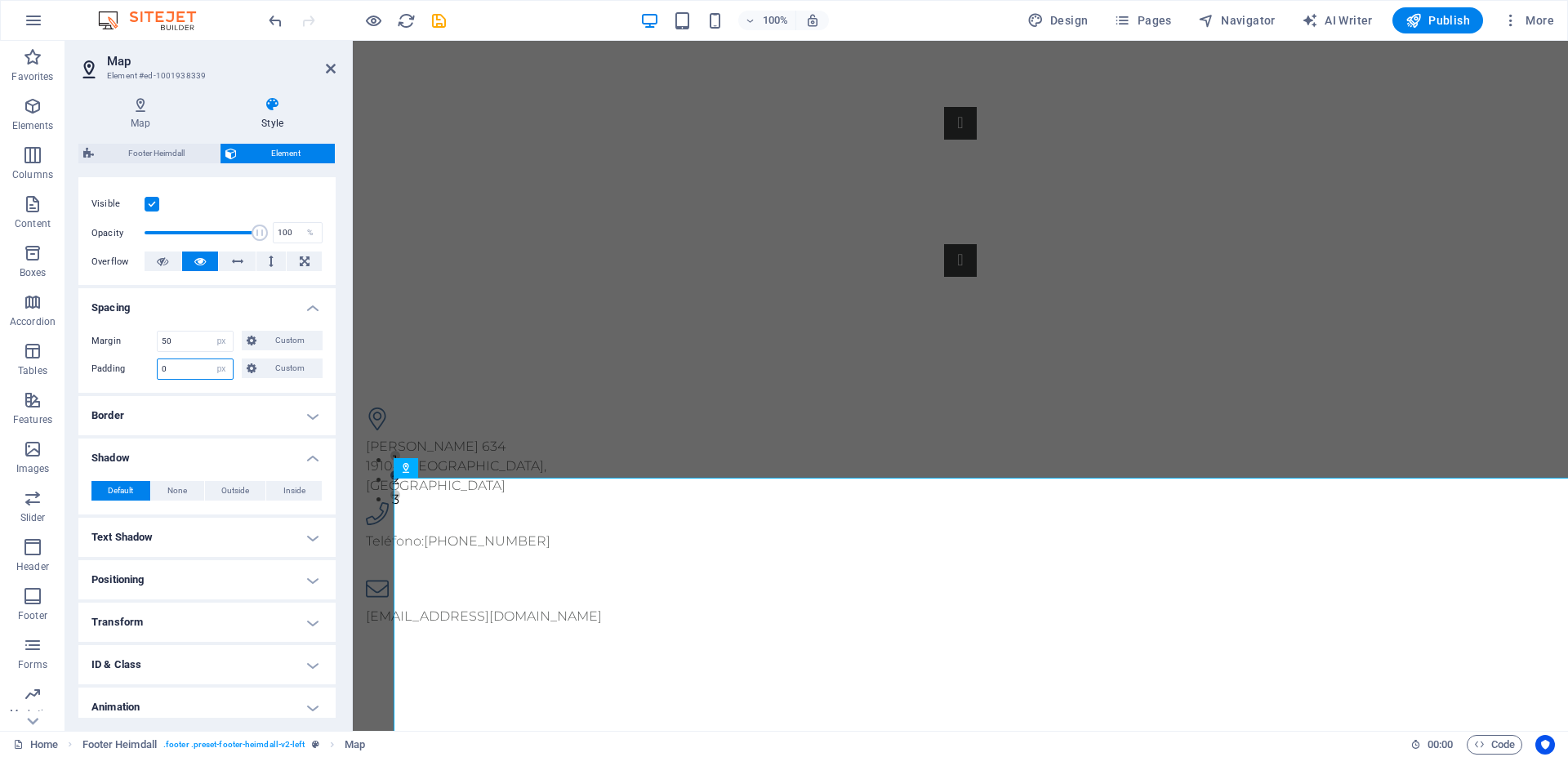
click at [180, 379] on input "0" at bounding box center [195, 369] width 75 height 20
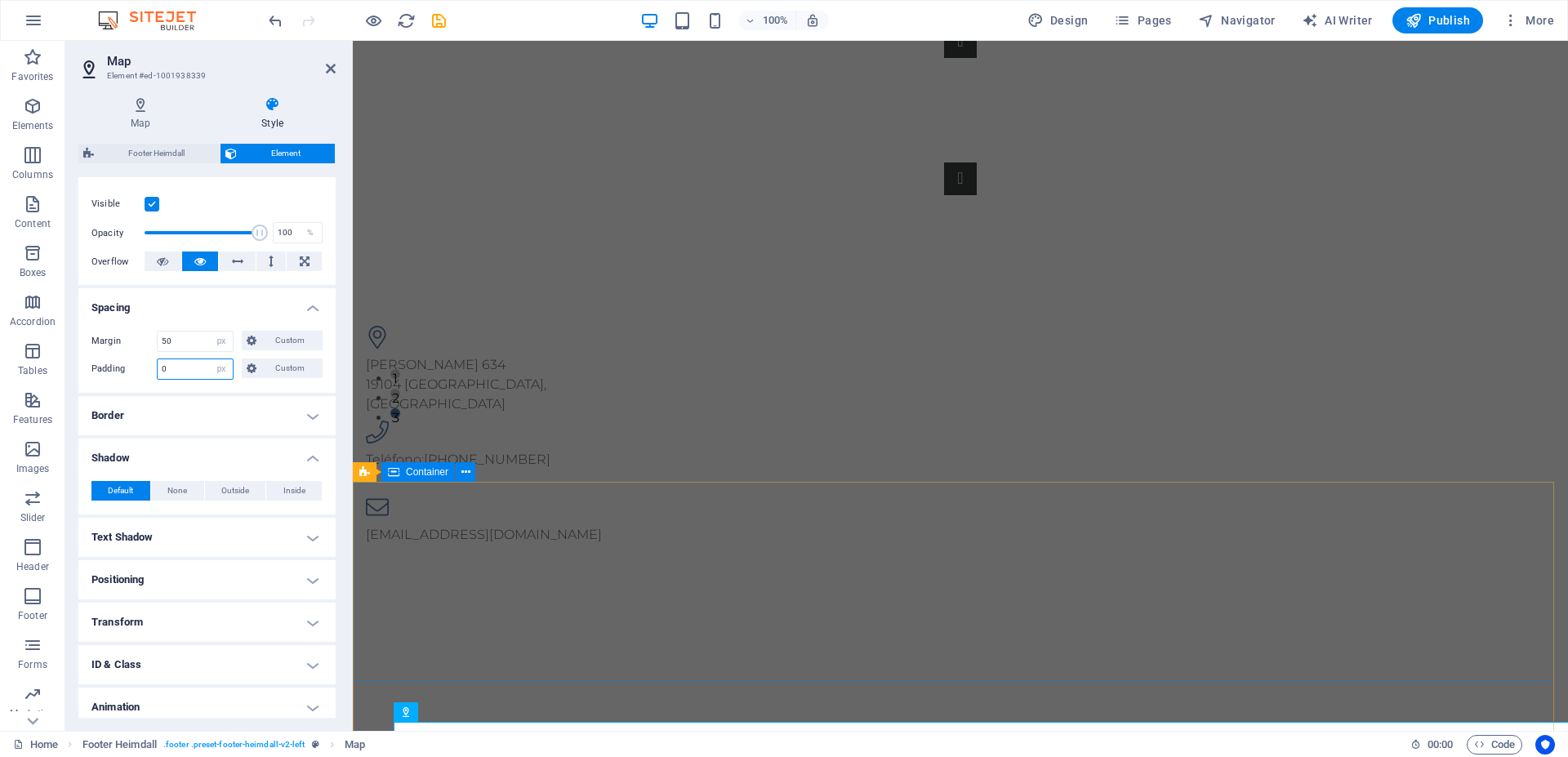
scroll to position [0, 0]
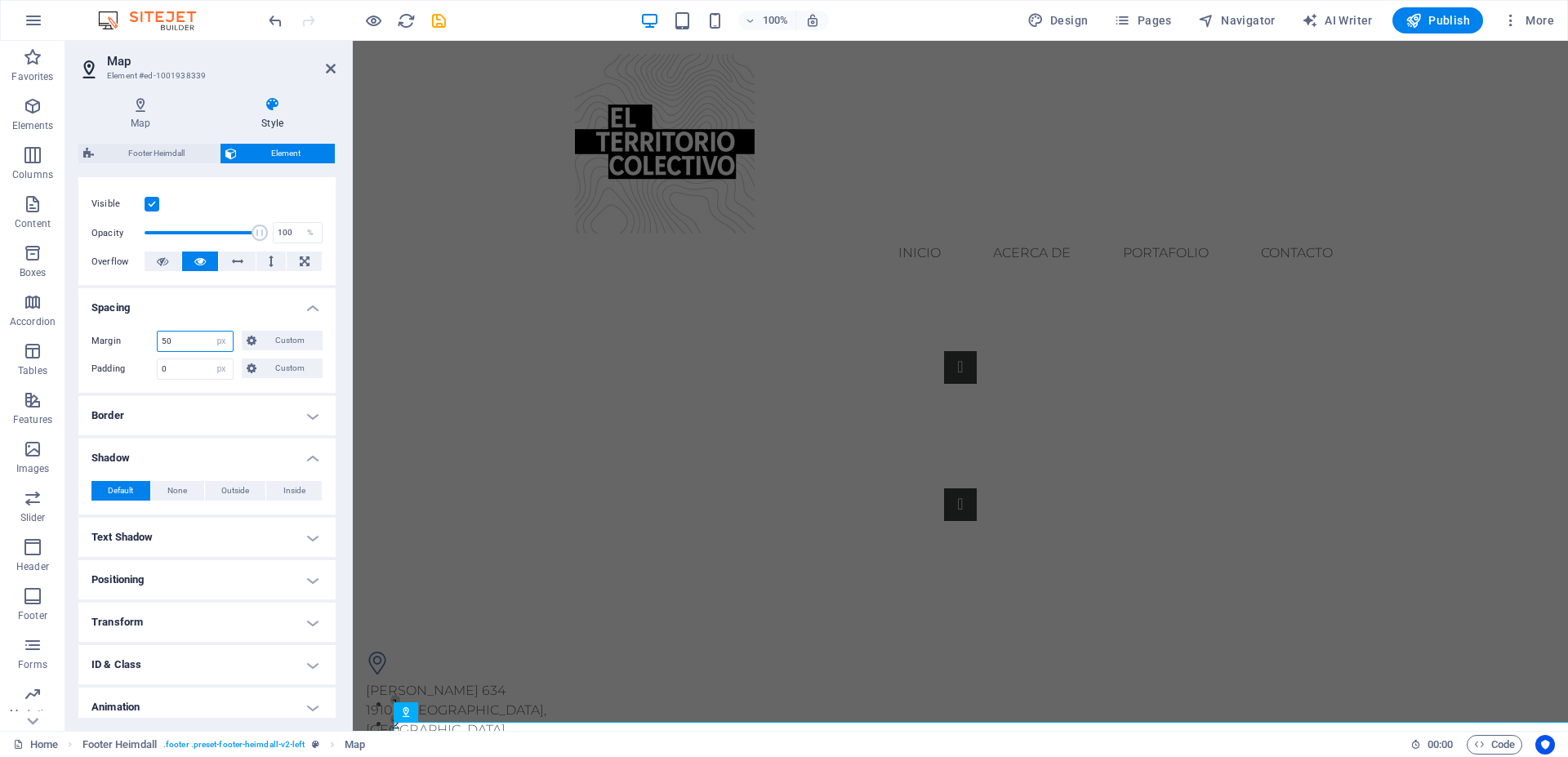
drag, startPoint x: 189, startPoint y: 353, endPoint x: 81, endPoint y: 357, distance: 108.1
click at [158, 352] on input "50" at bounding box center [195, 342] width 75 height 20
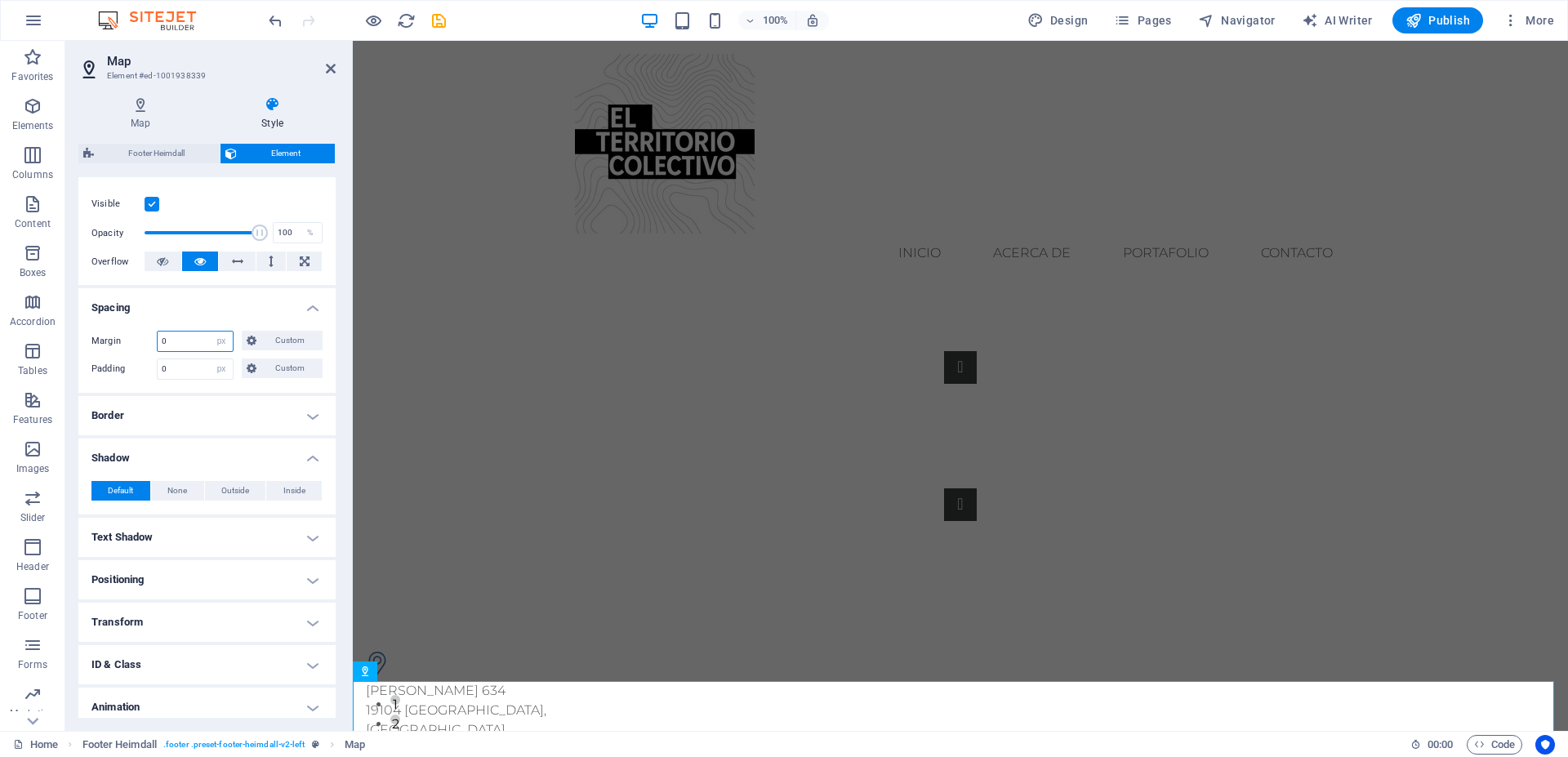
type input "0"
click at [200, 318] on h4 "Spacing" at bounding box center [207, 303] width 257 height 29
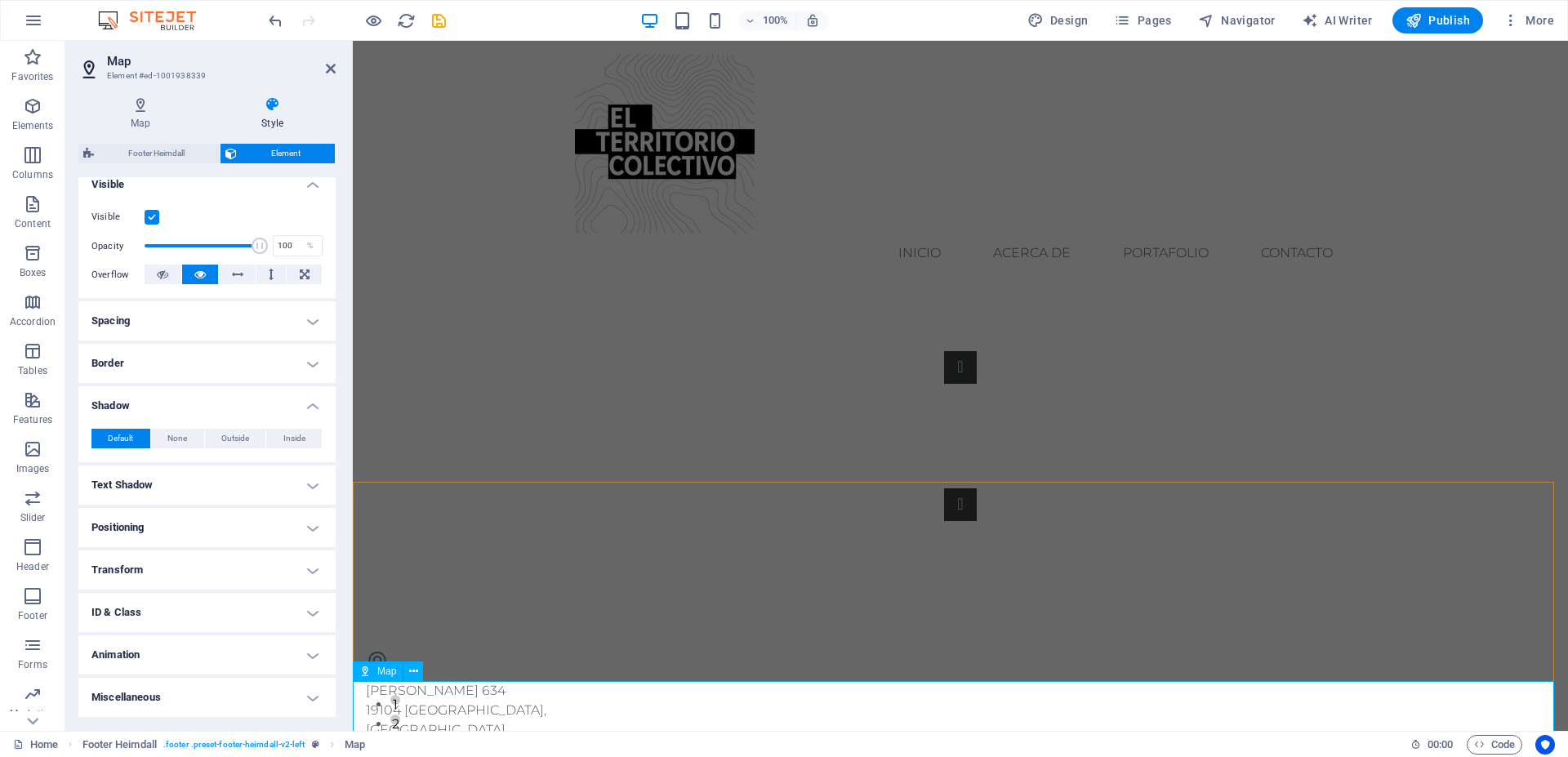
scroll to position [245, 0]
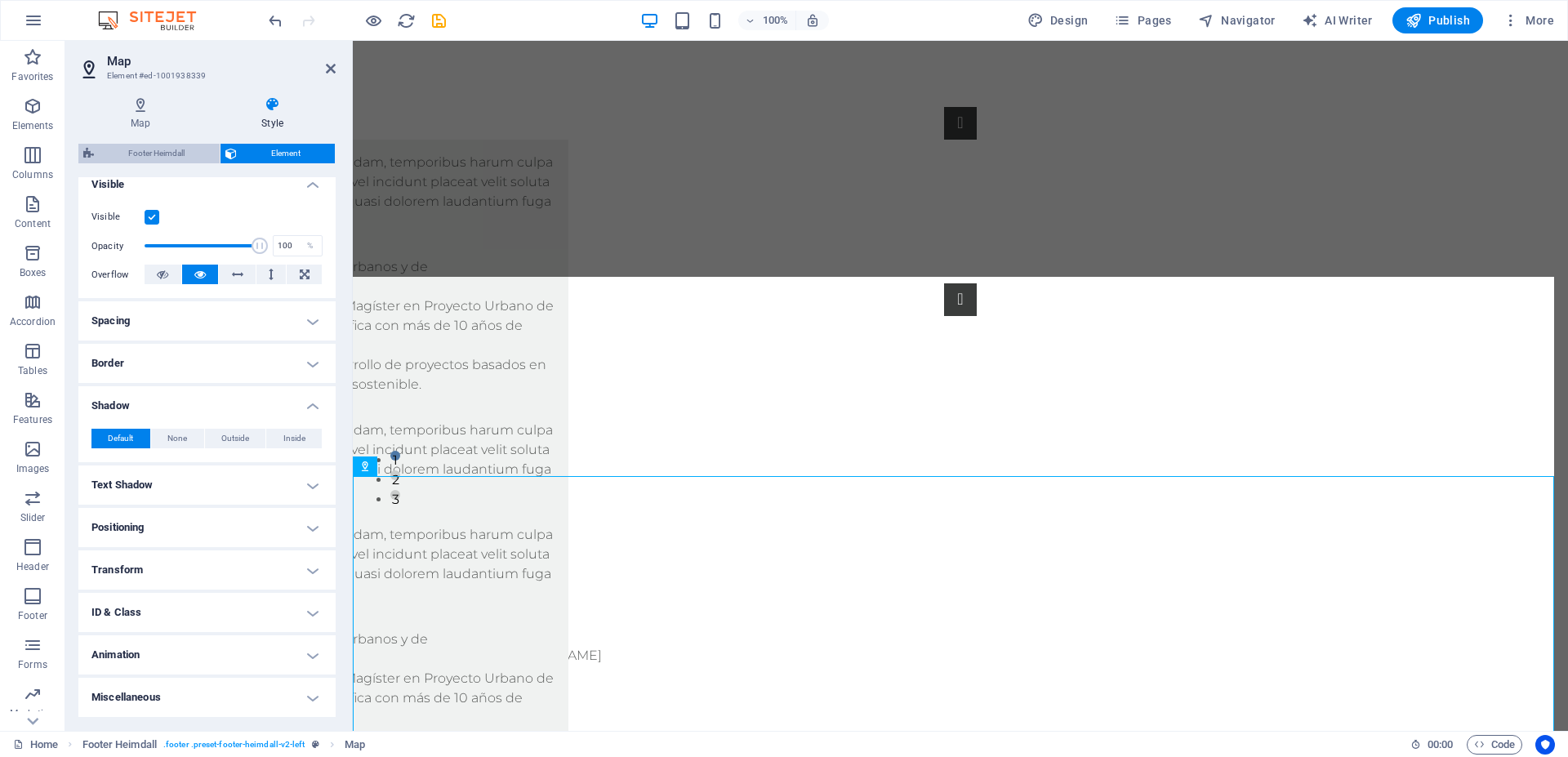
click at [166, 158] on span "Footer Heimdall" at bounding box center [157, 153] width 116 height 20
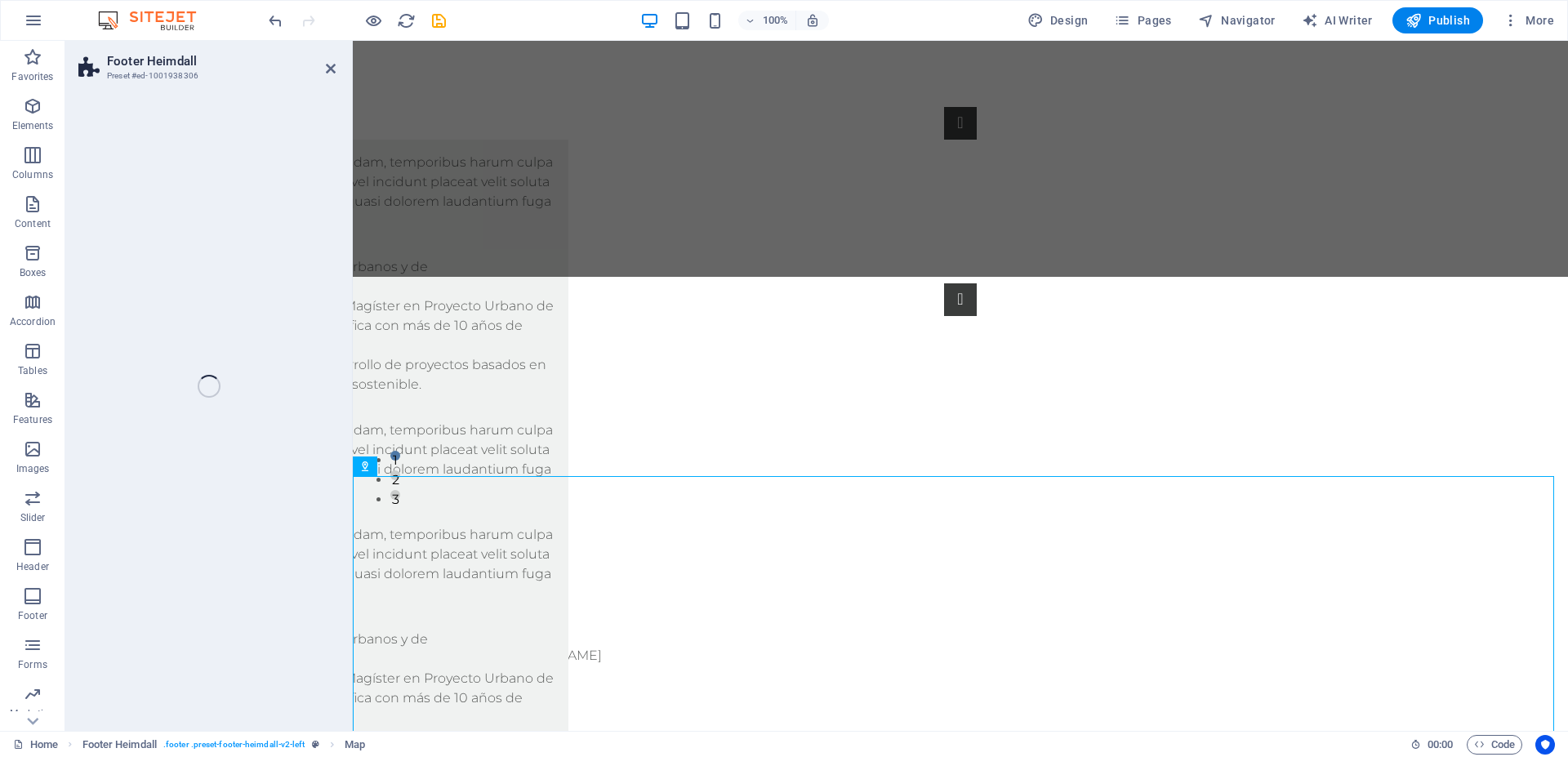
select select "rem"
select select "px"
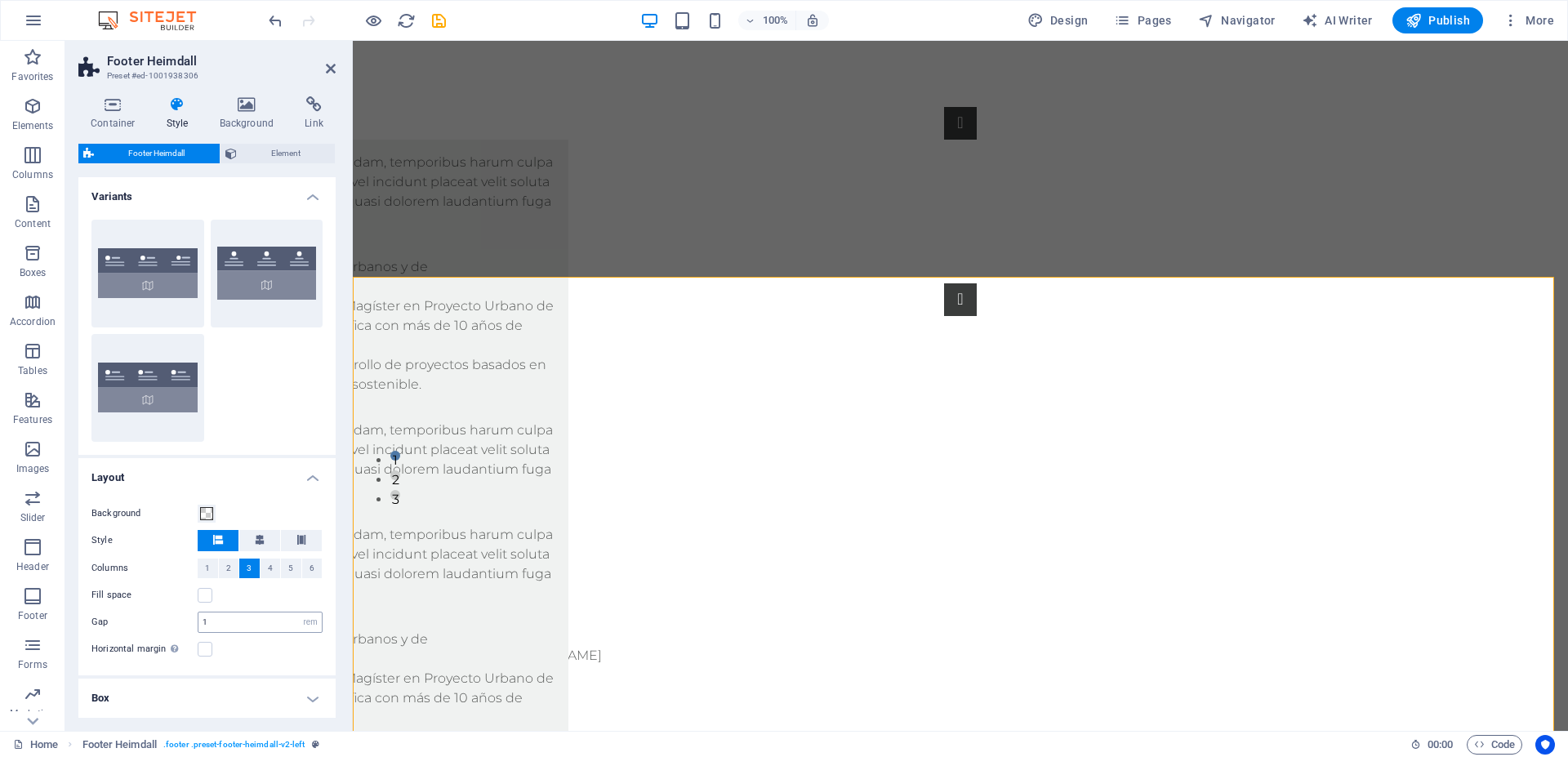
scroll to position [107, 0]
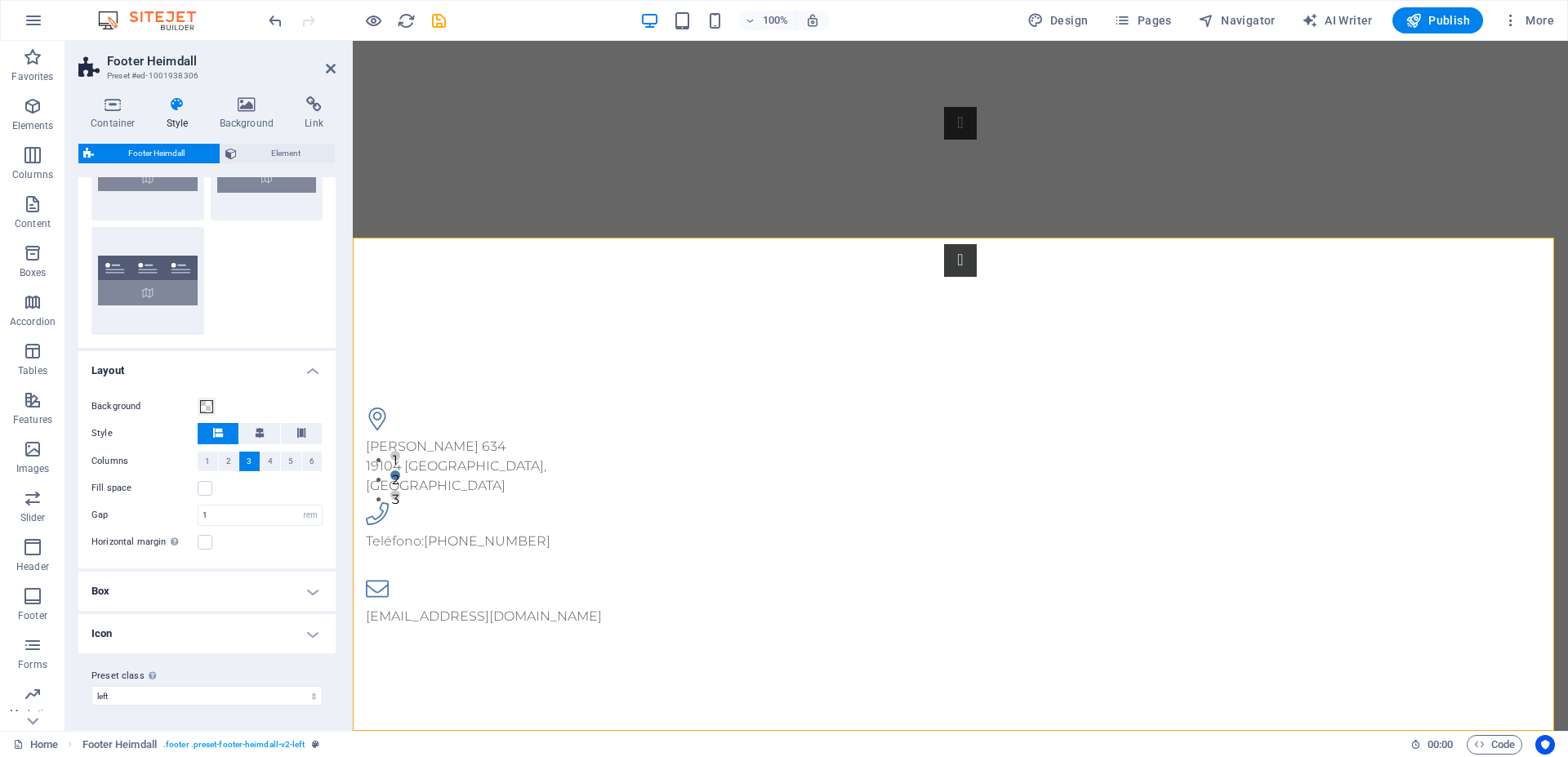
click at [167, 585] on h4 "Box" at bounding box center [207, 591] width 257 height 39
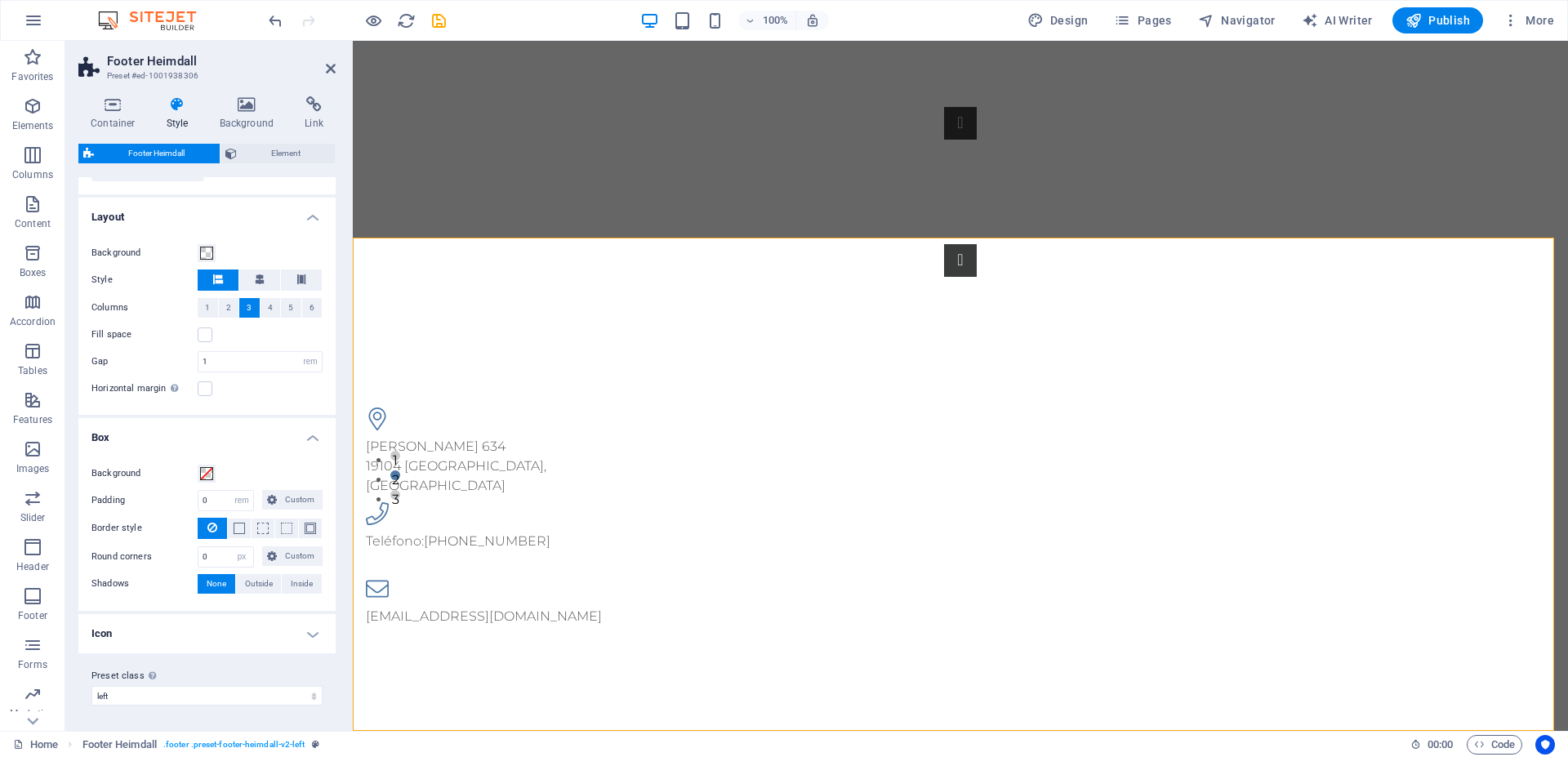
click at [178, 636] on h4 "Icon" at bounding box center [207, 633] width 257 height 39
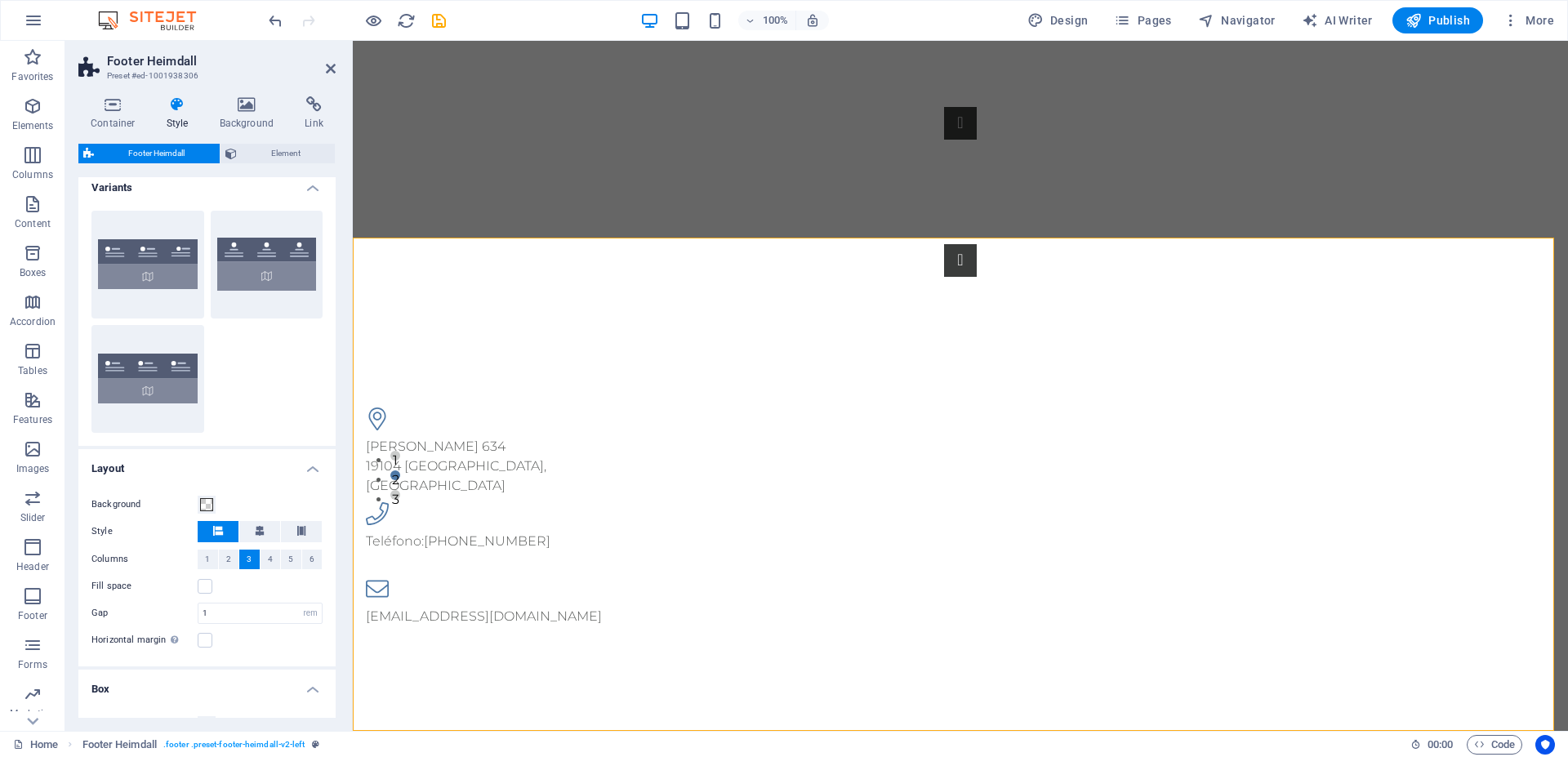
scroll to position [0, 0]
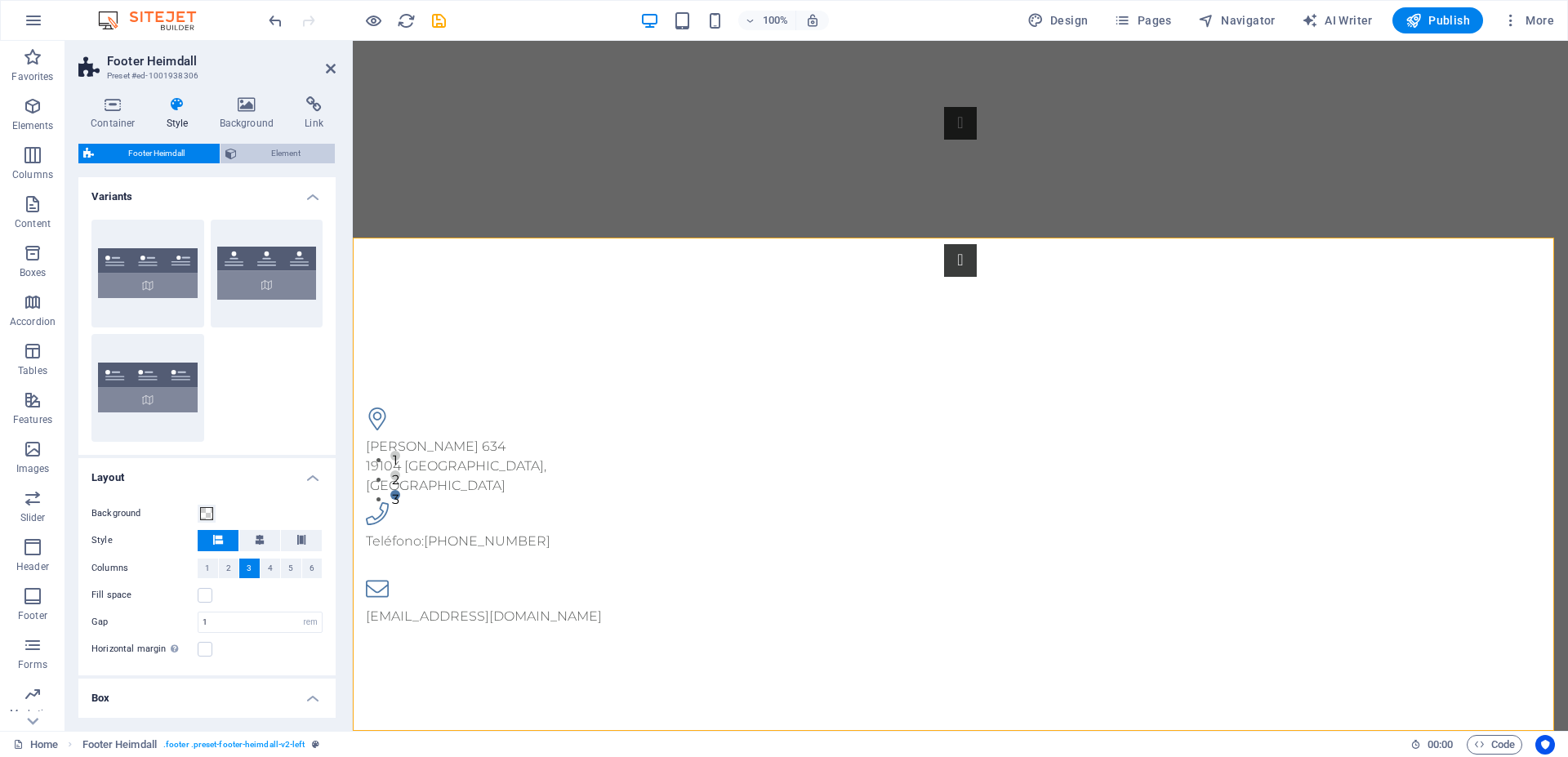
click at [260, 155] on span "Element" at bounding box center [286, 153] width 89 height 20
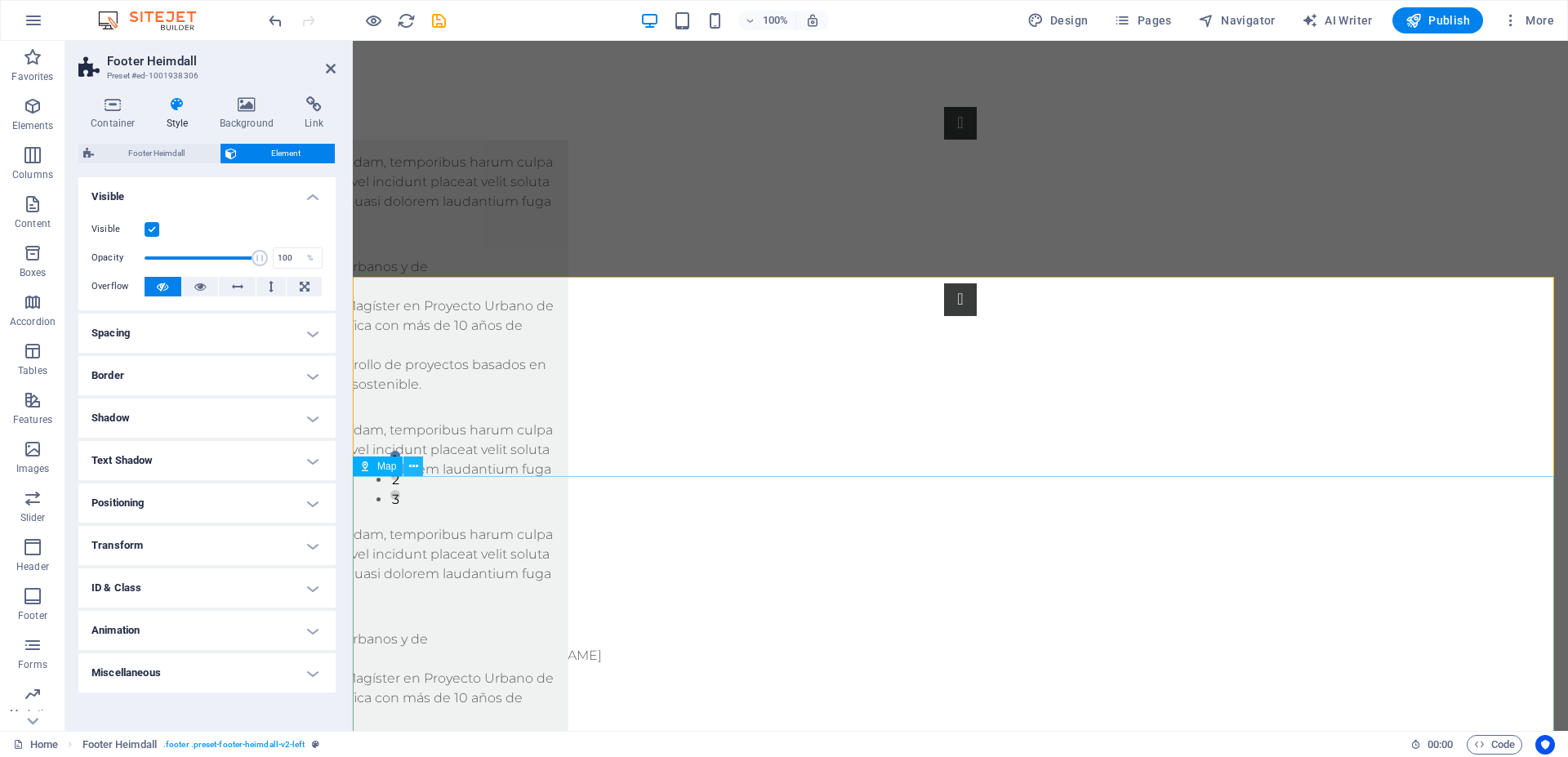
click at [412, 466] on icon at bounding box center [414, 467] width 9 height 17
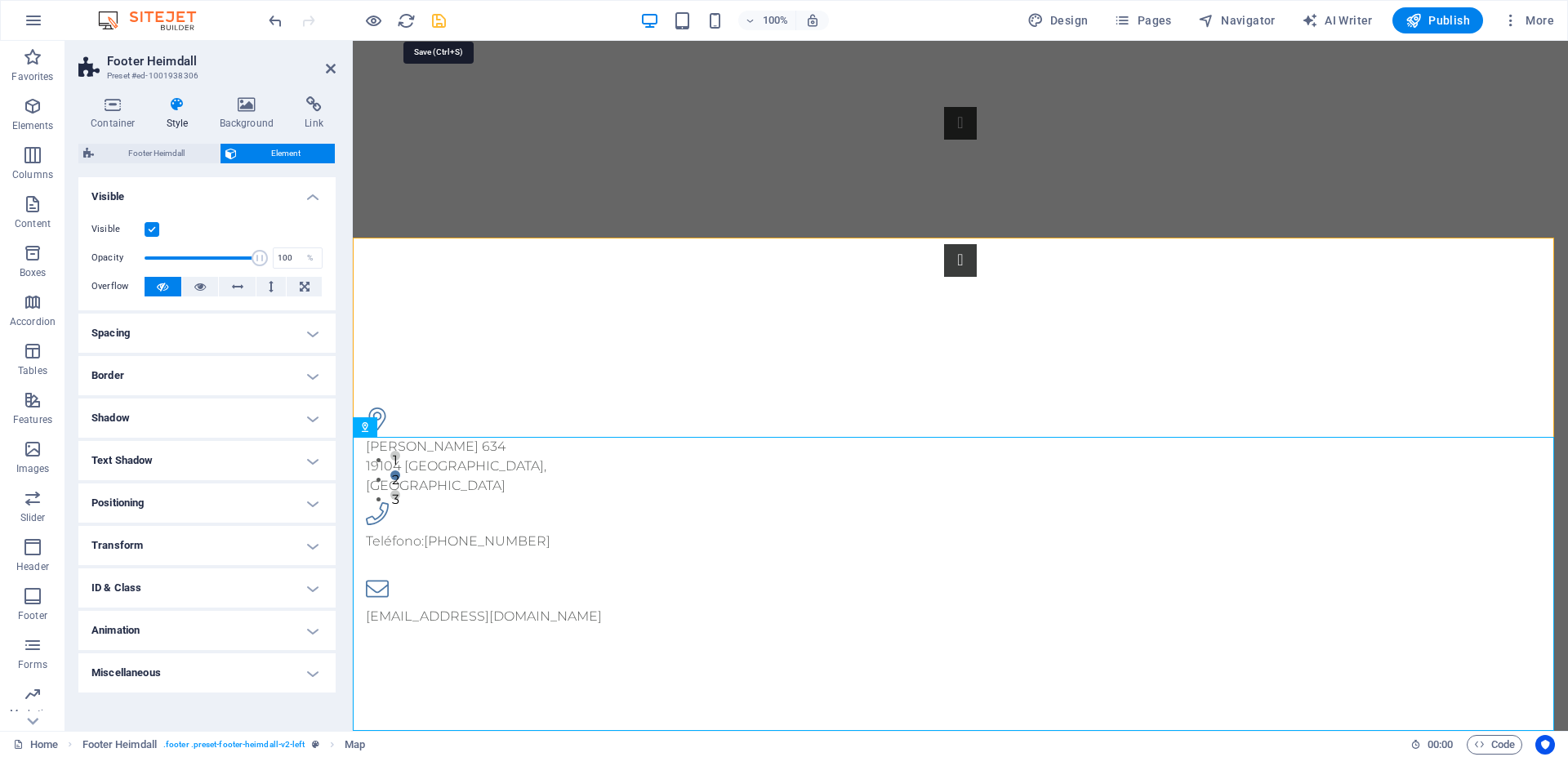
drag, startPoint x: 434, startPoint y: 25, endPoint x: 470, endPoint y: 34, distance: 37.1
click at [434, 25] on icon "save" at bounding box center [439, 21] width 19 height 19
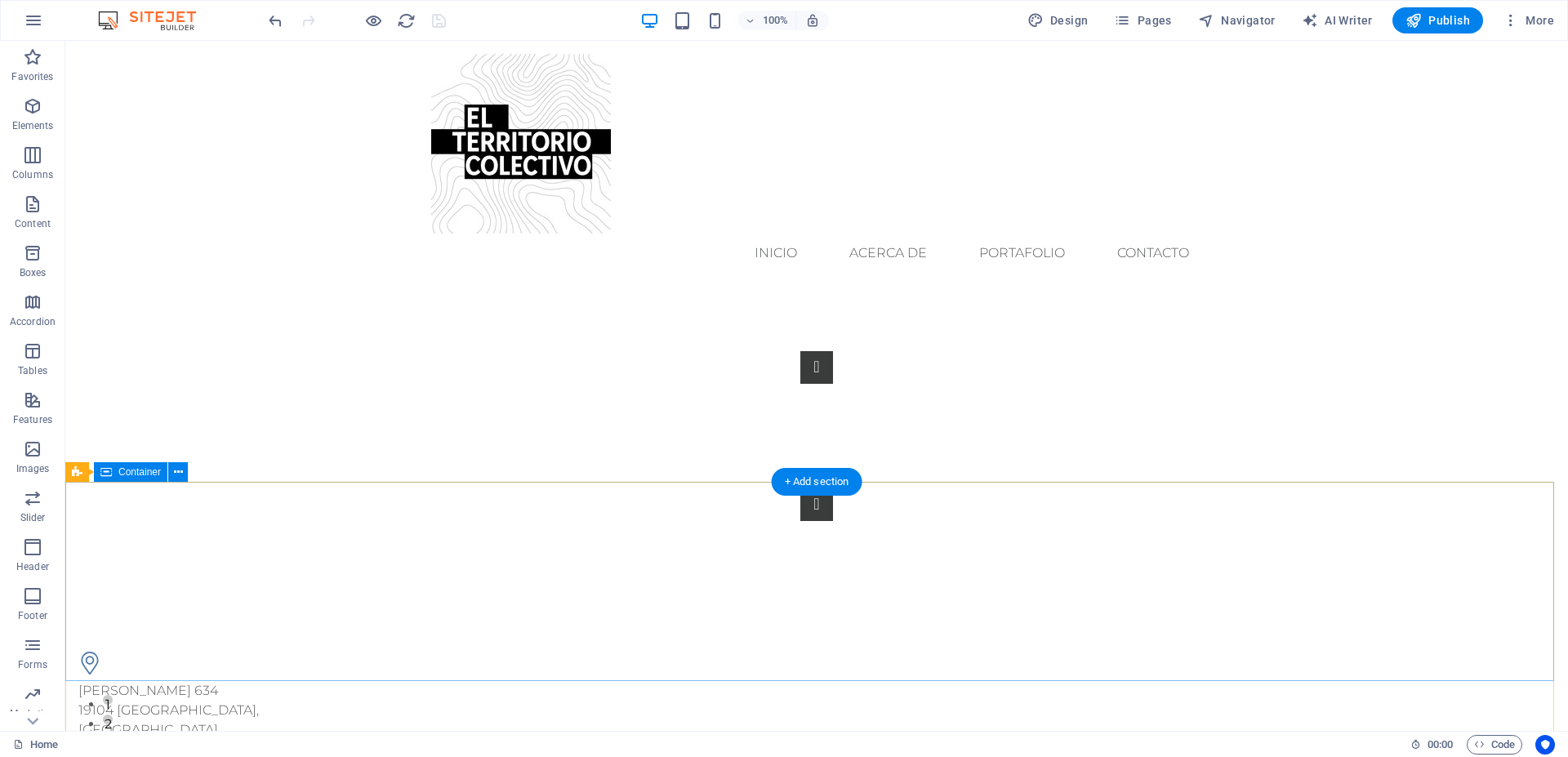
click at [478, 586] on div "Maule 634 19104 Santiago, Chile Teléfono: +56 9 9535 2077 contacto@elterritorio…" at bounding box center [817, 761] width 1503 height 350
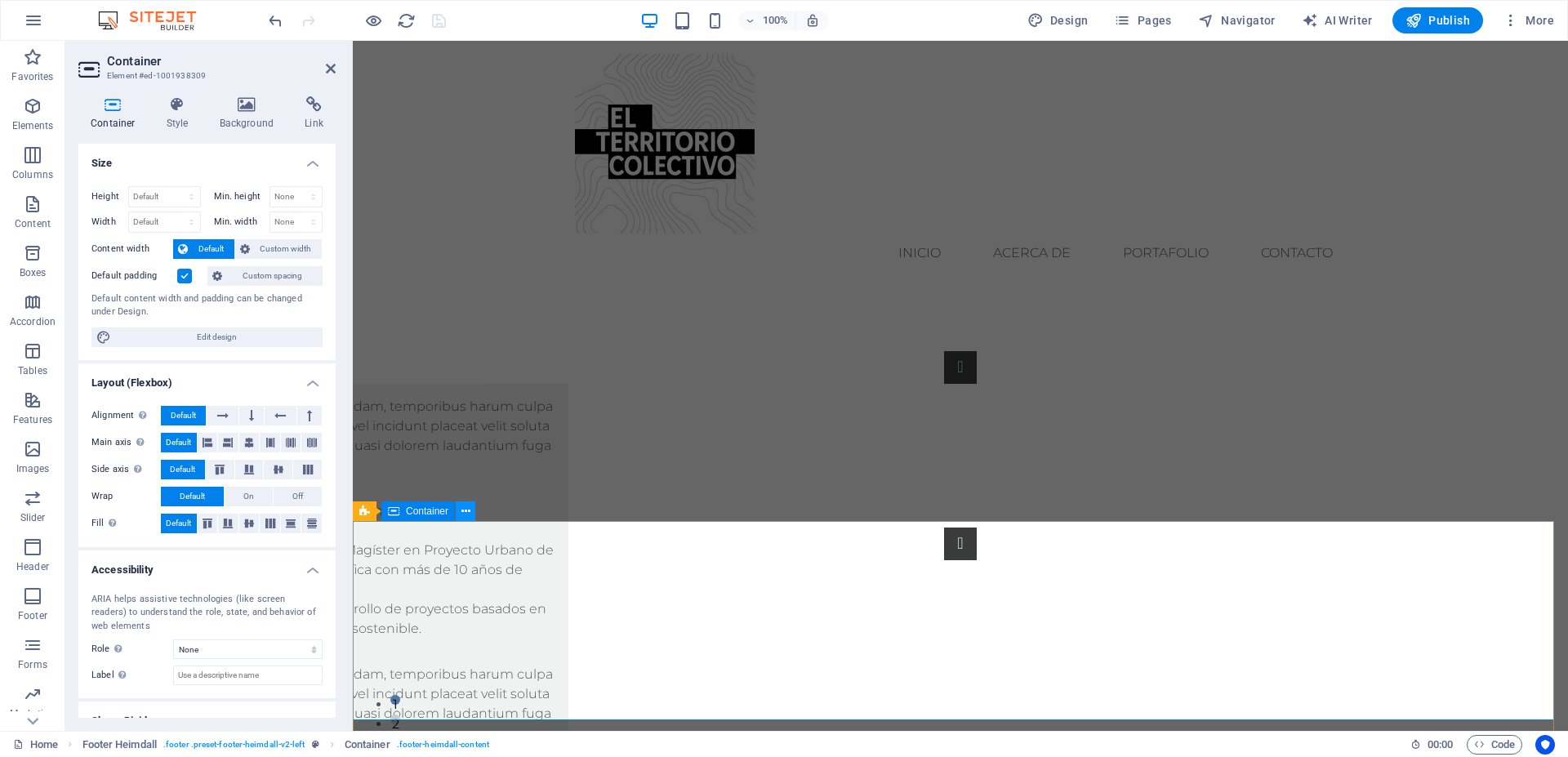
click at [465, 512] on icon at bounding box center [466, 512] width 9 height 17
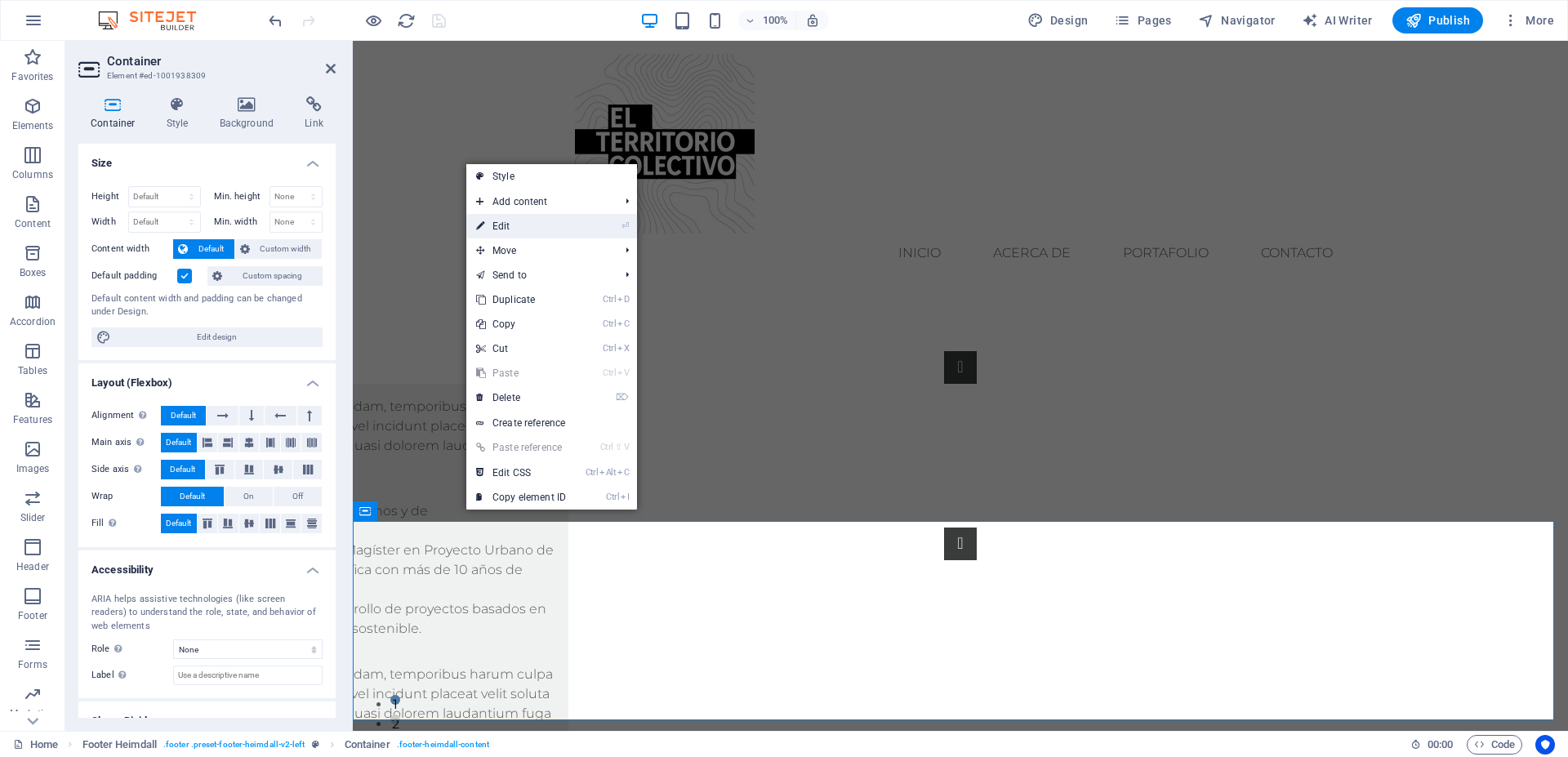
click at [512, 230] on link "⏎ Edit" at bounding box center [522, 226] width 109 height 25
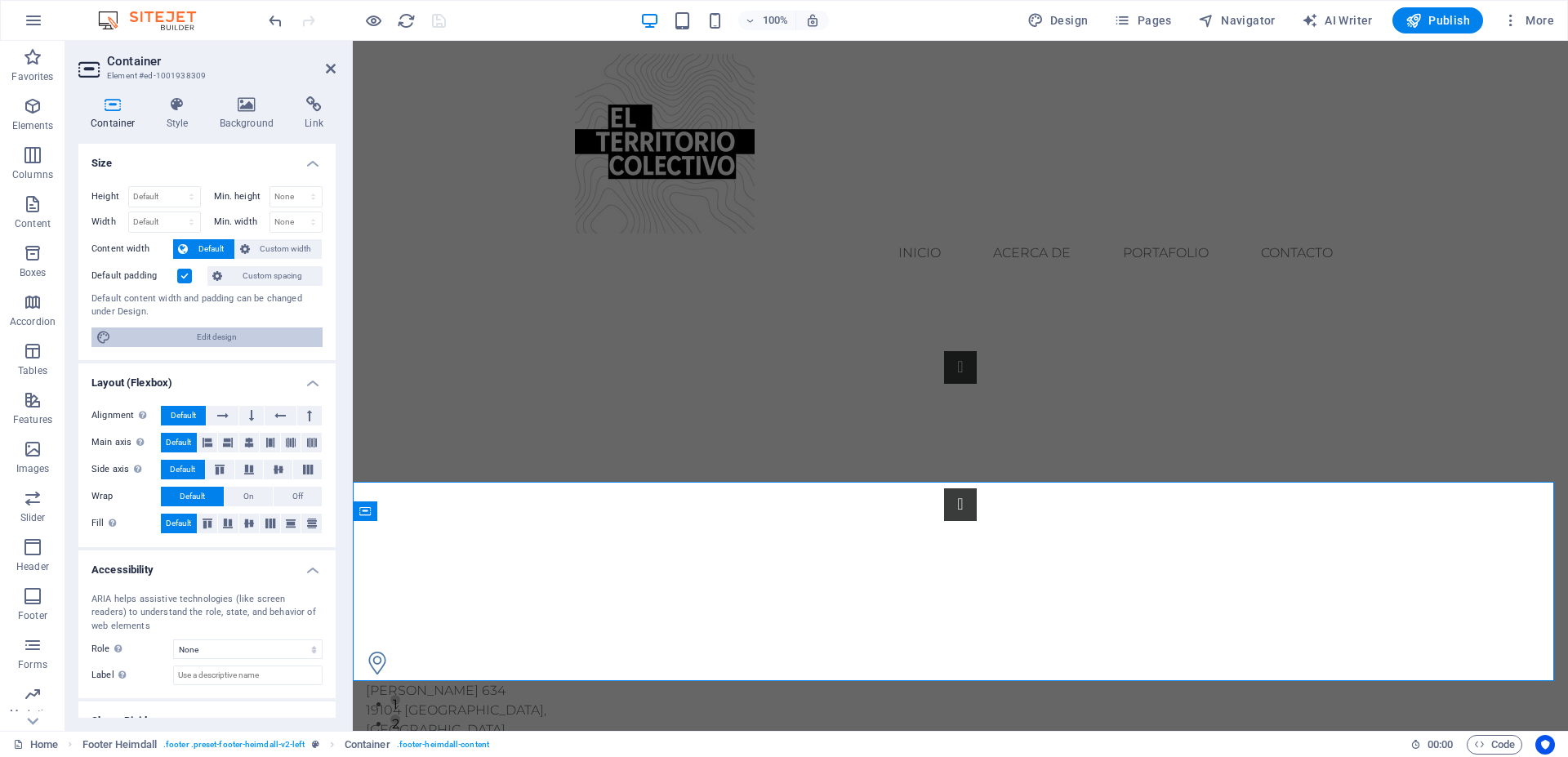
click at [184, 335] on span "Edit design" at bounding box center [216, 337] width 201 height 20
select select "px"
select select "rem"
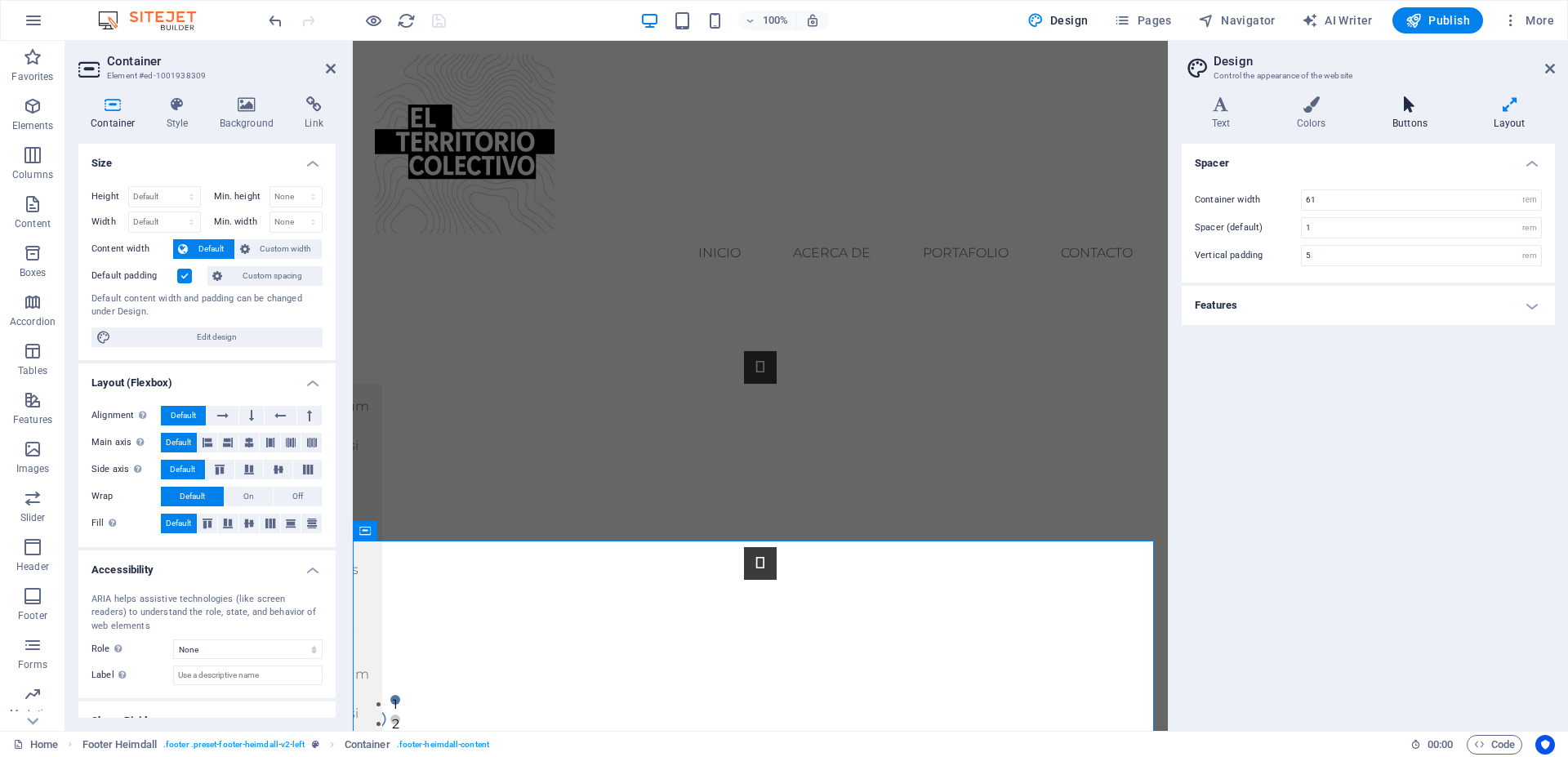
click at [1396, 112] on icon at bounding box center [1410, 104] width 95 height 17
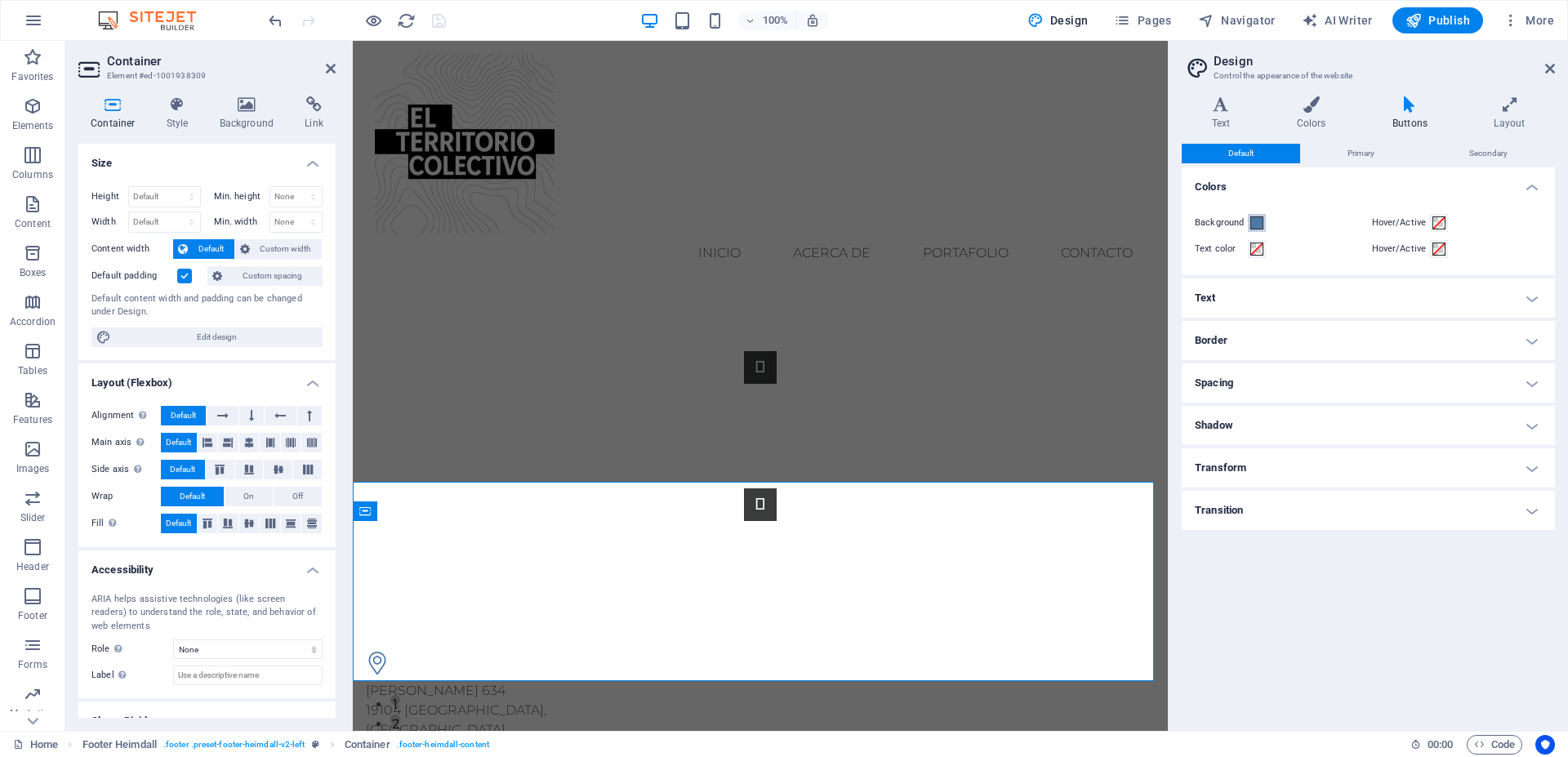
click at [1259, 229] on span at bounding box center [1257, 223] width 13 height 13
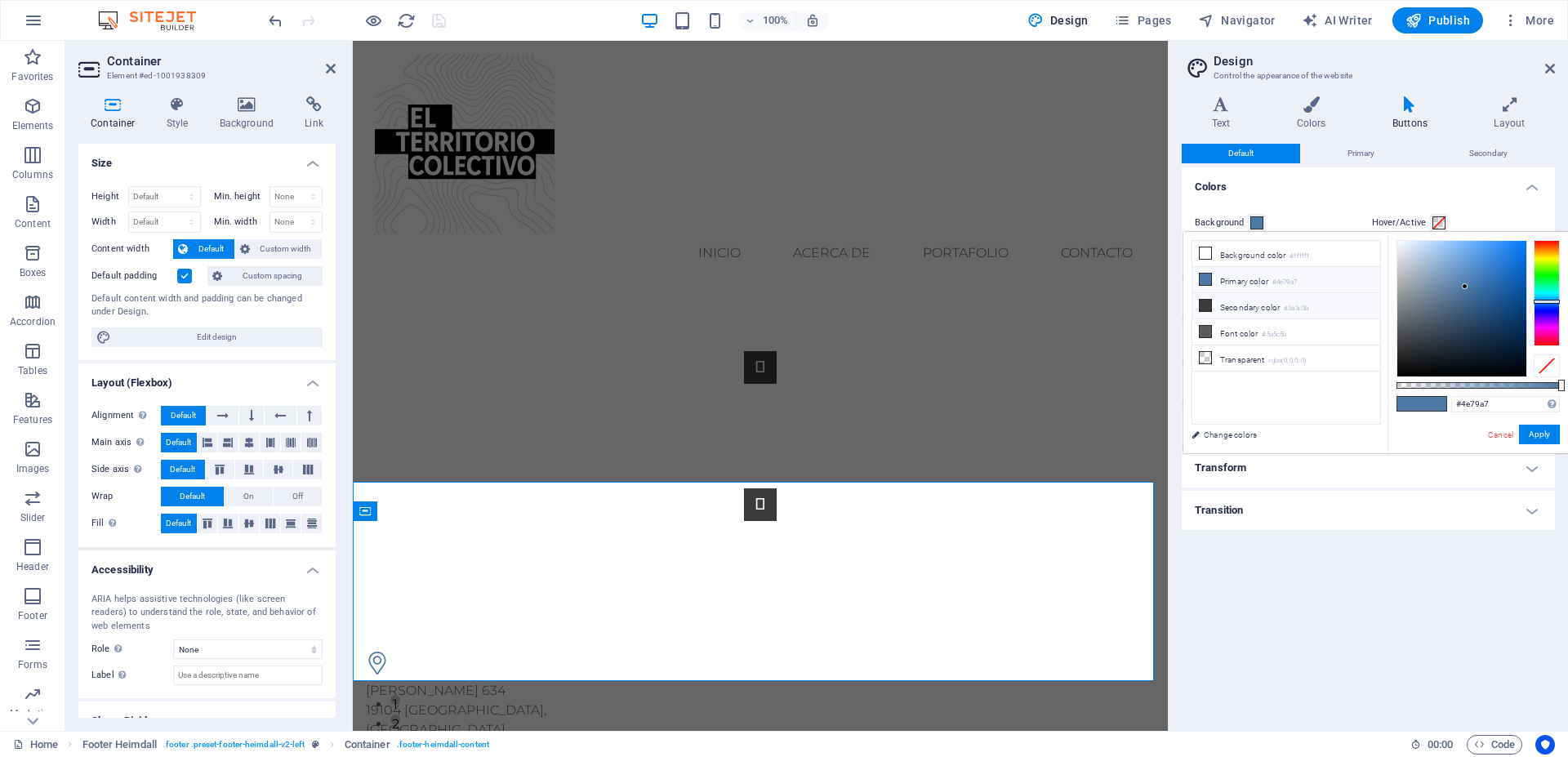
click at [1205, 303] on icon at bounding box center [1206, 306] width 12 height 12
type input "#3a3c3b"
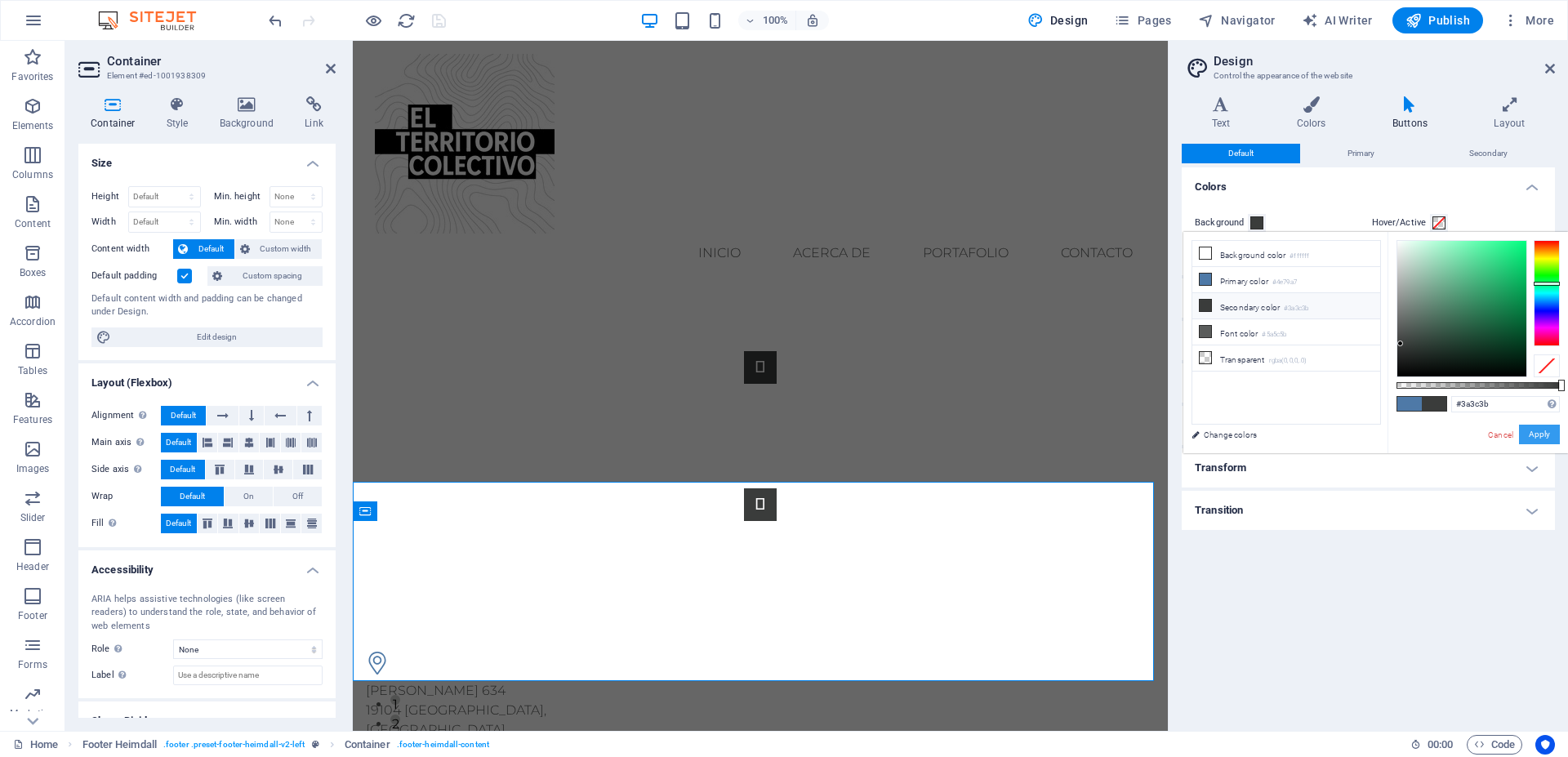
click at [1538, 434] on button "Apply" at bounding box center [1539, 434] width 41 height 20
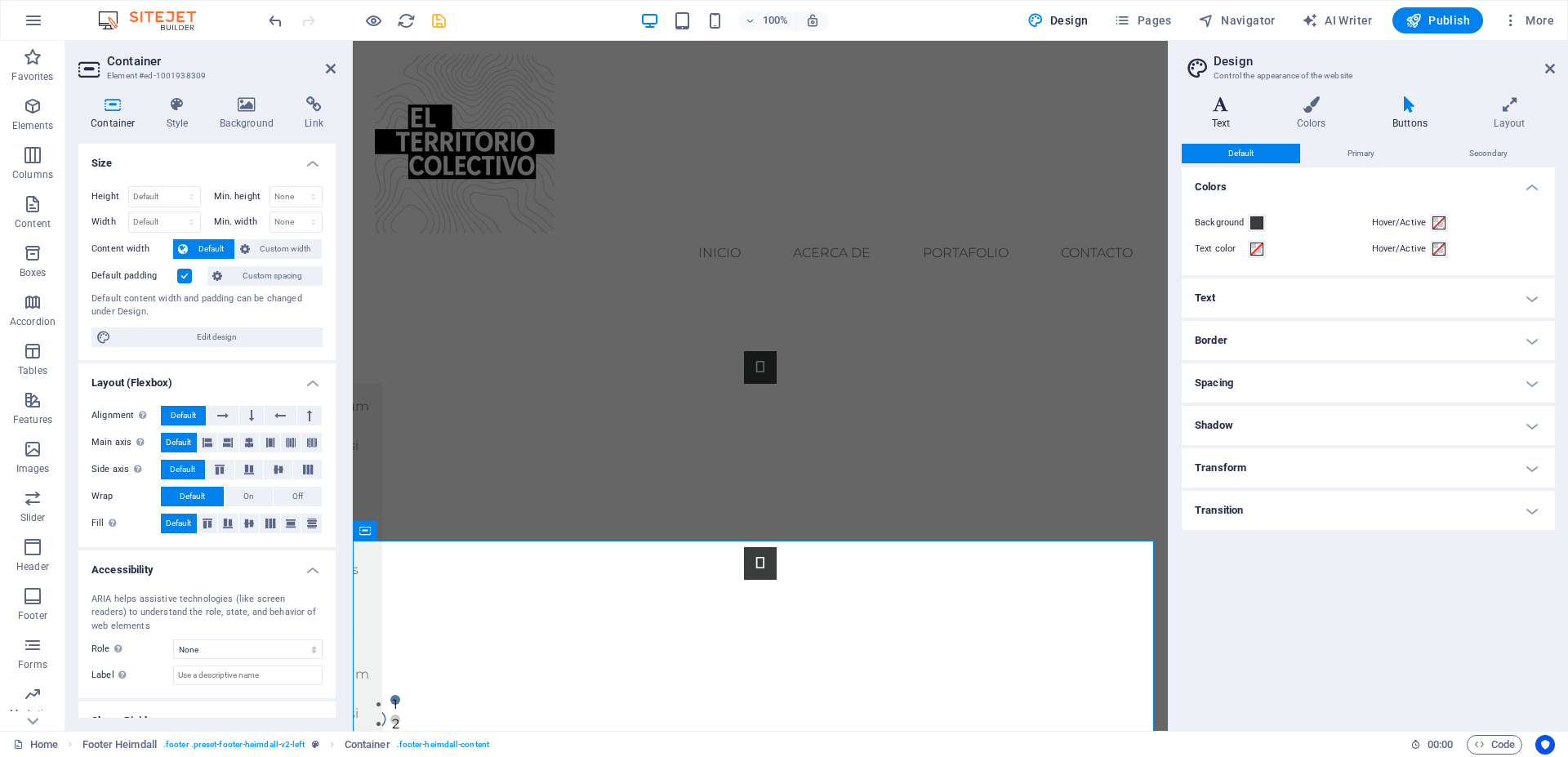
click at [1235, 124] on h4 "Text" at bounding box center [1224, 113] width 85 height 34
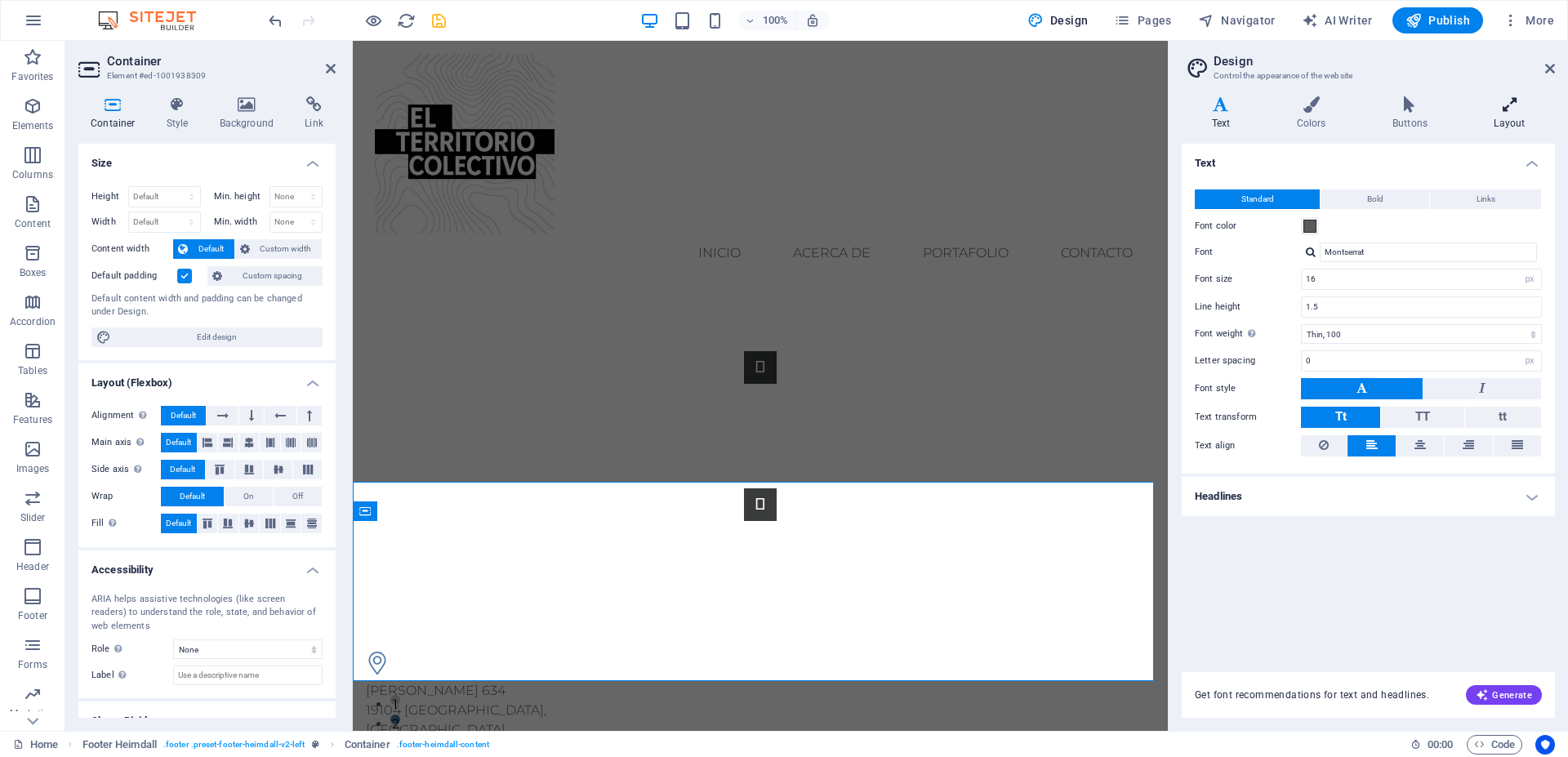
click at [1507, 123] on h4 "Layout" at bounding box center [1509, 113] width 90 height 34
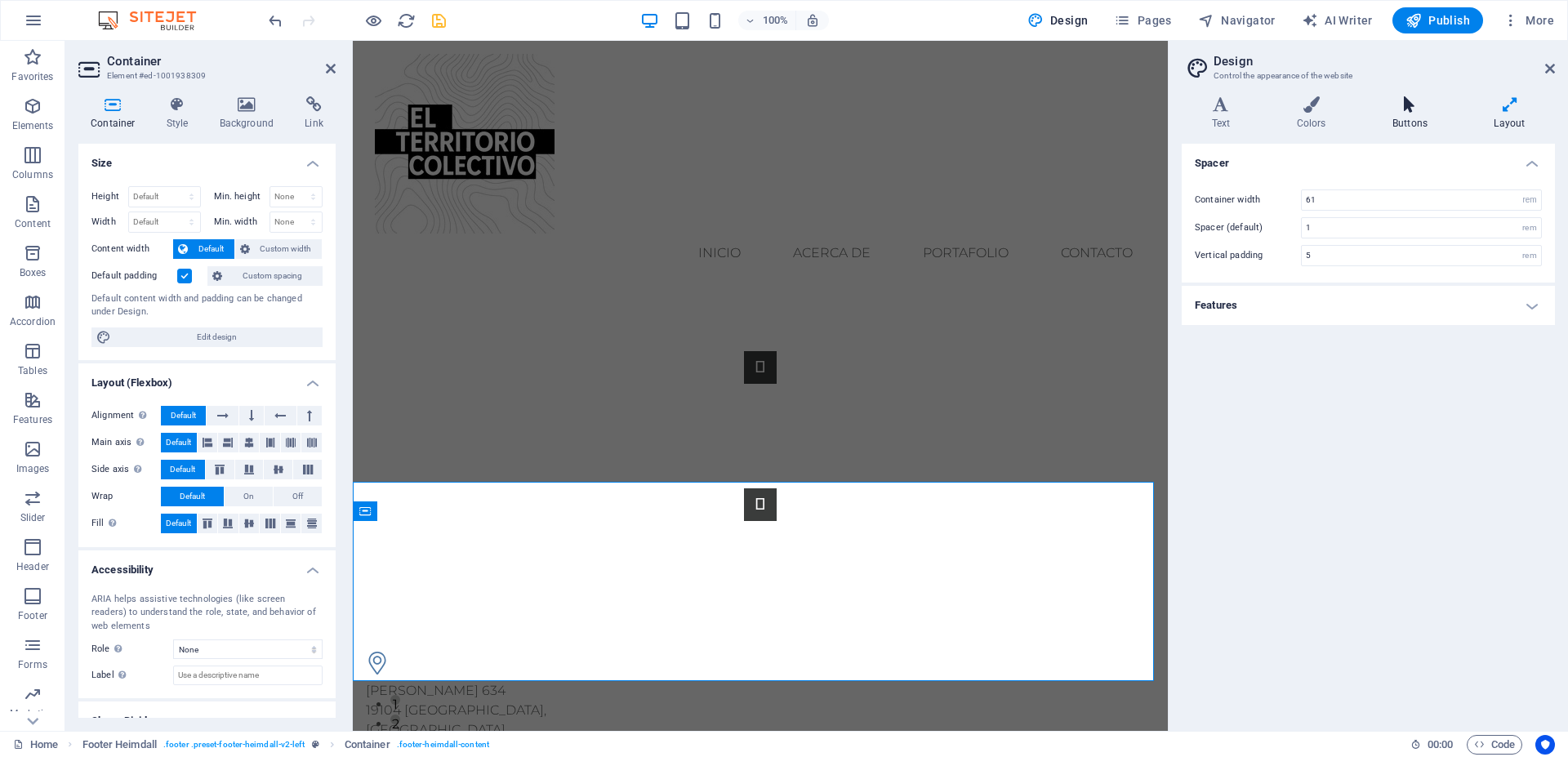
click at [1411, 101] on icon at bounding box center [1410, 104] width 95 height 17
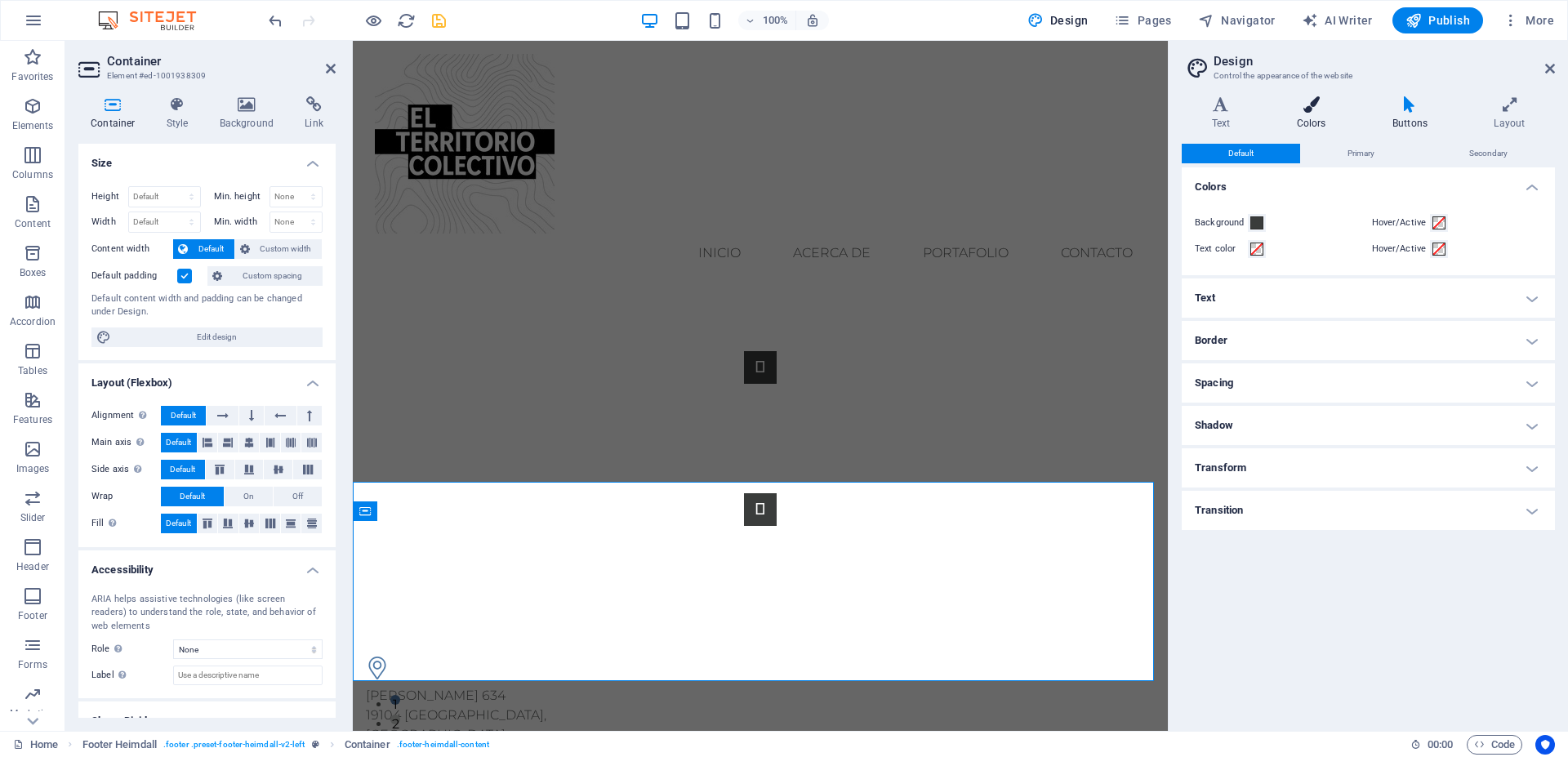
click at [1315, 109] on icon at bounding box center [1311, 104] width 89 height 17
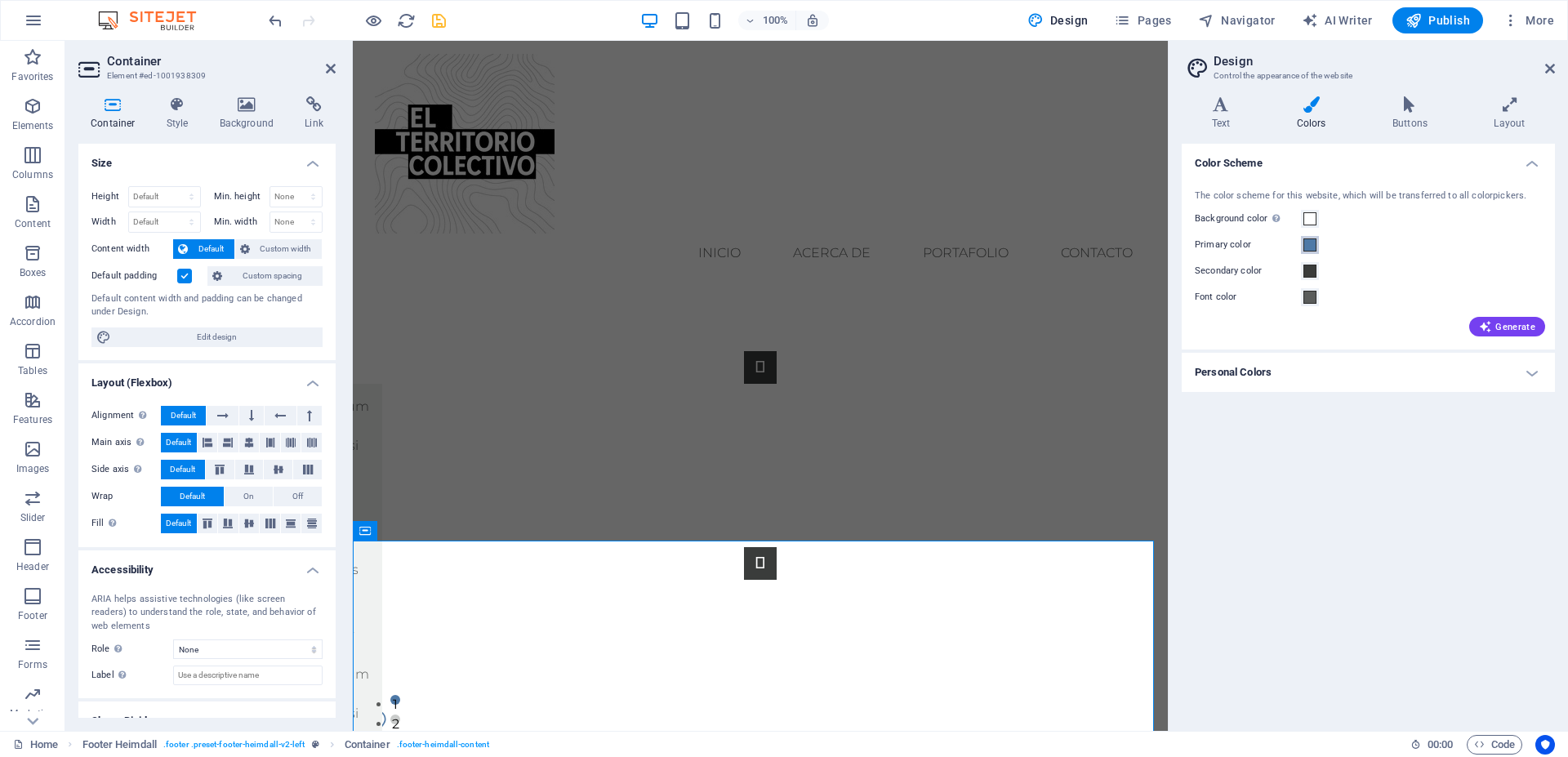
click at [1310, 249] on span at bounding box center [1310, 245] width 13 height 13
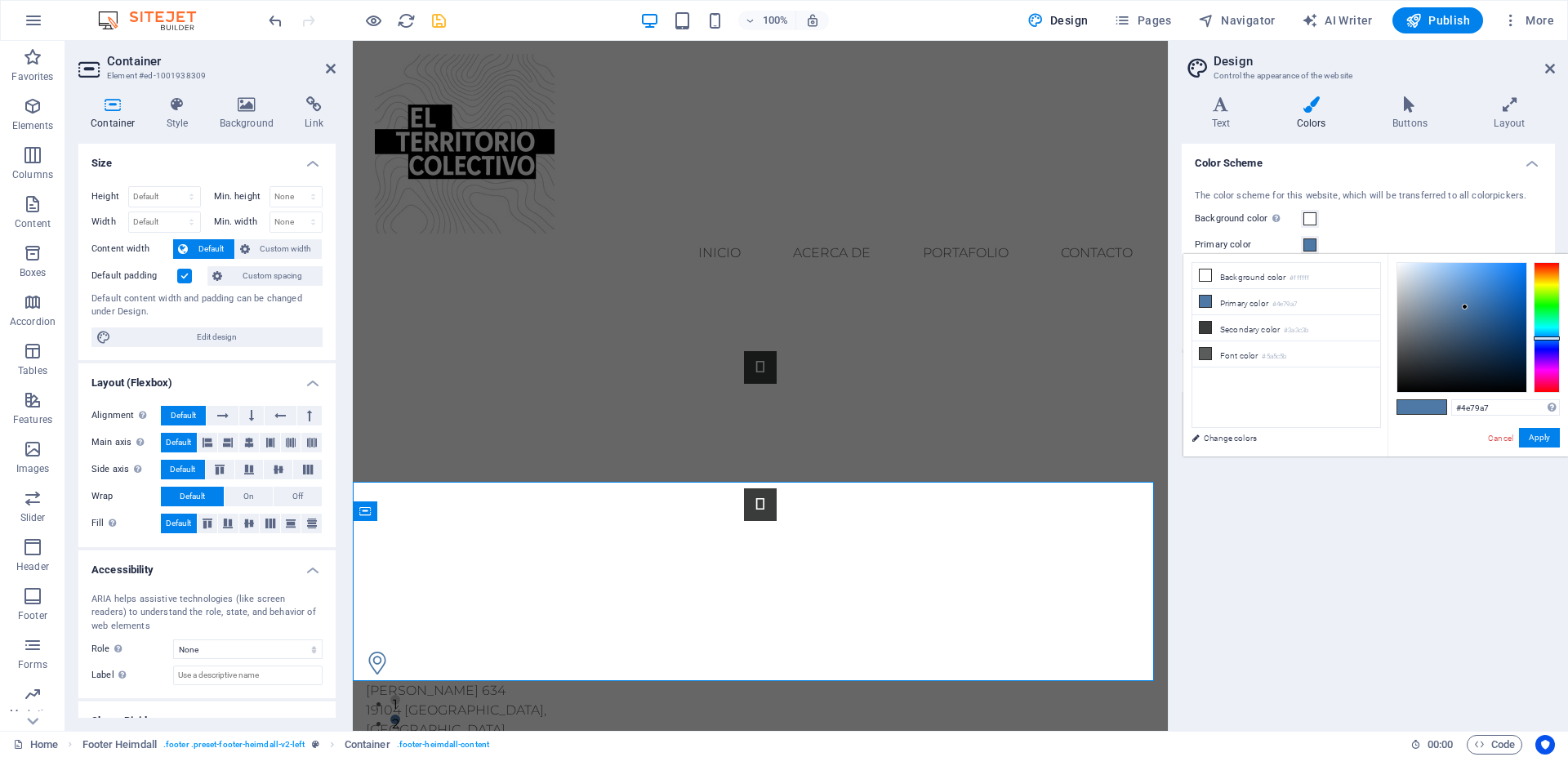
type input "#5c636b"
click at [1415, 337] on div at bounding box center [1463, 328] width 129 height 129
click at [1536, 436] on button "Apply" at bounding box center [1539, 438] width 41 height 20
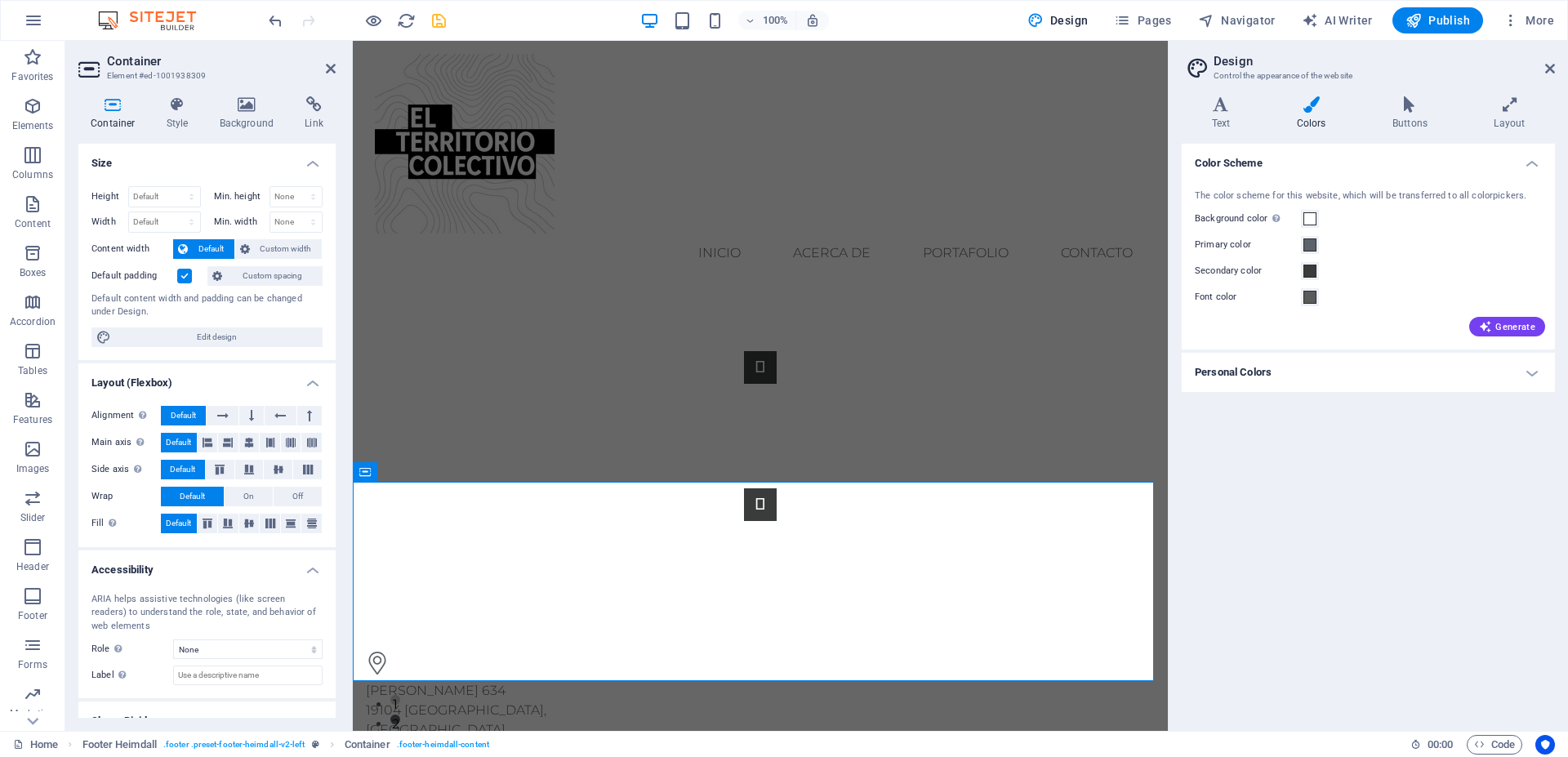
click at [1242, 380] on h4 "Personal Colors" at bounding box center [1368, 372] width 373 height 39
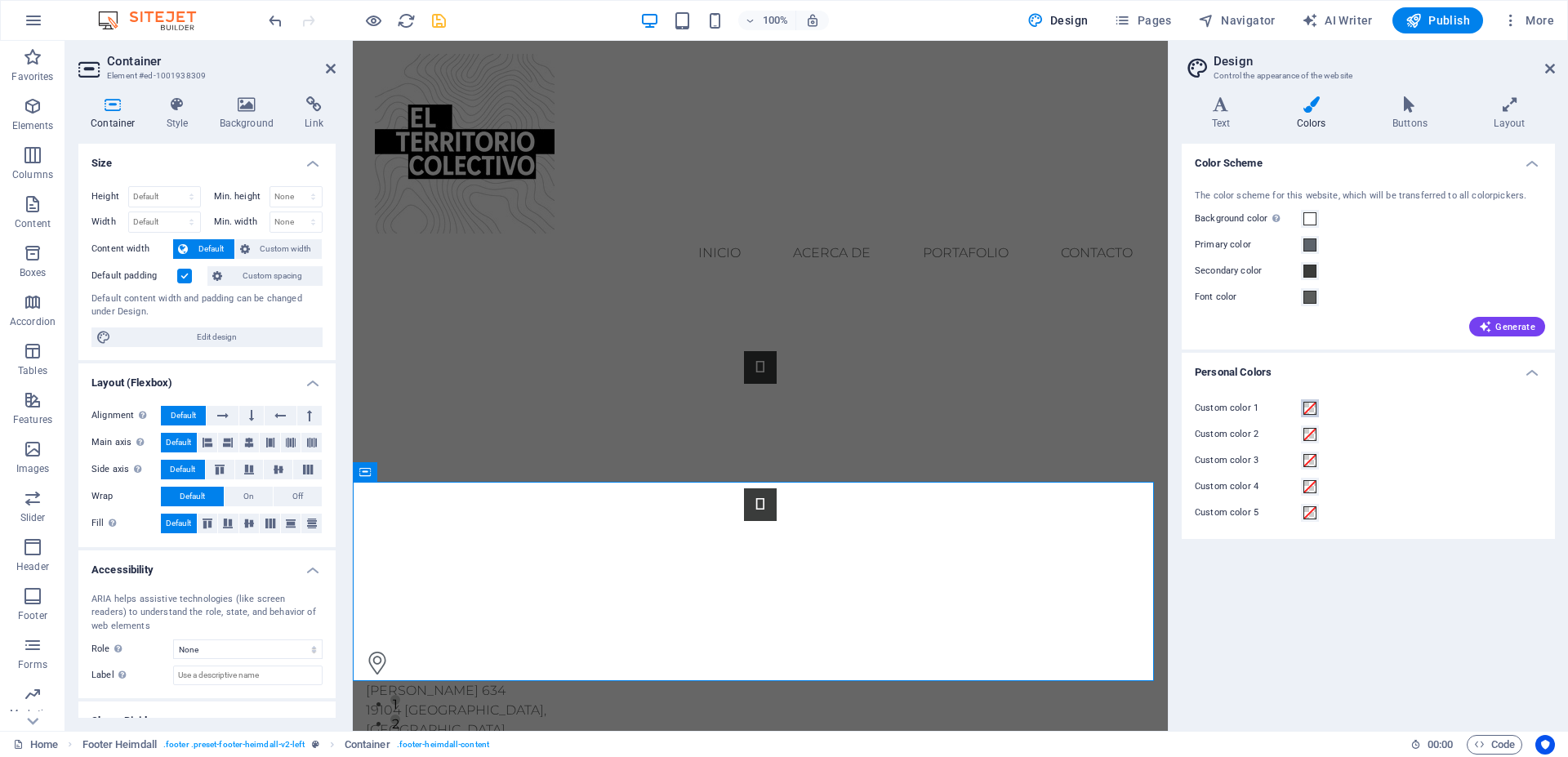
click at [1303, 412] on button "Custom color 1" at bounding box center [1310, 409] width 18 height 18
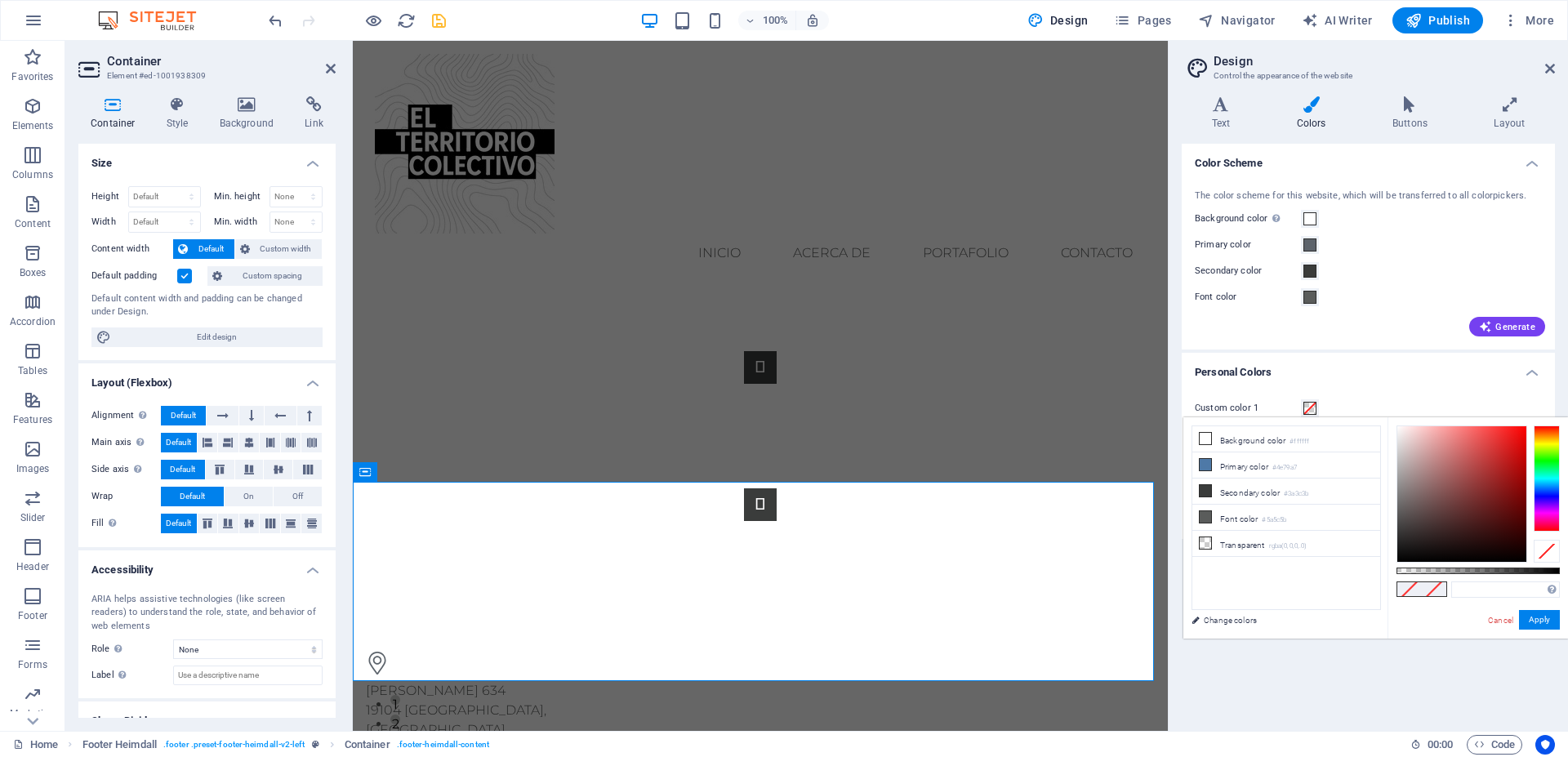
type input "#615959"
click at [1407, 510] on div at bounding box center [1463, 494] width 129 height 136
click at [1539, 624] on button "Apply" at bounding box center [1539, 620] width 41 height 20
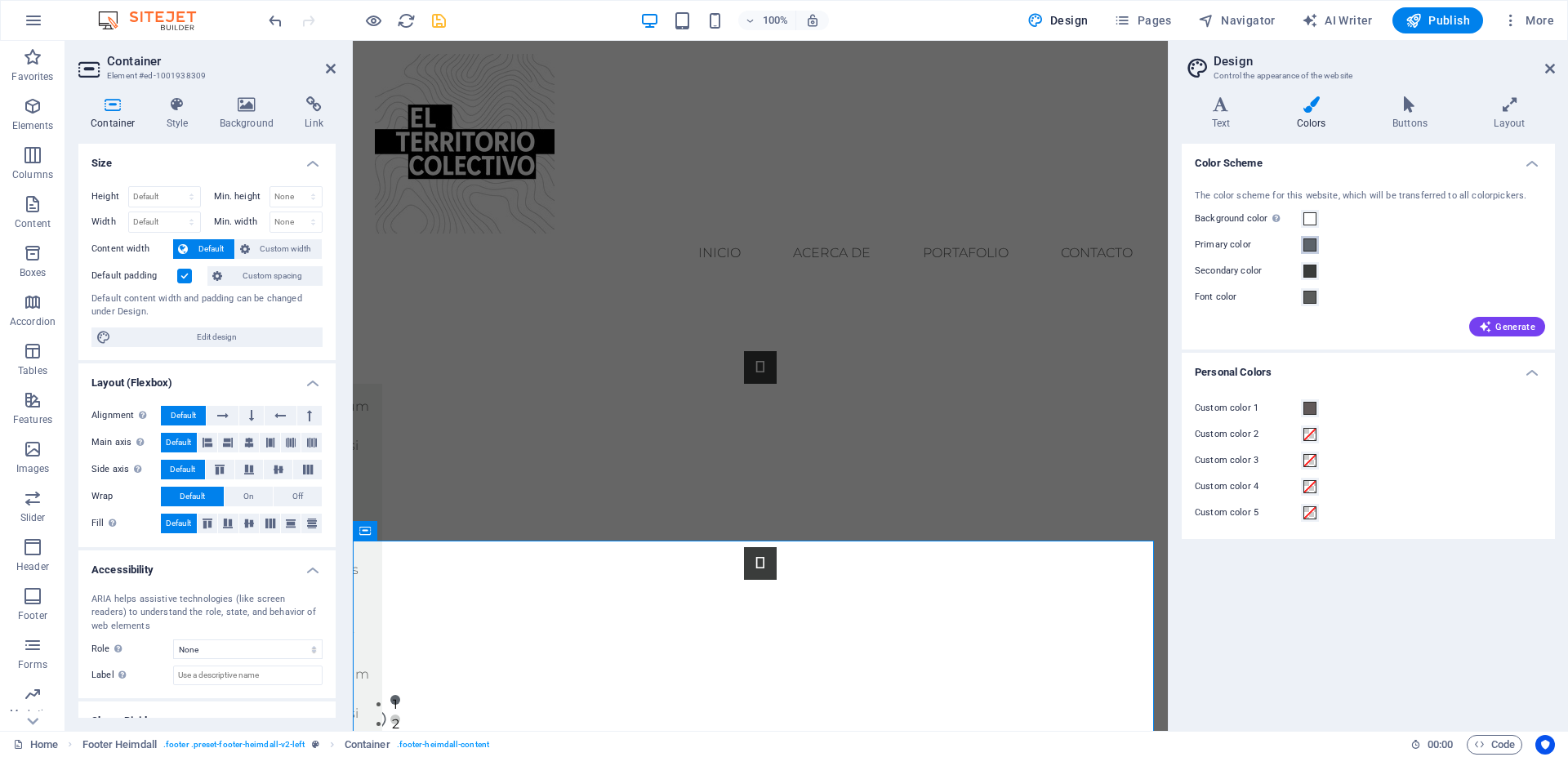
click at [1305, 243] on span at bounding box center [1310, 245] width 13 height 13
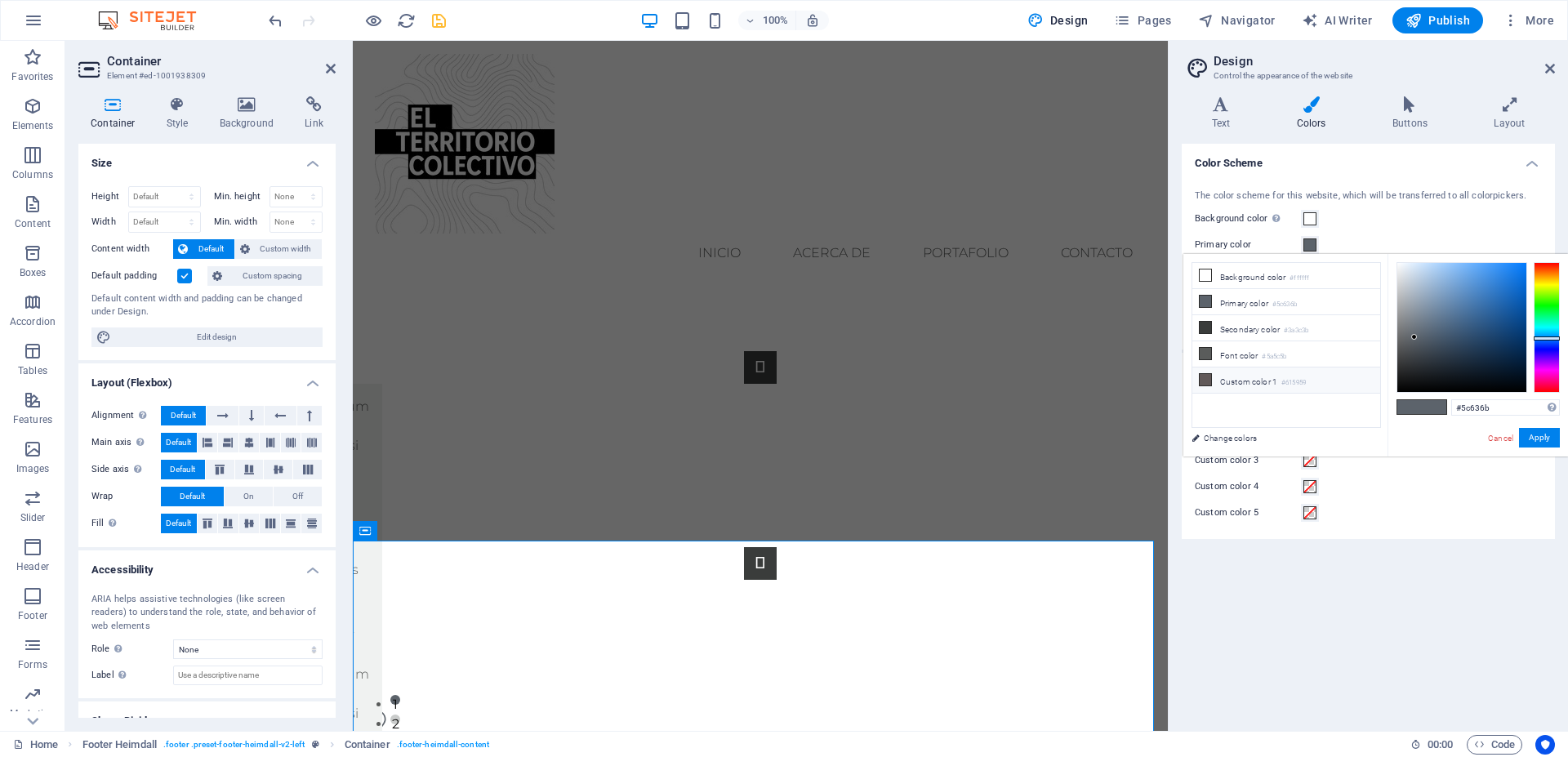
click at [1255, 379] on li "Custom color 1 #615959" at bounding box center [1286, 381] width 188 height 27
type input "#615959"
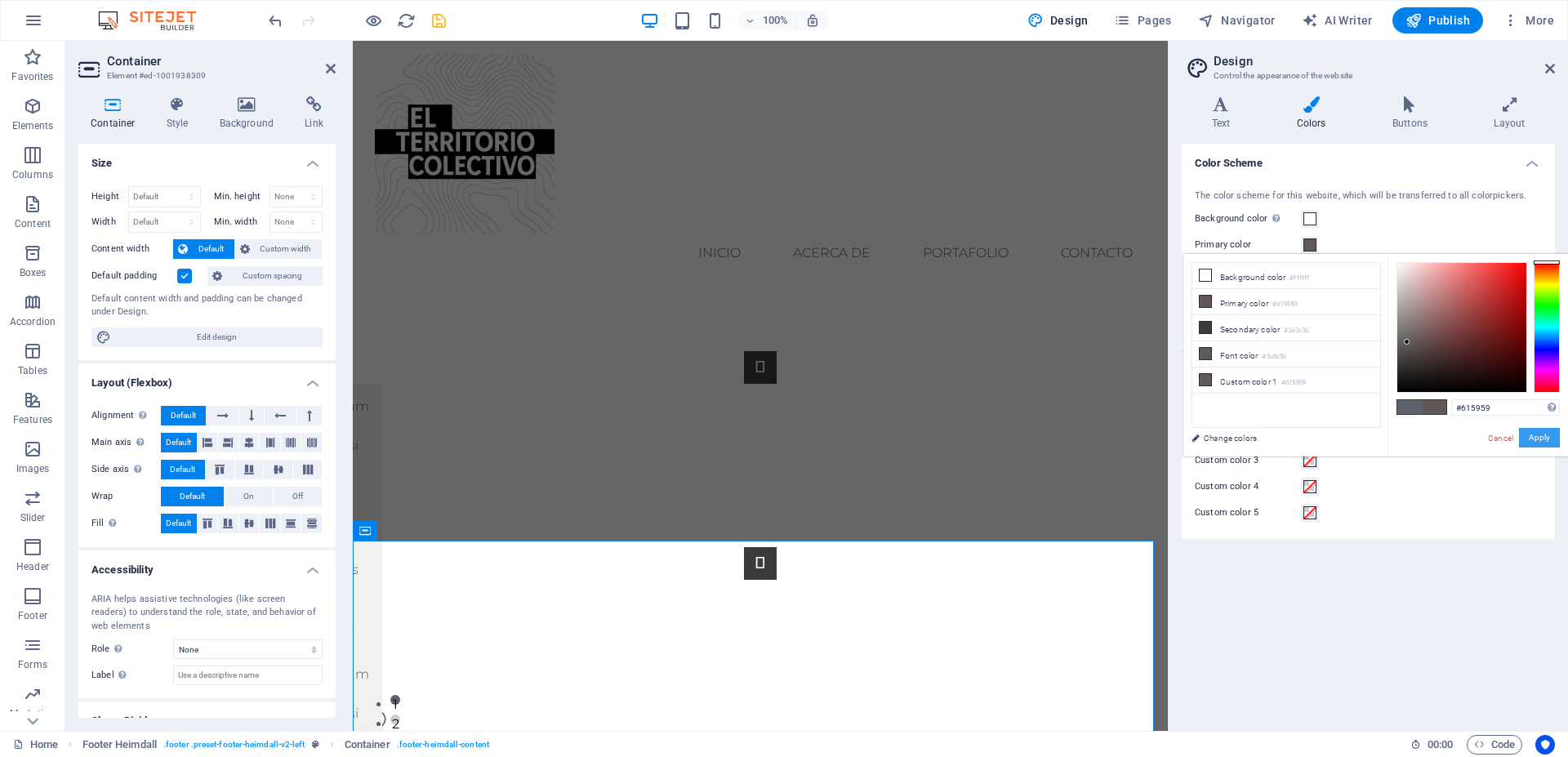
click at [1537, 435] on button "Apply" at bounding box center [1539, 438] width 41 height 20
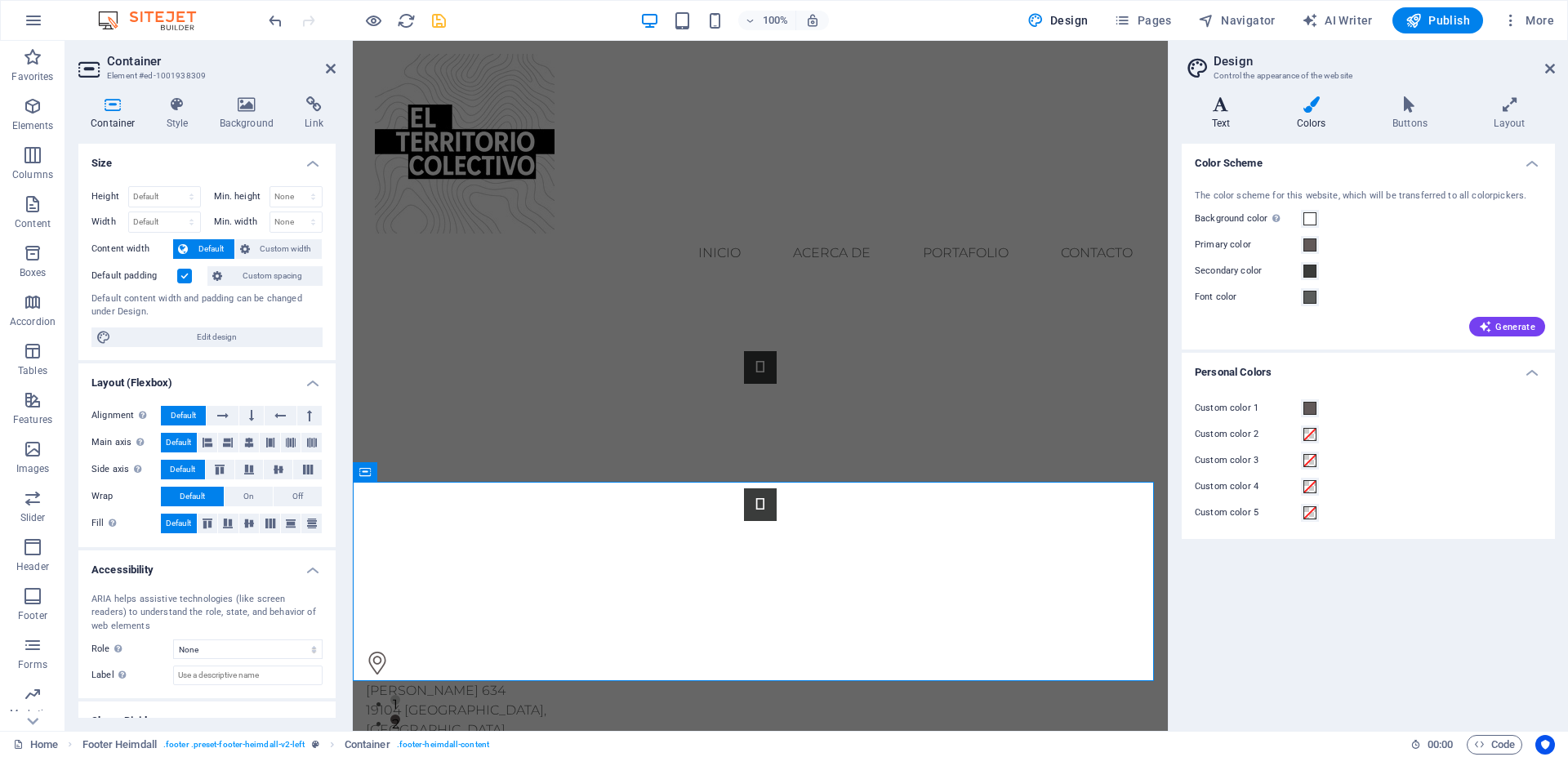
click at [1216, 106] on icon at bounding box center [1221, 104] width 79 height 17
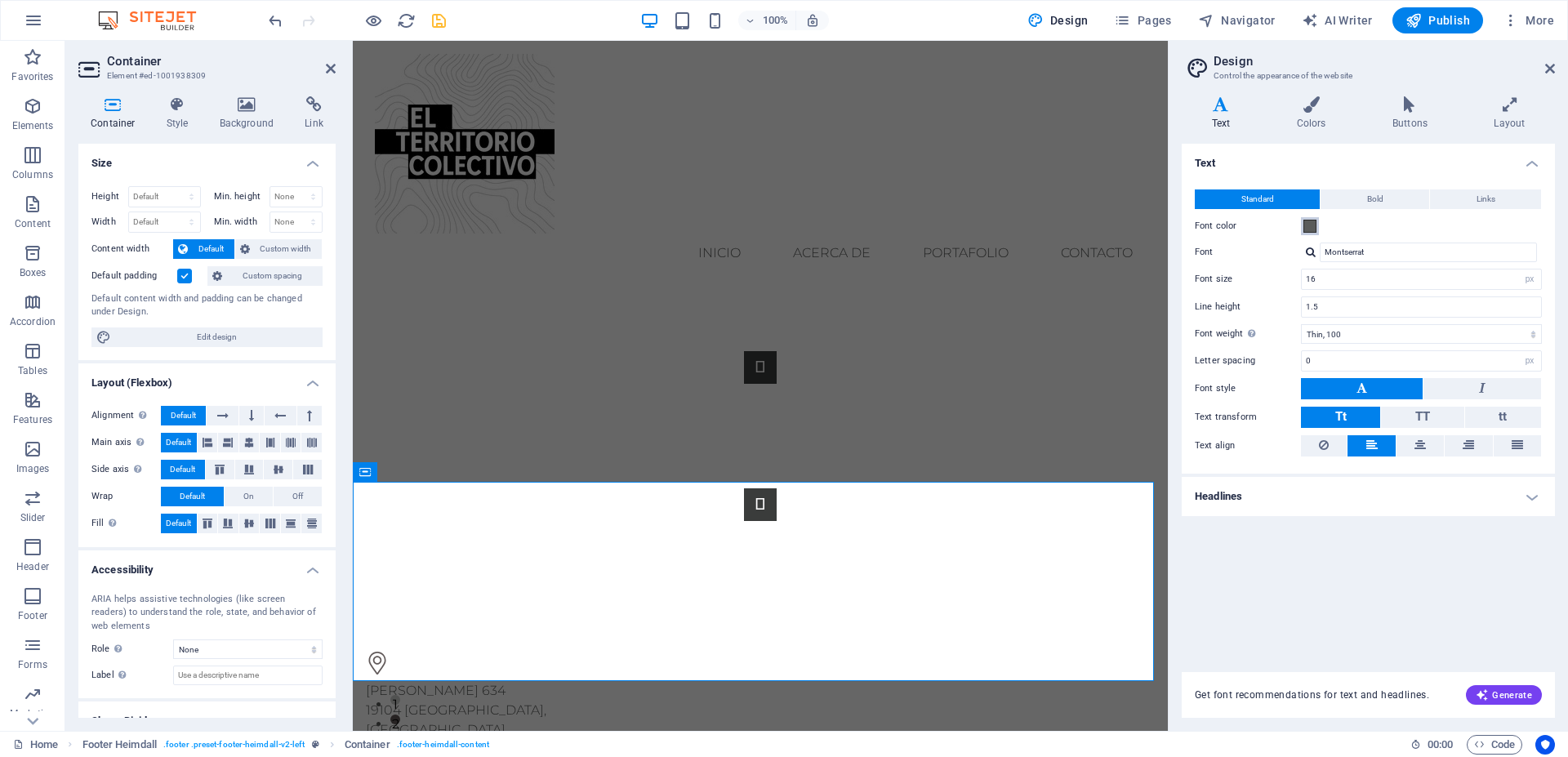
click at [1309, 229] on span at bounding box center [1310, 226] width 13 height 13
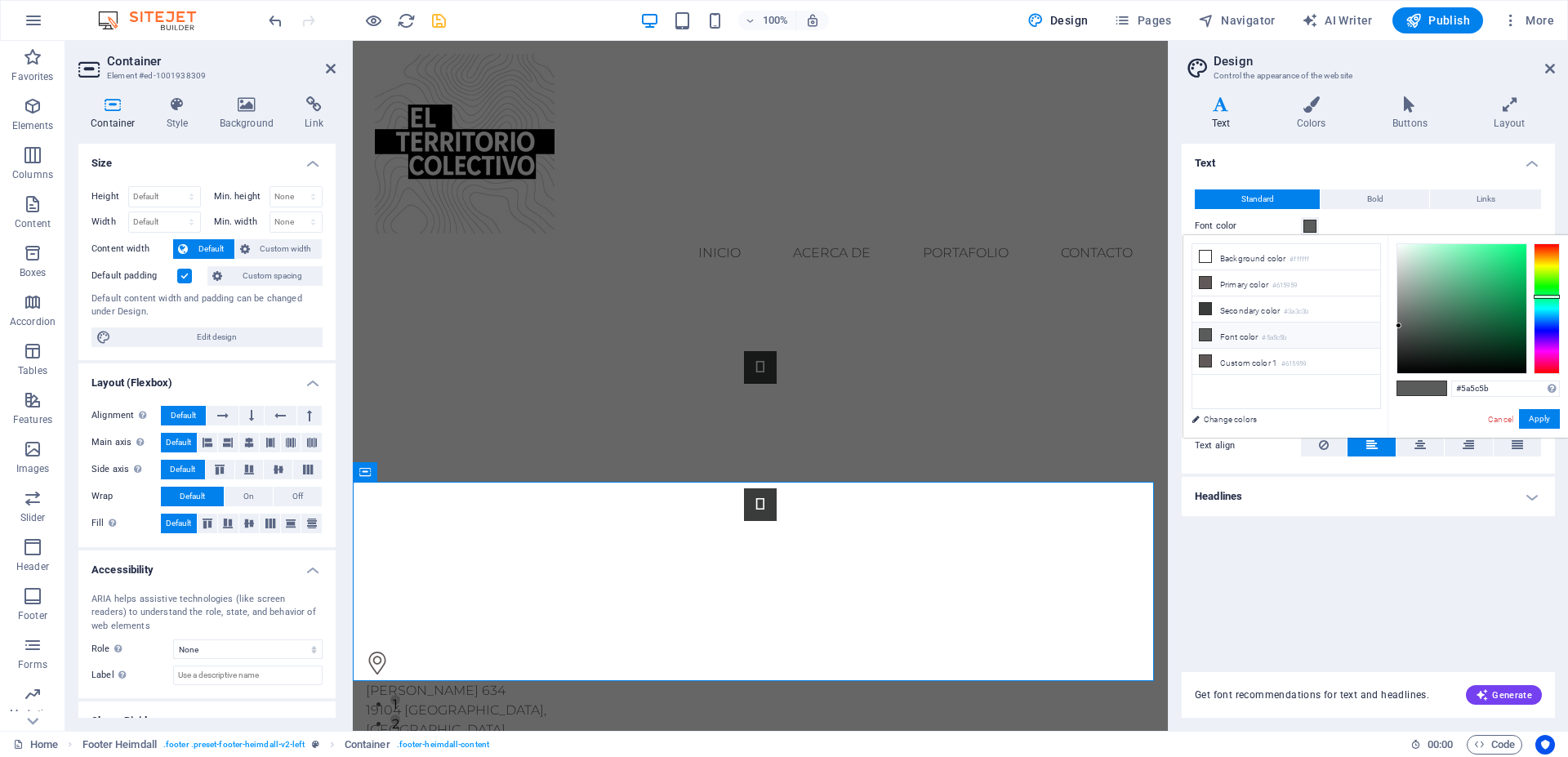
drag, startPoint x: 1256, startPoint y: 357, endPoint x: 1451, endPoint y: 410, distance: 202.1
click at [1255, 357] on li "Custom color 1 #615959" at bounding box center [1286, 362] width 188 height 27
type input "#615959"
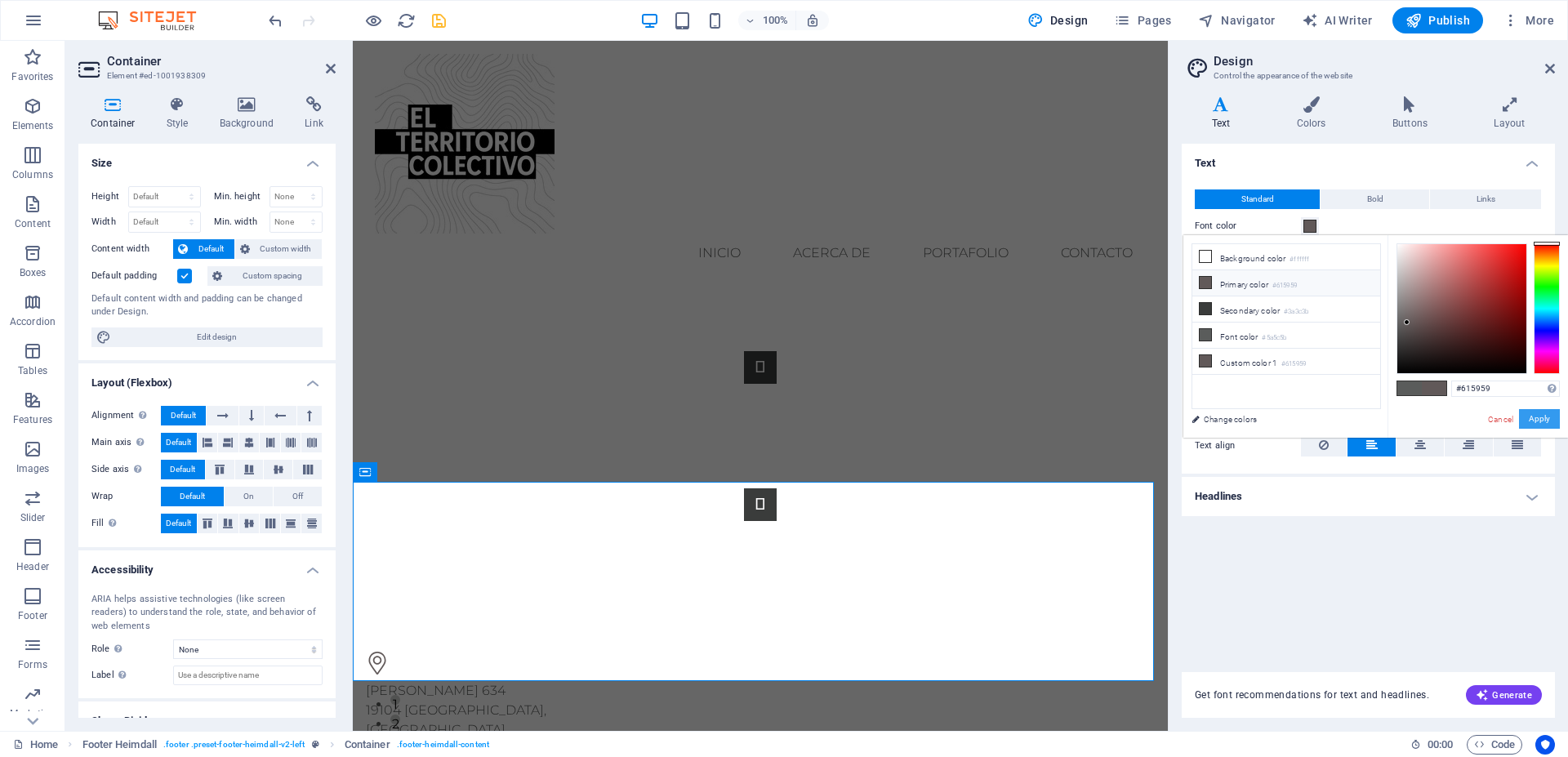
click at [1545, 416] on button "Apply" at bounding box center [1539, 420] width 41 height 20
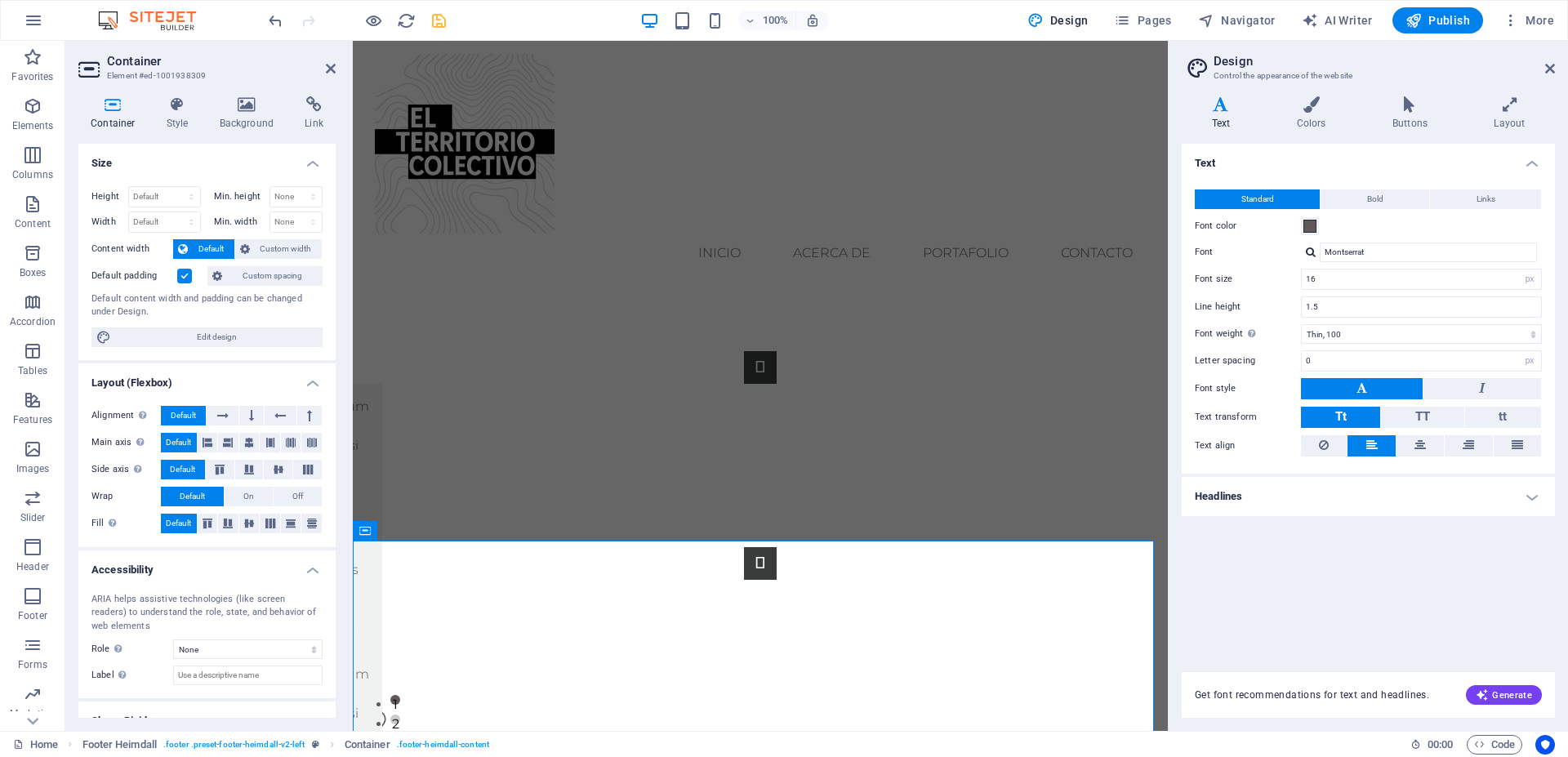
click at [1255, 128] on h4 "Text" at bounding box center [1224, 113] width 85 height 34
click at [1317, 107] on icon at bounding box center [1311, 104] width 89 height 17
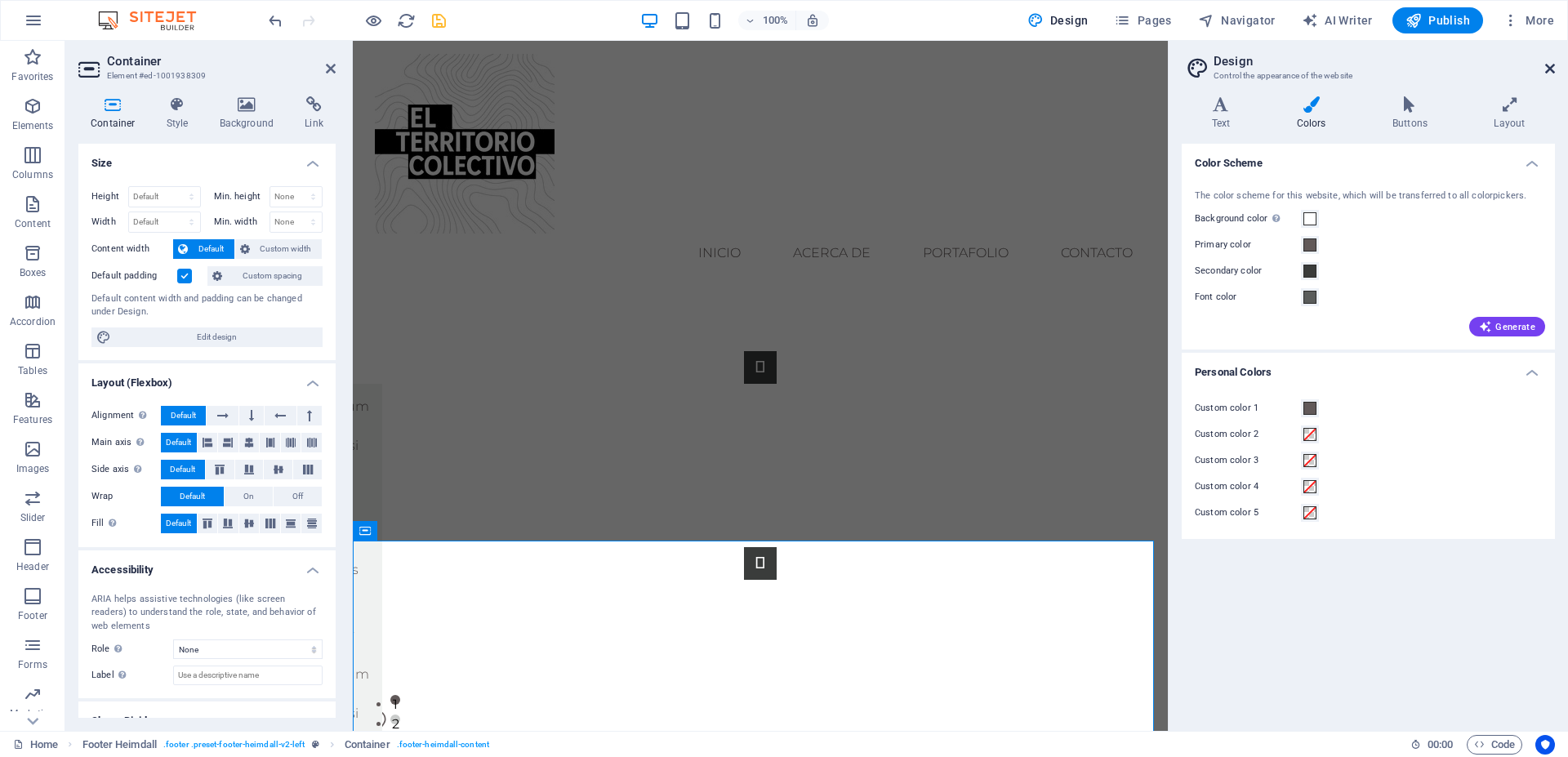
click at [1551, 73] on icon at bounding box center [1551, 69] width 10 height 13
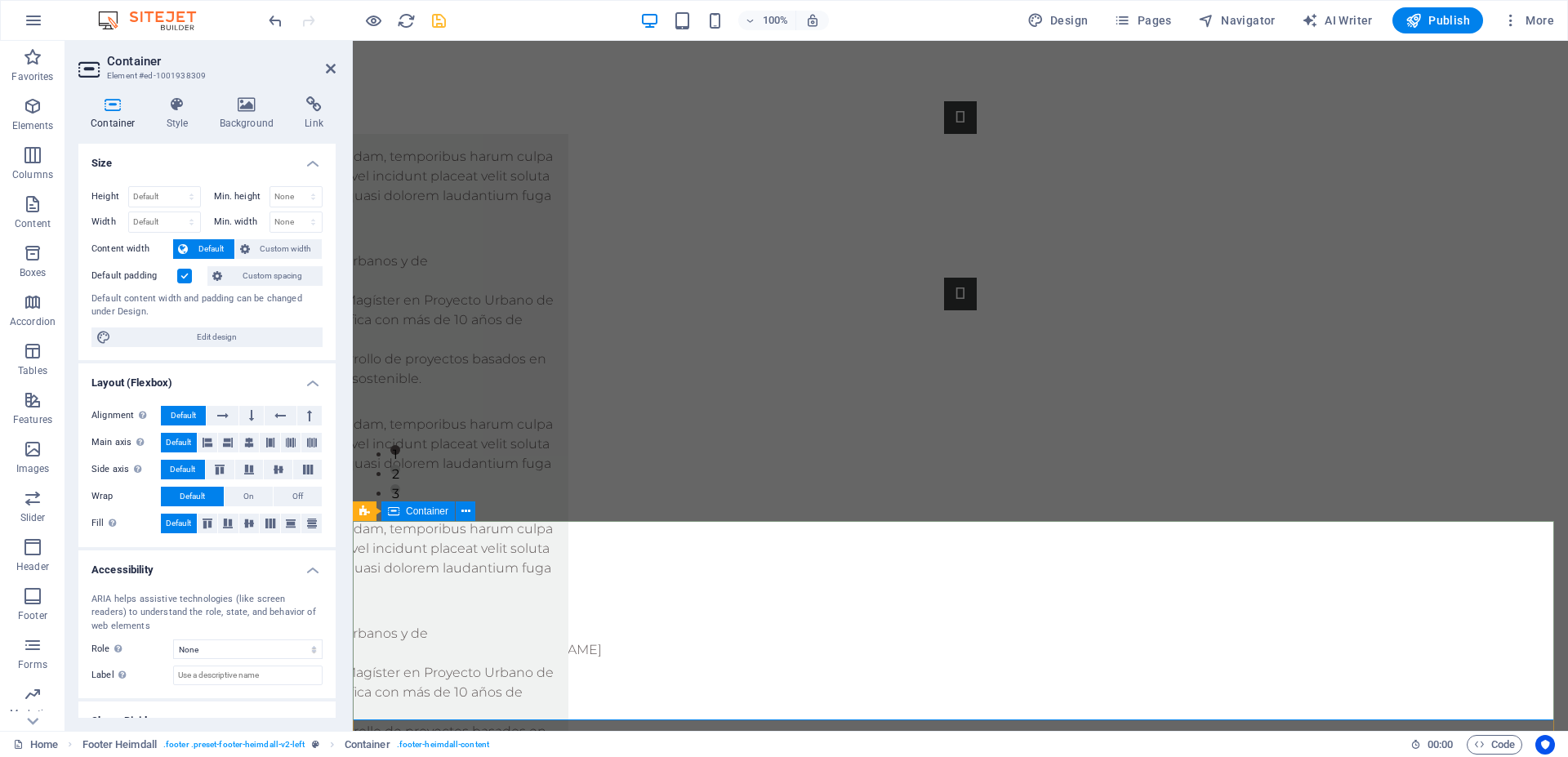
scroll to position [284, 0]
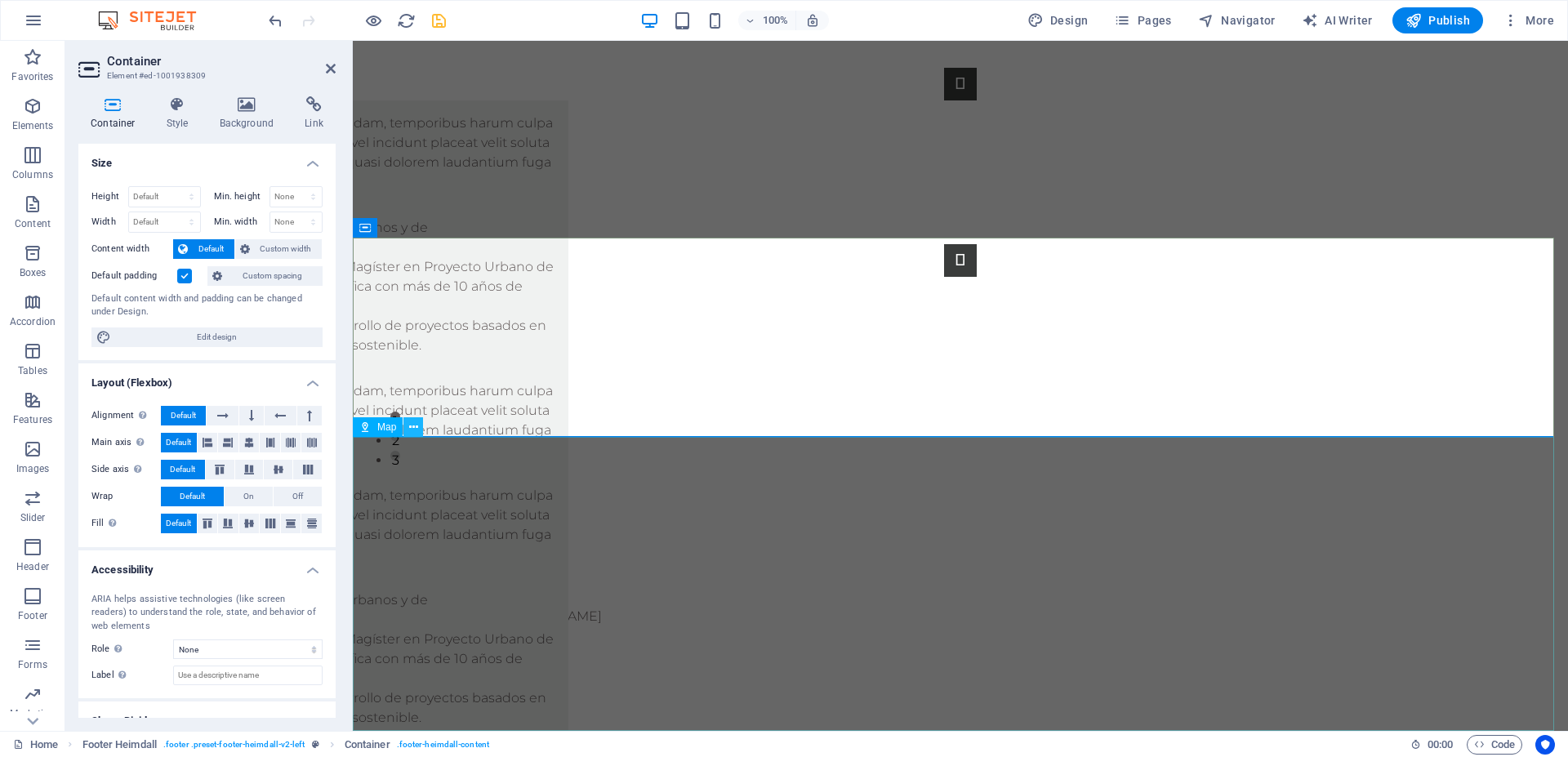
click at [414, 431] on icon at bounding box center [414, 427] width 9 height 17
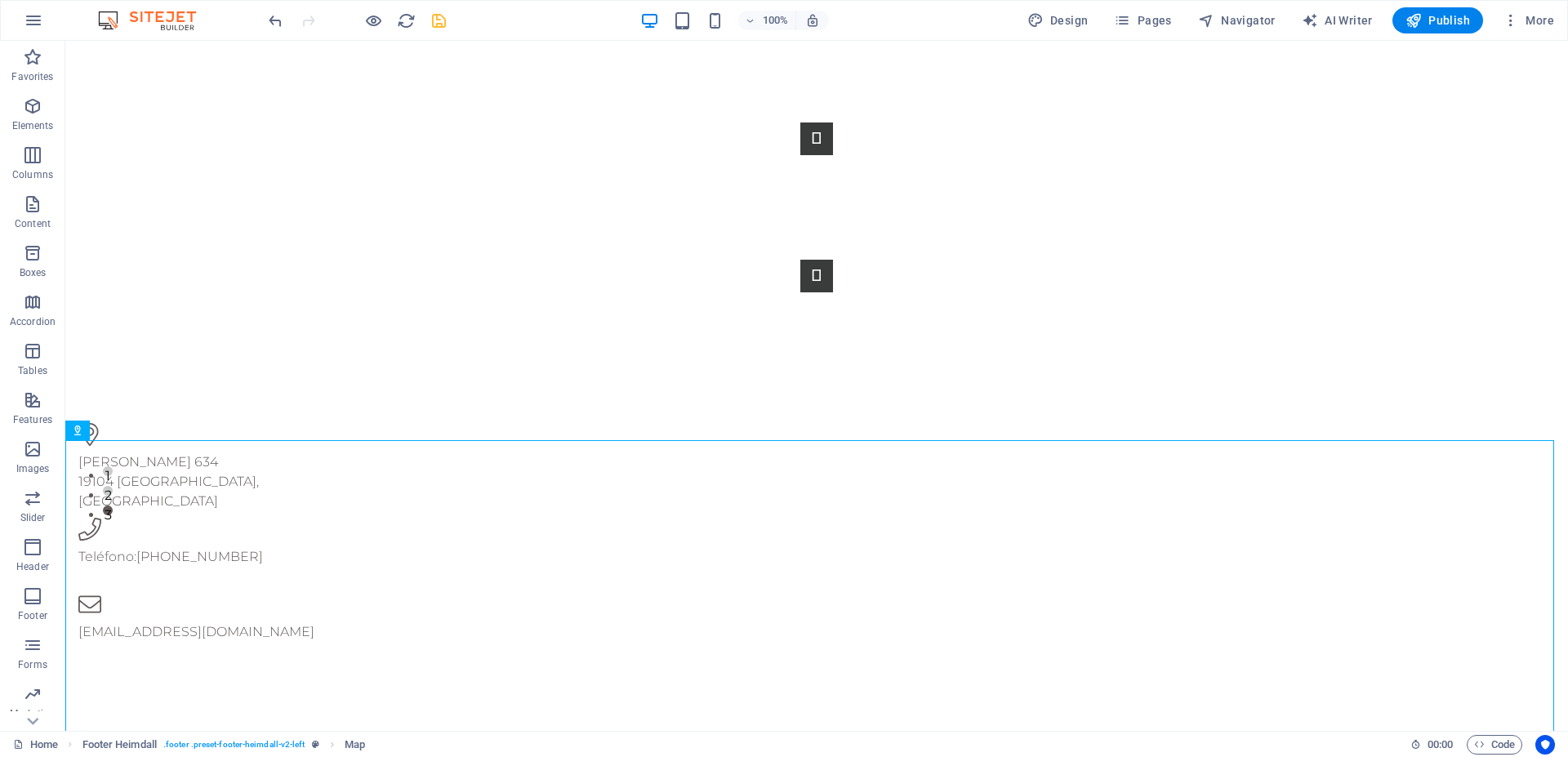
scroll to position [245, 0]
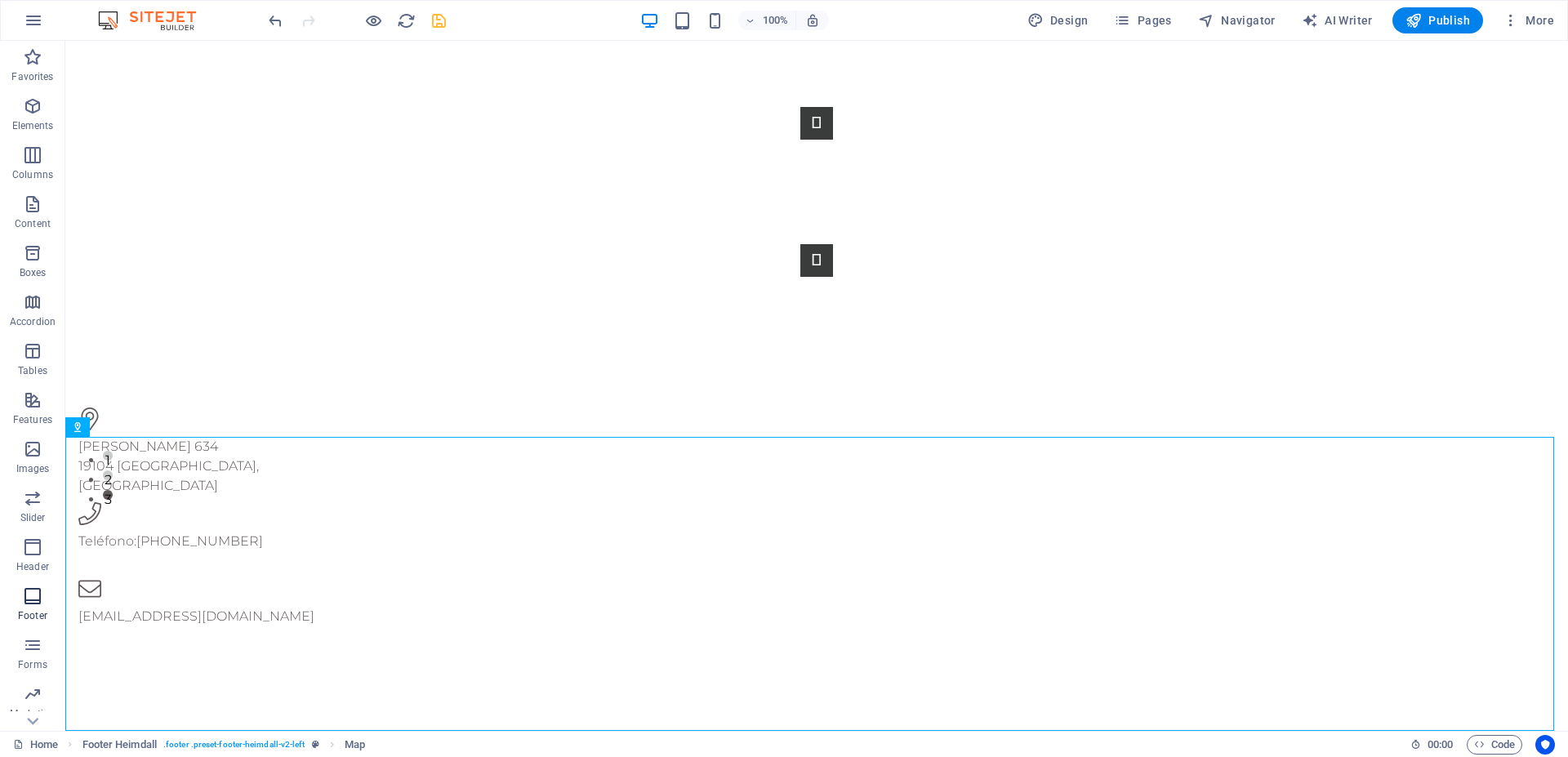
click at [32, 590] on icon "button" at bounding box center [33, 596] width 20 height 20
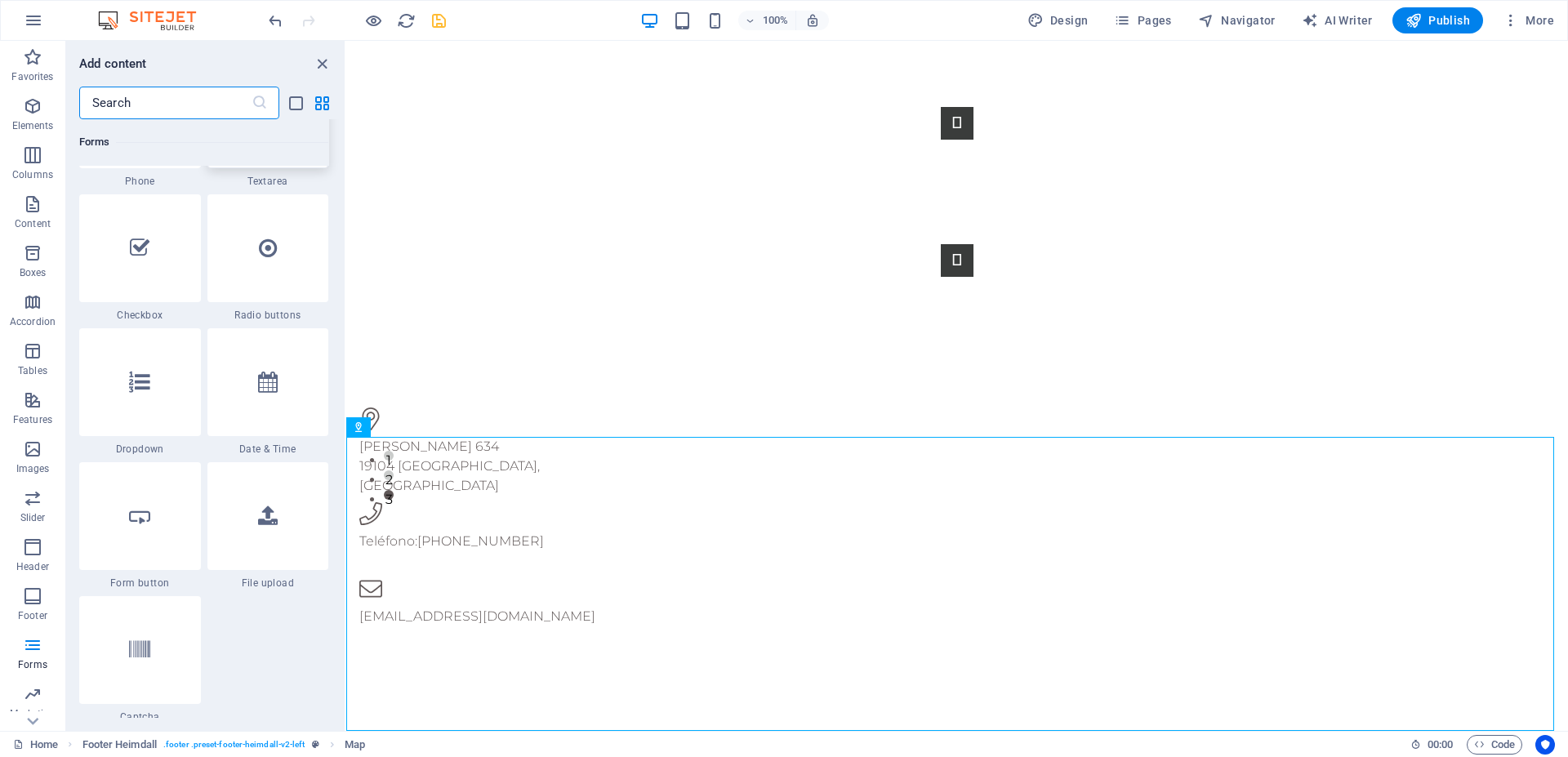
scroll to position [12553, 0]
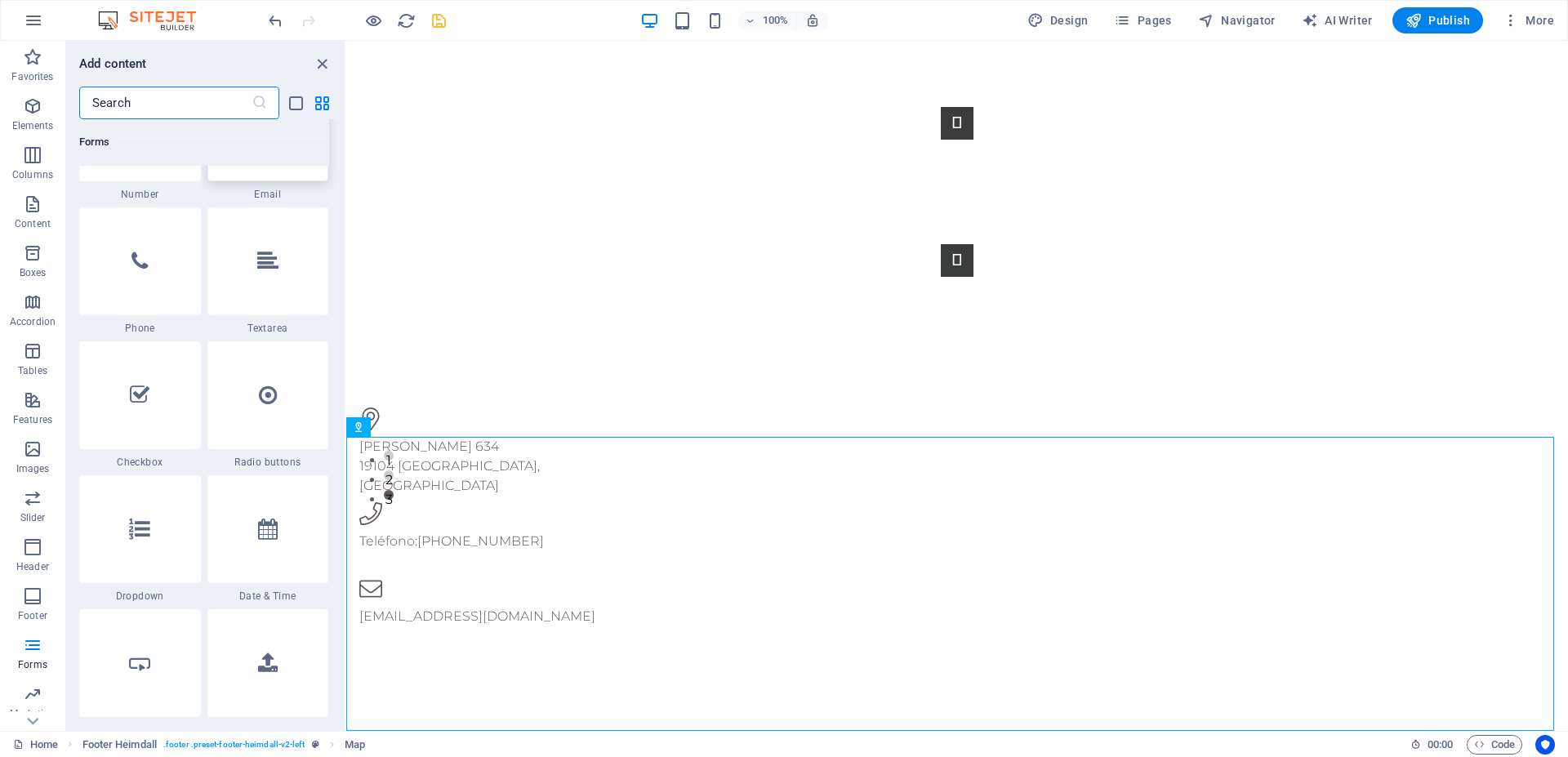
click at [228, 182] on div at bounding box center [268, 128] width 122 height 108
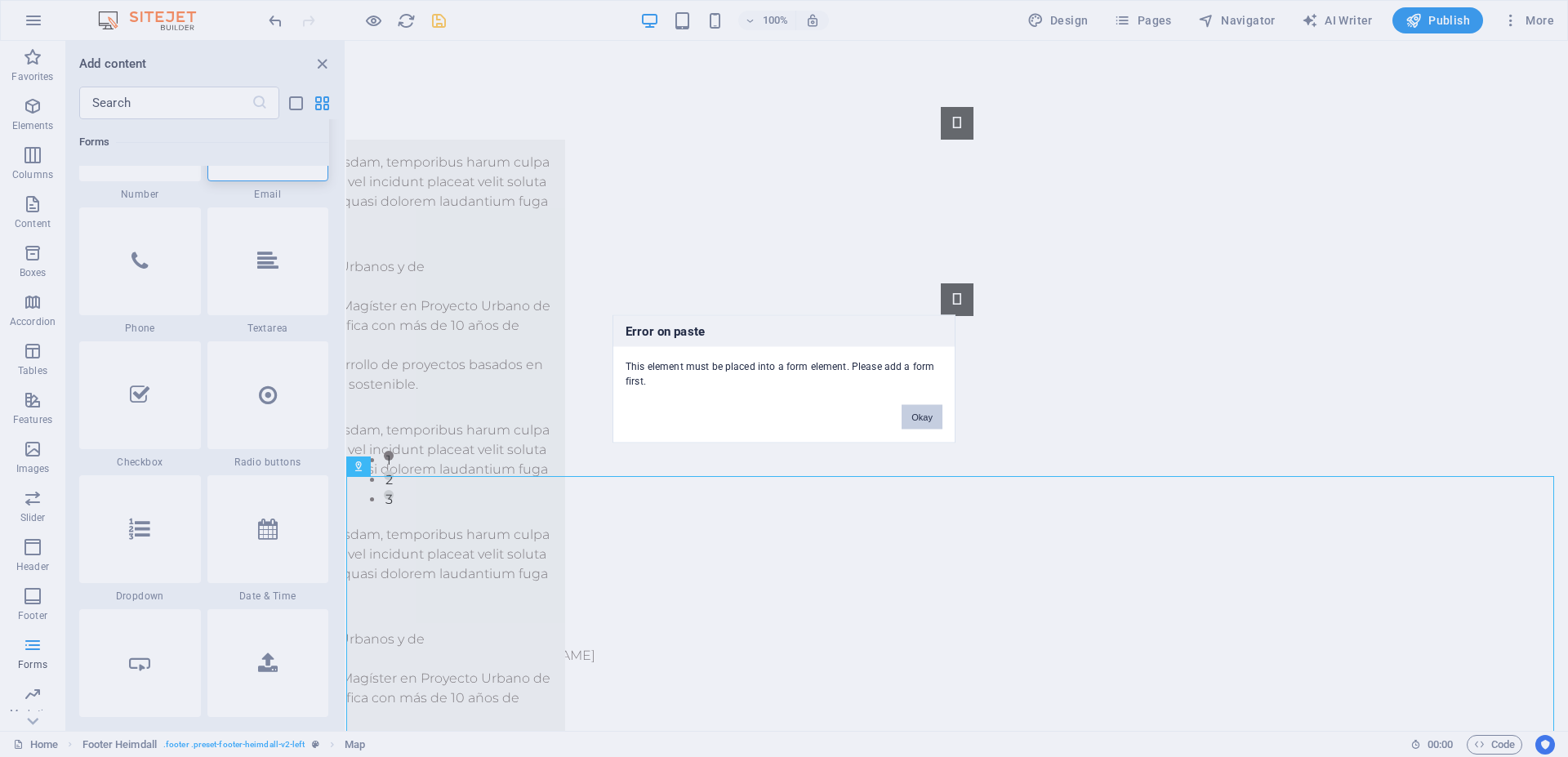
drag, startPoint x: 920, startPoint y: 422, endPoint x: 640, endPoint y: 536, distance: 302.3
click at [920, 422] on button "Okay" at bounding box center [922, 417] width 41 height 25
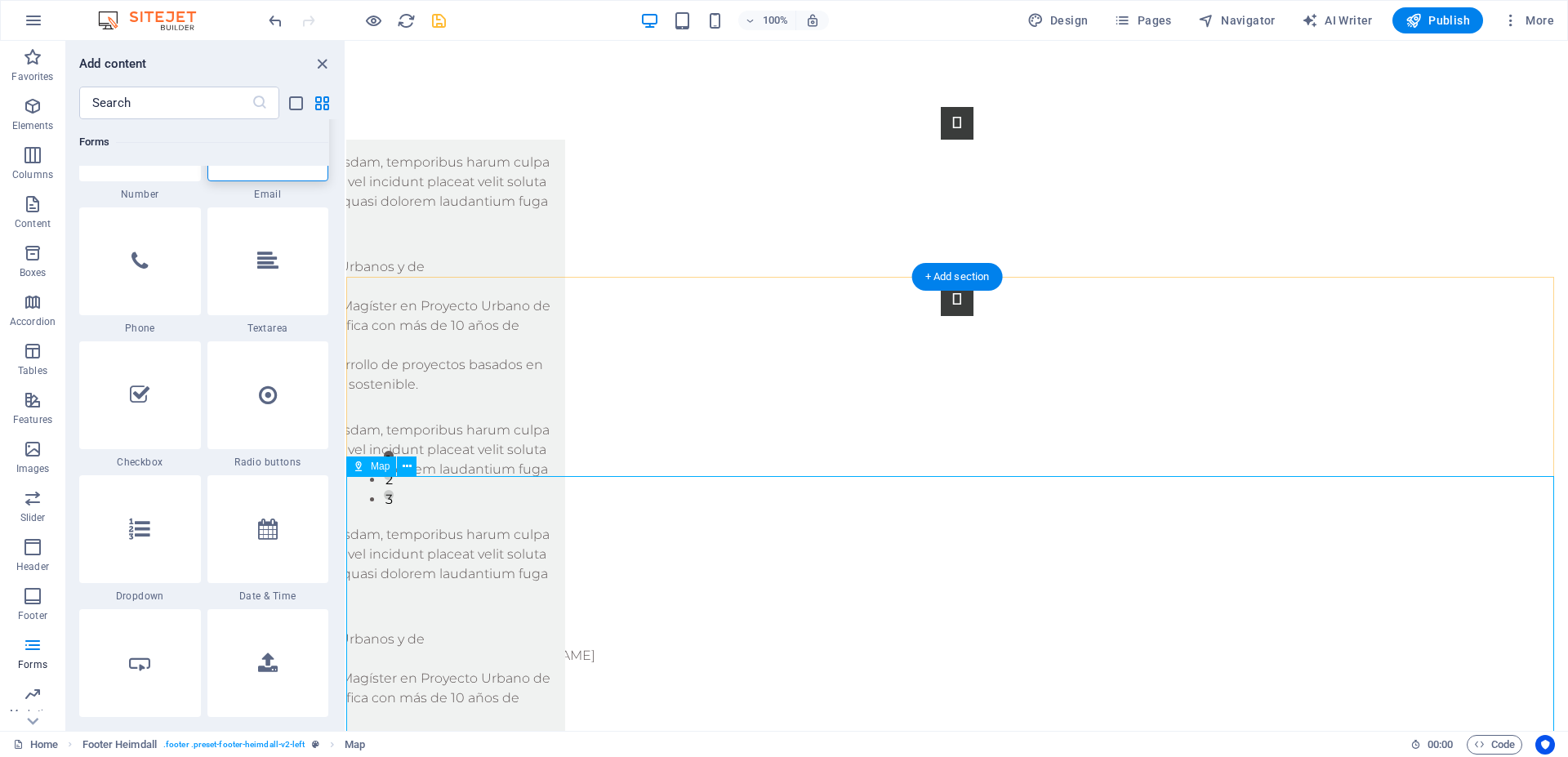
scroll to position [284, 0]
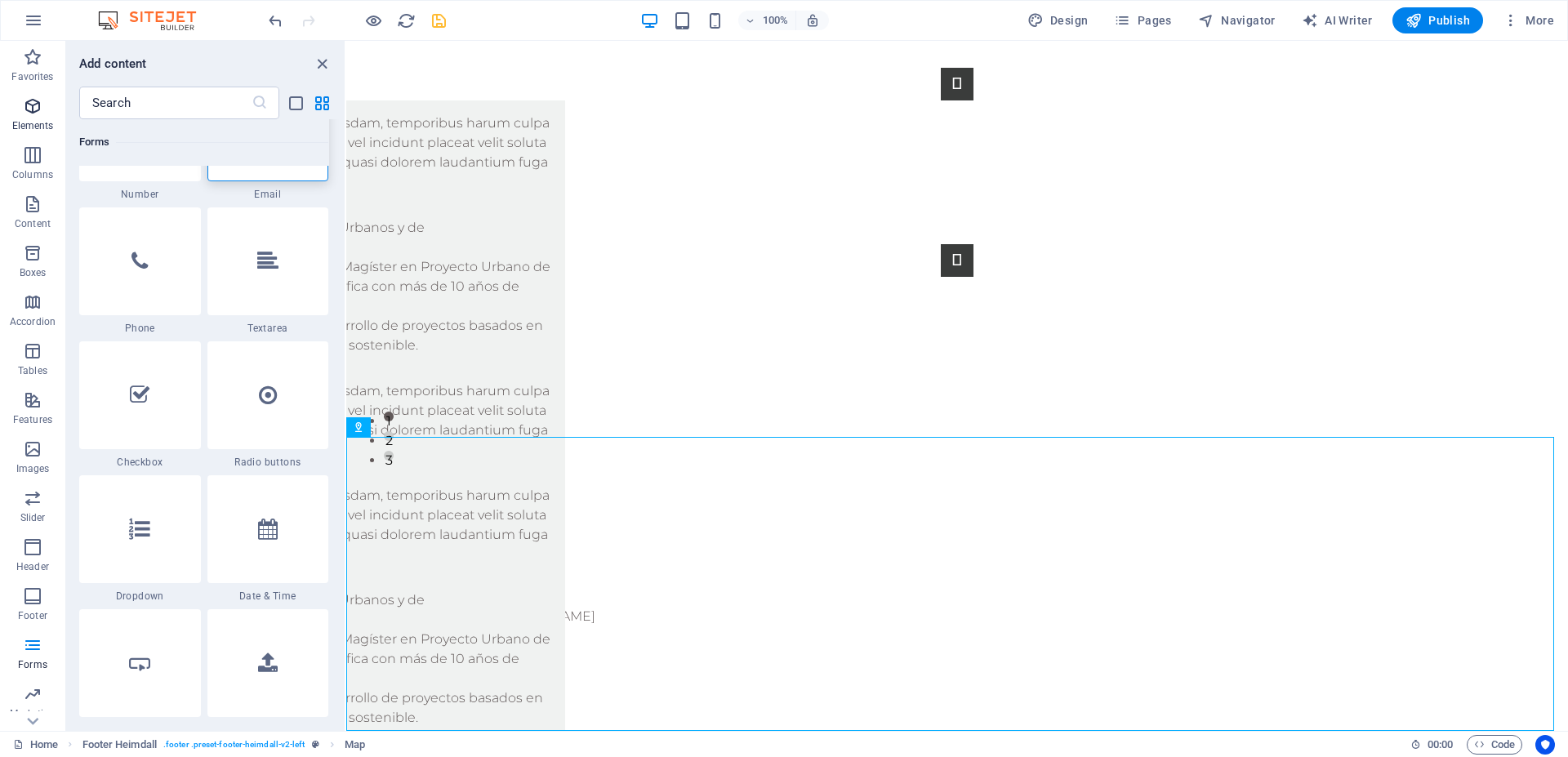
click at [41, 100] on icon "button" at bounding box center [33, 106] width 20 height 20
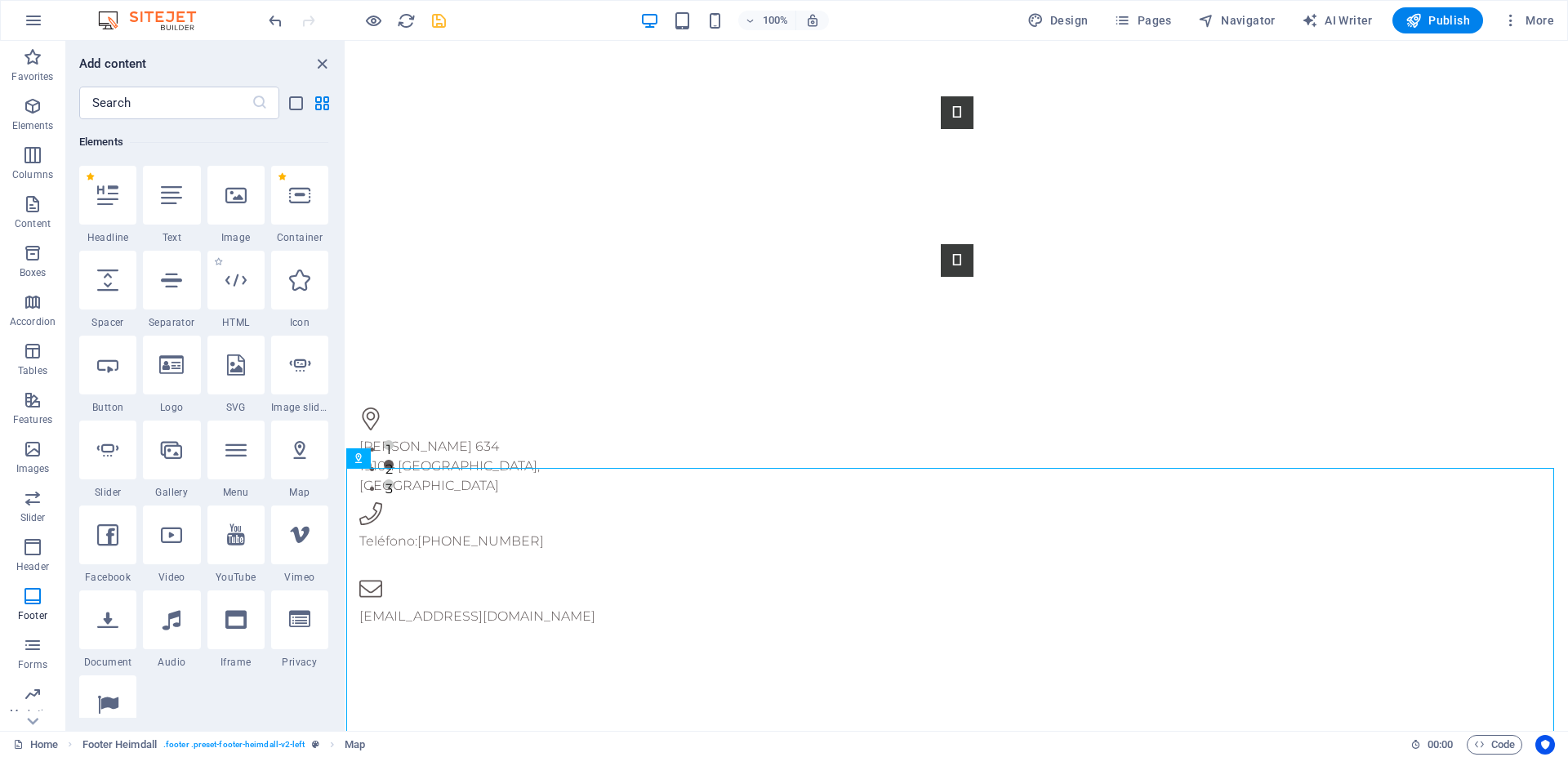
scroll to position [245, 0]
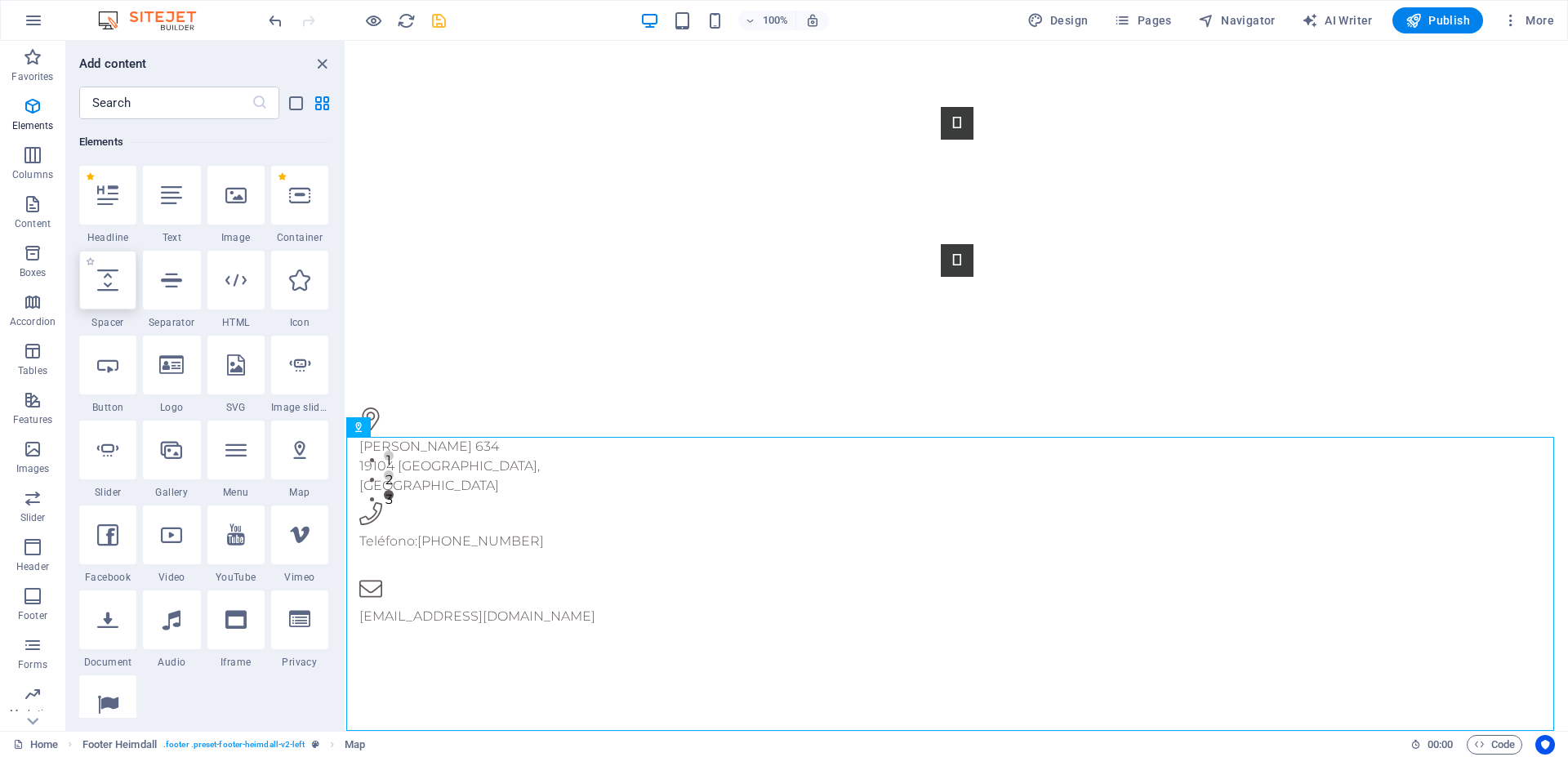
drag, startPoint x: 114, startPoint y: 284, endPoint x: 633, endPoint y: 666, distance: 644.4
click at [114, 284] on icon at bounding box center [108, 280] width 22 height 22
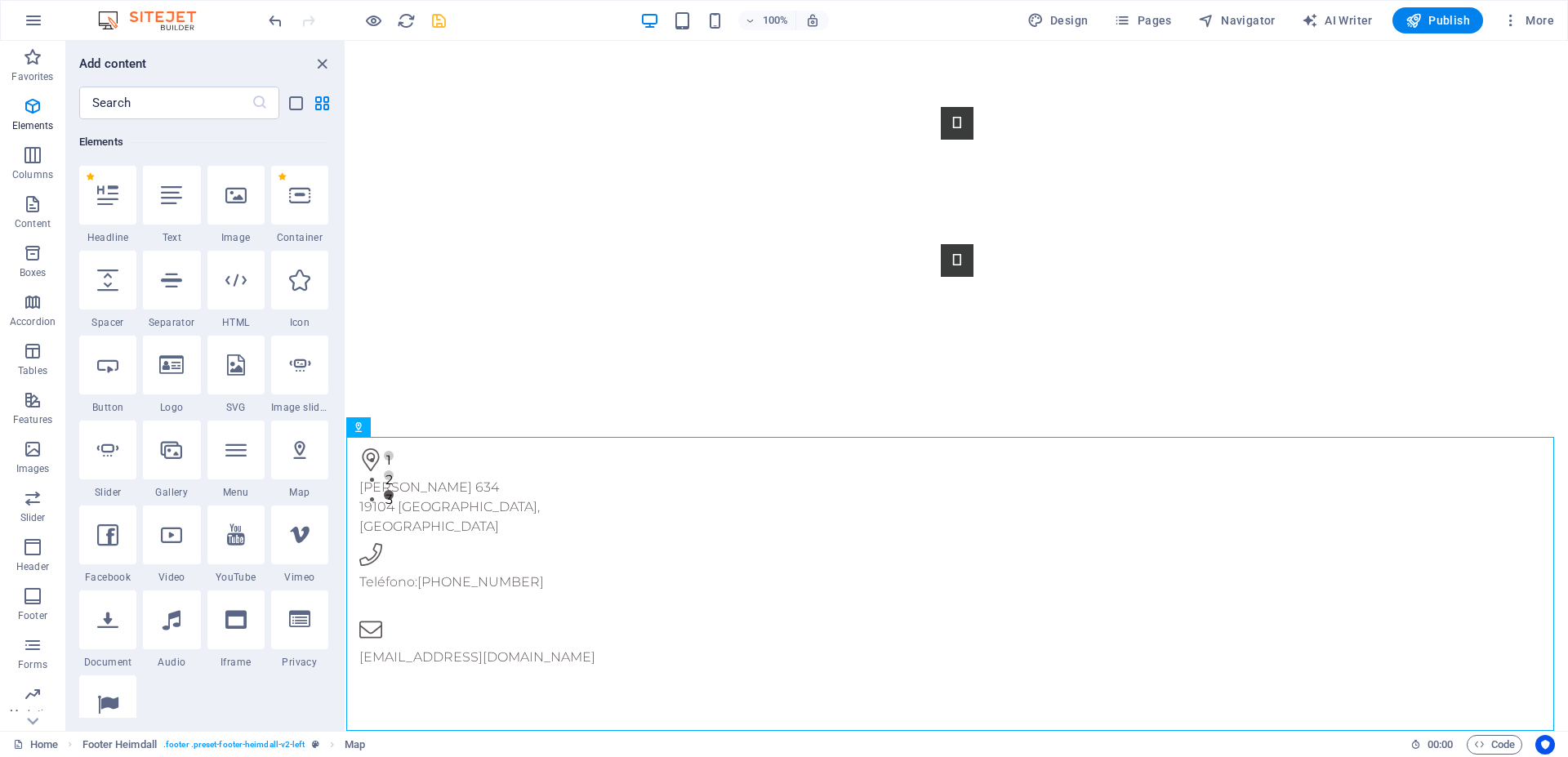
select select "px"
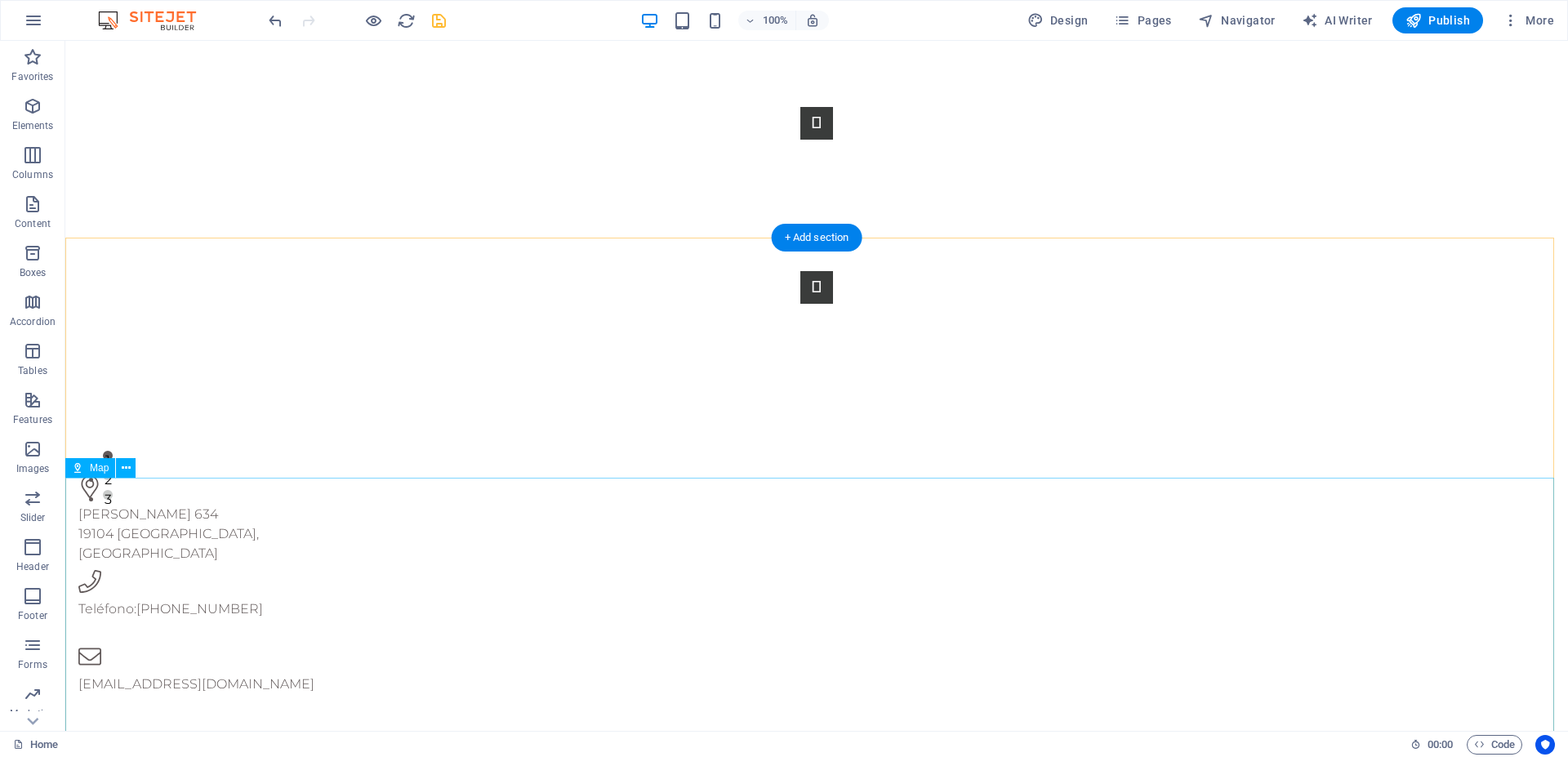
scroll to position [322, 0]
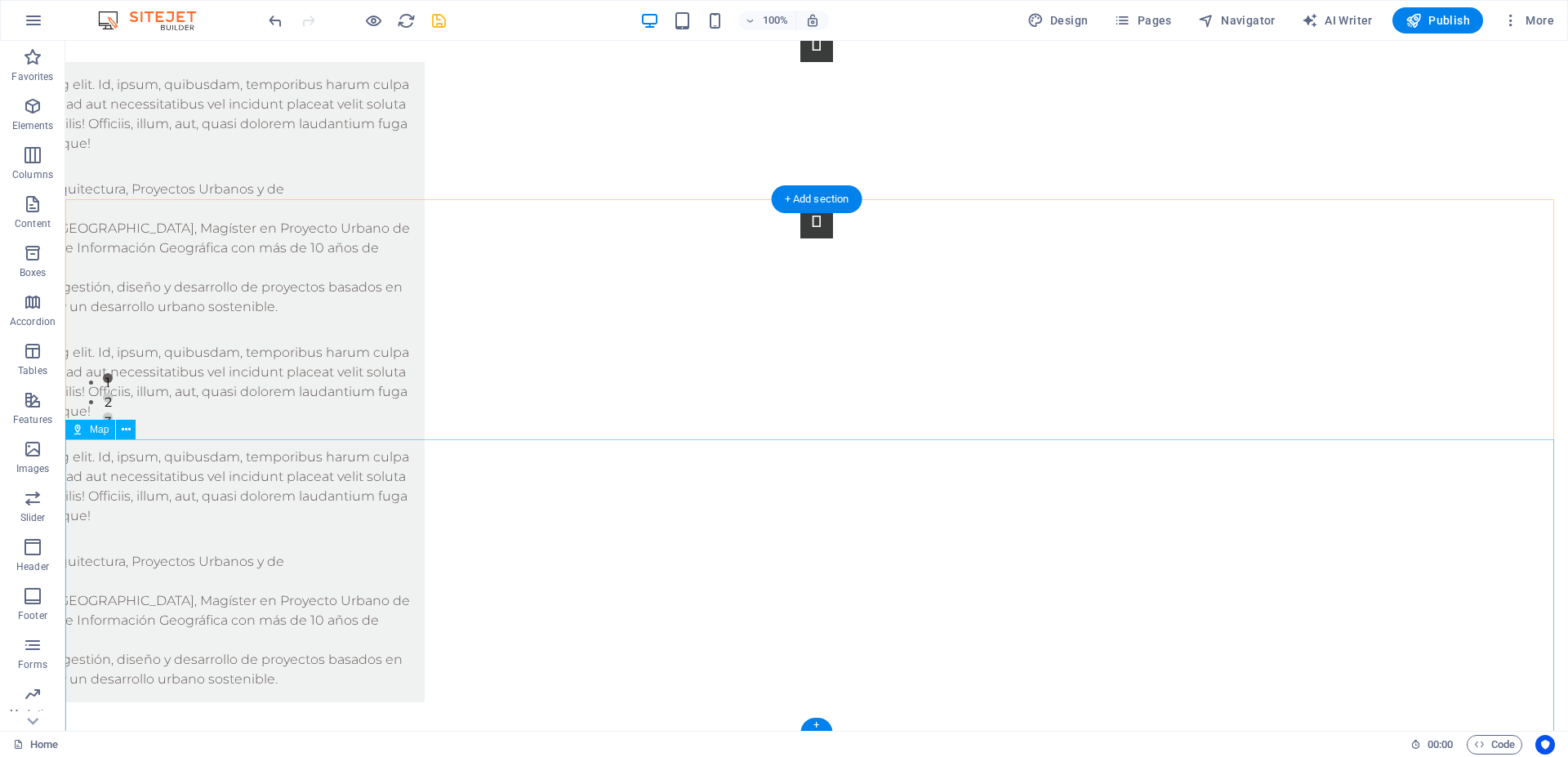
click at [31, 114] on icon "button" at bounding box center [33, 106] width 20 height 20
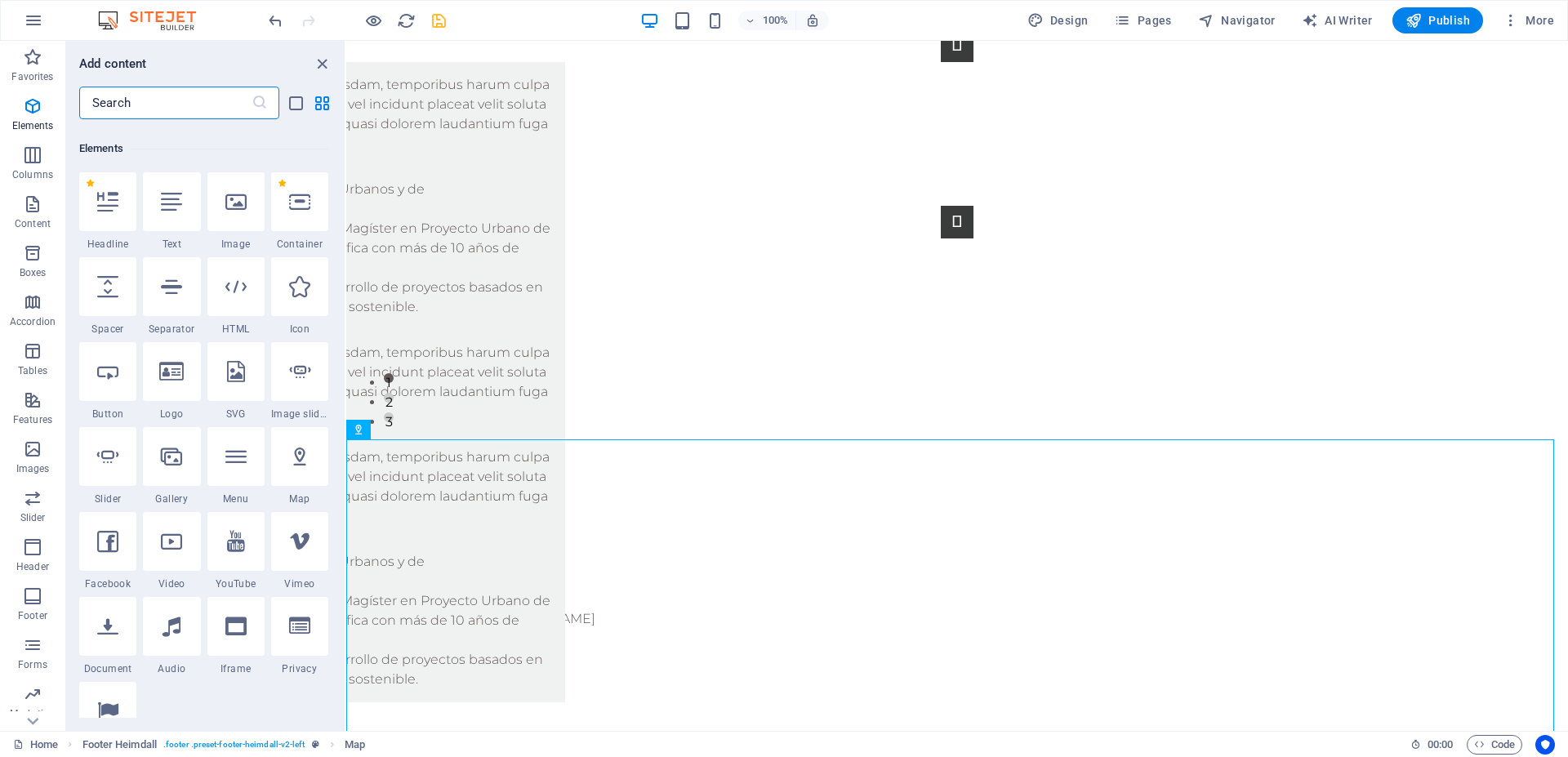
scroll to position [174, 0]
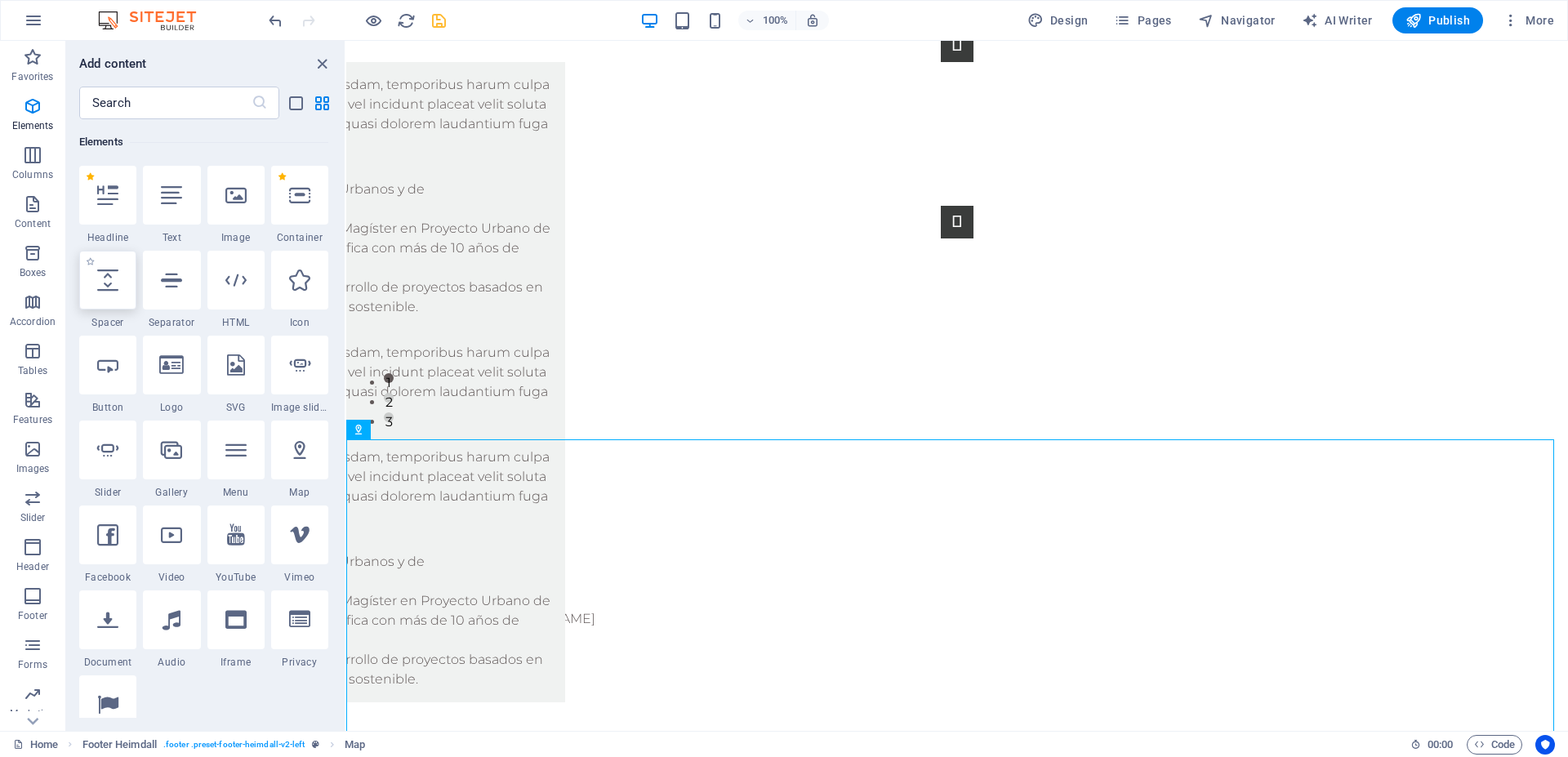
drag, startPoint x: 124, startPoint y: 302, endPoint x: 141, endPoint y: 342, distance: 43.5
click at [124, 302] on div at bounding box center [108, 279] width 57 height 59
select select "px"
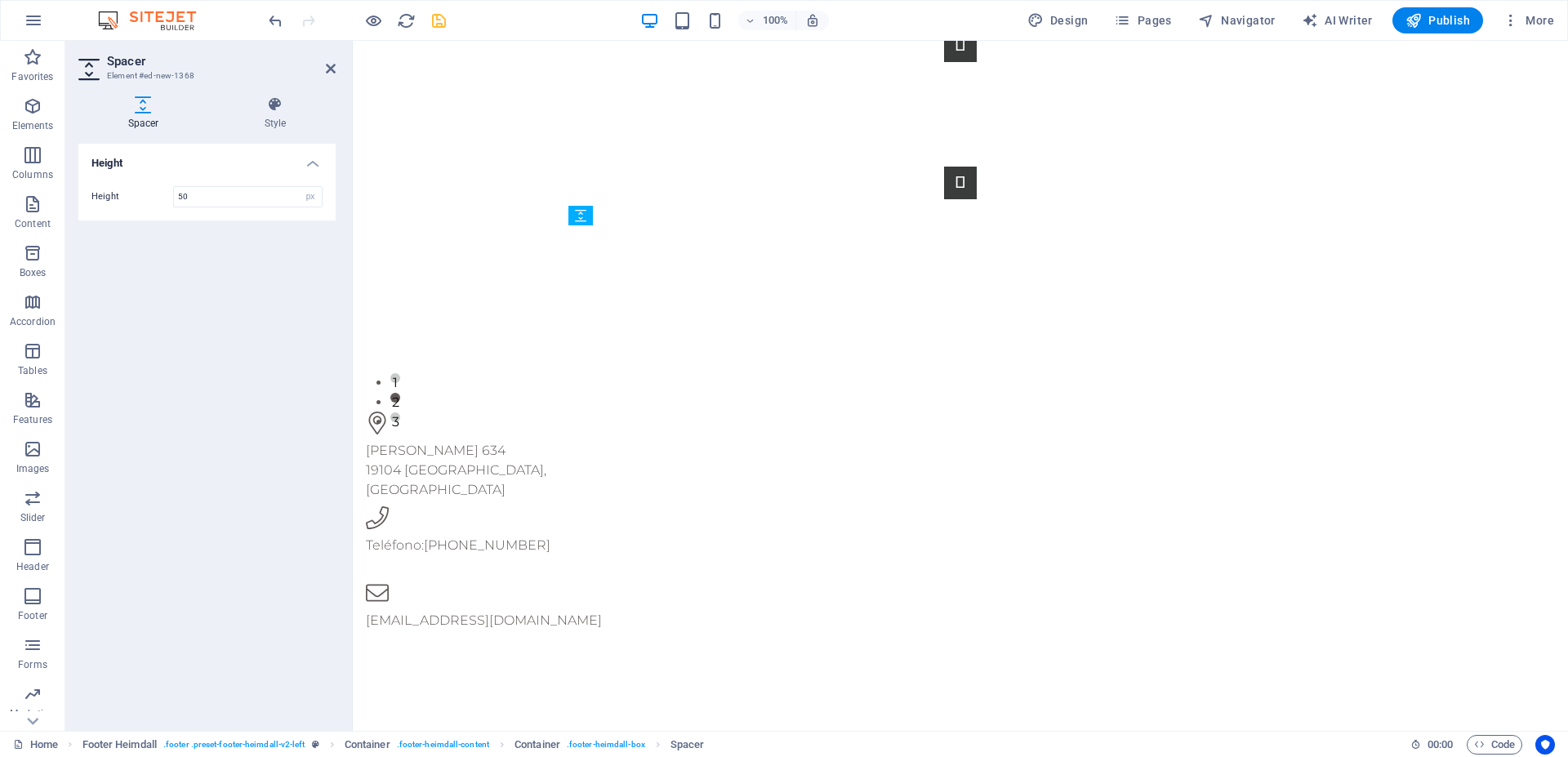
click at [593, 343] on div "Maule 634 19104 Santiago, Chile" at bounding box center [489, 415] width 248 height 170
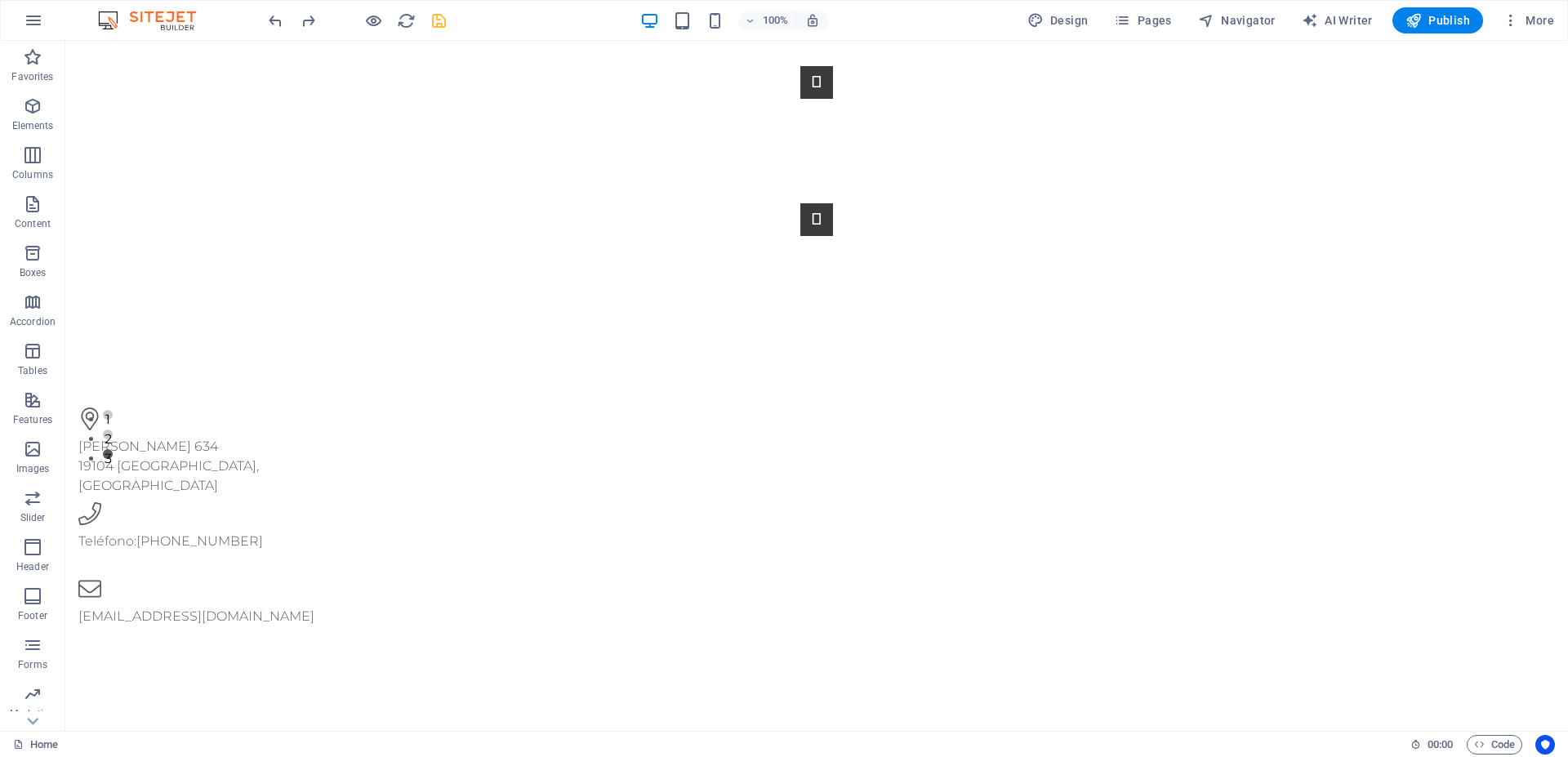
scroll to position [245, 0]
click at [801, 235] on div "+ Add section" at bounding box center [817, 237] width 90 height 27
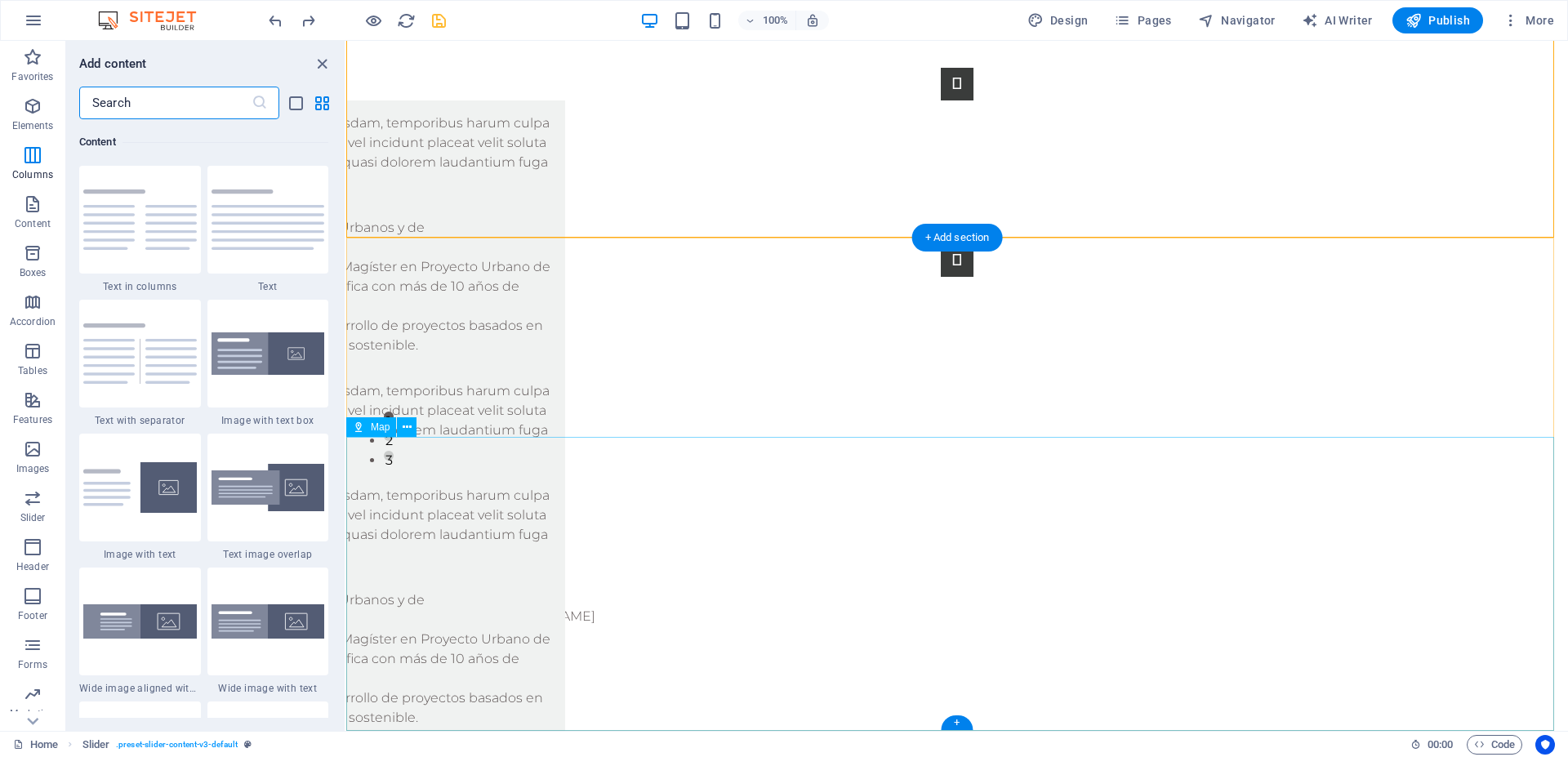
scroll to position [0, 0]
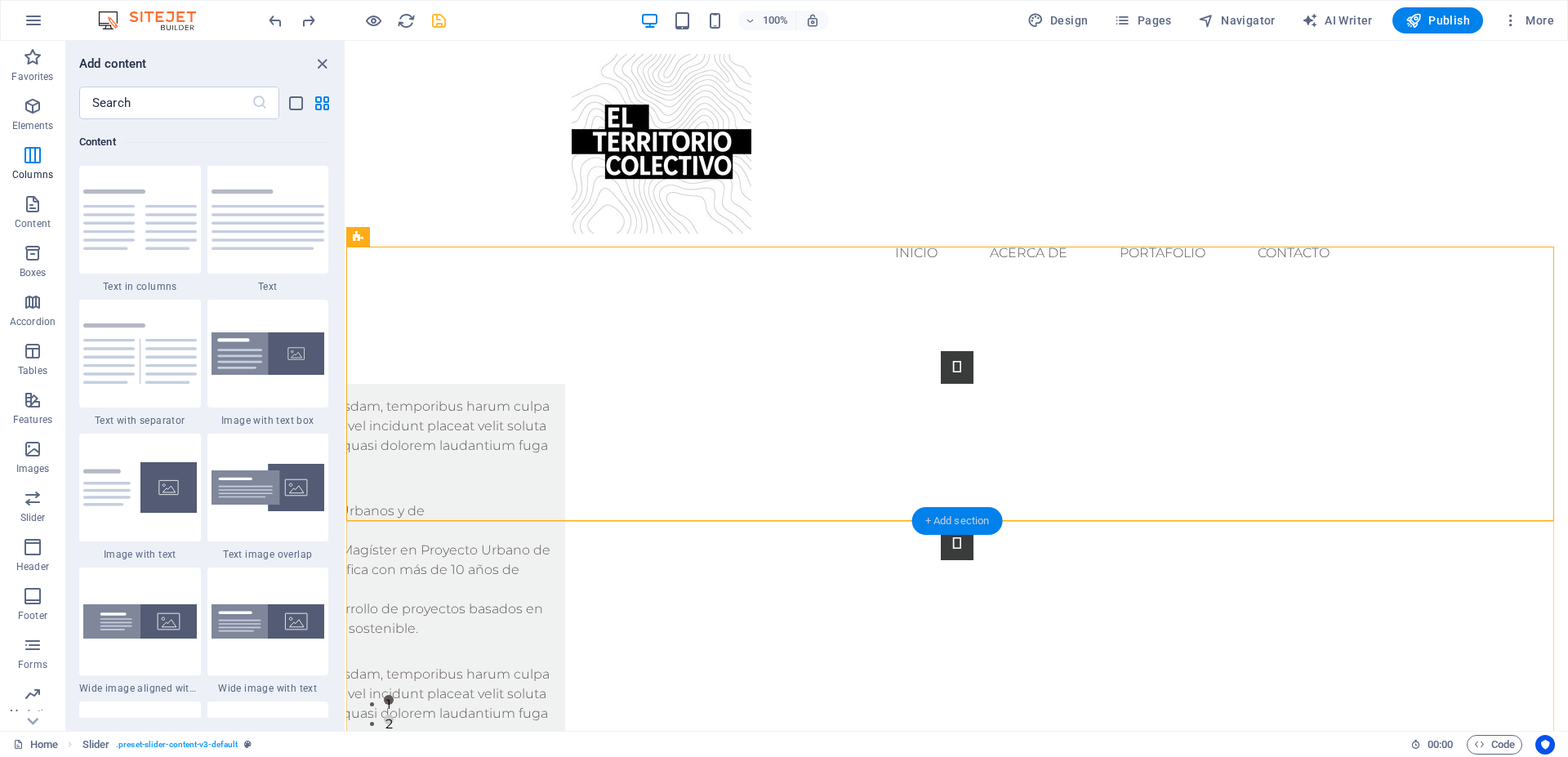
click at [950, 522] on div "+ Add section" at bounding box center [957, 521] width 90 height 27
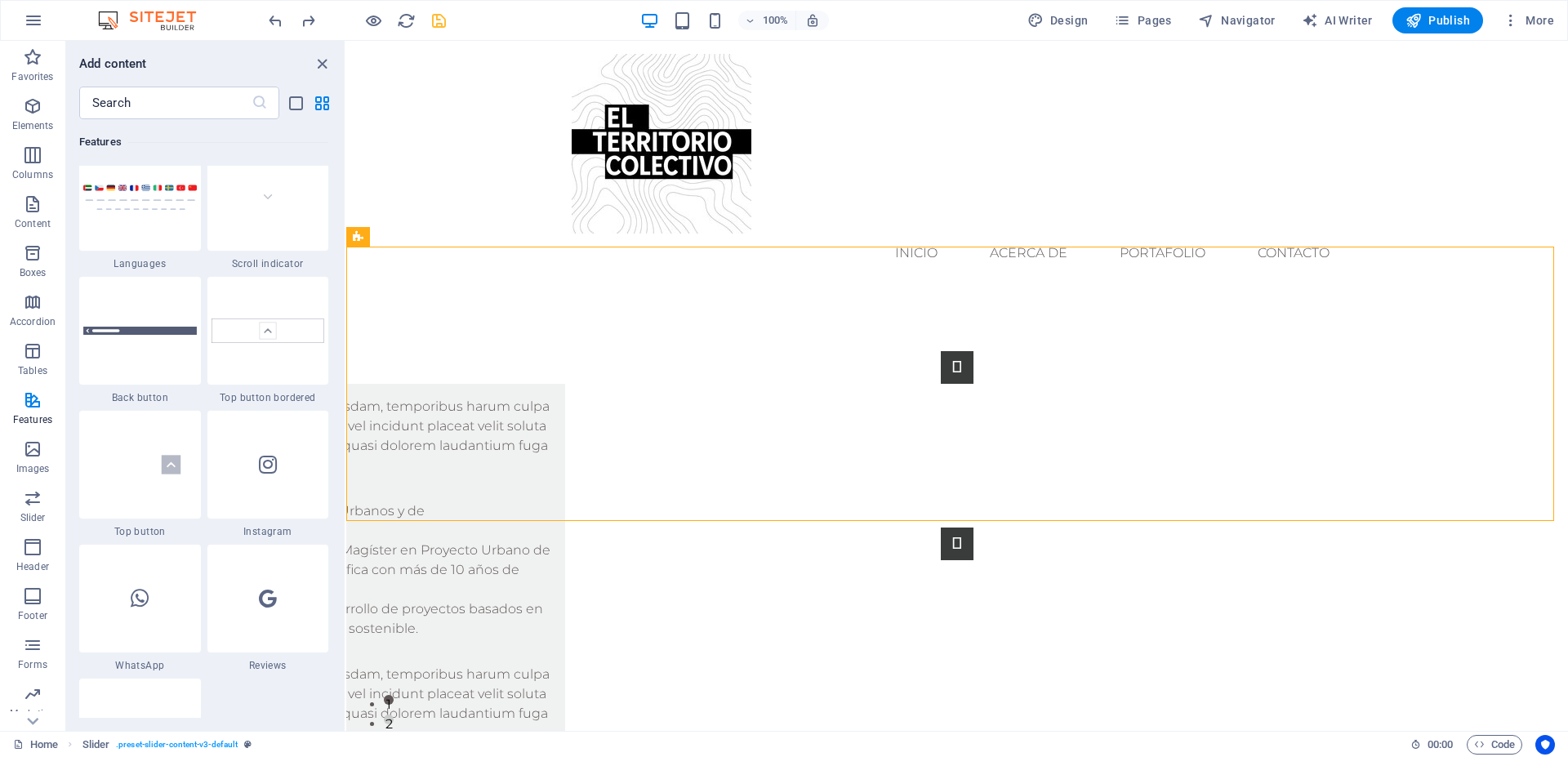
scroll to position [7669, 0]
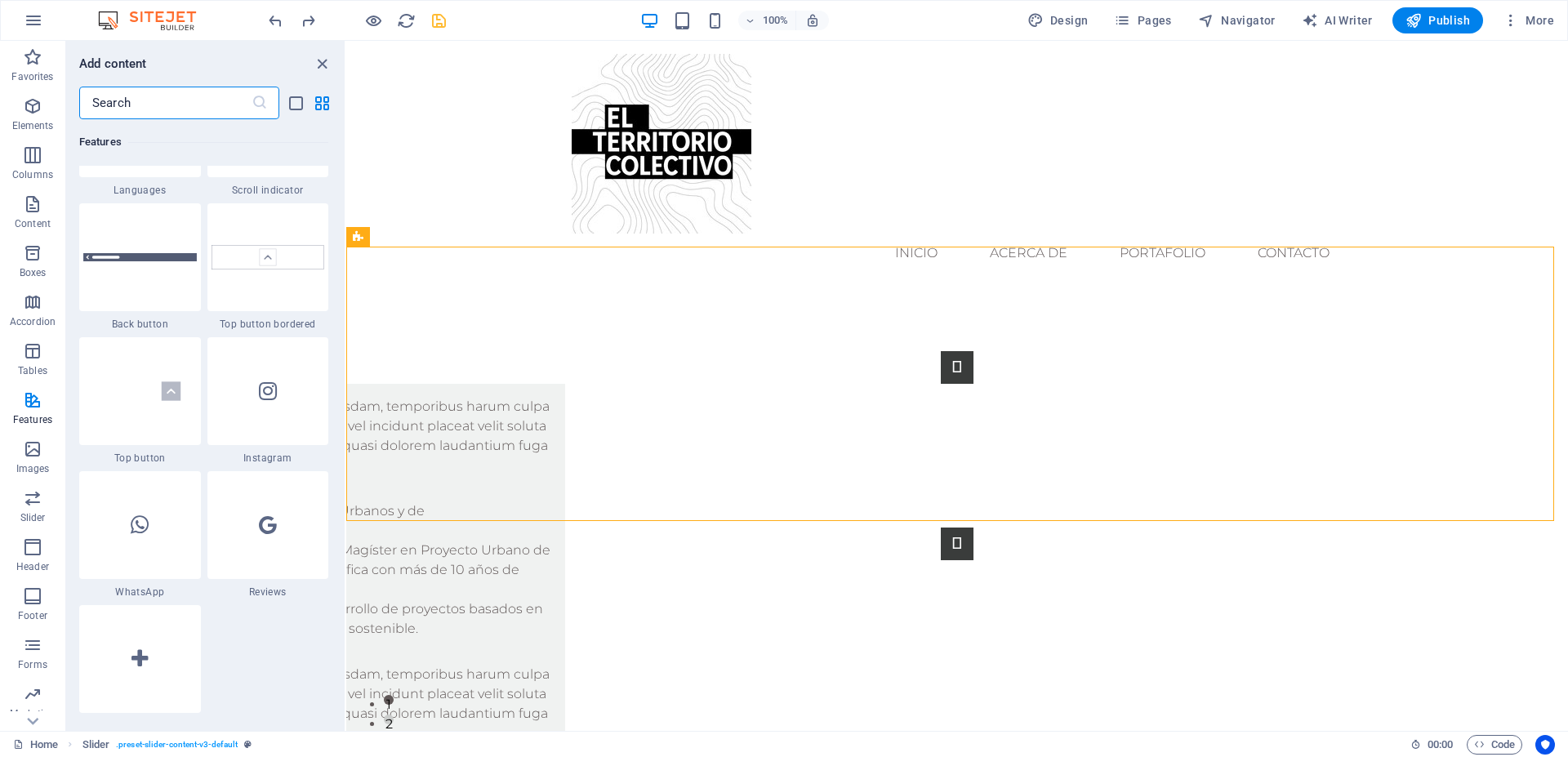
click at [184, 104] on input "text" at bounding box center [166, 102] width 172 height 32
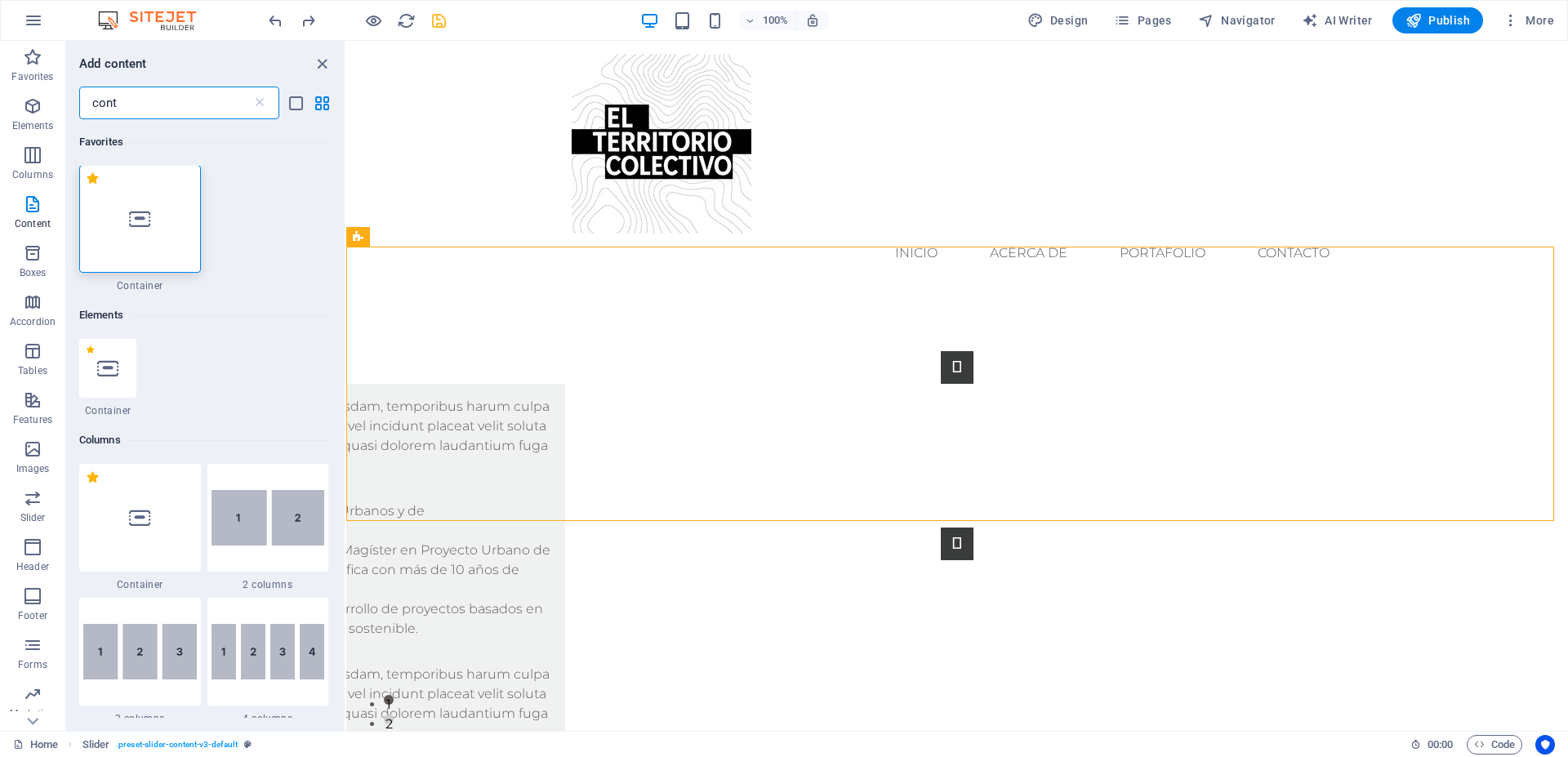
scroll to position [0, 0]
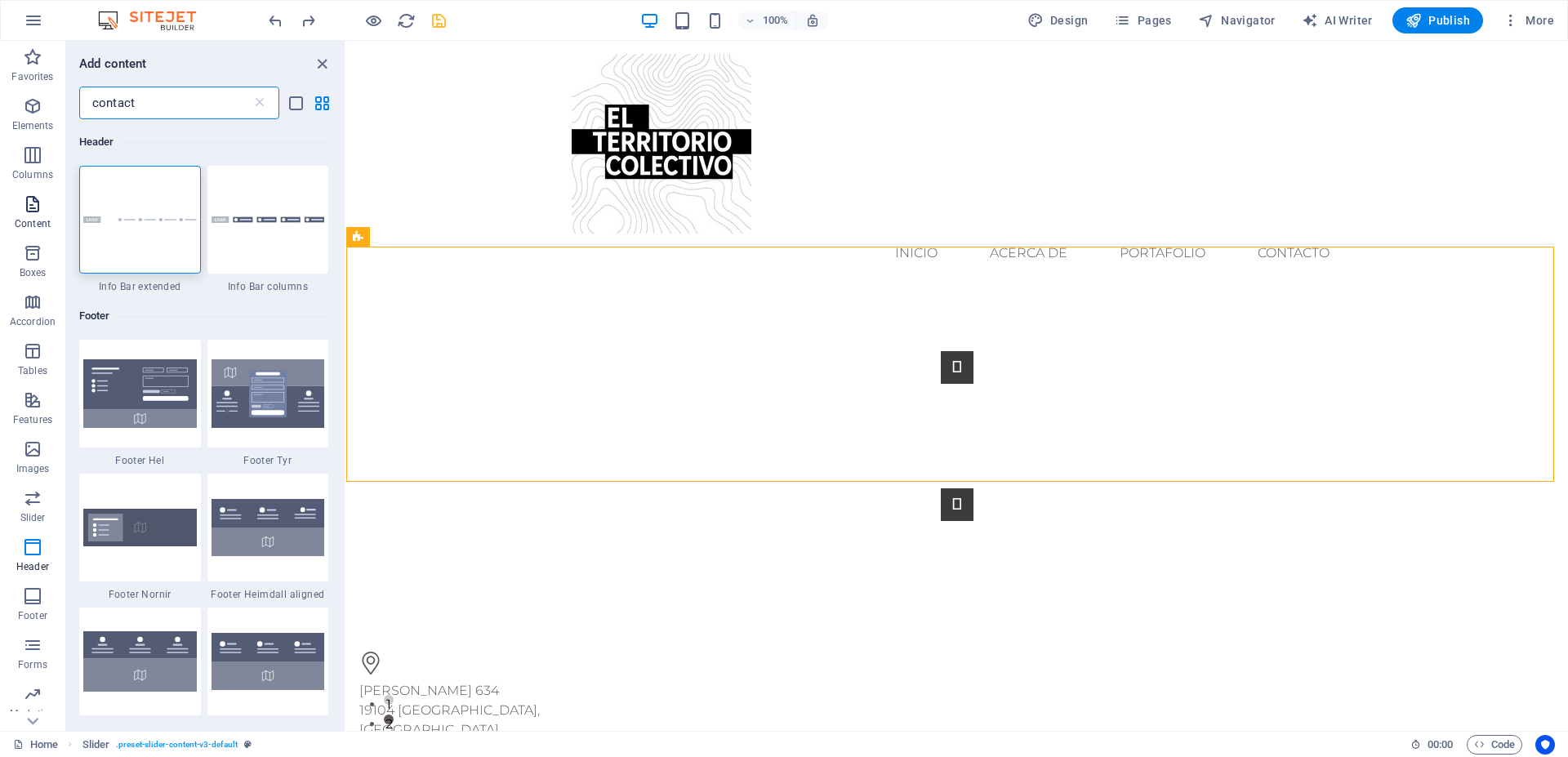
type input "contact"
click at [30, 214] on span "Content" at bounding box center [32, 213] width 66 height 39
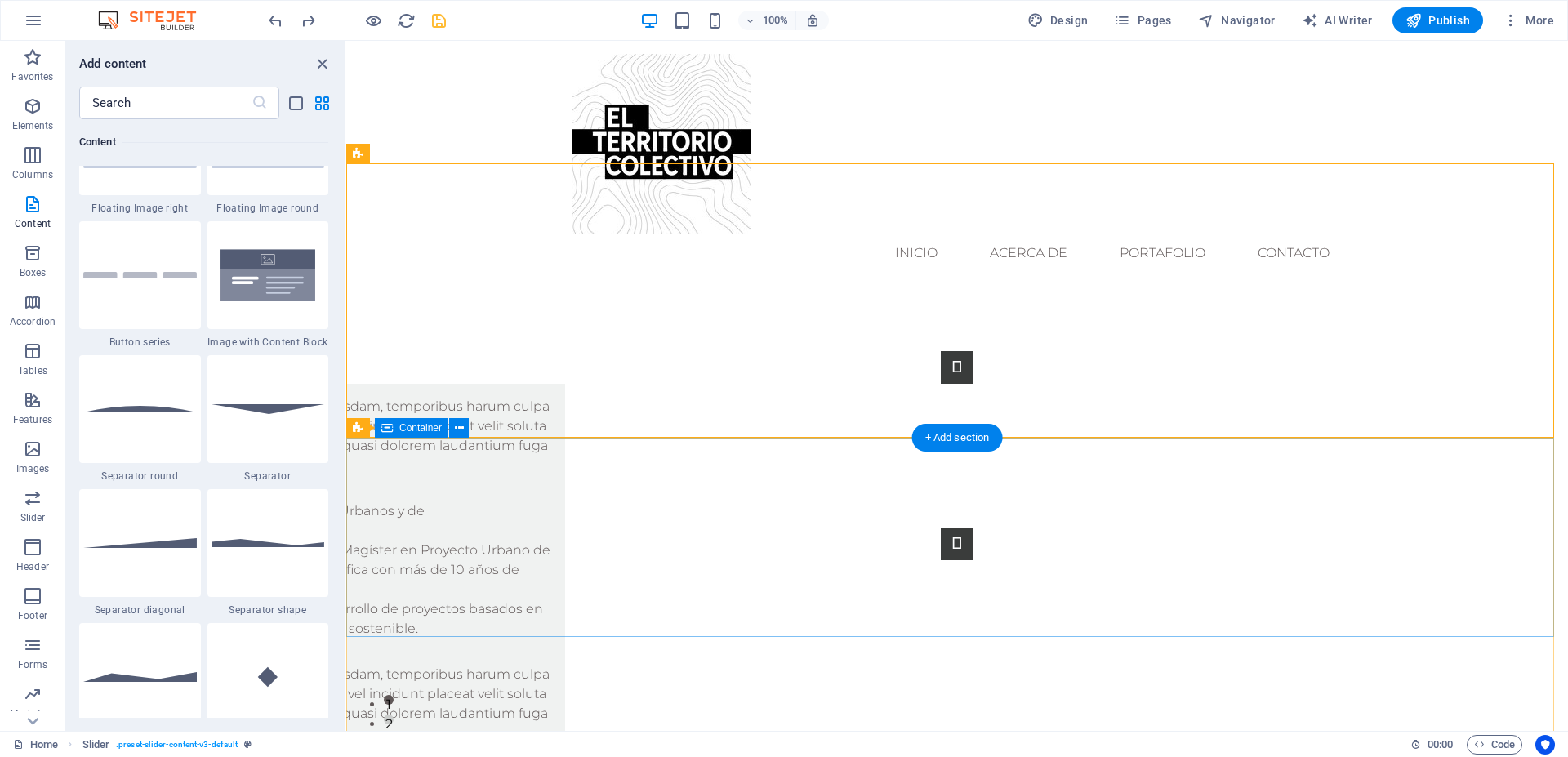
scroll to position [83, 0]
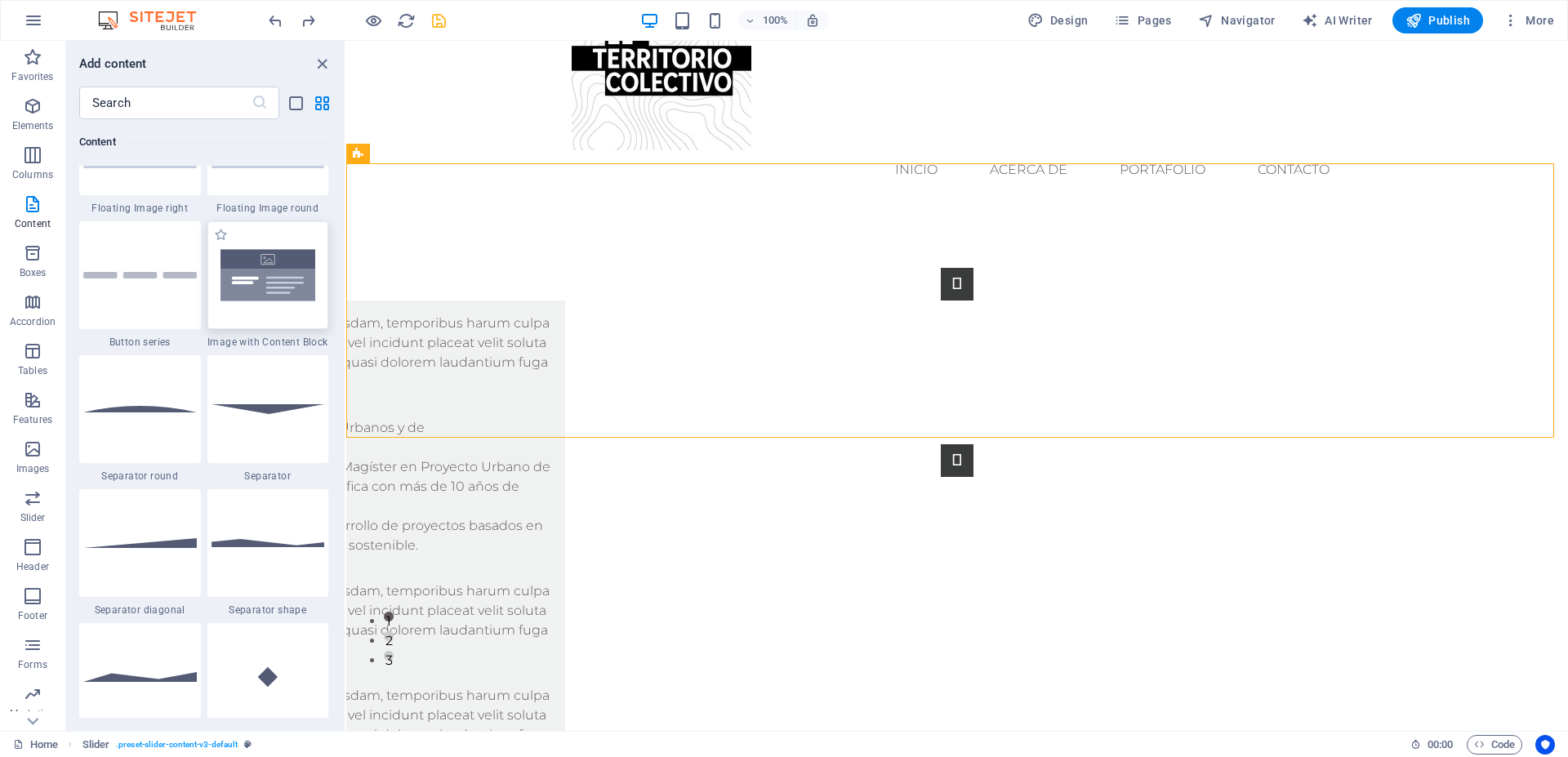
click at [243, 313] on img at bounding box center [268, 275] width 114 height 75
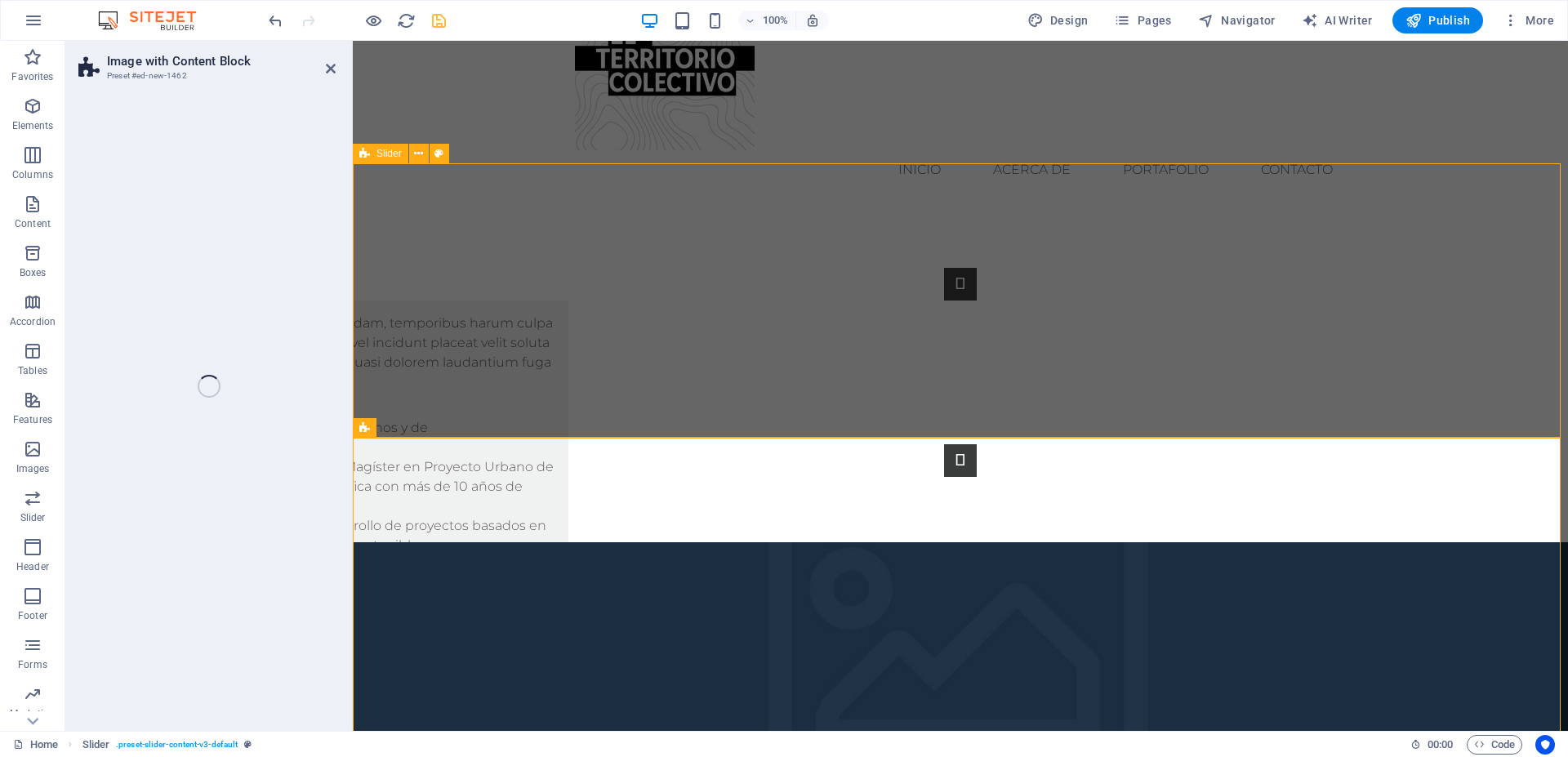
select select "rem"
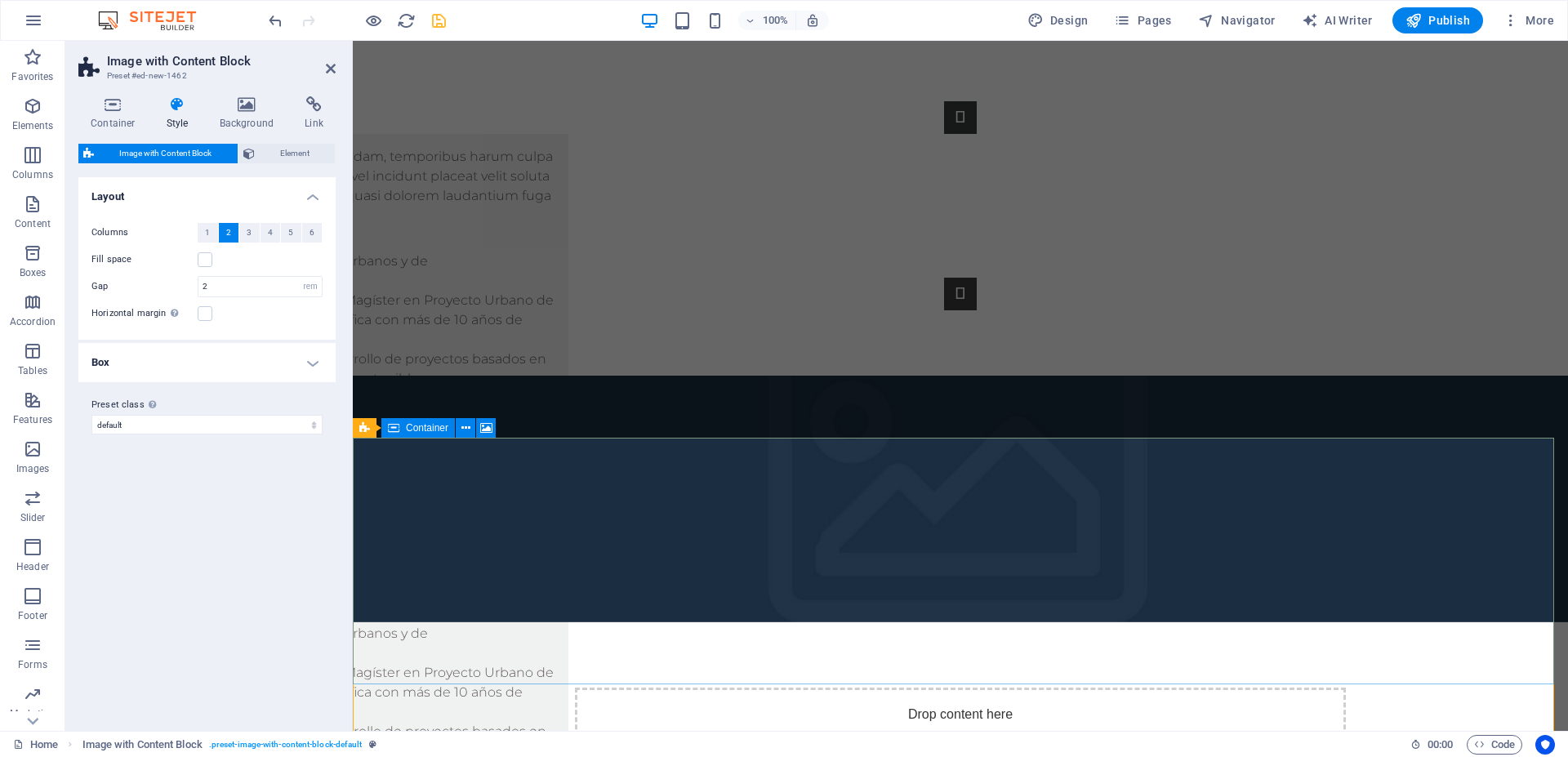
scroll to position [416, 0]
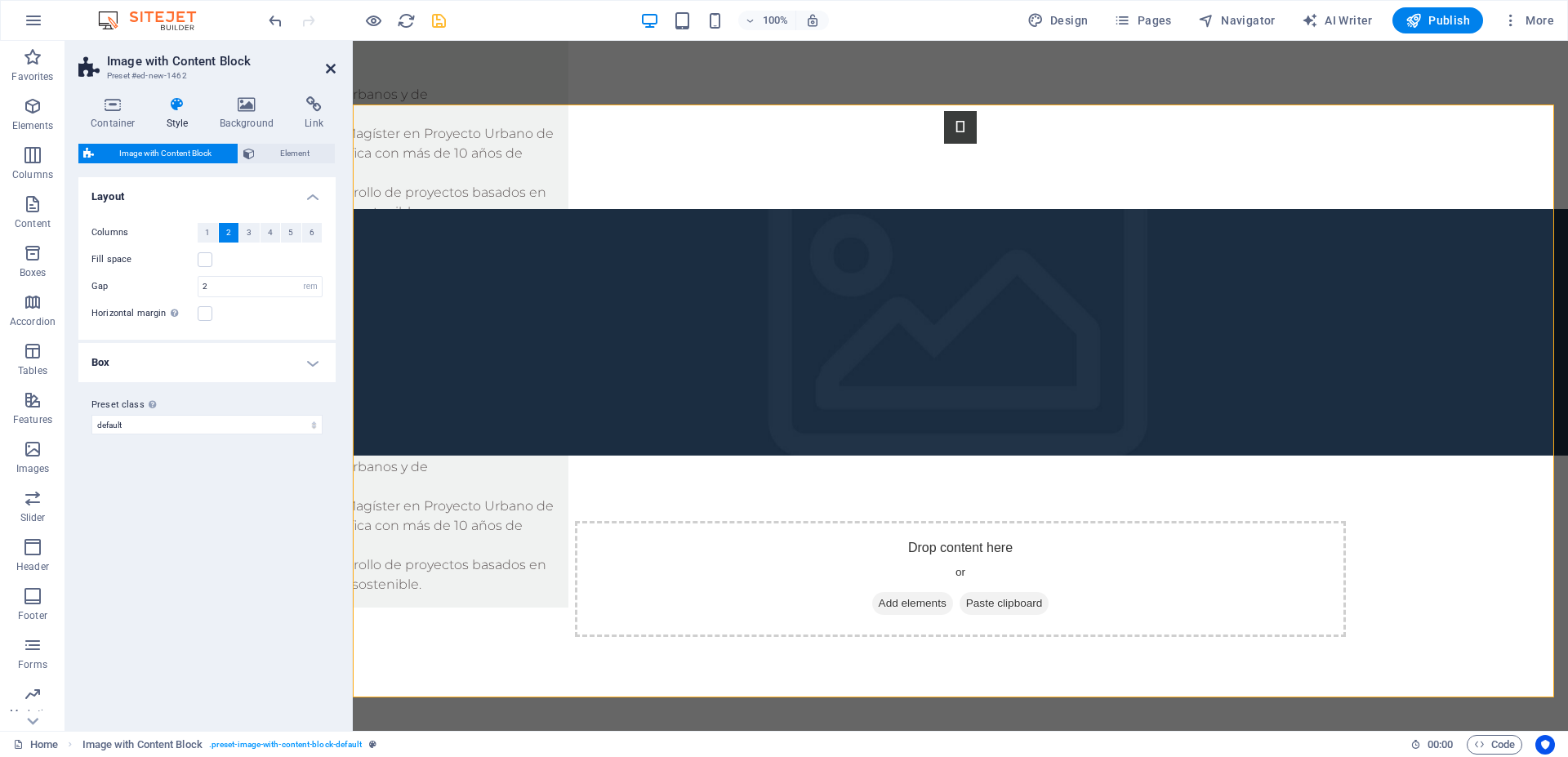
drag, startPoint x: 329, startPoint y: 65, endPoint x: 393, endPoint y: 80, distance: 65.7
click at [329, 65] on icon at bounding box center [331, 69] width 10 height 13
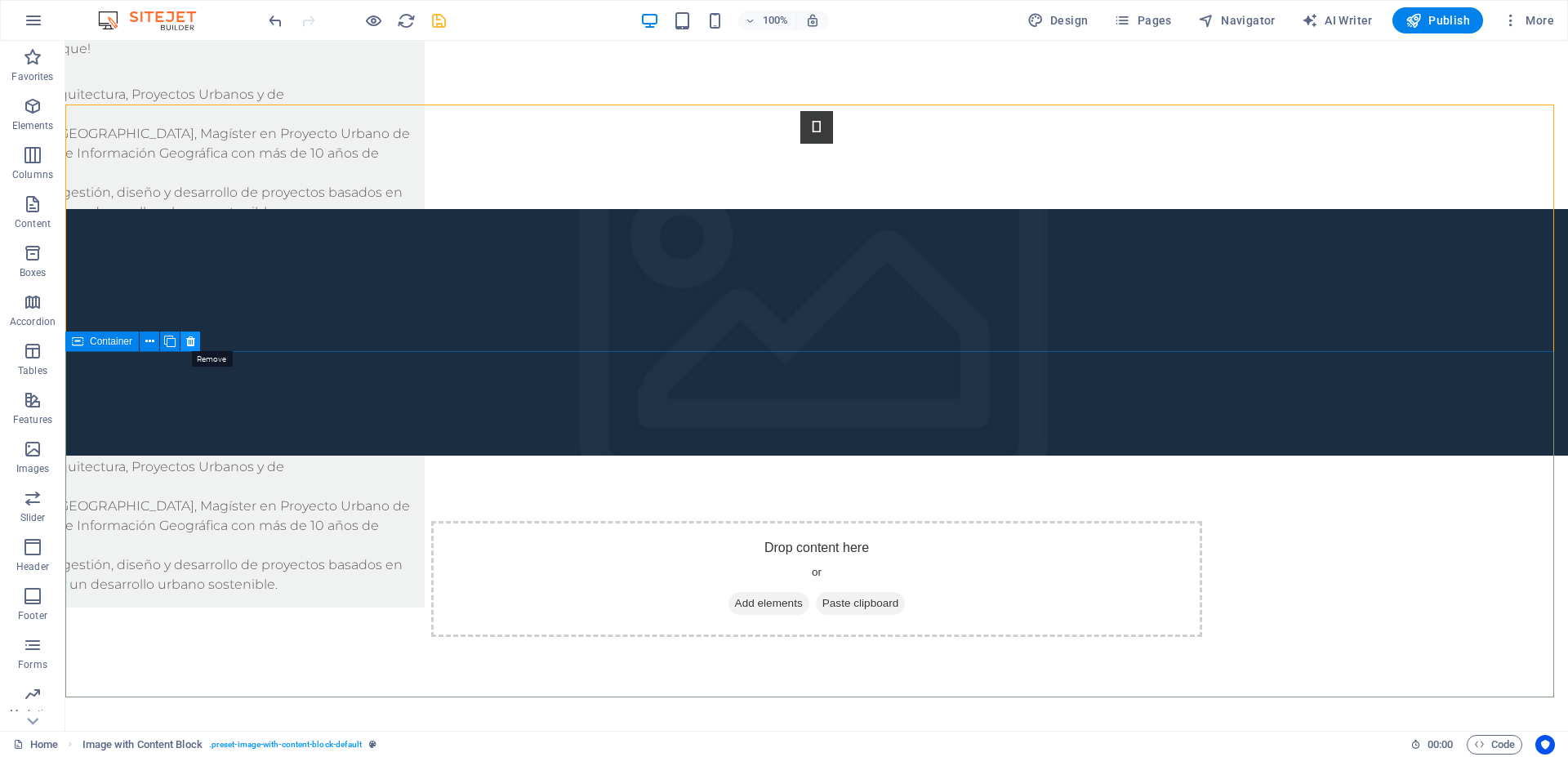
click at [189, 344] on icon at bounding box center [191, 342] width 9 height 17
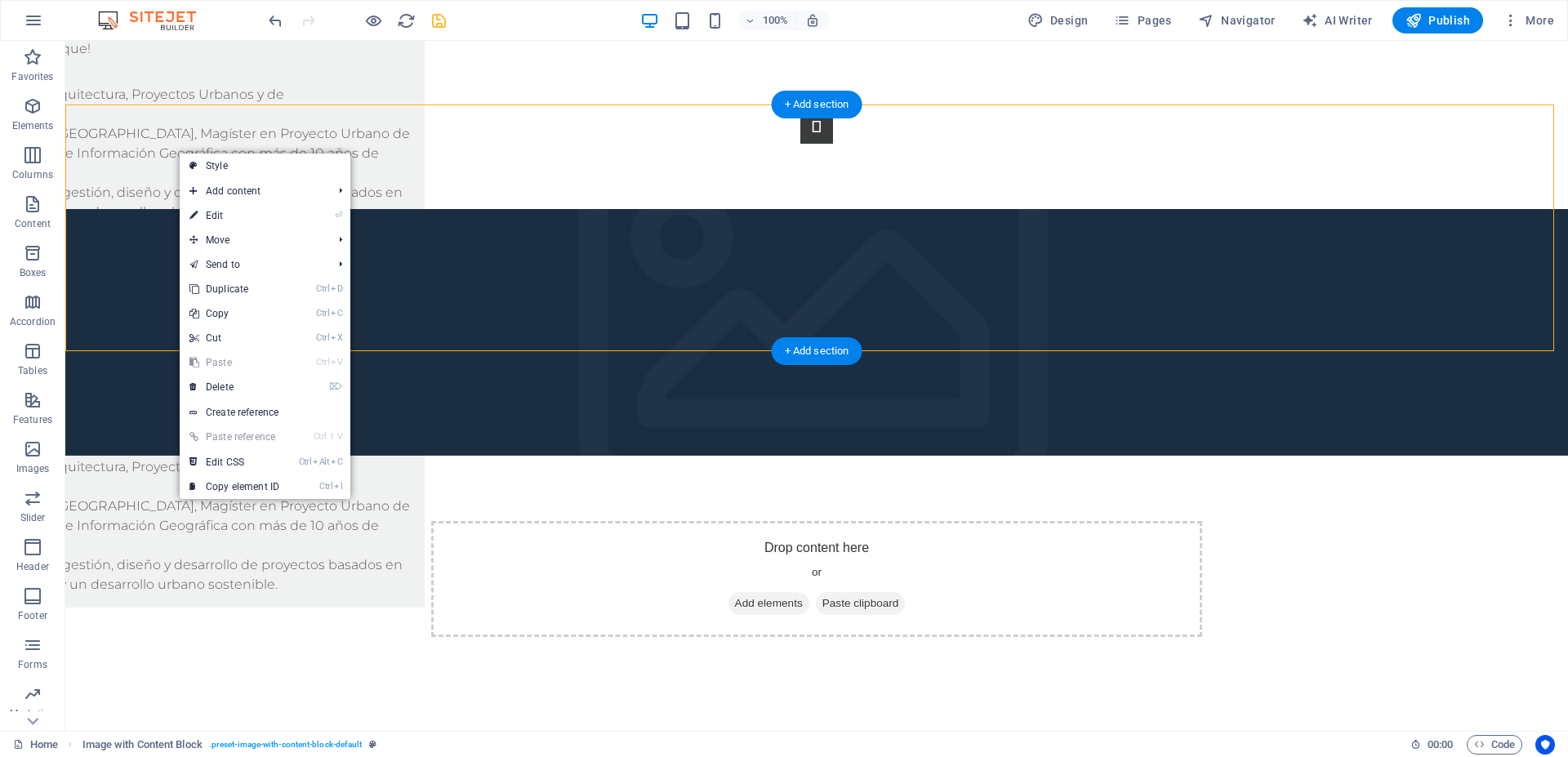
click at [178, 209] on figure at bounding box center [817, 332] width 1503 height 247
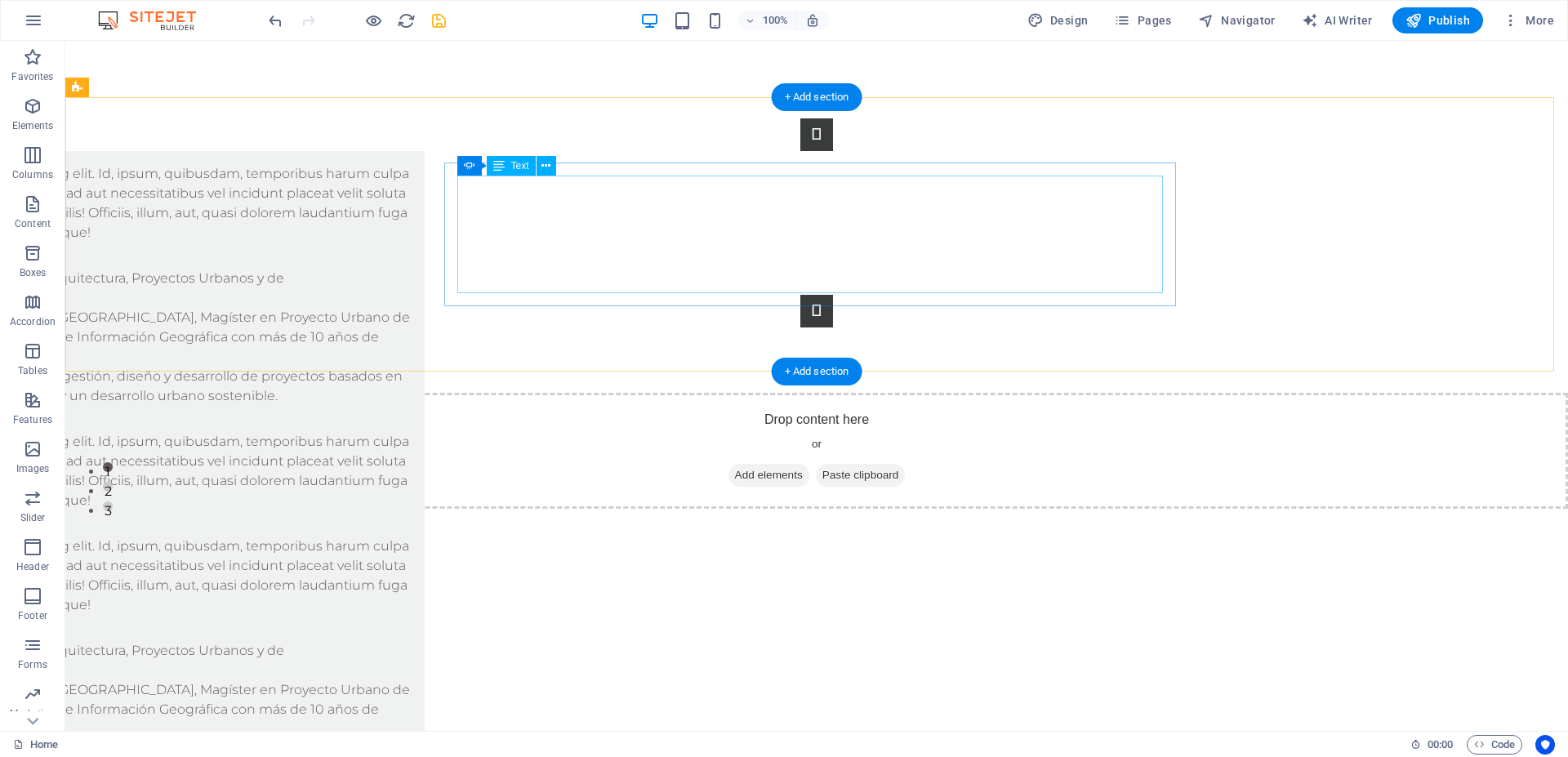
scroll to position [149, 0]
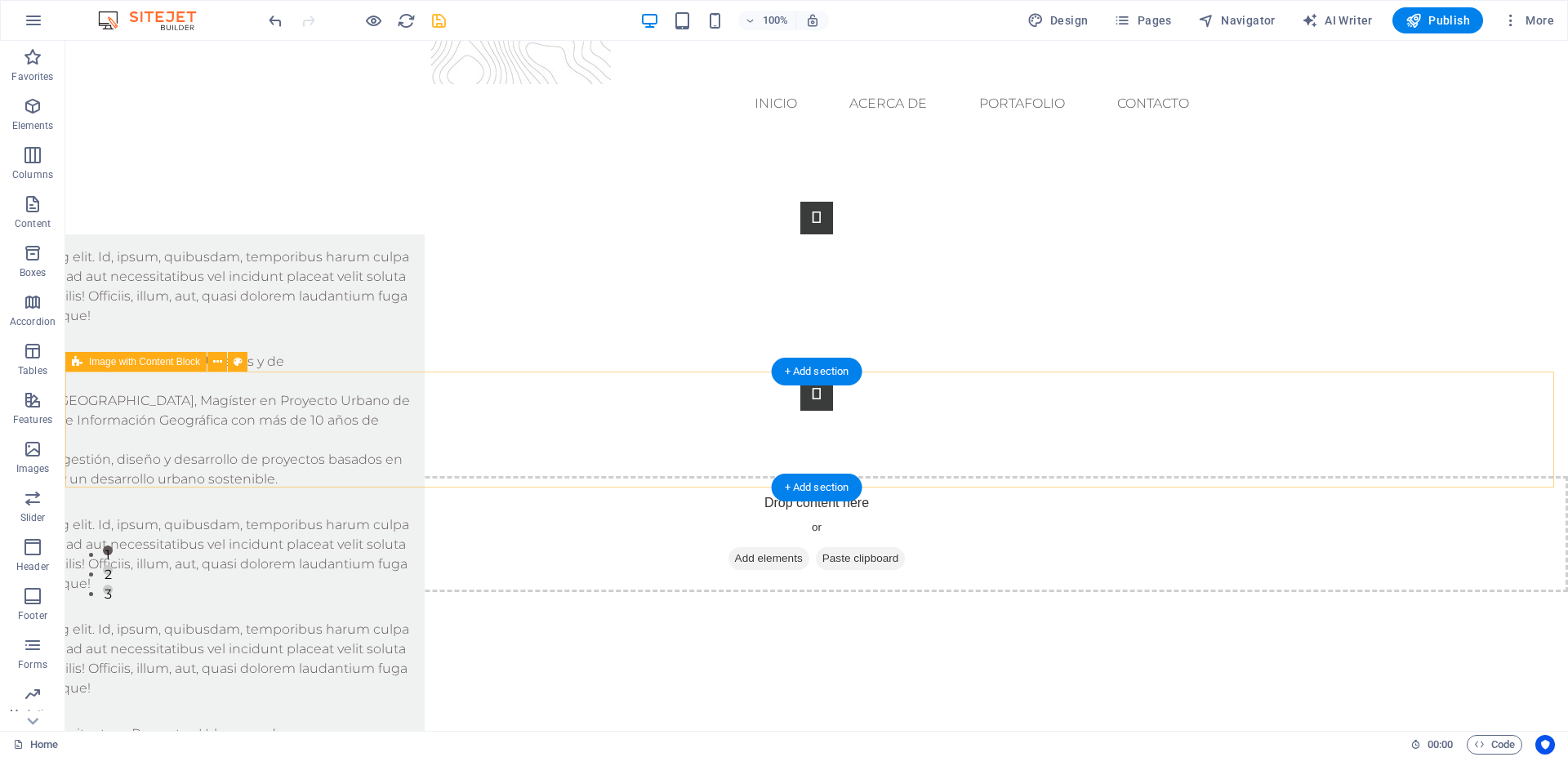
click at [548, 476] on div "Drop content here or Add elements Paste clipboard" at bounding box center [817, 534] width 1503 height 116
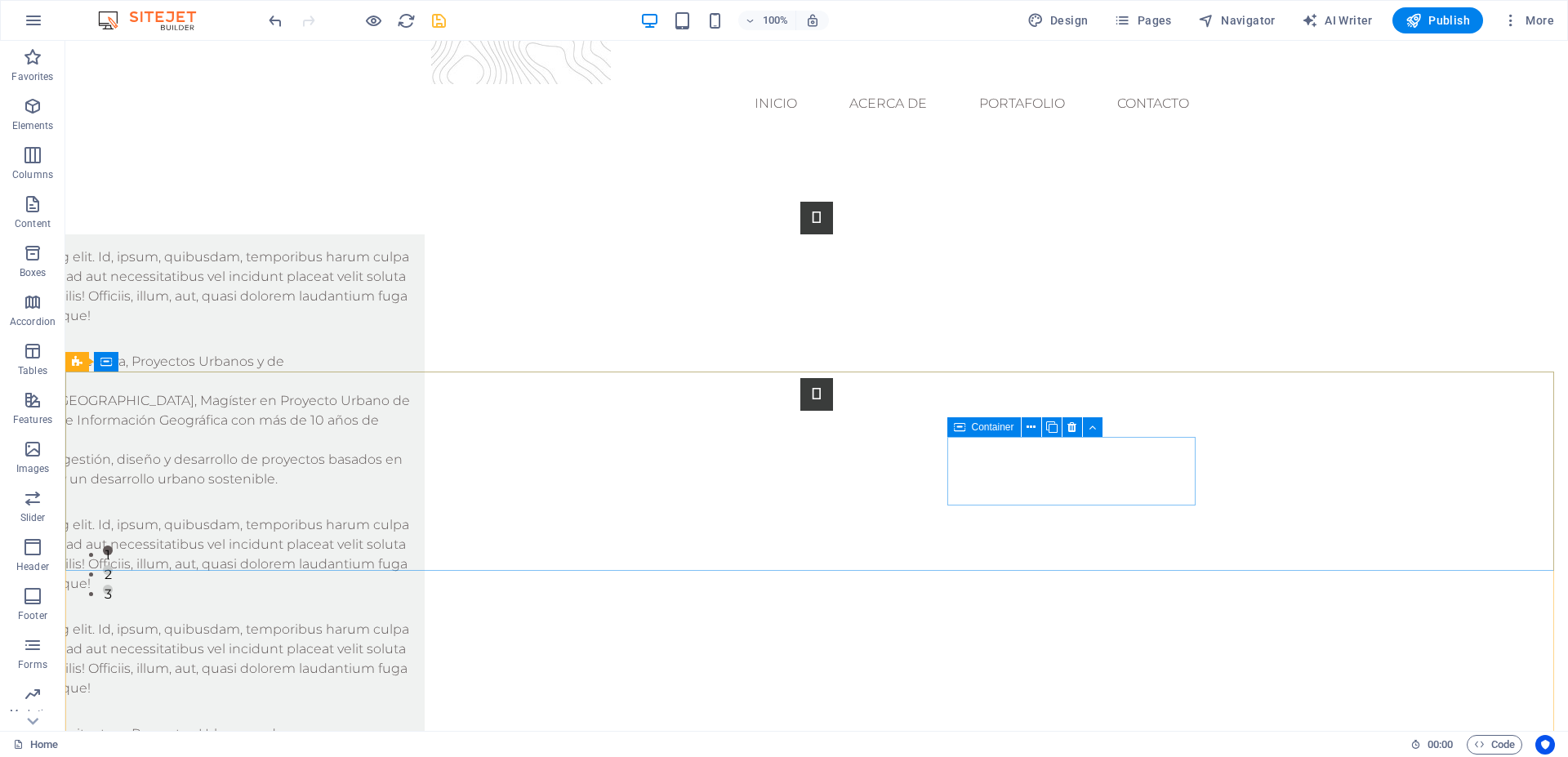
scroll to position [0, 0]
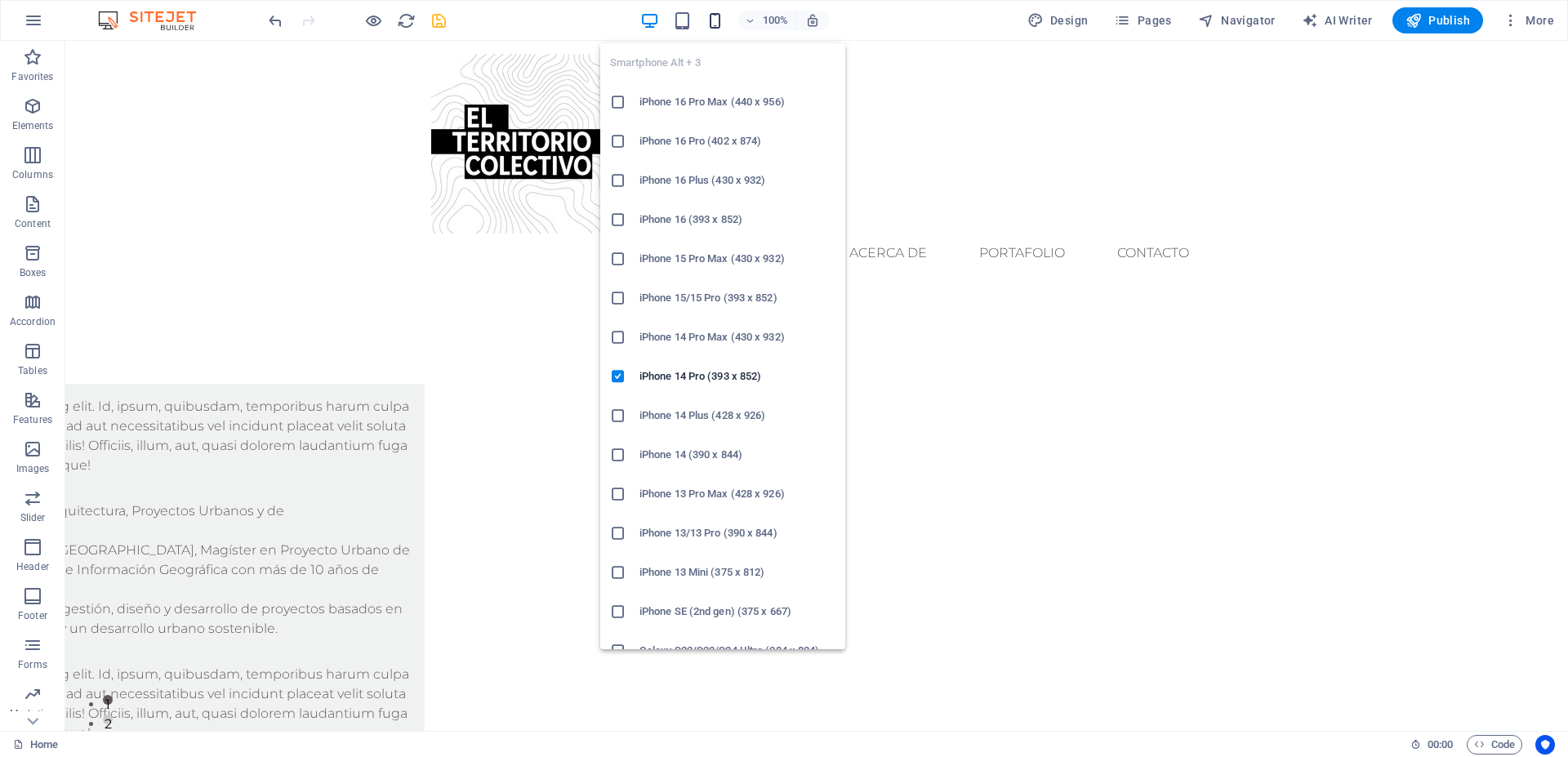
click at [721, 27] on icon "button" at bounding box center [715, 21] width 19 height 19
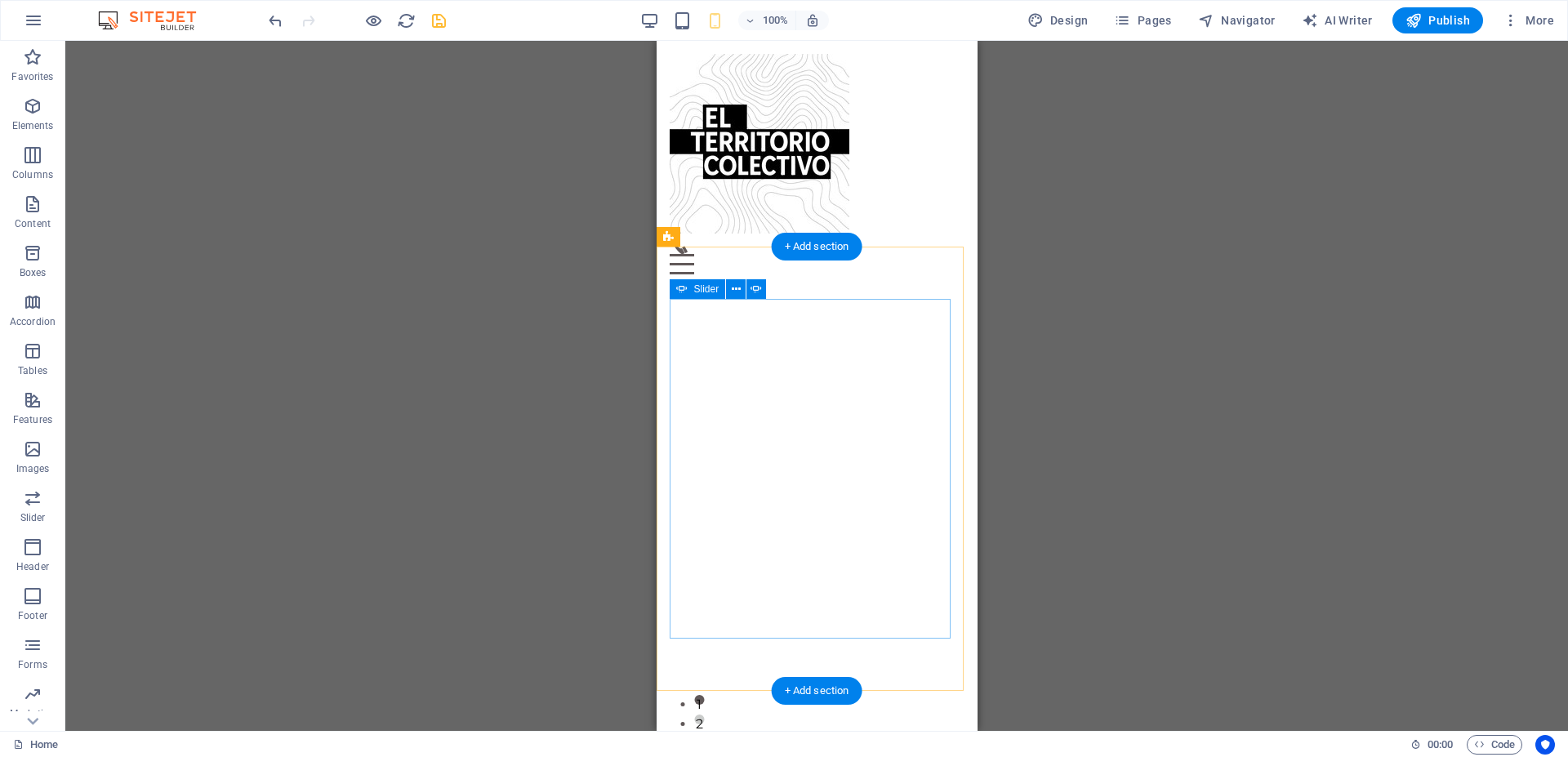
click at [703, 715] on button "2" at bounding box center [698, 720] width 10 height 10
click at [703, 735] on button "3" at bounding box center [698, 740] width 10 height 10
click at [703, 715] on button "2" at bounding box center [698, 720] width 10 height 10
click at [703, 695] on button "1" at bounding box center [698, 700] width 10 height 10
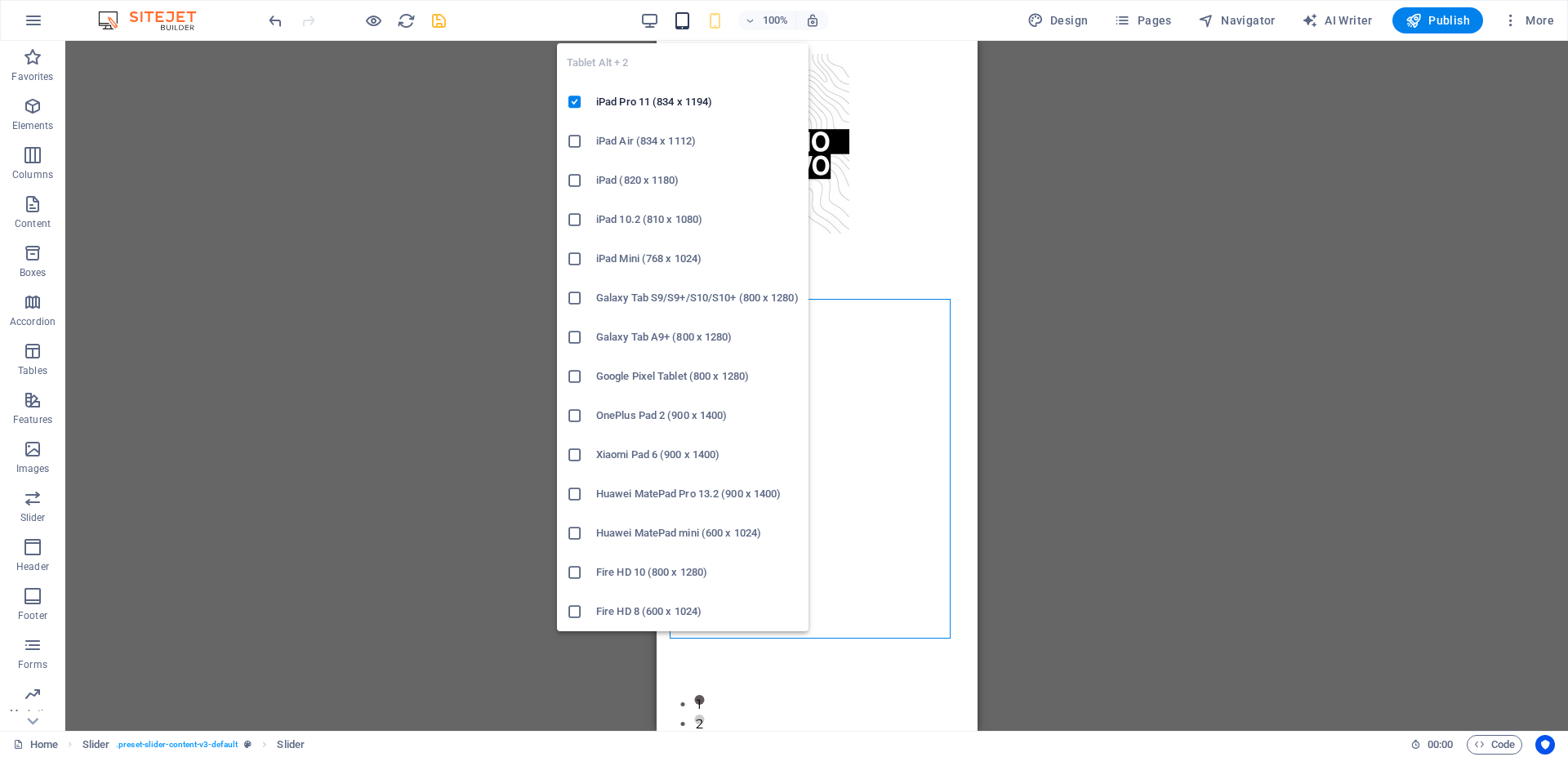
click at [683, 25] on icon "button" at bounding box center [682, 21] width 19 height 19
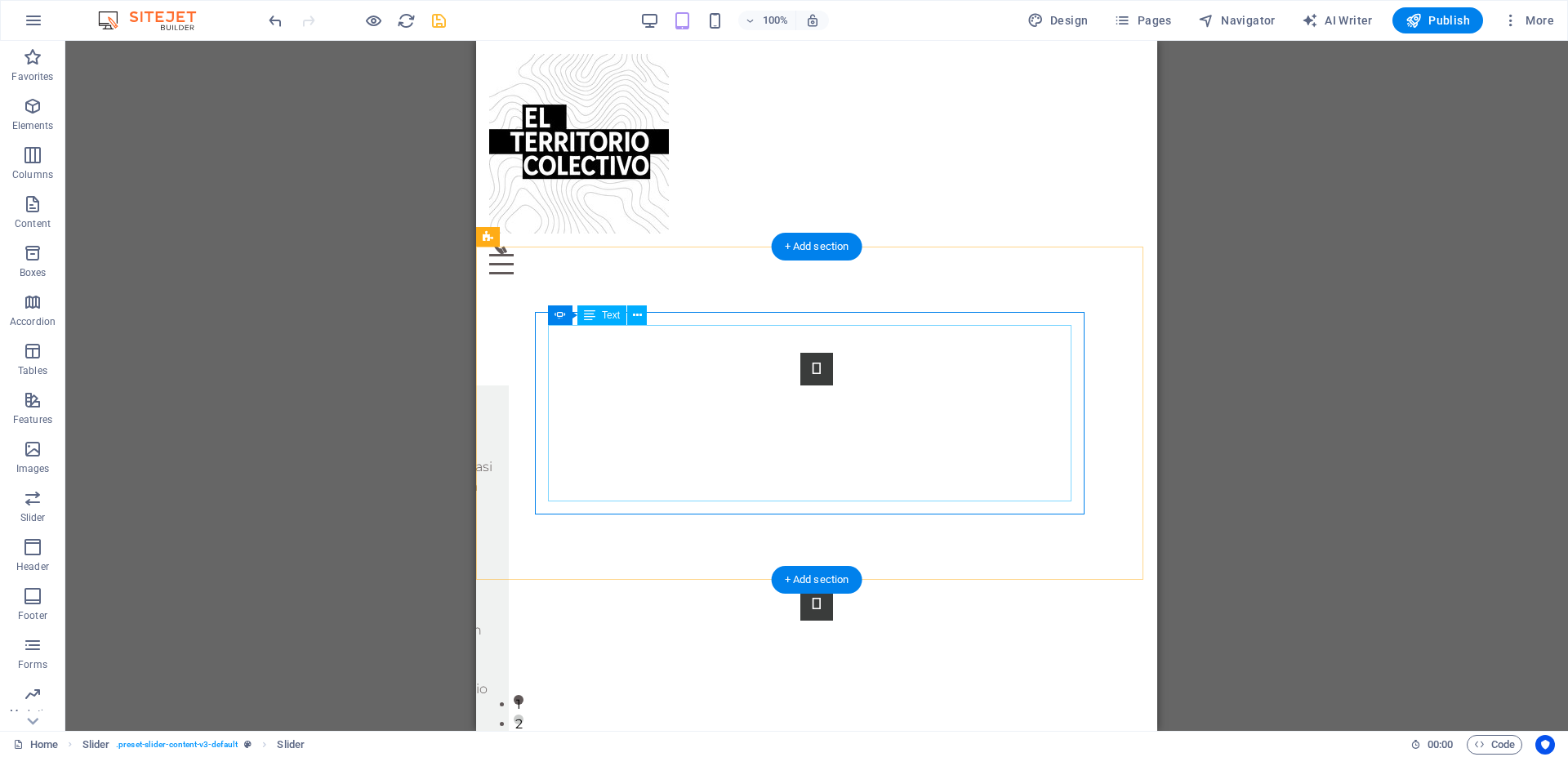
click at [496, 542] on div "El territorio colectivo nace como Consultora de Arquitectura, Proyectos Urbanos…" at bounding box center [247, 630] width 498 height 177
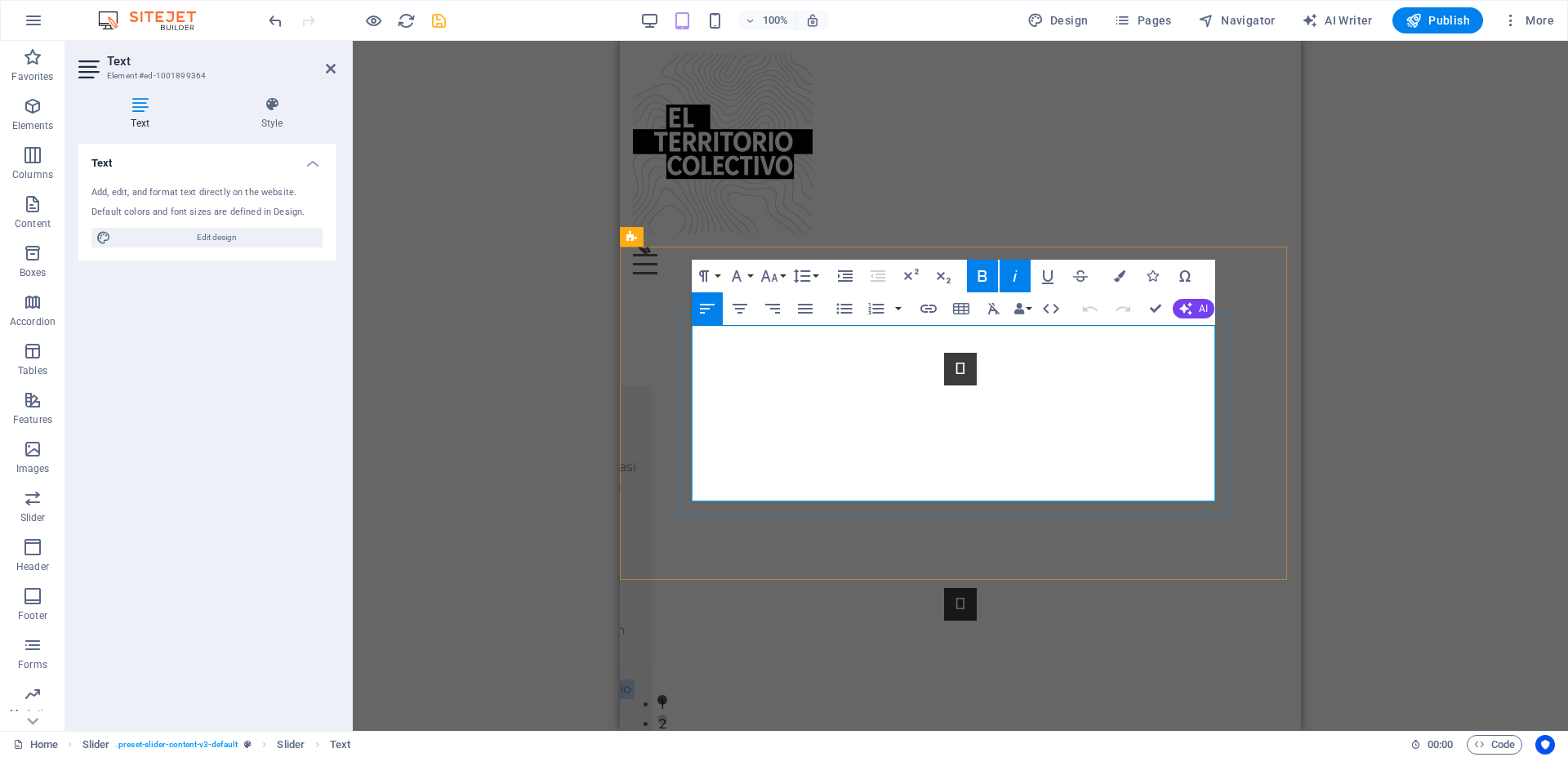
drag, startPoint x: 881, startPoint y: 490, endPoint x: 693, endPoint y: 459, distance: 190.5
click at [639, 660] on p "Nuestro objetivo es brindar asesoría técnica para la gestión, diseño y desarrol…" at bounding box center [391, 689] width 498 height 59
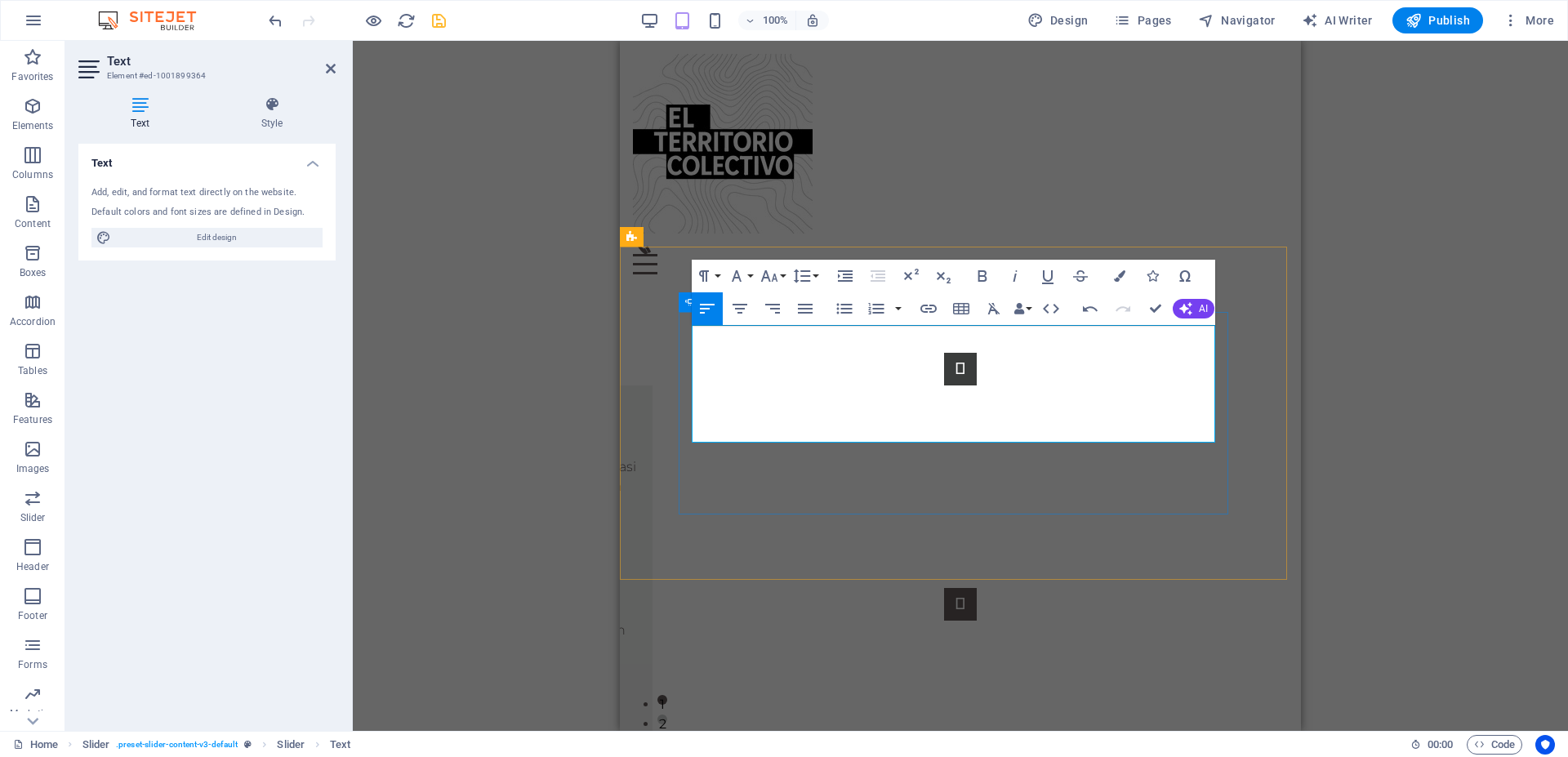
click at [977, 588] on button "Content Slider" at bounding box center [960, 604] width 32 height 32
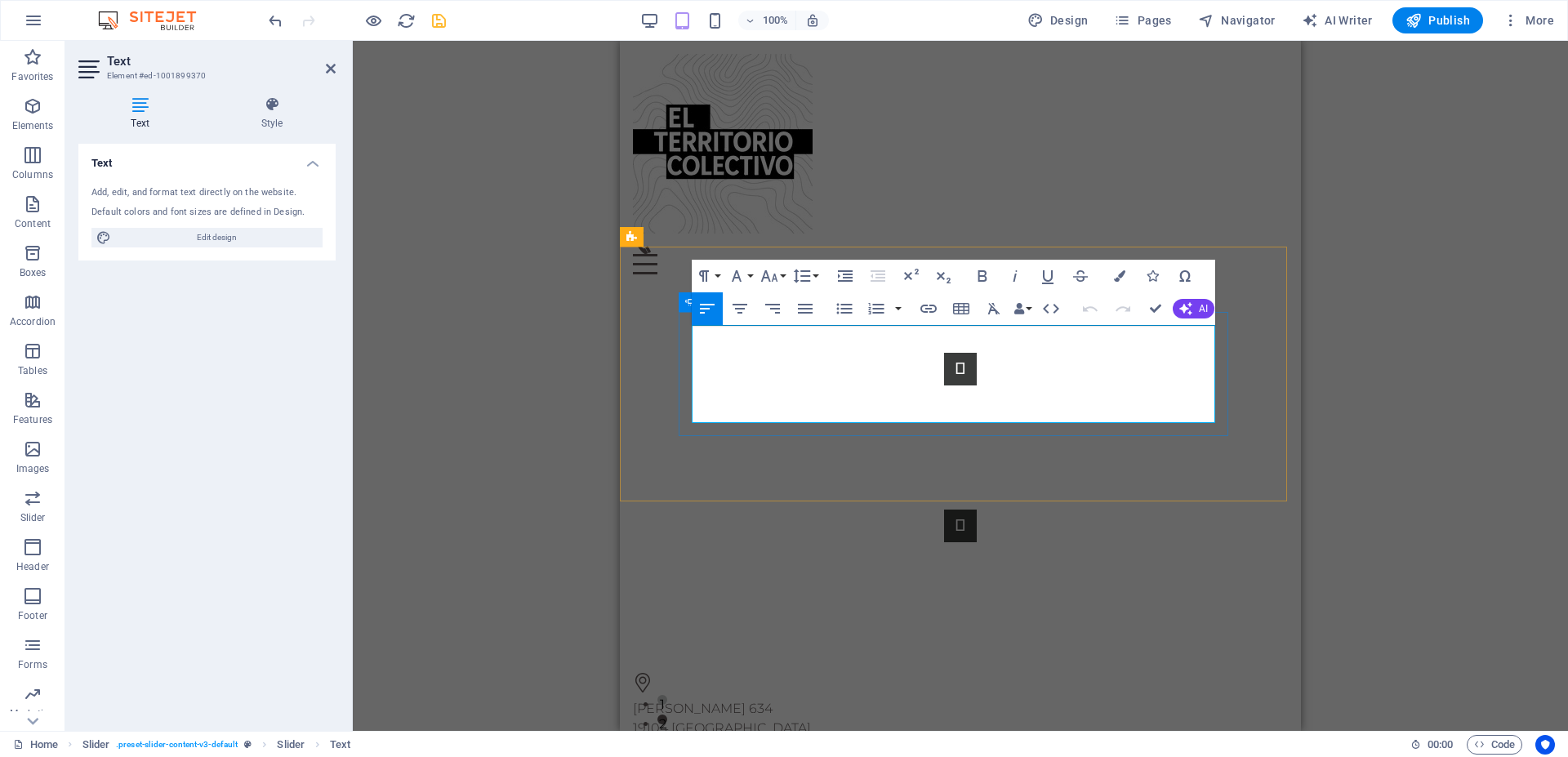
drag, startPoint x: 1070, startPoint y: 415, endPoint x: 687, endPoint y: 332, distance: 391.9
click at [687, 386] on div "Lorem ipsum dolor sit amet, consectetur adipisicing elit. Id, ipsum, quibusdam,…" at bounding box center [961, 448] width 564 height 124
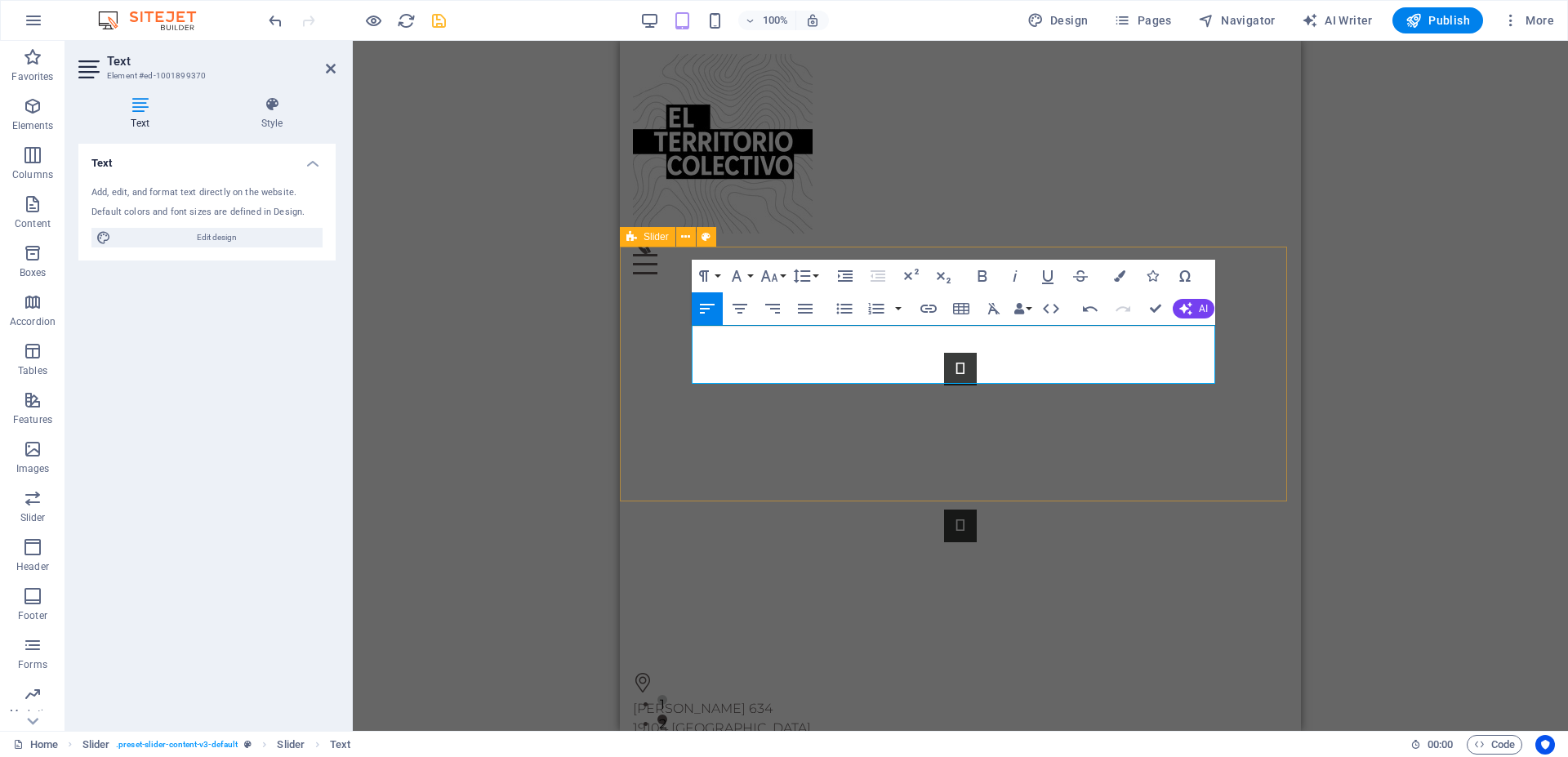
click at [1122, 476] on div "Lorem ipsum dolor sit amet, consectetur adipisicing elit. Id, ipsum, quibusdam,…" at bounding box center [961, 448] width 682 height 320
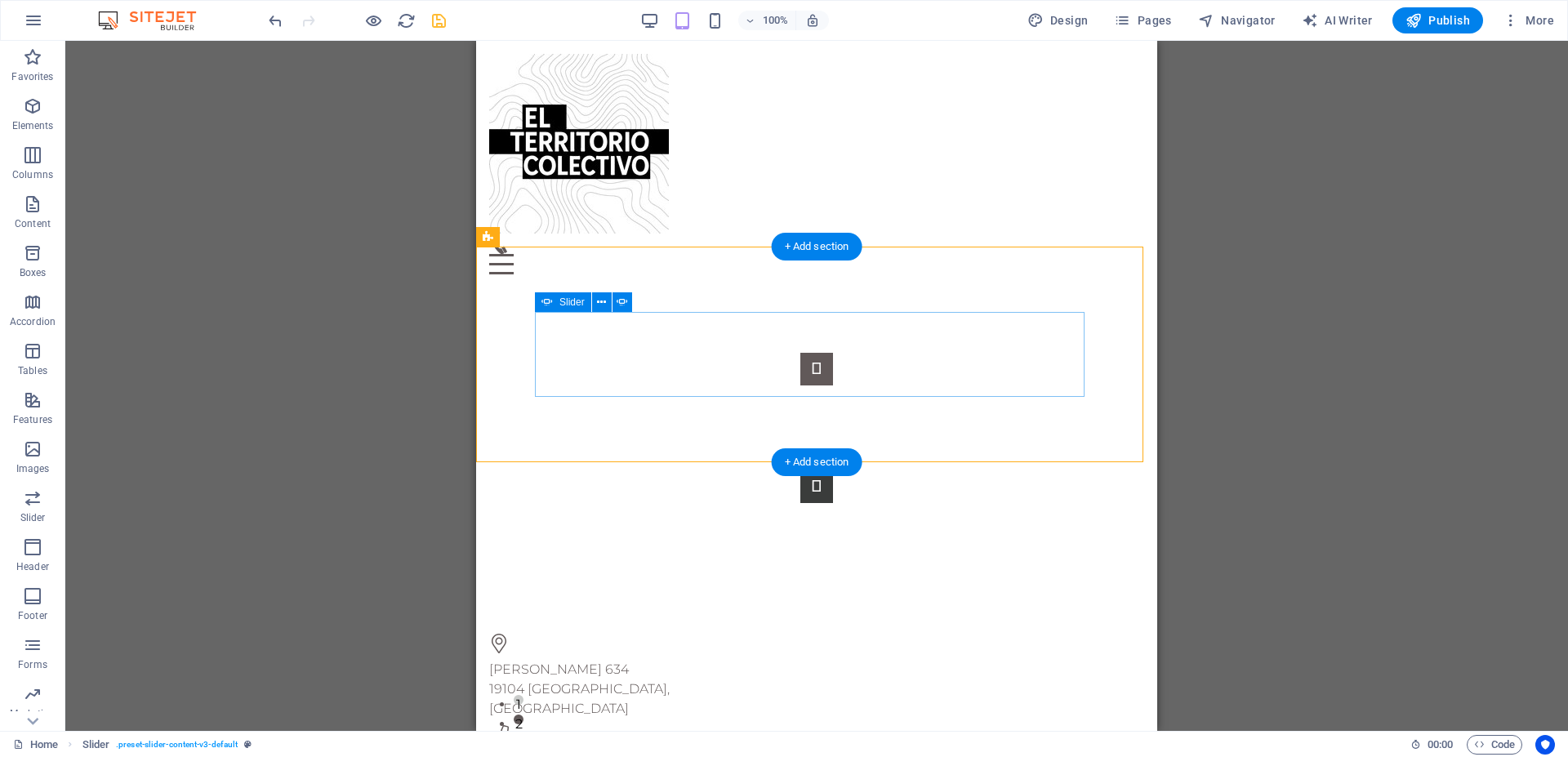
click at [800, 354] on button "Content Slider" at bounding box center [816, 369] width 32 height 32
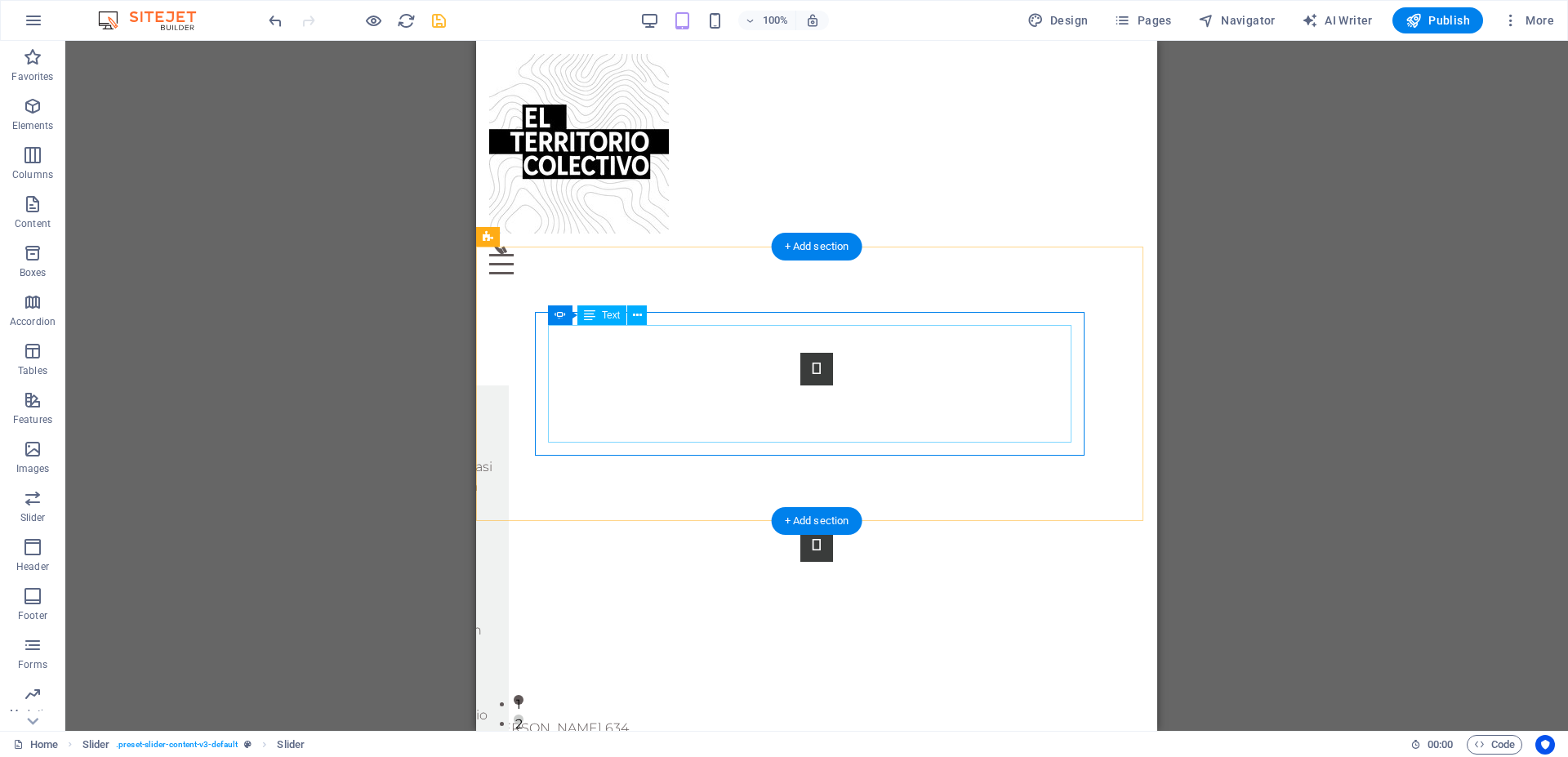
click at [496, 542] on div "El territorio colectivo nace como Consultora de Arquitectura, Proyectos Urbanos…" at bounding box center [247, 601] width 498 height 118
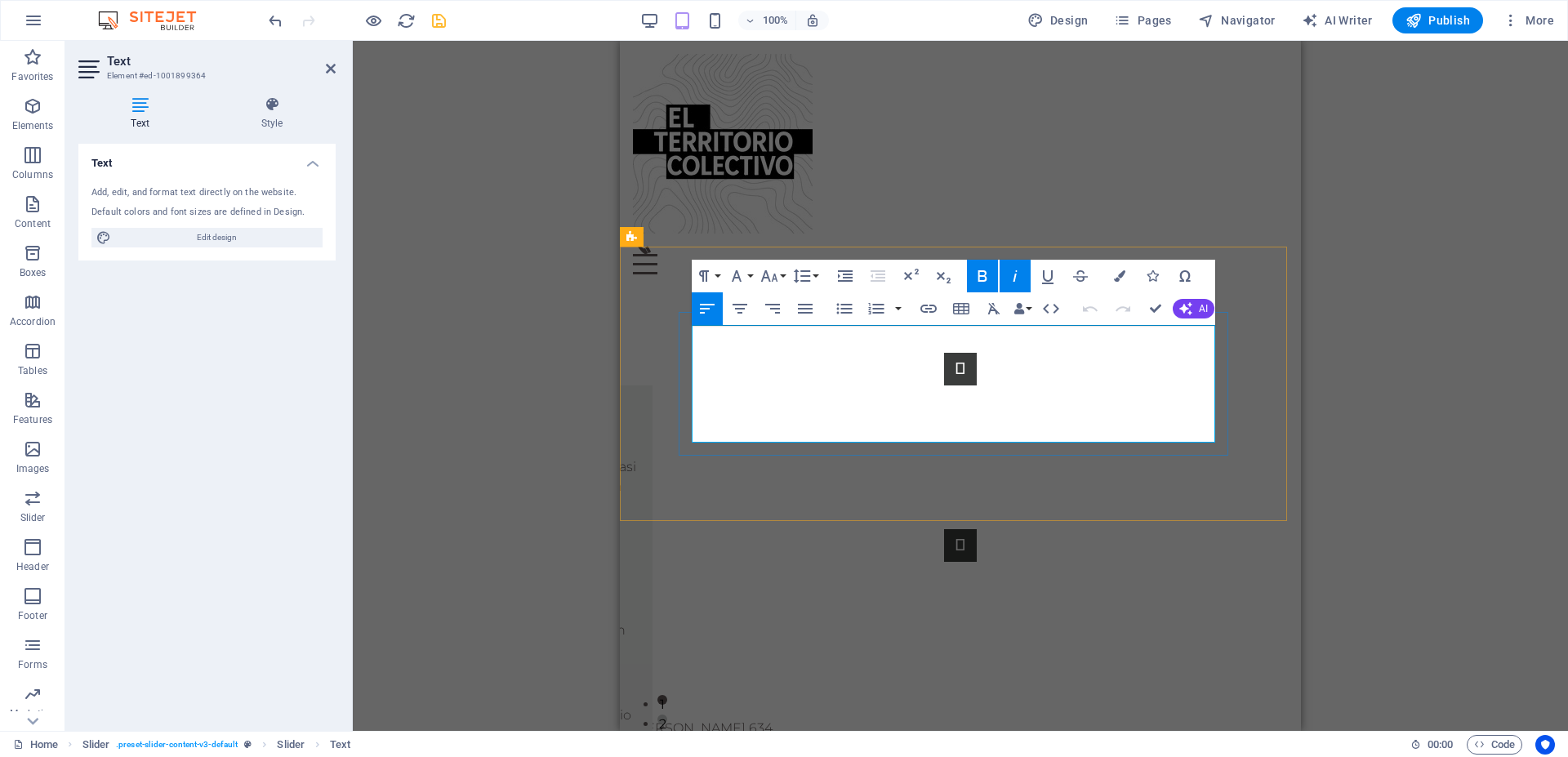
drag, startPoint x: 890, startPoint y: 436, endPoint x: 693, endPoint y: 377, distance: 205.6
click at [639, 581] on p "Su directora es [PERSON_NAME], Arquitecta de la [GEOGRAPHIC_DATA], Magíster en …" at bounding box center [391, 620] width 498 height 79
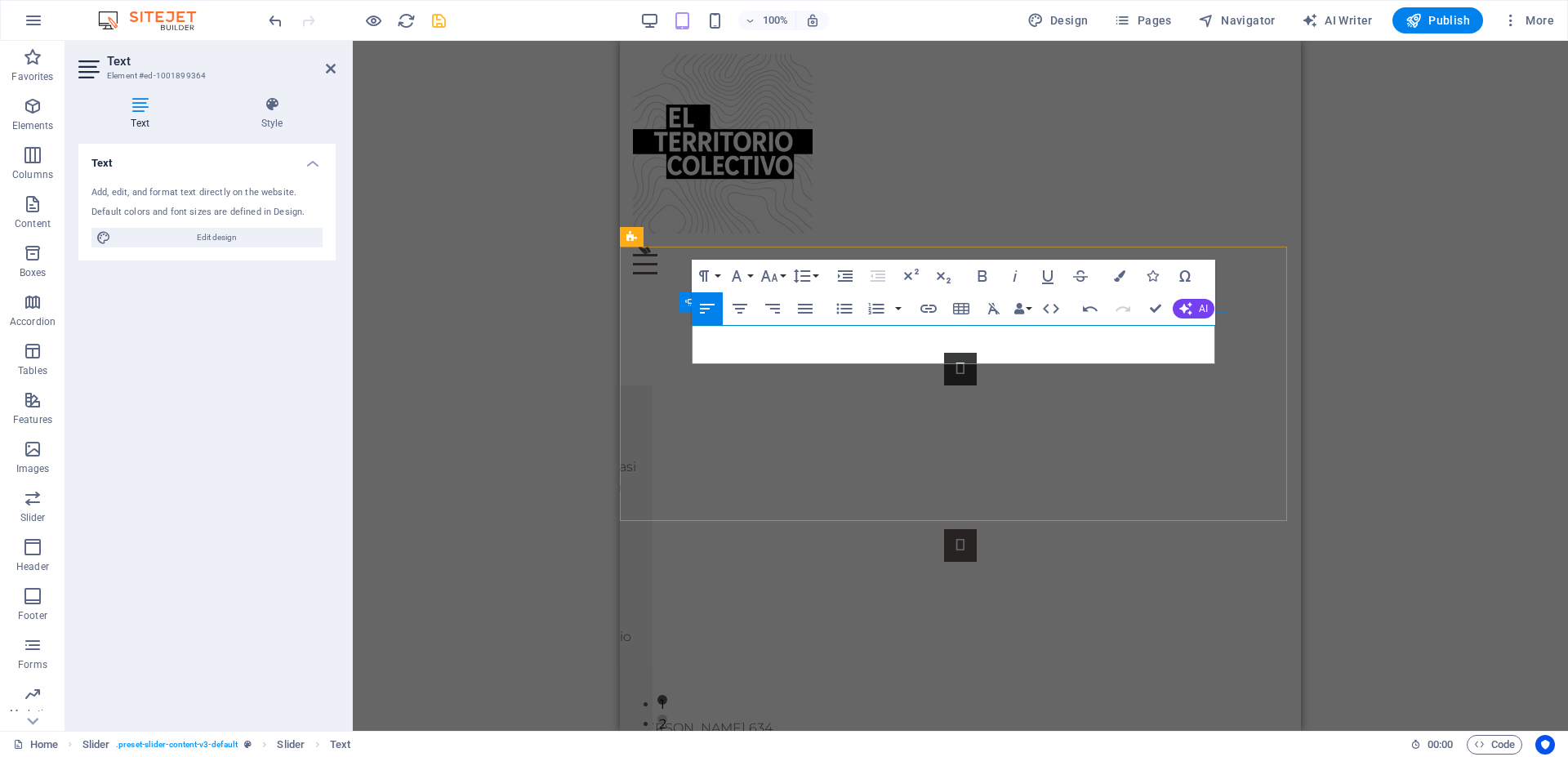
click at [977, 529] on button "Content Slider" at bounding box center [960, 545] width 32 height 32
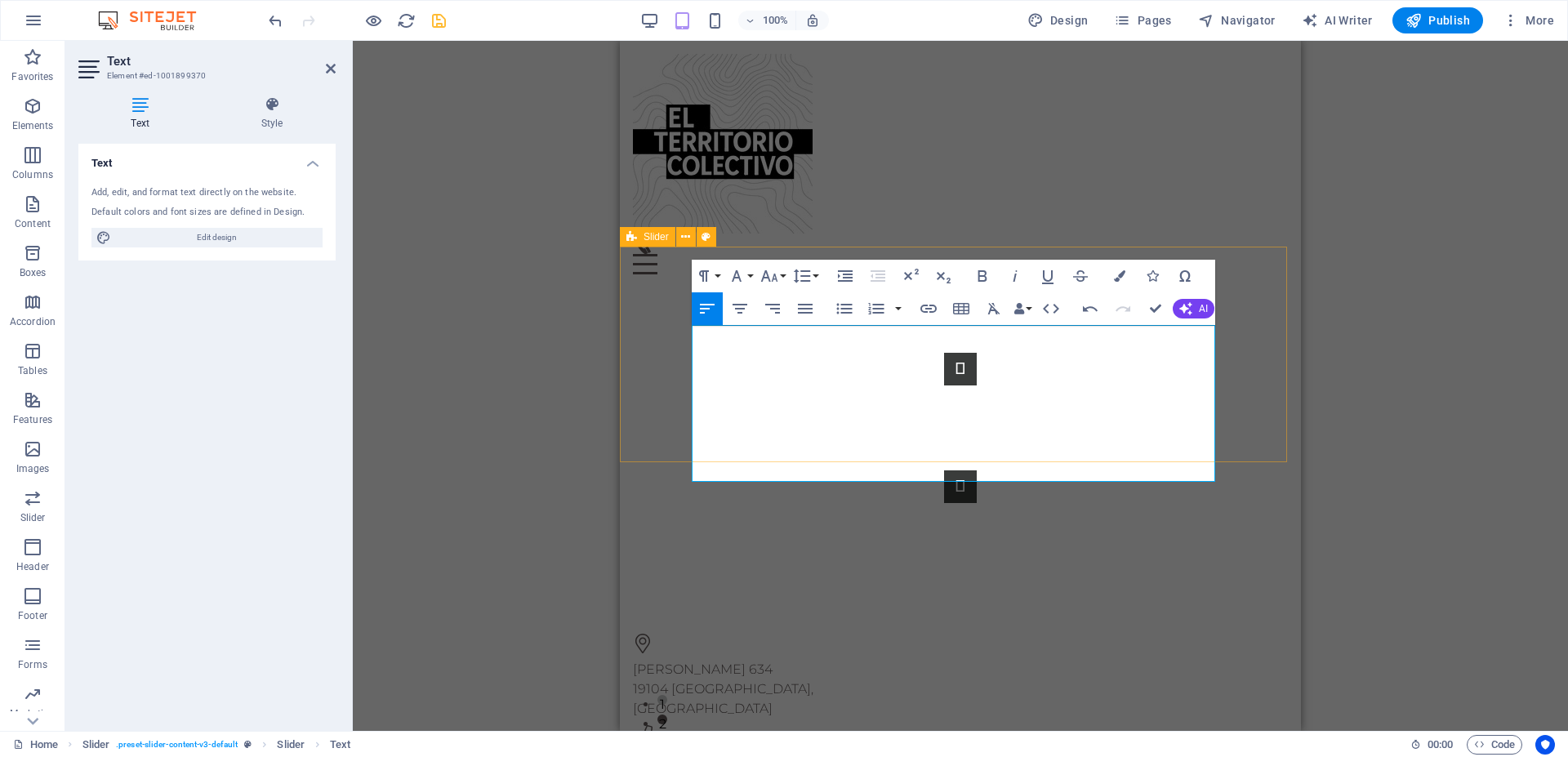
click at [1250, 455] on div "Lorem ipsum dolor sit amet, consectetur adipisicing elit. Id, ipsum, quibusdam,…" at bounding box center [961, 428] width 682 height 281
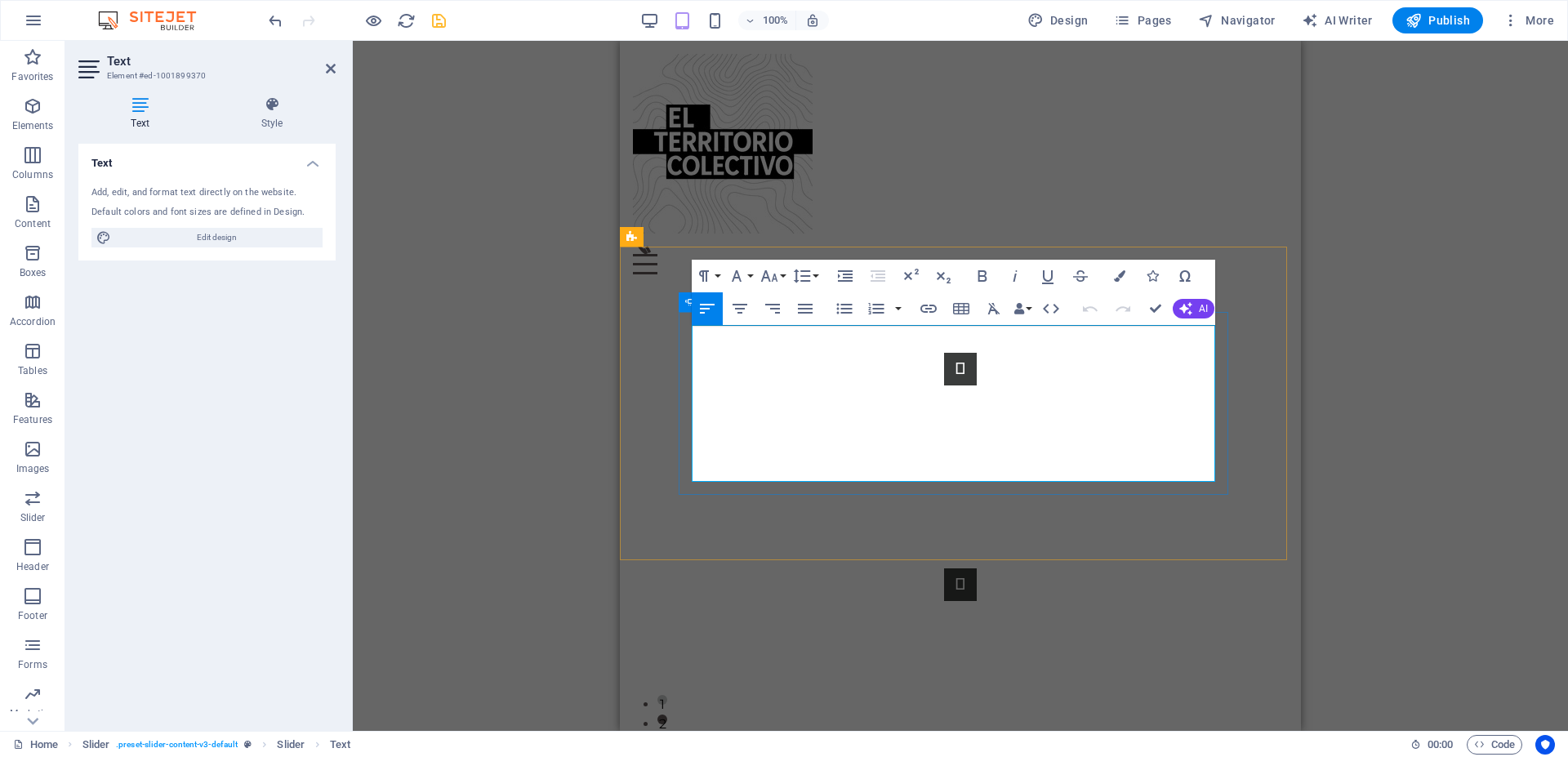
drag, startPoint x: 866, startPoint y: 467, endPoint x: 682, endPoint y: 427, distance: 188.3
click at [680, 415] on div "Lorem ipsum dolor sit amet, consectetur adipisicing elit. Id, ipsum, quibusdam,…" at bounding box center [961, 477] width 564 height 183
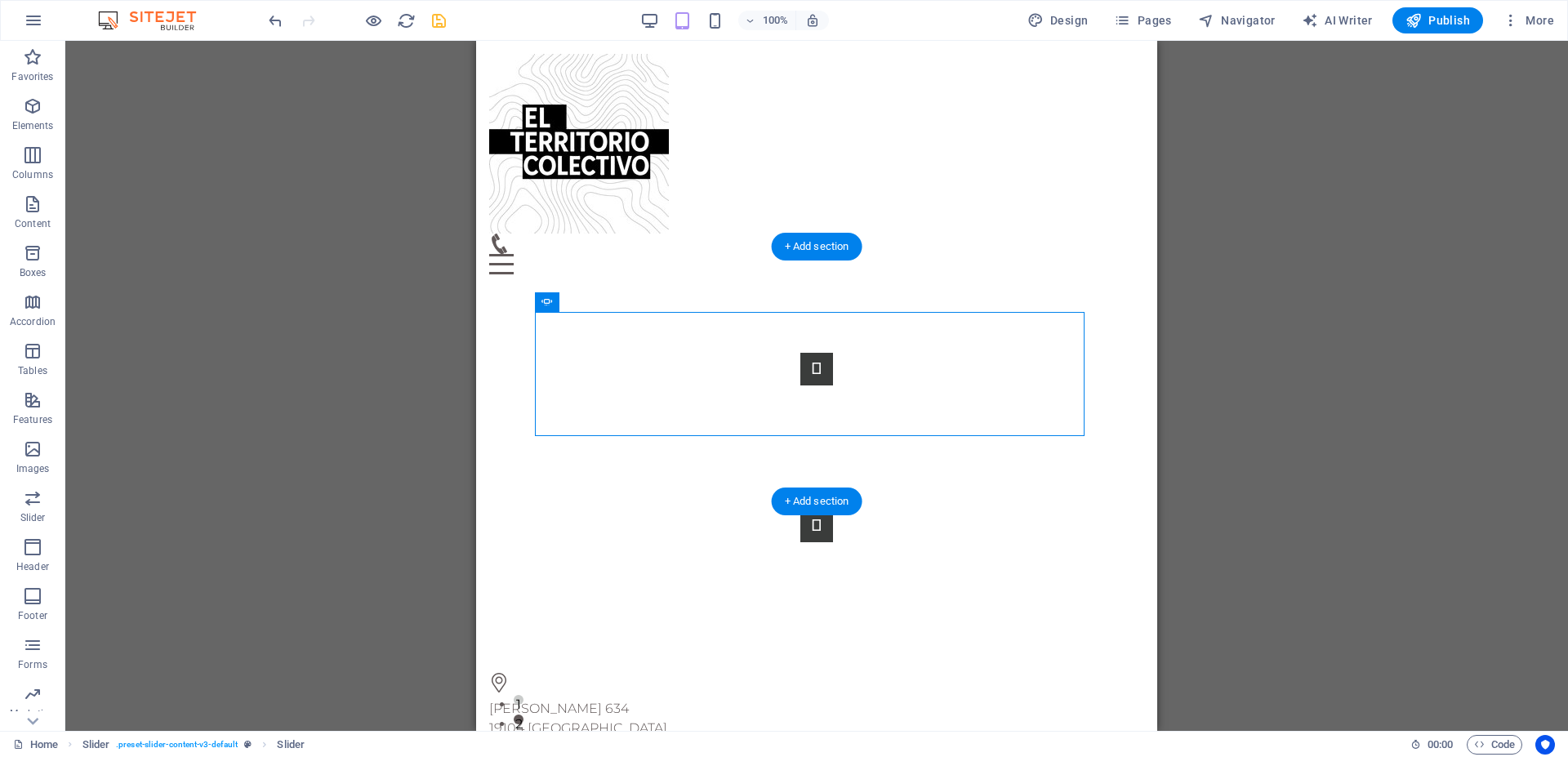
click at [833, 510] on button "Content Slider" at bounding box center [816, 526] width 32 height 32
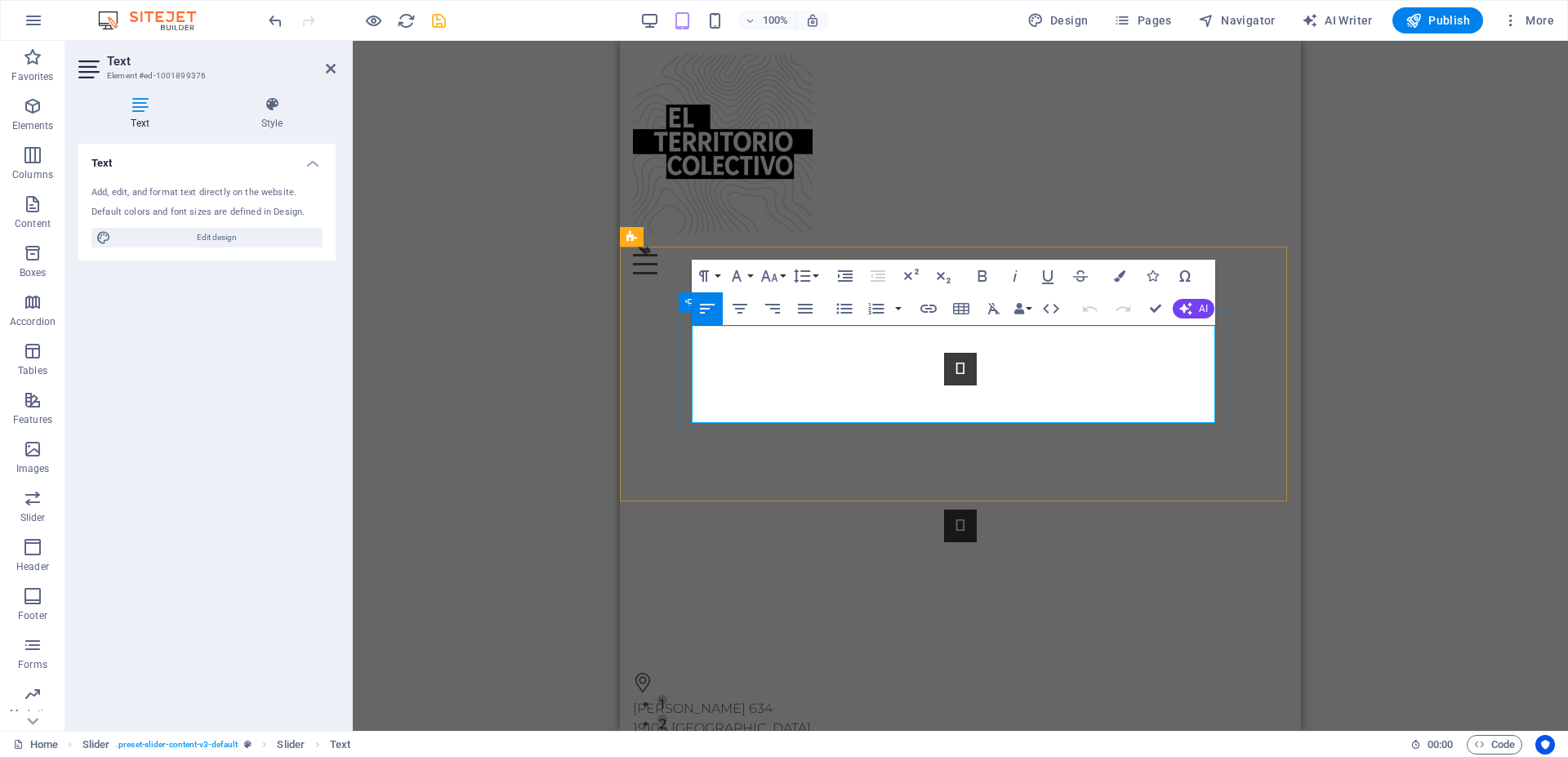
drag, startPoint x: 1069, startPoint y: 413, endPoint x: 674, endPoint y: 334, distance: 402.8
click at [679, 386] on div "Lorem ipsum dolor sit amet, consectetur adipisicing elit. Id, ipsum, quibusdam,…" at bounding box center [961, 448] width 564 height 124
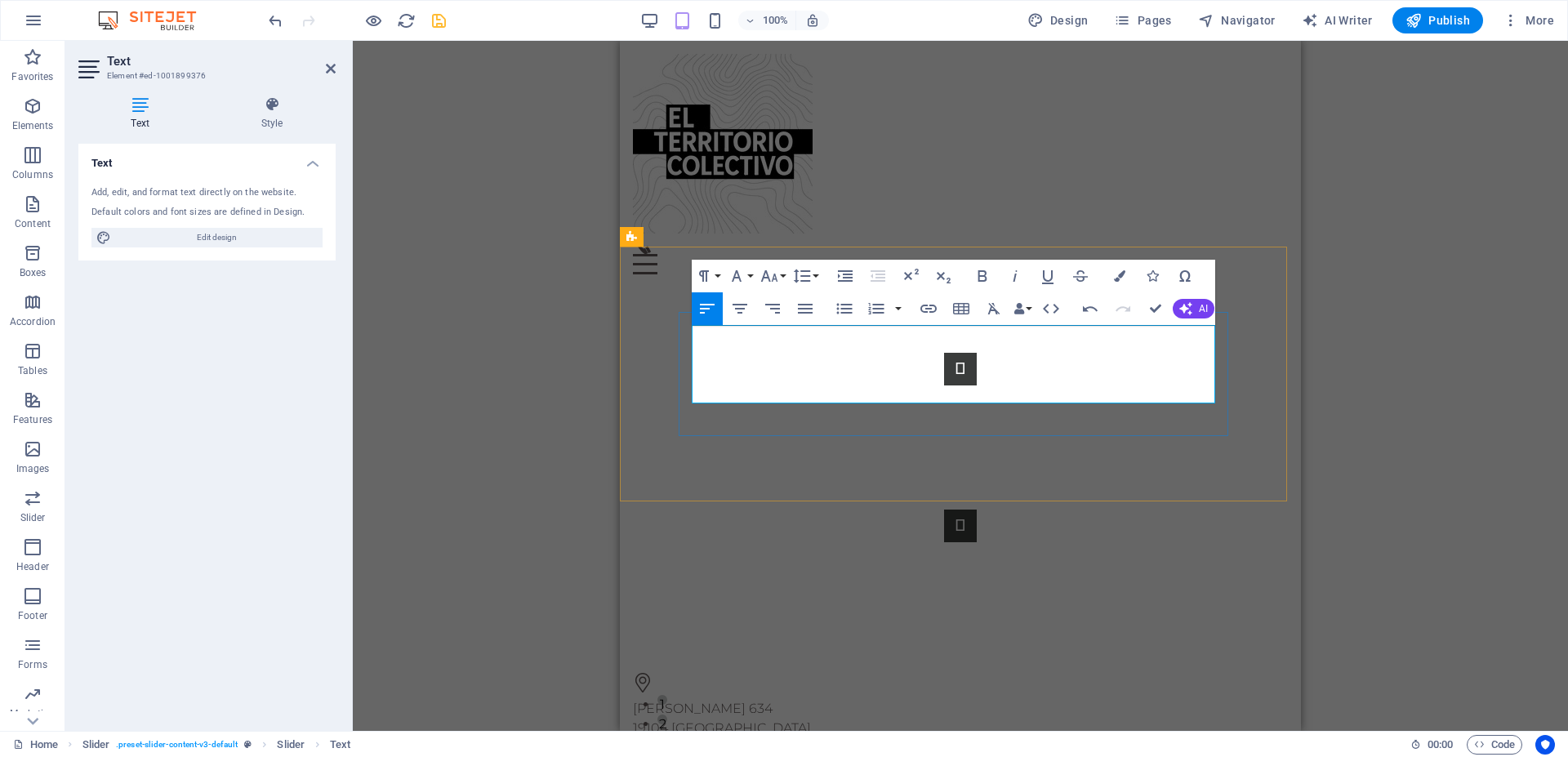
drag, startPoint x: 697, startPoint y: 357, endPoint x: 802, endPoint y: 359, distance: 105.0
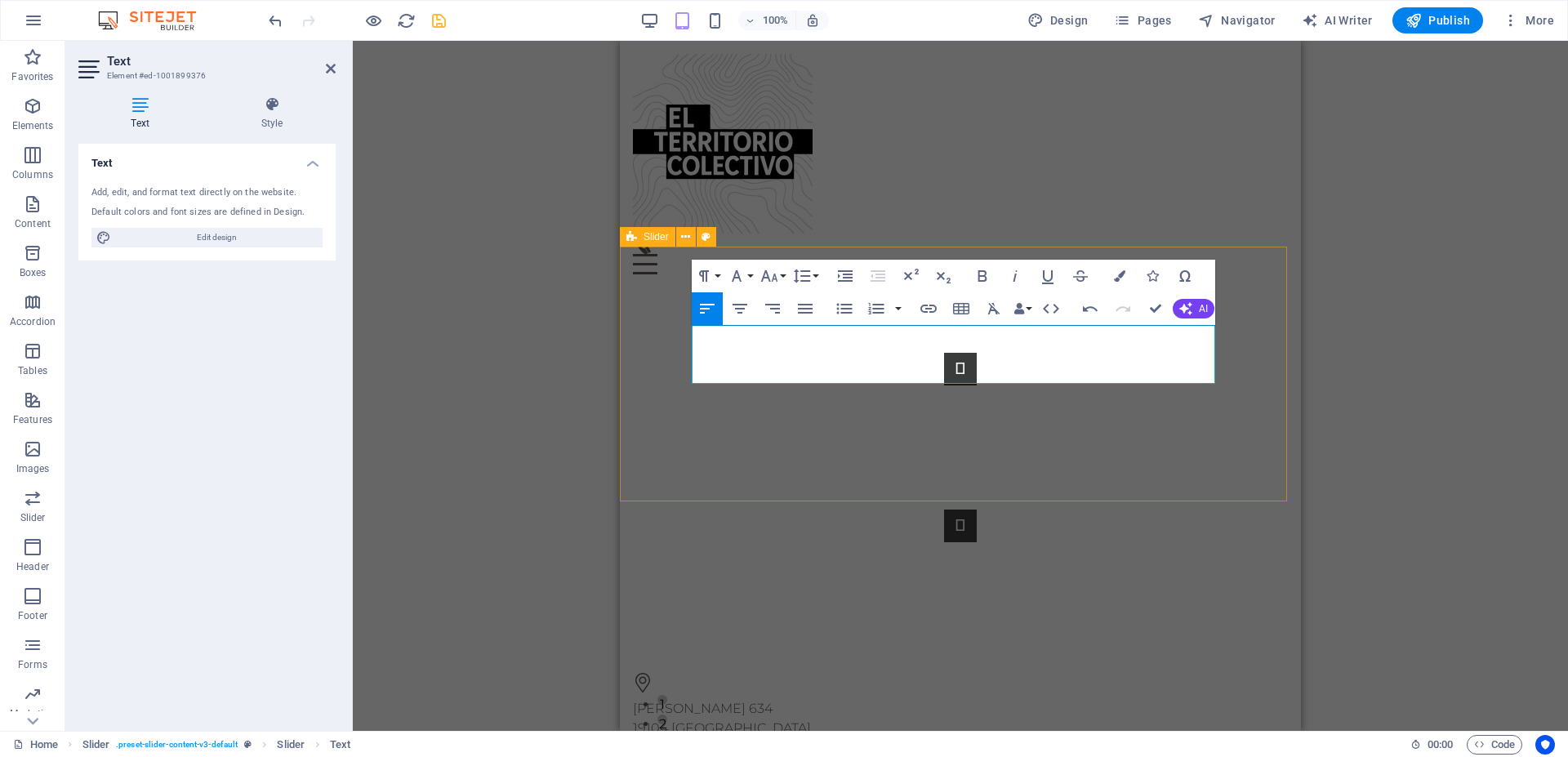
click at [1174, 476] on div "Lorem ipsum dolor sit amet, consectetur adipisicing elit. Id, ipsum, quibusdam,…" at bounding box center [961, 448] width 682 height 320
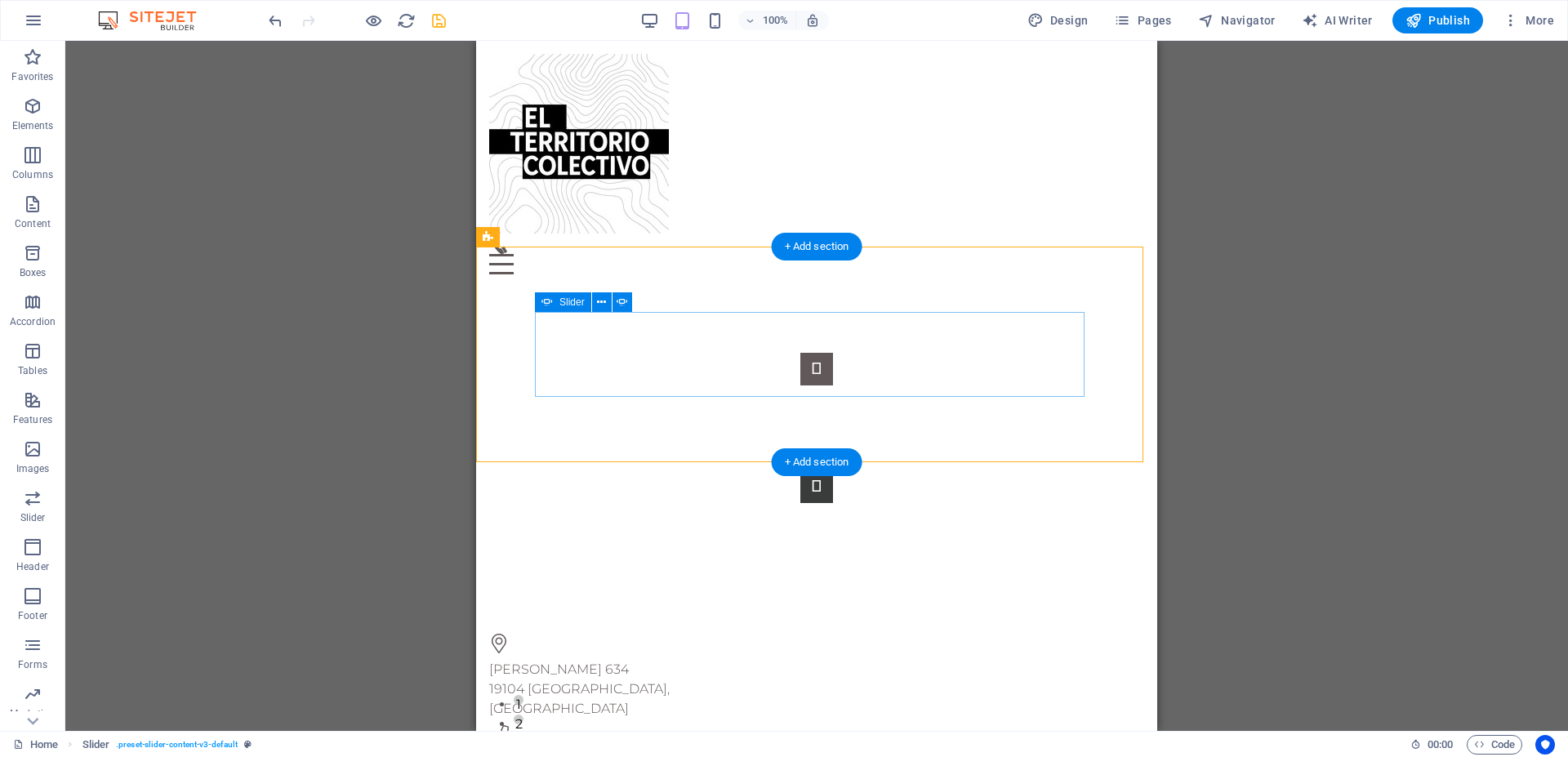
click at [800, 357] on button "Content Slider" at bounding box center [816, 369] width 32 height 32
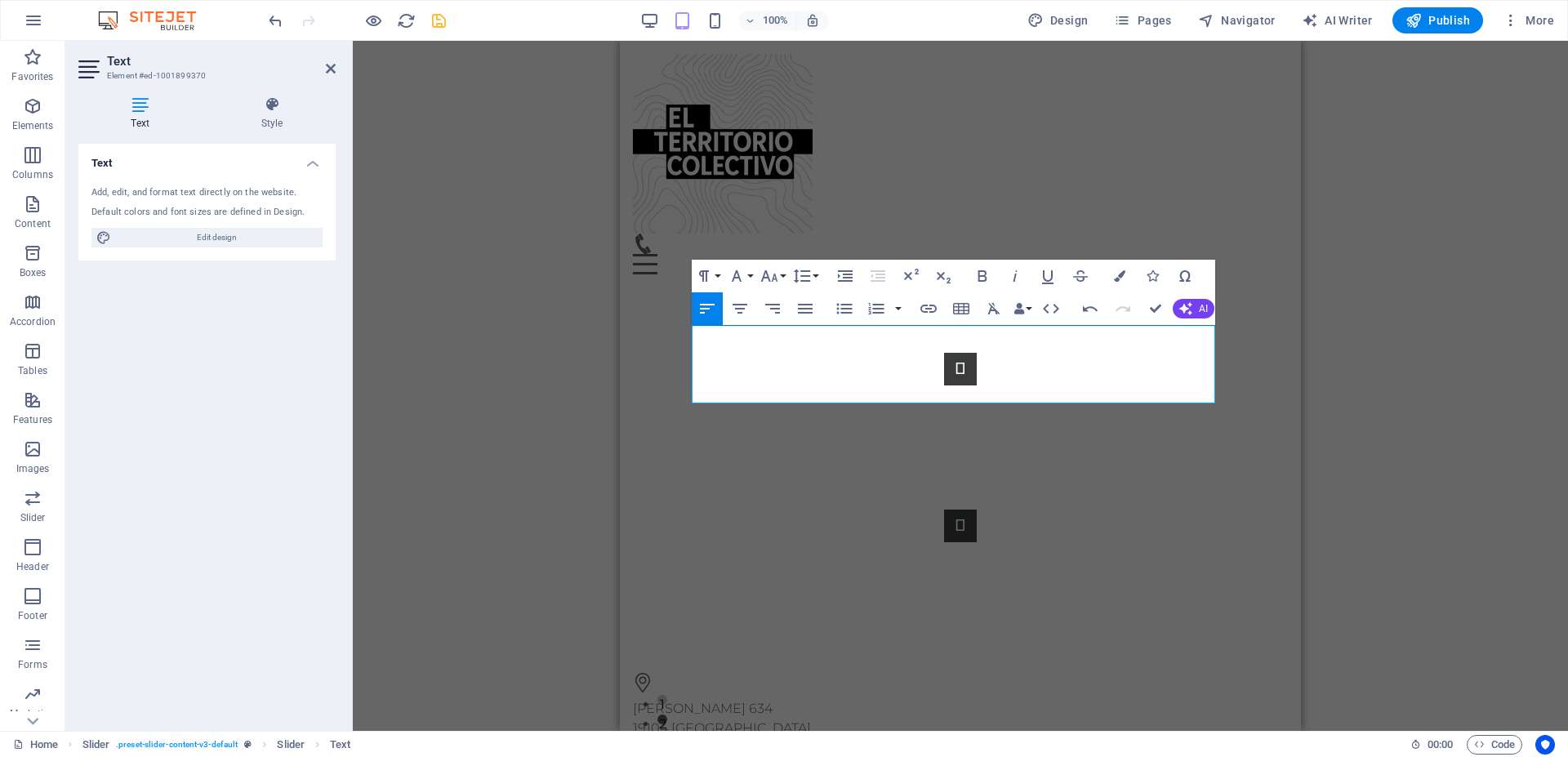
click at [502, 402] on div "Slider Slider Text Footer Heimdall Container Footer Heimdall Text Container Map…" at bounding box center [961, 386] width 1216 height 690
click at [944, 377] on button "Content Slider" at bounding box center [960, 369] width 32 height 32
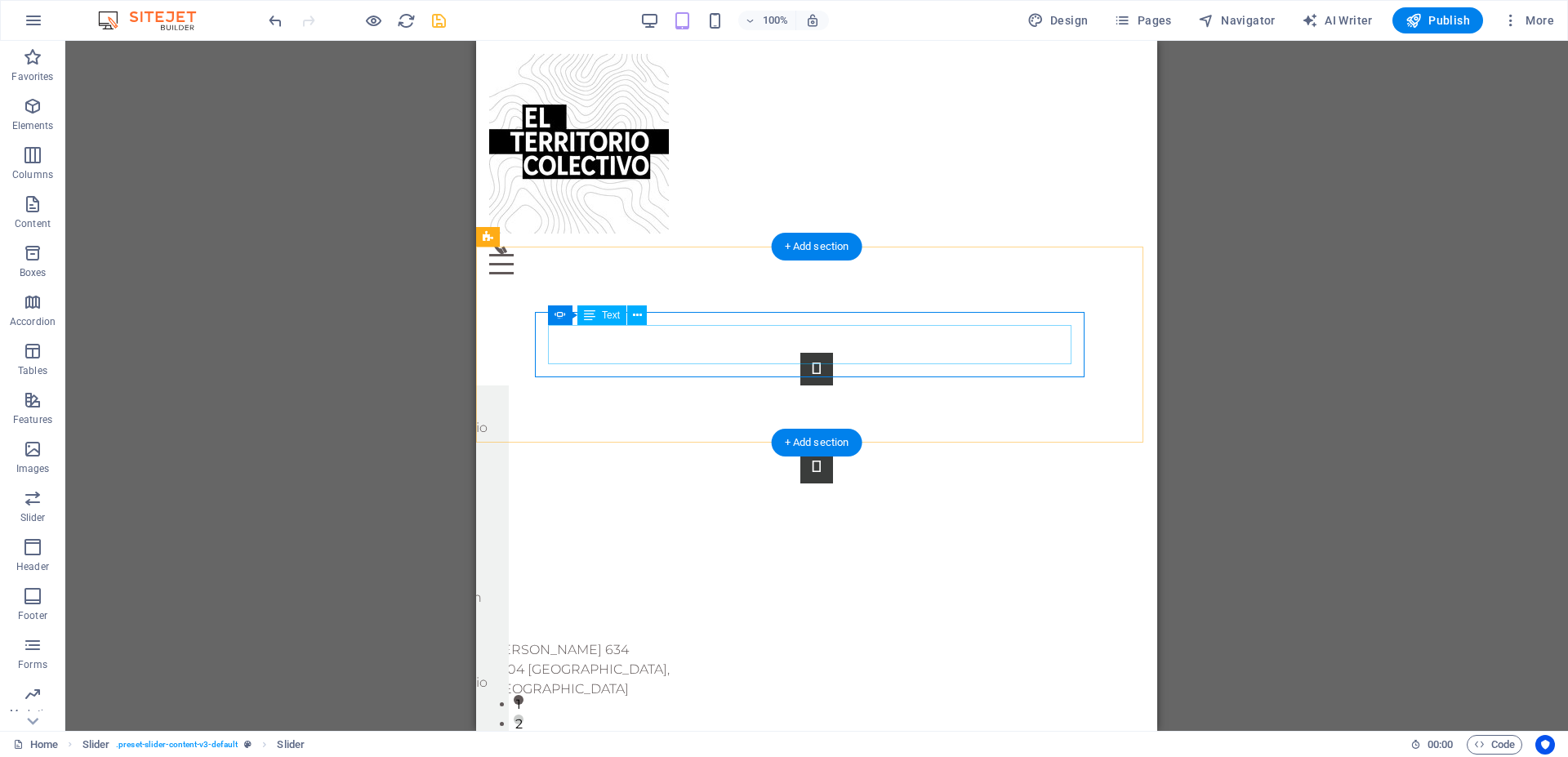
click at [496, 483] on div "El territorio colectivo nace como Consultora de Arquitectura, Proyectos Urbanos…" at bounding box center [247, 502] width 498 height 39
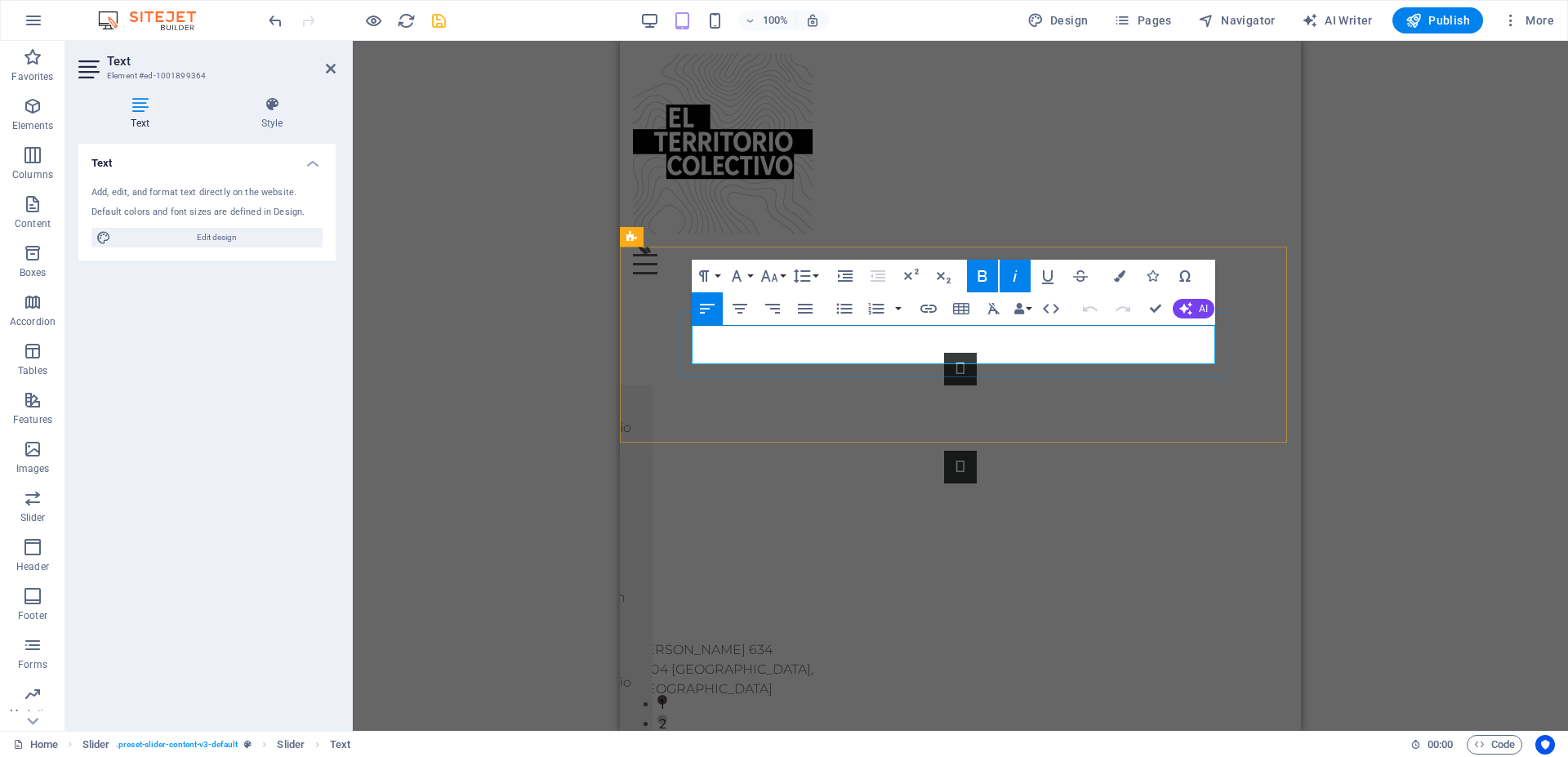
click at [639, 483] on p "El territorio colectivo nace como Consultora de Arquitectura, Proyectos Urbanos…" at bounding box center [391, 502] width 498 height 39
drag, startPoint x: 836, startPoint y: 357, endPoint x: 857, endPoint y: 352, distance: 21.6
click at [639, 483] on p "El territorio colectivo nace como Empresa Consultora de Arquitectura, Proyectos…" at bounding box center [391, 502] width 498 height 39
drag, startPoint x: 844, startPoint y: 354, endPoint x: 828, endPoint y: 359, distance: 16.8
click at [639, 483] on p "El territorio colectivo nace como Empresa Consultora de Arquitectura, Proyectos…" at bounding box center [391, 502] width 498 height 39
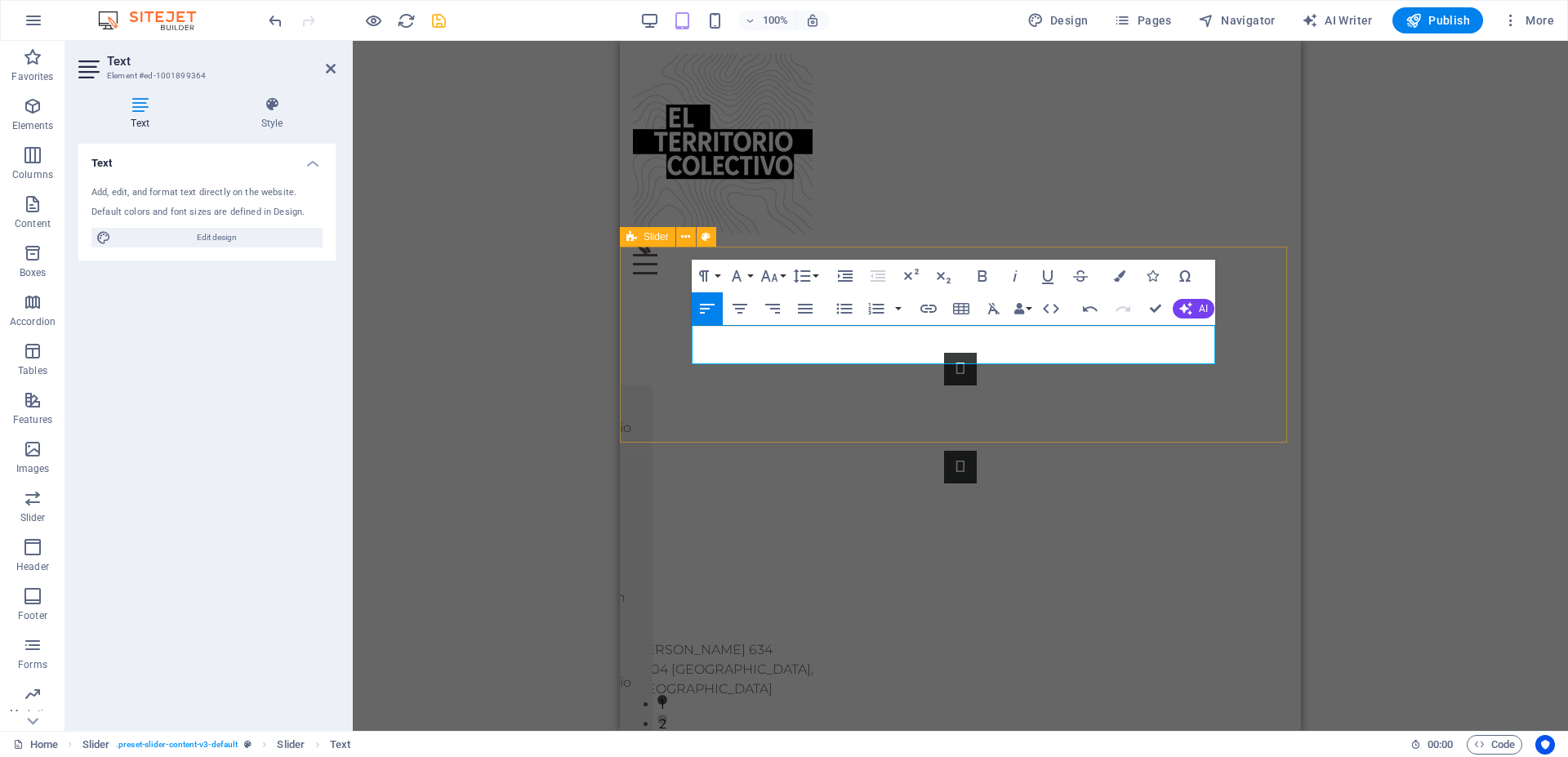
click at [1168, 425] on div "Nuestro objetivo es brindar asesoría técnica para la gestión, diseño y desarrol…" at bounding box center [961, 418] width 682 height 261
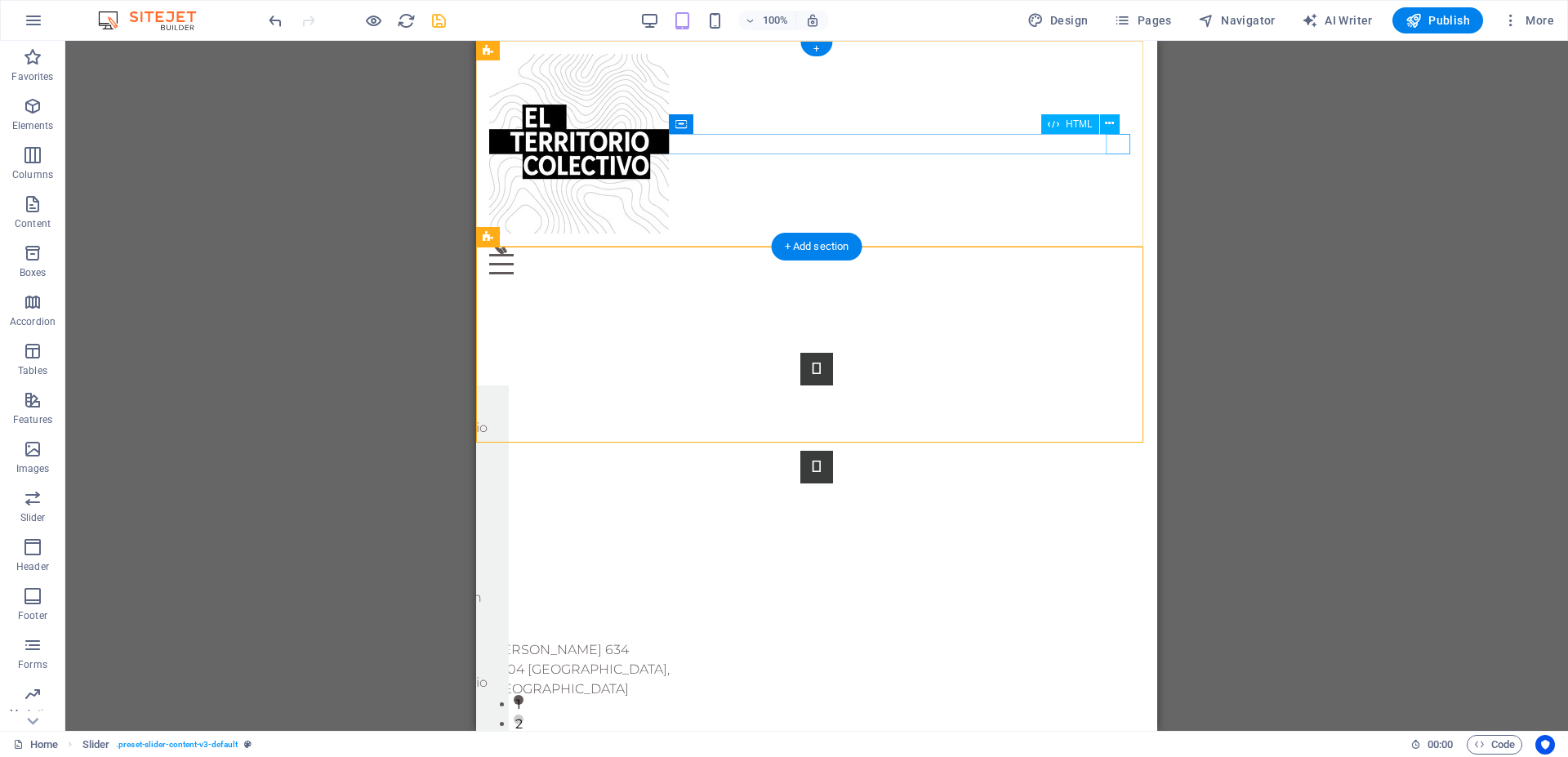
click at [1125, 254] on div "Menu" at bounding box center [817, 264] width 655 height 21
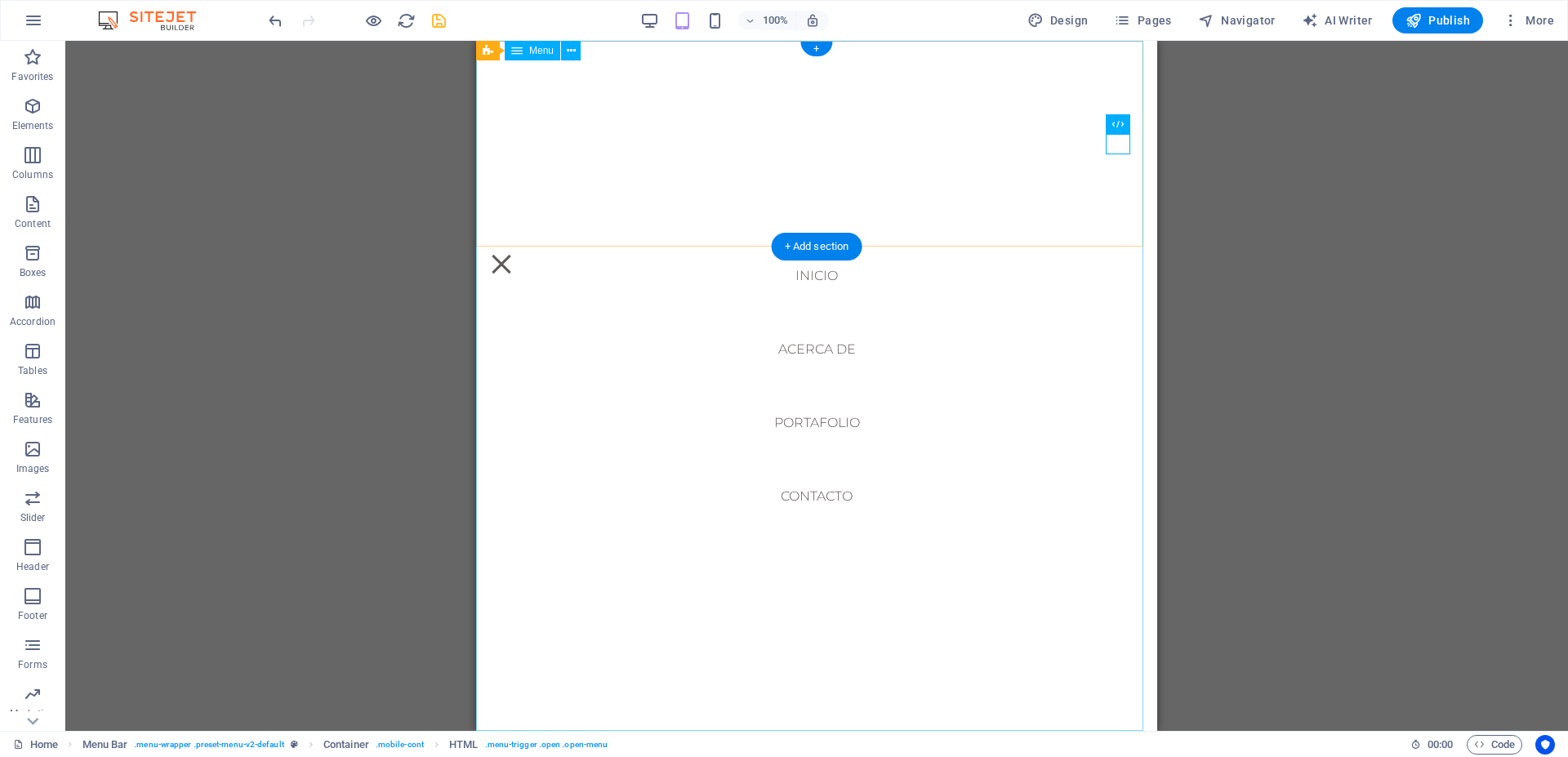
click at [813, 348] on nav "inicio ACERCA DE PORTAFOLIO Contacto" at bounding box center [817, 386] width 682 height 690
click at [800, 349] on nav "inicio ACERCA DE PORTAFOLIO Contacto" at bounding box center [817, 386] width 682 height 690
click at [811, 423] on nav "inicio ACERCA DE PORTAFOLIO Contacto" at bounding box center [817, 386] width 682 height 690
click at [799, 502] on nav "inicio ACERCA DE PORTAFOLIO Contacto" at bounding box center [817, 386] width 682 height 690
click at [514, 254] on div "Menu" at bounding box center [502, 264] width 25 height 21
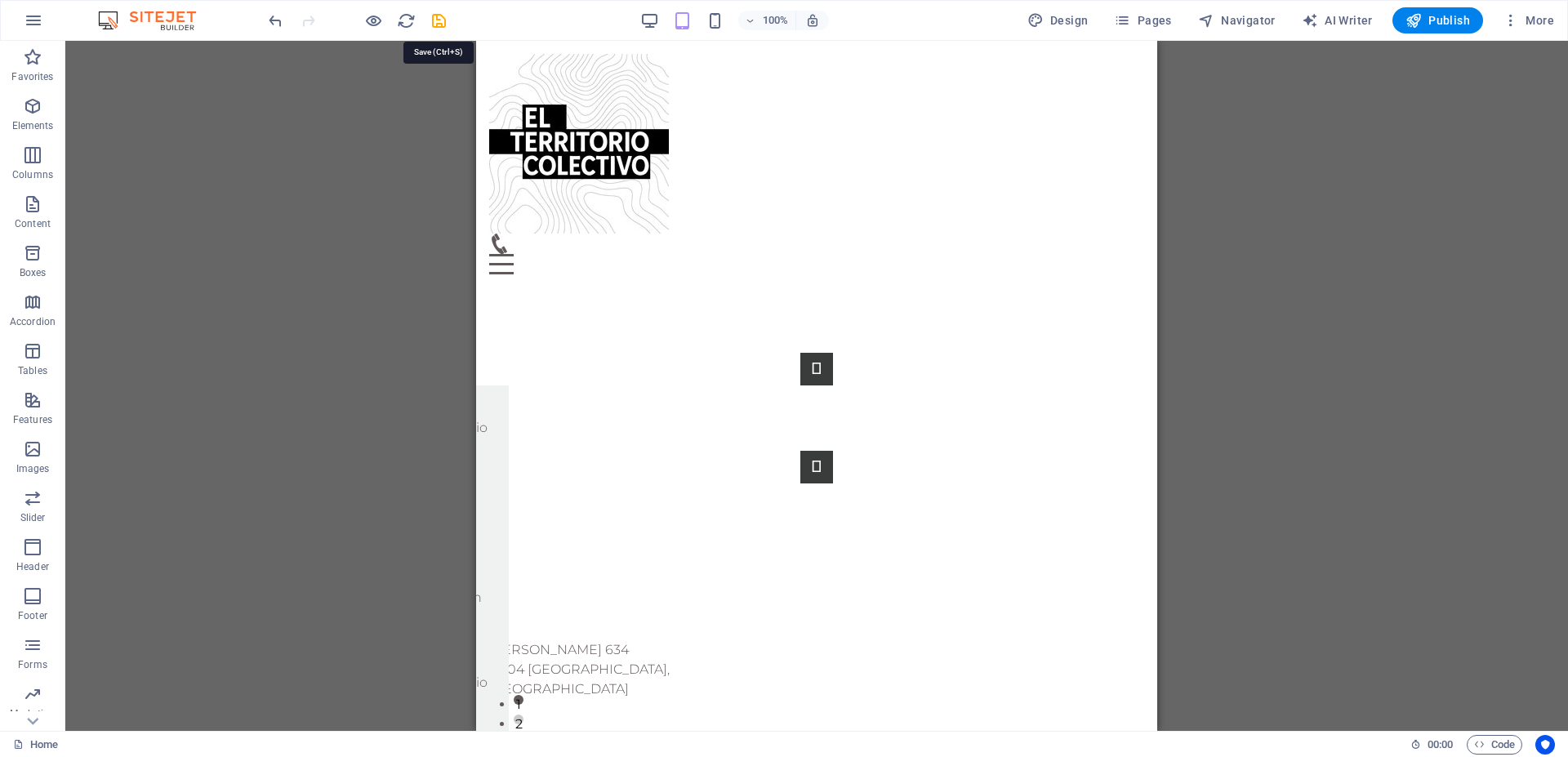
drag, startPoint x: 432, startPoint y: 22, endPoint x: 467, endPoint y: 35, distance: 37.3
click at [432, 22] on icon "save" at bounding box center [439, 21] width 19 height 19
click at [817, 444] on div "+ Add section" at bounding box center [817, 442] width 90 height 27
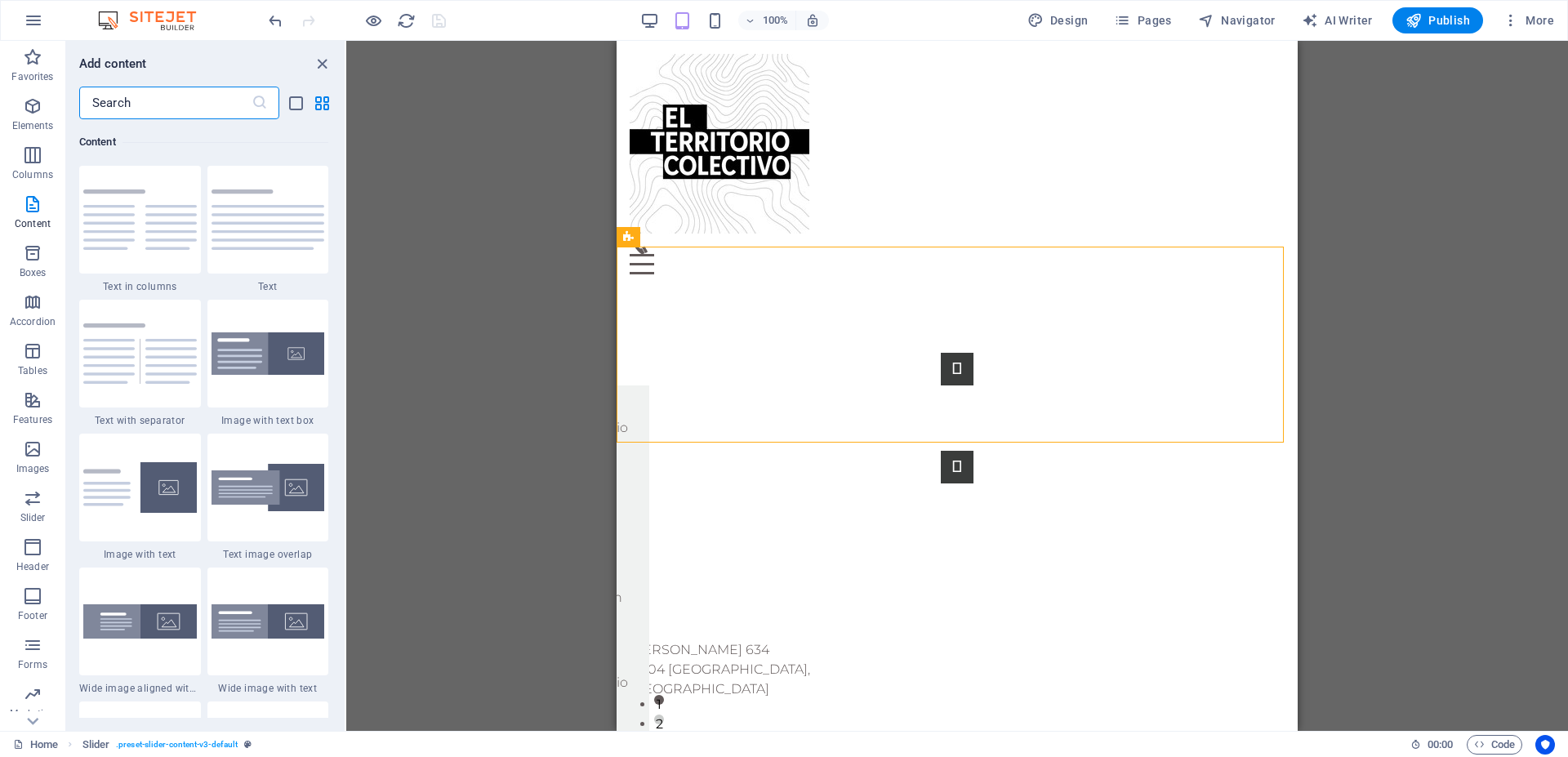
scroll to position [3152, 0]
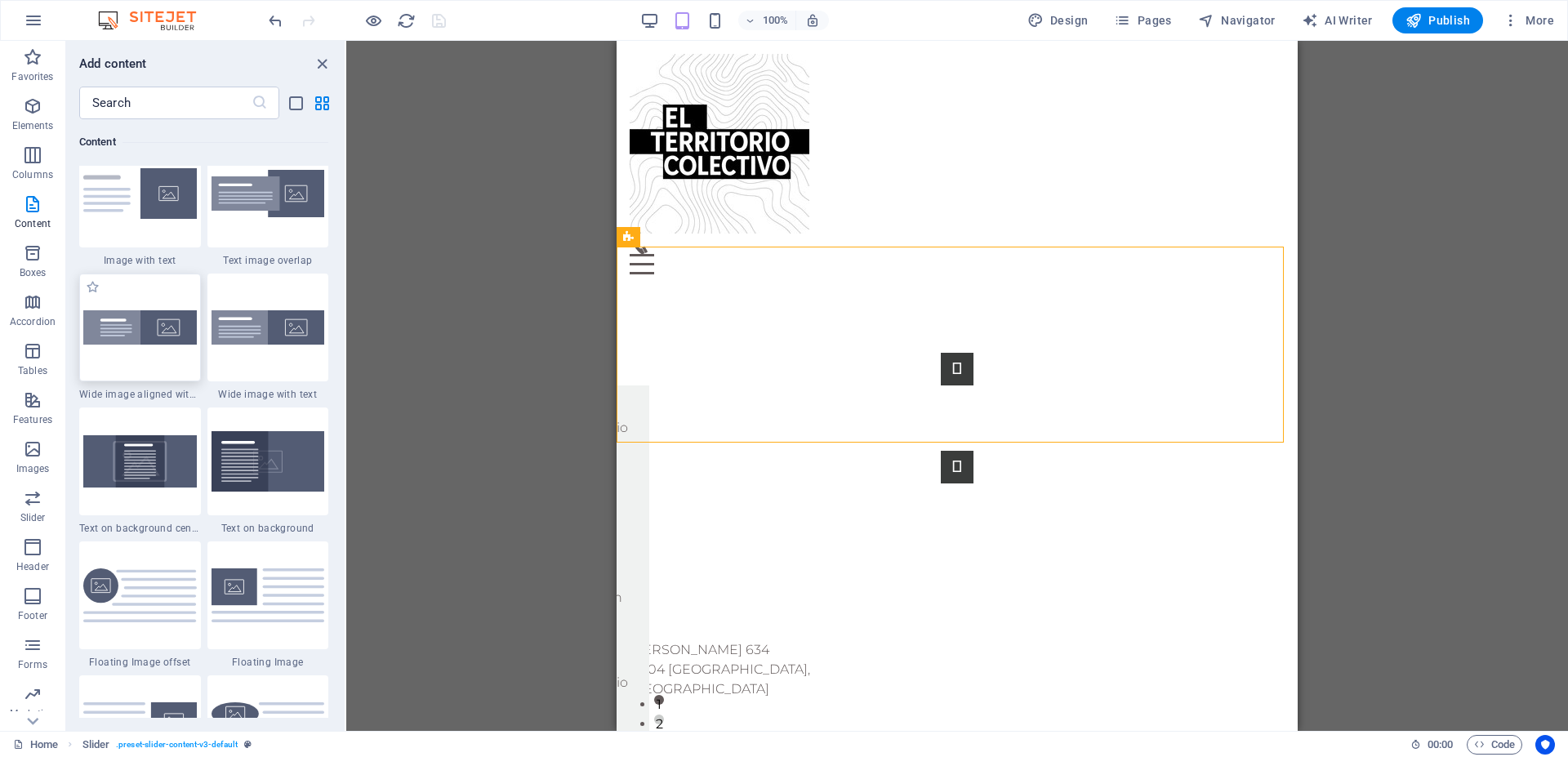
click at [139, 345] on img at bounding box center [139, 327] width 114 height 34
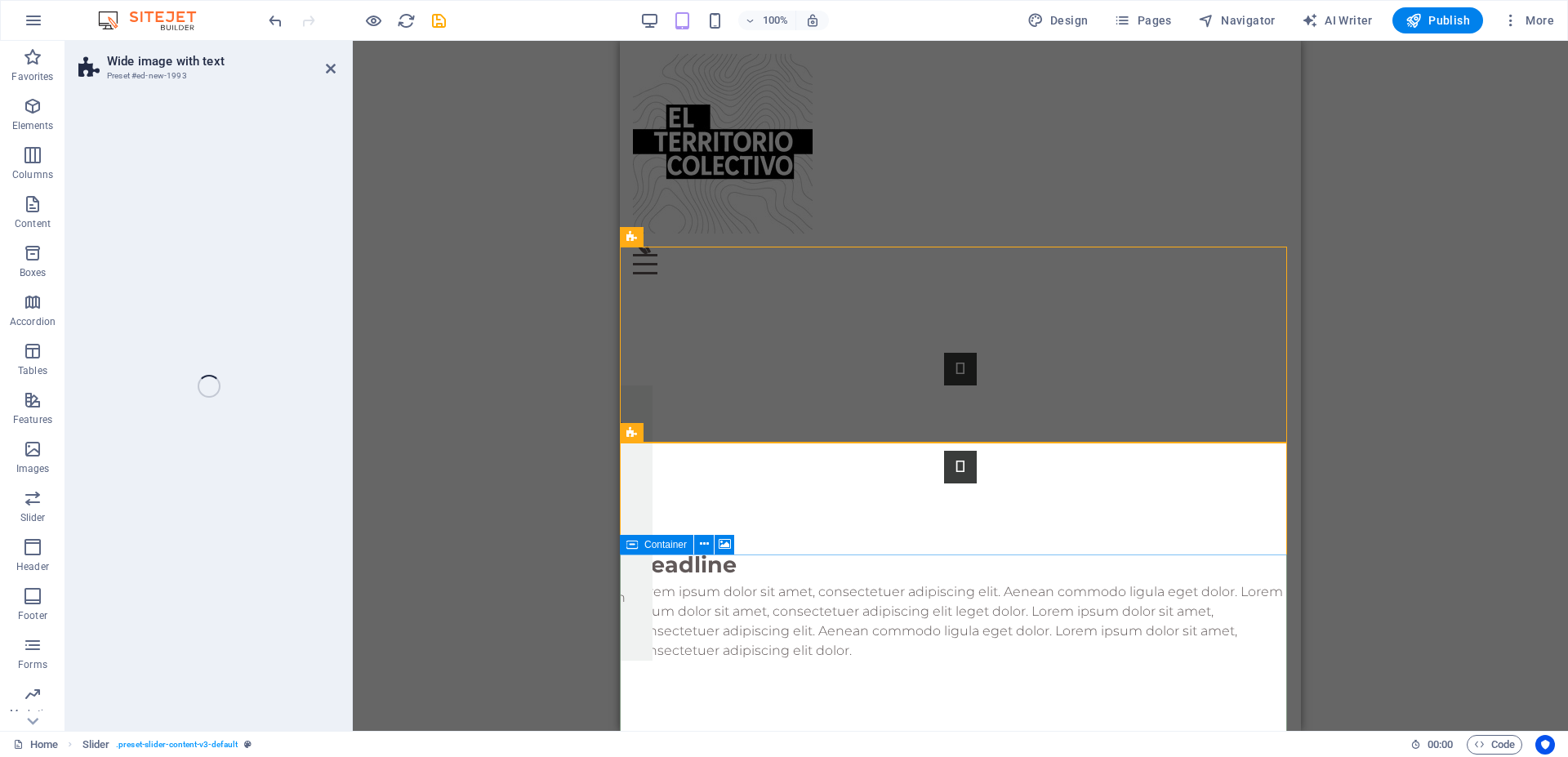
select select "%"
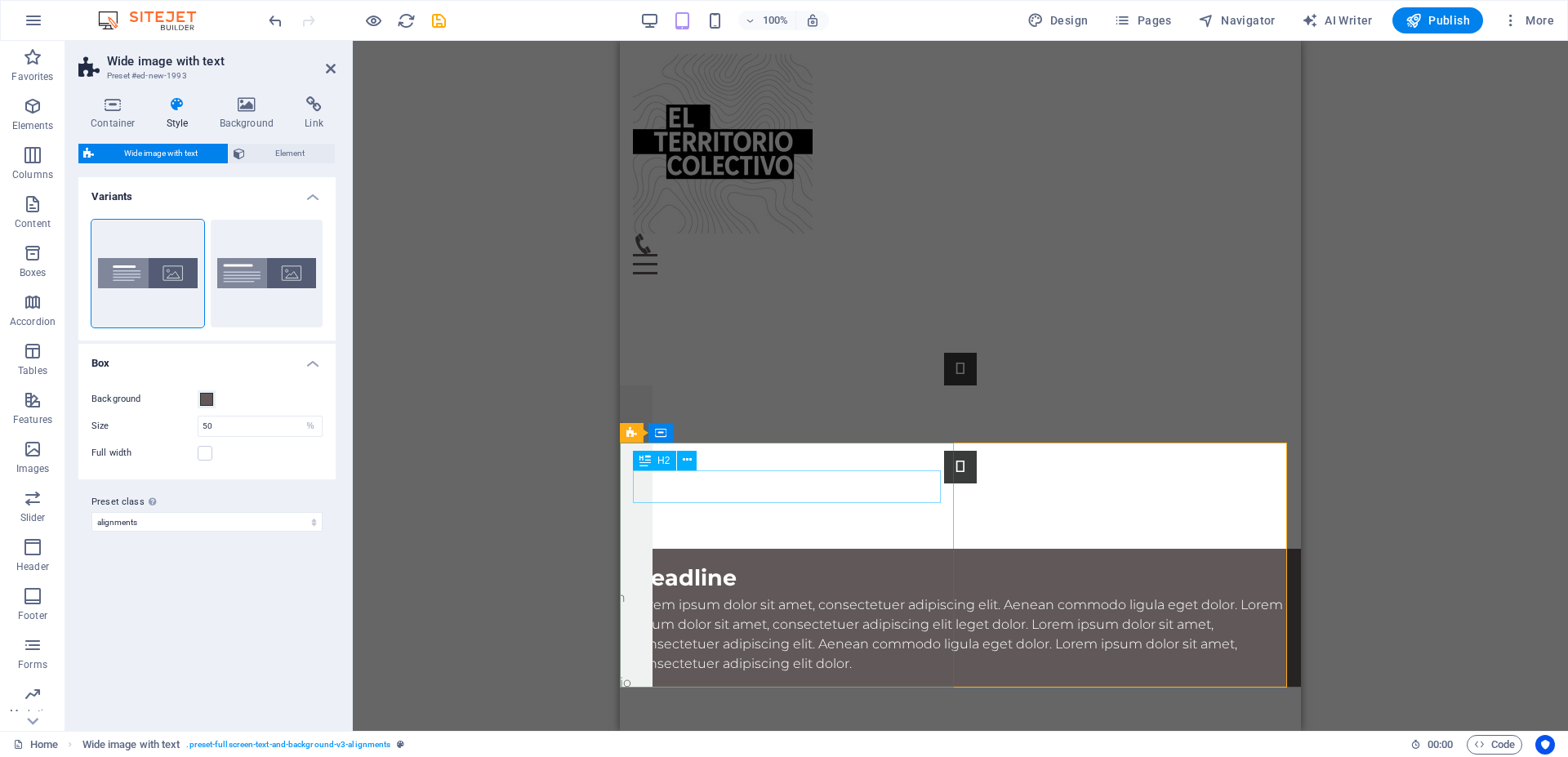
click at [730, 562] on div "Headline" at bounding box center [960, 579] width 655 height 33
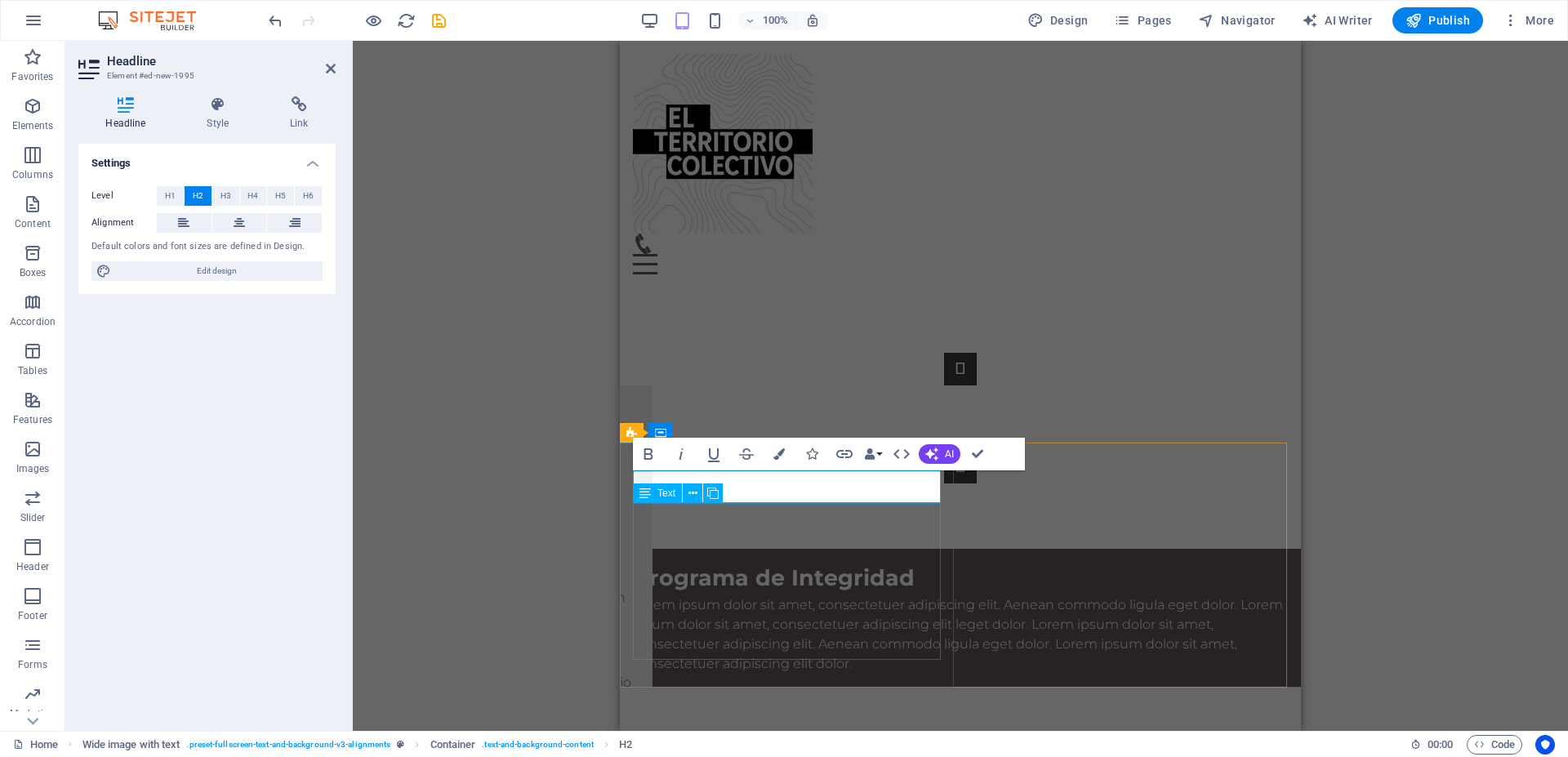
click at [787, 609] on div "Lorem ipsum dolor sit amet, consectetuer adipiscing elit. Aenean commodo ligula…" at bounding box center [960, 634] width 655 height 79
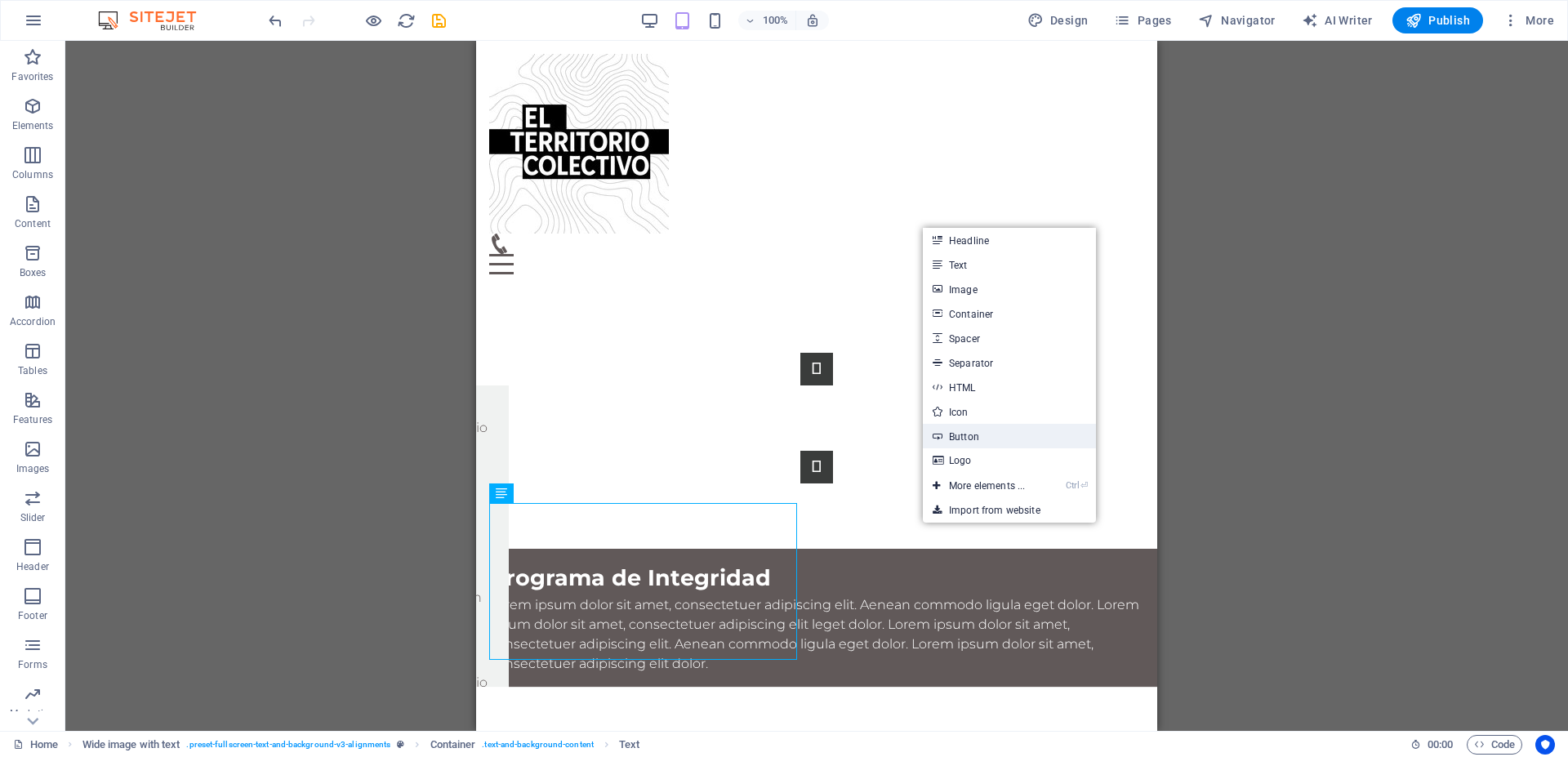
click at [972, 438] on link "Button" at bounding box center [1009, 436] width 173 height 25
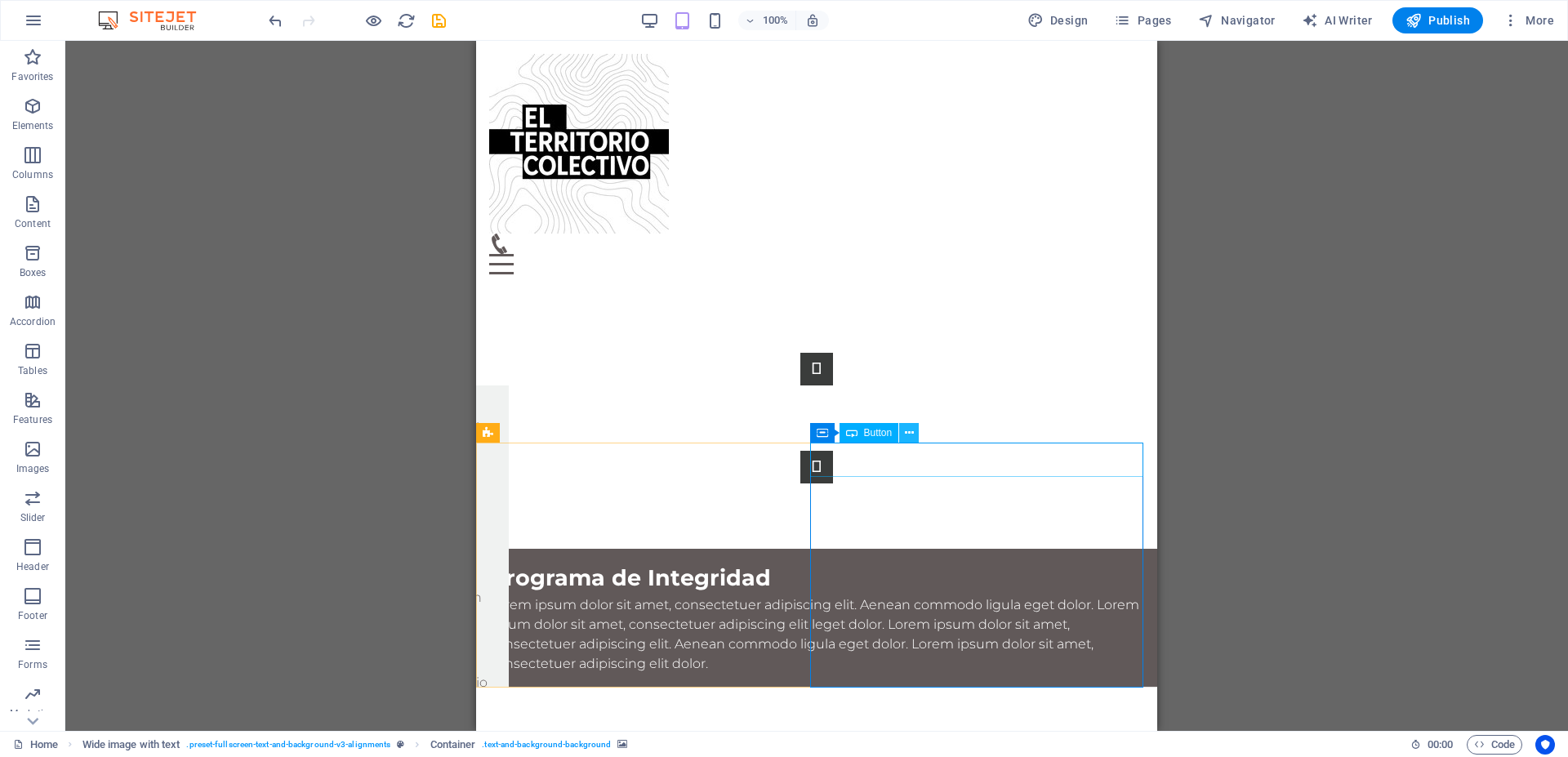
click at [910, 428] on icon at bounding box center [910, 433] width 9 height 17
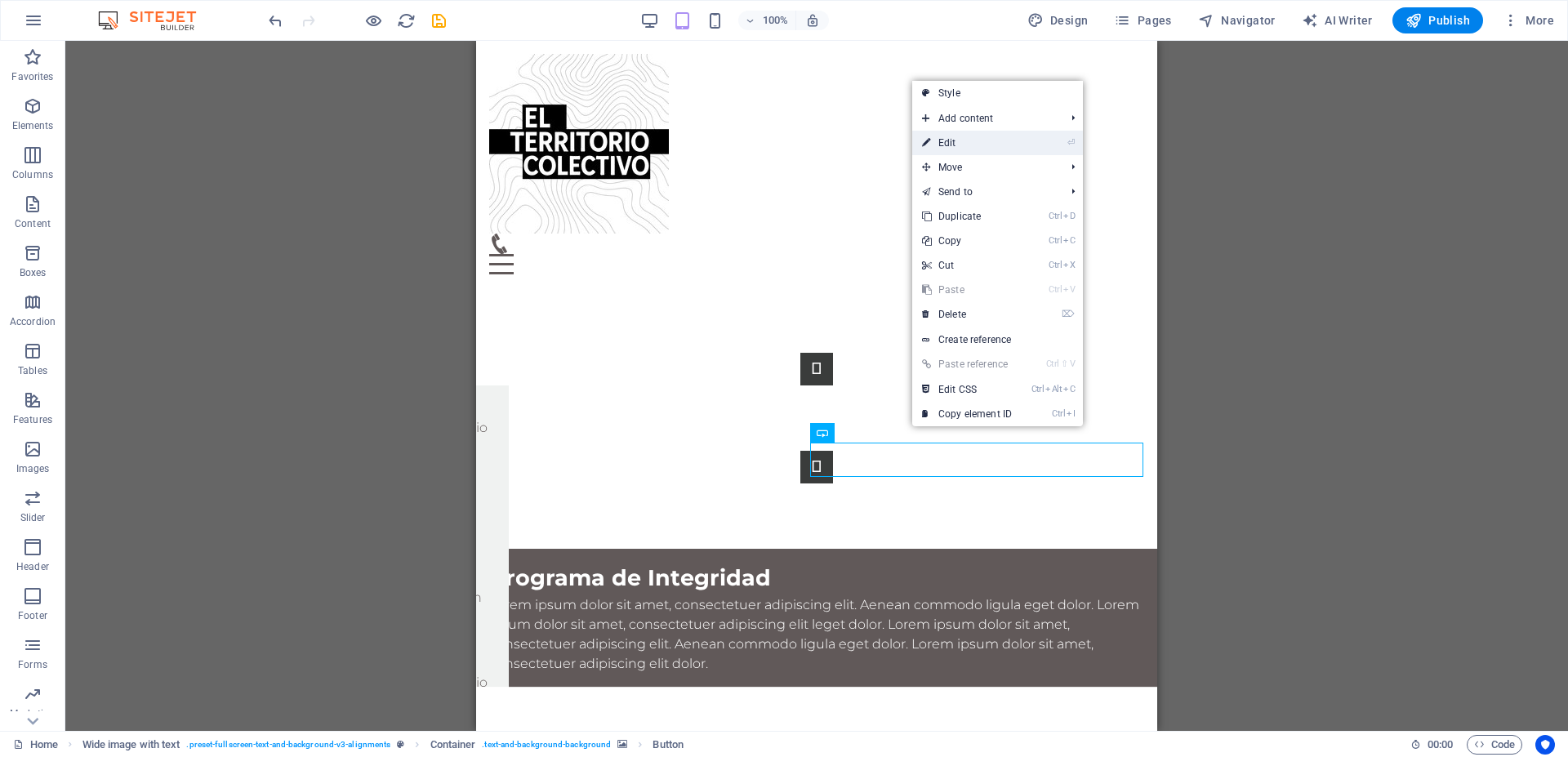
click at [964, 143] on link "⏎ Edit" at bounding box center [967, 143] width 109 height 25
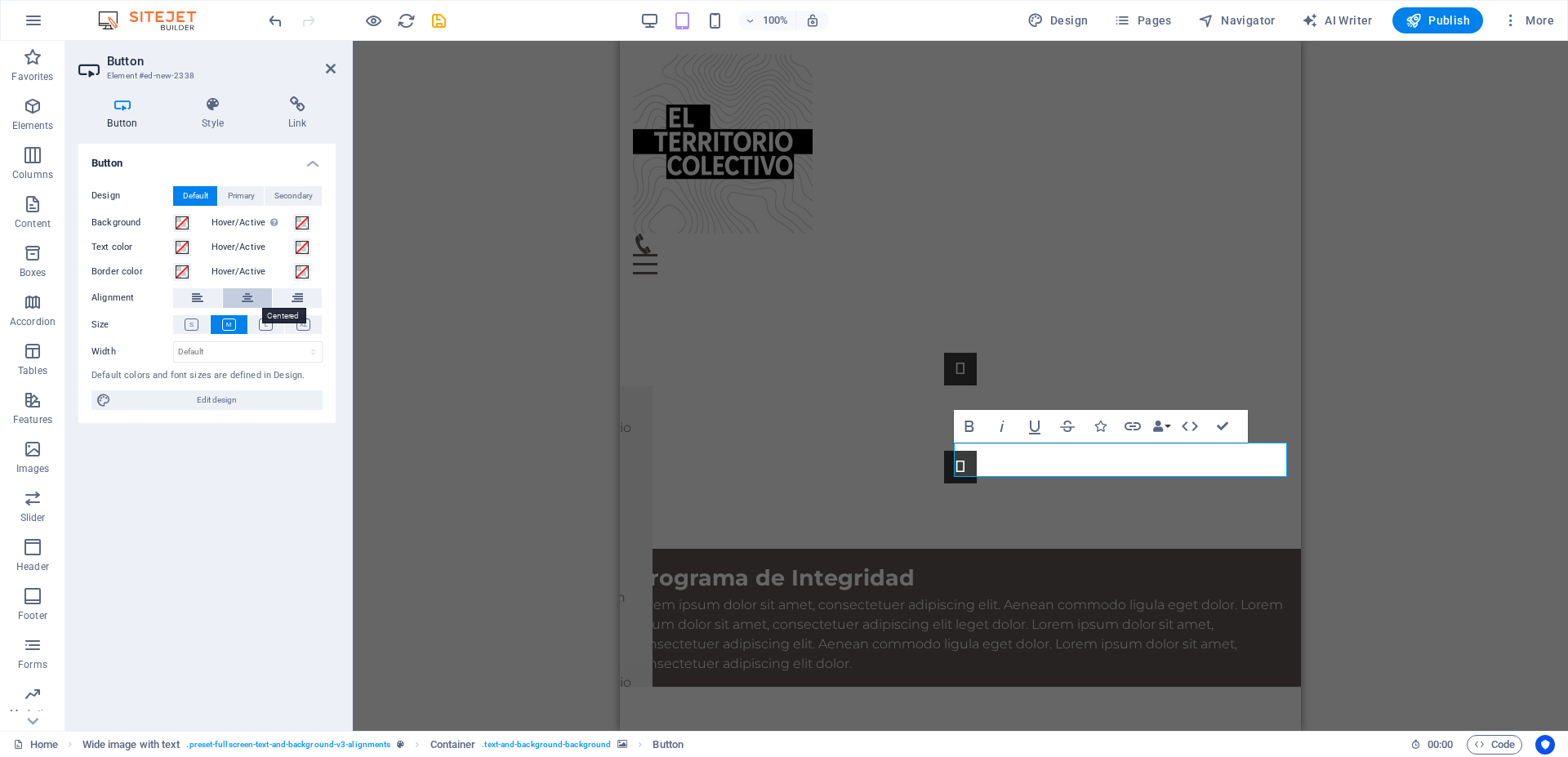
click at [250, 294] on icon at bounding box center [248, 298] width 12 height 20
click at [236, 192] on span "Primary" at bounding box center [241, 197] width 27 height 20
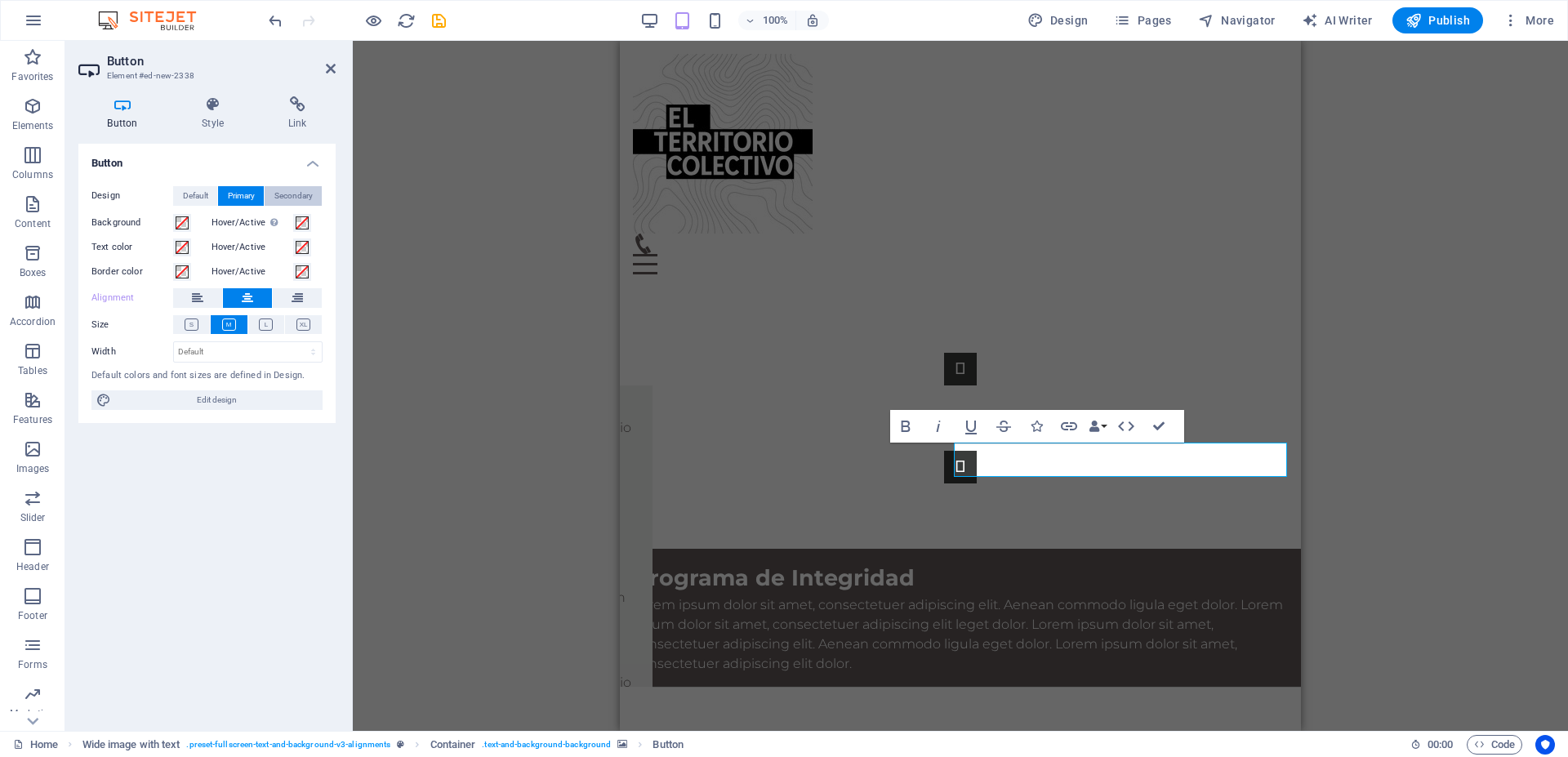
click at [295, 192] on span "Secondary" at bounding box center [294, 197] width 38 height 20
click at [181, 198] on button "Default" at bounding box center [195, 197] width 44 height 20
click at [296, 105] on icon at bounding box center [297, 104] width 77 height 17
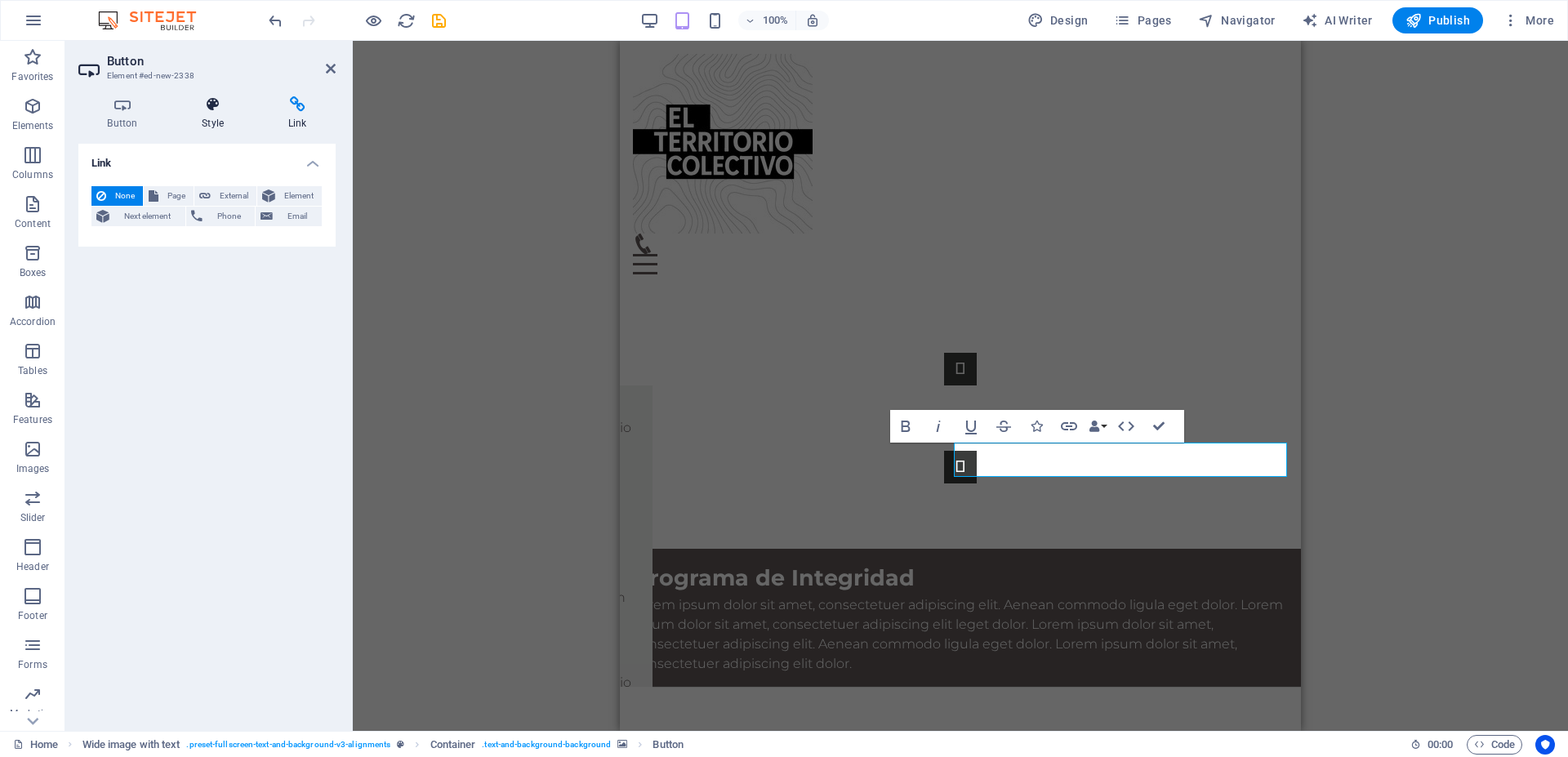
click at [211, 105] on icon at bounding box center [213, 104] width 80 height 17
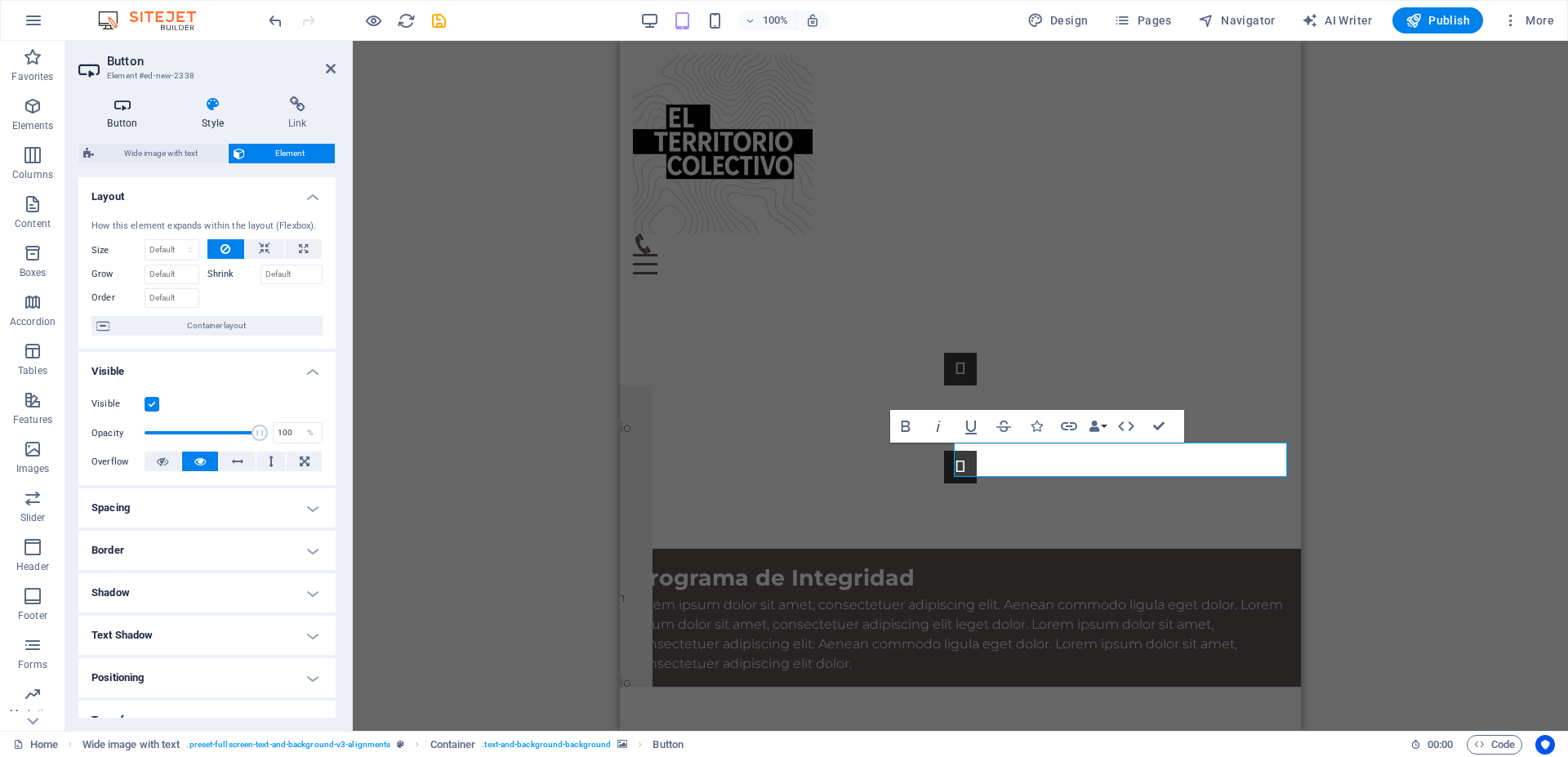
click at [122, 108] on icon at bounding box center [123, 104] width 88 height 17
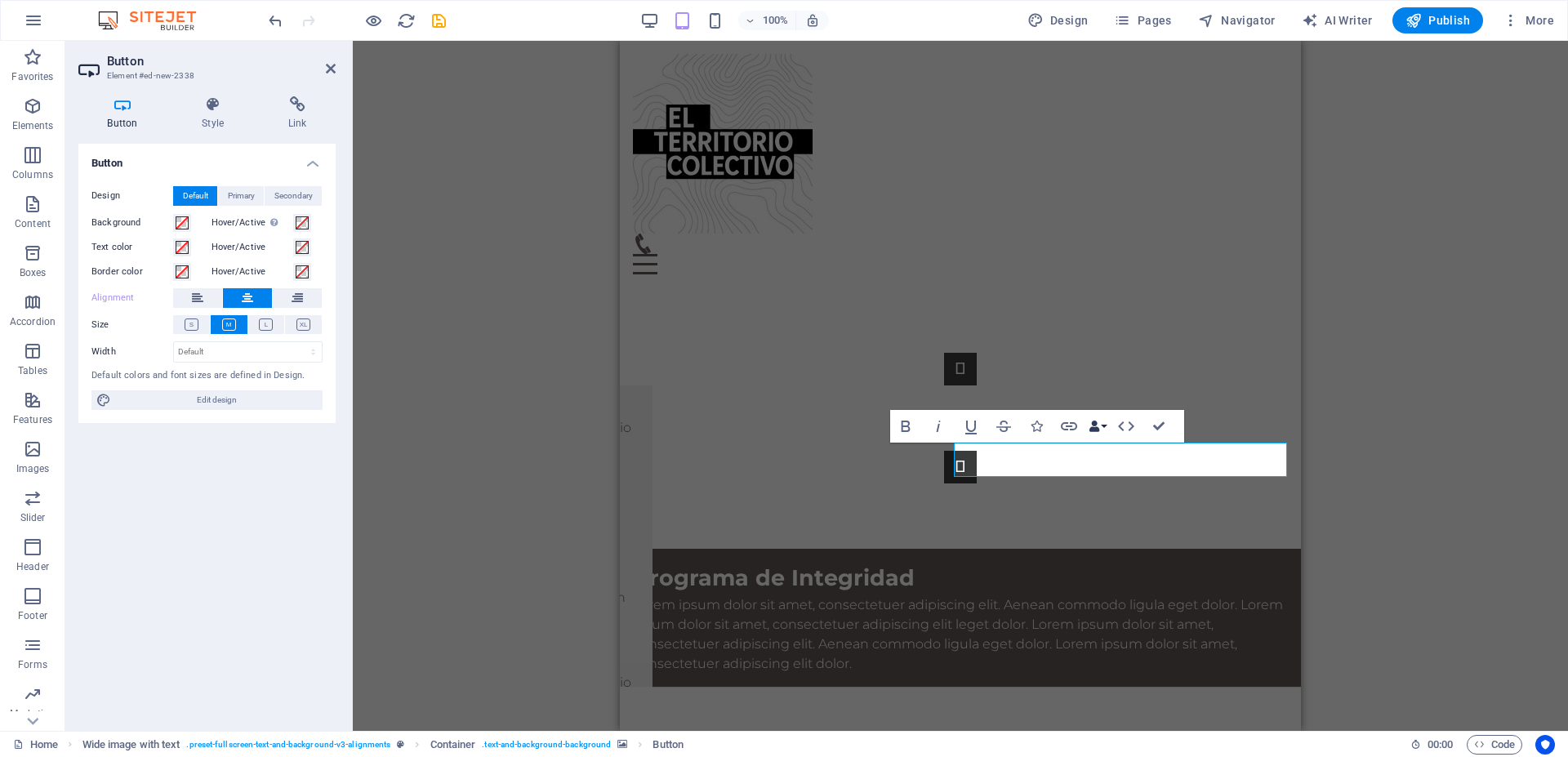
click at [1106, 428] on button "Data Bindings" at bounding box center [1098, 426] width 23 height 32
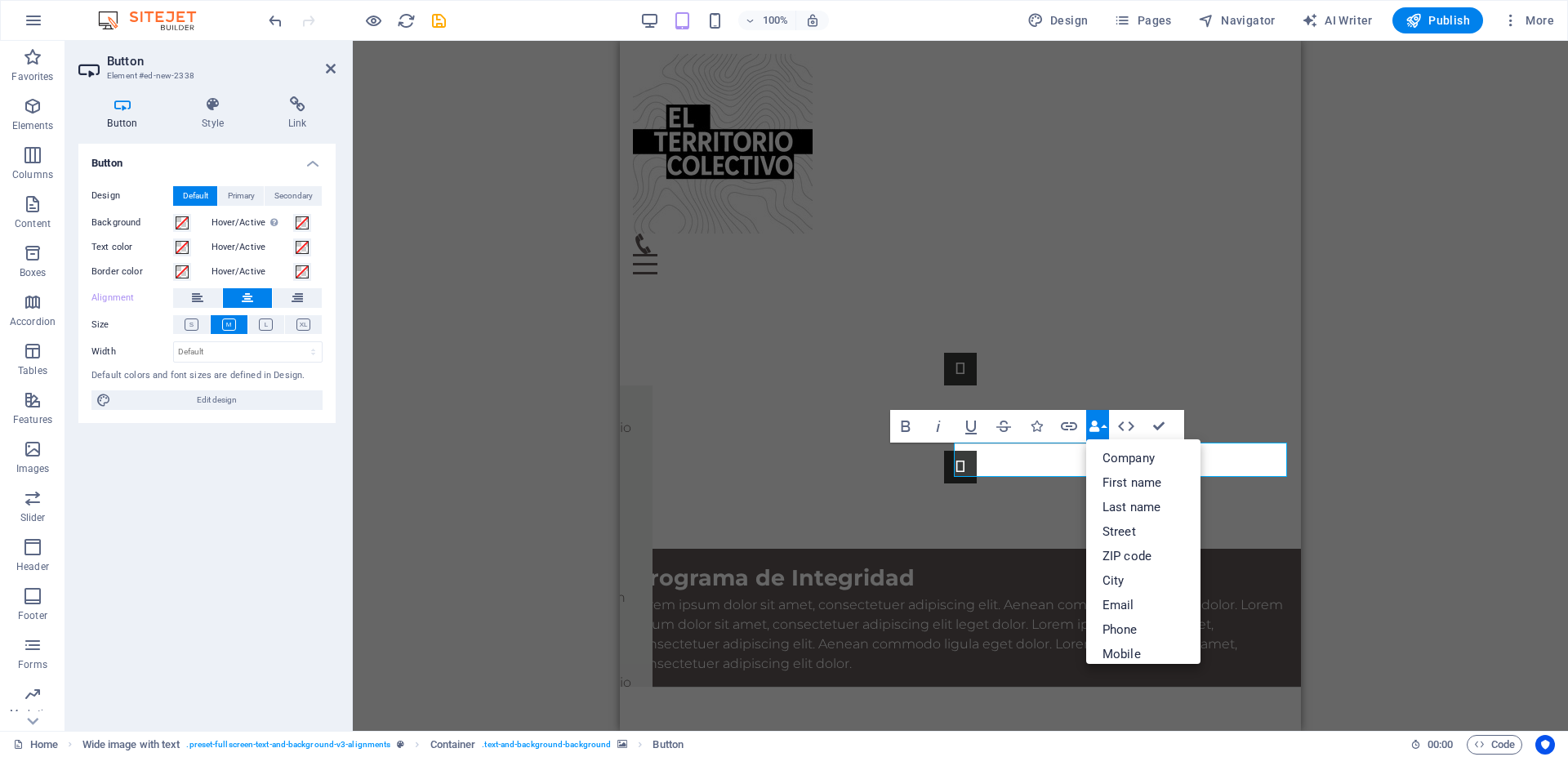
click at [1106, 428] on button "Data Bindings" at bounding box center [1098, 426] width 23 height 32
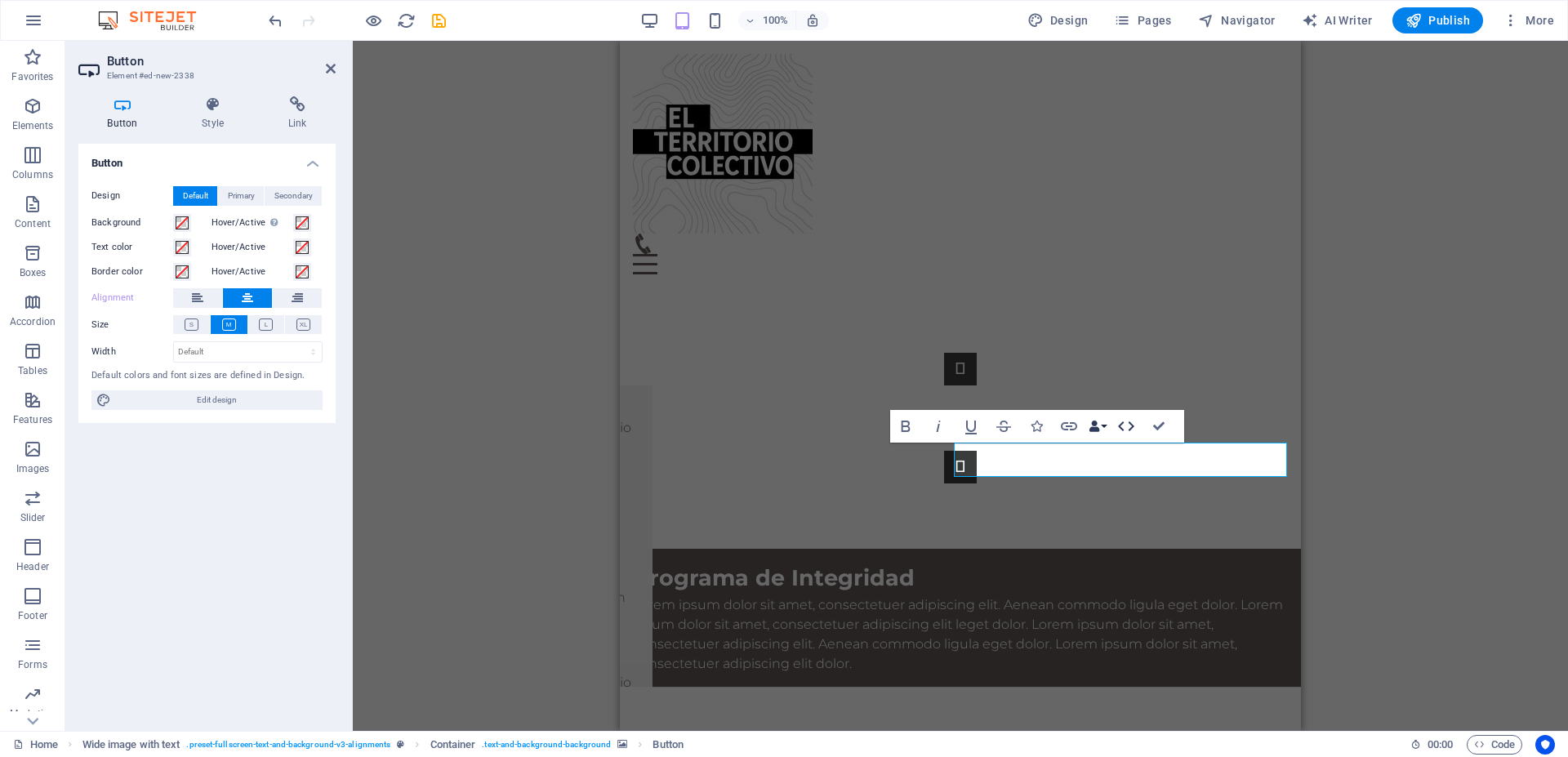
click at [1131, 429] on icon "button" at bounding box center [1127, 426] width 20 height 20
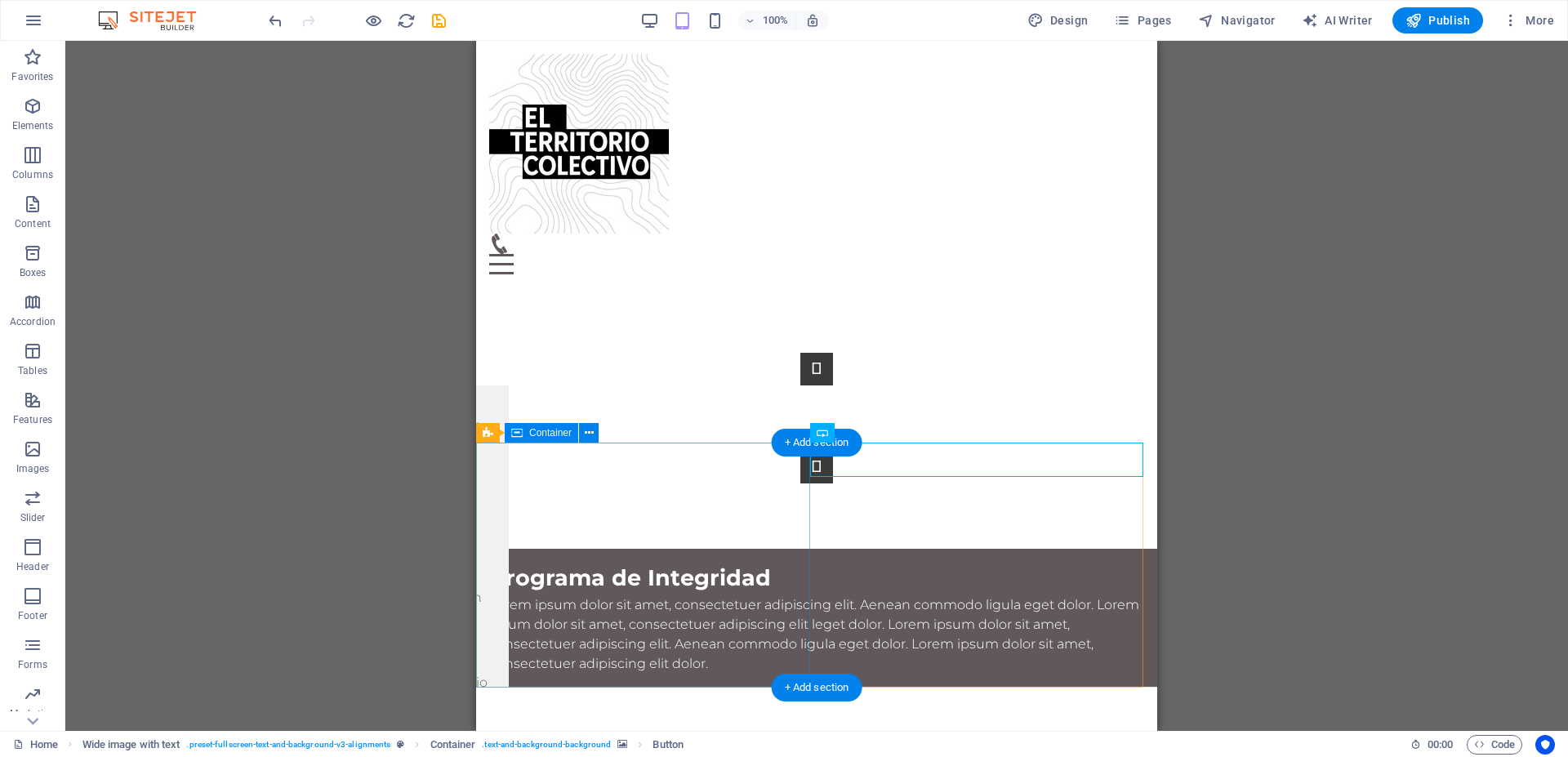
click at [737, 549] on div "Programa de Integridad Lorem ipsum dolor sit amet, consectetuer adipiscing elit…" at bounding box center [817, 618] width 682 height 138
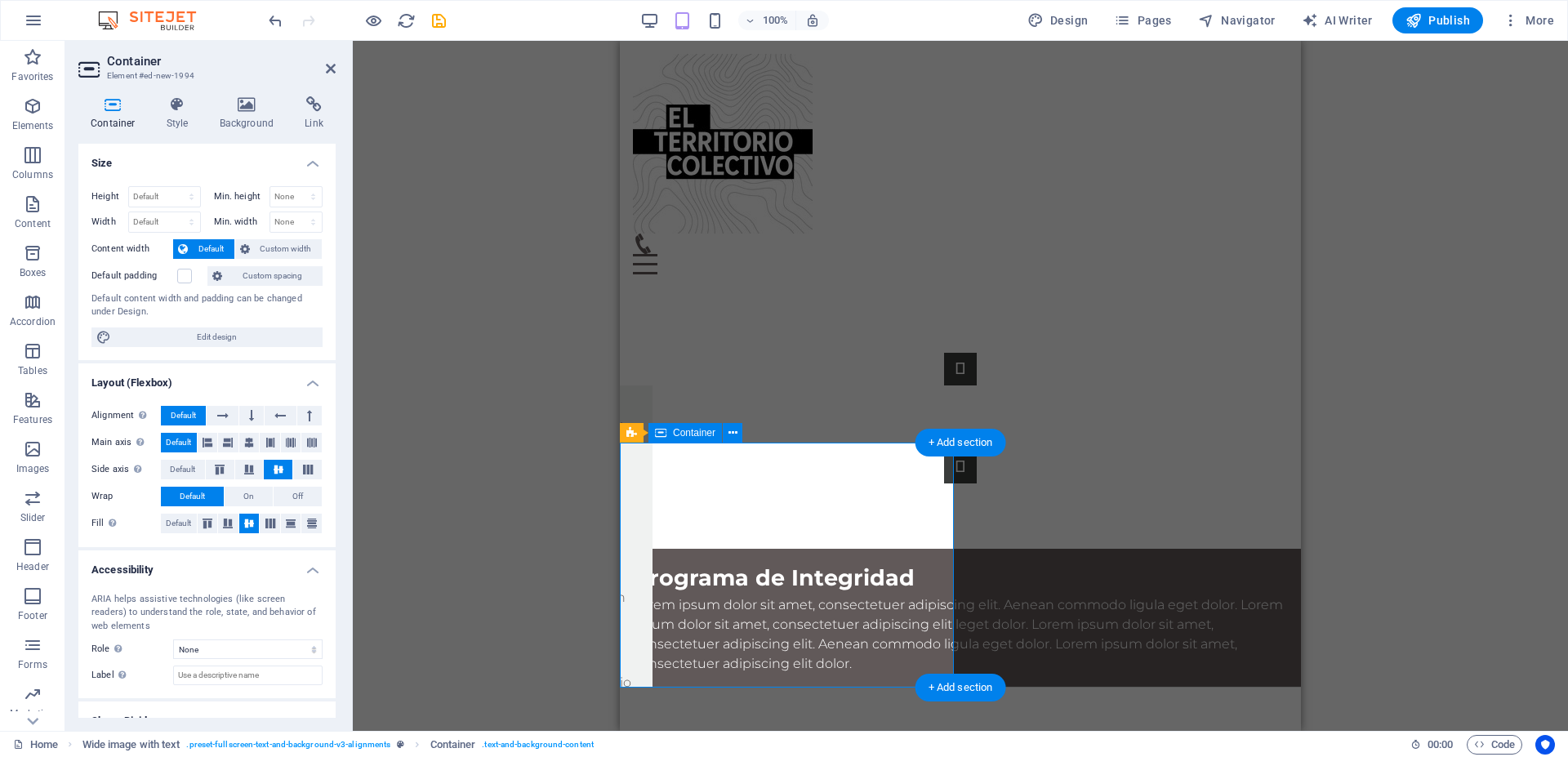
click at [737, 549] on div "Programa de Integridad Lorem ipsum dolor sit amet, consectetuer adipiscing elit…" at bounding box center [961, 618] width 682 height 138
click at [184, 111] on icon at bounding box center [177, 104] width 46 height 17
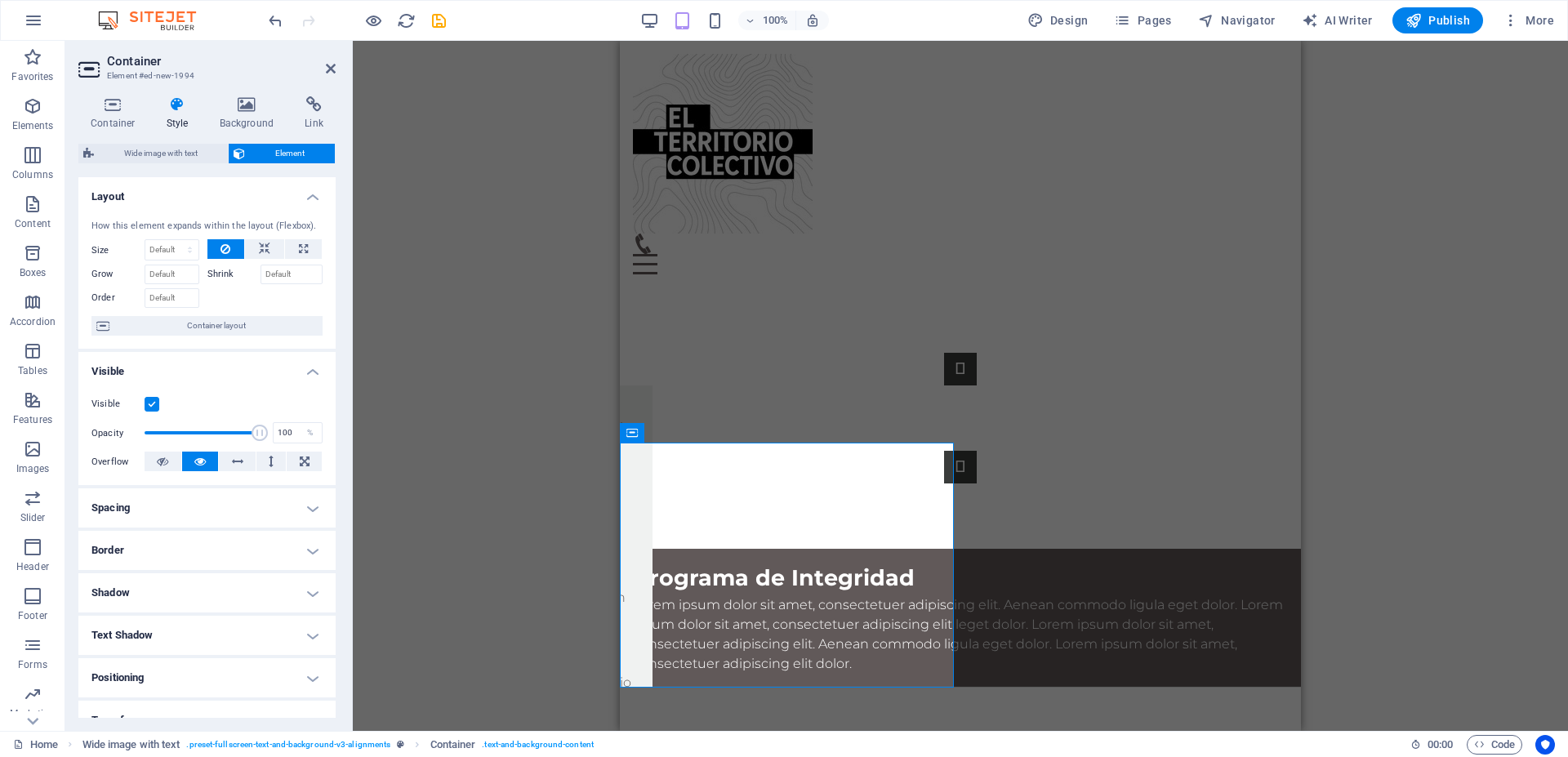
scroll to position [163, 0]
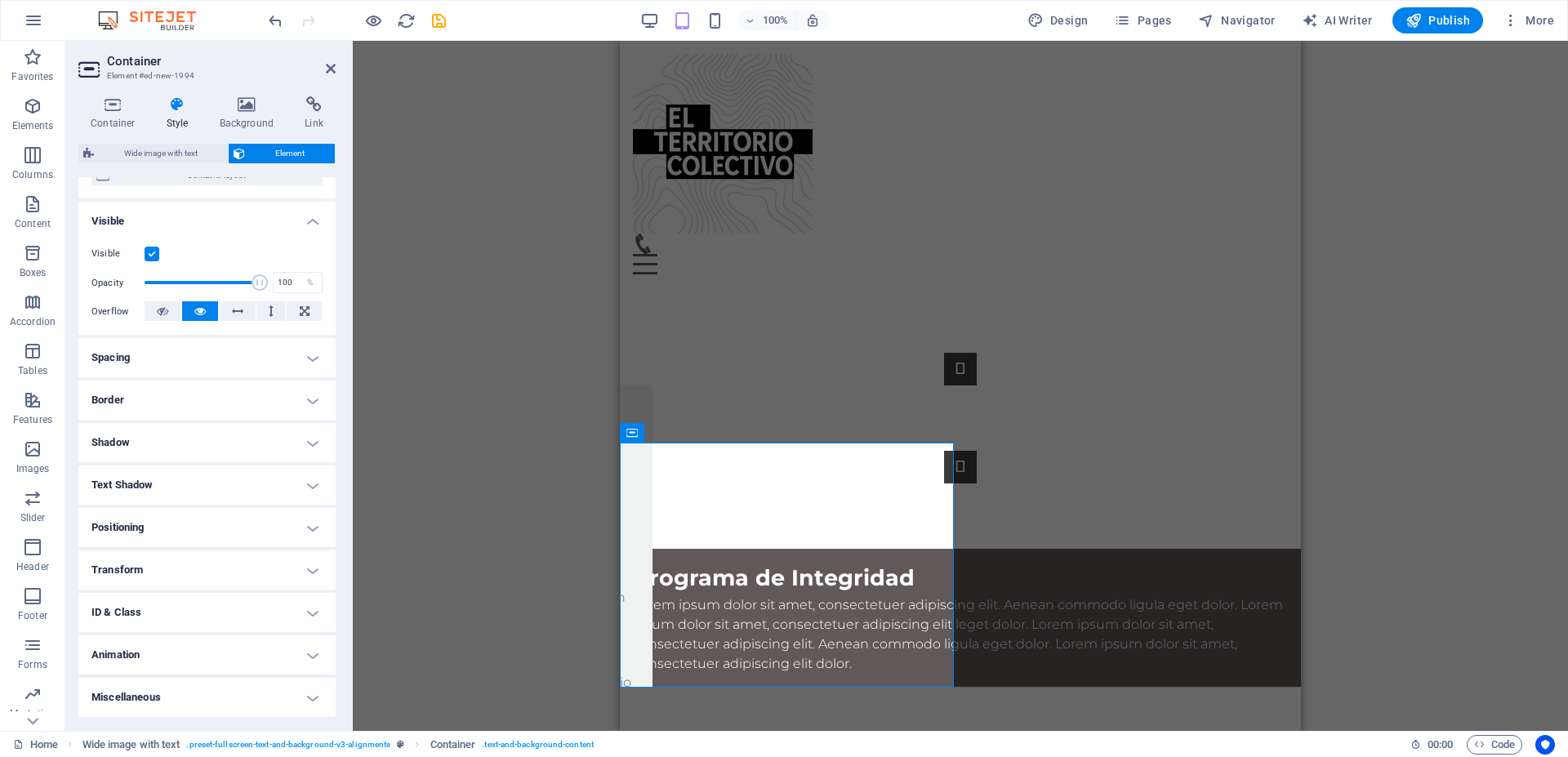
click at [275, 151] on span "Element" at bounding box center [289, 153] width 80 height 20
click at [256, 118] on h4 "Background" at bounding box center [250, 113] width 85 height 34
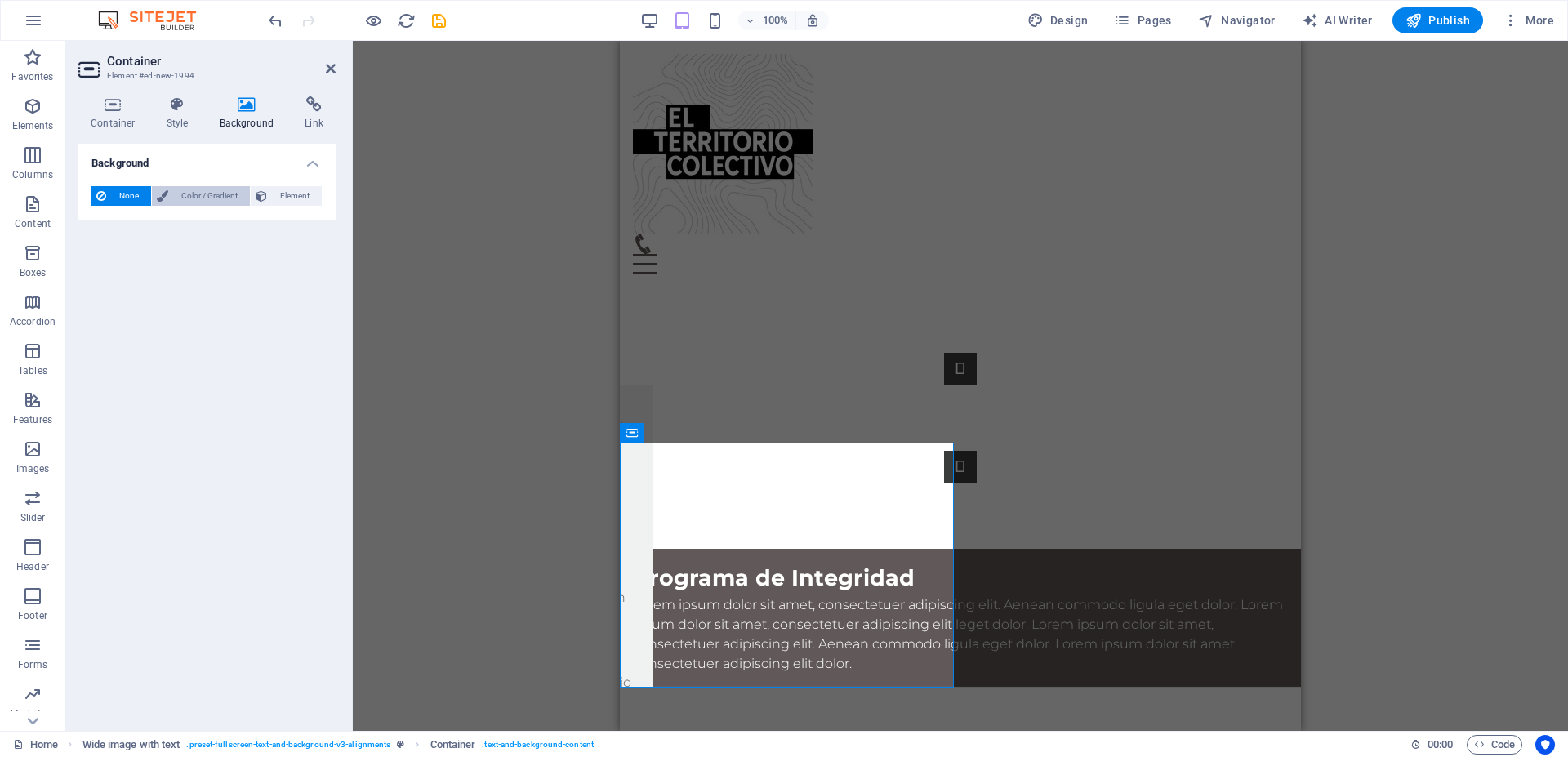
click at [201, 199] on span "Color / Gradient" at bounding box center [209, 197] width 72 height 20
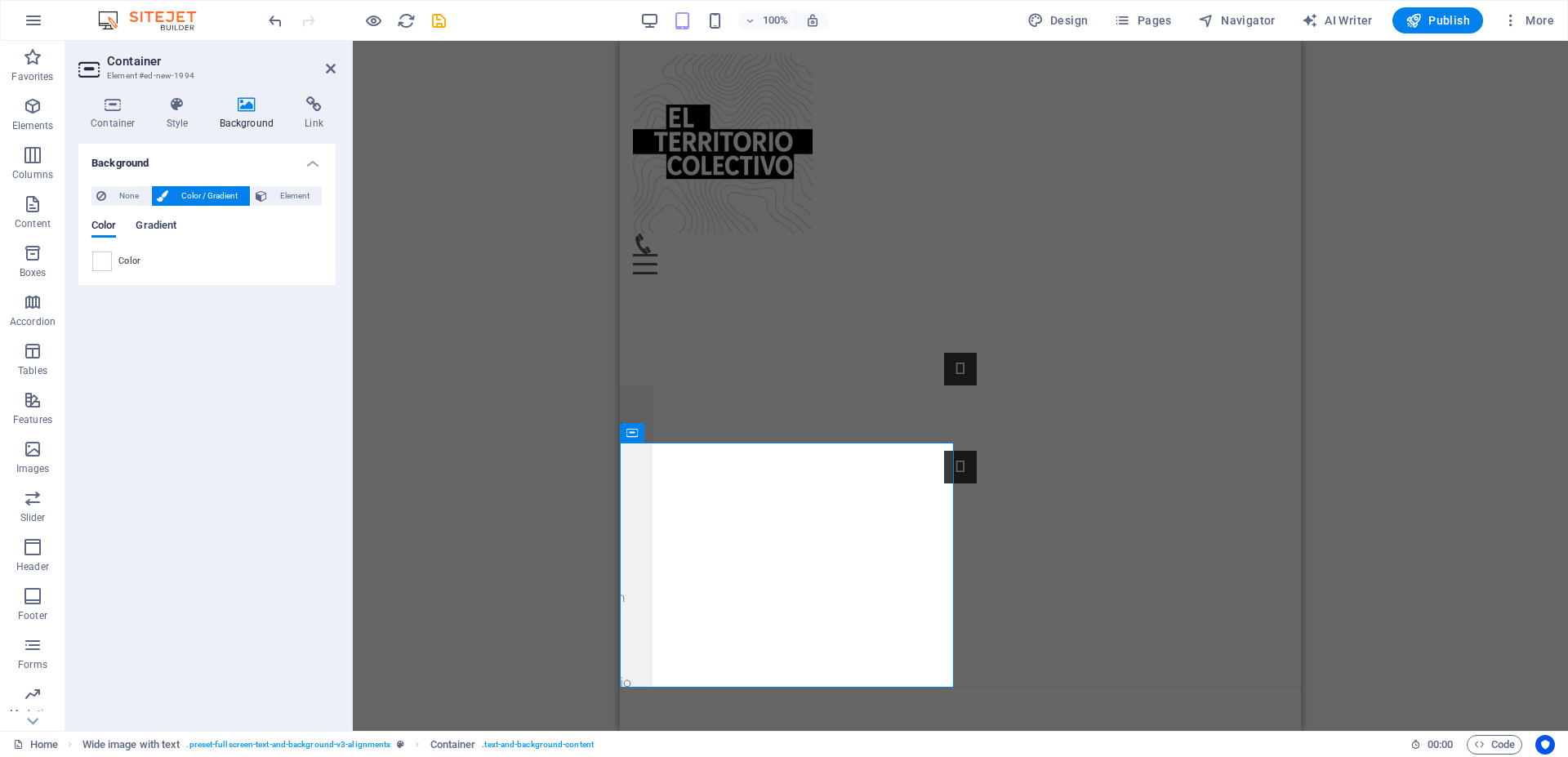
click at [158, 230] on span "Gradient" at bounding box center [156, 227] width 41 height 23
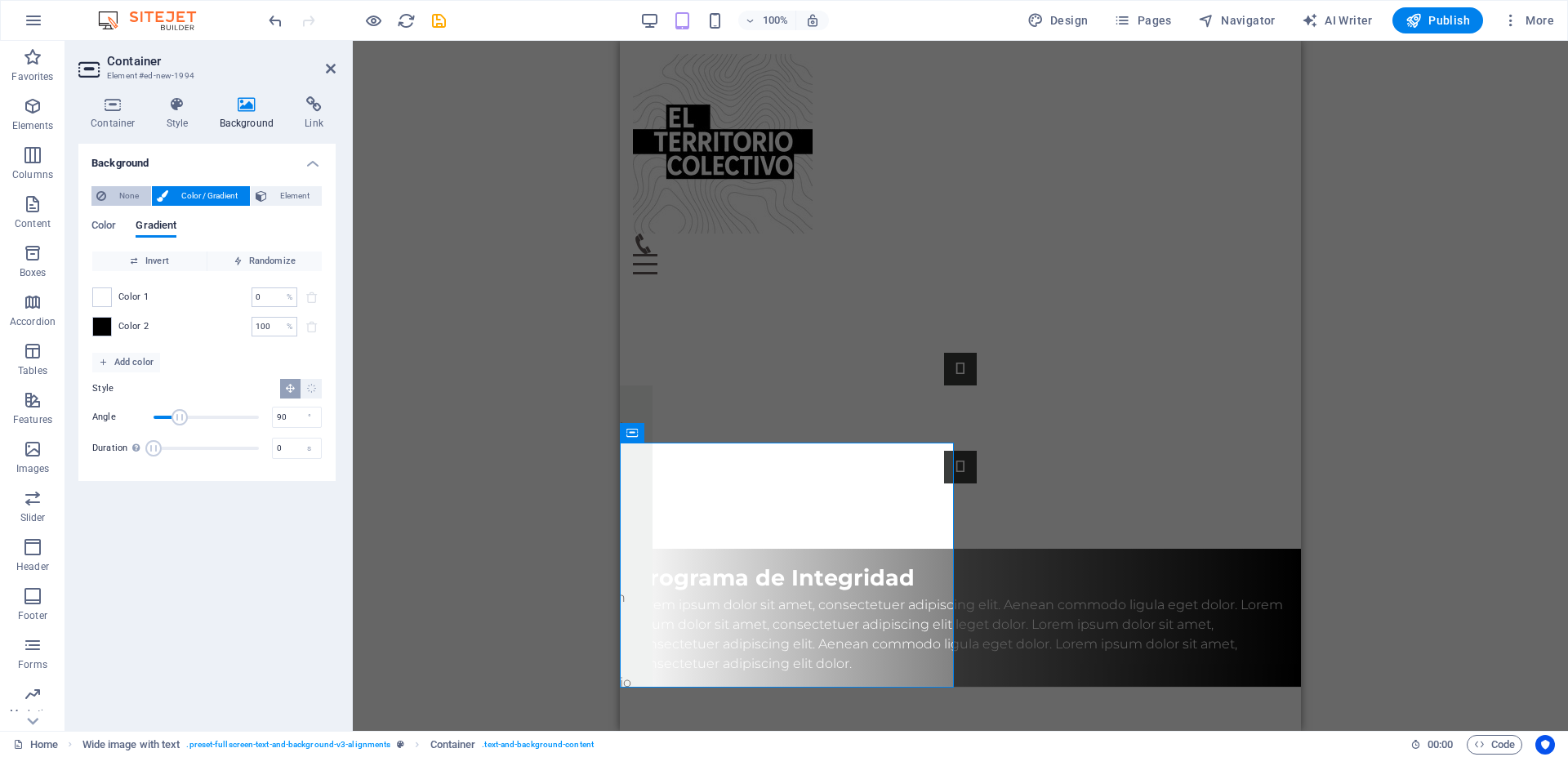
click at [138, 200] on span "None" at bounding box center [129, 197] width 35 height 20
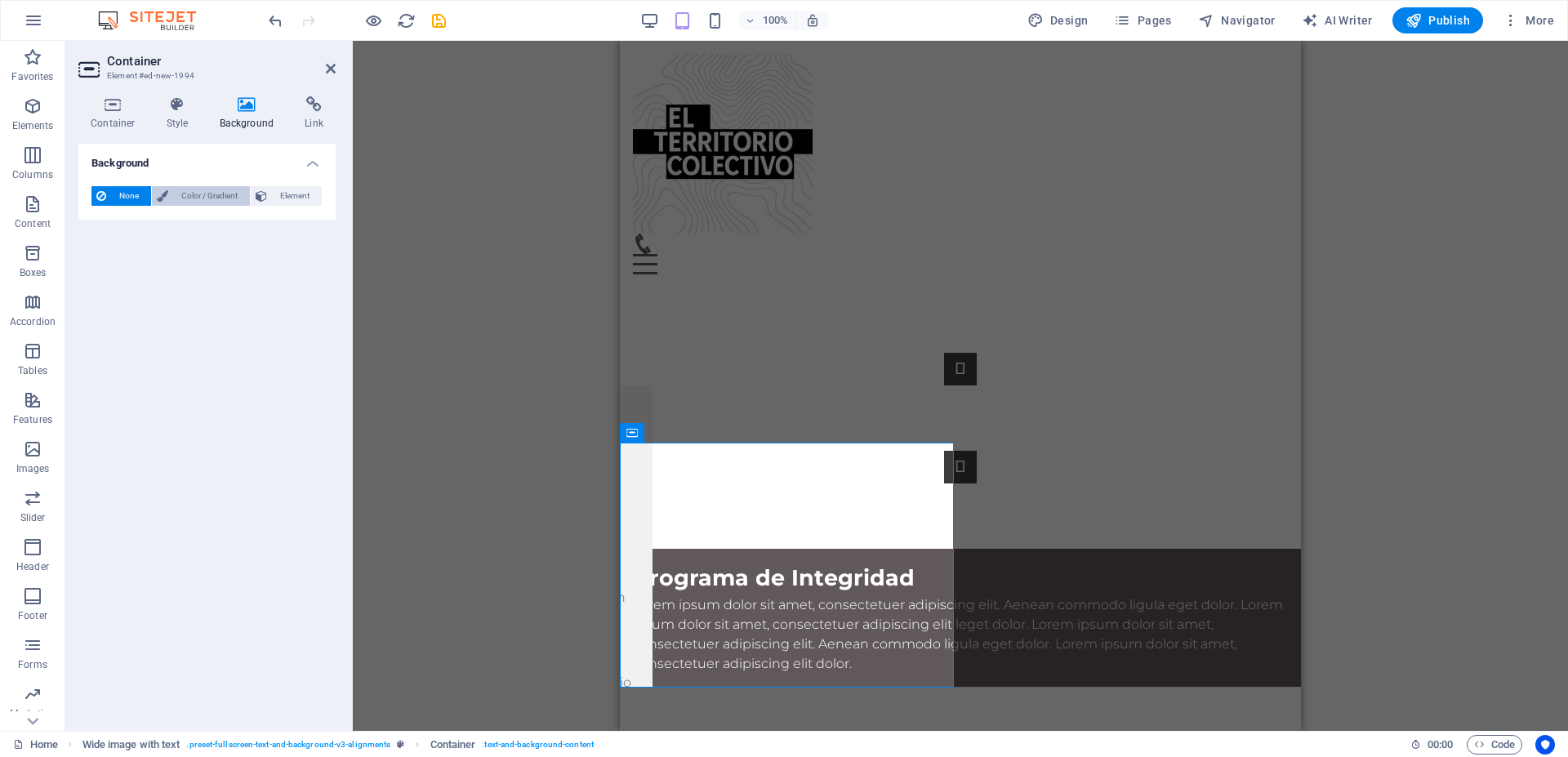
click at [216, 200] on span "Color / Gradient" at bounding box center [209, 197] width 72 height 20
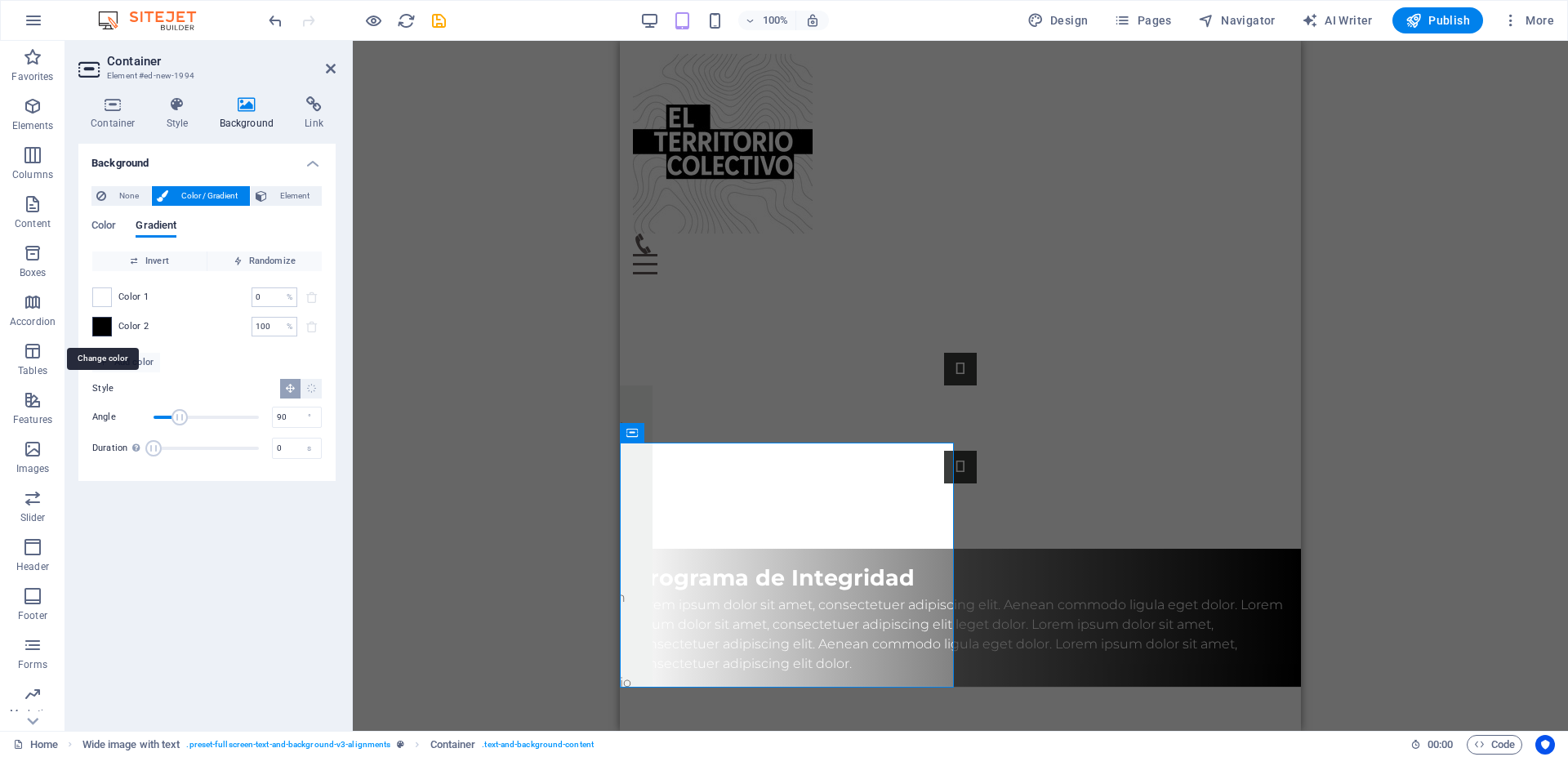
click at [105, 330] on span at bounding box center [102, 327] width 18 height 18
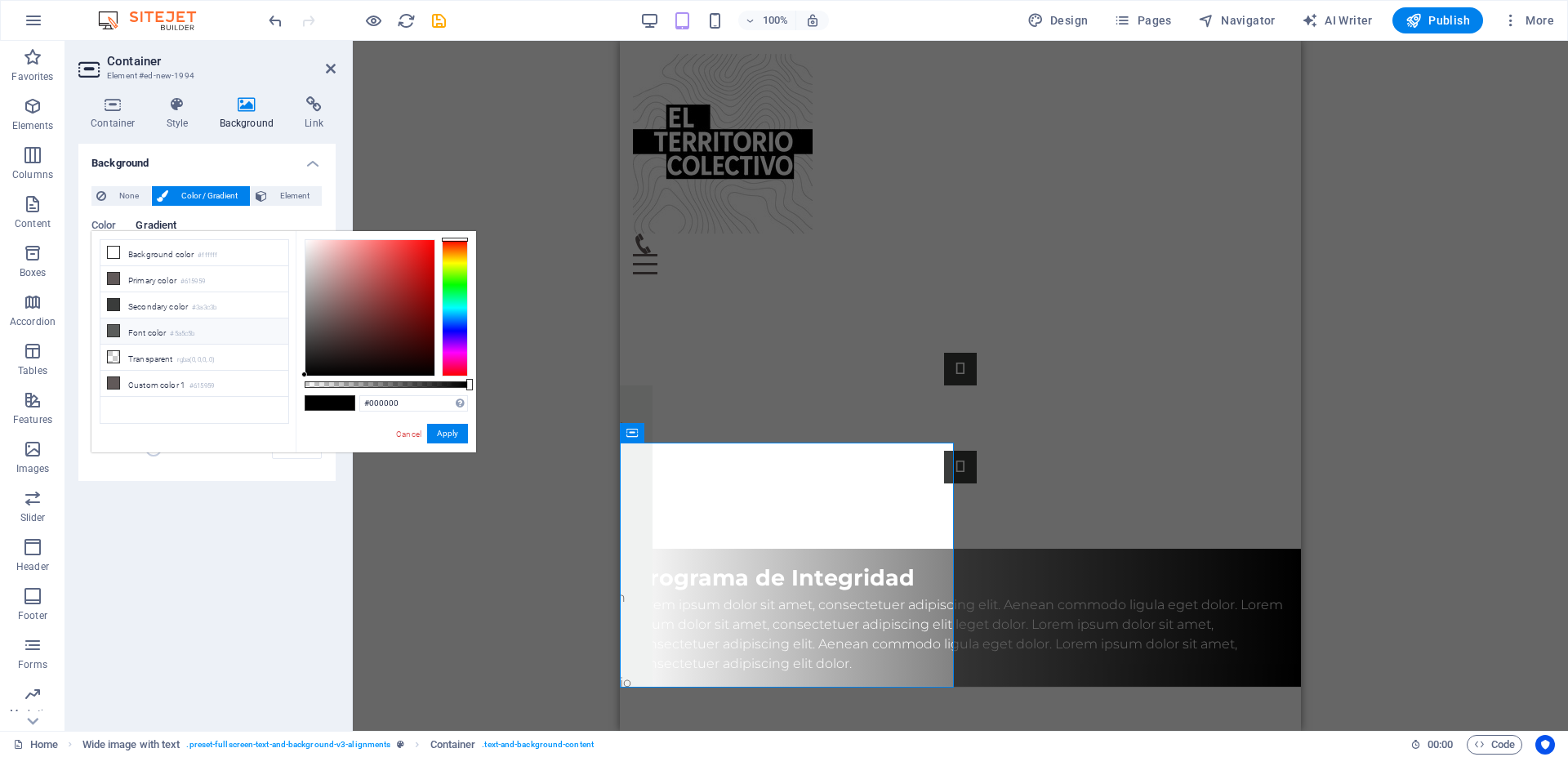
click at [163, 329] on li "Font color #5a5c5b" at bounding box center [194, 332] width 188 height 27
type input "#5a5c5b"
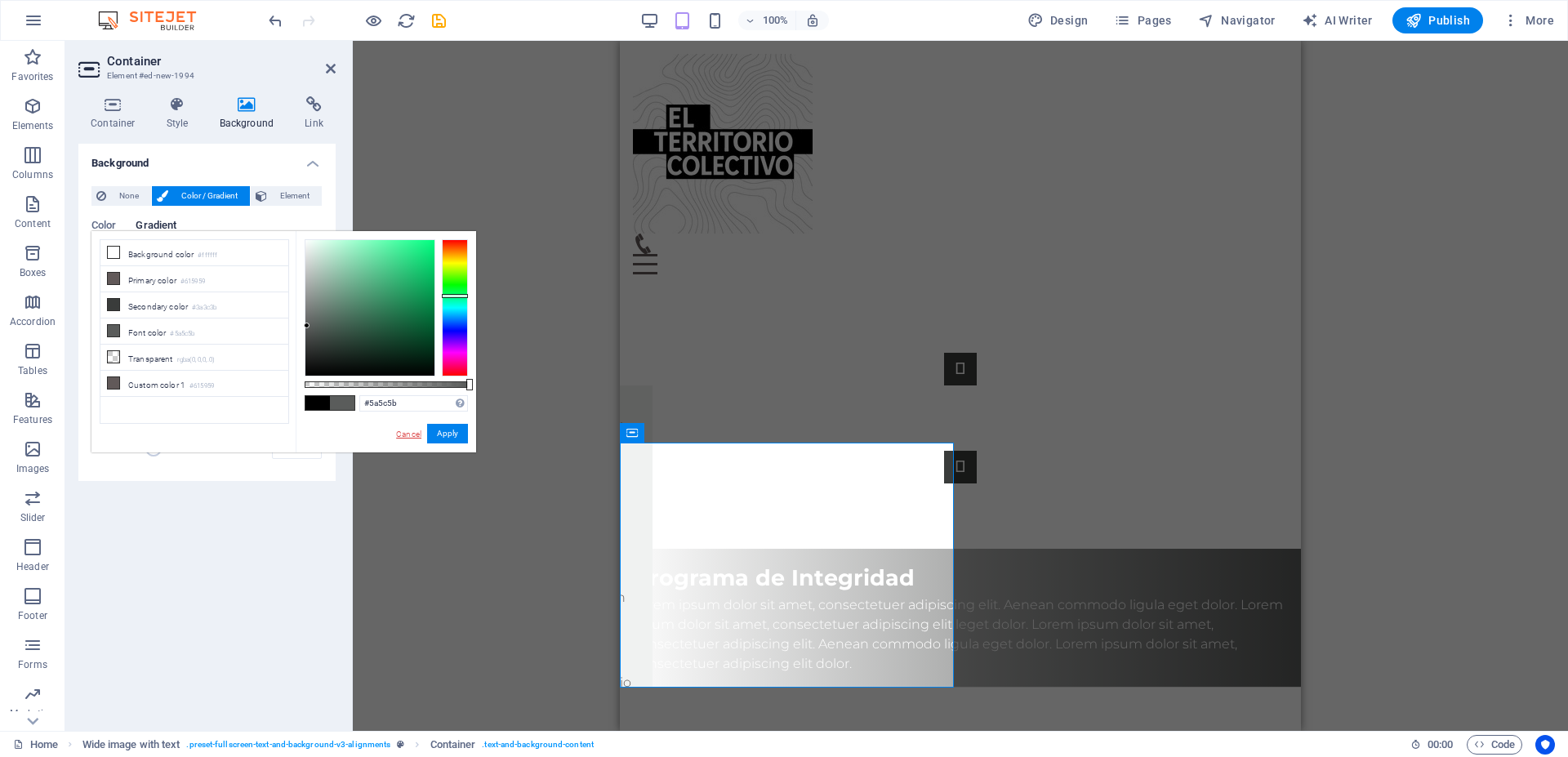
drag, startPoint x: 411, startPoint y: 432, endPoint x: 364, endPoint y: 395, distance: 59.8
click at [410, 432] on link "Cancel" at bounding box center [409, 434] width 28 height 12
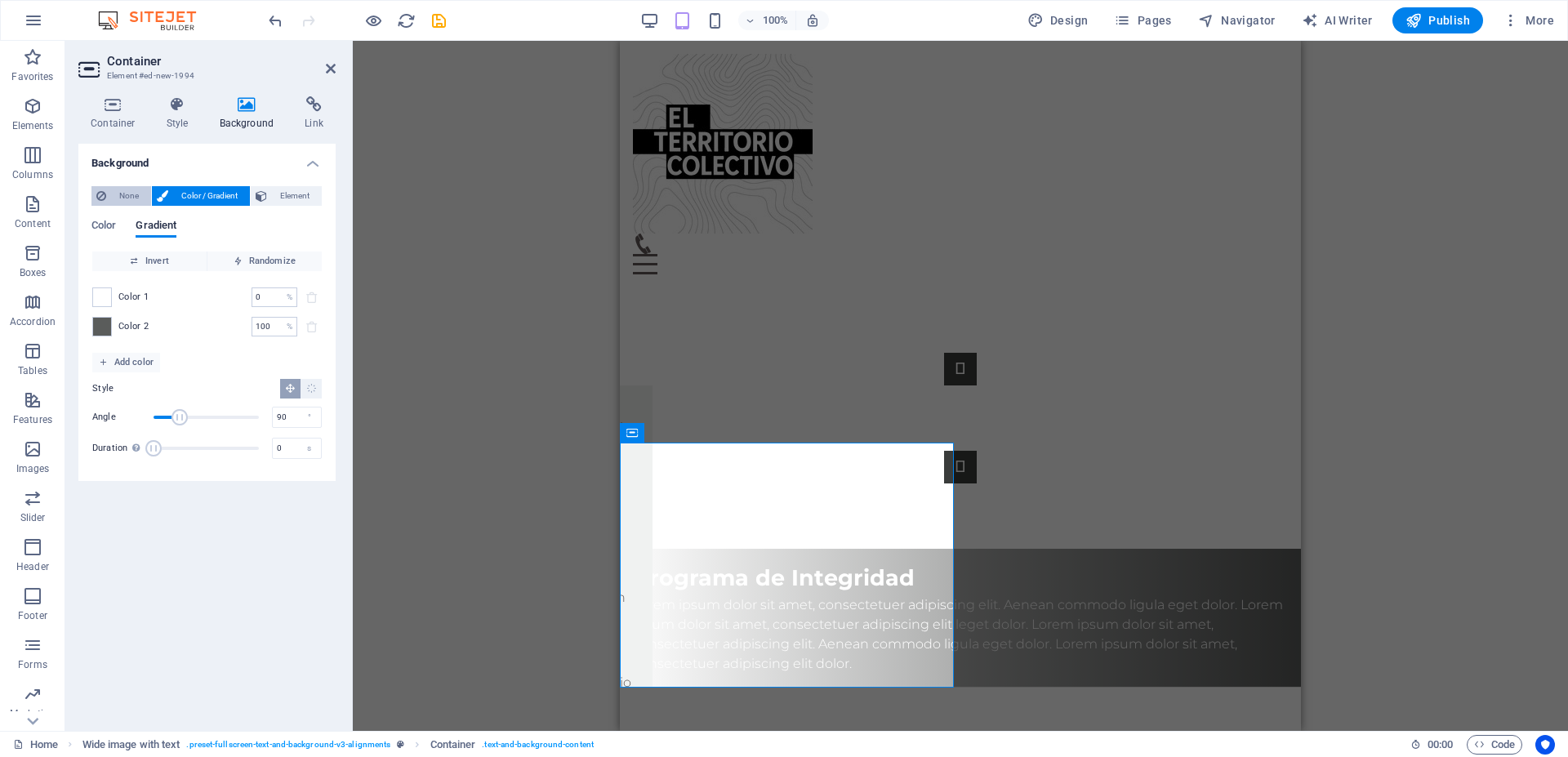
click at [125, 196] on span "None" at bounding box center [129, 197] width 35 height 20
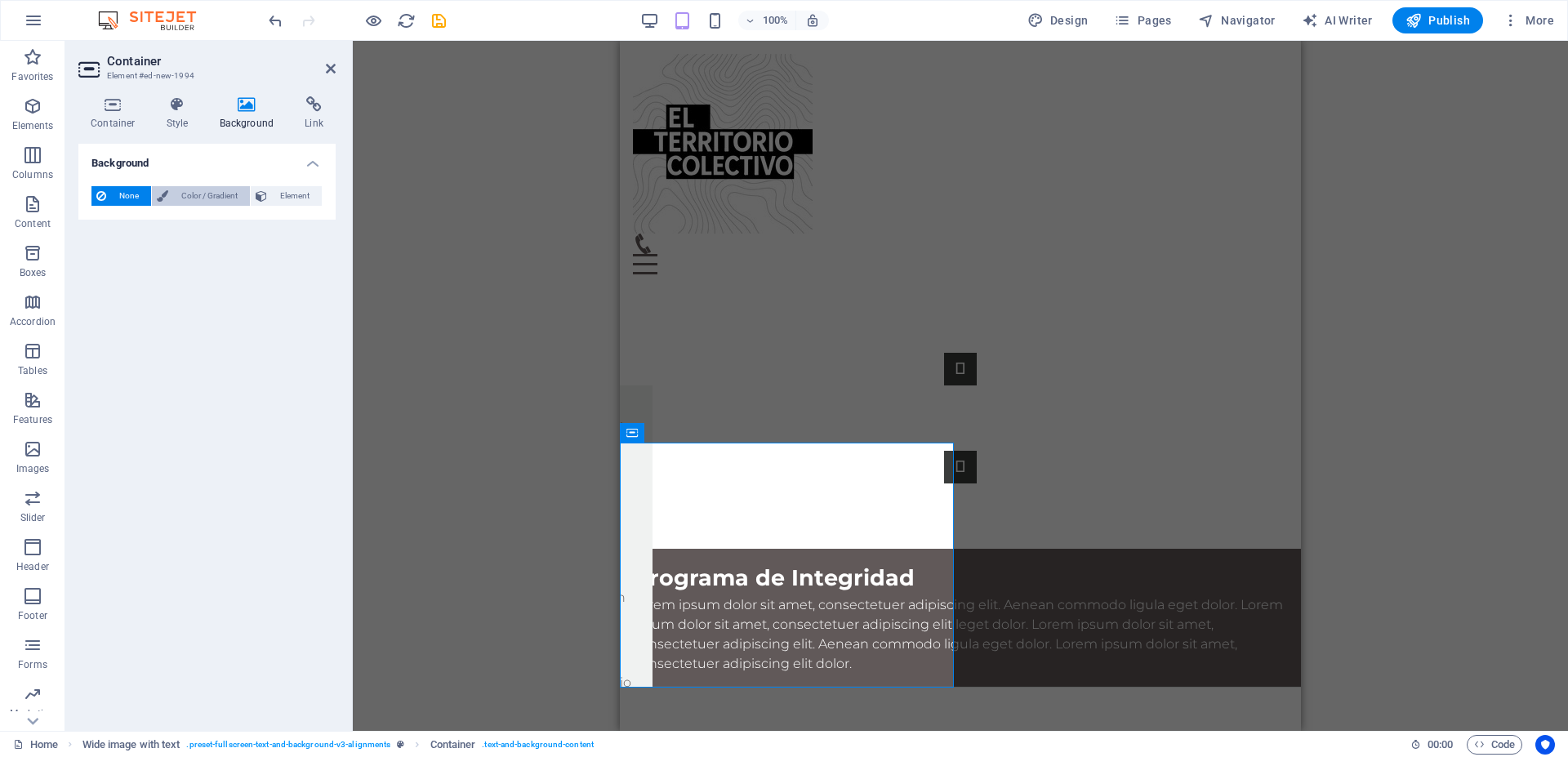
click at [210, 188] on span "Color / Gradient" at bounding box center [209, 197] width 72 height 20
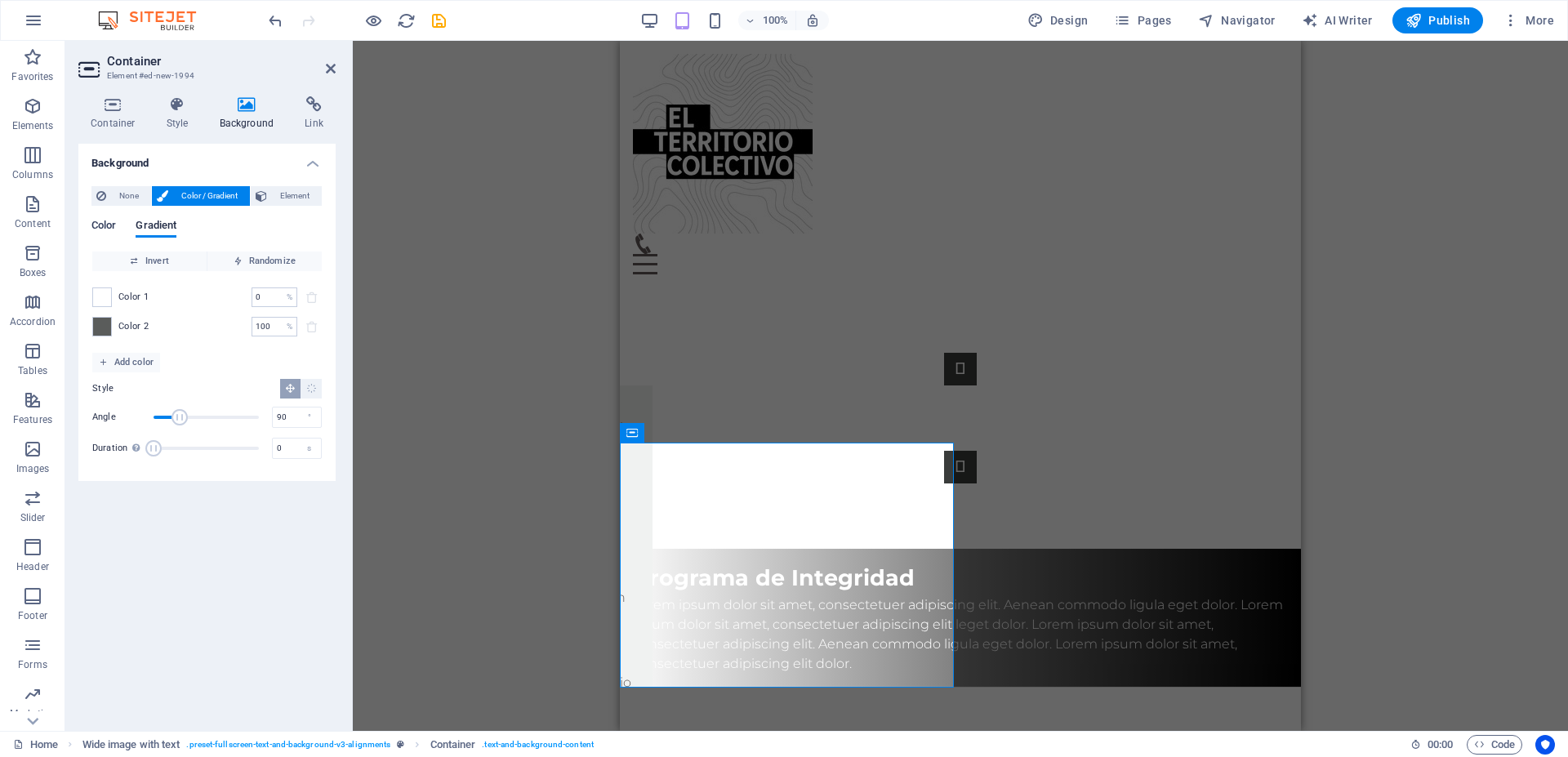
click at [106, 230] on span "Color" at bounding box center [104, 227] width 25 height 23
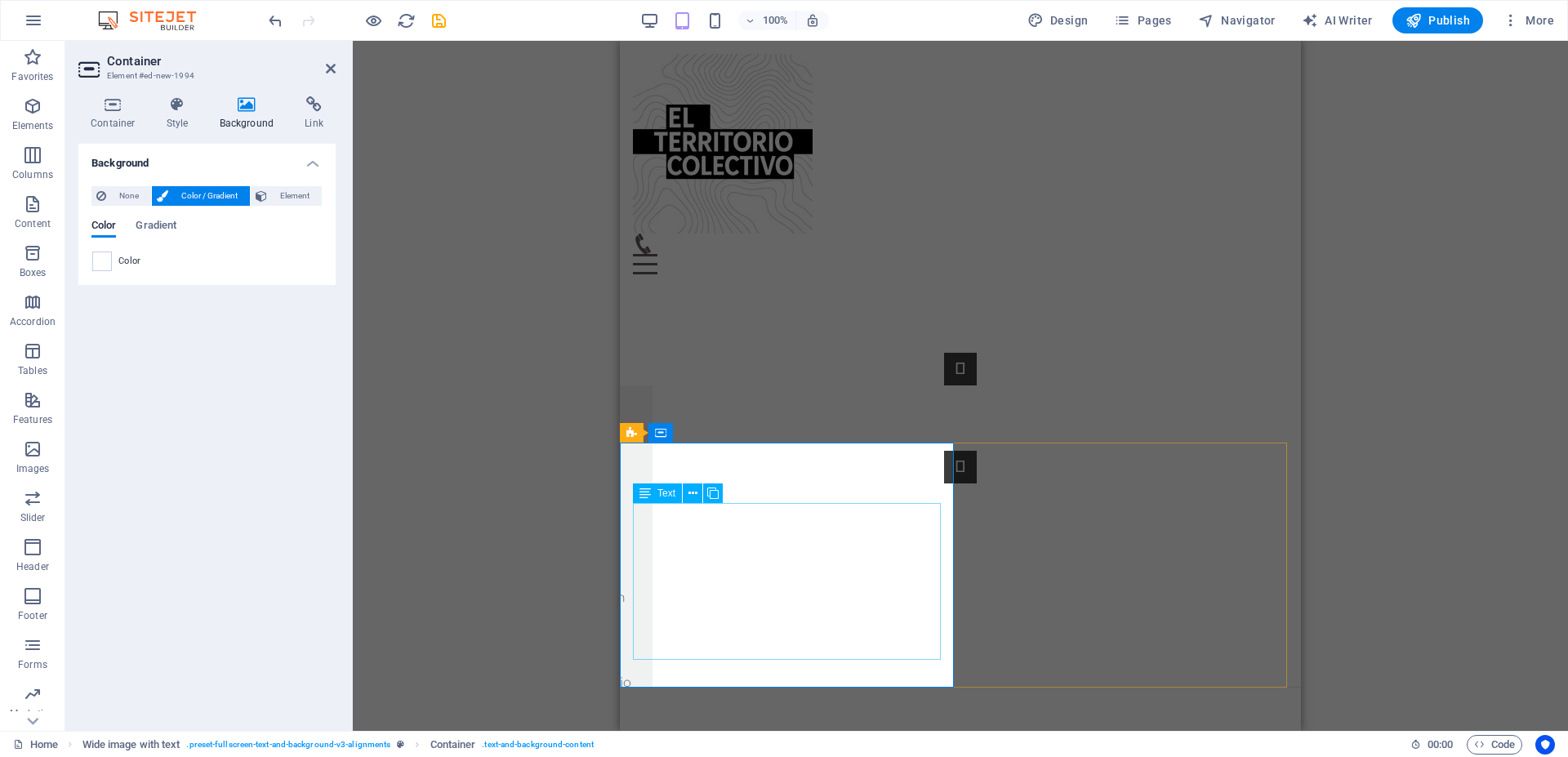
click at [710, 595] on div "Lorem ipsum dolor sit amet, consectetuer adipiscing elit. Aenean commodo ligula…" at bounding box center [960, 634] width 655 height 79
click at [689, 493] on icon at bounding box center [692, 493] width 9 height 17
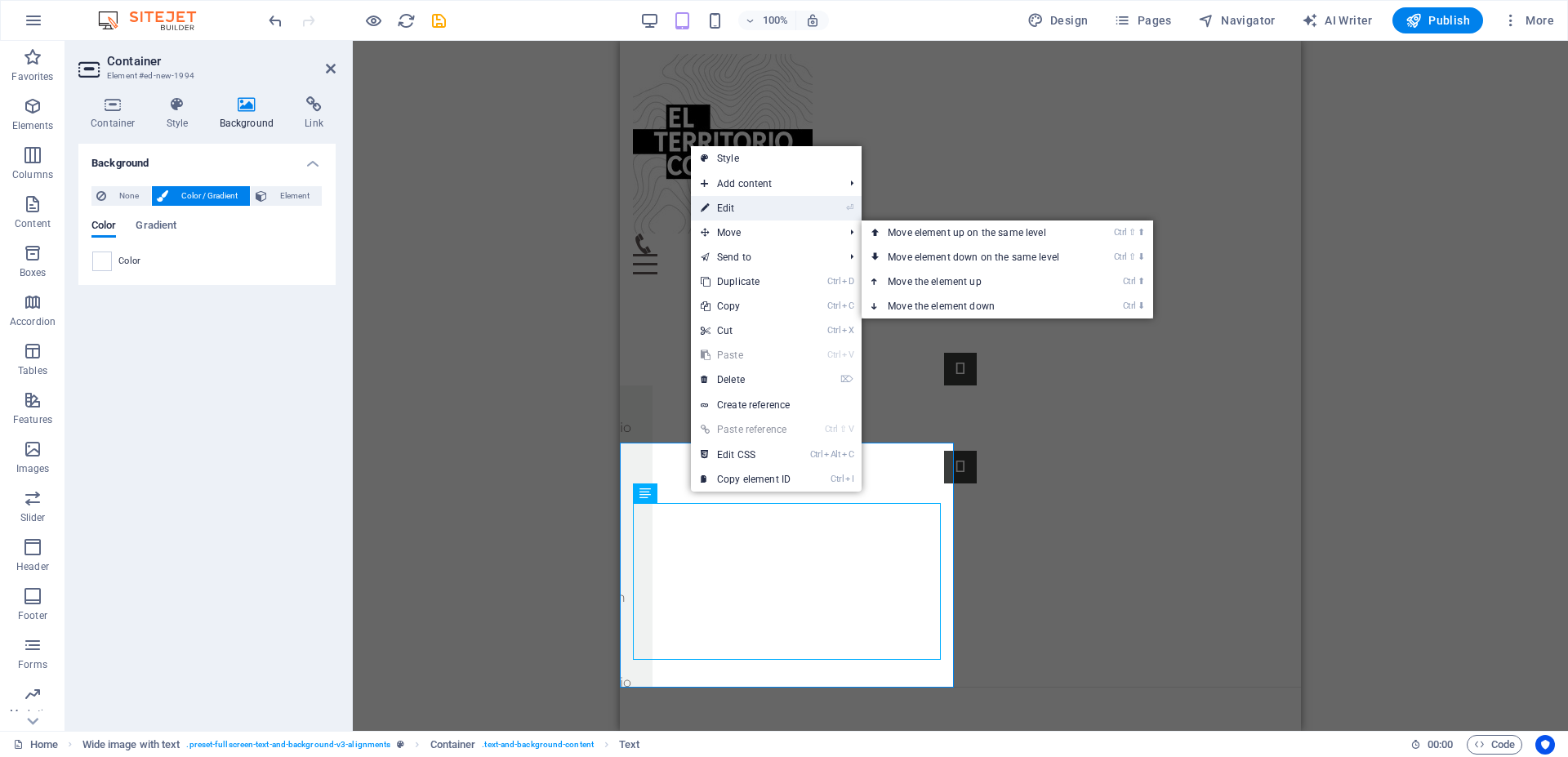
click at [734, 209] on link "⏎ Edit" at bounding box center [745, 208] width 109 height 25
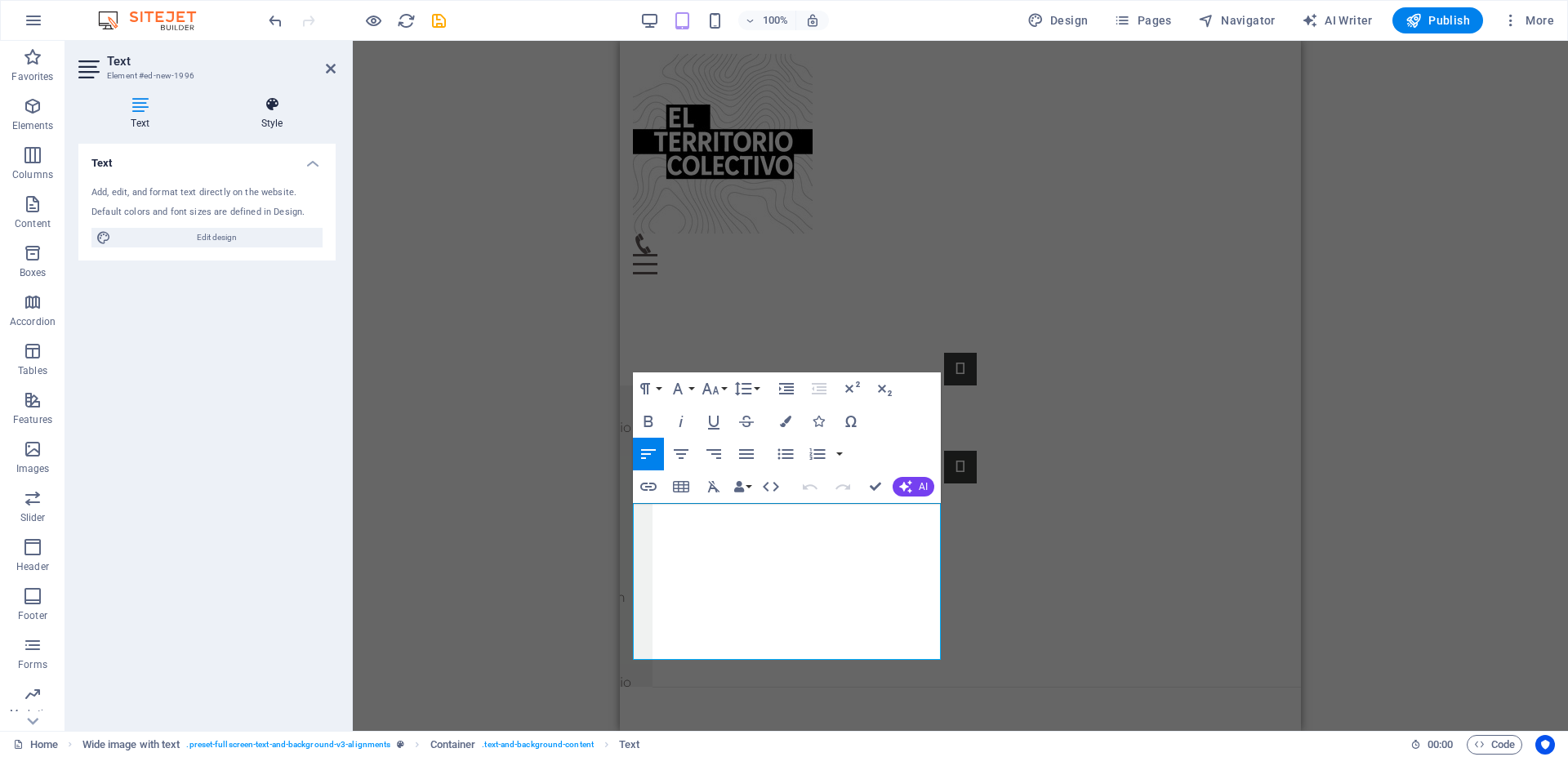
click at [270, 104] on icon at bounding box center [272, 104] width 128 height 17
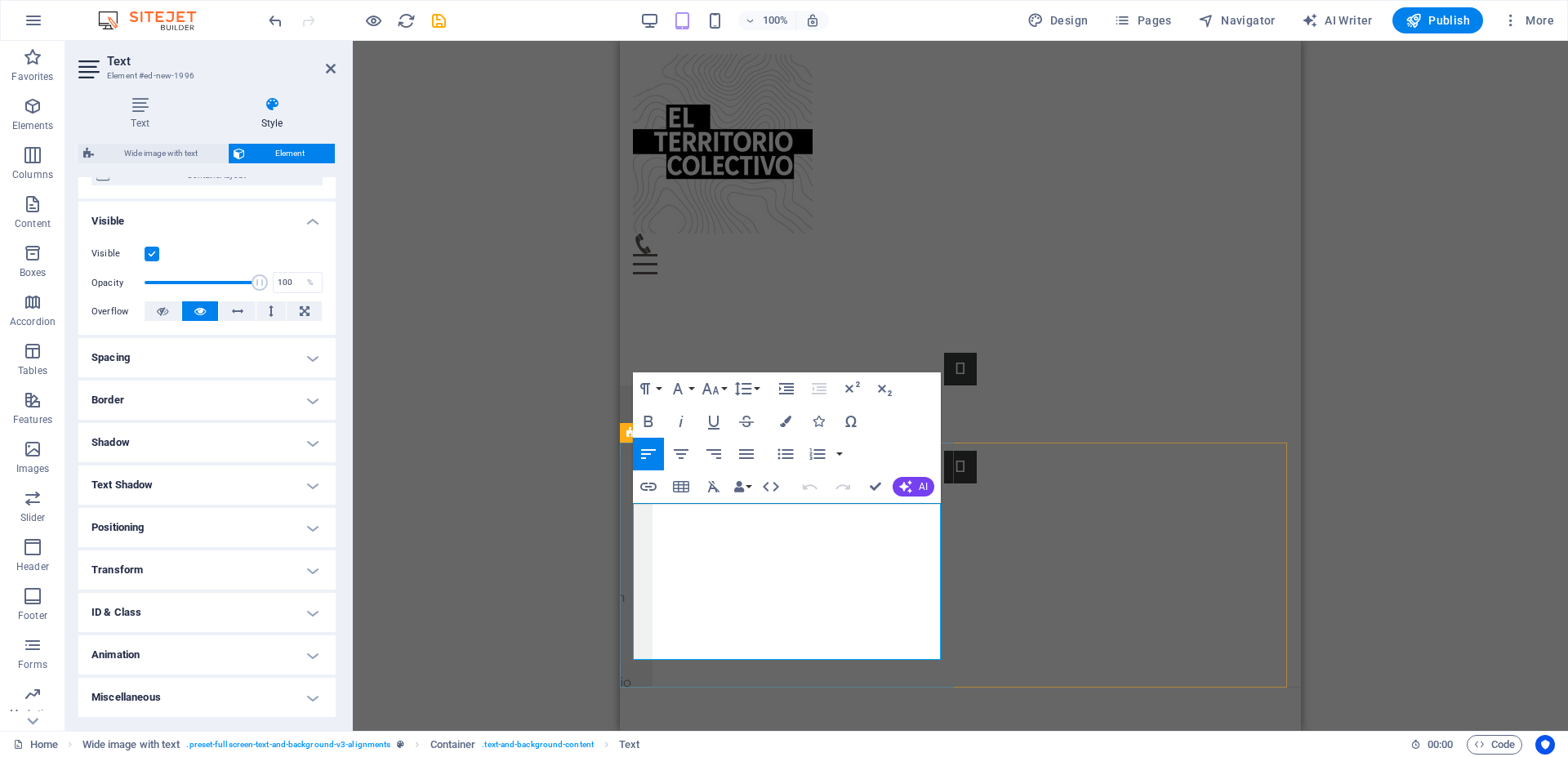
drag, startPoint x: 634, startPoint y: 517, endPoint x: 891, endPoint y: 651, distance: 289.8
click at [903, 661] on div "Programa de Integridad Lorem ipsum dolor sit amet, consectetuer adipiscing elit…" at bounding box center [961, 618] width 682 height 138
click at [788, 417] on icon "button" at bounding box center [786, 421] width 12 height 12
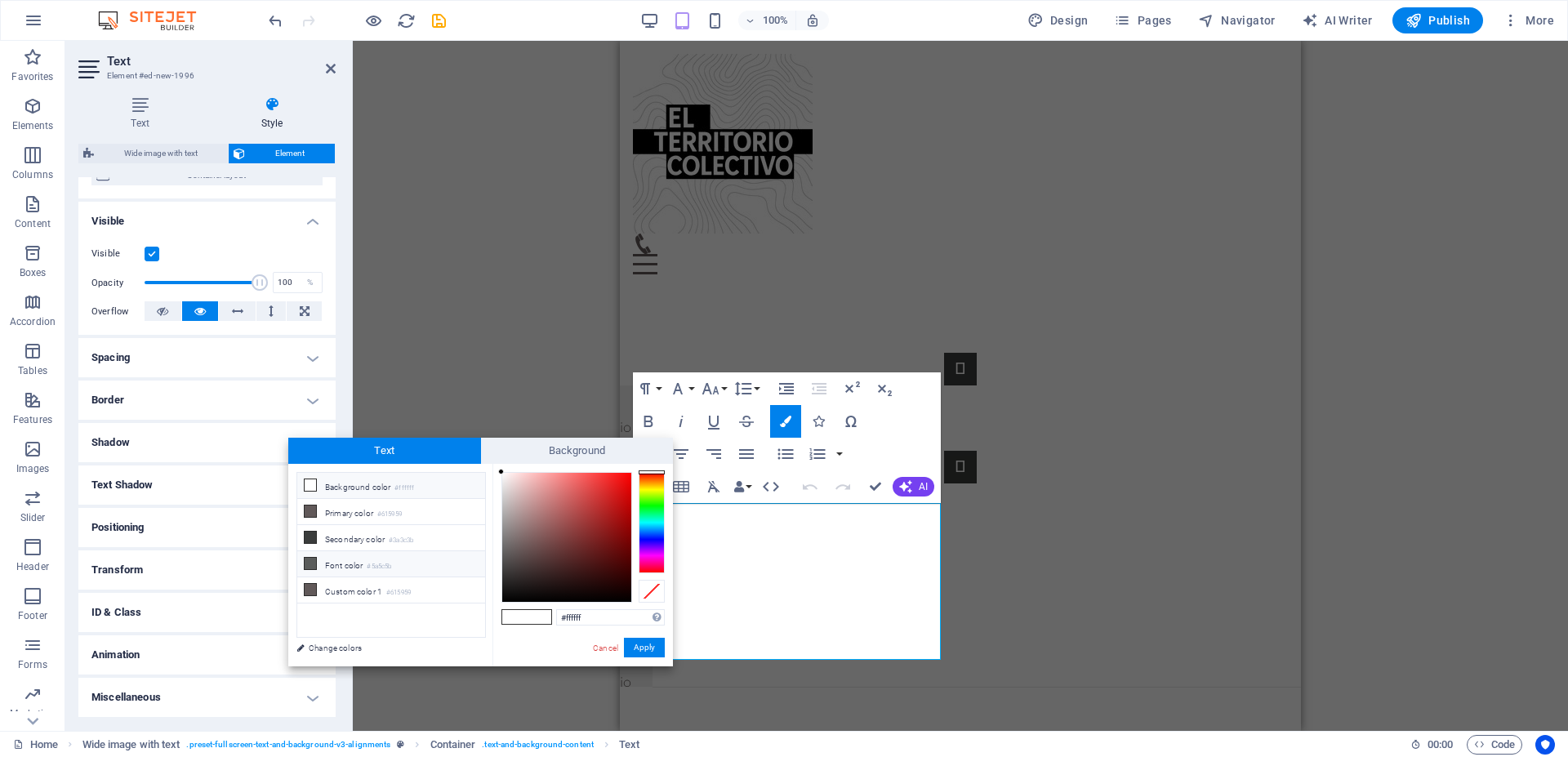
click at [310, 558] on icon at bounding box center [310, 564] width 12 height 12
type input "#5a5c5b"
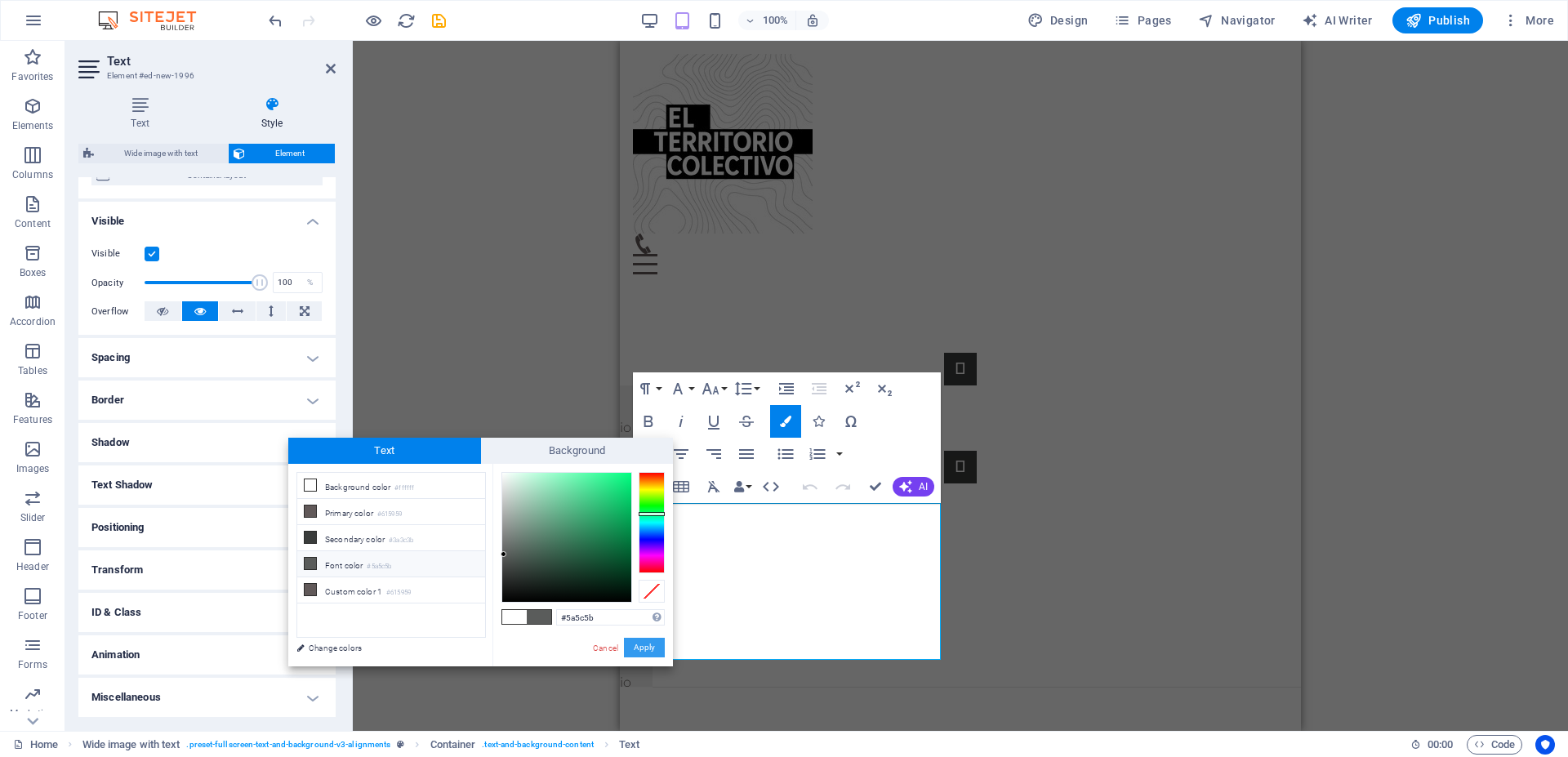
click at [653, 643] on button "Apply" at bounding box center [644, 648] width 41 height 20
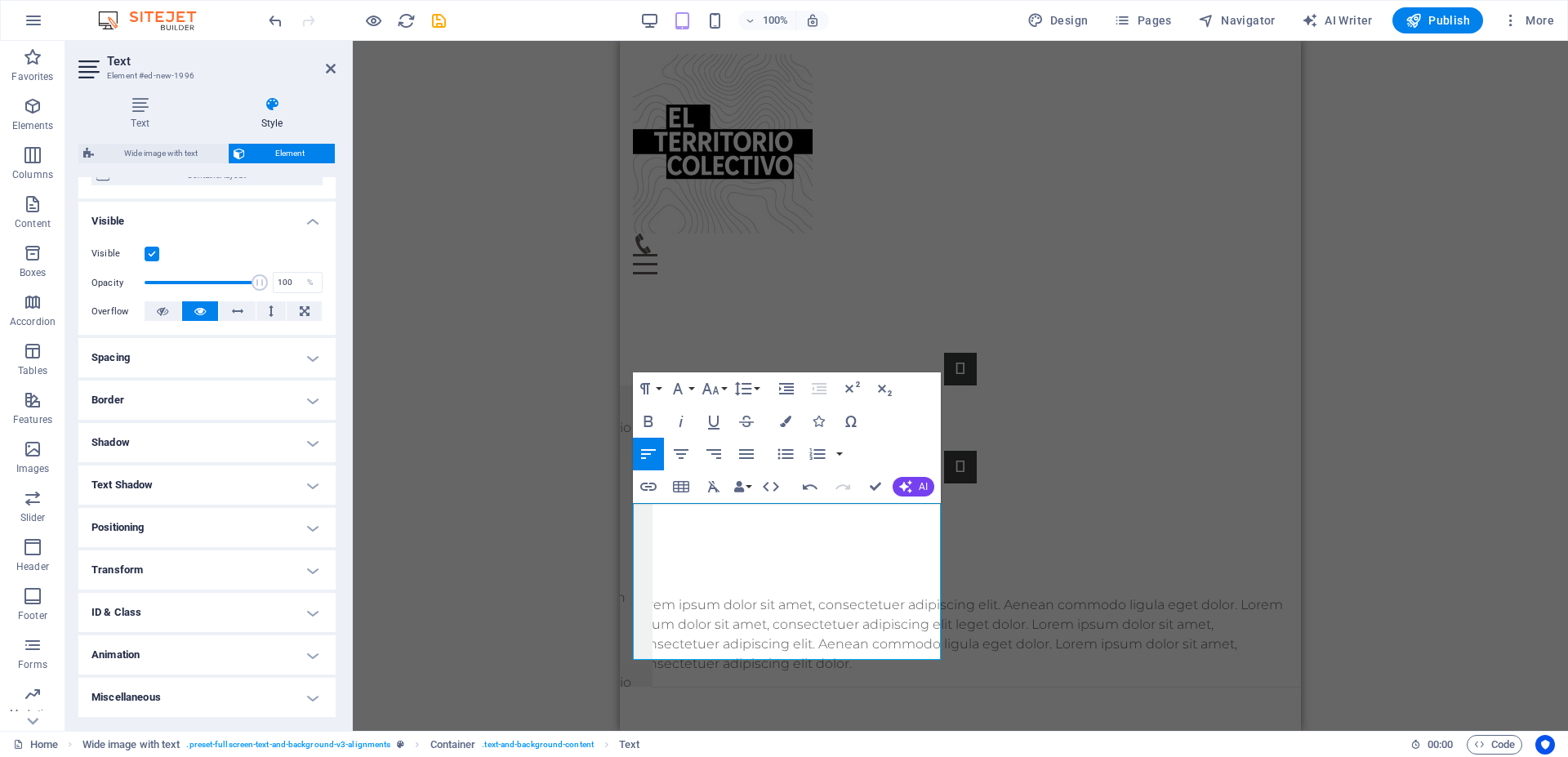
click at [543, 533] on div "Drag here to replace the existing content. Press “Ctrl” if you want to create a…" at bounding box center [961, 386] width 1216 height 690
click at [541, 536] on div "Drag here to replace the existing content. Press “Ctrl” if you want to create a…" at bounding box center [961, 386] width 1216 height 690
click at [1441, 313] on div "Drag here to replace the existing content. Press “Ctrl” if you want to create a…" at bounding box center [961, 386] width 1216 height 690
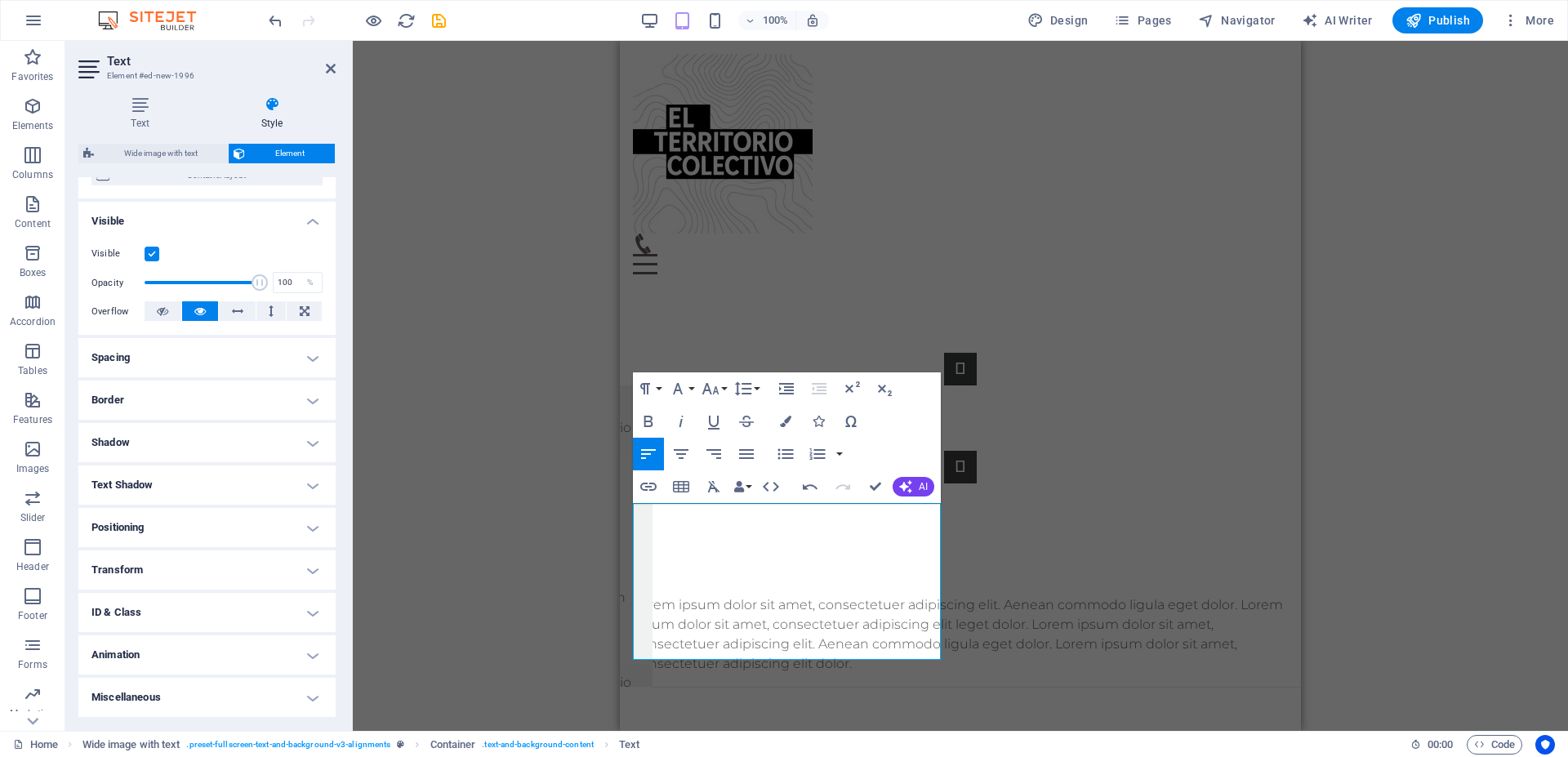
click at [1441, 313] on div "Drag here to replace the existing content. Press “Ctrl” if you want to create a…" at bounding box center [961, 386] width 1216 height 690
click at [441, 17] on icon "save" at bounding box center [439, 21] width 19 height 19
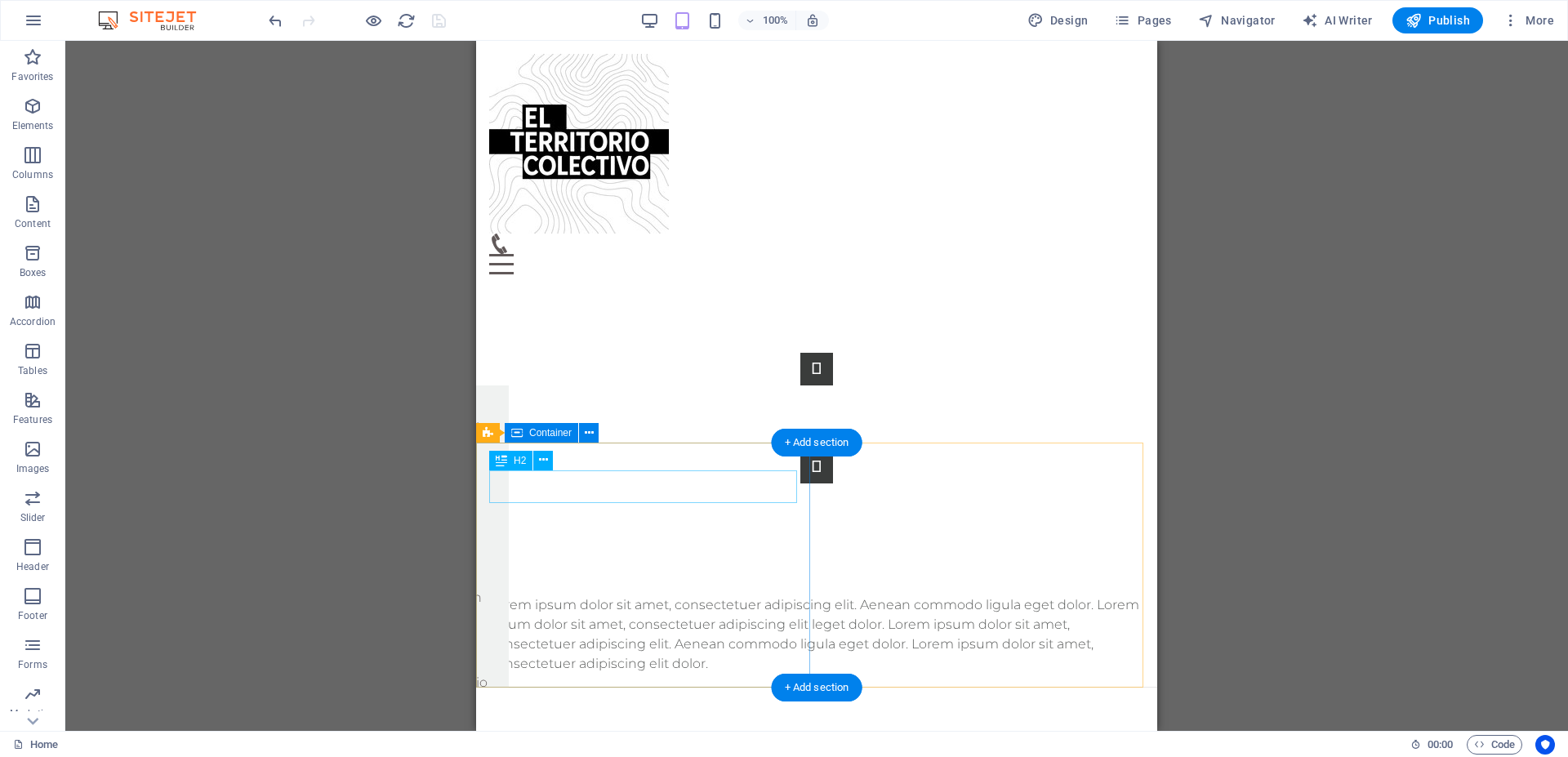
click at [574, 562] on div "Programa de Integridad" at bounding box center [817, 579] width 655 height 33
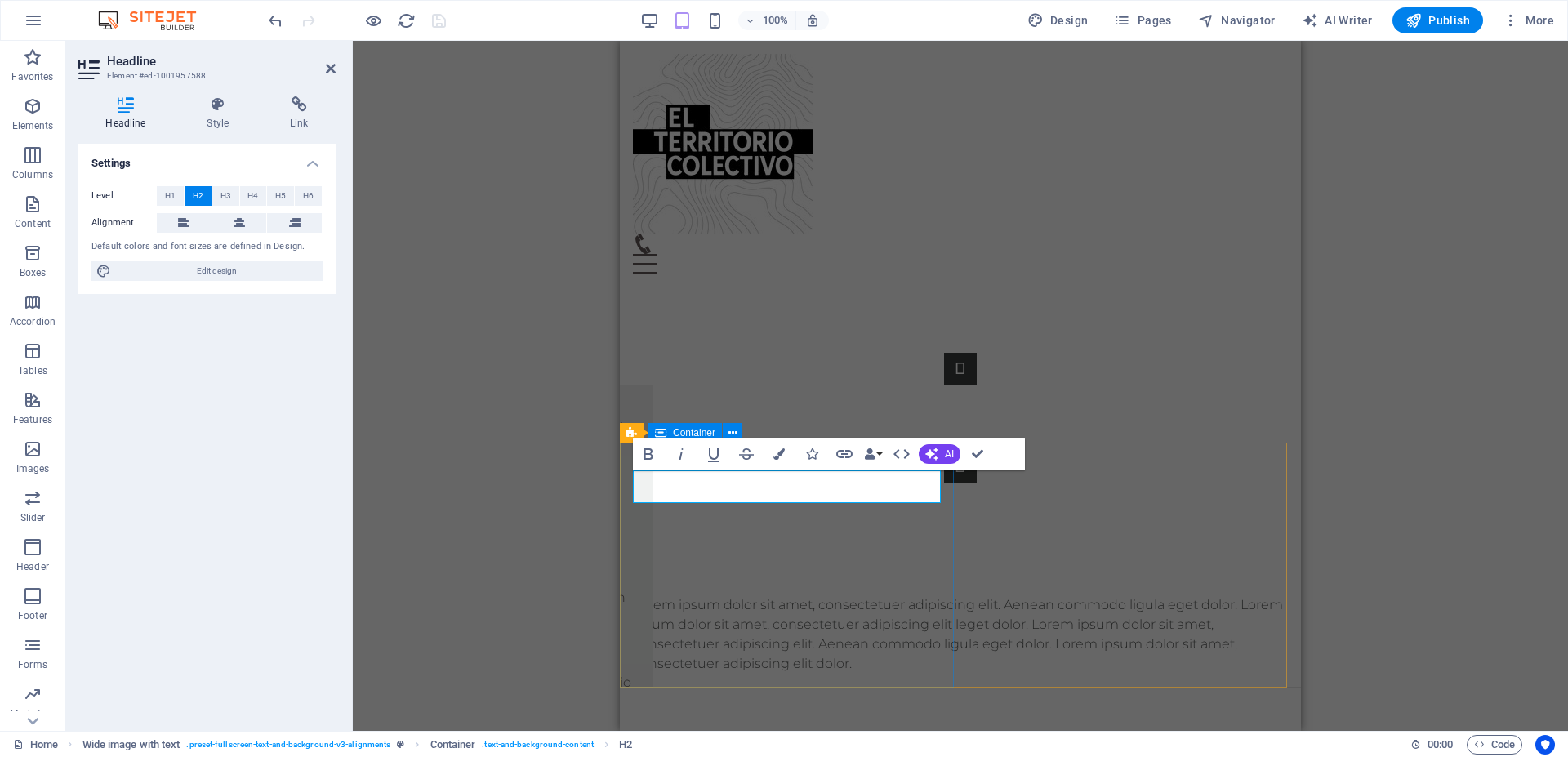
drag, startPoint x: 915, startPoint y: 489, endPoint x: 682, endPoint y: 471, distance: 233.7
click at [623, 549] on div "Programa de Integridad Lorem ipsum dolor sit amet, consectetuer adipiscing elit…" at bounding box center [961, 618] width 682 height 138
click at [179, 195] on button "H1" at bounding box center [170, 197] width 27 height 20
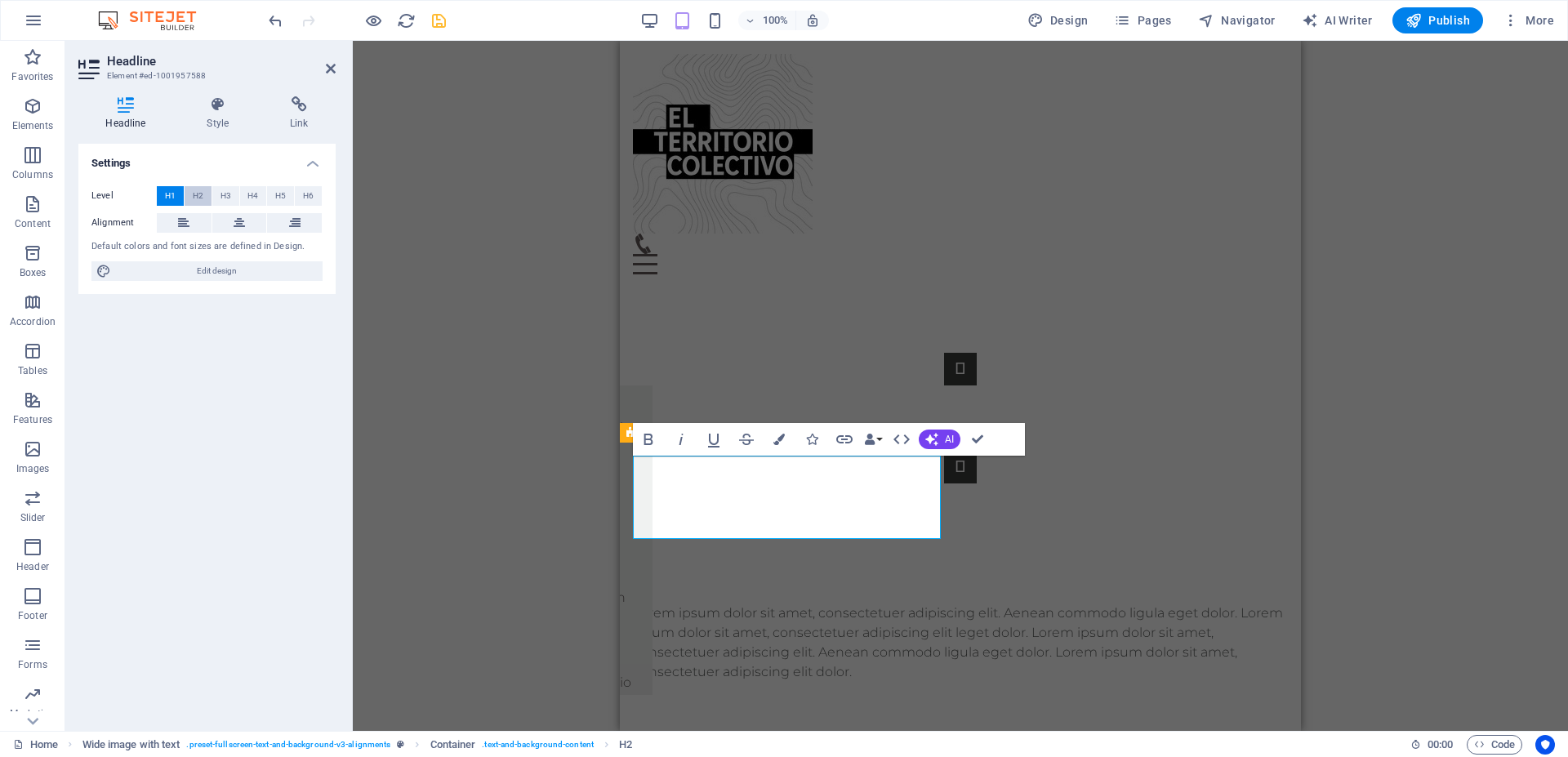
click at [193, 193] on span "H2" at bounding box center [197, 197] width 11 height 20
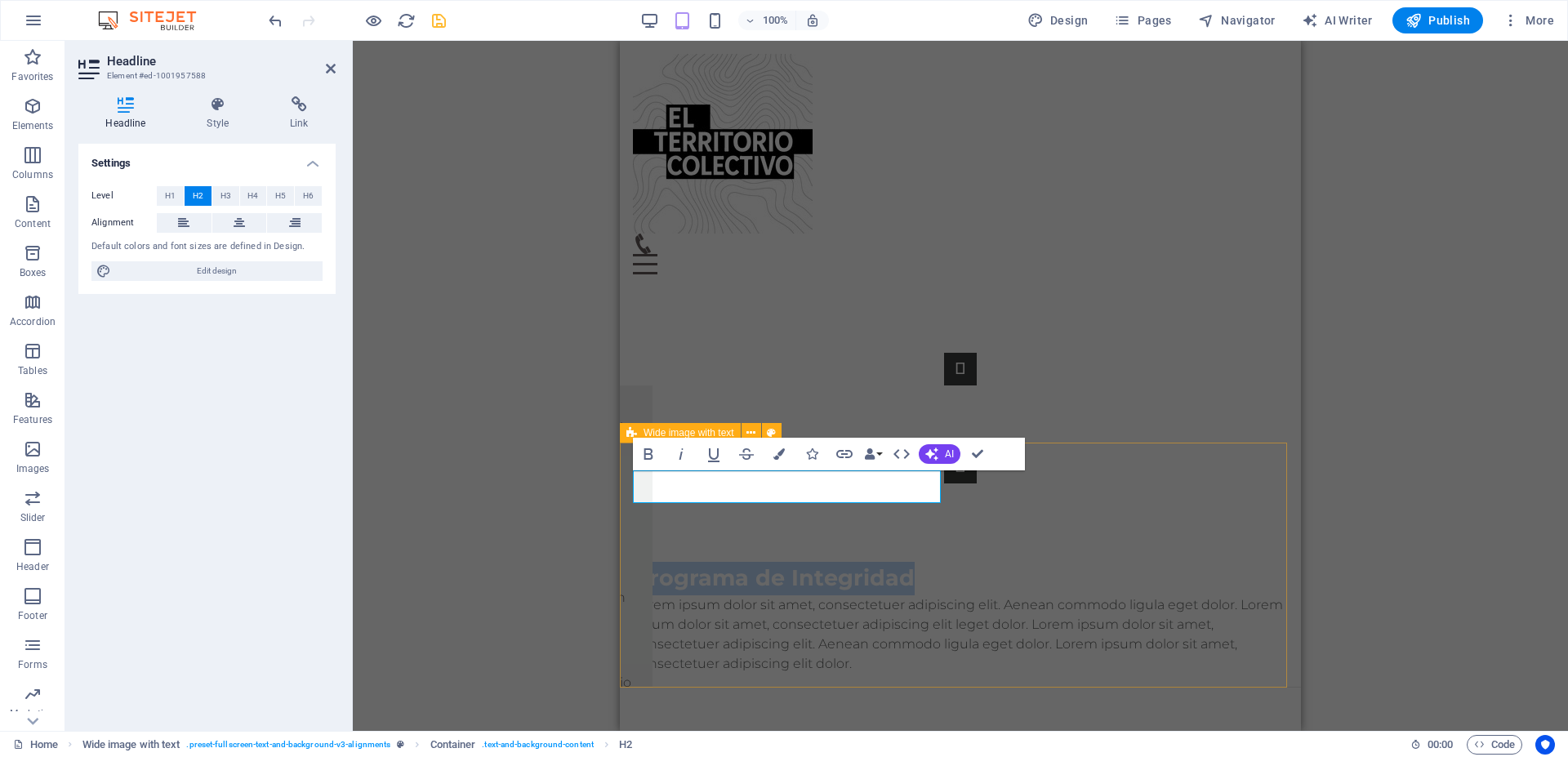
drag, startPoint x: 924, startPoint y: 488, endPoint x: 1012, endPoint y: 354, distance: 160.3
click at [620, 549] on div "Programa de Integridad Lorem ipsum dolor sit amet, consectetuer adipiscing elit…" at bounding box center [961, 757] width 682 height 417
click at [784, 454] on icon "button" at bounding box center [779, 454] width 12 height 12
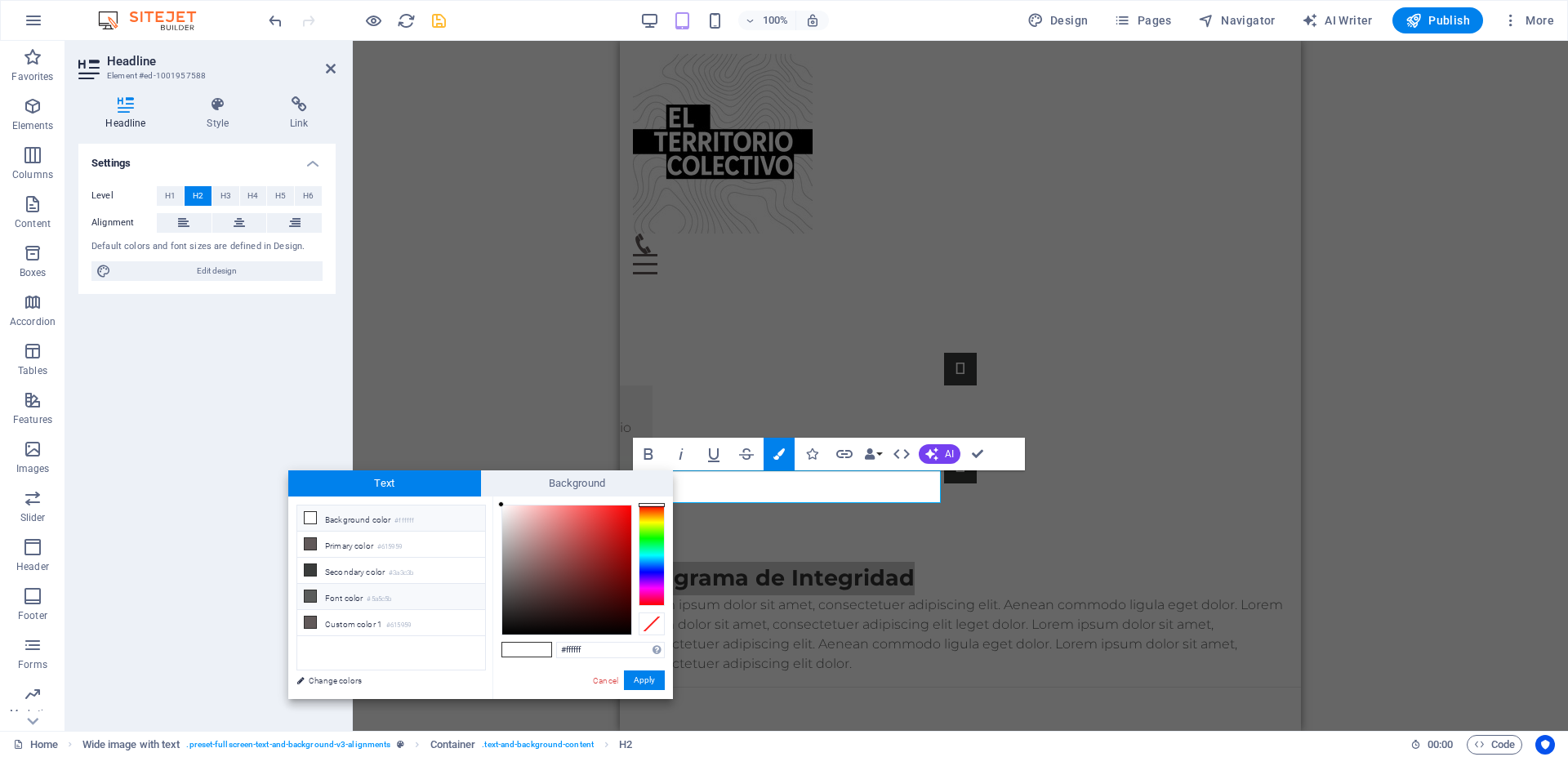
click at [303, 588] on li "Font color #5a5c5b" at bounding box center [391, 597] width 188 height 27
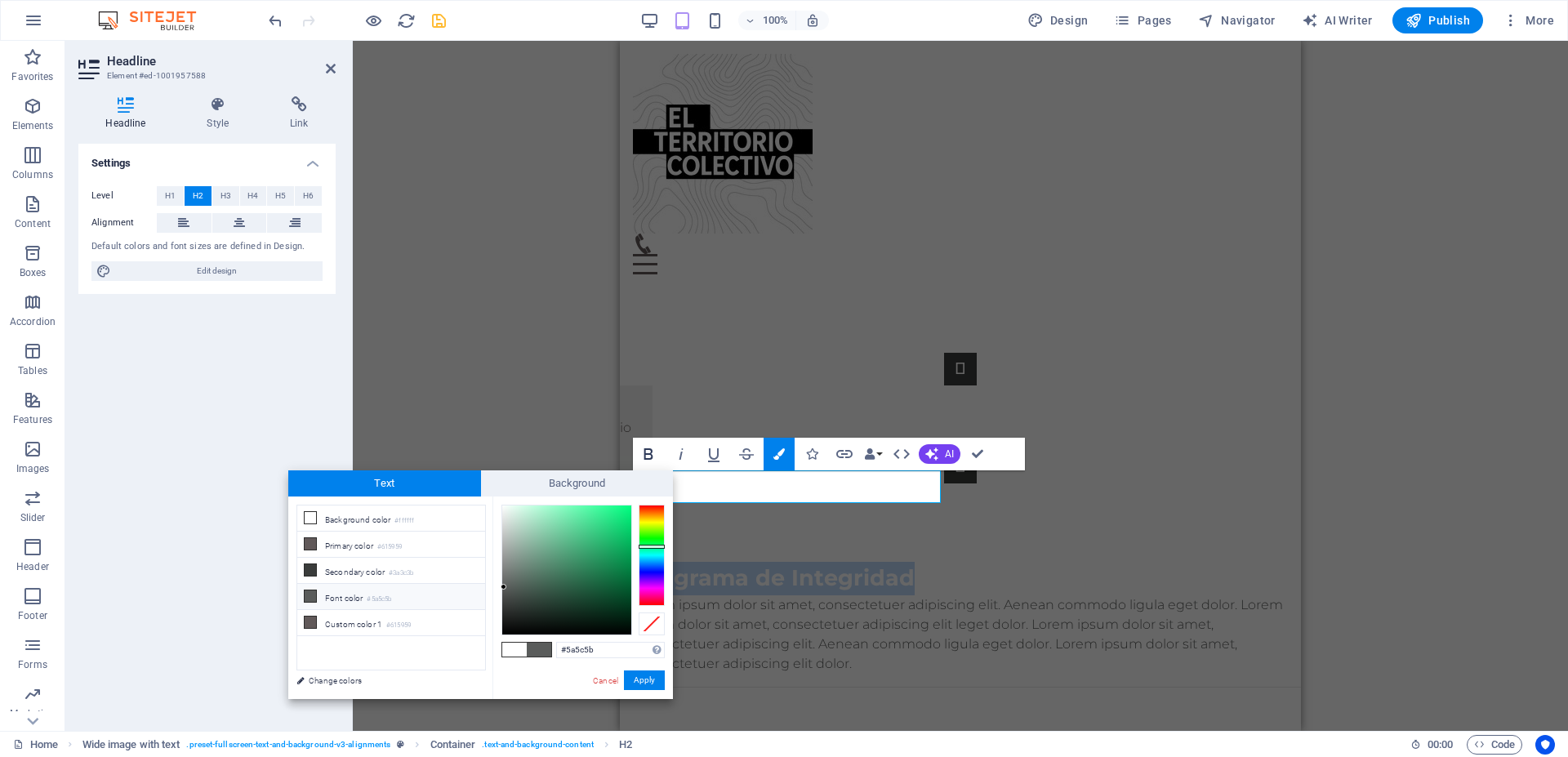
click at [651, 457] on icon "button" at bounding box center [648, 454] width 20 height 20
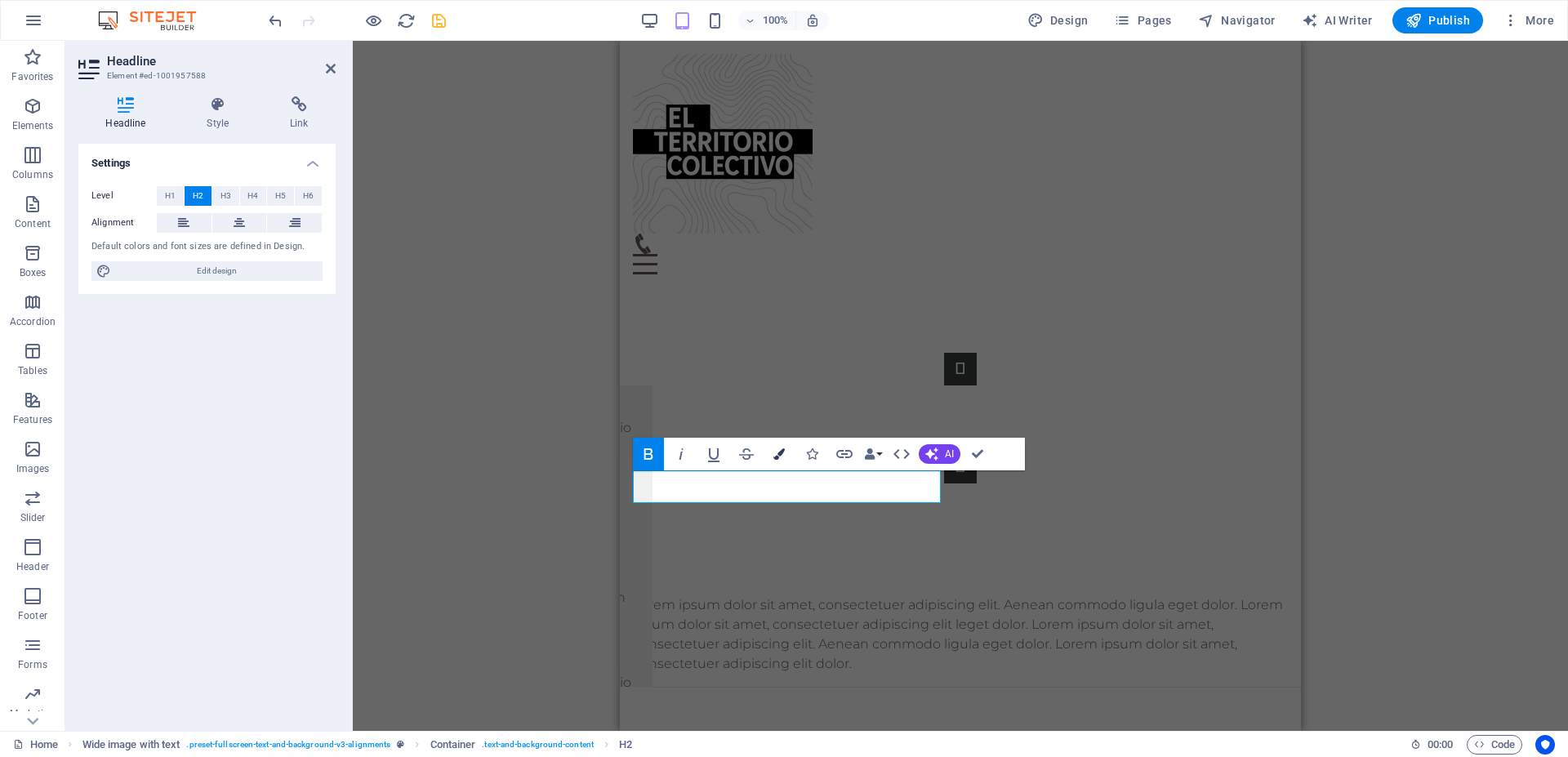
click at [784, 459] on icon "button" at bounding box center [779, 454] width 12 height 12
type input "#ffffff"
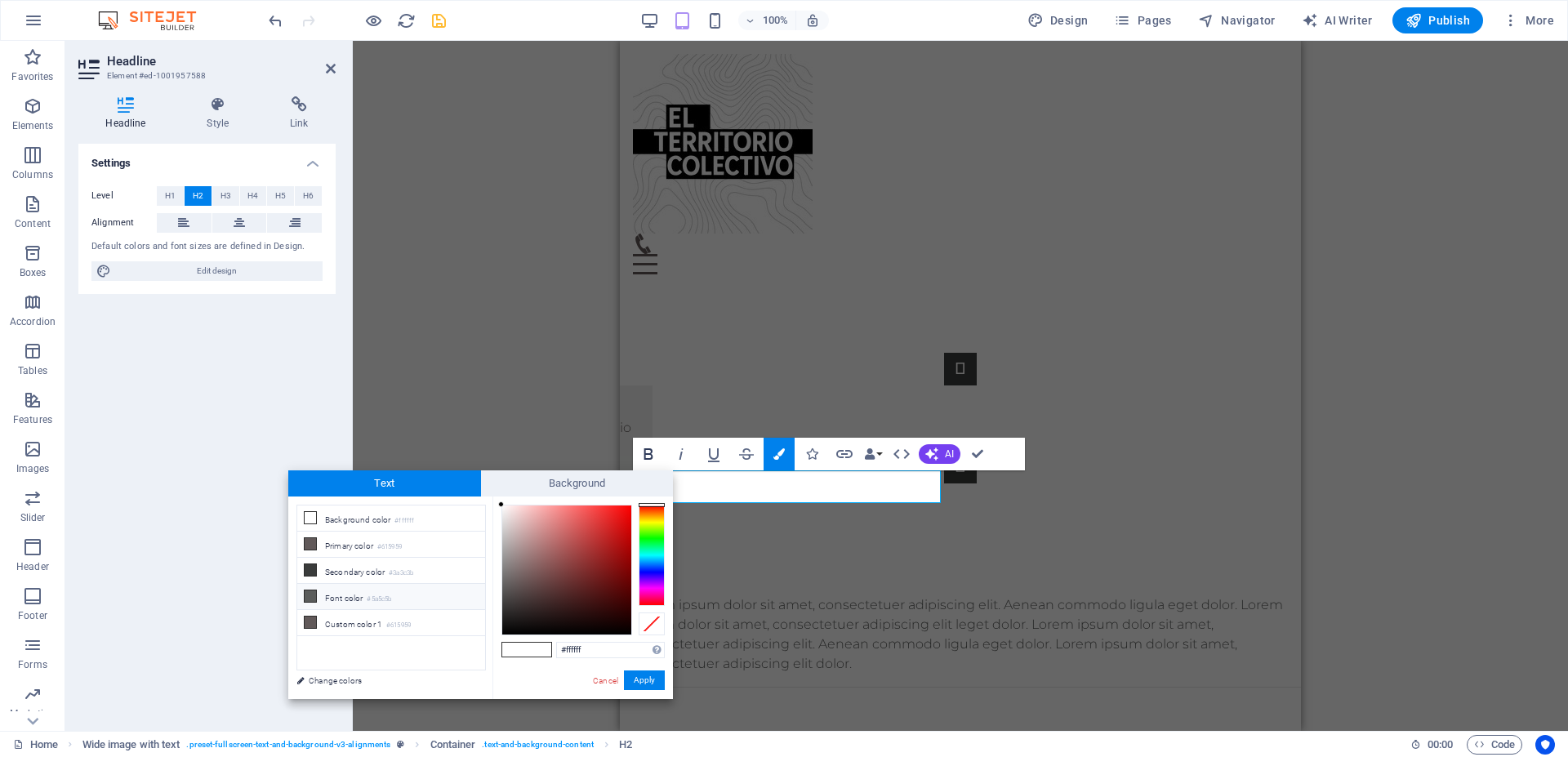
click at [647, 458] on icon "button" at bounding box center [648, 454] width 20 height 20
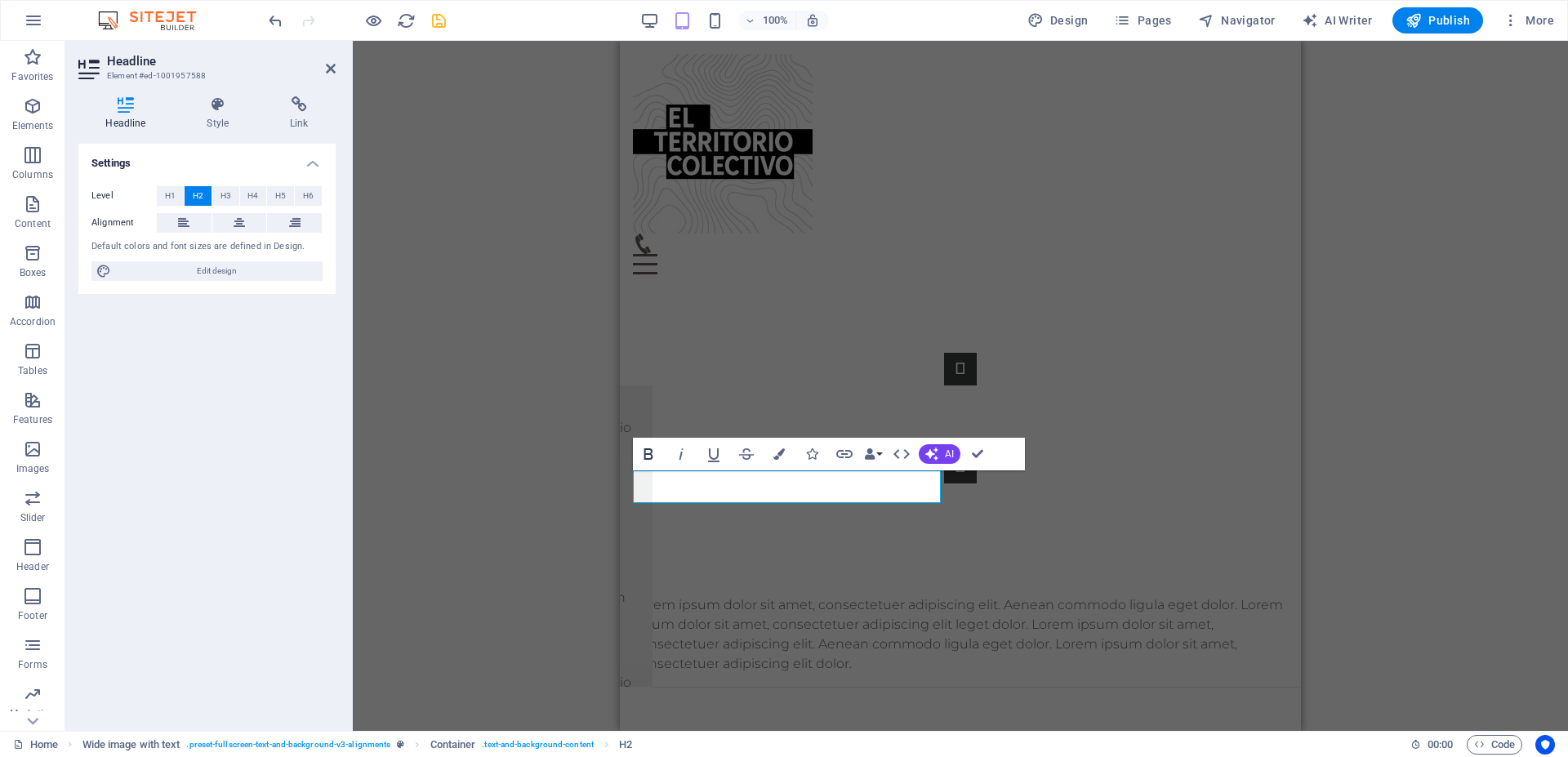
click at [647, 458] on icon "button" at bounding box center [648, 454] width 20 height 20
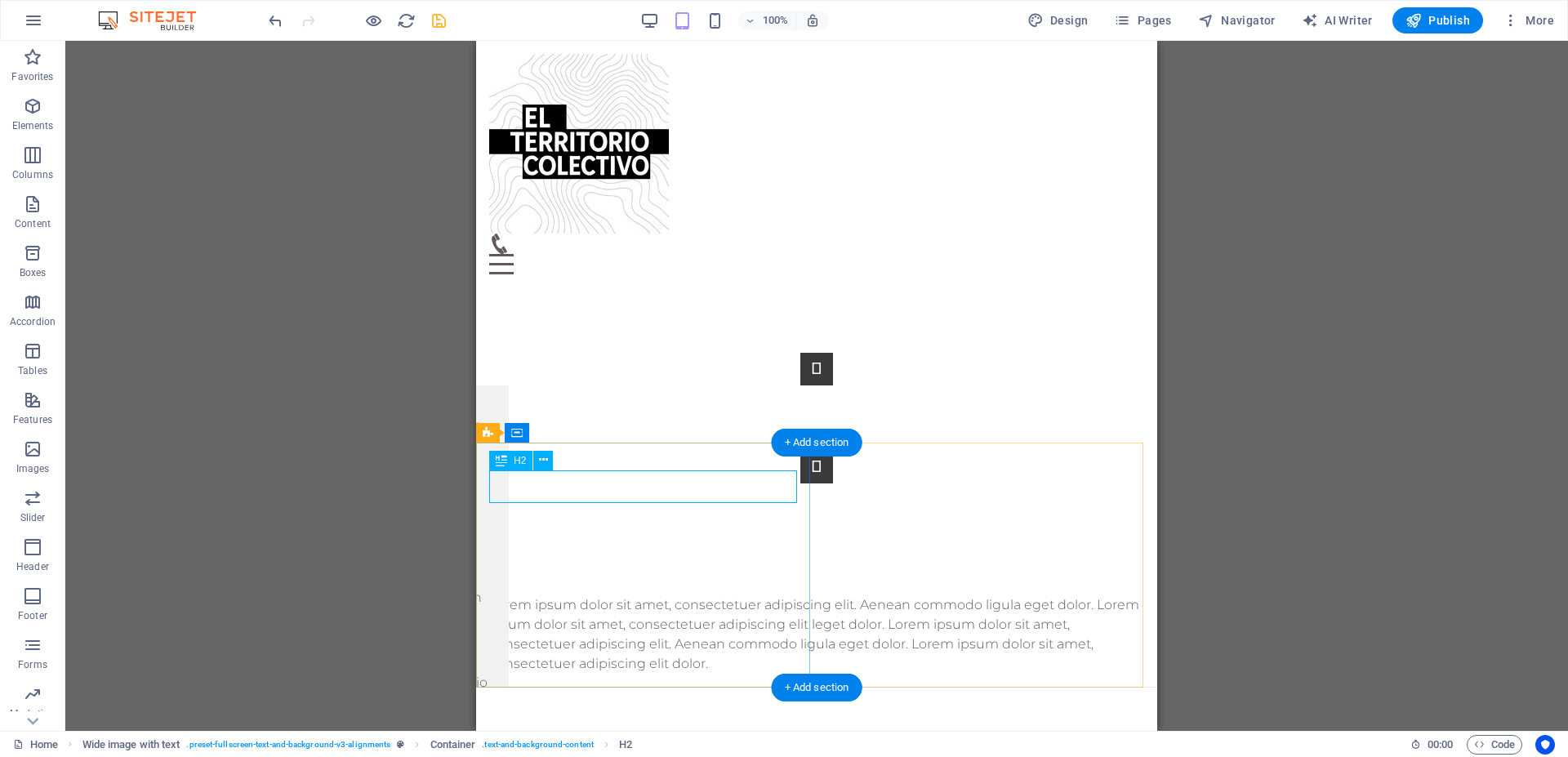
click at [578, 562] on div "Programa de Integridad" at bounding box center [817, 579] width 655 height 33
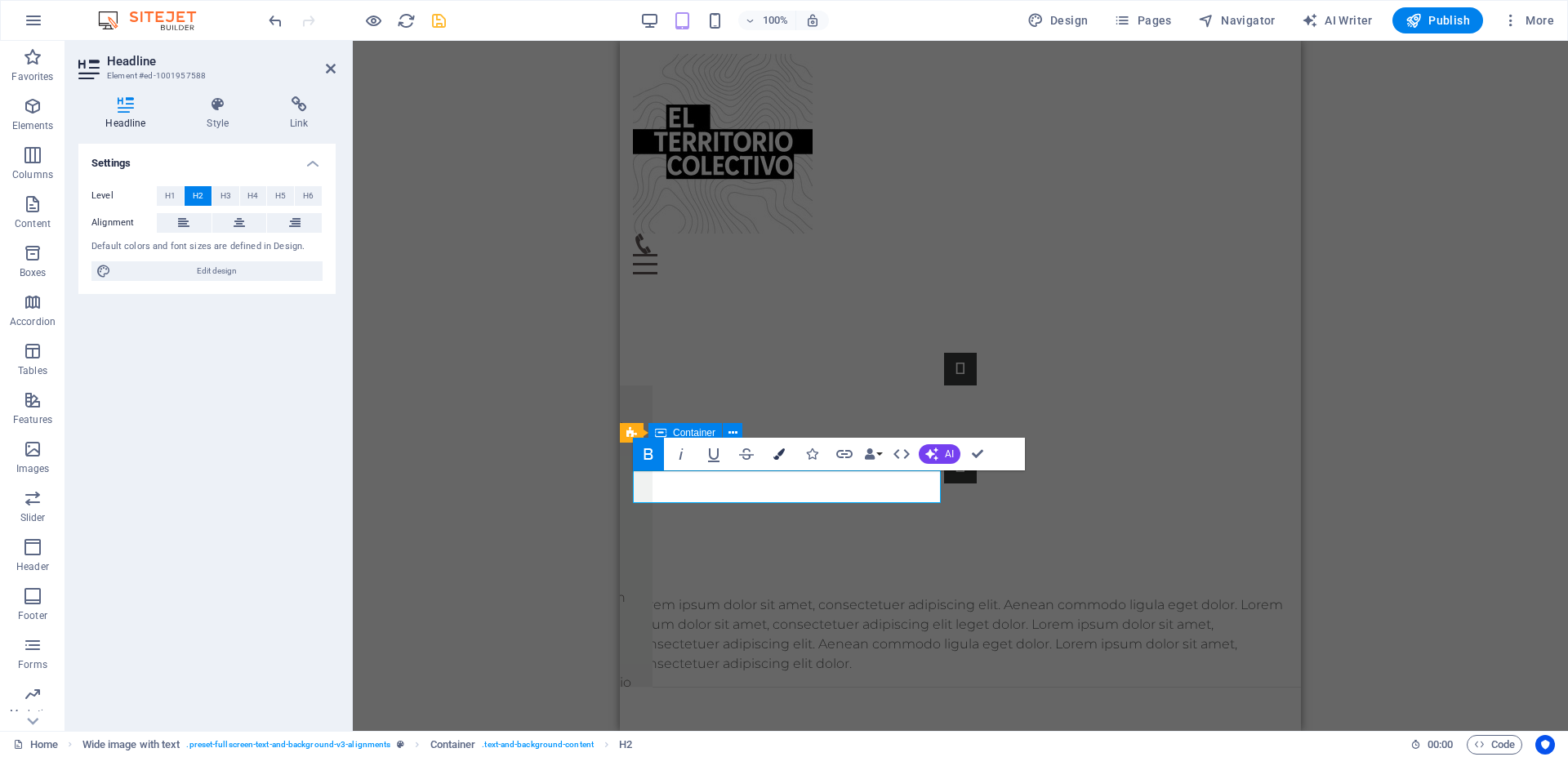
click at [771, 456] on button "Colors" at bounding box center [779, 454] width 31 height 32
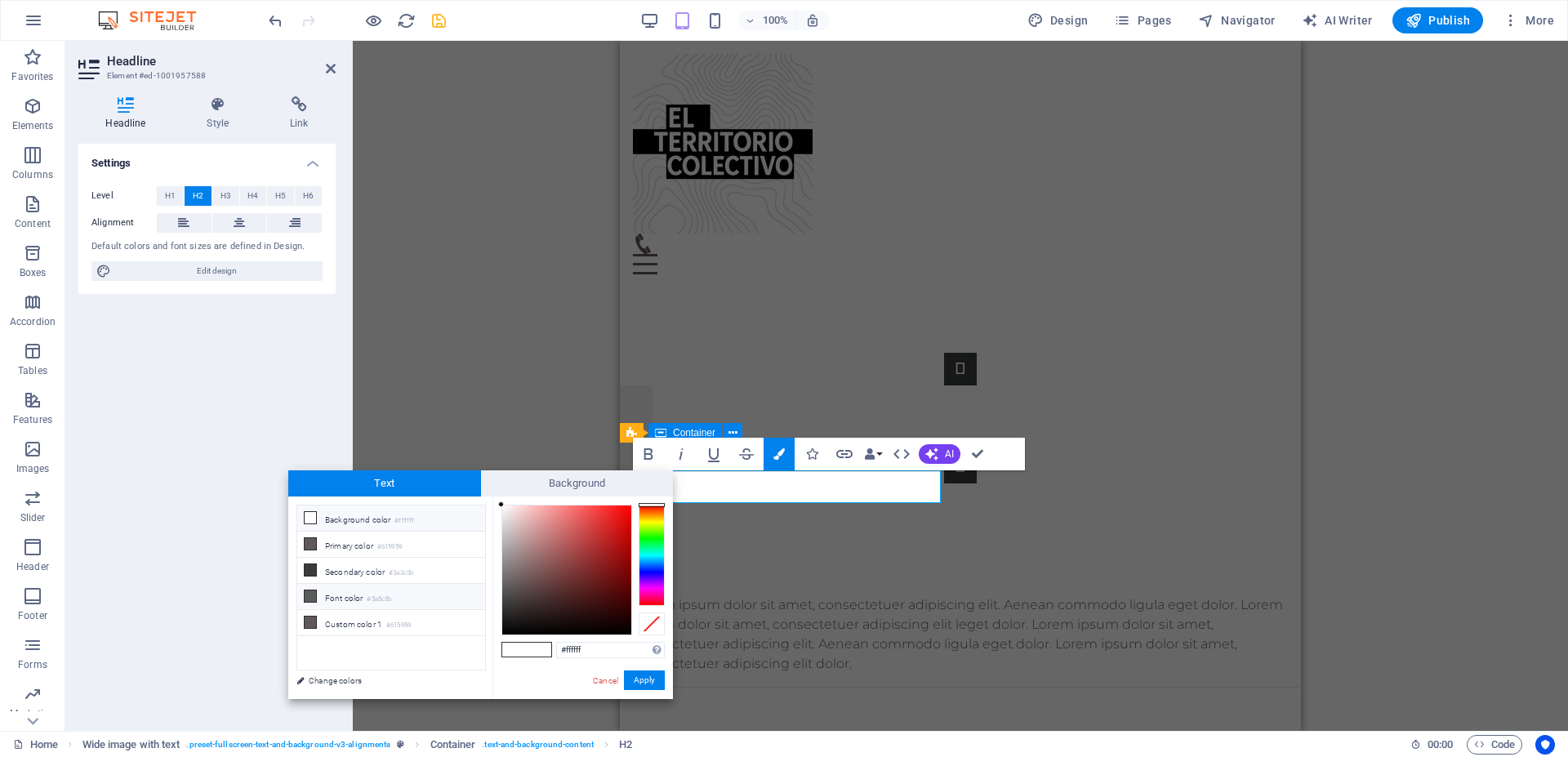
click at [303, 590] on span at bounding box center [310, 596] width 13 height 13
type input "#5a5c5b"
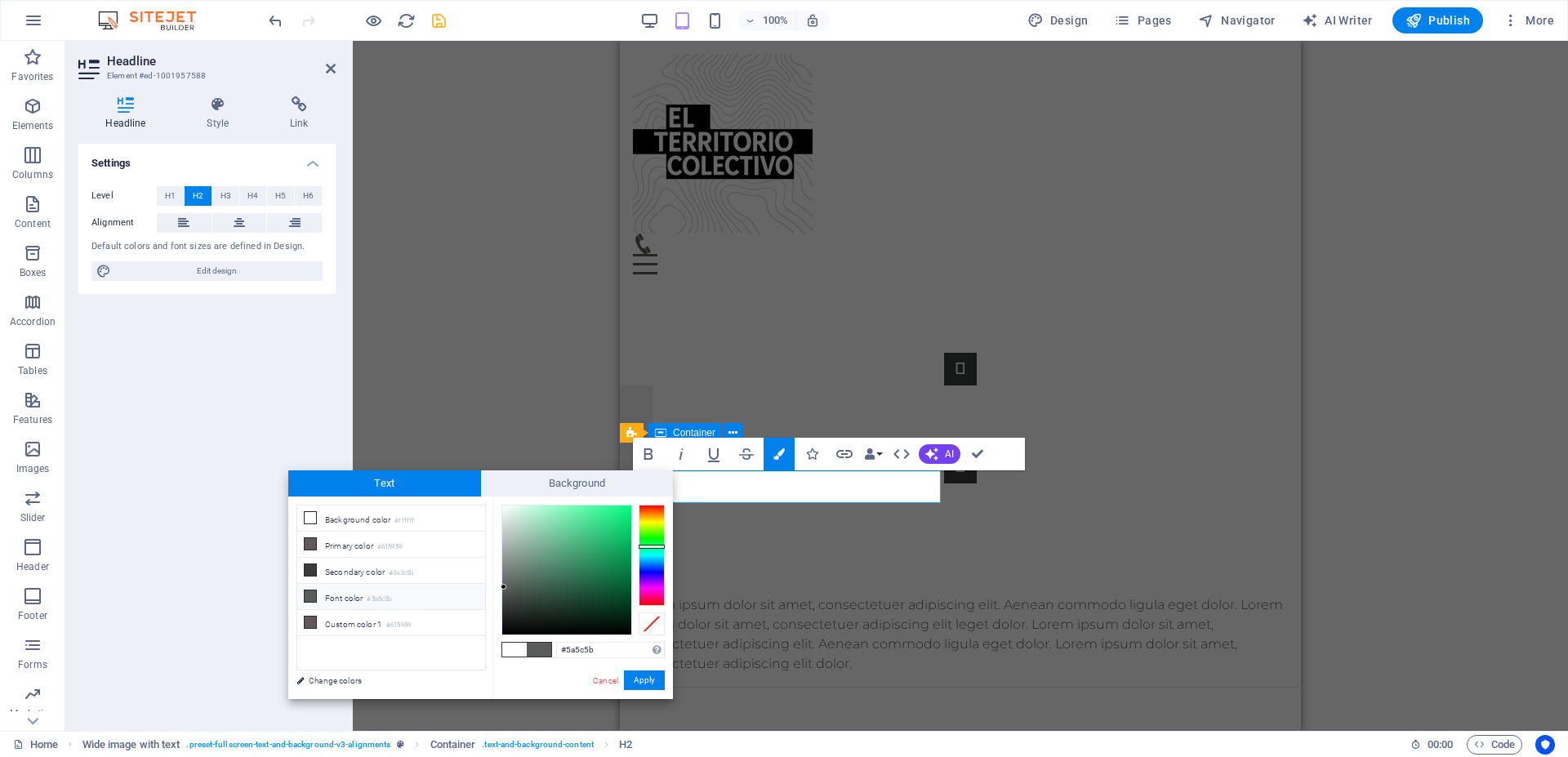
click at [313, 597] on icon at bounding box center [310, 596] width 12 height 12
click at [636, 676] on button "Apply" at bounding box center [644, 681] width 41 height 20
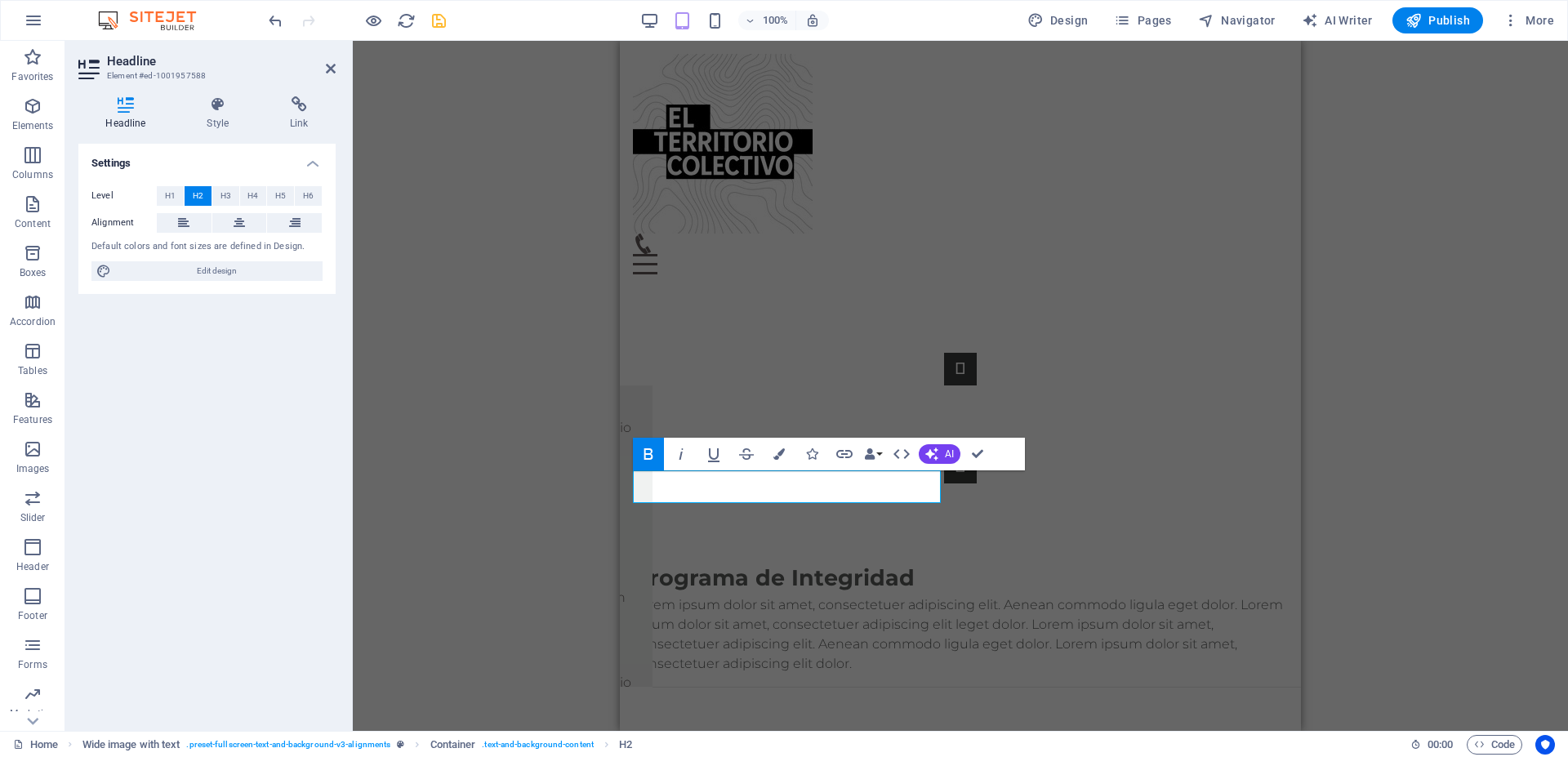
click at [567, 624] on div "Slider Slider Text Footer Heimdall Container Footer Heimdall Text Container Map…" at bounding box center [961, 386] width 1216 height 690
click at [549, 564] on div "Slider Slider Text Footer Heimdall Container Footer Heimdall Text Container Map…" at bounding box center [961, 386] width 1216 height 690
click at [541, 386] on div "Slider Slider Text Footer Heimdall Container Footer Heimdall Text Container Map…" at bounding box center [961, 386] width 1216 height 690
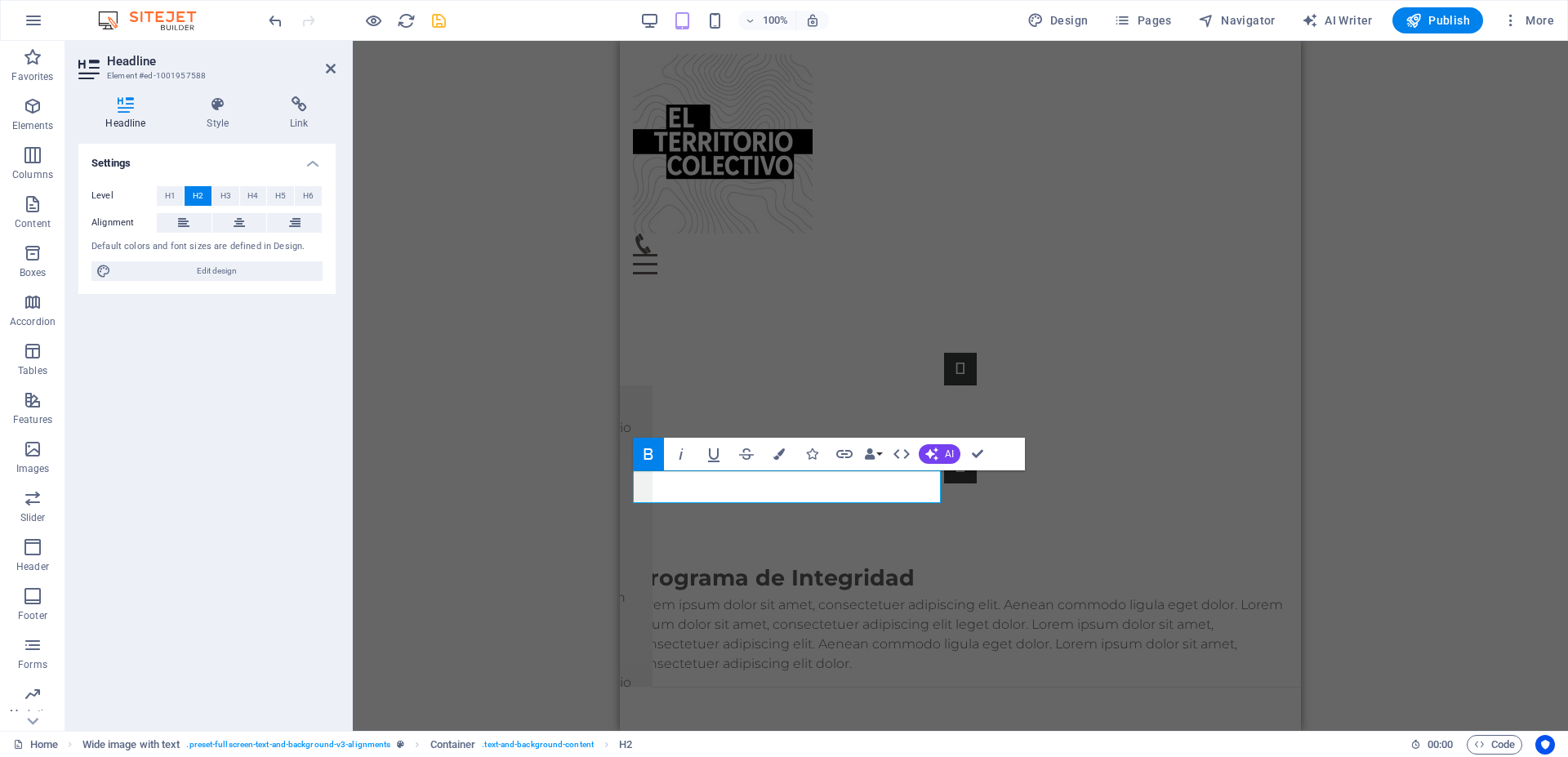
click at [1432, 412] on div "Slider Slider Text Footer Heimdall Container Footer Heimdall Text Container Map…" at bounding box center [961, 386] width 1216 height 690
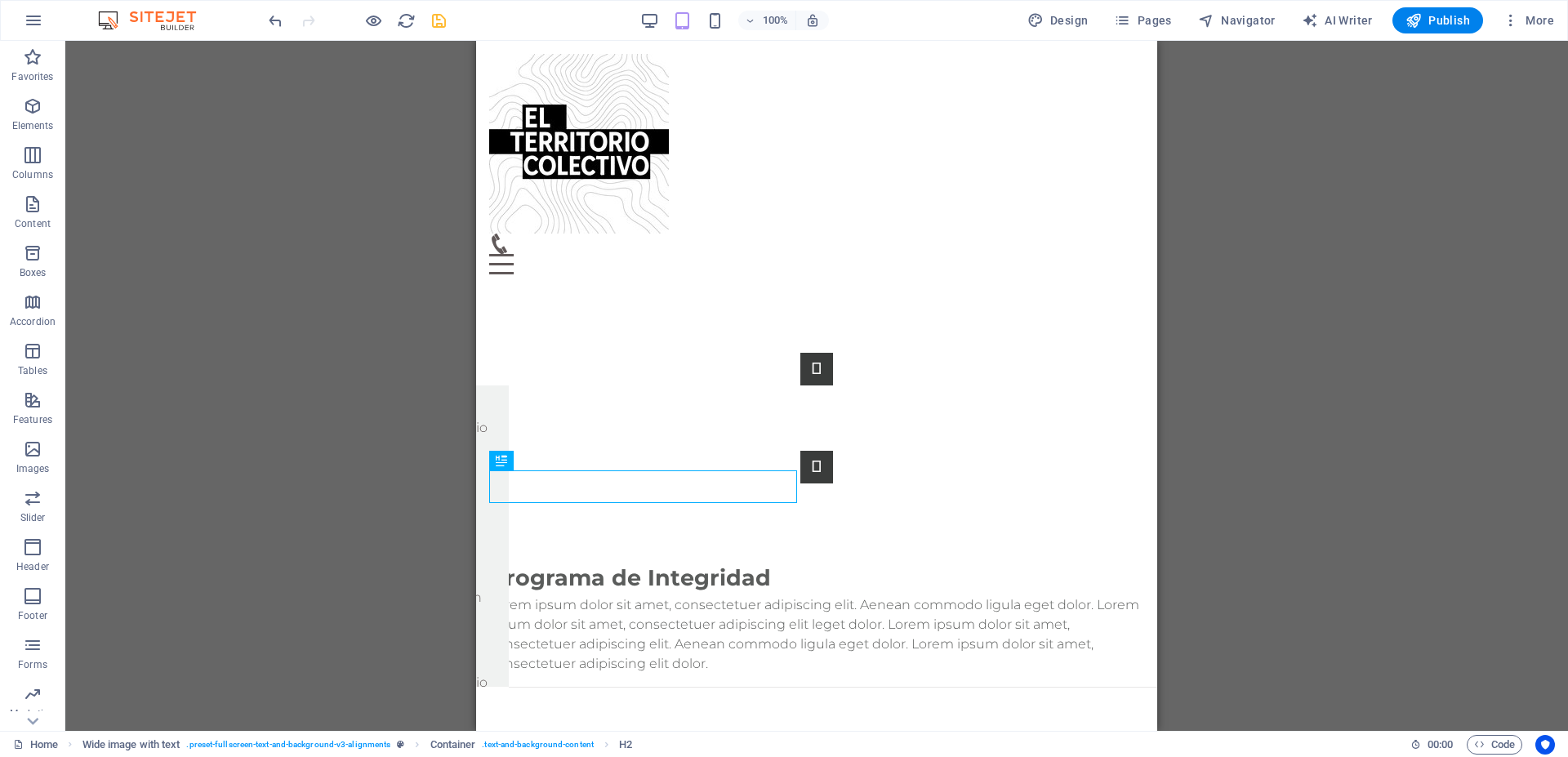
click at [1280, 500] on div "Slider Slider Text Footer Heimdall Container Footer Heimdall Text Container Map…" at bounding box center [817, 386] width 1503 height 690
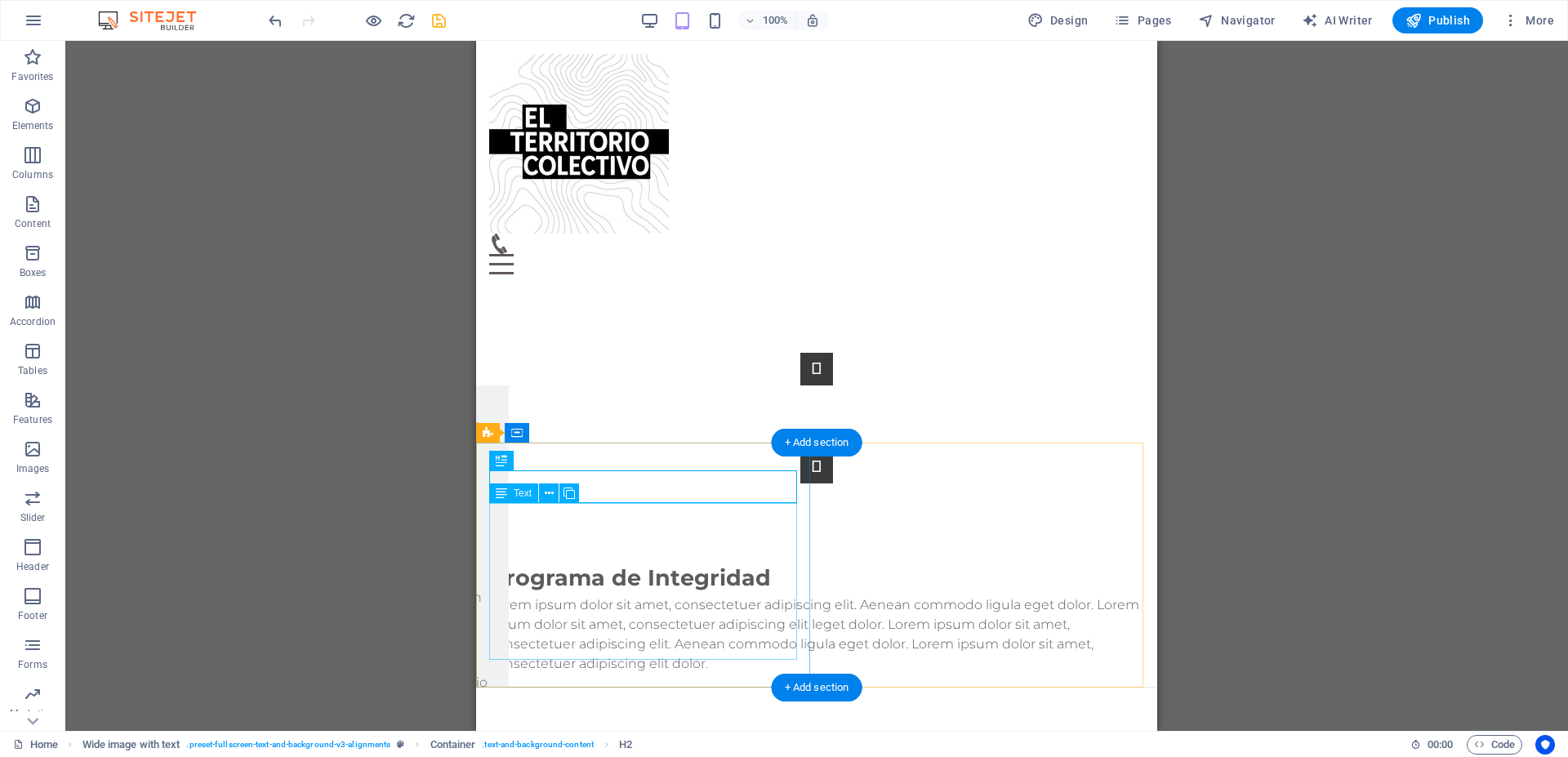
click at [561, 595] on div "Lorem ipsum dolor sit amet, consectetuer adipiscing elit. Aenean commodo ligula…" at bounding box center [817, 634] width 655 height 79
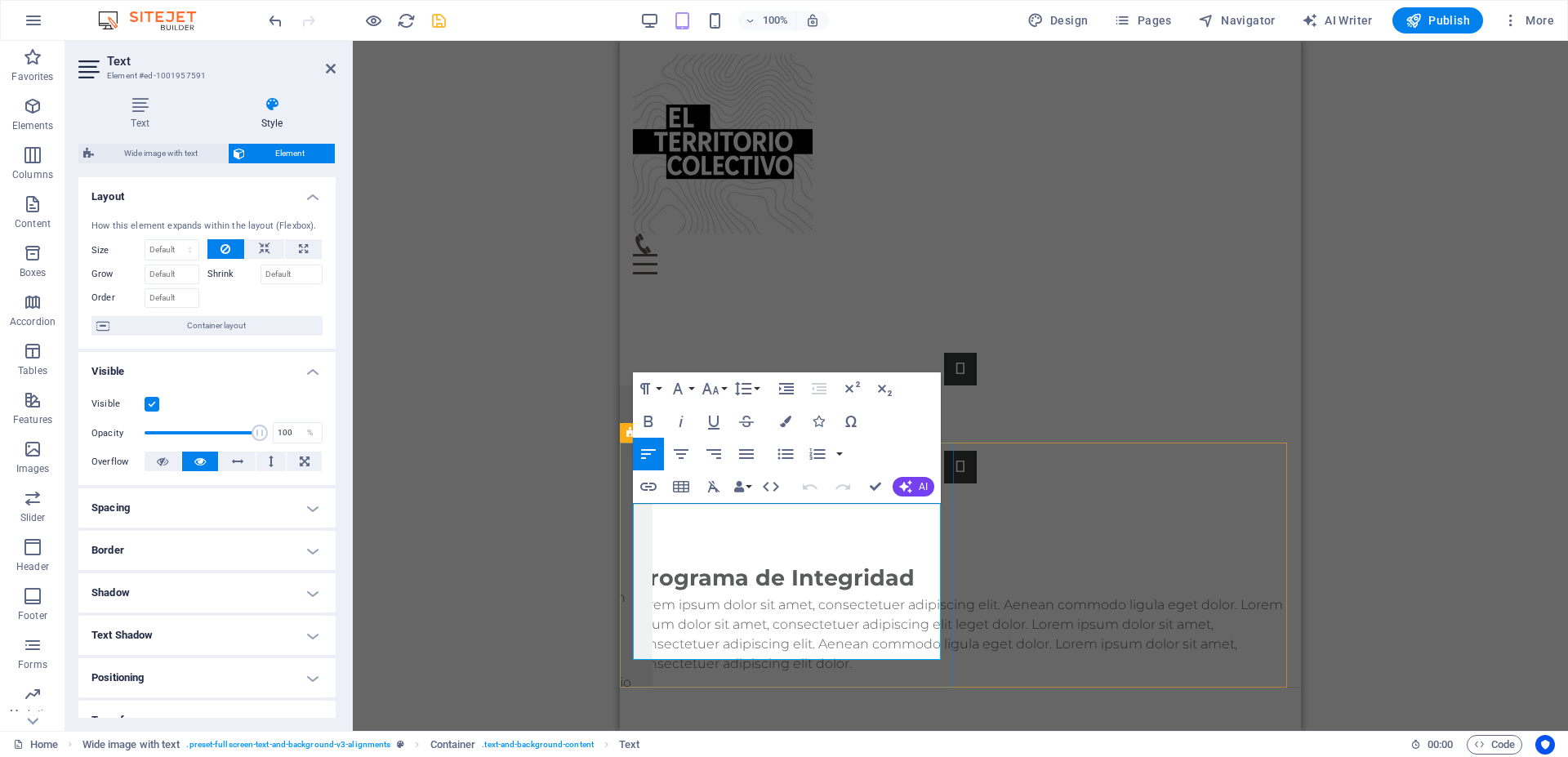
drag, startPoint x: 700, startPoint y: 652, endPoint x: 629, endPoint y: 513, distance: 156.1
click at [629, 549] on div "Programa de Integridad Lorem ipsum dolor sit amet, consectetuer adipiscing elit…" at bounding box center [961, 618] width 682 height 138
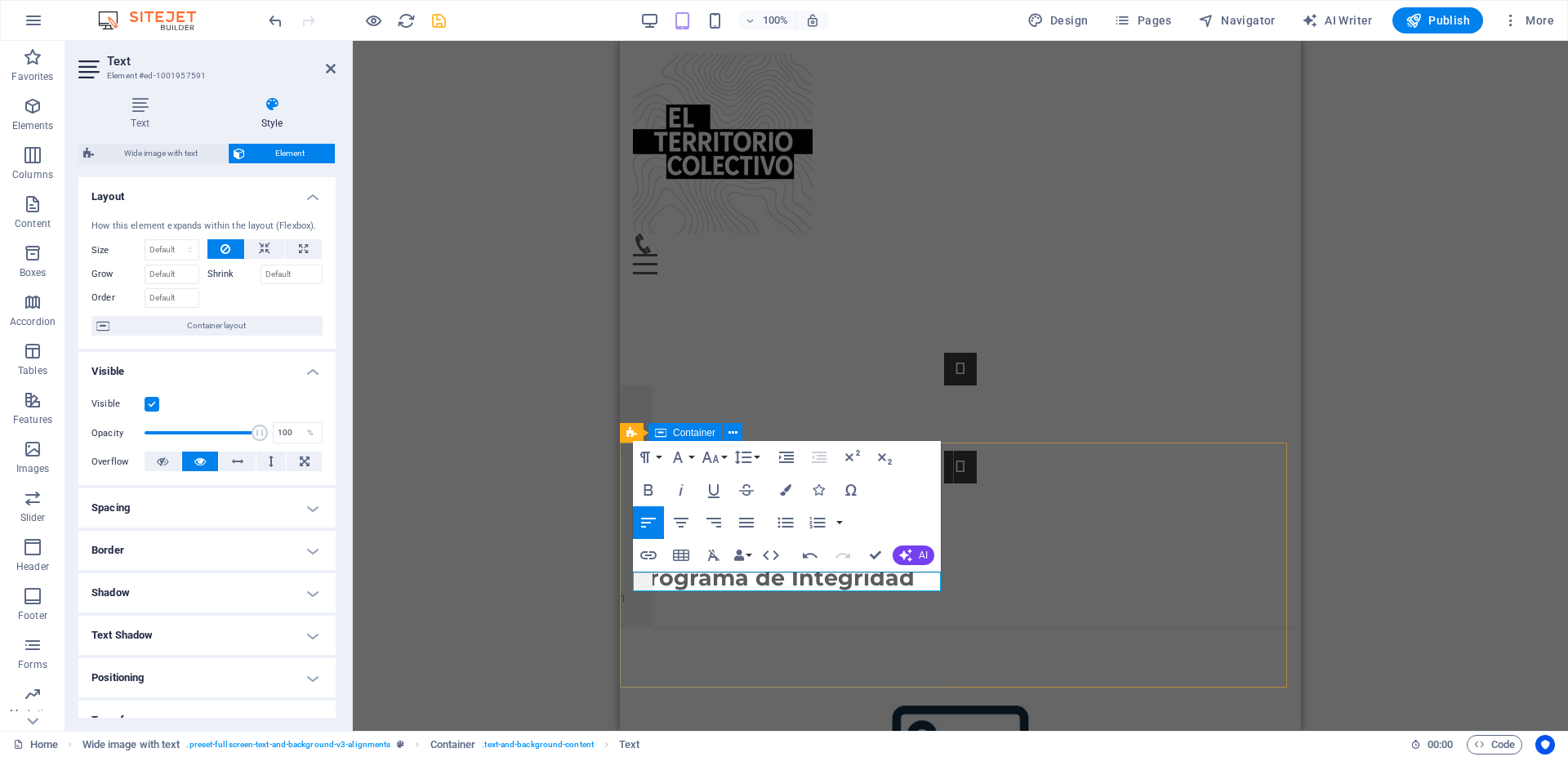
click at [658, 595] on p "El territorio colectivo cuenta con un" at bounding box center [960, 605] width 655 height 20
click at [665, 595] on p "El territorio colectivo cuenta con un" at bounding box center [960, 605] width 655 height 20
drag, startPoint x: 635, startPoint y: 579, endPoint x: 1404, endPoint y: 559, distance: 769.3
click at [928, 592] on div "Programa de Integridad El territorio colectivo cuenta con un" at bounding box center [961, 589] width 682 height 80
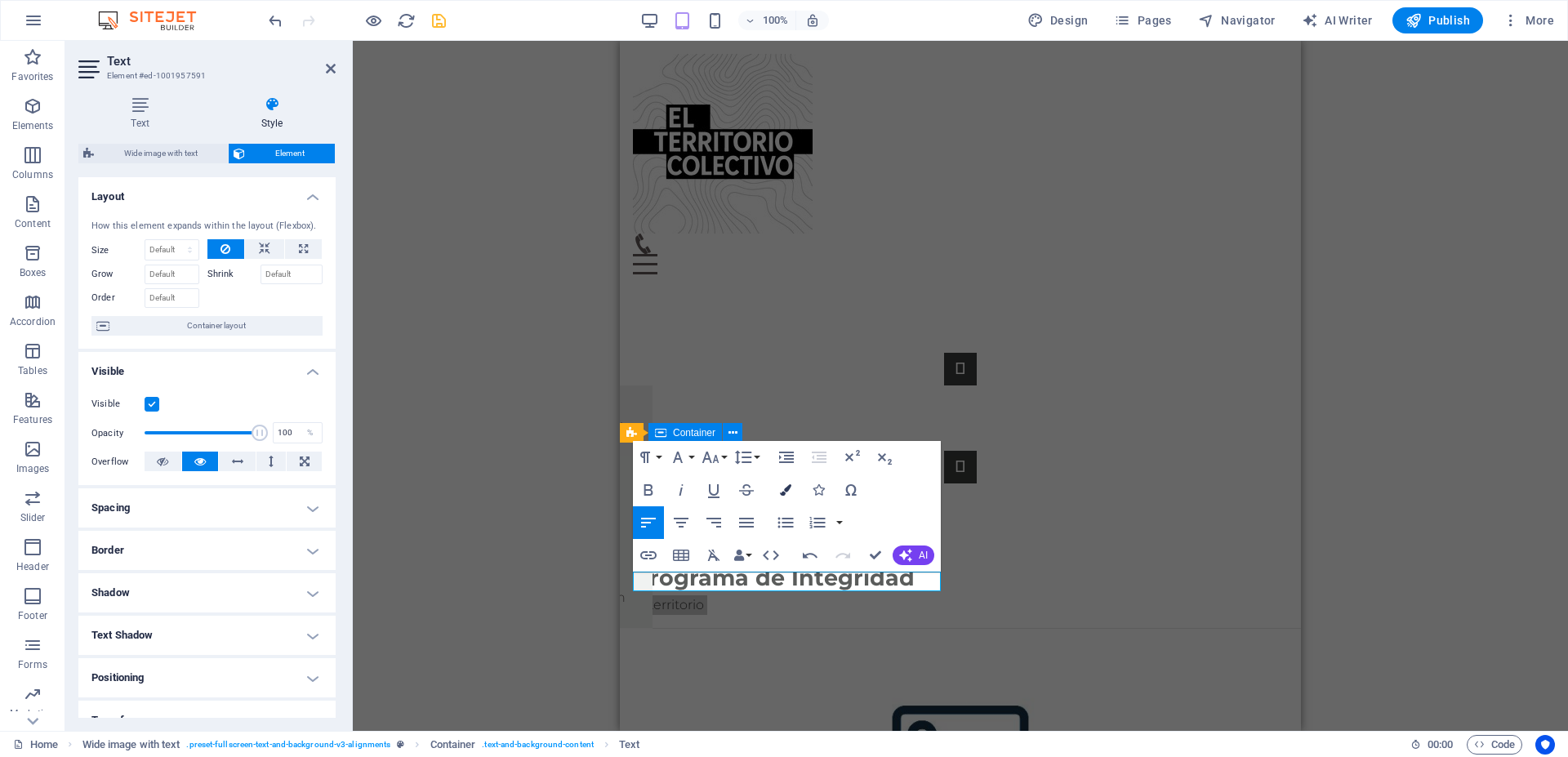
click at [787, 488] on icon "button" at bounding box center [786, 490] width 12 height 12
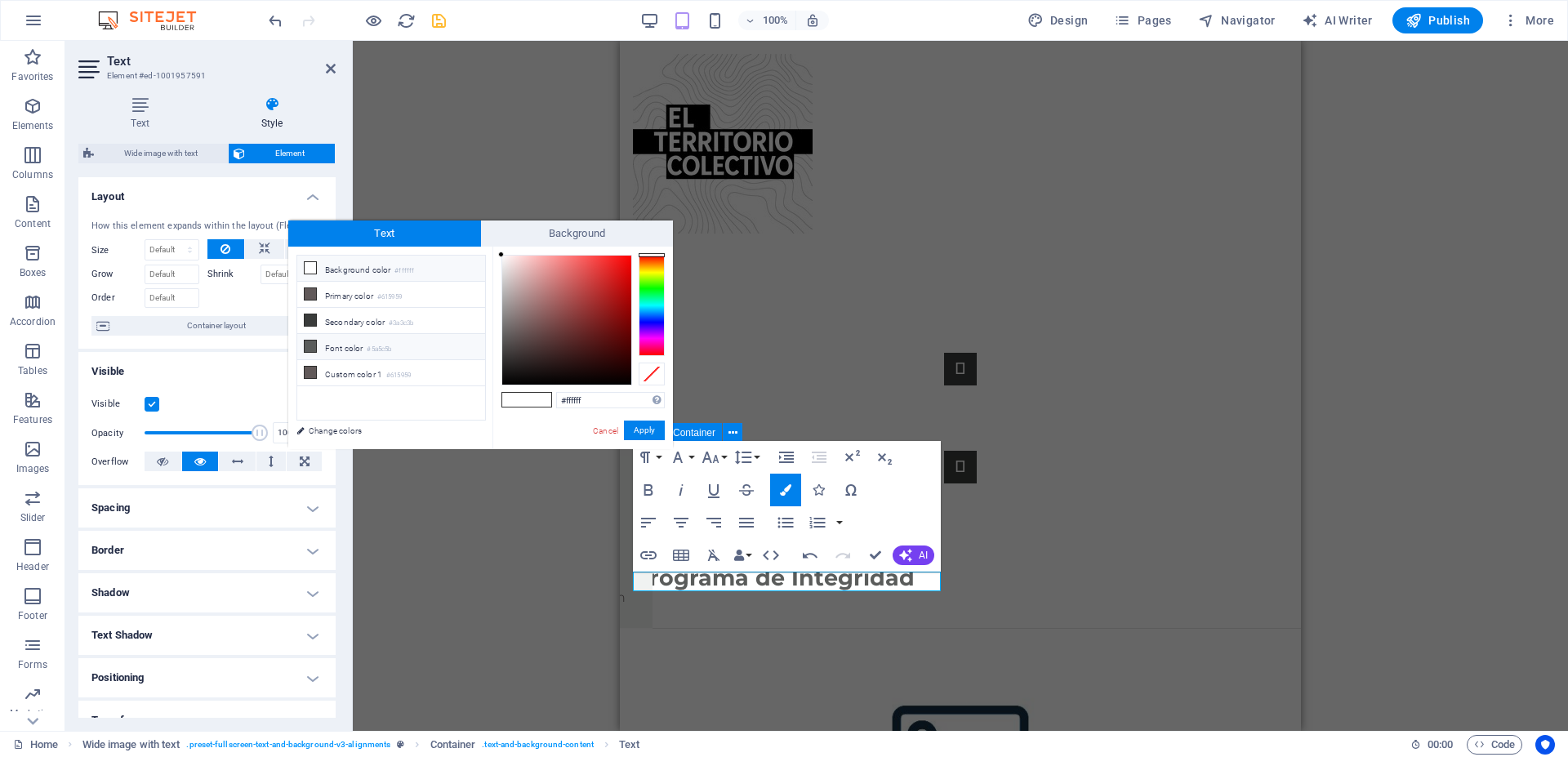
click at [325, 340] on li "Font color #5a5c5b" at bounding box center [391, 347] width 188 height 27
type input "#5a5c5b"
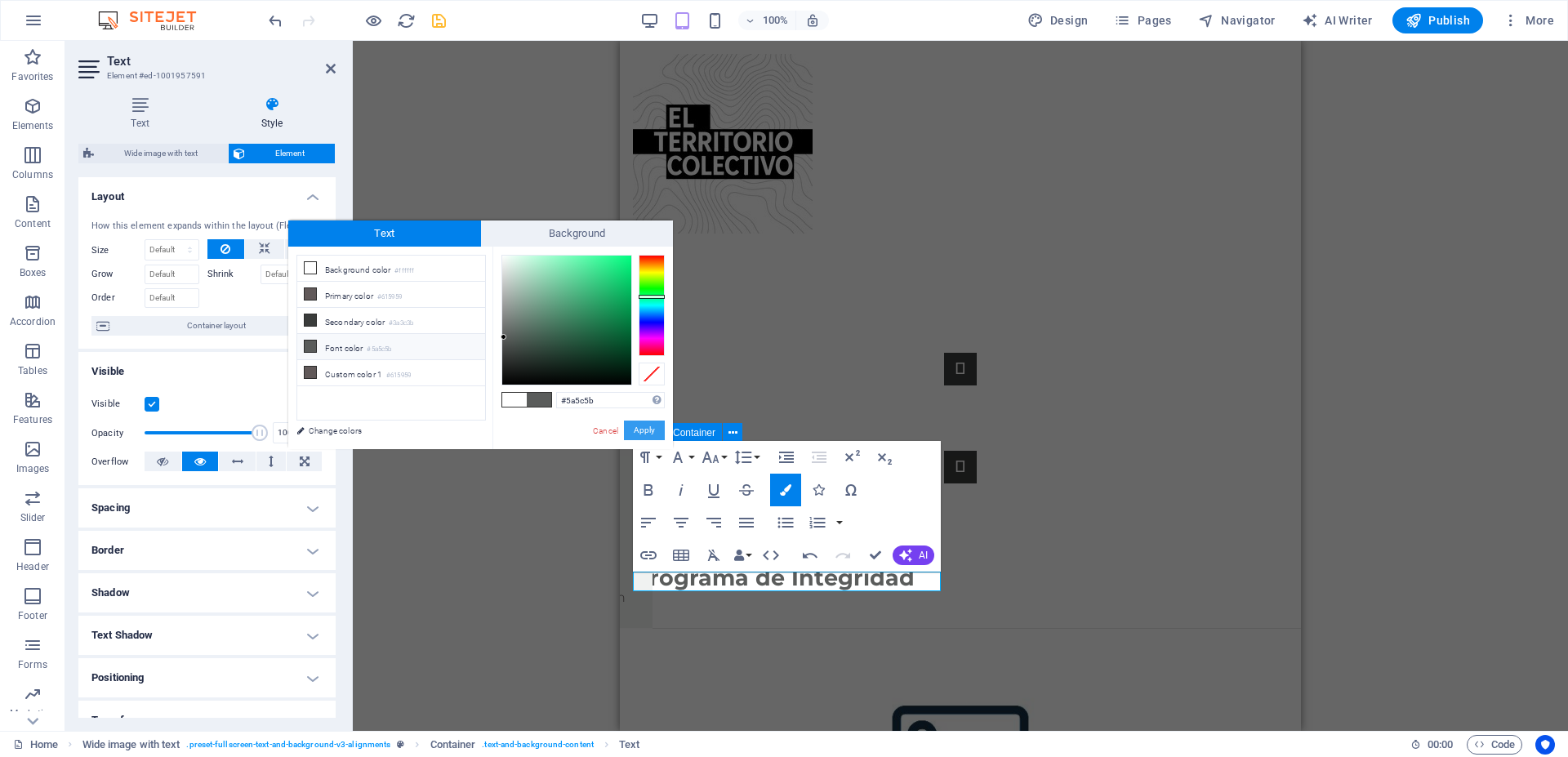
click at [658, 433] on button "Apply" at bounding box center [644, 430] width 41 height 20
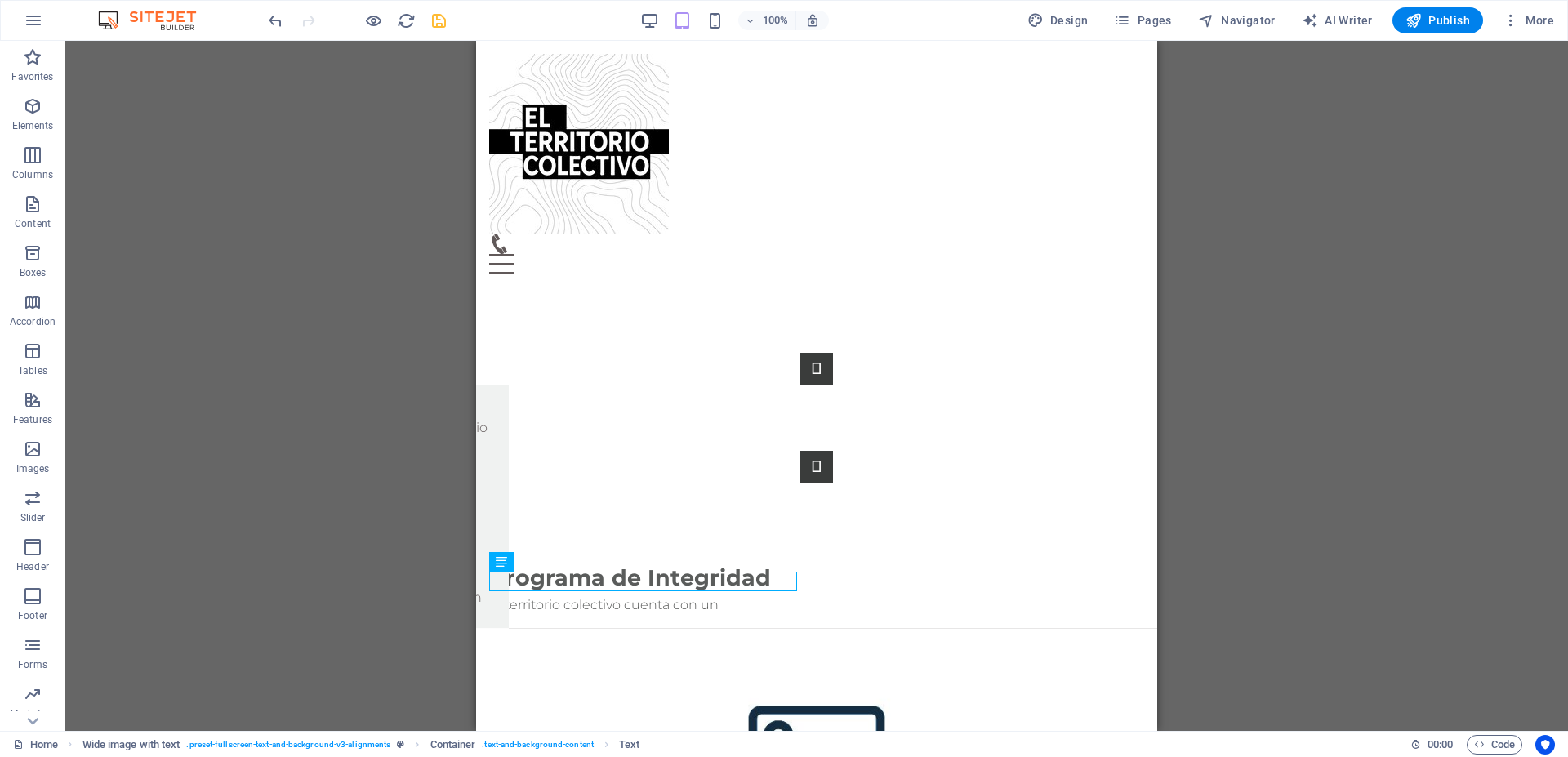
click at [374, 588] on div "Slider Slider Text Footer Heimdall Container Footer Heimdall Text Container Map…" at bounding box center [817, 386] width 1503 height 690
click at [915, 628] on figure at bounding box center [817, 751] width 682 height 245
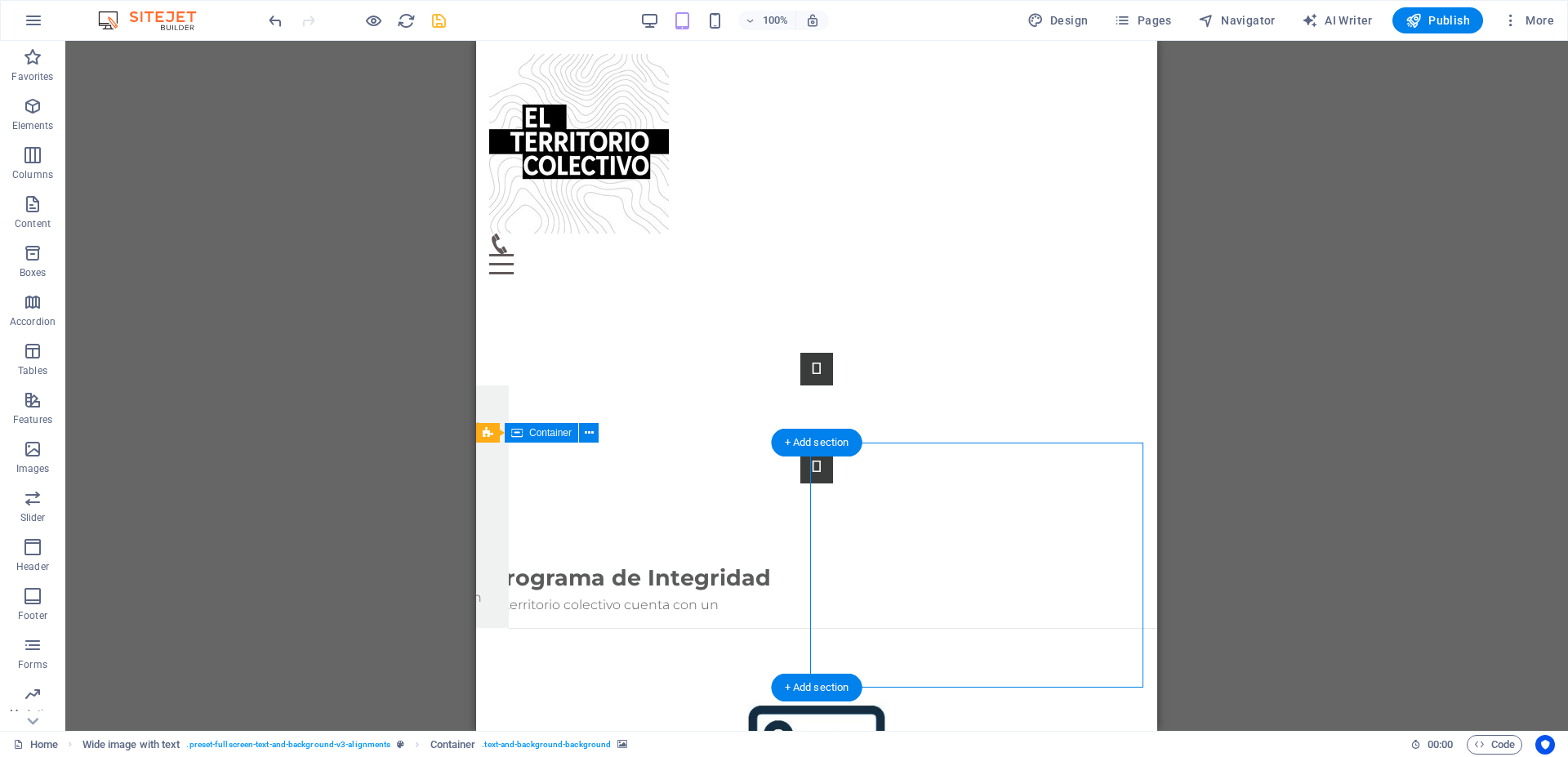
click at [913, 628] on figure at bounding box center [817, 751] width 682 height 245
click at [868, 628] on figure at bounding box center [817, 751] width 682 height 245
click at [958, 628] on figure at bounding box center [817, 751] width 682 height 245
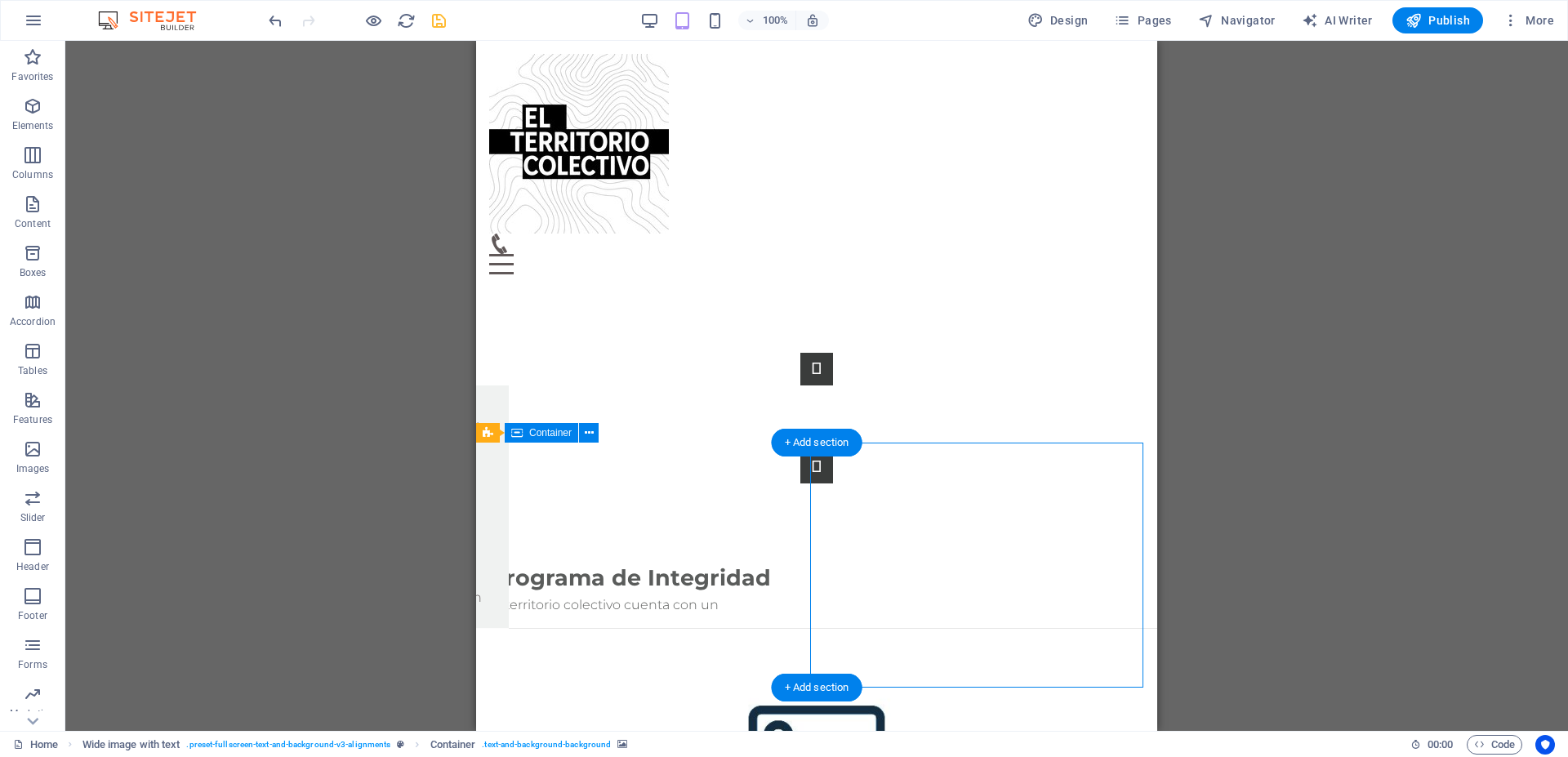
select select "px"
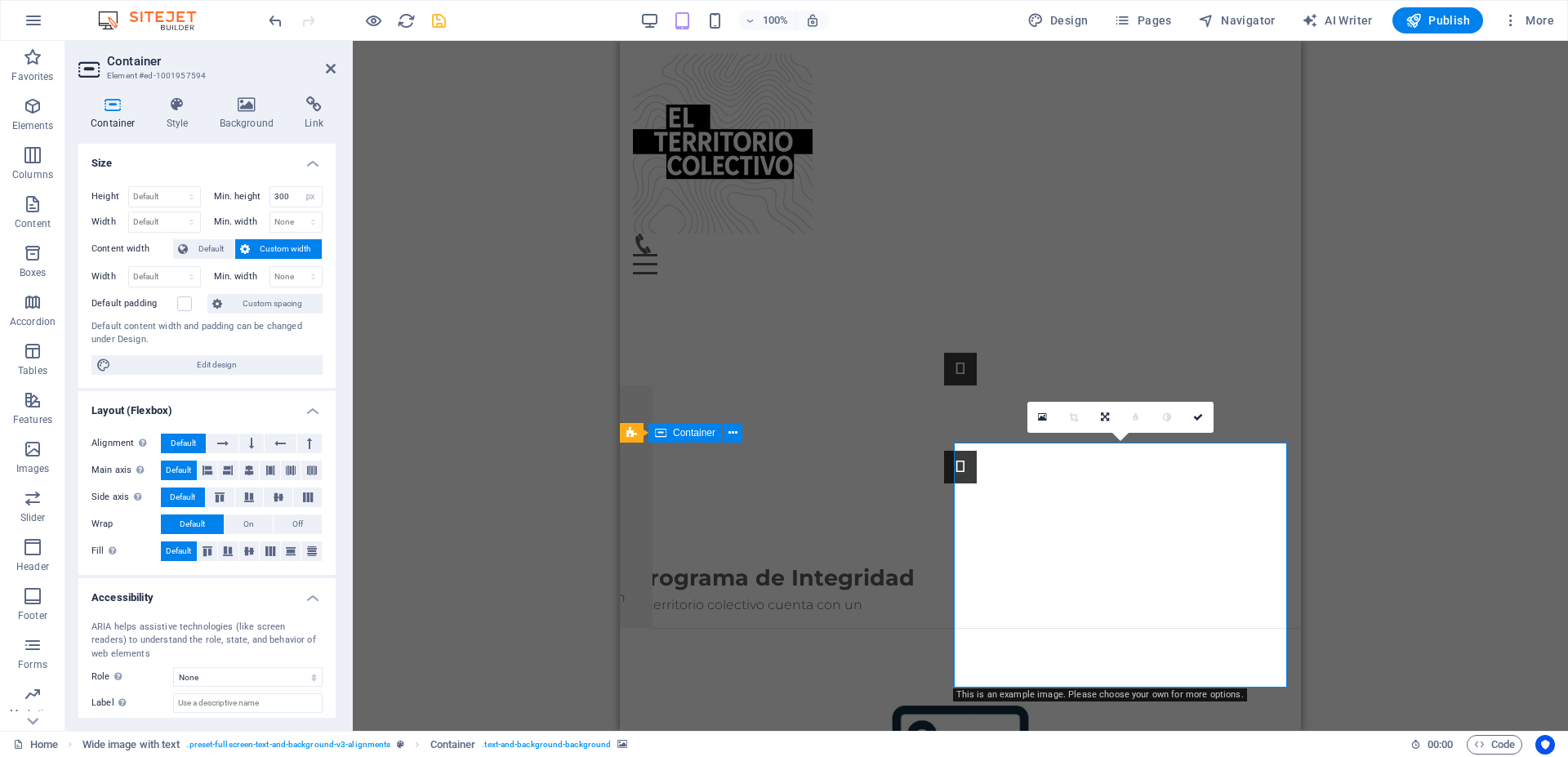
click at [1149, 628] on figure at bounding box center [961, 751] width 682 height 245
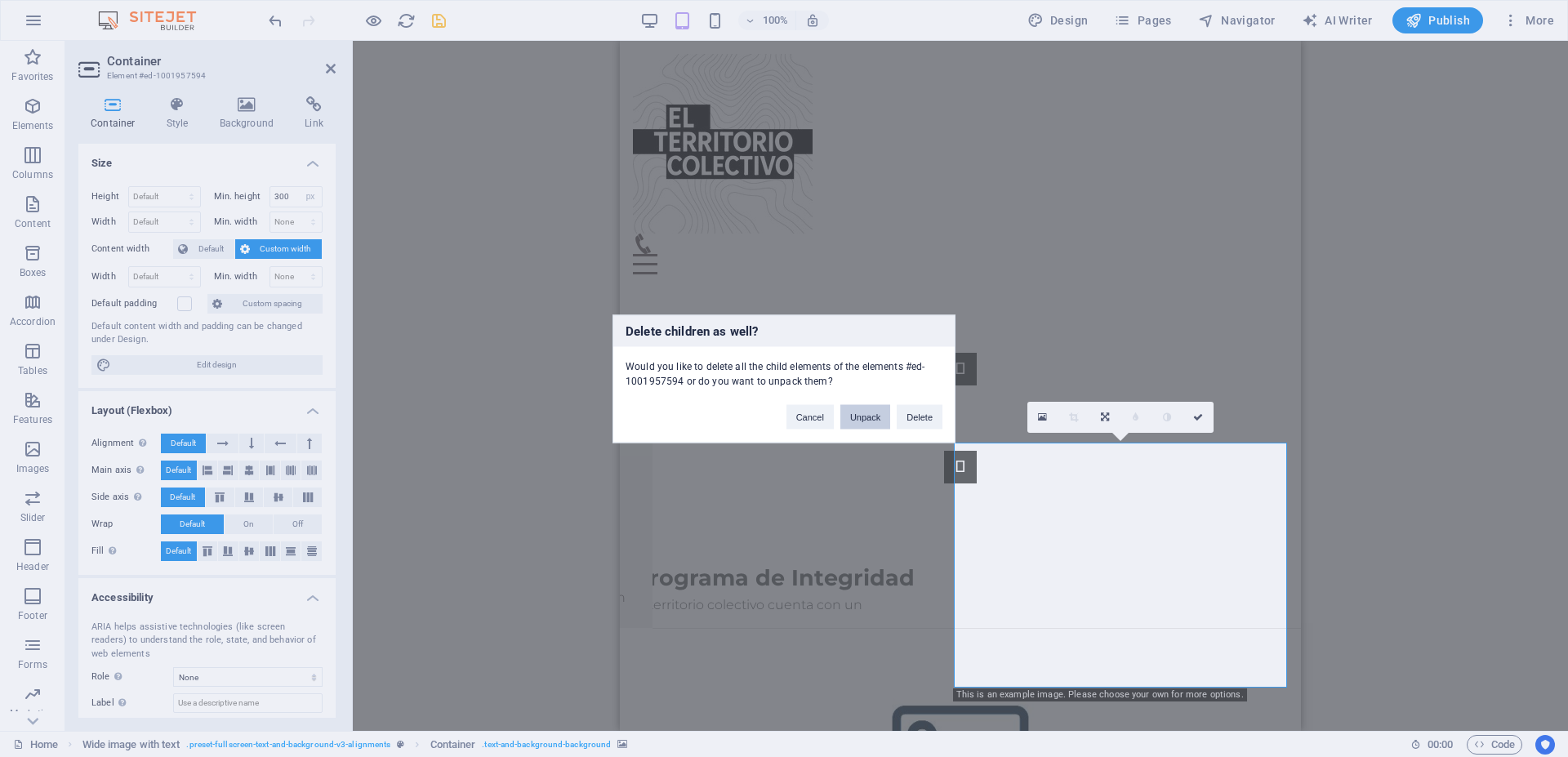
click at [871, 416] on button "Unpack" at bounding box center [866, 417] width 50 height 25
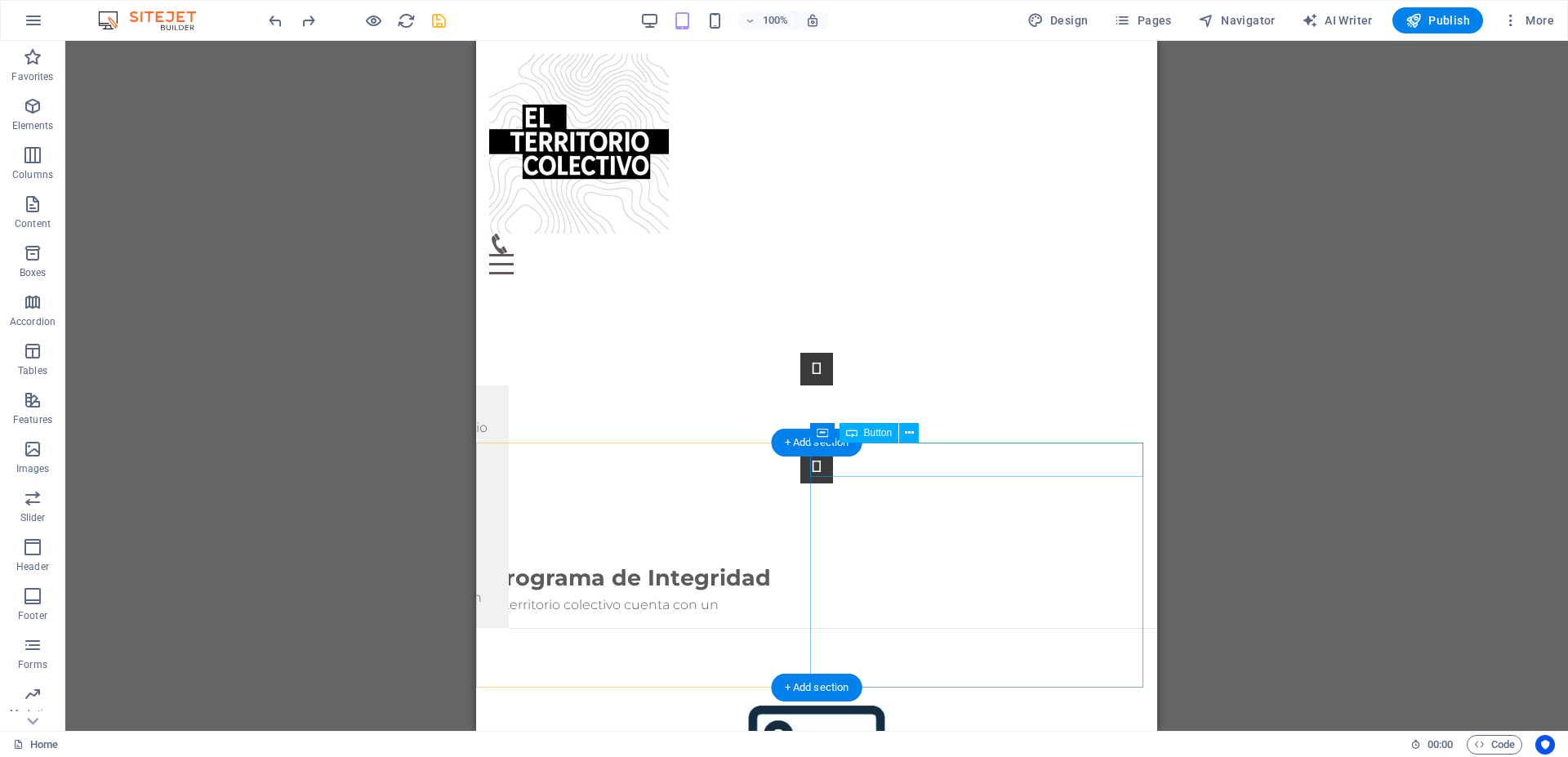
click at [989, 628] on figure at bounding box center [817, 751] width 682 height 245
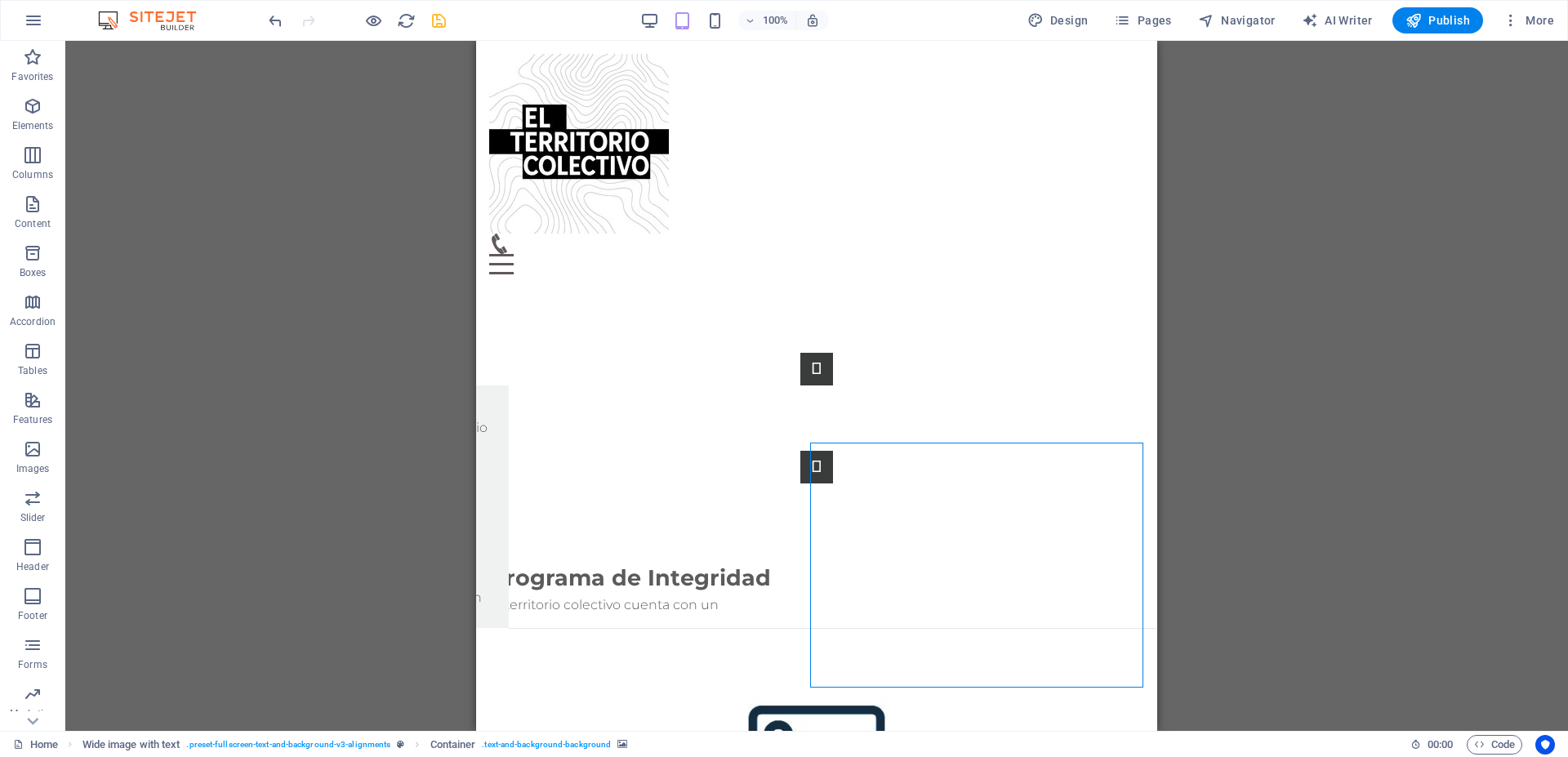
click at [1334, 556] on div "Drag here to replace the existing content. Press “Ctrl” if you want to create a…" at bounding box center [817, 386] width 1503 height 690
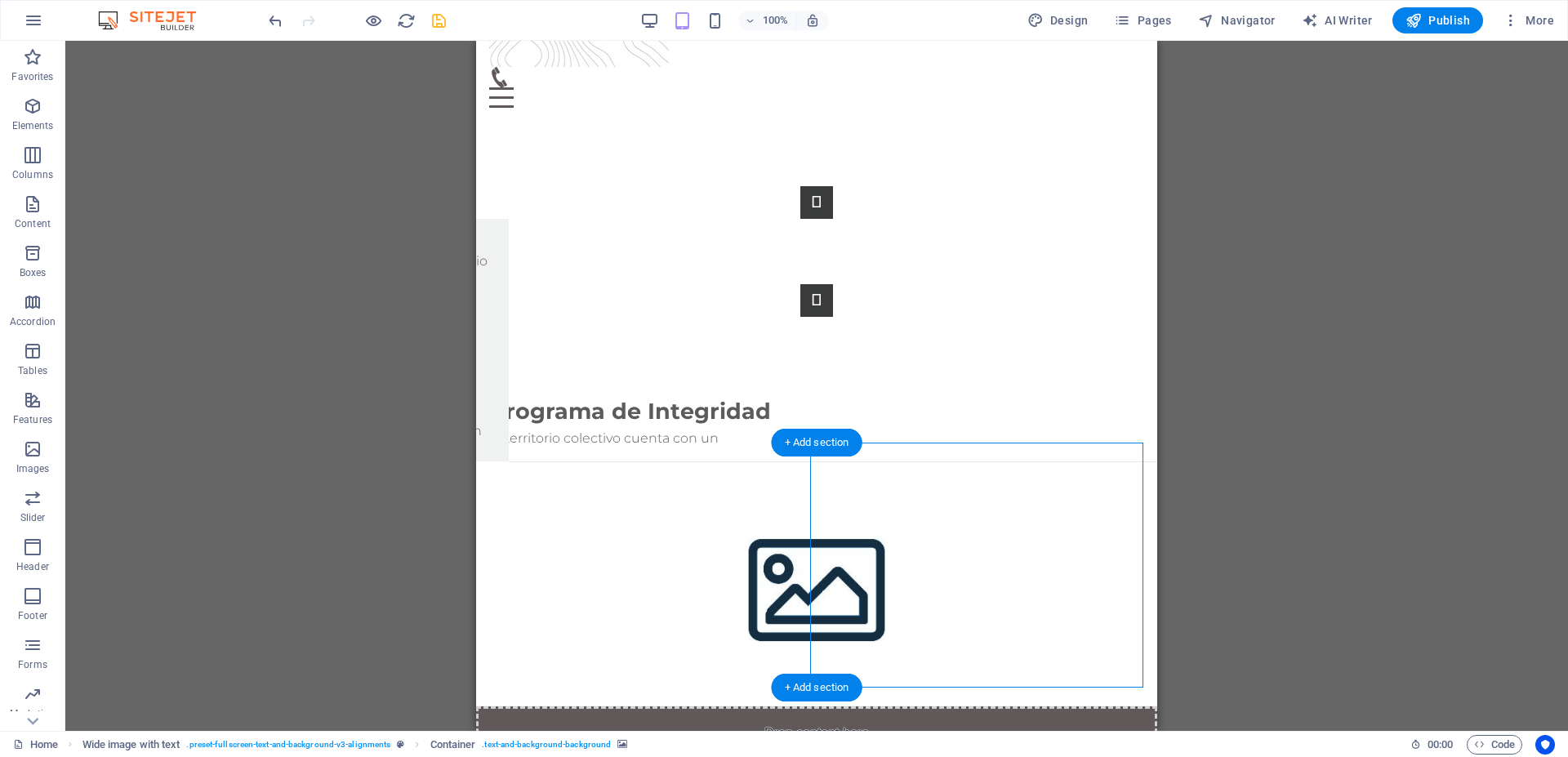
scroll to position [250, 0]
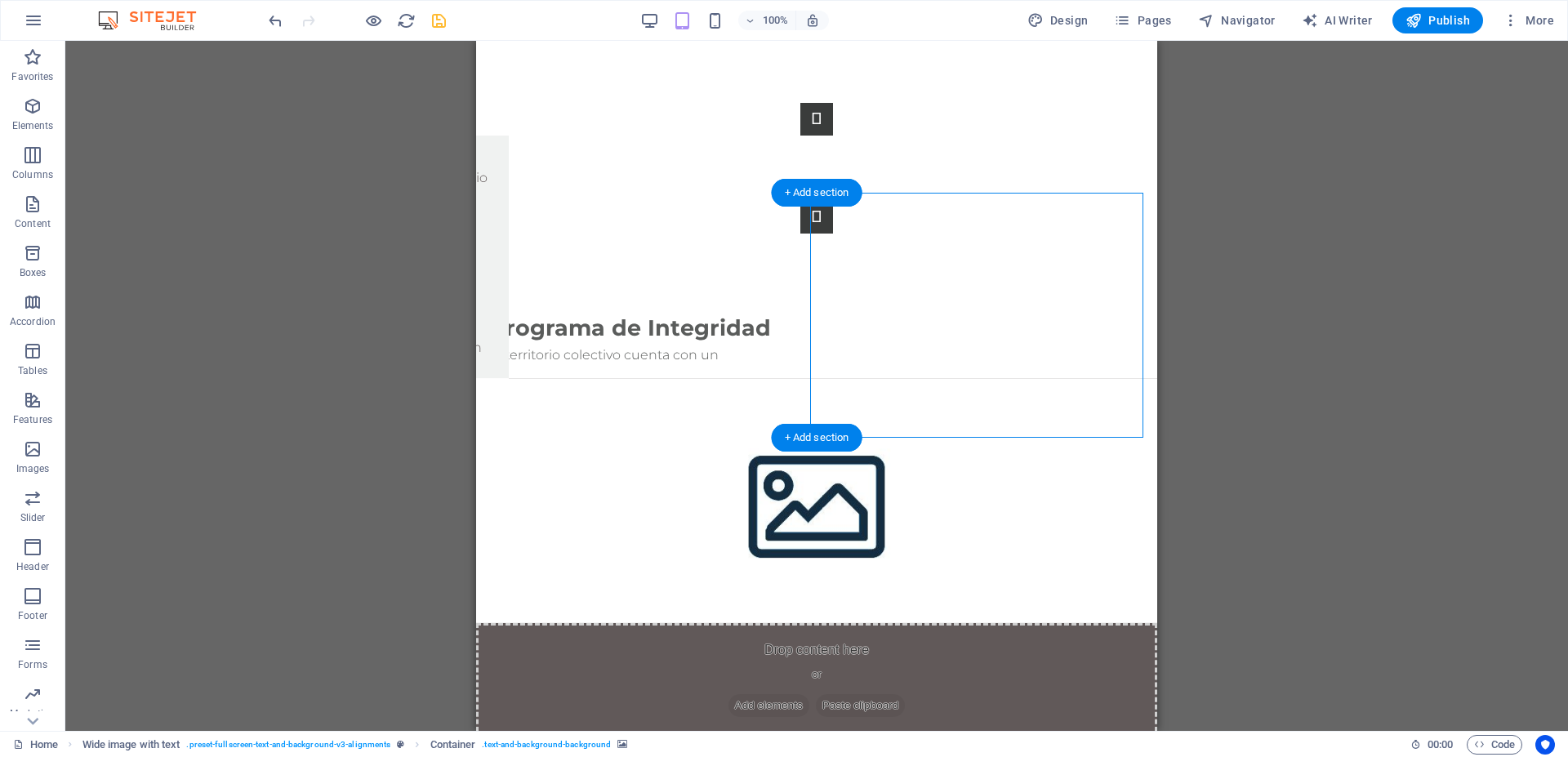
click at [985, 378] on figure at bounding box center [817, 501] width 682 height 245
click at [906, 694] on span "Paste clipboard" at bounding box center [861, 706] width 90 height 23
click at [809, 694] on span "Add elements" at bounding box center [769, 706] width 81 height 23
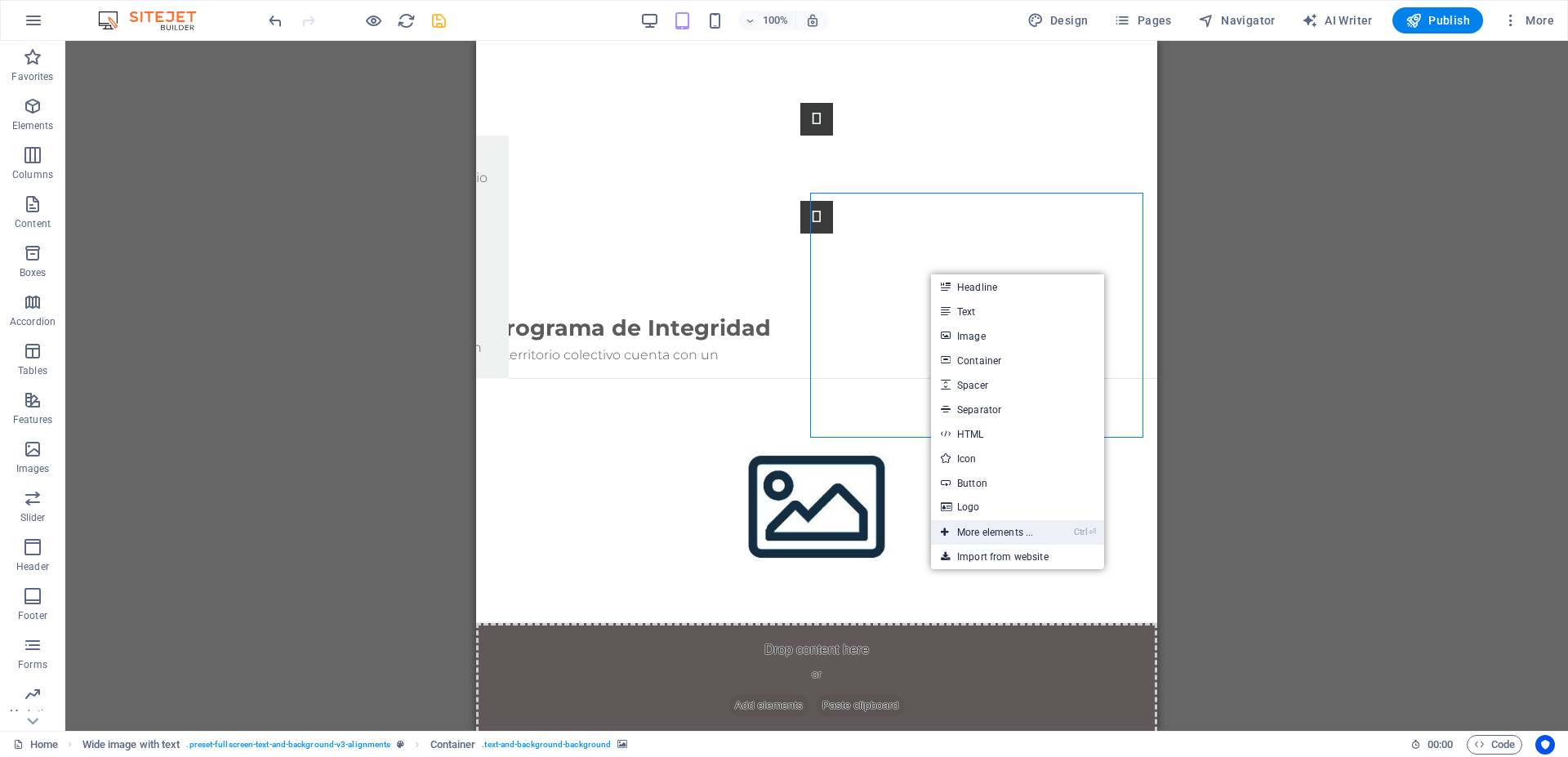
click at [999, 528] on link "Ctrl ⏎ More elements ..." at bounding box center [987, 533] width 112 height 25
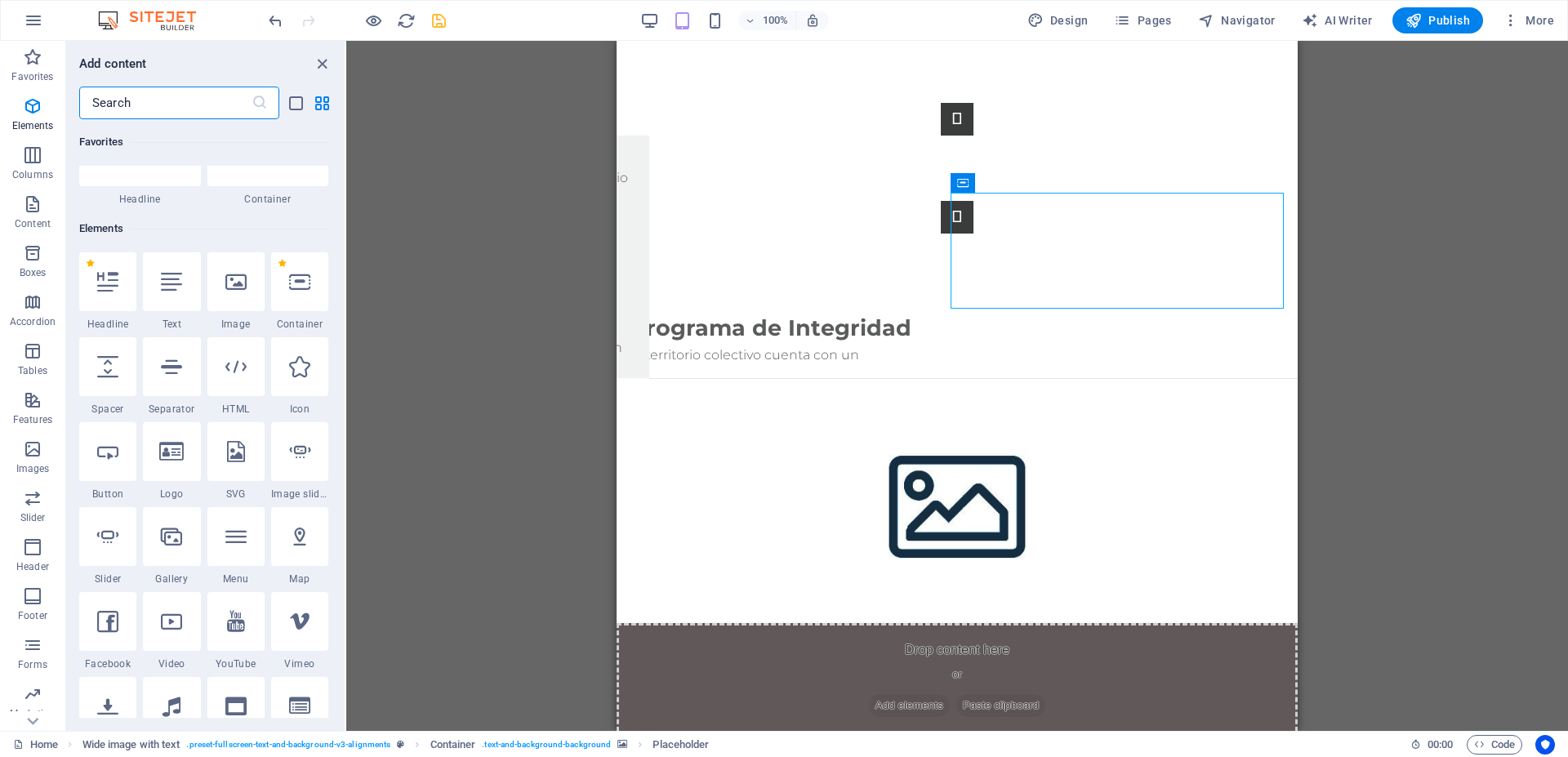
scroll to position [174, 0]
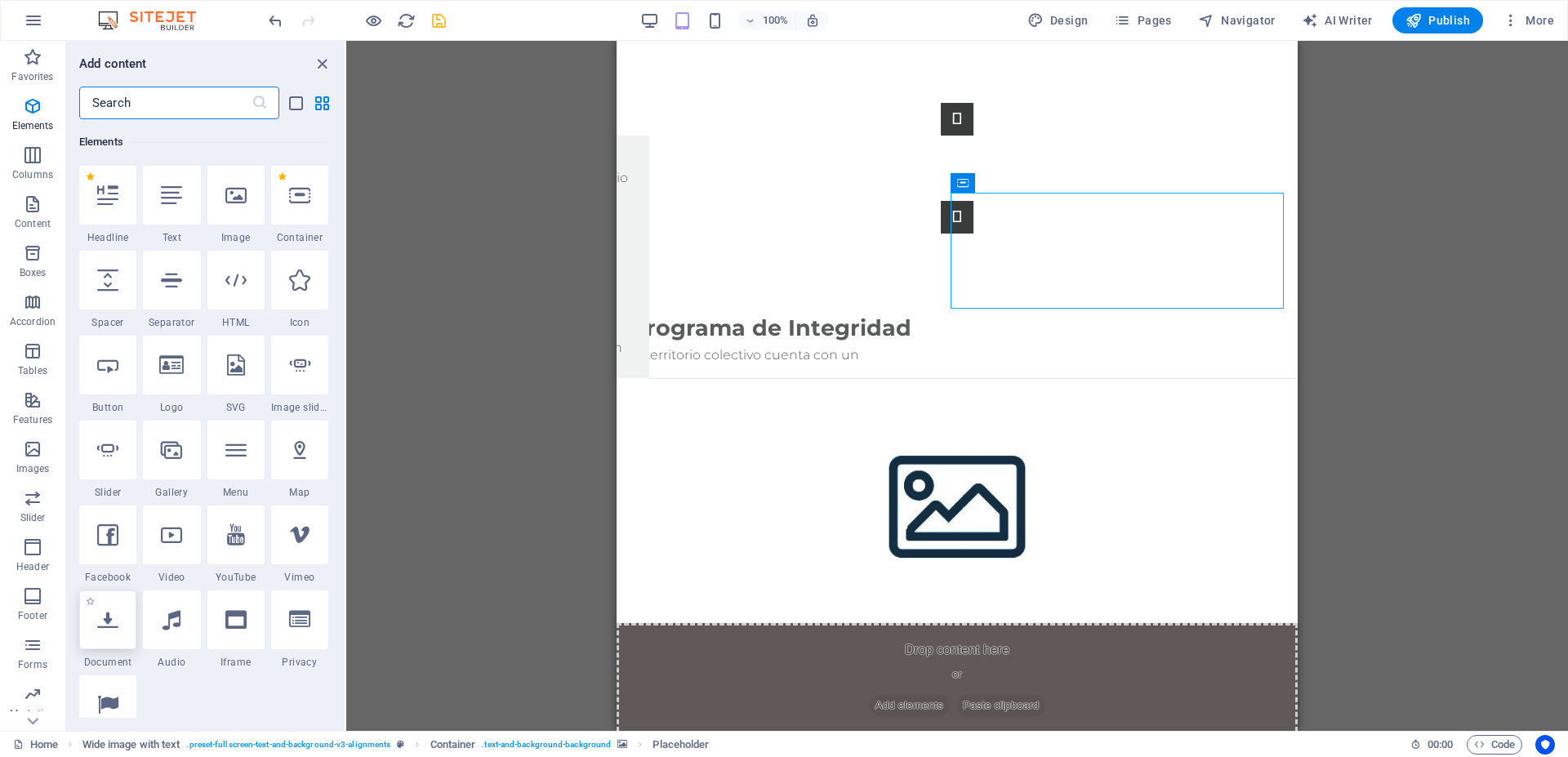
click at [100, 626] on icon at bounding box center [108, 620] width 22 height 22
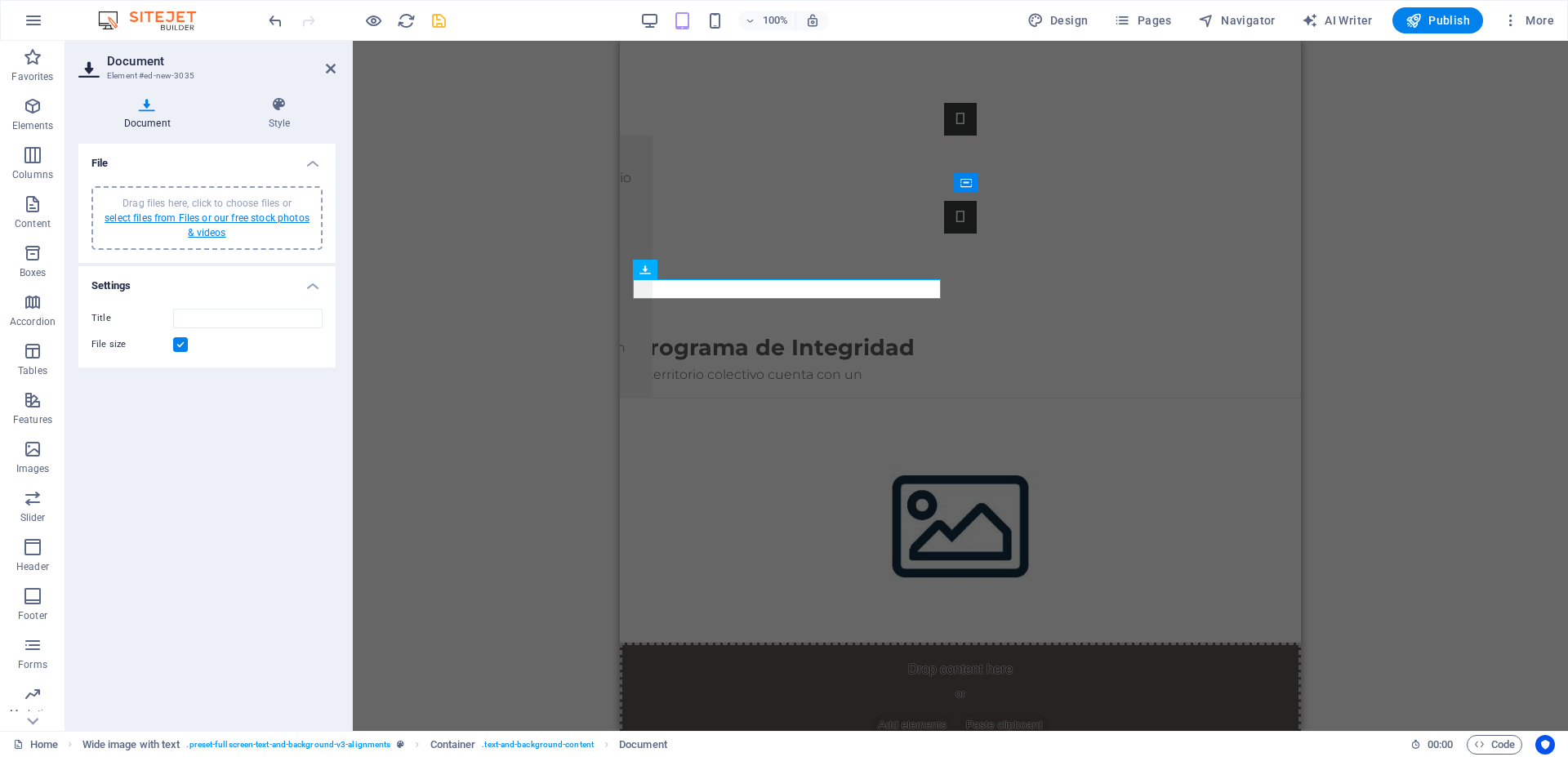
click at [191, 222] on link "select files from Files or our free stock photos & videos" at bounding box center [206, 226] width 205 height 27
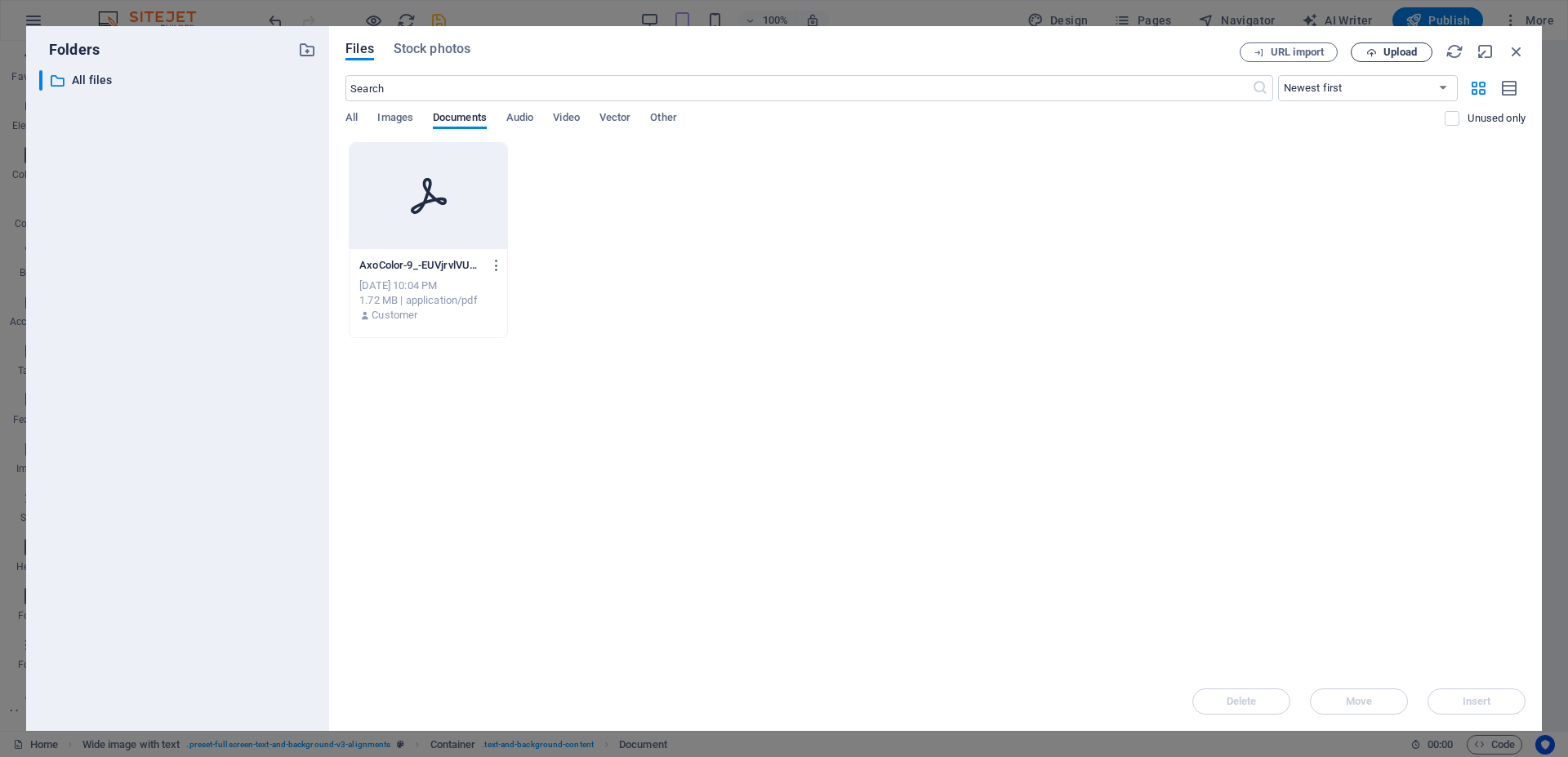
click at [1376, 56] on icon "button" at bounding box center [1371, 52] width 11 height 11
type input "20250723_ProgramadeticaeIntegridad-eNRIcRlrBbvAaLyVOPPOrQ.pdf"
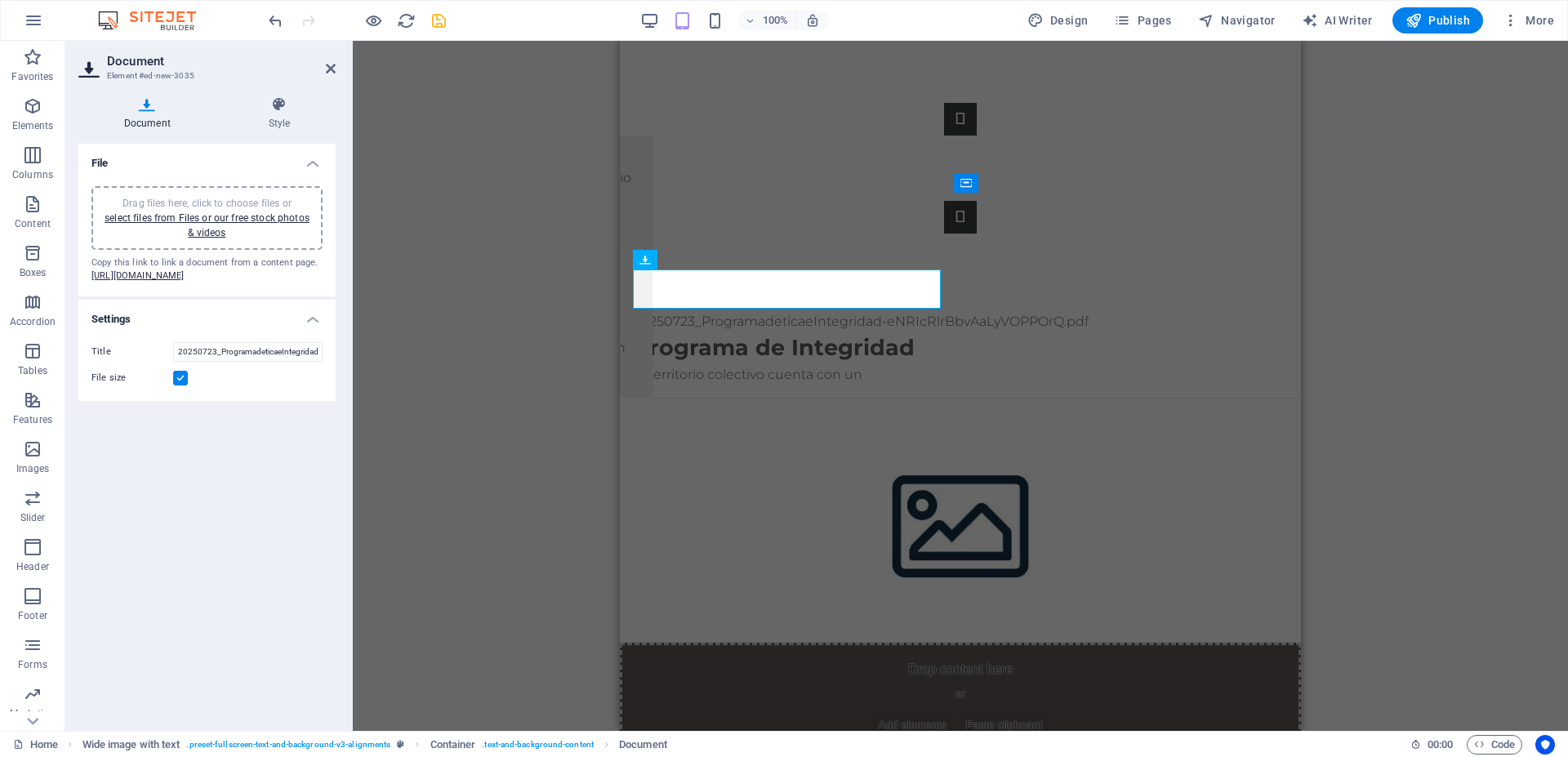
click at [480, 255] on div "Slider Slider Text Footer Heimdall Container Footer Heimdall Text Container Map…" at bounding box center [961, 386] width 1216 height 690
click at [328, 72] on icon at bounding box center [331, 69] width 10 height 13
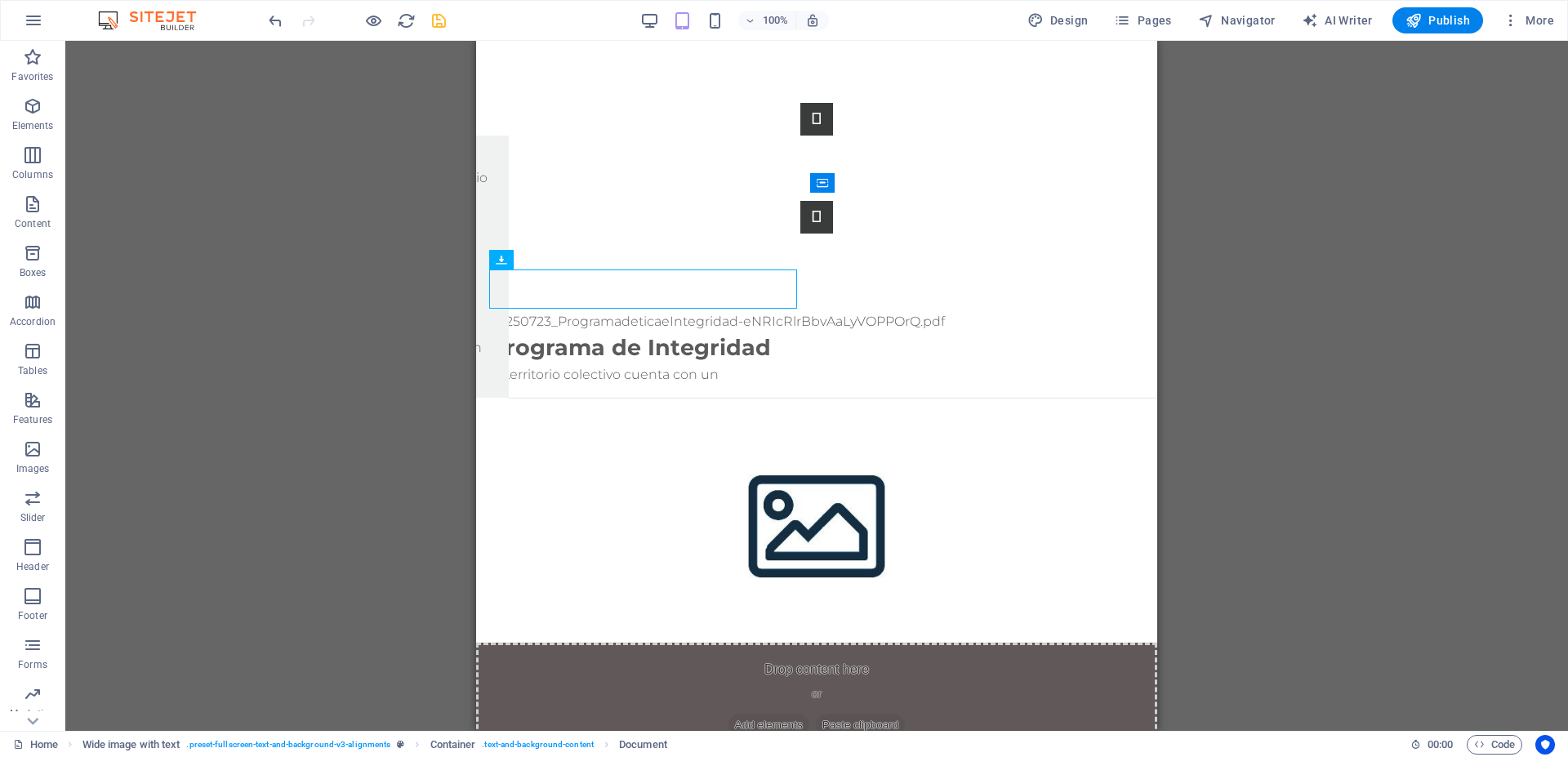
click at [1232, 298] on div "Slider Slider Text Footer Heimdall Container Footer Heimdall Text Container Map…" at bounding box center [817, 386] width 1503 height 690
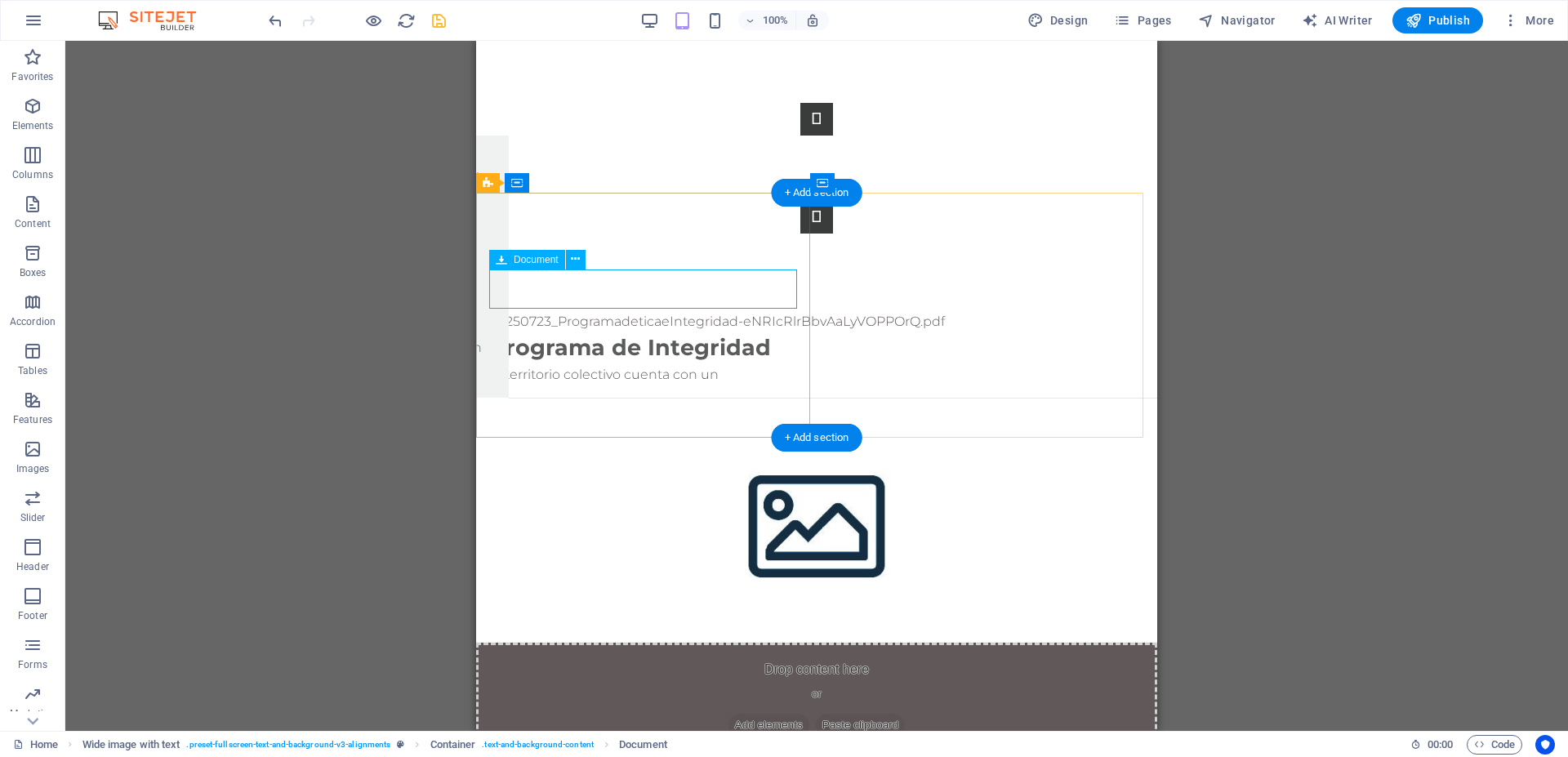
click at [632, 312] on div "20250723_ProgramadeticaeIntegridad-eNRIcRlrBbvAaLyVOPPOrQ.pdf 223.21 KB" at bounding box center [817, 322] width 655 height 20
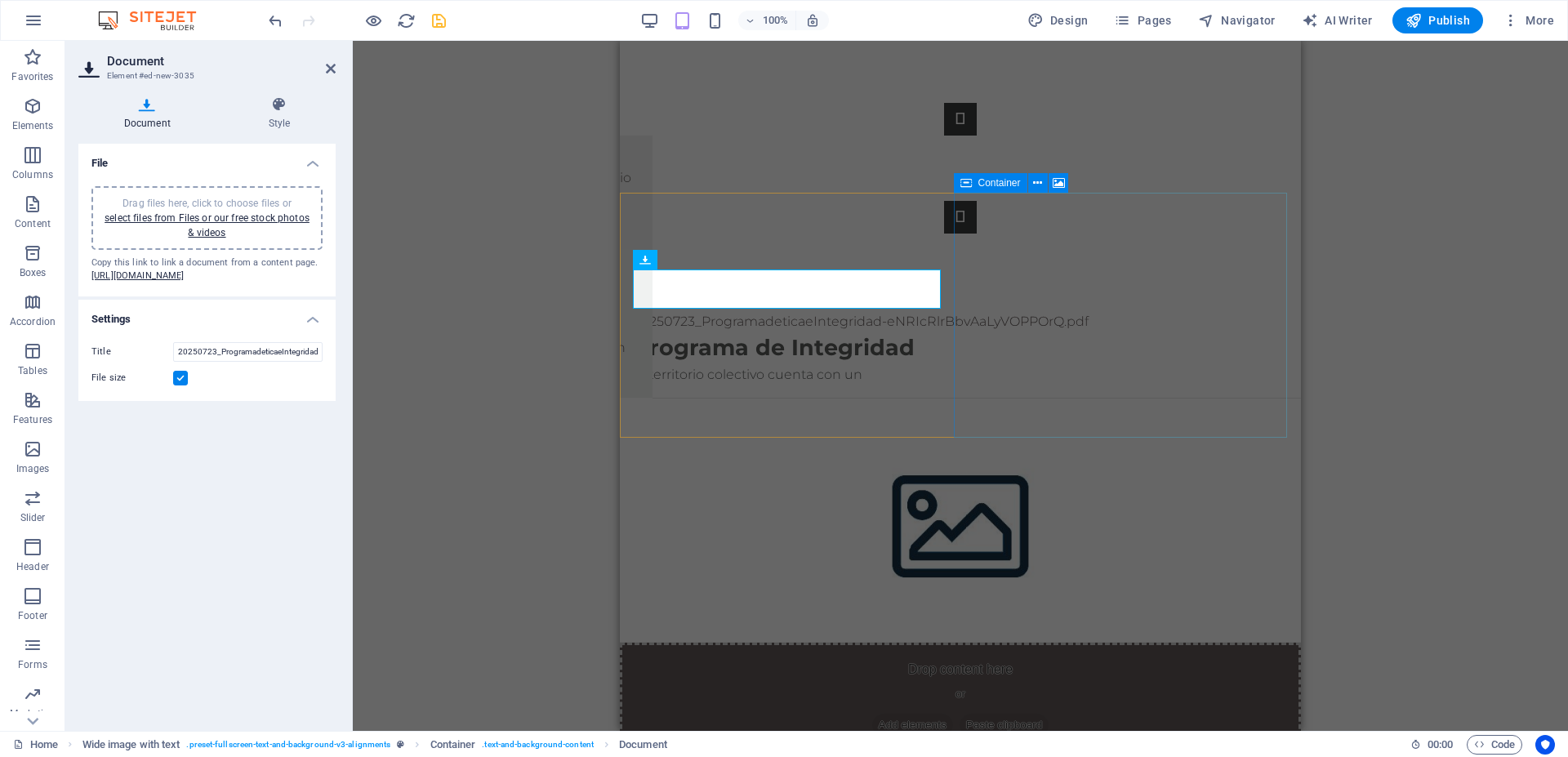
click at [1051, 643] on div "Drop content here or Add elements Paste clipboard" at bounding box center [961, 701] width 682 height 116
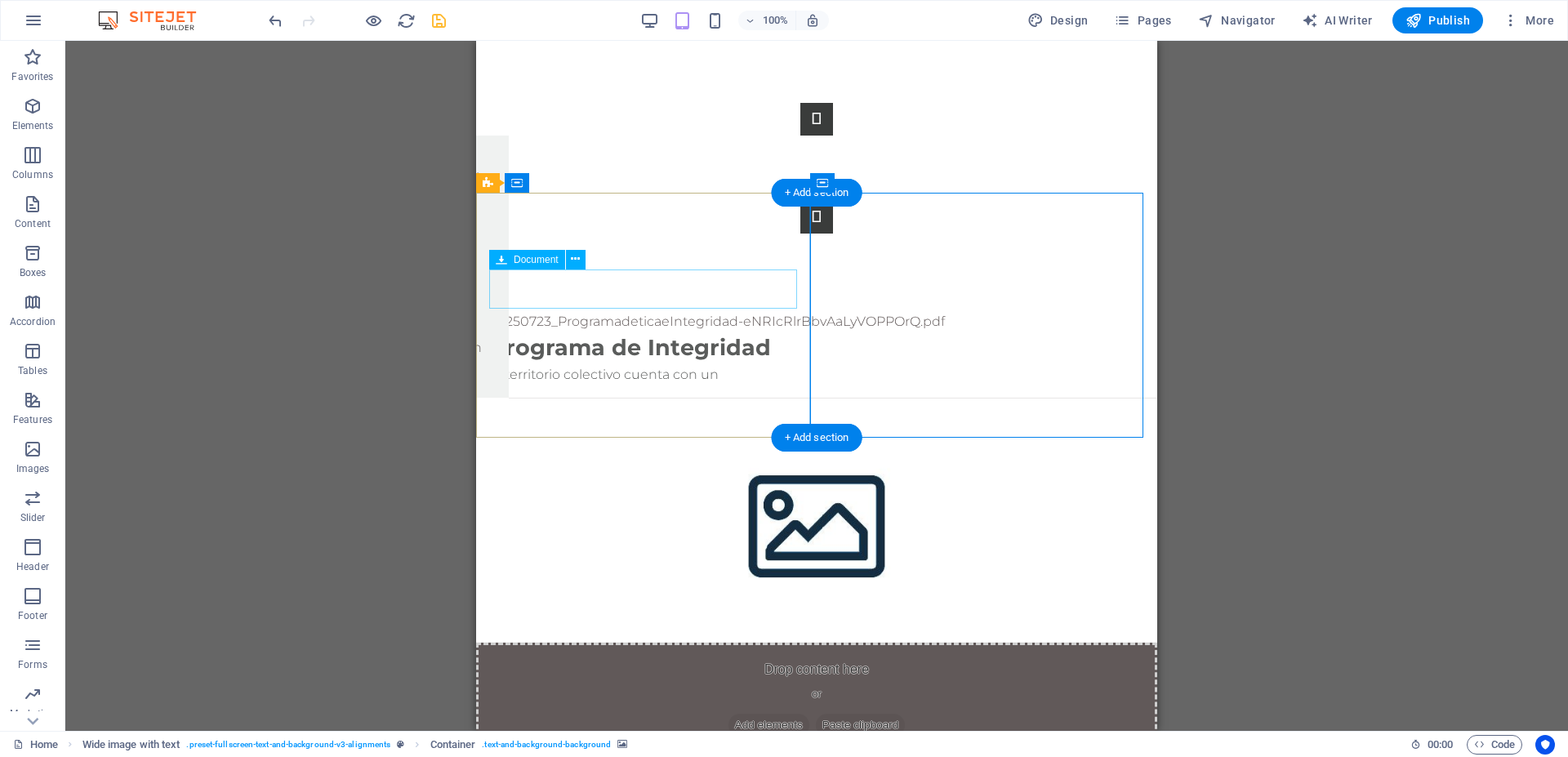
click at [626, 312] on div "20250723_ProgramadeticaeIntegridad-eNRIcRlrBbvAaLyVOPPOrQ.pdf 223.21 KB" at bounding box center [817, 322] width 655 height 20
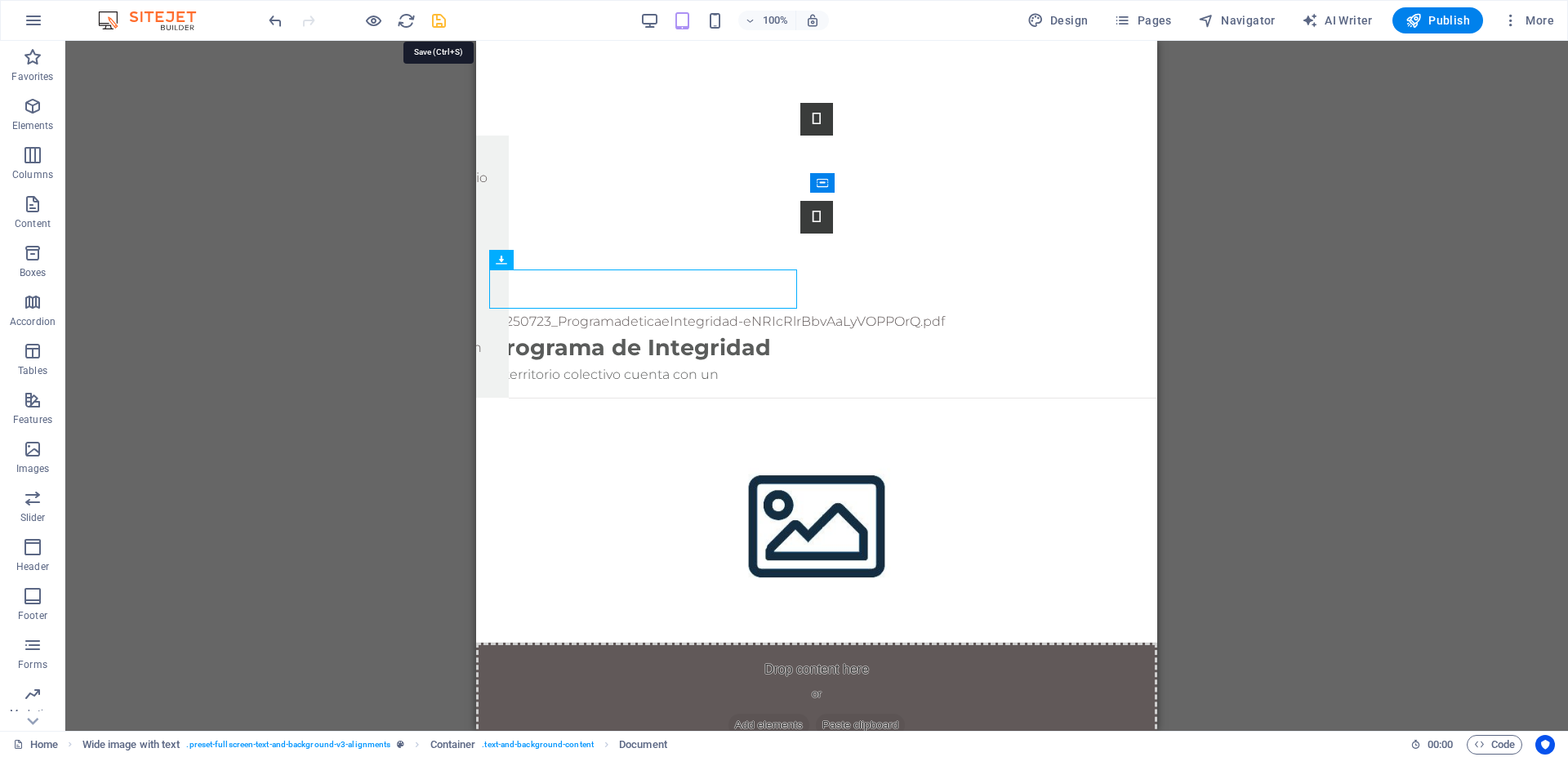
drag, startPoint x: 442, startPoint y: 24, endPoint x: 402, endPoint y: 139, distance: 121.8
click at [442, 24] on icon "save" at bounding box center [439, 21] width 19 height 19
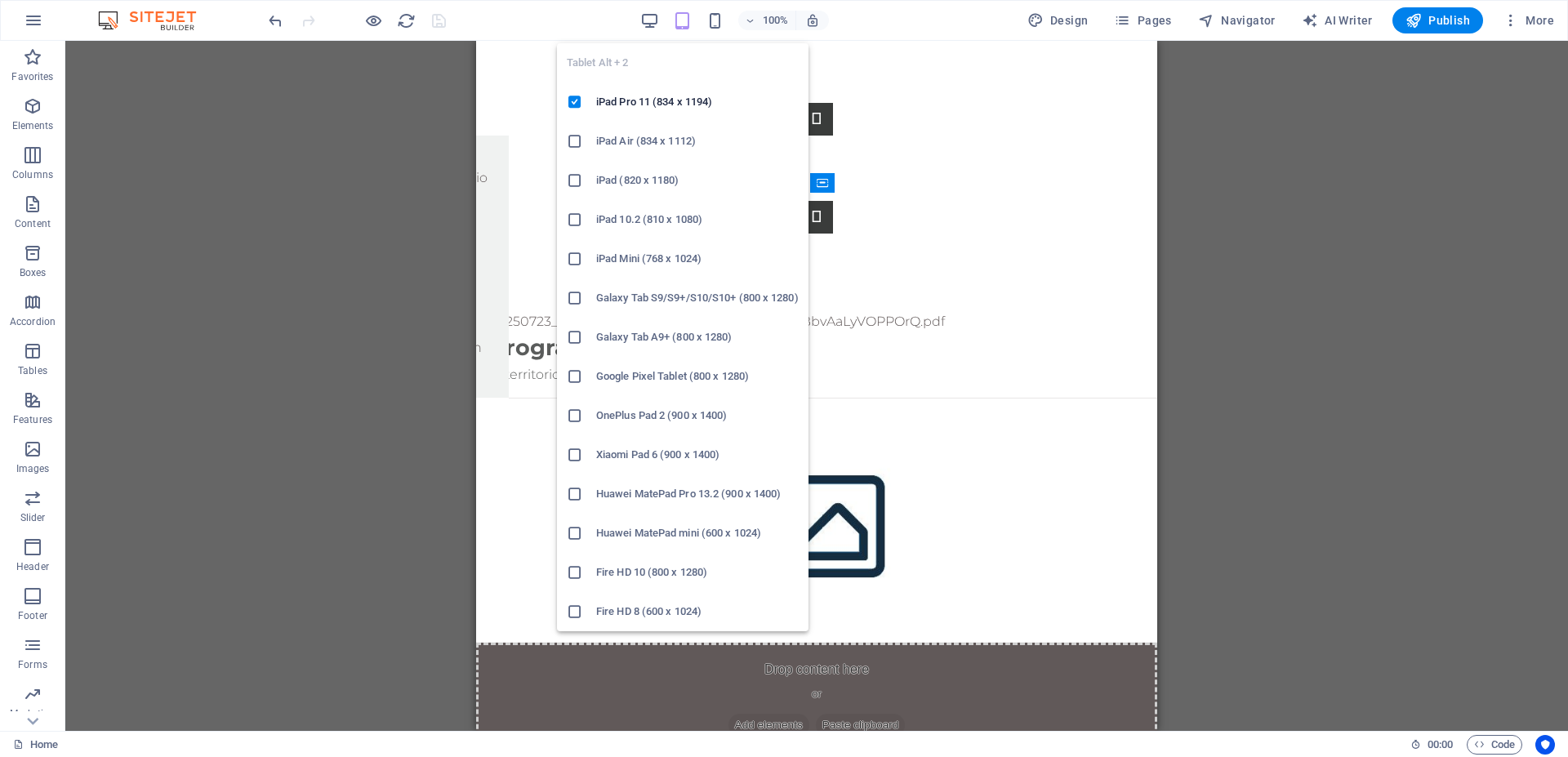
click at [683, 27] on icon "button" at bounding box center [682, 21] width 19 height 19
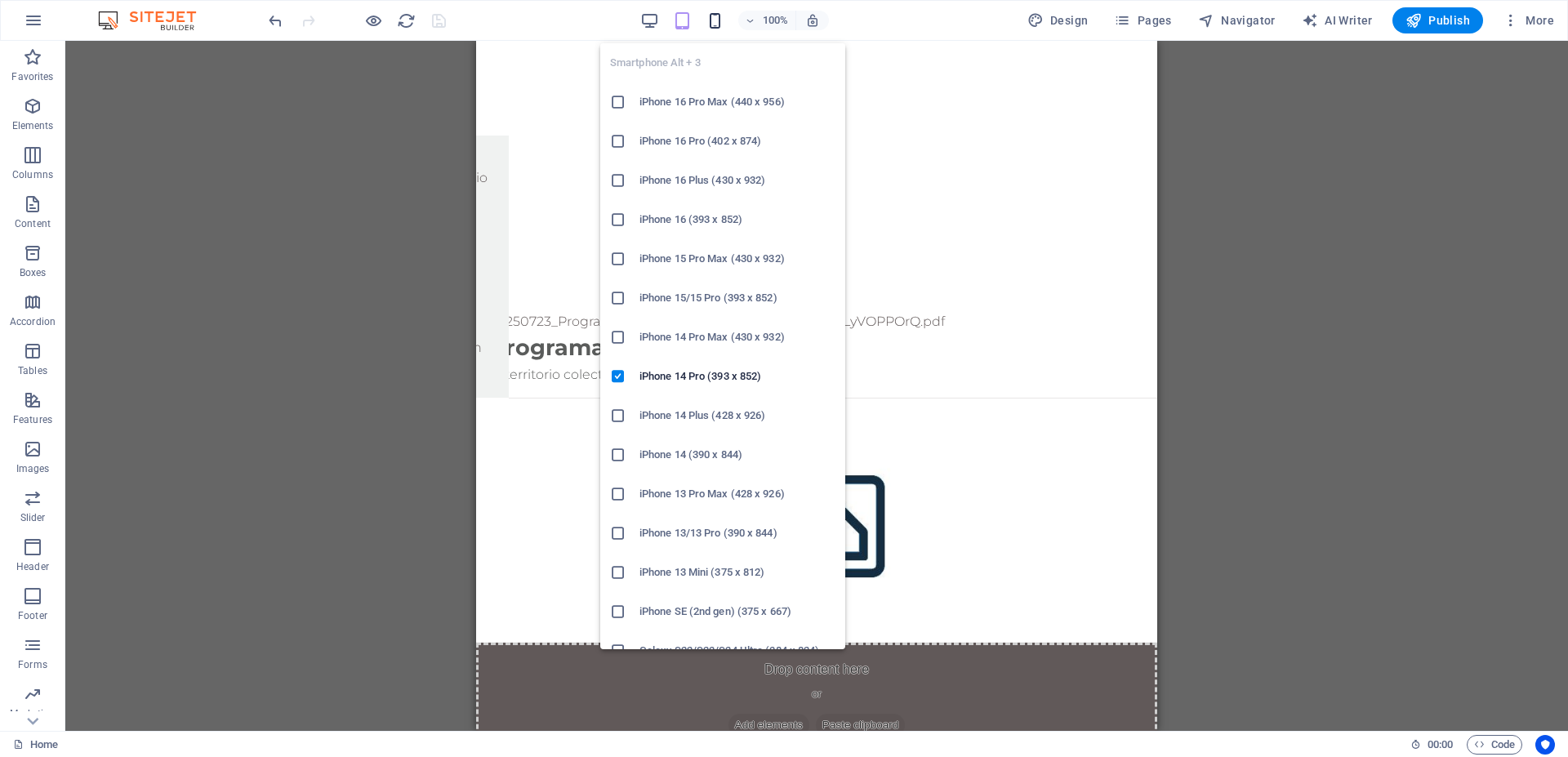
click at [717, 26] on icon "button" at bounding box center [715, 21] width 19 height 19
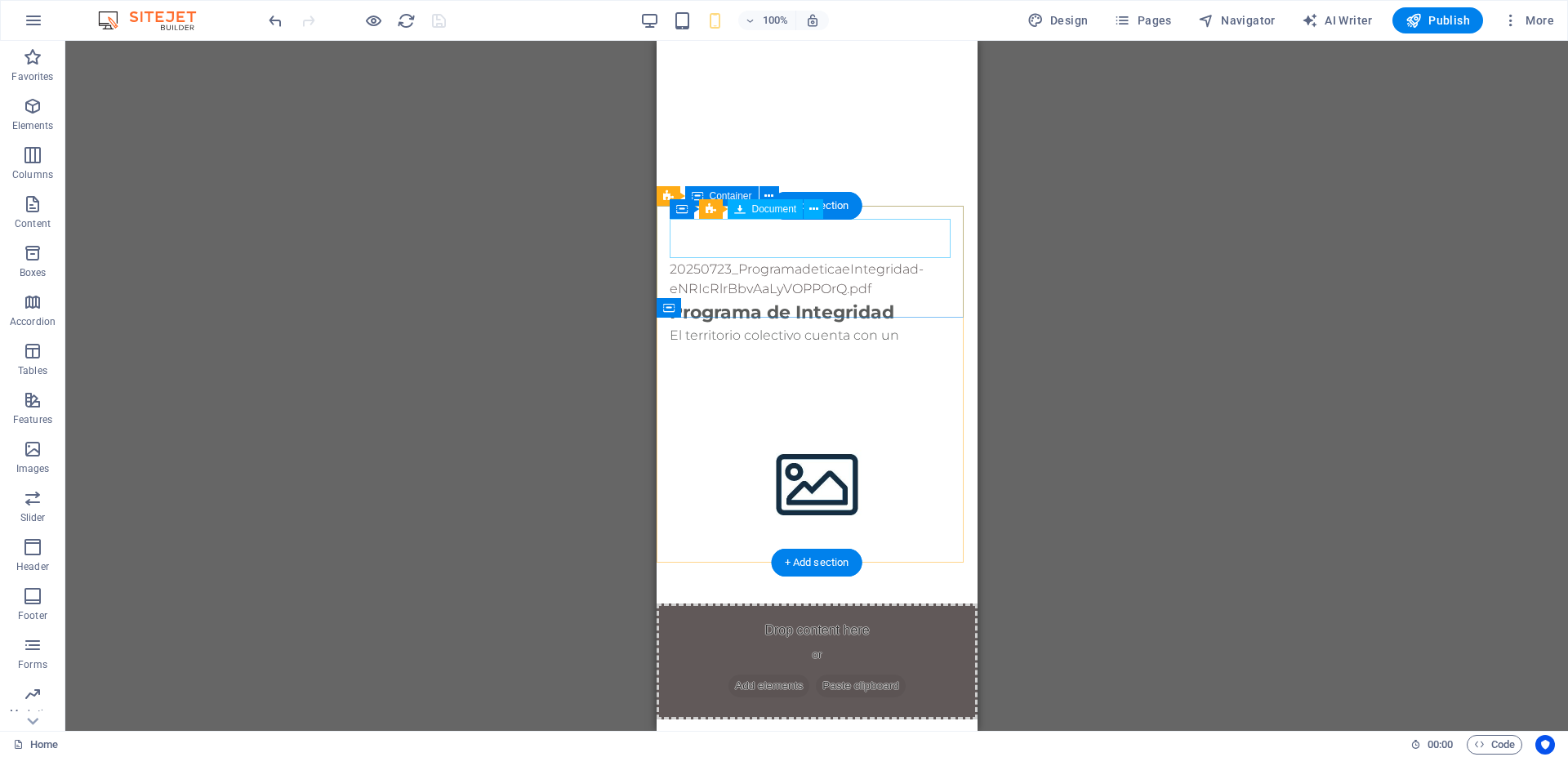
click at [779, 260] on div "20250723_ProgramadeticaeIntegridad-eNRIcRlrBbvAaLyVOPPOrQ.pdf 223.21 KB" at bounding box center [817, 279] width 295 height 39
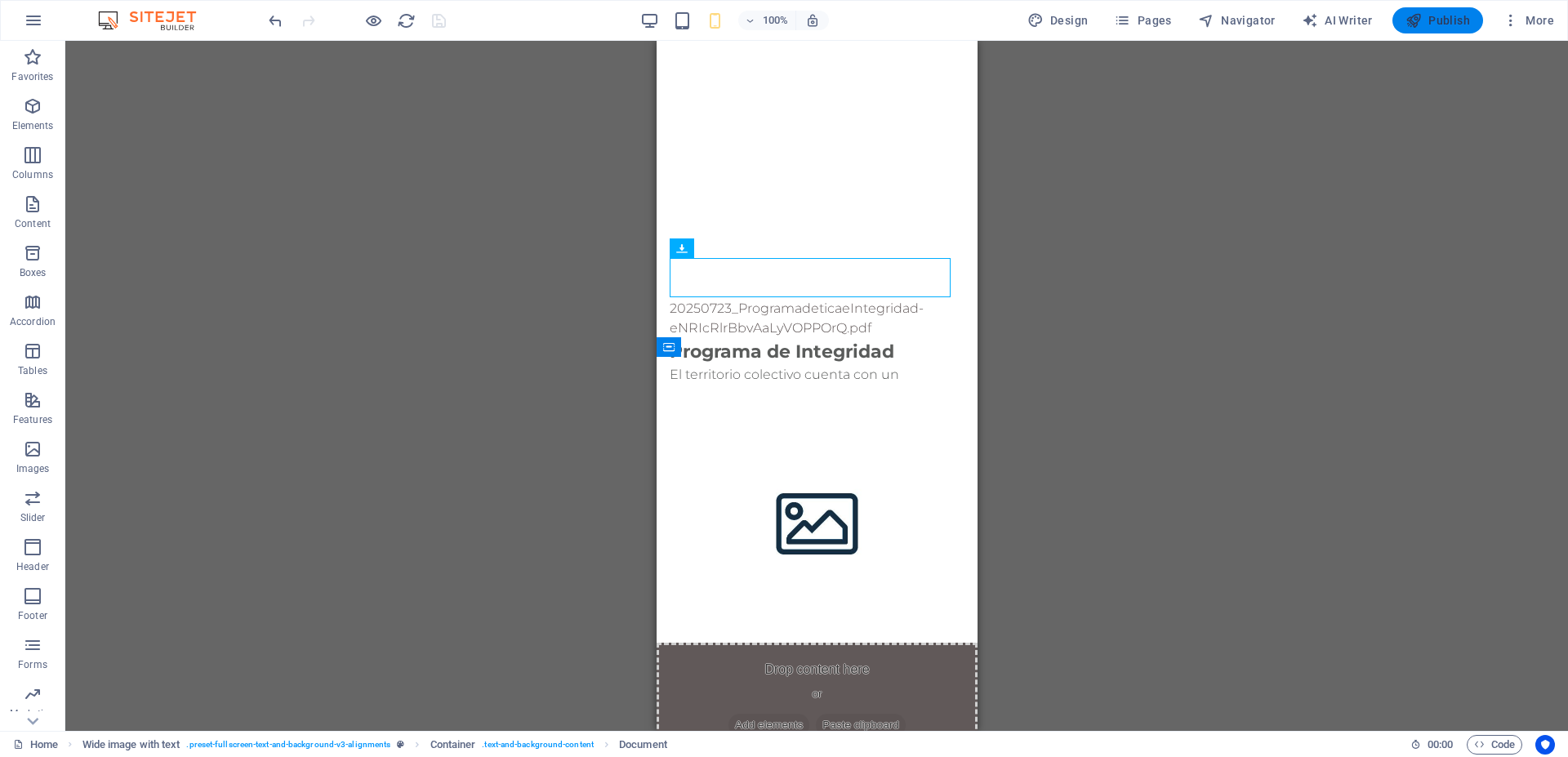
click at [1422, 19] on icon "button" at bounding box center [1414, 21] width 17 height 17
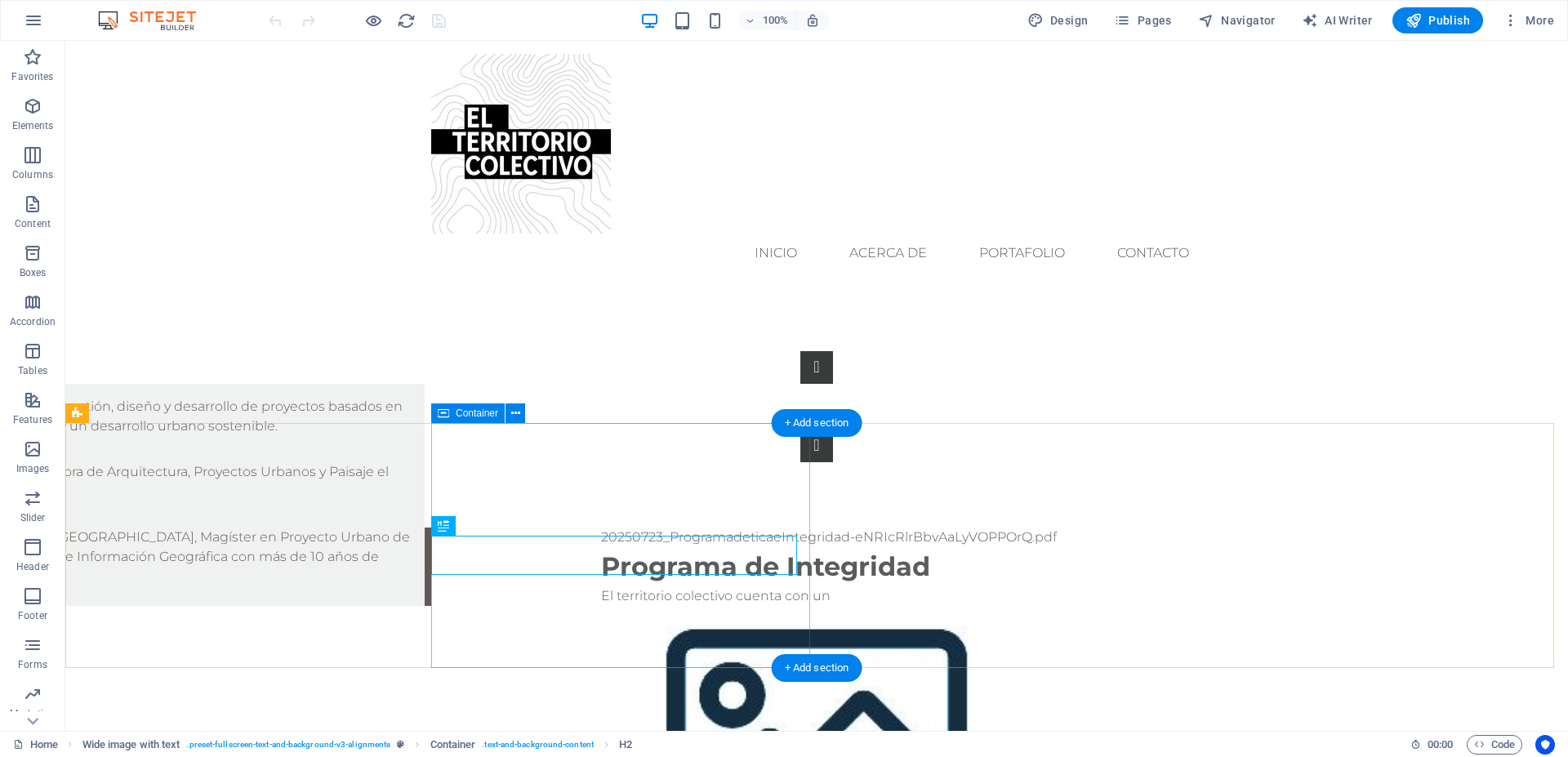
click at [531, 527] on div "20250723_ProgramadeticaeIntegridad-eNRIcRlrBbvAaLyVOPPOrQ.pdf 223.21 KB Program…" at bounding box center [999, 566] width 1137 height 79
click at [333, 527] on div "20250723_ProgramadeticaeIntegridad-eNRIcRlrBbvAaLyVOPPOrQ.pdf 223.21 KB Program…" at bounding box center [817, 747] width 1503 height 439
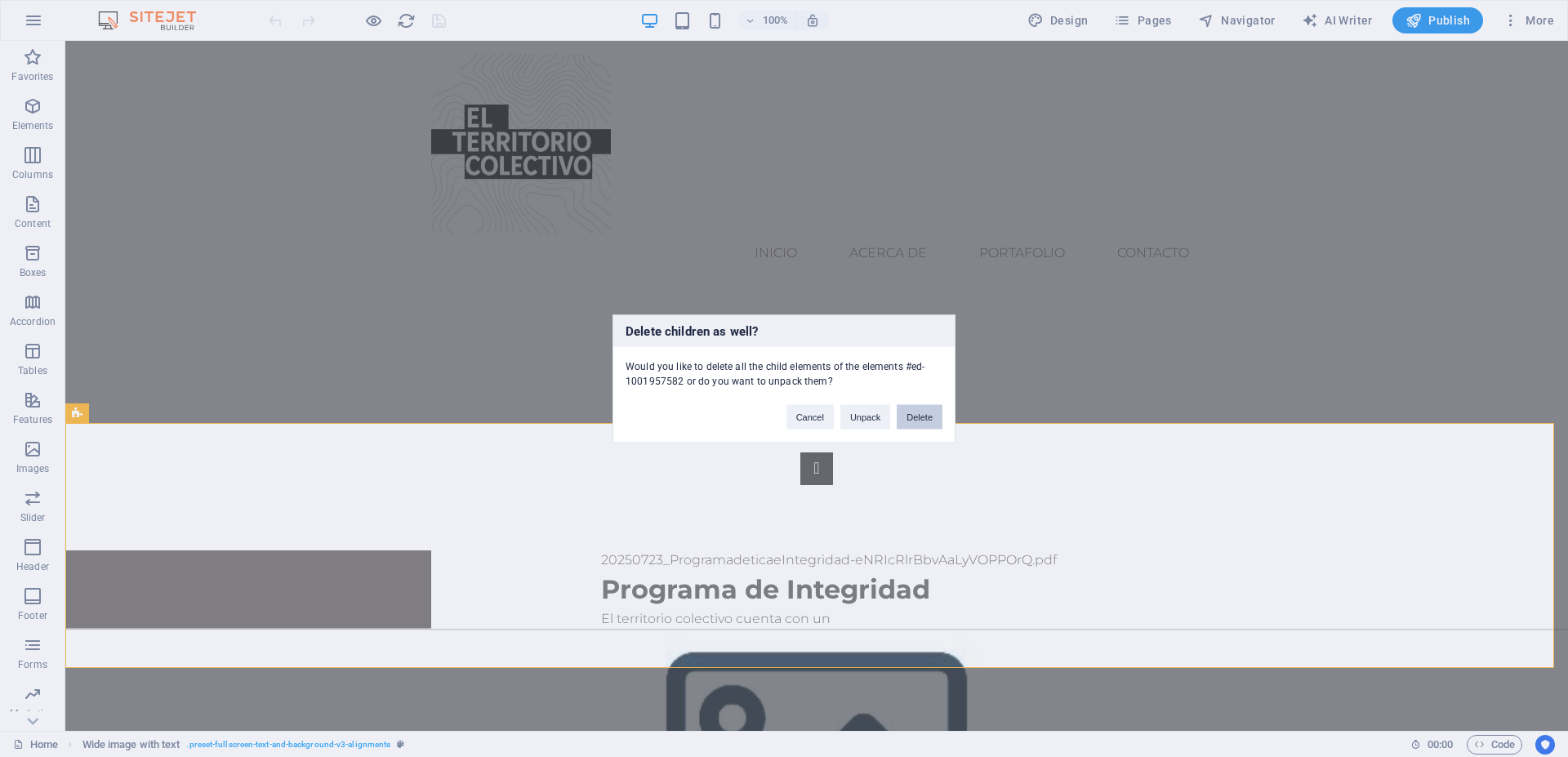
click at [917, 417] on button "Delete" at bounding box center [920, 417] width 46 height 25
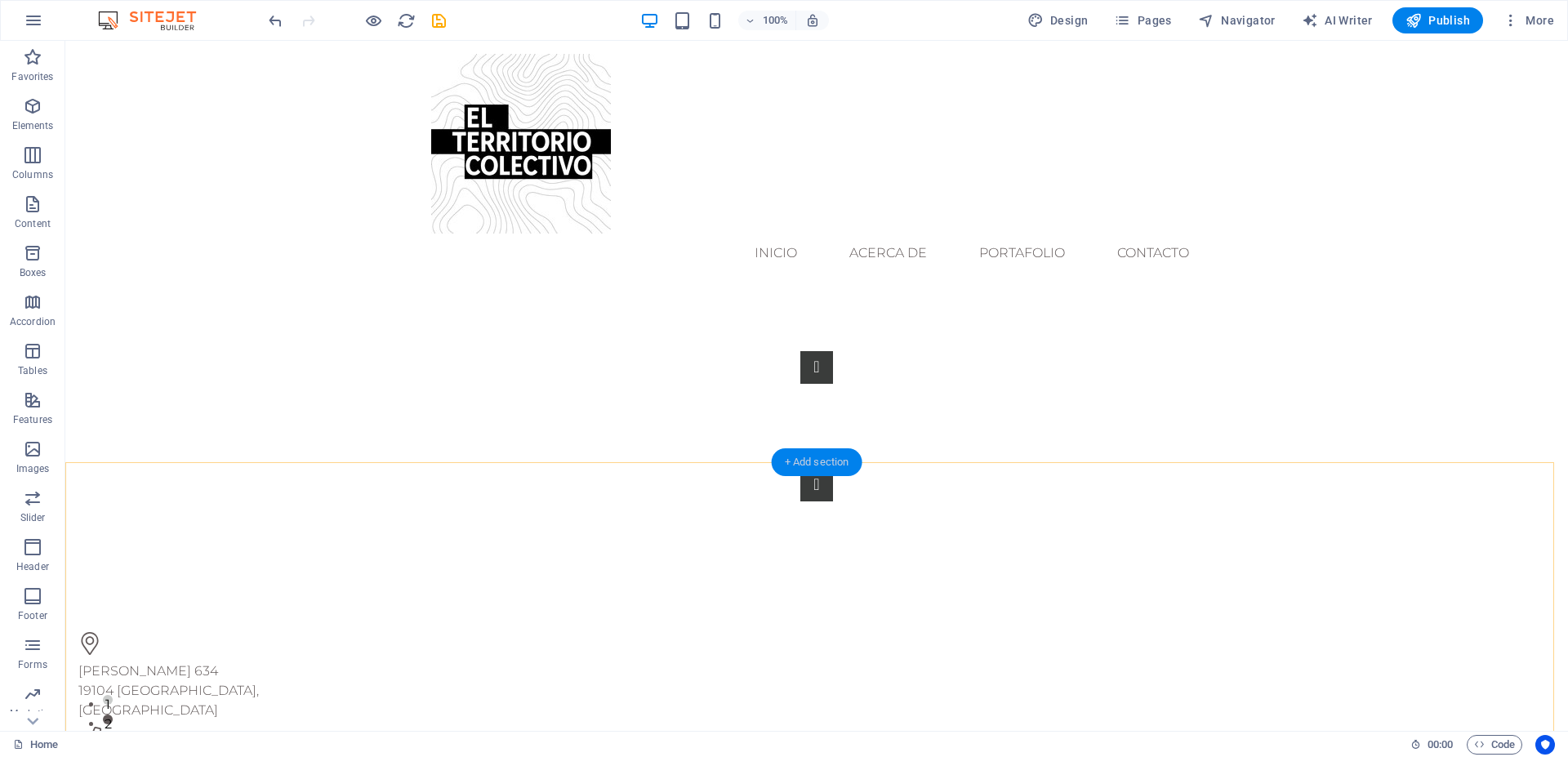
click at [803, 463] on div "+ Add section" at bounding box center [817, 462] width 90 height 27
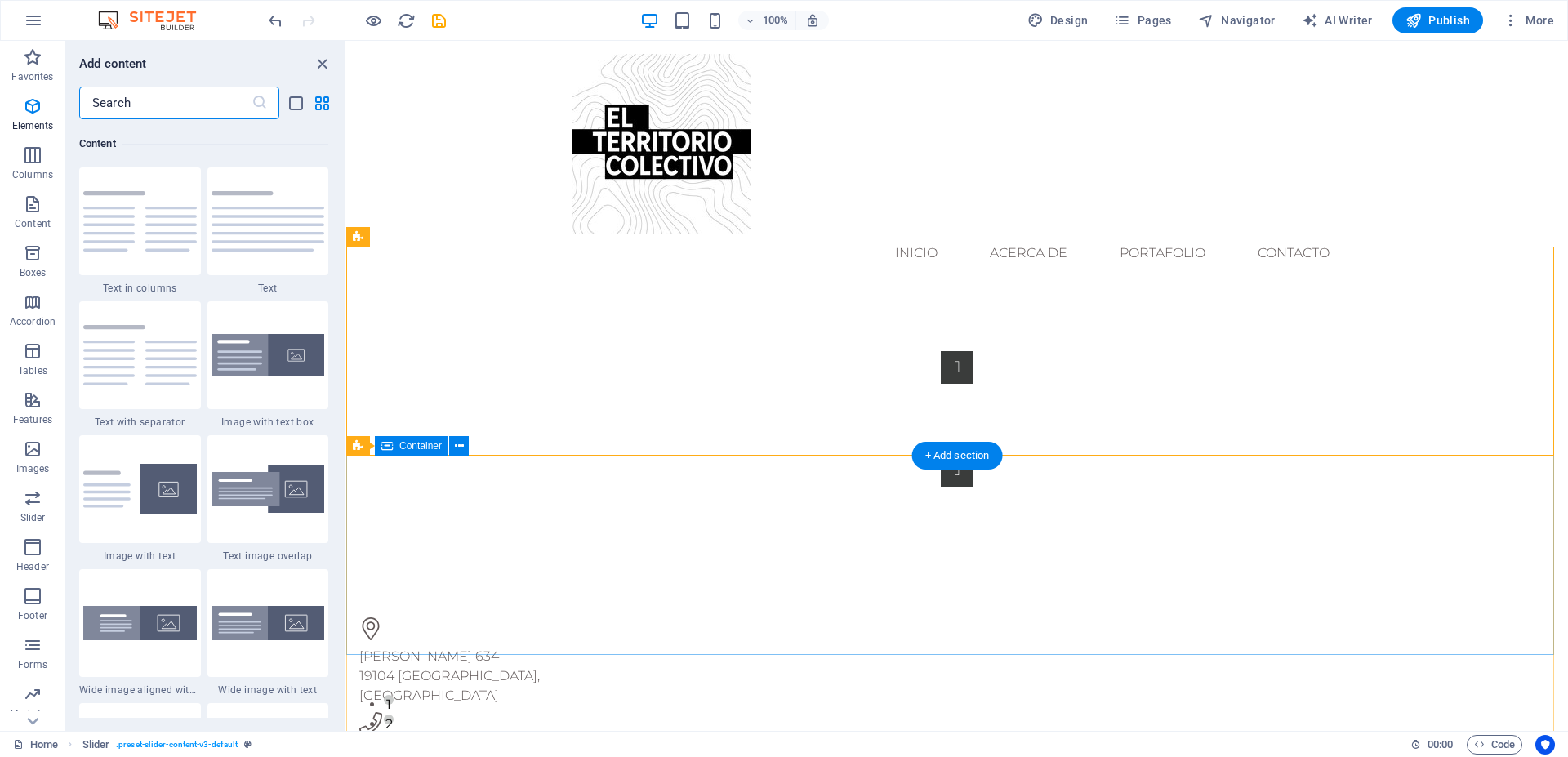
scroll to position [2858, 0]
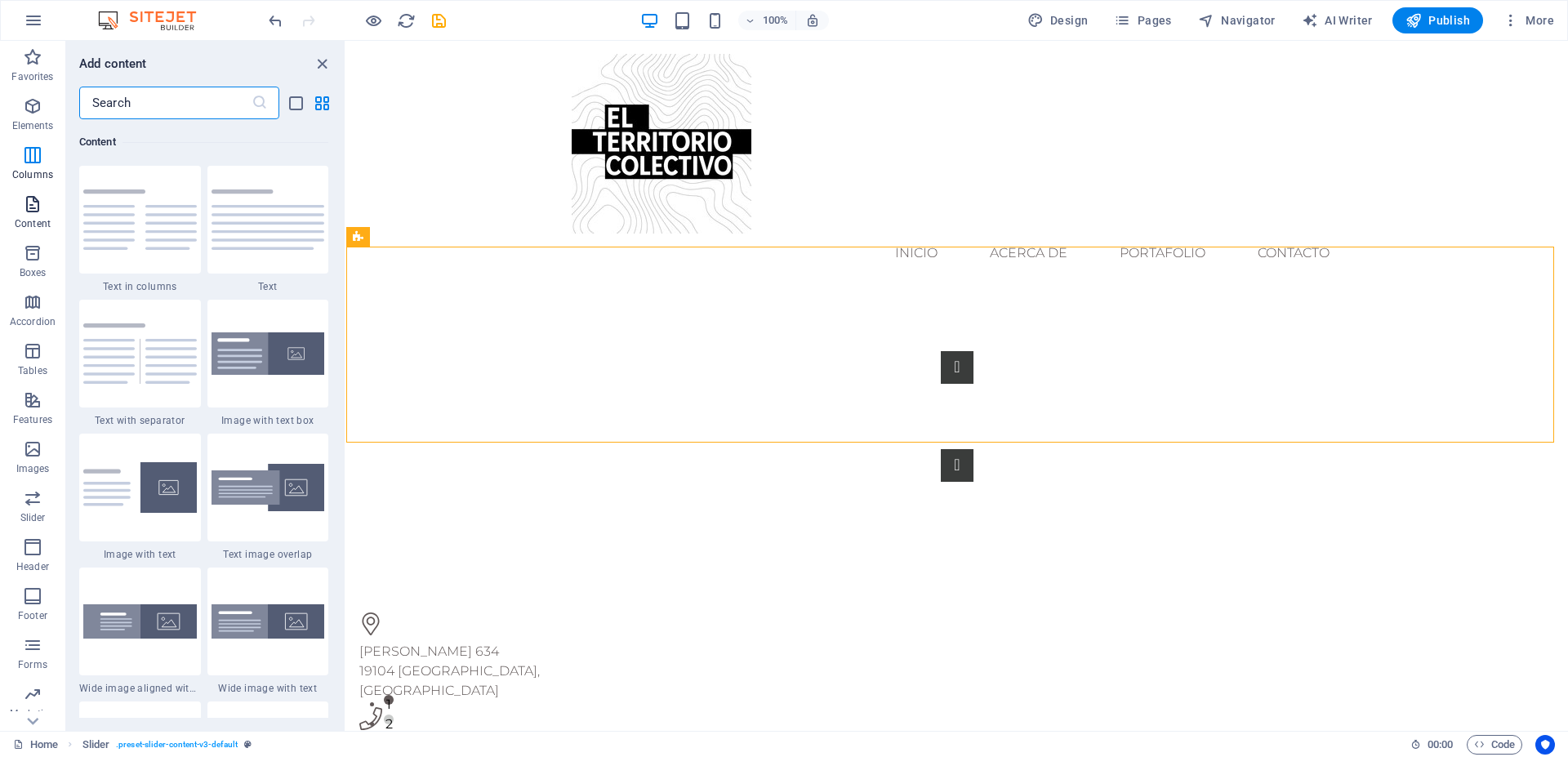
click at [23, 214] on span "Content" at bounding box center [32, 213] width 66 height 39
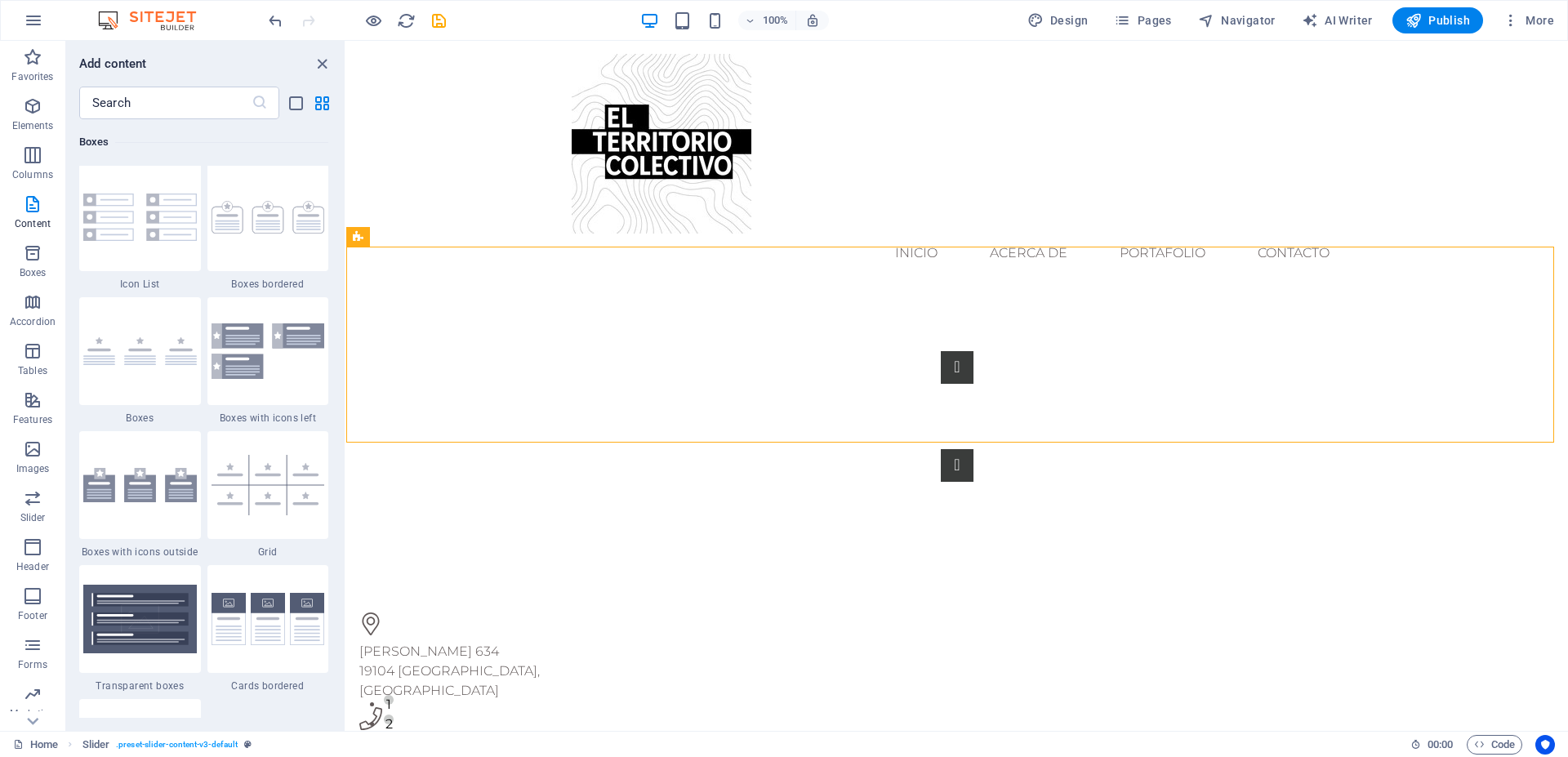
scroll to position [4655, 0]
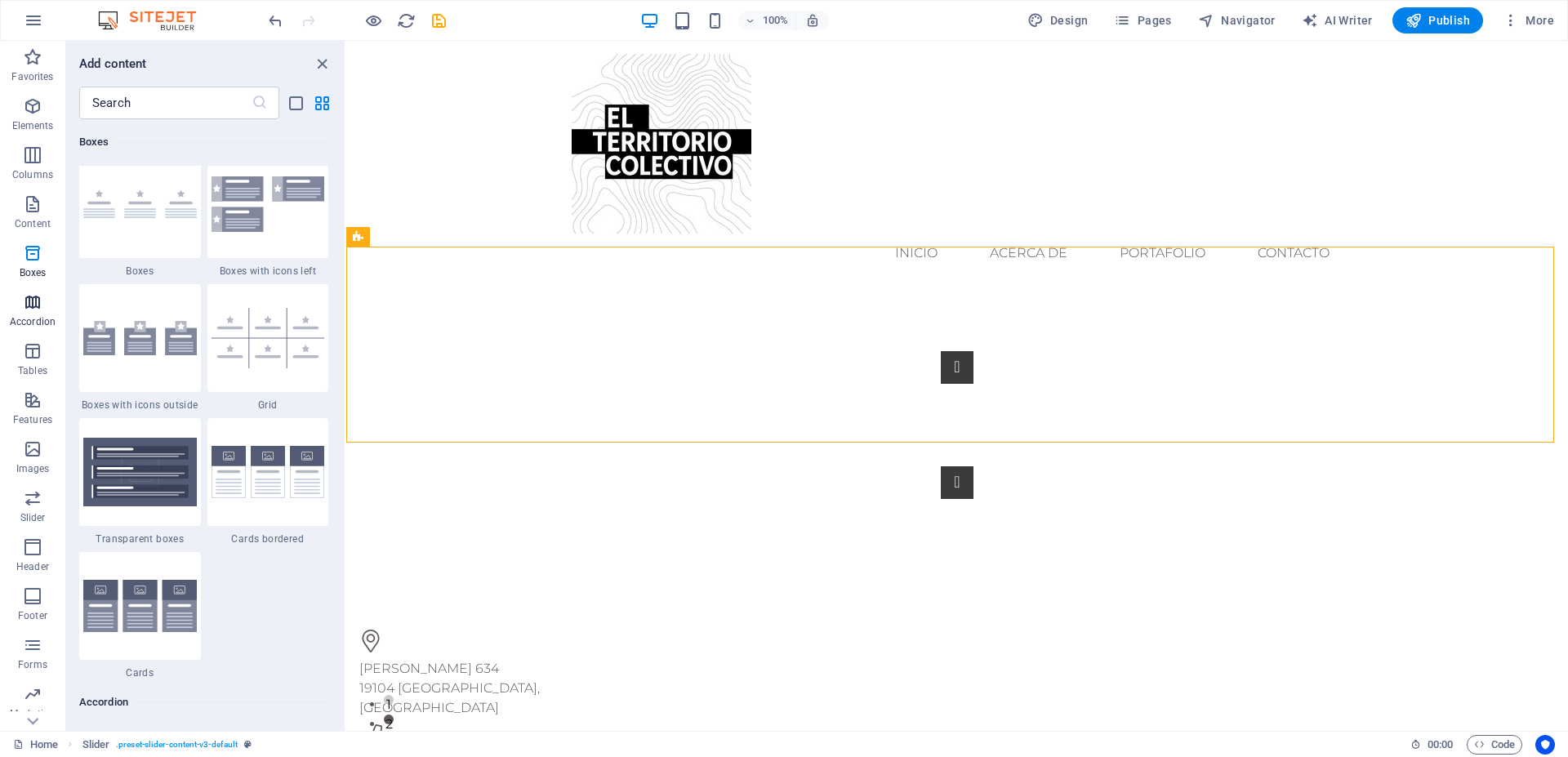
click at [31, 312] on span "Accordion" at bounding box center [32, 312] width 66 height 39
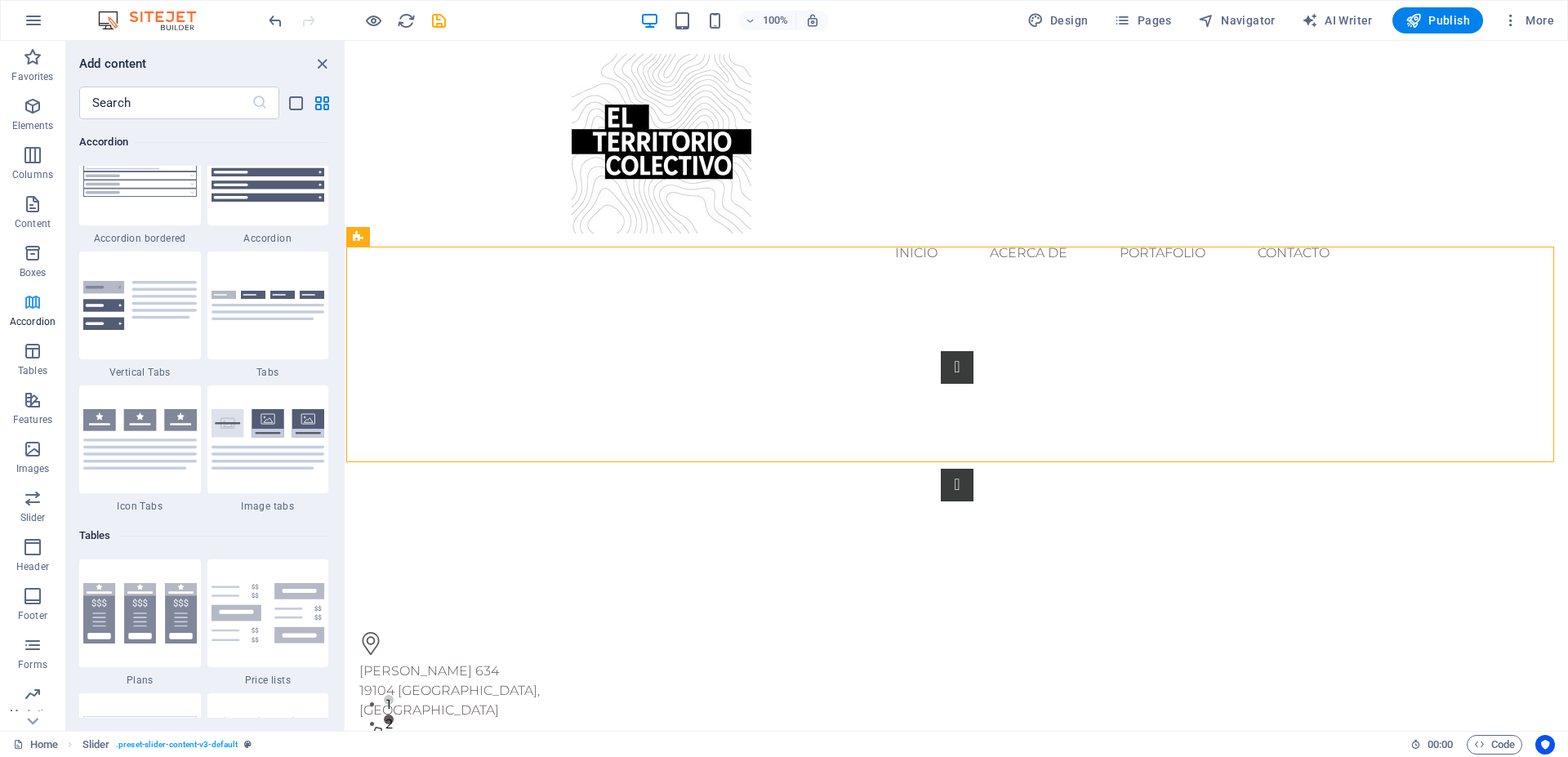
scroll to position [5289, 0]
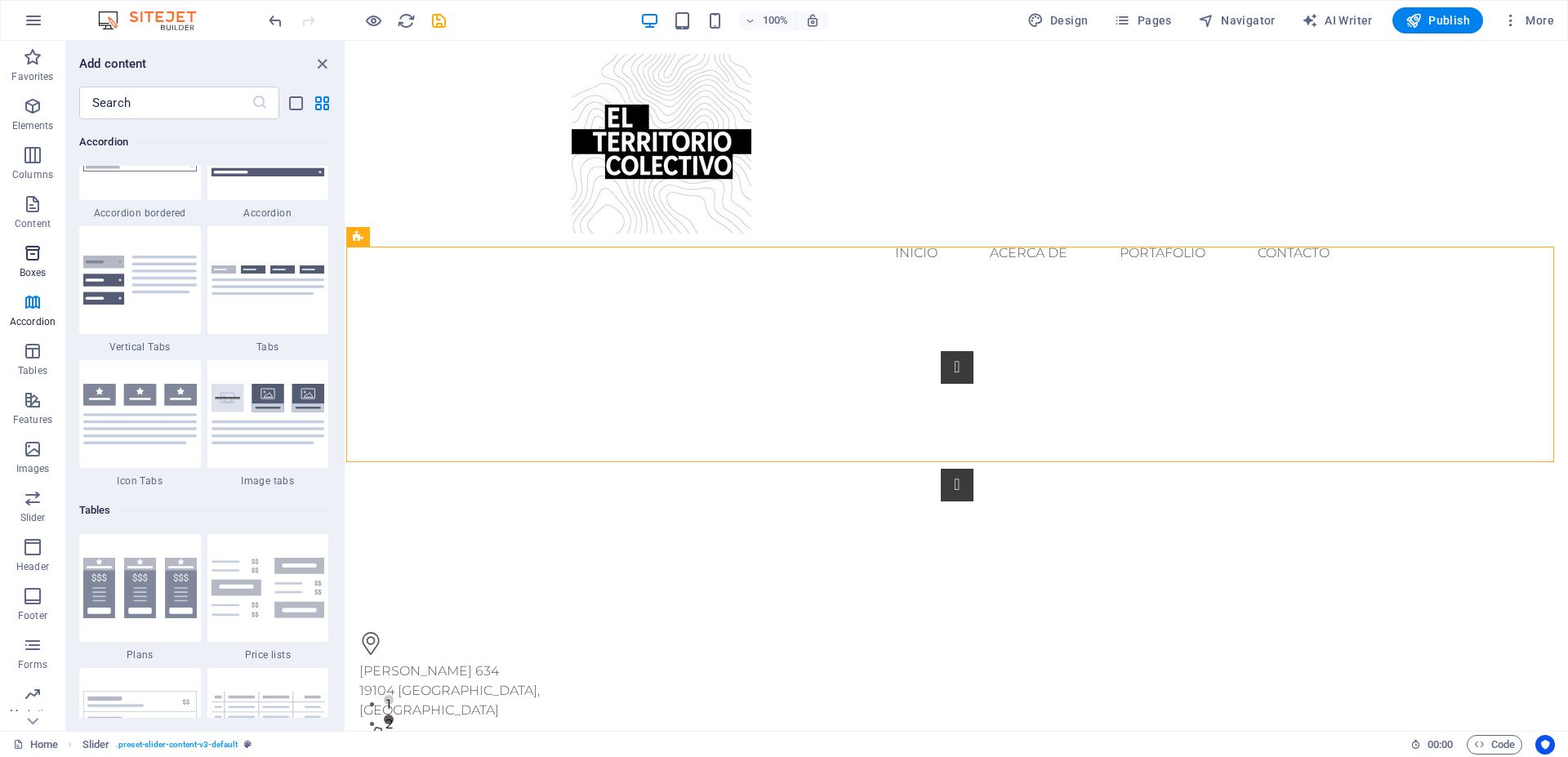
click at [31, 251] on icon "button" at bounding box center [33, 254] width 20 height 20
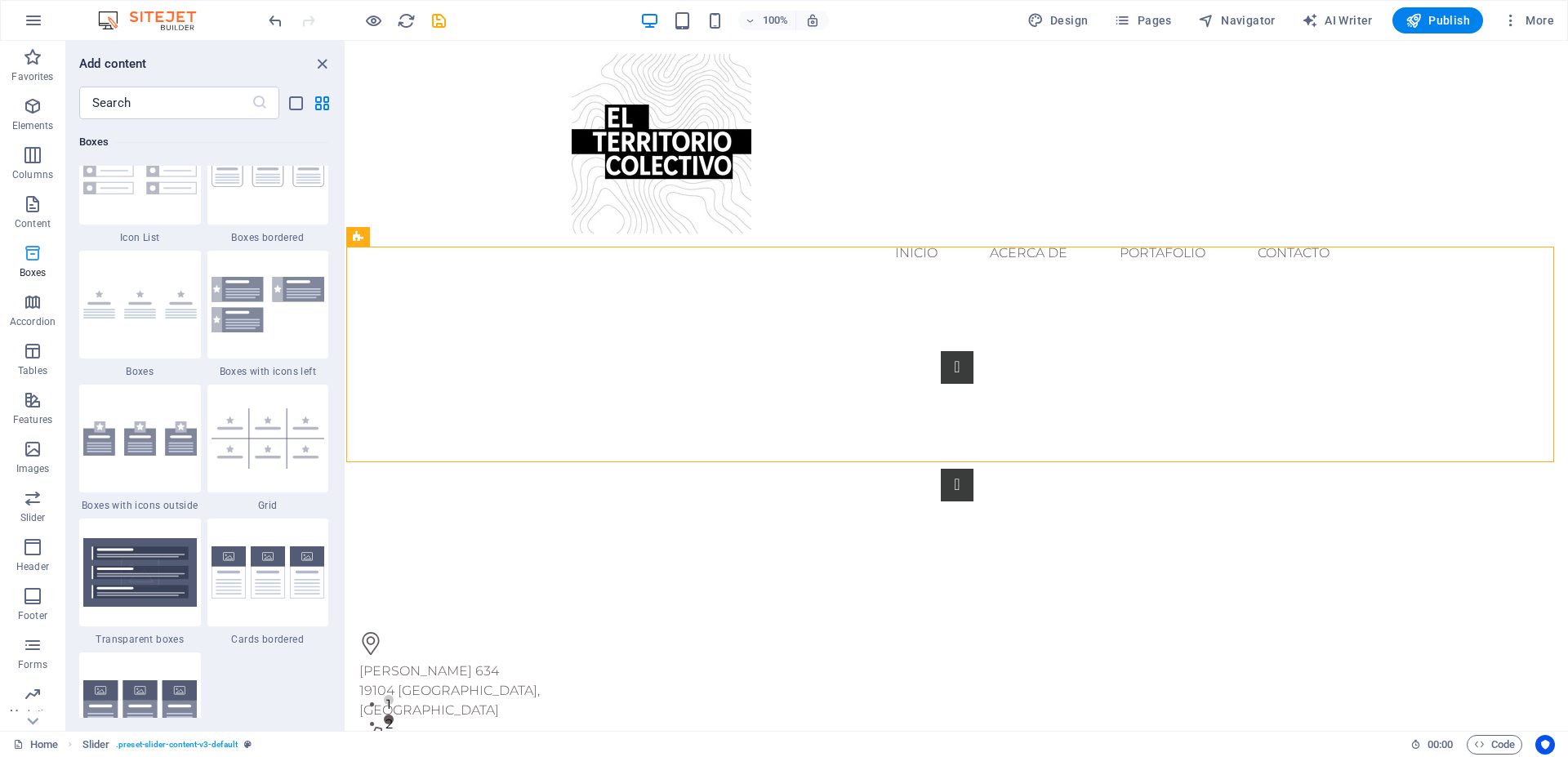
scroll to position [4554, 0]
click at [24, 206] on icon "button" at bounding box center [33, 204] width 20 height 20
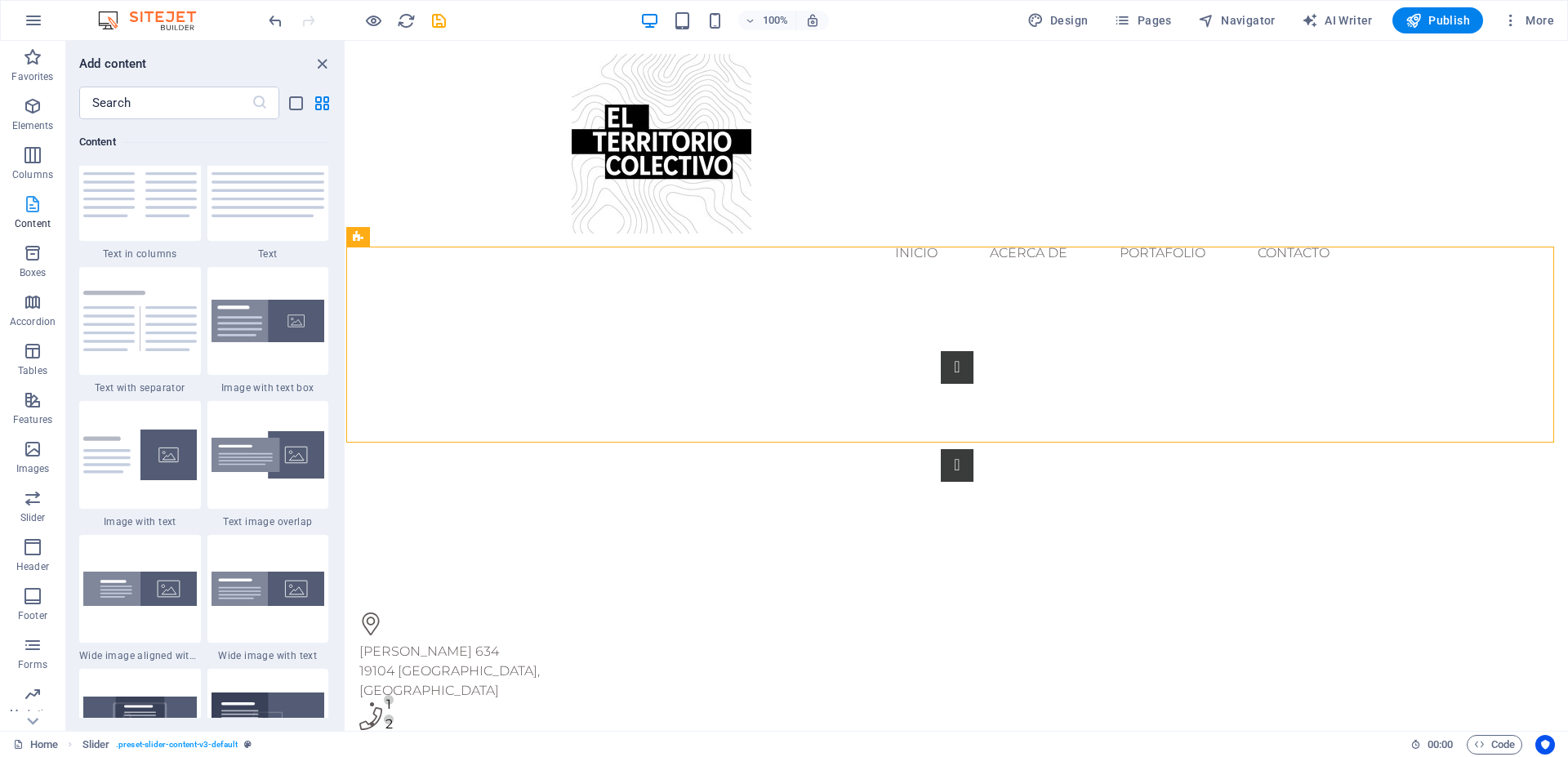
scroll to position [2890, 0]
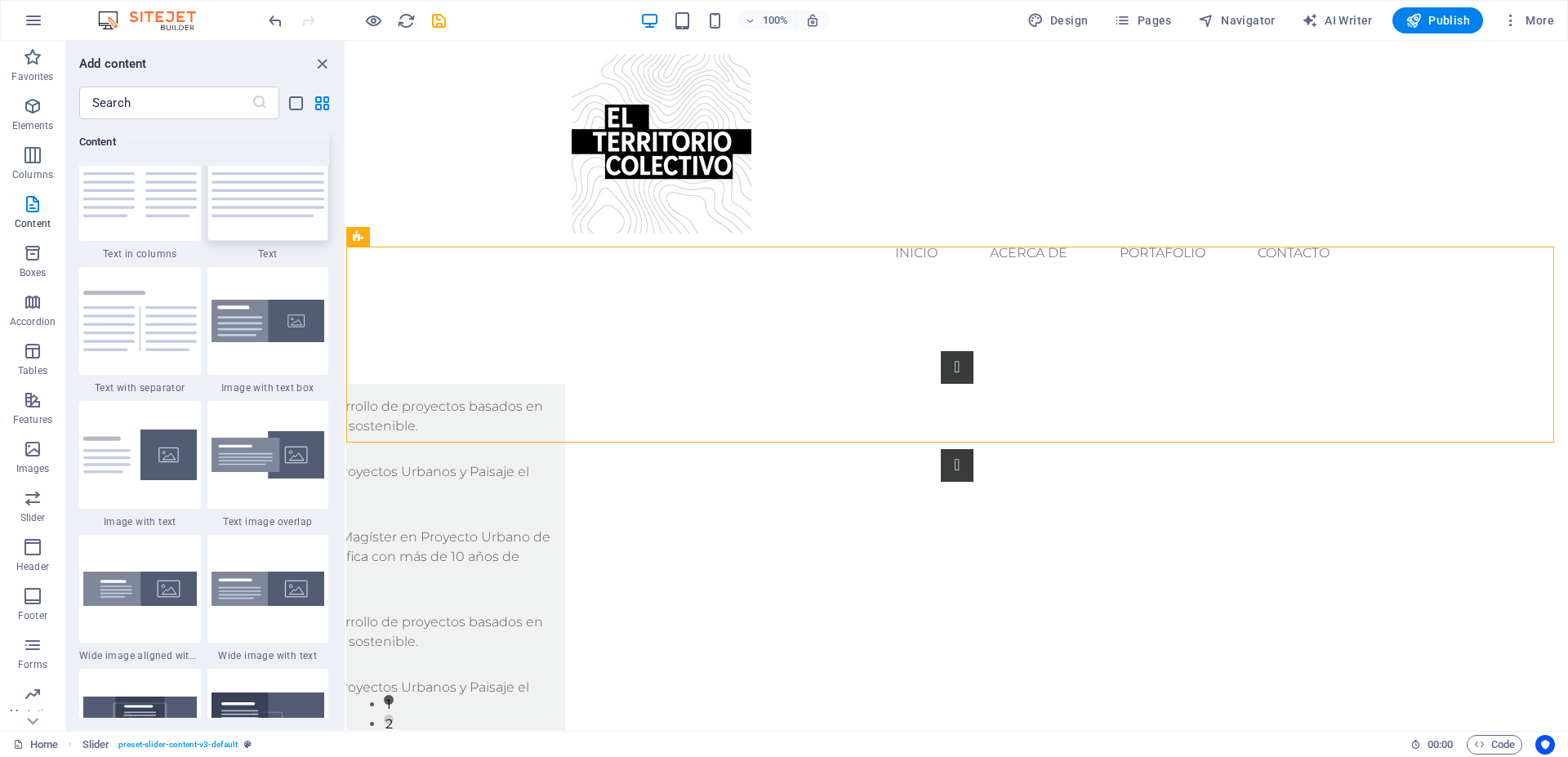
click at [265, 217] on img at bounding box center [268, 187] width 114 height 61
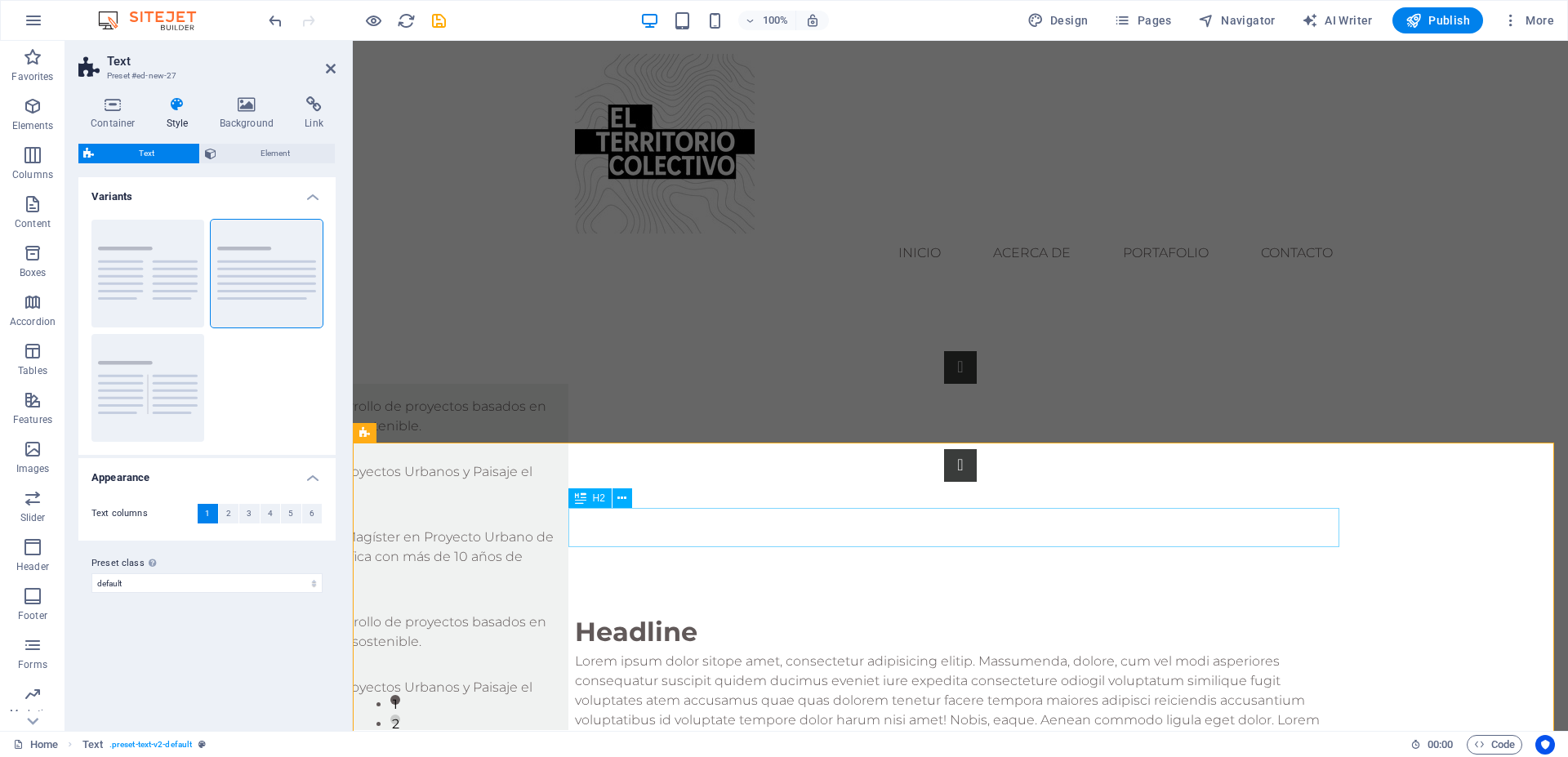
click at [669, 613] on div "Headline" at bounding box center [961, 632] width 771 height 39
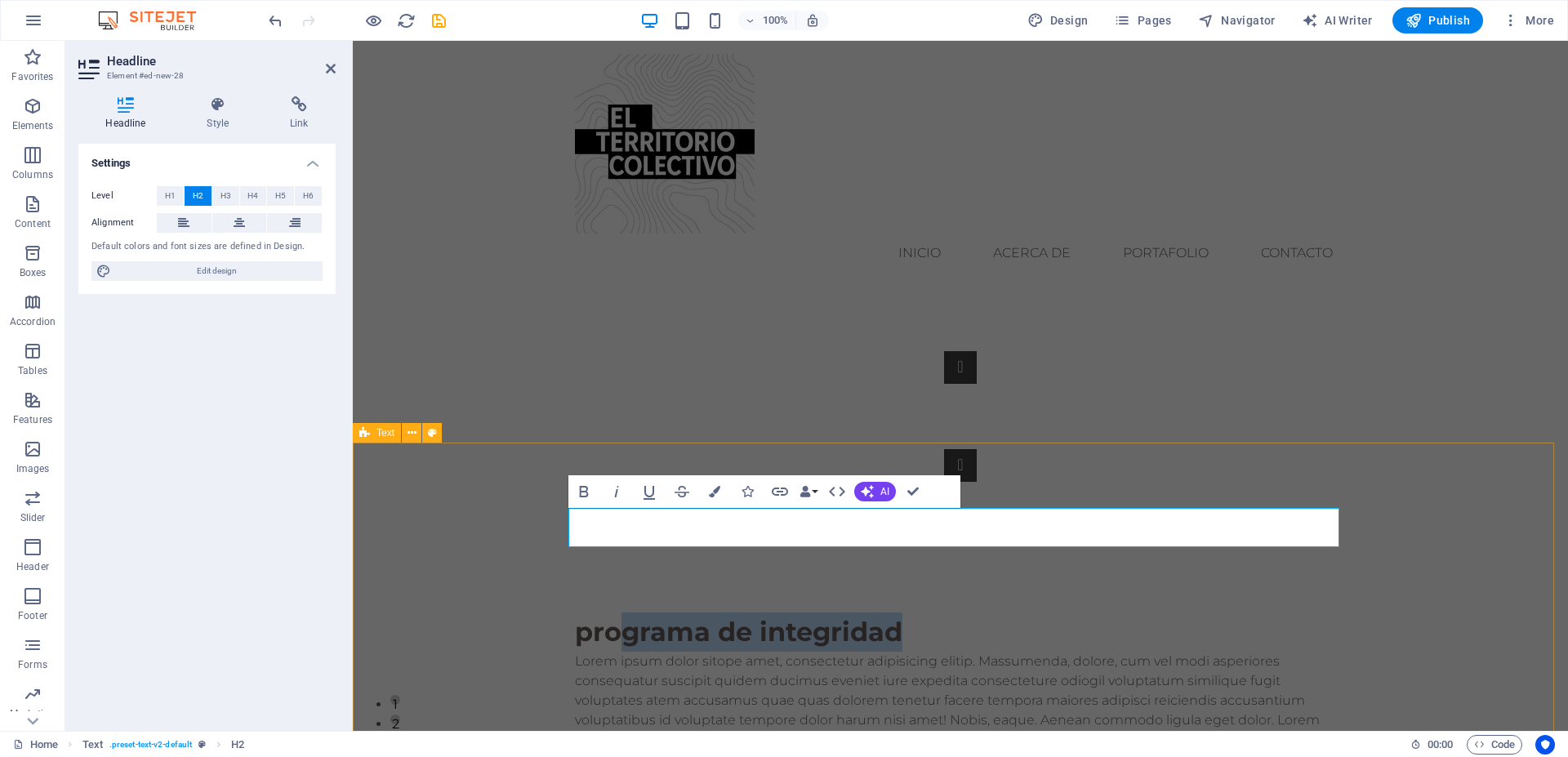
drag, startPoint x: 902, startPoint y: 531, endPoint x: 485, endPoint y: 551, distance: 417.5
click at [485, 551] on div "programa de integridad Lorem ipsum dolor sitope amet, consectetur adipisicing e…" at bounding box center [961, 691] width 1216 height 288
click at [821, 613] on h2 "programa de integridad" at bounding box center [961, 632] width 771 height 39
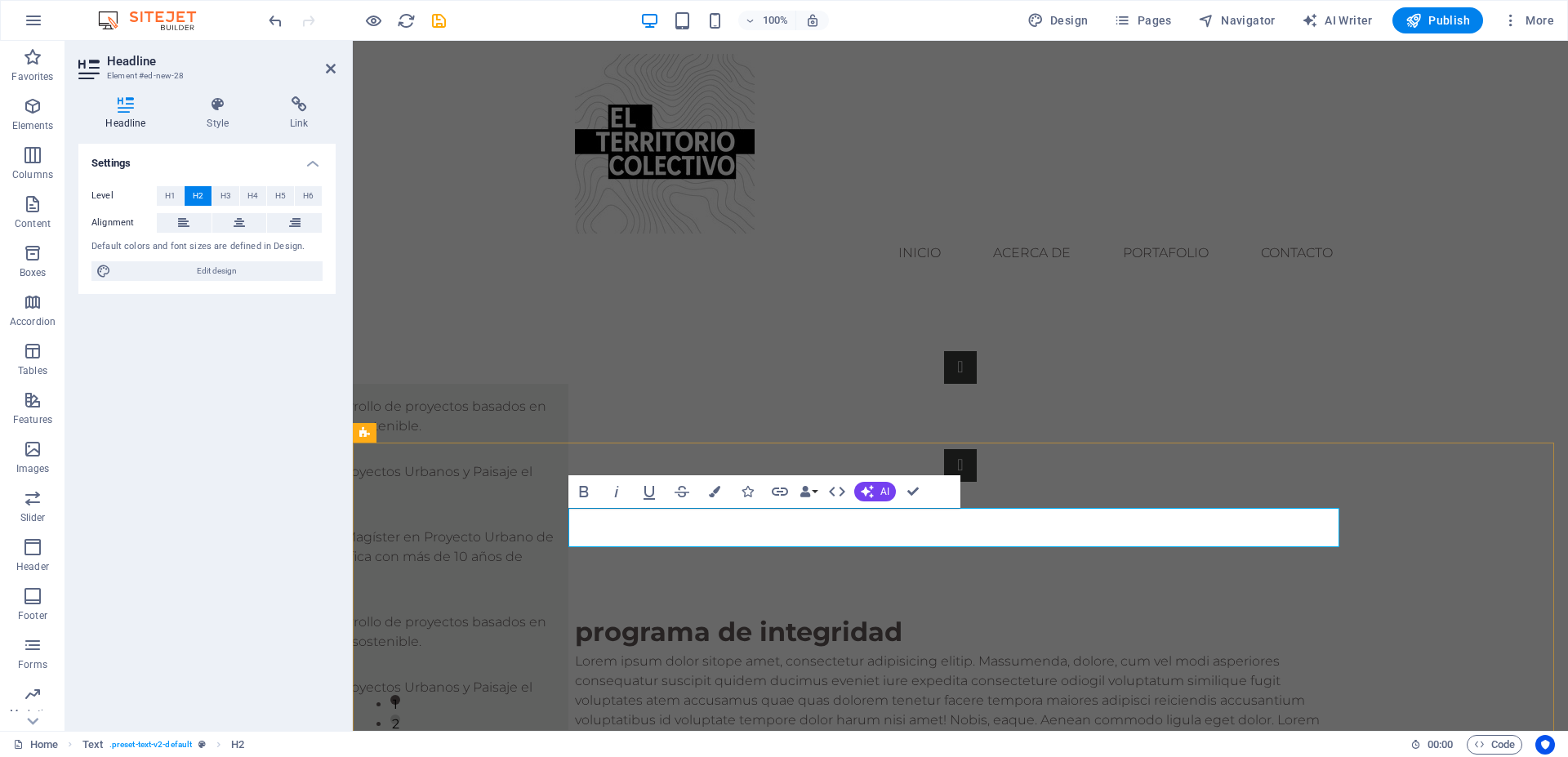
click at [575, 613] on h2 "programa de integridad" at bounding box center [961, 632] width 771 height 39
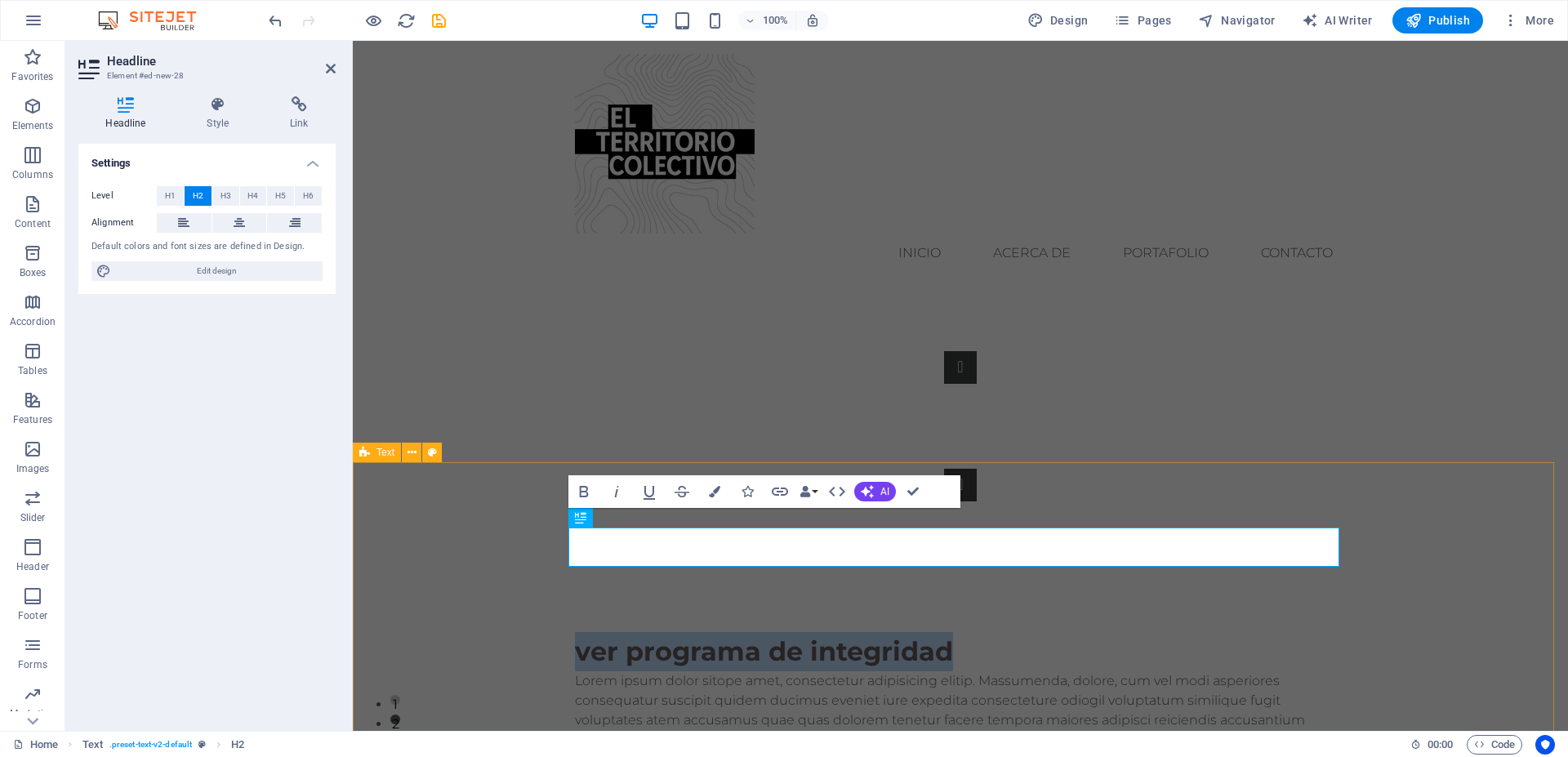
drag, startPoint x: 944, startPoint y: 529, endPoint x: 677, endPoint y: 517, distance: 267.3
click at [575, 632] on h2 "ver programa de integridad" at bounding box center [961, 651] width 771 height 39
click at [776, 493] on icon "button" at bounding box center [780, 492] width 20 height 20
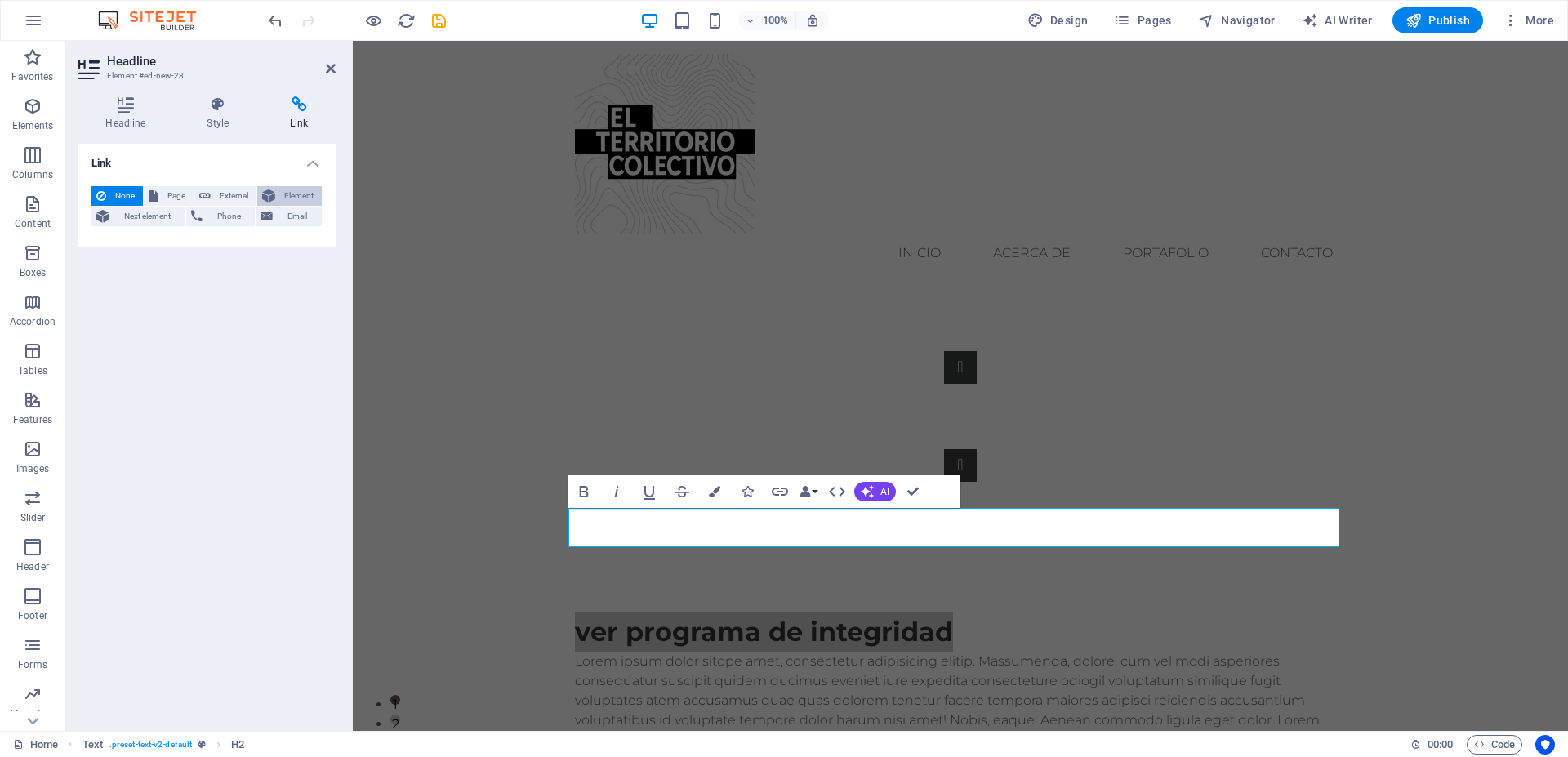
click at [297, 197] on span "Element" at bounding box center [299, 197] width 36 height 20
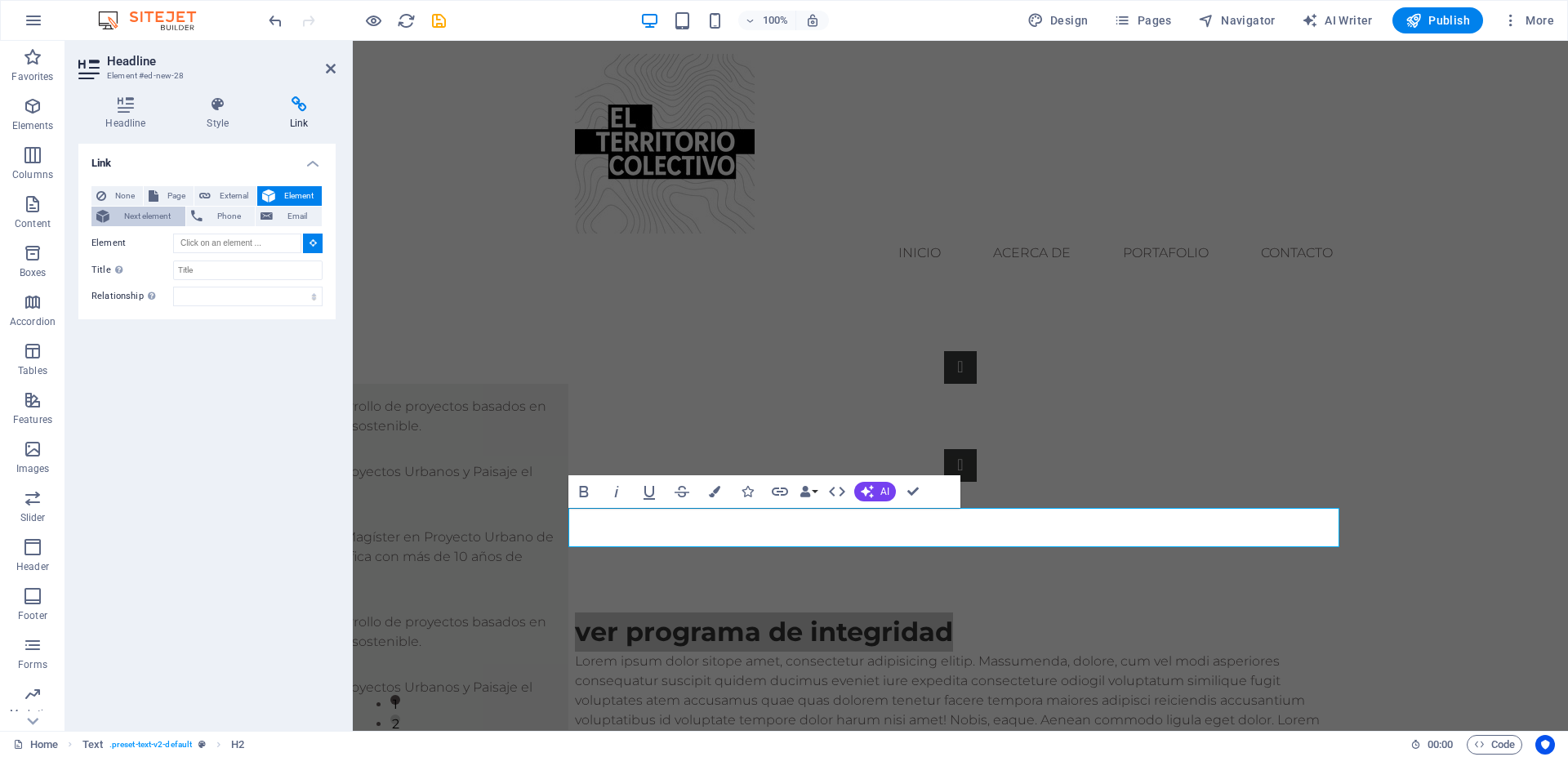
click at [127, 219] on span "Next element" at bounding box center [148, 216] width 66 height 20
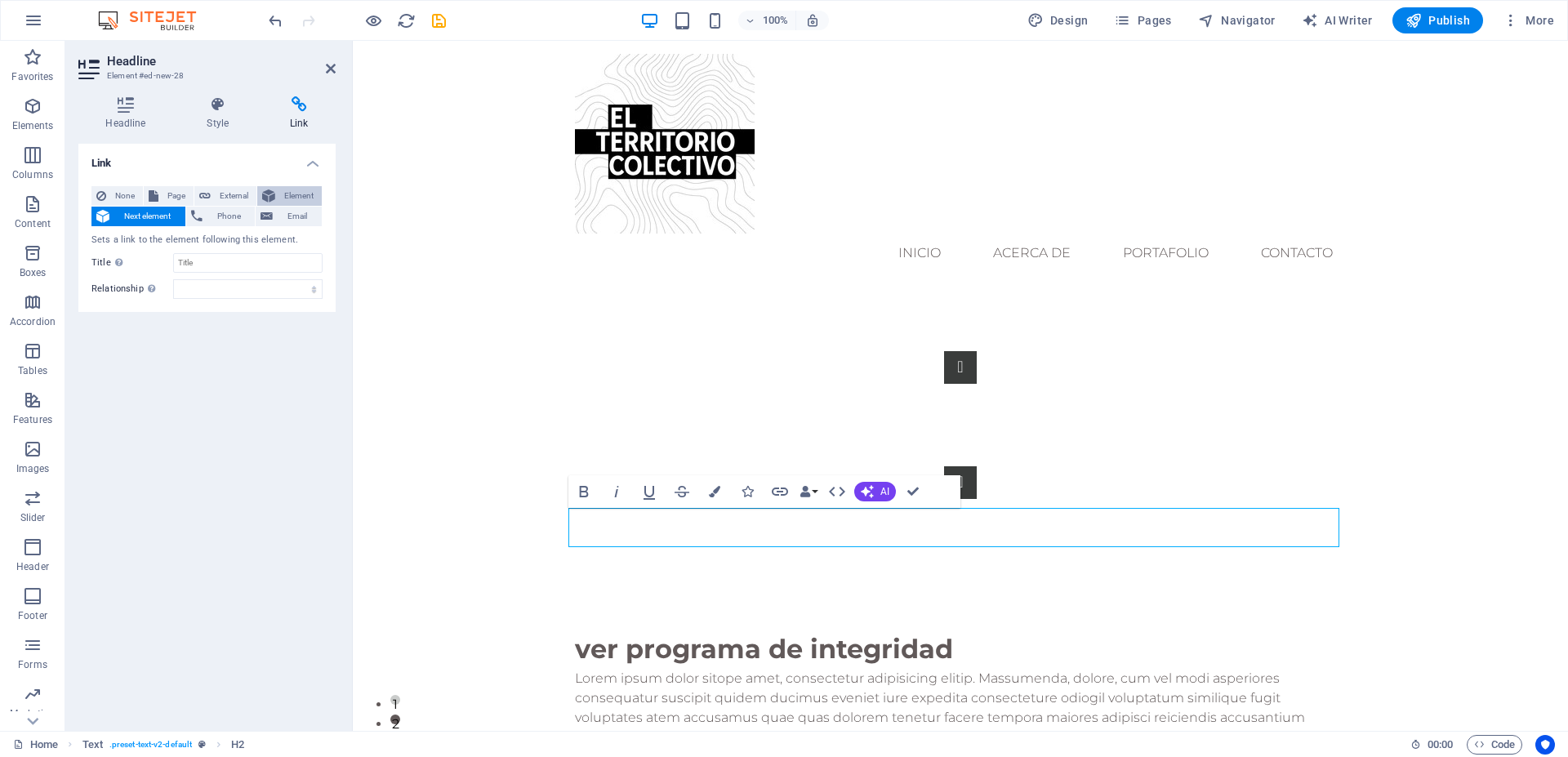
click at [289, 197] on span "Element" at bounding box center [299, 197] width 36 height 20
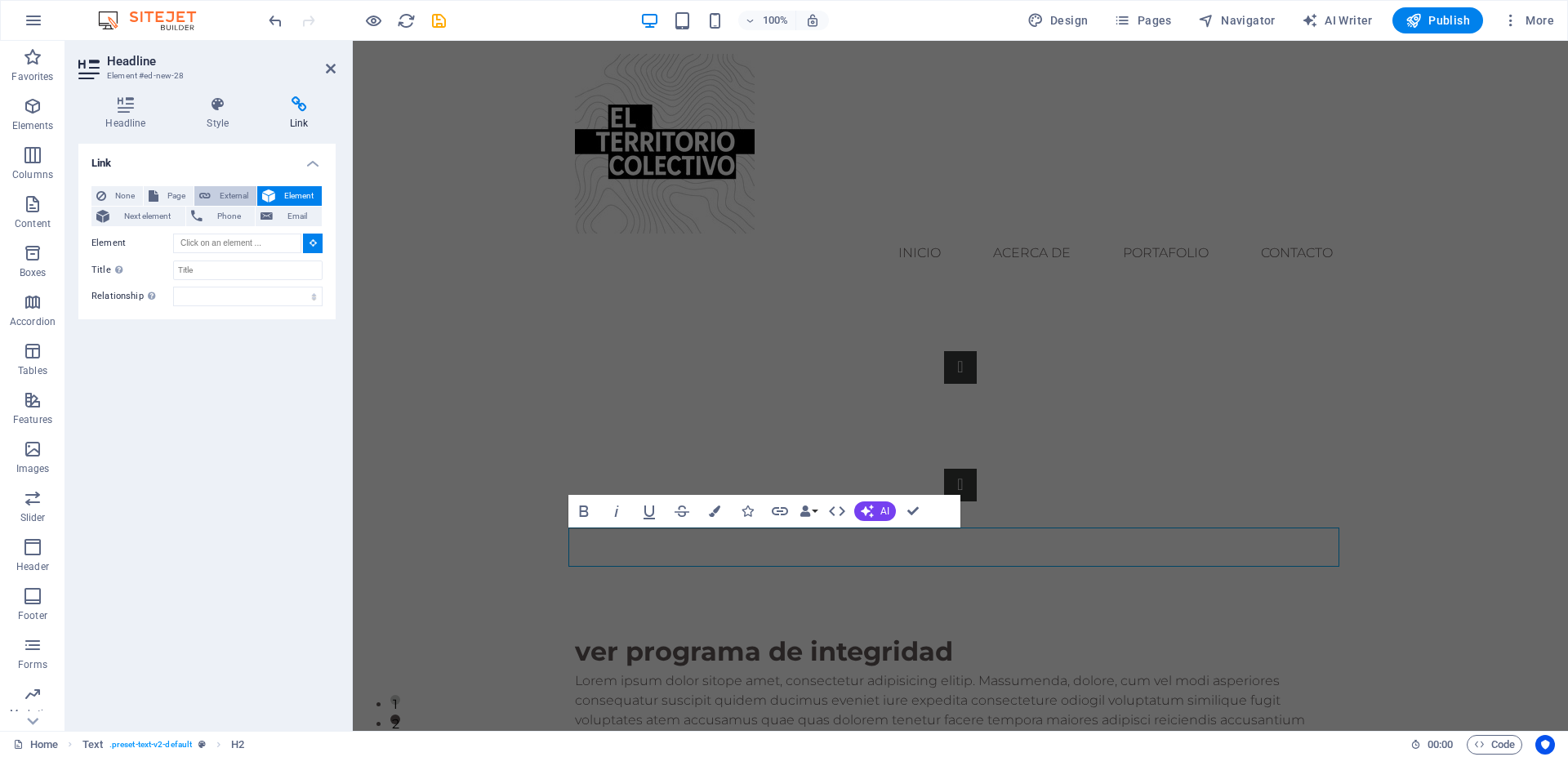
click at [227, 192] on span "External" at bounding box center [233, 197] width 36 height 20
select select "blank"
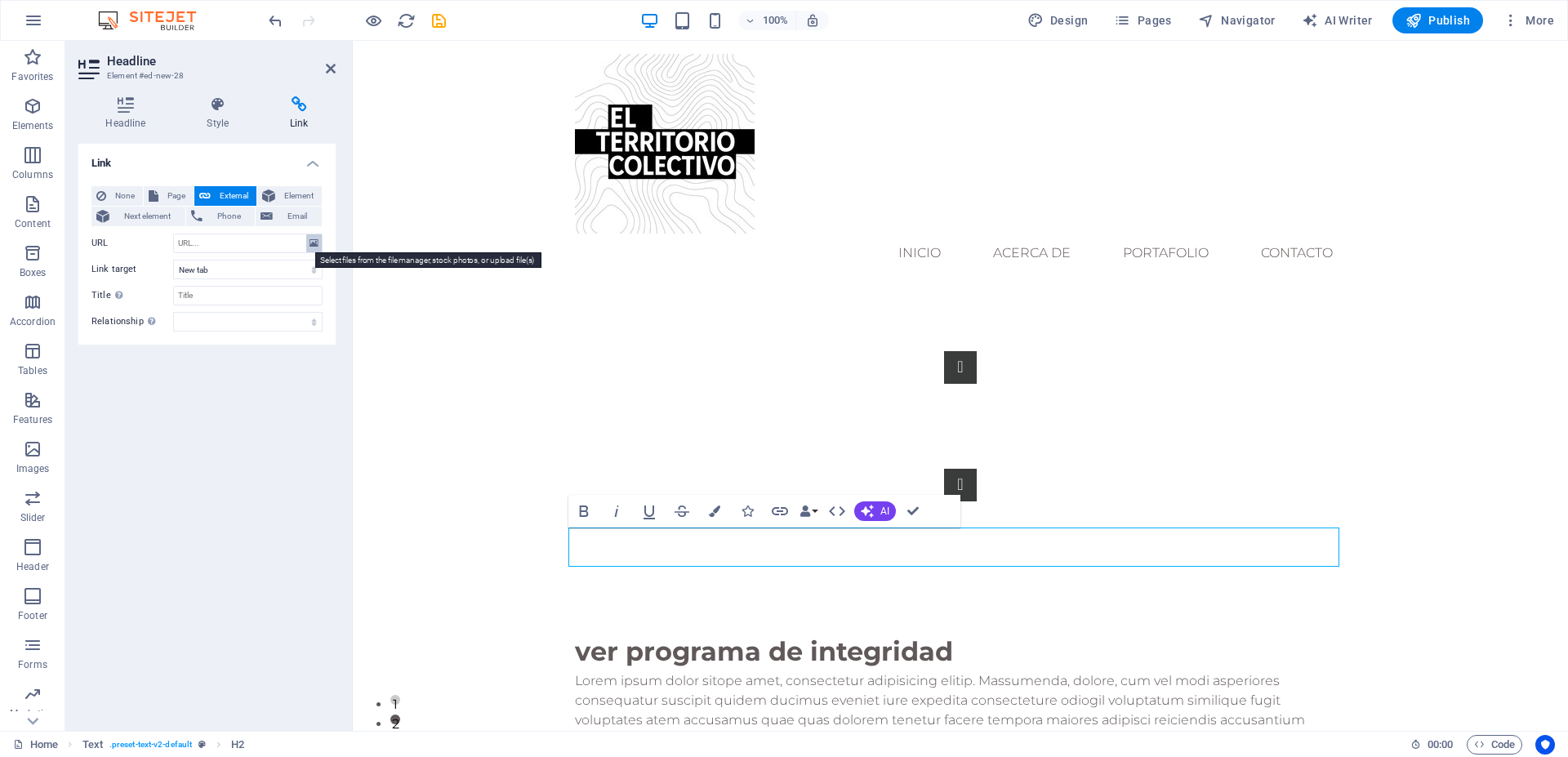
click at [309, 245] on button at bounding box center [313, 244] width 16 height 18
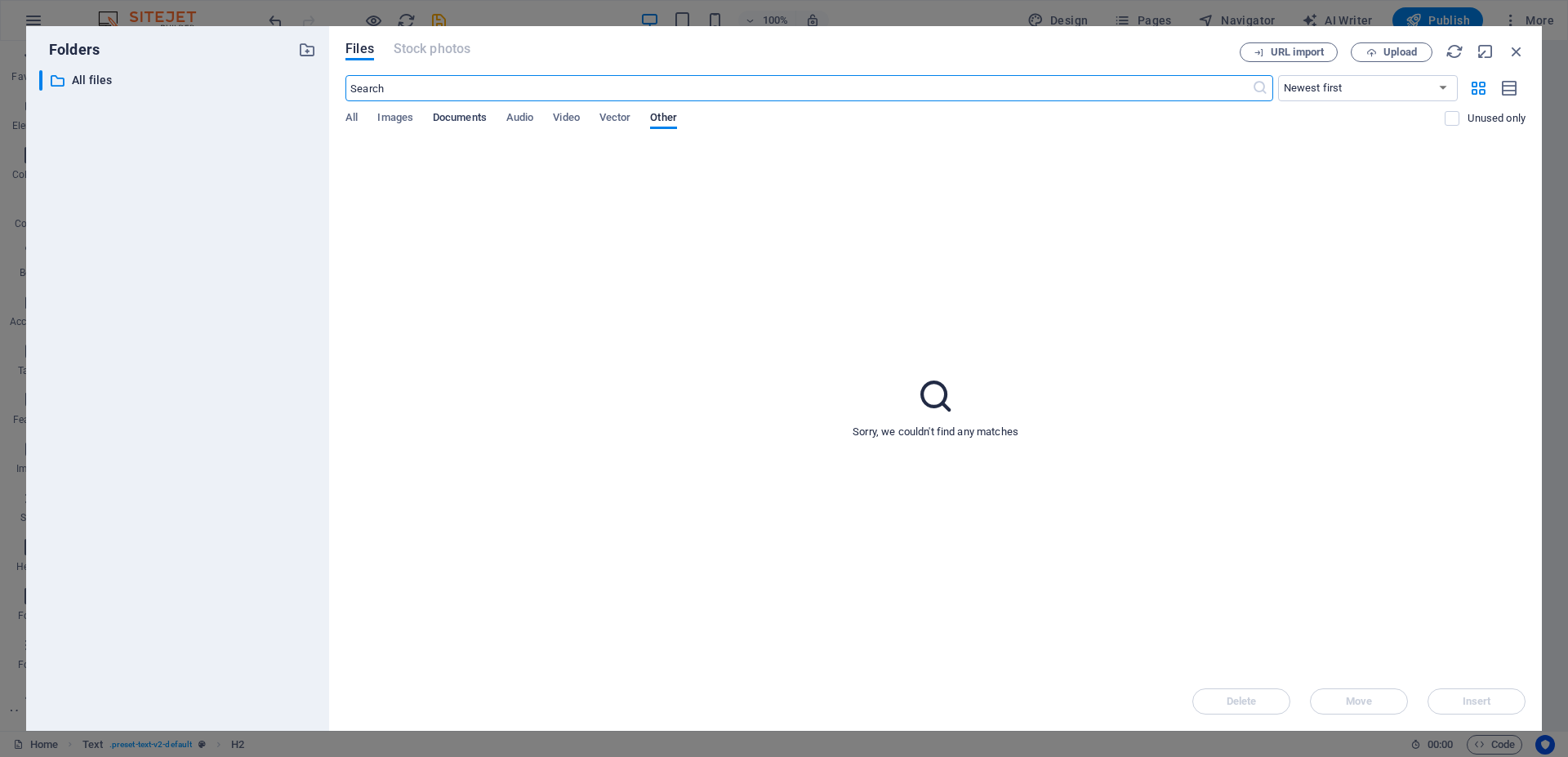
click at [456, 121] on span "Documents" at bounding box center [459, 119] width 54 height 23
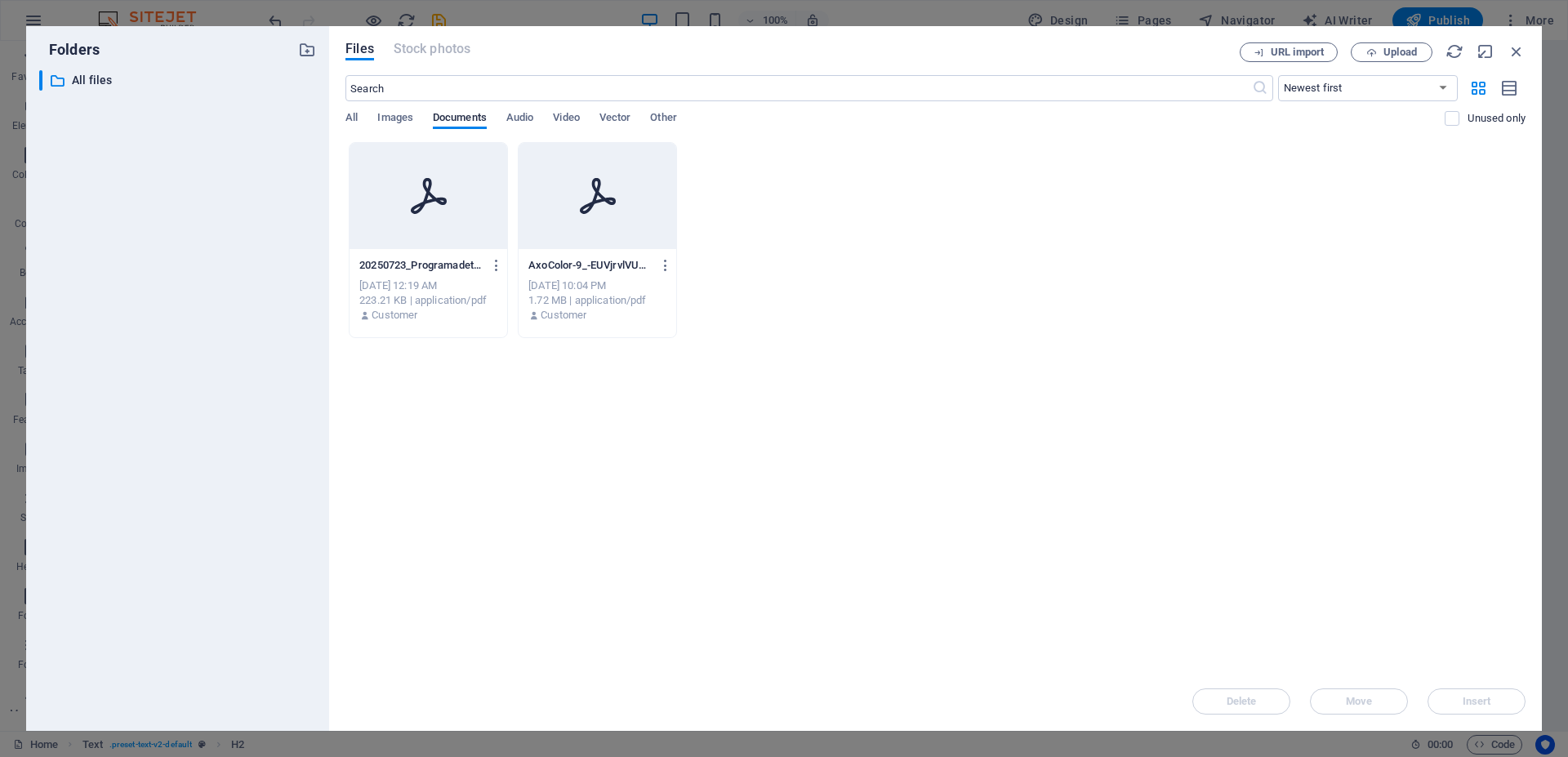
click at [454, 263] on p "20250723_ProgramadeticaeIntegridad-eNRIcRlrBbvAaLyVOPPOrQ.pdf" at bounding box center [420, 265] width 123 height 15
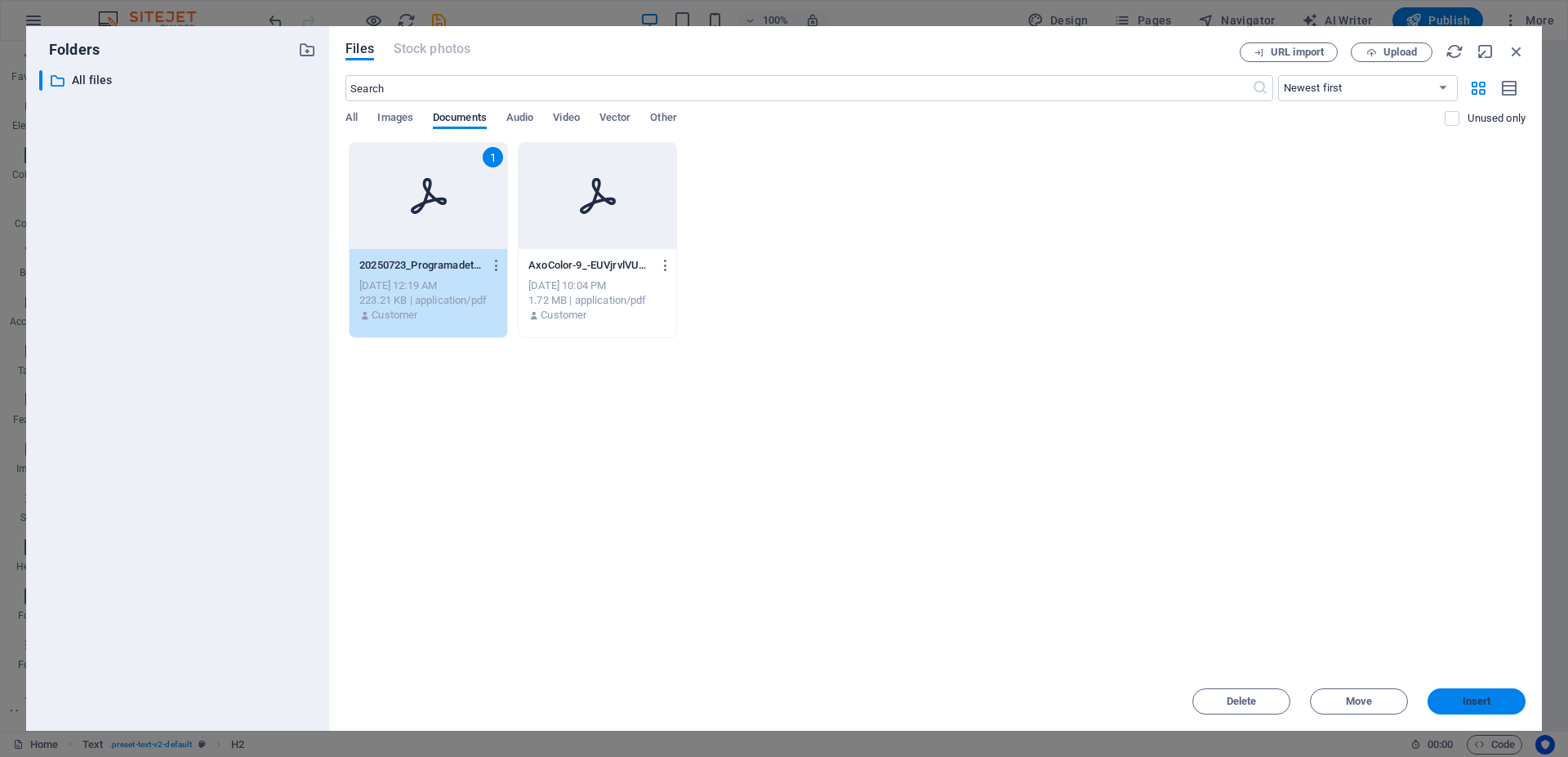
click at [1468, 701] on span "Insert" at bounding box center [1477, 701] width 28 height 10
type input "[URL][DOMAIN_NAME]"
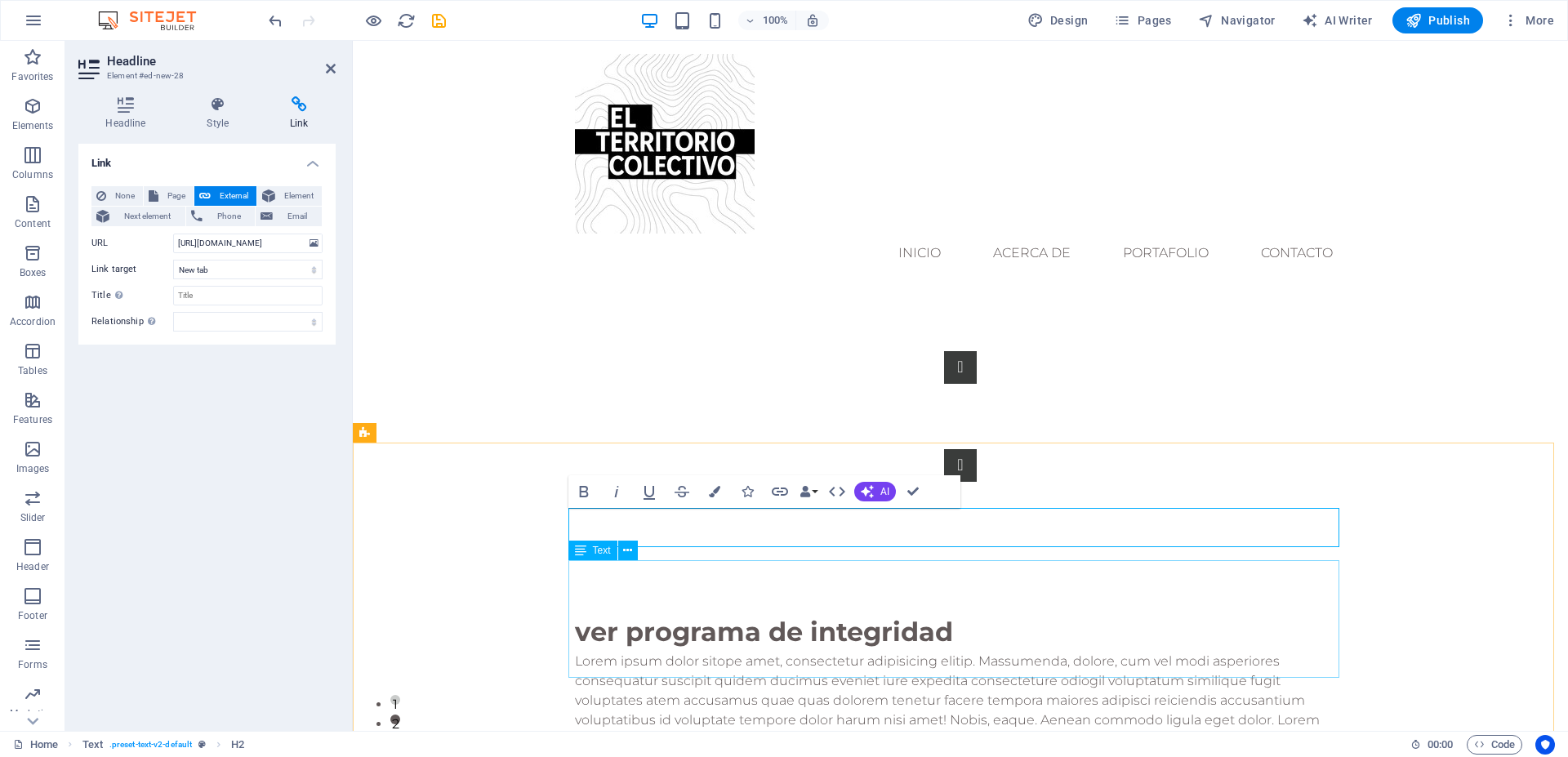
click at [815, 672] on div "Lorem ipsum dolor sitope amet, consectetur adipisicing elitip. Massumenda, dolo…" at bounding box center [961, 711] width 771 height 118
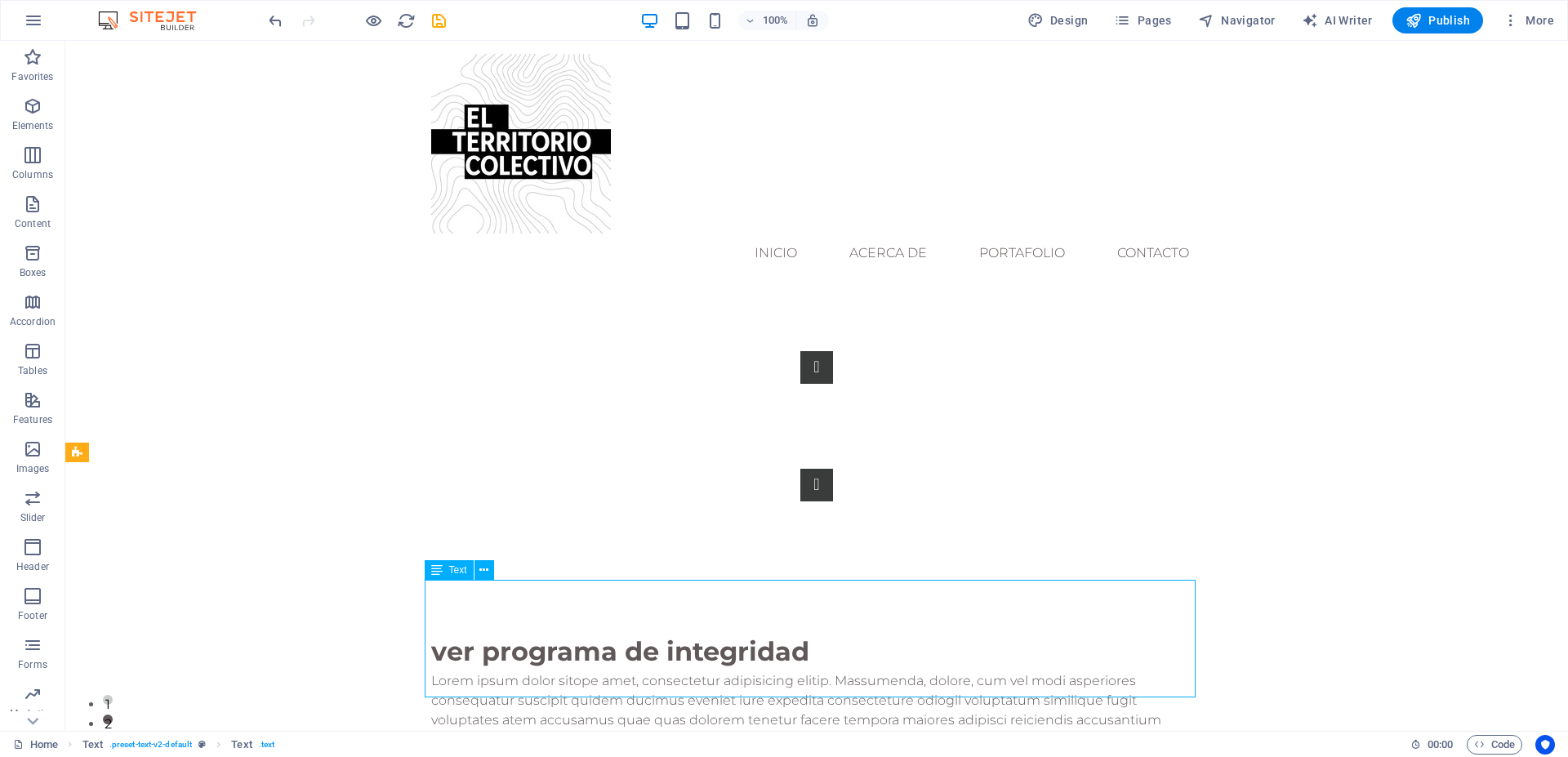
click at [662, 683] on div "Lorem ipsum dolor sitope amet, consectetur adipisicing elitip. Massumenda, dolo…" at bounding box center [817, 730] width 771 height 118
click at [661, 684] on div "Lorem ipsum dolor sitope amet, consectetur adipisicing elitip. Massumenda, dolo…" at bounding box center [817, 730] width 771 height 118
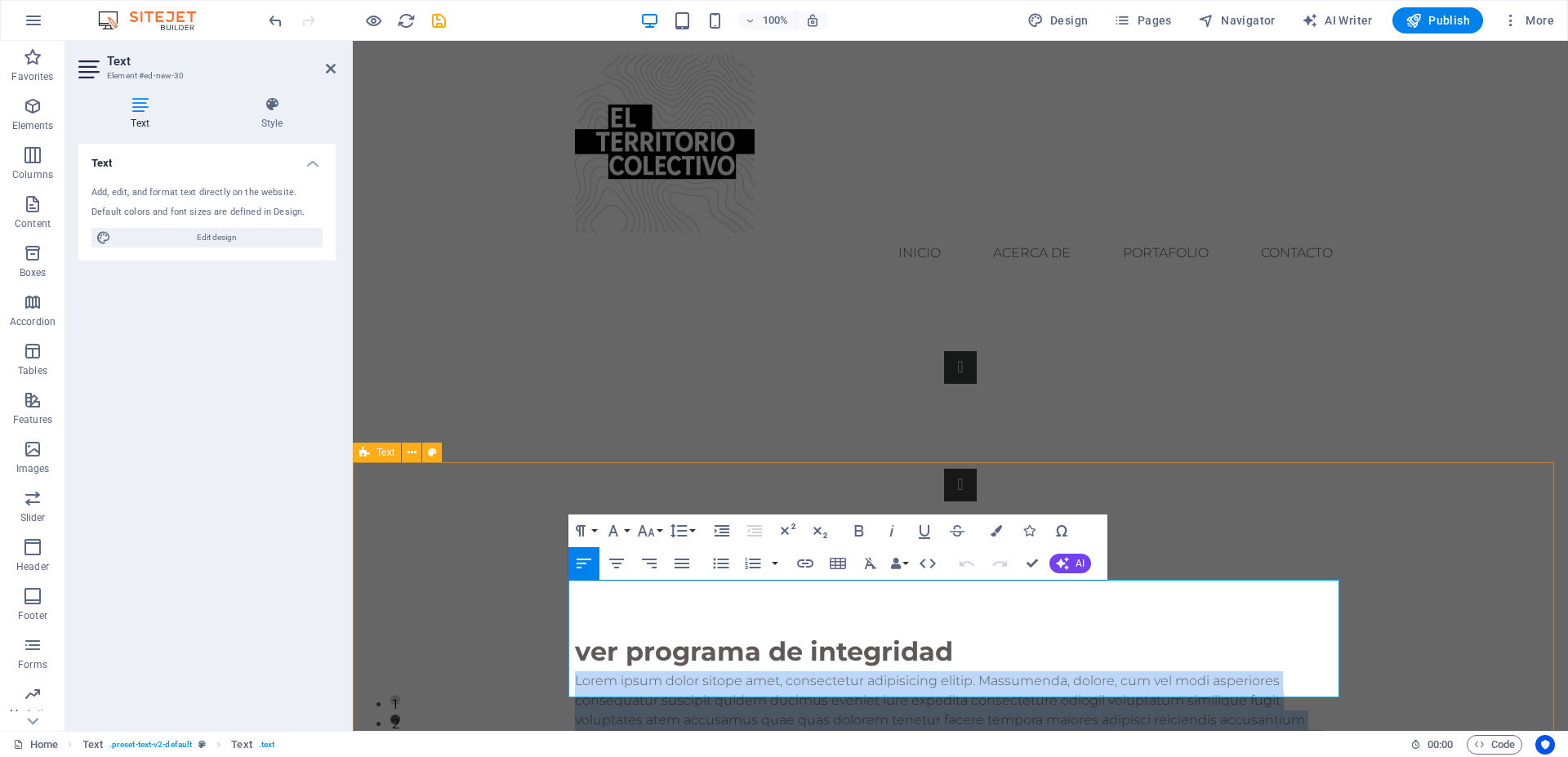
drag, startPoint x: 823, startPoint y: 691, endPoint x: 561, endPoint y: 590, distance: 280.8
click at [561, 590] on div "ver programa de integridad Lorem ipsum dolor sitope amet, consectetur adipisici…" at bounding box center [961, 711] width 1216 height 288
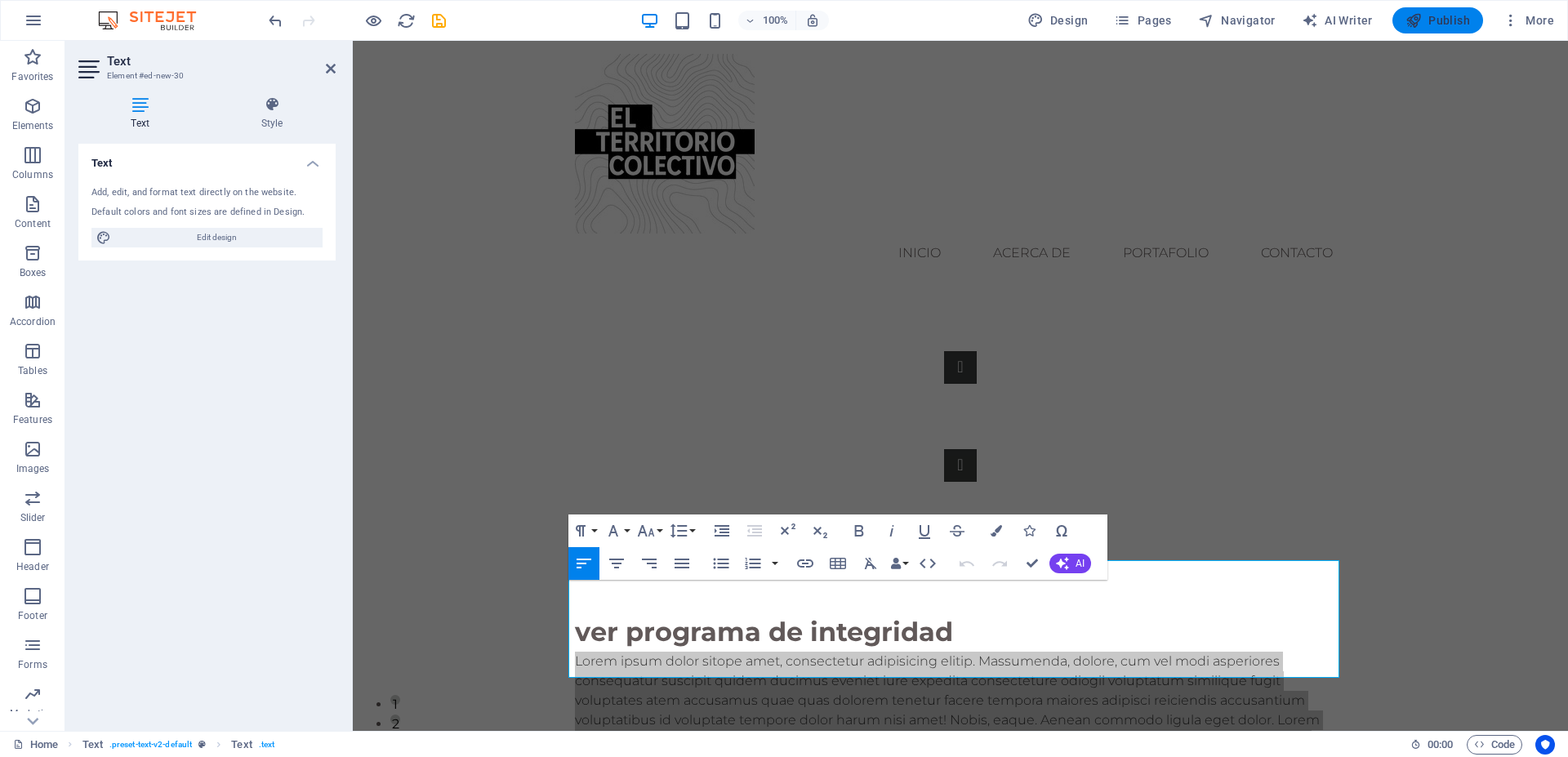
click at [1442, 20] on span "Publish" at bounding box center [1438, 21] width 65 height 17
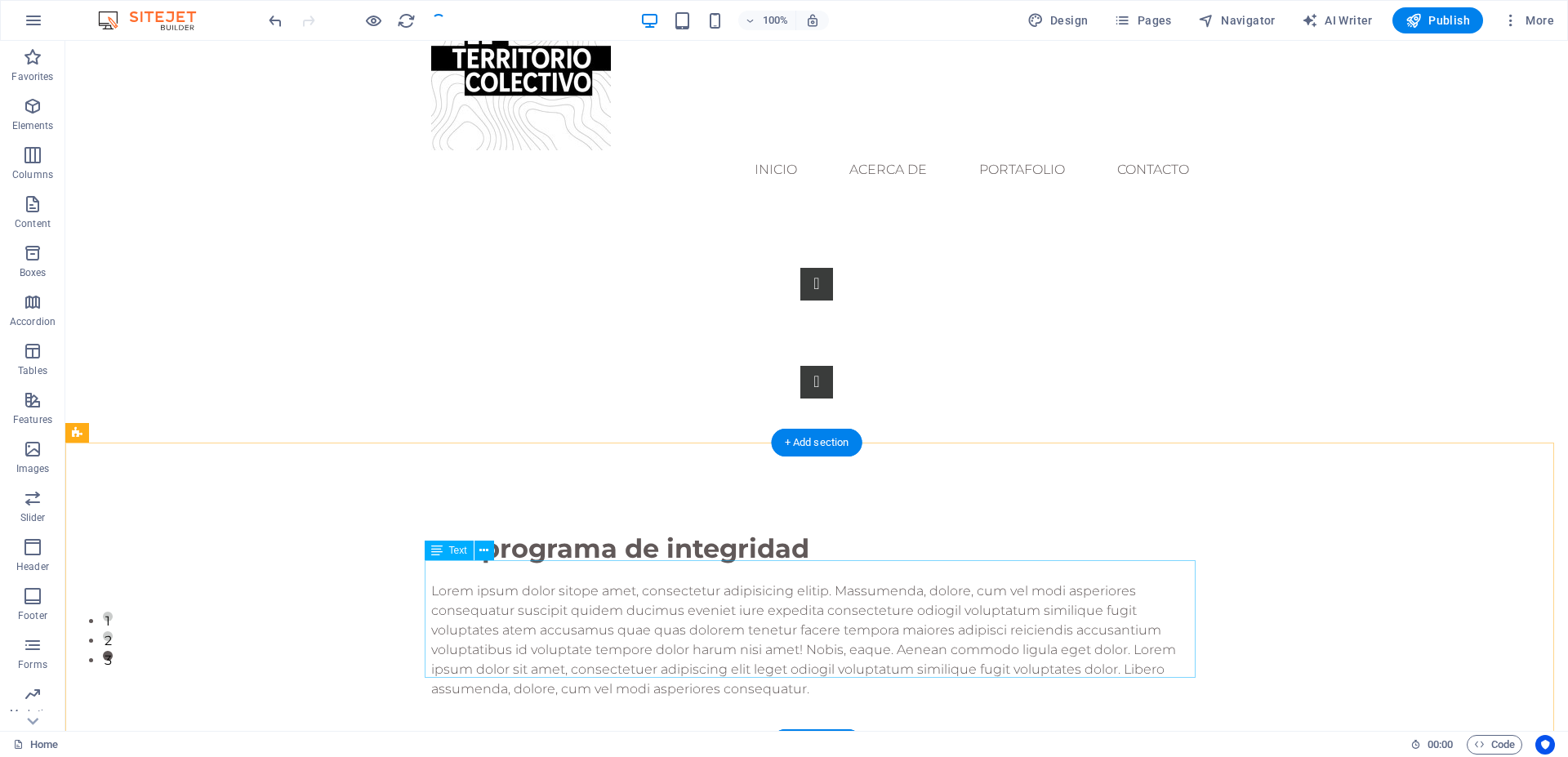
scroll to position [0, 0]
